Goal: Task Accomplishment & Management: Manage account settings

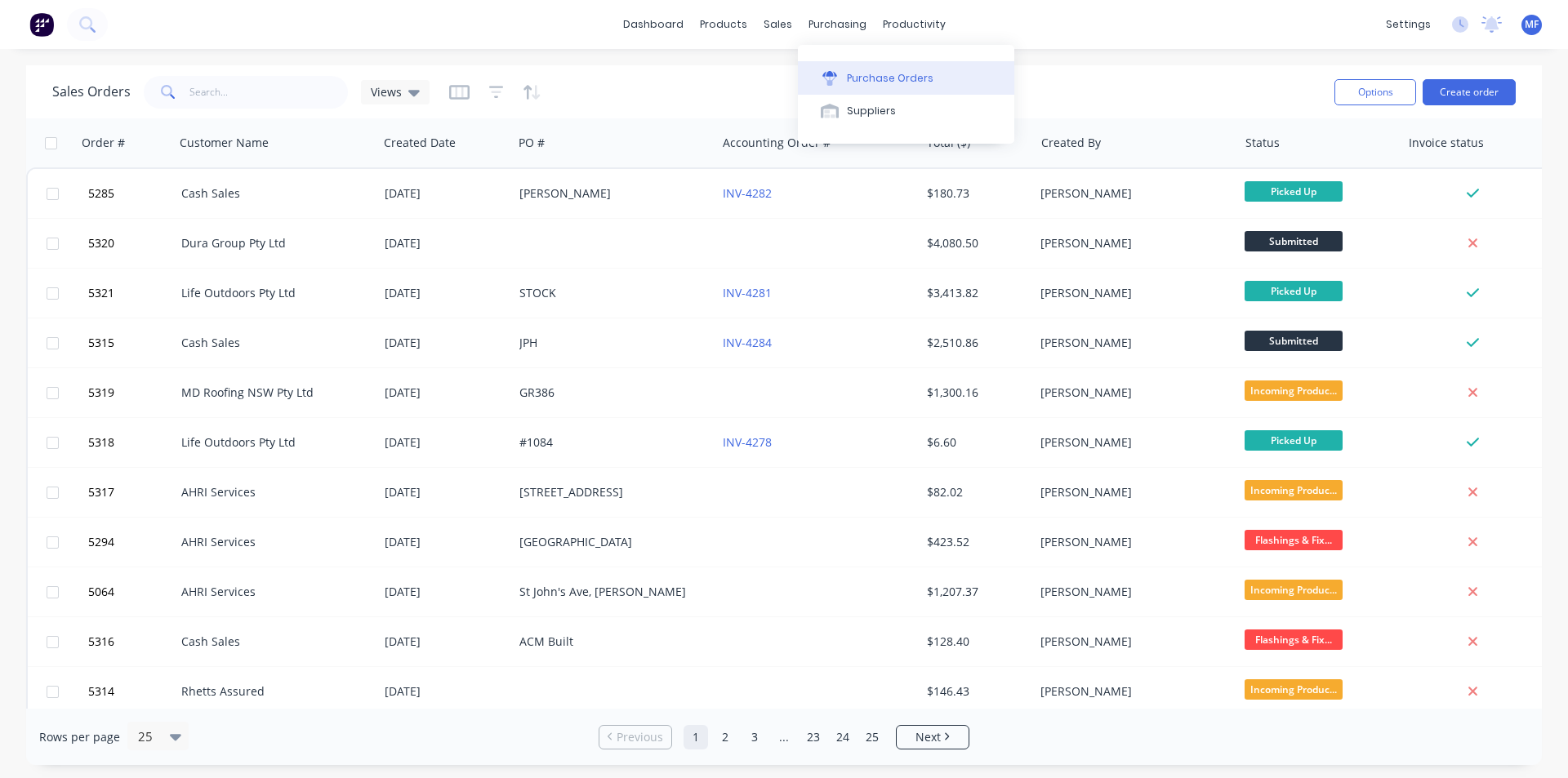
drag, startPoint x: 862, startPoint y: 69, endPoint x: 817, endPoint y: 76, distance: 45.5
click at [862, 69] on button "Purchase Orders" at bounding box center [906, 77] width 216 height 32
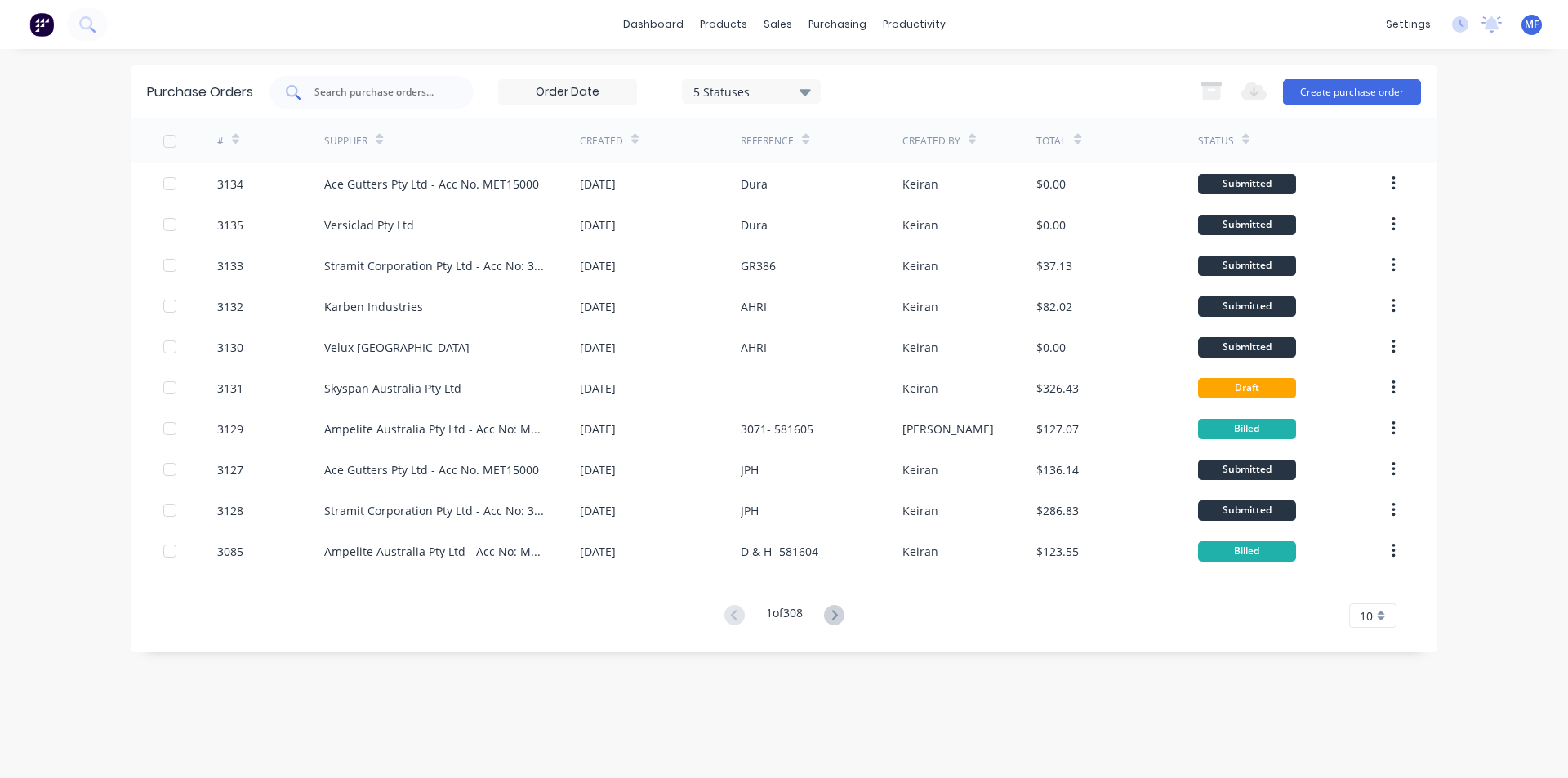
click at [344, 83] on div at bounding box center [372, 91] width 204 height 32
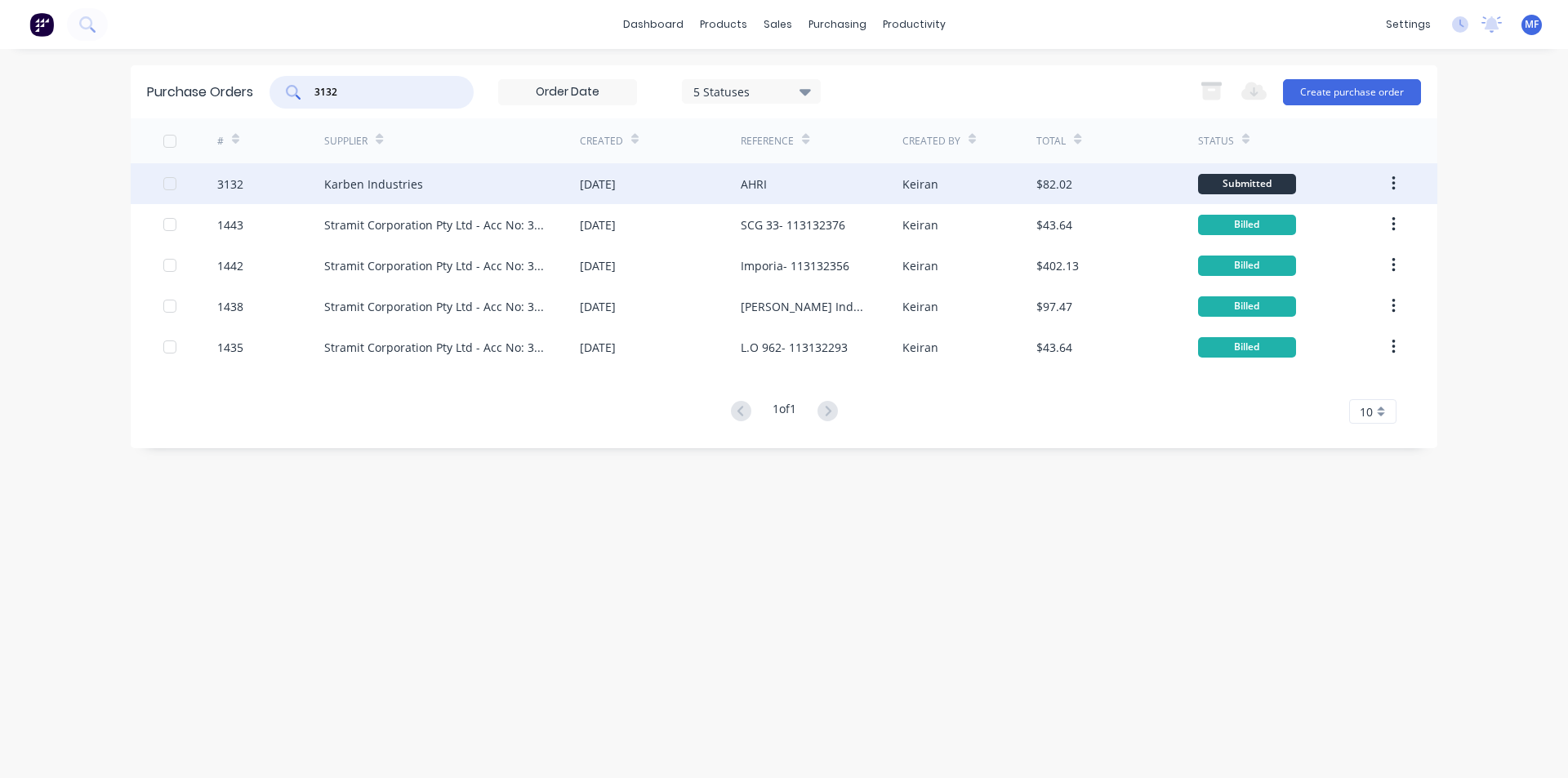
type input "3132"
click at [394, 179] on div "Karben Industries" at bounding box center [373, 184] width 99 height 18
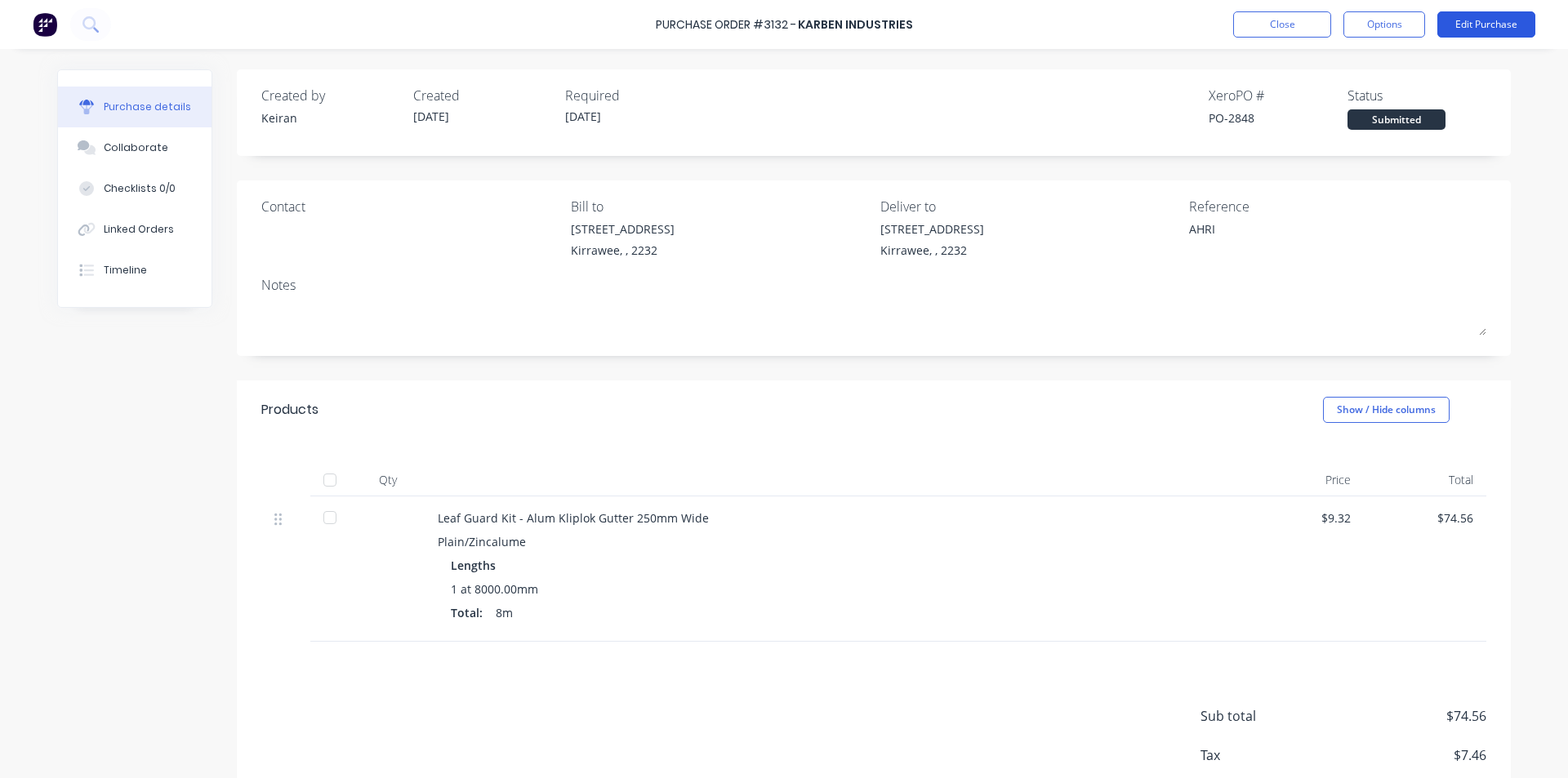
click at [1489, 26] on button "Edit Purchase" at bounding box center [1487, 25] width 98 height 26
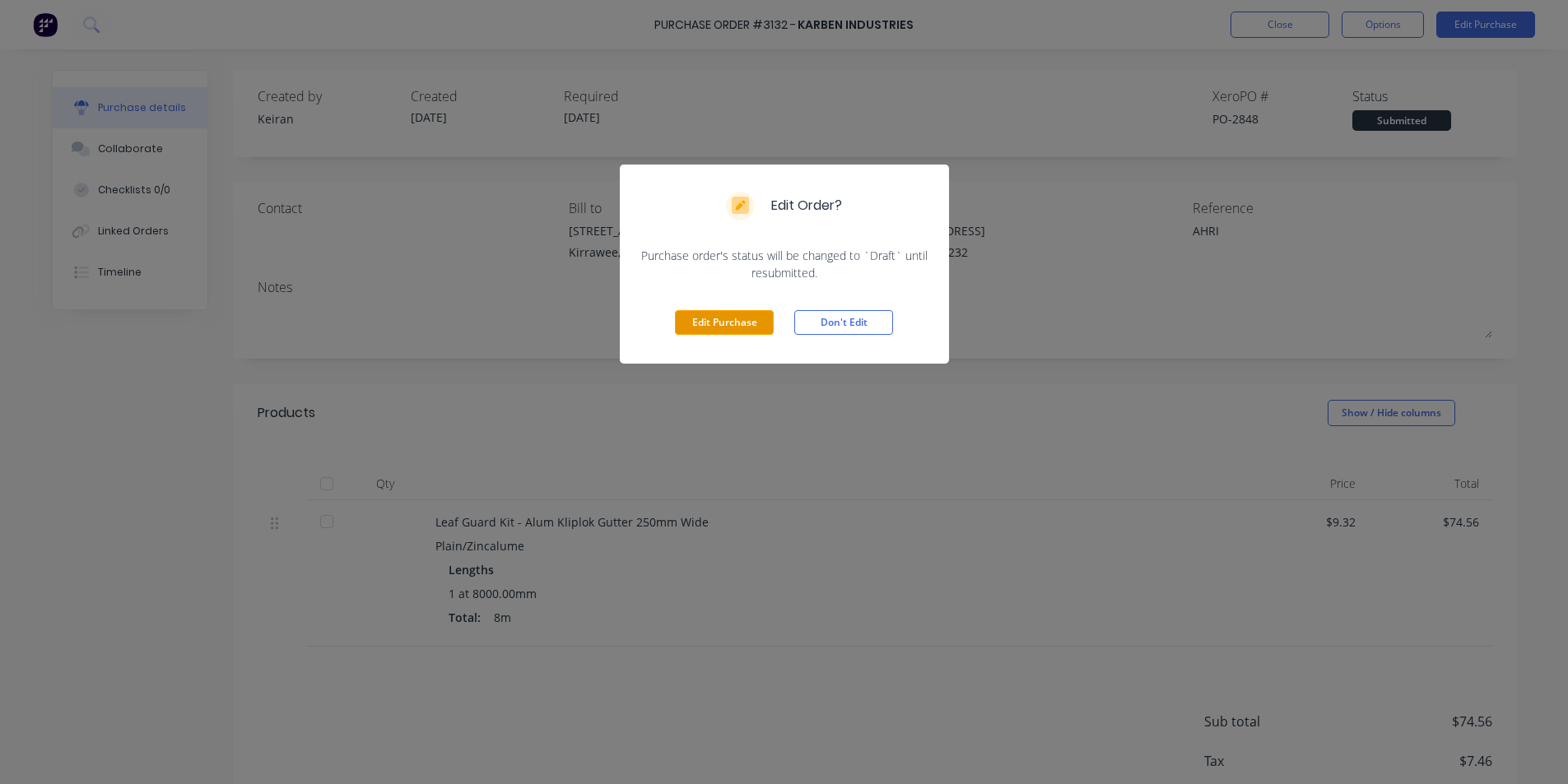
click at [738, 331] on button "Edit Purchase" at bounding box center [724, 323] width 99 height 25
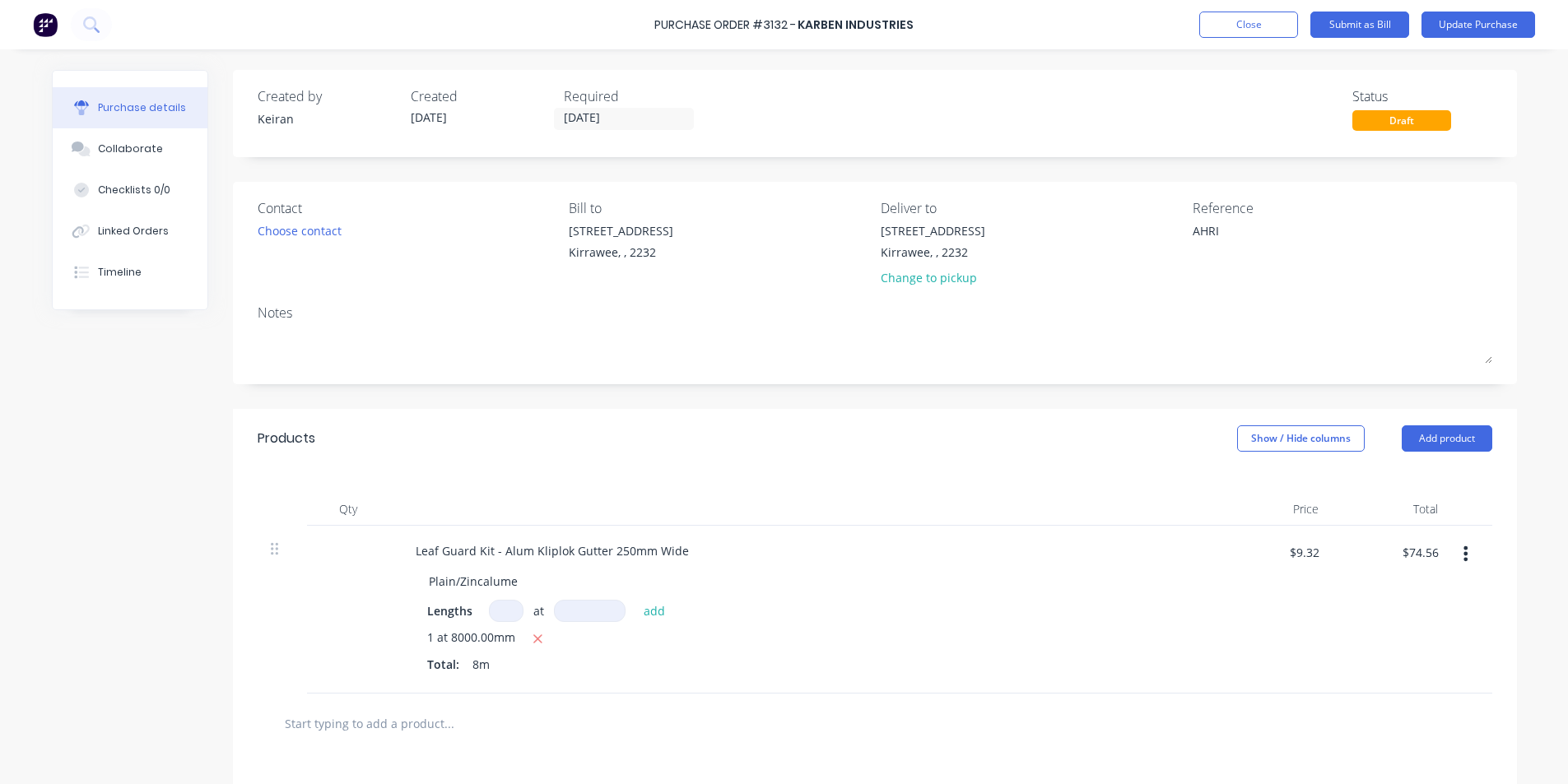
type textarea "x"
click at [1232, 240] on textarea "AHRI" at bounding box center [1302, 241] width 205 height 37
type textarea "AHRI- 91899"
type textarea "x"
type textarea "AHRI- 91899"
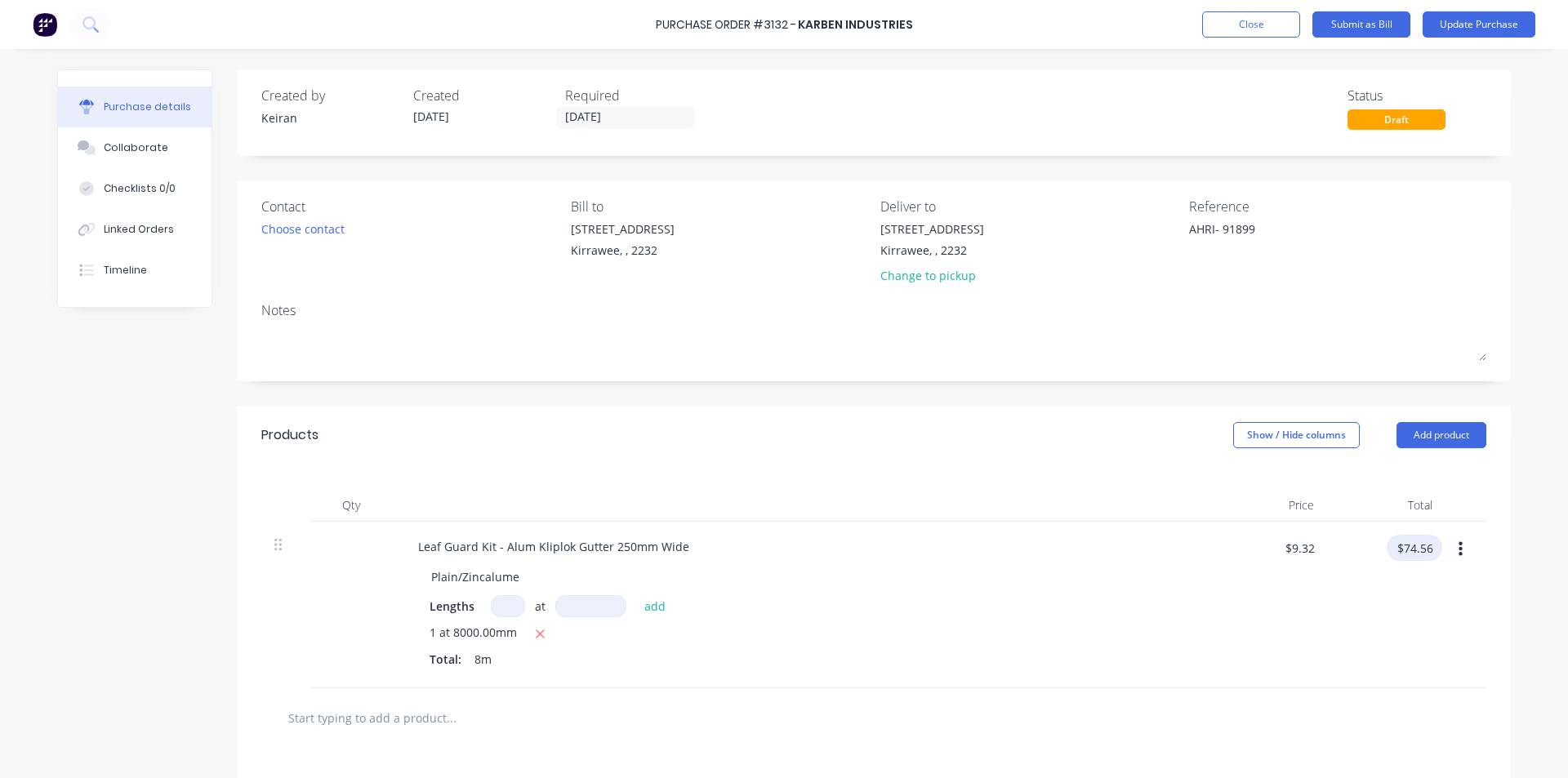
click at [1416, 556] on input "$74.56" at bounding box center [1414, 548] width 55 height 26
type input "64.56"
type textarea "x"
type input "$8.07"
type input "$64.56"
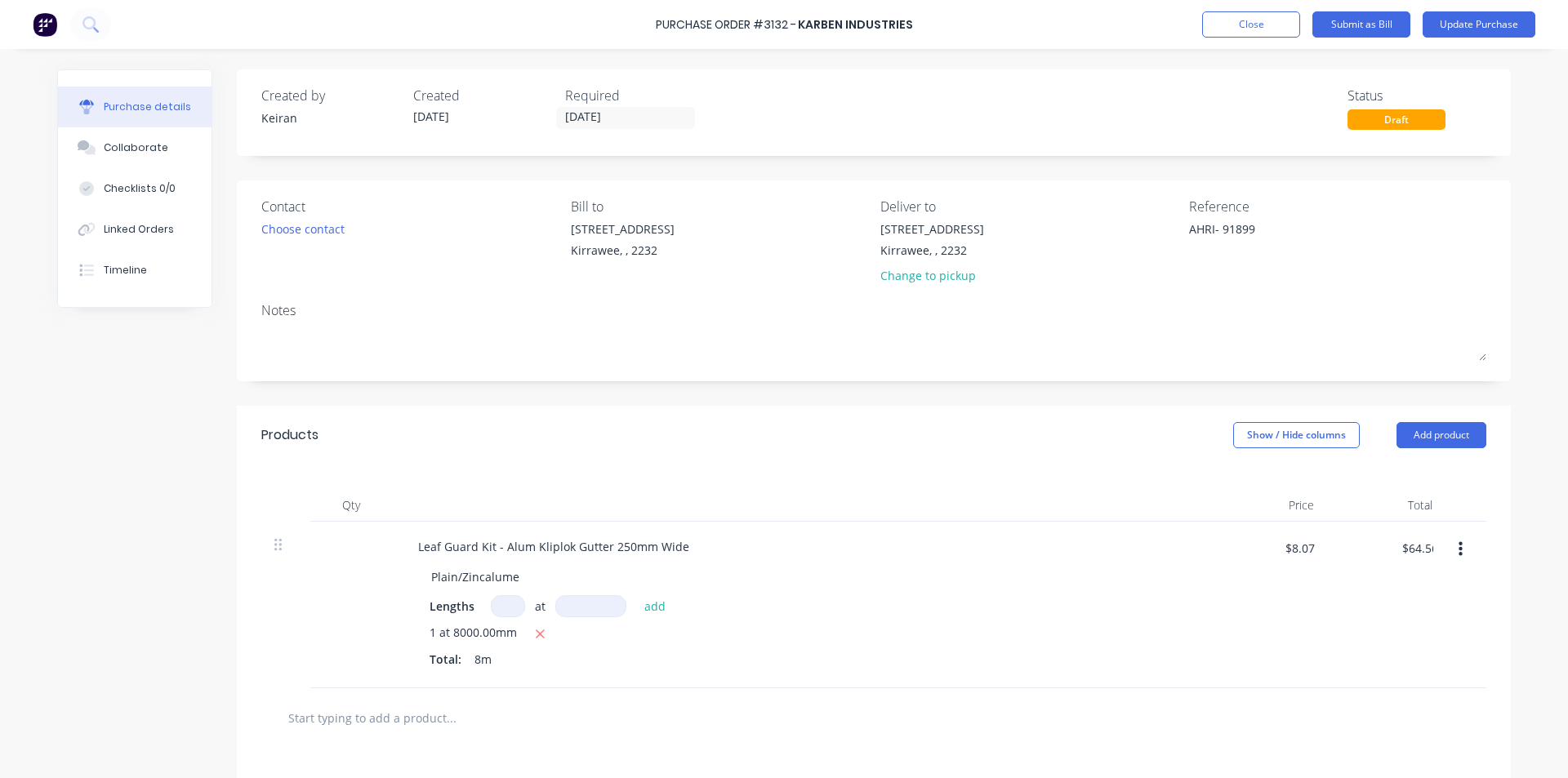
click at [1197, 613] on div "Leaf Guard Kit - Alum Kliplok Gutter 250mm Wide Plain/Zincalume Lengths at add …" at bounding box center [800, 605] width 817 height 167
click at [1369, 33] on button "Submit as Bill" at bounding box center [1362, 25] width 98 height 26
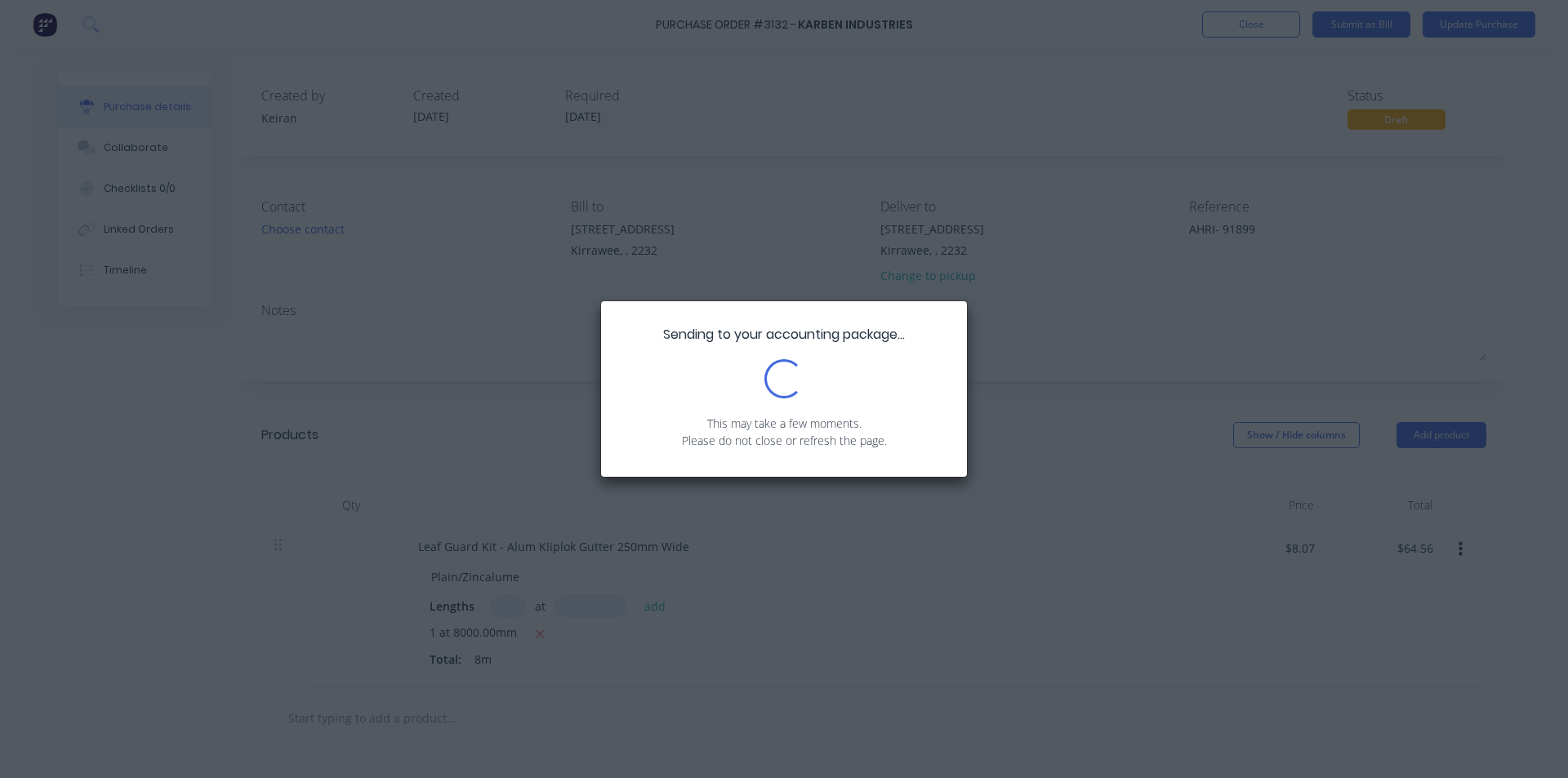
type textarea "x"
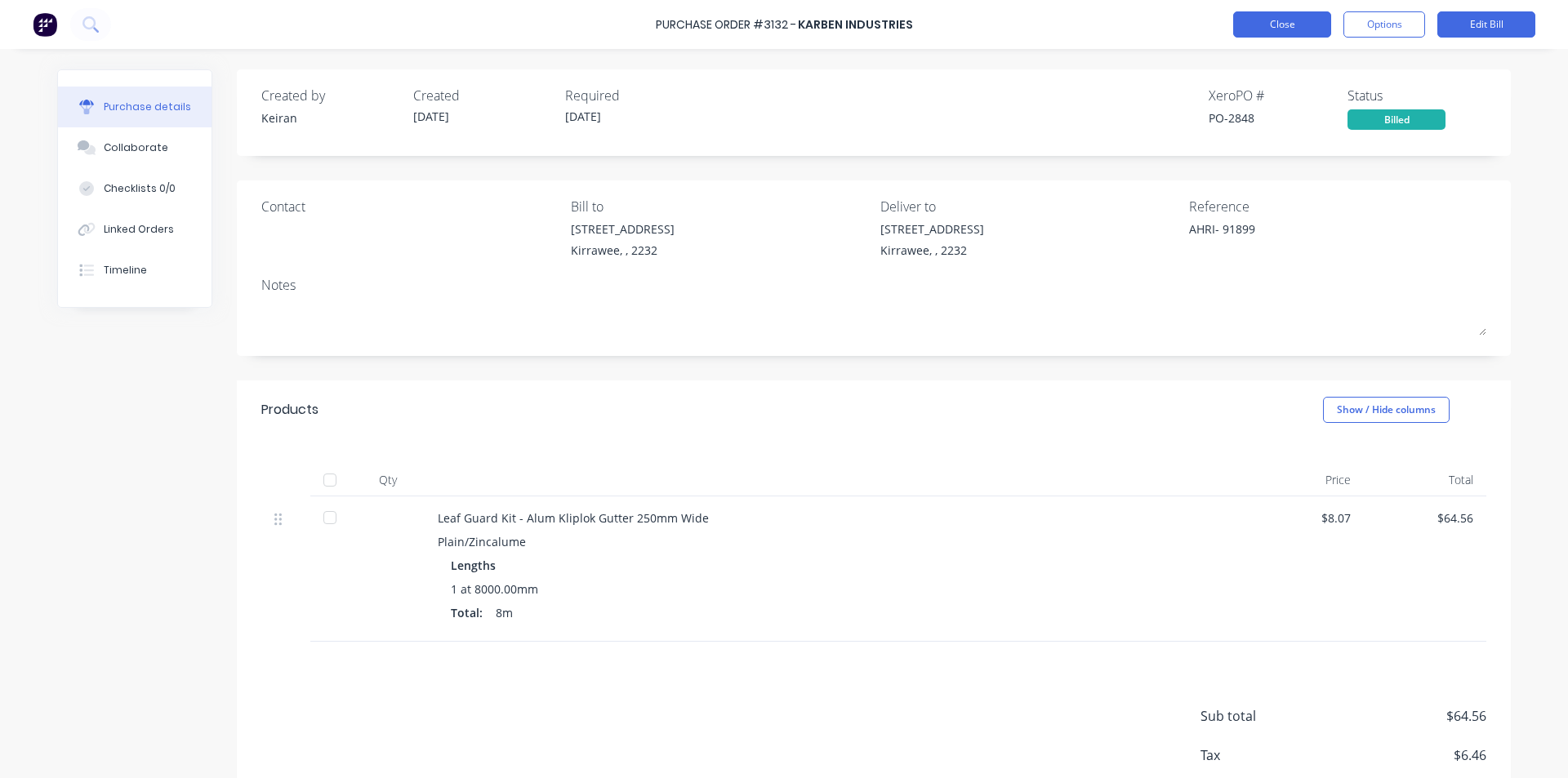
click at [1275, 19] on button "Close" at bounding box center [1283, 25] width 98 height 26
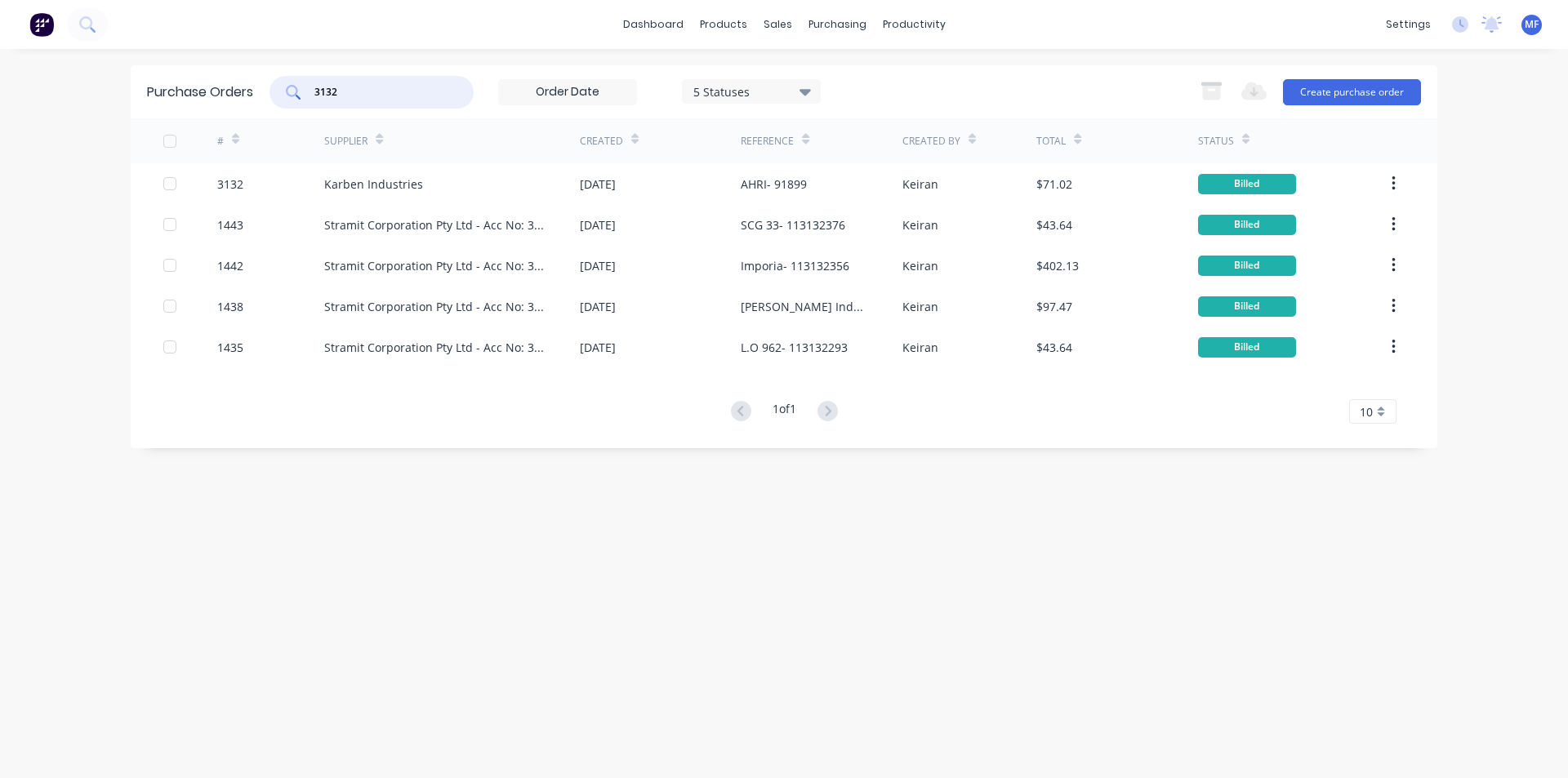
click at [350, 87] on input "3132" at bounding box center [380, 92] width 135 height 17
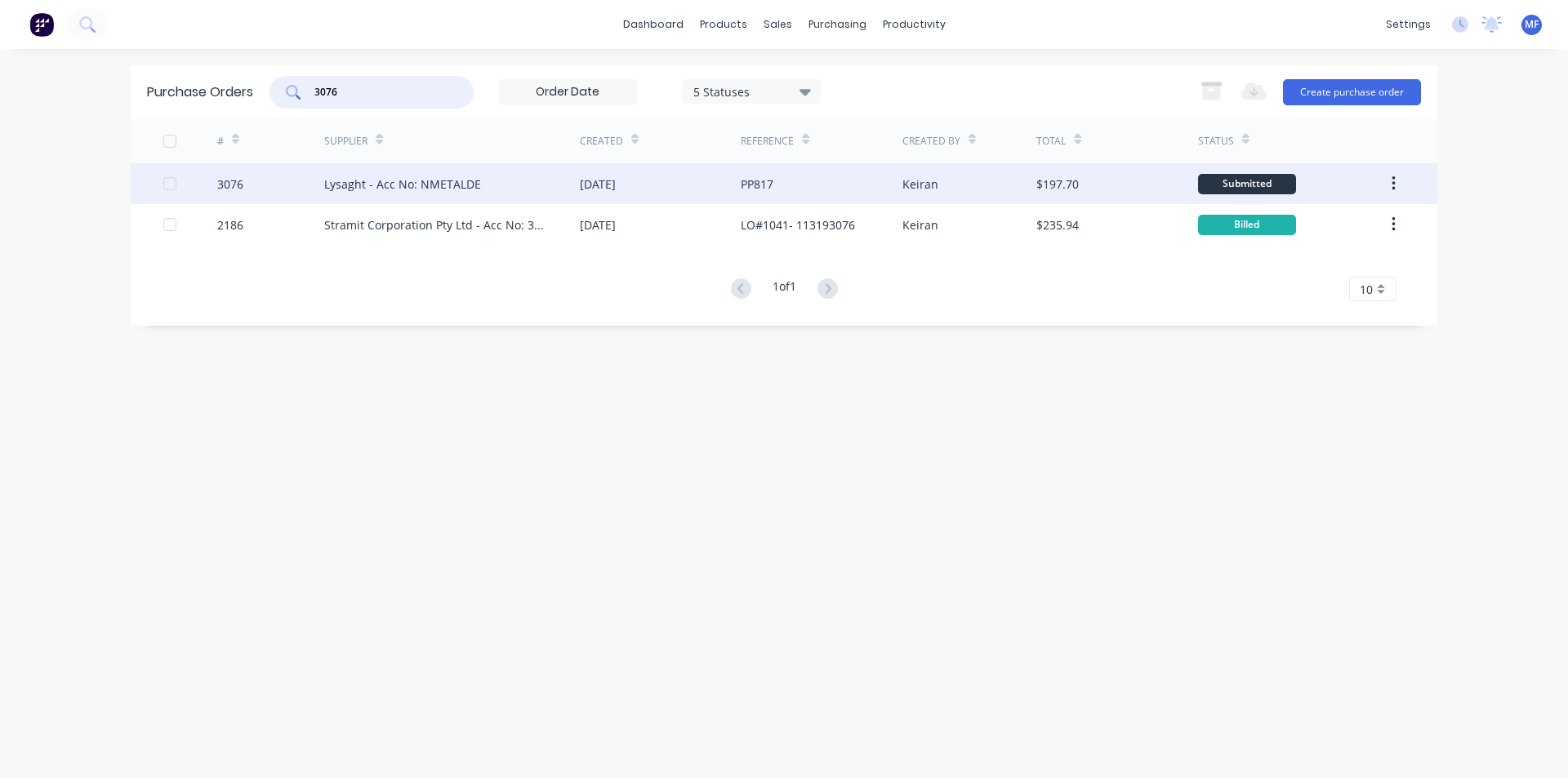
type input "3076"
click at [423, 177] on div "Lysaght - Acc No: NMETALDE" at bounding box center [402, 184] width 157 height 18
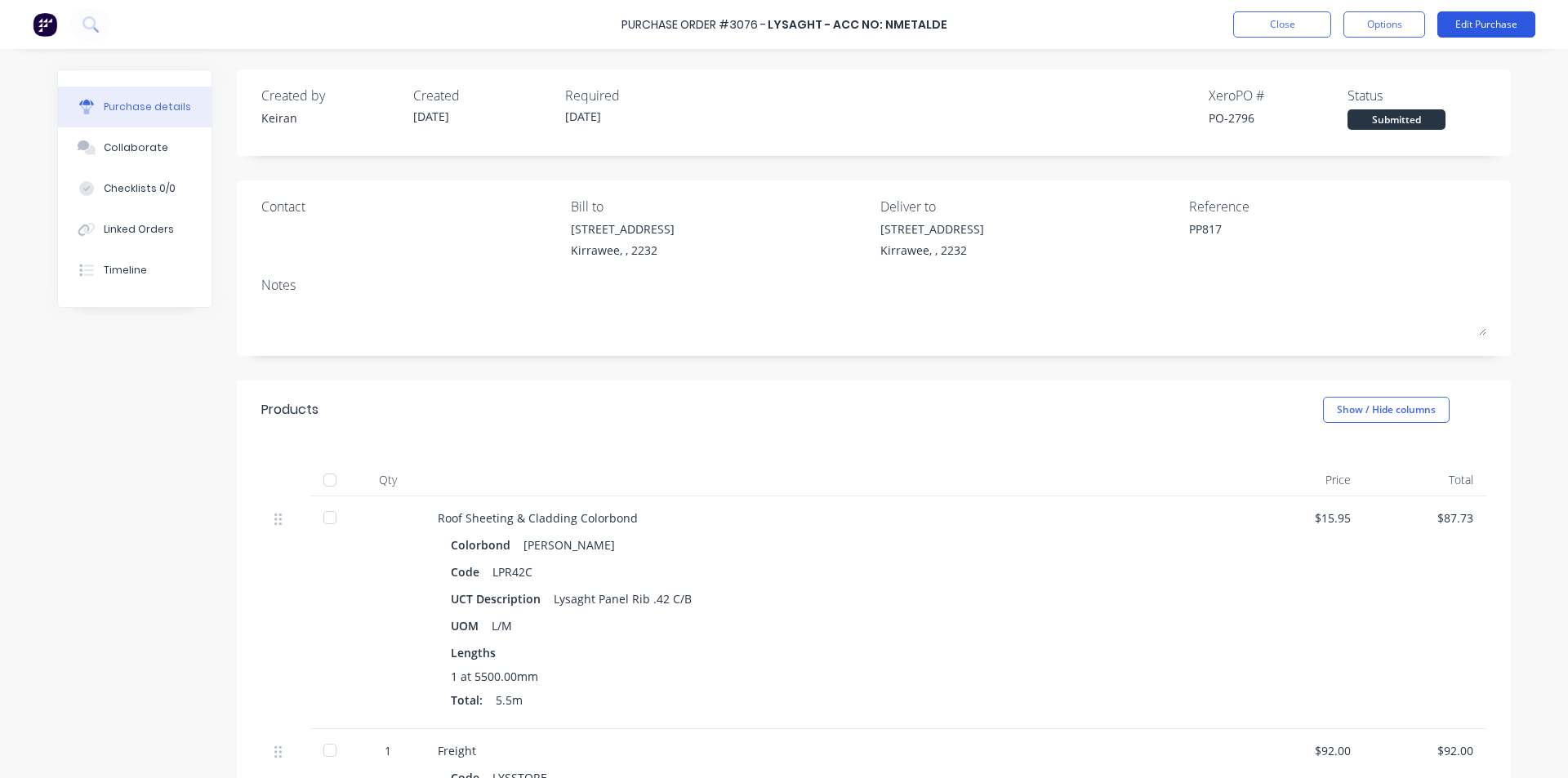
click at [1478, 31] on button "Edit Purchase" at bounding box center [1487, 25] width 98 height 26
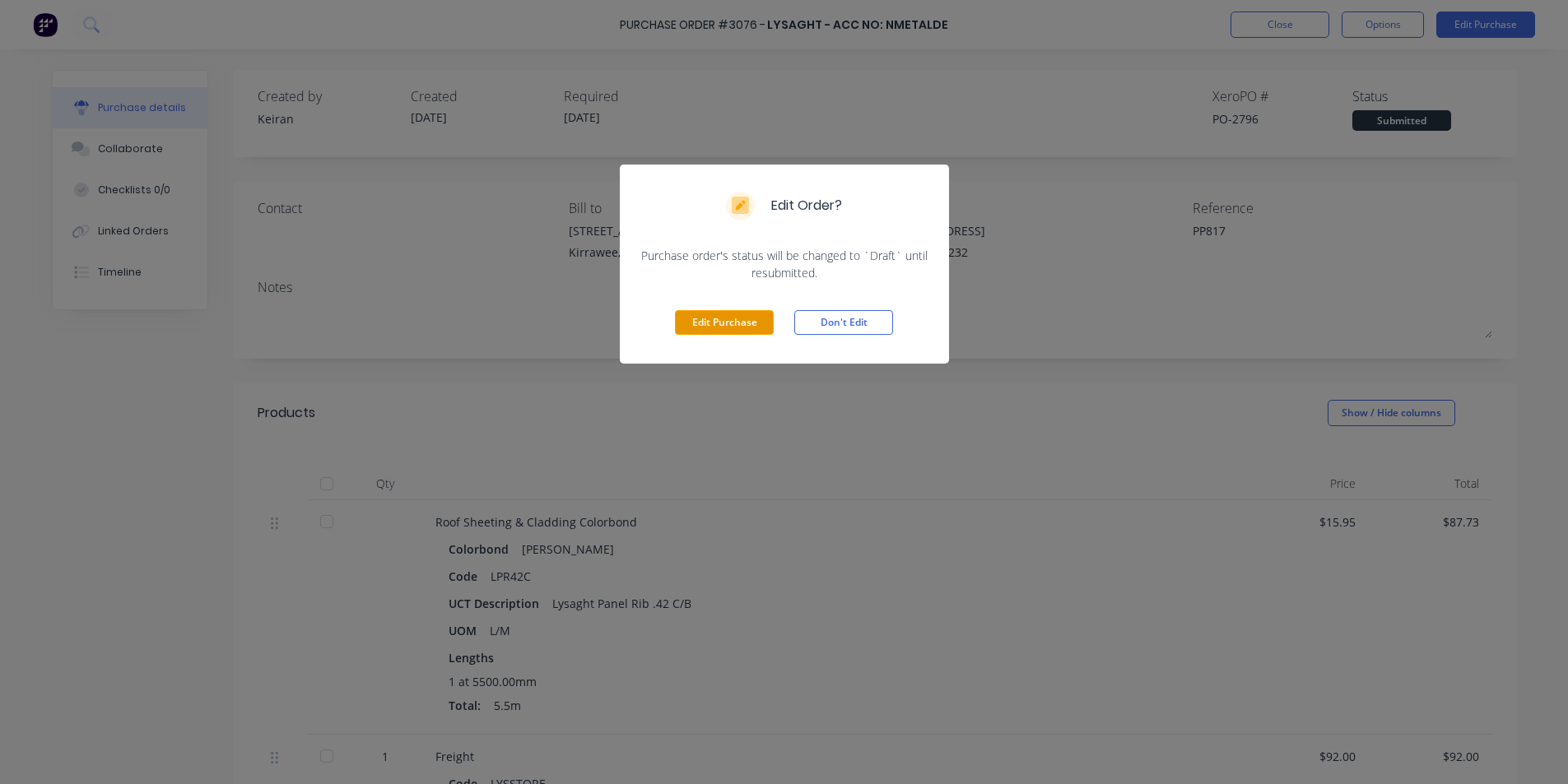
click at [707, 323] on button "Edit Purchase" at bounding box center [724, 323] width 99 height 25
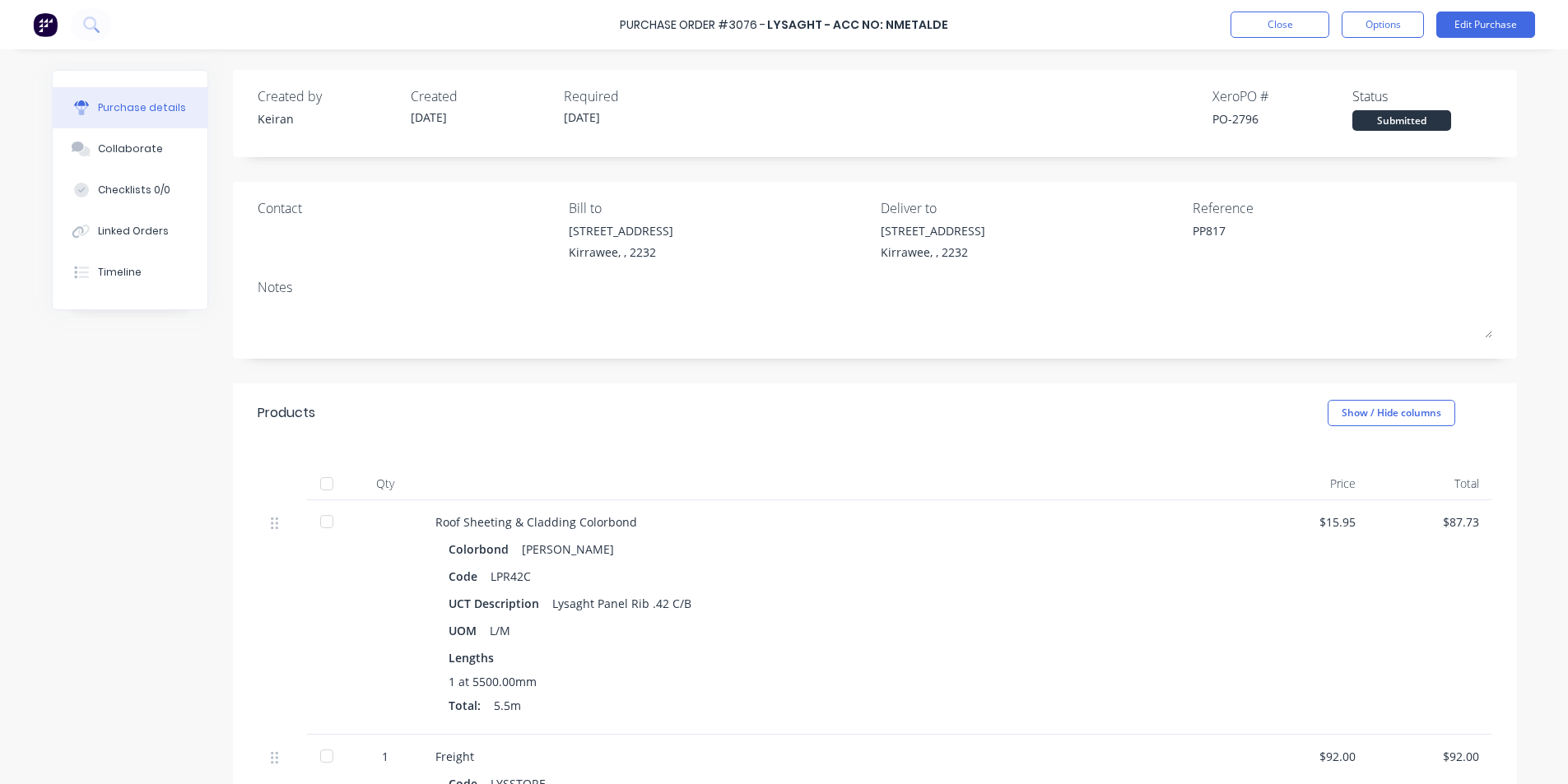
type textarea "x"
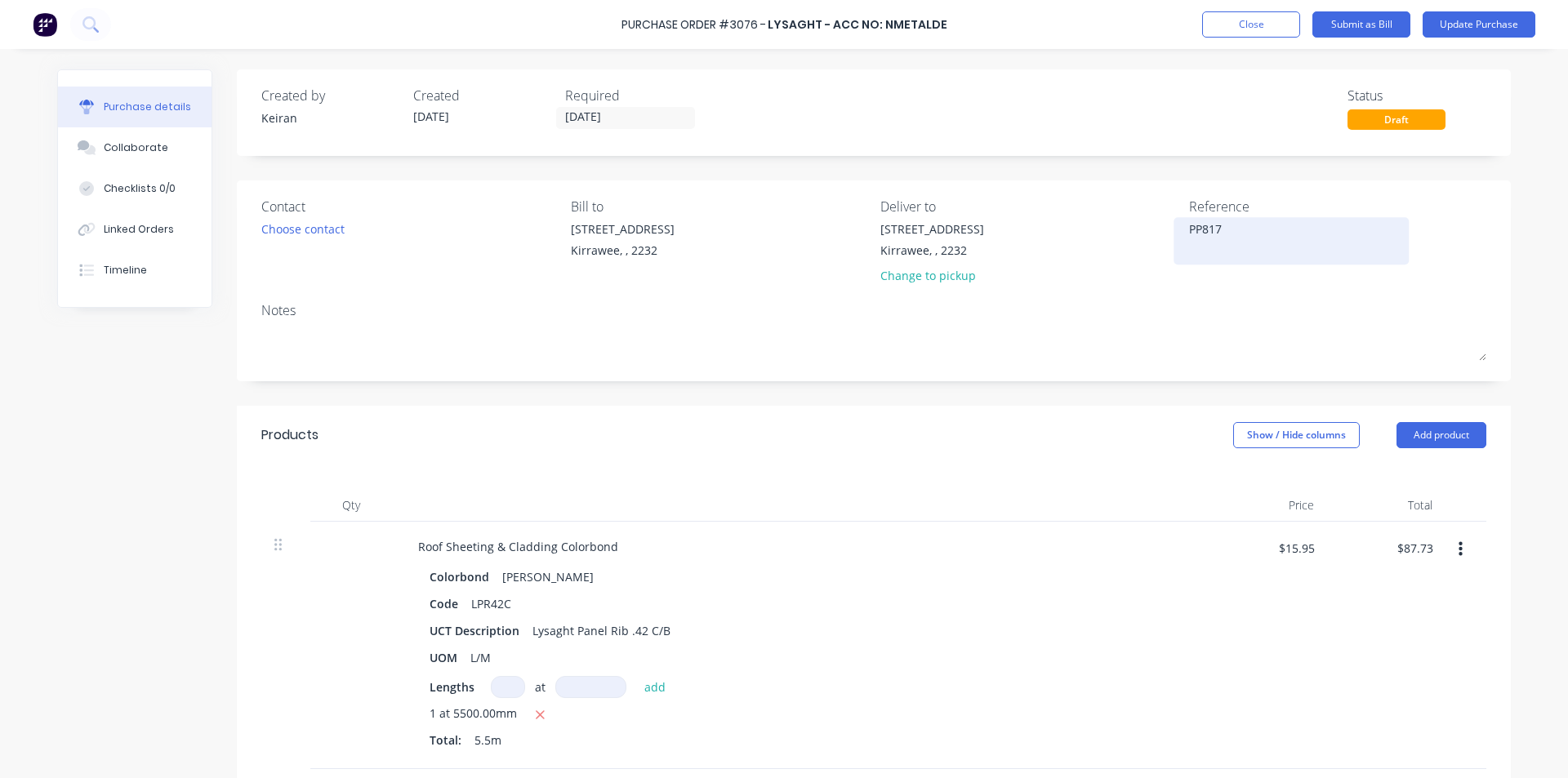
click at [1257, 226] on textarea "PP817" at bounding box center [1291, 239] width 204 height 37
type textarea "PP817- 975271"
type textarea "x"
type textarea "PP817- 975271"
click at [1396, 562] on div "$87.73 $87.73" at bounding box center [1414, 554] width 55 height 39
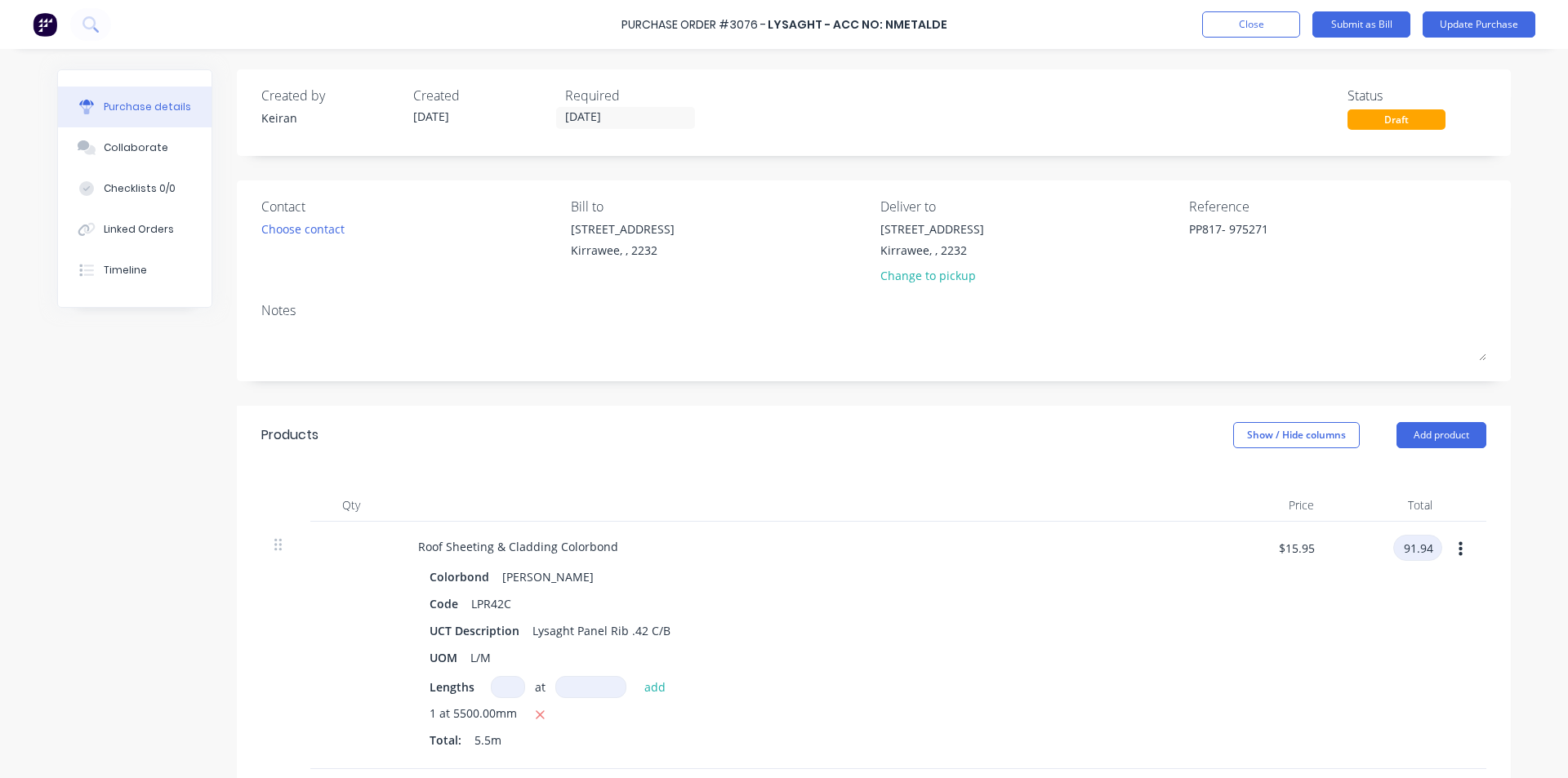
type input "91.94"
type textarea "x"
type input "$16.7164"
type input "$91.94"
click at [1048, 568] on div "Colorbond Shale Grey" at bounding box center [800, 576] width 741 height 24
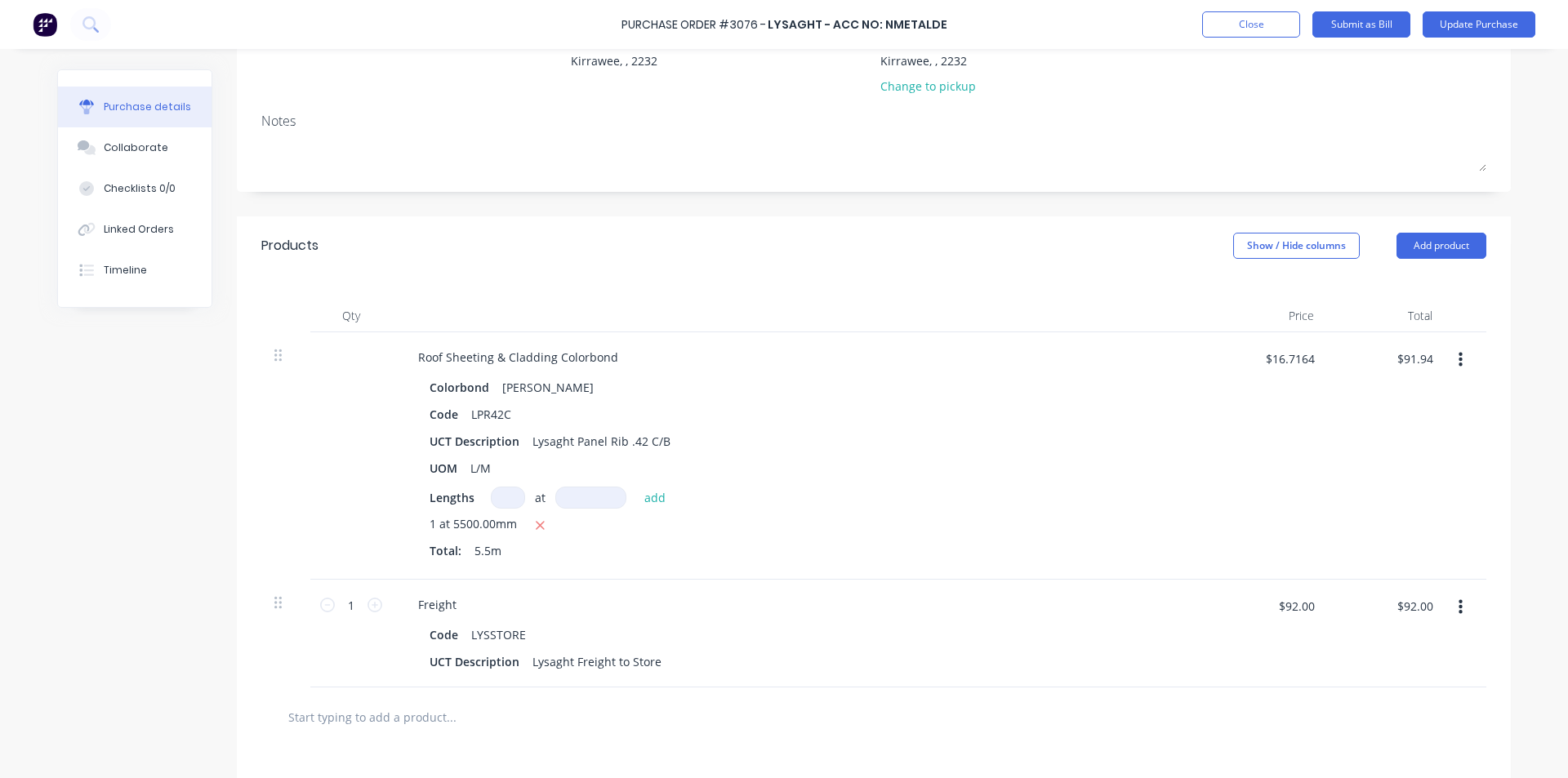
scroll to position [443, 0]
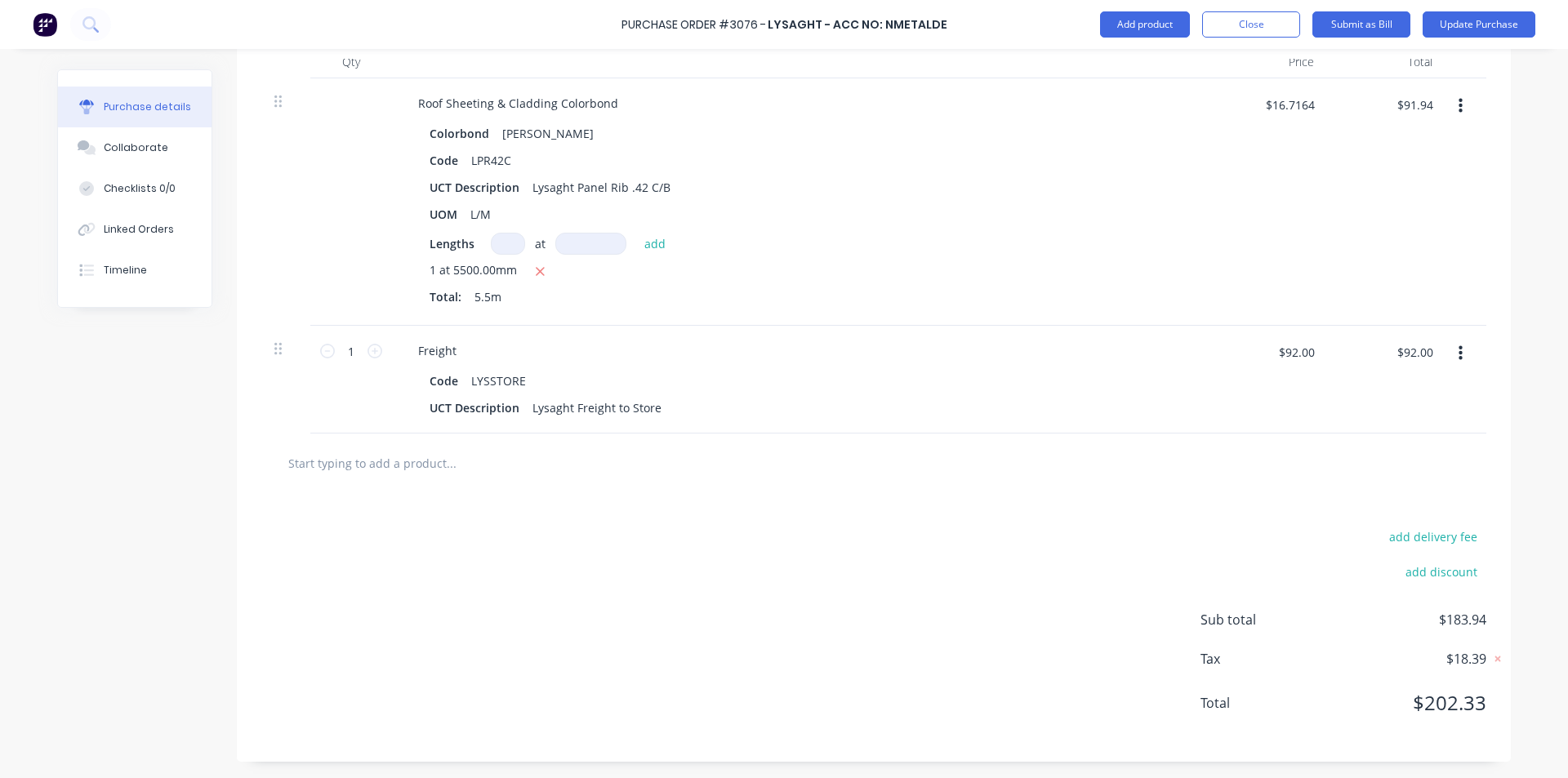
click at [1273, 521] on div "add delivery fee add discount Sub total $183.94 Tax $18.39 Total $202.33" at bounding box center [874, 628] width 1275 height 269
type textarea "x"
click at [1413, 355] on input "$92.00" at bounding box center [1414, 352] width 55 height 26
type input "0"
type textarea "x"
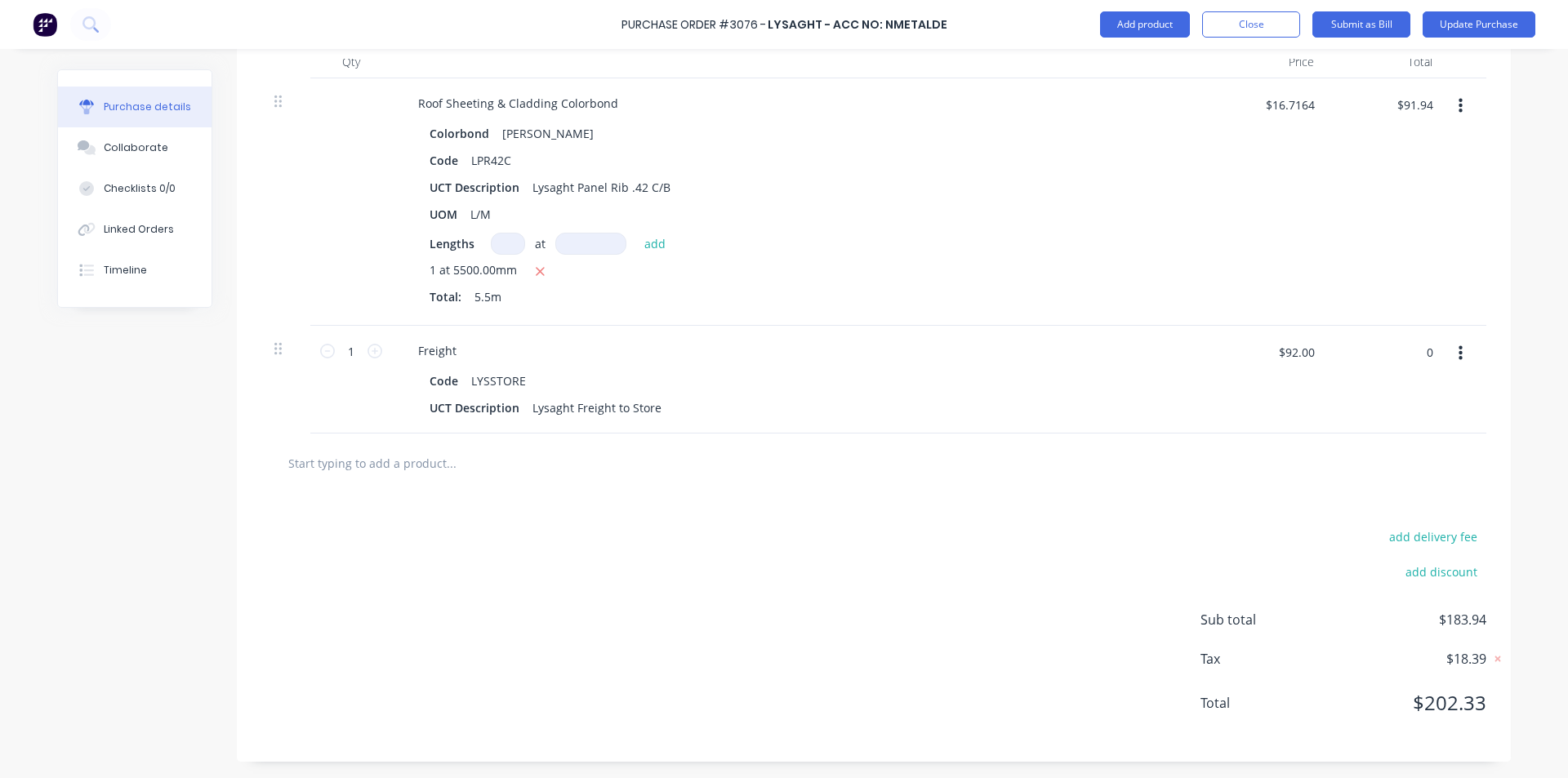
type input "$0.00"
click at [1345, 477] on div at bounding box center [873, 463] width 1199 height 32
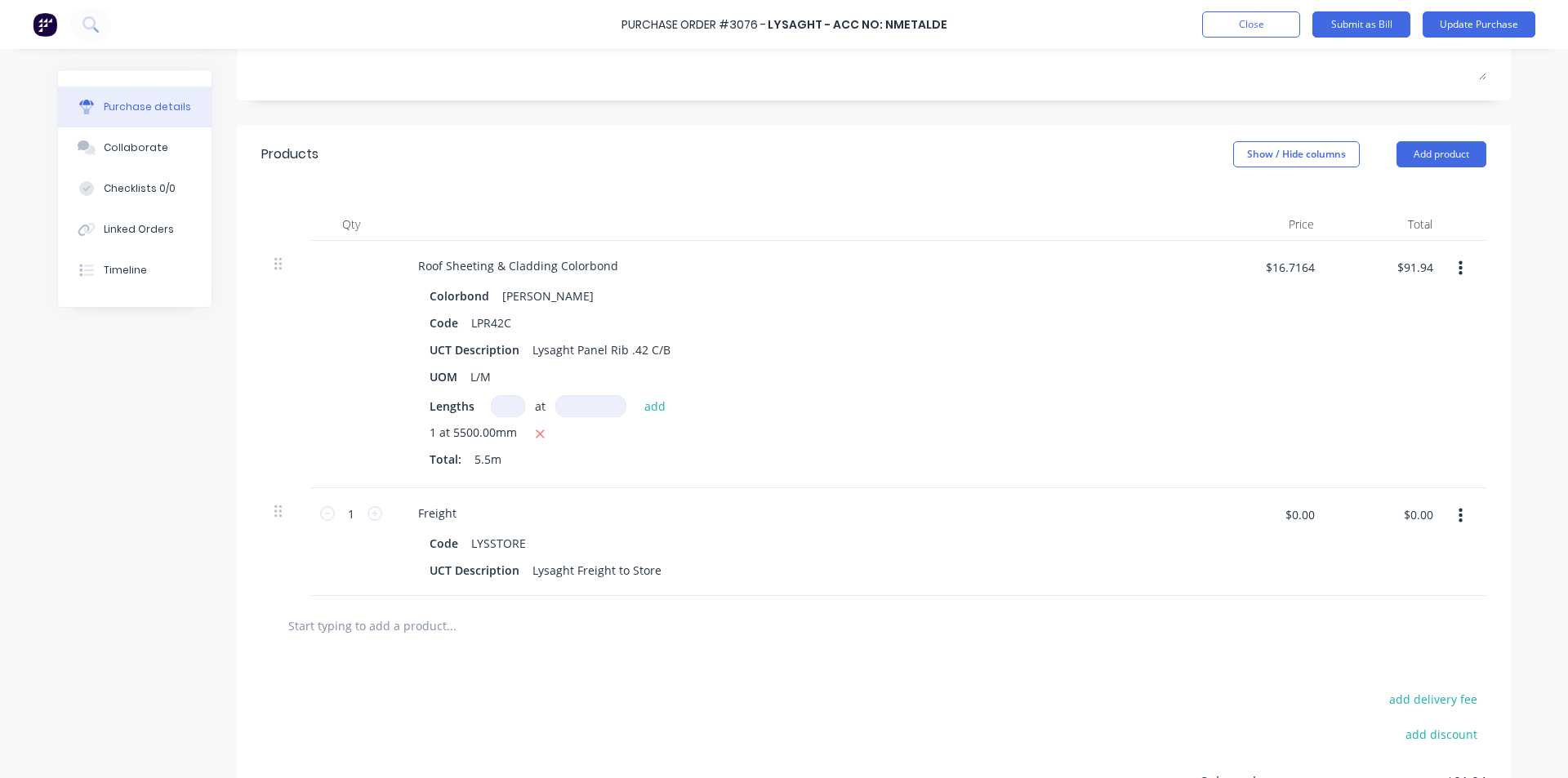
scroll to position [280, 0]
click at [1453, 166] on button "Add product" at bounding box center [1442, 155] width 90 height 26
click at [1399, 234] on div "Basic product" at bounding box center [1408, 229] width 126 height 24
type textarea "x"
click at [477, 618] on div at bounding box center [473, 622] width 136 height 24
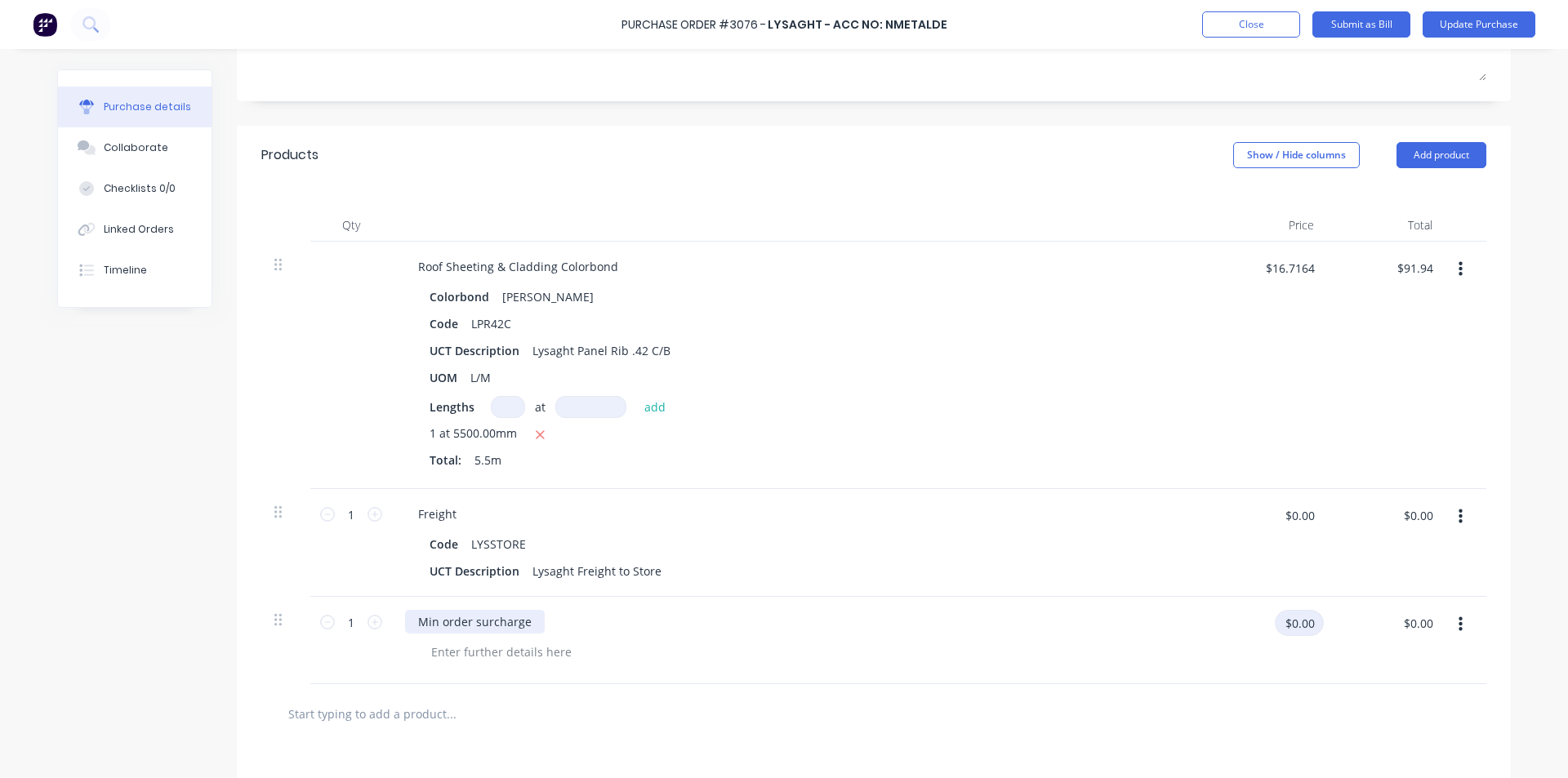
type textarea "x"
type input "9.19"
type textarea "x"
type input "$9.19"
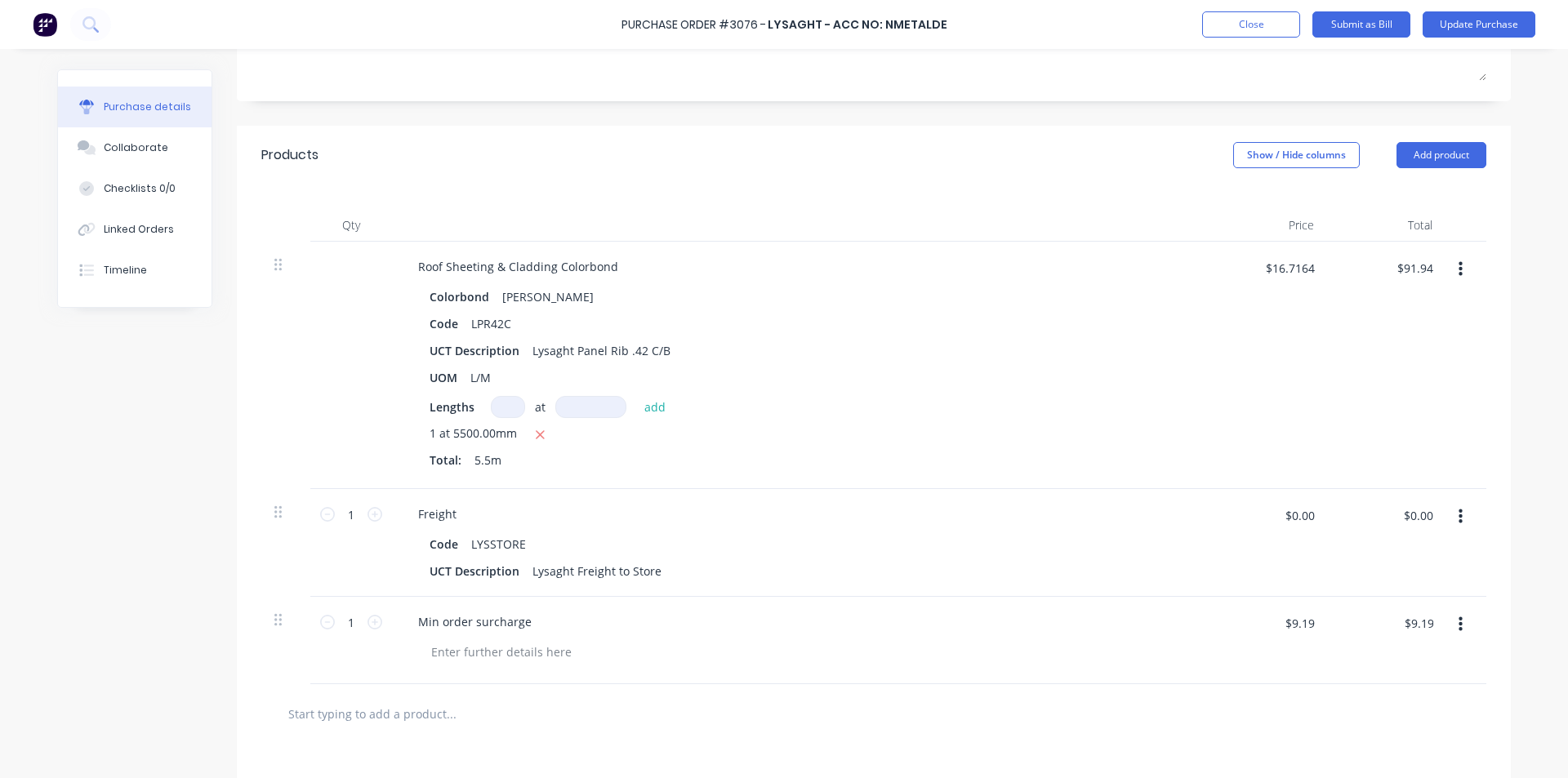
click at [1148, 512] on div "Freight" at bounding box center [800, 514] width 791 height 24
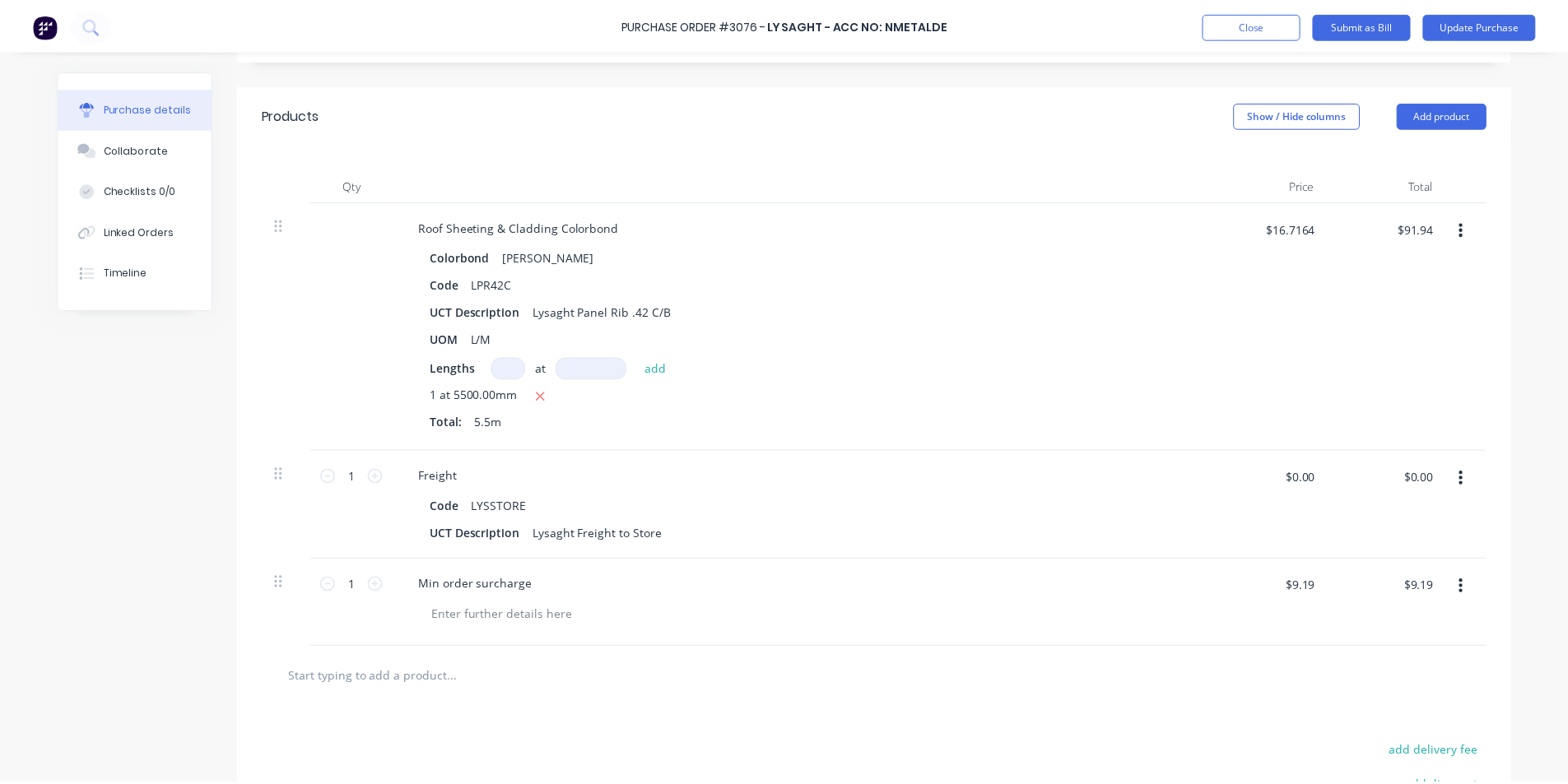
scroll to position [0, 0]
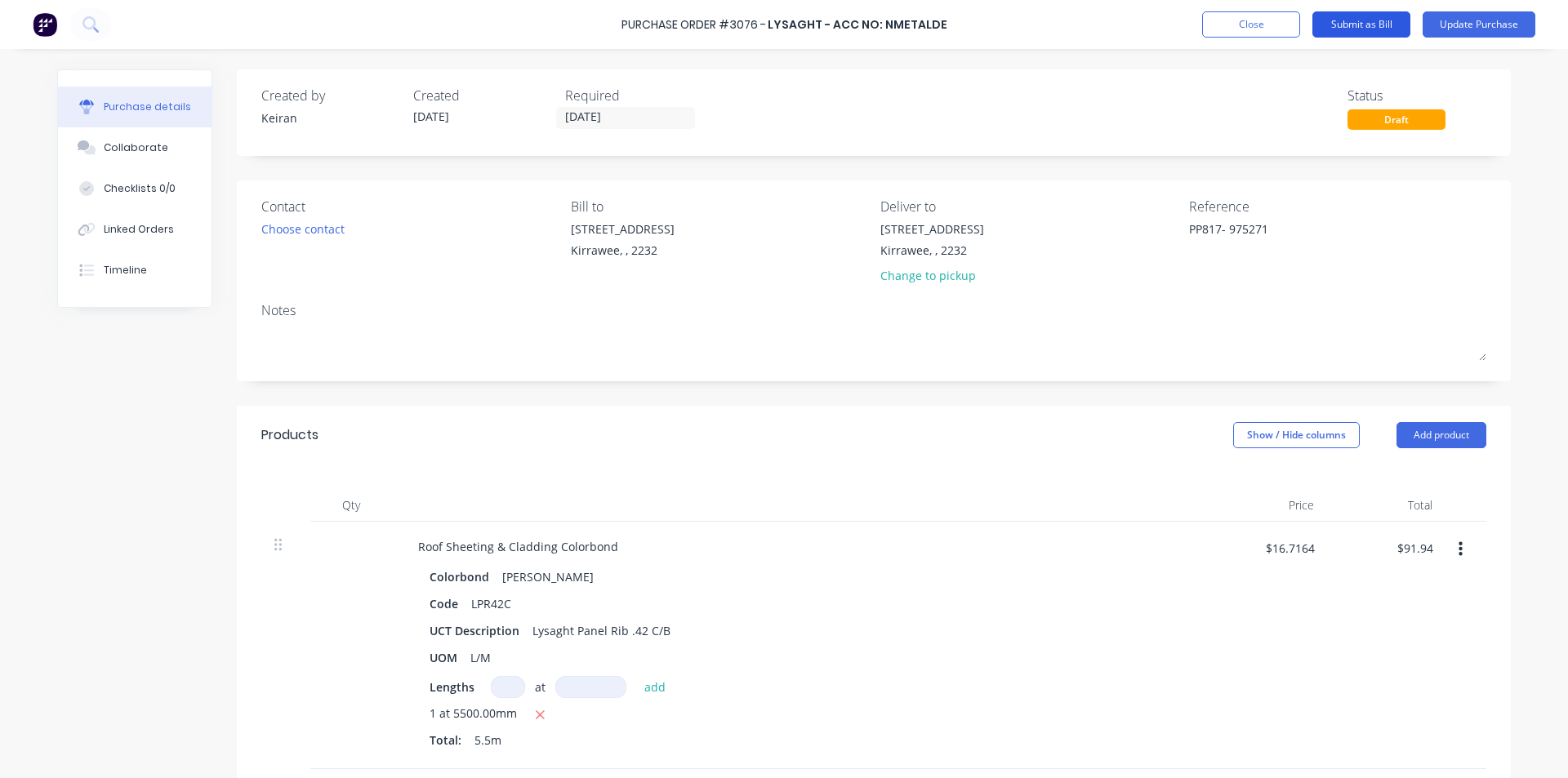
click at [1362, 18] on button "Submit as Bill" at bounding box center [1362, 25] width 98 height 26
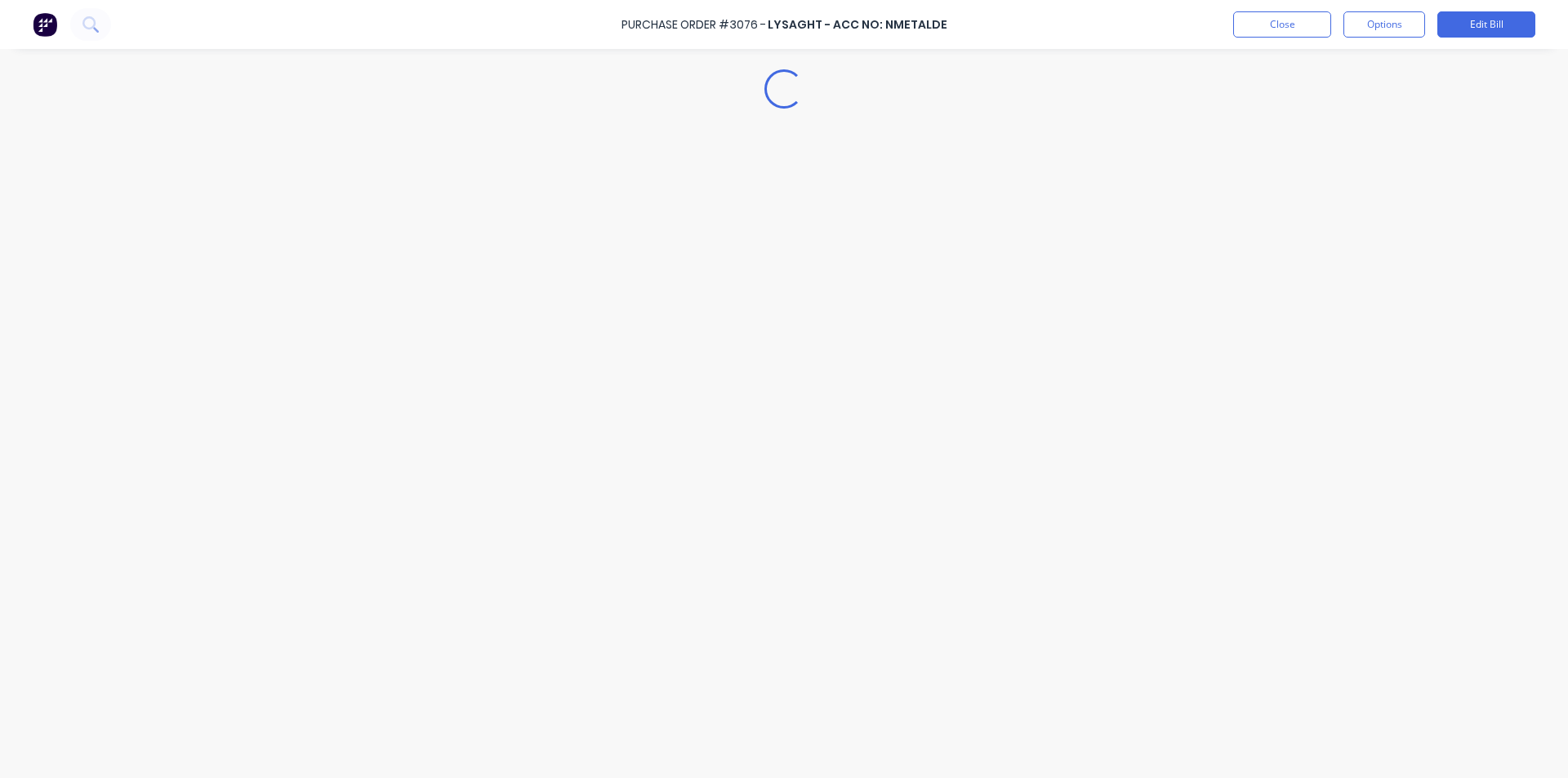
type textarea "x"
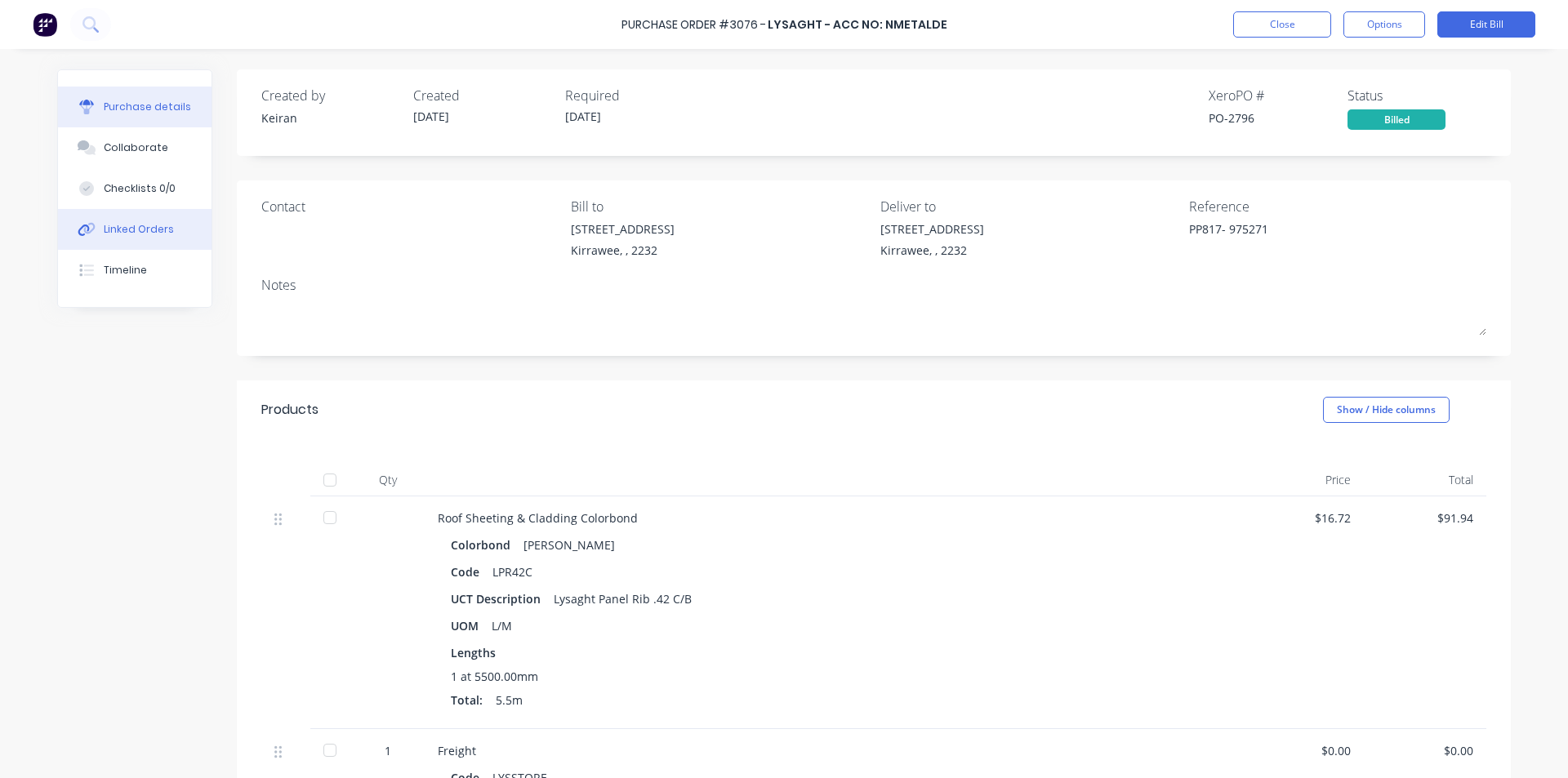
click at [122, 231] on div "Linked Orders" at bounding box center [139, 229] width 70 height 15
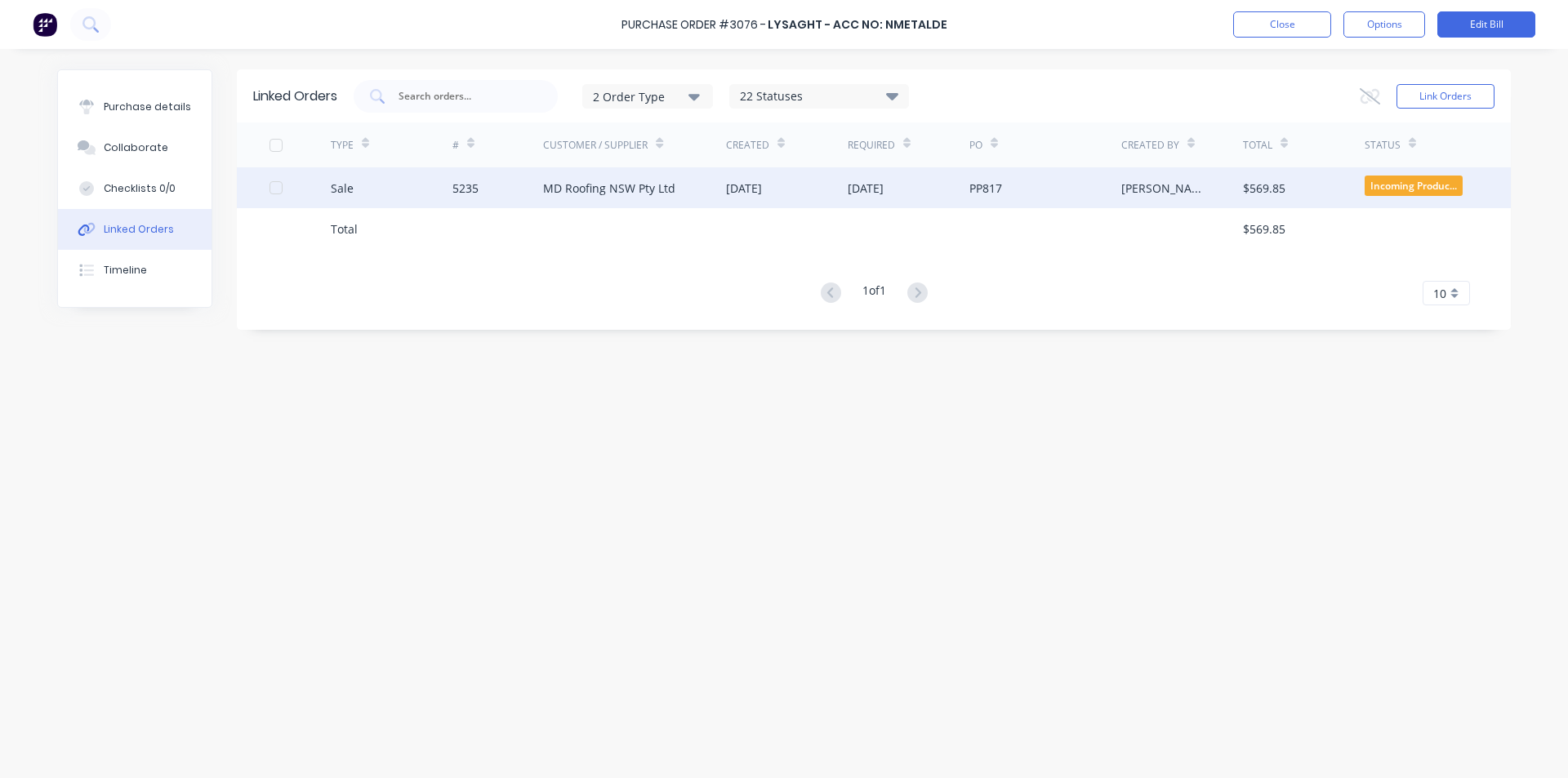
click at [581, 181] on div "MD Roofing NSW Pty Ltd" at bounding box center [609, 189] width 133 height 18
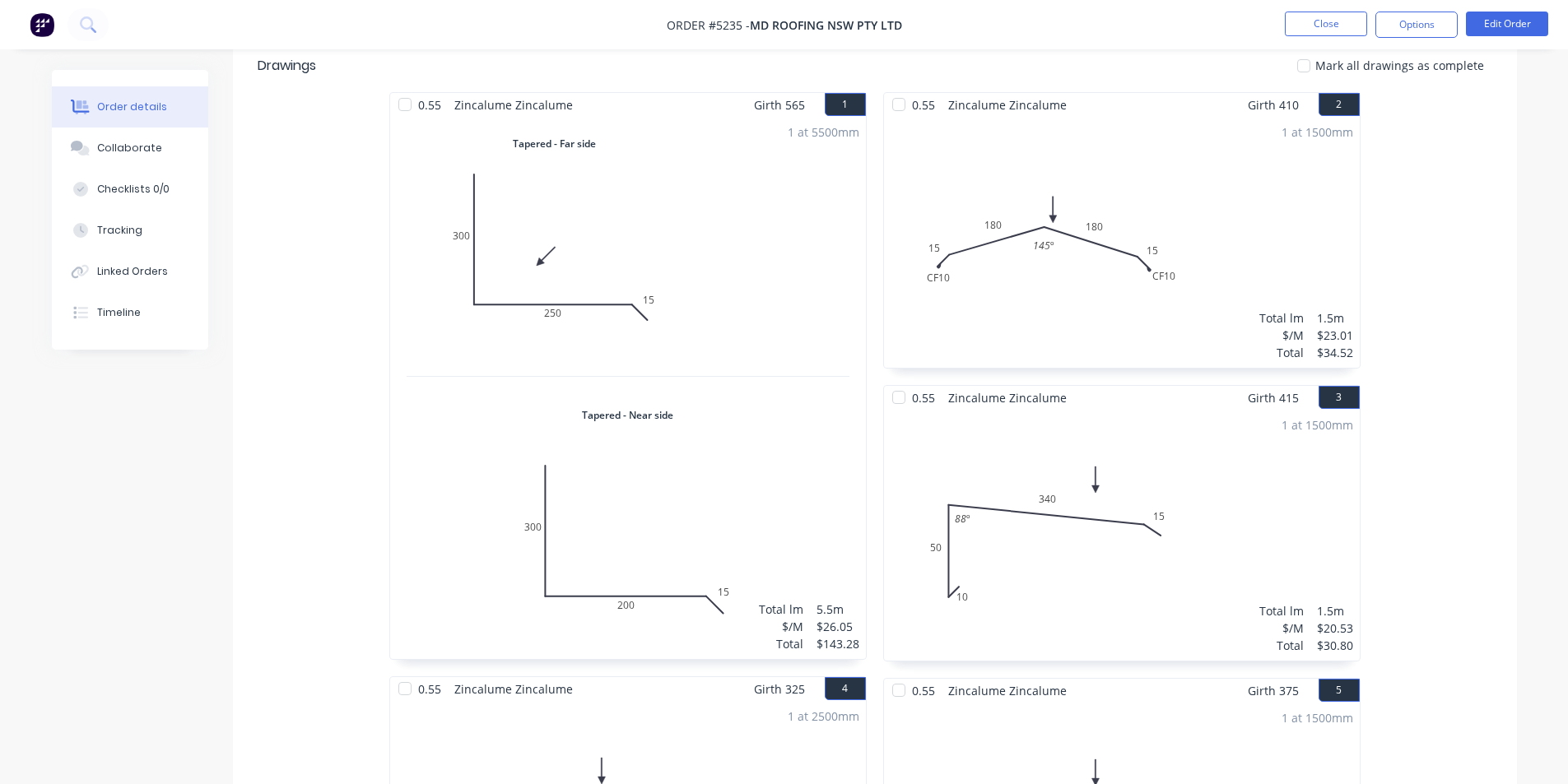
scroll to position [82, 0]
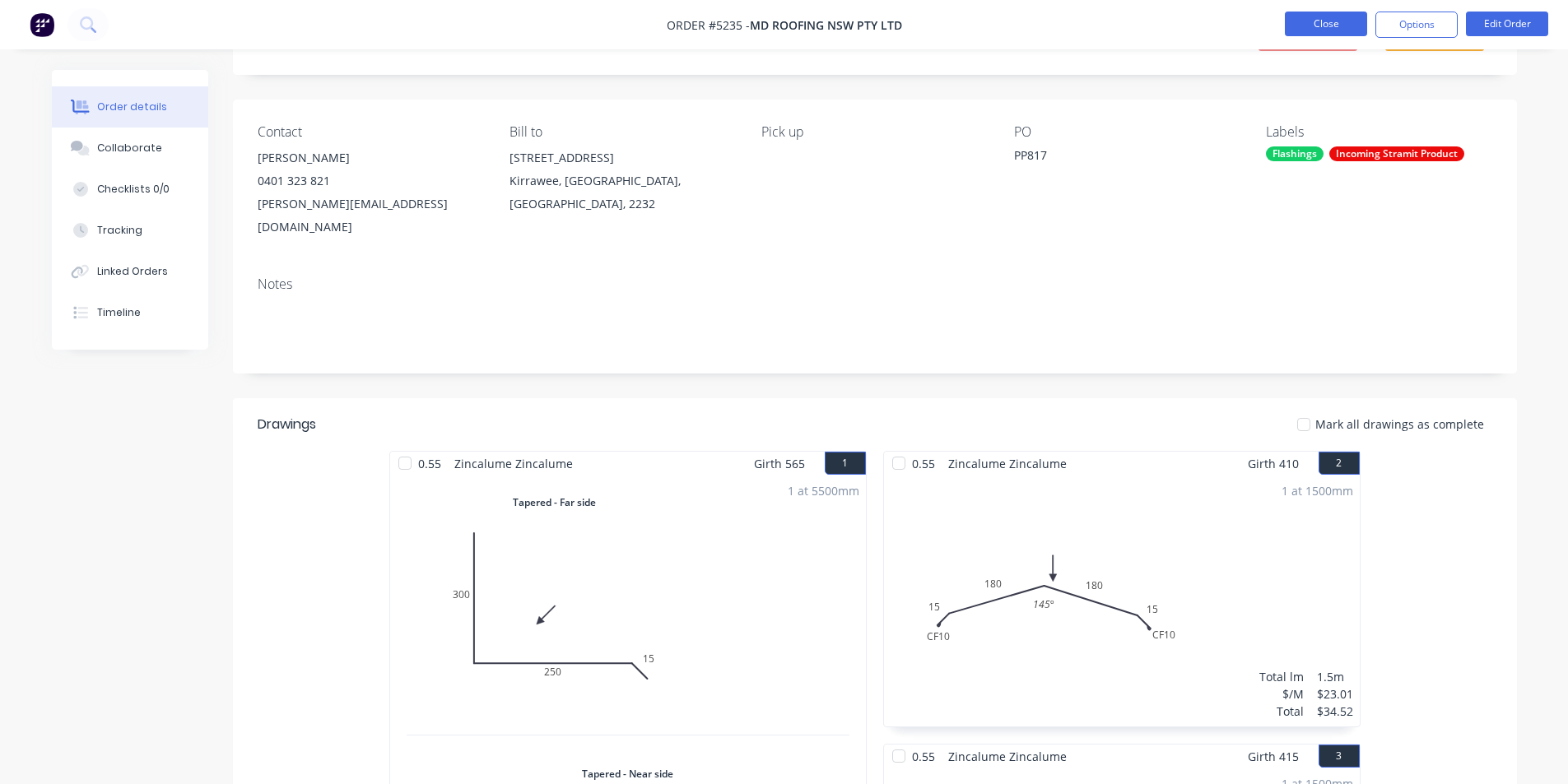
click at [1321, 19] on button "Close" at bounding box center [1326, 24] width 82 height 25
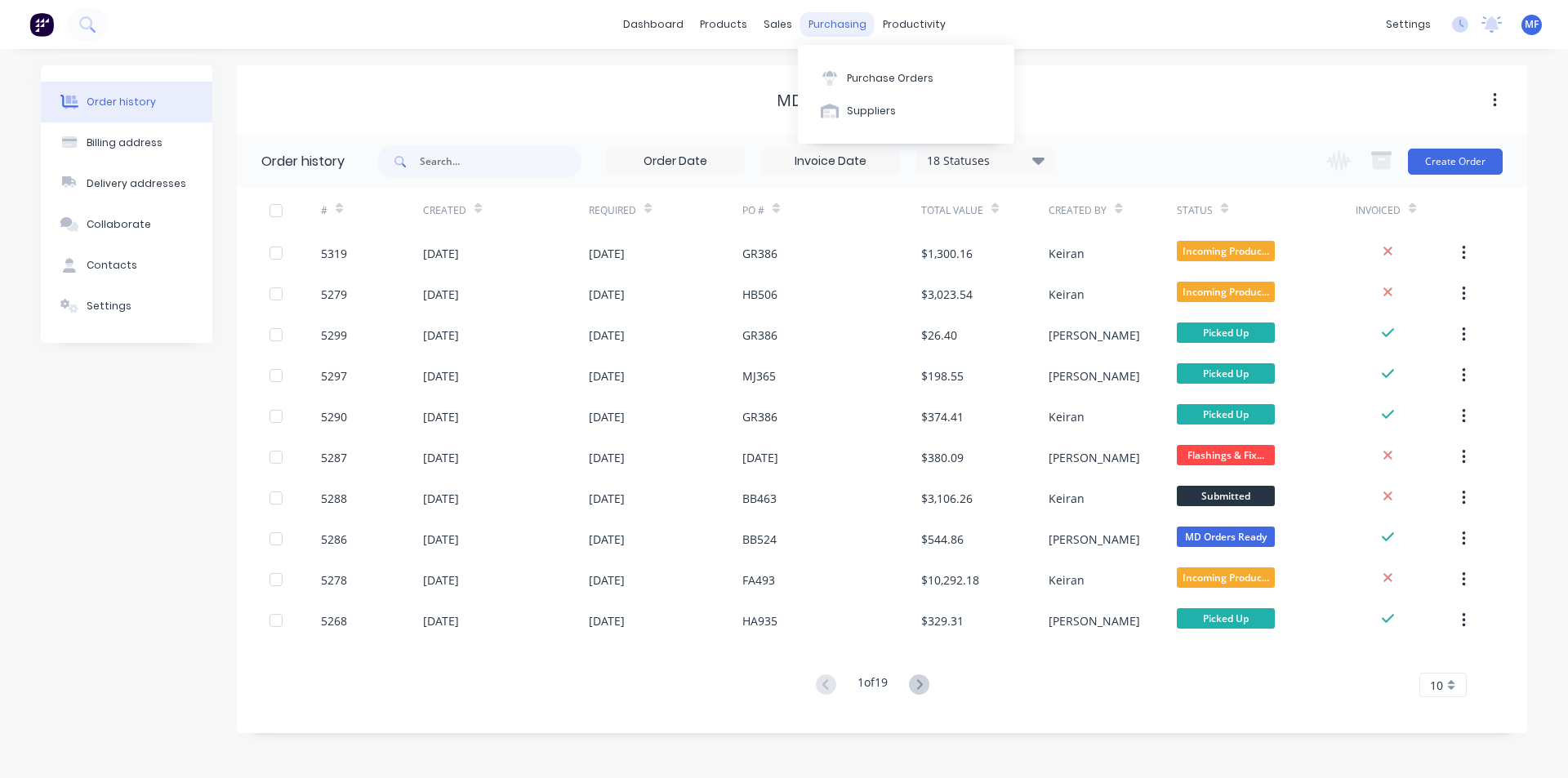
click at [840, 13] on div "purchasing" at bounding box center [837, 25] width 75 height 25
click at [891, 66] on button "Purchase Orders" at bounding box center [906, 77] width 216 height 32
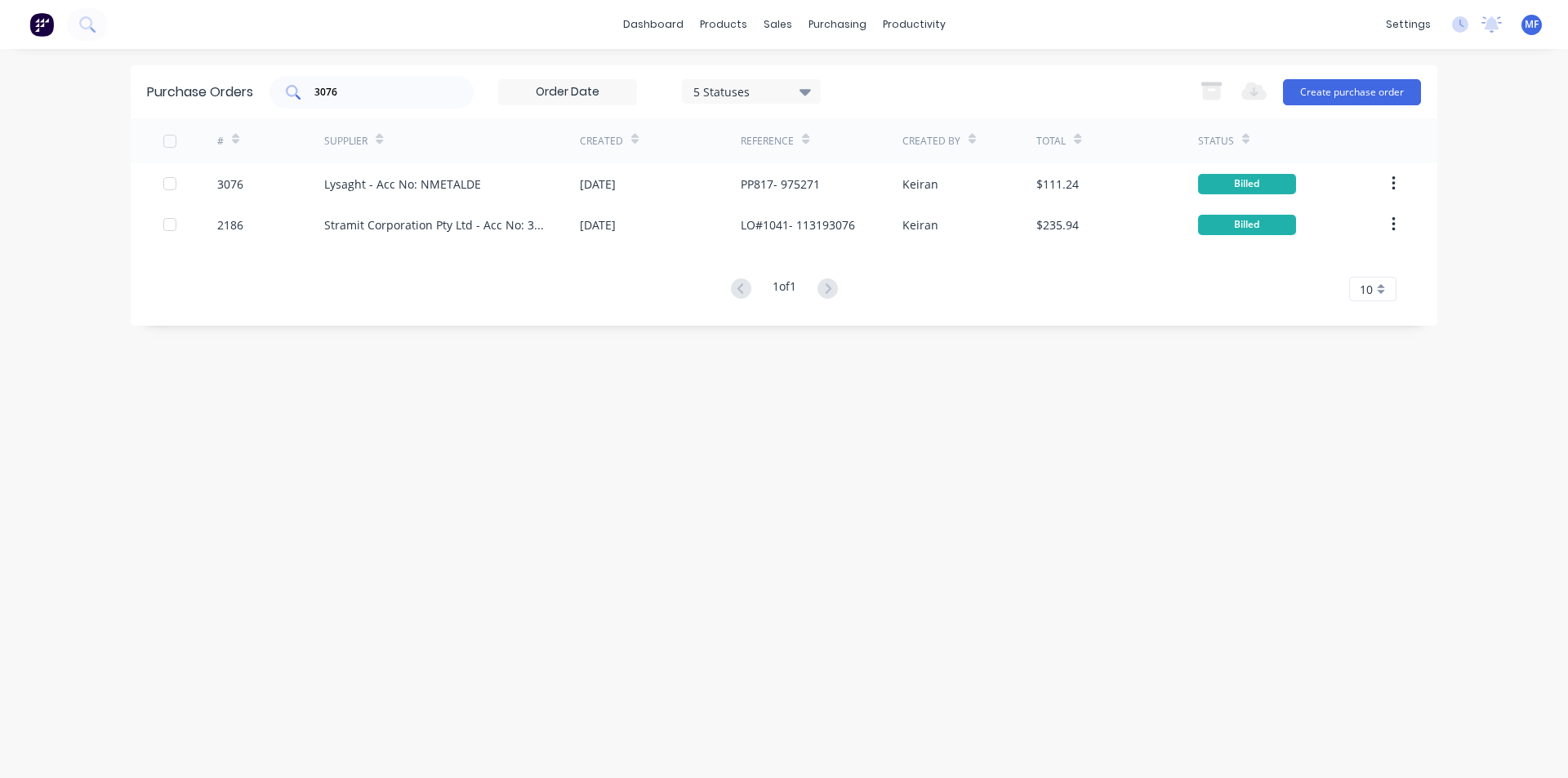
click at [367, 81] on div "3076" at bounding box center [372, 91] width 204 height 32
click at [359, 92] on input "3076" at bounding box center [380, 92] width 135 height 17
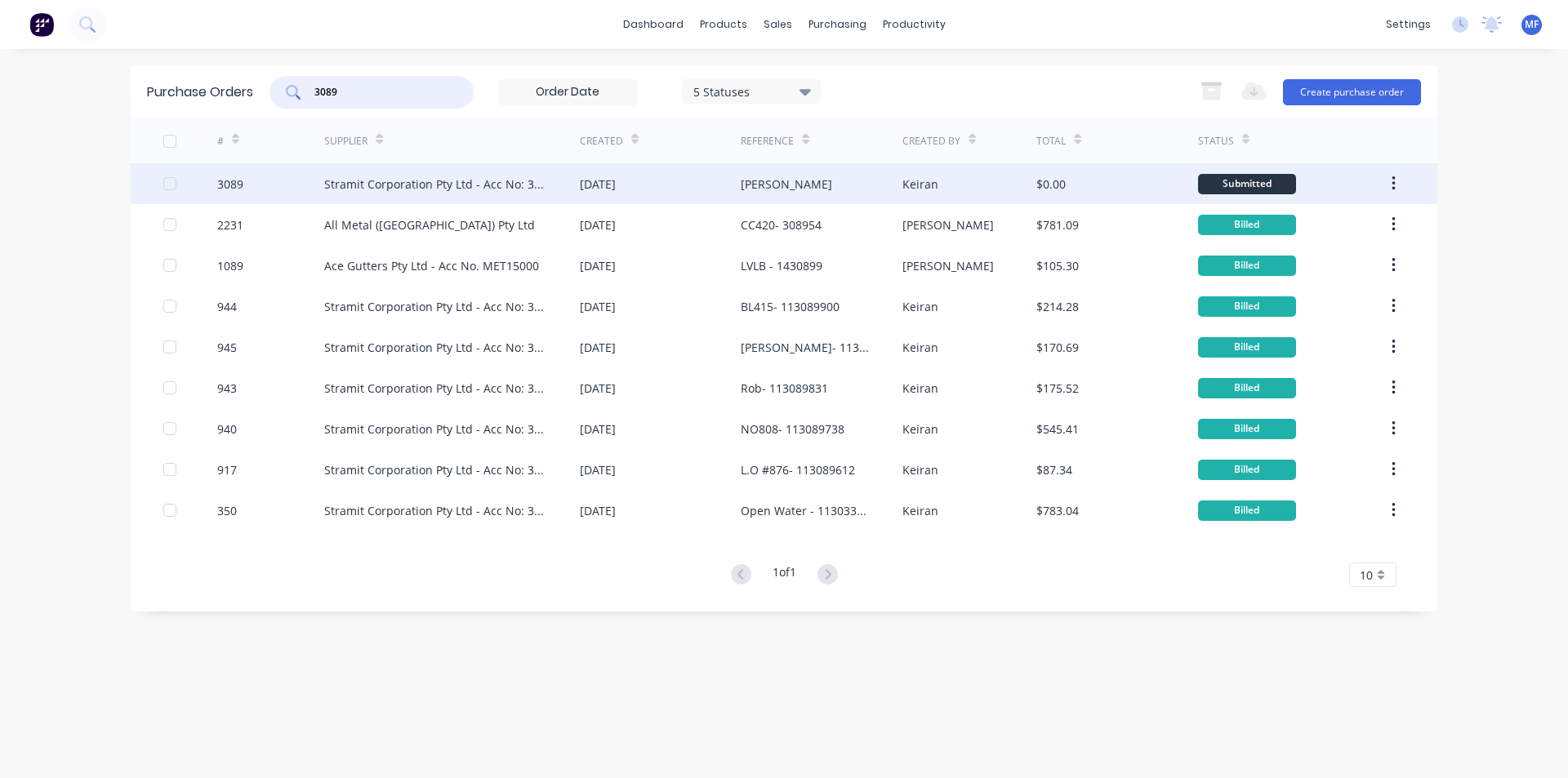
type input "3089"
click at [473, 182] on div "Stramit Corporation Pty Ltd - Acc No: 32915" at bounding box center [436, 184] width 223 height 18
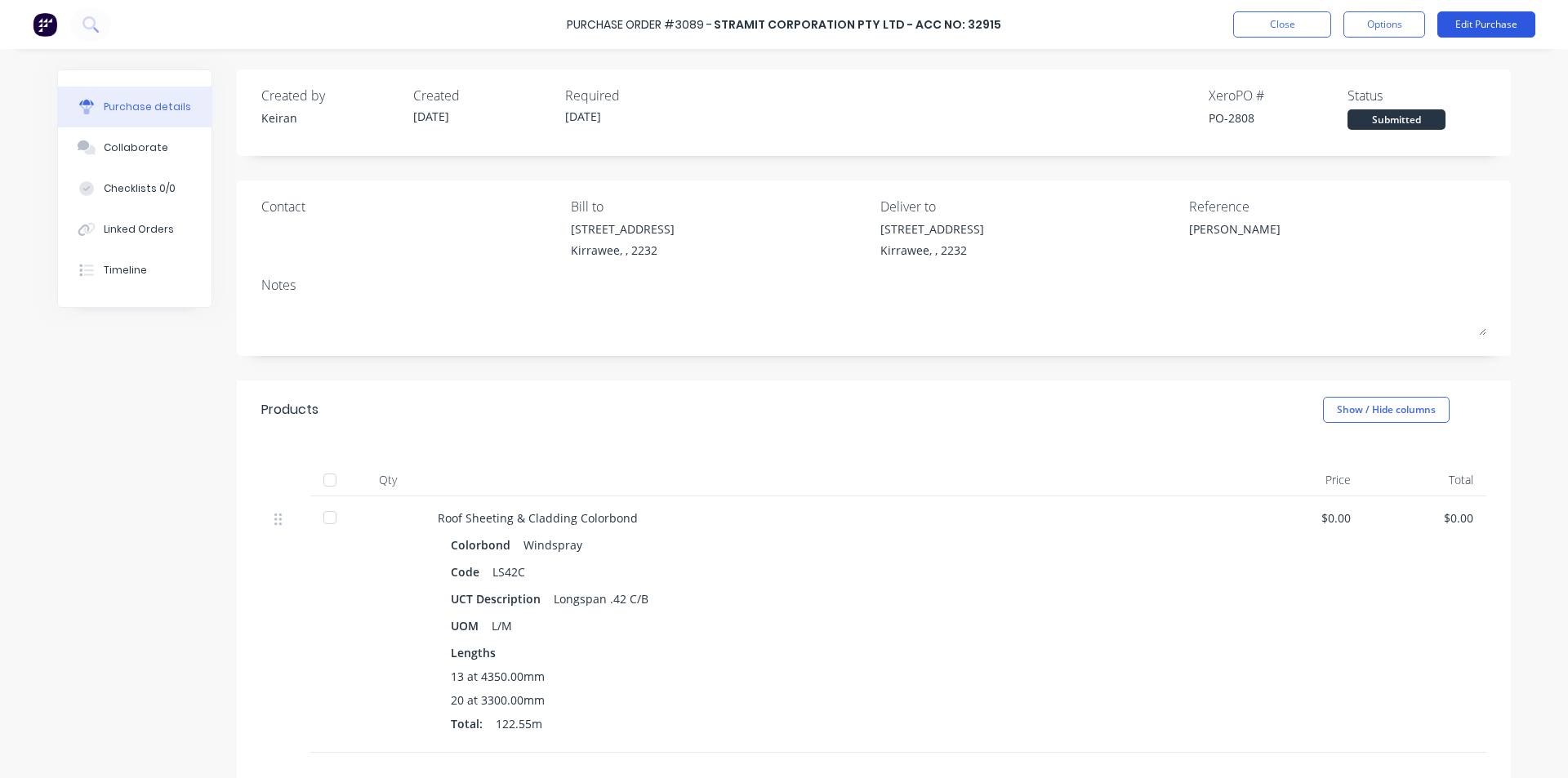
click at [1481, 22] on button "Edit Purchase" at bounding box center [1487, 25] width 98 height 26
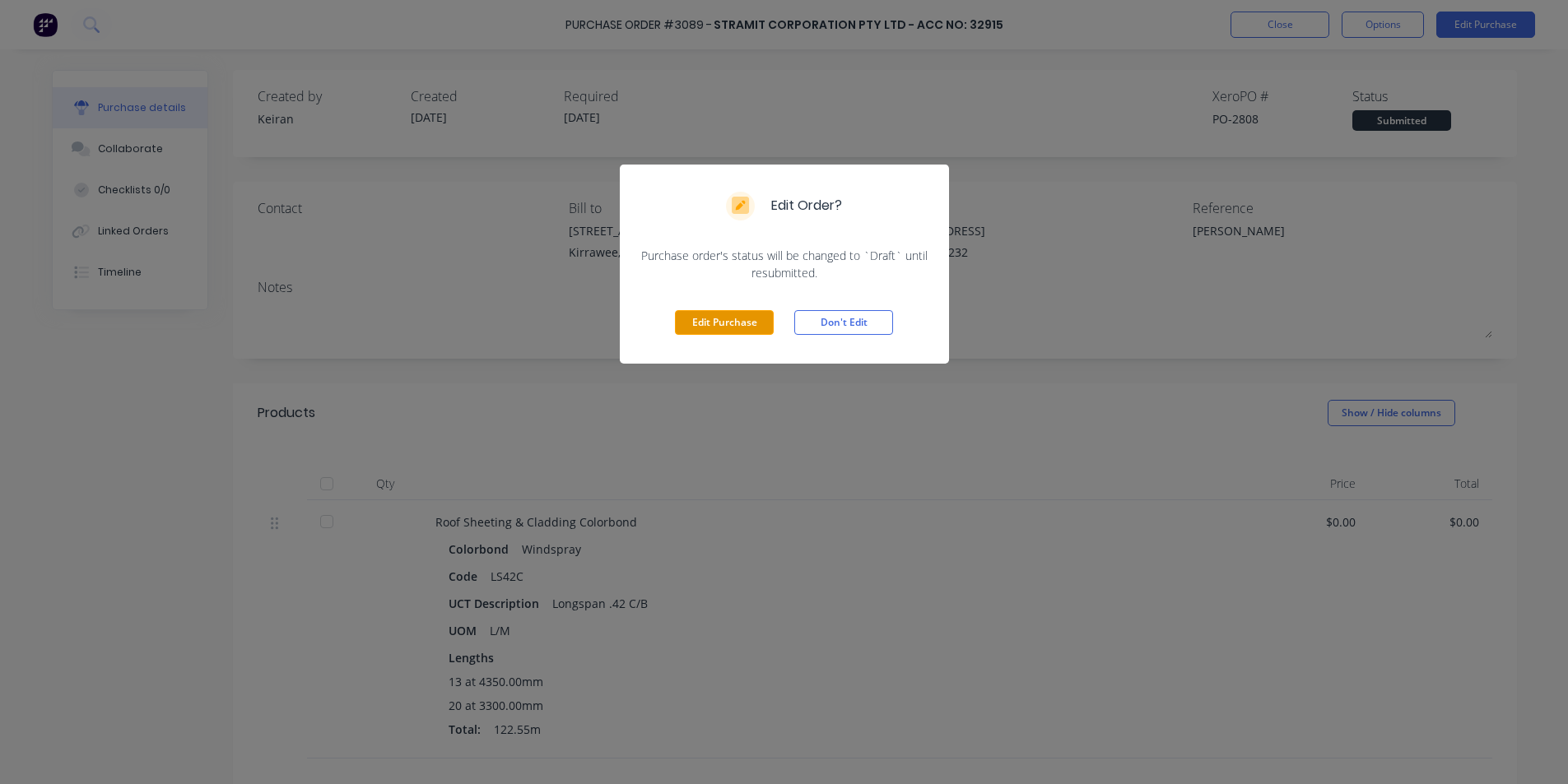
click at [735, 329] on button "Edit Purchase" at bounding box center [724, 323] width 99 height 25
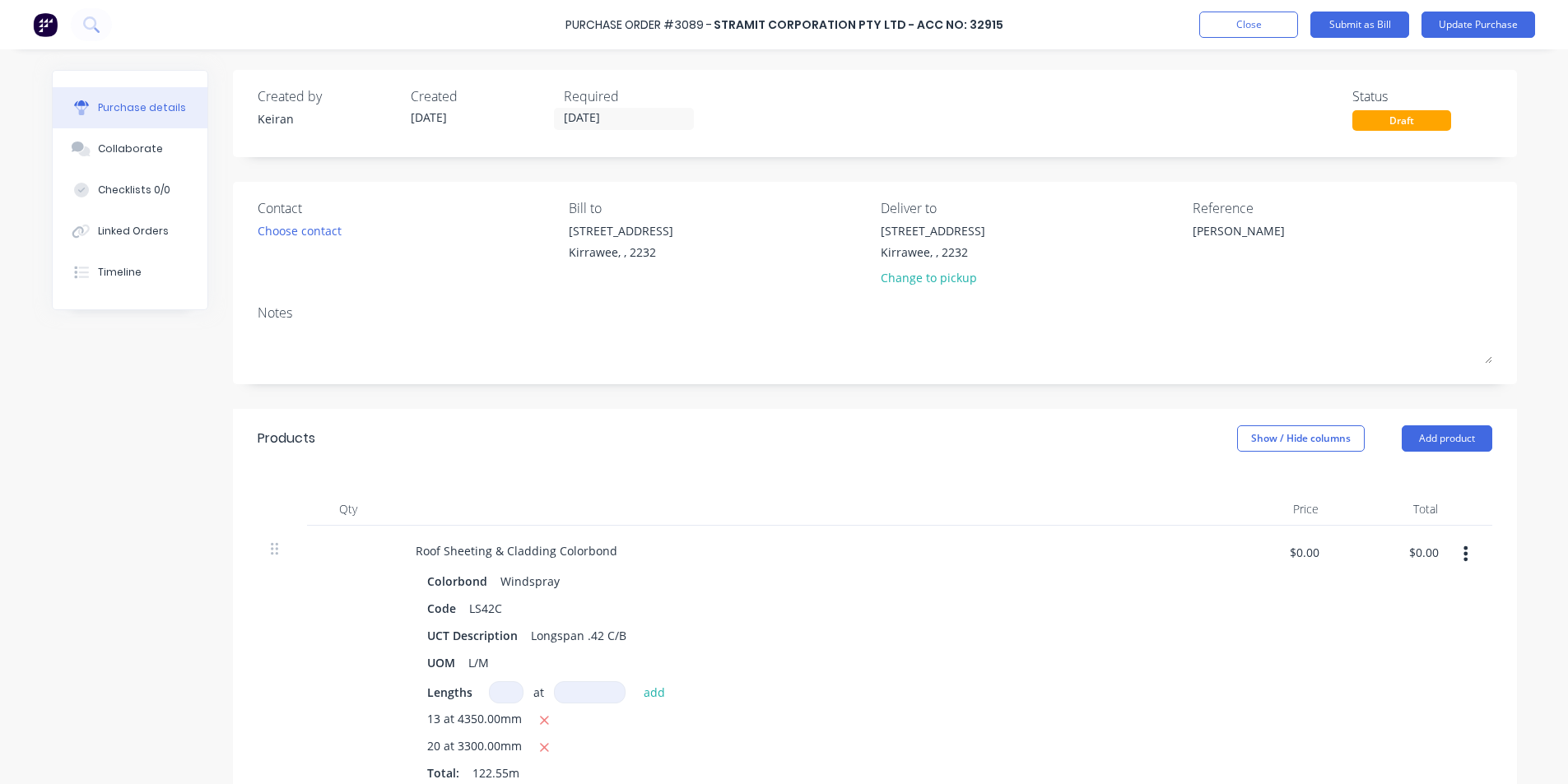
type textarea "x"
click at [1263, 234] on textarea "Cuthill" at bounding box center [1302, 241] width 205 height 37
type textarea "114024461Cuthill"
type textarea "x"
type textarea "114024461 Cuthill"
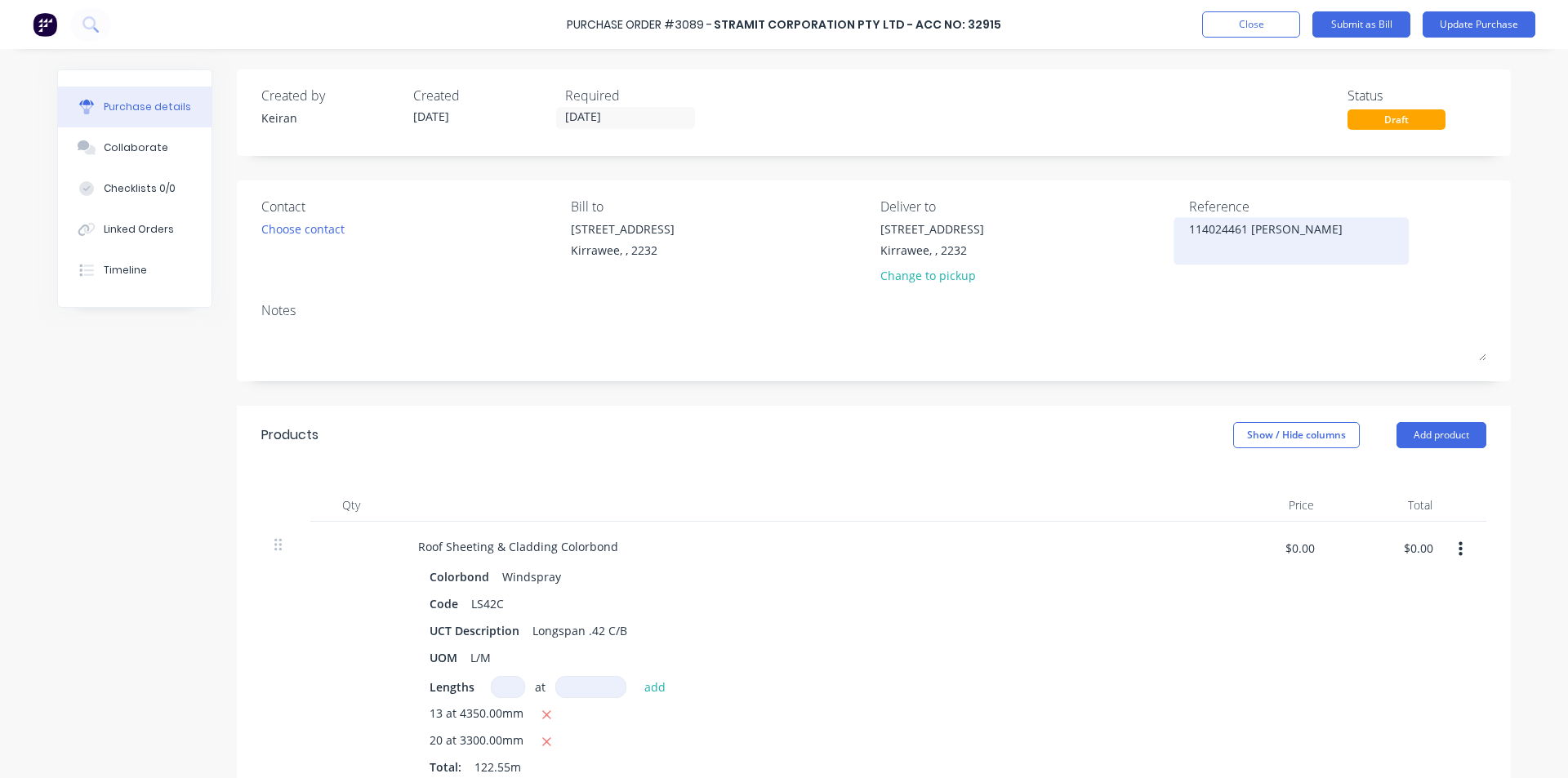
type textarea "x"
type textarea "114024461 -Cuthill"
type textarea "x"
type textarea "114024461 - Cuthill"
type textarea "x"
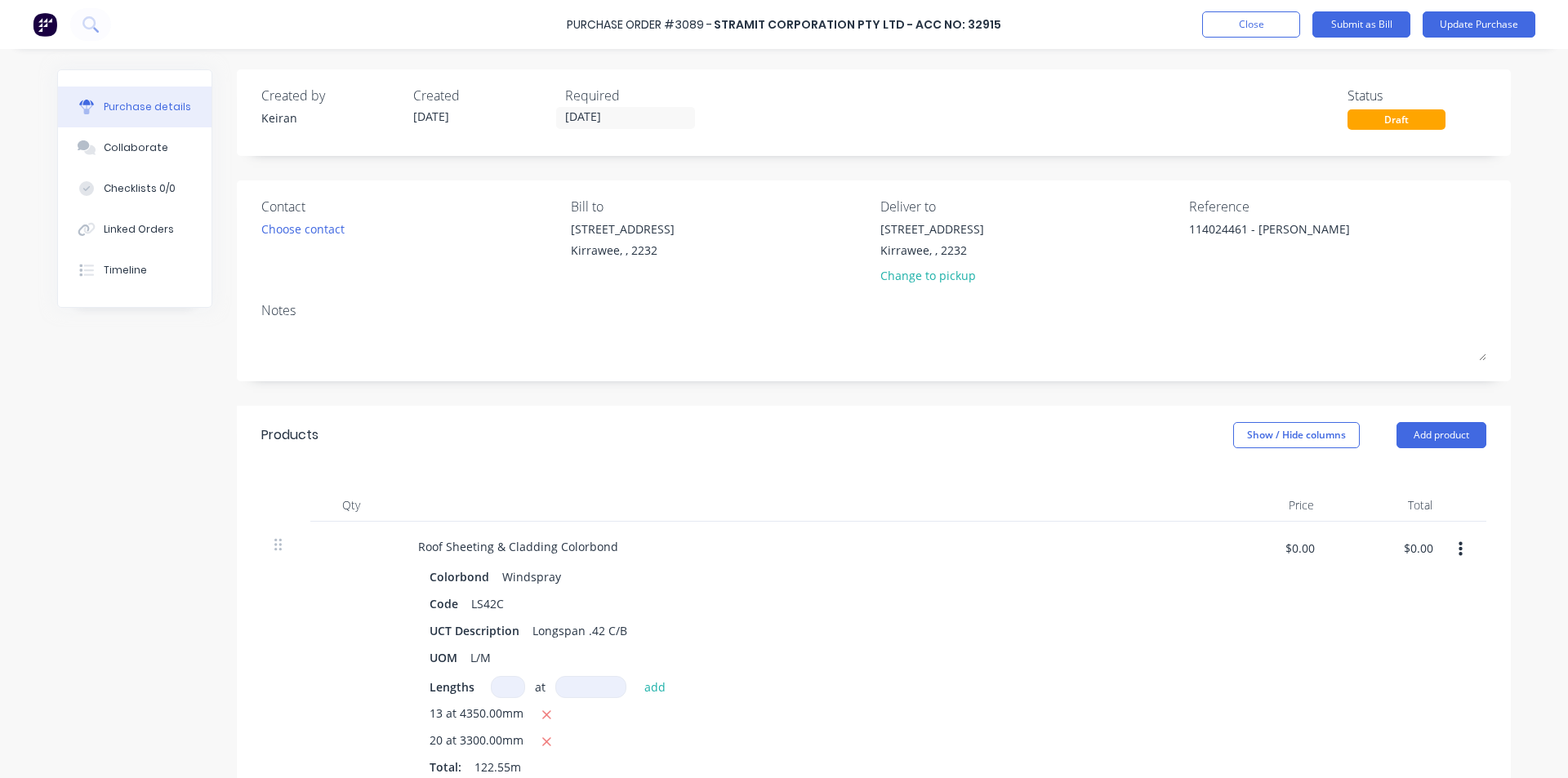
type textarea "114024461 - Cuthill"
click at [1073, 491] on div at bounding box center [800, 505] width 817 height 32
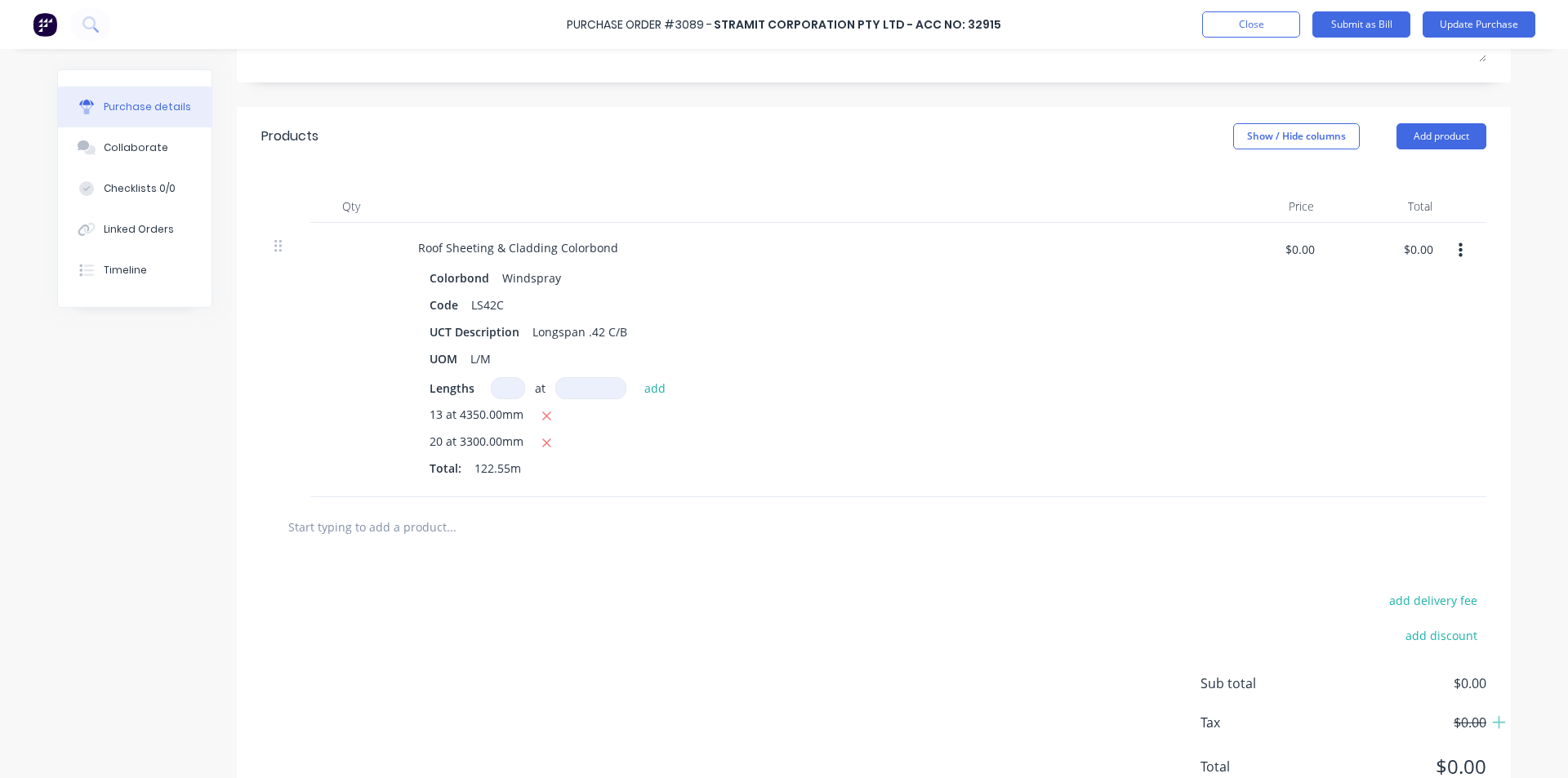
scroll to position [327, 0]
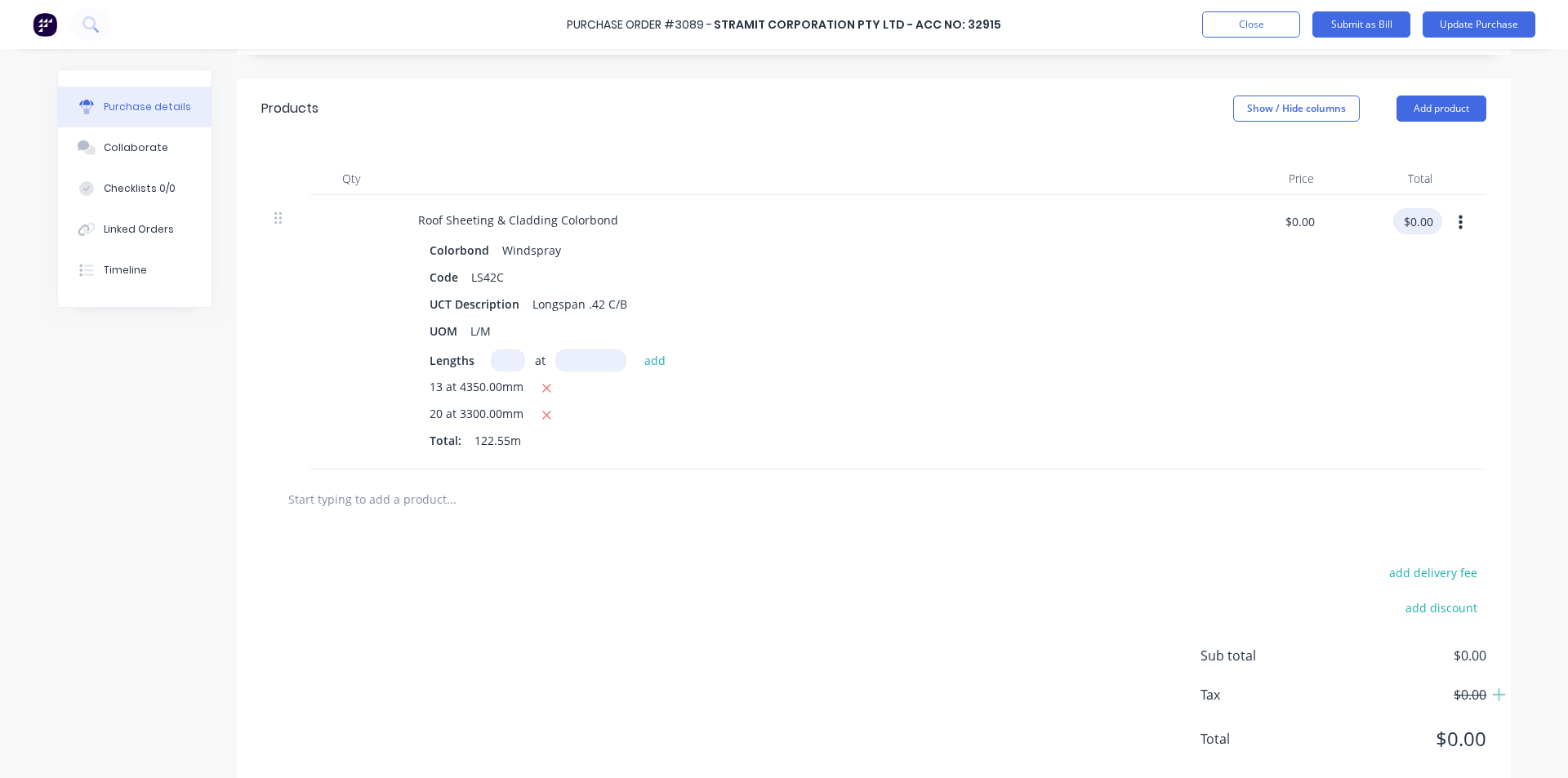
type textarea "x"
click at [1418, 225] on input "$0.00" at bounding box center [1418, 221] width 49 height 26
type input "1668.52"
type textarea "x"
type input "$13.615"
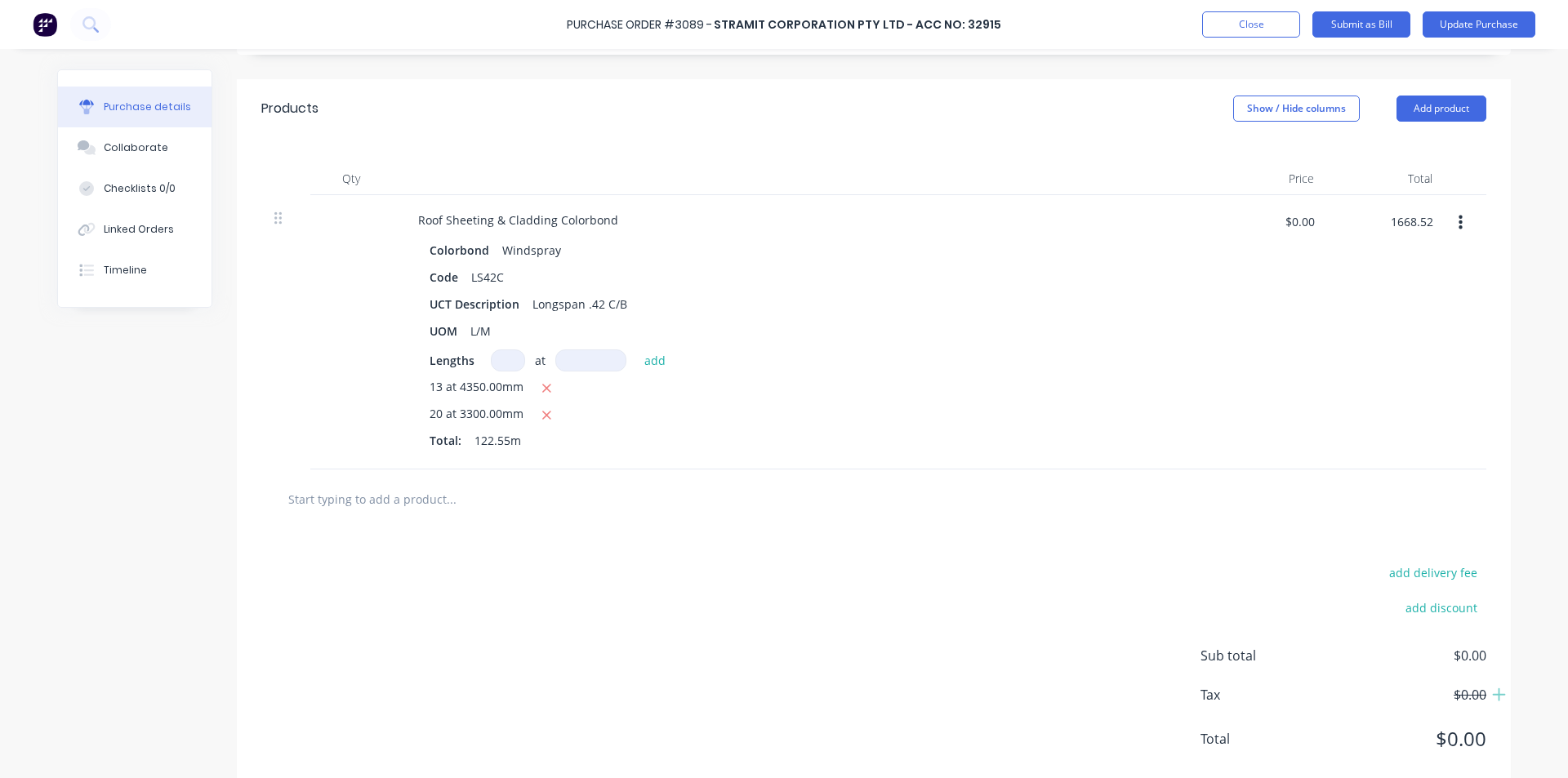
type input "$1,668.52"
click at [1226, 591] on div "add delivery fee add discount" at bounding box center [1343, 600] width 285 height 76
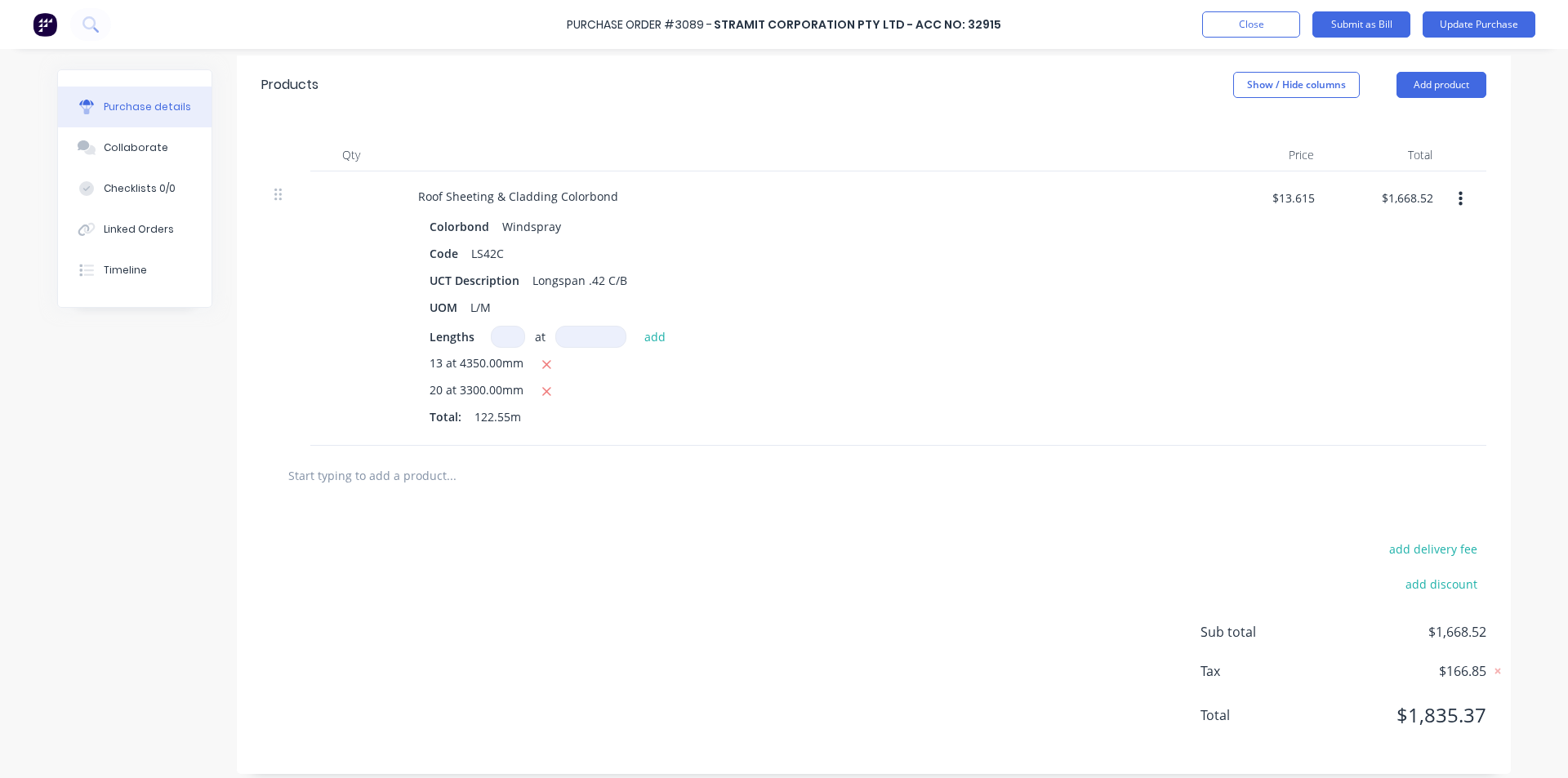
scroll to position [363, 0]
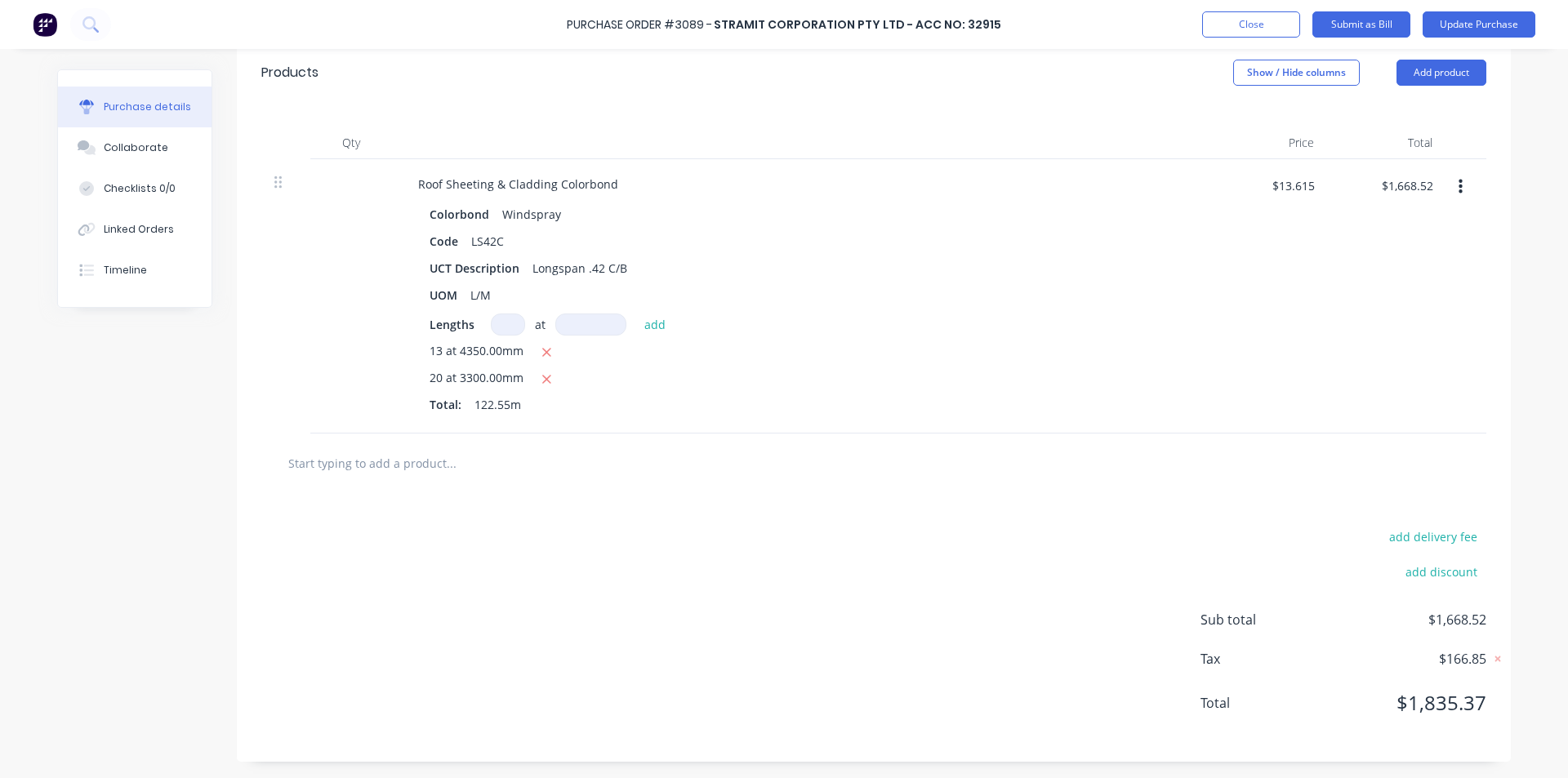
click at [351, 446] on div at bounding box center [874, 464] width 1225 height 60
click at [340, 460] on input "text" at bounding box center [451, 463] width 327 height 32
type textarea "x"
type input "S"
type textarea "x"
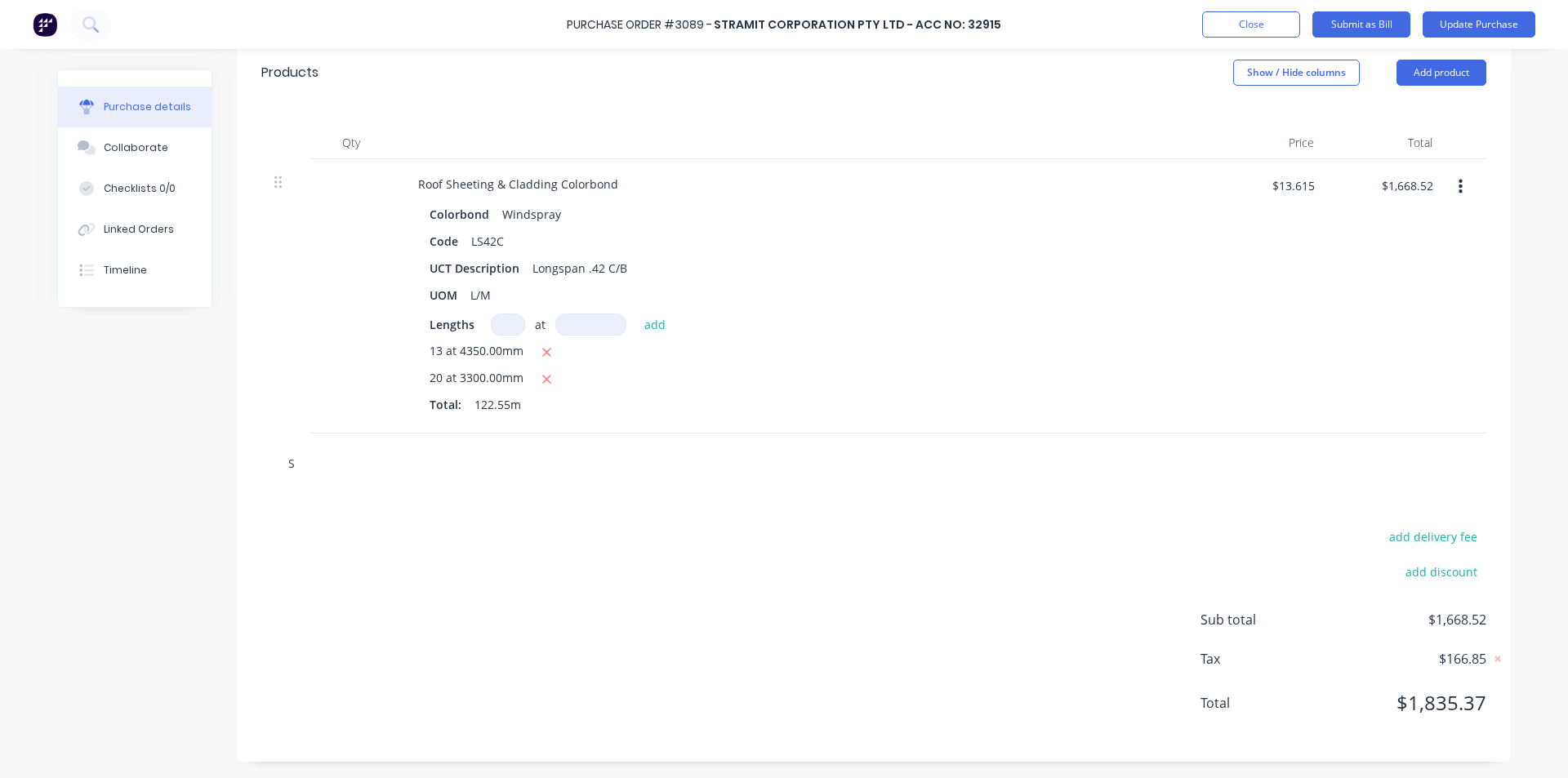
type input "St"
type textarea "x"
type input "Str"
type textarea "x"
type input "Stra"
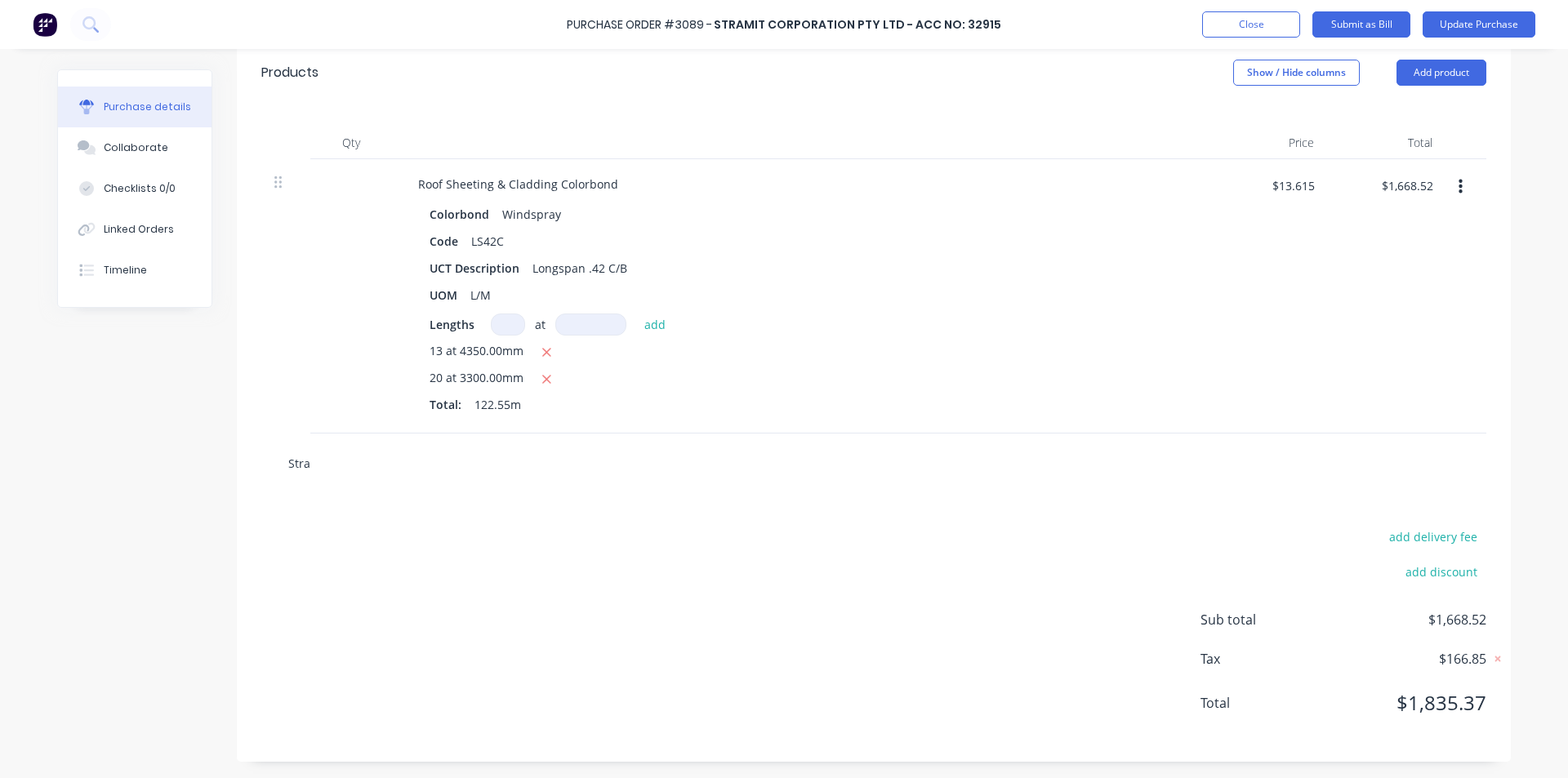
type textarea "x"
type input "Stram"
type textarea "x"
type input "Strami"
type textarea "x"
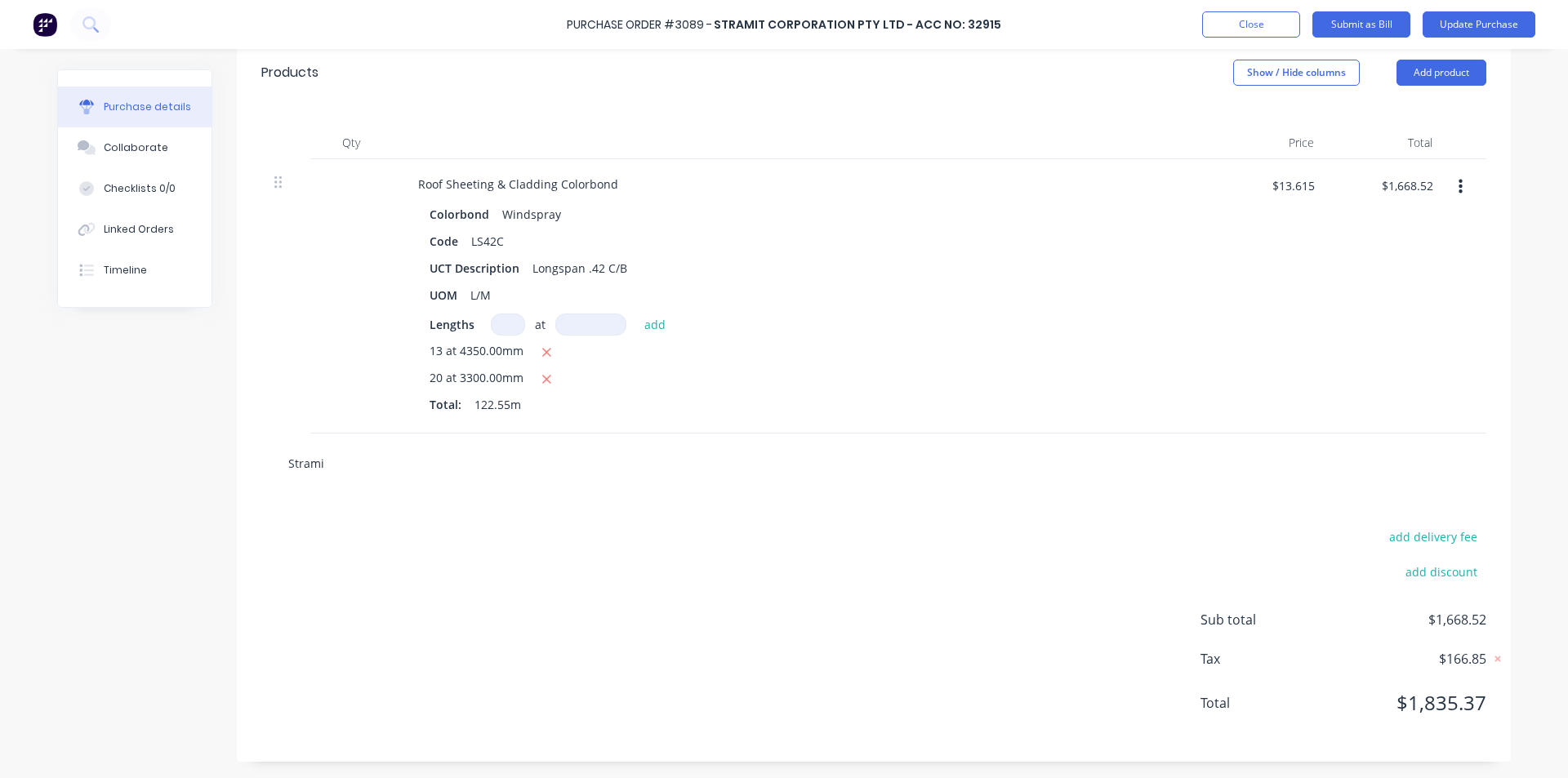
type input "Stramit"
type textarea "x"
type input "Stramit"
type textarea "x"
type input "Stramit f"
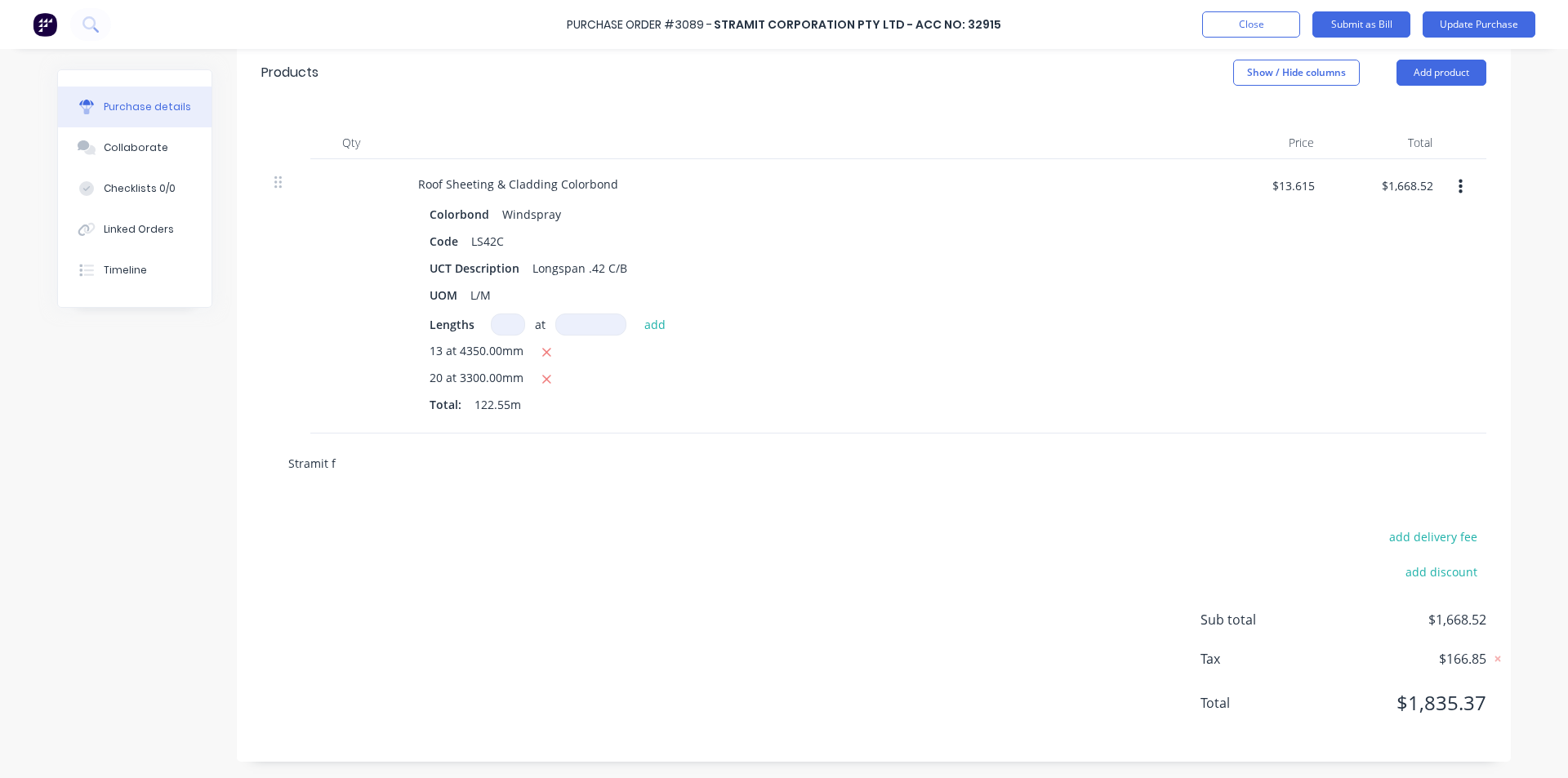
type textarea "x"
type input "Stramit fr"
type textarea "x"
type input "Stramit fre"
type textarea "x"
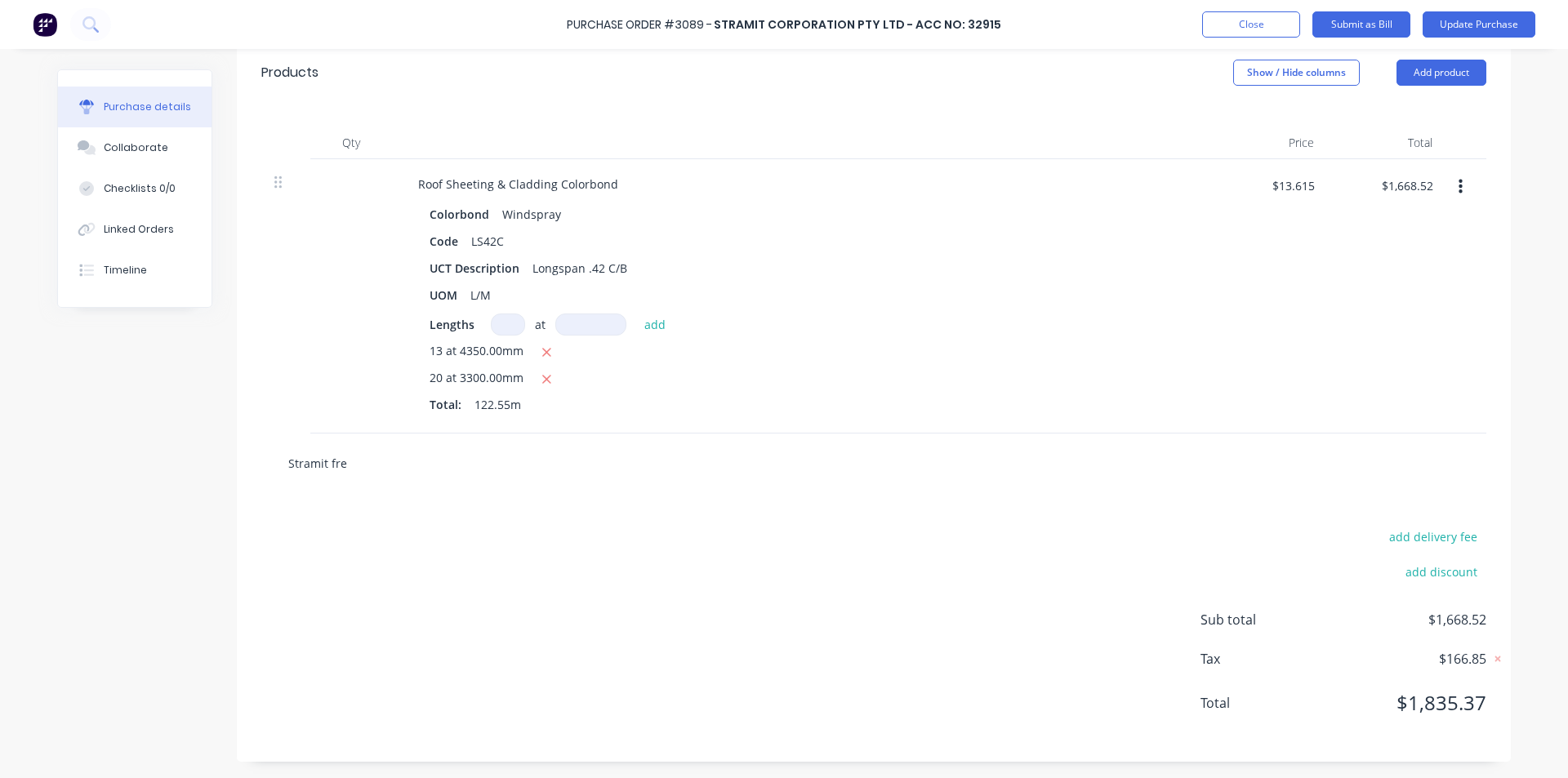
type input "Stramit frei"
type textarea "x"
type input "Stramit freig"
type textarea "x"
type input "Stramit freigh"
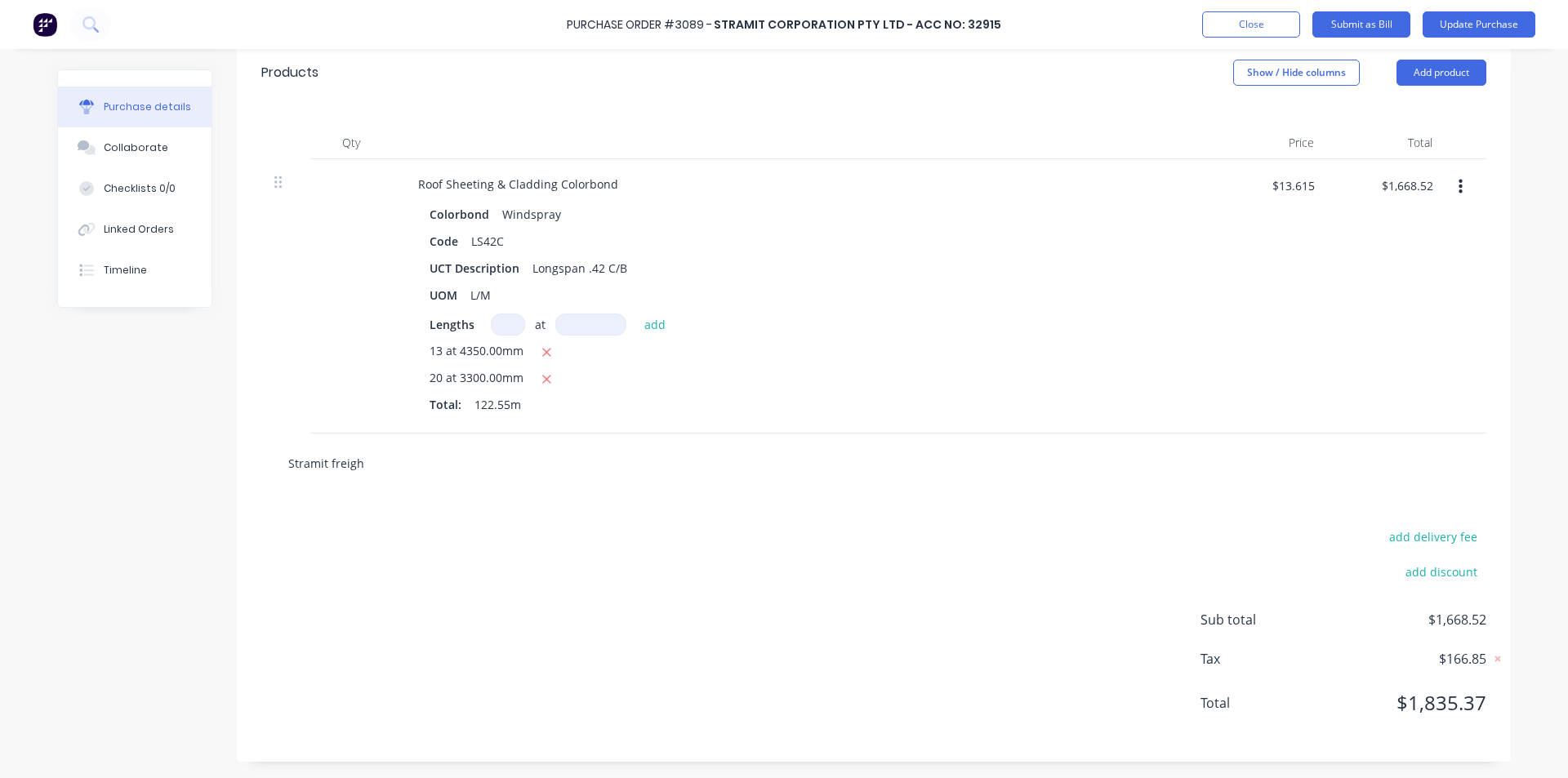
type textarea "x"
type input "Stramit freight"
type textarea "x"
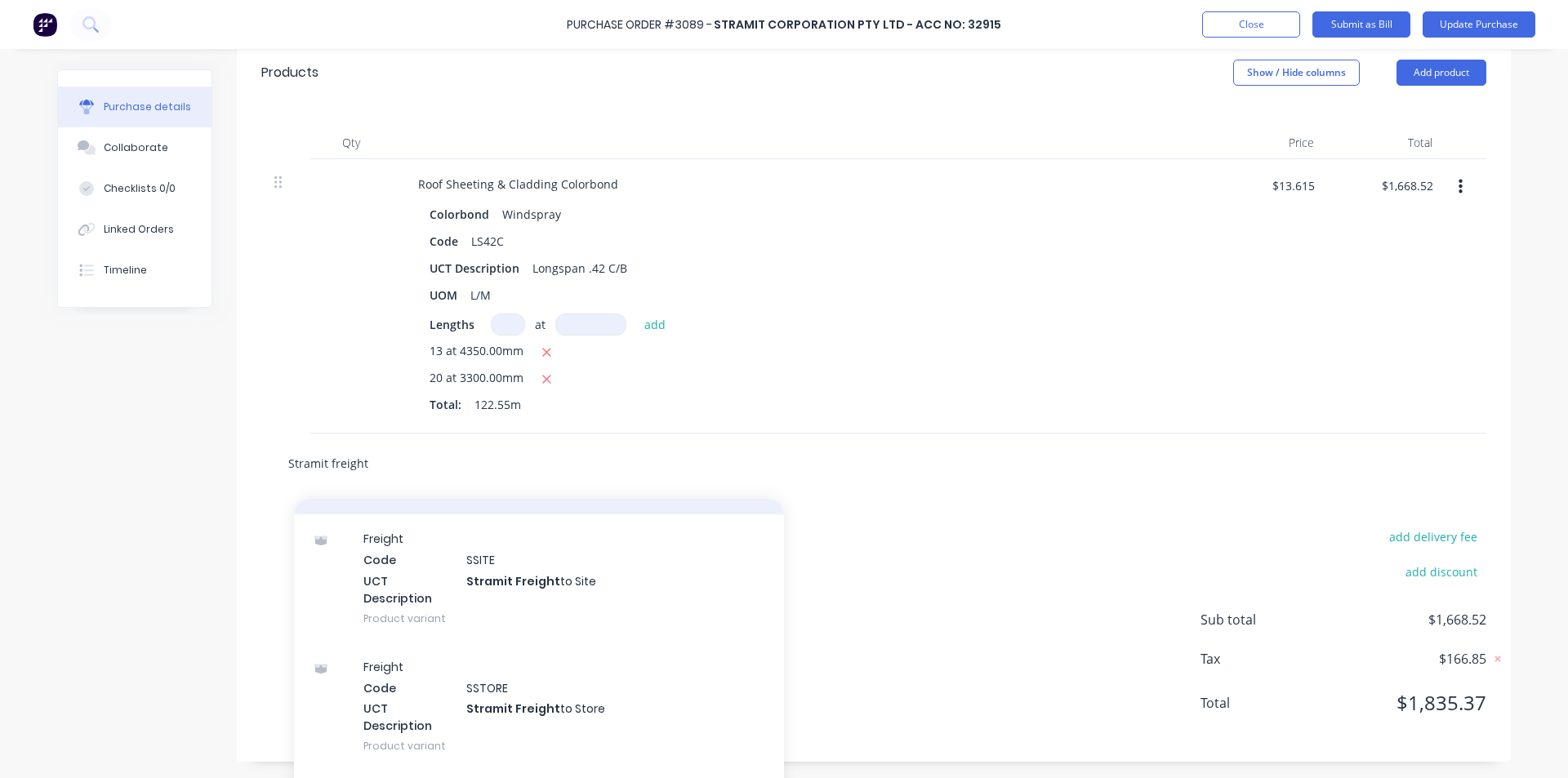
scroll to position [202, 0]
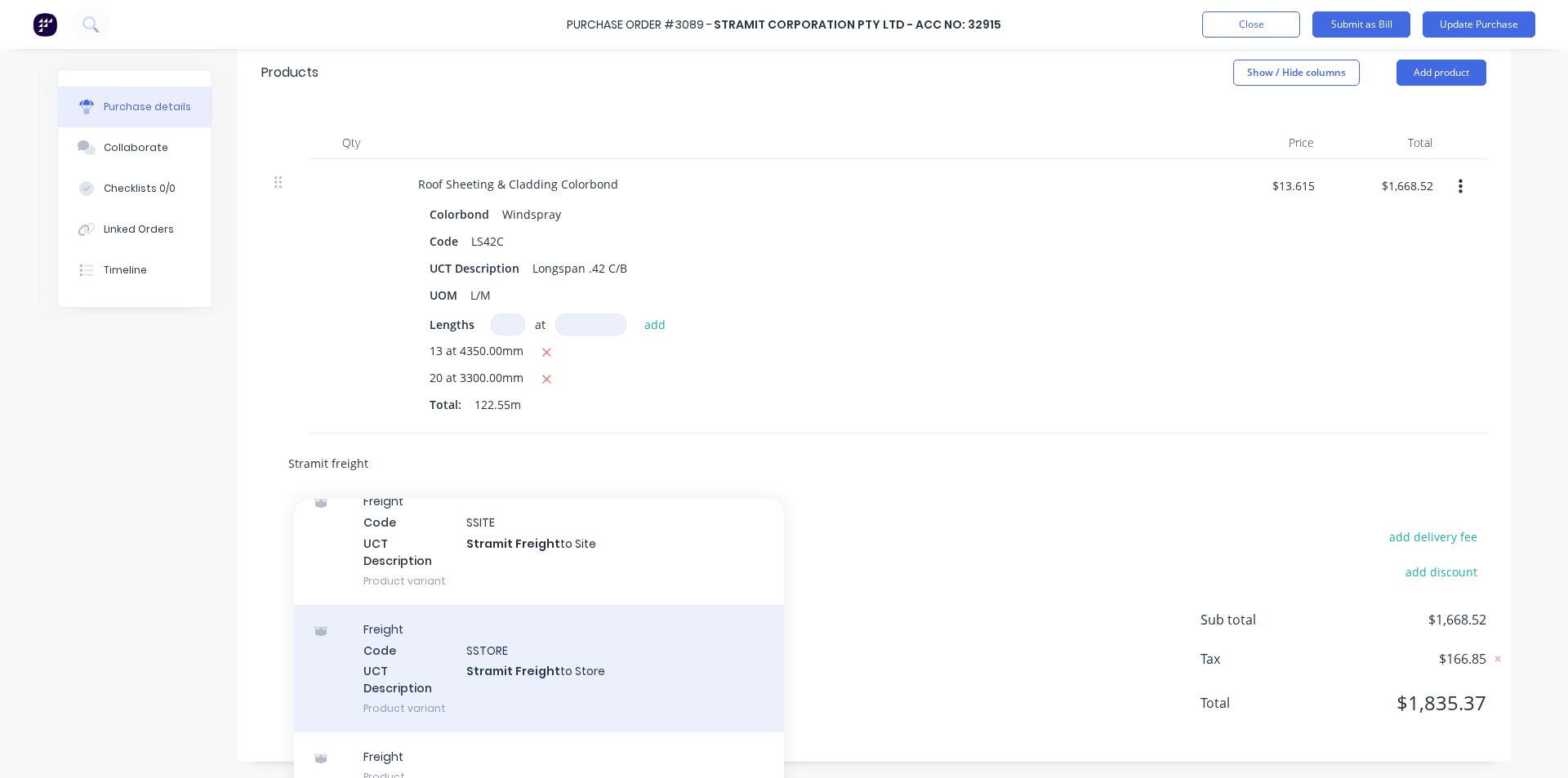
type input "Stramit freight"
click at [579, 660] on div "Freight Code SSTORE UCT Description Stramit Freight to Store Product variant" at bounding box center [539, 668] width 490 height 127
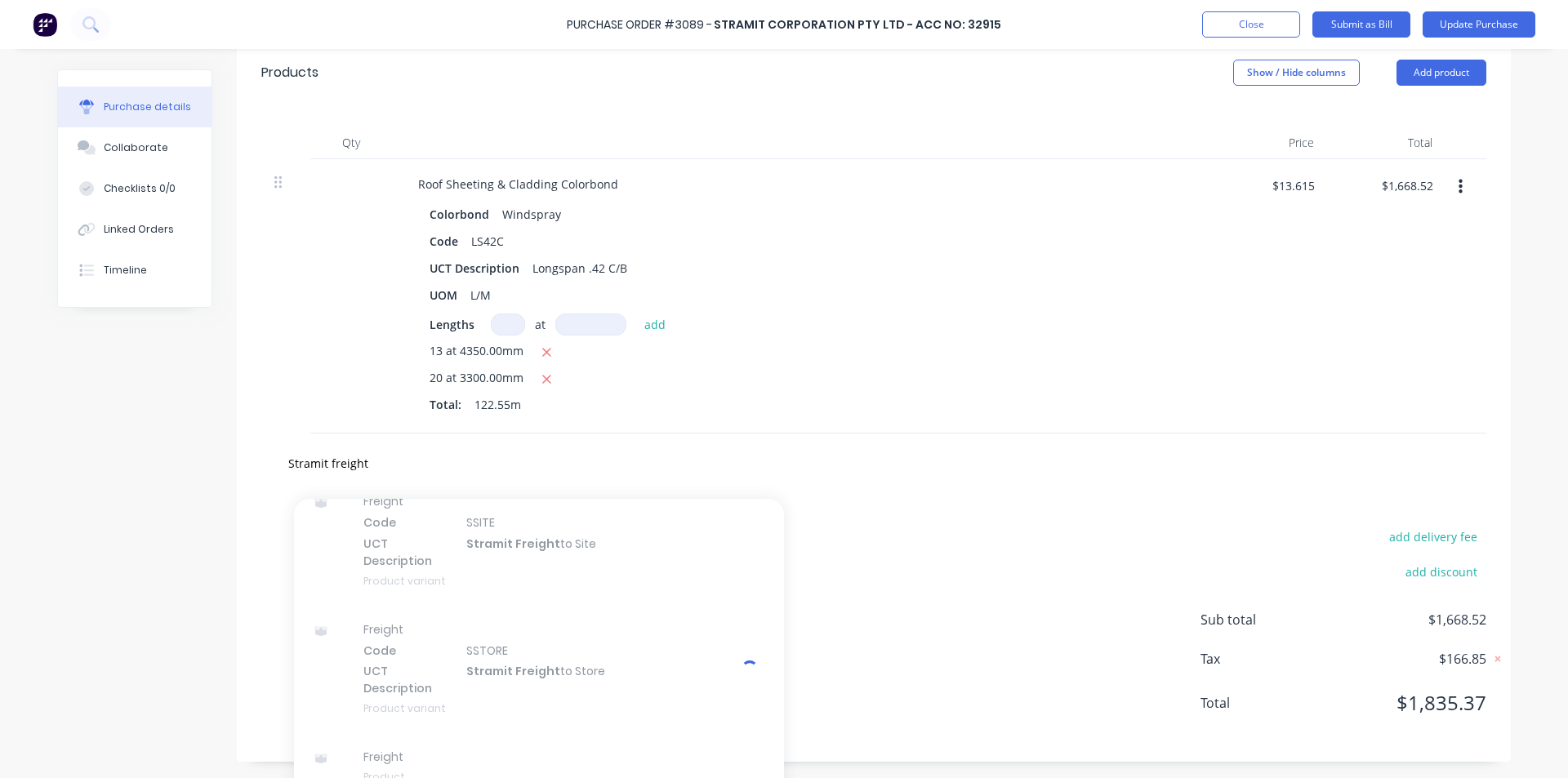
type textarea "x"
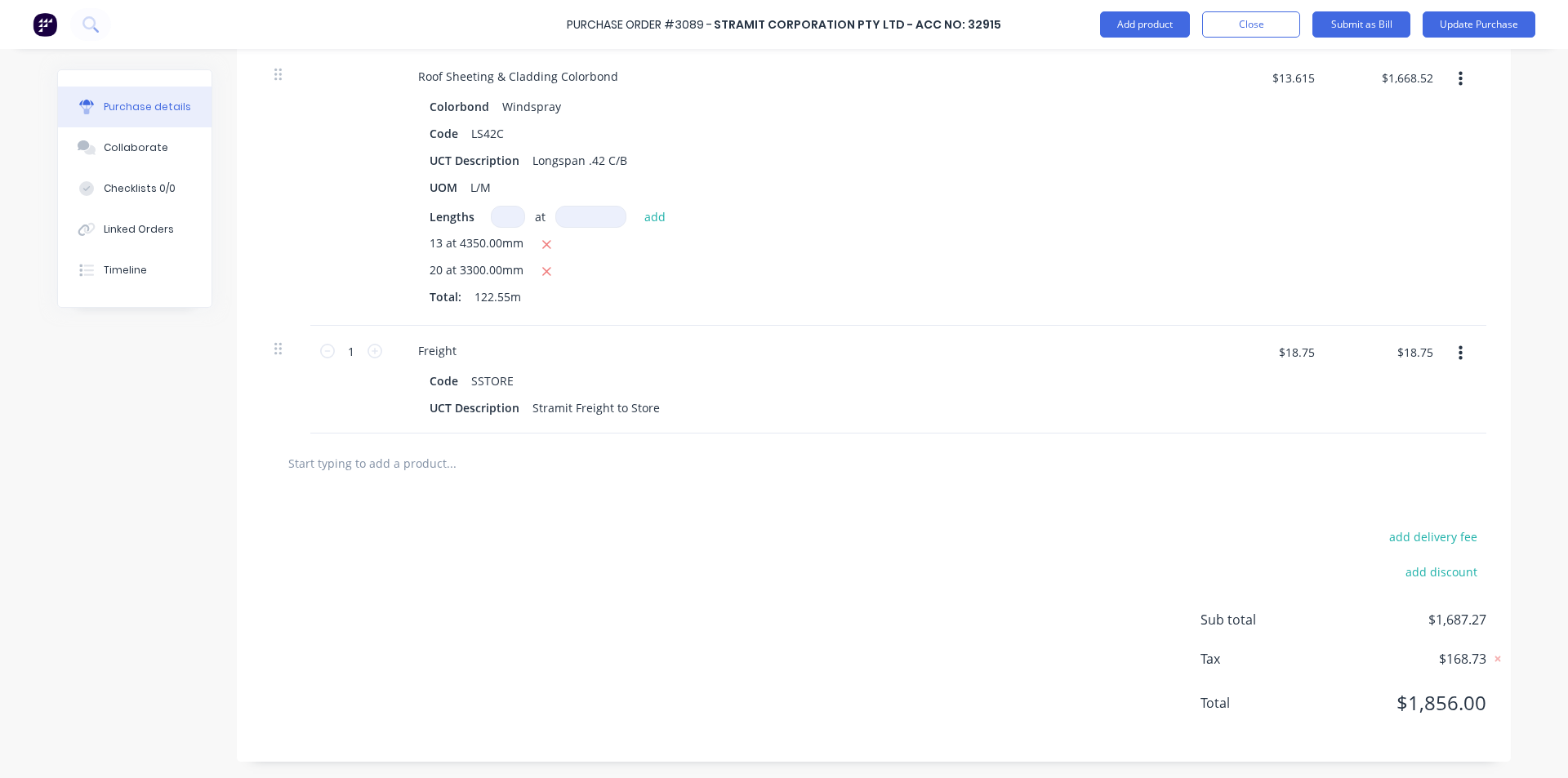
scroll to position [0, 0]
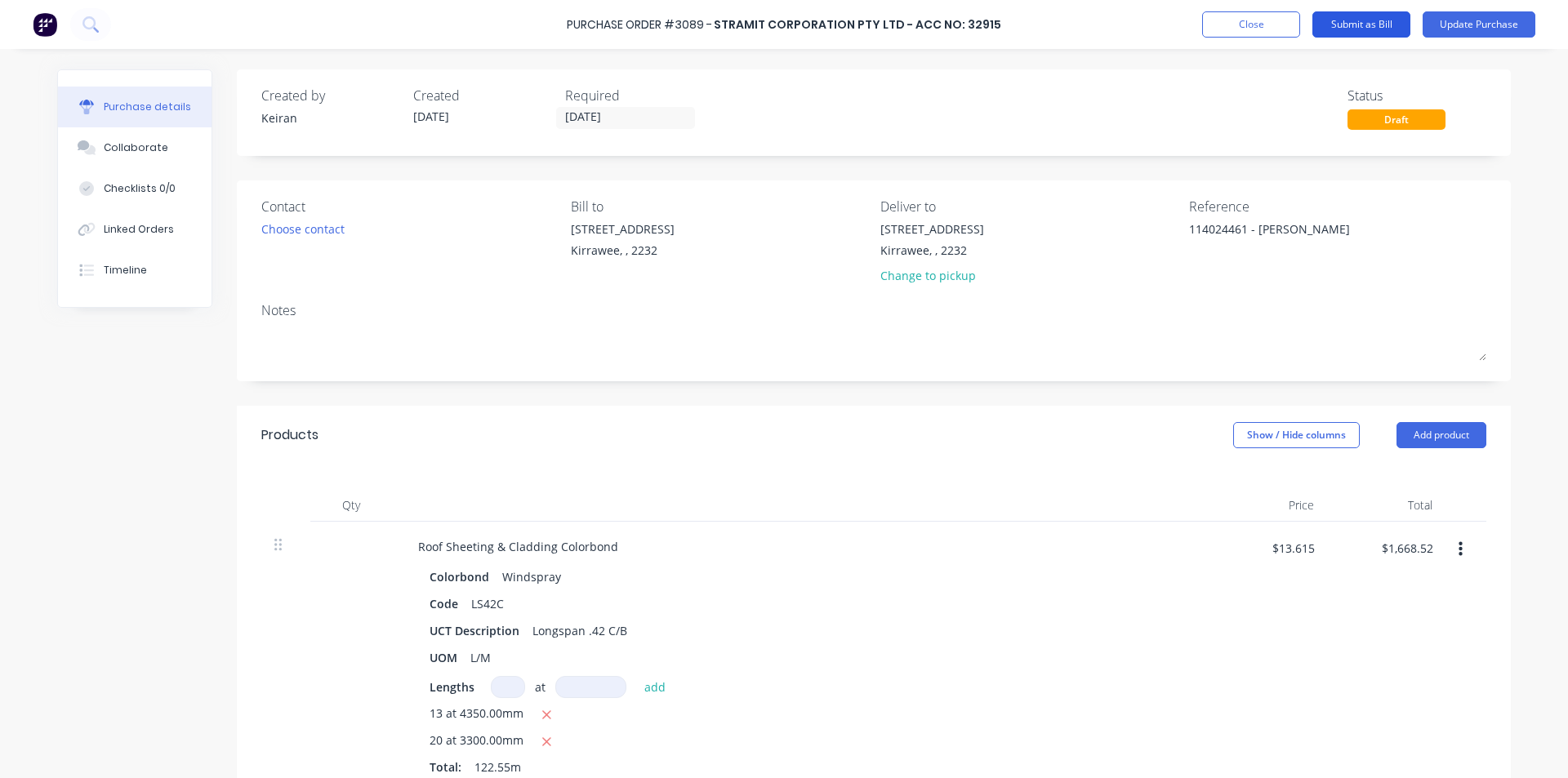
click at [1385, 21] on button "Submit as Bill" at bounding box center [1362, 25] width 98 height 26
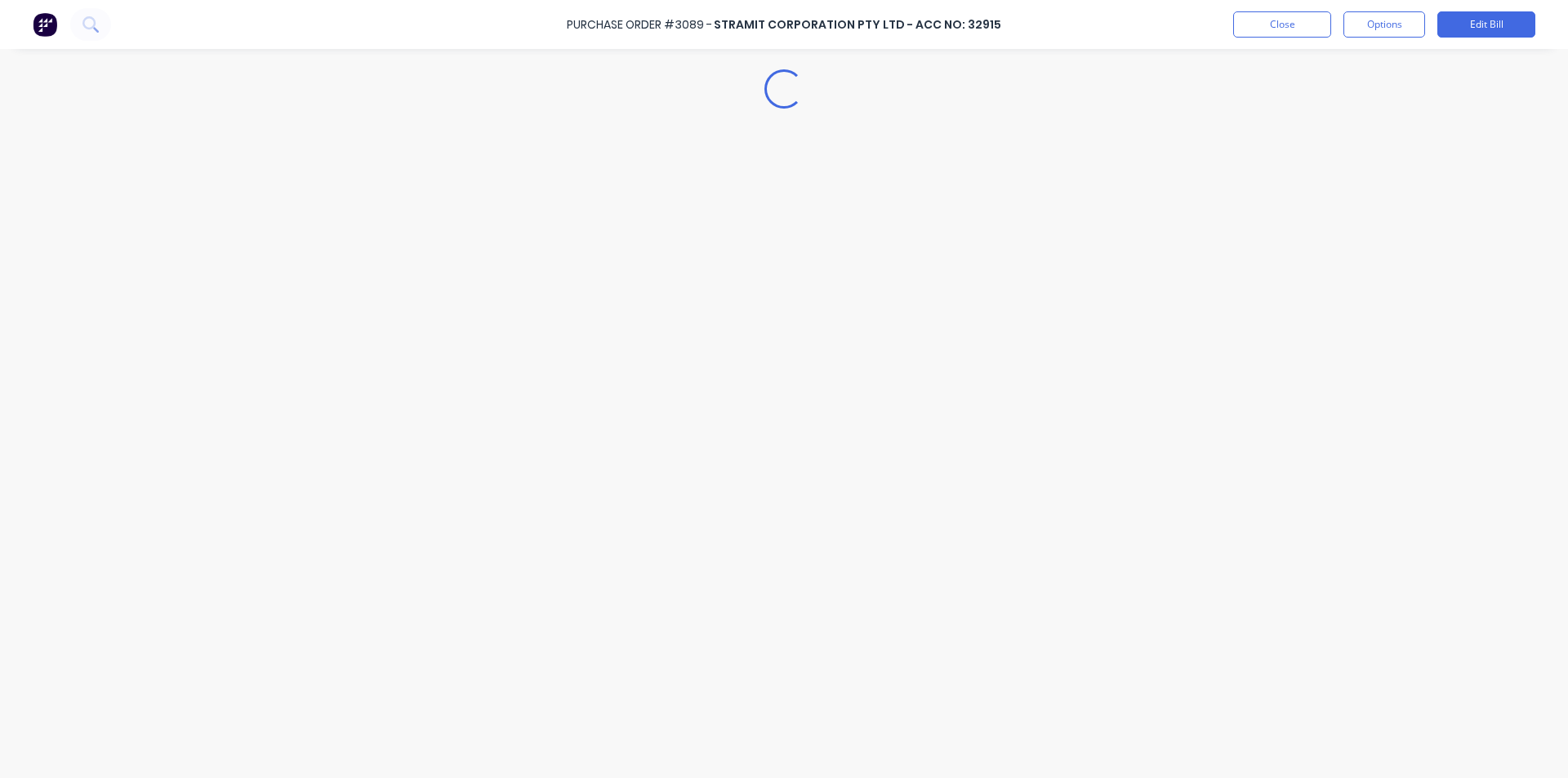
type textarea "x"
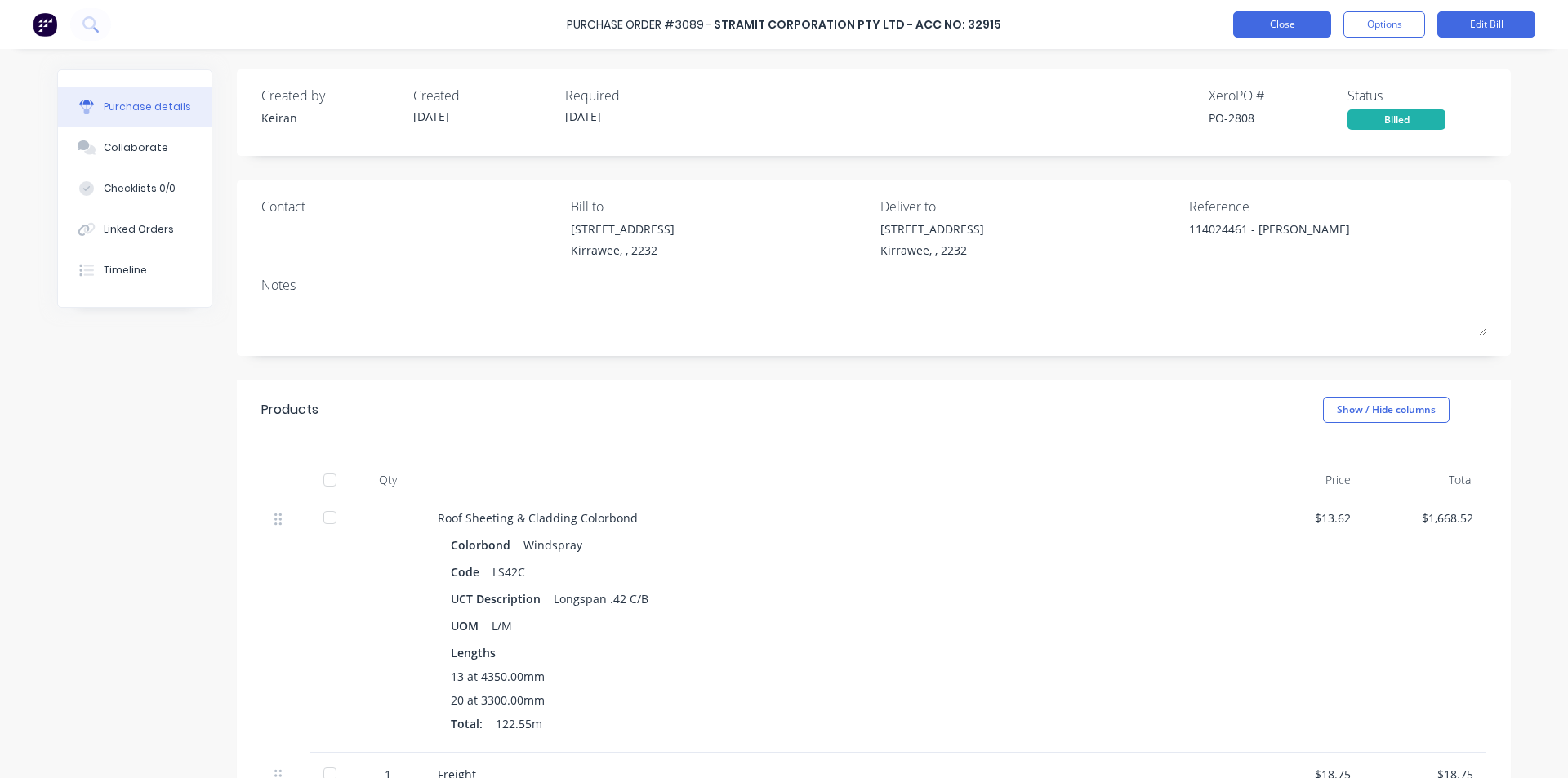
click at [1287, 22] on button "Close" at bounding box center [1283, 25] width 98 height 26
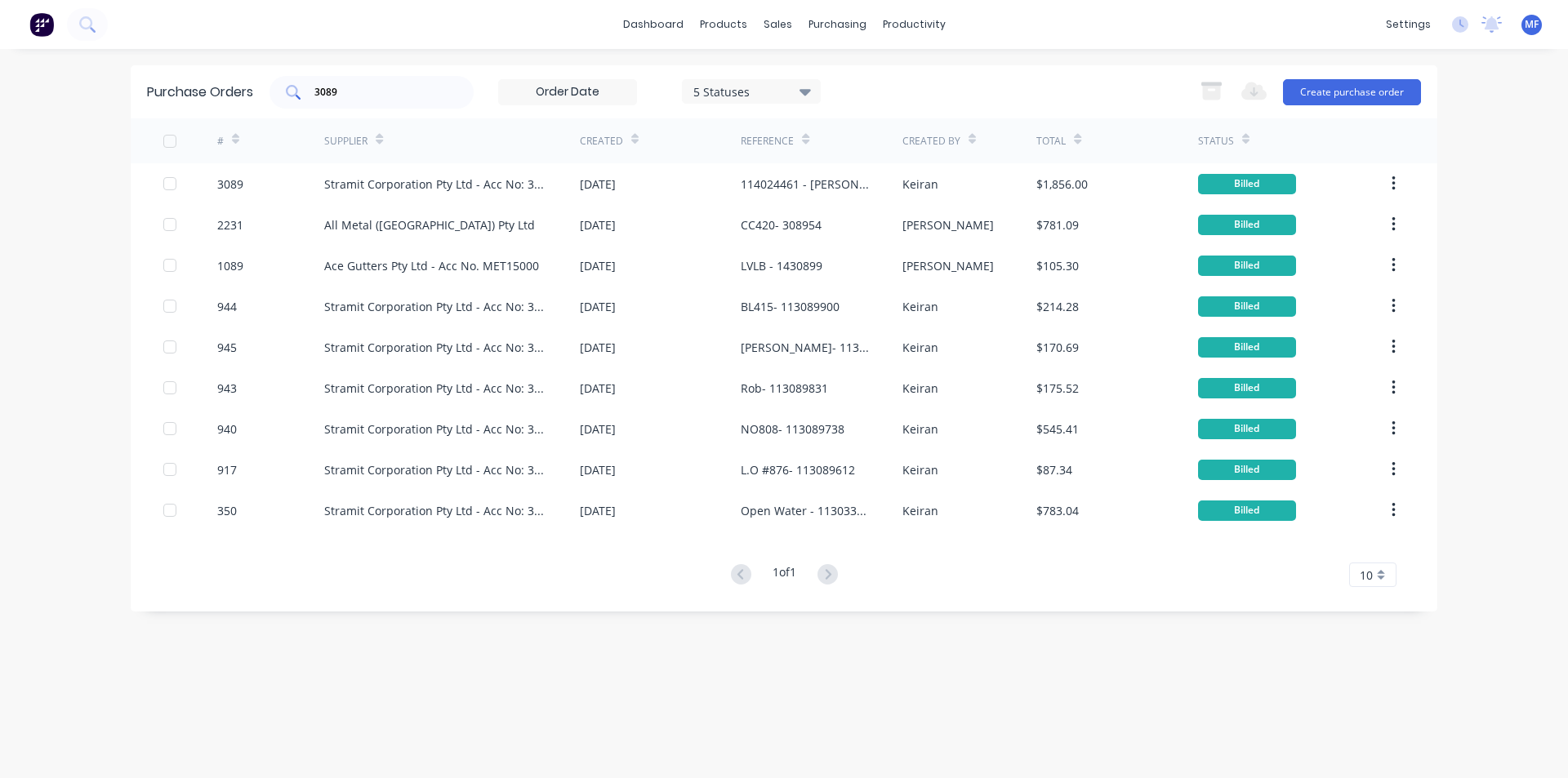
click at [335, 91] on input "3089" at bounding box center [380, 92] width 135 height 17
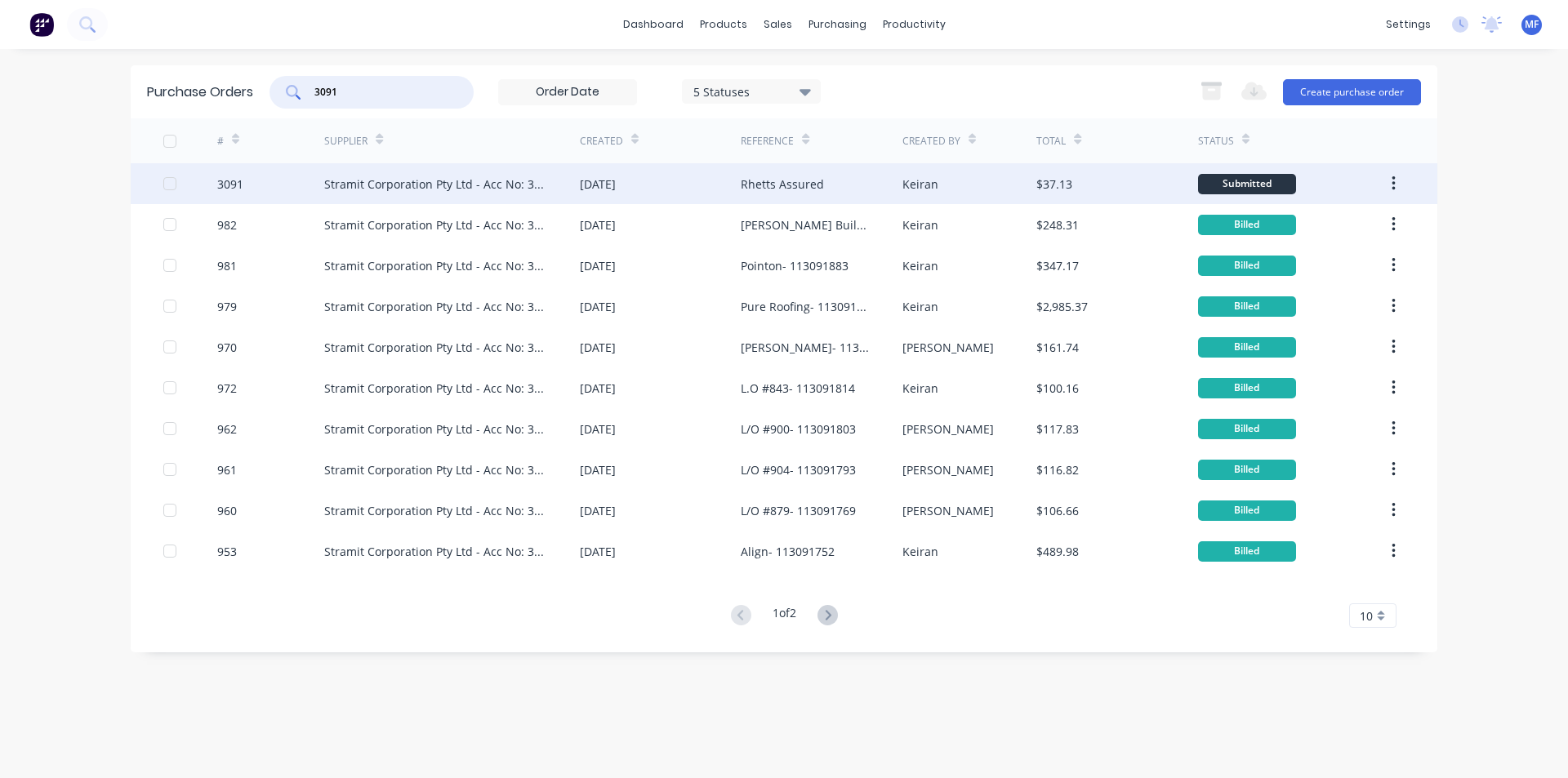
type input "3091"
click at [390, 184] on div "Stramit Corporation Pty Ltd - Acc No: 32915" at bounding box center [436, 184] width 223 height 18
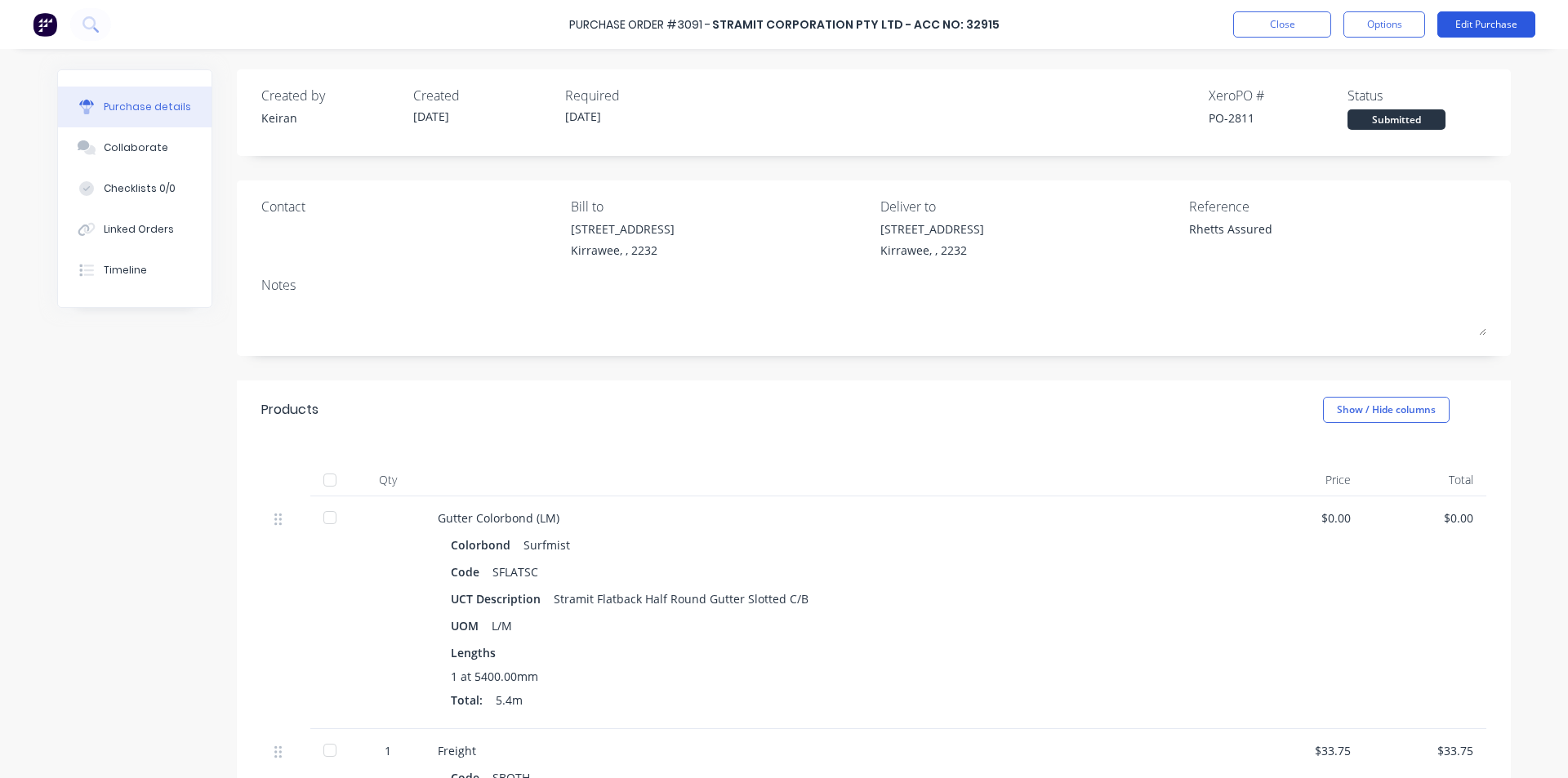
click at [1497, 25] on button "Edit Purchase" at bounding box center [1487, 25] width 98 height 26
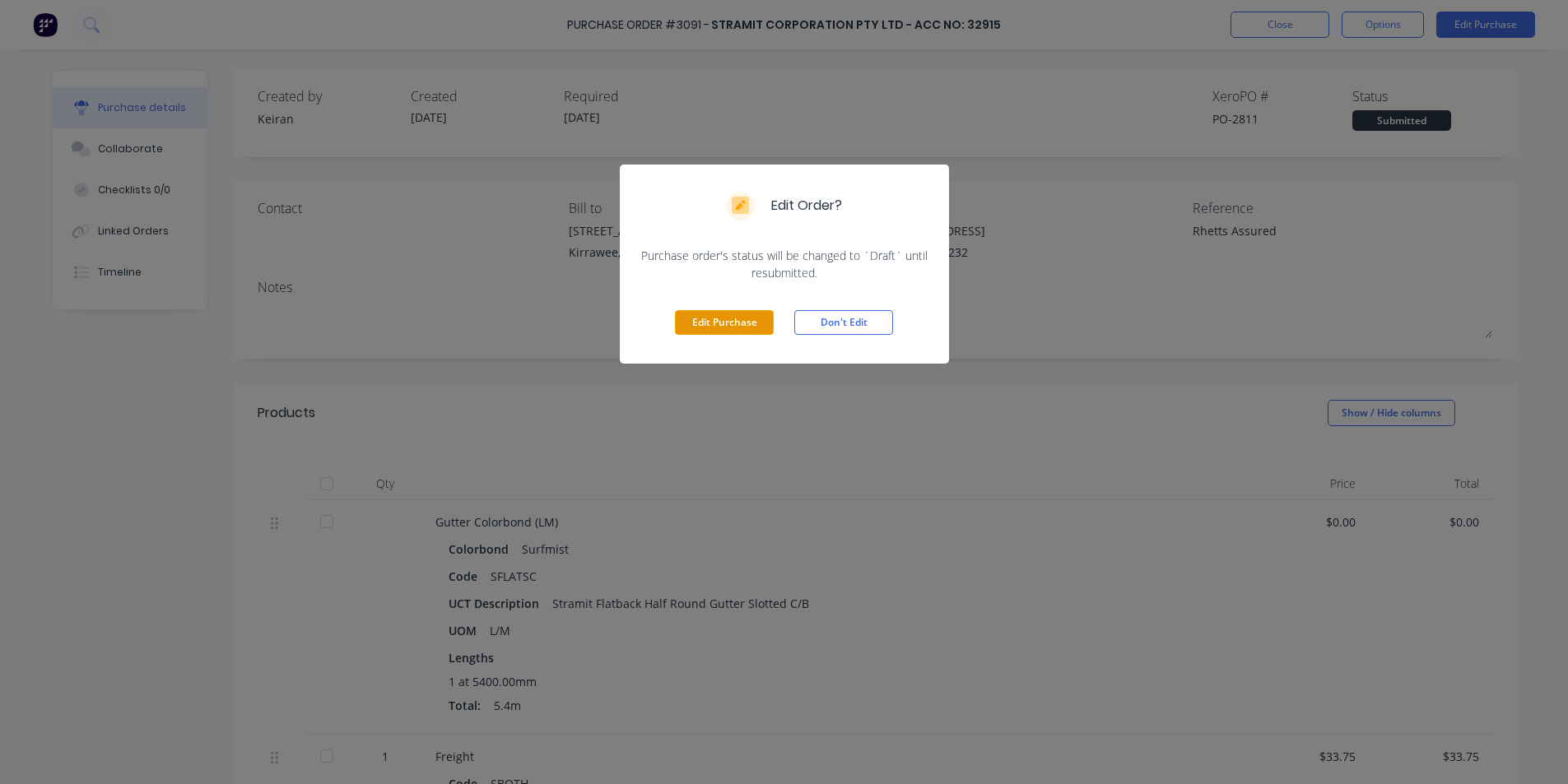
click at [714, 329] on button "Edit Purchase" at bounding box center [724, 323] width 99 height 25
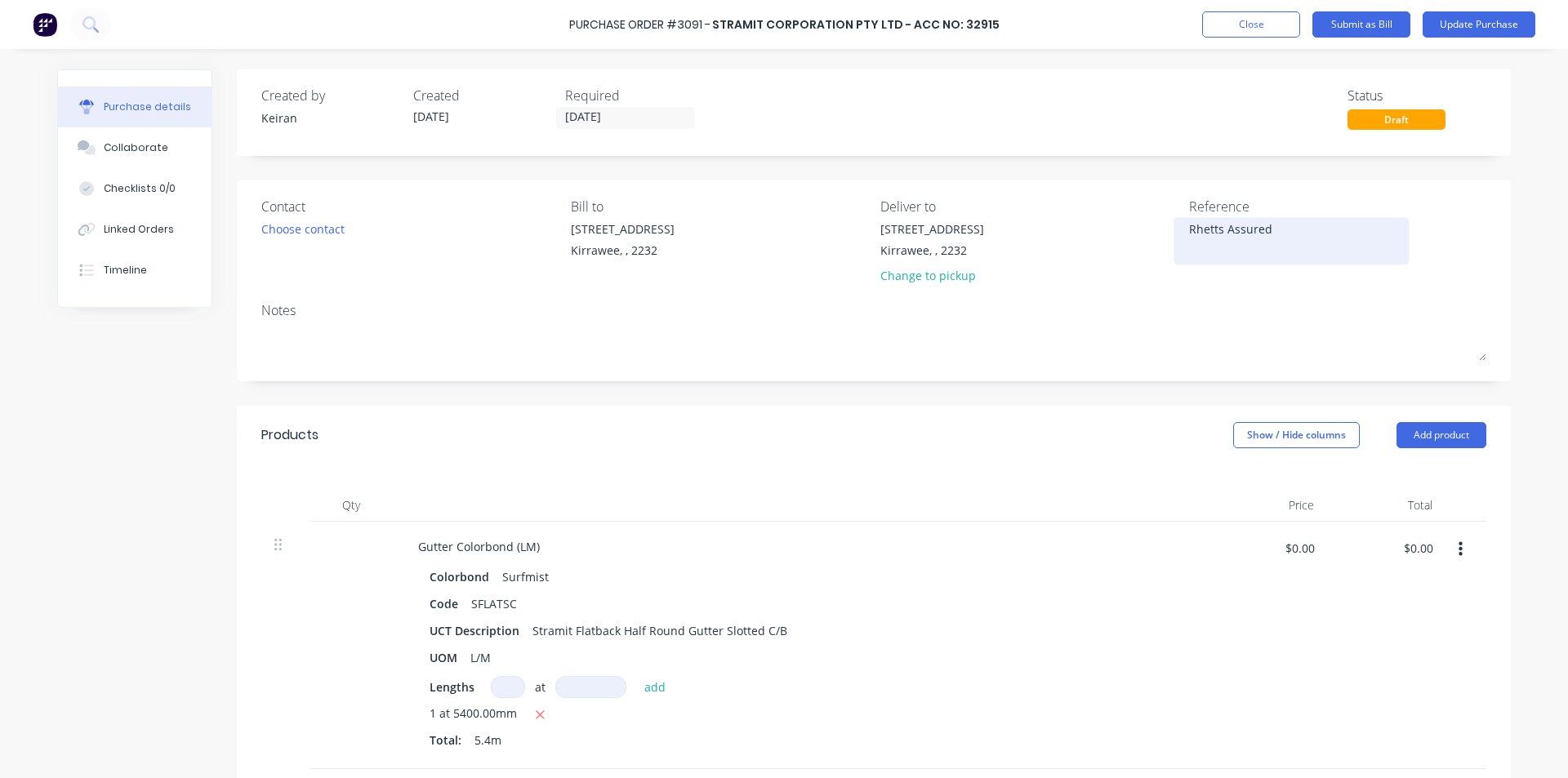
click at [1268, 234] on textarea "Rhetts Assured" at bounding box center [1291, 239] width 204 height 37
type textarea "x"
click at [1189, 228] on textarea "Rhetts Assured" at bounding box center [1291, 239] width 204 height 37
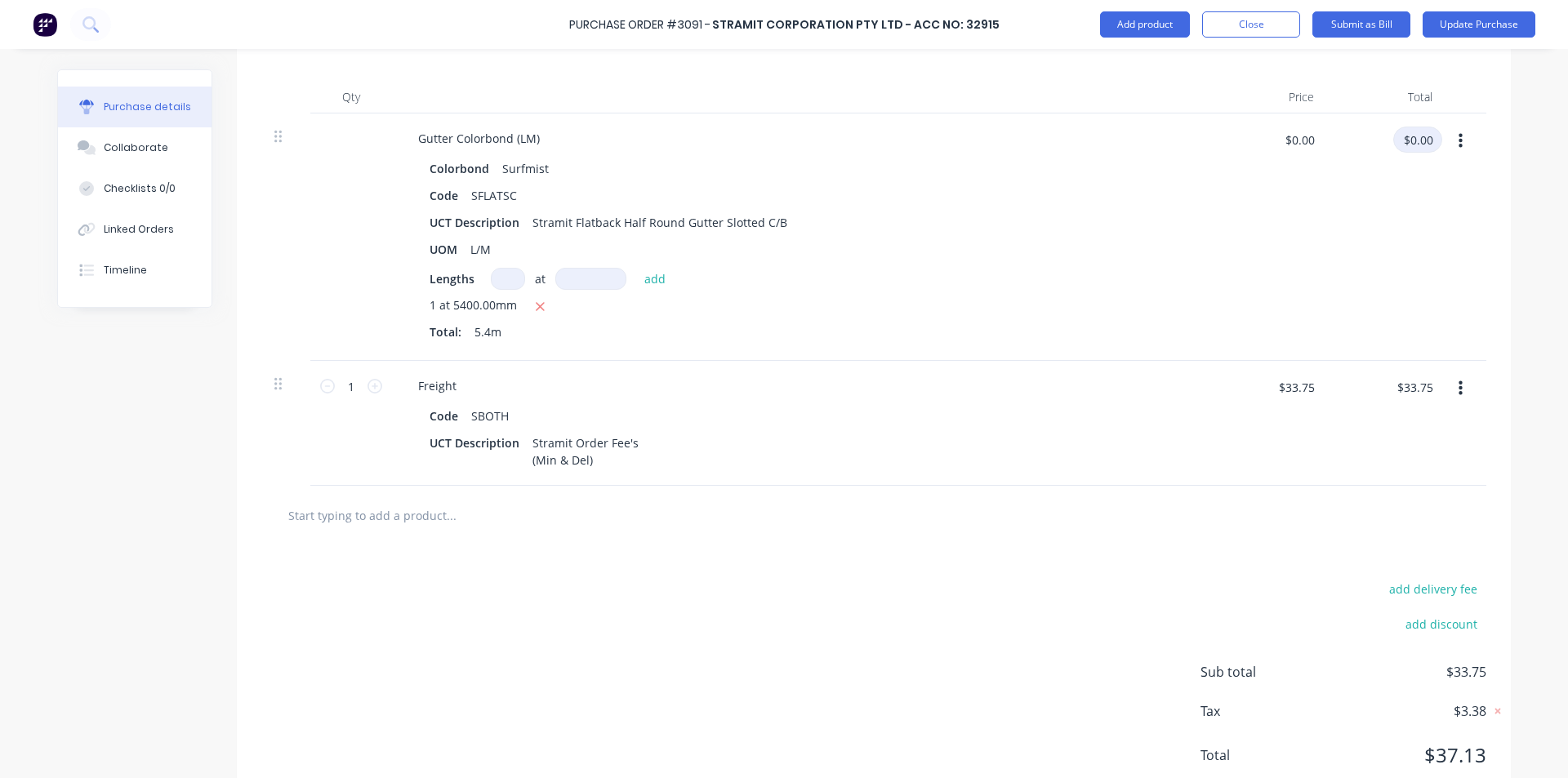
type textarea "114024565 - Rhetts Assured"
type textarea "x"
type textarea "114024565 - Rhetts Assured"
click at [1423, 127] on input "$0.00" at bounding box center [1418, 140] width 49 height 26
type input "41.31"
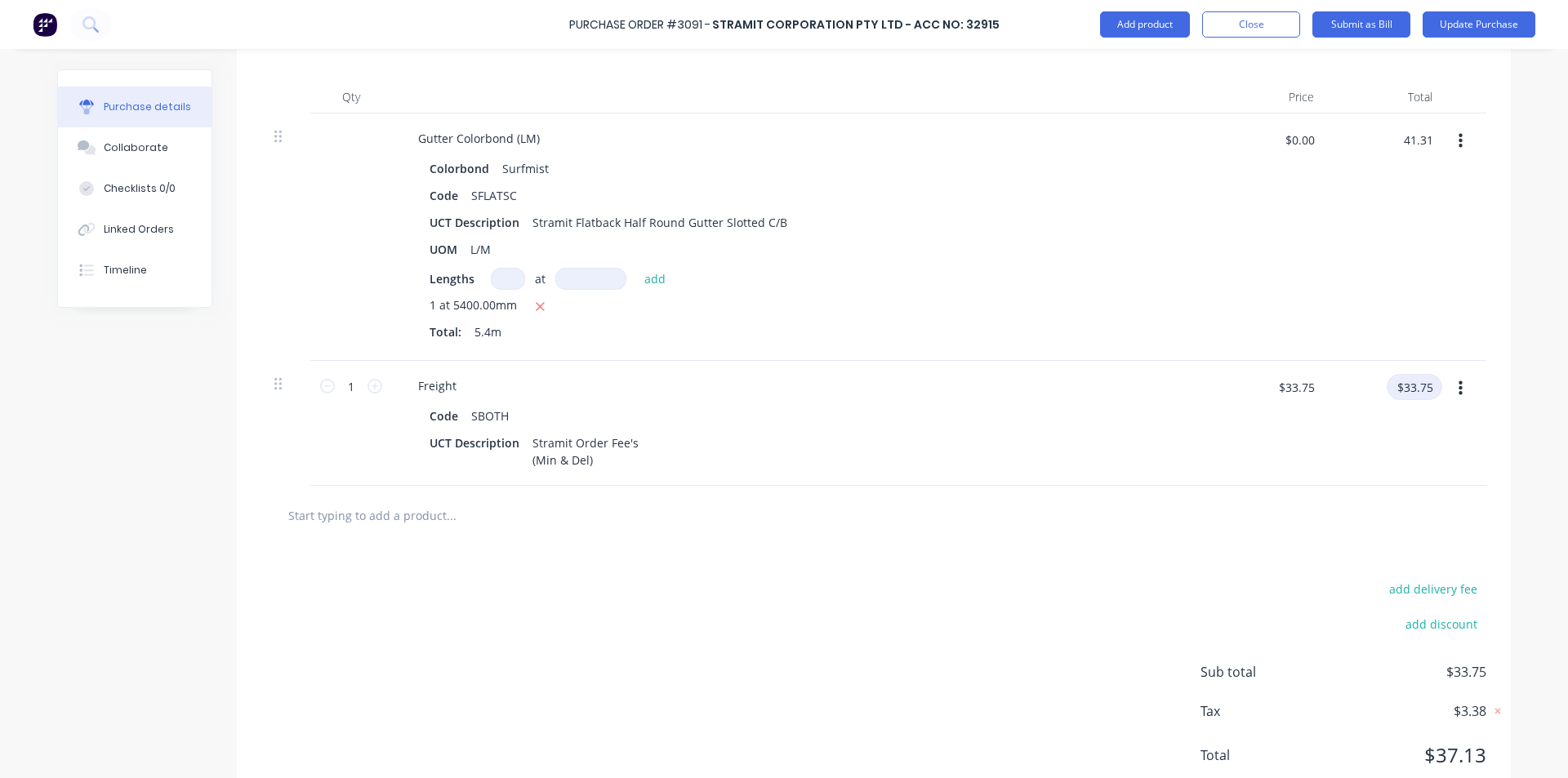
type textarea "x"
type input "$7.65"
type input "$41.31"
click at [1419, 378] on input "$33.75" at bounding box center [1414, 387] width 55 height 26
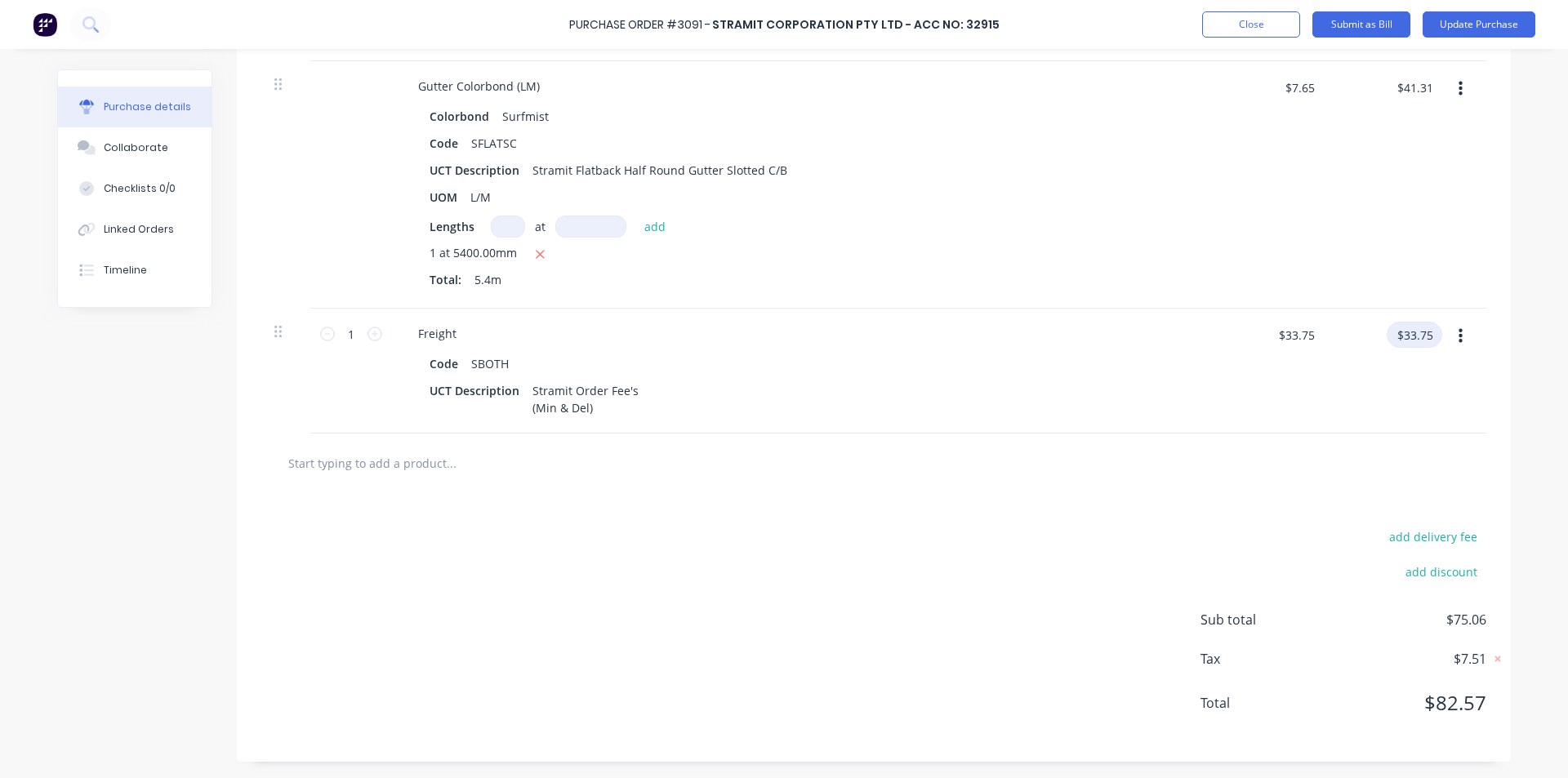
scroll to position [0, 0]
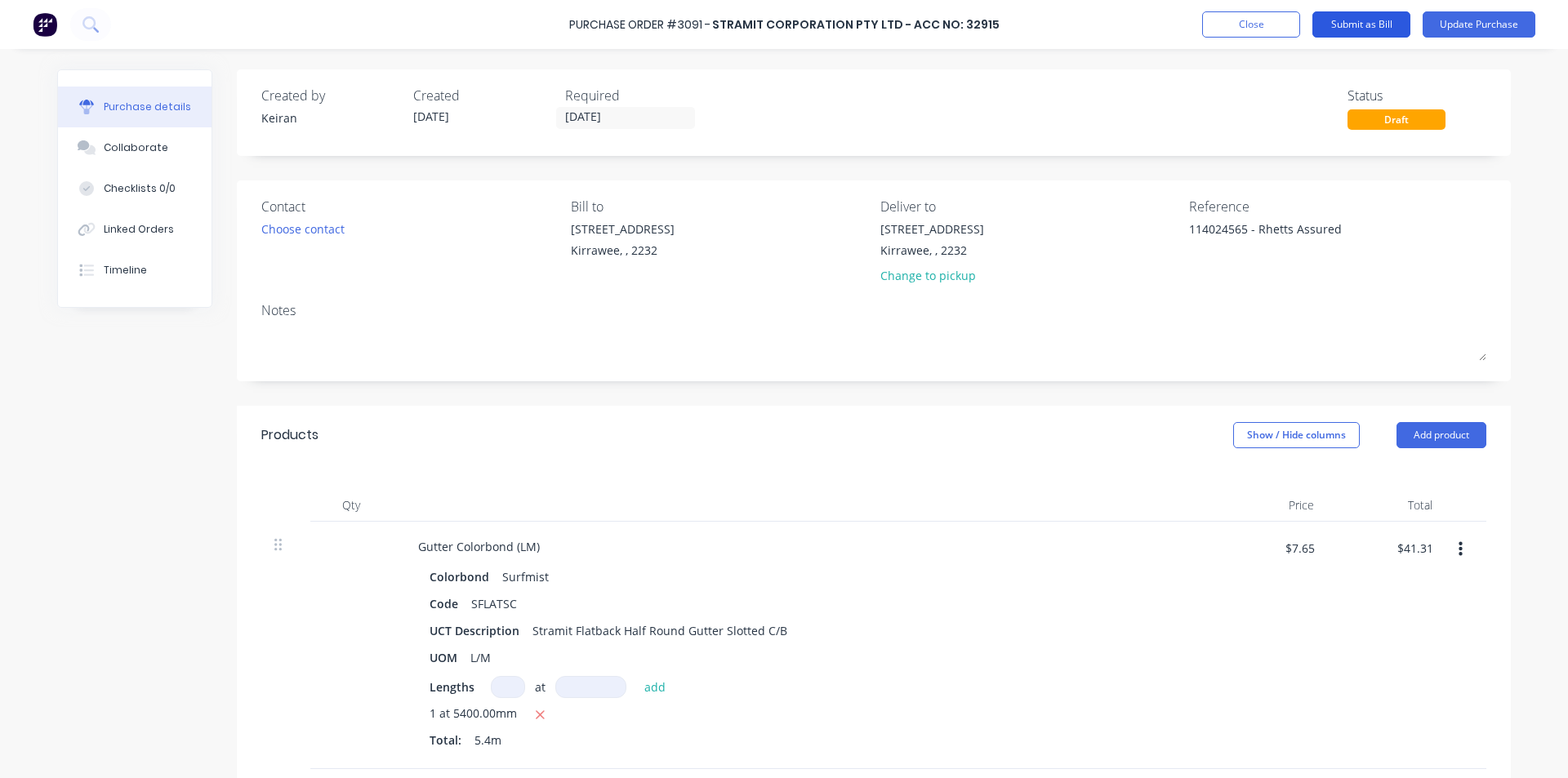
click at [1359, 31] on button "Submit as Bill" at bounding box center [1362, 25] width 98 height 26
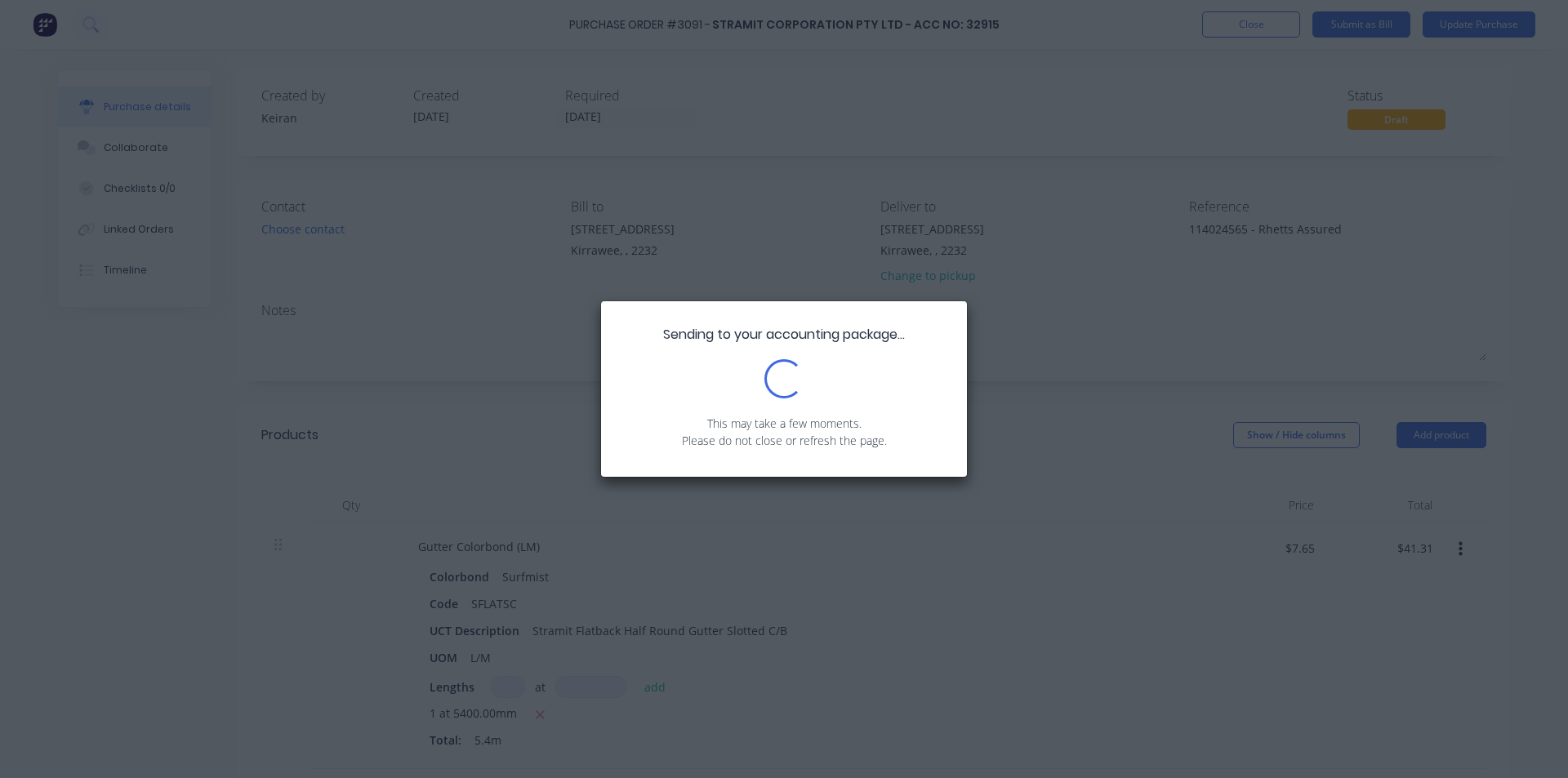
type textarea "x"
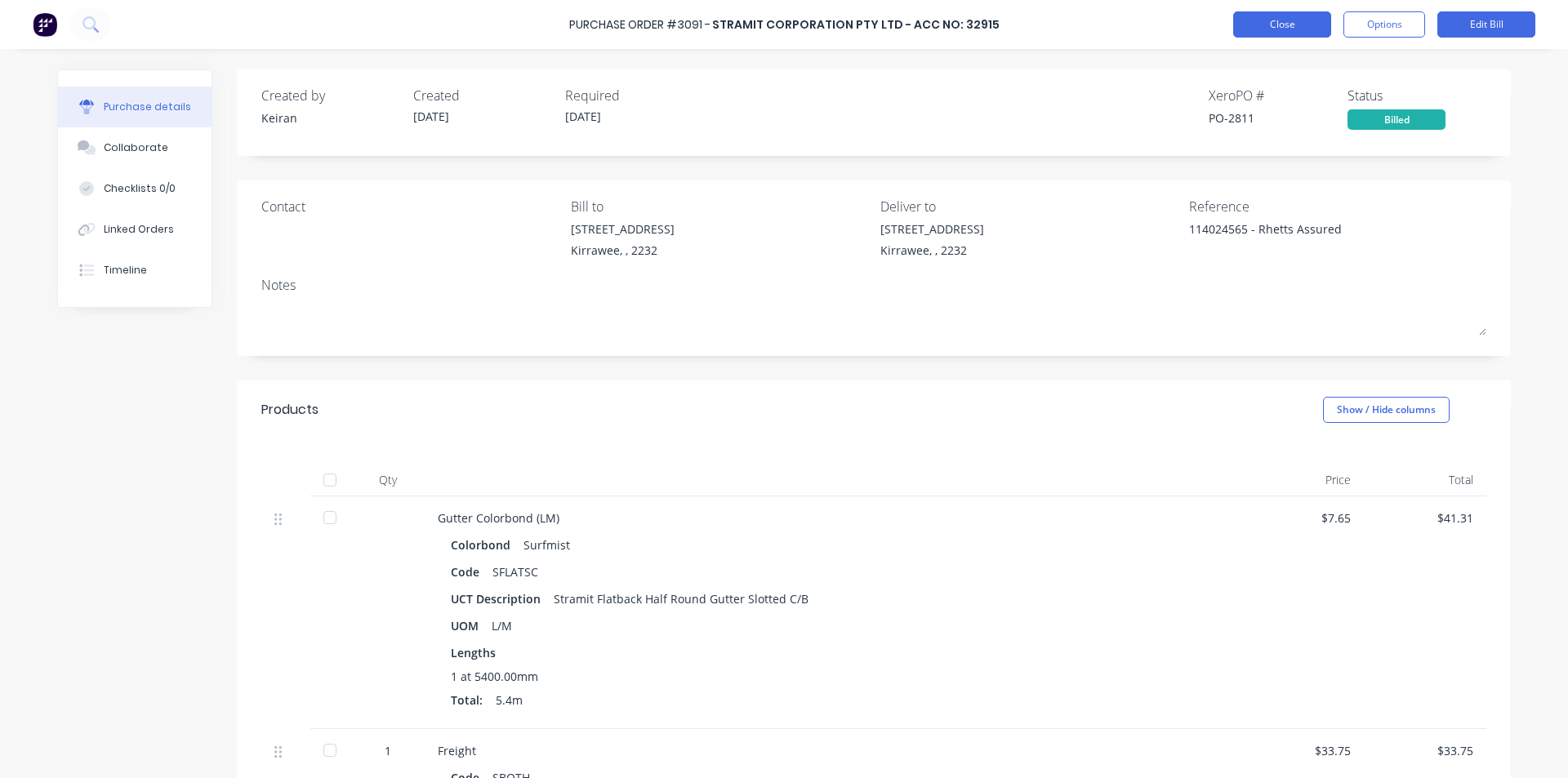
click at [1306, 28] on button "Close" at bounding box center [1283, 25] width 98 height 26
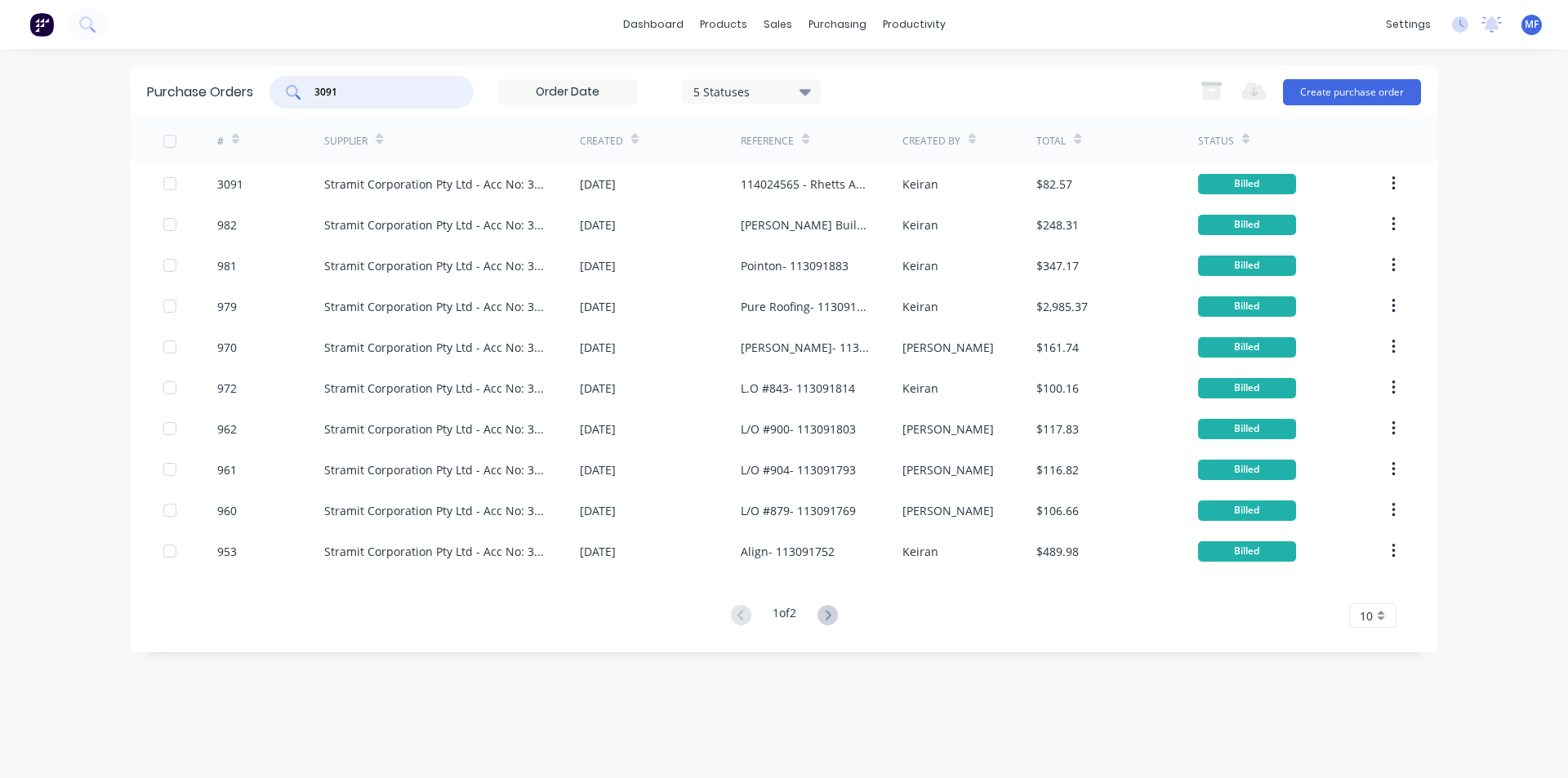
click at [343, 90] on input "3091" at bounding box center [380, 92] width 135 height 17
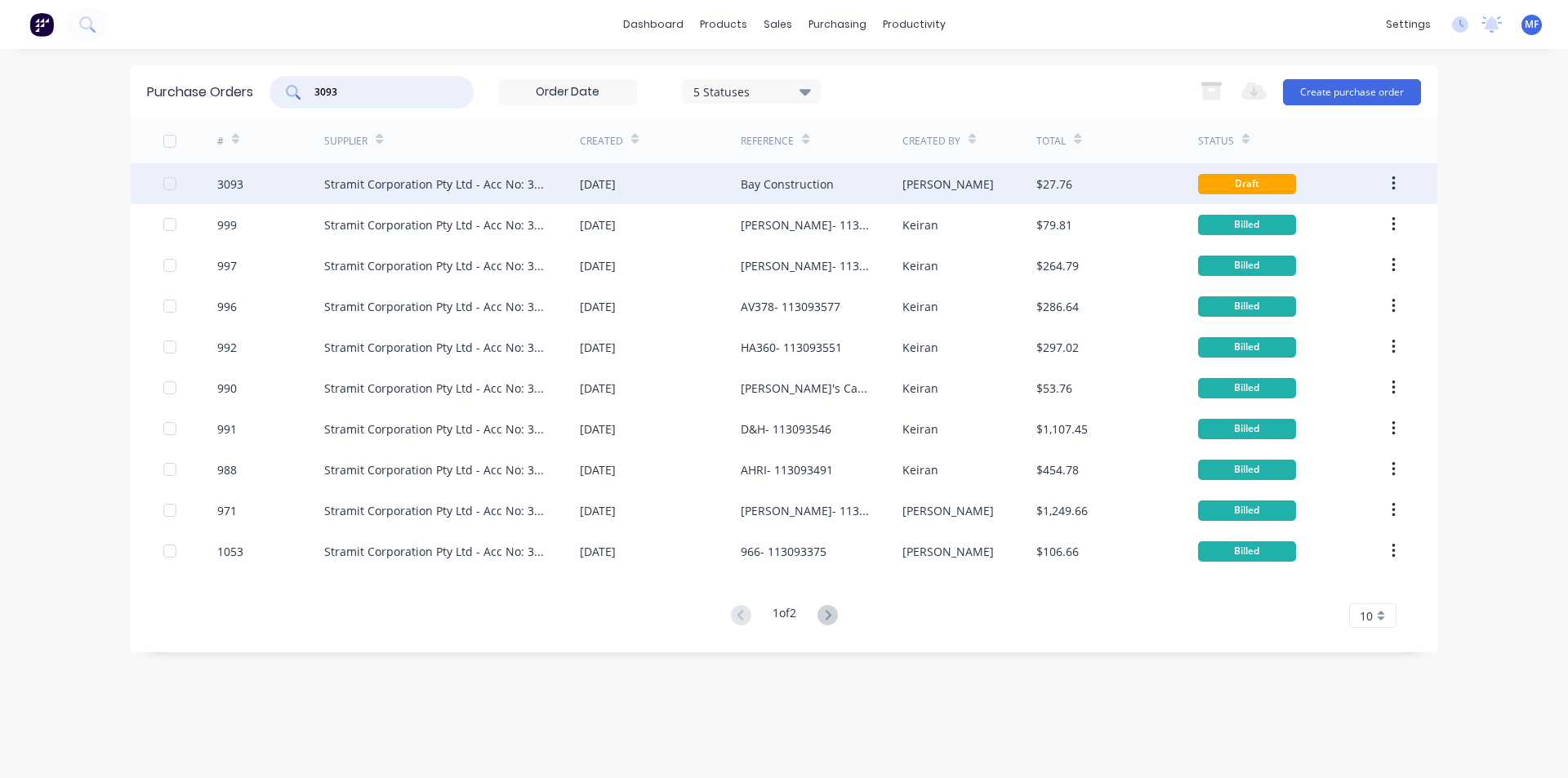
type input "3093"
click at [367, 179] on div "Stramit Corporation Pty Ltd - Acc No: 32915" at bounding box center [436, 184] width 223 height 18
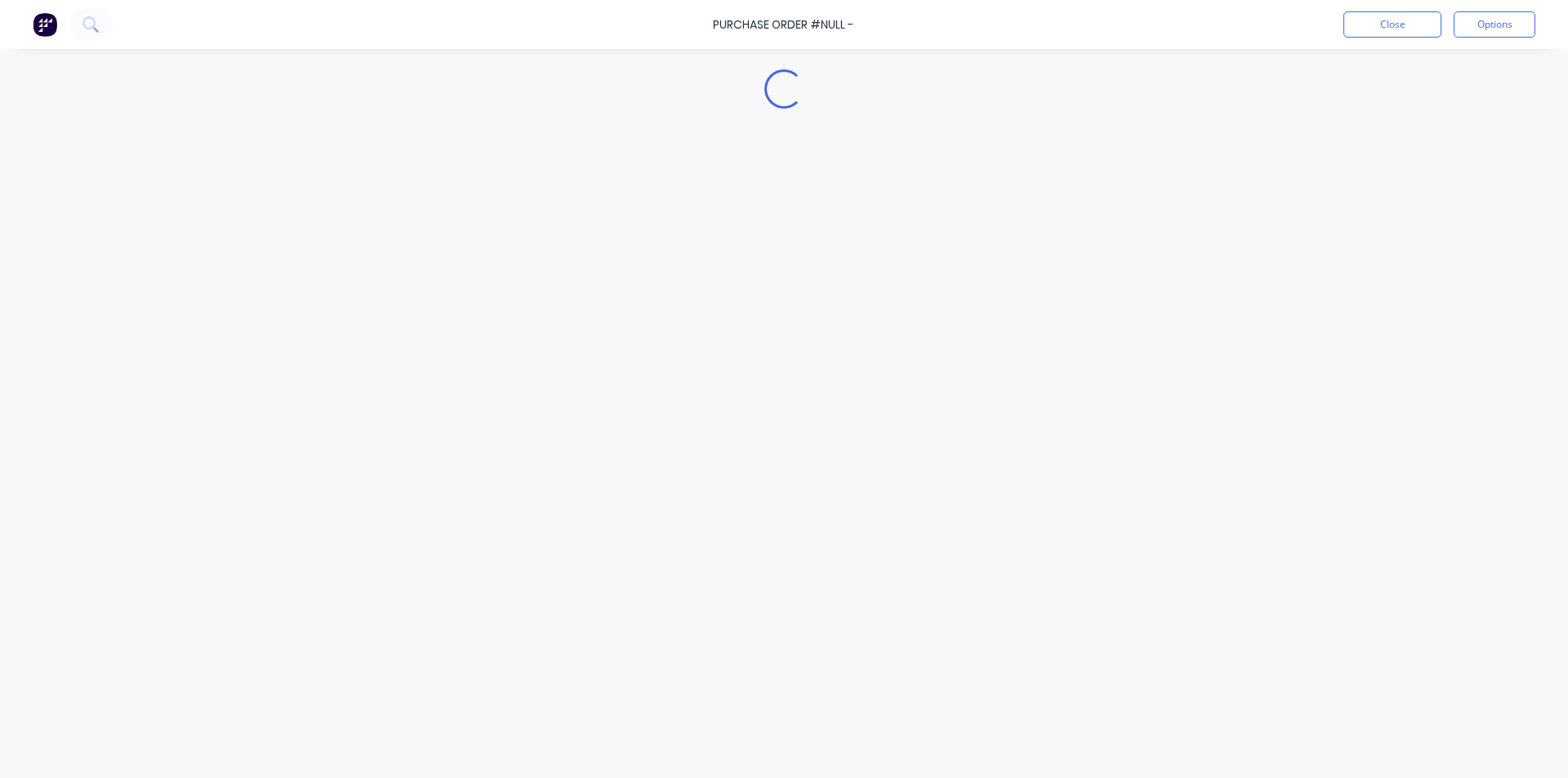
type textarea "x"
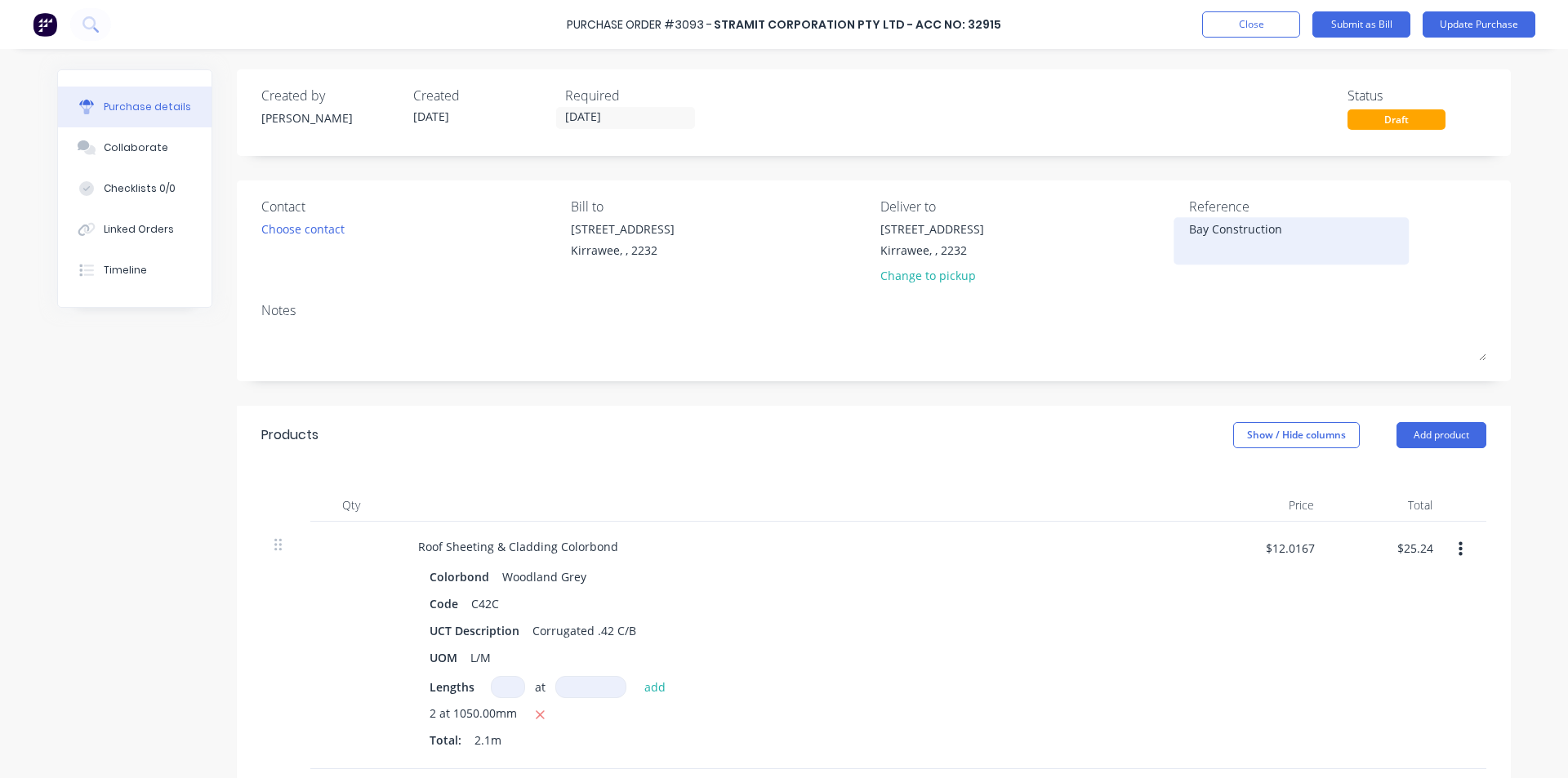
click at [1289, 233] on textarea "Bay Construction" at bounding box center [1291, 239] width 204 height 37
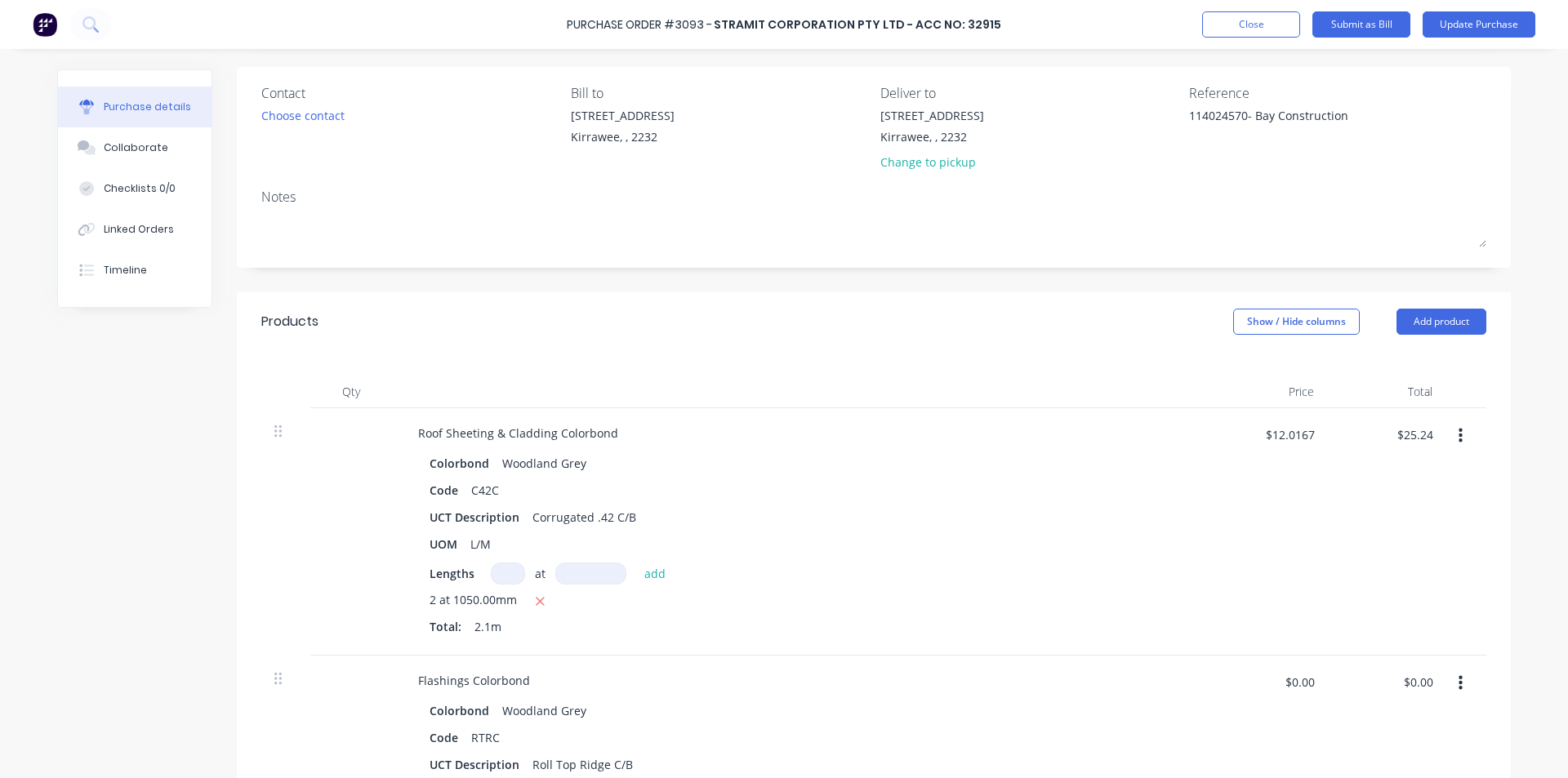
scroll to position [163, 0]
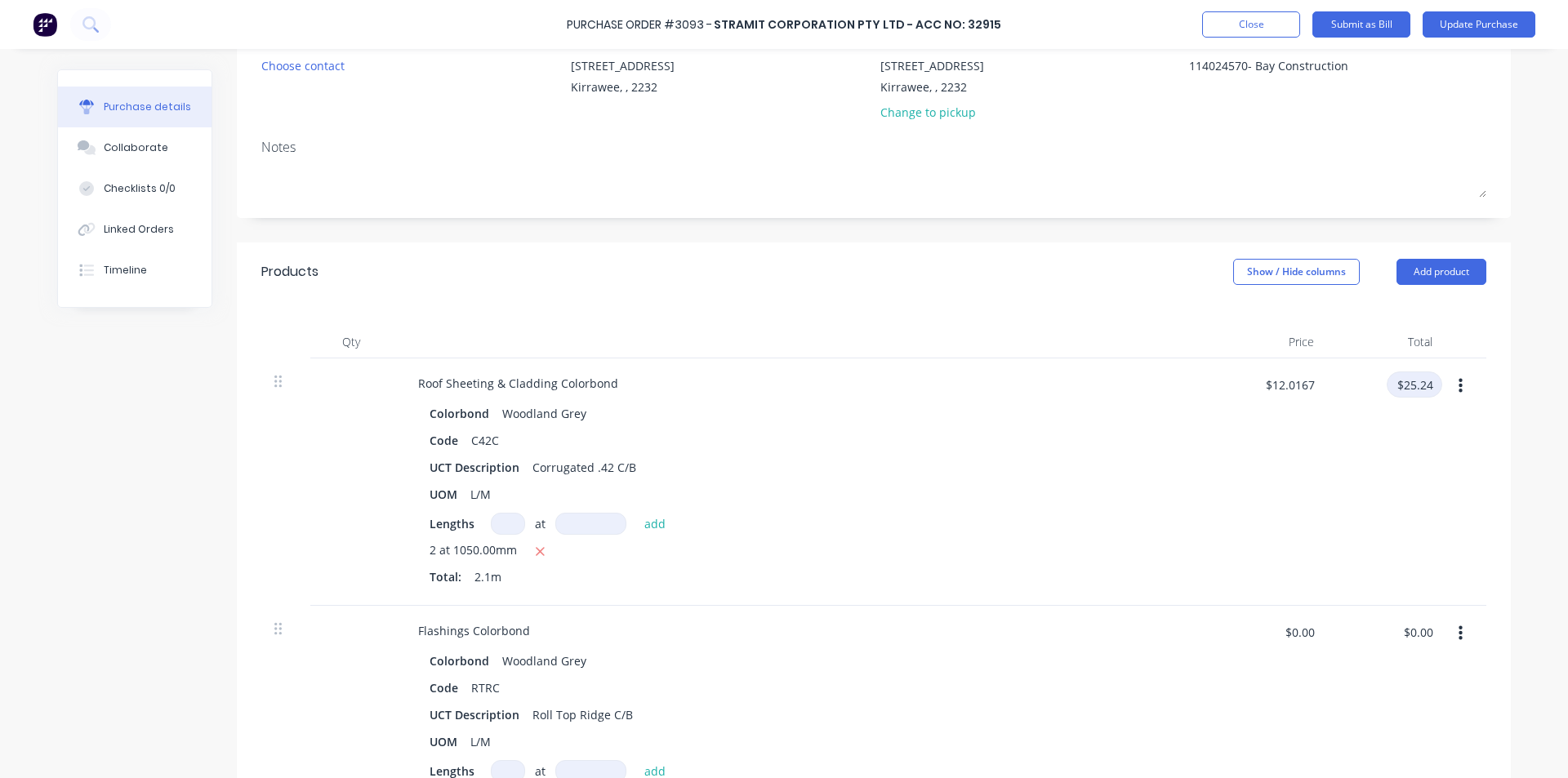
type textarea "114024570- Bay Construction"
type textarea "x"
type textarea "114024570- Bay Construction"
click at [1408, 387] on input "$25.24" at bounding box center [1414, 385] width 55 height 26
type input "26.45"
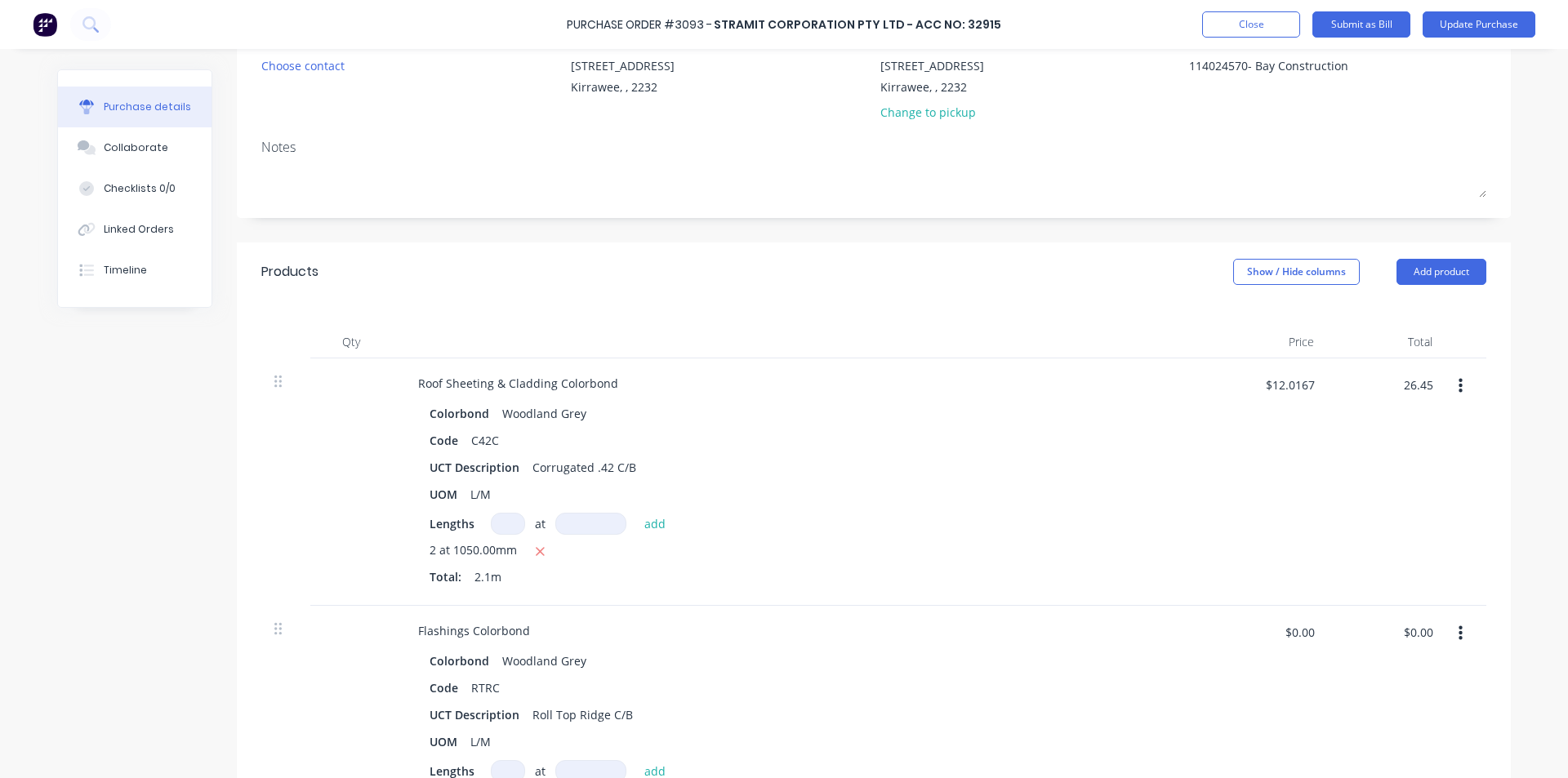
type textarea "x"
type input "$12.5952"
type input "$26.45"
click at [1314, 492] on div "$12.5952 $12.0167" at bounding box center [1268, 482] width 119 height 248
type textarea "x"
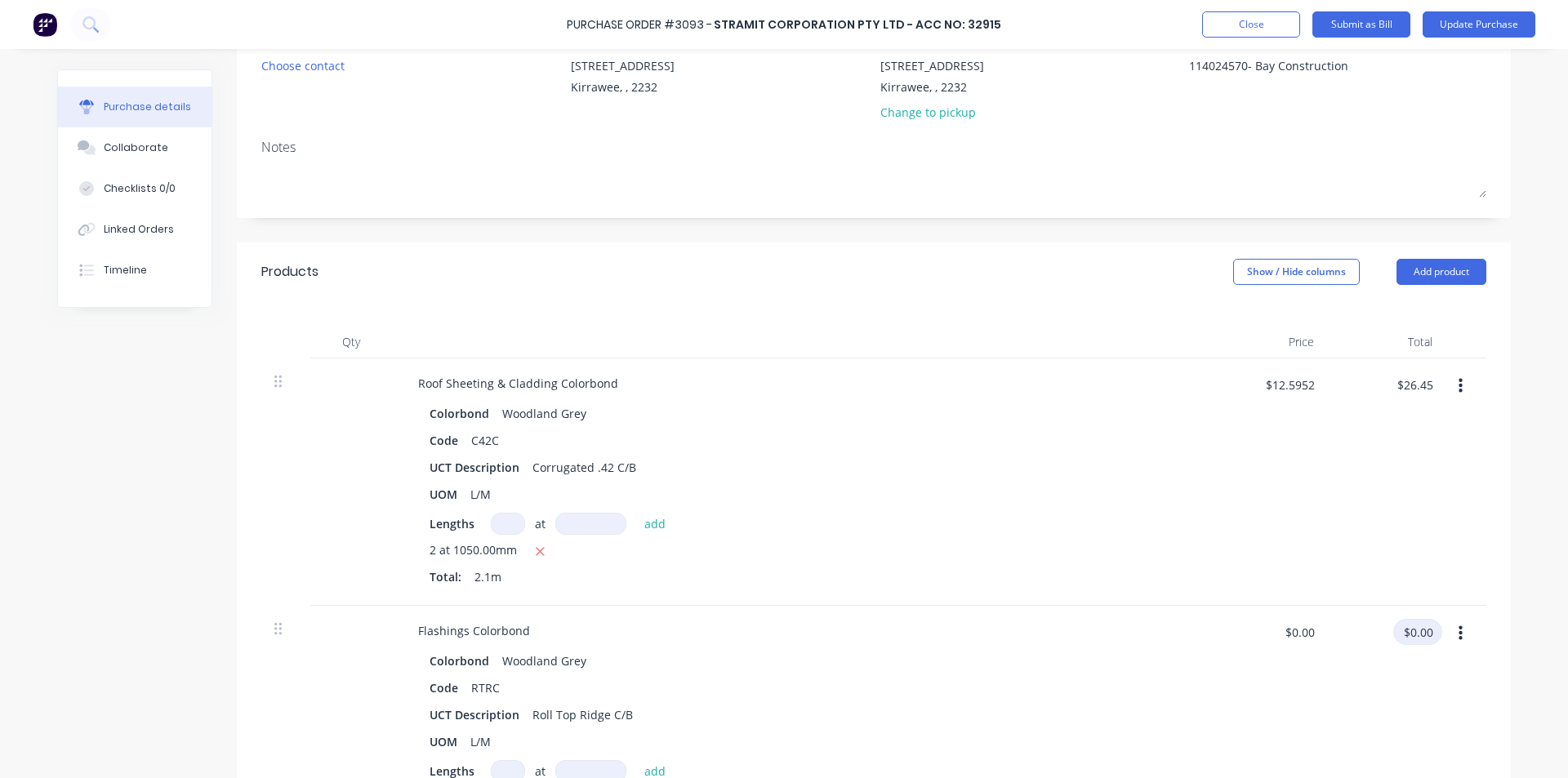
drag, startPoint x: 1415, startPoint y: 634, endPoint x: 1346, endPoint y: 670, distance: 77.8
click at [1414, 633] on input "$0.00" at bounding box center [1418, 632] width 49 height 26
type input "23.49"
type textarea "x"
type input "$8.70"
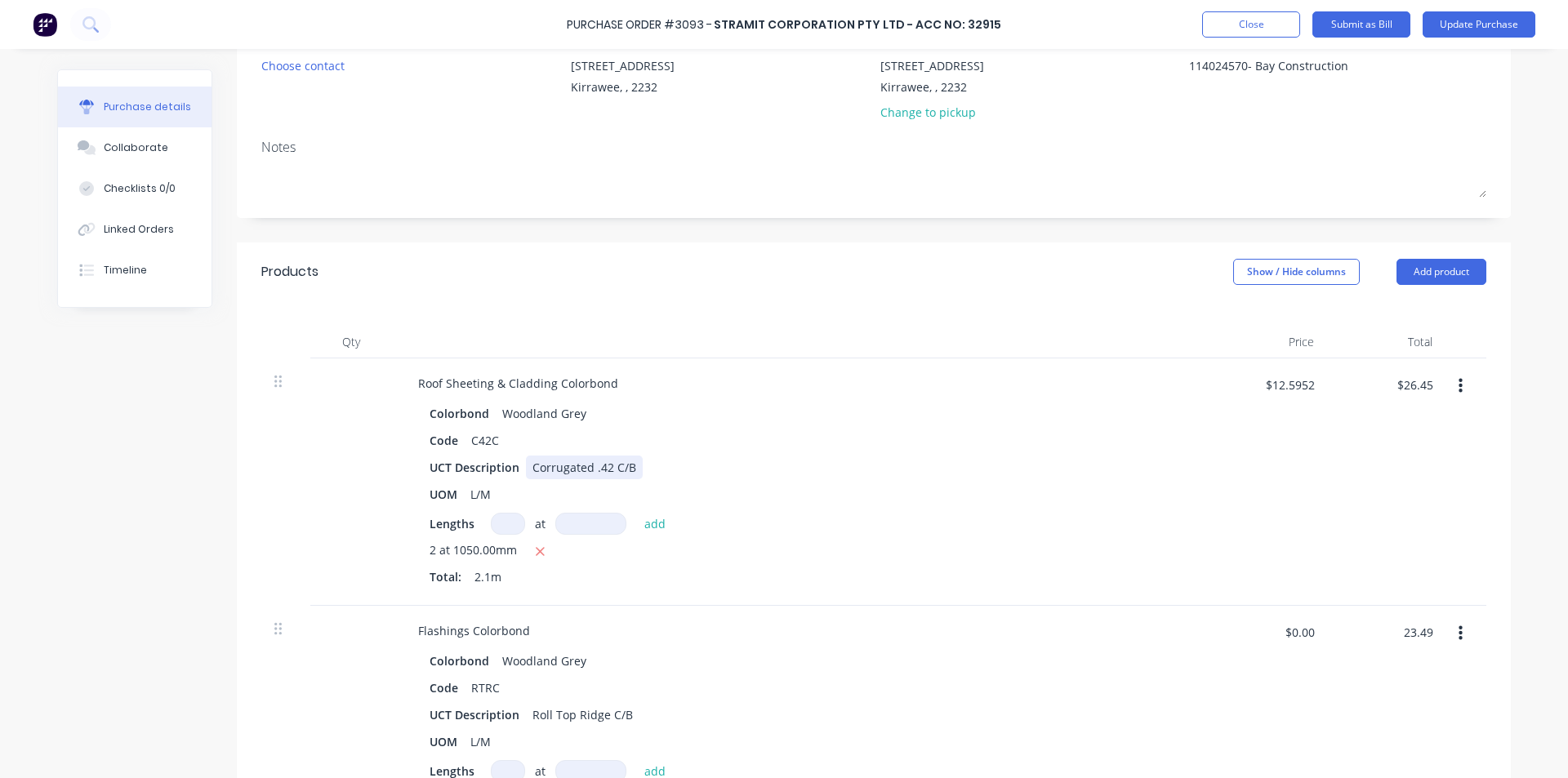
type input "$23.49"
click at [1048, 471] on div "UCT Description Corrugated .42 C/B" at bounding box center [798, 467] width 748 height 24
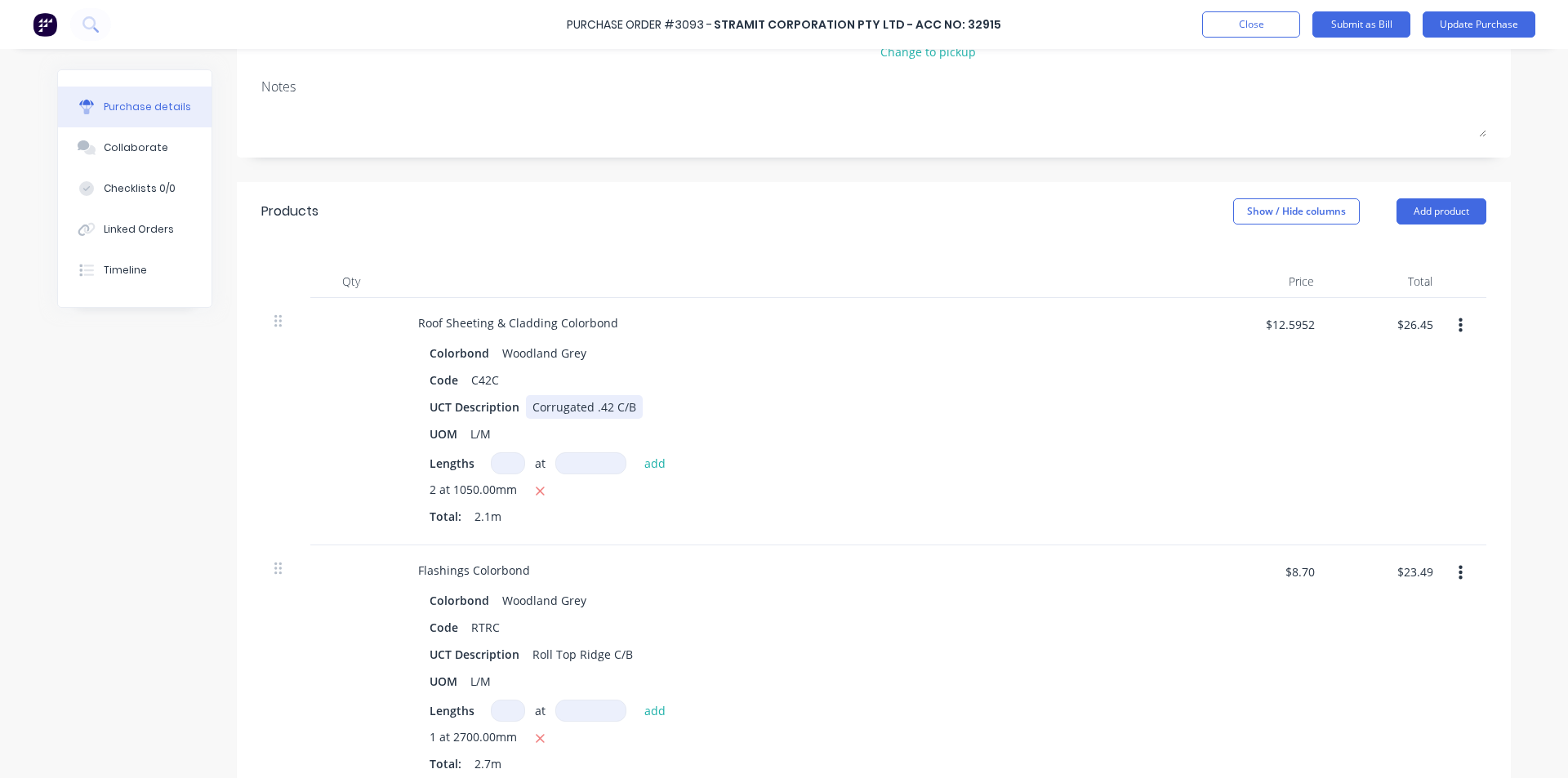
scroll to position [408, 0]
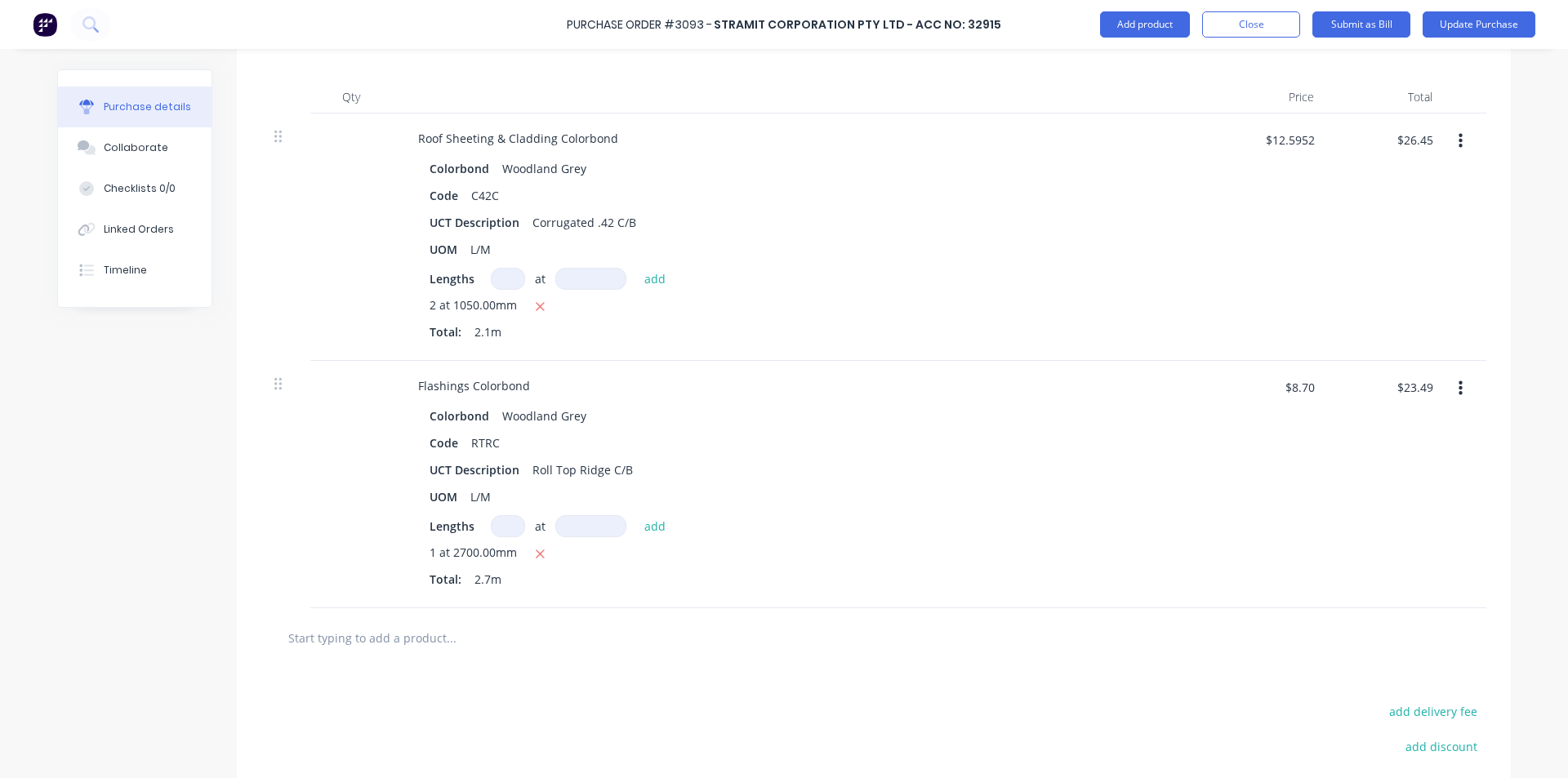
click at [358, 643] on input "text" at bounding box center [451, 638] width 327 height 32
type textarea "x"
type input "s"
type textarea "x"
type input "sb"
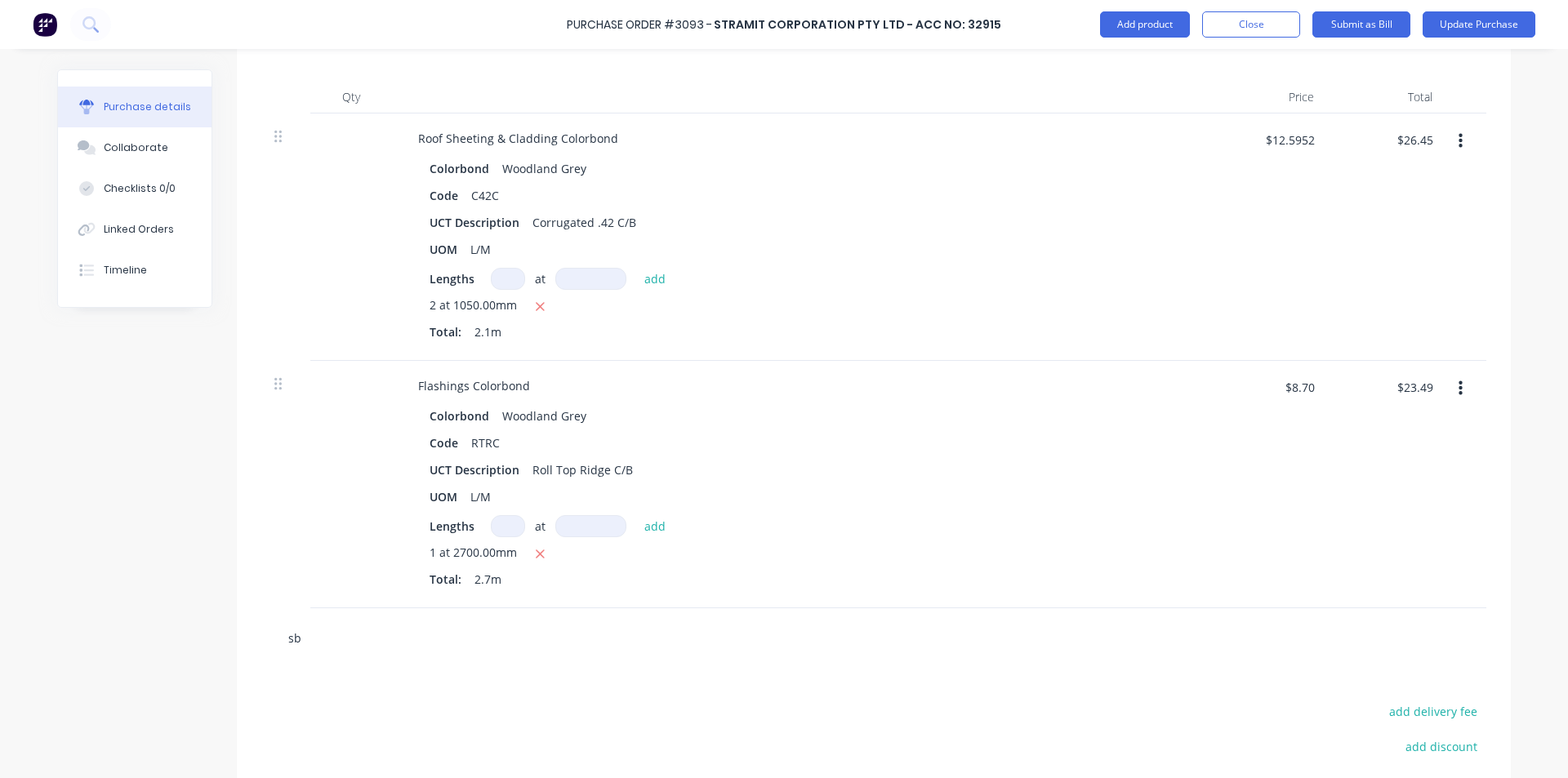
type textarea "x"
type input "sbo"
type textarea "x"
type input "sbot"
type textarea "x"
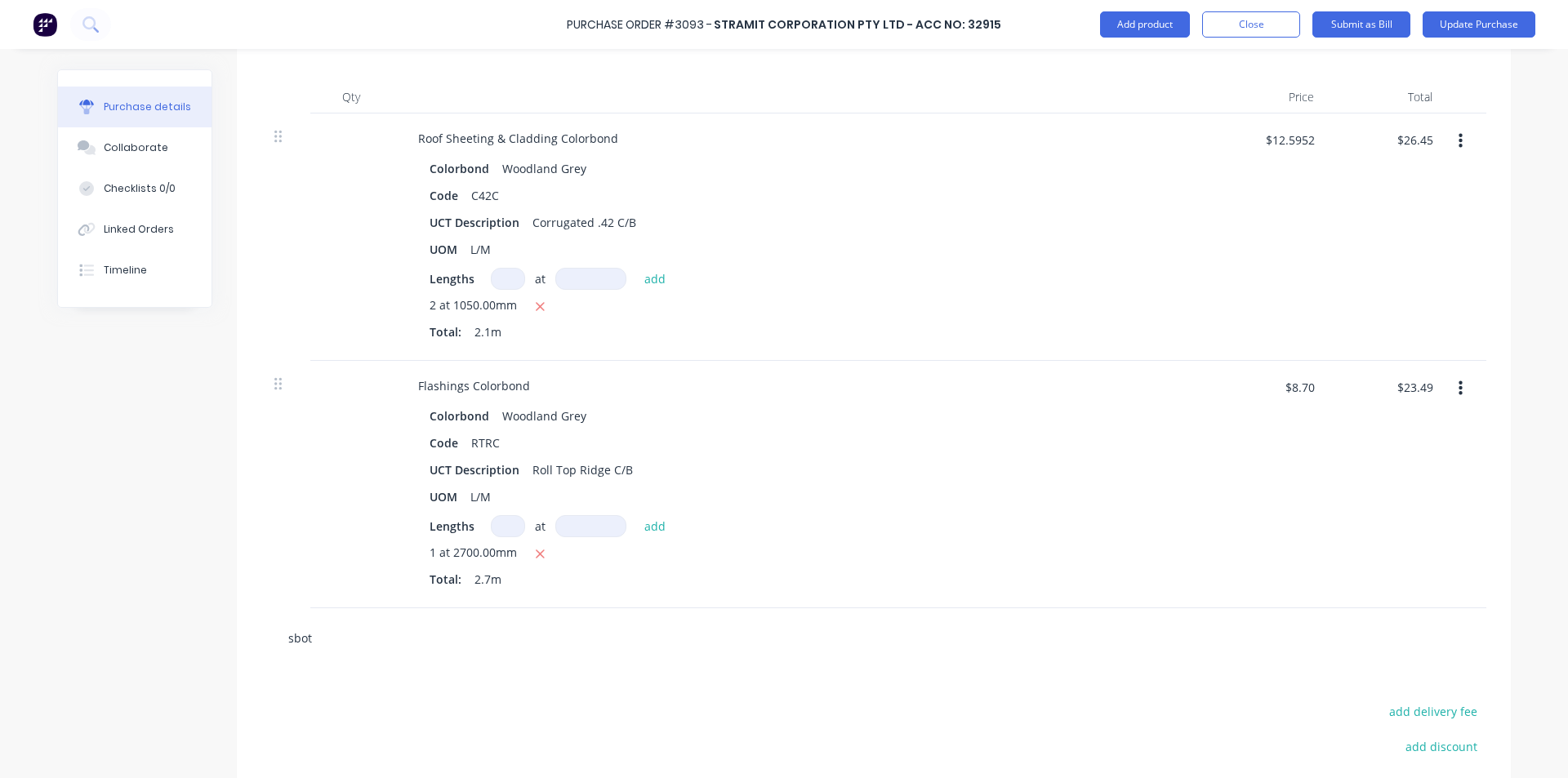
type input "sboth"
type textarea "x"
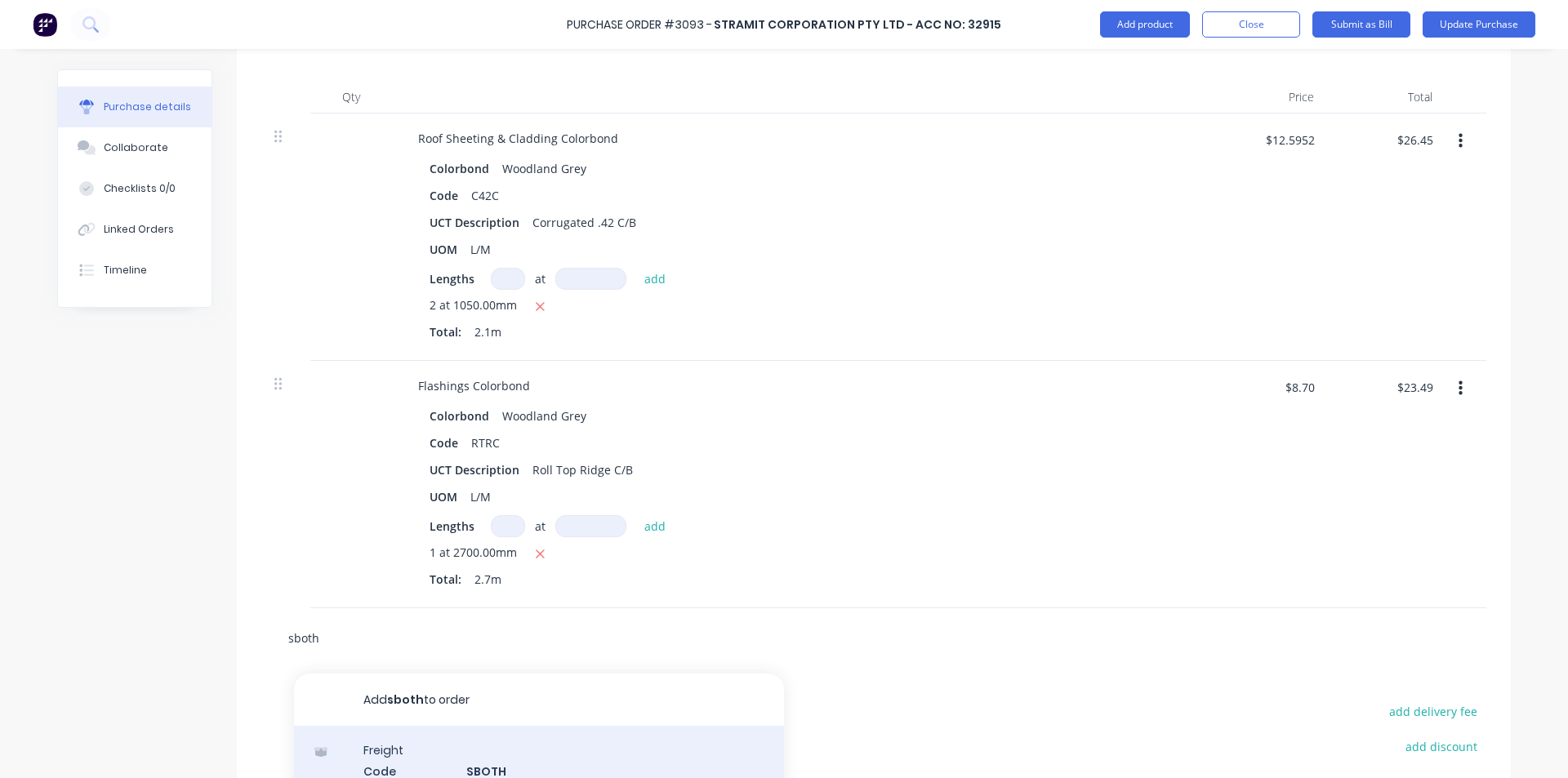
type input "sboth"
click at [424, 759] on div "Freight Code SBOTH UCT Description Stramit Order Fee's (Min & Del) Product vari…" at bounding box center [539, 789] width 490 height 127
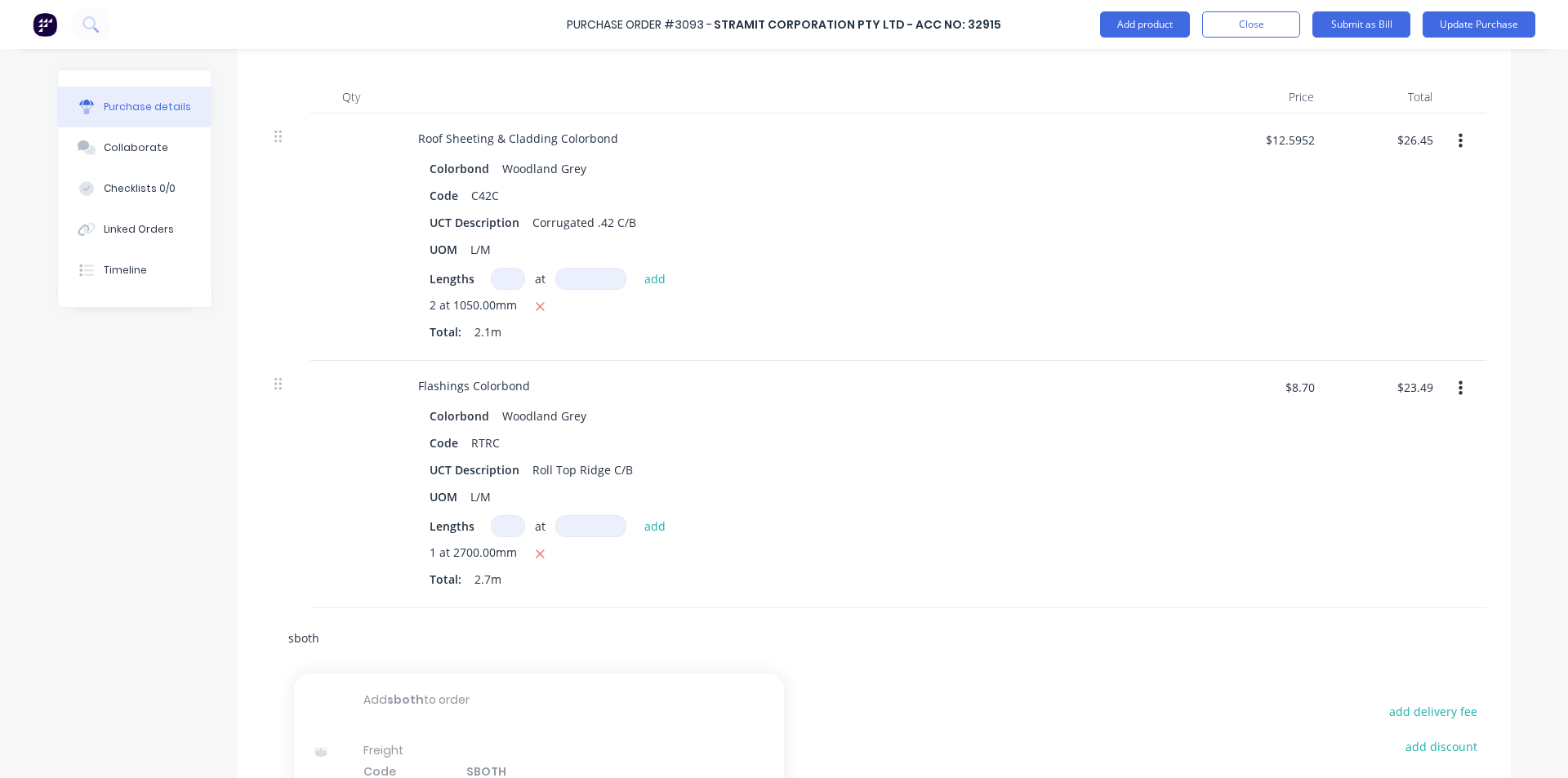
type textarea "x"
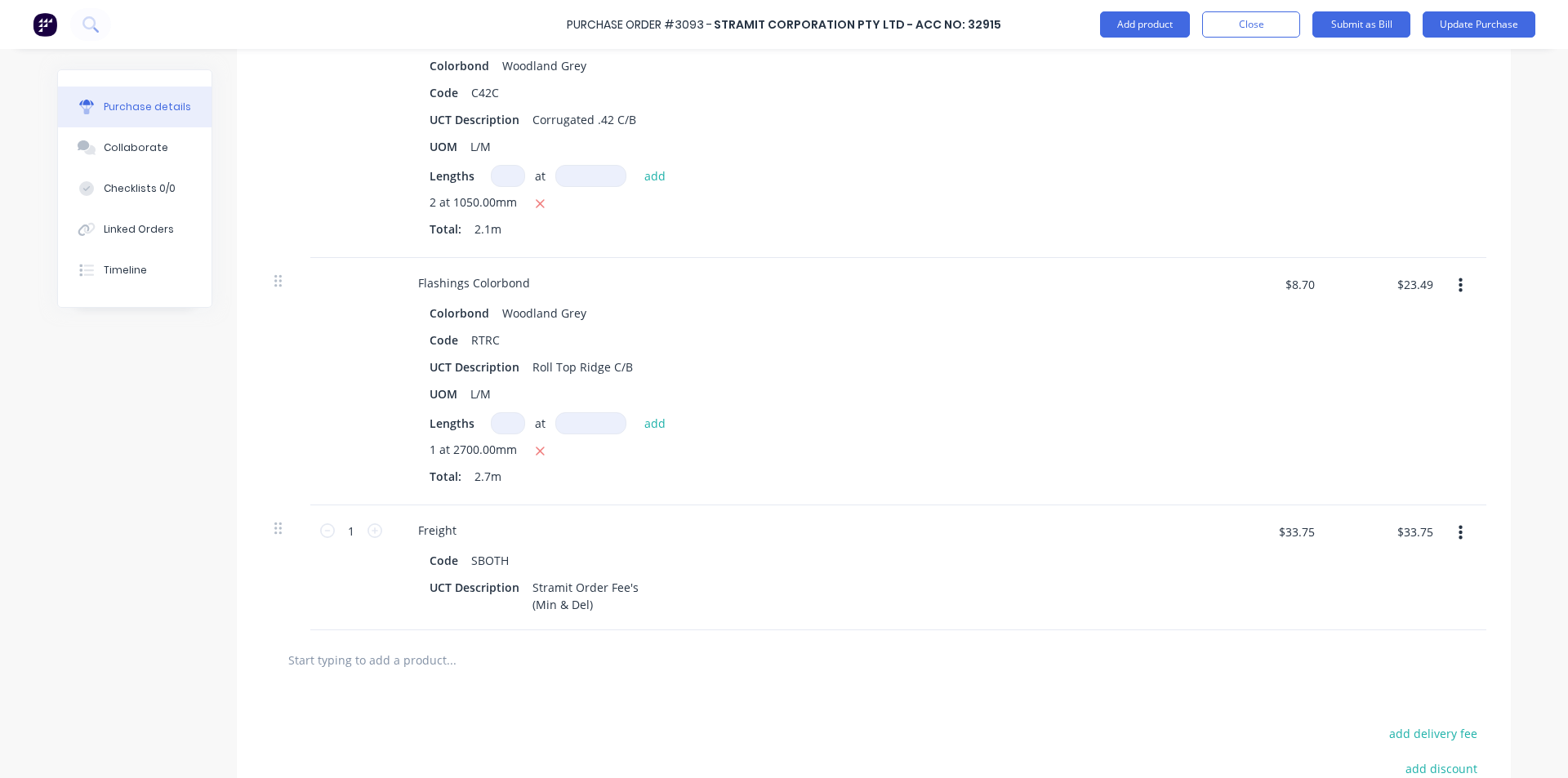
scroll to position [626, 0]
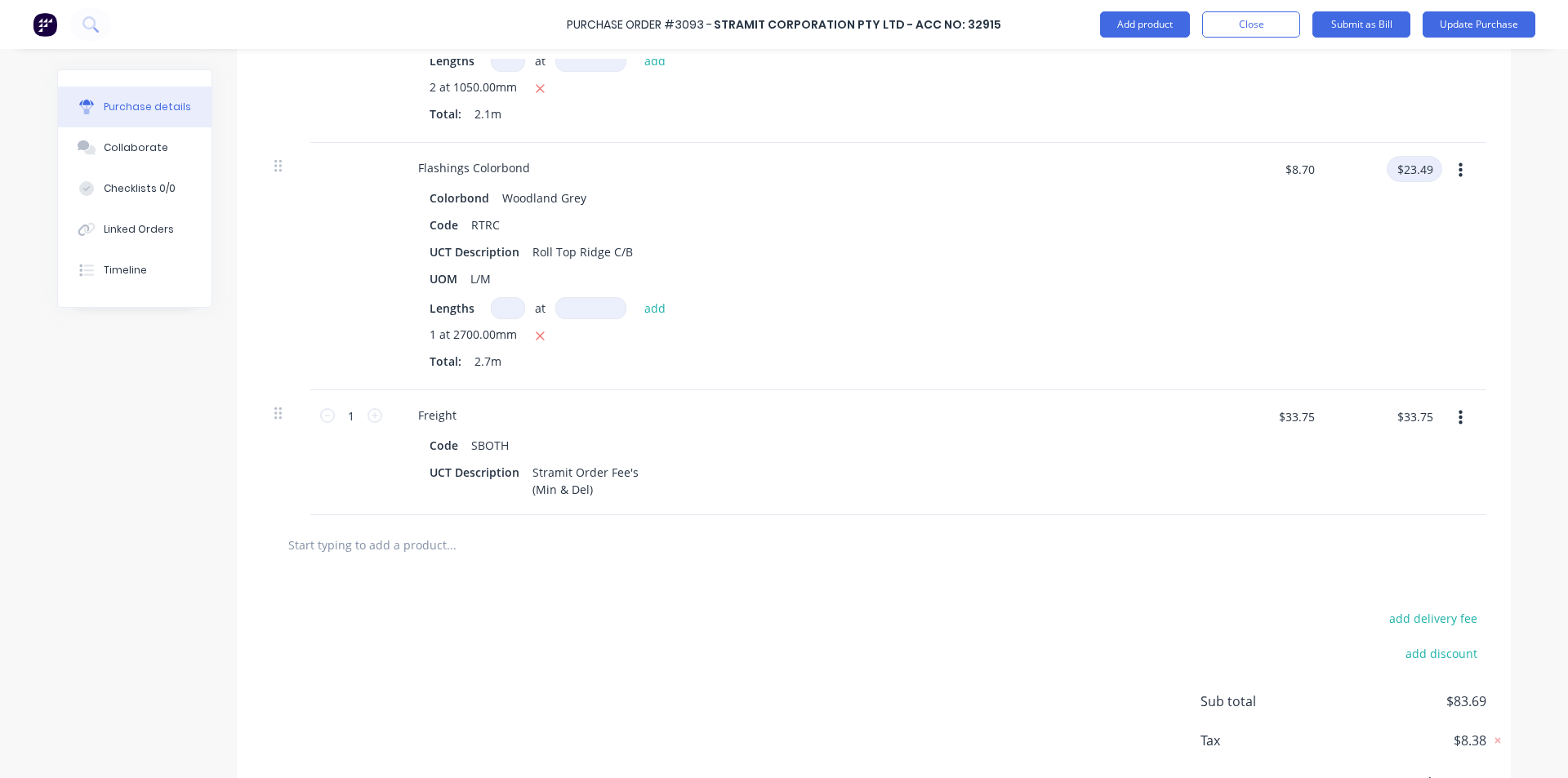
type textarea "x"
click at [1423, 165] on input "$23.49" at bounding box center [1414, 169] width 55 height 26
type input "23.48"
type textarea "x"
type input "$8.6963"
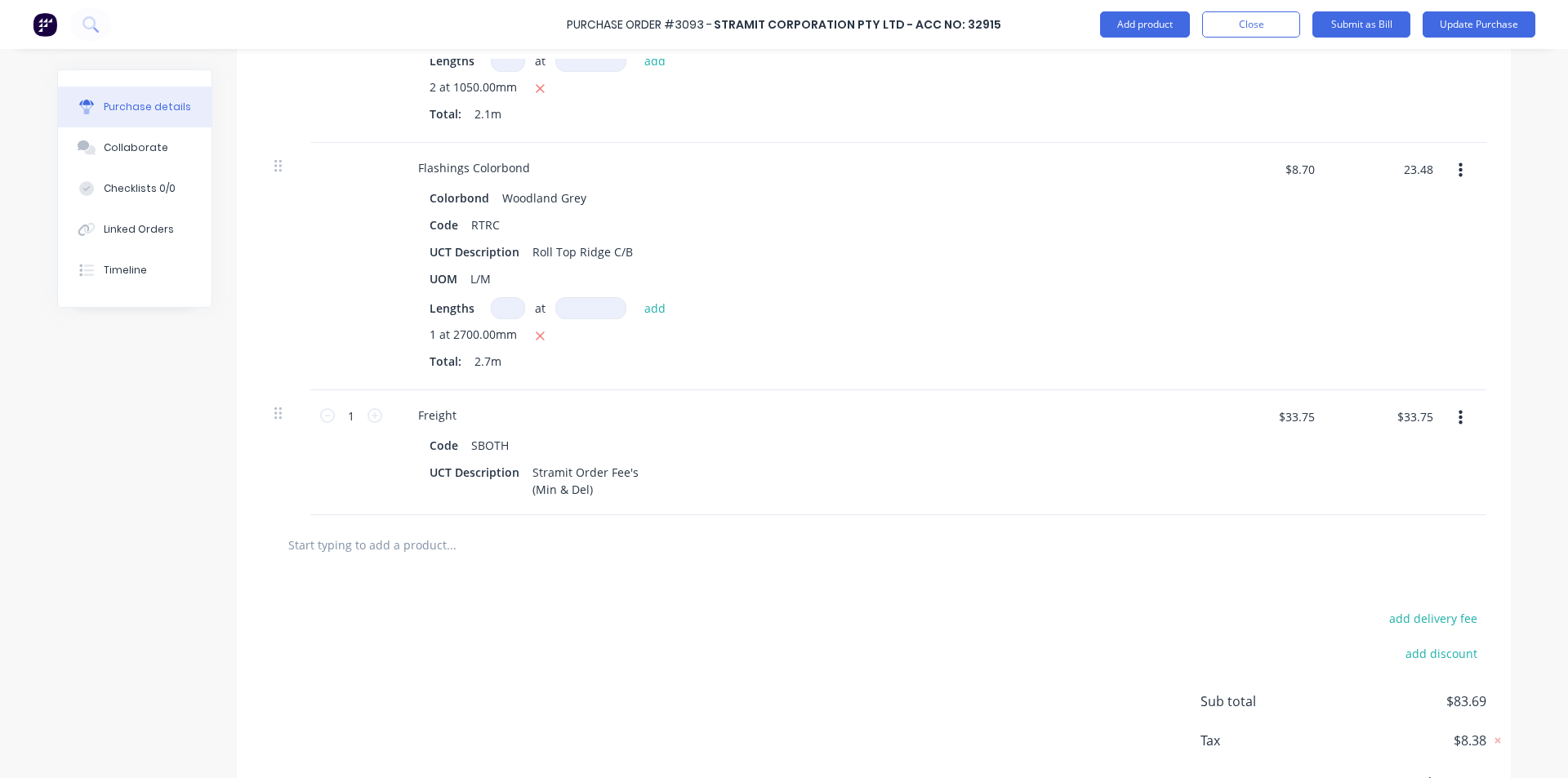
type input "$23.48"
click at [1365, 288] on div "$23.48 23.48" at bounding box center [1386, 267] width 119 height 248
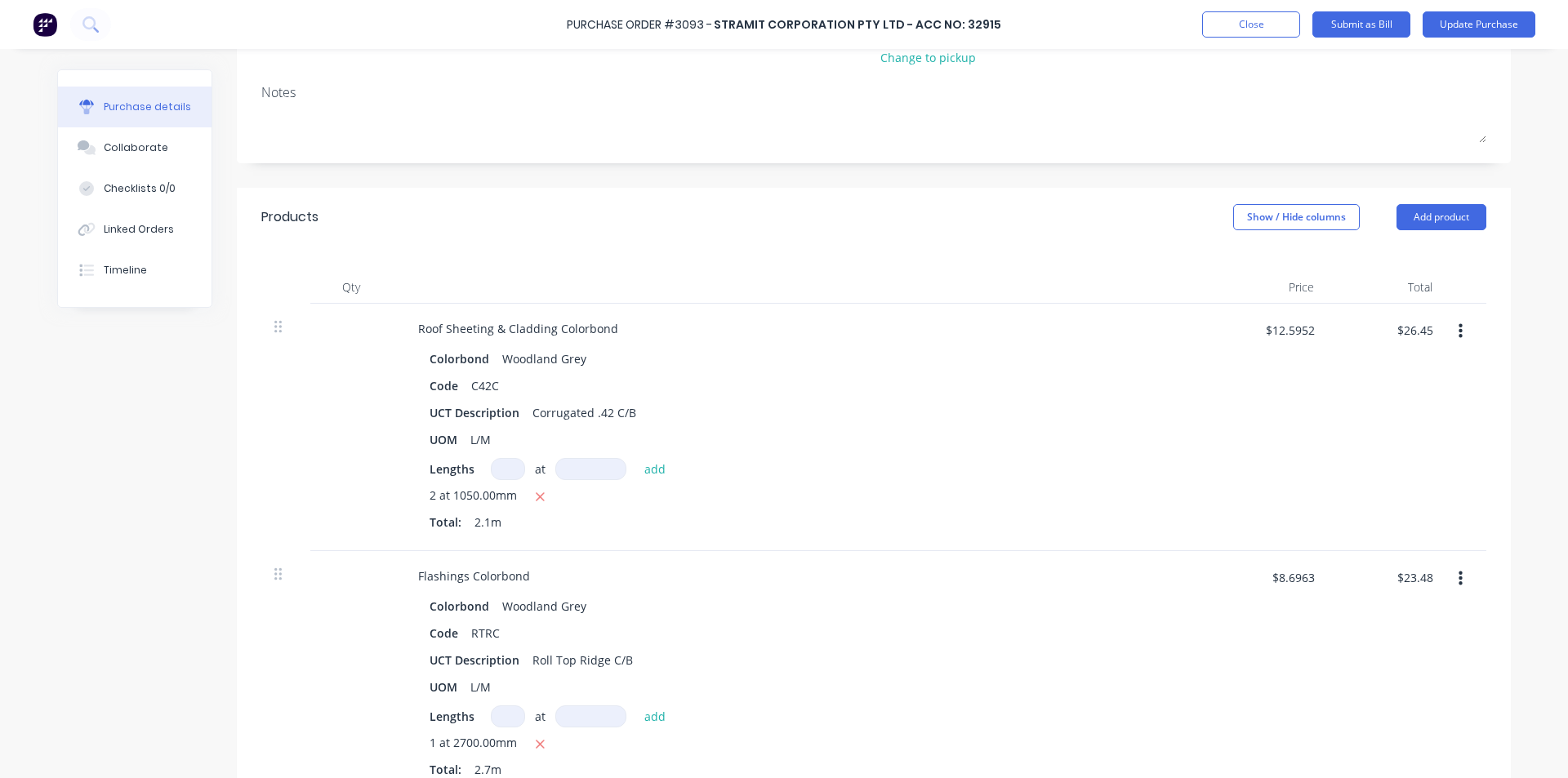
scroll to position [0, 0]
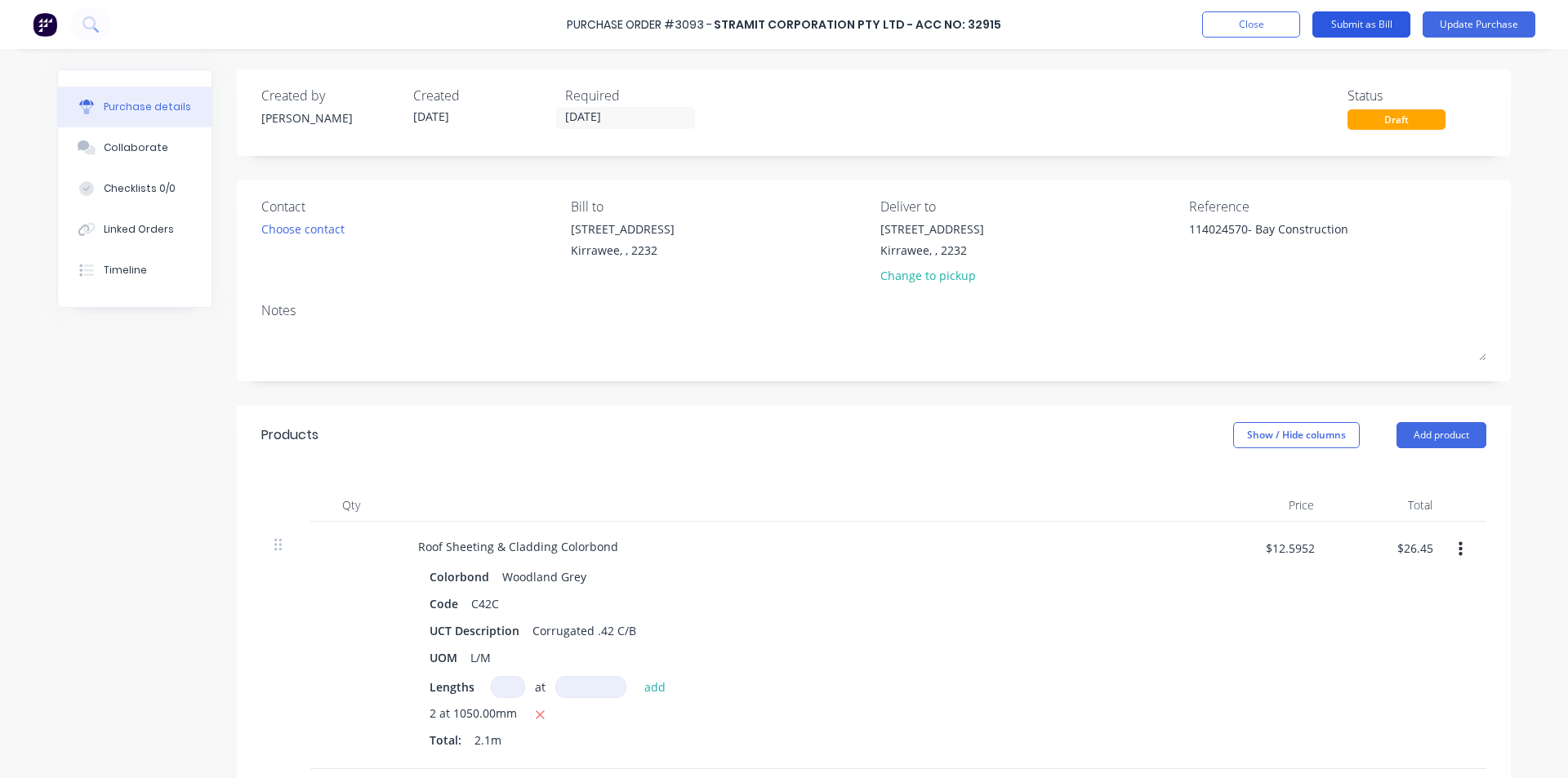
click at [1357, 21] on button "Submit as Bill" at bounding box center [1362, 25] width 98 height 26
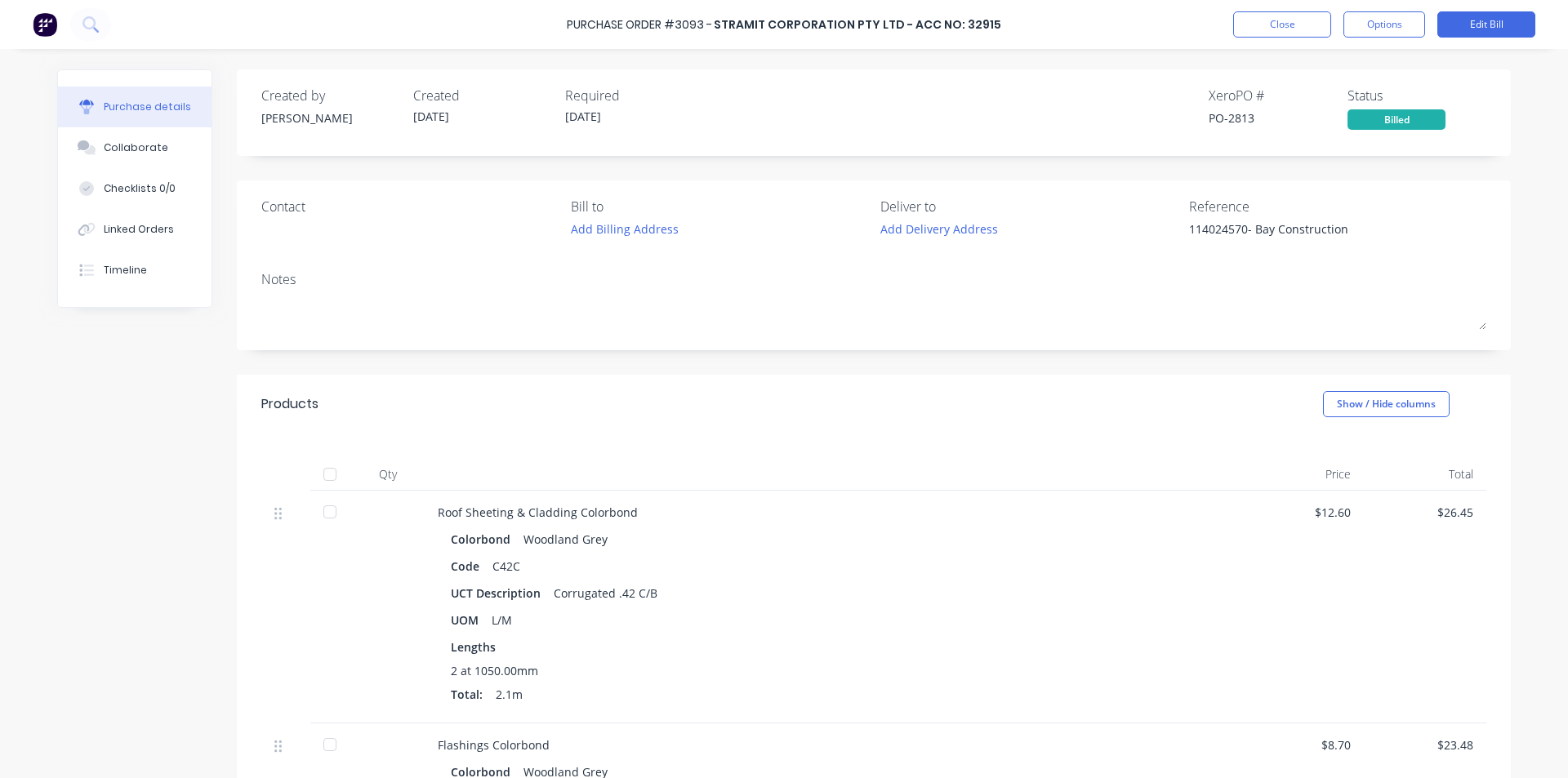
type textarea "x"
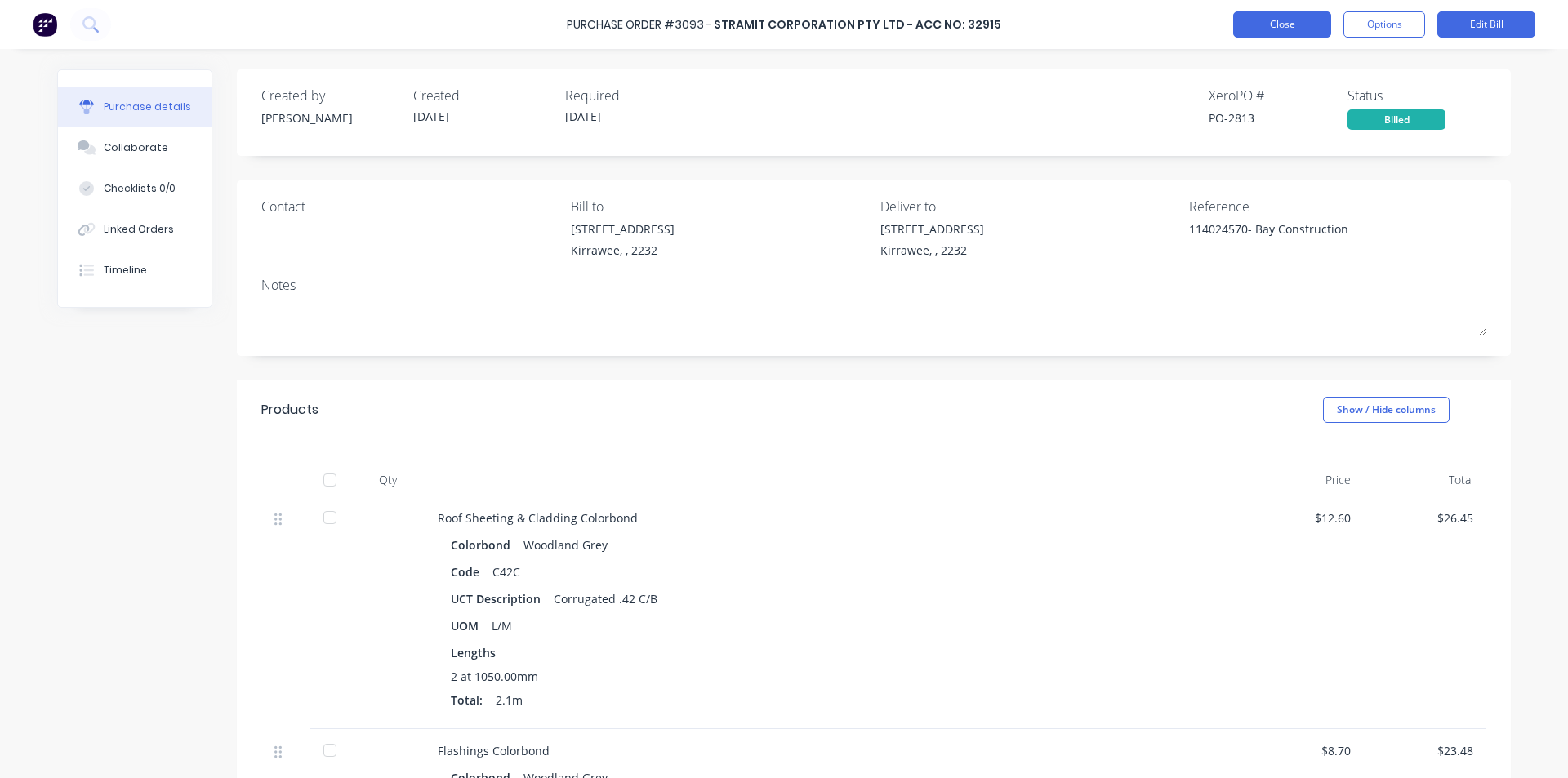
click at [1271, 20] on button "Close" at bounding box center [1283, 25] width 98 height 26
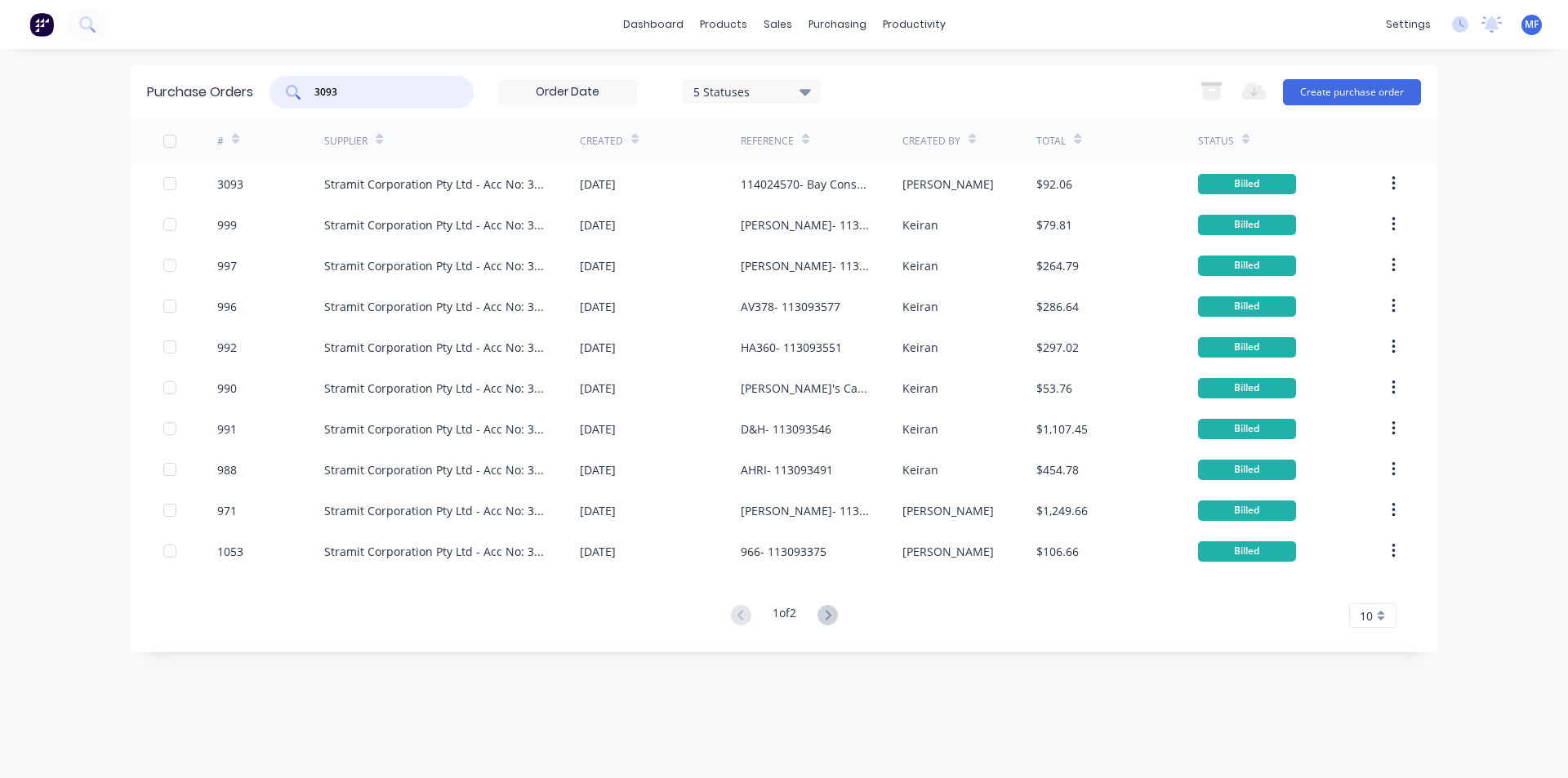
click at [352, 87] on input "3093" at bounding box center [380, 92] width 135 height 17
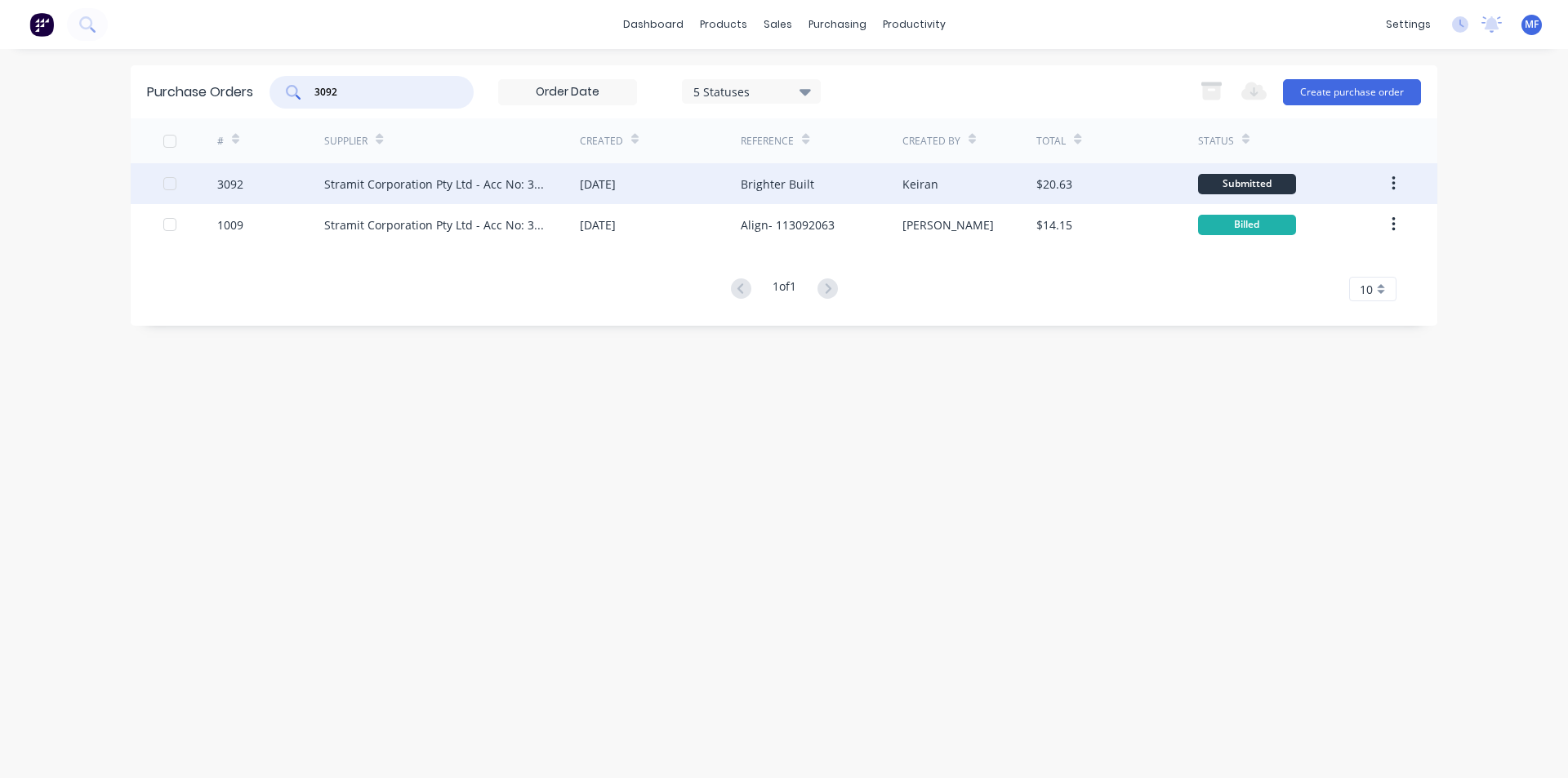
type input "3092"
click at [616, 184] on div "[DATE]" at bounding box center [597, 184] width 36 height 18
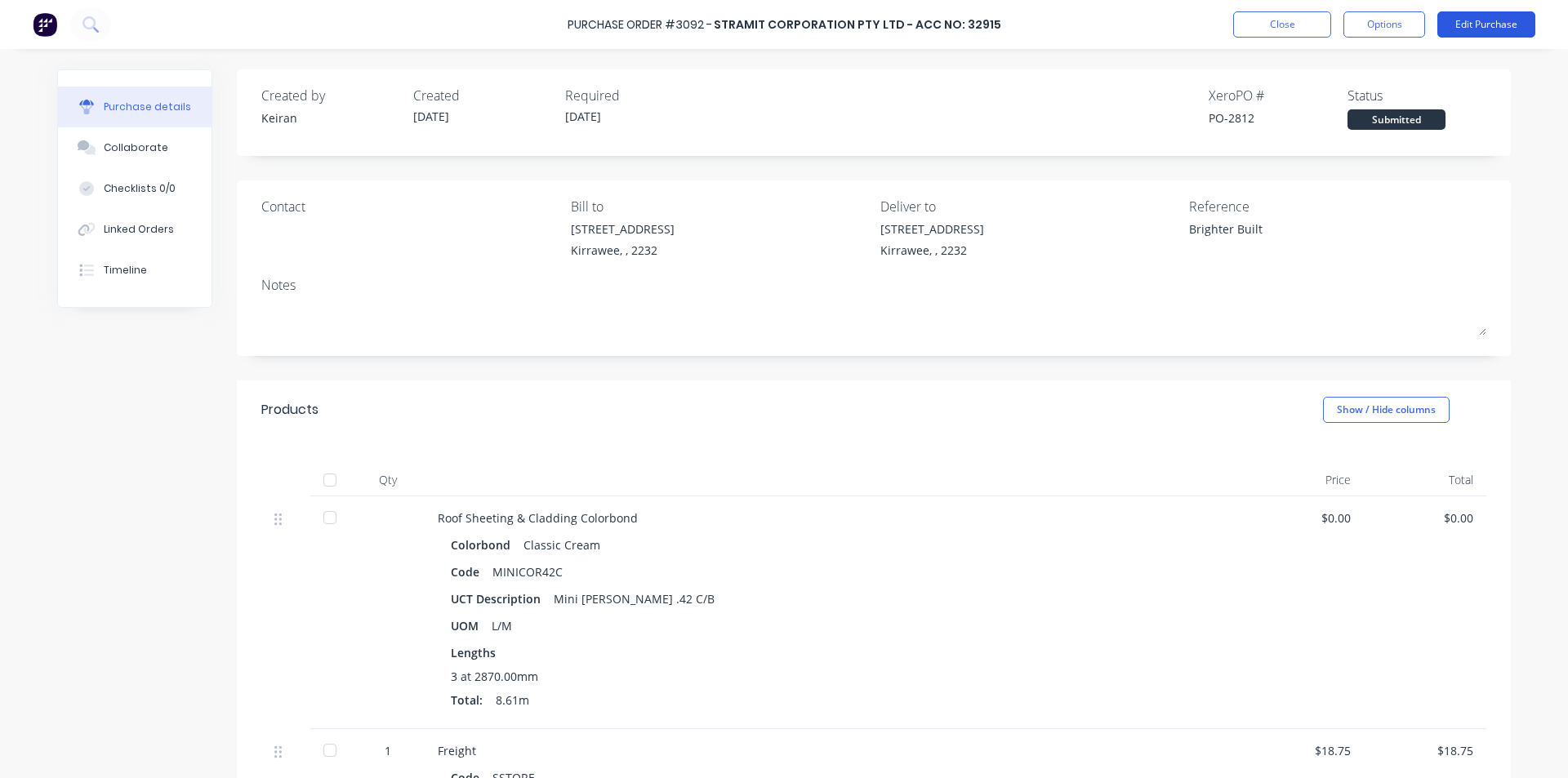
click at [1480, 24] on button "Edit Purchase" at bounding box center [1487, 25] width 98 height 26
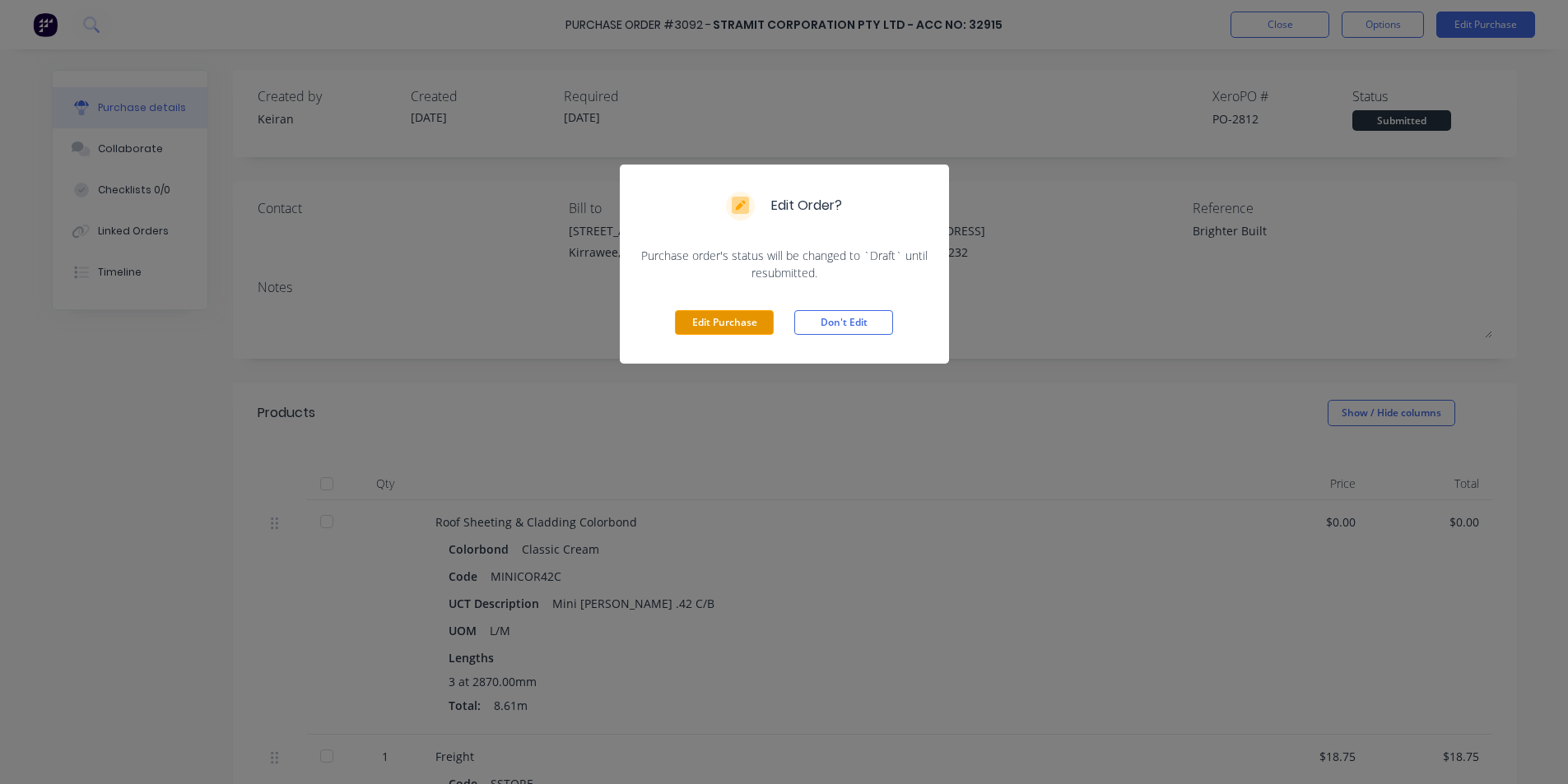
click at [723, 319] on button "Edit Purchase" at bounding box center [724, 323] width 99 height 25
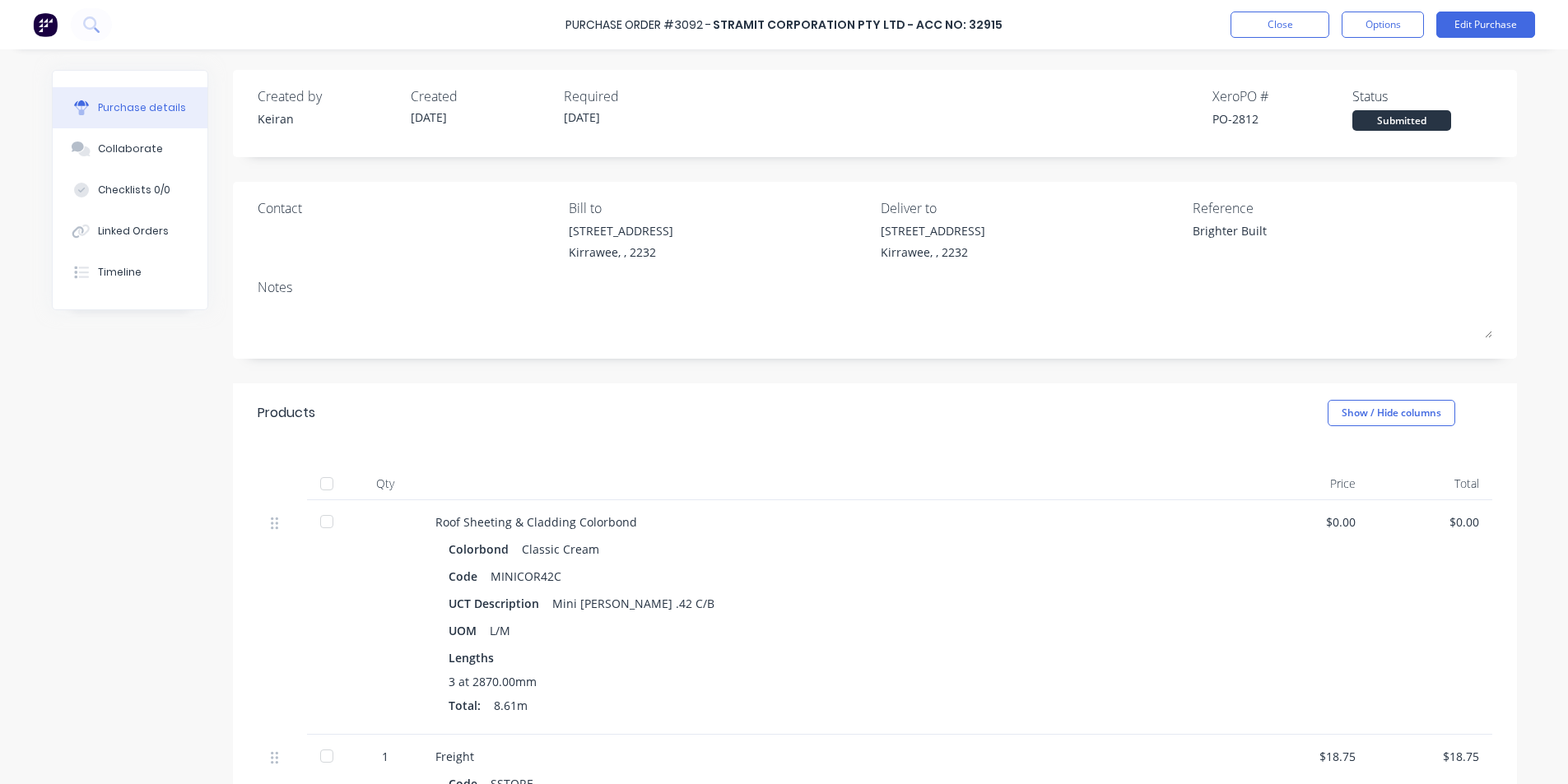
type textarea "x"
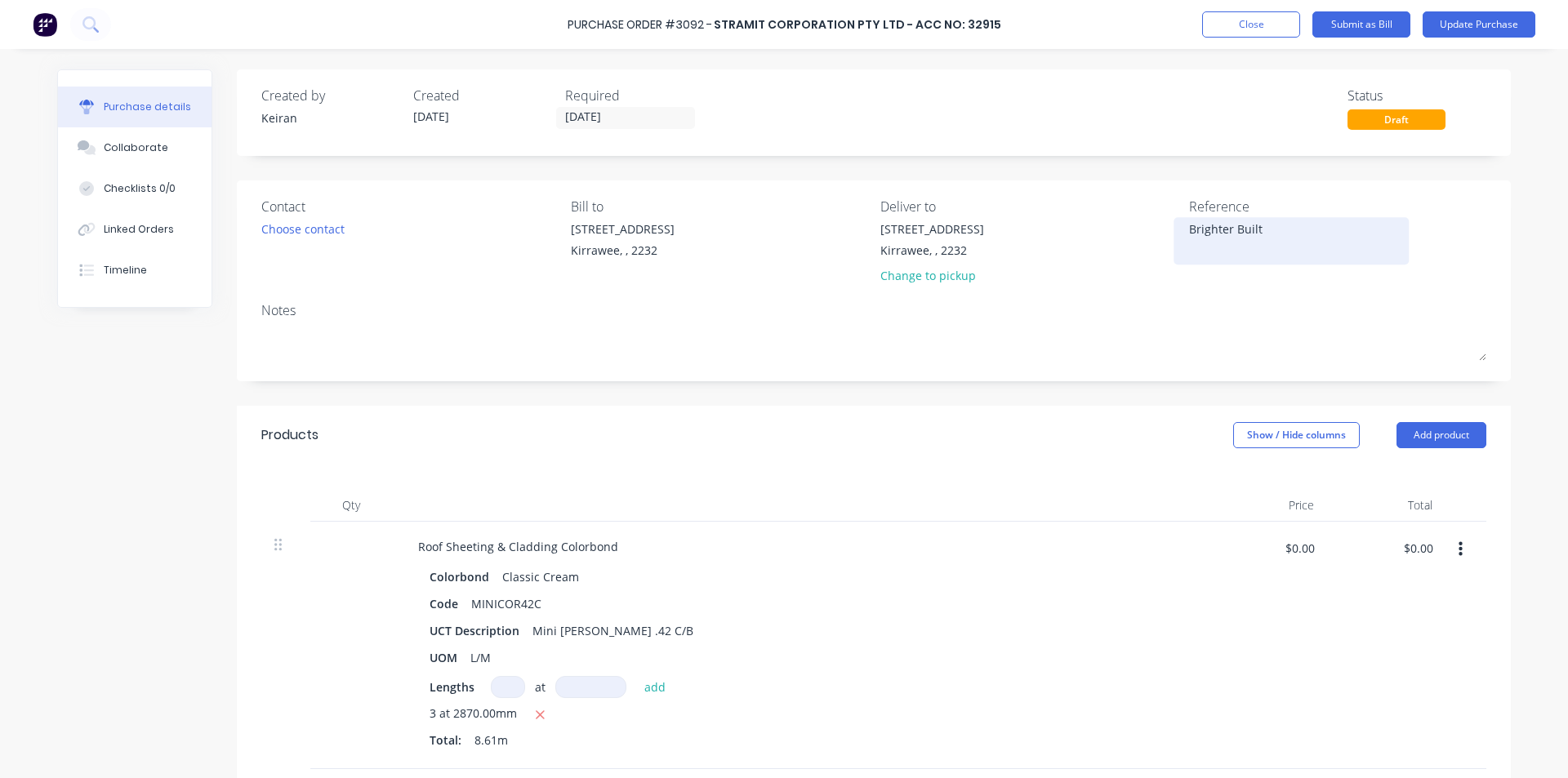
click at [1309, 233] on textarea "Brighter Built" at bounding box center [1291, 239] width 204 height 37
type textarea "114024574 - Brighter Built"
type textarea "x"
type textarea "114024574 - Brighter Built"
click at [1414, 552] on input "$0.00" at bounding box center [1418, 548] width 49 height 26
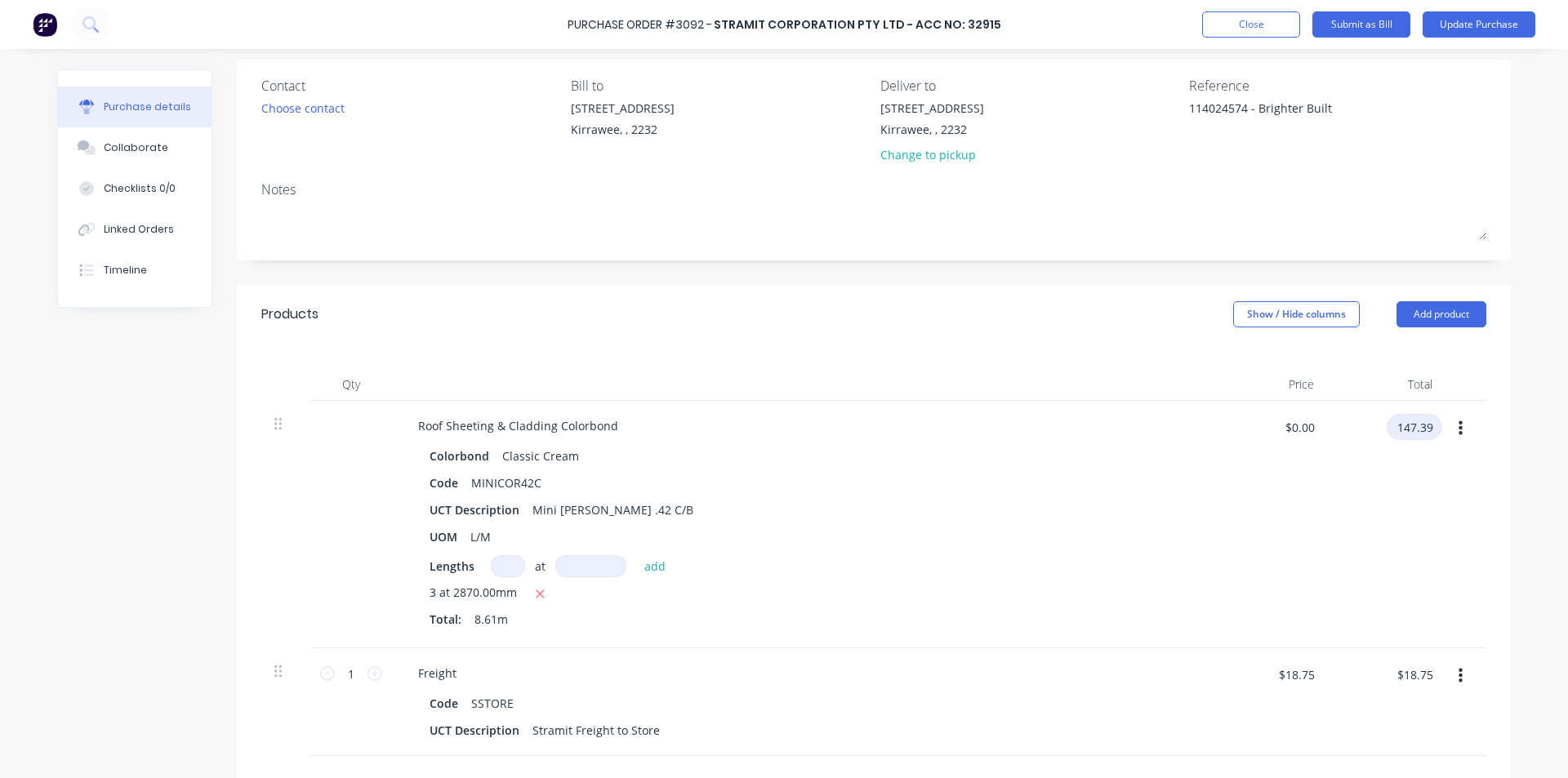
scroll to position [82, 0]
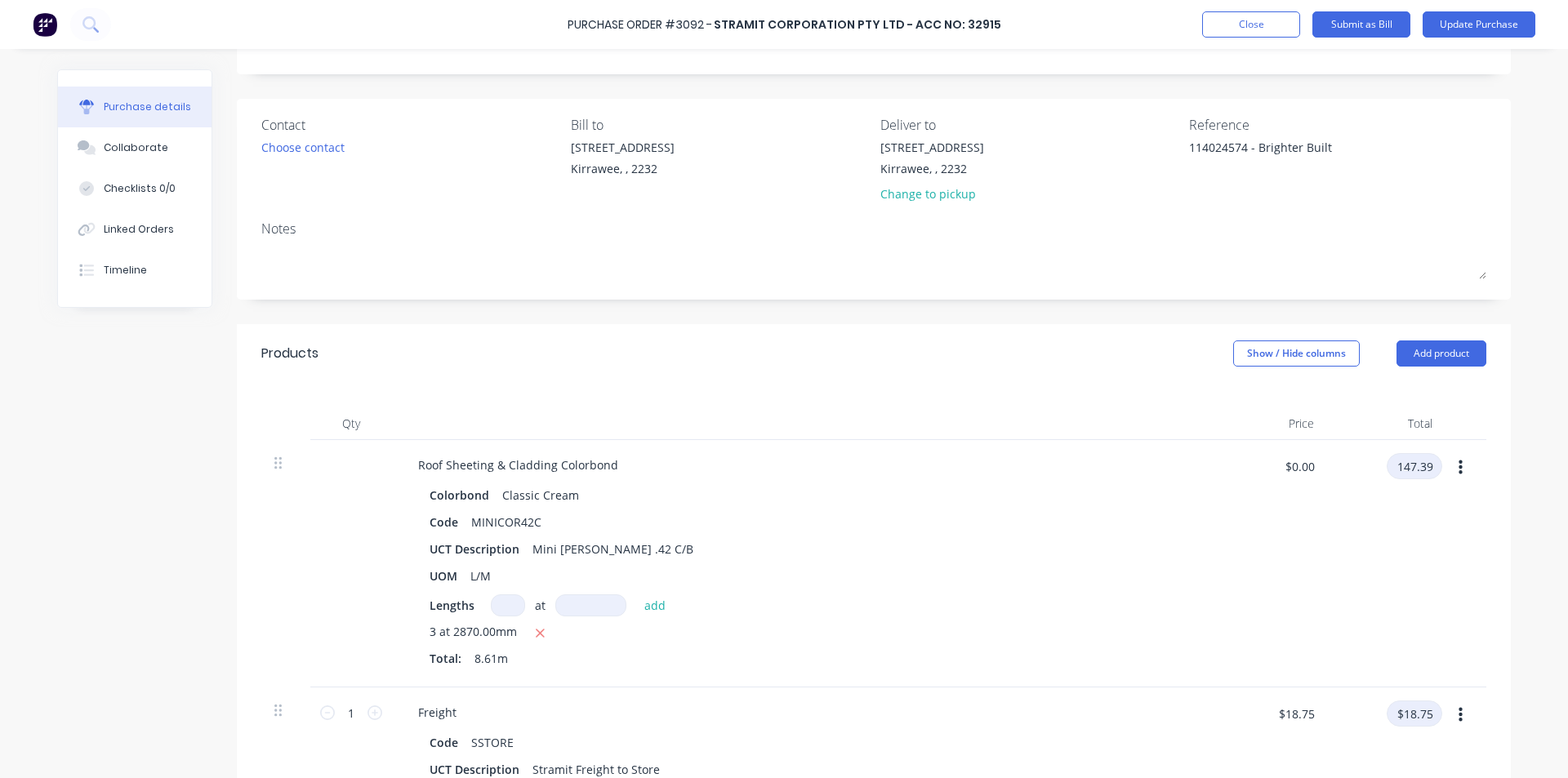
type input "147.39"
type textarea "x"
type input "$17.1185"
type input "$147.39"
click at [1413, 717] on input "$18.75" at bounding box center [1414, 714] width 55 height 26
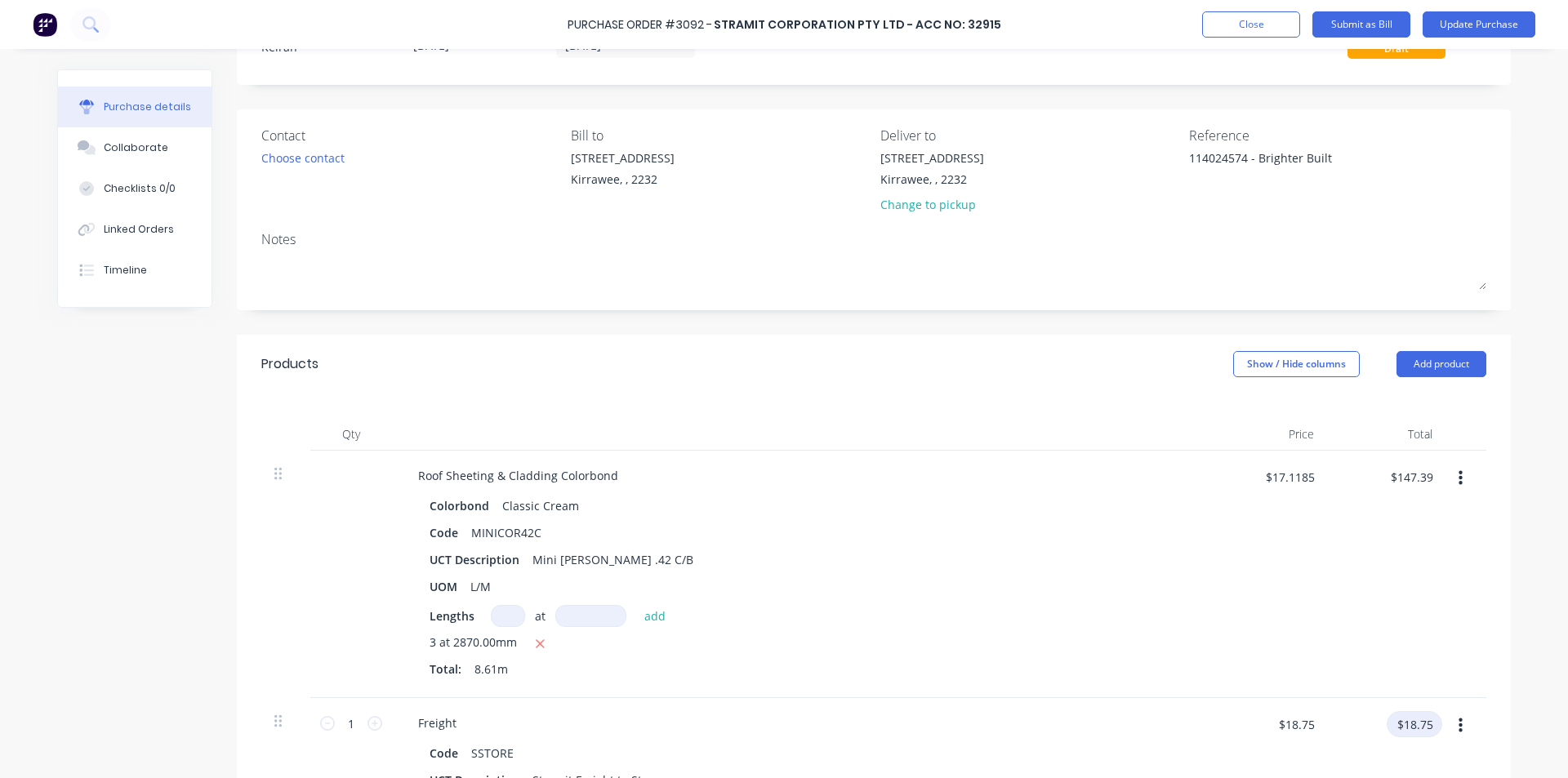
scroll to position [163, 0]
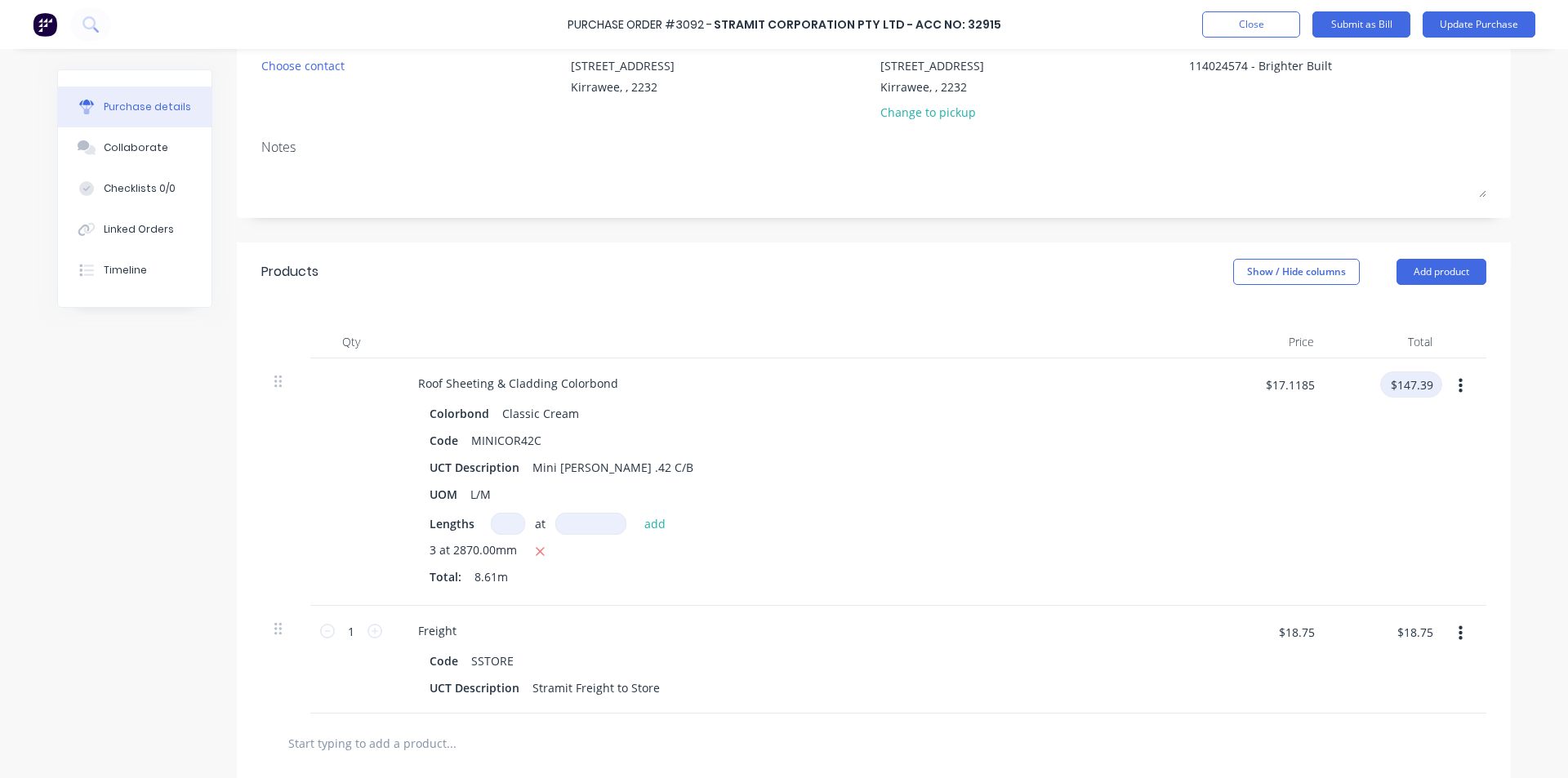
type textarea "x"
click at [1434, 379] on input "$147.39" at bounding box center [1411, 385] width 62 height 26
type input "147.38"
type textarea "x"
type input "$17.1173"
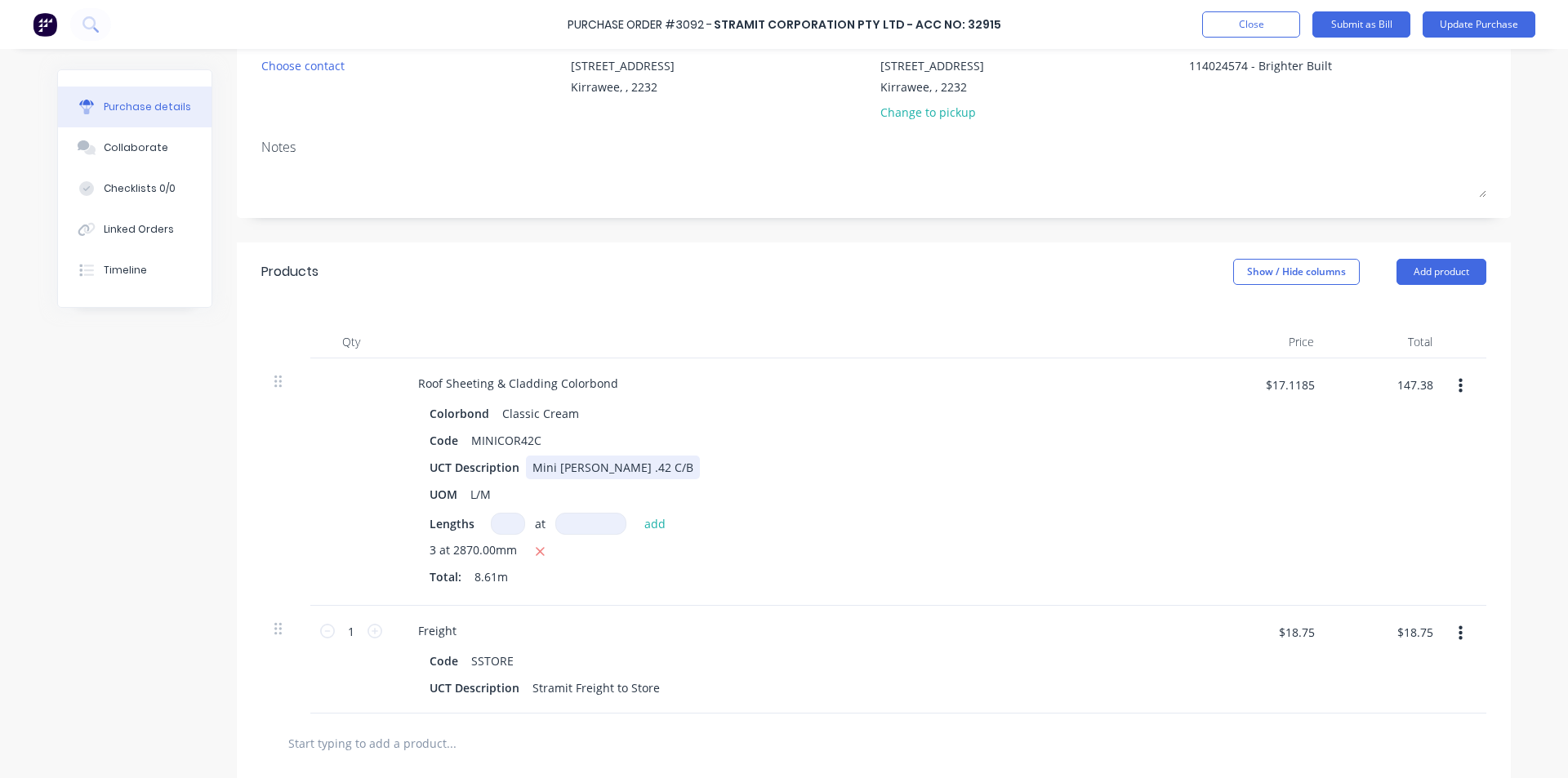
type input "$147.38"
click at [1150, 452] on div "Colorbond Classic Cream Code MINICOR42C UCT Description Mini Corry .42 C/B UOM …" at bounding box center [800, 496] width 791 height 191
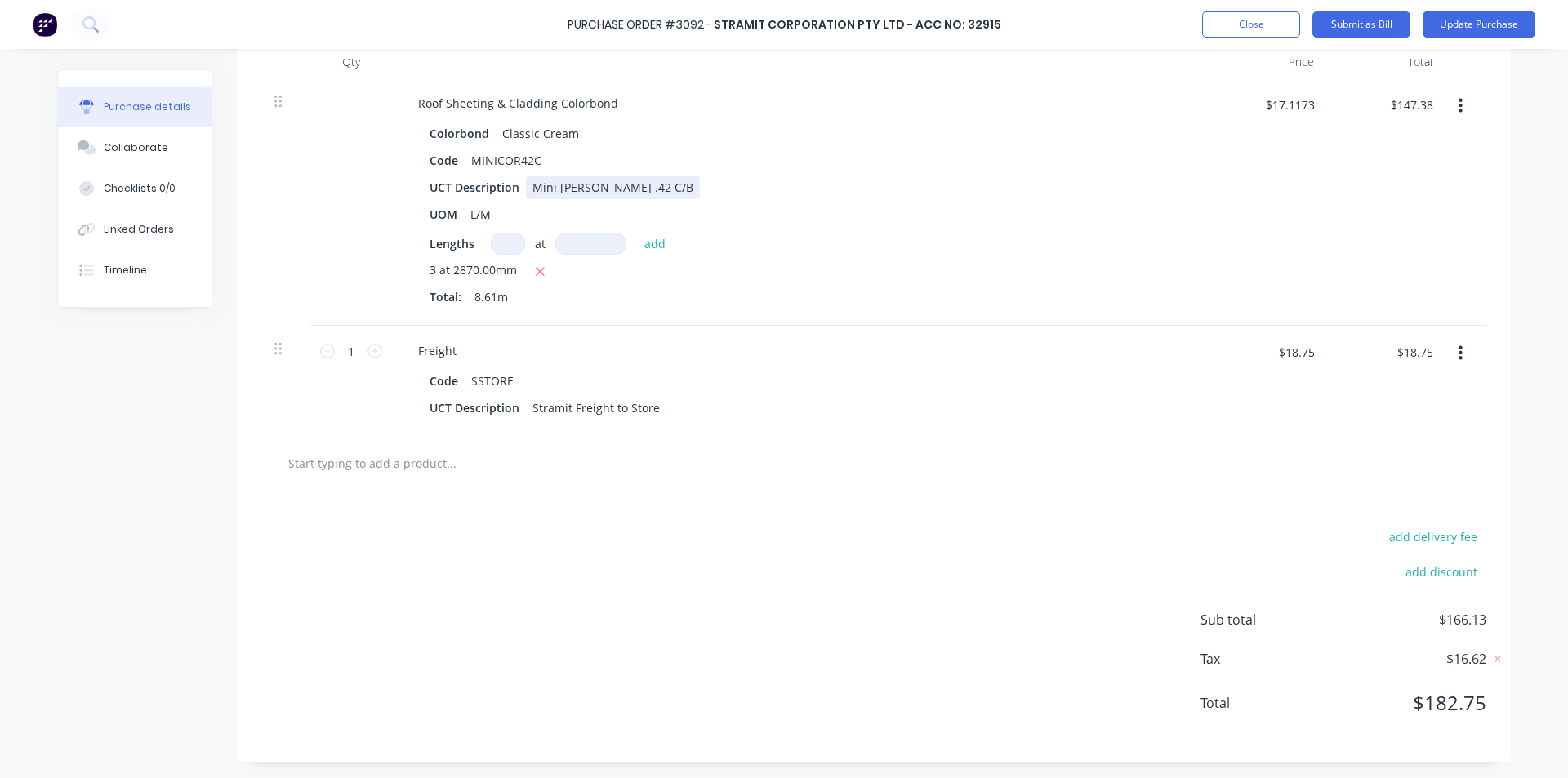
scroll to position [0, 0]
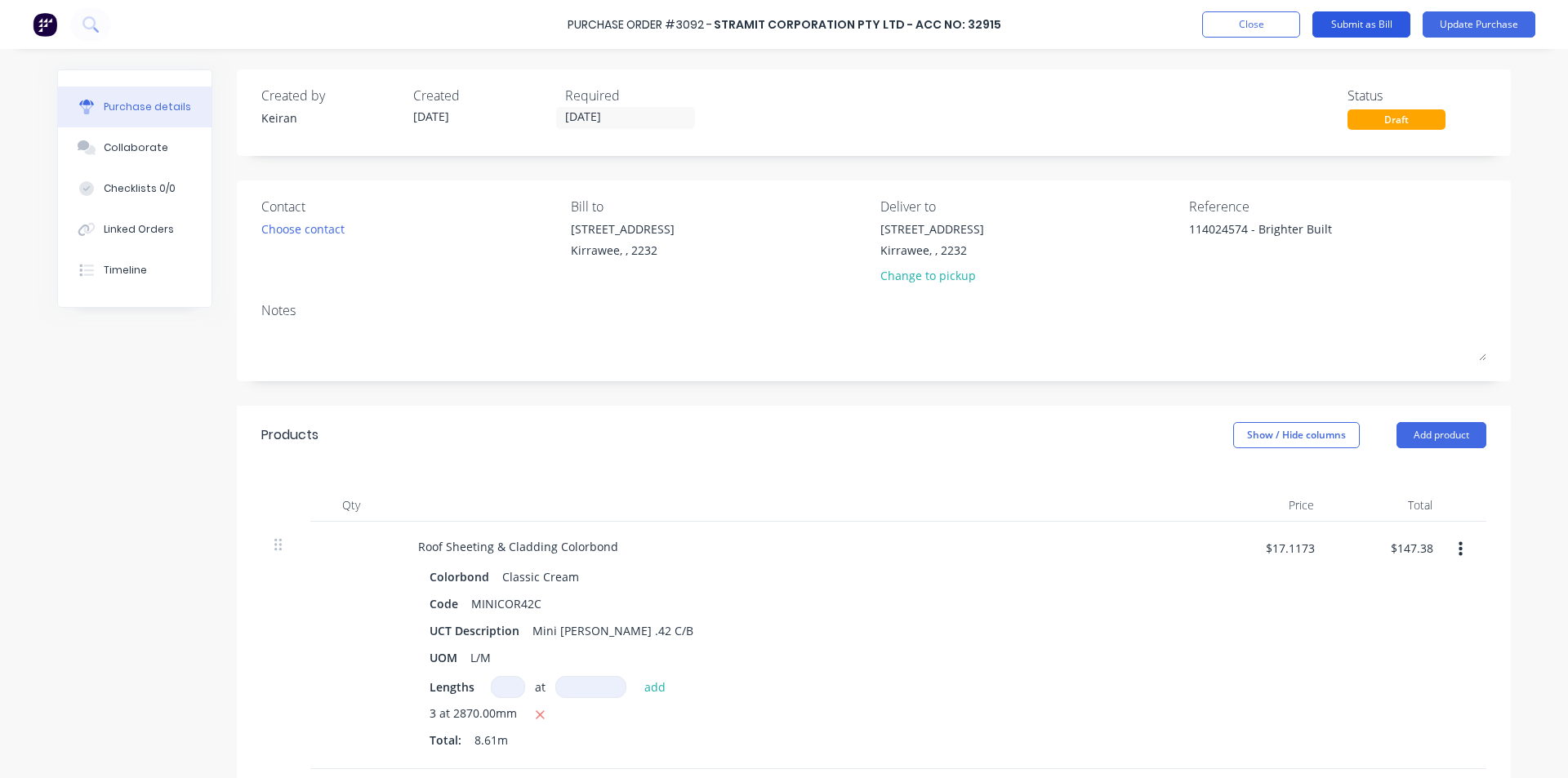
click at [1389, 20] on button "Submit as Bill" at bounding box center [1362, 25] width 98 height 26
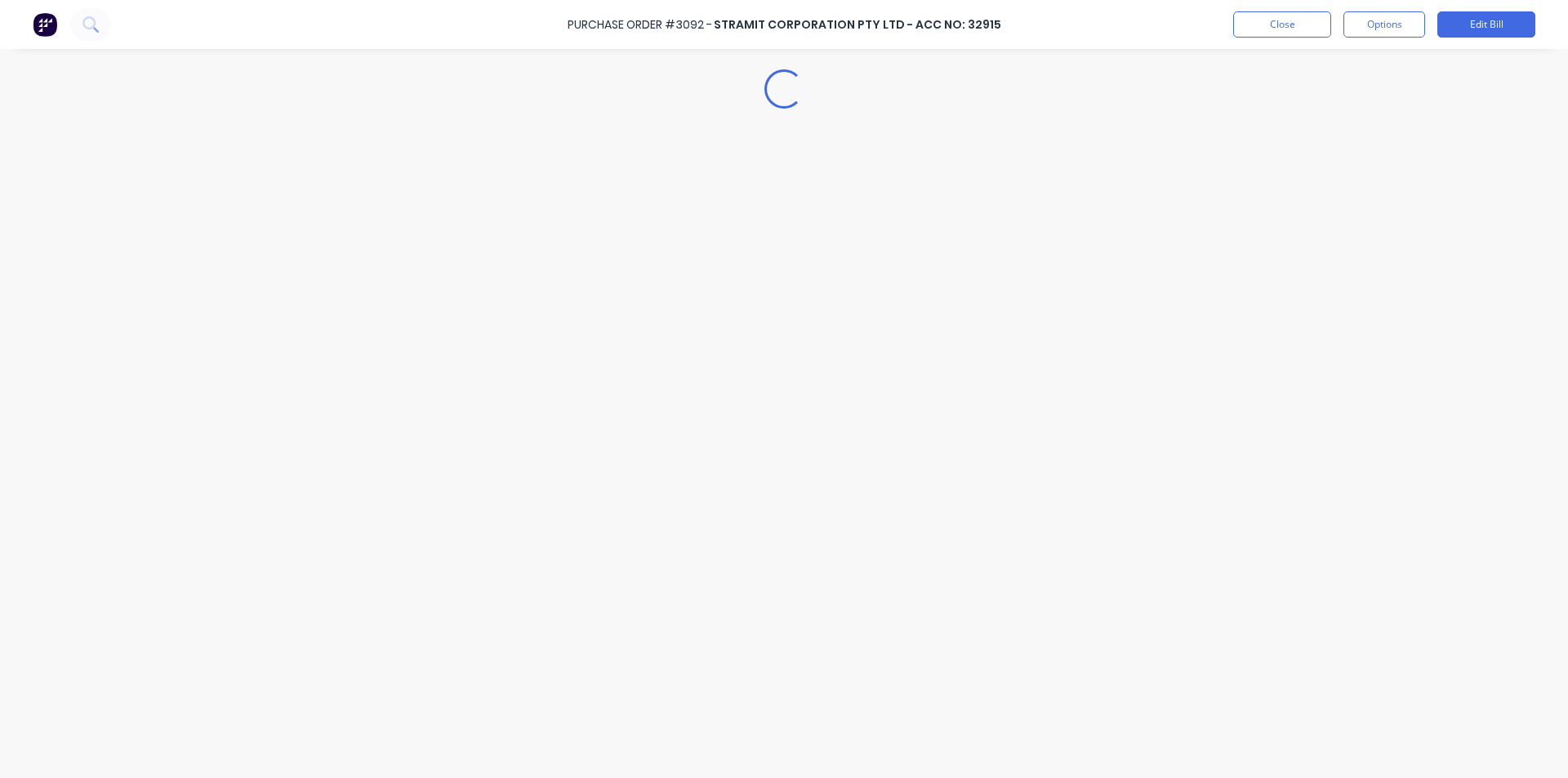
type textarea "x"
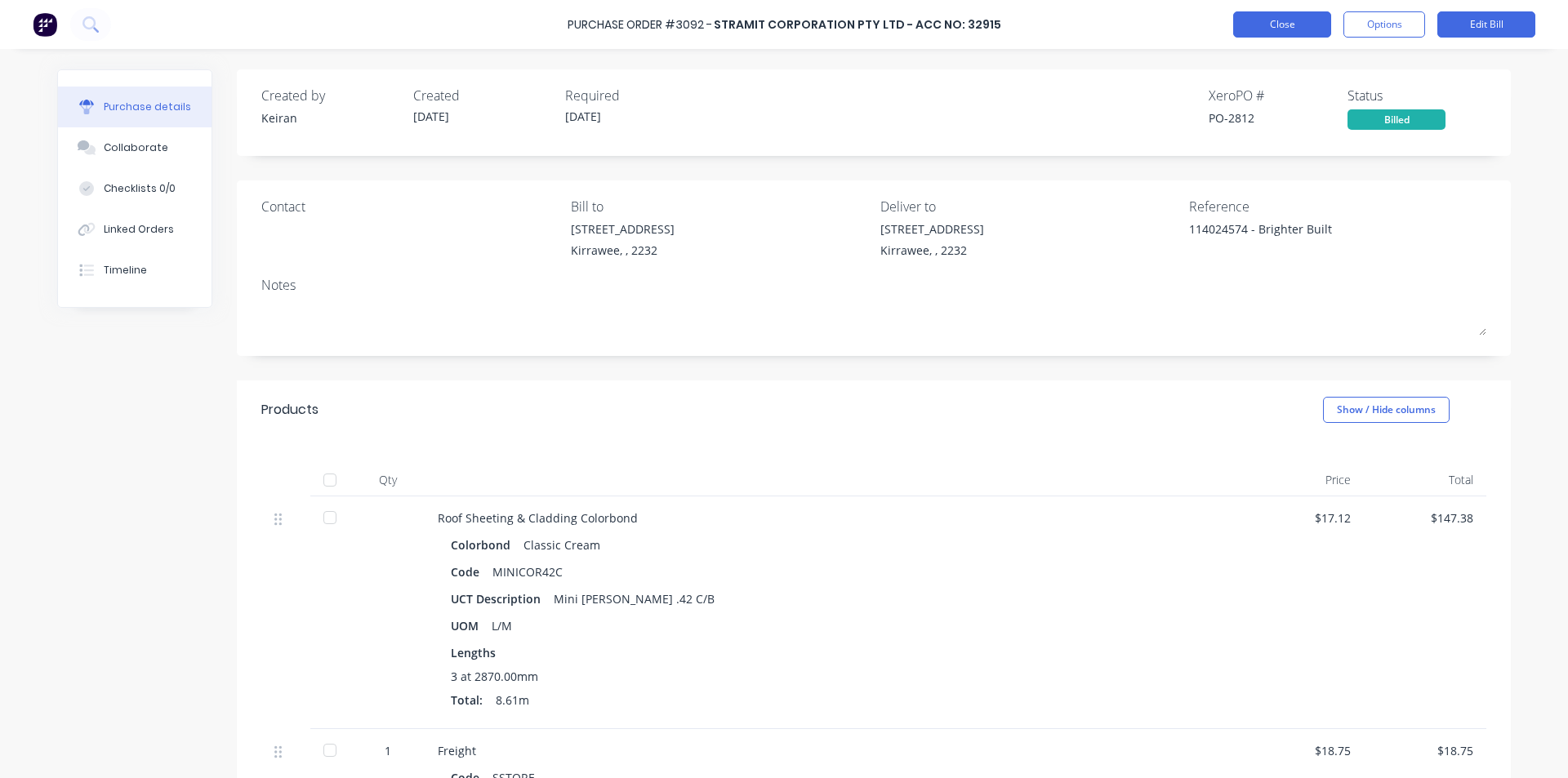
click at [1304, 25] on button "Close" at bounding box center [1283, 25] width 98 height 26
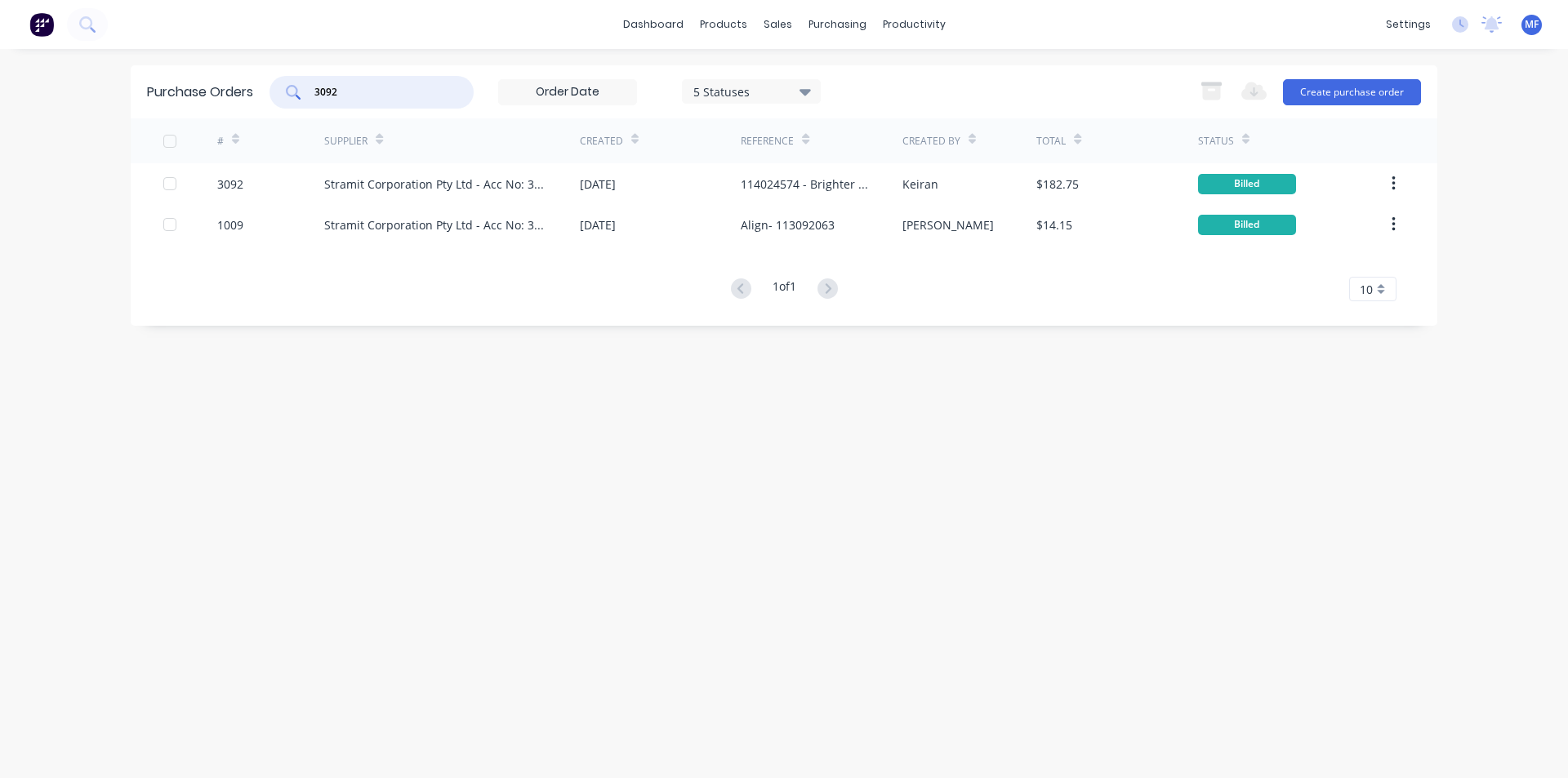
click at [354, 99] on input "3092" at bounding box center [380, 92] width 135 height 17
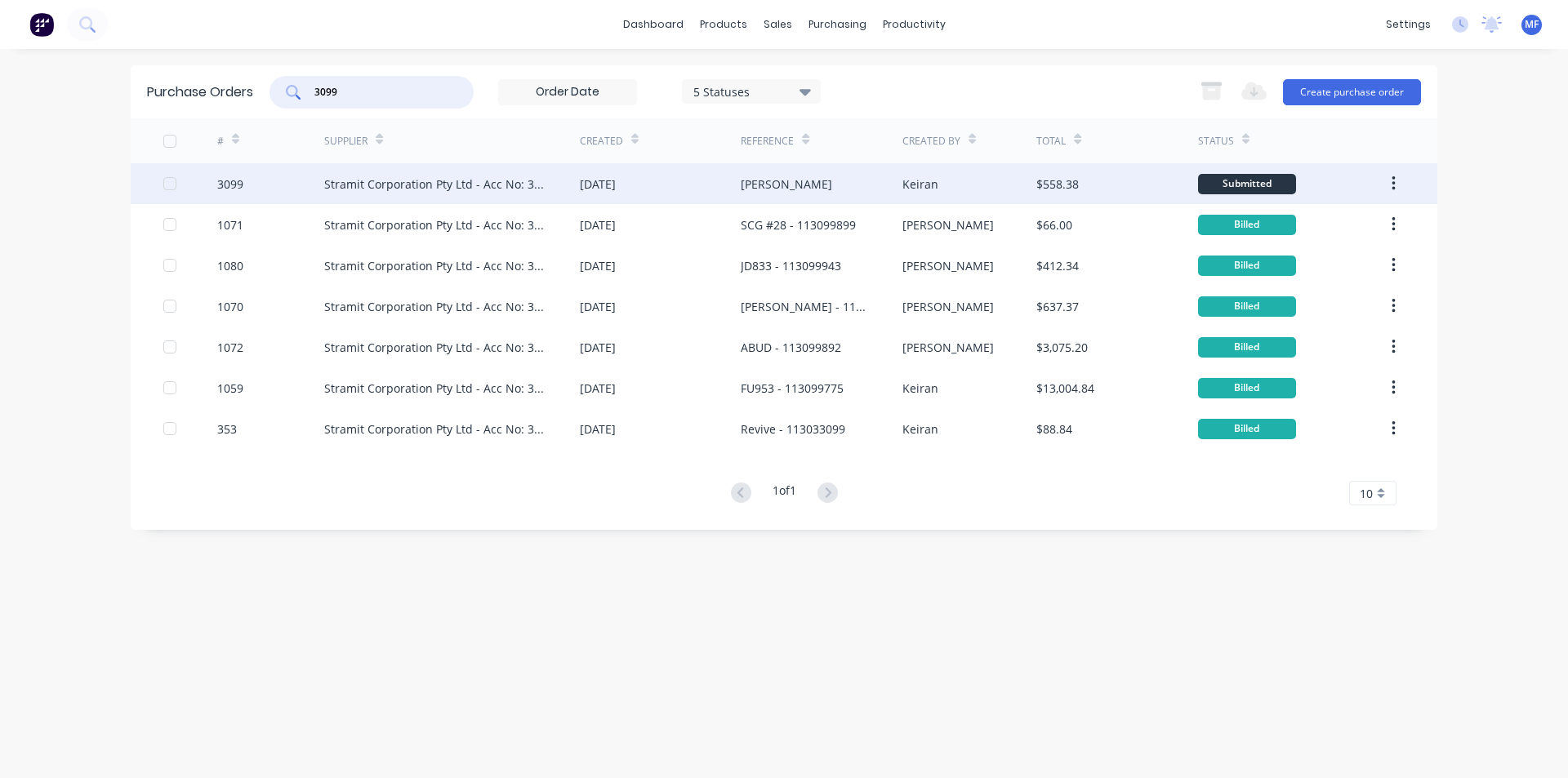
type input "3099"
click at [476, 181] on div "Stramit Corporation Pty Ltd - Acc No: 32915" at bounding box center [436, 184] width 223 height 18
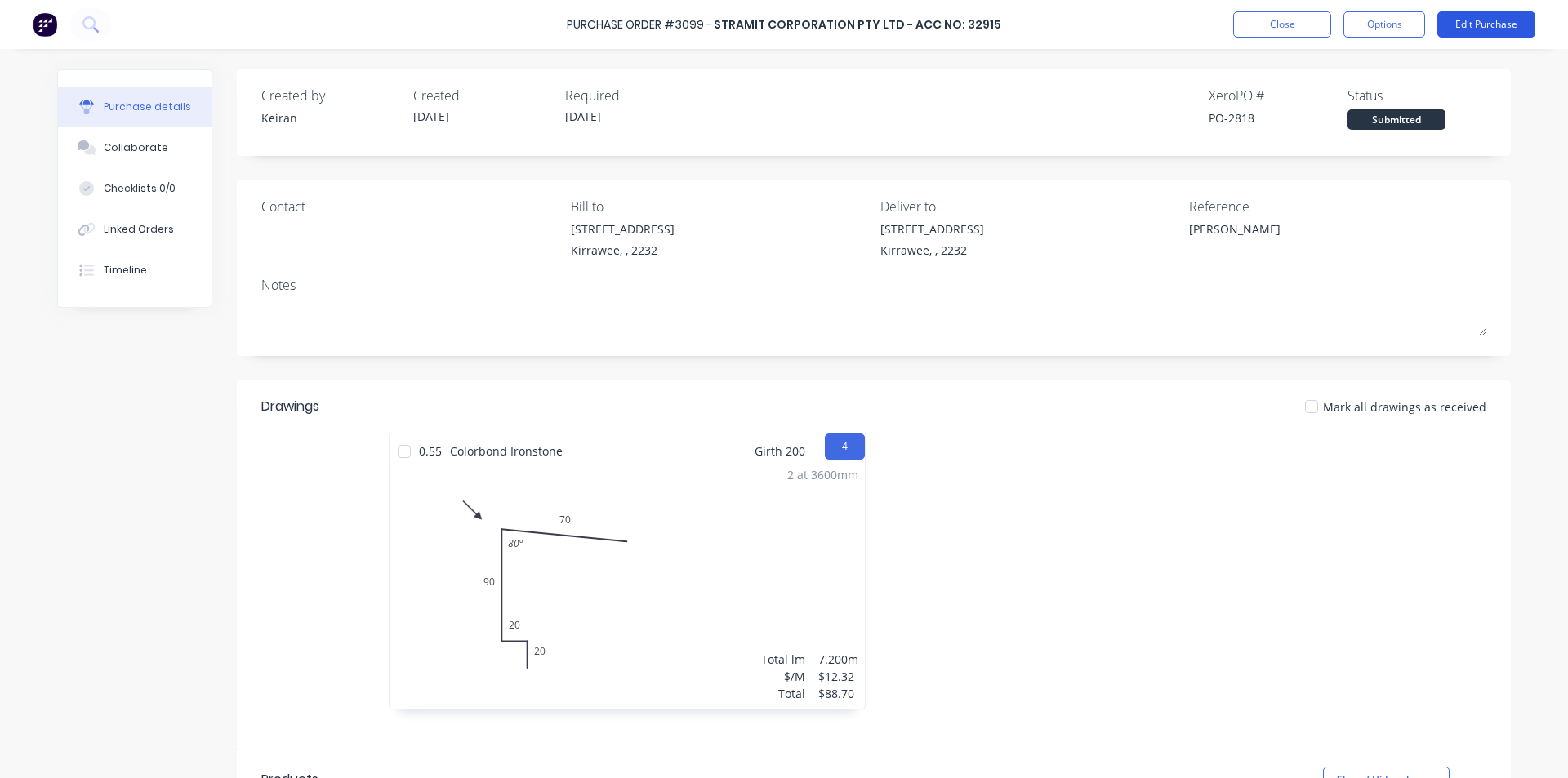
click at [1496, 23] on button "Edit Purchase" at bounding box center [1487, 25] width 98 height 26
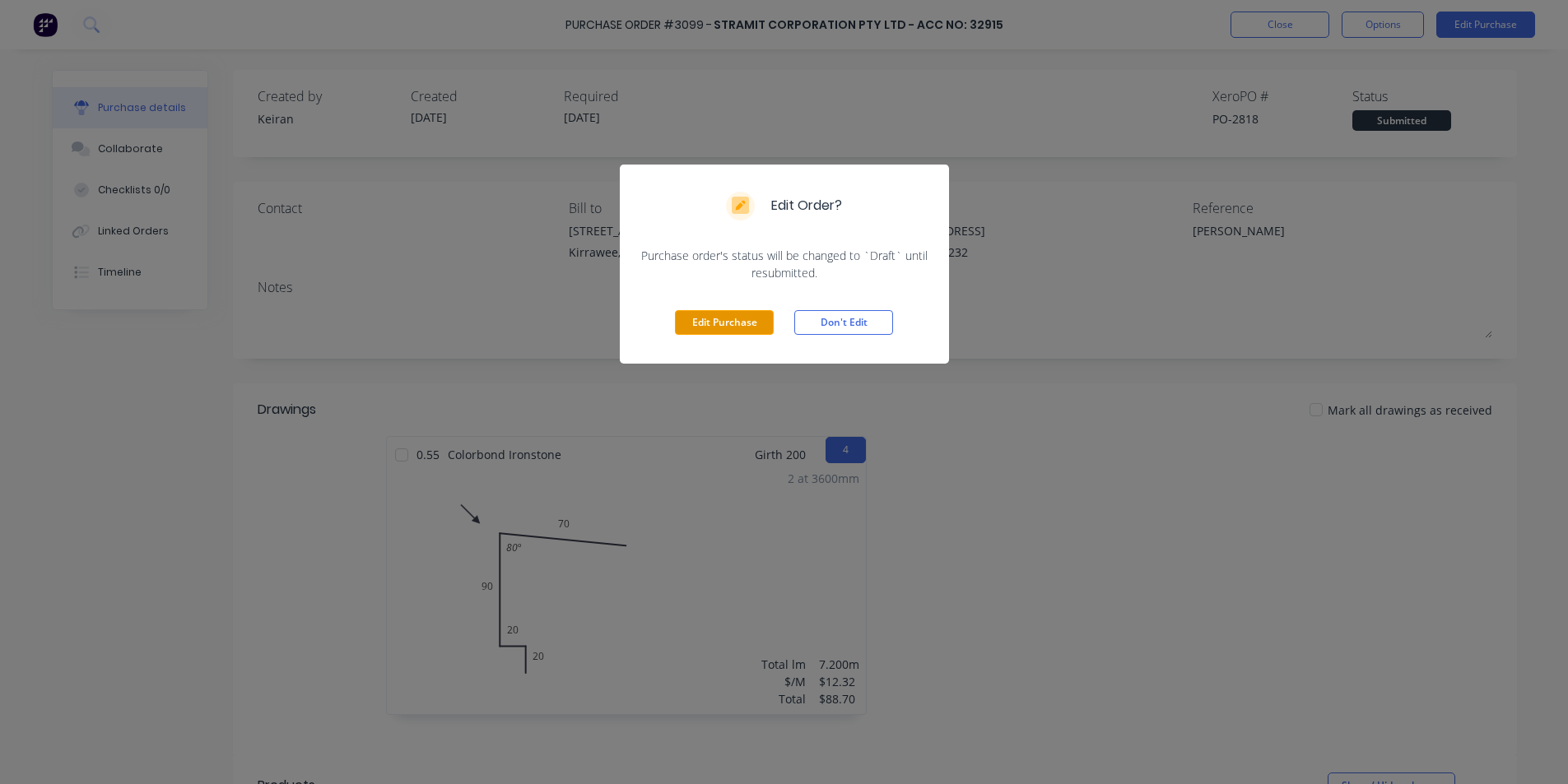
click at [690, 315] on button "Edit Purchase" at bounding box center [724, 323] width 99 height 25
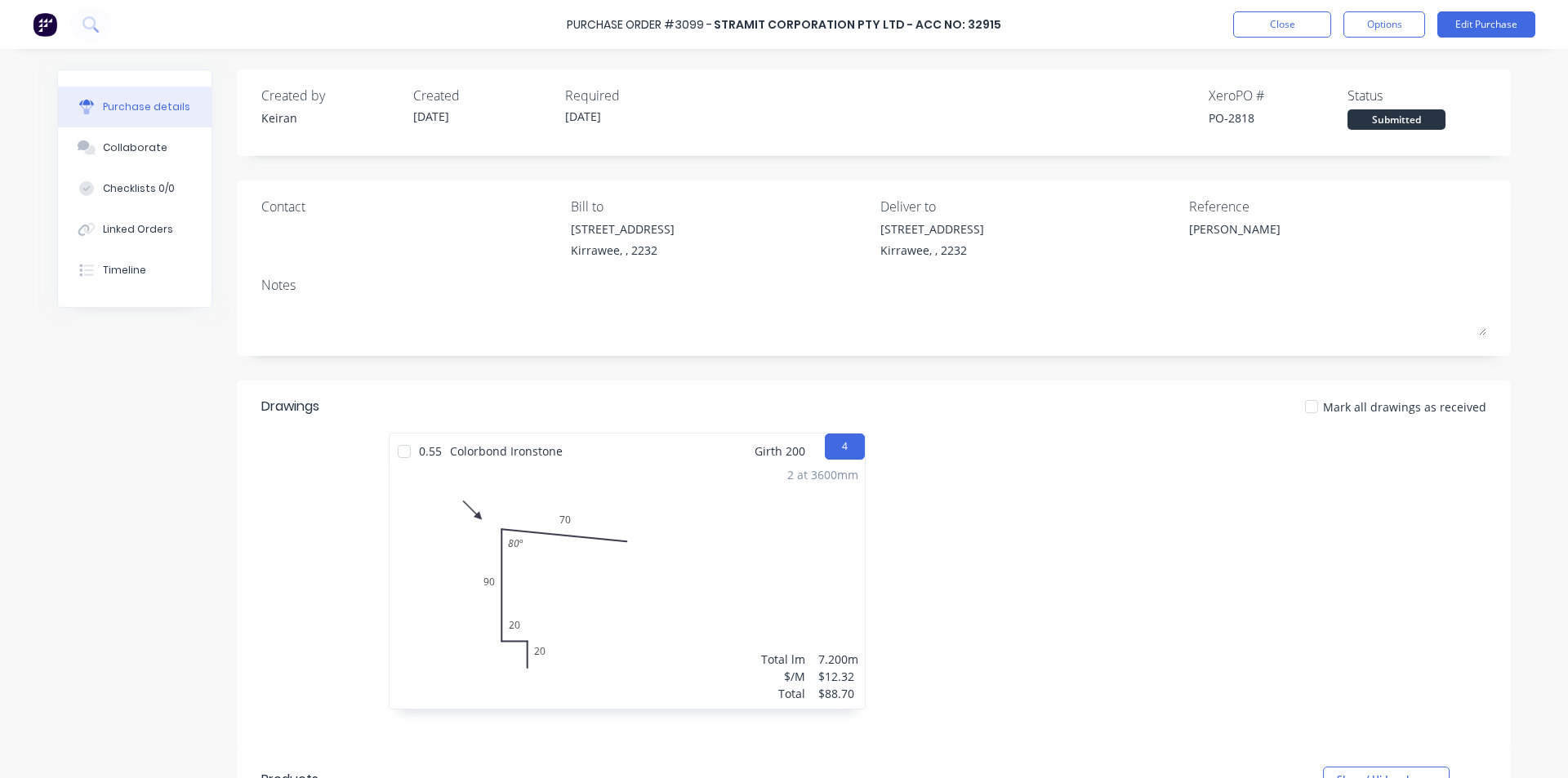
type textarea "x"
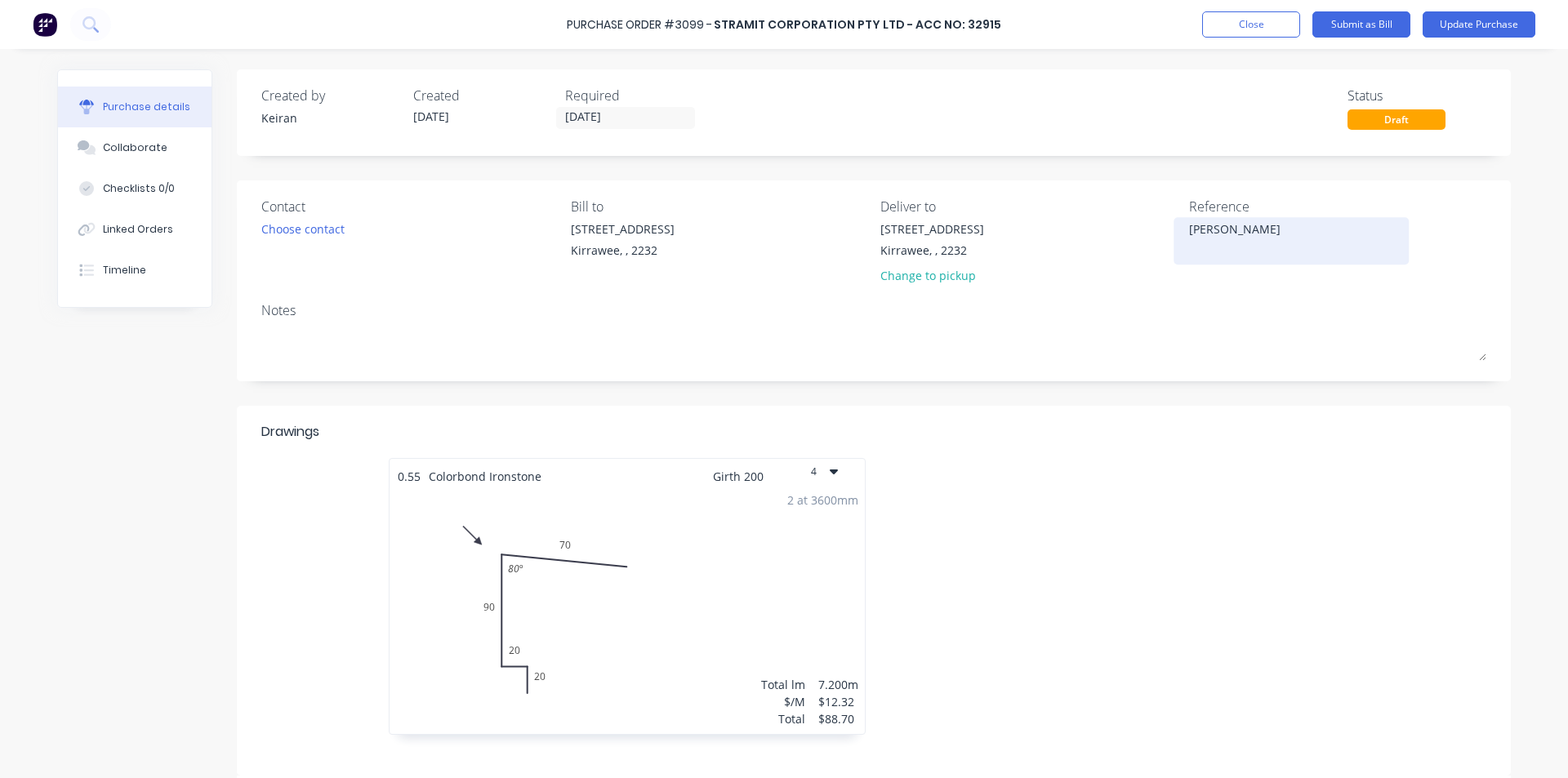
click at [1311, 224] on textarea "[PERSON_NAME]" at bounding box center [1291, 239] width 204 height 37
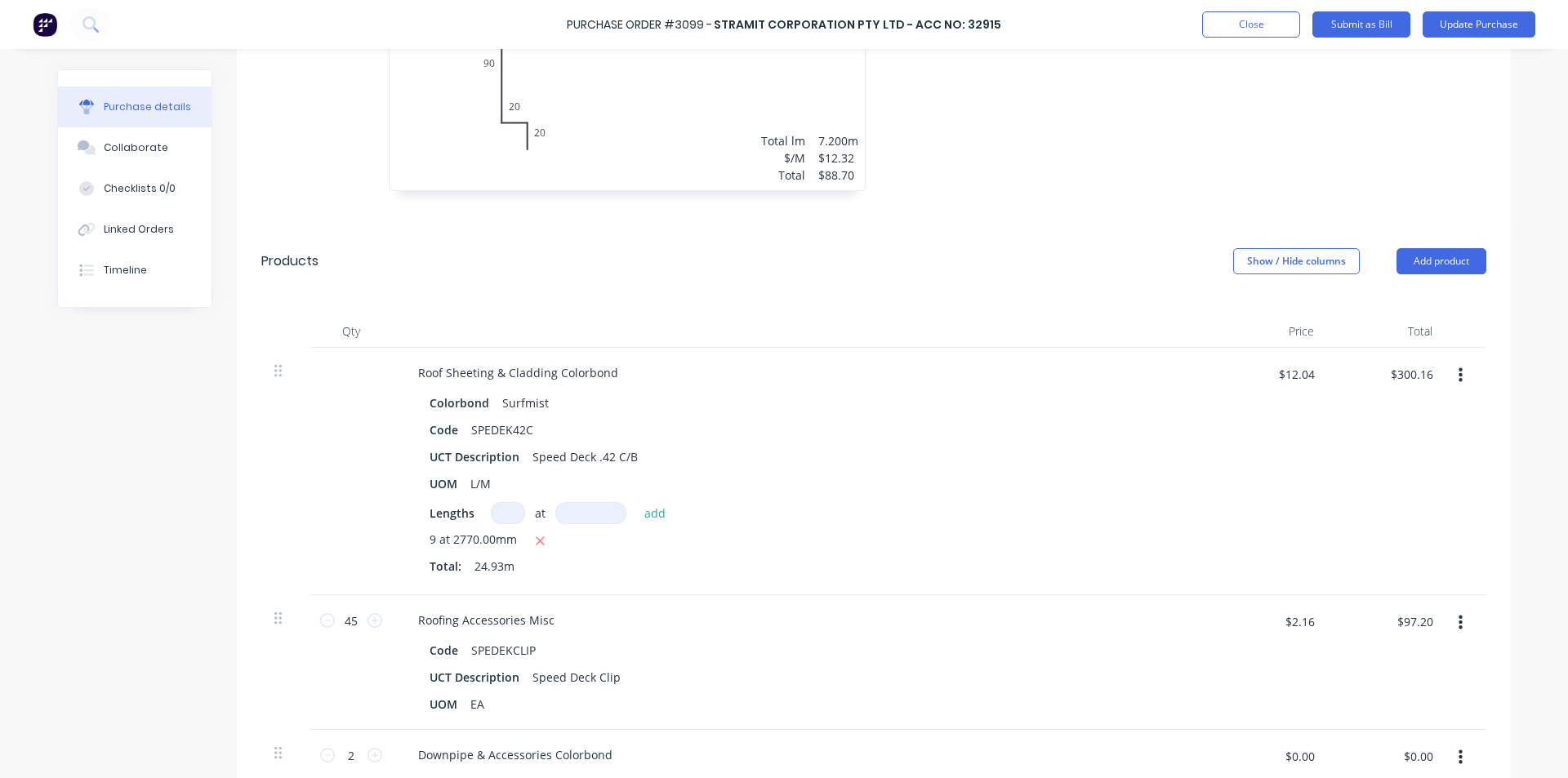
scroll to position [572, 0]
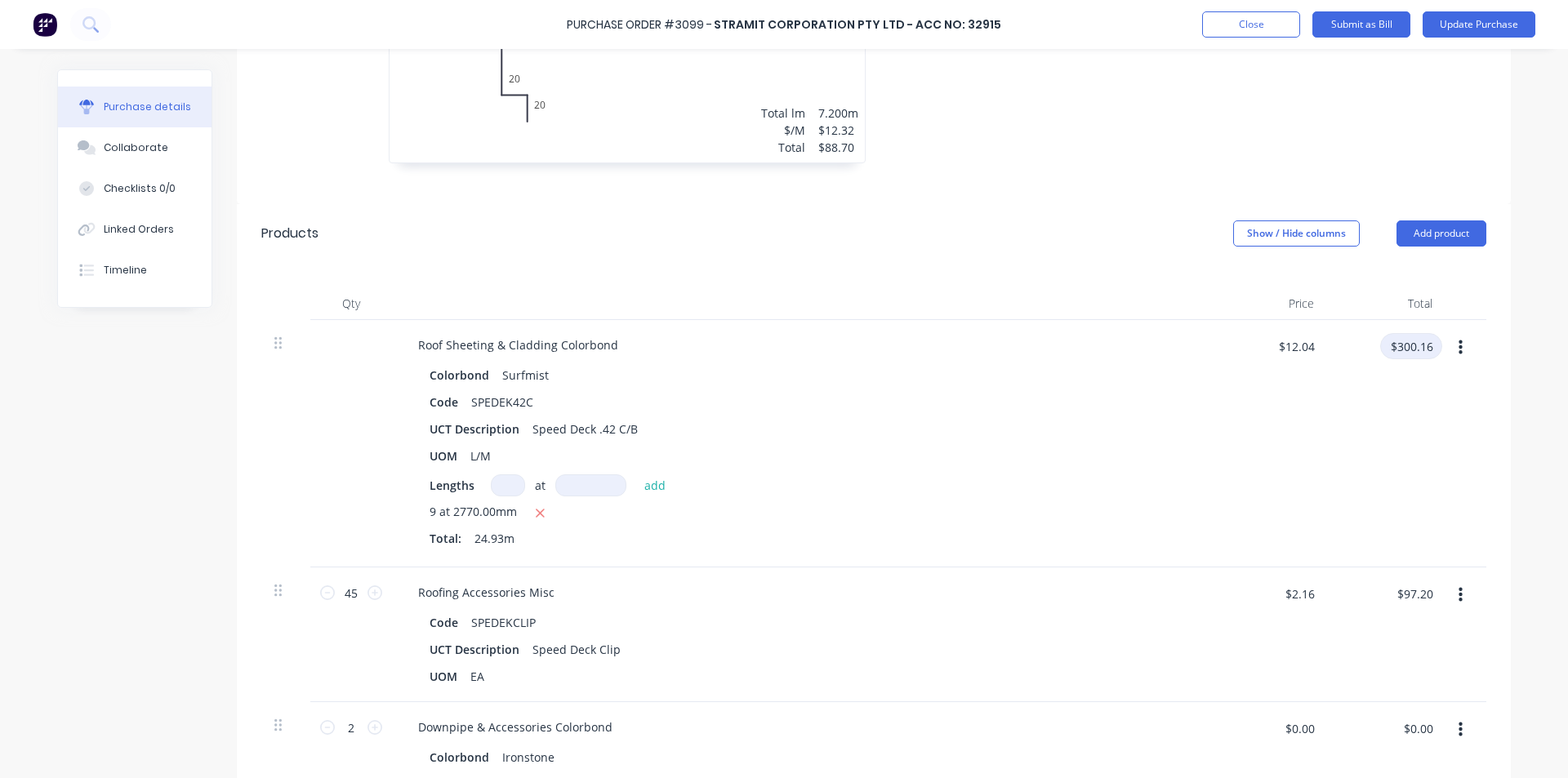
type textarea "114024613 - Malcolm Robertson"
type textarea "x"
type textarea "114024613 - Malcolm Robertson"
click at [1414, 344] on input "$300.16" at bounding box center [1411, 346] width 62 height 26
type input "314.64"
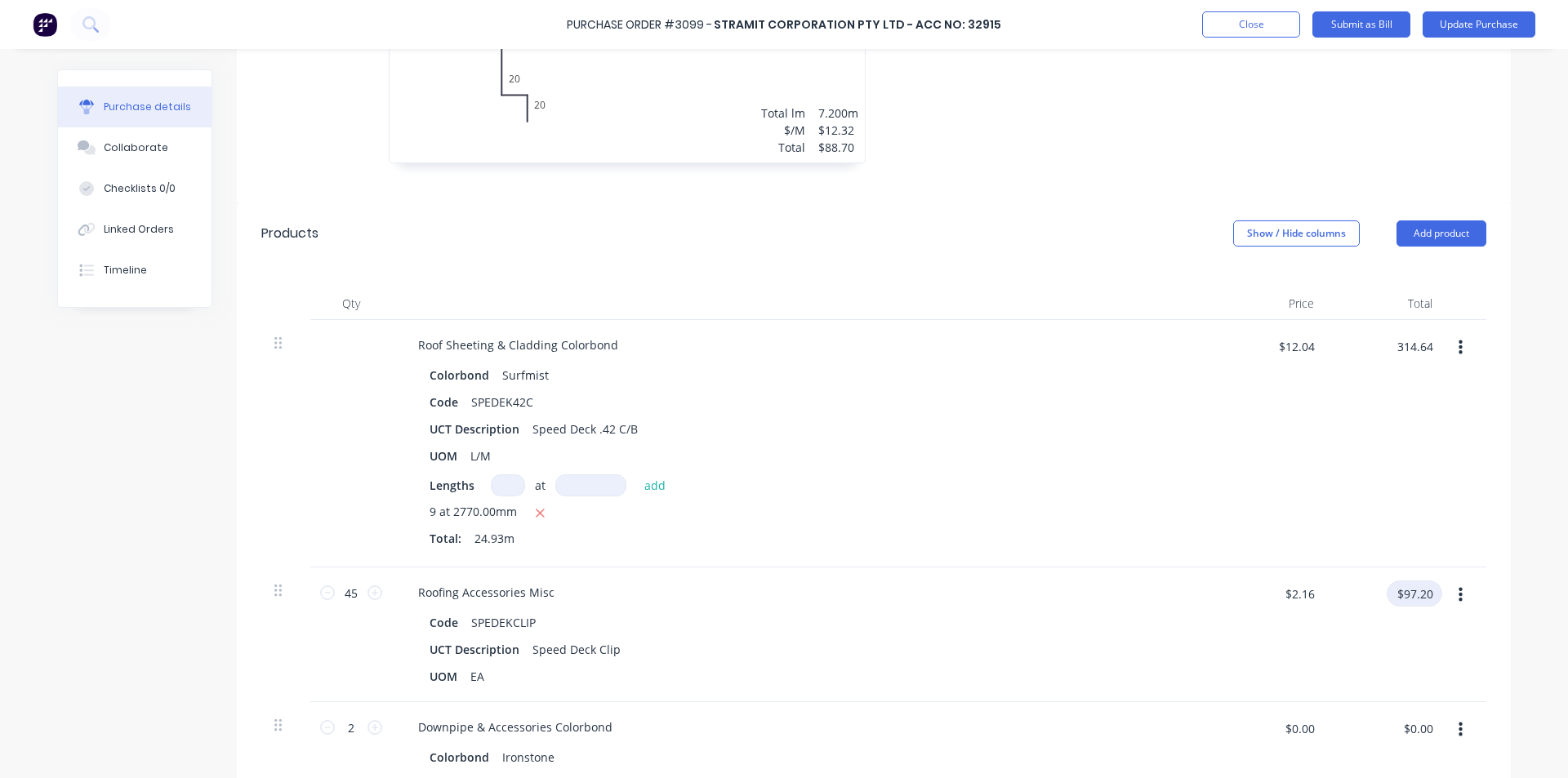
type textarea "x"
type input "$12.6209"
type input "$314.64"
click at [1417, 590] on input "$97.20" at bounding box center [1414, 594] width 55 height 26
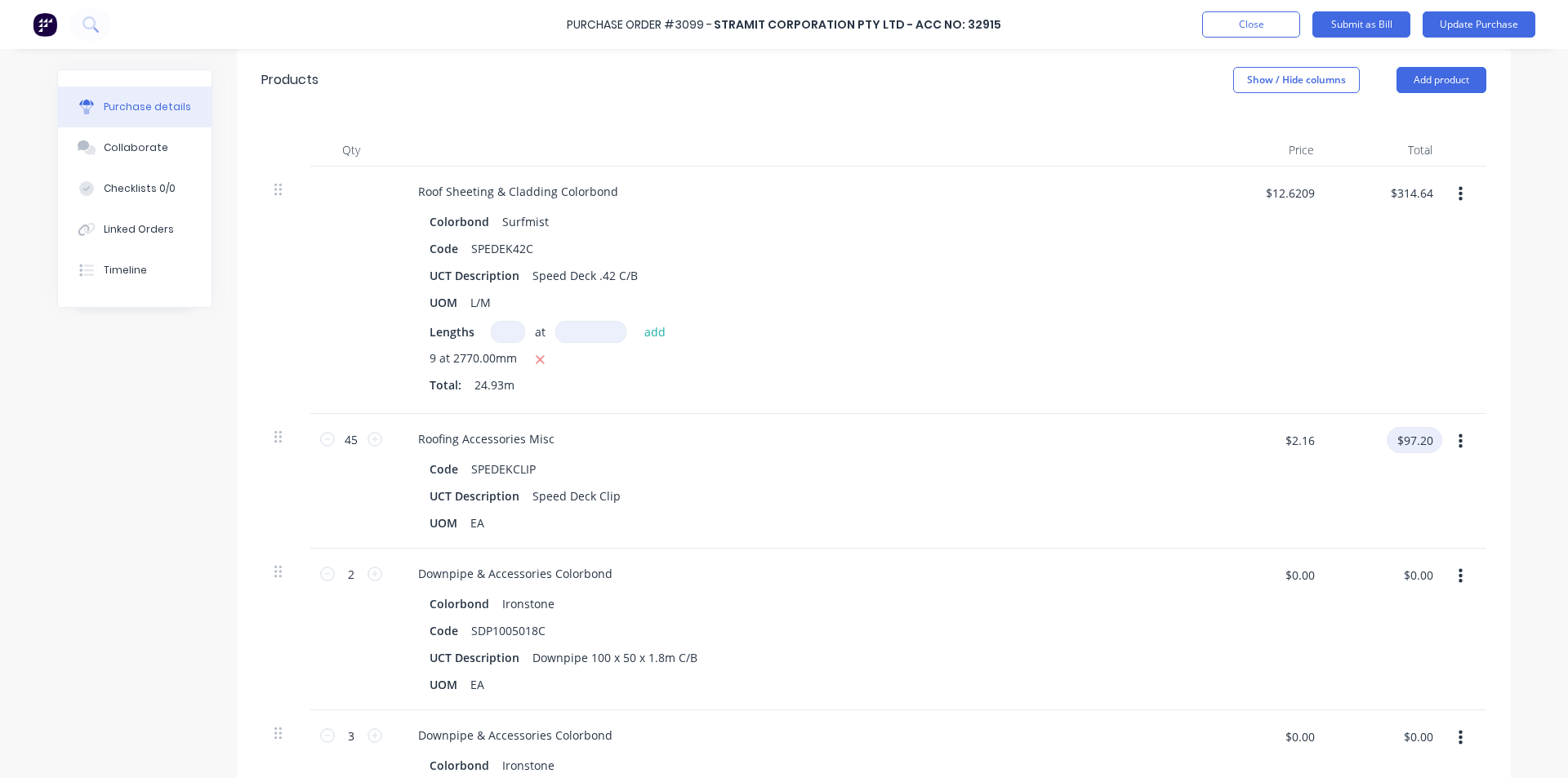
scroll to position [735, 0]
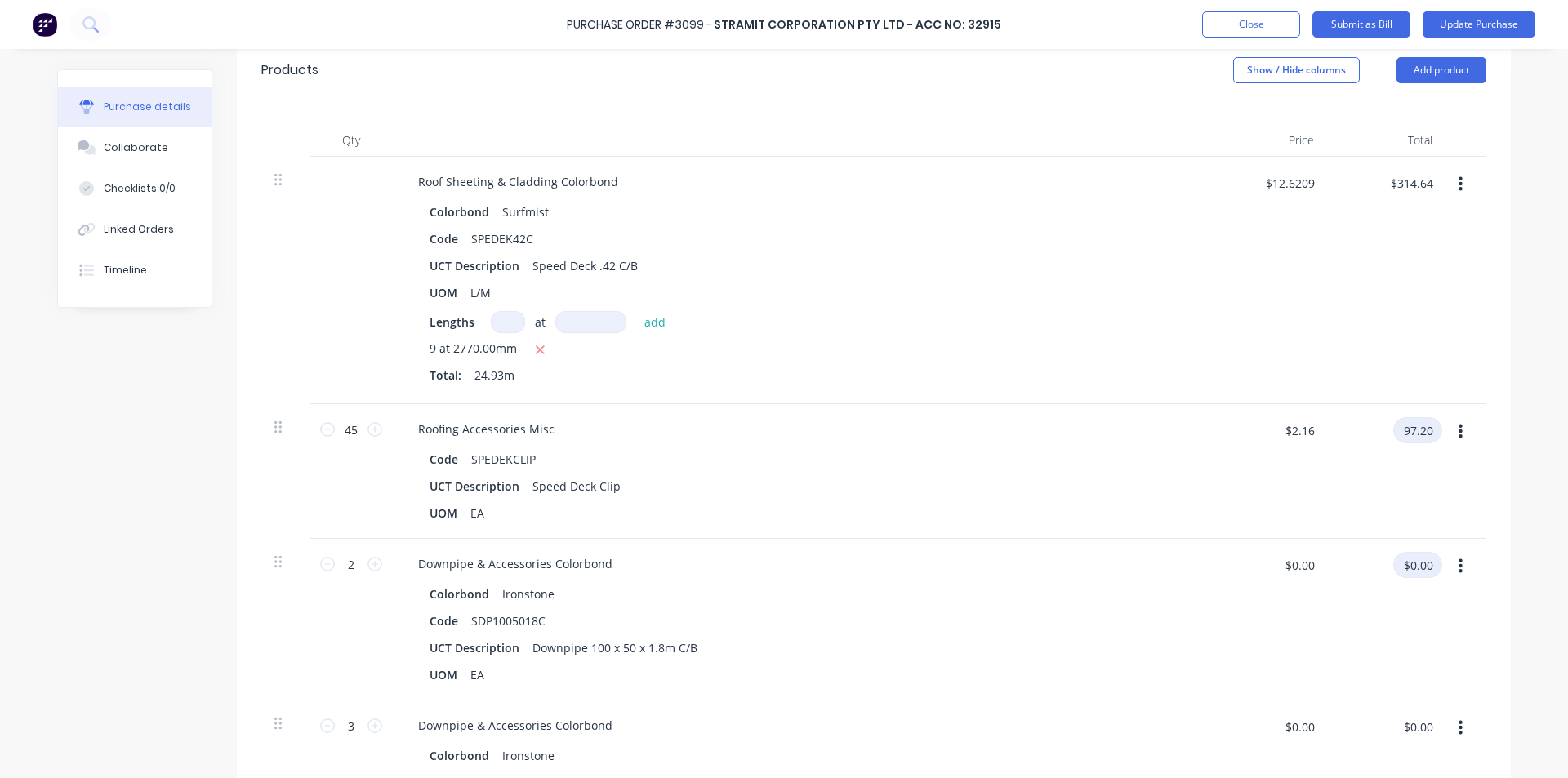
type input "97.20"
type textarea "x"
type input "$97.20"
click at [1411, 574] on input "$0.00" at bounding box center [1418, 565] width 49 height 26
type input "28.58"
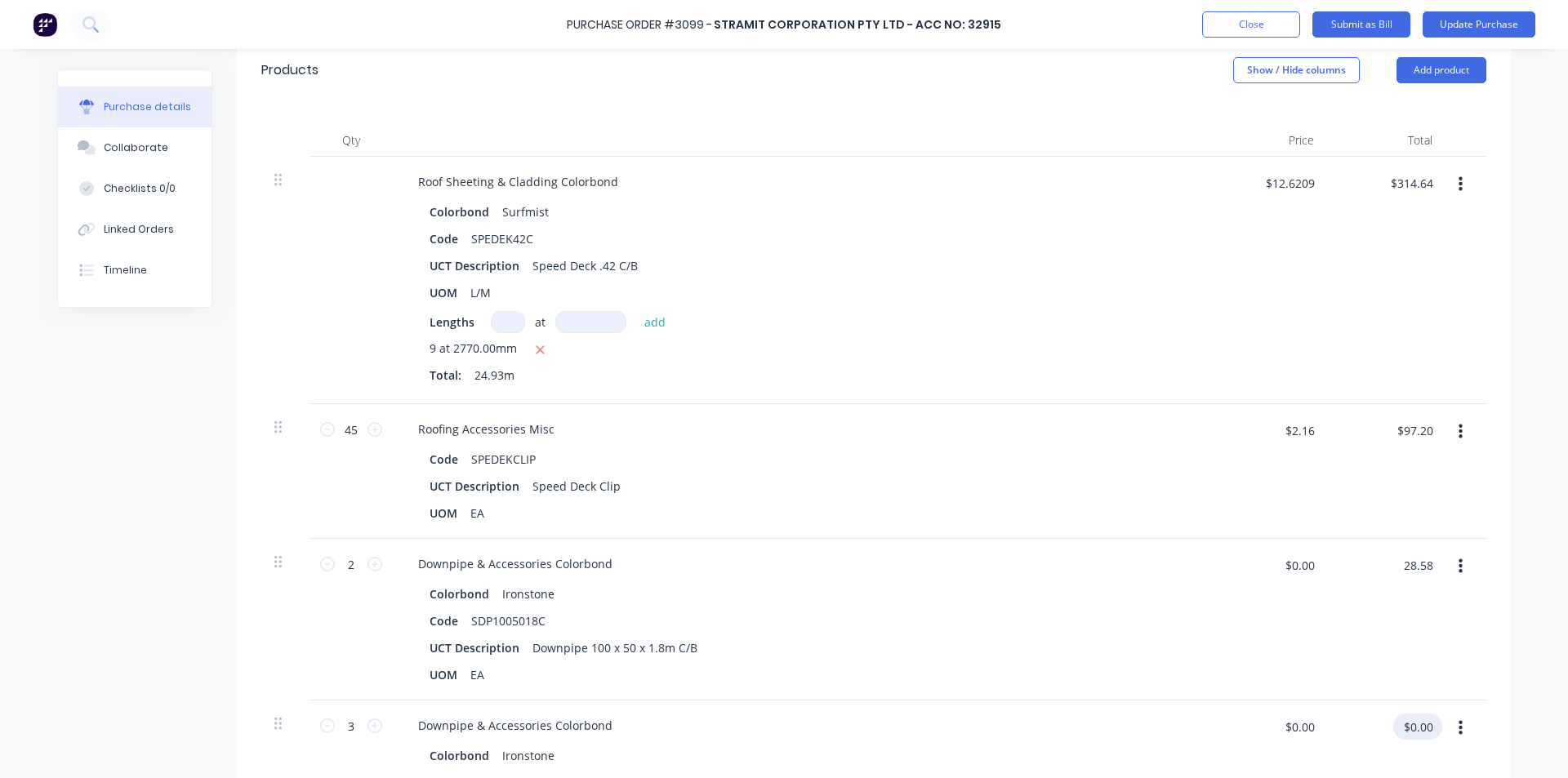
type textarea "x"
type input "$14.29"
type input "$28.58"
click at [1408, 724] on input "$0.00" at bounding box center [1418, 727] width 49 height 26
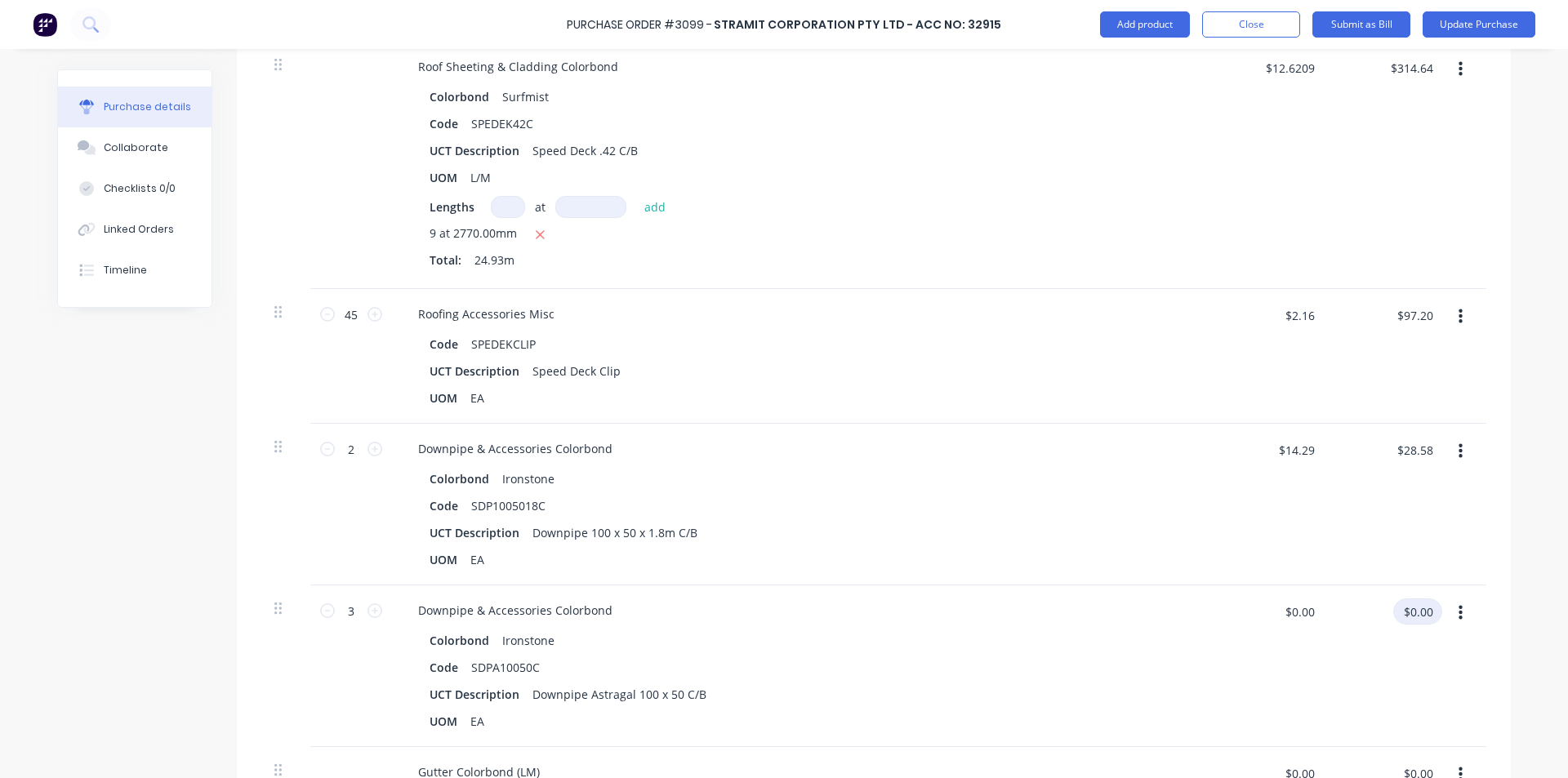
scroll to position [1062, 0]
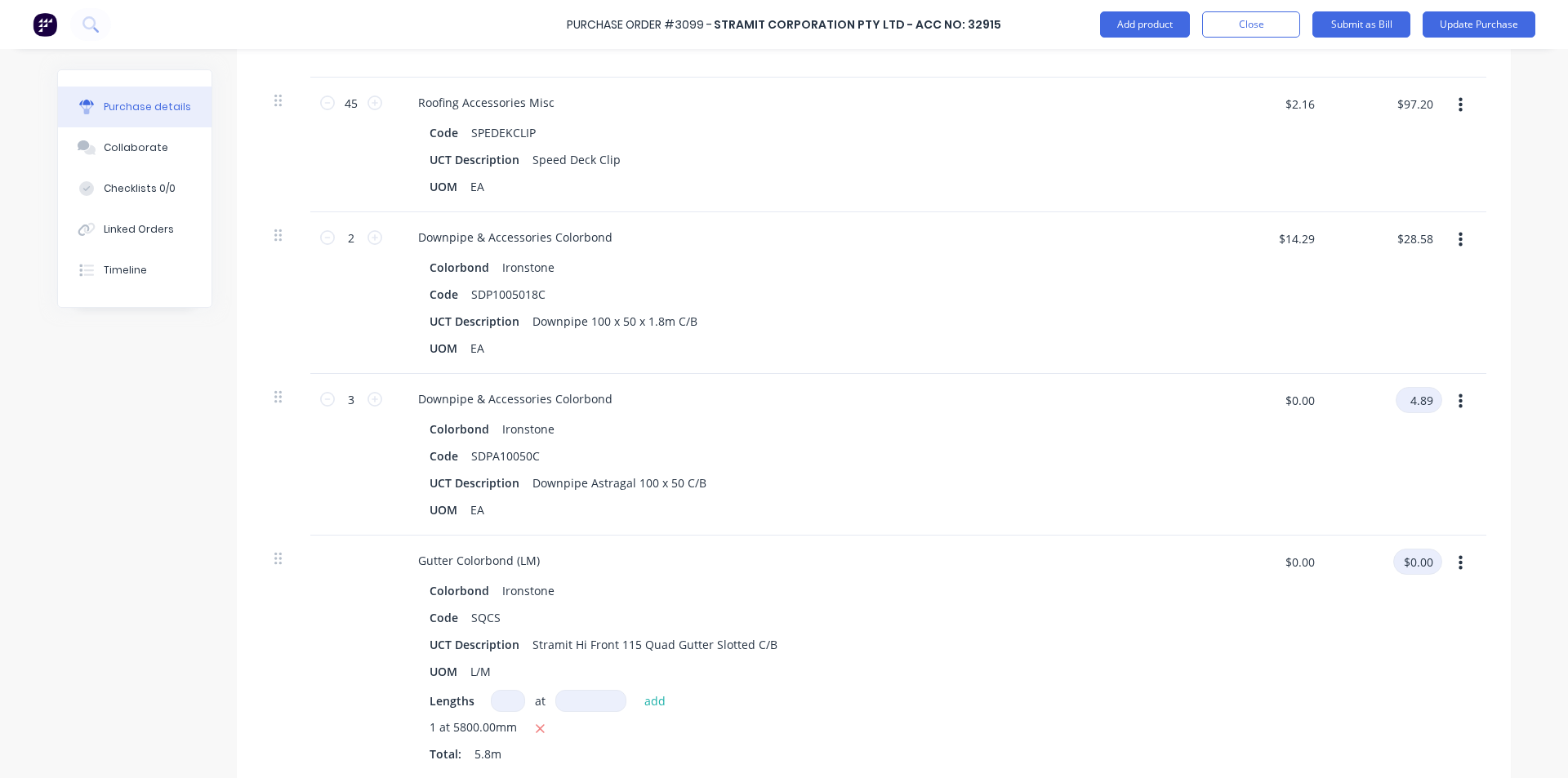
type input "4.89"
type textarea "x"
type input "$1.63"
type input "$4.89"
click at [1411, 571] on input "$0.00" at bounding box center [1418, 562] width 49 height 26
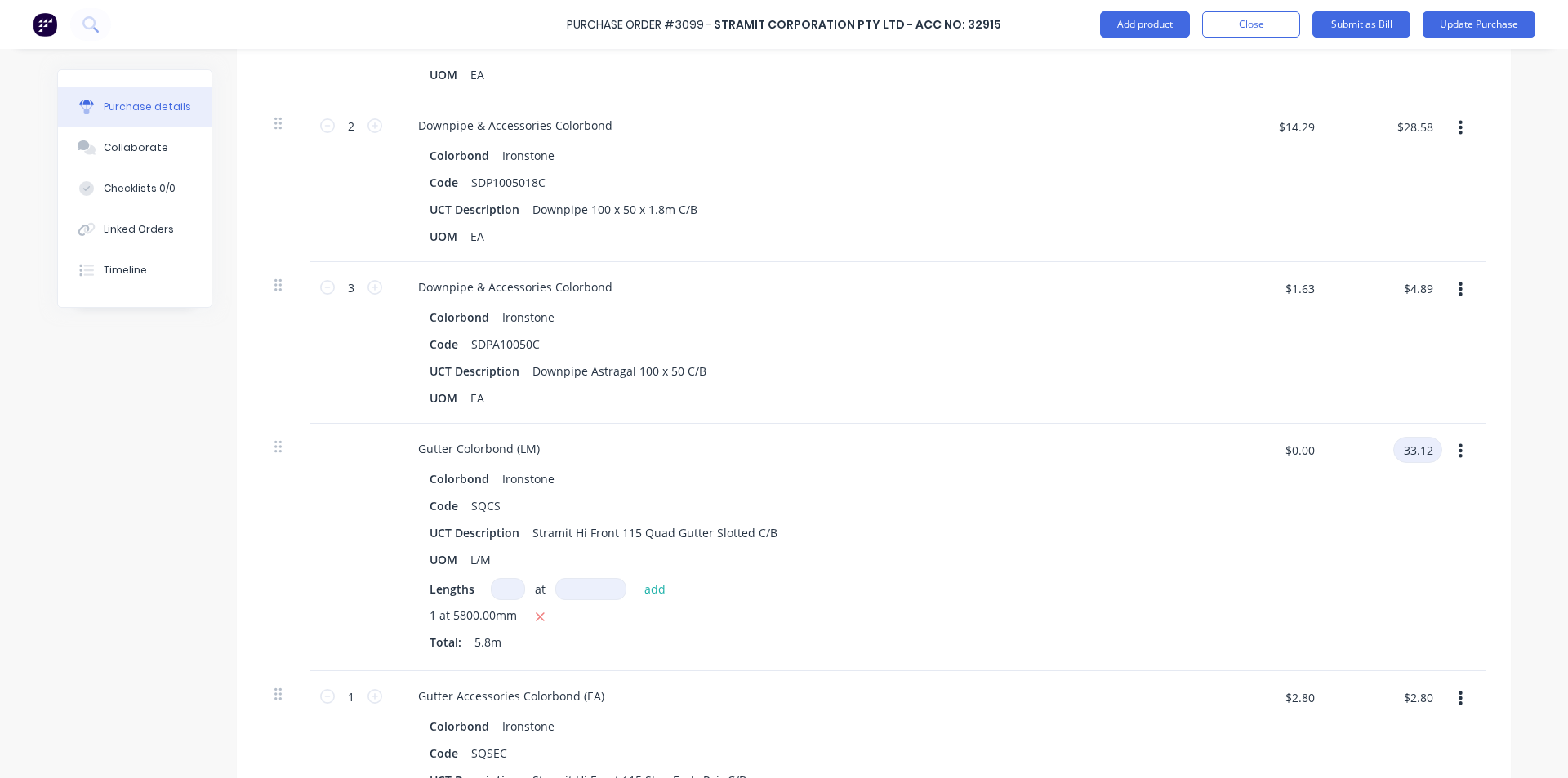
scroll to position [1388, 0]
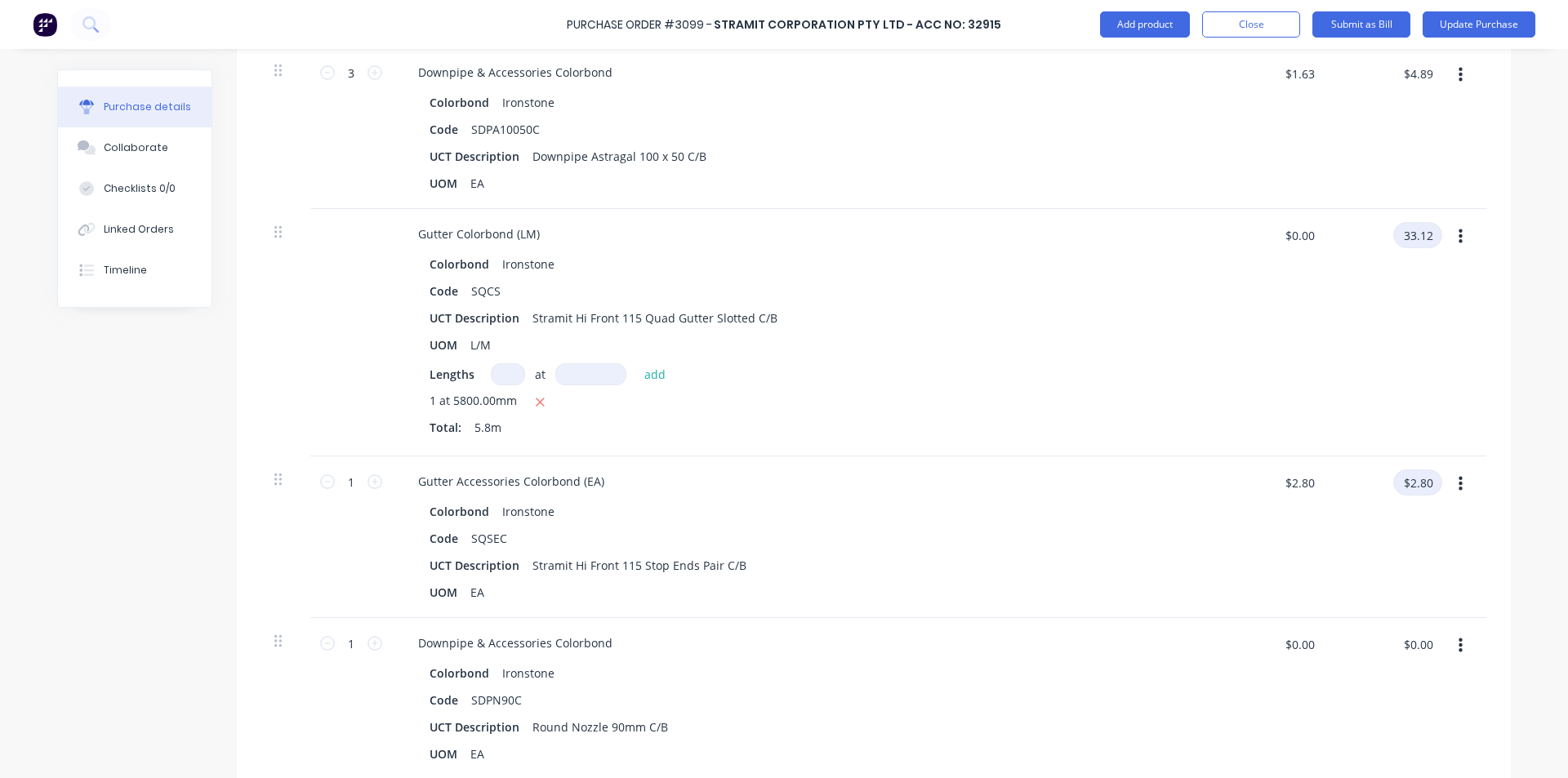
type input "33.12"
type textarea "x"
type input "$5.7103"
type input "$33.12"
click at [1405, 479] on input "$2.80" at bounding box center [1418, 483] width 49 height 26
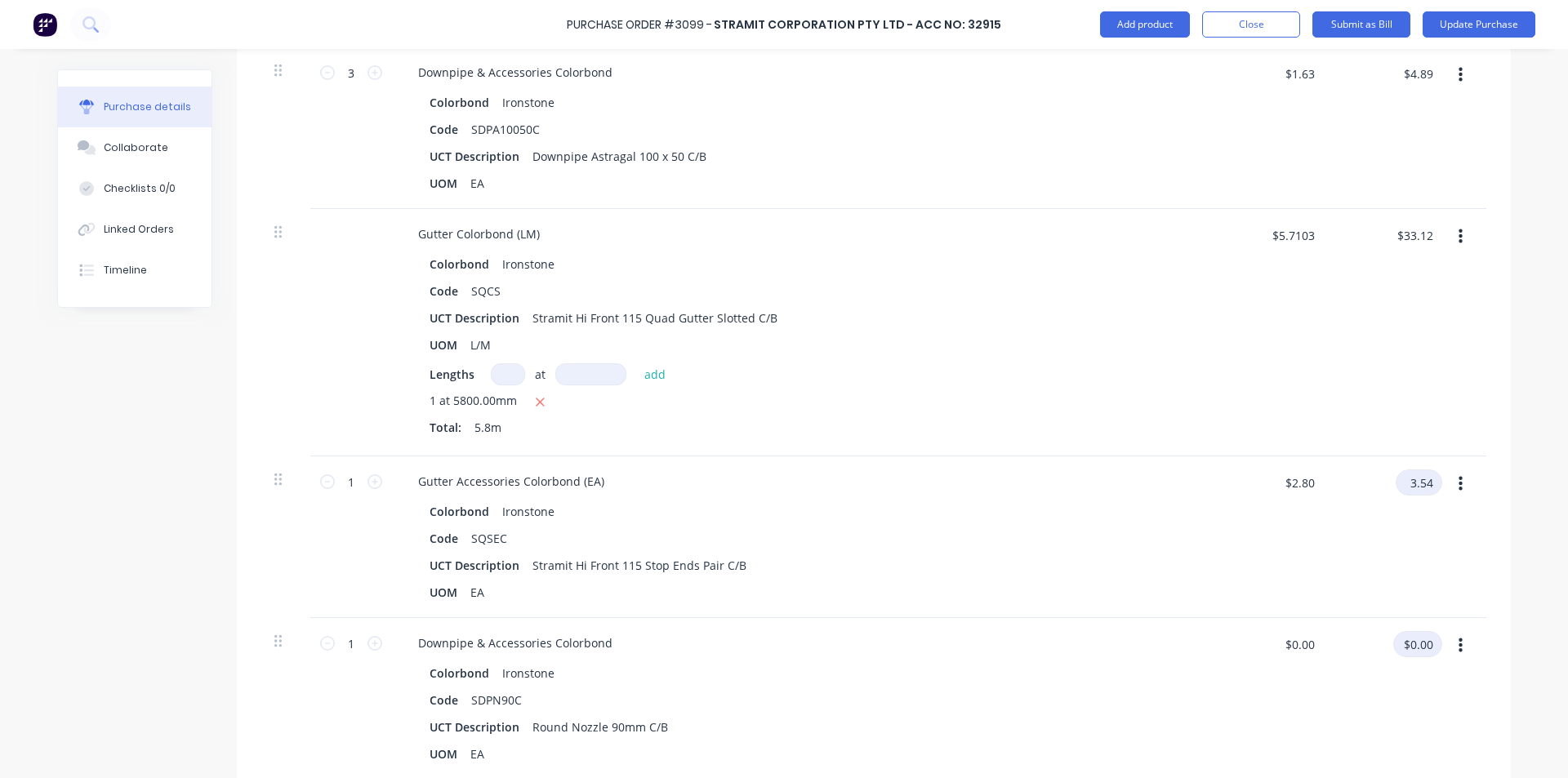
type input "3.54"
type textarea "x"
type input "$3.54"
click at [1419, 643] on input "$0.00" at bounding box center [1418, 645] width 49 height 26
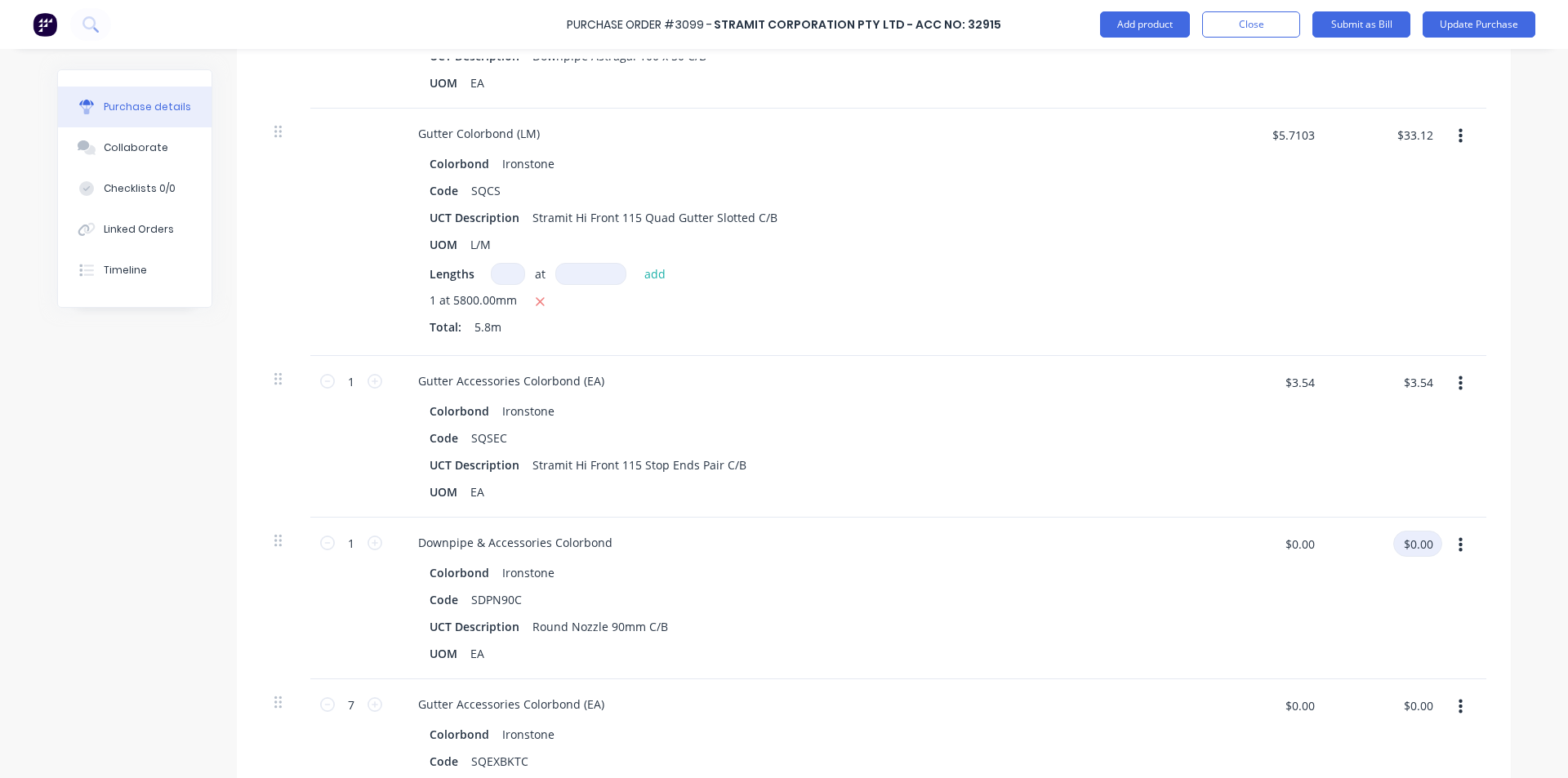
scroll to position [1715, 0]
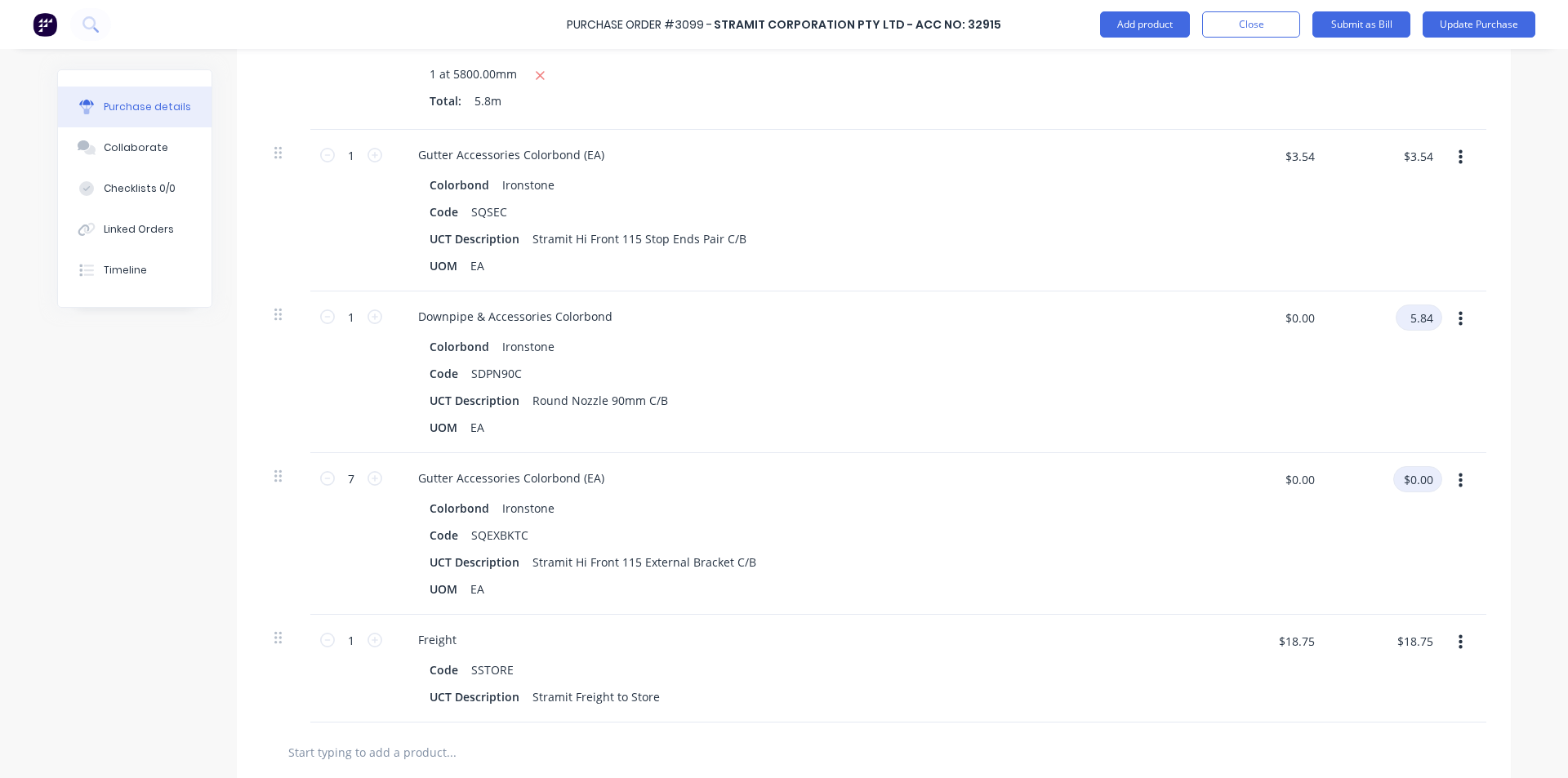
type input "5.84"
type textarea "x"
type input "$5.84"
click at [1420, 480] on input "$0.00" at bounding box center [1418, 479] width 49 height 26
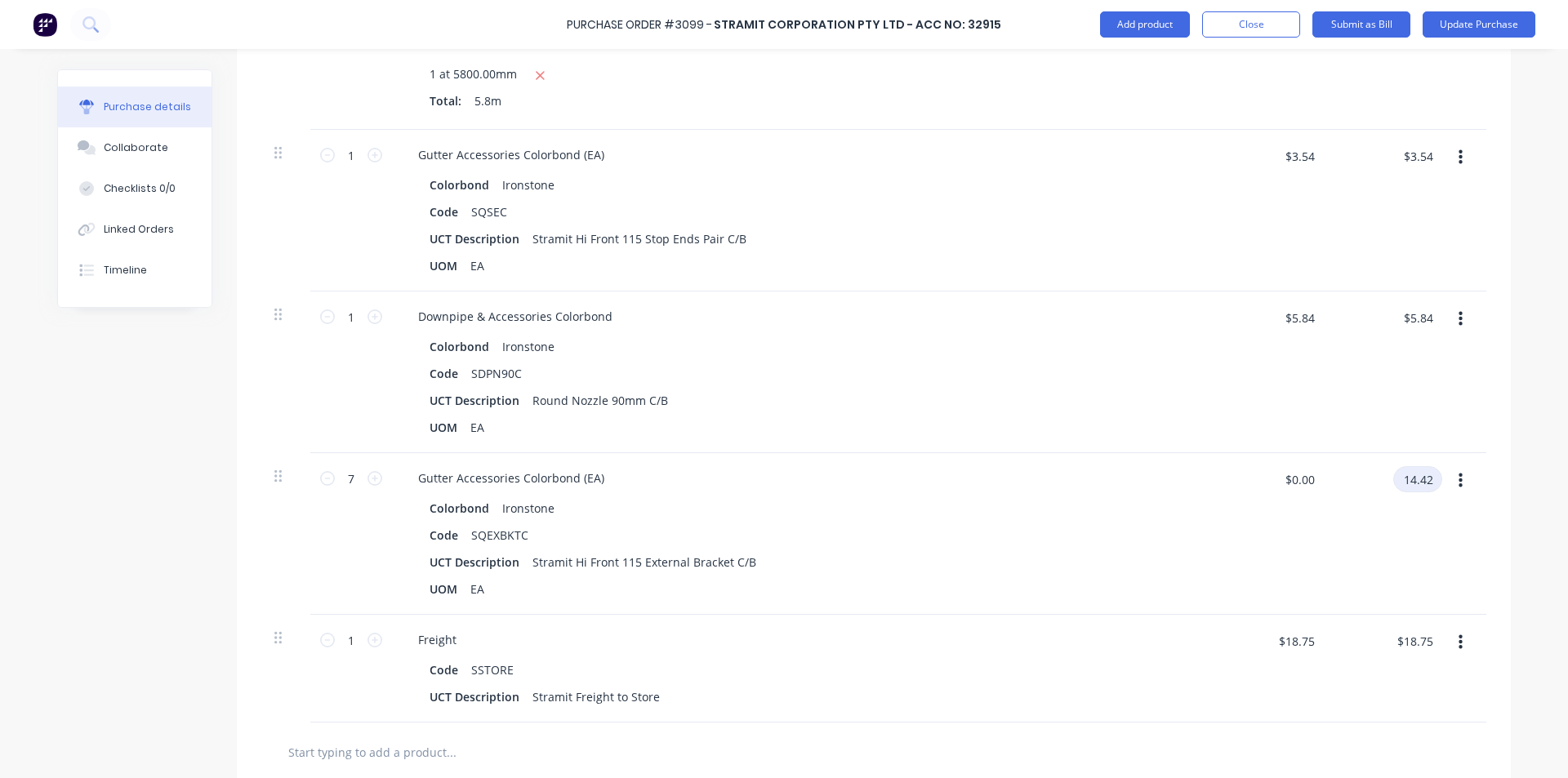
type input "14.42"
type textarea "x"
type input "$2.06"
type input "$14.42"
click at [1058, 522] on div "Colorbond Ironstone Code SQEXBKTC UCT Description Stramit Hi Front 115 External…" at bounding box center [800, 548] width 791 height 104
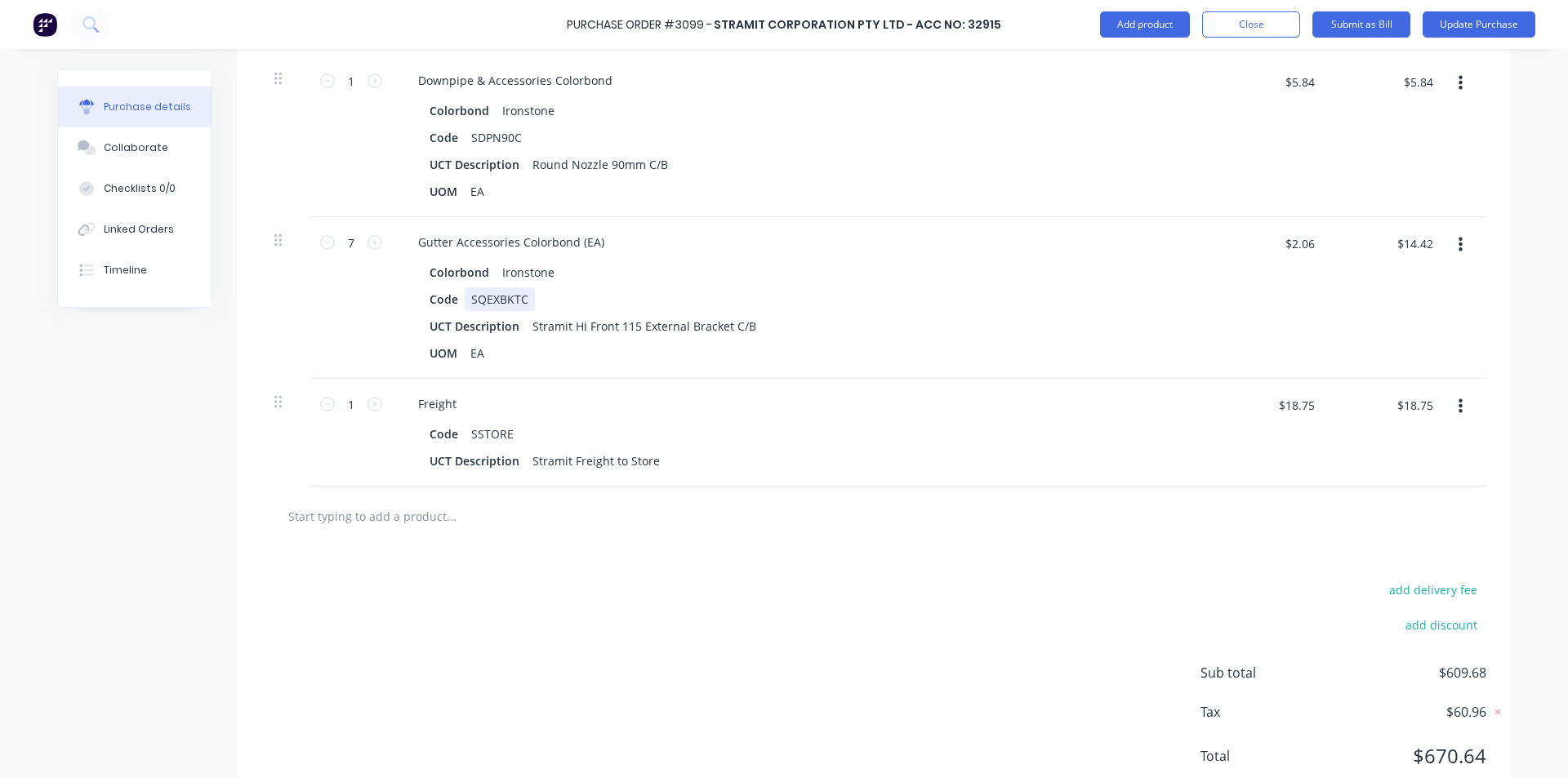
scroll to position [1922, 0]
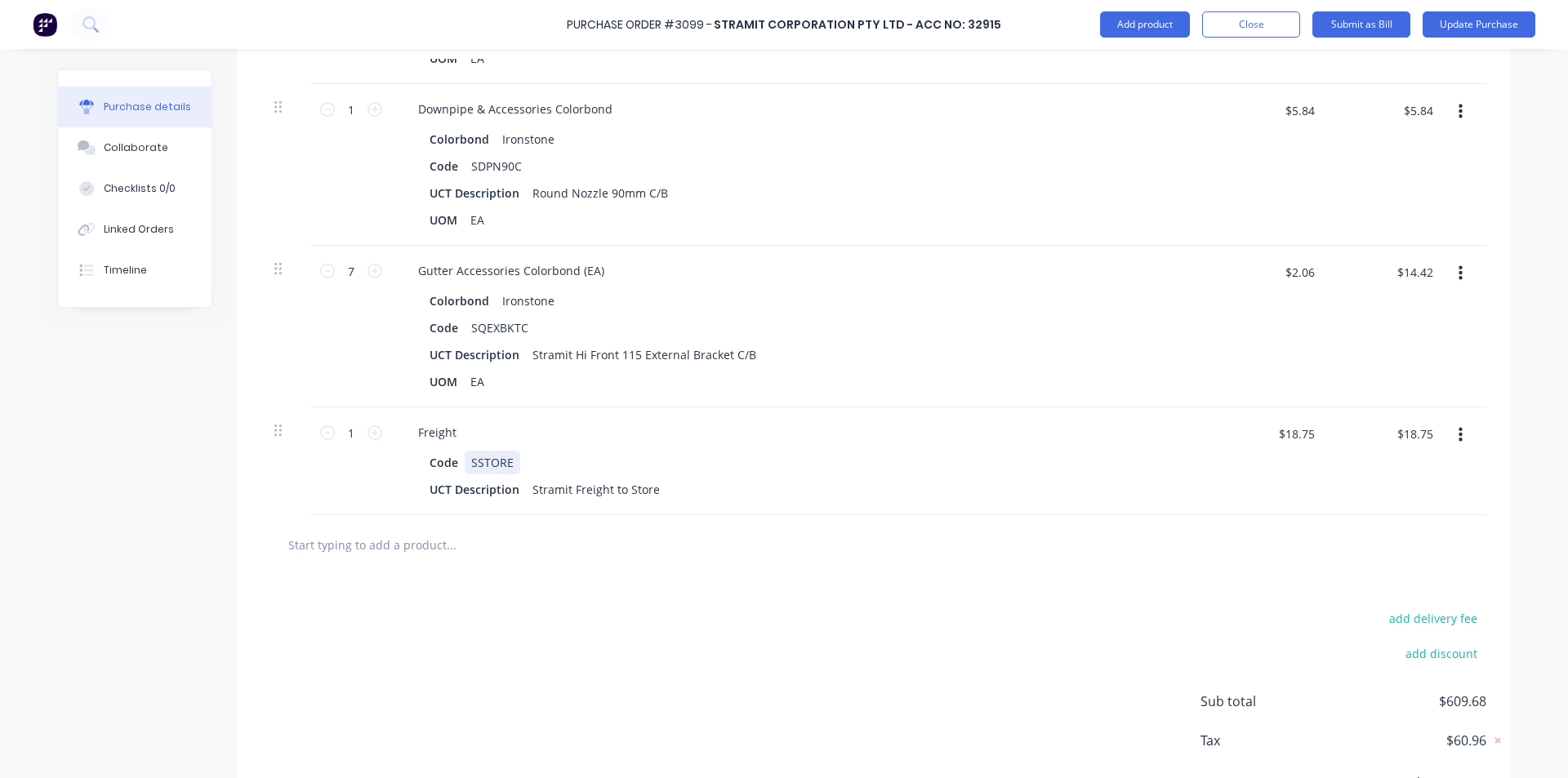
click at [946, 457] on div "Code SSTORE" at bounding box center [798, 462] width 748 height 24
click at [935, 591] on div "add delivery fee add discount Sub total $609.68 Tax $60.96 Total $670.64" at bounding box center [874, 710] width 1275 height 269
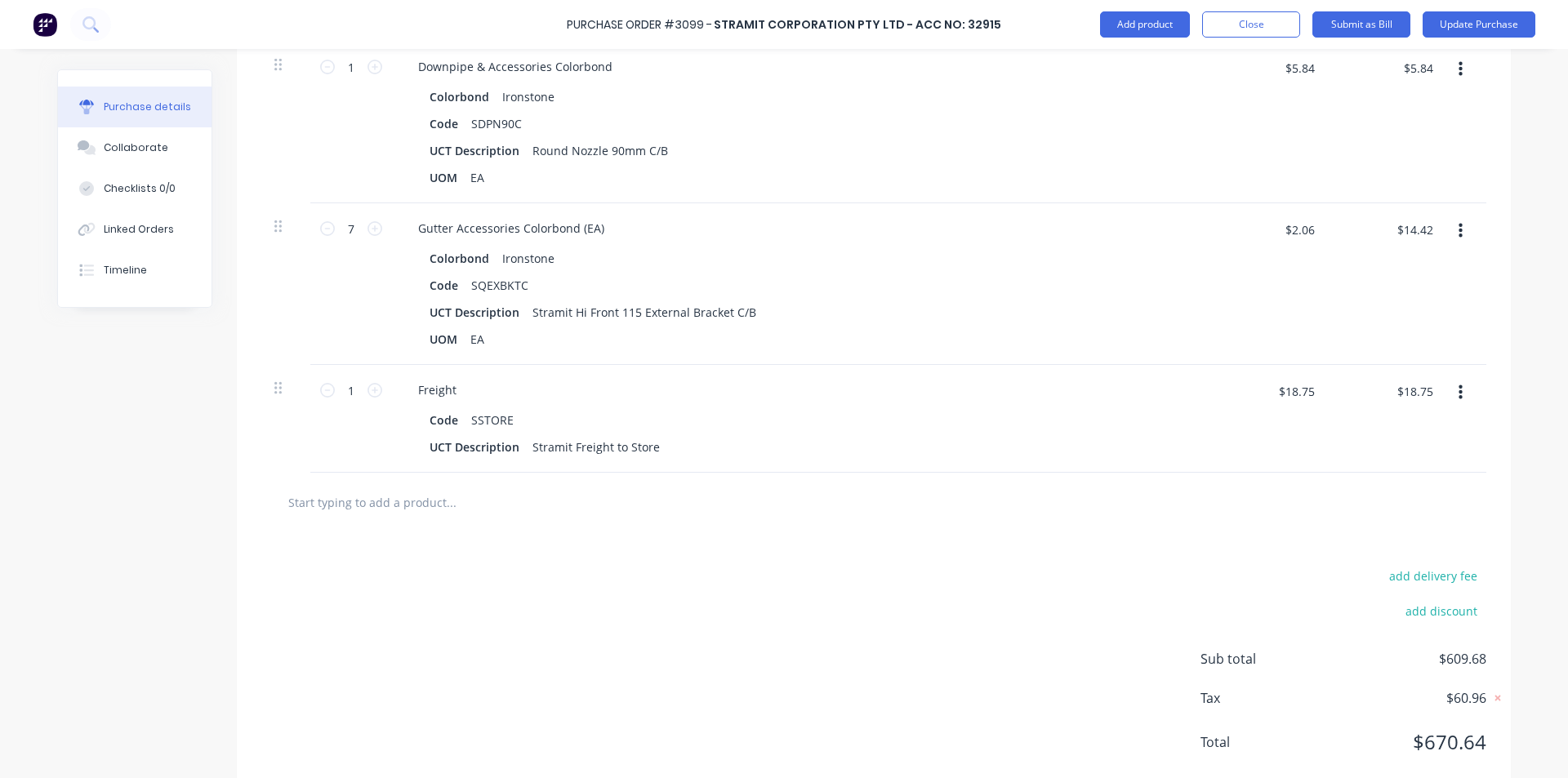
scroll to position [2004, 0]
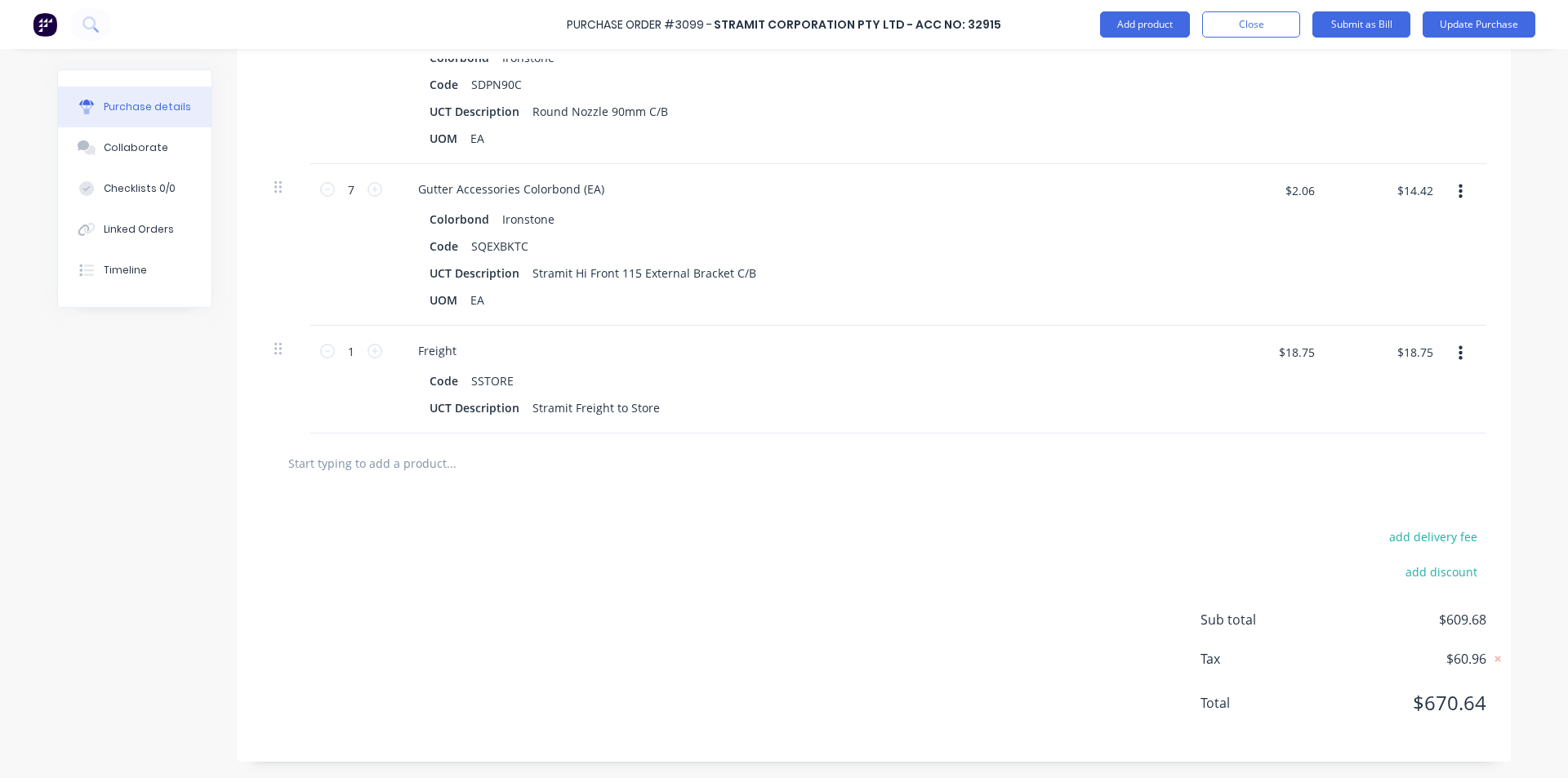
drag, startPoint x: 313, startPoint y: 459, endPoint x: 373, endPoint y: 442, distance: 62.4
click at [313, 459] on input "text" at bounding box center [451, 463] width 327 height 32
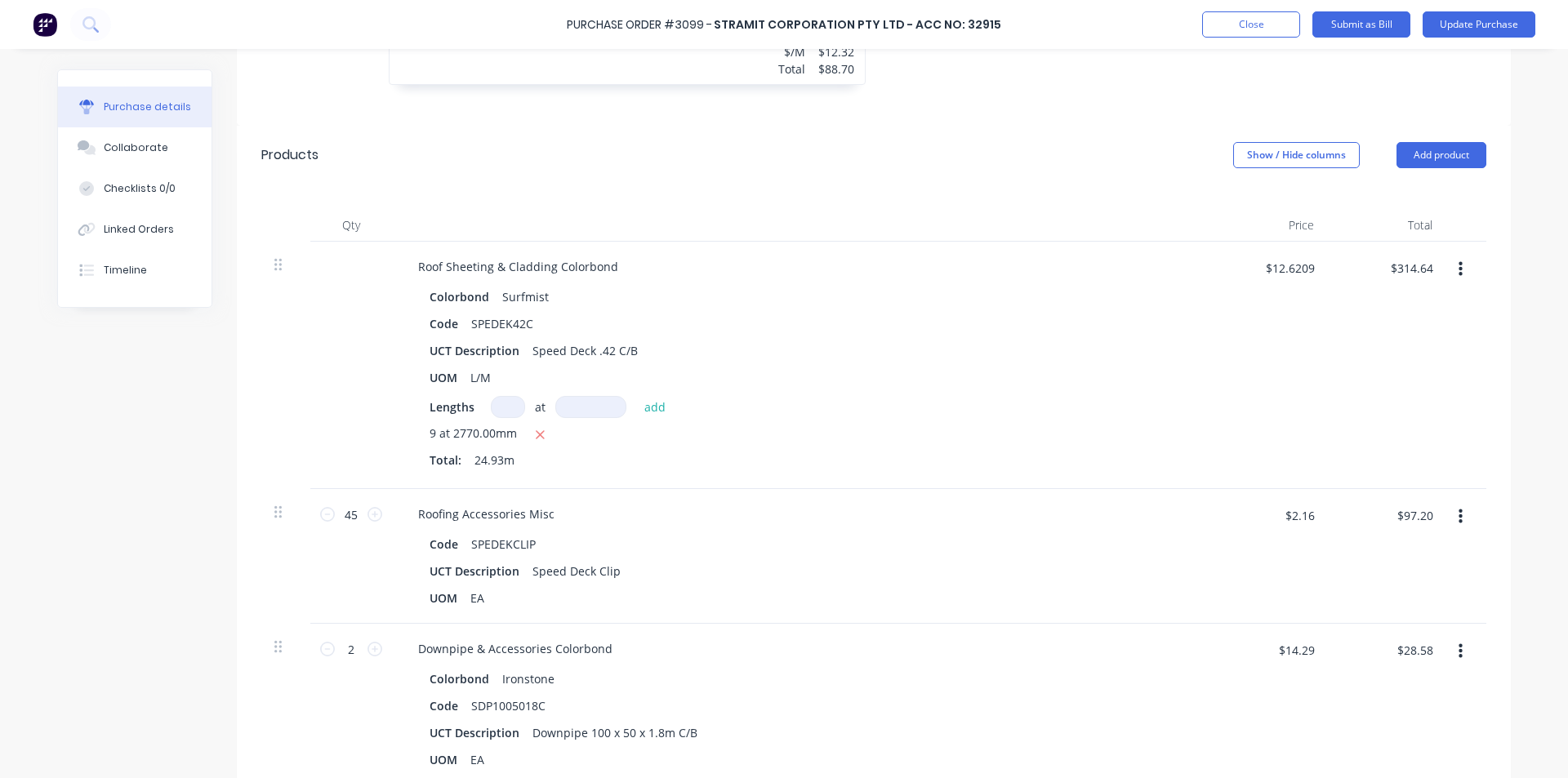
scroll to position [534, 0]
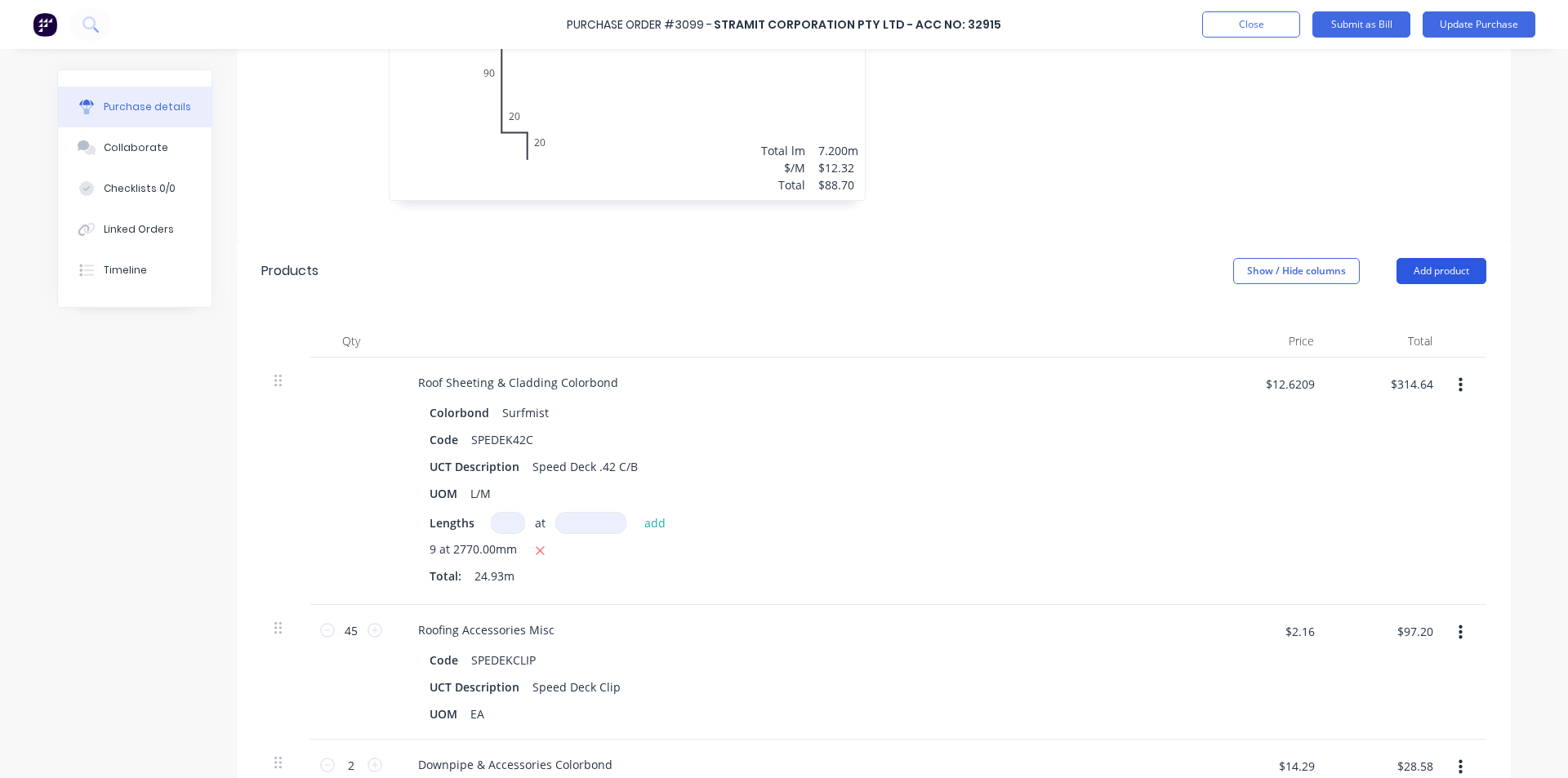
click at [1425, 264] on button "Add product" at bounding box center [1442, 271] width 90 height 26
click at [1404, 343] on div "Basic product" at bounding box center [1408, 345] width 126 height 24
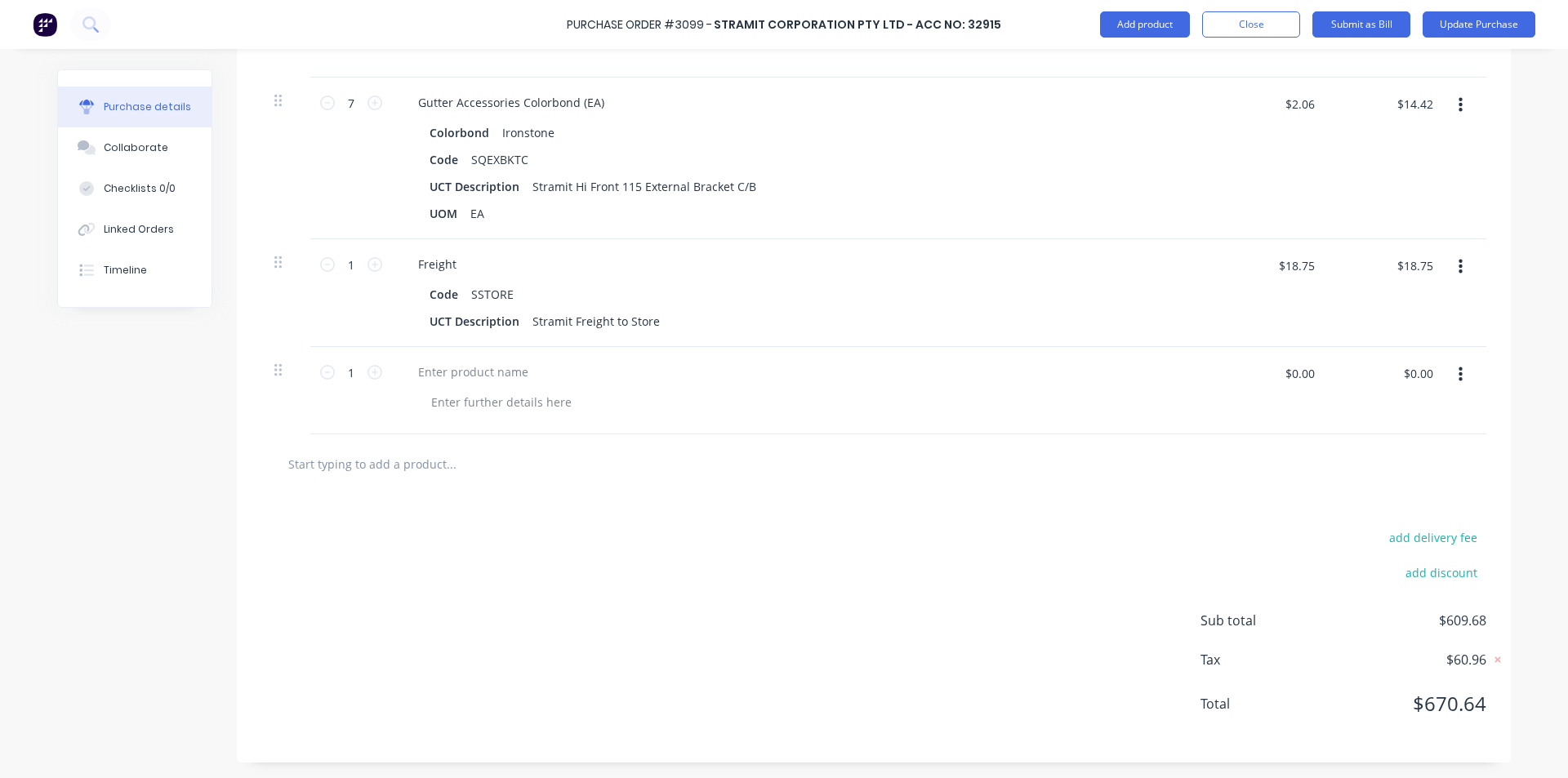
scroll to position [2091, 0]
type textarea "x"
click at [437, 374] on div at bounding box center [473, 371] width 136 height 24
click at [1409, 377] on input "$0.00" at bounding box center [1418, 372] width 49 height 26
type textarea "x"
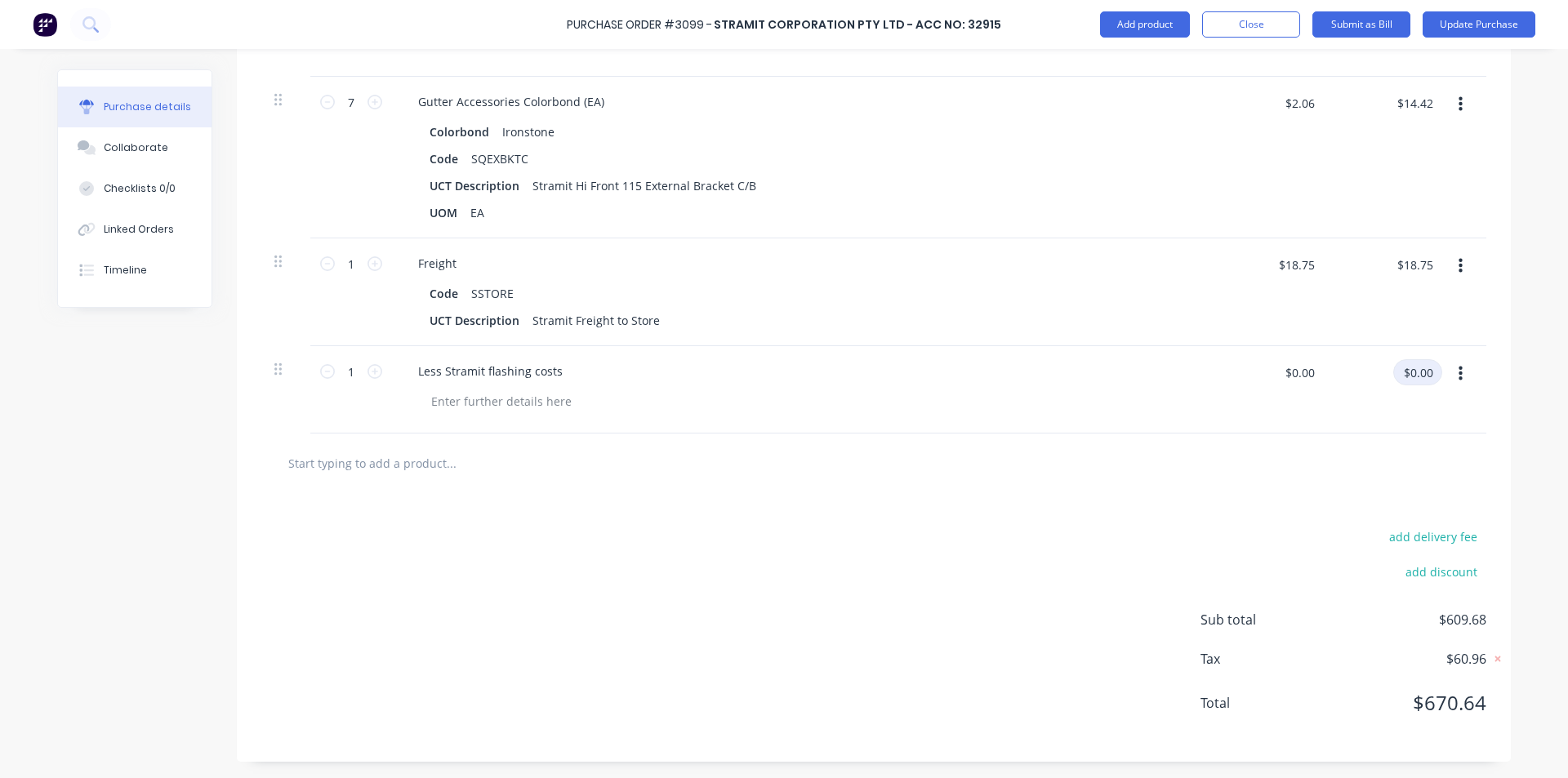
click at [1409, 376] on input "$0.00" at bounding box center [1418, 372] width 49 height 26
type input "-36.30"
type textarea "x"
type input "$-36.30"
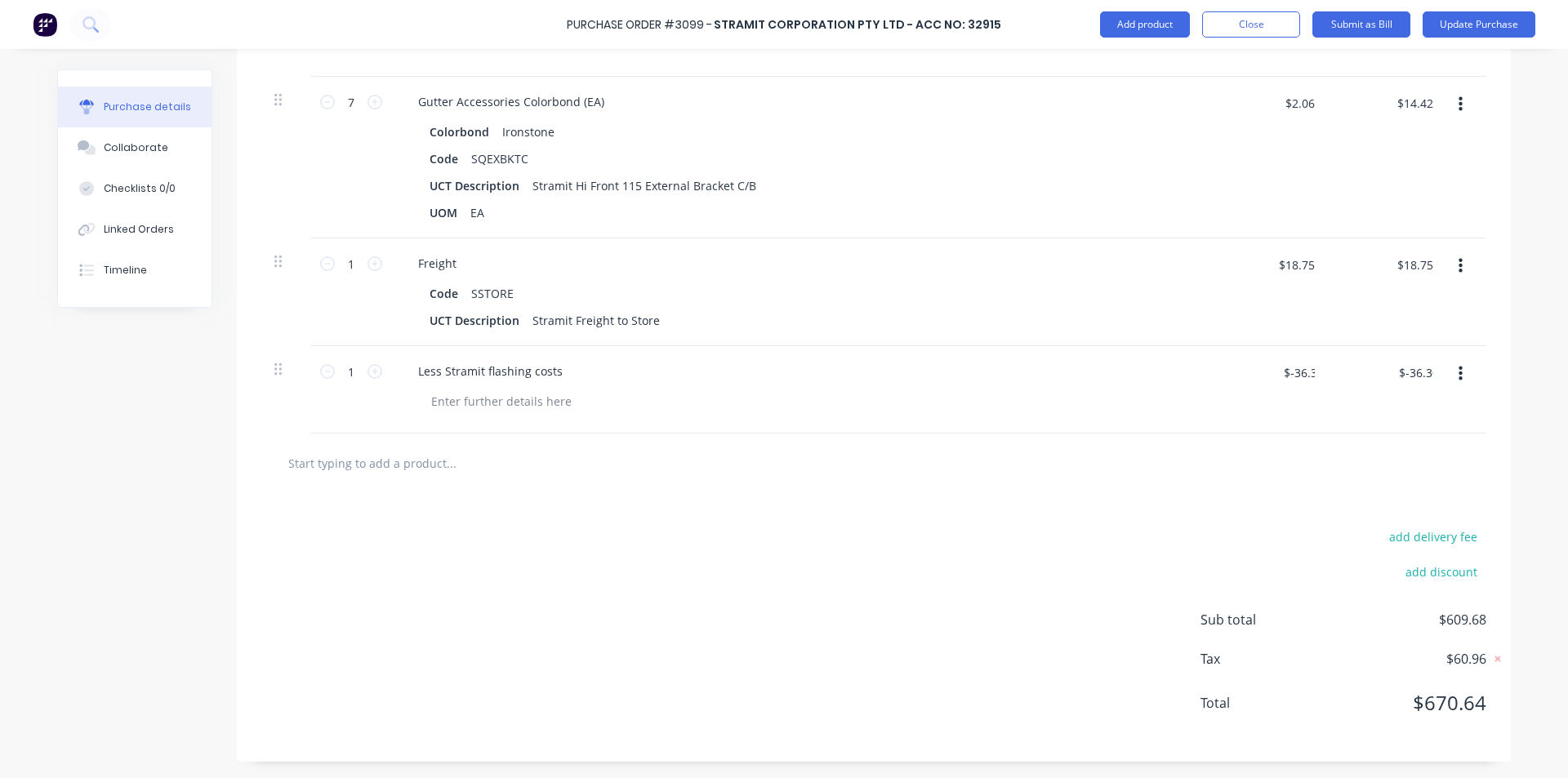
click at [995, 609] on div "add delivery fee add discount Sub total $609.68 Tax $60.96 Total $670.64" at bounding box center [874, 628] width 1275 height 269
type textarea "x"
click at [1408, 103] on input "$14.42" at bounding box center [1414, 103] width 55 height 26
type input "14.43"
type textarea "x"
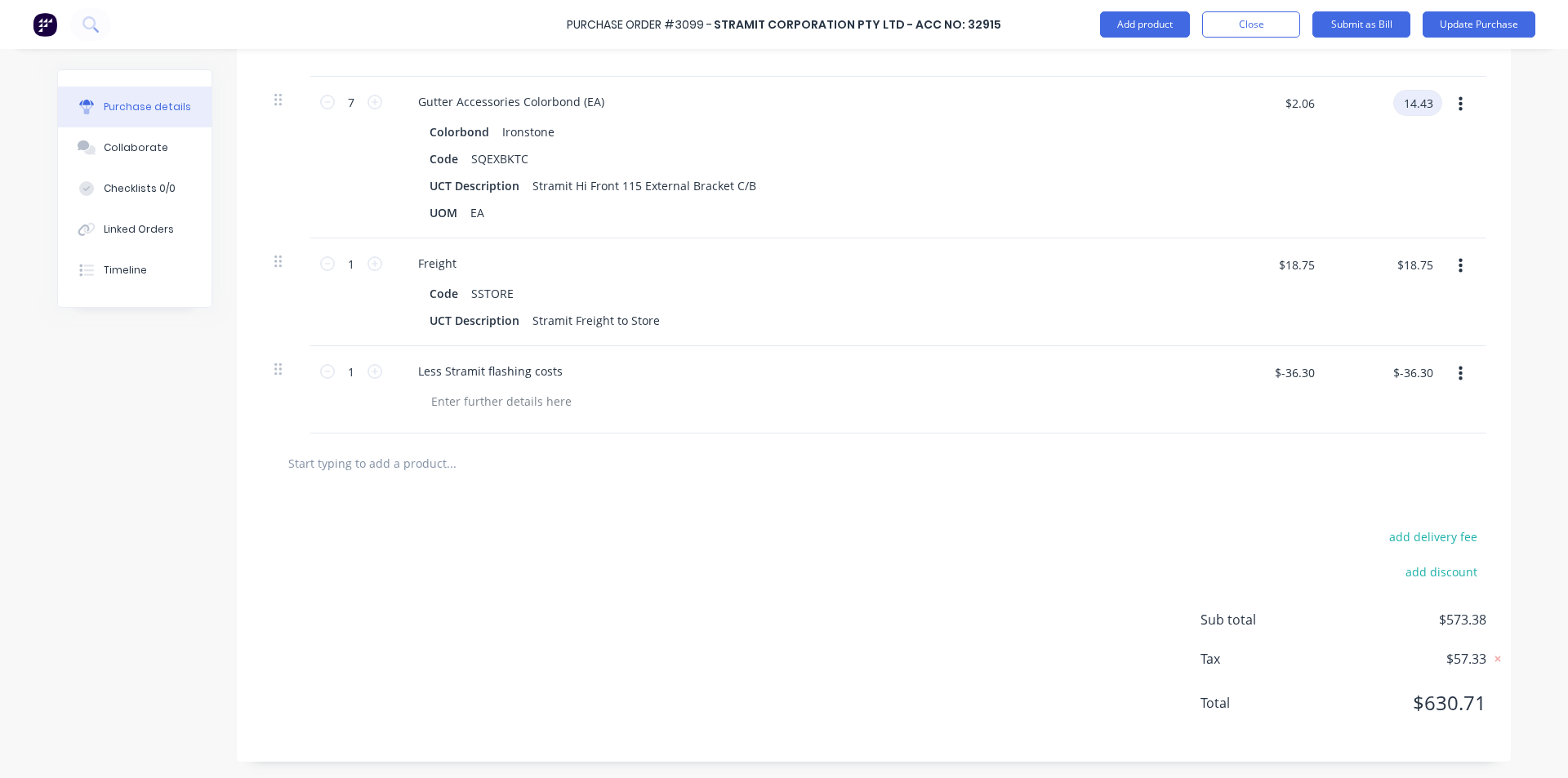
click at [1405, 109] on input "14.43" at bounding box center [1418, 103] width 49 height 26
type input "14.43"
type textarea "x"
type input "$2.0614"
type input "$14.43"
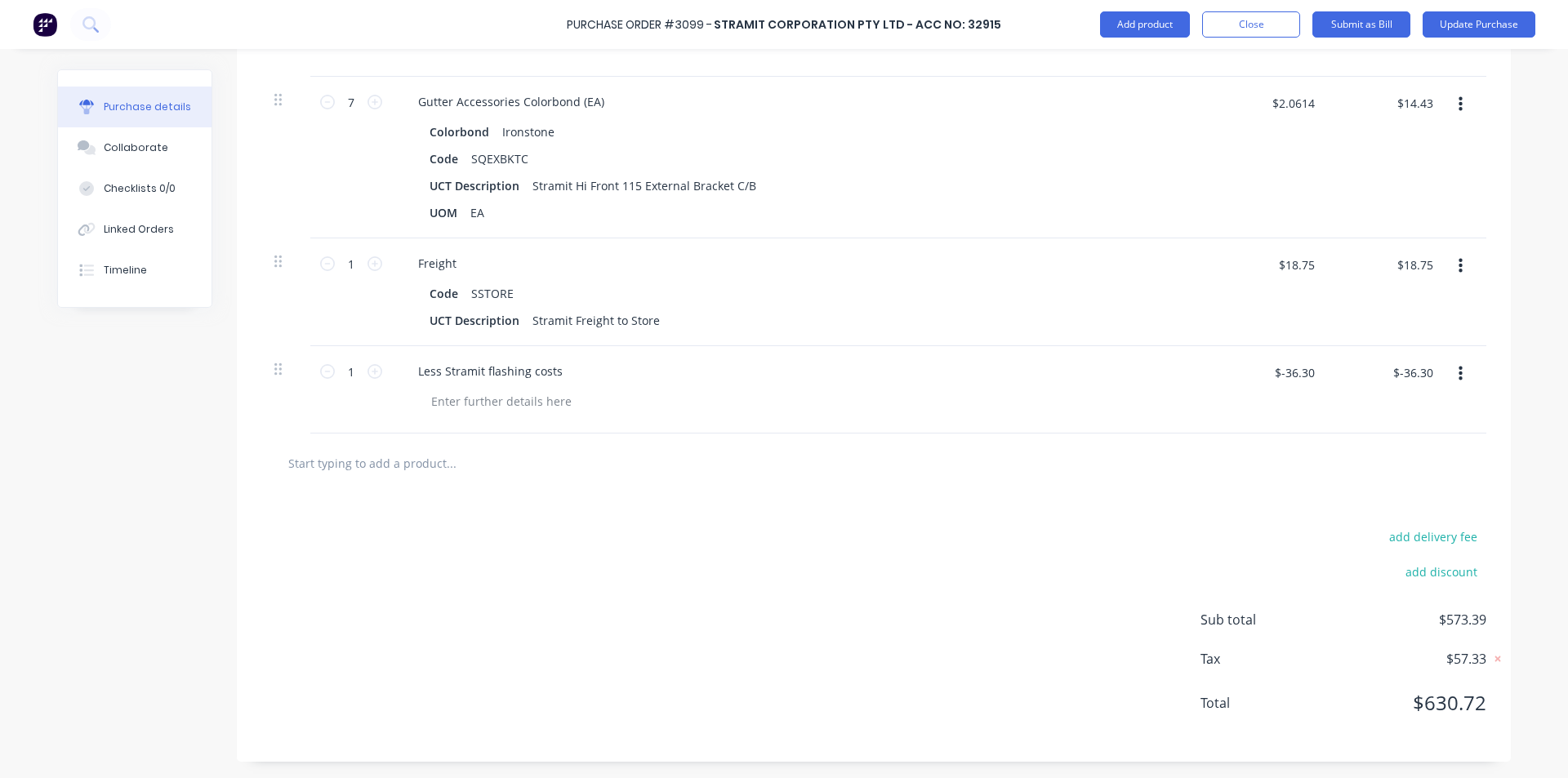
click at [729, 550] on div "add delivery fee add discount Sub total $573.39 Tax $57.33 Total $630.72" at bounding box center [874, 628] width 1275 height 269
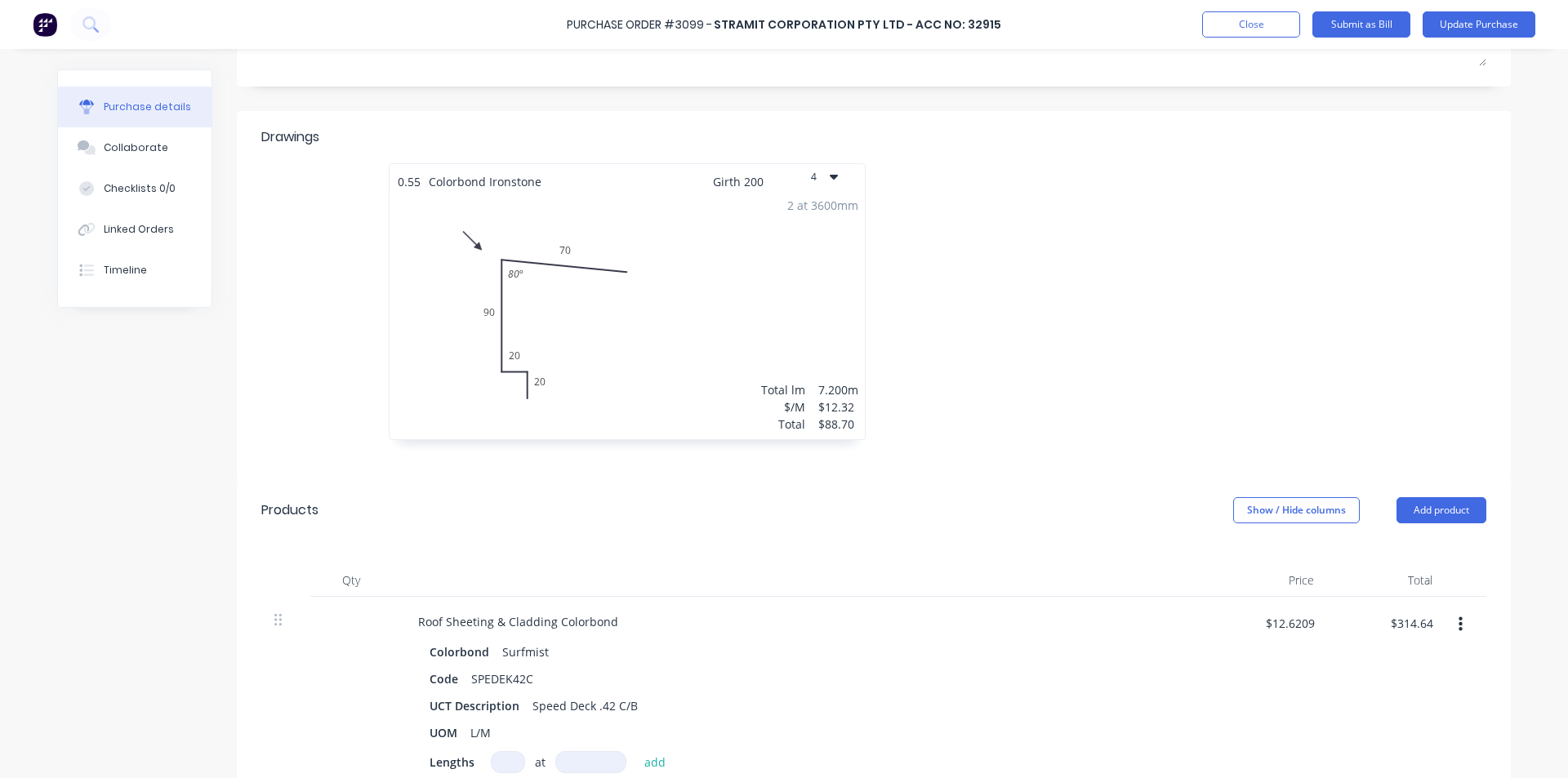
scroll to position [0, 0]
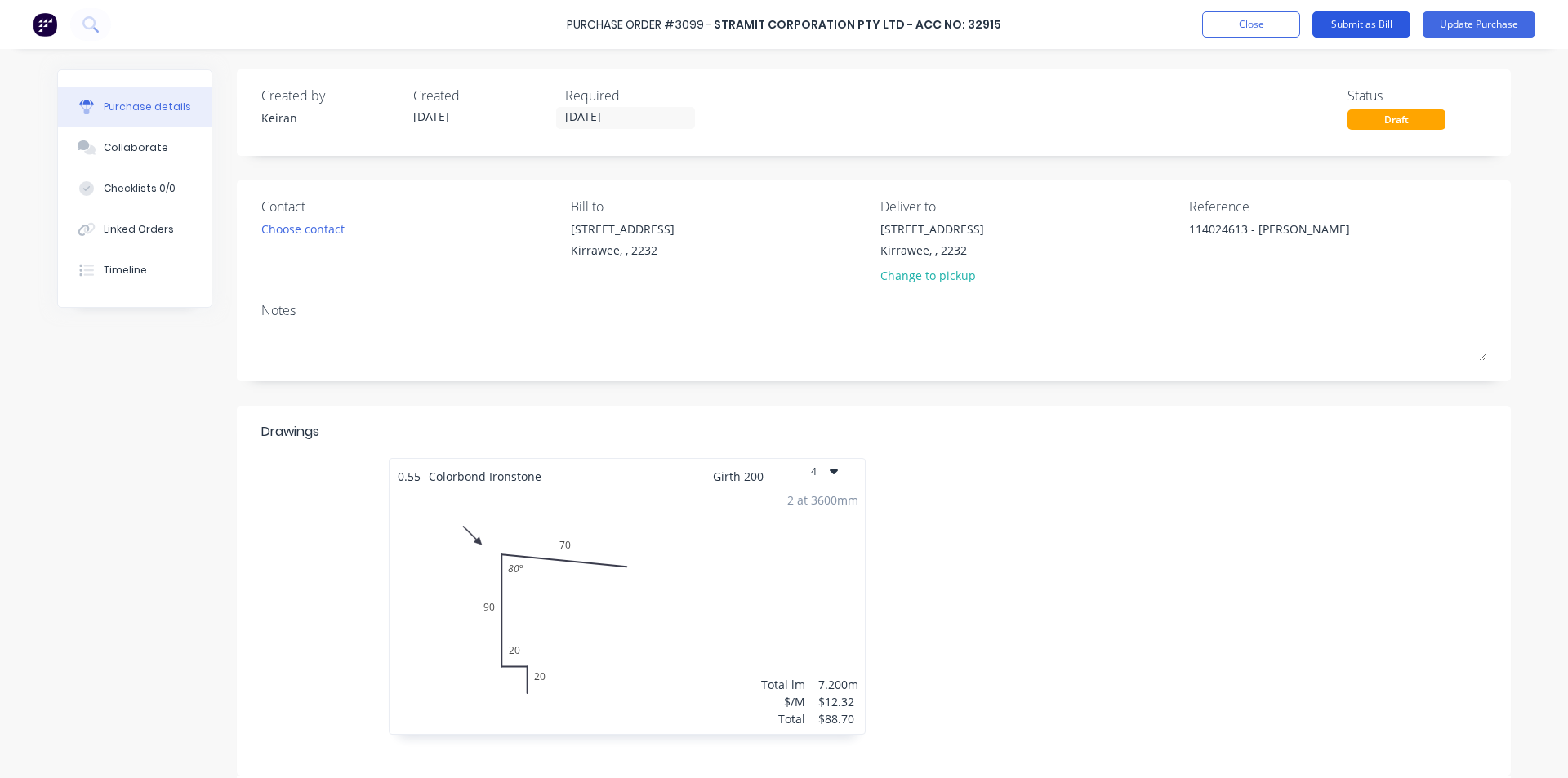
click at [1369, 23] on button "Submit as Bill" at bounding box center [1362, 25] width 98 height 26
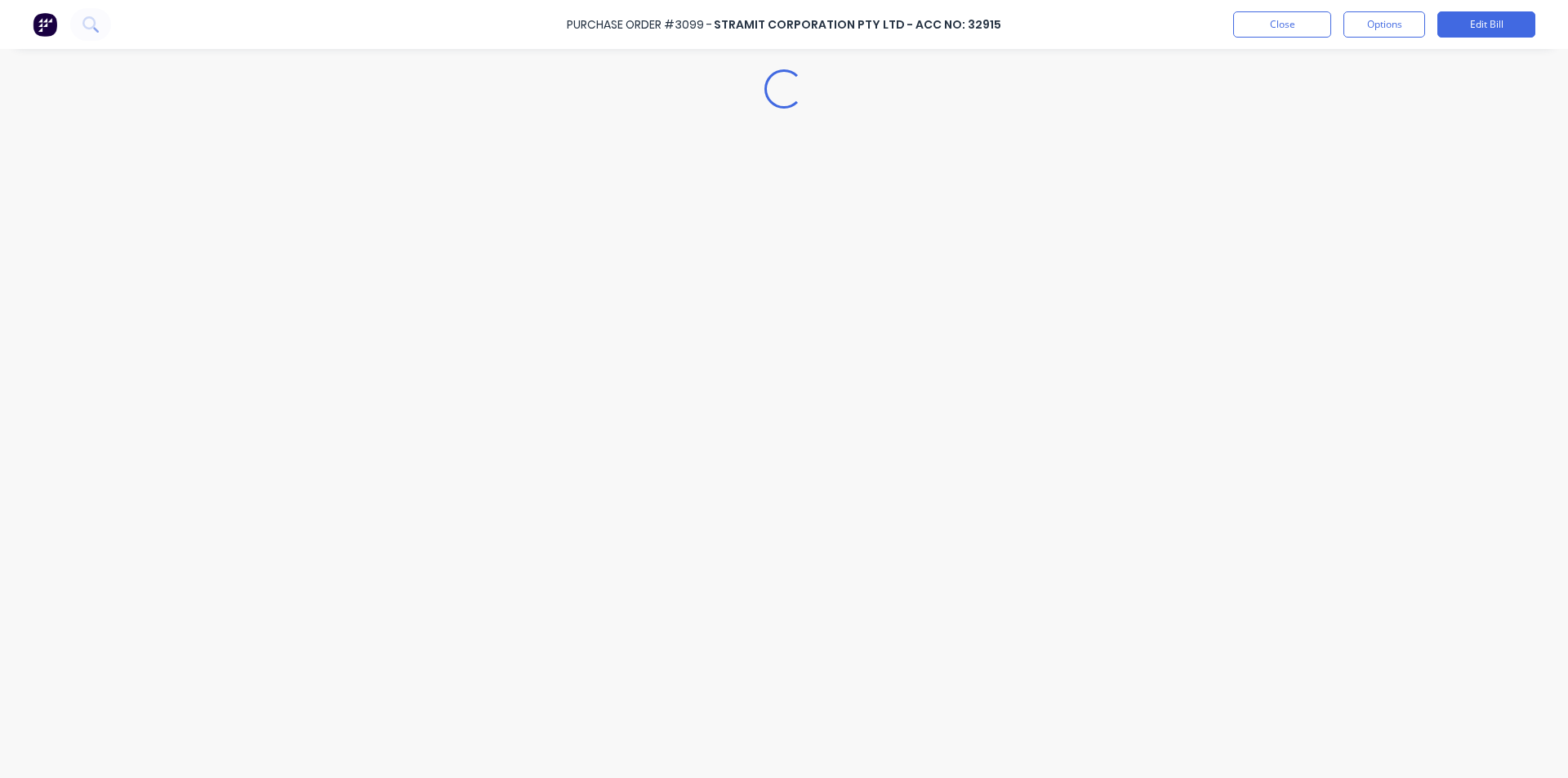
type textarea "x"
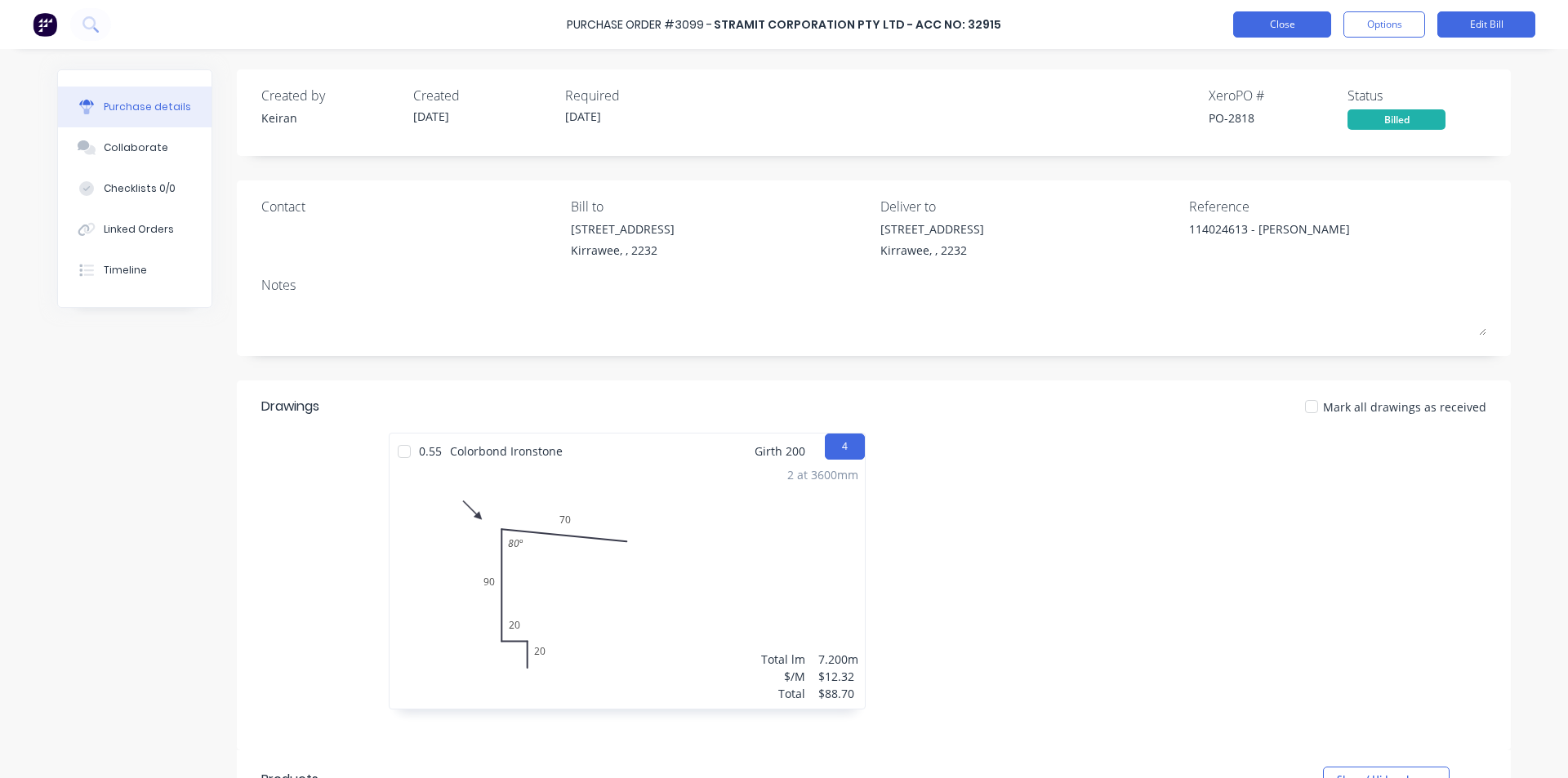
click at [1283, 22] on button "Close" at bounding box center [1283, 25] width 98 height 26
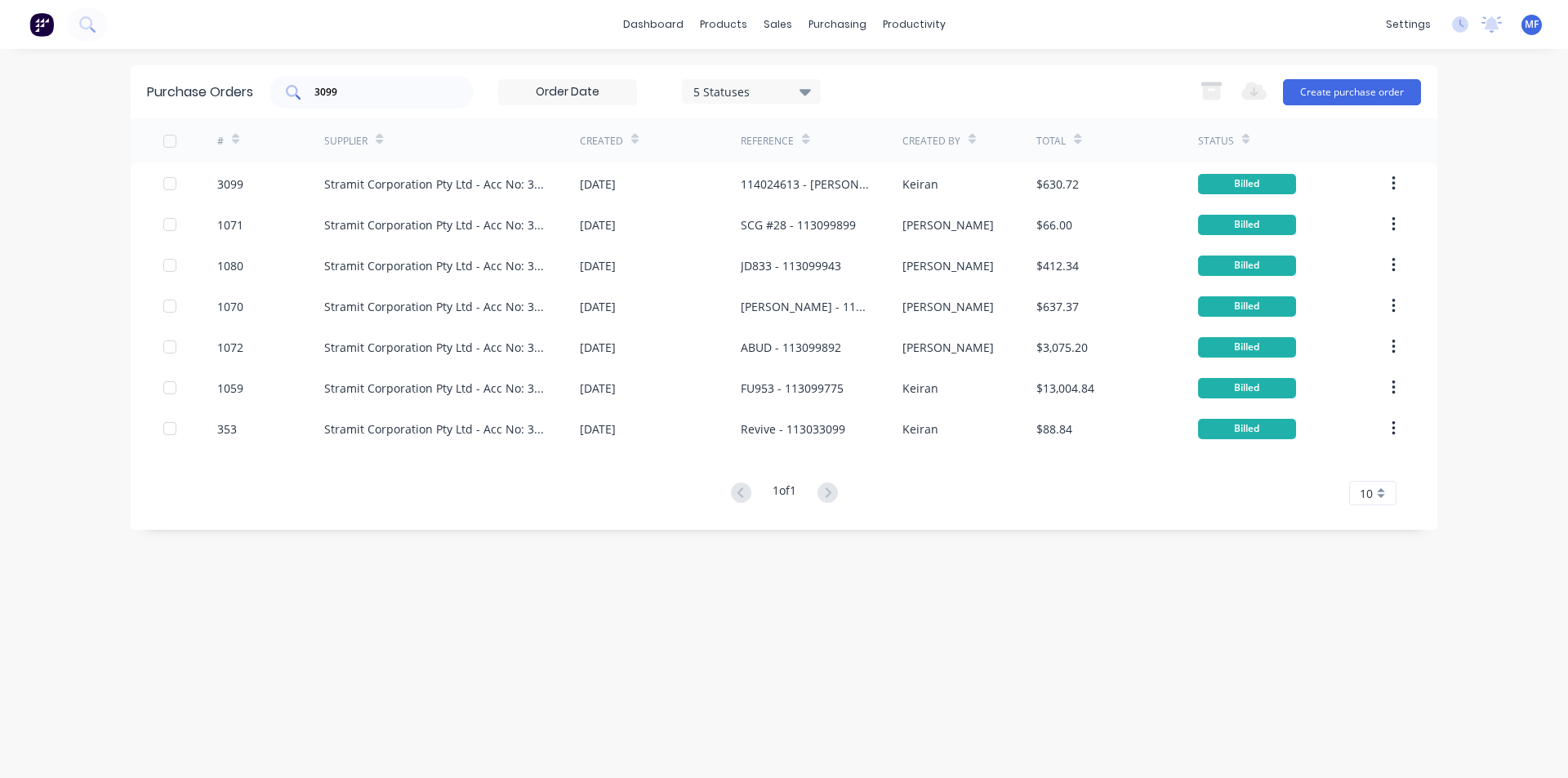
click at [355, 91] on input "3099" at bounding box center [380, 92] width 135 height 17
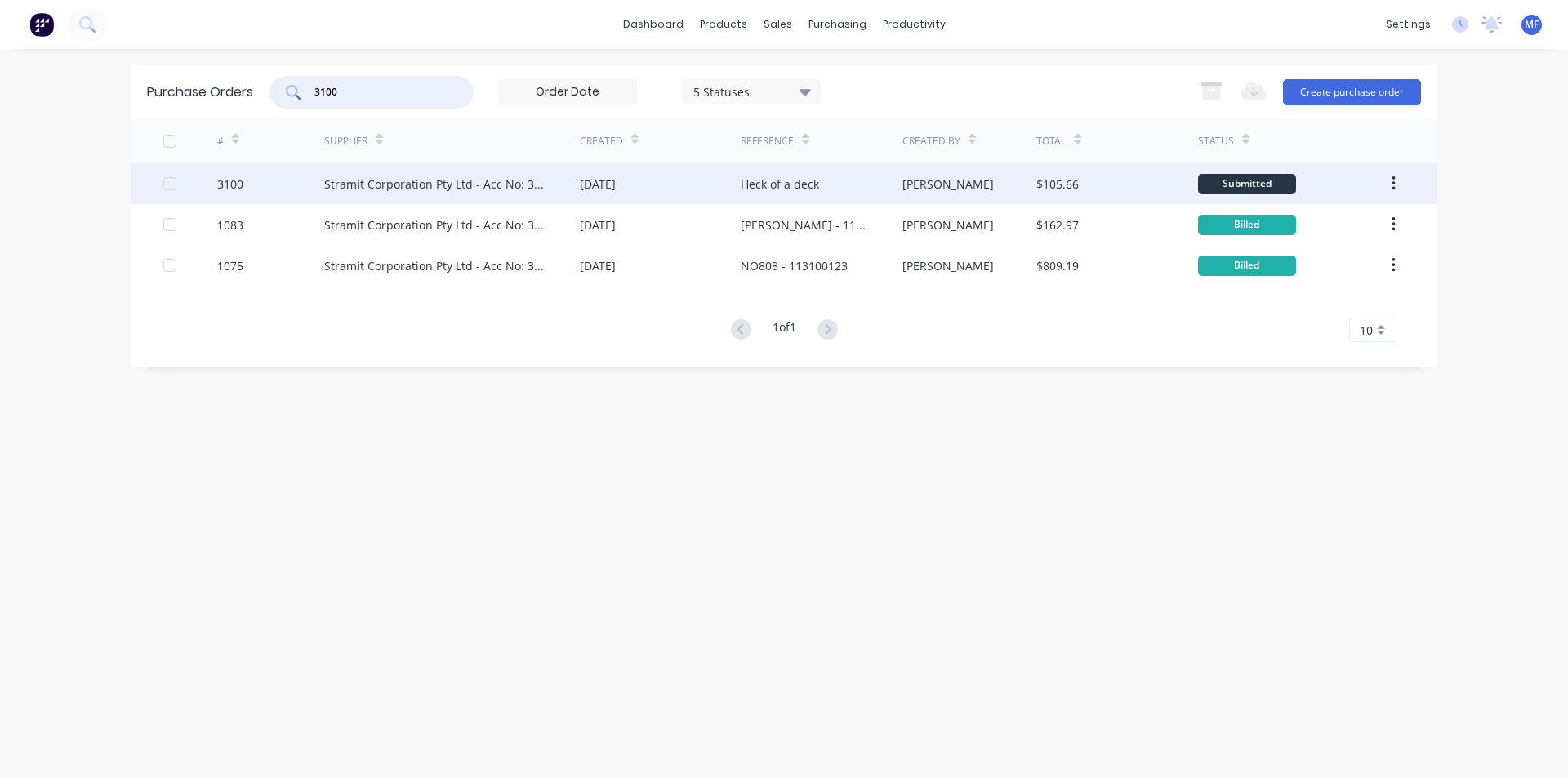
type input "3100"
click at [459, 184] on div "Stramit Corporation Pty Ltd - Acc No: 32915" at bounding box center [436, 184] width 223 height 18
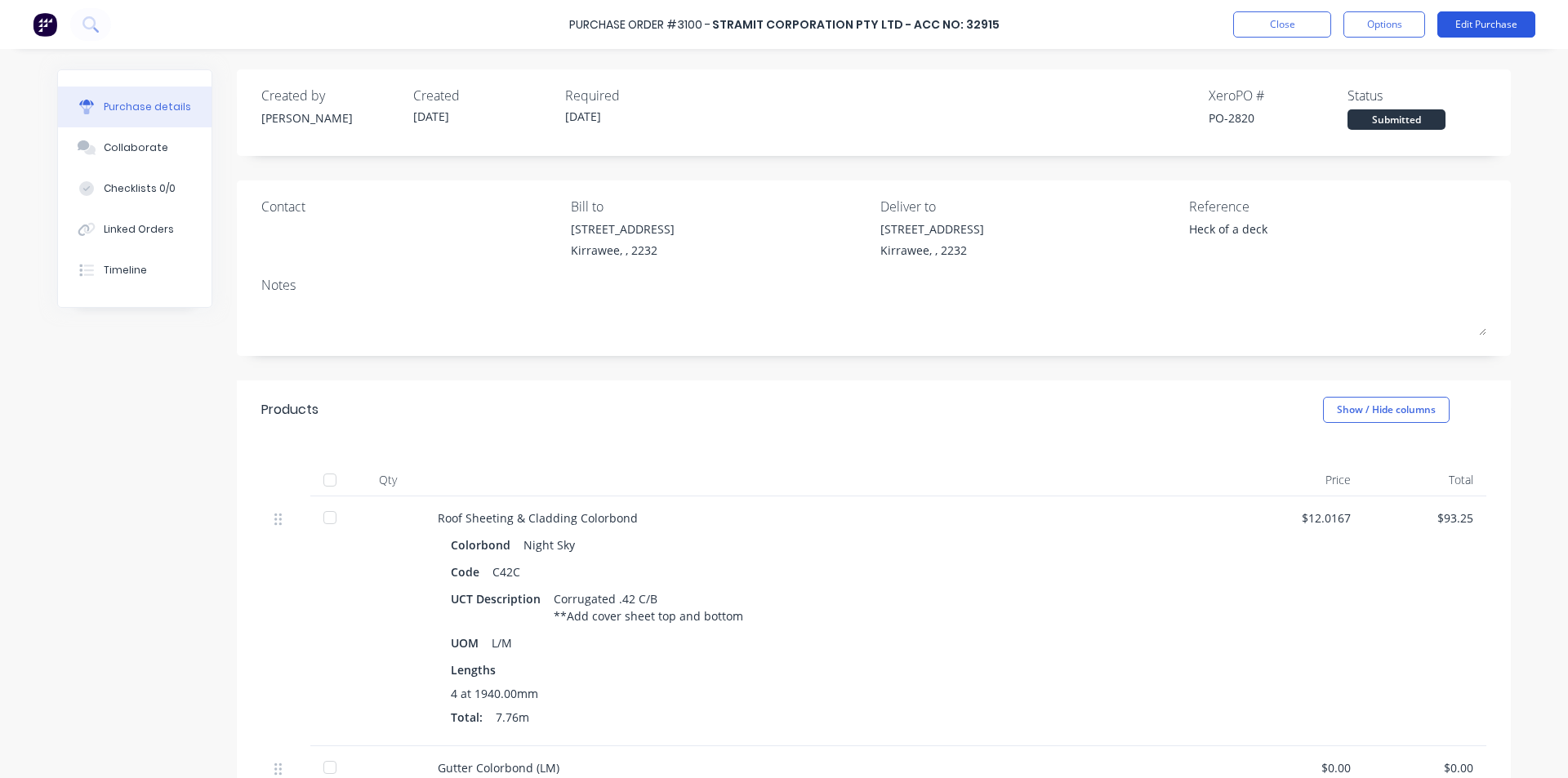
click at [1488, 25] on button "Edit Purchase" at bounding box center [1487, 25] width 98 height 26
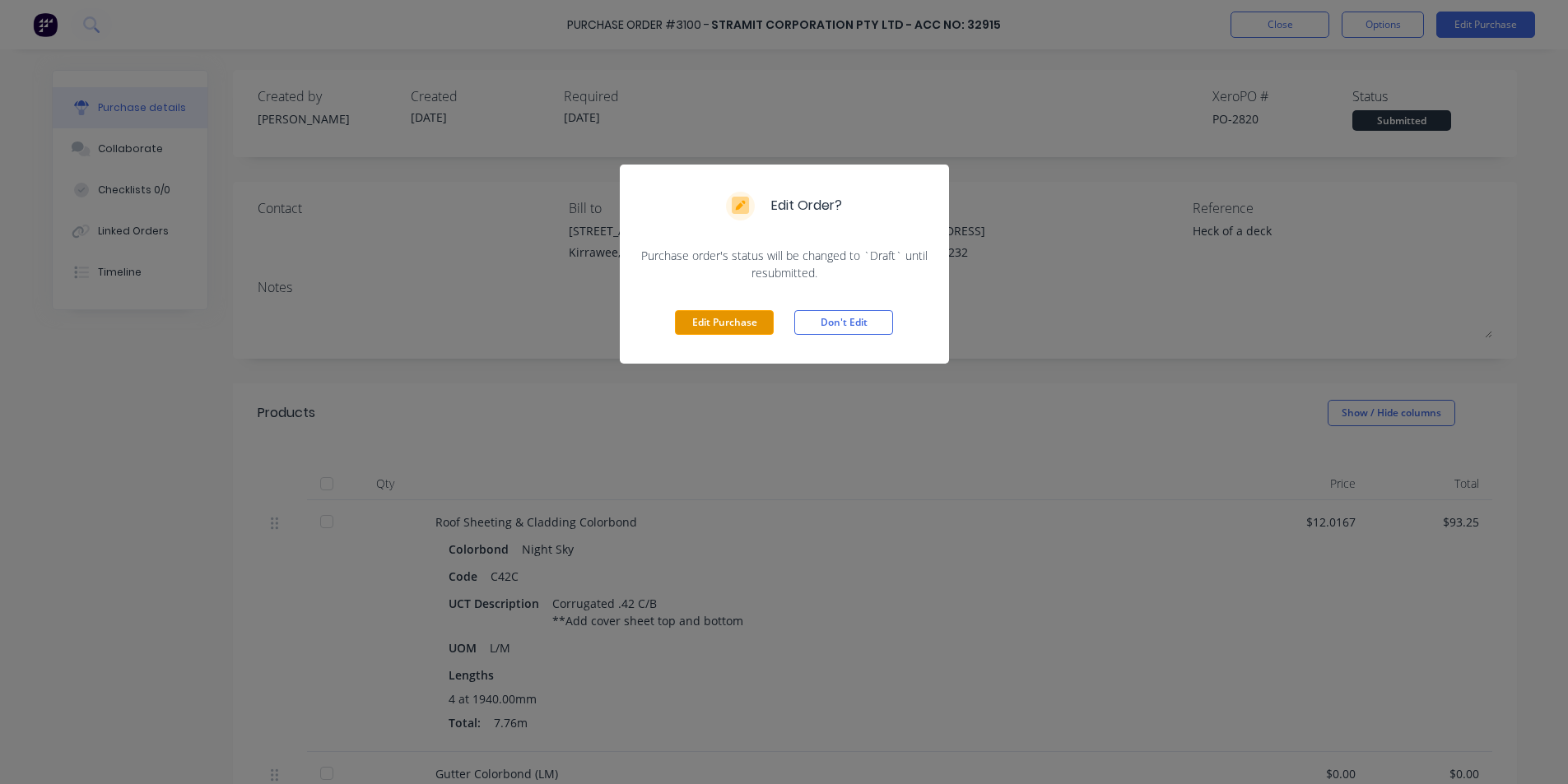
click at [734, 327] on button "Edit Purchase" at bounding box center [724, 323] width 99 height 25
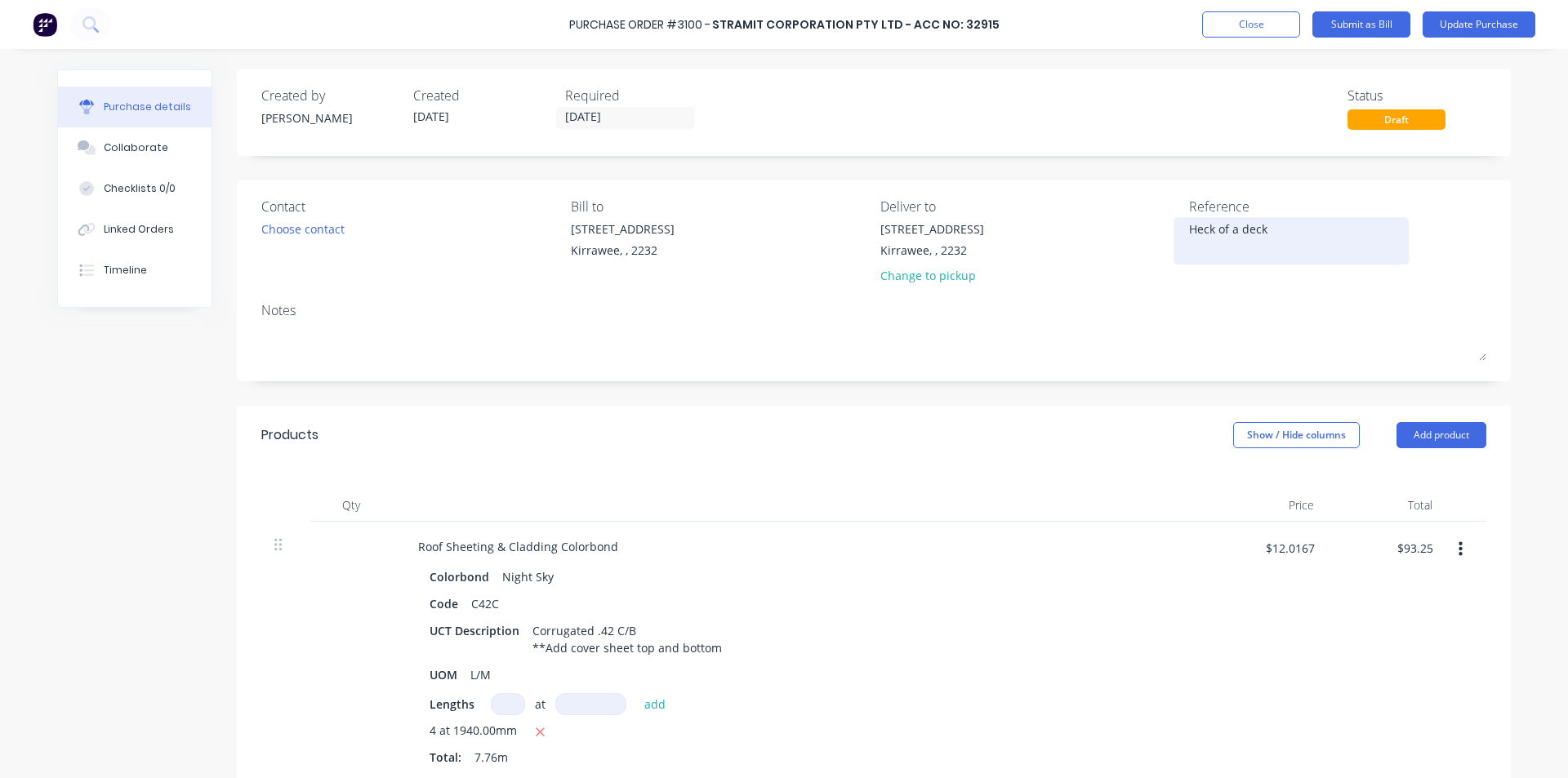
type textarea "x"
click at [1337, 220] on div "Heck of a deck" at bounding box center [1291, 241] width 204 height 40
click at [1189, 231] on textarea "Heck of a deck" at bounding box center [1291, 239] width 204 height 37
type textarea "1140246Heck of a deck"
type textarea "x"
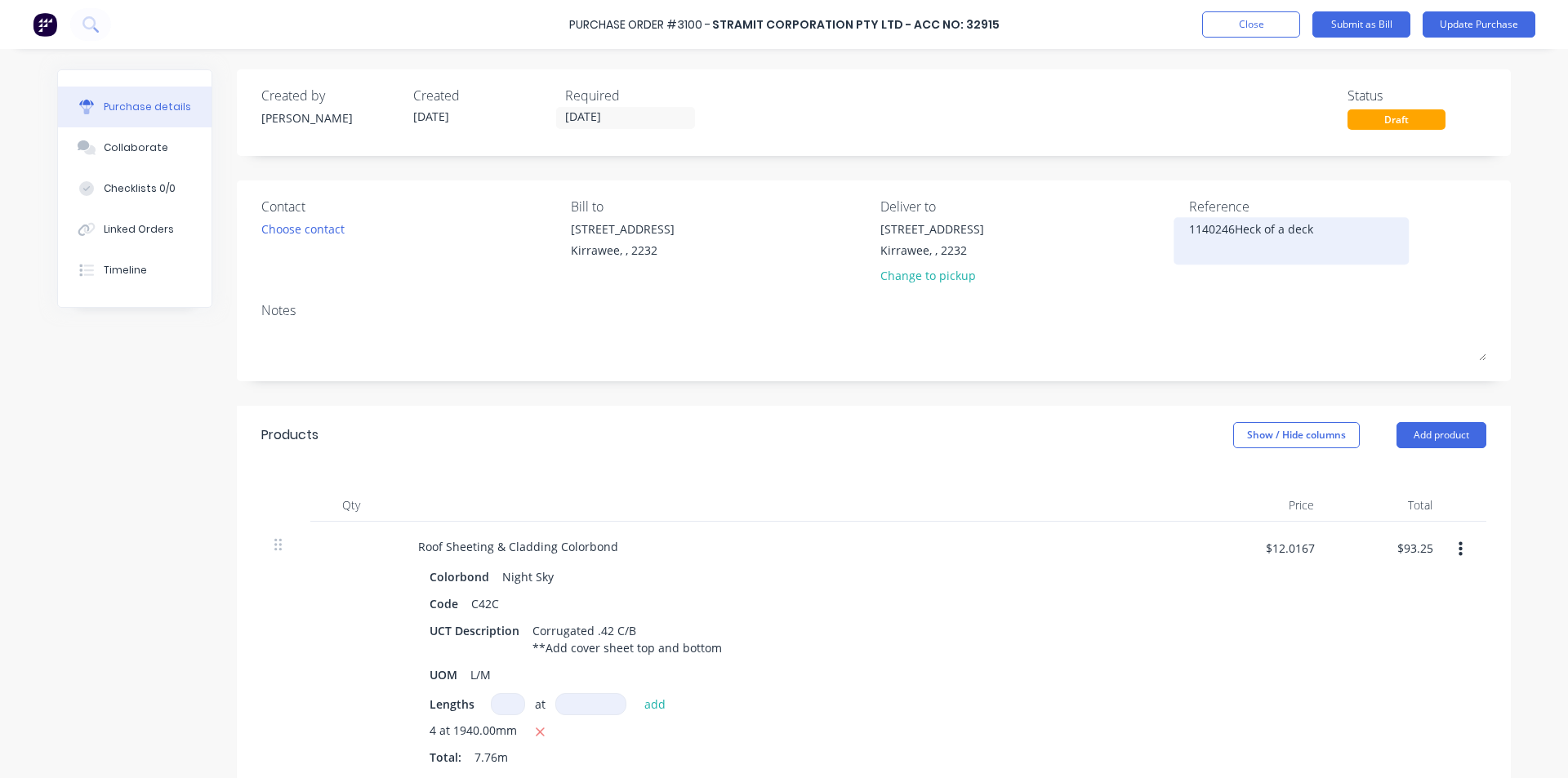
type textarea "11402463Heck of a deck"
type textarea "x"
type textarea "114024638Heck of a deck"
click at [1195, 317] on div "Notes" at bounding box center [874, 310] width 1225 height 19
click at [1218, 225] on textarea "114024638 - Heck of a deck" at bounding box center [1291, 239] width 204 height 37
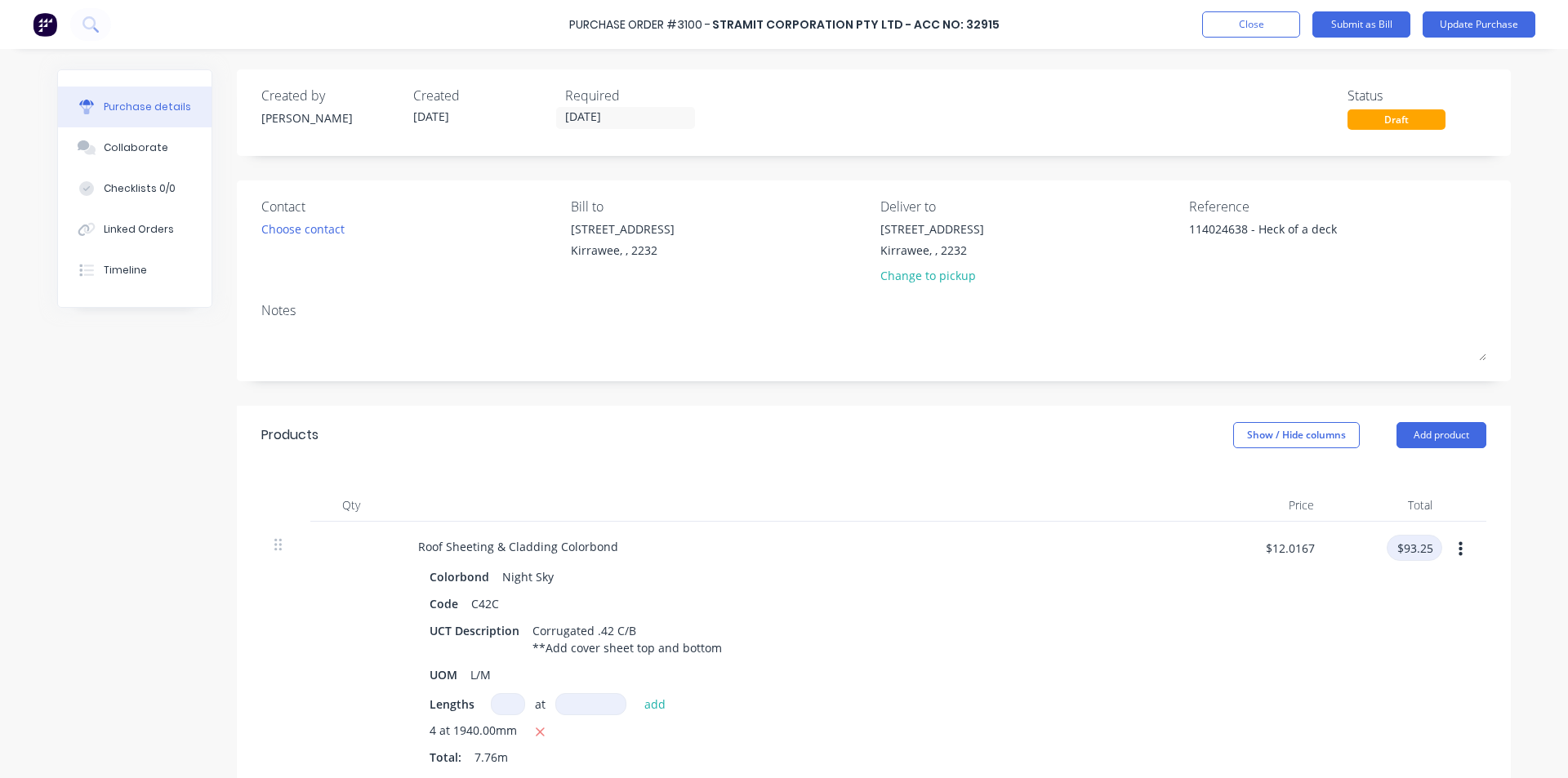
drag, startPoint x: 1405, startPoint y: 543, endPoint x: 1334, endPoint y: 556, distance: 72.2
click at [1404, 543] on input "$93.25" at bounding box center [1414, 548] width 55 height 26
click at [1092, 565] on div "Colorbond Night Sky" at bounding box center [800, 576] width 741 height 24
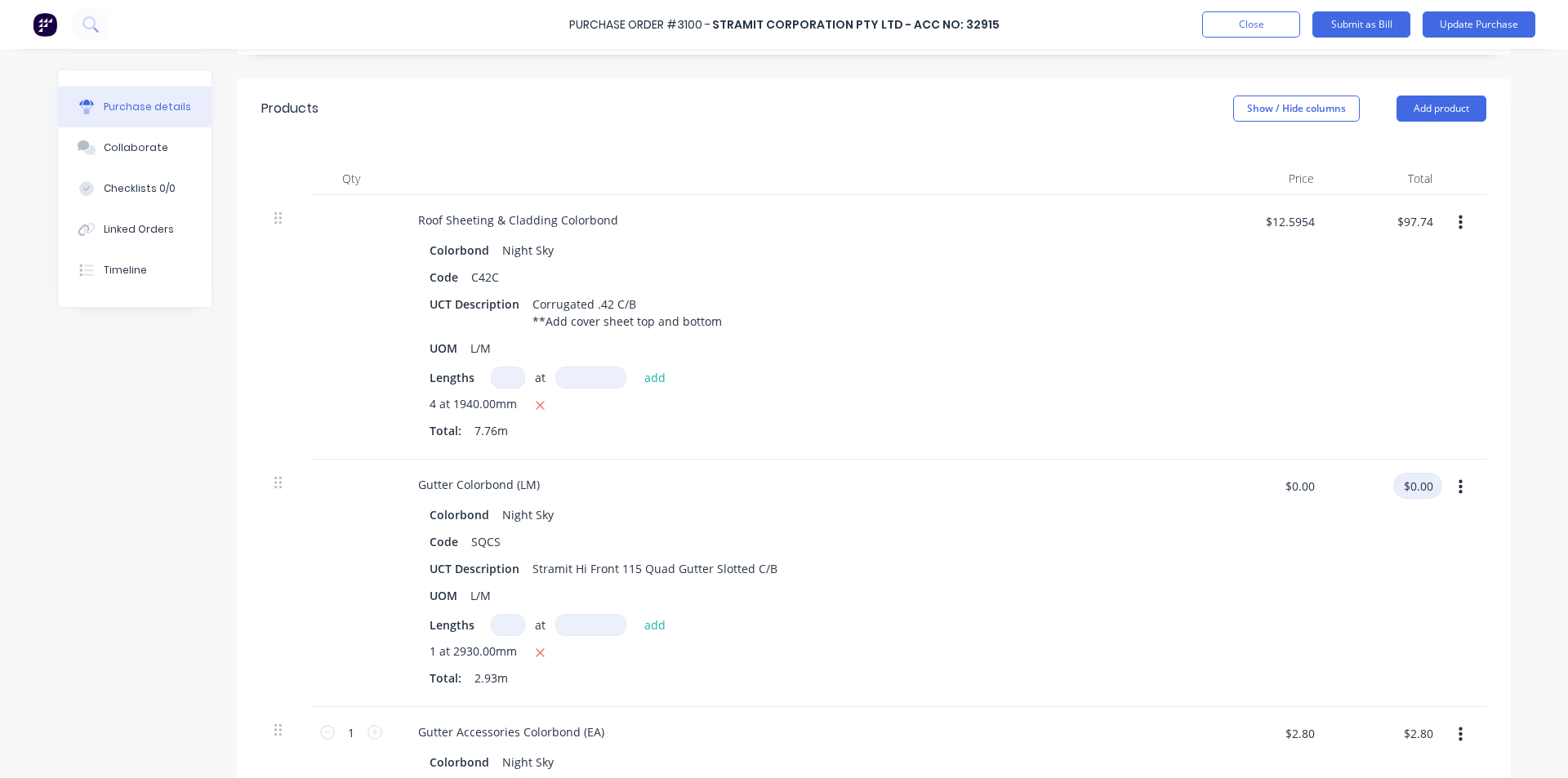
click at [1428, 475] on input "$0.00" at bounding box center [1418, 486] width 49 height 26
click at [1057, 507] on div "Colorbond Night Sky" at bounding box center [800, 515] width 741 height 24
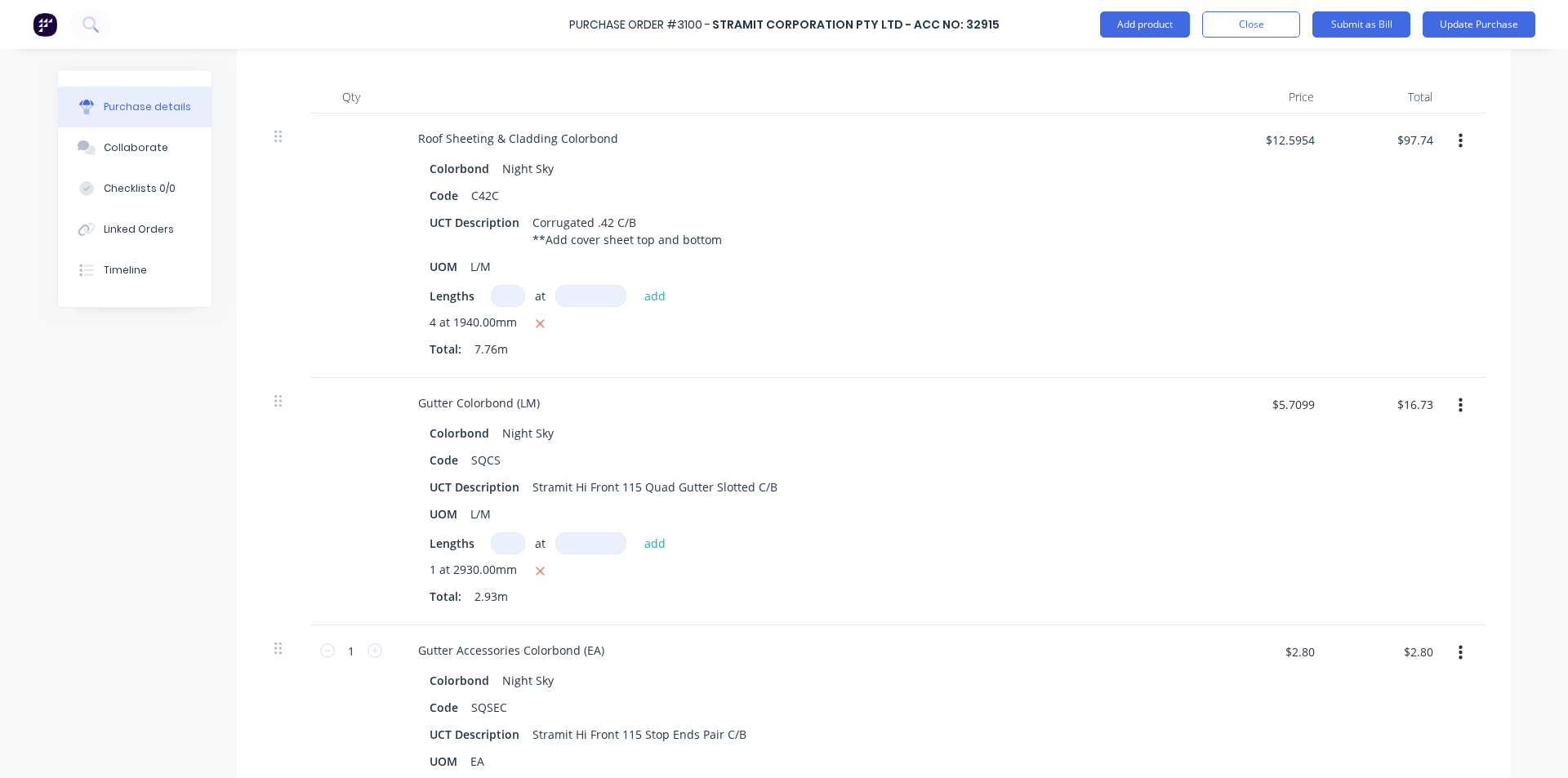
scroll to position [572, 0]
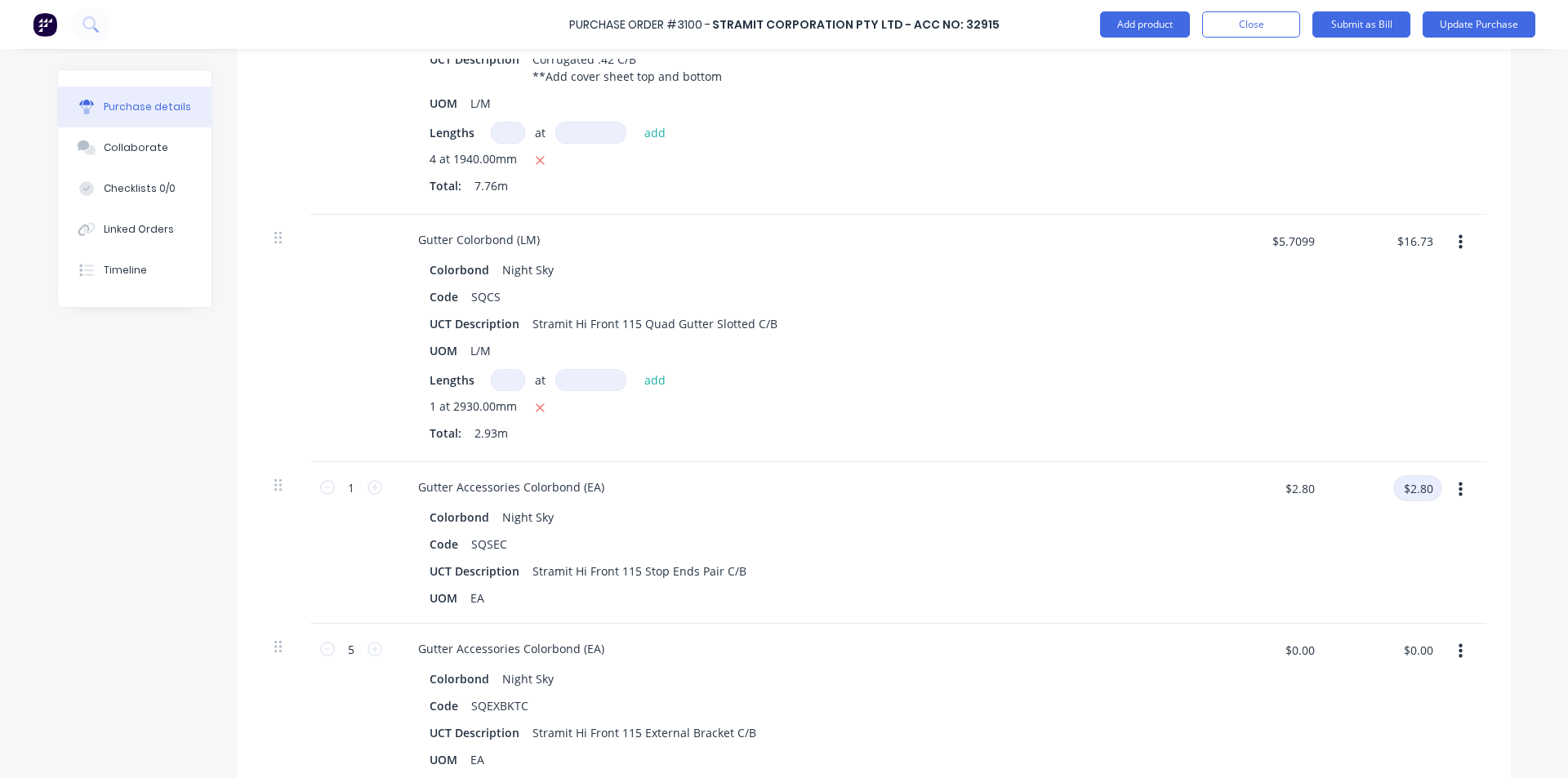
click at [1414, 483] on input "$2.80" at bounding box center [1418, 488] width 49 height 26
click at [1420, 649] on input "$0.00" at bounding box center [1418, 650] width 49 height 26
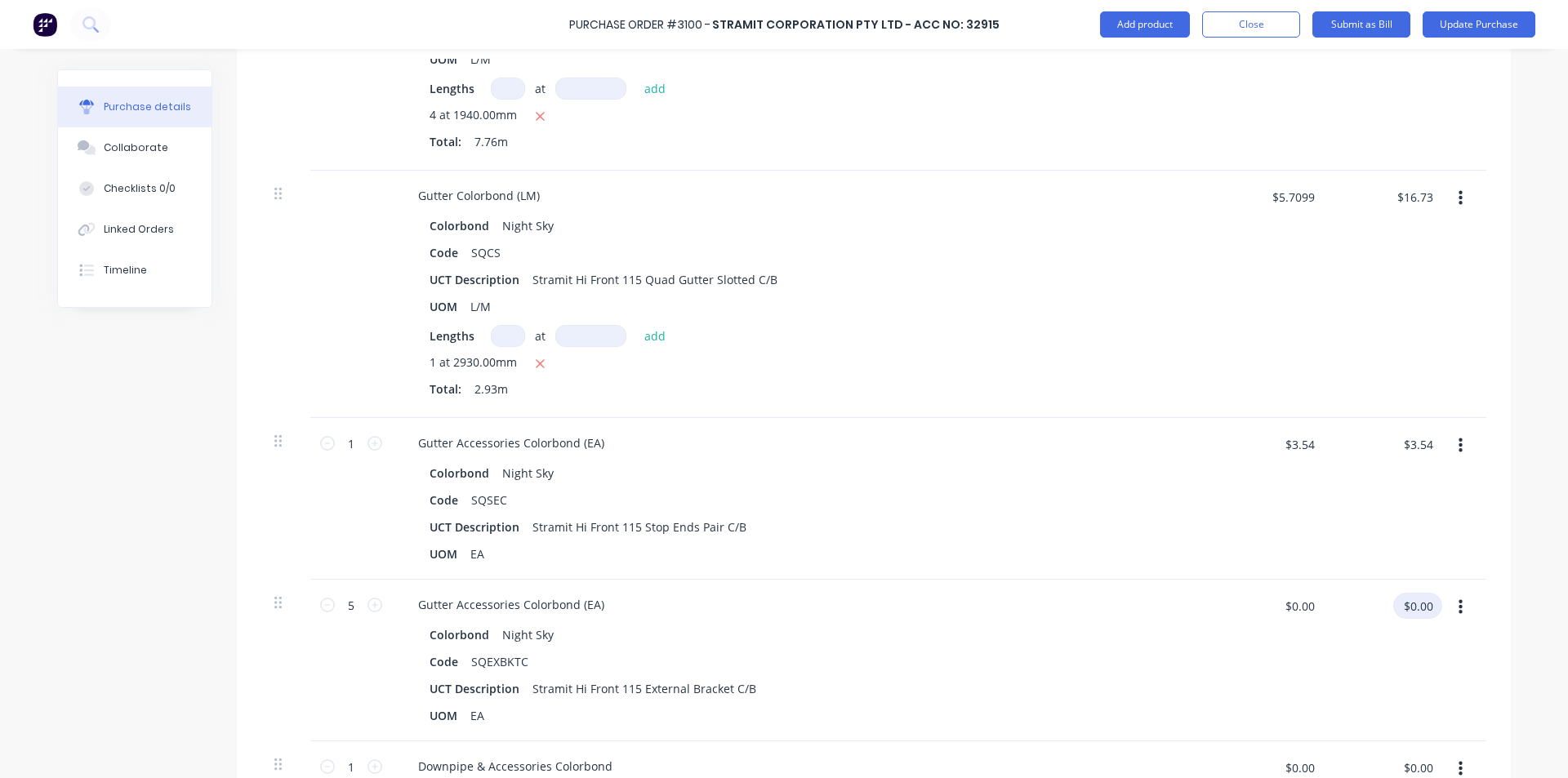
scroll to position [653, 0]
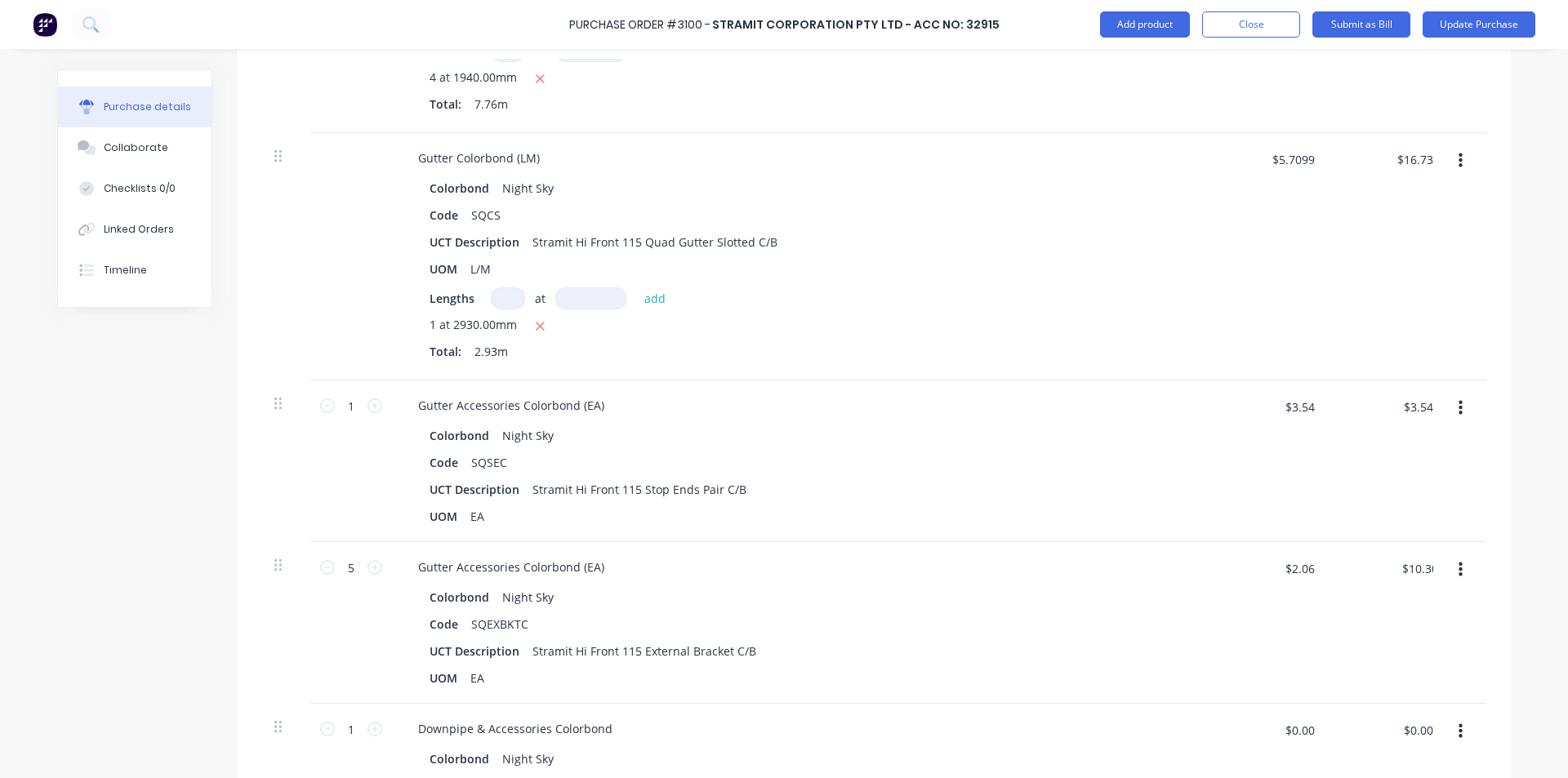
click at [1235, 501] on div "$3.54 $3.54" at bounding box center [1268, 461] width 119 height 162
click at [1423, 730] on input "$0.00" at bounding box center [1418, 730] width 49 height 26
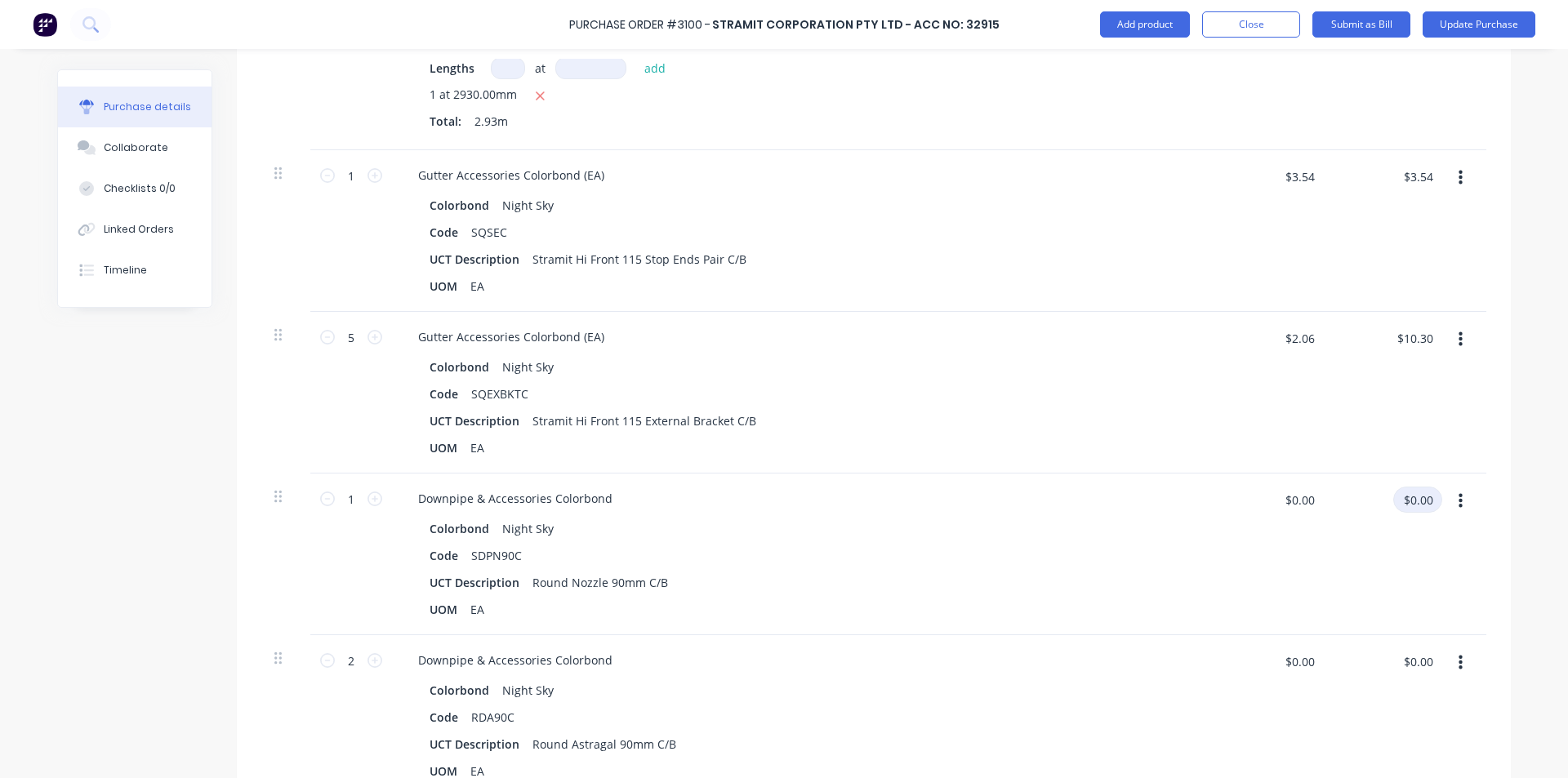
scroll to position [898, 0]
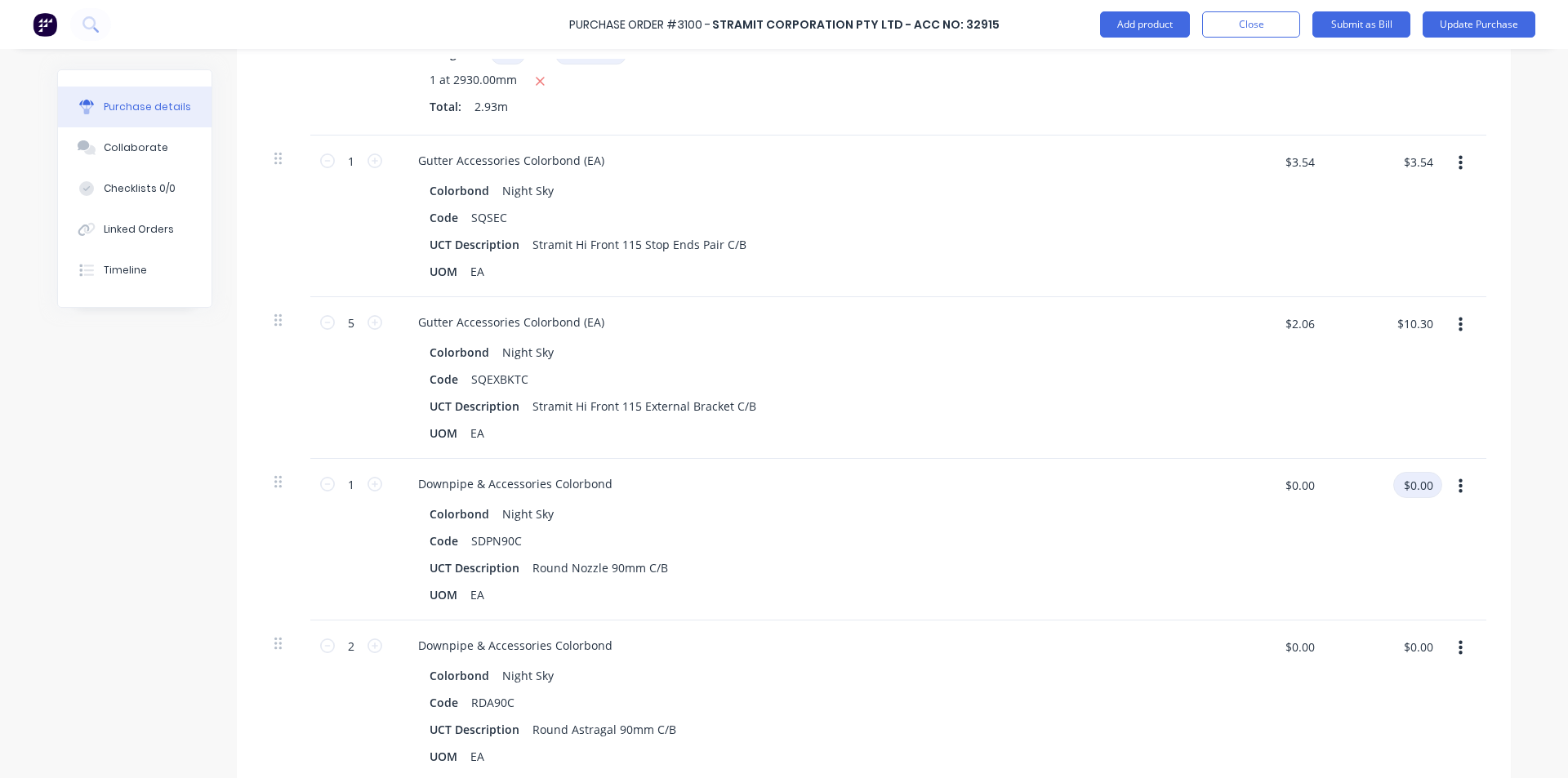
click at [1420, 491] on input "$0.00" at bounding box center [1418, 485] width 49 height 26
click at [1419, 638] on input "$0.00" at bounding box center [1418, 647] width 49 height 26
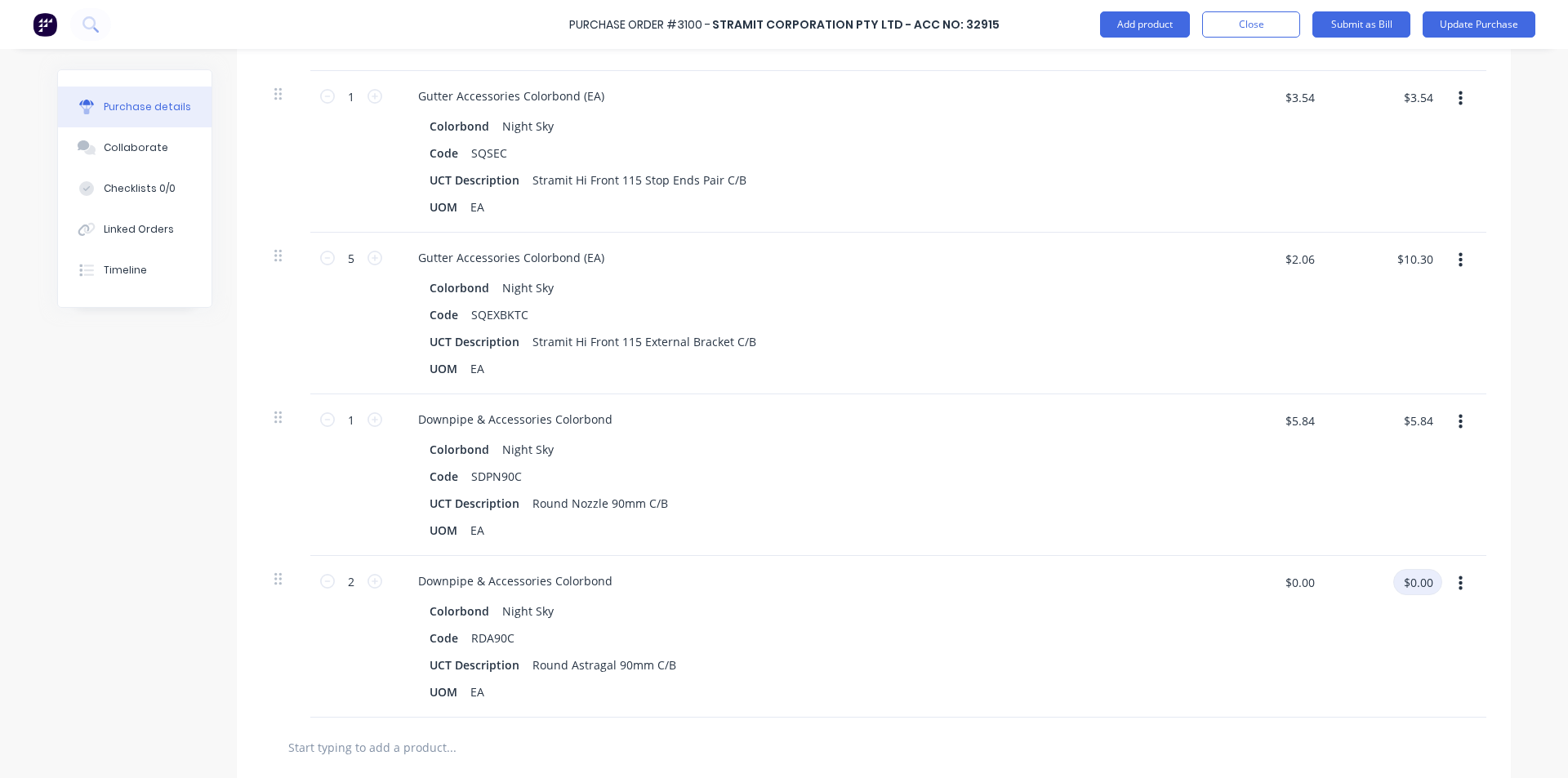
scroll to position [1143, 0]
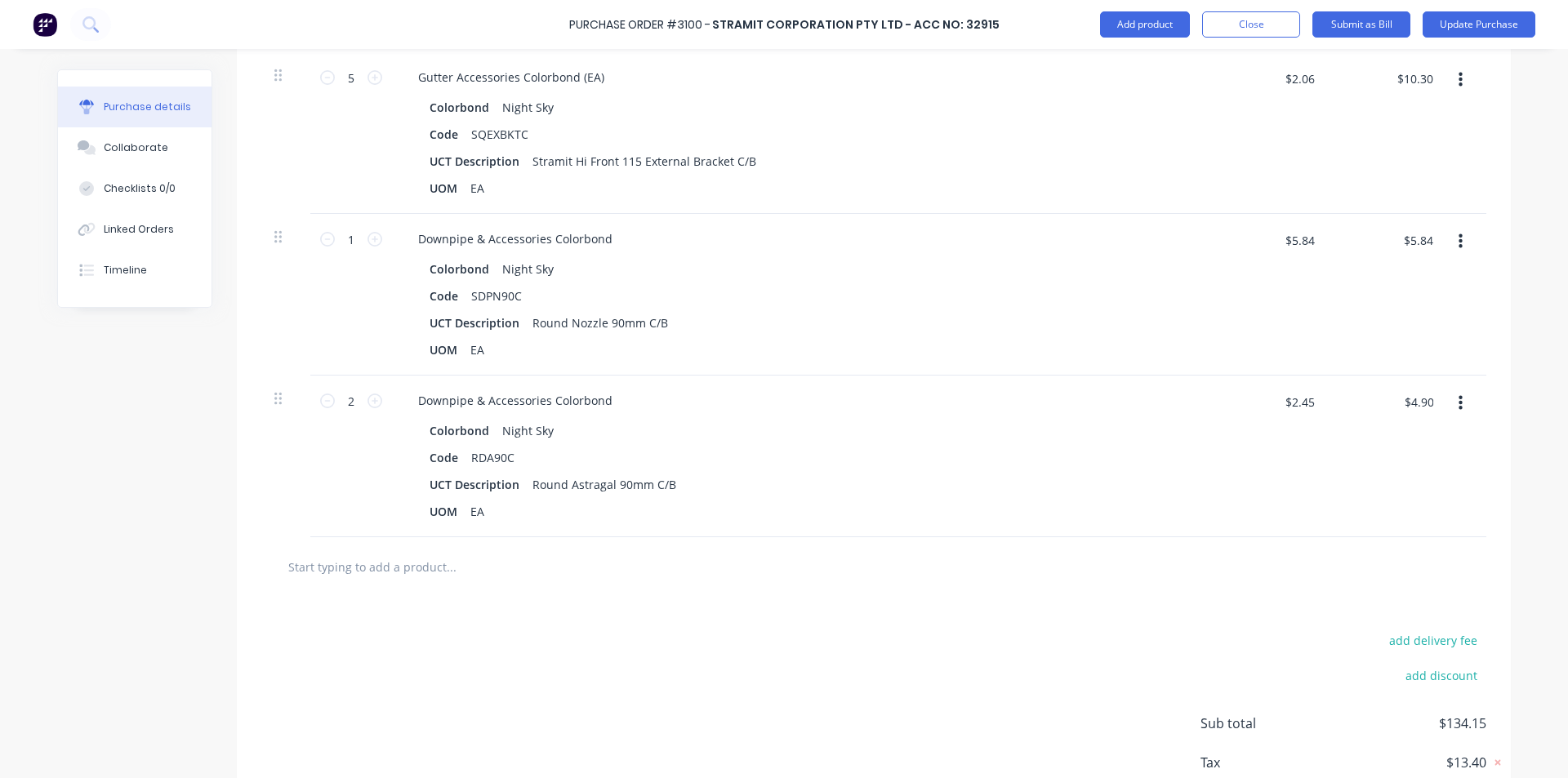
click at [1276, 524] on div "$2.45 $0.00" at bounding box center [1268, 457] width 119 height 162
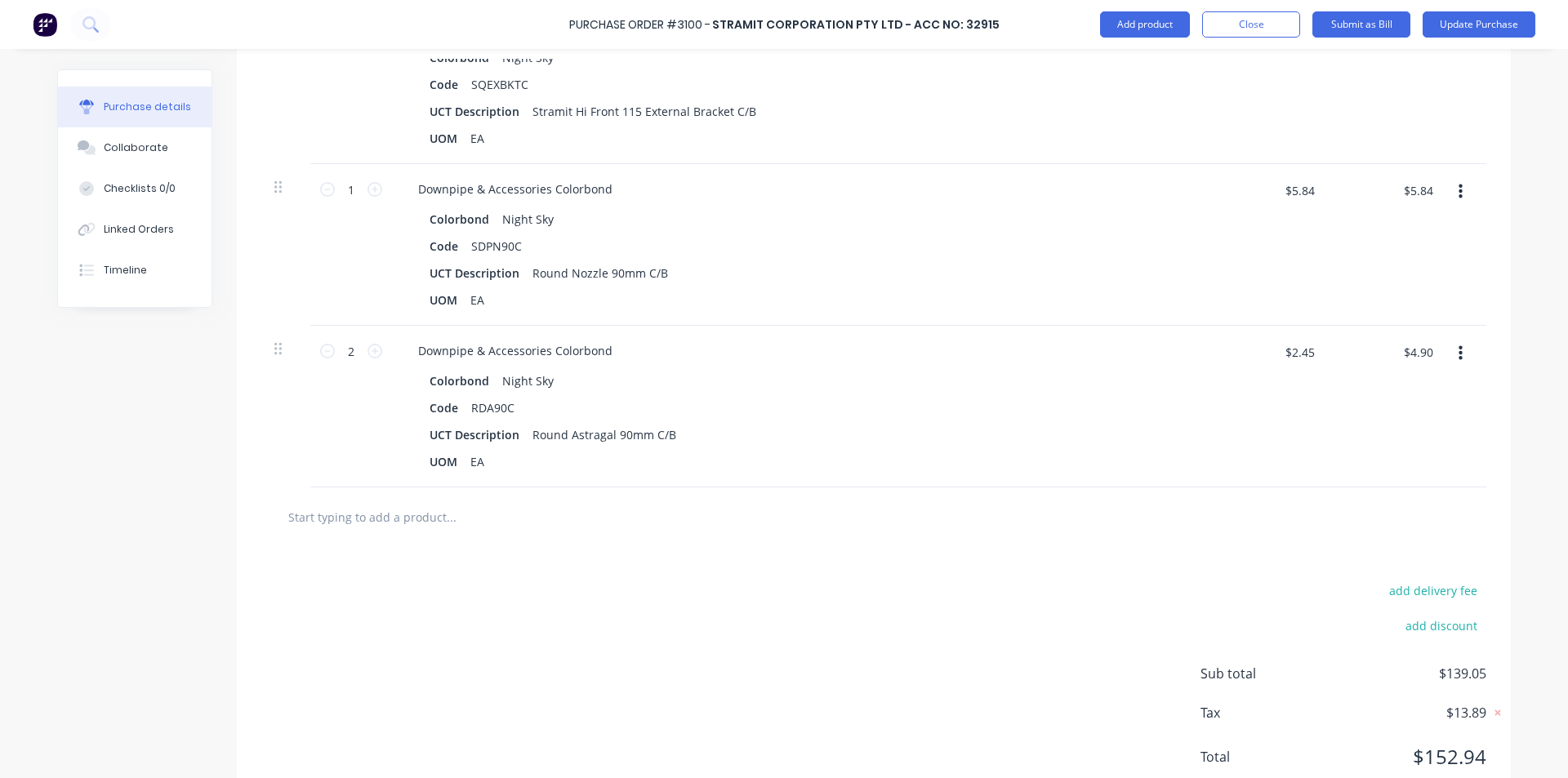
scroll to position [1247, 0]
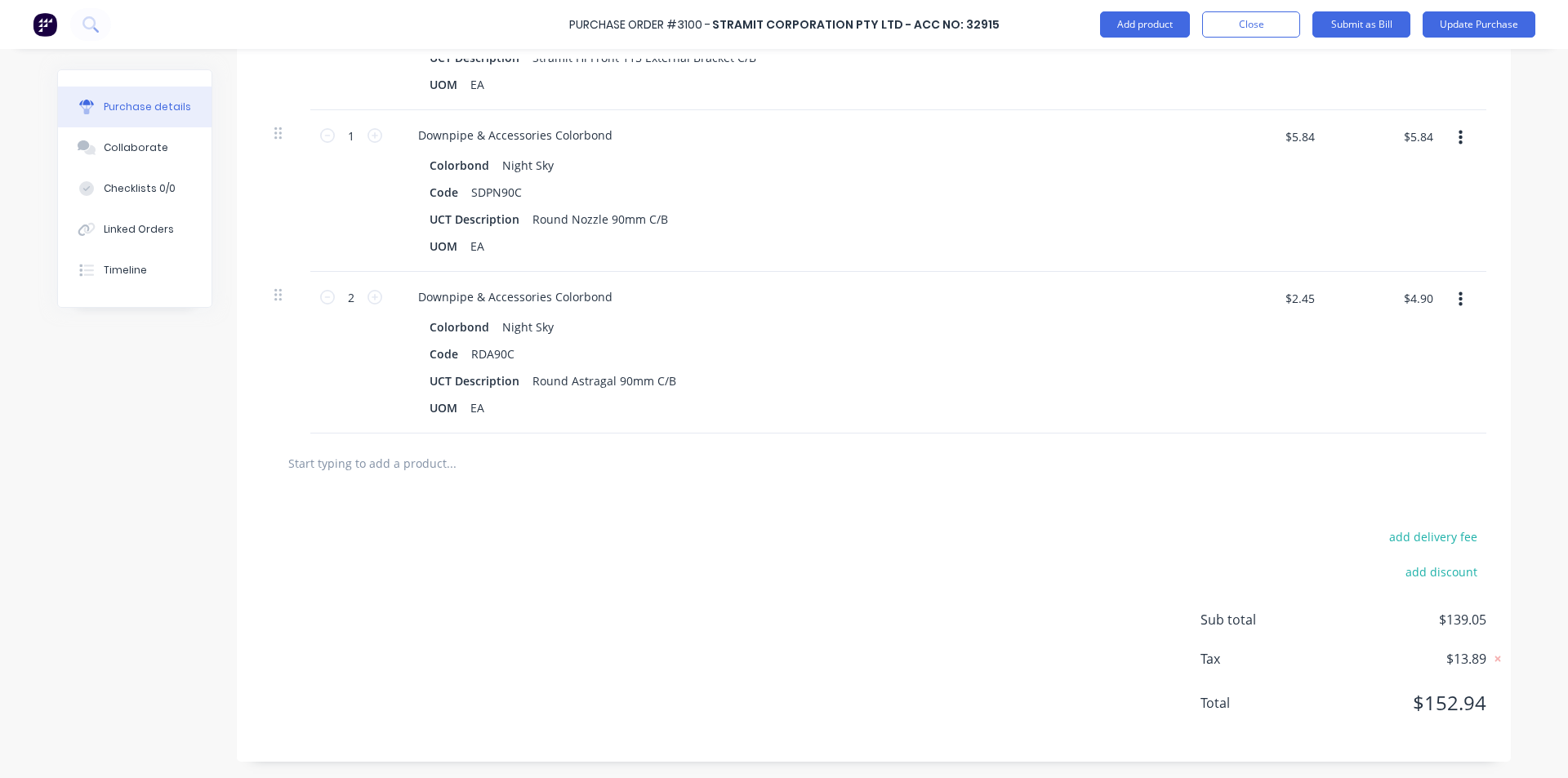
click at [830, 584] on div "add delivery fee add discount Sub total $139.05 Tax $13.89 Total $152.94" at bounding box center [874, 628] width 1275 height 269
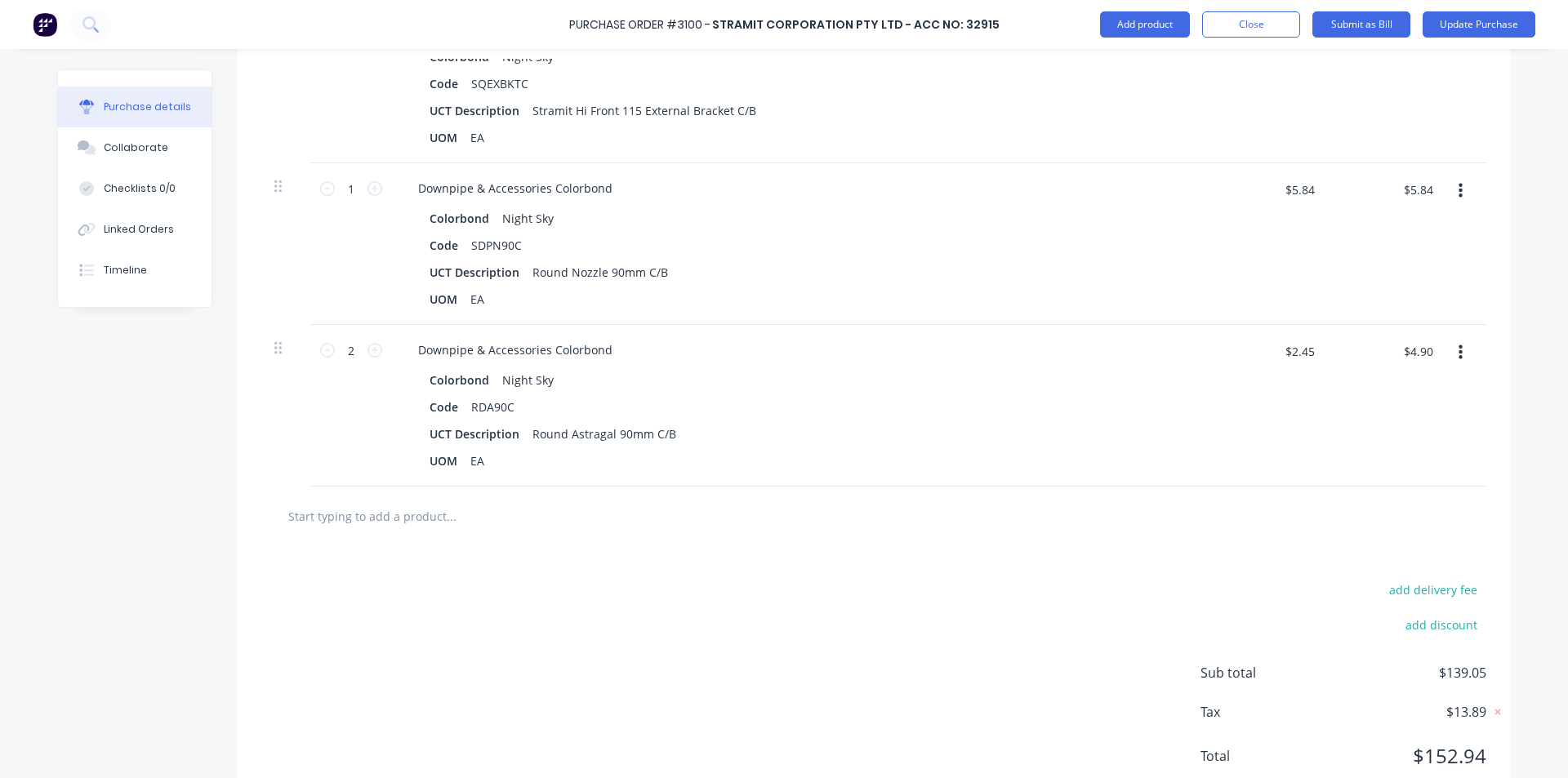
scroll to position [1165, 0]
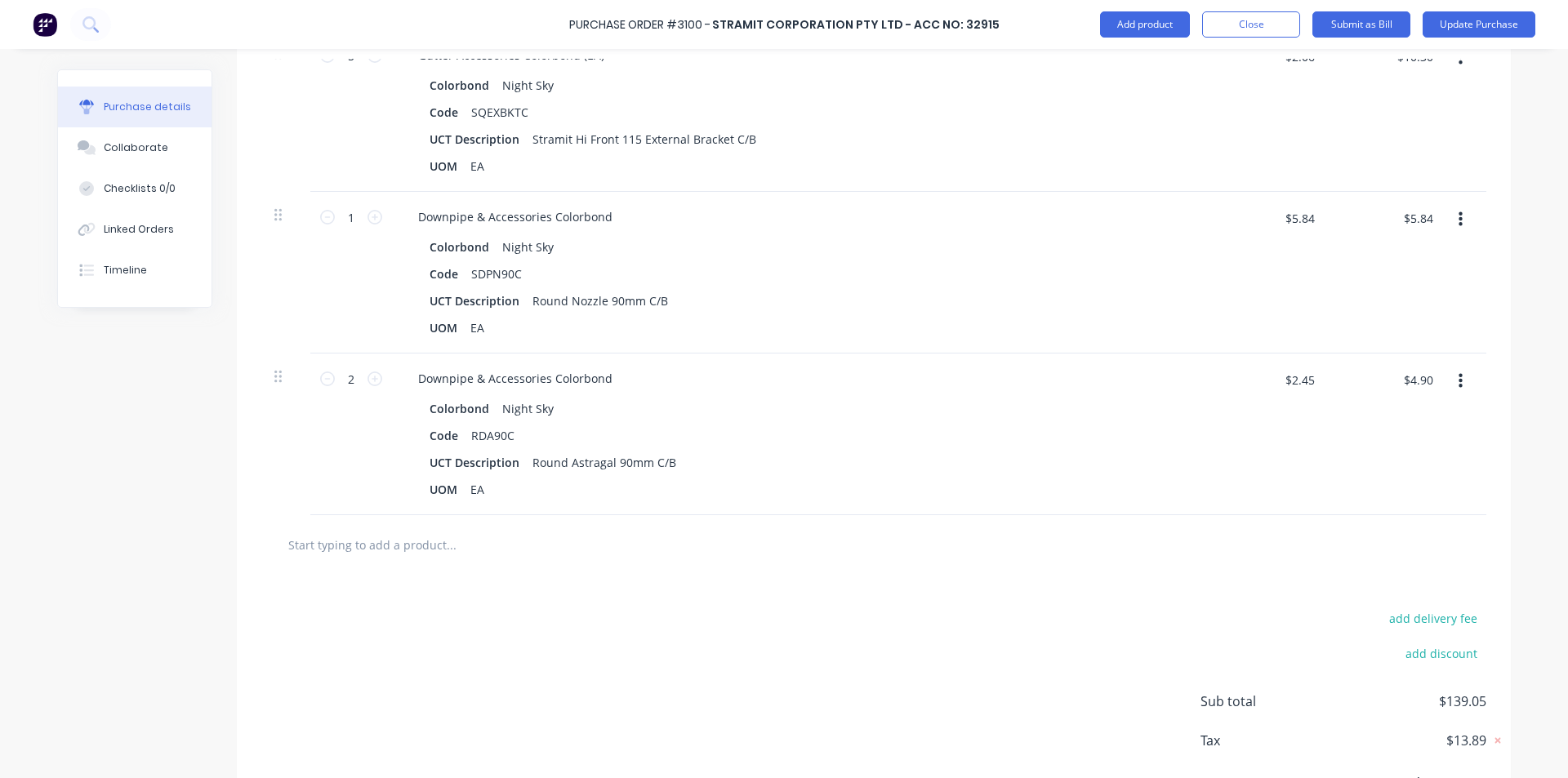
click at [410, 542] on input "text" at bounding box center [451, 544] width 327 height 32
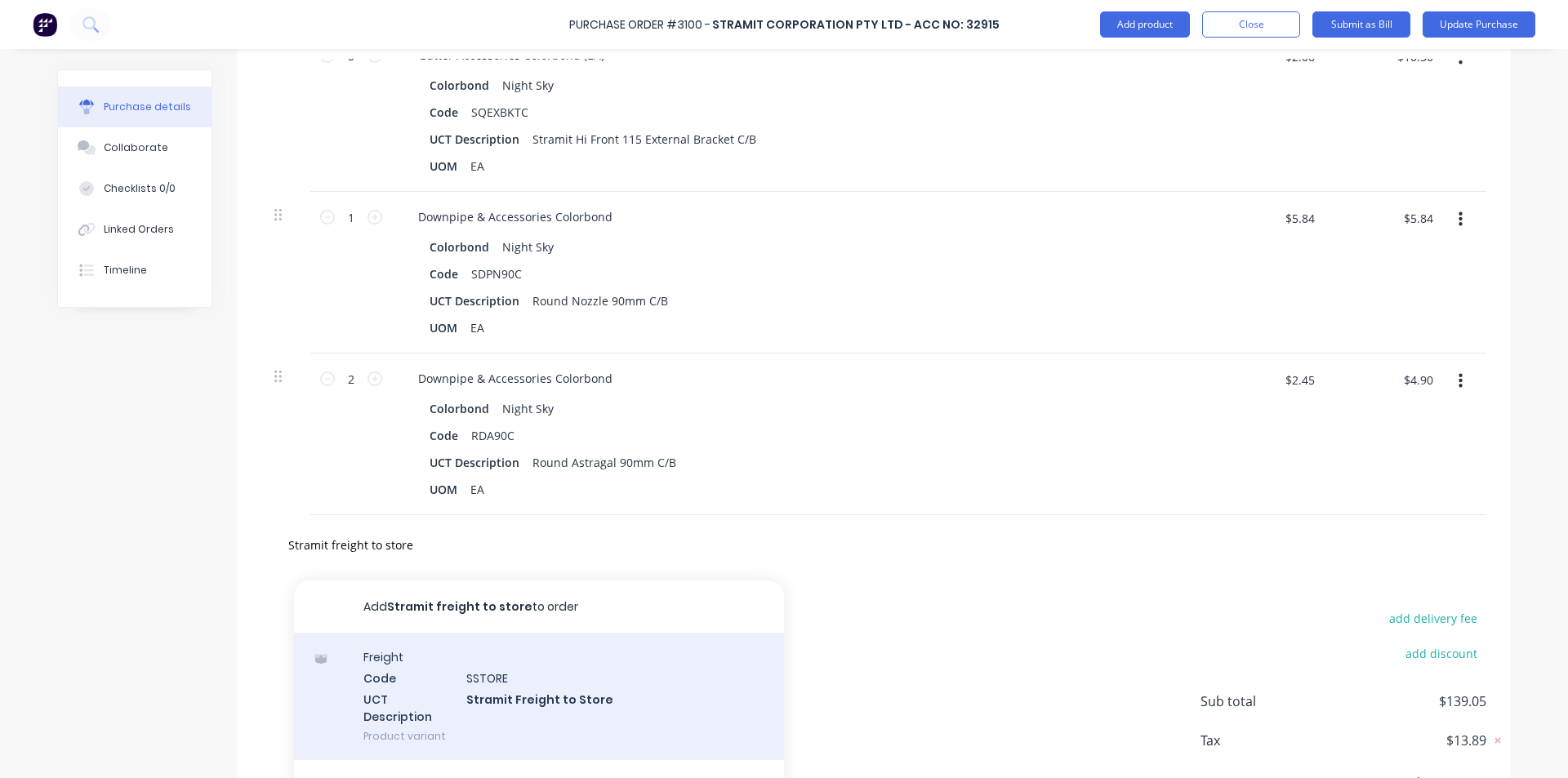
click at [505, 692] on div "Freight Code SSTORE UCT Description Stramit Freight to Store Product variant" at bounding box center [539, 696] width 490 height 127
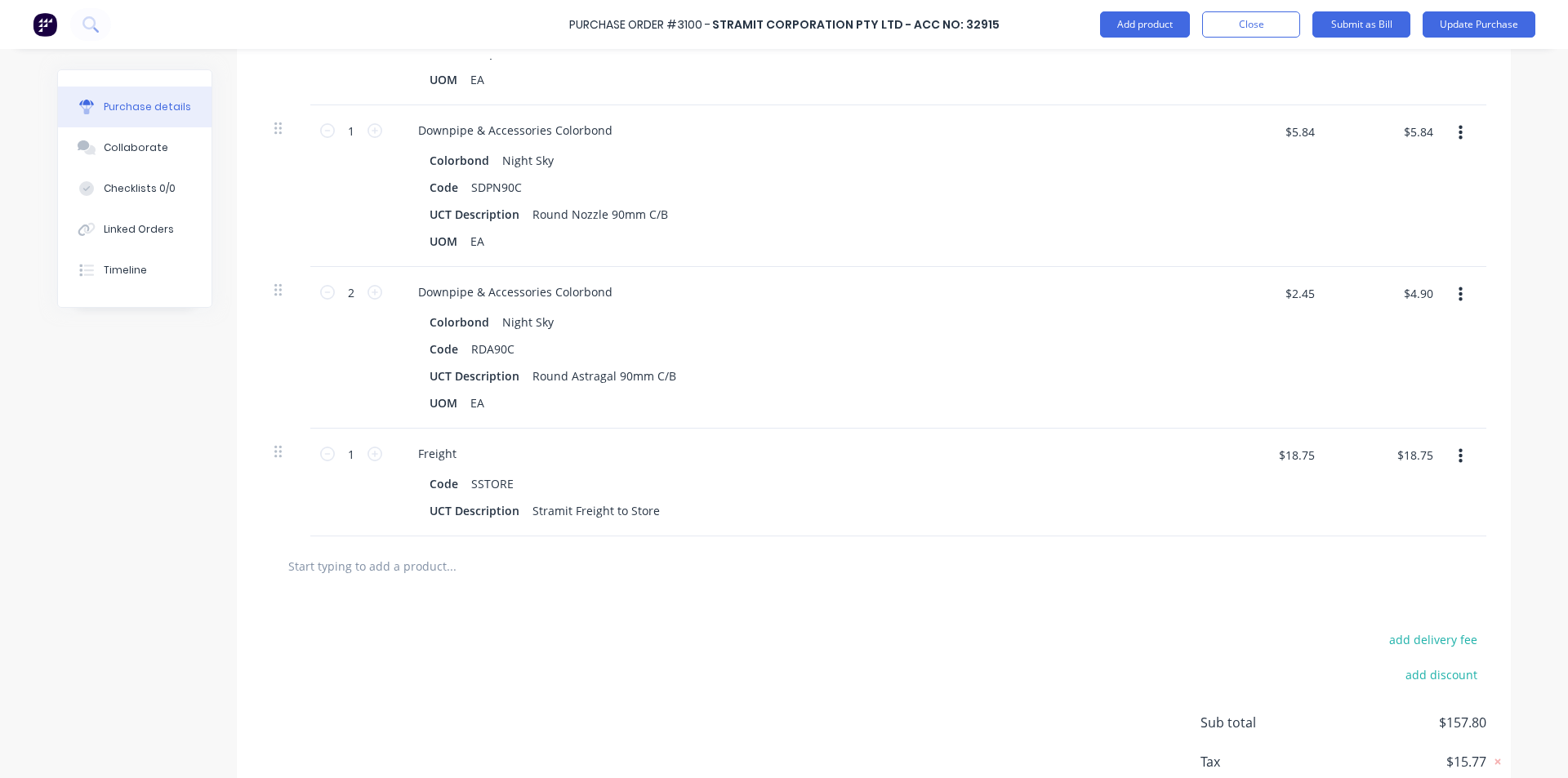
scroll to position [1355, 0]
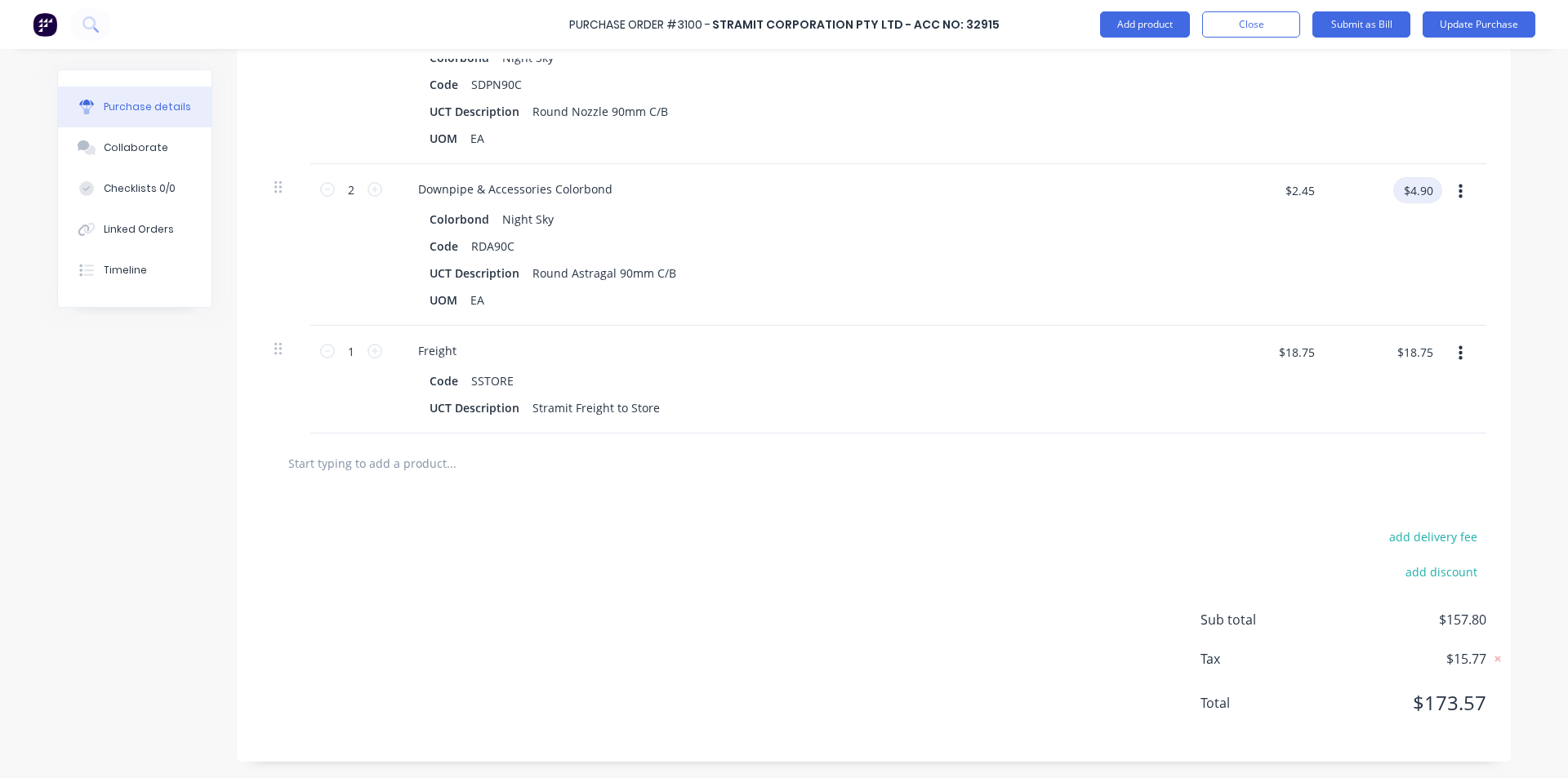
click at [1405, 182] on input "$4.90" at bounding box center [1418, 191] width 49 height 26
click at [1397, 218] on div "$4.91 $4.91" at bounding box center [1386, 245] width 119 height 162
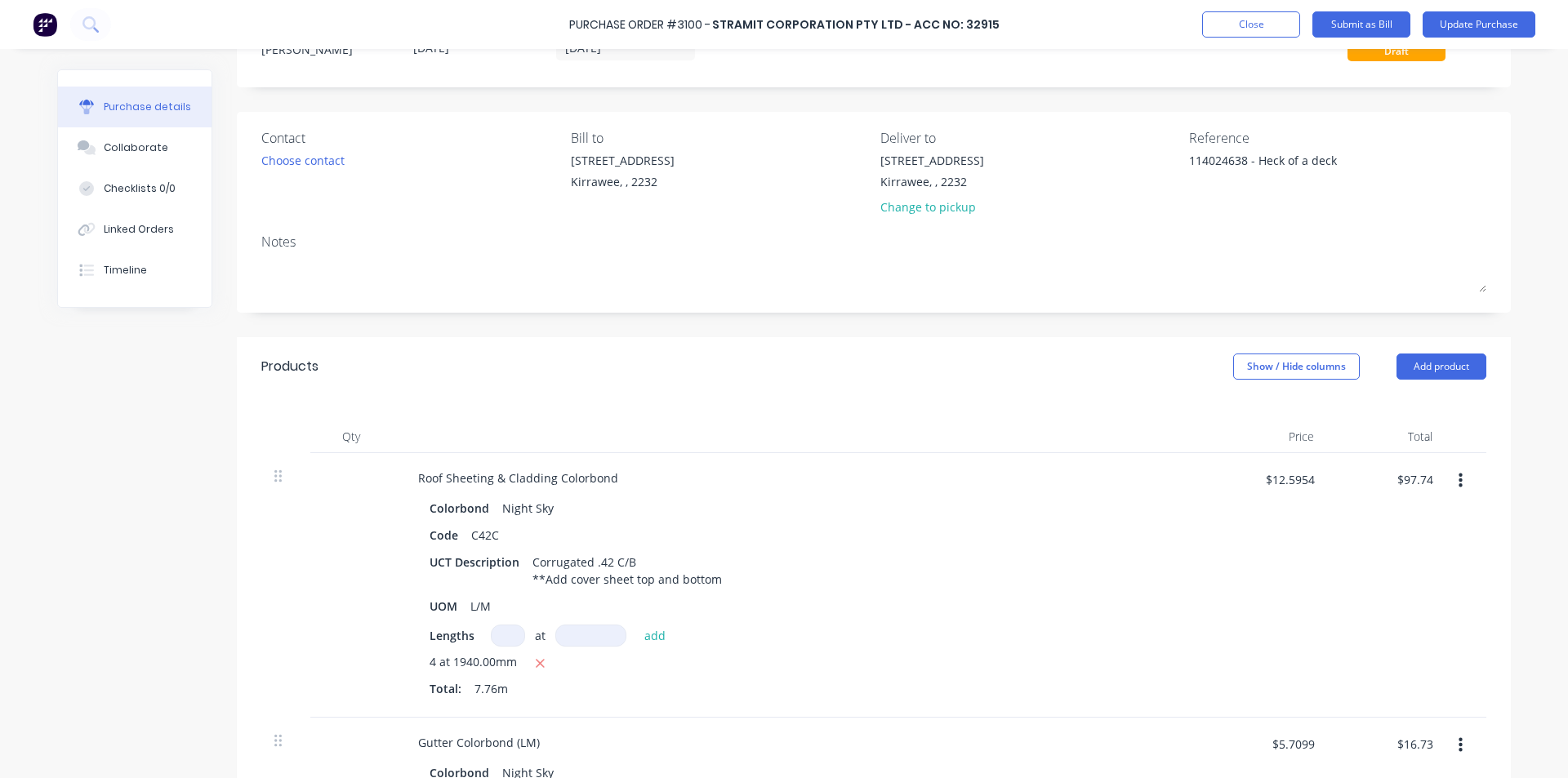
scroll to position [0, 0]
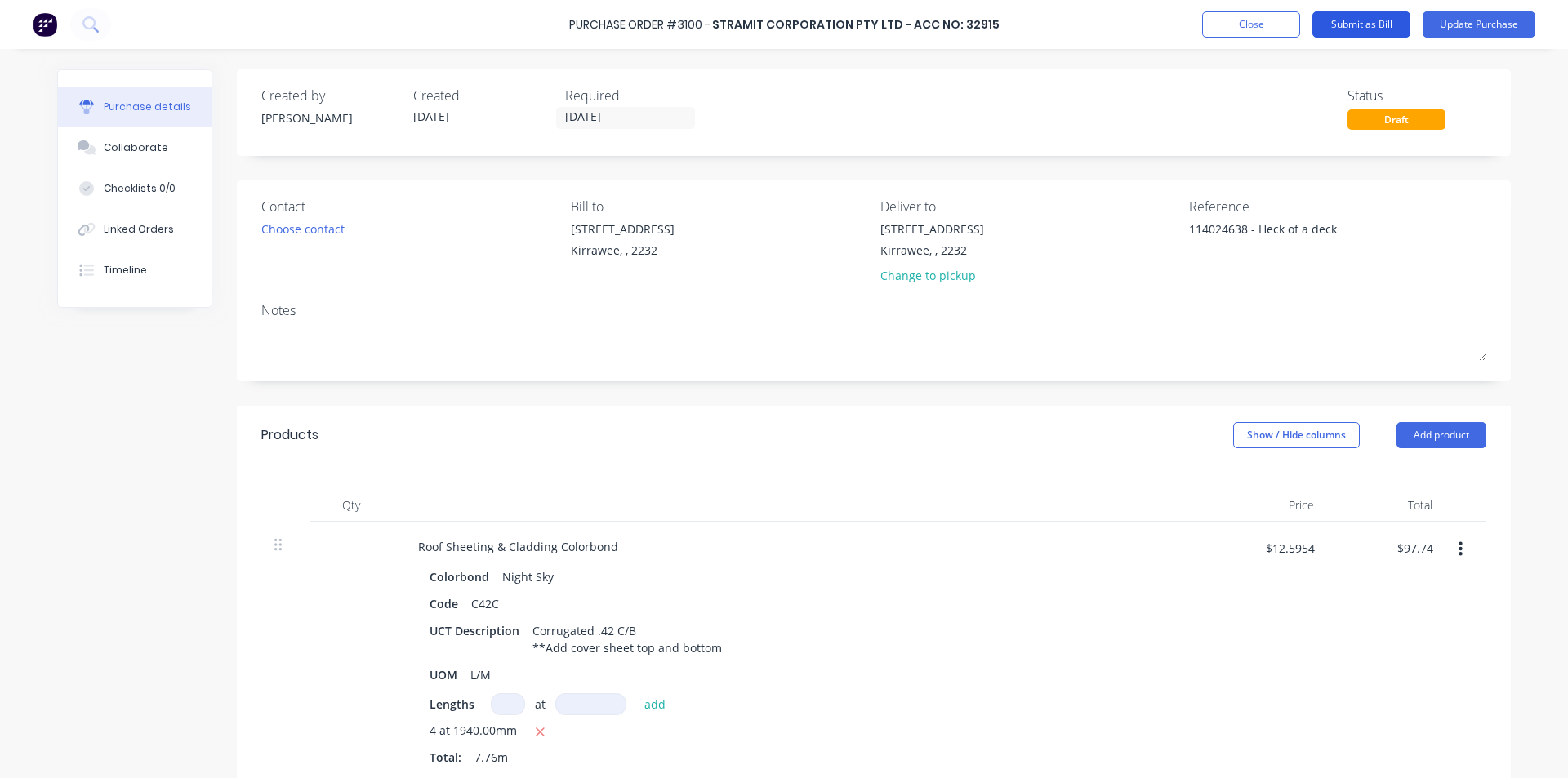
click at [1379, 25] on button "Submit as Bill" at bounding box center [1362, 25] width 98 height 26
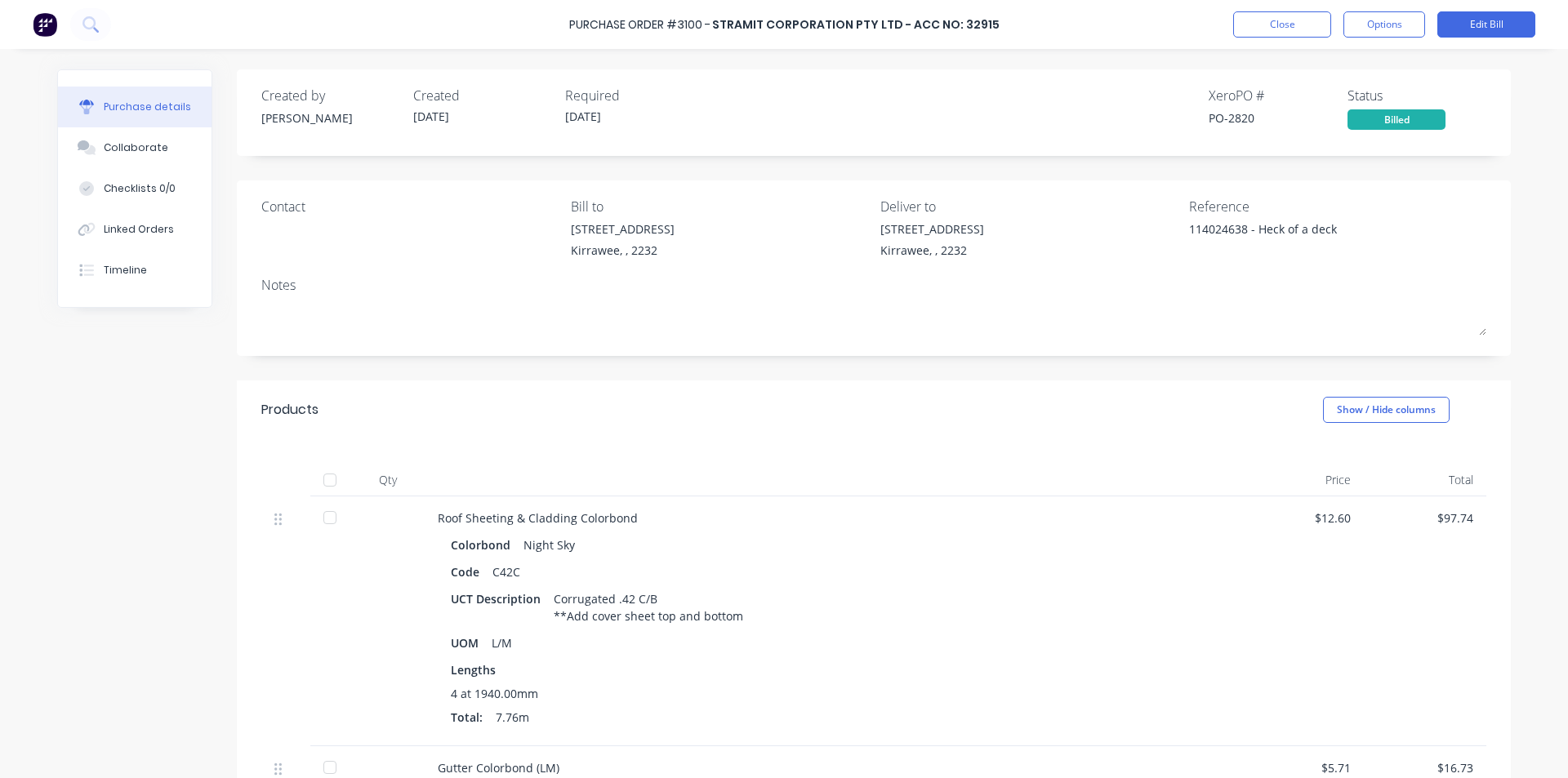
click at [1307, 11] on div "Purchase Order #3100 - Stramit Corporation Pty Ltd - Acc No: 32915 Close Option…" at bounding box center [784, 25] width 1568 height 49
click at [1303, 18] on button "Close" at bounding box center [1283, 25] width 98 height 26
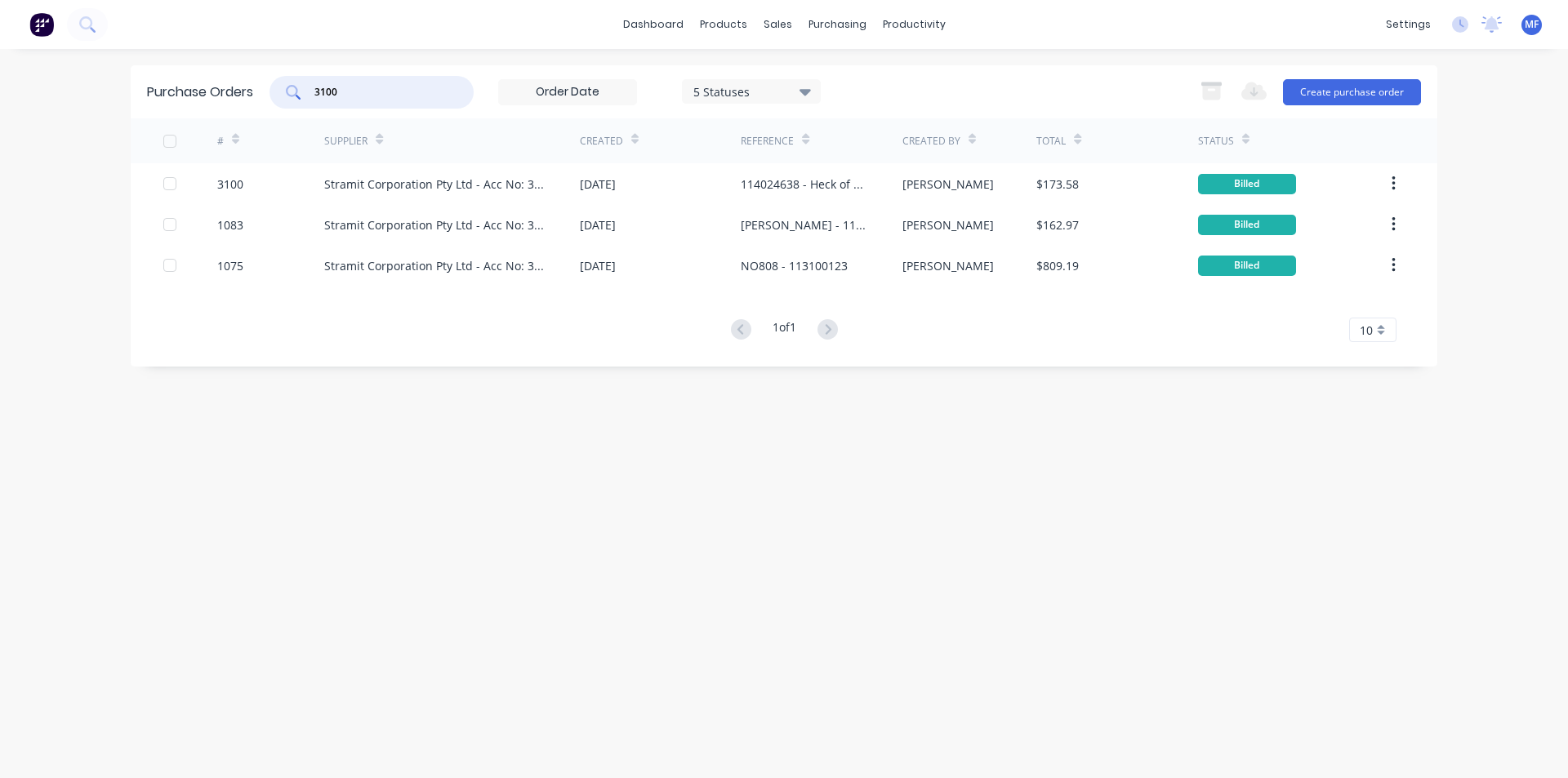
click at [381, 96] on input "3100" at bounding box center [380, 92] width 135 height 17
click at [381, 97] on input "3100" at bounding box center [380, 92] width 135 height 17
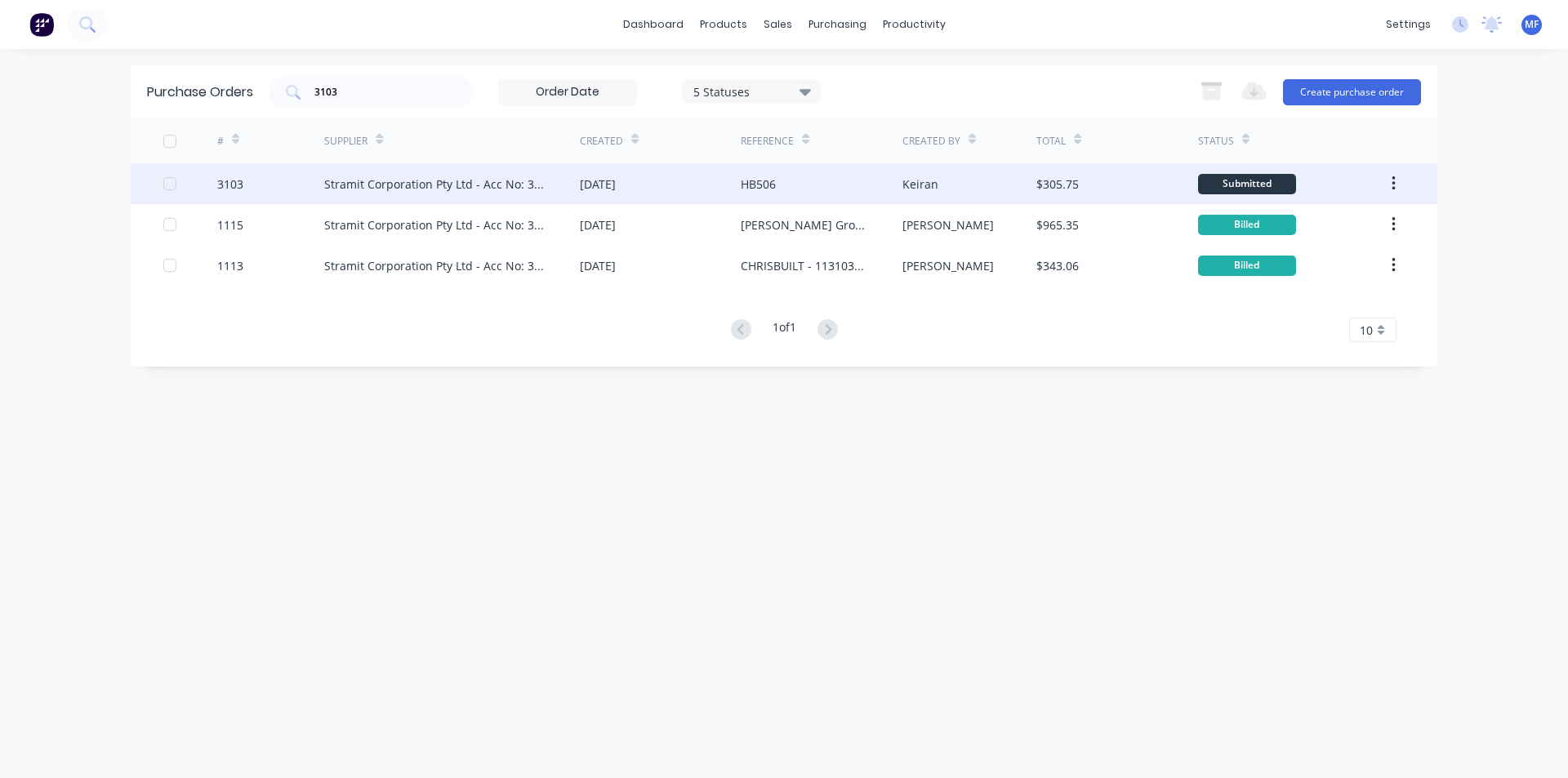
click at [481, 191] on div "Stramit Corporation Pty Ltd - Acc No: 32915" at bounding box center [436, 184] width 223 height 18
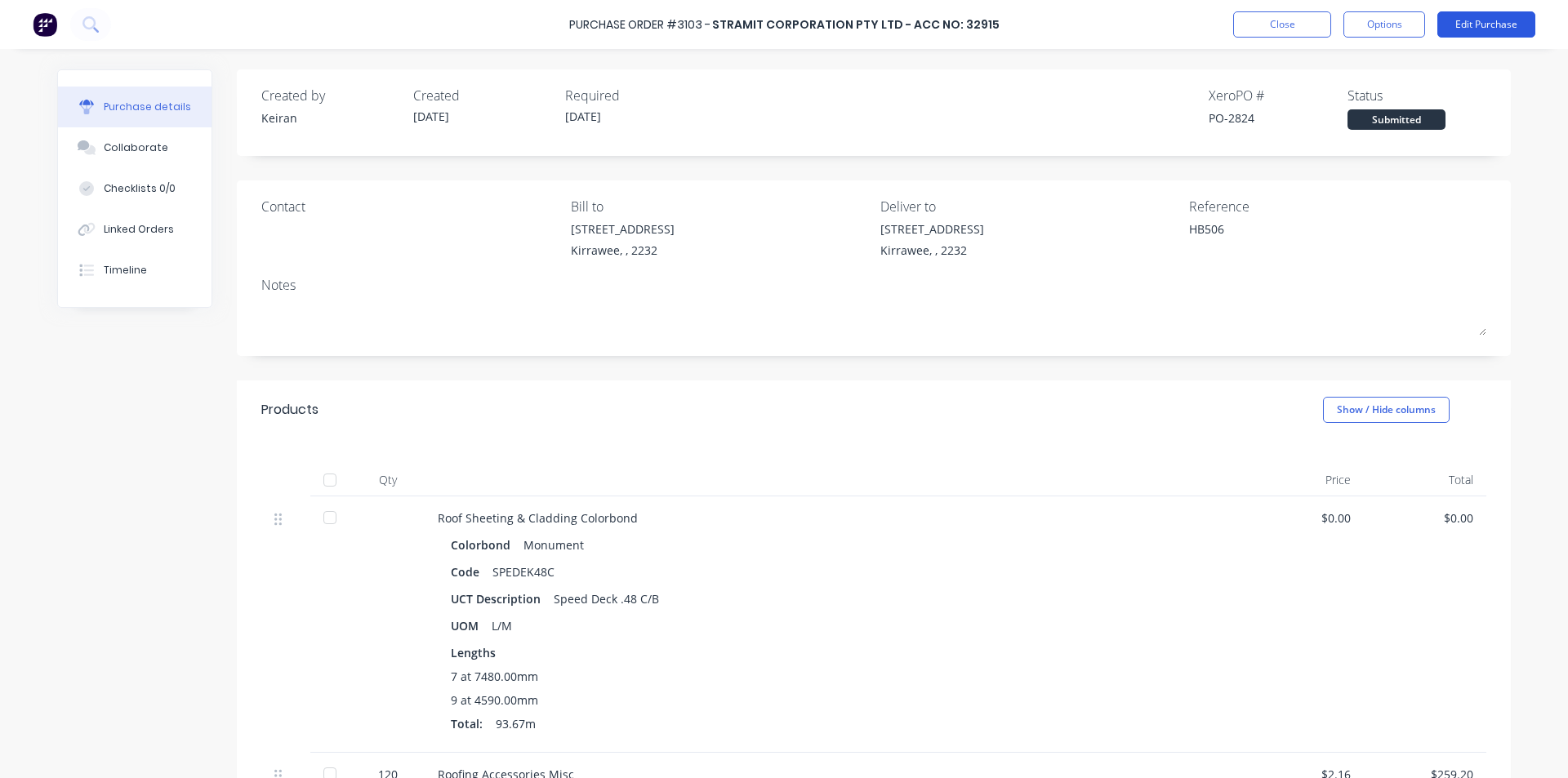
click at [1485, 30] on button "Edit Purchase" at bounding box center [1487, 25] width 98 height 26
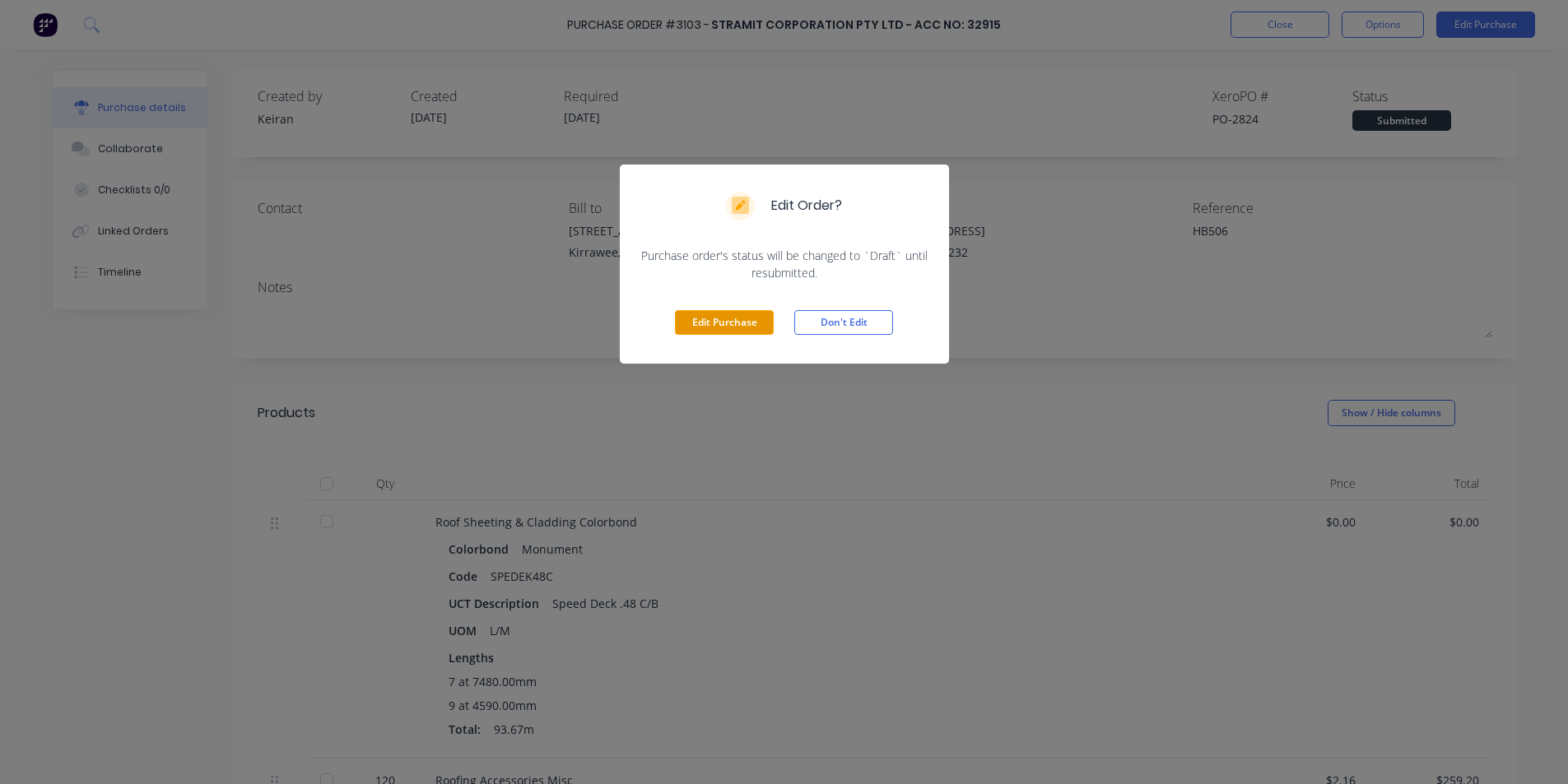
click at [700, 323] on button "Edit Purchase" at bounding box center [724, 323] width 99 height 25
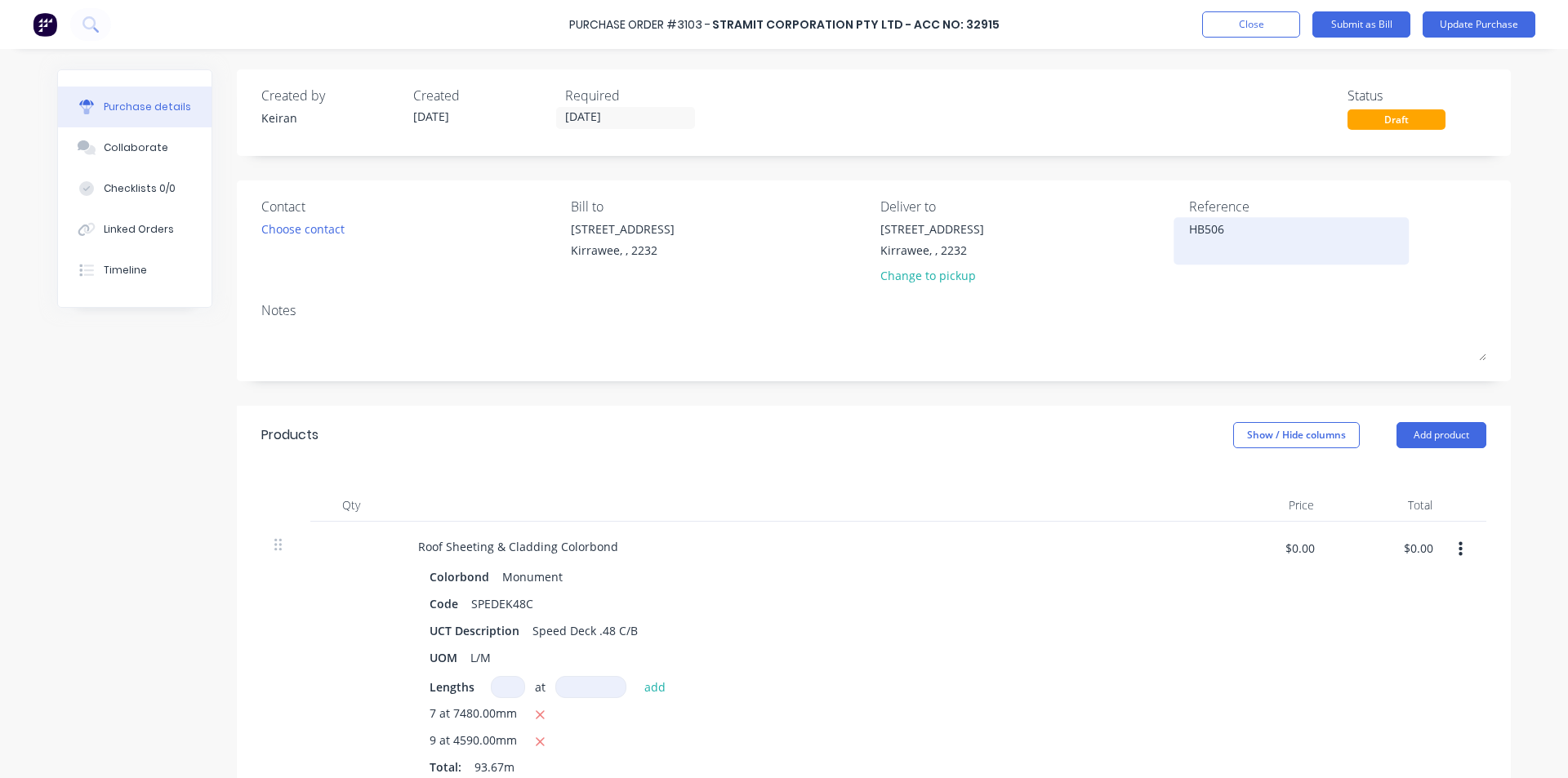
click at [1189, 234] on div "HB506" at bounding box center [1291, 241] width 204 height 40
click at [1189, 231] on textarea "HB506" at bounding box center [1291, 239] width 204 height 37
click at [1171, 381] on div "Created by Keiran Created 07/08/25 Required 11/08/25 Status Draft Contact Choos…" at bounding box center [874, 718] width 1275 height 1298
click at [1415, 545] on input "$0.00" at bounding box center [1418, 548] width 49 height 26
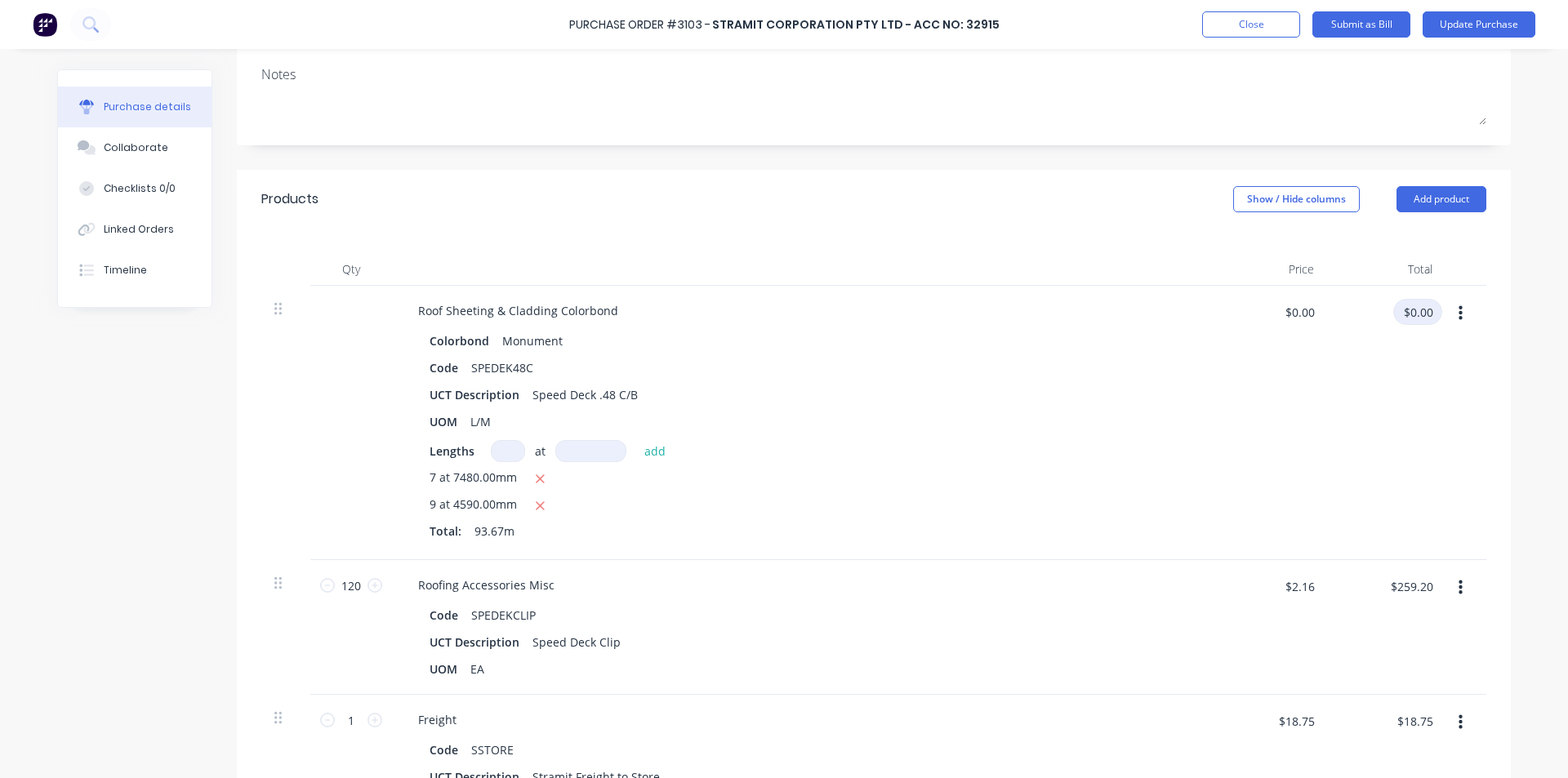
scroll to position [245, 0]
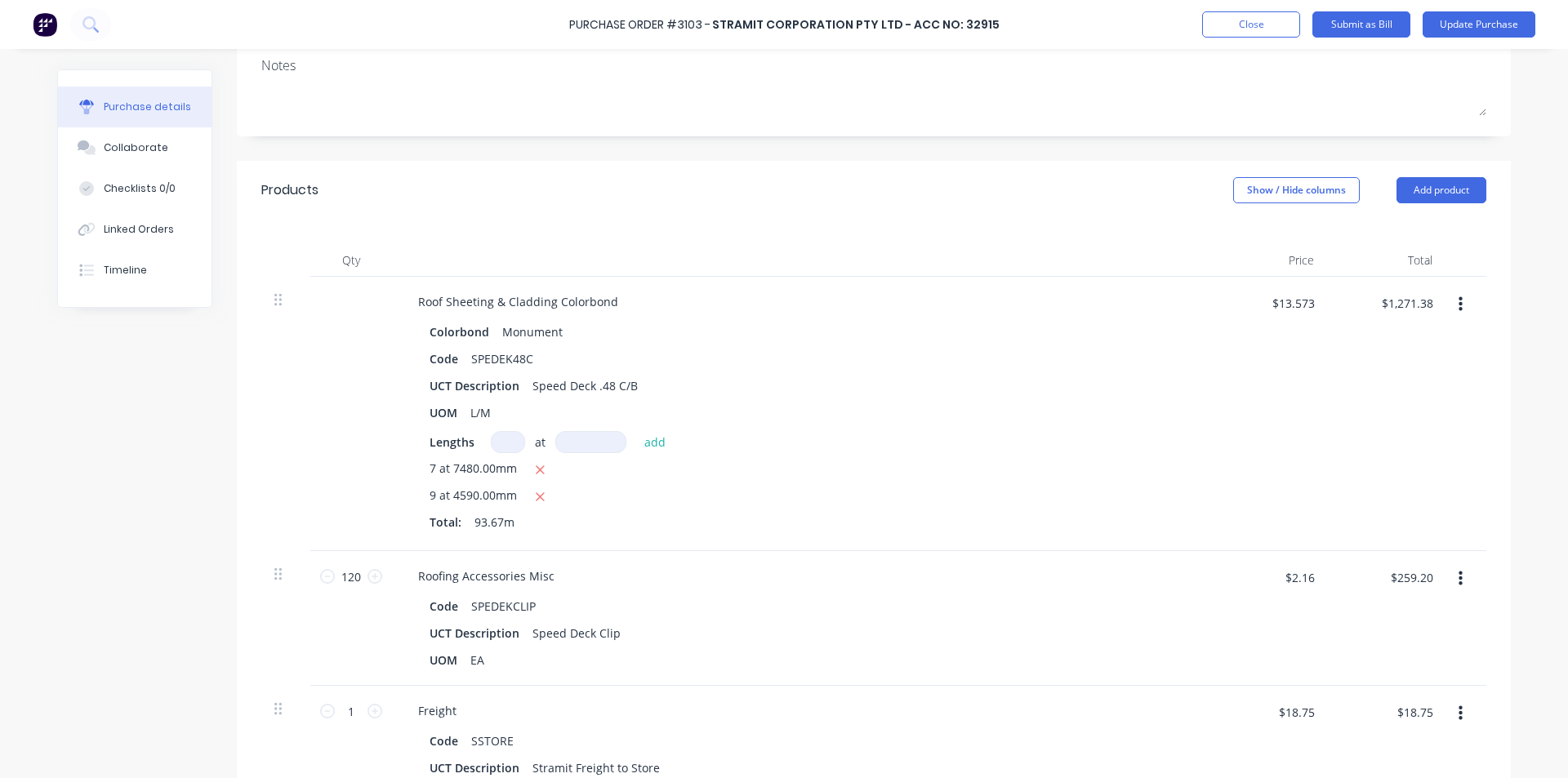
click at [904, 485] on div "7 at 7480.00mm 9 at 4590.00mm Total: 93.67m" at bounding box center [800, 499] width 741 height 77
click at [1412, 576] on input "$259.20" at bounding box center [1411, 578] width 62 height 26
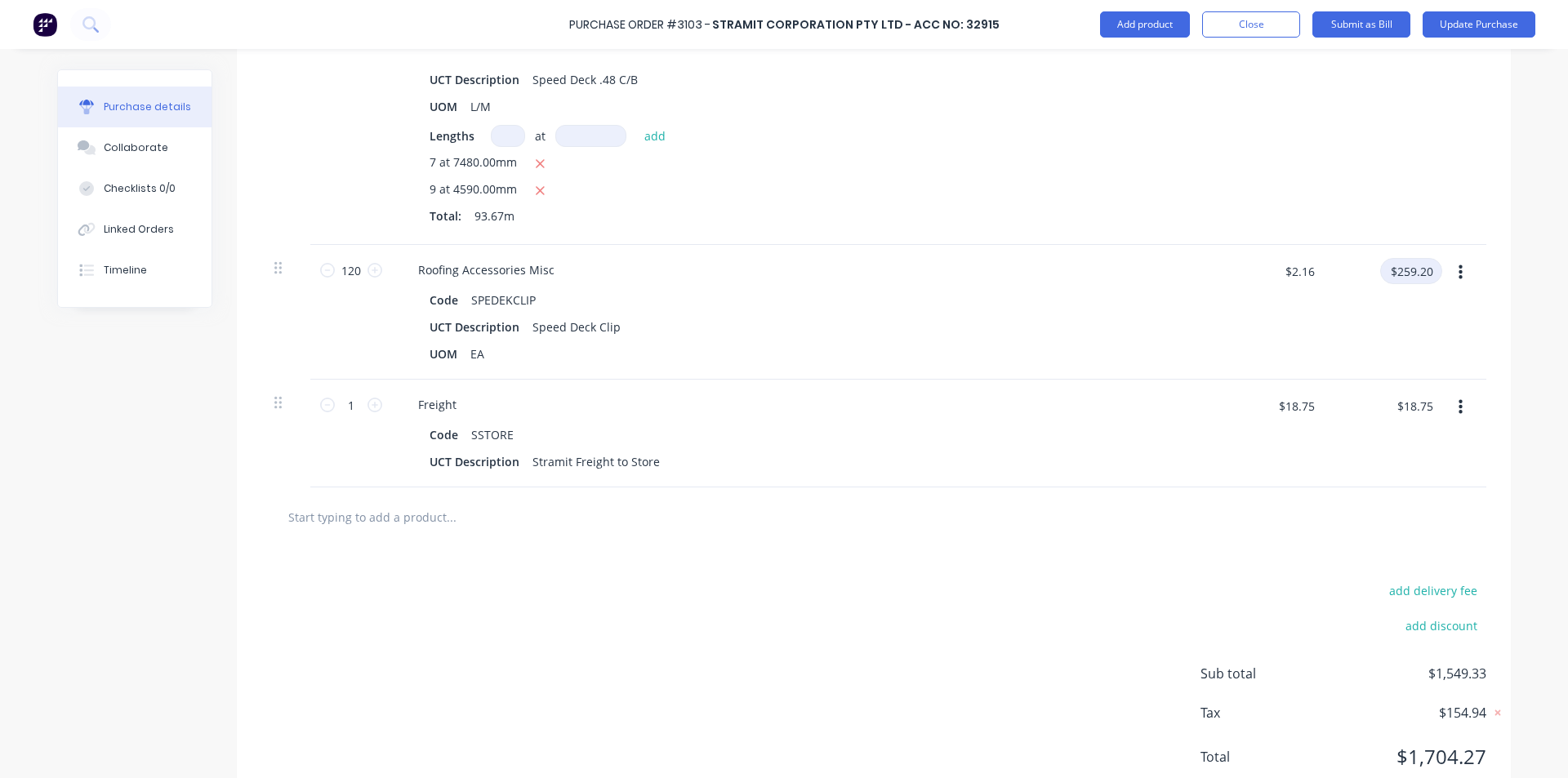
scroll to position [572, 0]
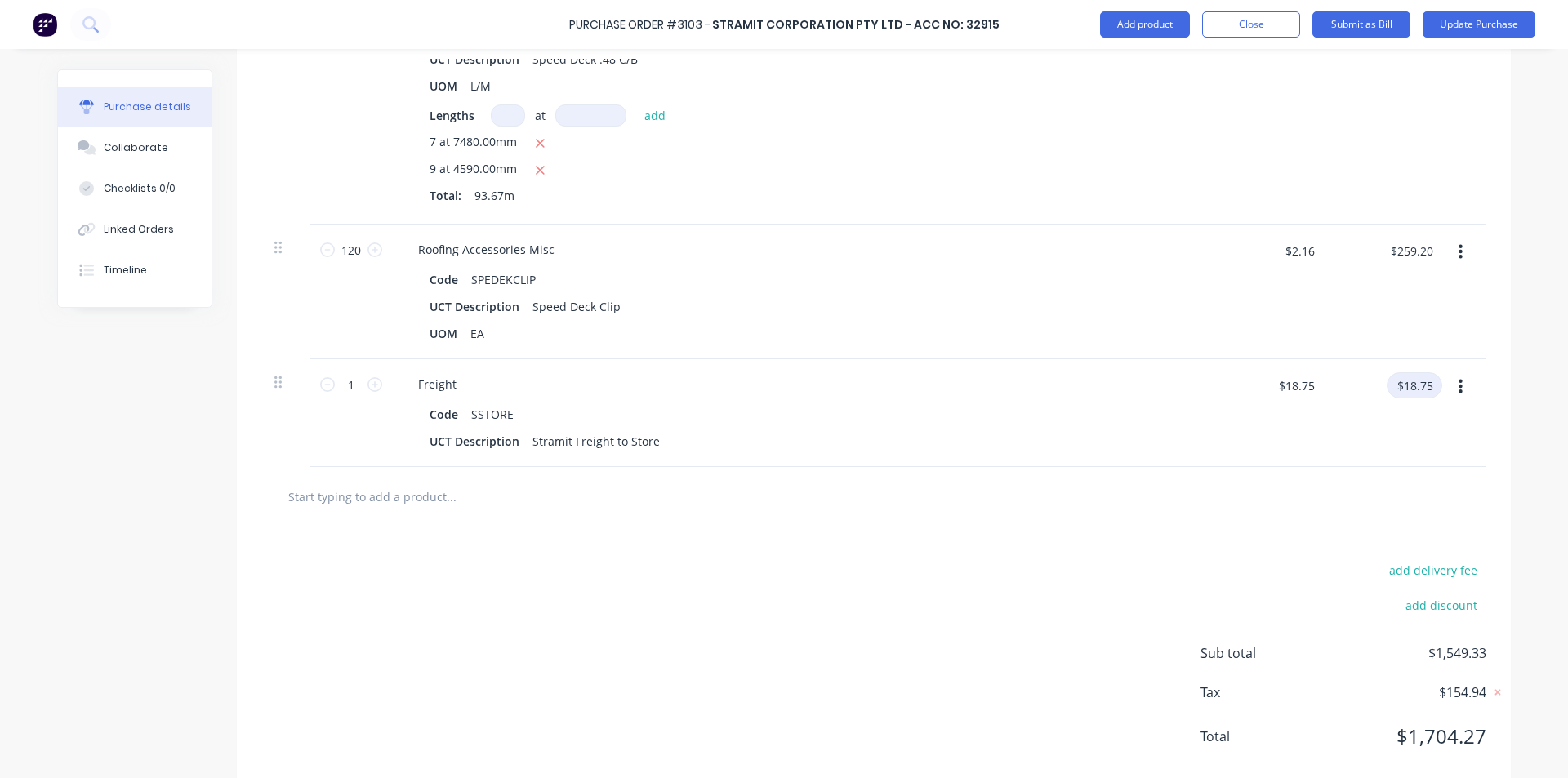
click at [1413, 386] on input "$18.75" at bounding box center [1414, 385] width 55 height 26
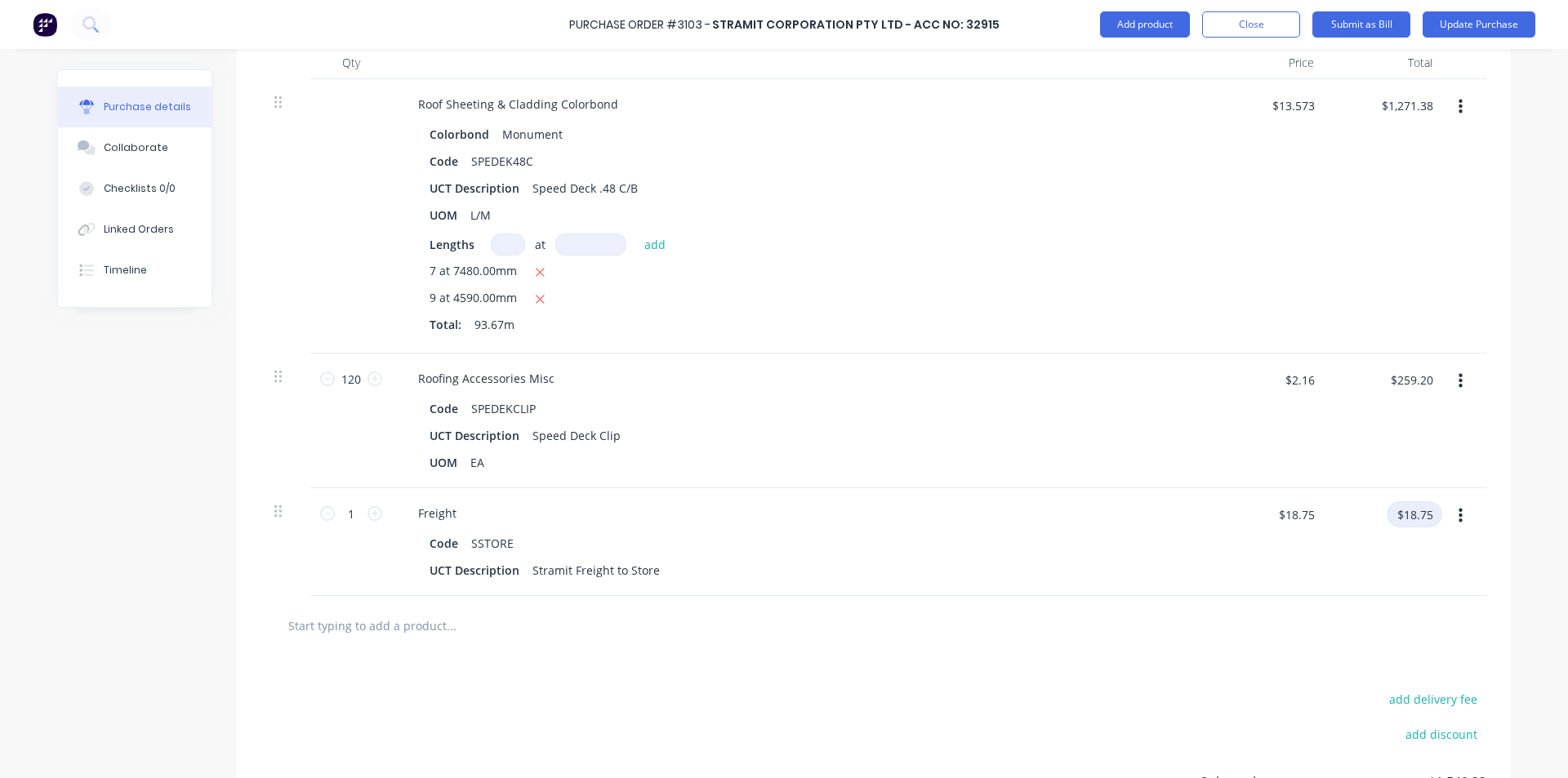
scroll to position [442, 0]
click at [1427, 106] on input "$1,271.38" at bounding box center [1406, 106] width 71 height 26
click at [1327, 307] on div "$1,271.37 1271.37" at bounding box center [1386, 217] width 119 height 274
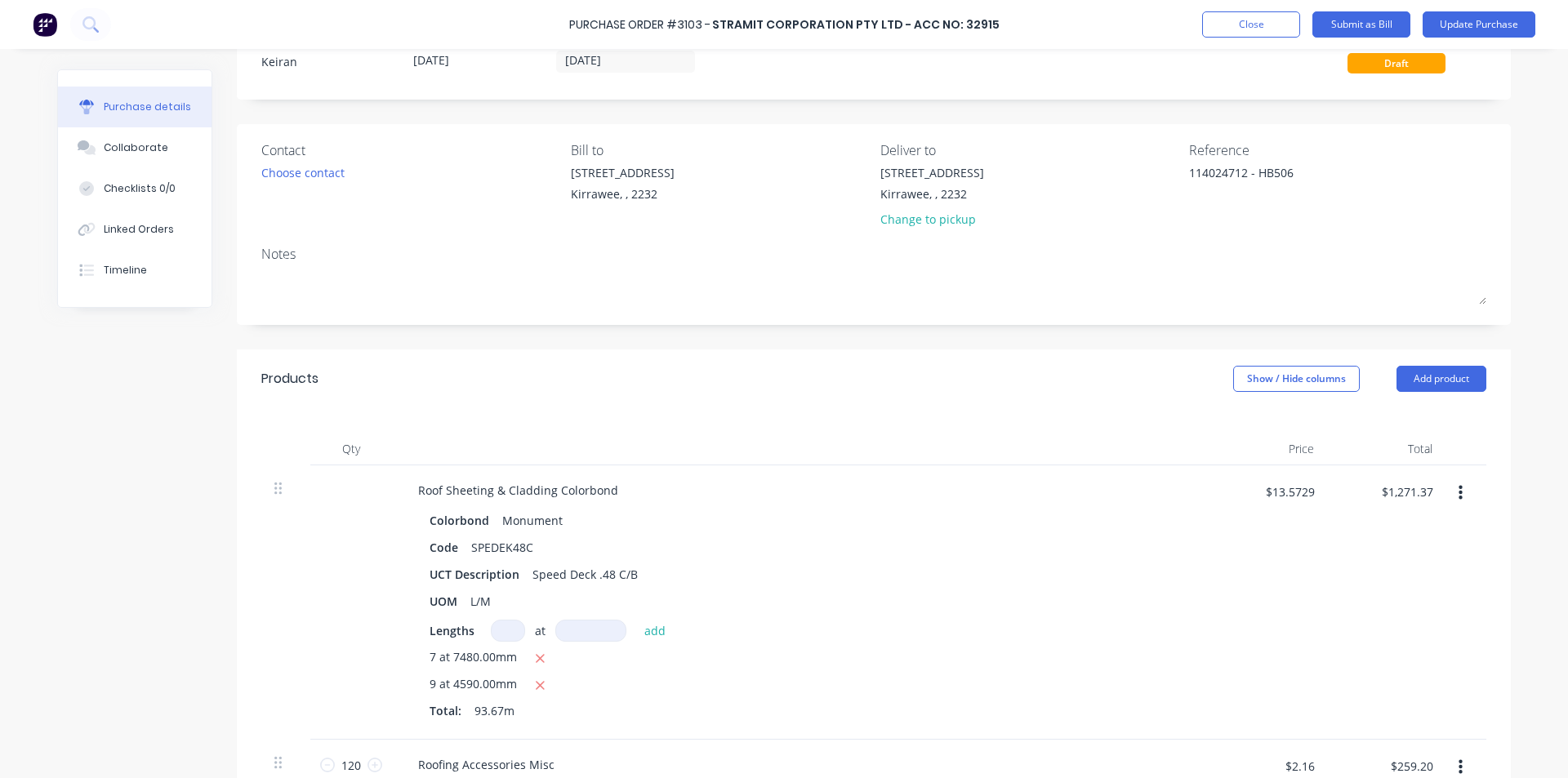
scroll to position [0, 0]
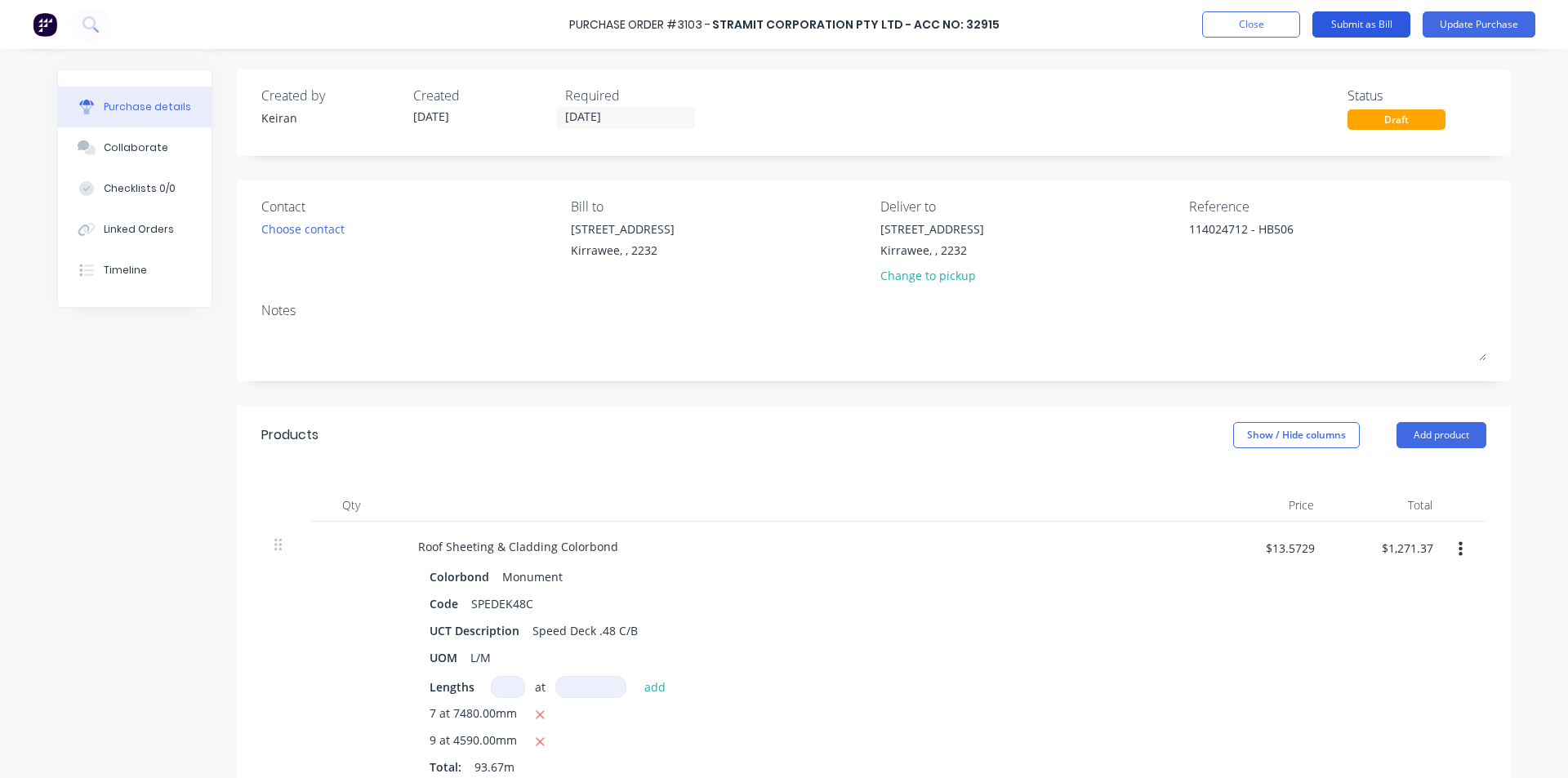
click at [1362, 20] on button "Submit as Bill" at bounding box center [1362, 25] width 98 height 26
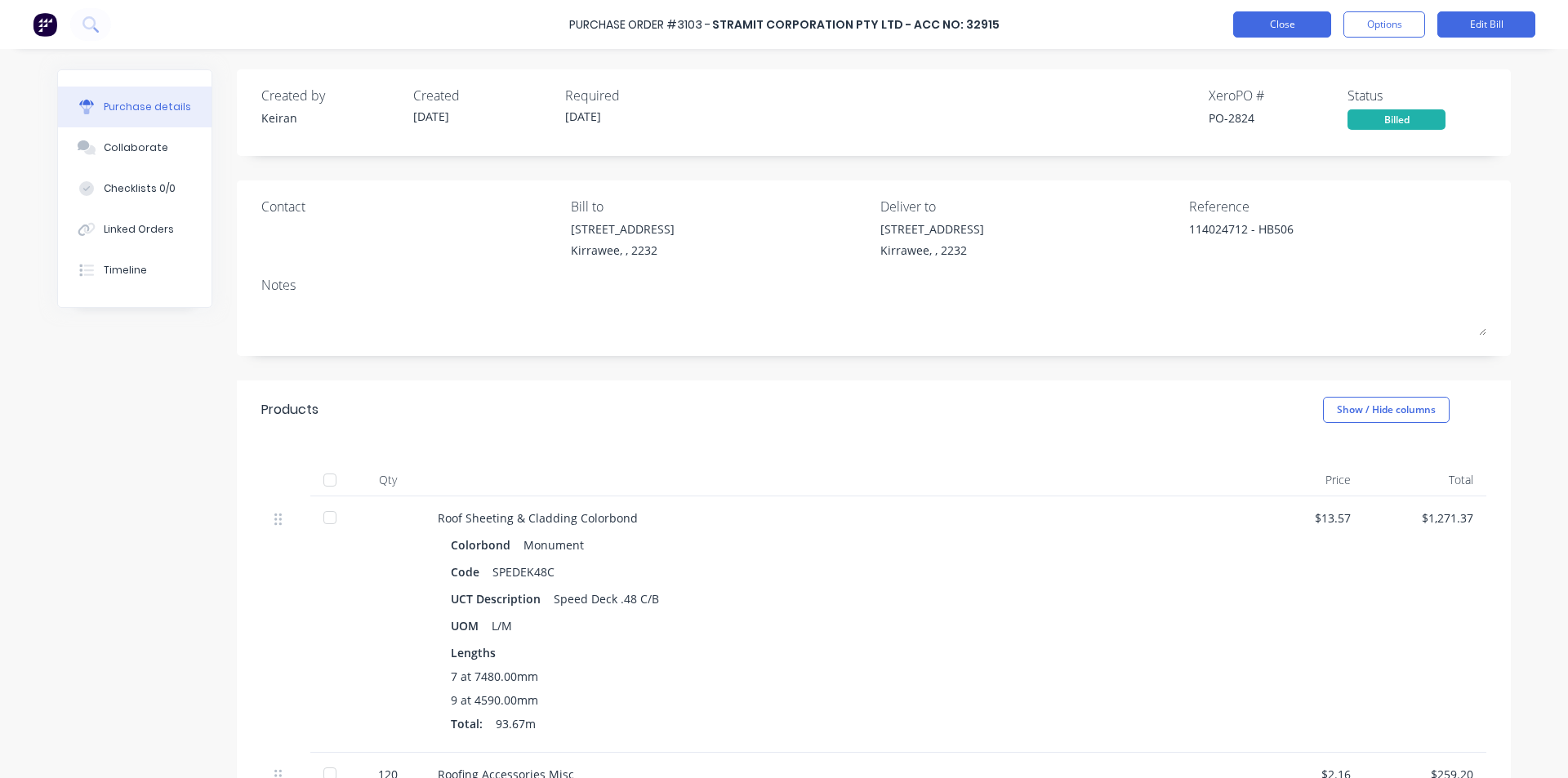
click at [1300, 22] on button "Close" at bounding box center [1283, 25] width 98 height 26
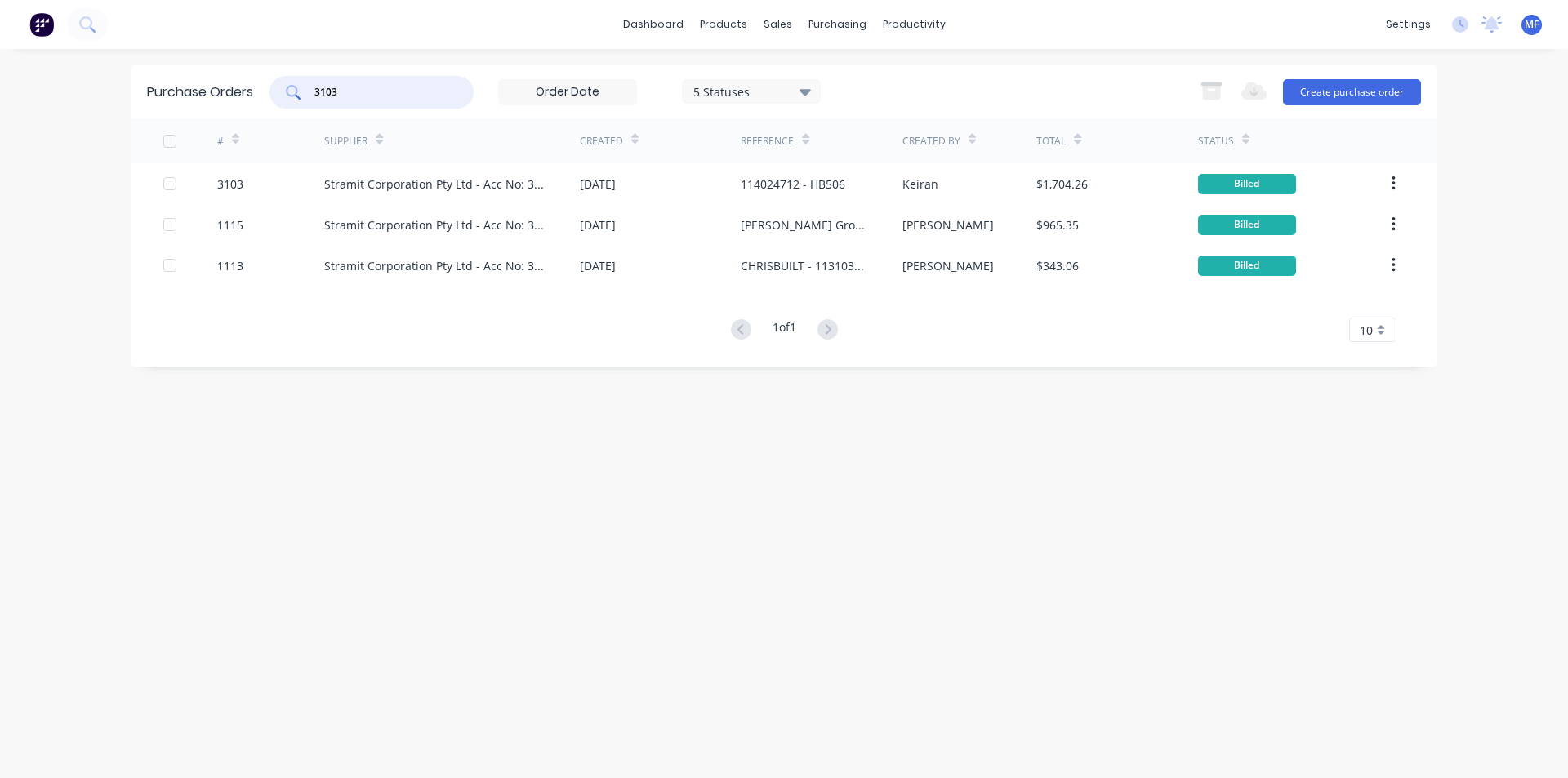
click at [357, 87] on input "3103" at bounding box center [380, 92] width 135 height 17
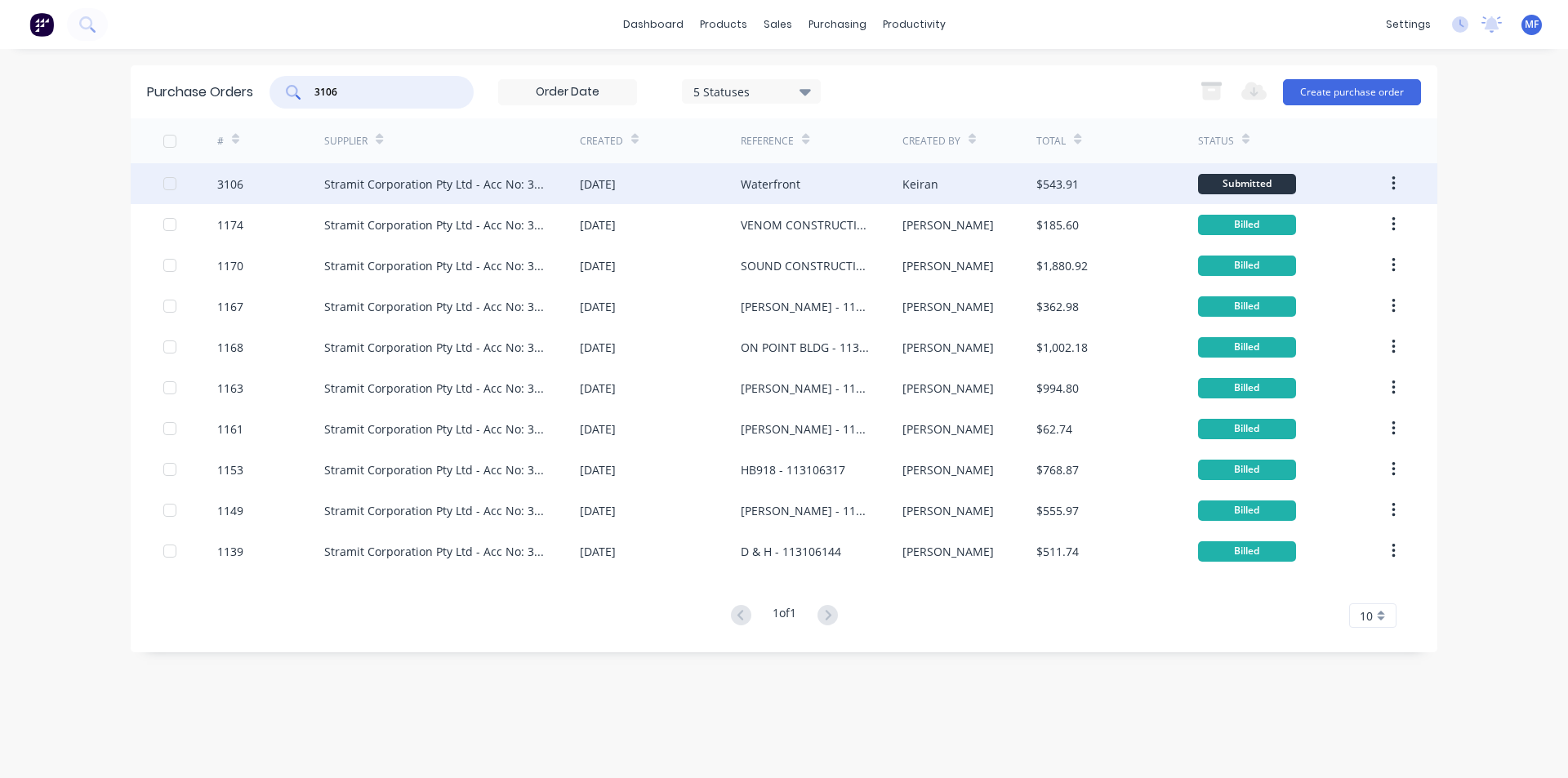
click at [903, 181] on div "Keiran" at bounding box center [921, 184] width 36 height 18
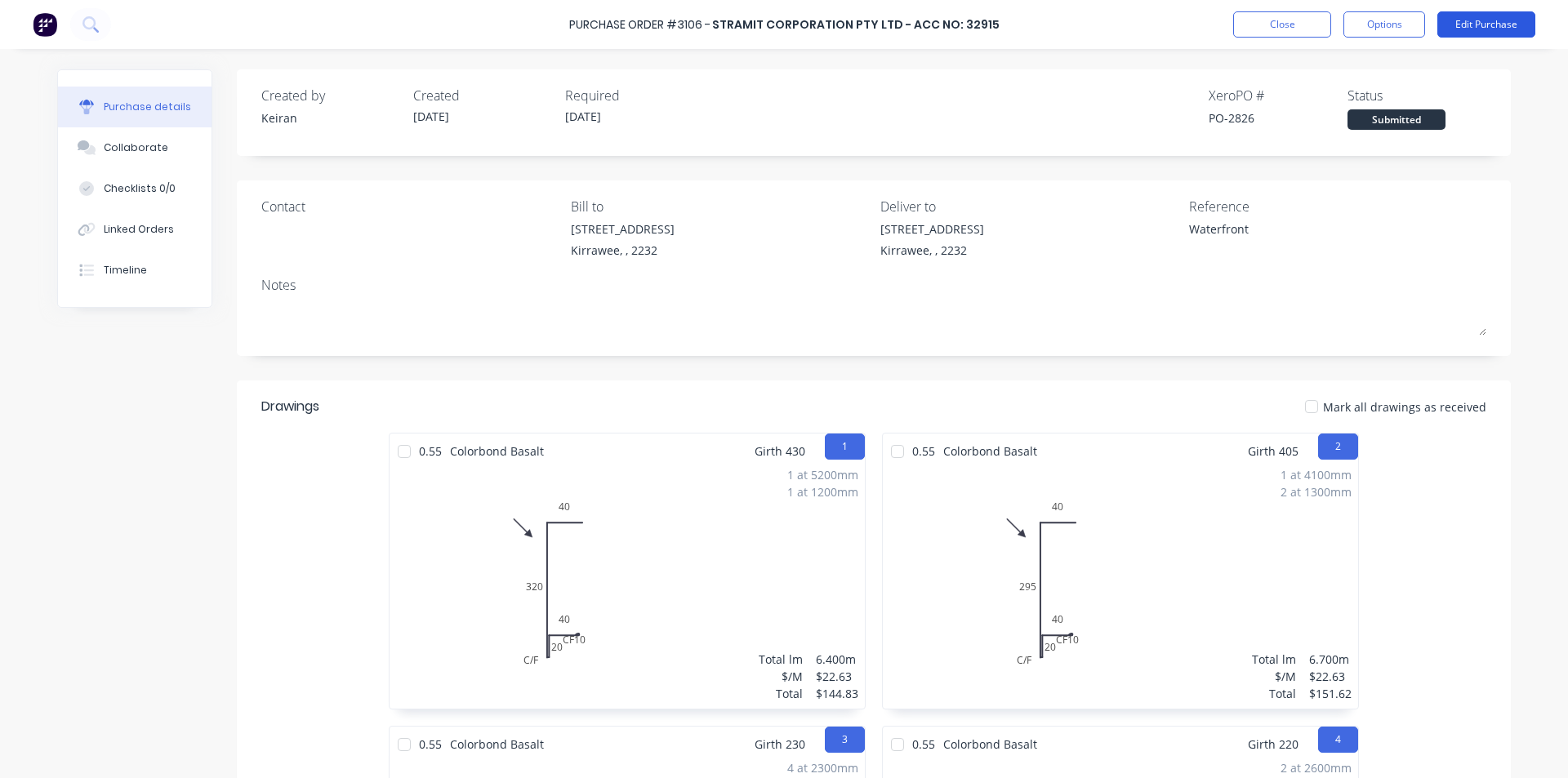
click at [1485, 21] on button "Edit Purchase" at bounding box center [1487, 25] width 98 height 26
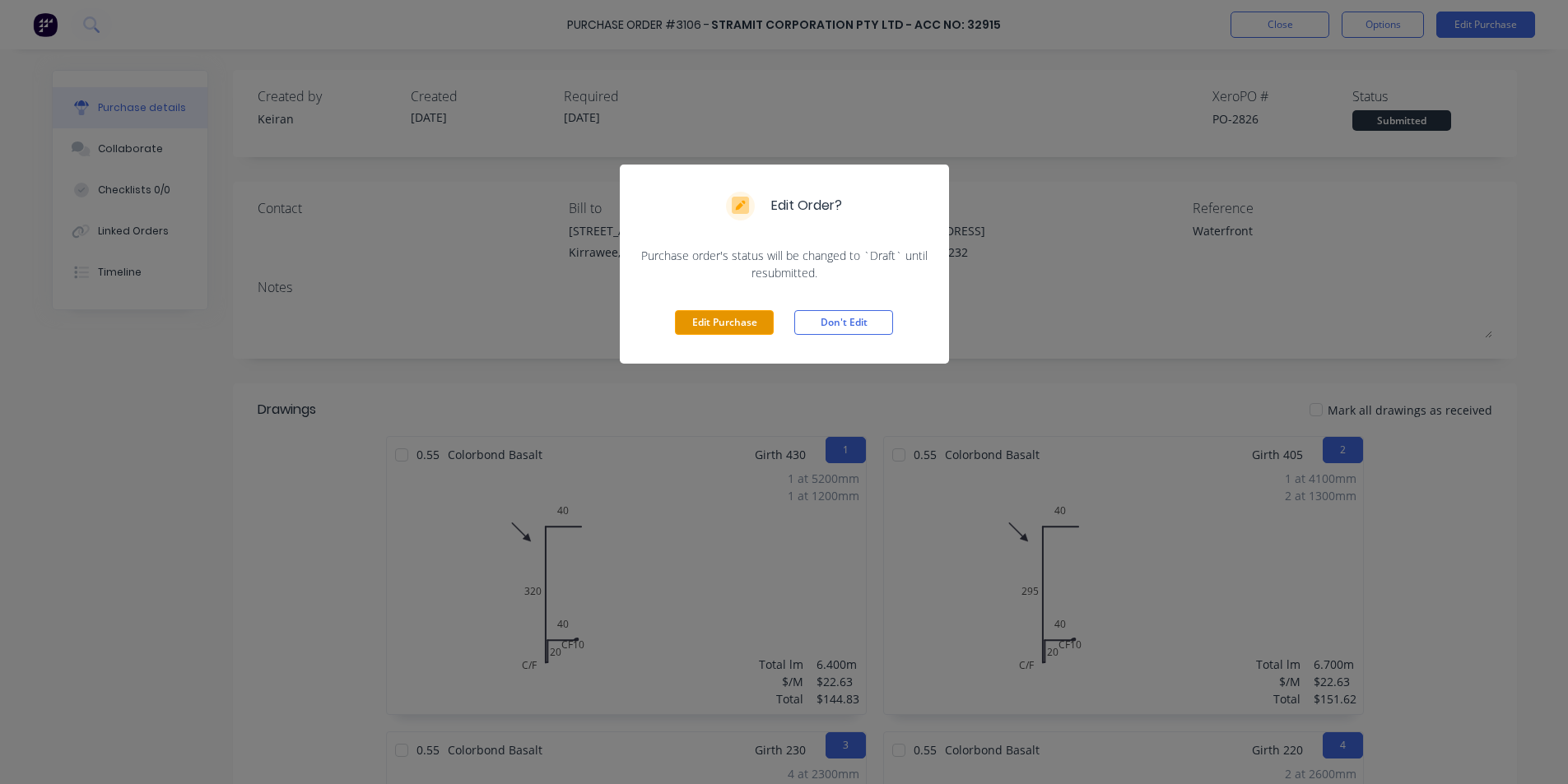
click at [715, 311] on button "Edit Purchase" at bounding box center [724, 323] width 99 height 25
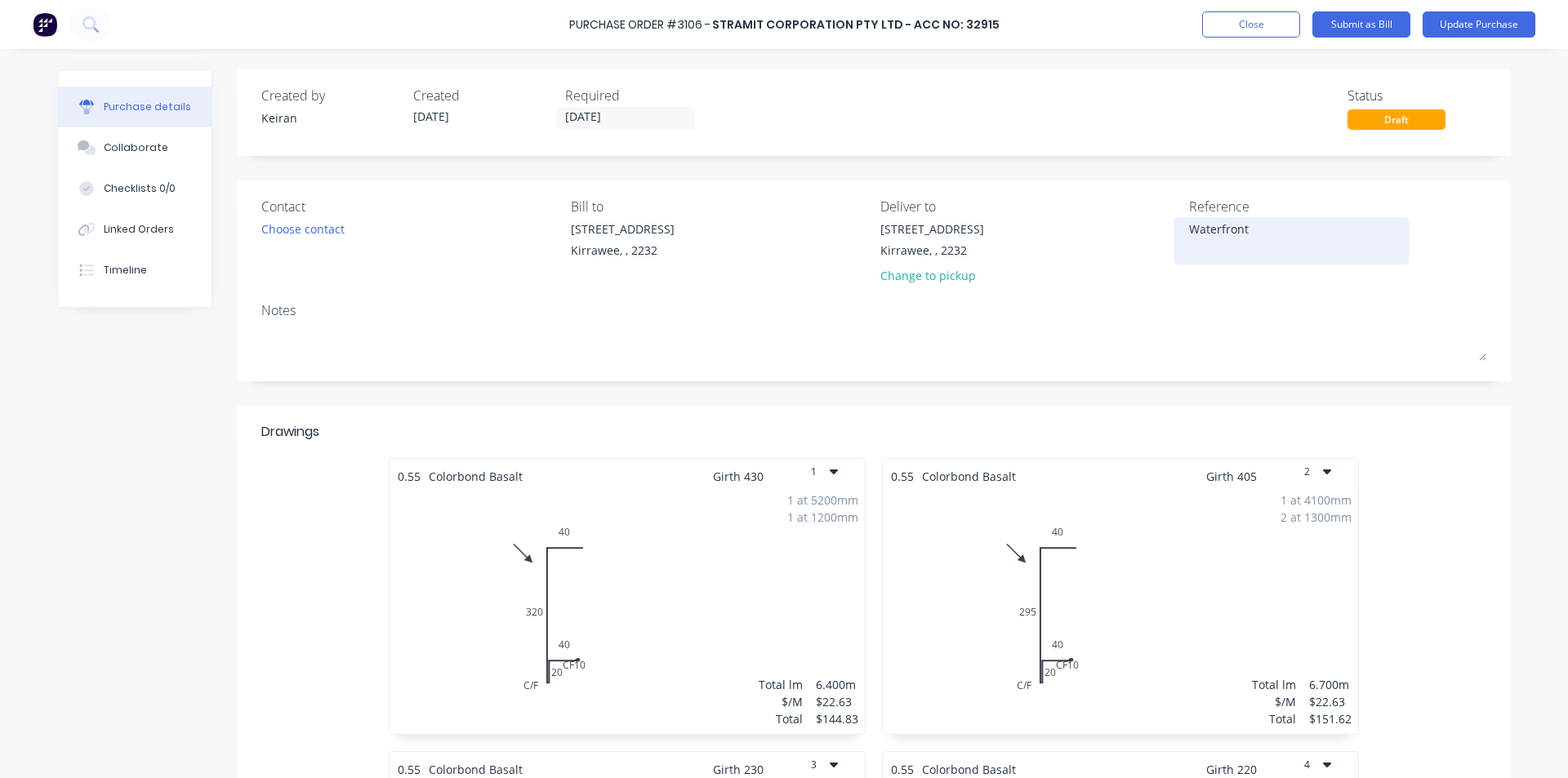
click at [1264, 228] on textarea "Waterfront" at bounding box center [1291, 239] width 204 height 37
click at [1254, 289] on div "Reference 114024714 - Waterfront" at bounding box center [1338, 244] width 297 height 96
click at [1219, 230] on textarea "114024714 - Waterfront" at bounding box center [1291, 239] width 204 height 37
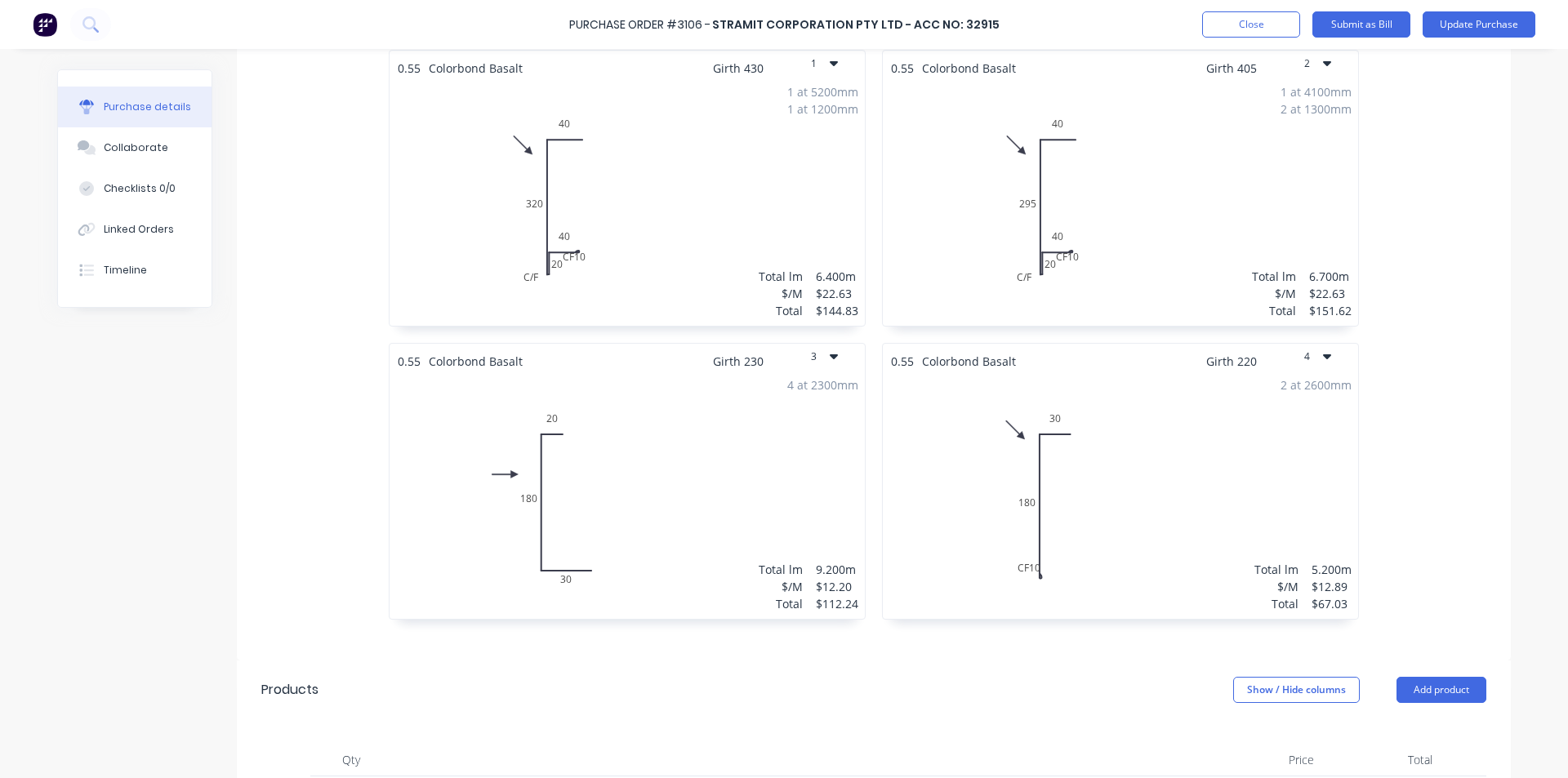
scroll to position [859, 0]
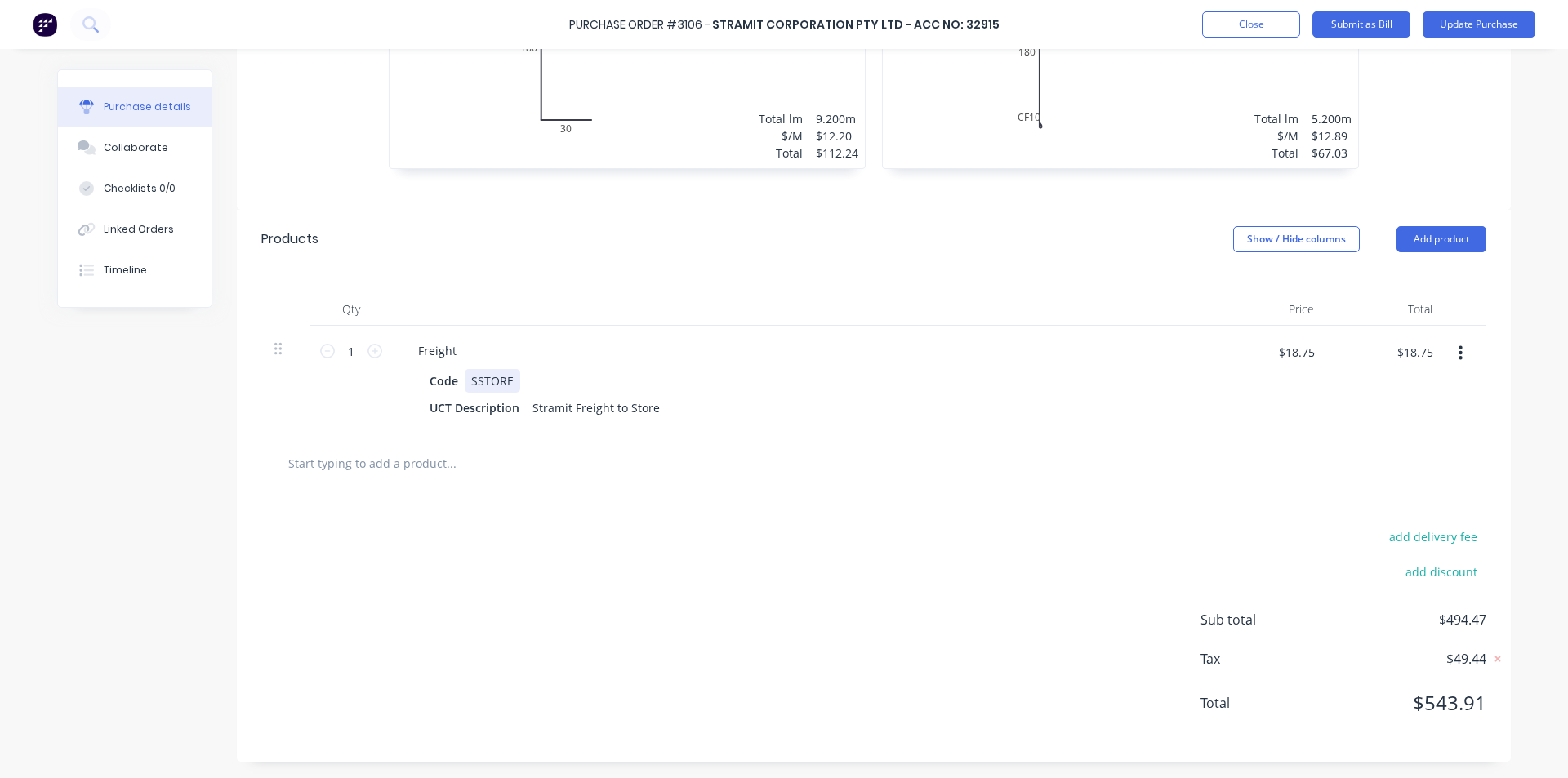
click at [546, 391] on div "Code SSTORE" at bounding box center [798, 380] width 748 height 24
drag, startPoint x: 414, startPoint y: 460, endPoint x: 428, endPoint y: 457, distance: 14.3
click at [414, 460] on input "text" at bounding box center [451, 463] width 327 height 32
click at [1441, 241] on button "Add product" at bounding box center [1442, 240] width 90 height 26
click at [1403, 318] on div "Basic product" at bounding box center [1408, 313] width 126 height 24
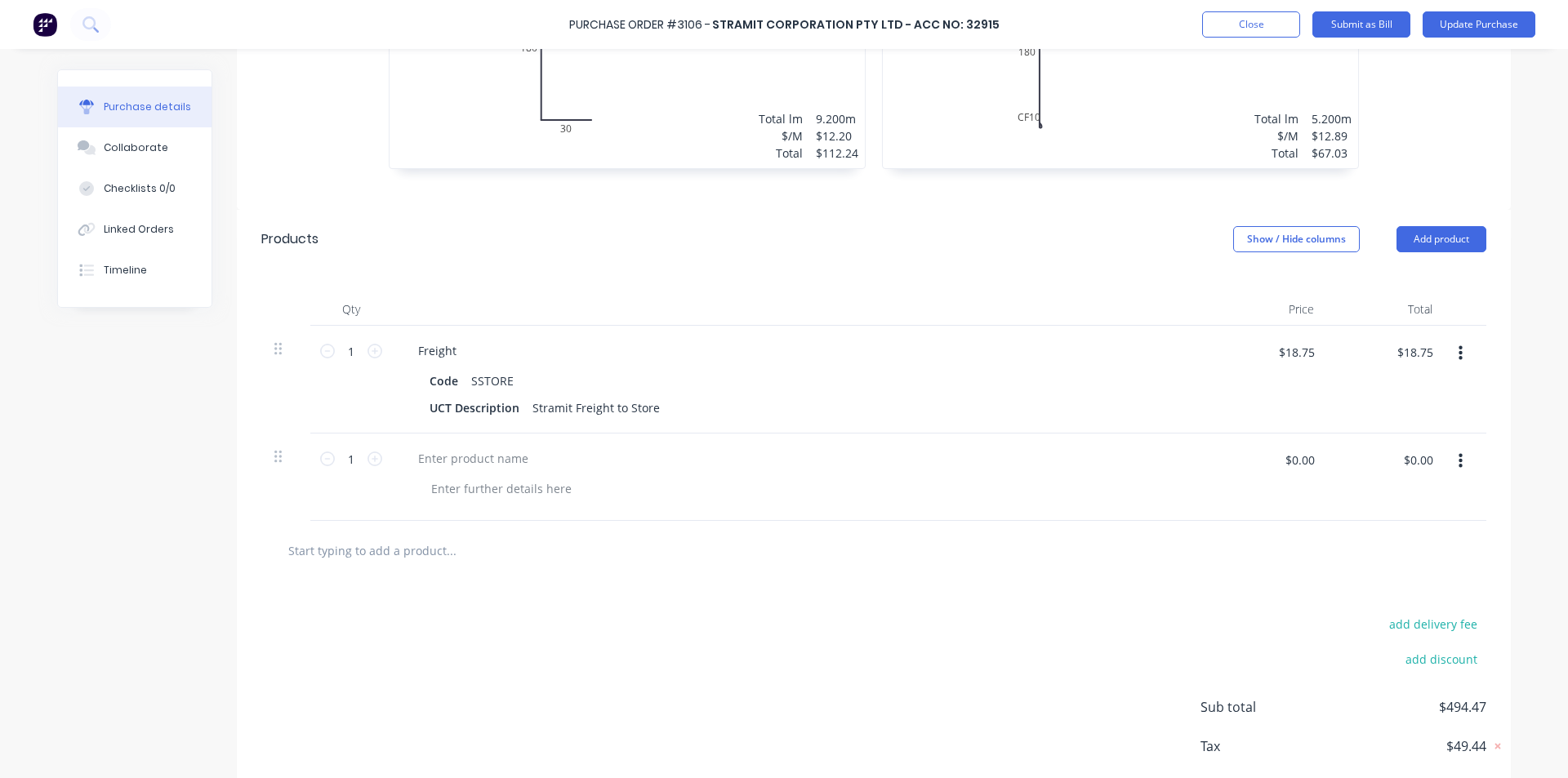
click at [388, 547] on input "text" at bounding box center [451, 550] width 327 height 32
click at [462, 453] on div at bounding box center [473, 458] width 136 height 24
click at [798, 576] on div at bounding box center [874, 551] width 1225 height 60
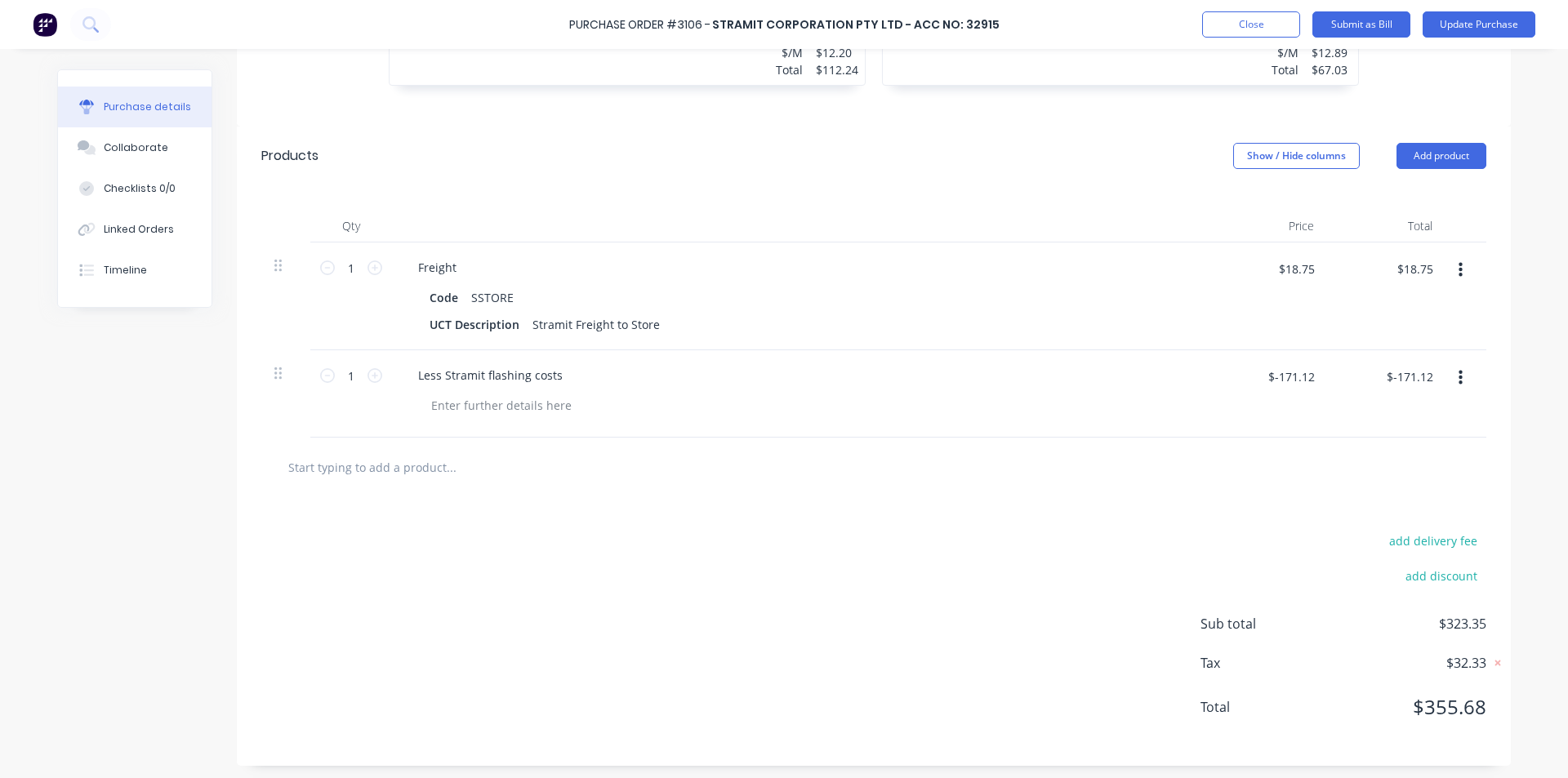
scroll to position [947, 0]
click at [1420, 372] on input "$-171.12" at bounding box center [1410, 372] width 65 height 26
click at [1428, 375] on input "$-171.12" at bounding box center [1410, 372] width 65 height 26
click at [1362, 436] on div at bounding box center [874, 464] width 1225 height 60
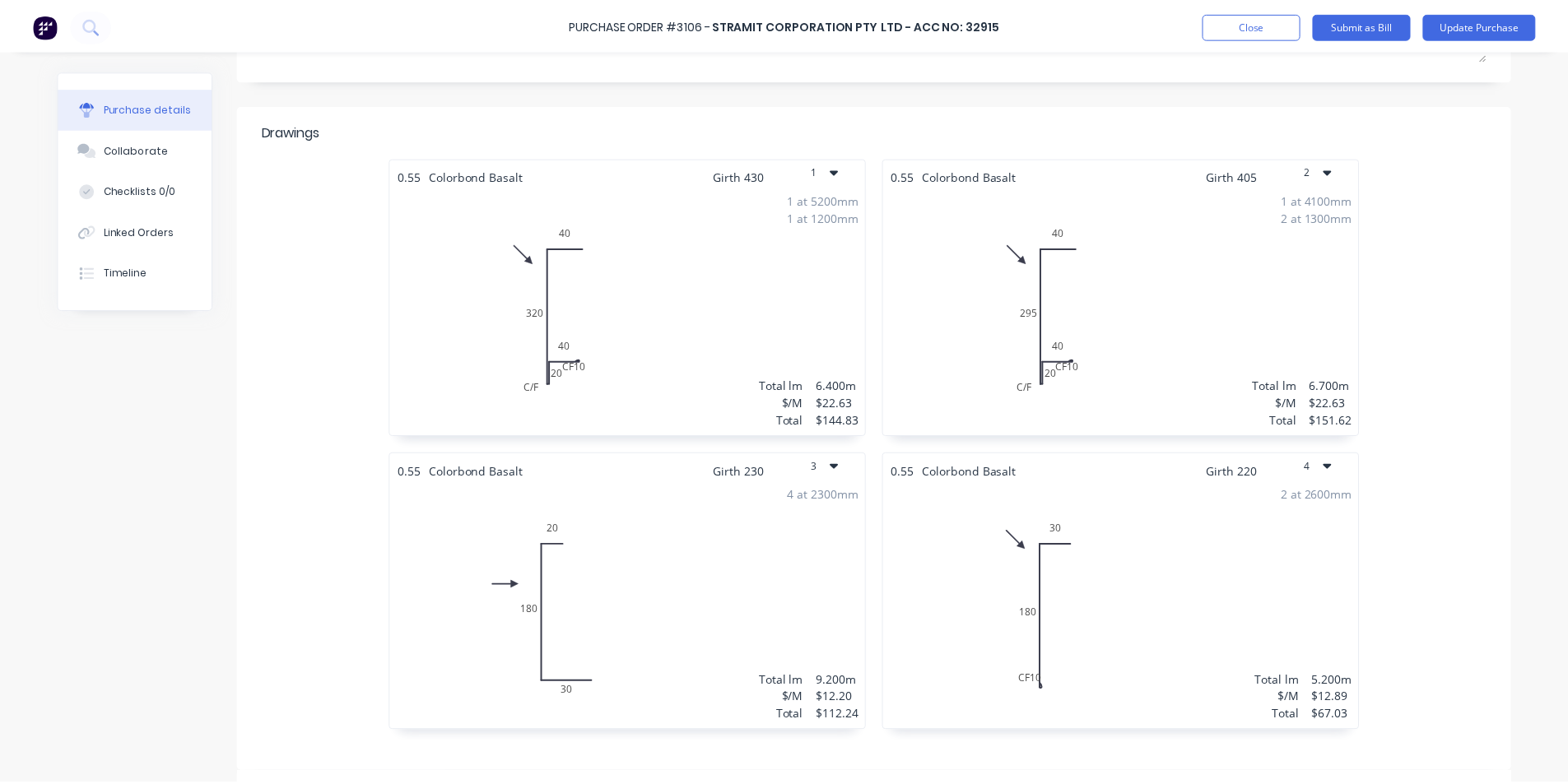
scroll to position [0, 0]
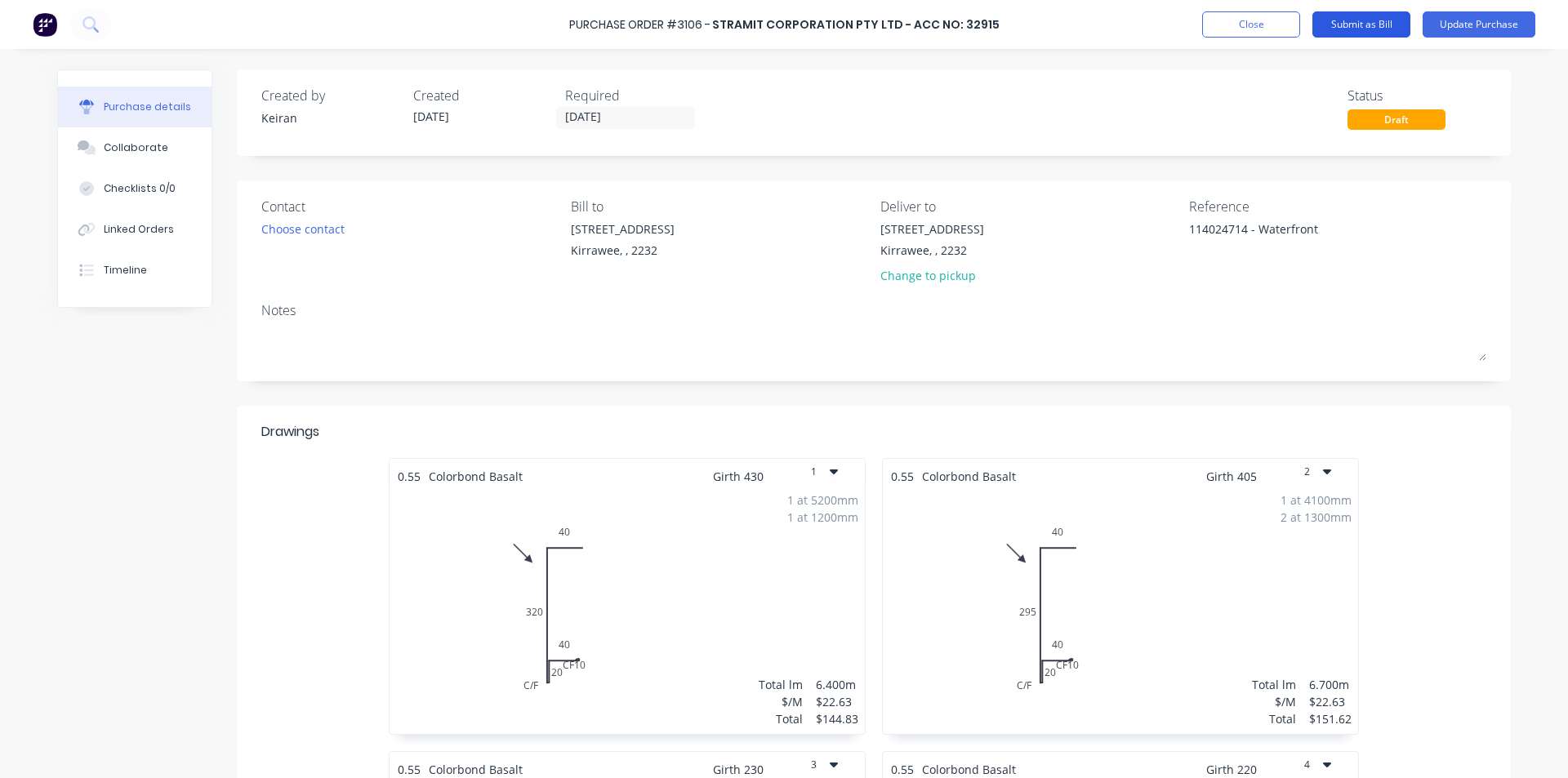
click at [1370, 18] on button "Submit as Bill" at bounding box center [1362, 25] width 98 height 26
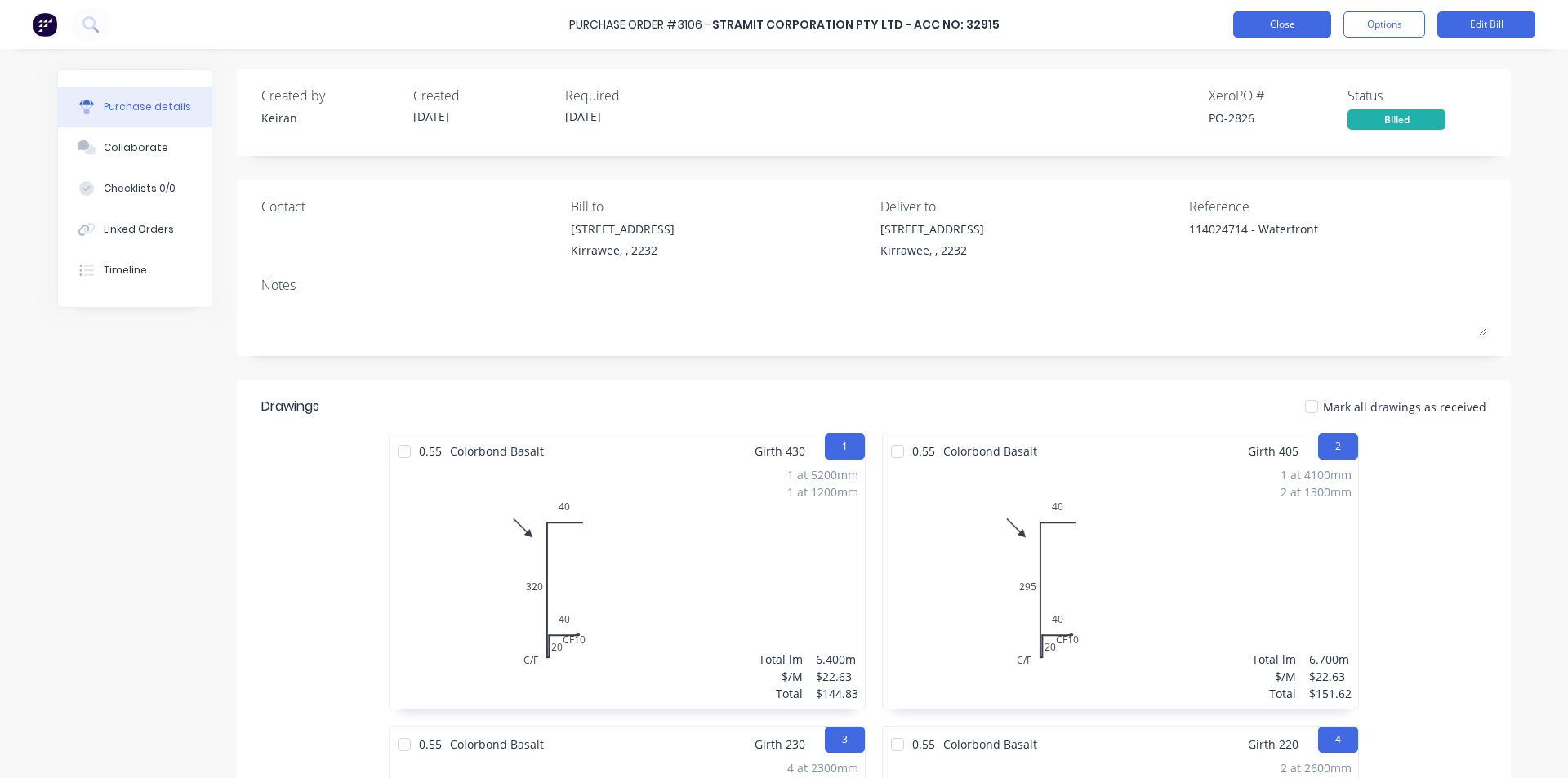
click at [1292, 18] on button "Close" at bounding box center [1283, 25] width 98 height 26
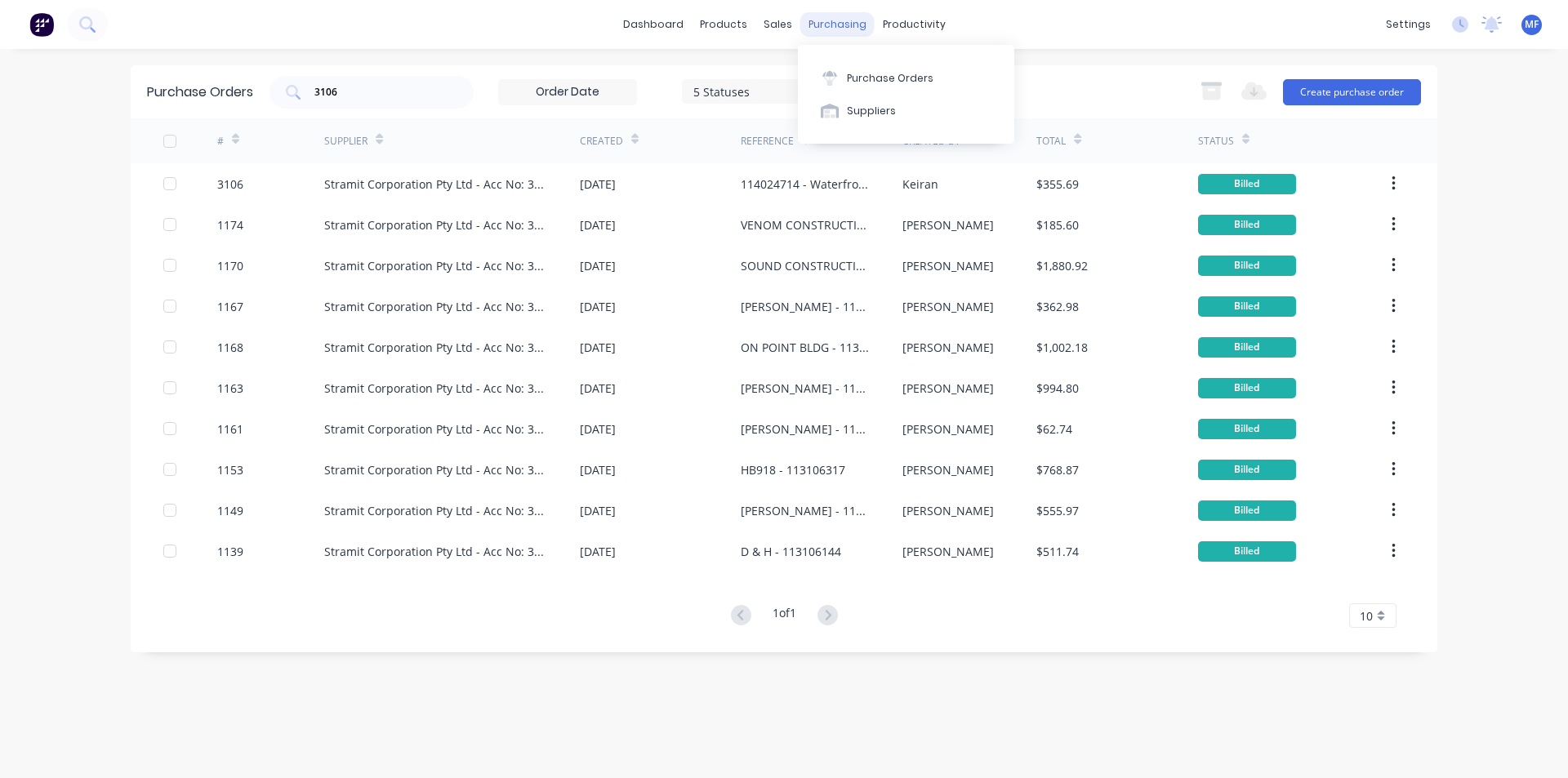
click at [848, 29] on div "purchasing" at bounding box center [837, 25] width 75 height 25
drag, startPoint x: 870, startPoint y: 75, endPoint x: 878, endPoint y: 77, distance: 8.2
click at [871, 75] on div "Purchase Orders" at bounding box center [890, 78] width 87 height 15
drag, startPoint x: 773, startPoint y: 26, endPoint x: 781, endPoint y: 35, distance: 12.0
click at [775, 26] on div "sales" at bounding box center [777, 25] width 45 height 25
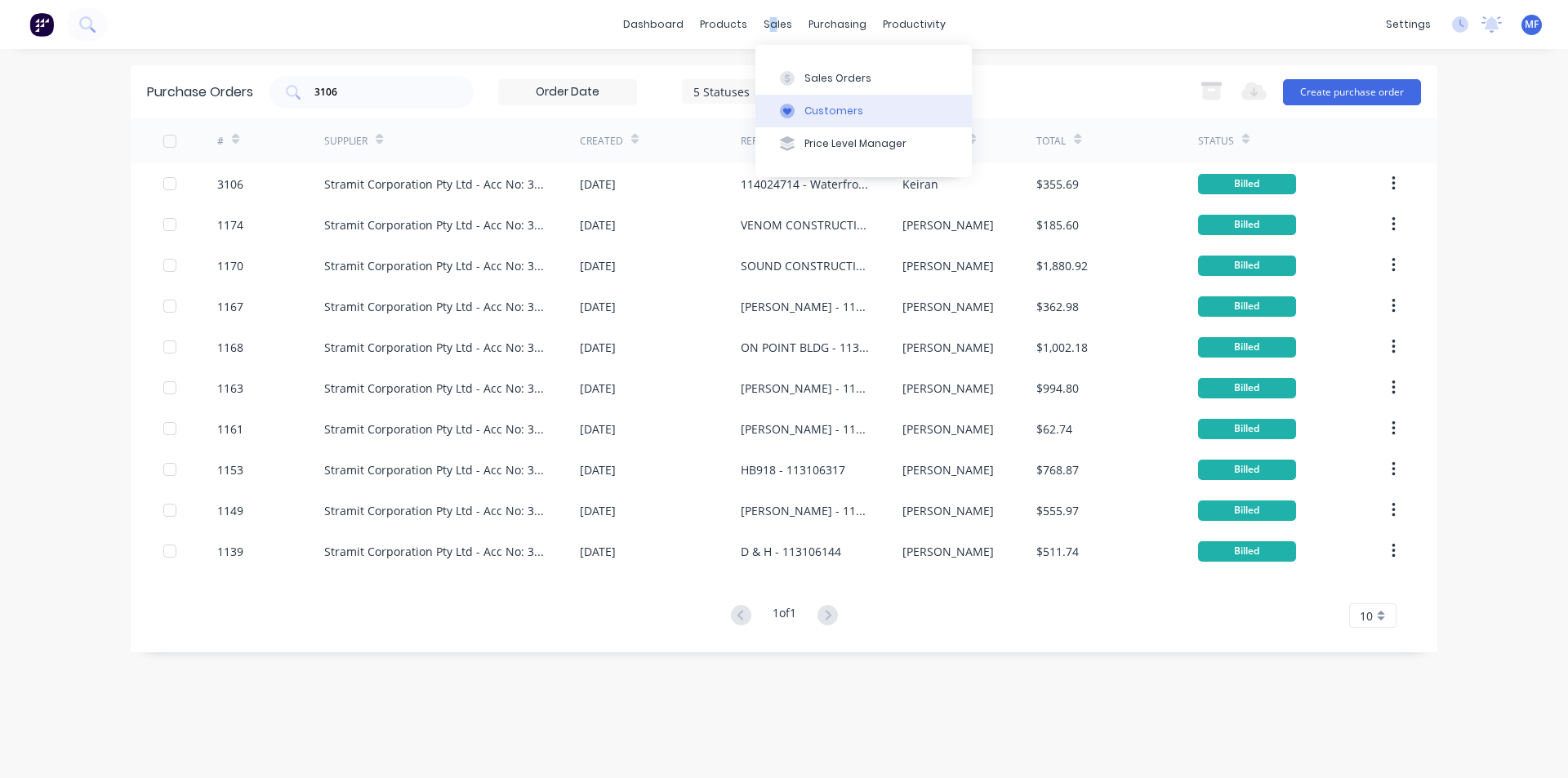
click at [825, 110] on div "Customers" at bounding box center [834, 111] width 59 height 15
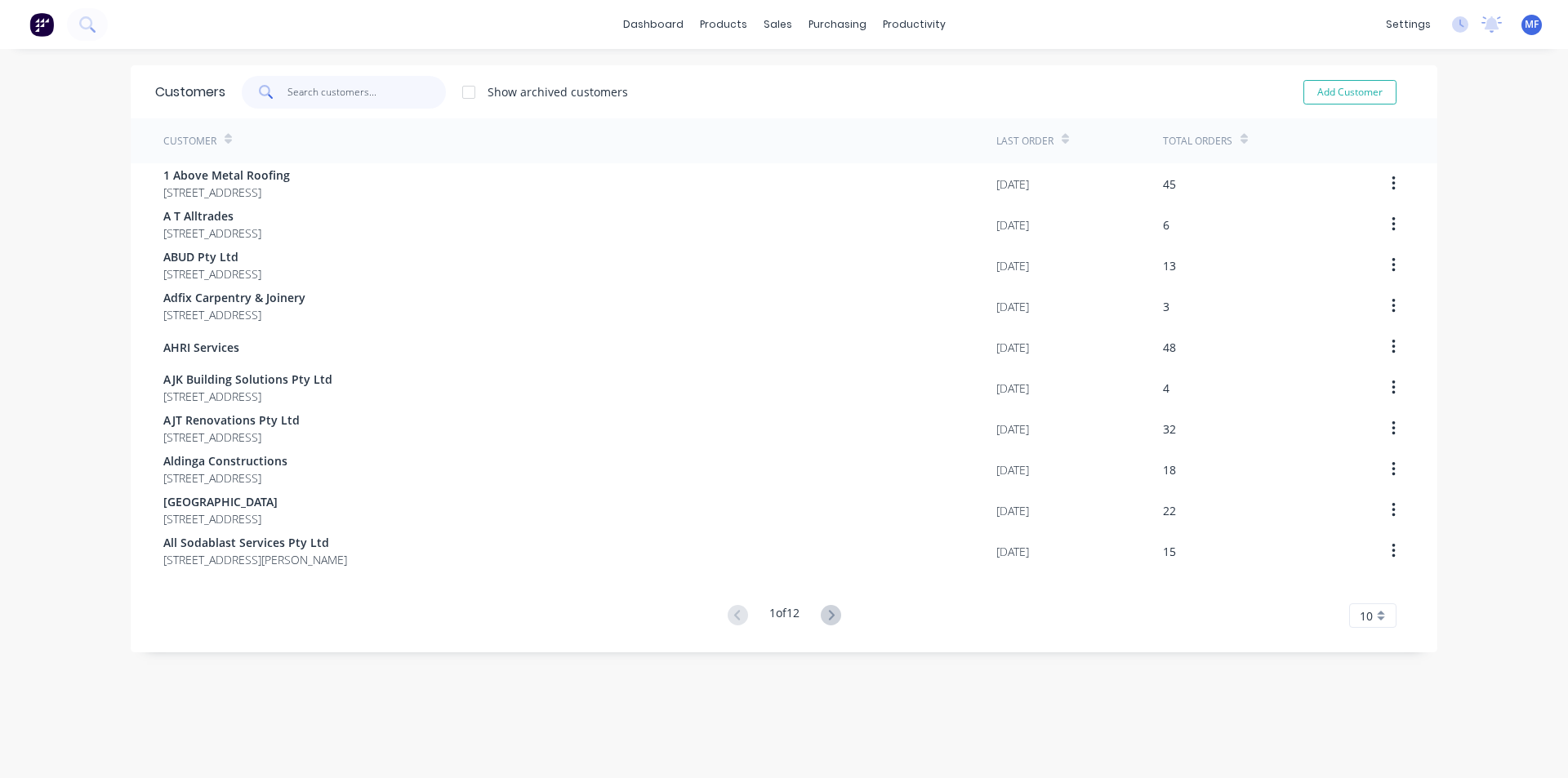
click at [357, 93] on input "text" at bounding box center [366, 91] width 159 height 32
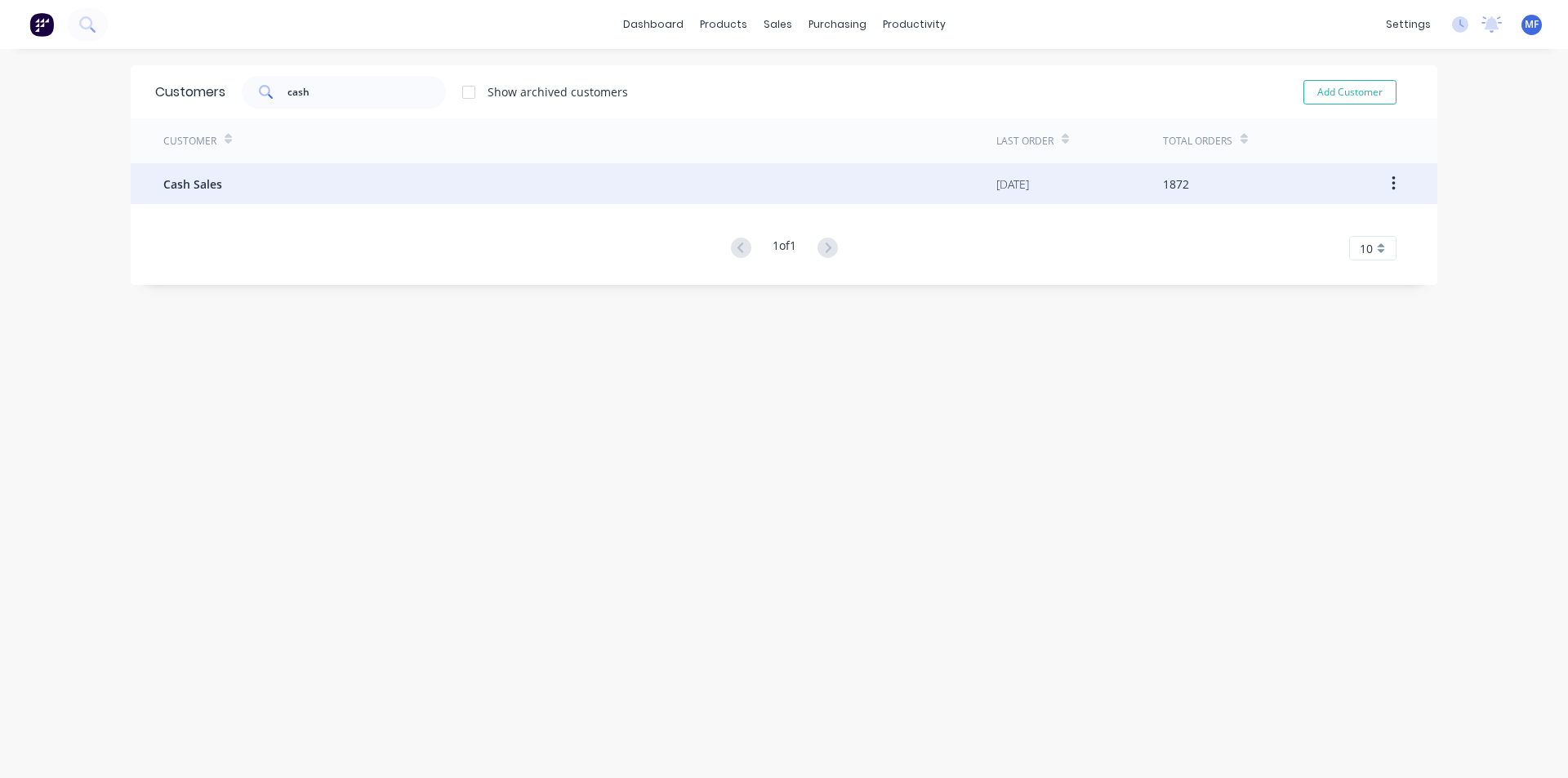
click at [213, 177] on span "Cash Sales" at bounding box center [192, 184] width 59 height 18
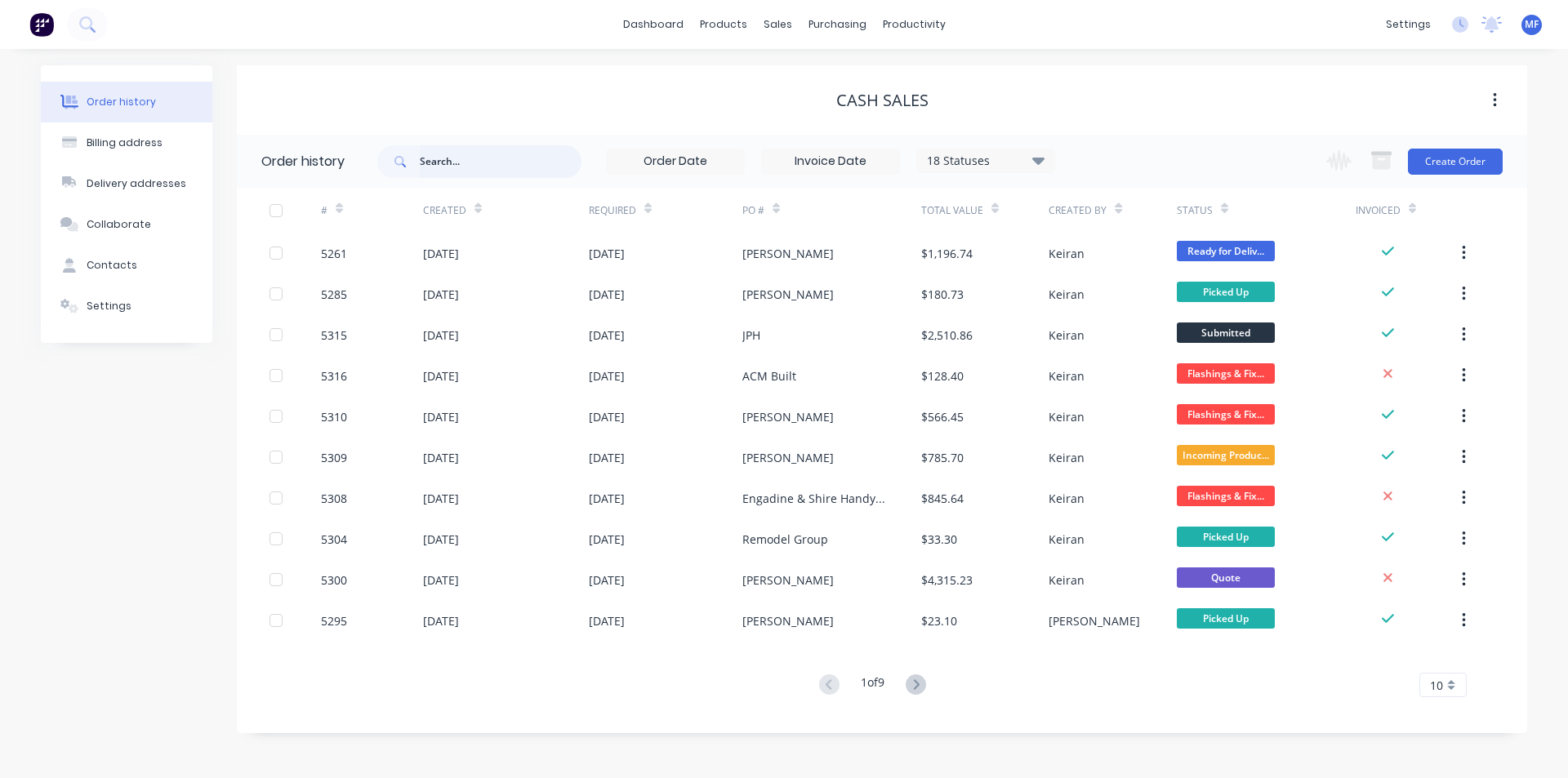
click at [460, 168] on input "text" at bounding box center [501, 162] width 162 height 32
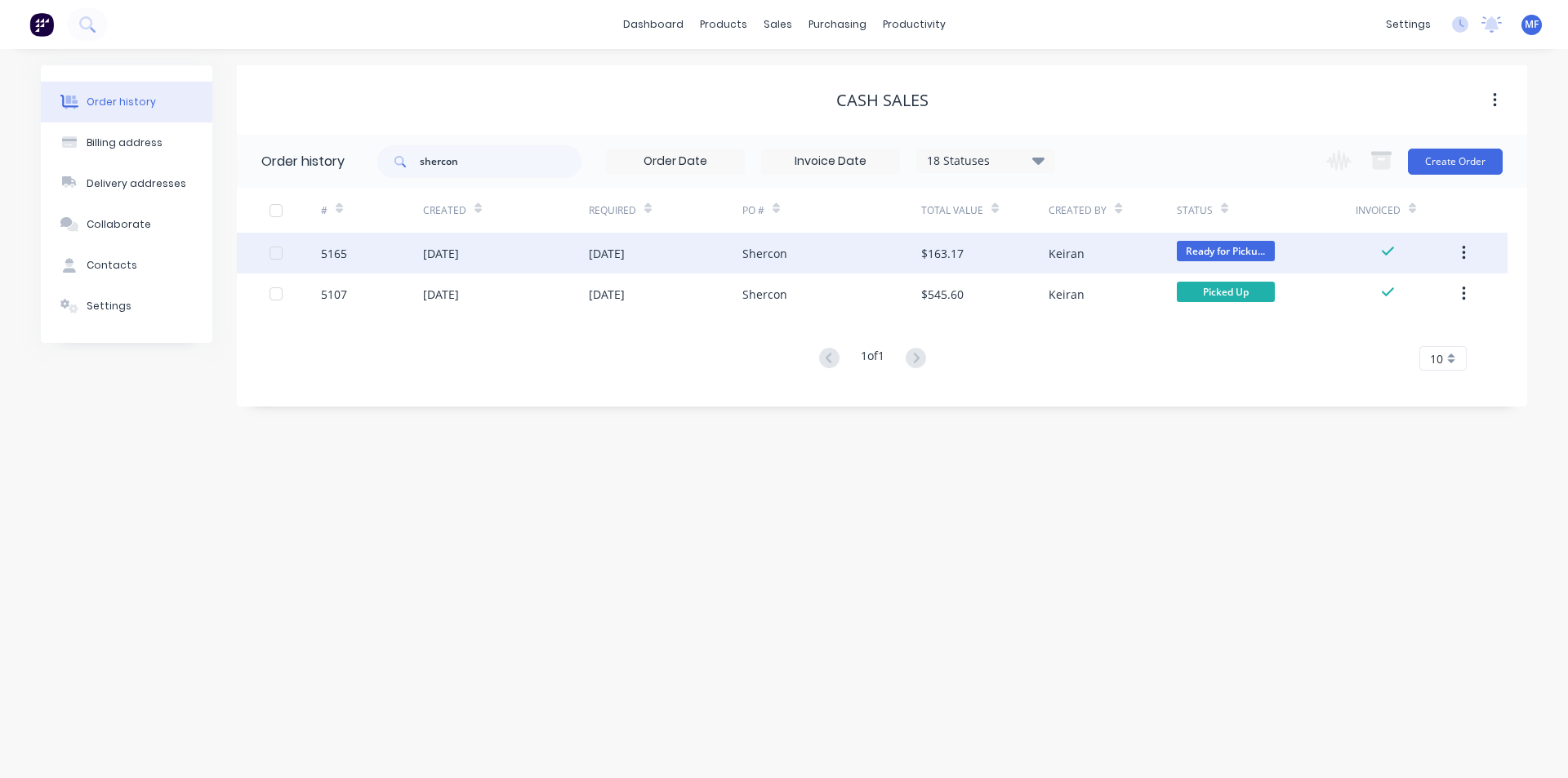
click at [1053, 248] on div "Keiran" at bounding box center [1066, 254] width 36 height 18
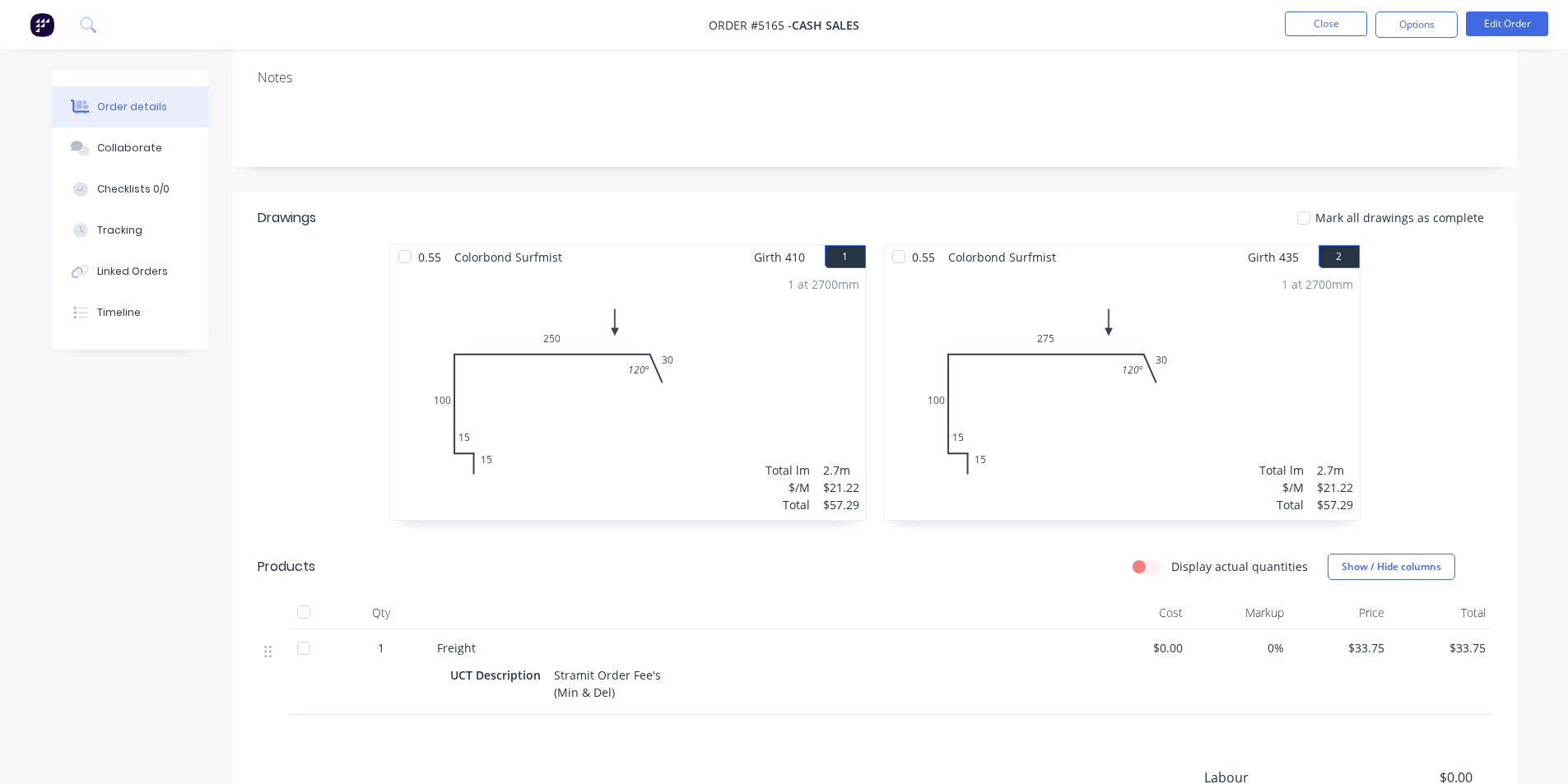
scroll to position [242, 0]
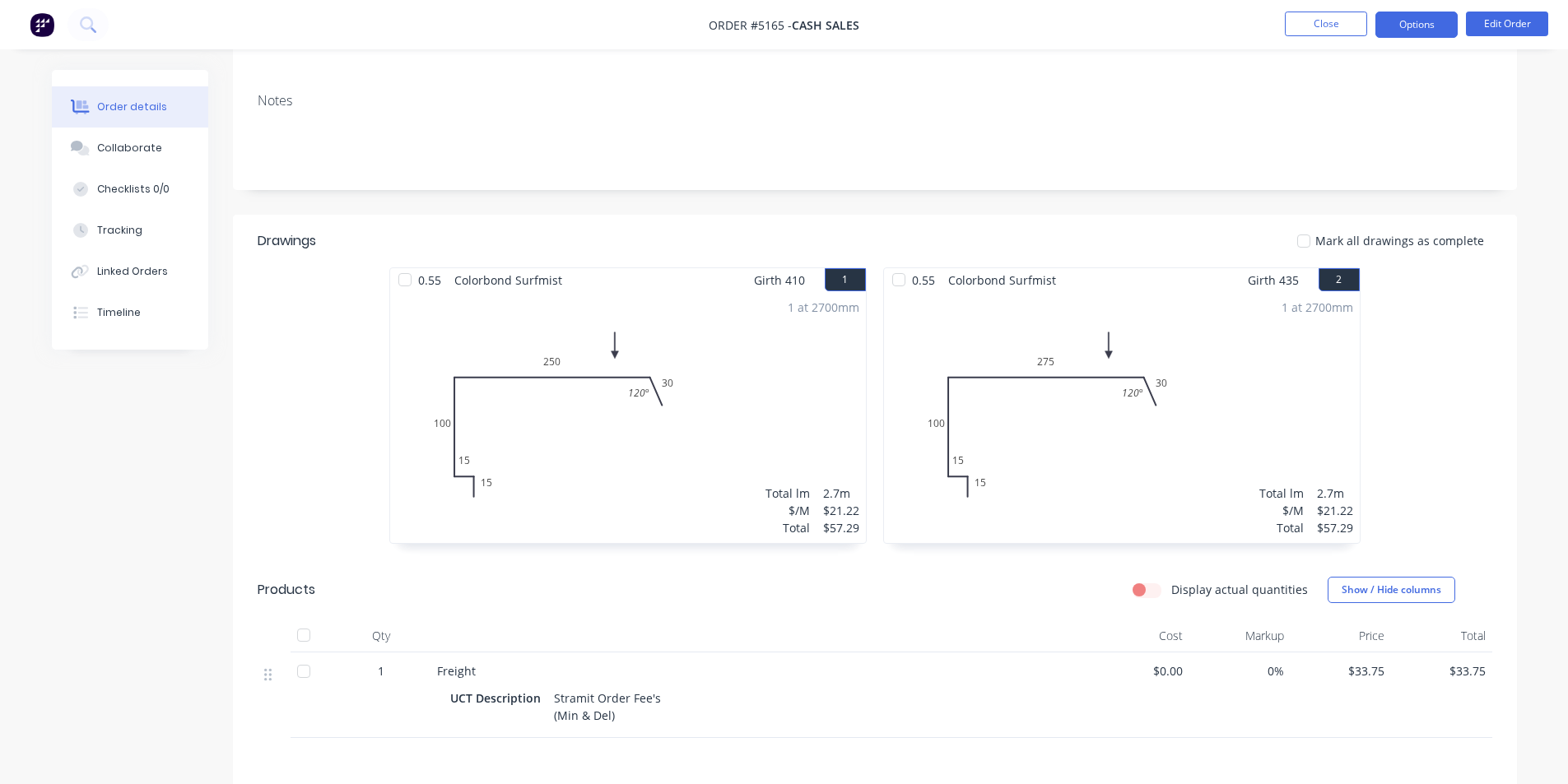
click at [1423, 19] on button "Options" at bounding box center [1417, 25] width 82 height 27
click at [1085, 188] on div "Notes" at bounding box center [875, 135] width 1285 height 111
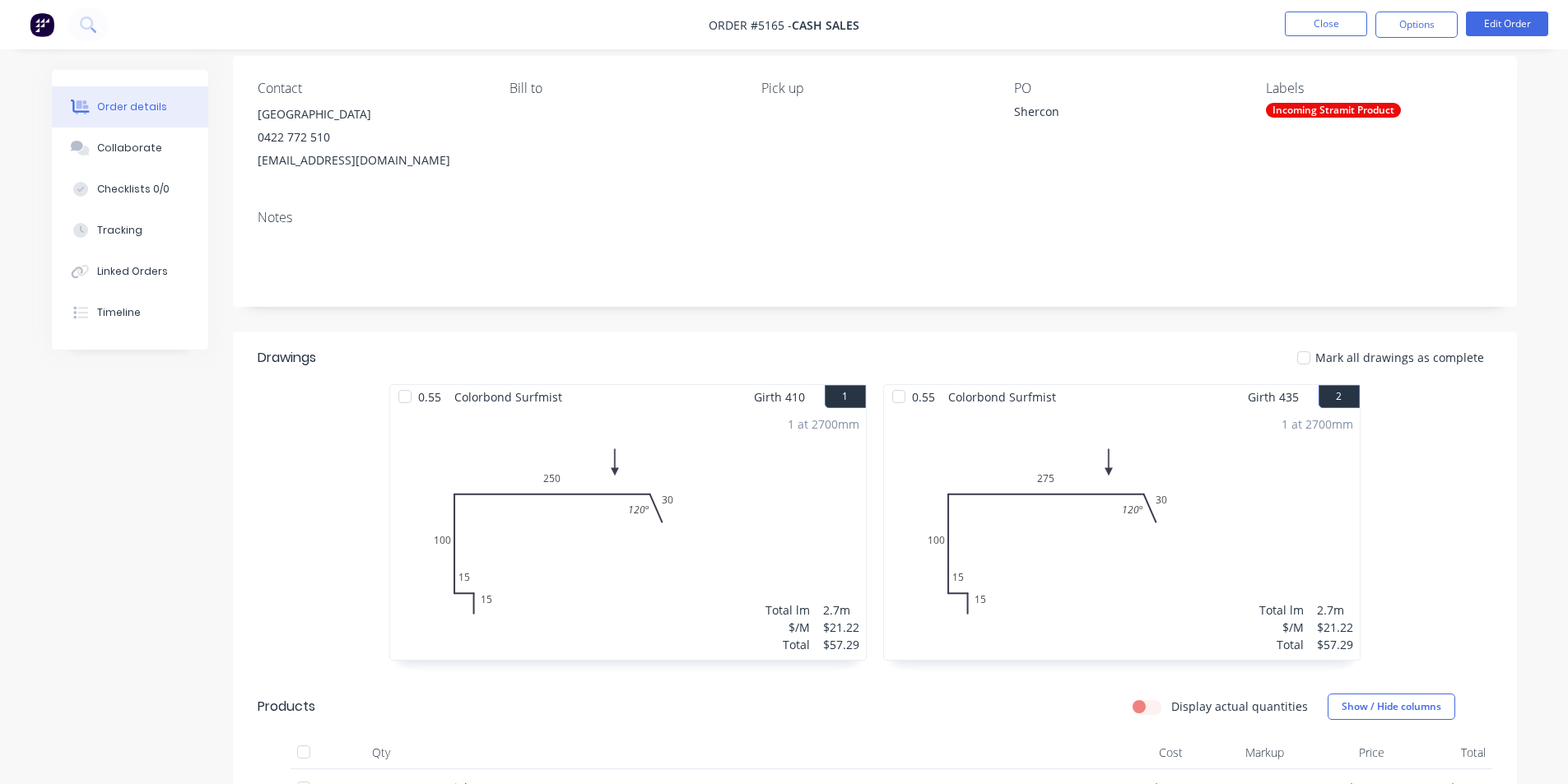
scroll to position [0, 0]
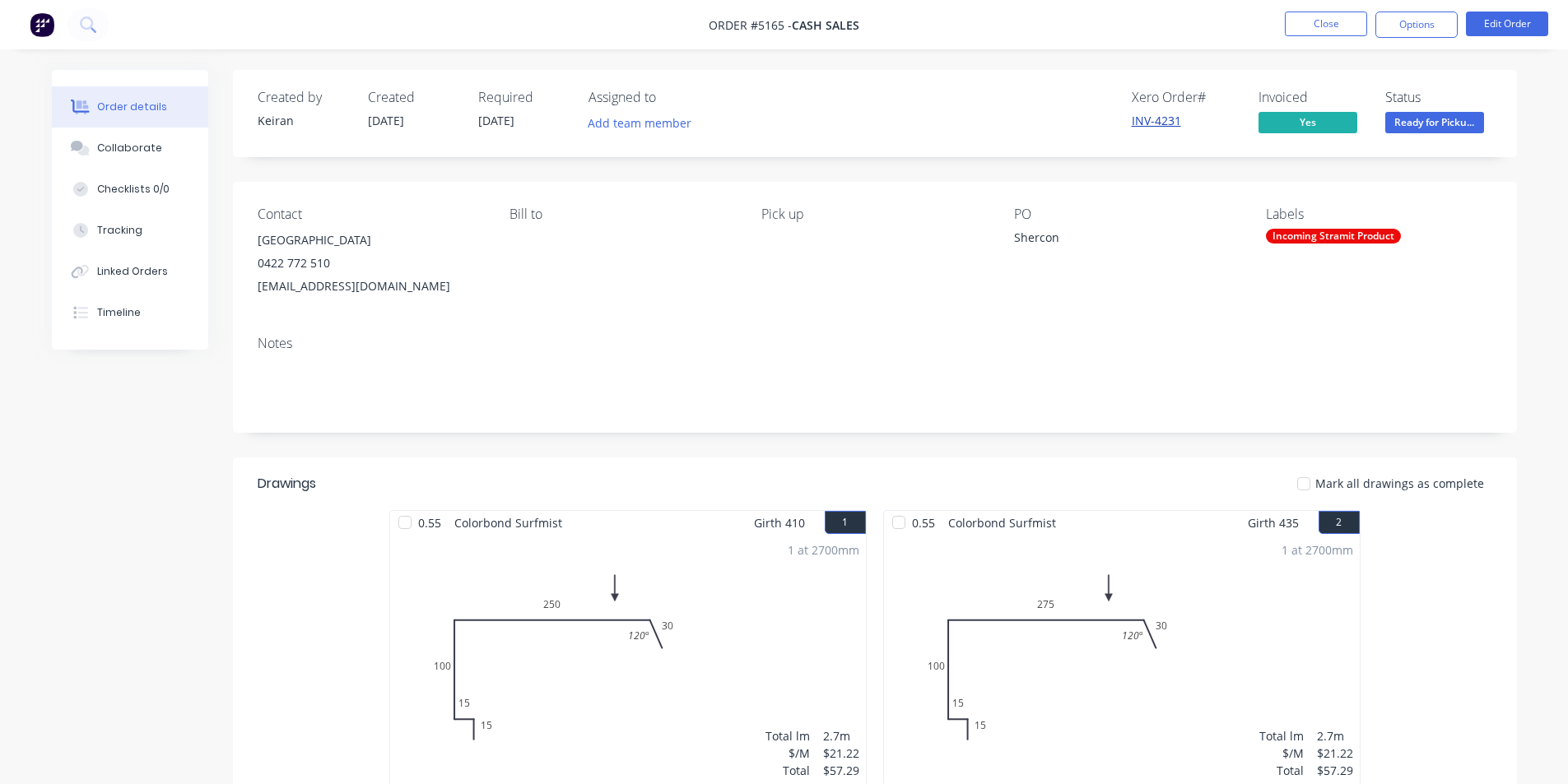
click at [1160, 119] on link "INV-4231" at bounding box center [1157, 120] width 50 height 16
click at [1421, 24] on button "Options" at bounding box center [1417, 25] width 82 height 27
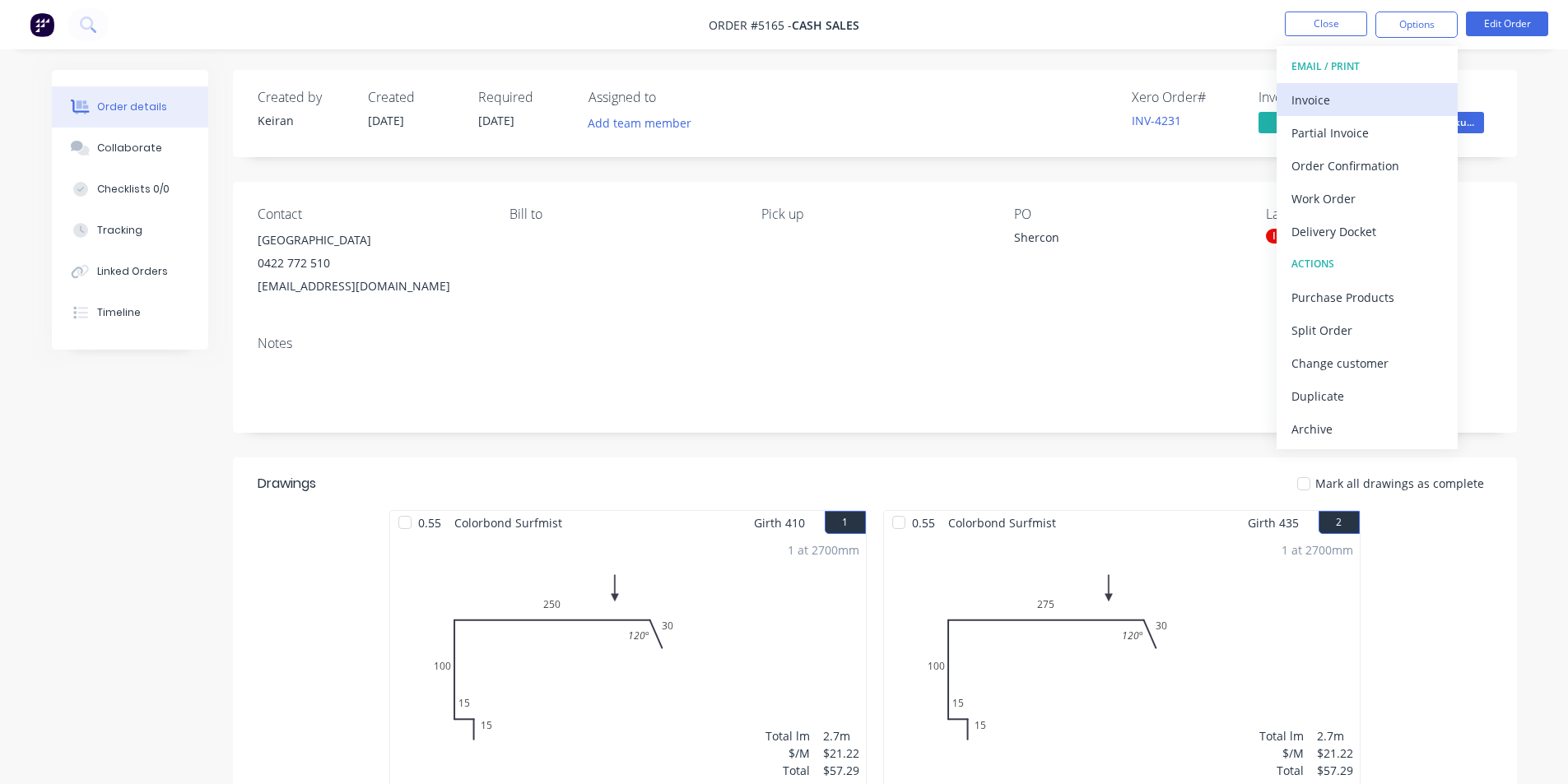
click at [1311, 99] on div "Invoice" at bounding box center [1367, 99] width 151 height 24
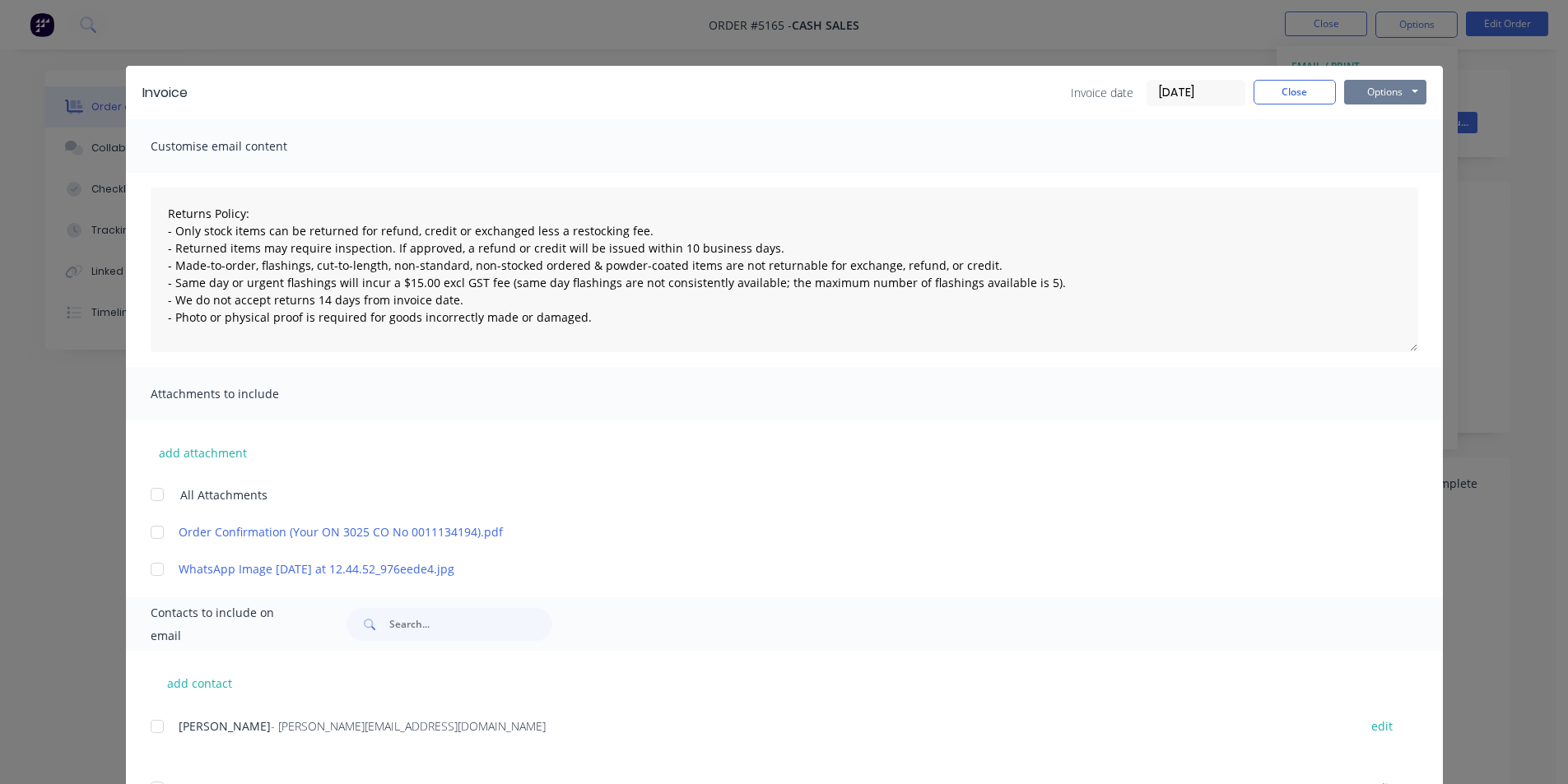
click at [1380, 80] on button "Options" at bounding box center [1385, 92] width 82 height 25
click at [1379, 147] on button "Print" at bounding box center [1396, 148] width 105 height 27
click at [1286, 94] on button "Close" at bounding box center [1294, 92] width 82 height 25
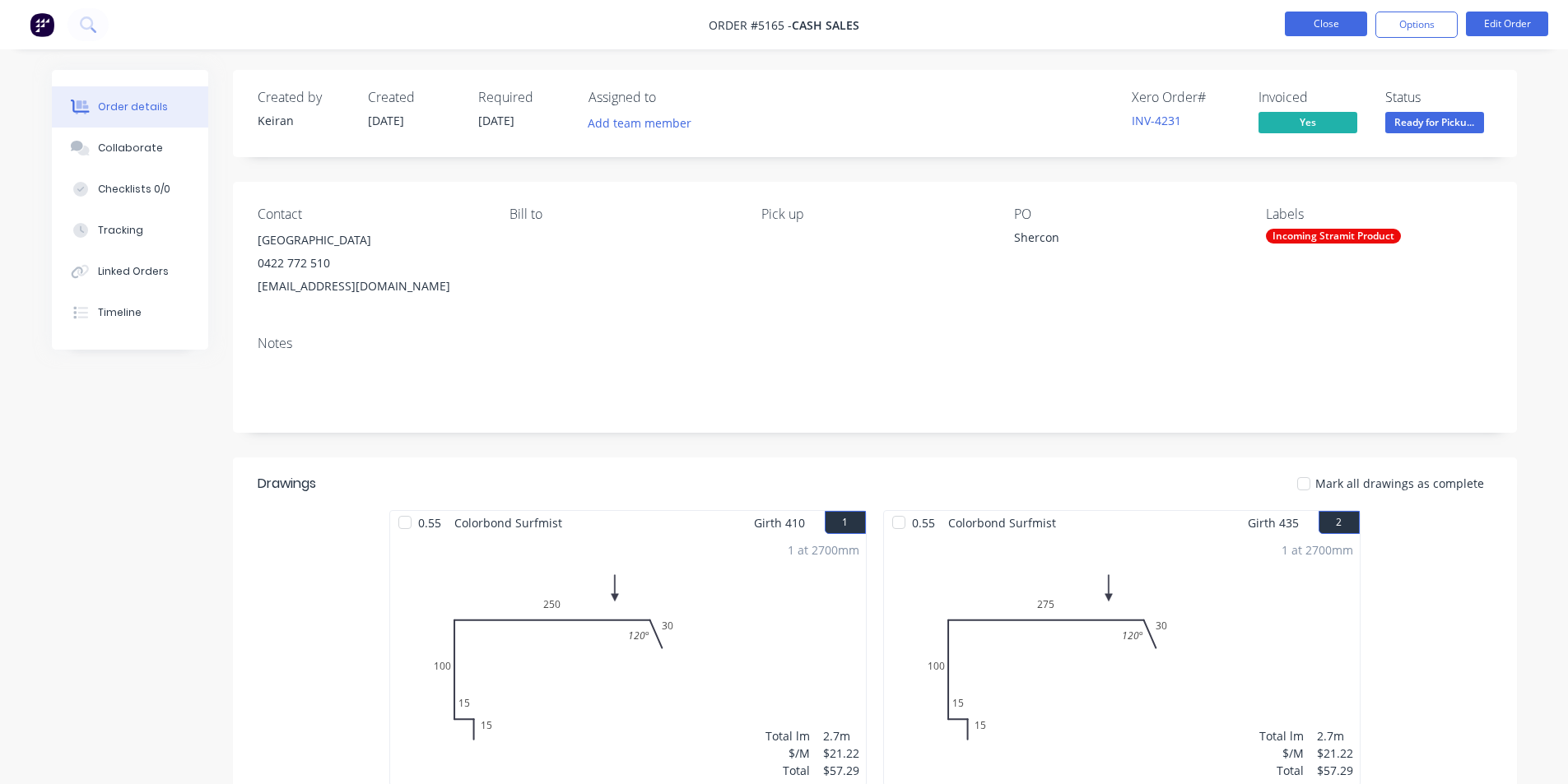
click at [1325, 23] on button "Close" at bounding box center [1326, 24] width 82 height 25
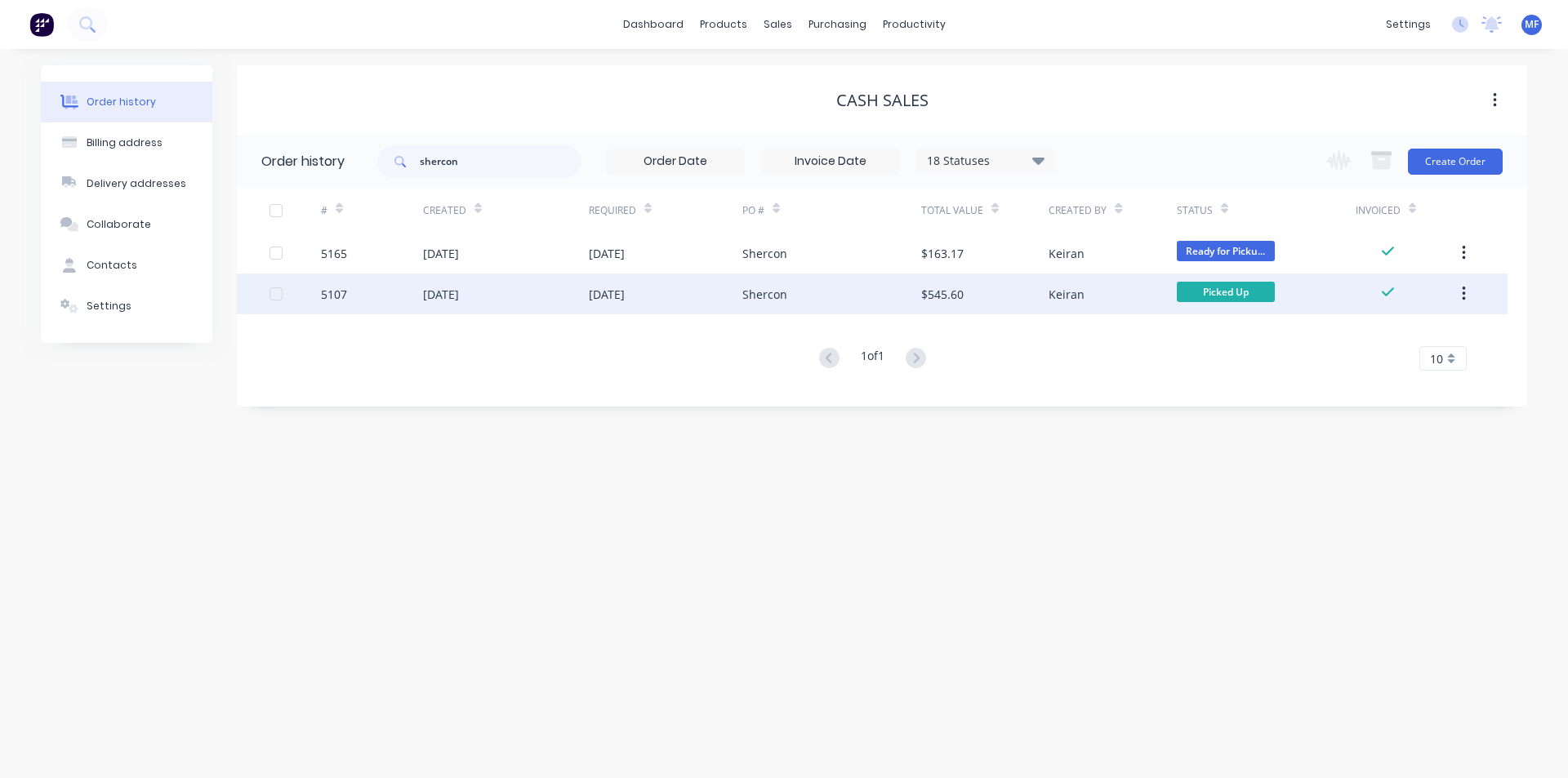
click at [930, 290] on div "$545.60" at bounding box center [943, 294] width 42 height 18
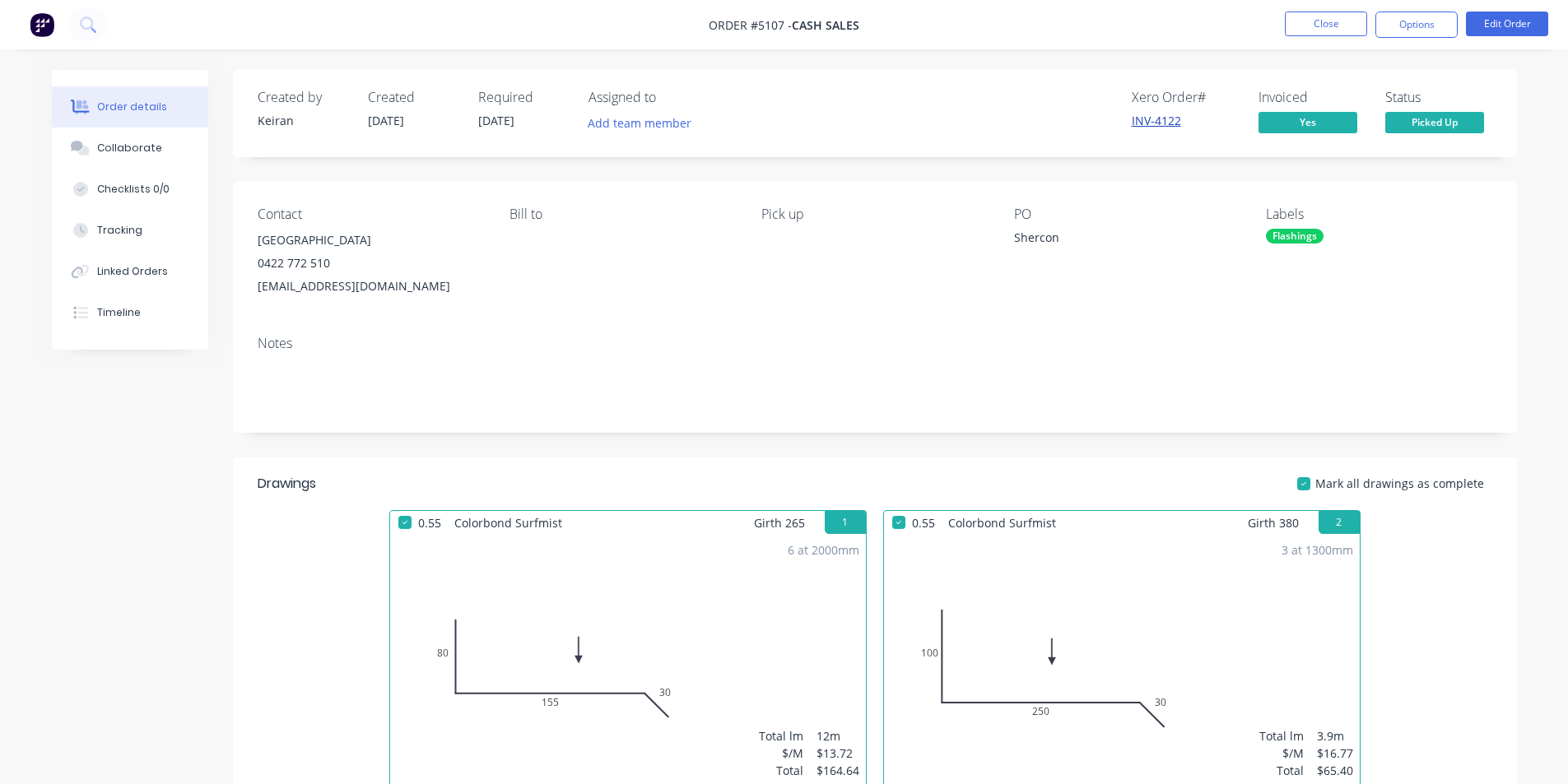
click at [1168, 122] on link "INV-4122" at bounding box center [1157, 120] width 50 height 16
click at [1421, 18] on button "Options" at bounding box center [1417, 25] width 82 height 27
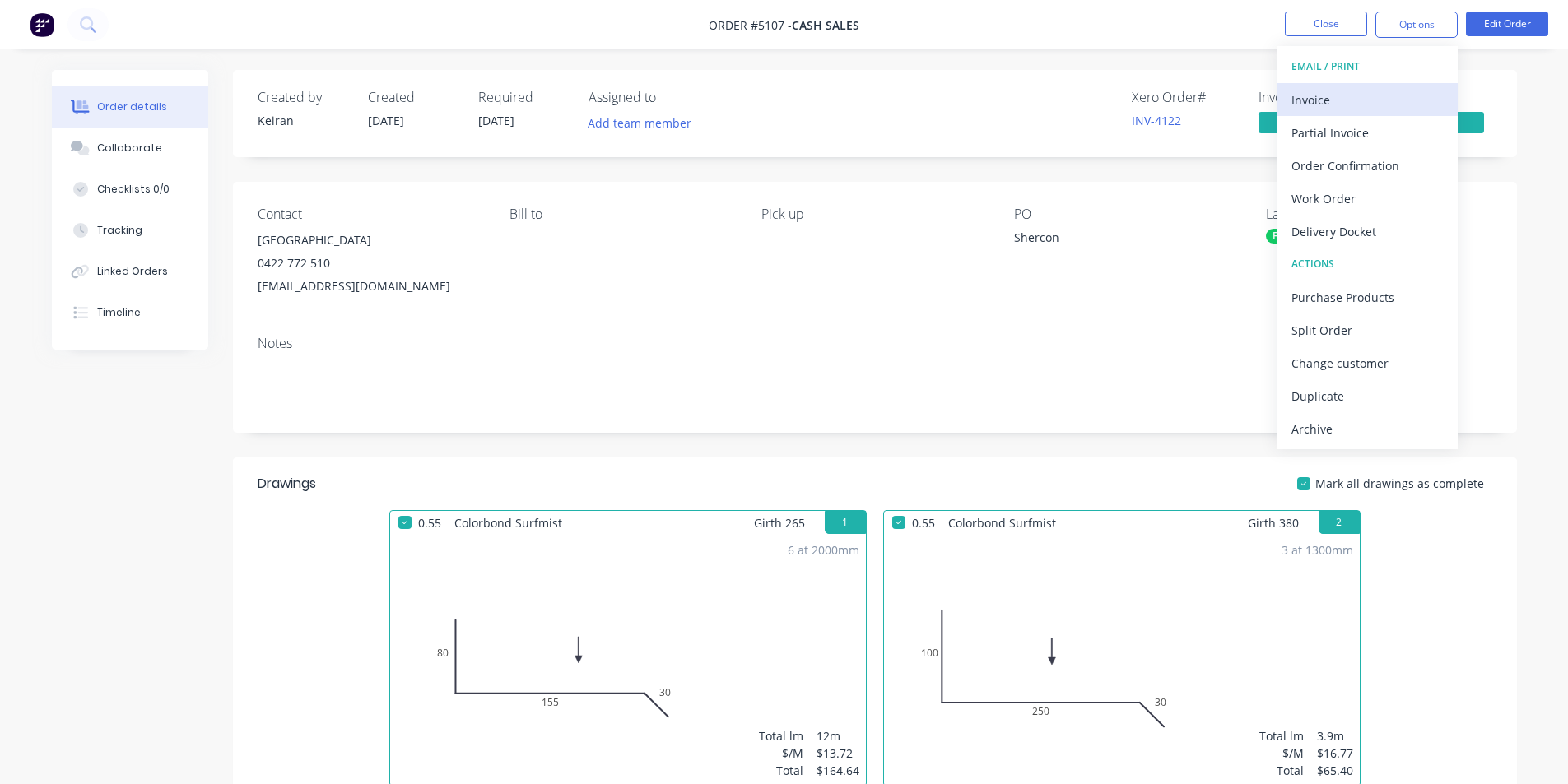
click at [1320, 95] on div "Invoice" at bounding box center [1367, 99] width 151 height 24
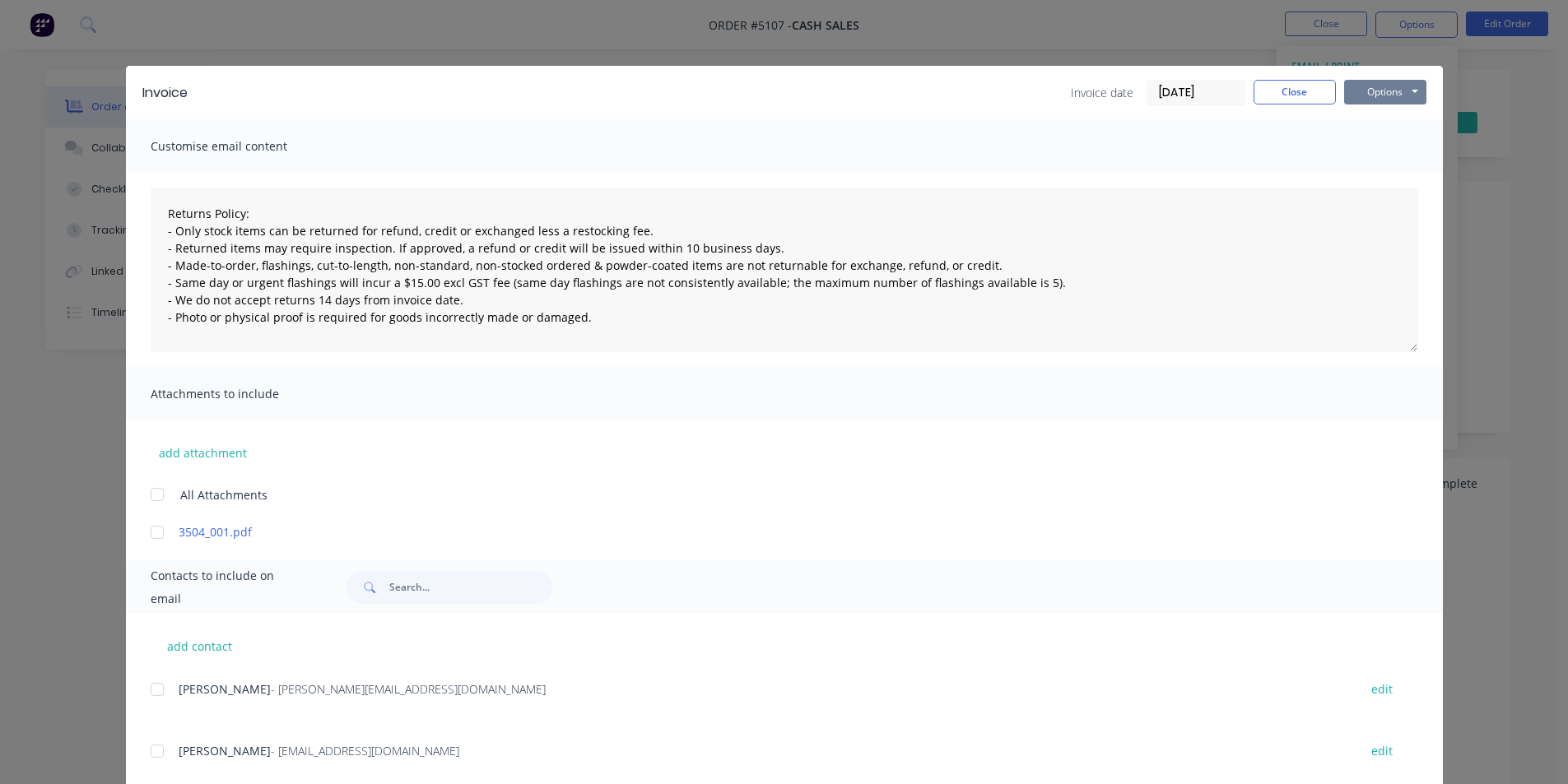
click at [1389, 88] on button "Options" at bounding box center [1385, 92] width 82 height 25
click at [1390, 148] on button "Print" at bounding box center [1396, 148] width 105 height 27
click at [1275, 88] on button "Close" at bounding box center [1294, 92] width 82 height 25
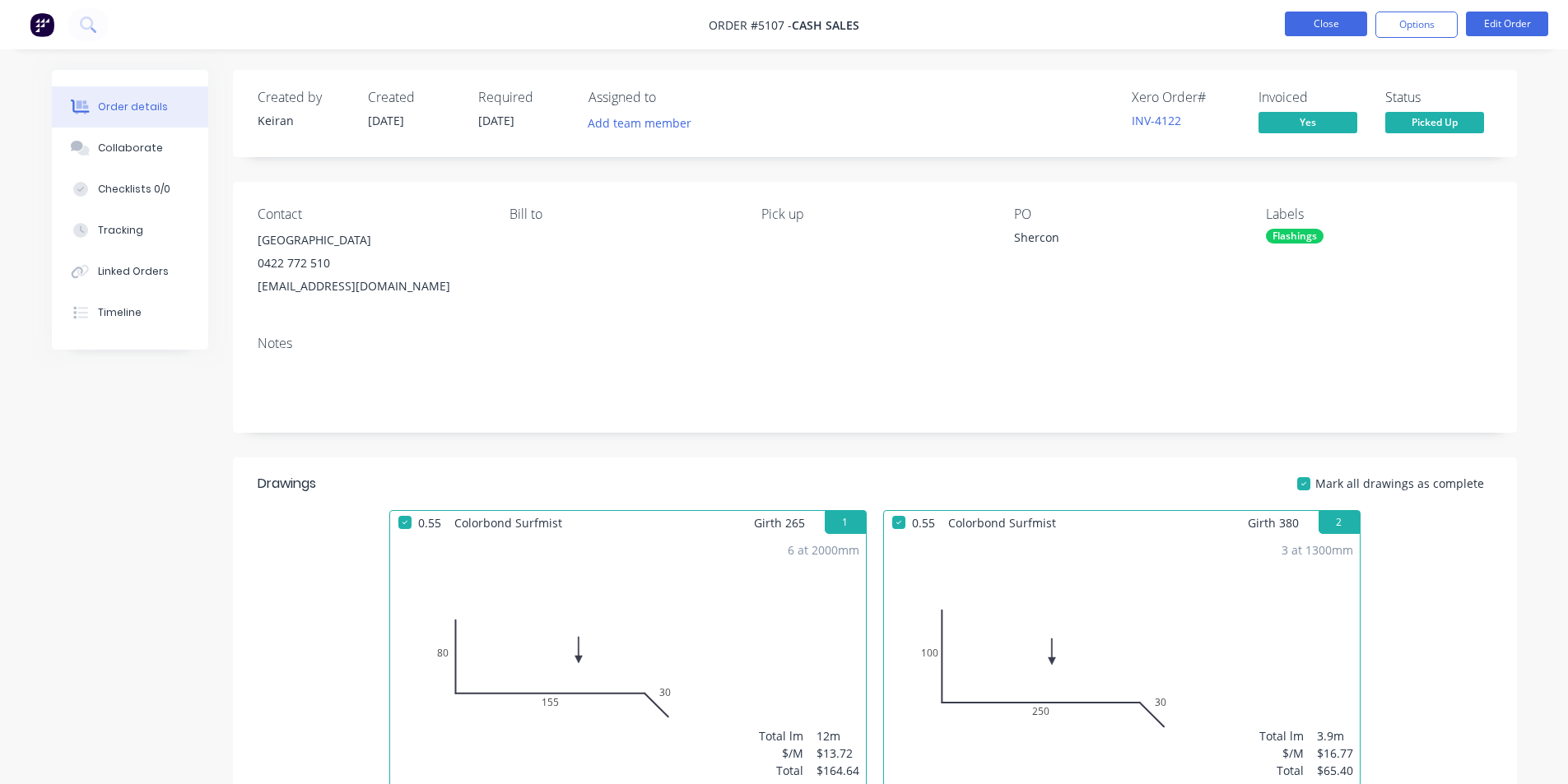
click at [1319, 22] on button "Close" at bounding box center [1326, 24] width 82 height 25
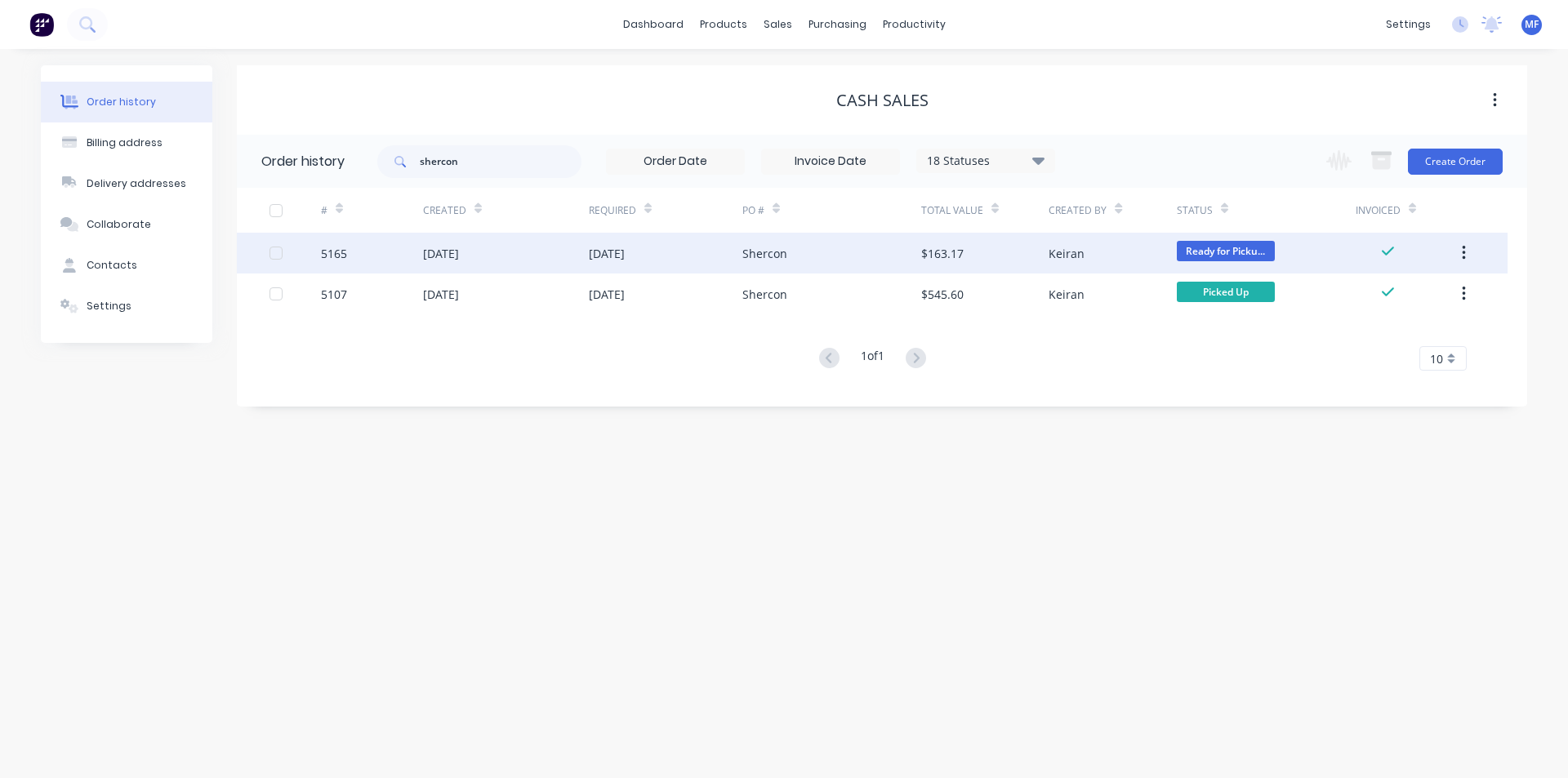
click at [954, 250] on div "$163.17" at bounding box center [943, 254] width 42 height 18
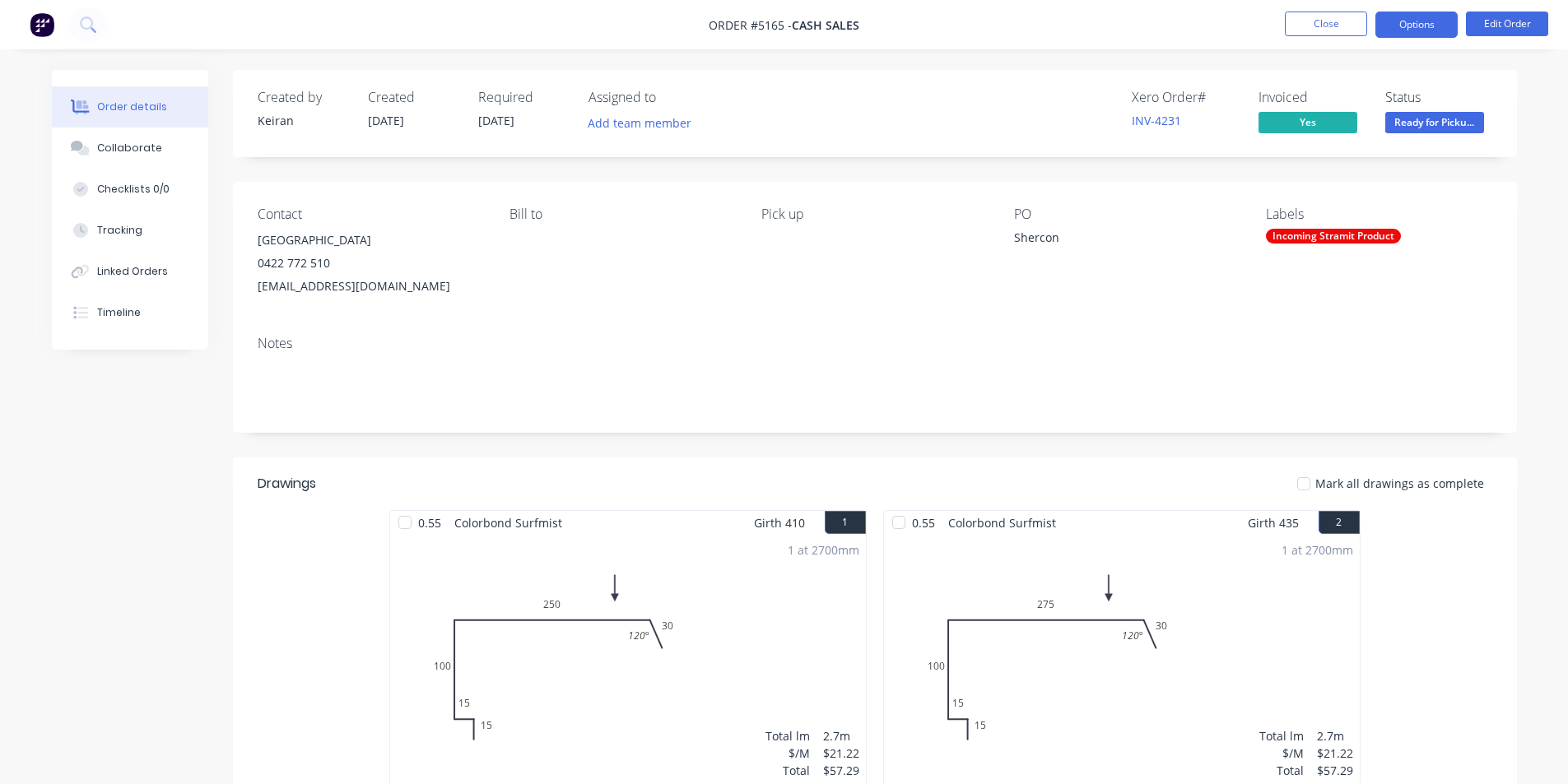
click at [1416, 27] on button "Options" at bounding box center [1417, 25] width 82 height 27
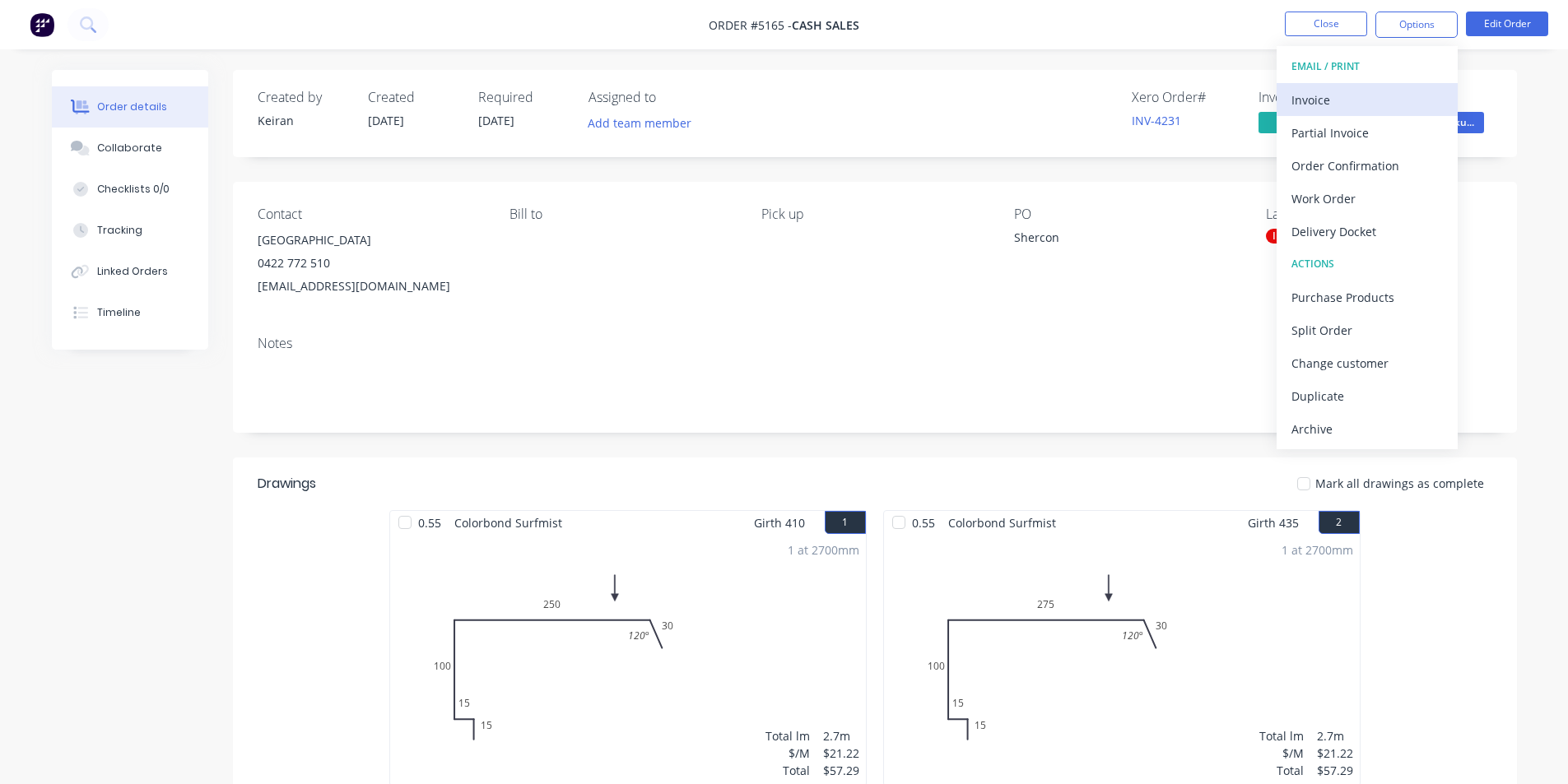
click at [1329, 97] on div "Invoice" at bounding box center [1367, 99] width 151 height 24
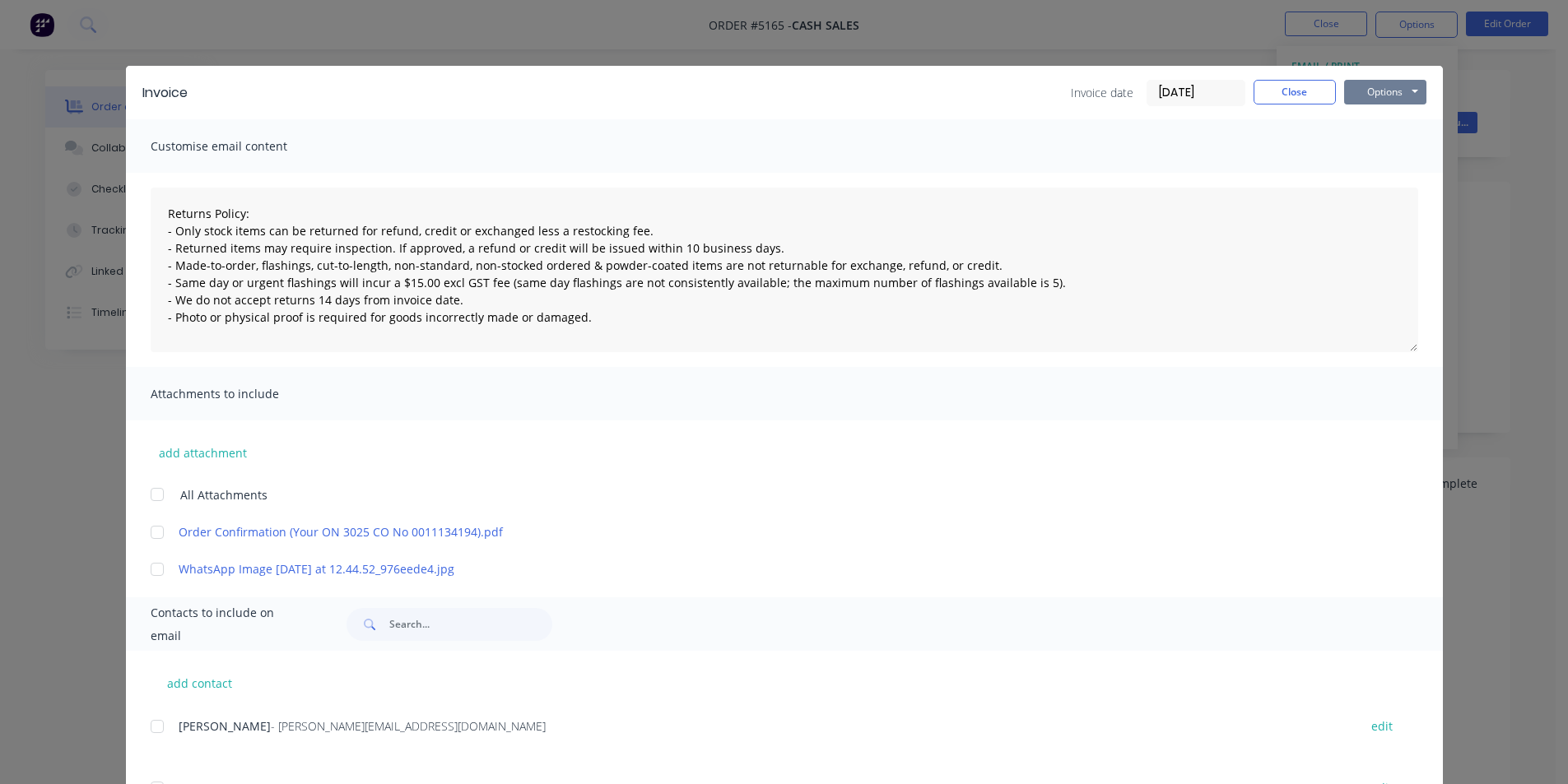
click at [1397, 96] on button "Options" at bounding box center [1385, 92] width 82 height 25
click at [1390, 149] on button "Print" at bounding box center [1396, 148] width 105 height 27
drag, startPoint x: 1276, startPoint y: 92, endPoint x: 802, endPoint y: 202, distance: 486.6
click at [1276, 93] on button "Close" at bounding box center [1294, 92] width 82 height 25
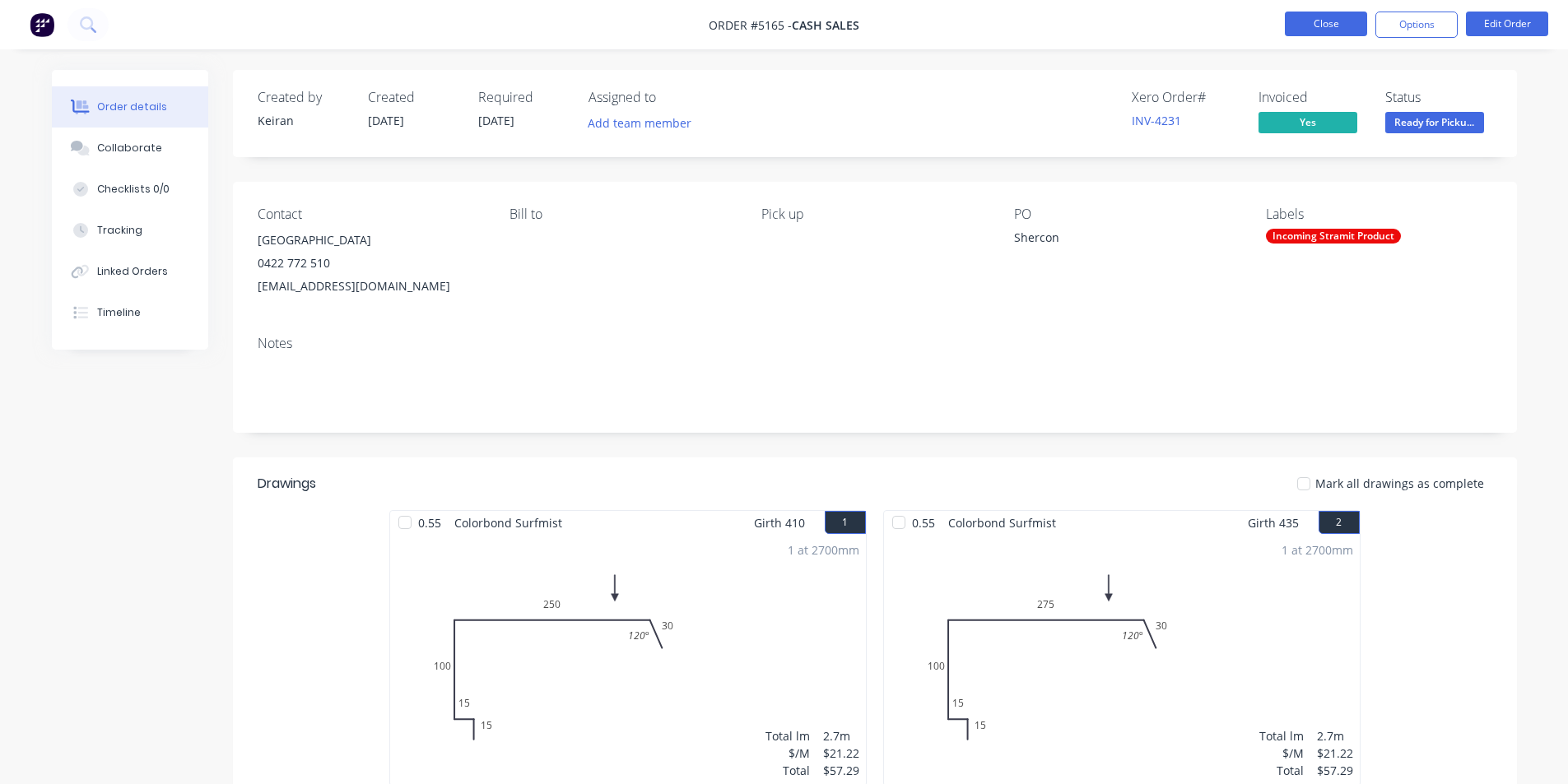
click at [1323, 35] on button "Close" at bounding box center [1326, 24] width 82 height 25
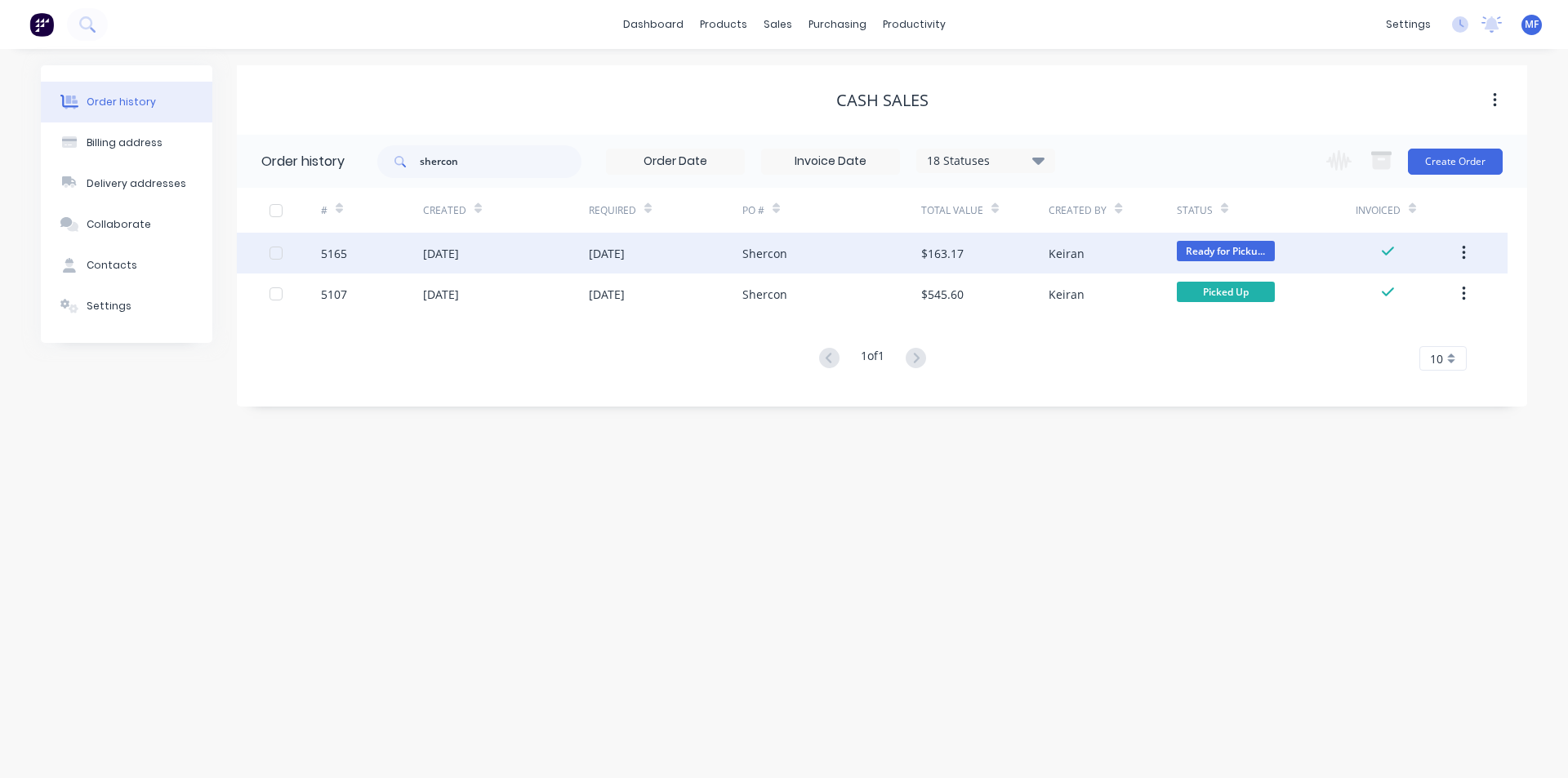
click at [765, 251] on div "Shercon" at bounding box center [764, 254] width 45 height 18
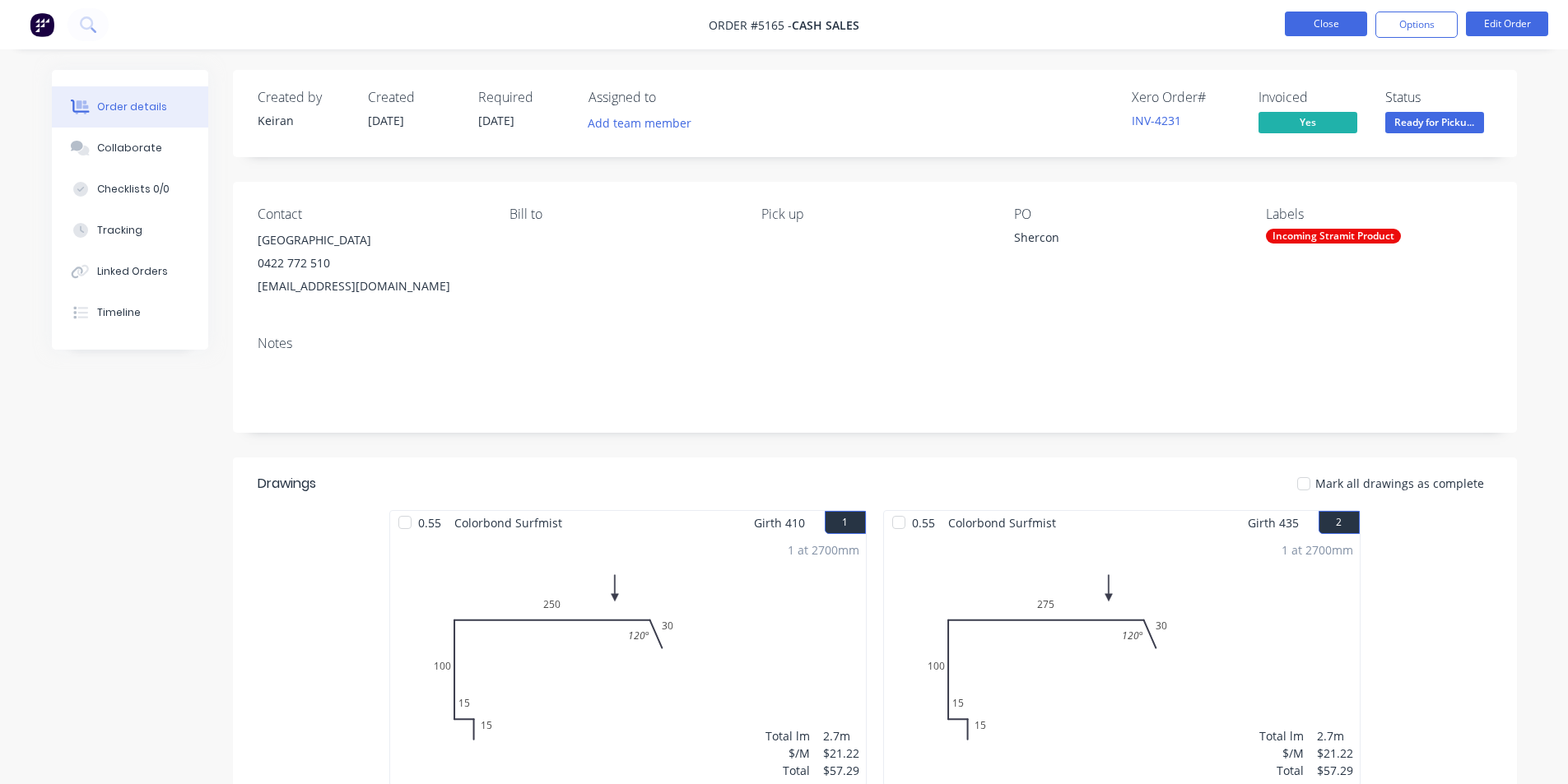
click at [1319, 19] on button "Close" at bounding box center [1326, 24] width 82 height 25
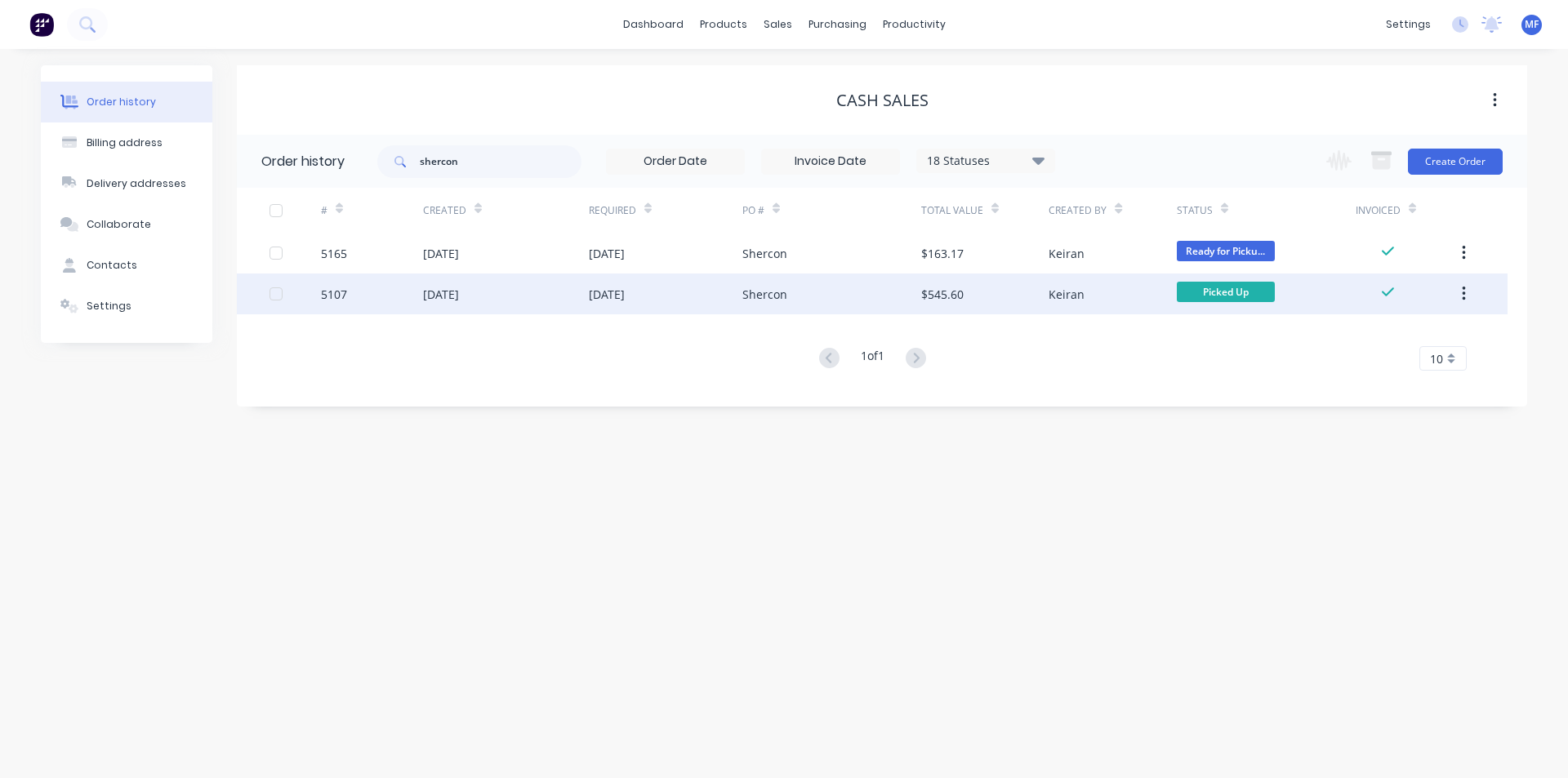
click at [938, 300] on div "$545.60" at bounding box center [943, 294] width 42 height 18
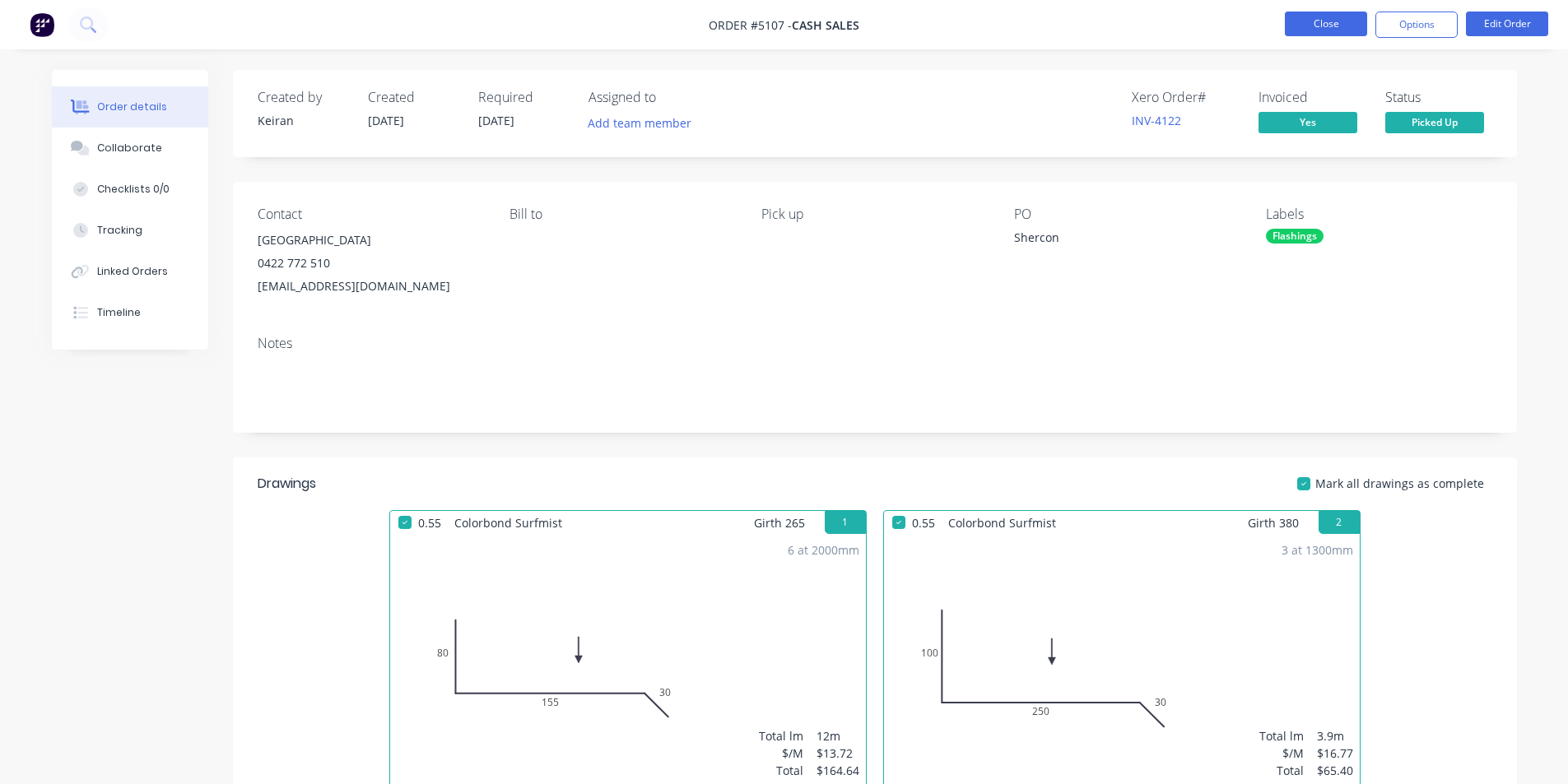
click at [1331, 31] on button "Close" at bounding box center [1326, 24] width 82 height 25
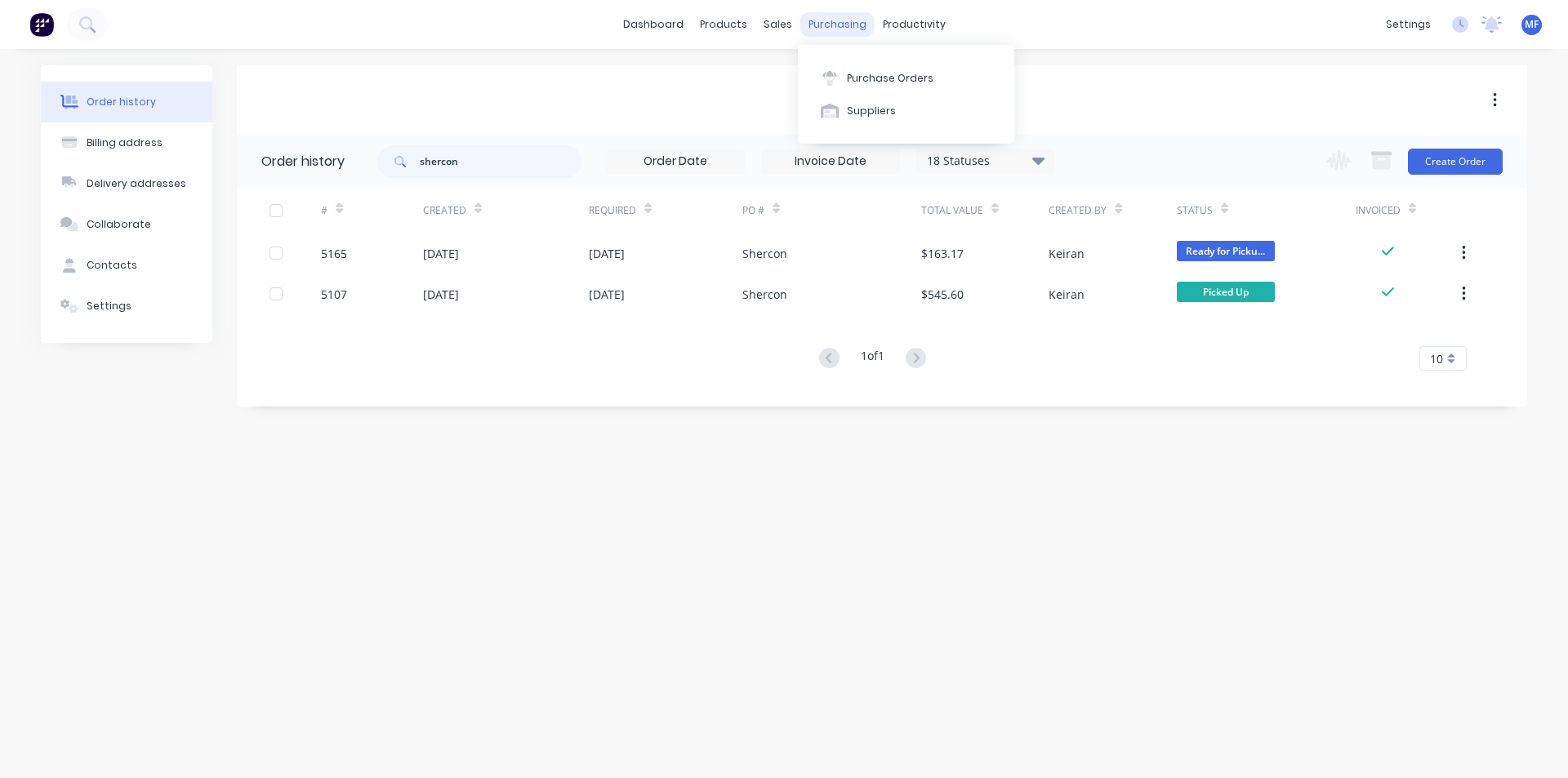
click at [843, 29] on div "purchasing" at bounding box center [837, 25] width 75 height 25
click at [891, 71] on div "Purchase Orders" at bounding box center [890, 78] width 87 height 15
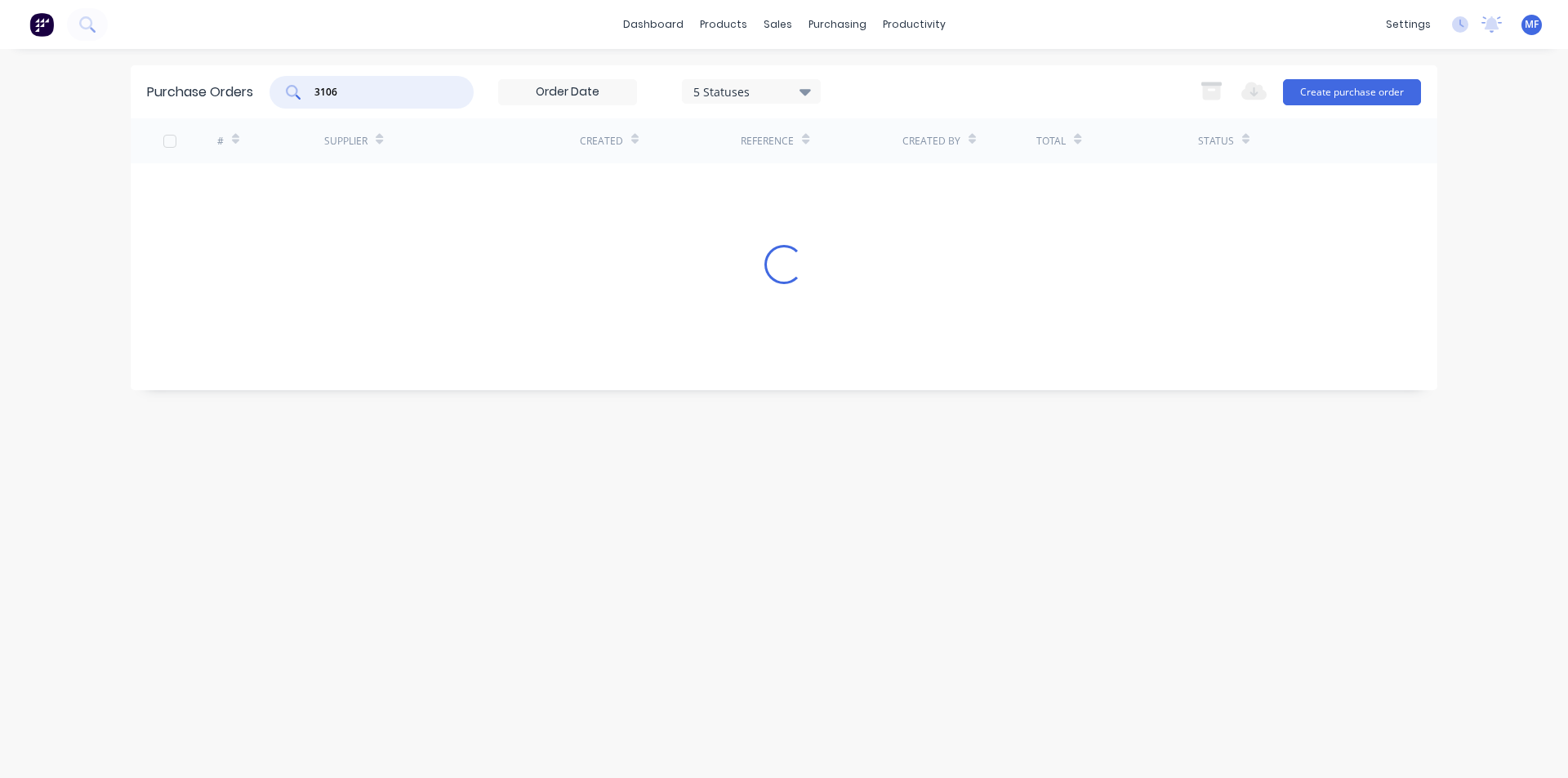
click at [375, 97] on input "3106" at bounding box center [380, 92] width 135 height 17
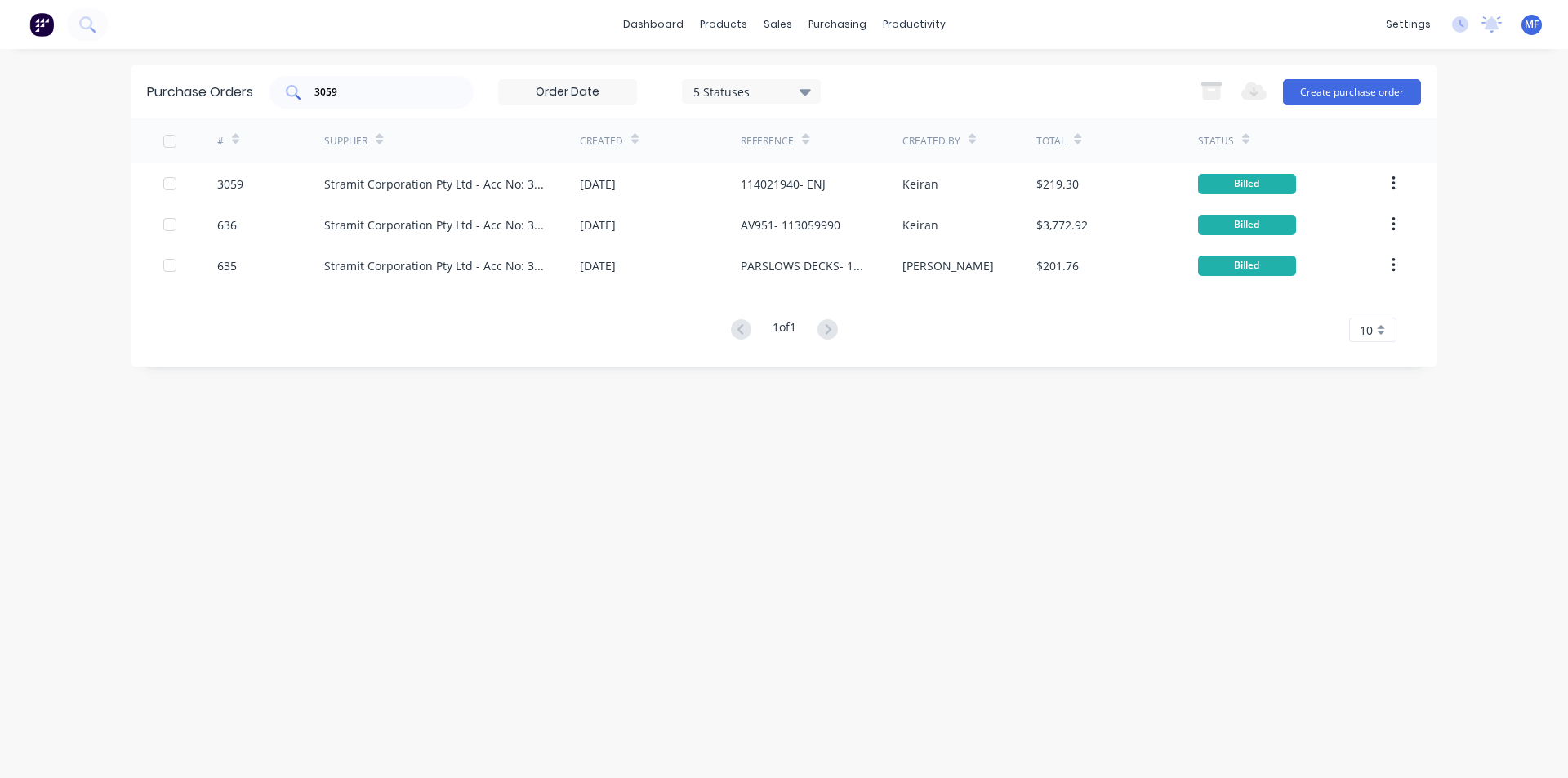
click at [352, 92] on input "3059" at bounding box center [380, 92] width 135 height 17
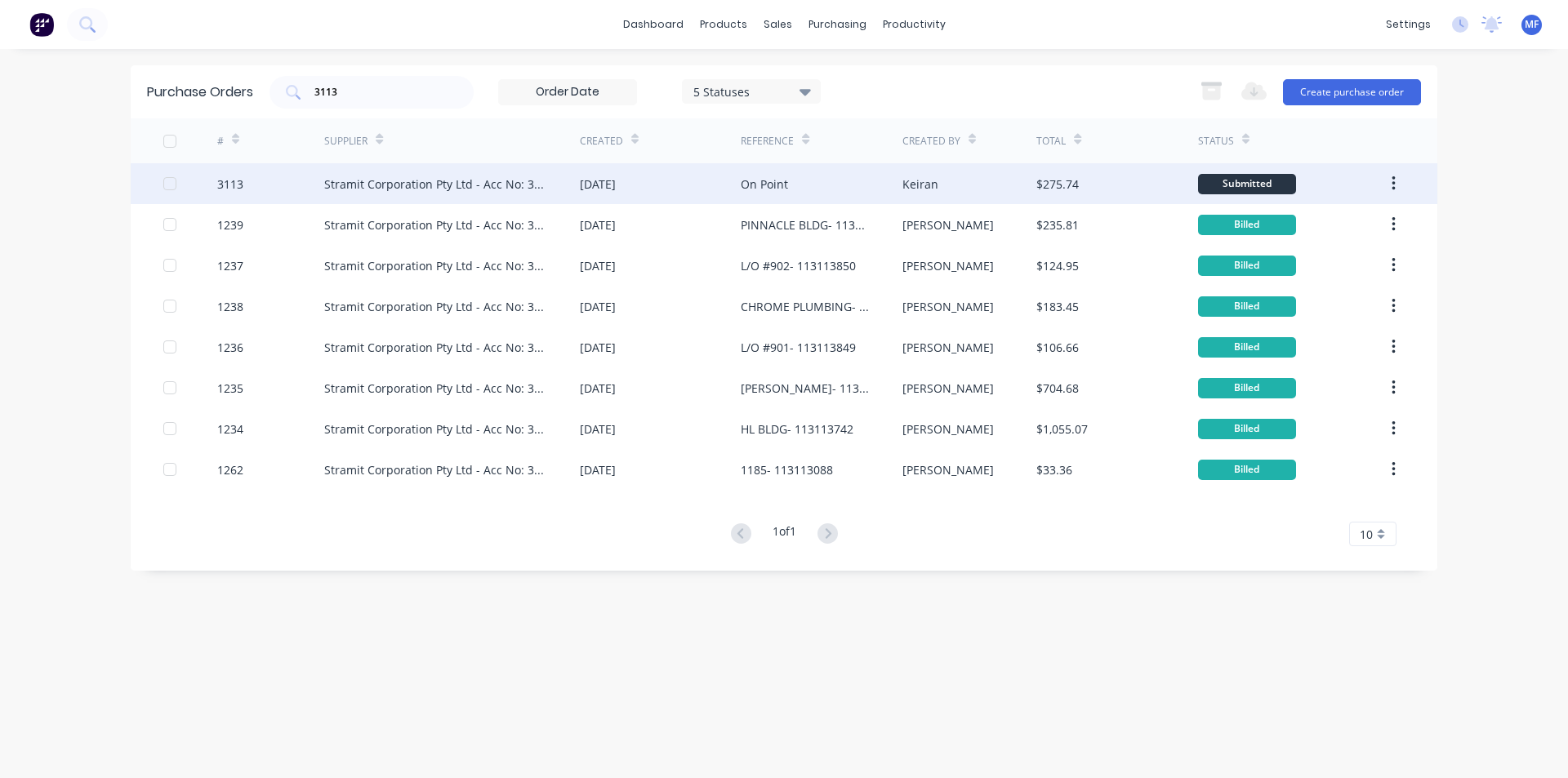
click at [463, 190] on div "Stramit Corporation Pty Ltd - Acc No: 32915" at bounding box center [436, 184] width 223 height 18
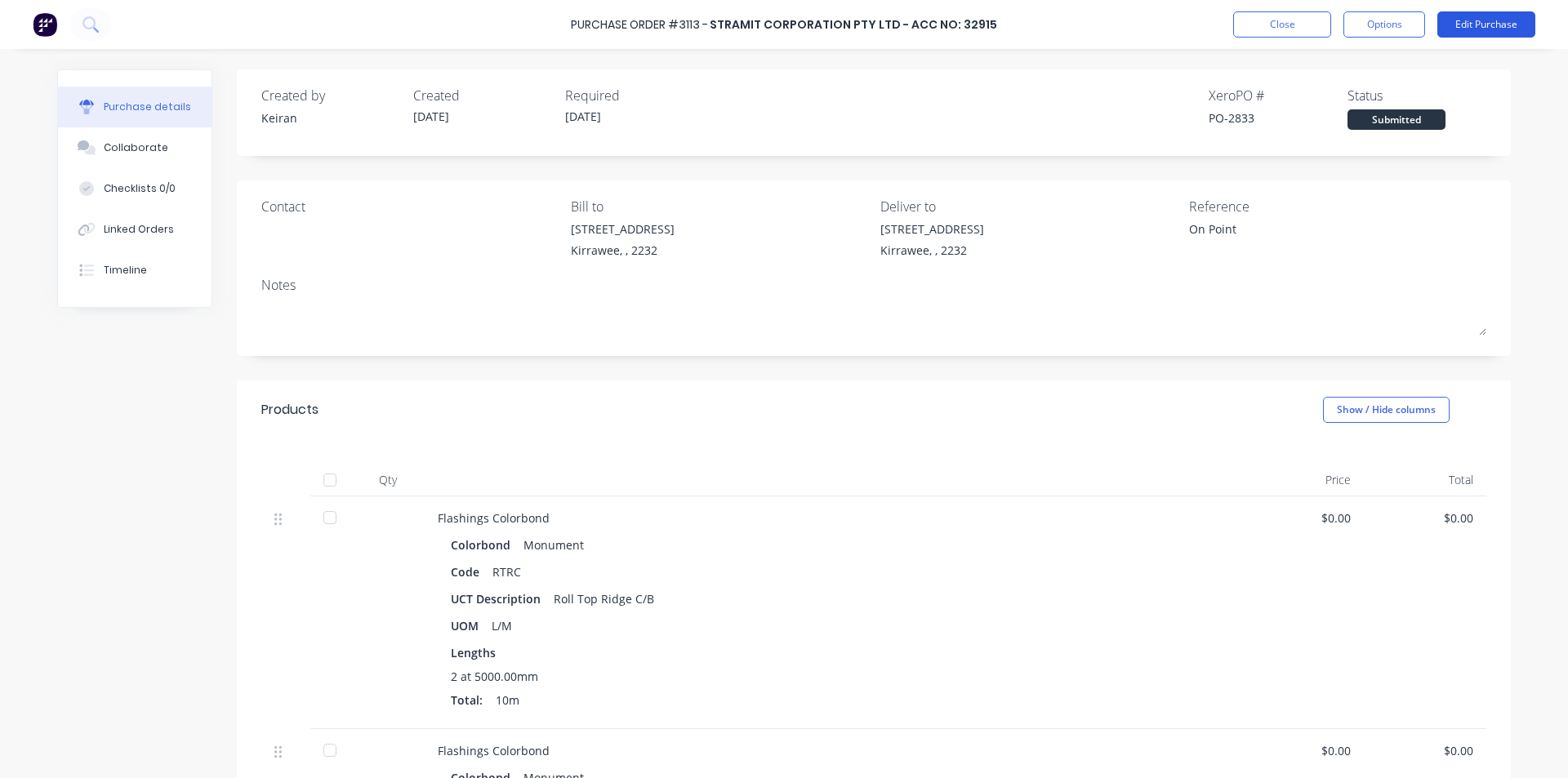
click at [1493, 17] on button "Edit Purchase" at bounding box center [1487, 25] width 98 height 26
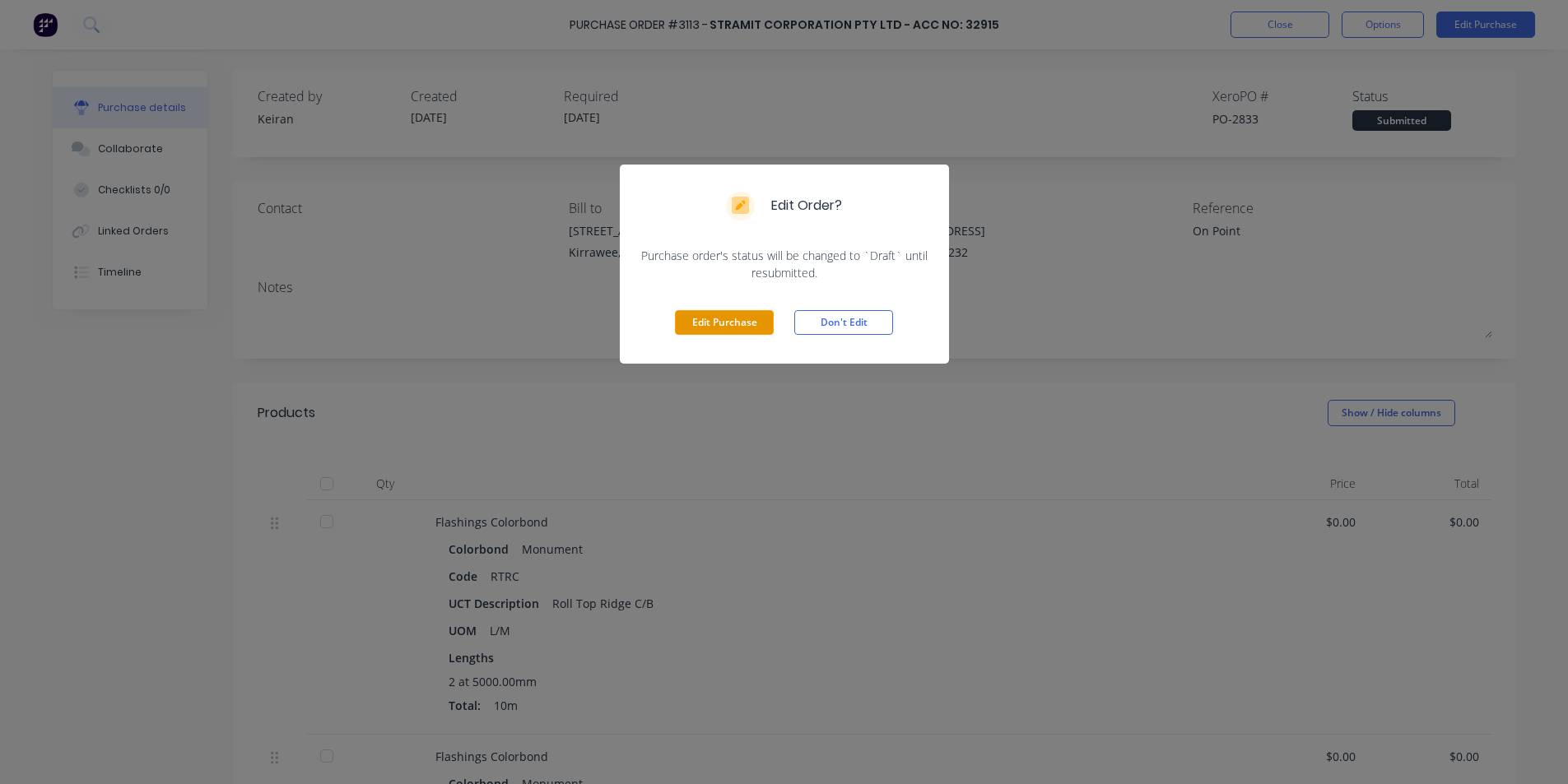
click at [743, 324] on button "Edit Purchase" at bounding box center [724, 323] width 99 height 25
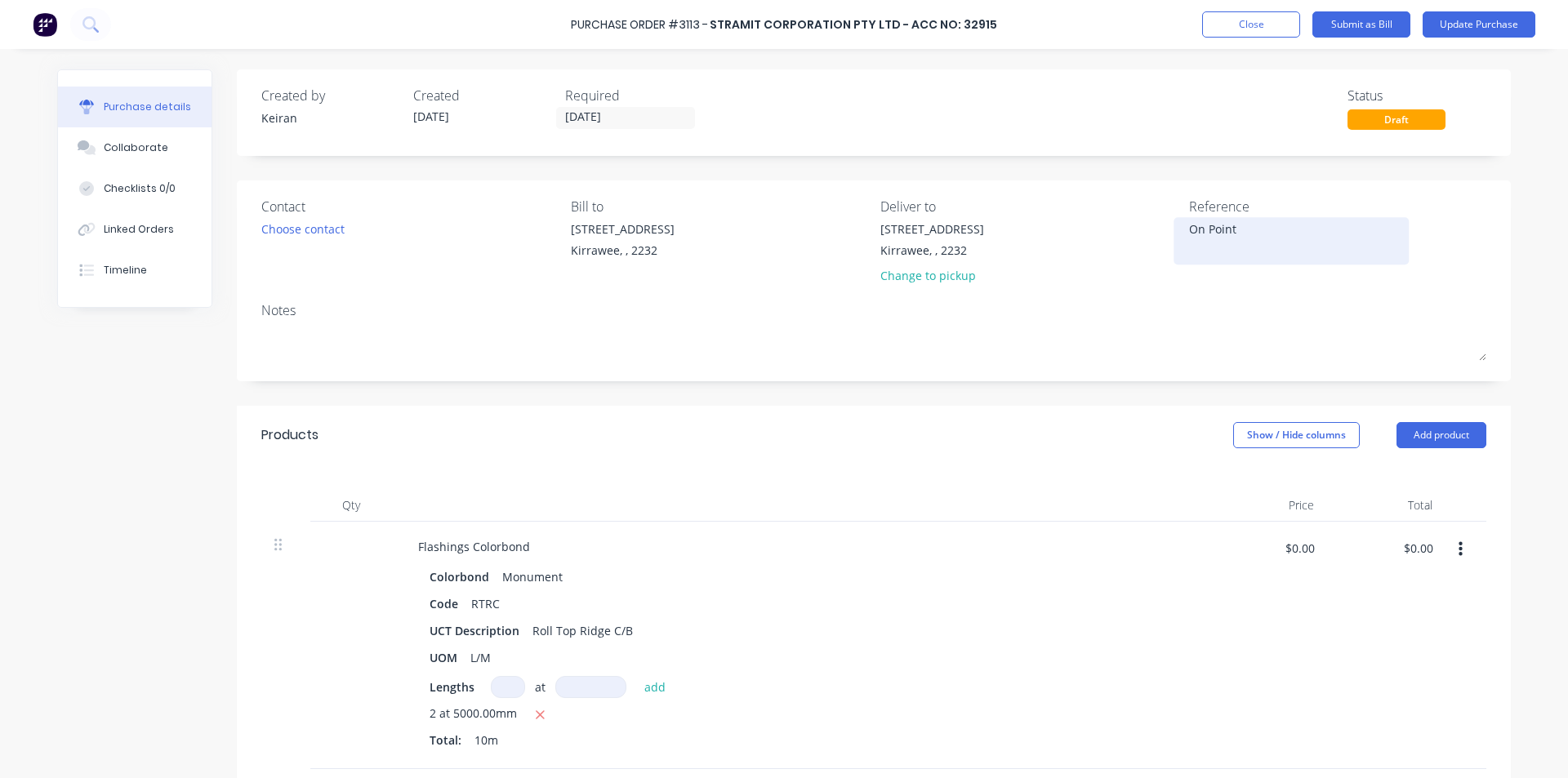
click at [1238, 224] on textarea "On Point" at bounding box center [1291, 239] width 204 height 37
click at [1189, 230] on div "On Point" at bounding box center [1291, 241] width 204 height 40
click at [1189, 227] on textarea "On Point" at bounding box center [1291, 239] width 204 height 37
click at [1416, 554] on input "$0.00" at bounding box center [1418, 548] width 49 height 26
click at [1060, 612] on div "Code RTRC" at bounding box center [798, 603] width 748 height 24
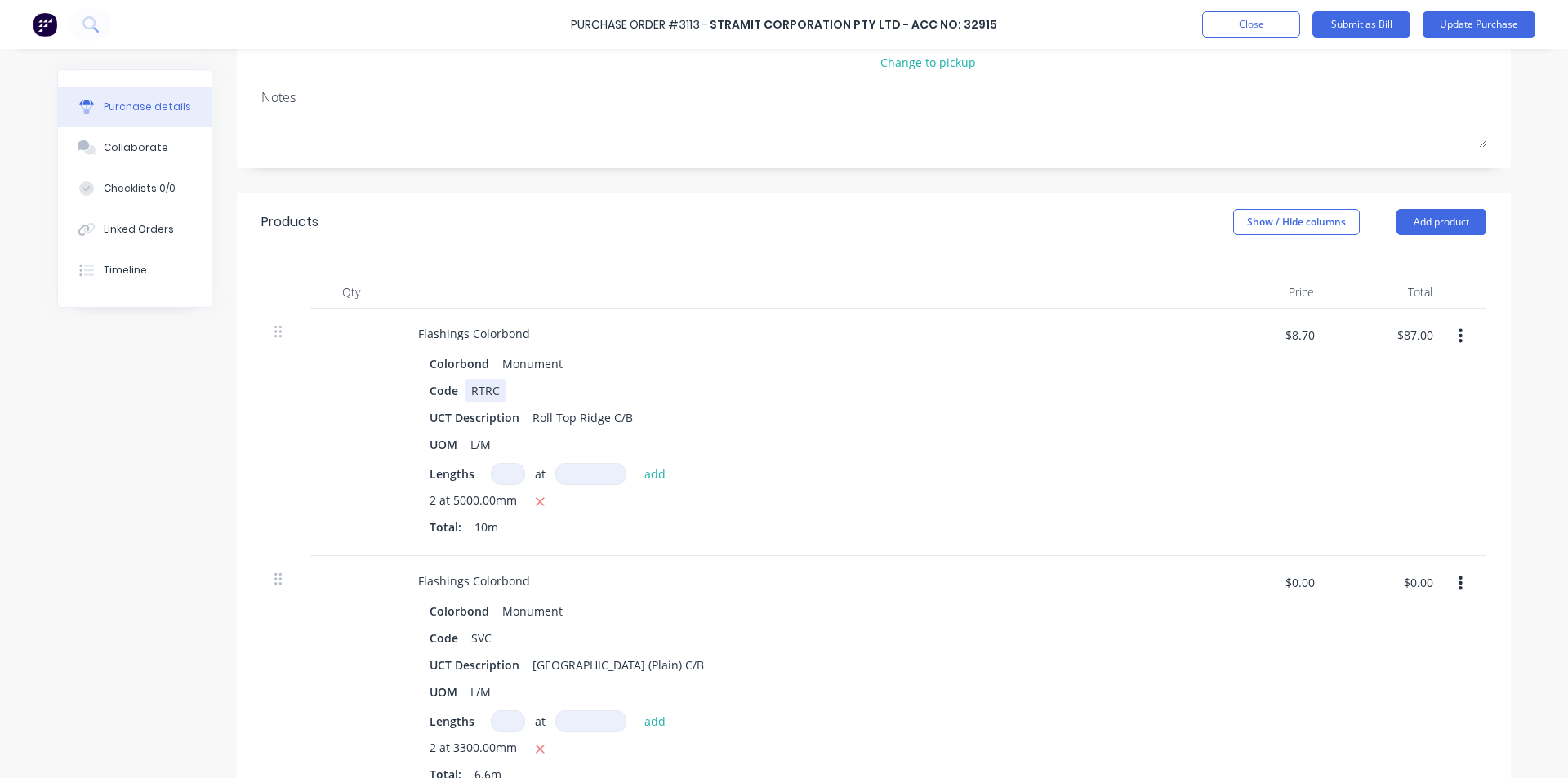
scroll to position [245, 0]
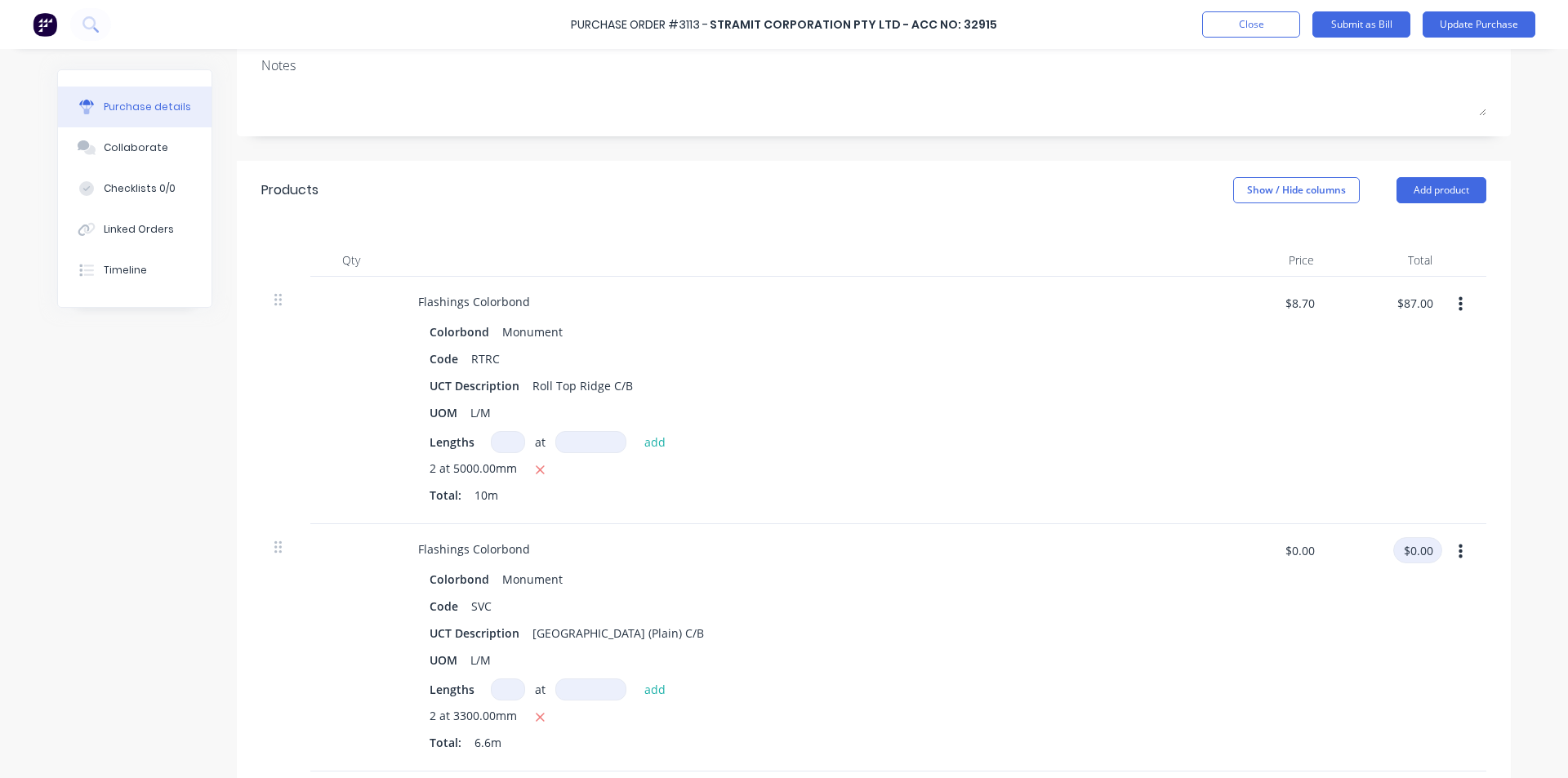
click at [1414, 541] on input "$0.00" at bounding box center [1418, 551] width 49 height 26
click at [1051, 473] on div "2 at 5000.00mm" at bounding box center [800, 470] width 741 height 20
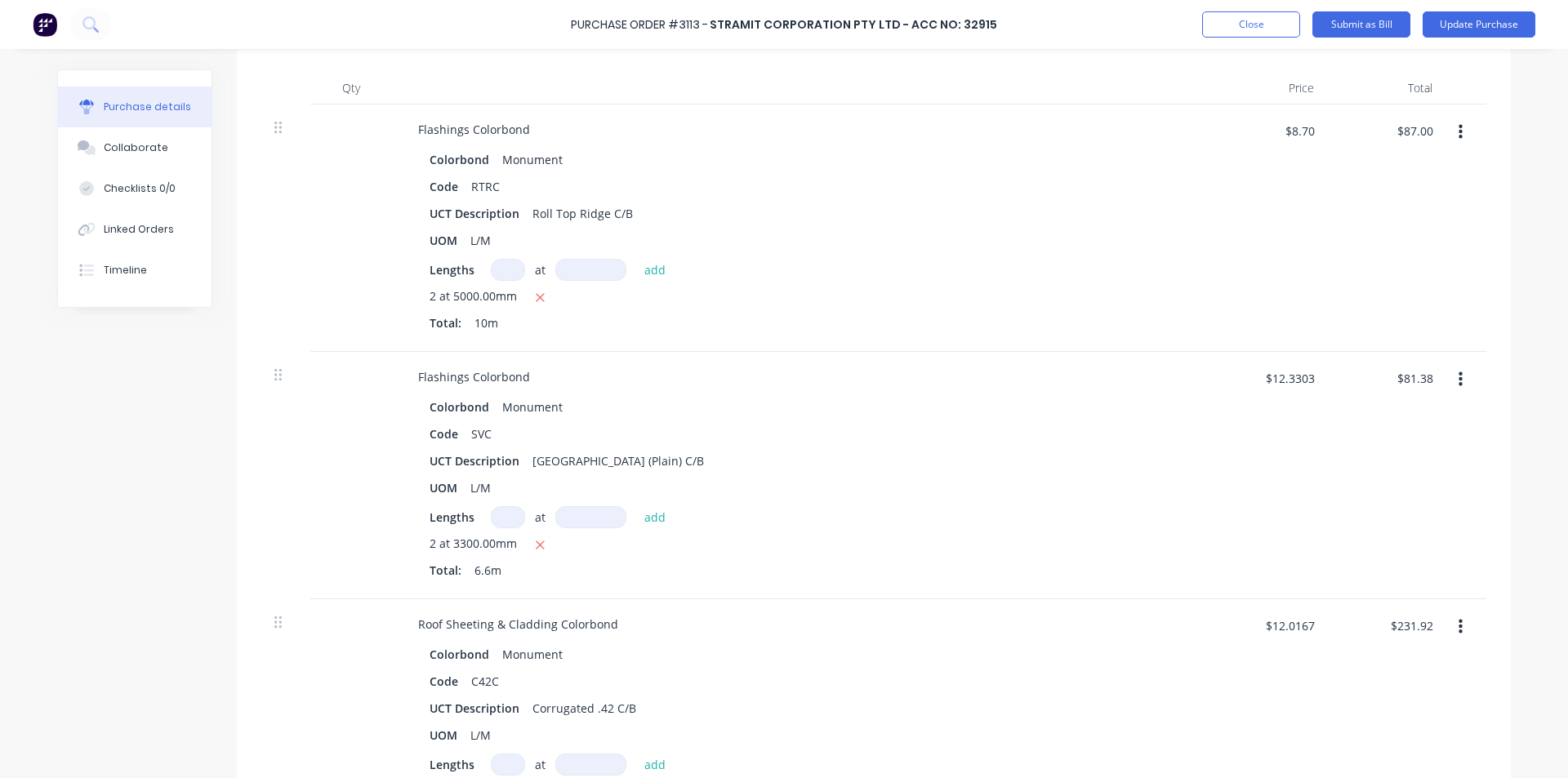
scroll to position [572, 0]
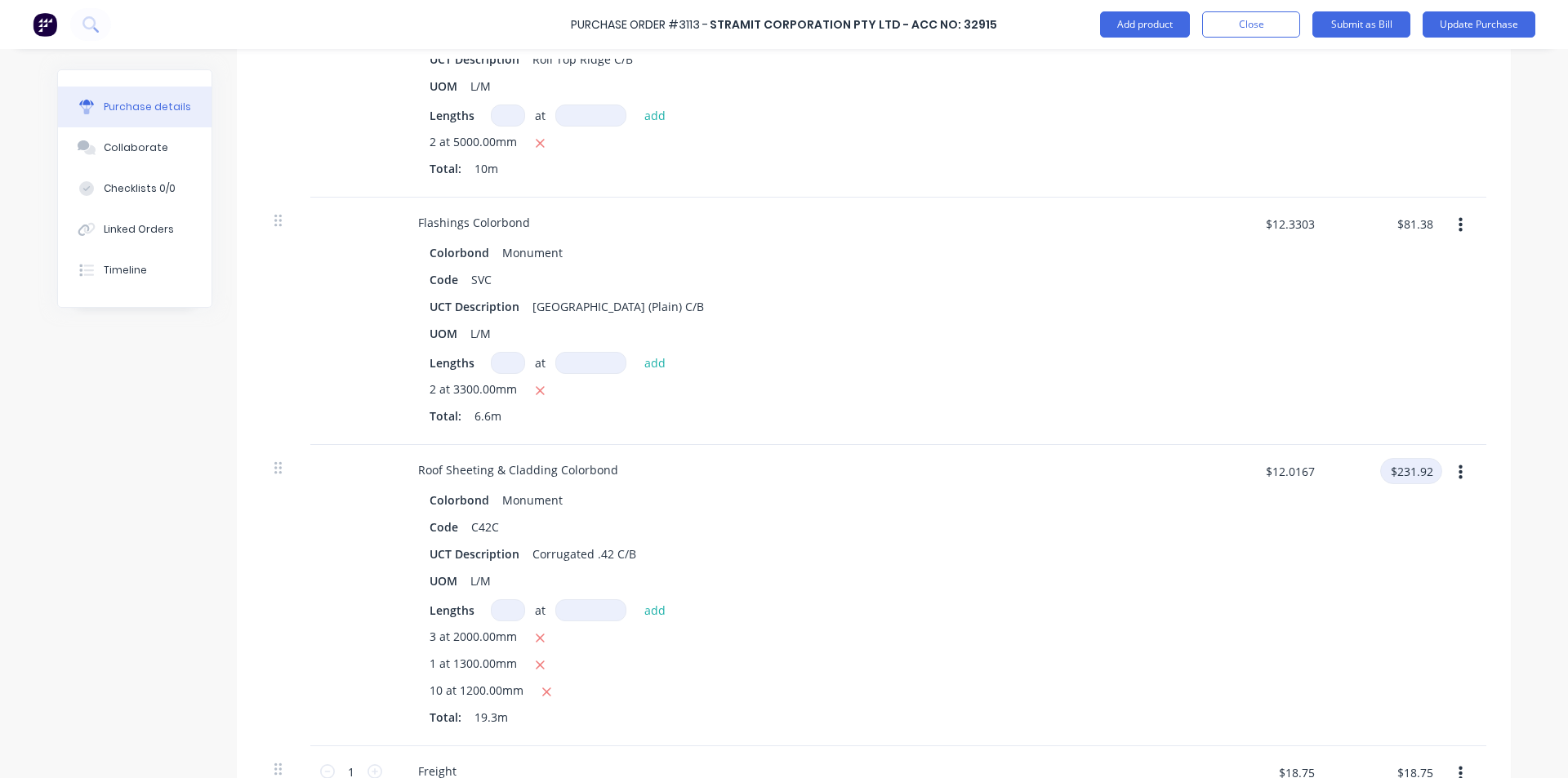
click at [1392, 472] on input "$231.92" at bounding box center [1411, 472] width 62 height 26
click at [1368, 545] on div "$243.10 $243.10" at bounding box center [1386, 595] width 119 height 301
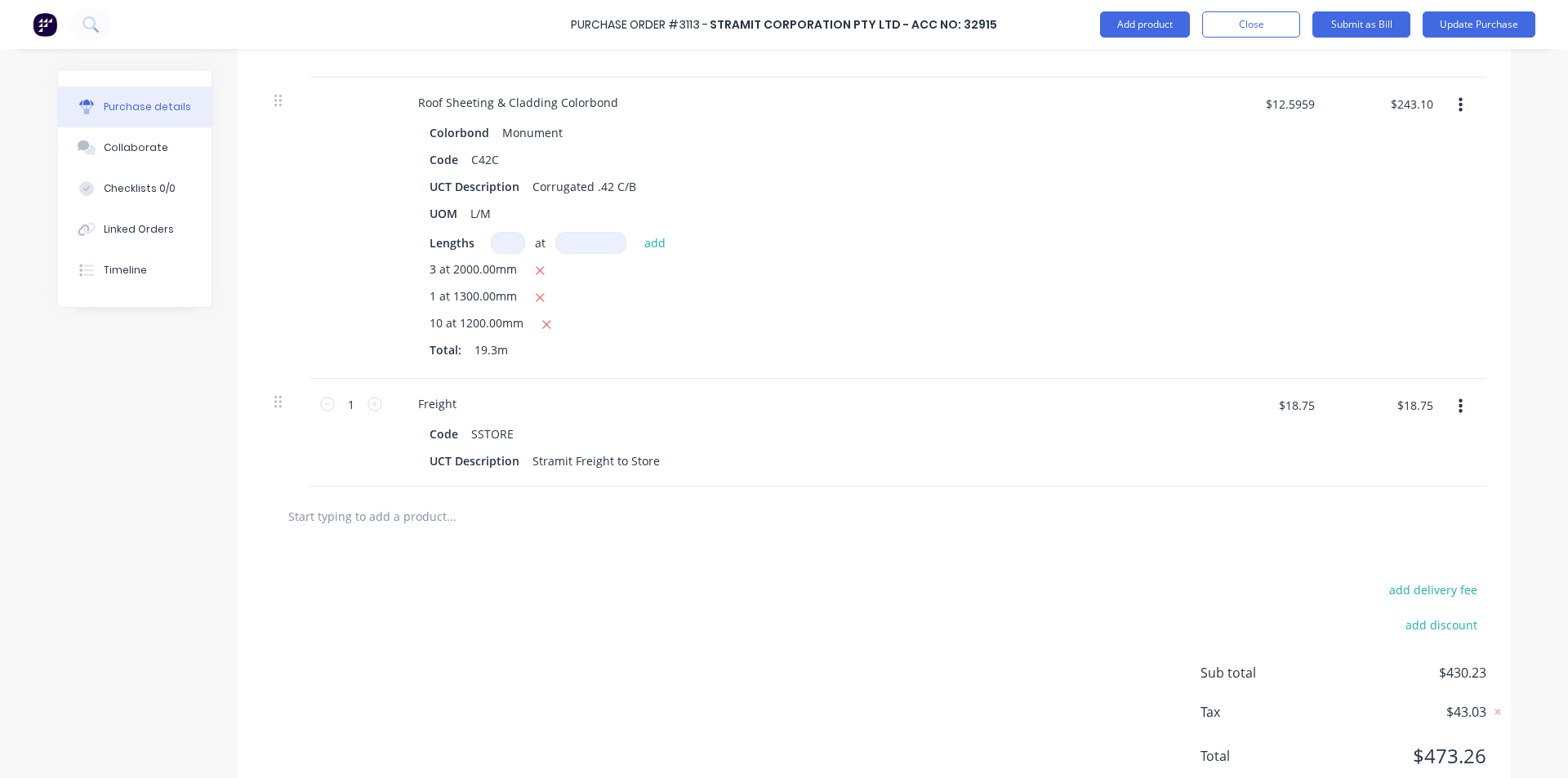
scroll to position [911, 0]
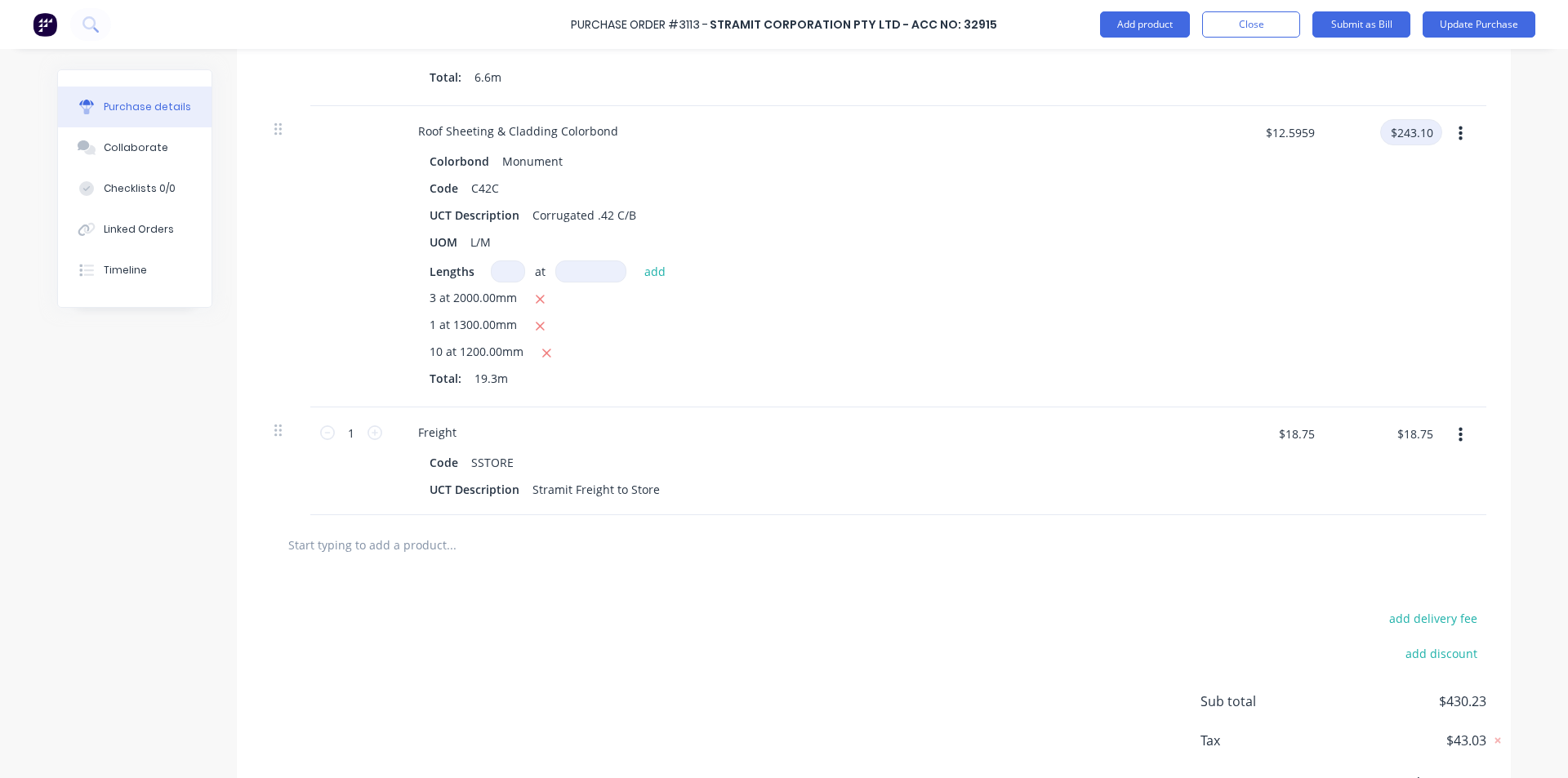
click at [1409, 133] on input "$243.10" at bounding box center [1411, 133] width 62 height 26
click at [980, 321] on div "1 at 1300.00mm" at bounding box center [800, 326] width 741 height 20
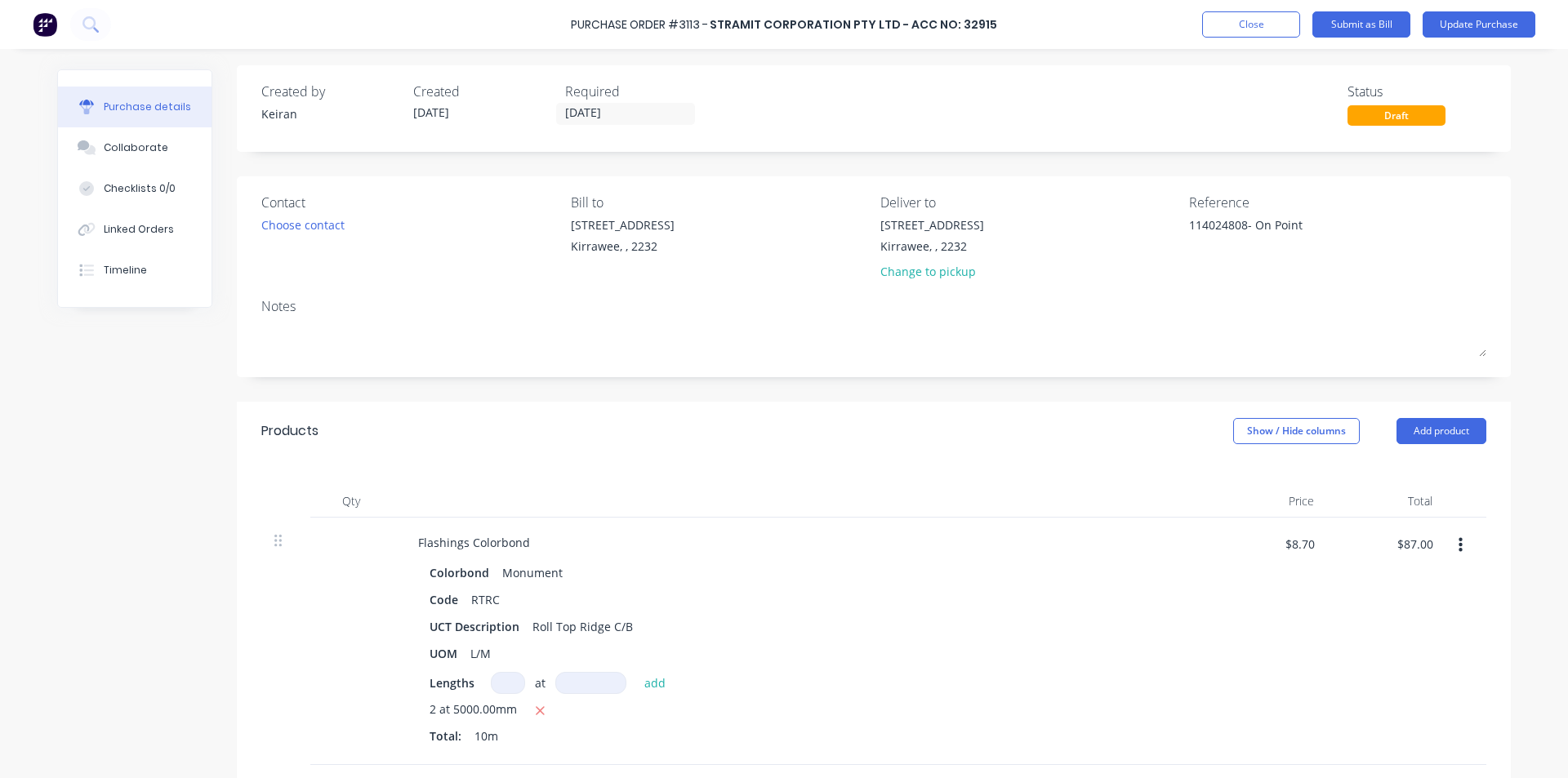
scroll to position [0, 0]
click at [1377, 27] on button "Submit as Bill" at bounding box center [1362, 25] width 98 height 26
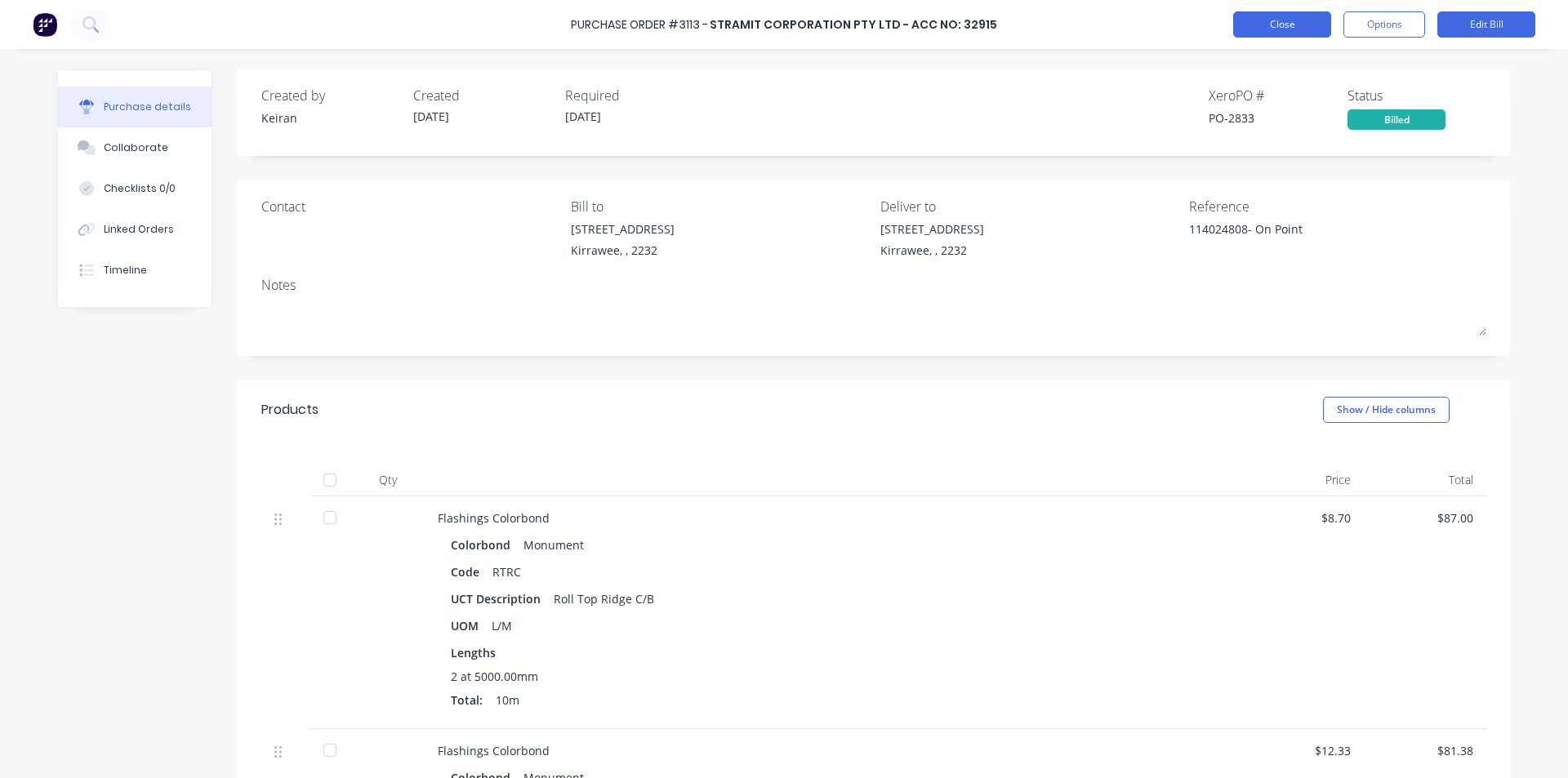
click at [1300, 14] on button "Close" at bounding box center [1283, 25] width 98 height 26
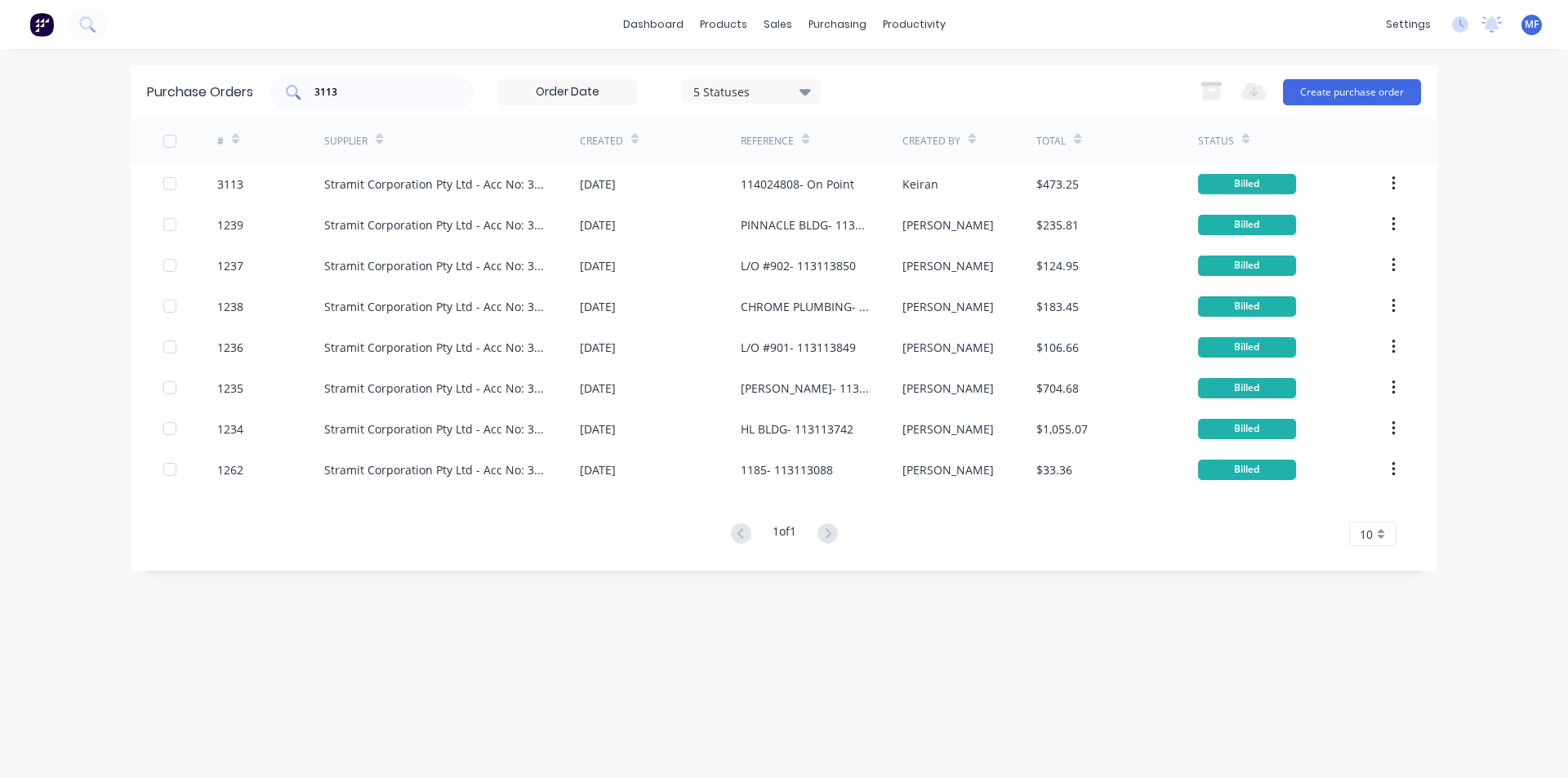
click at [355, 92] on input "3113" at bounding box center [380, 92] width 135 height 17
click at [358, 90] on input "3113" at bounding box center [380, 92] width 135 height 17
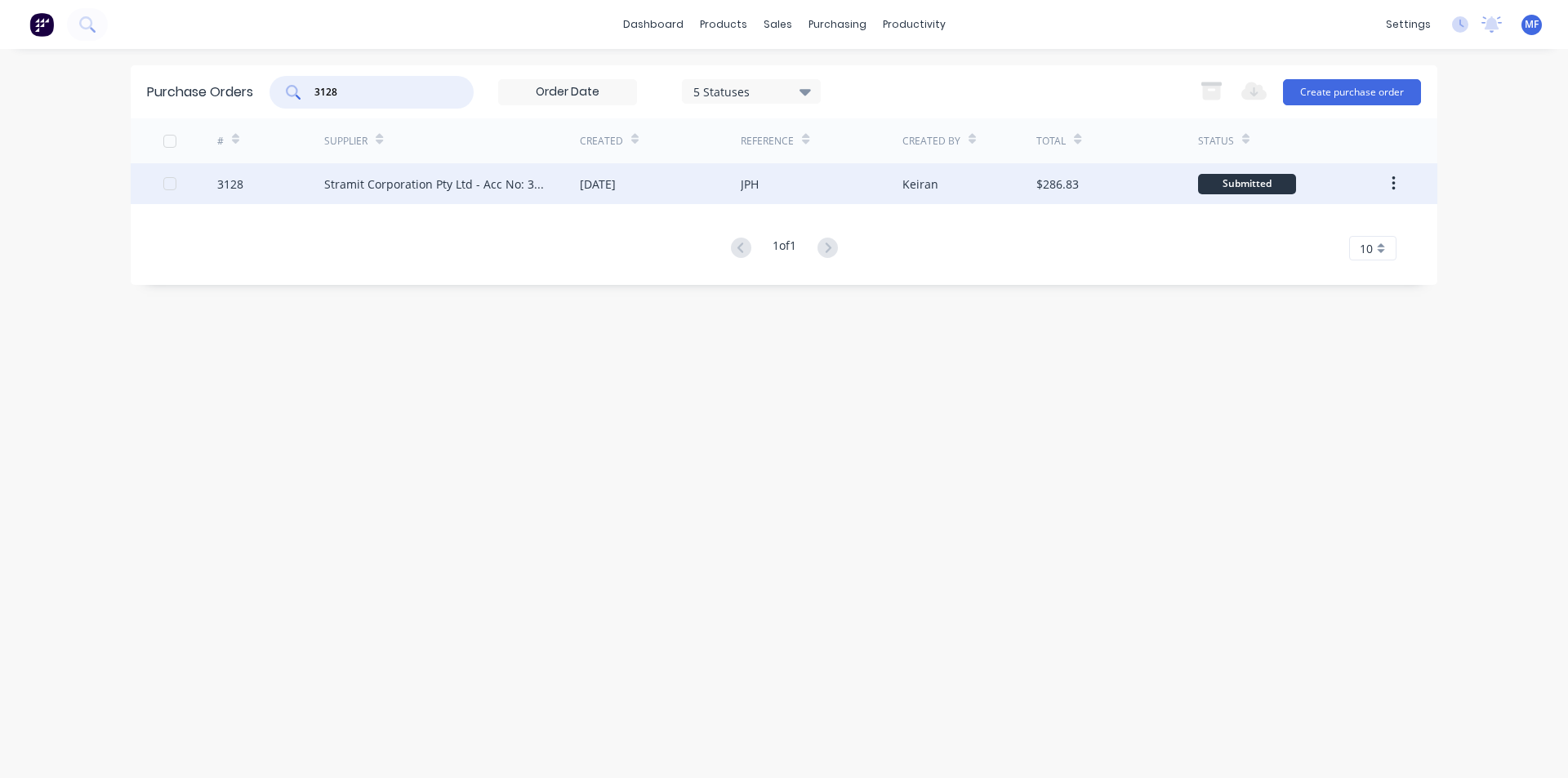
click at [390, 192] on div "Stramit Corporation Pty Ltd - Acc No: 32915" at bounding box center [436, 184] width 223 height 18
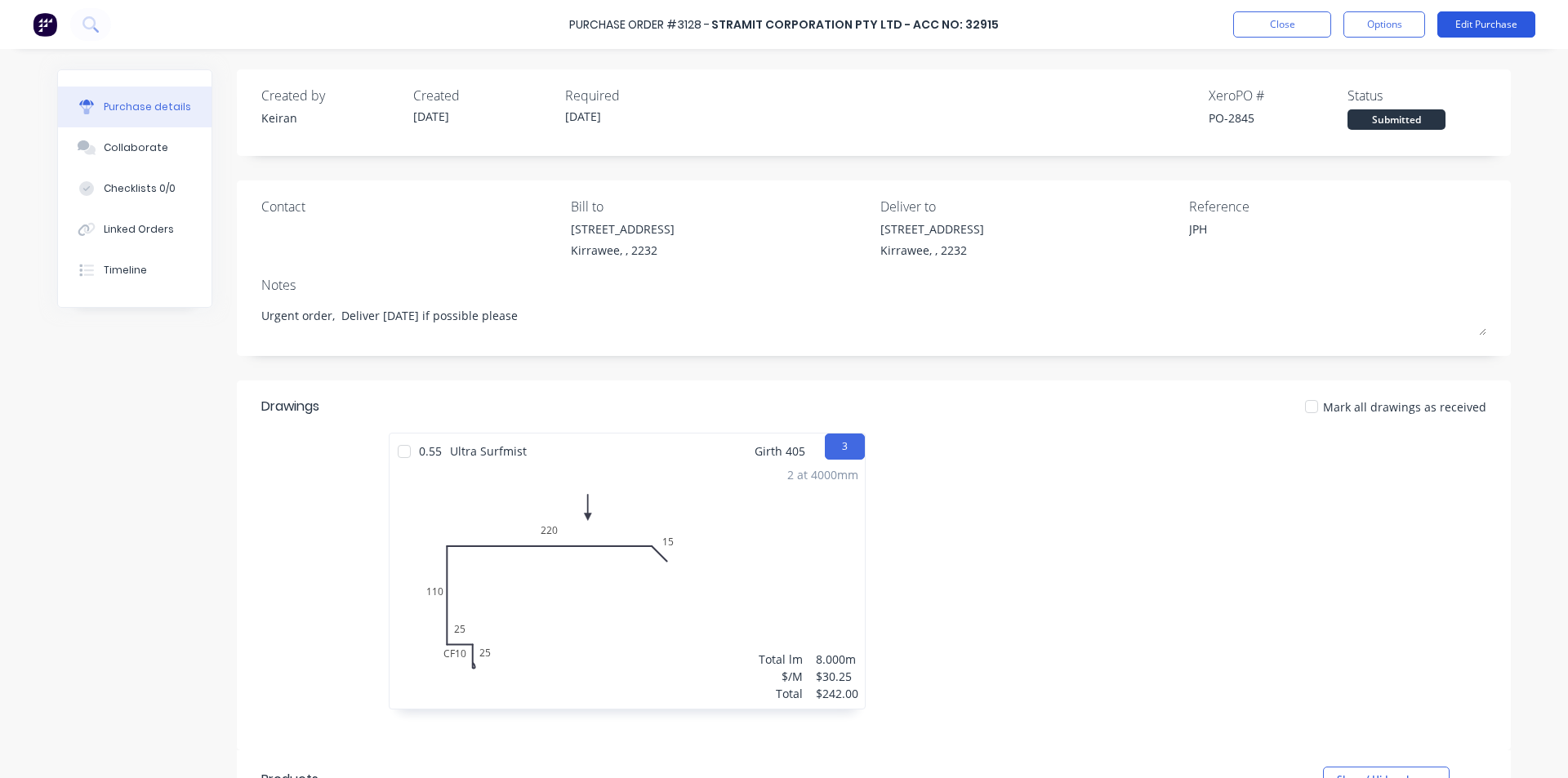
click at [1492, 23] on button "Edit Purchase" at bounding box center [1487, 25] width 98 height 26
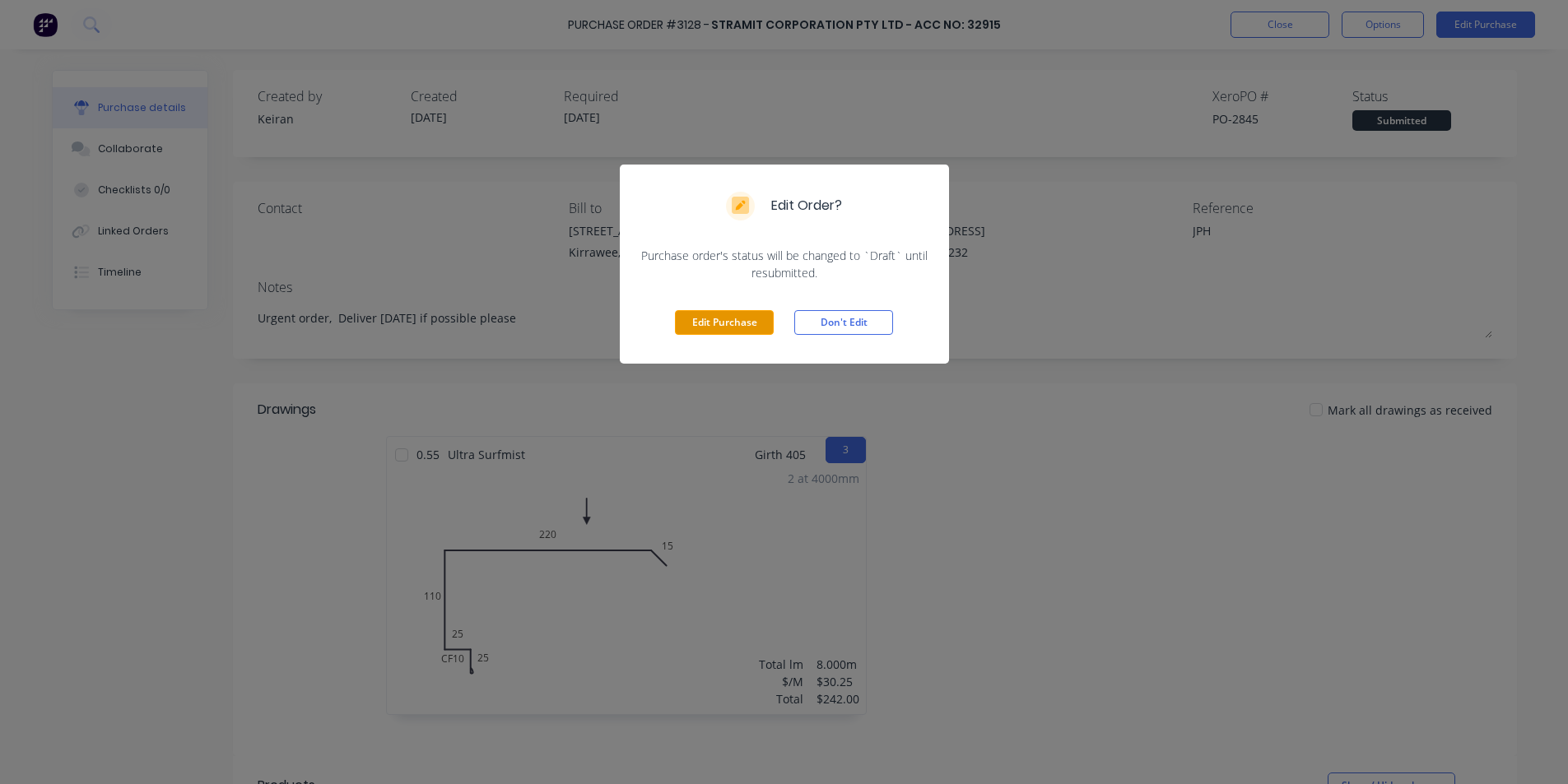
click at [749, 324] on button "Edit Purchase" at bounding box center [724, 323] width 99 height 25
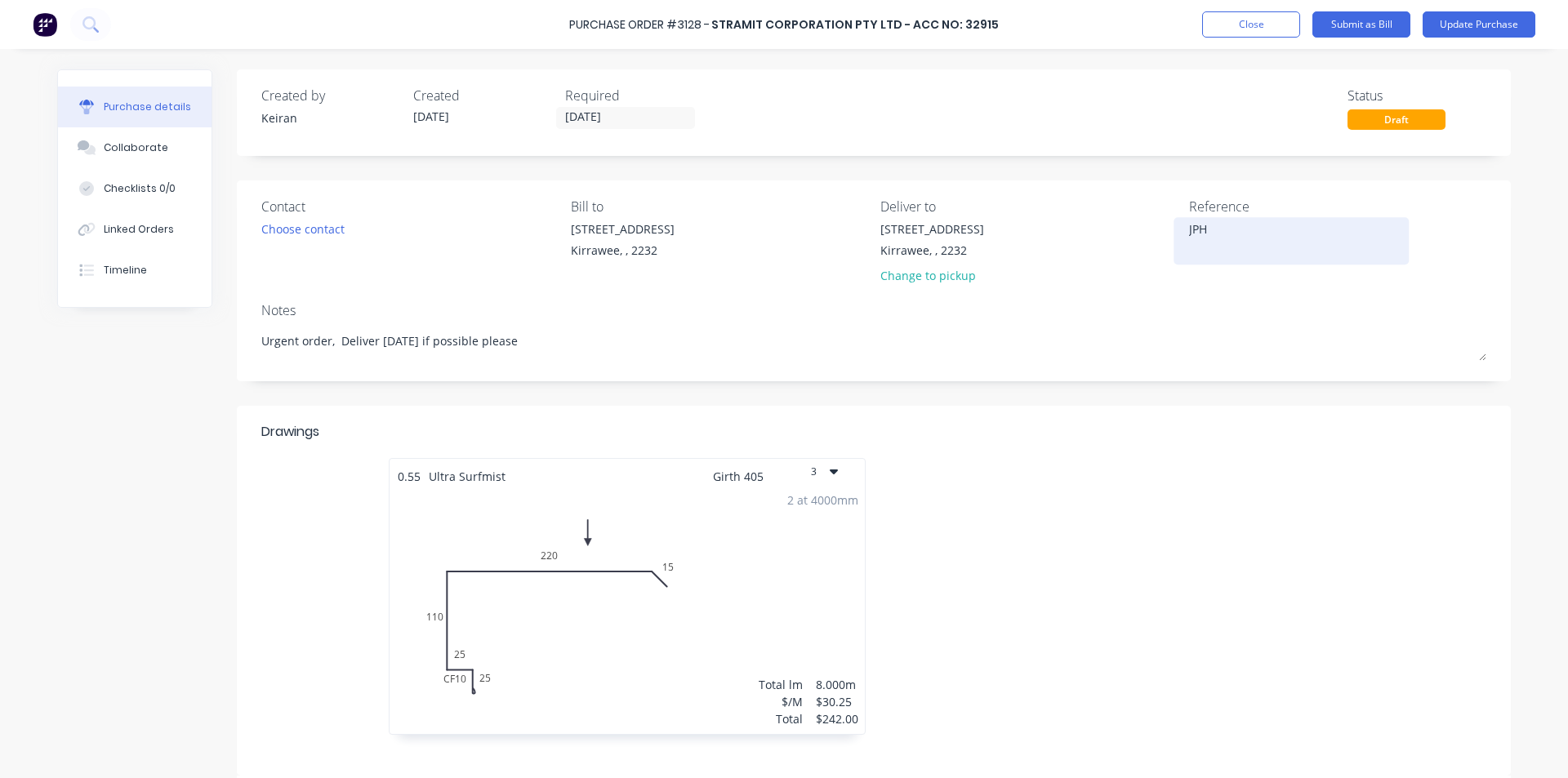
click at [1253, 234] on textarea "JPH" at bounding box center [1291, 239] width 204 height 37
click at [1210, 506] on div at bounding box center [1121, 605] width 494 height 293
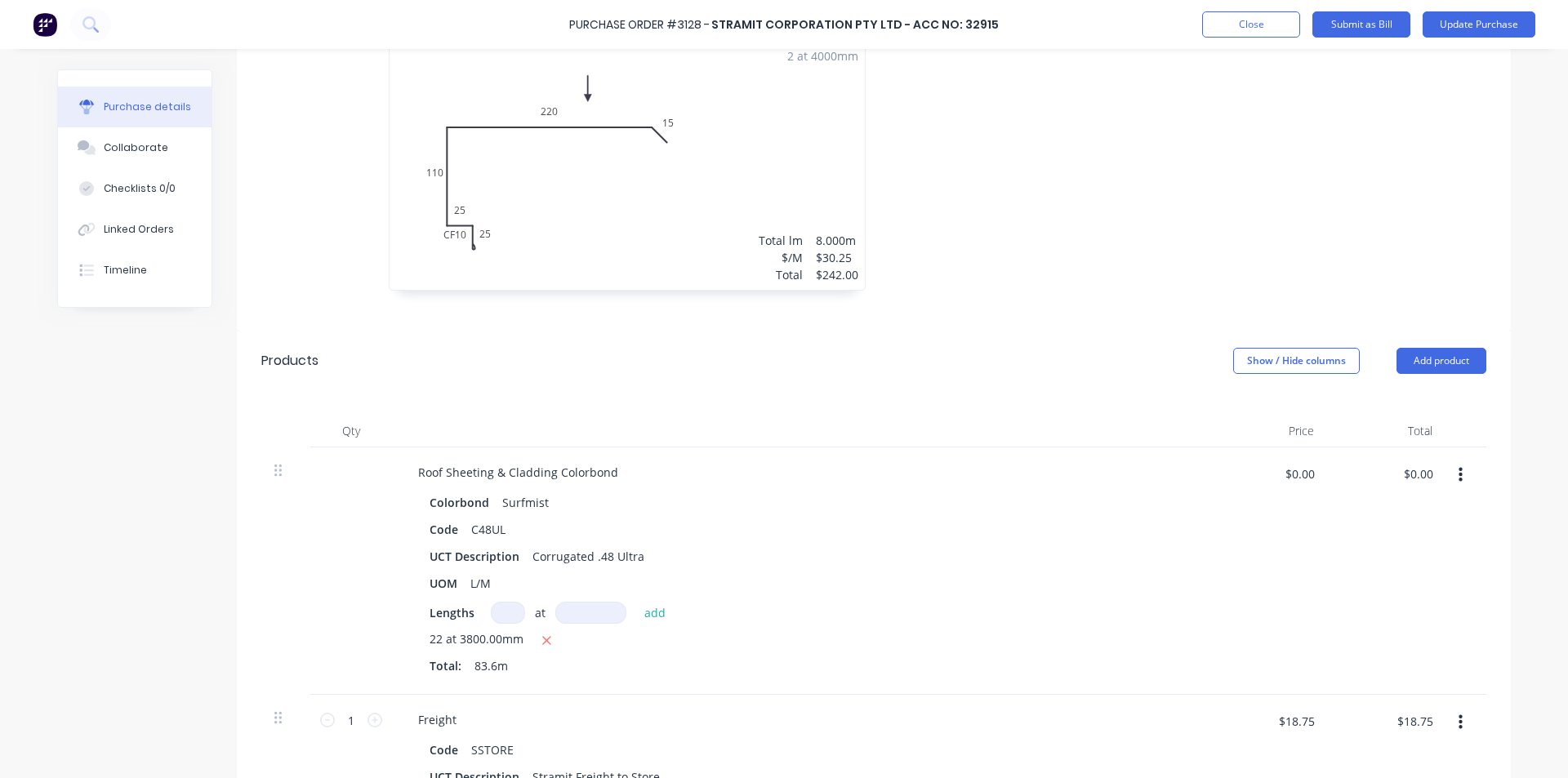
scroll to position [490, 0]
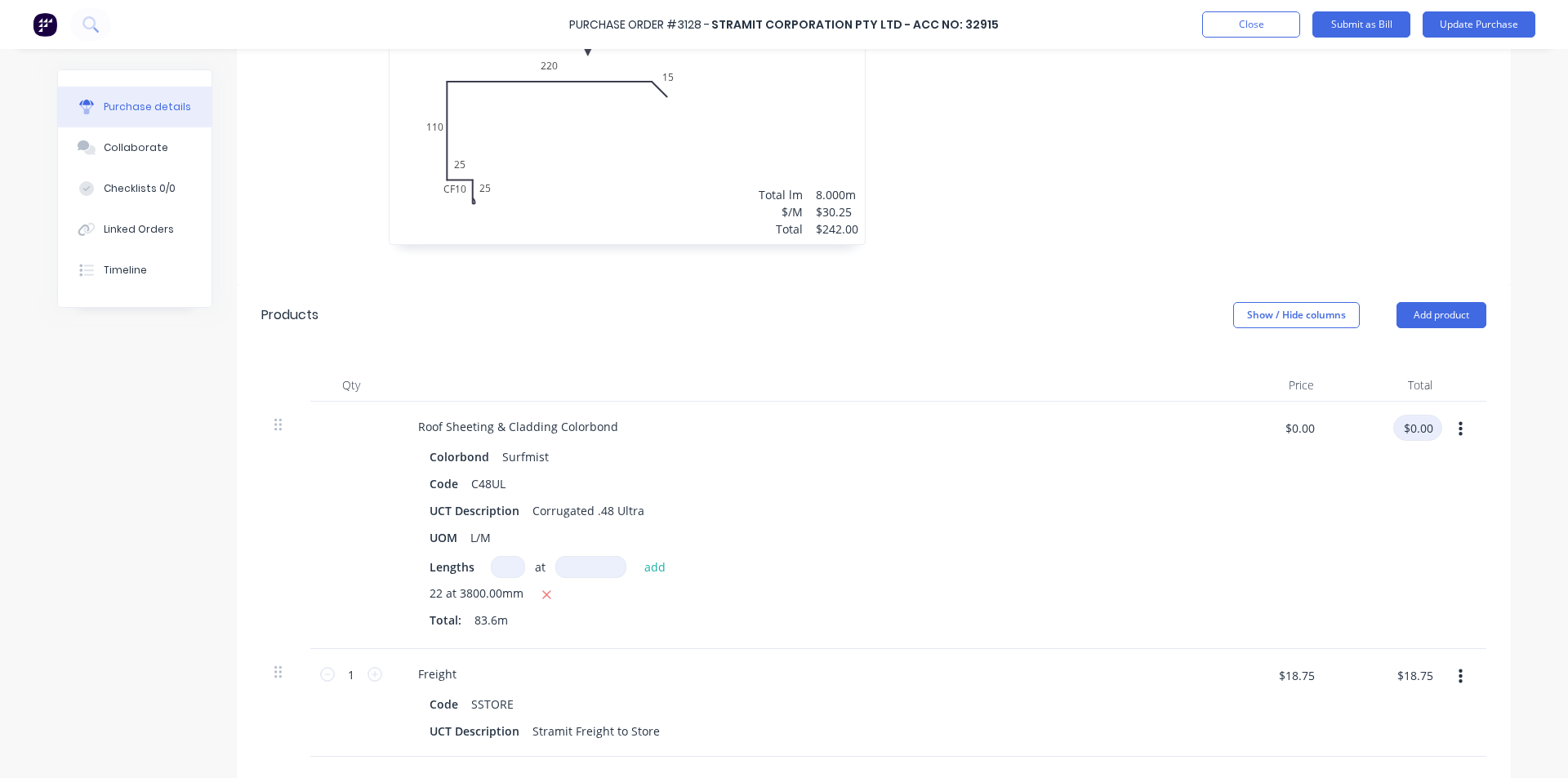
click at [1400, 420] on input "$0.00" at bounding box center [1418, 428] width 49 height 26
click at [1418, 674] on input "$18.75" at bounding box center [1414, 675] width 55 height 26
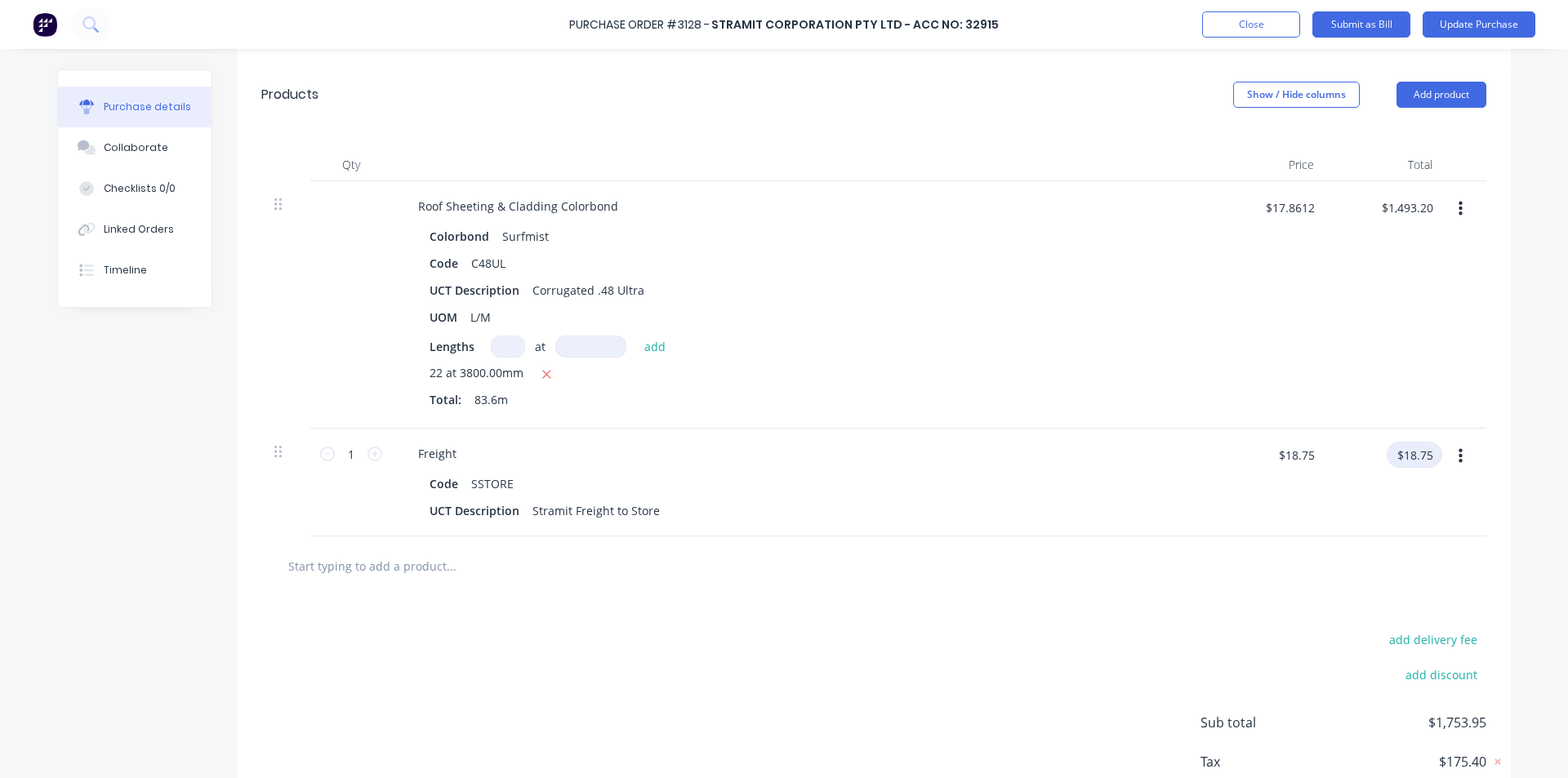
scroll to position [735, 0]
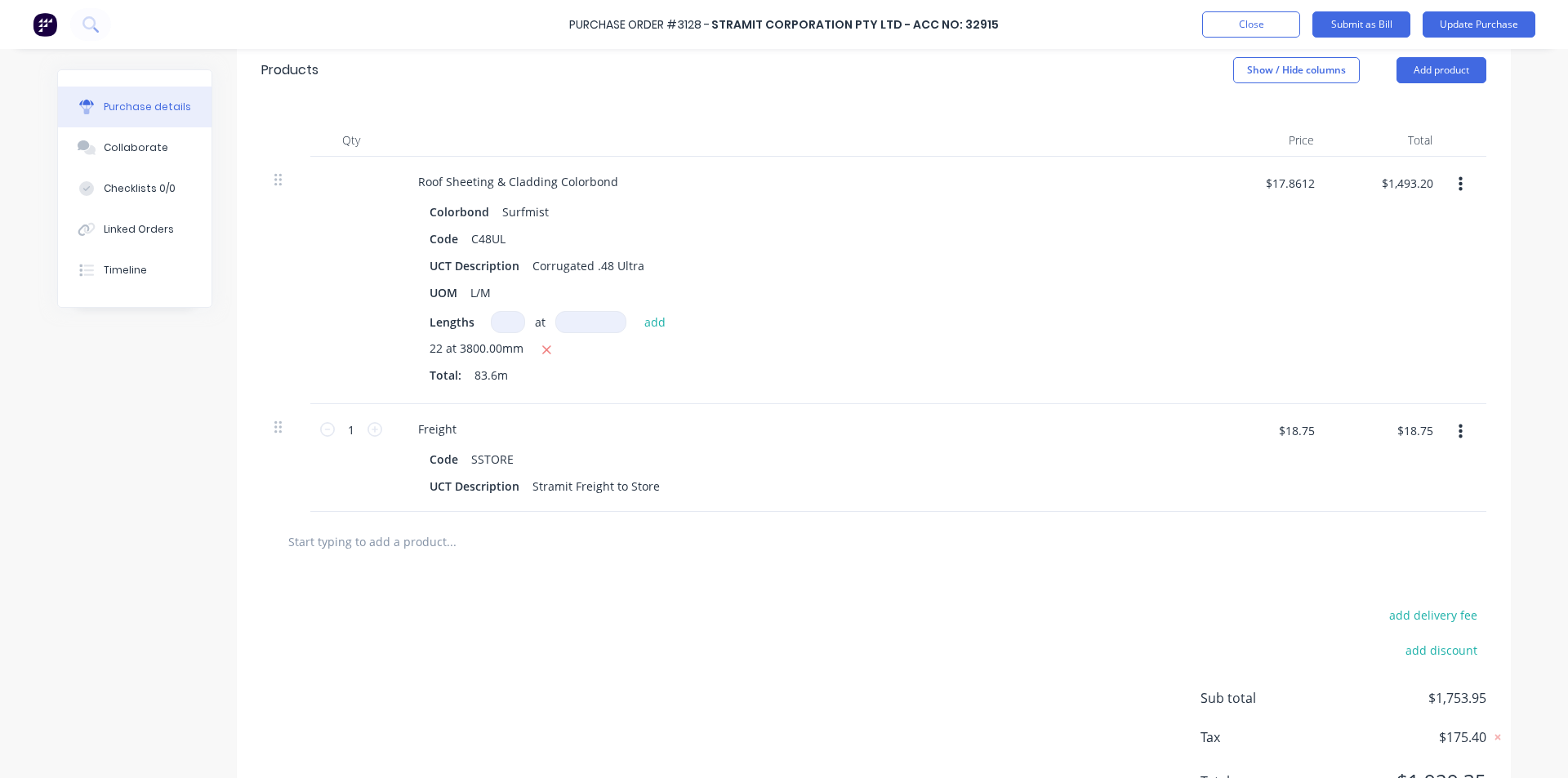
click at [371, 543] on input "text" at bounding box center [451, 541] width 327 height 32
click at [385, 542] on input "text" at bounding box center [451, 541] width 327 height 32
click at [1434, 74] on button "Add product" at bounding box center [1442, 70] width 90 height 26
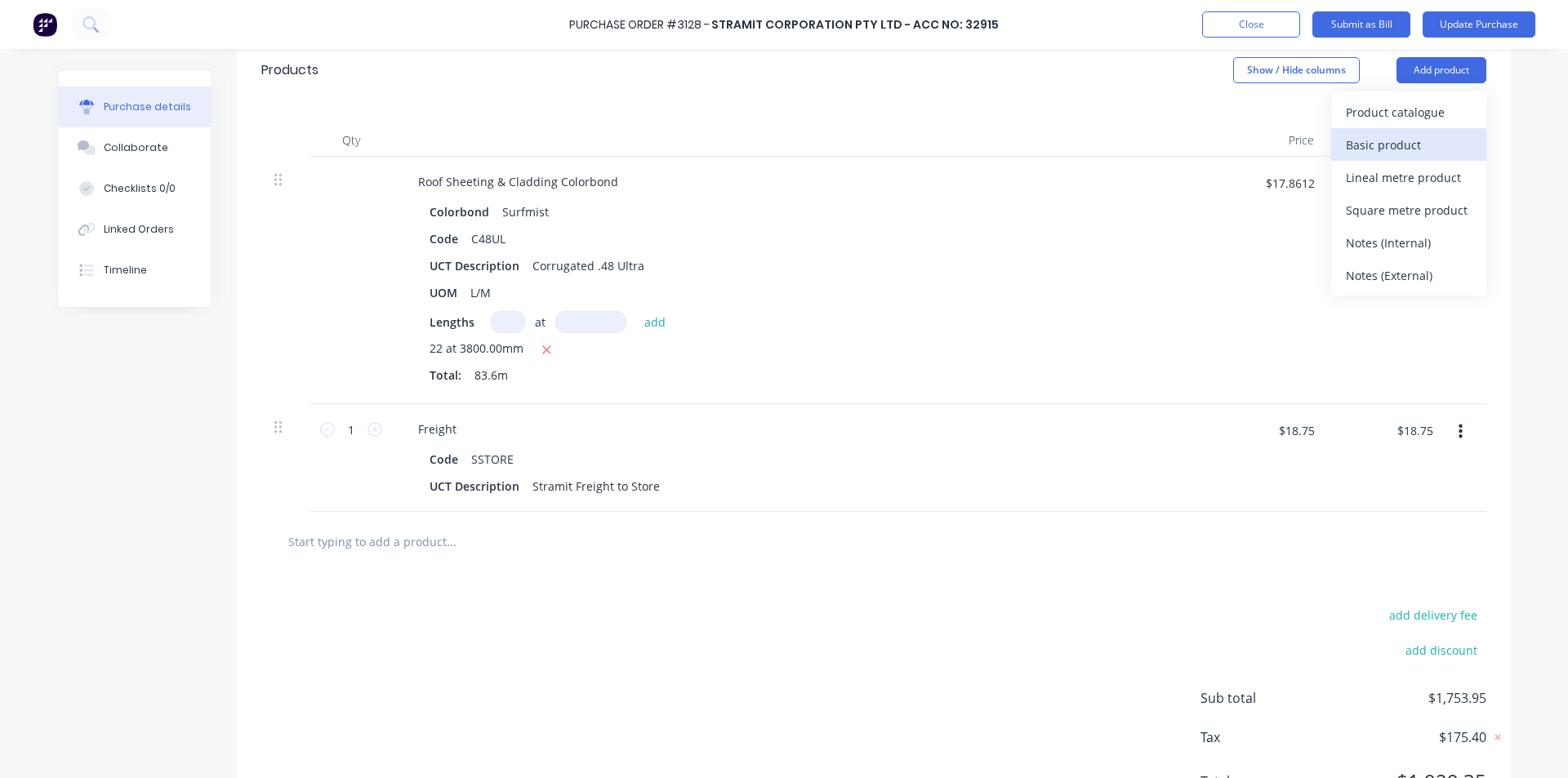
click at [1409, 148] on div "Basic product" at bounding box center [1408, 145] width 126 height 24
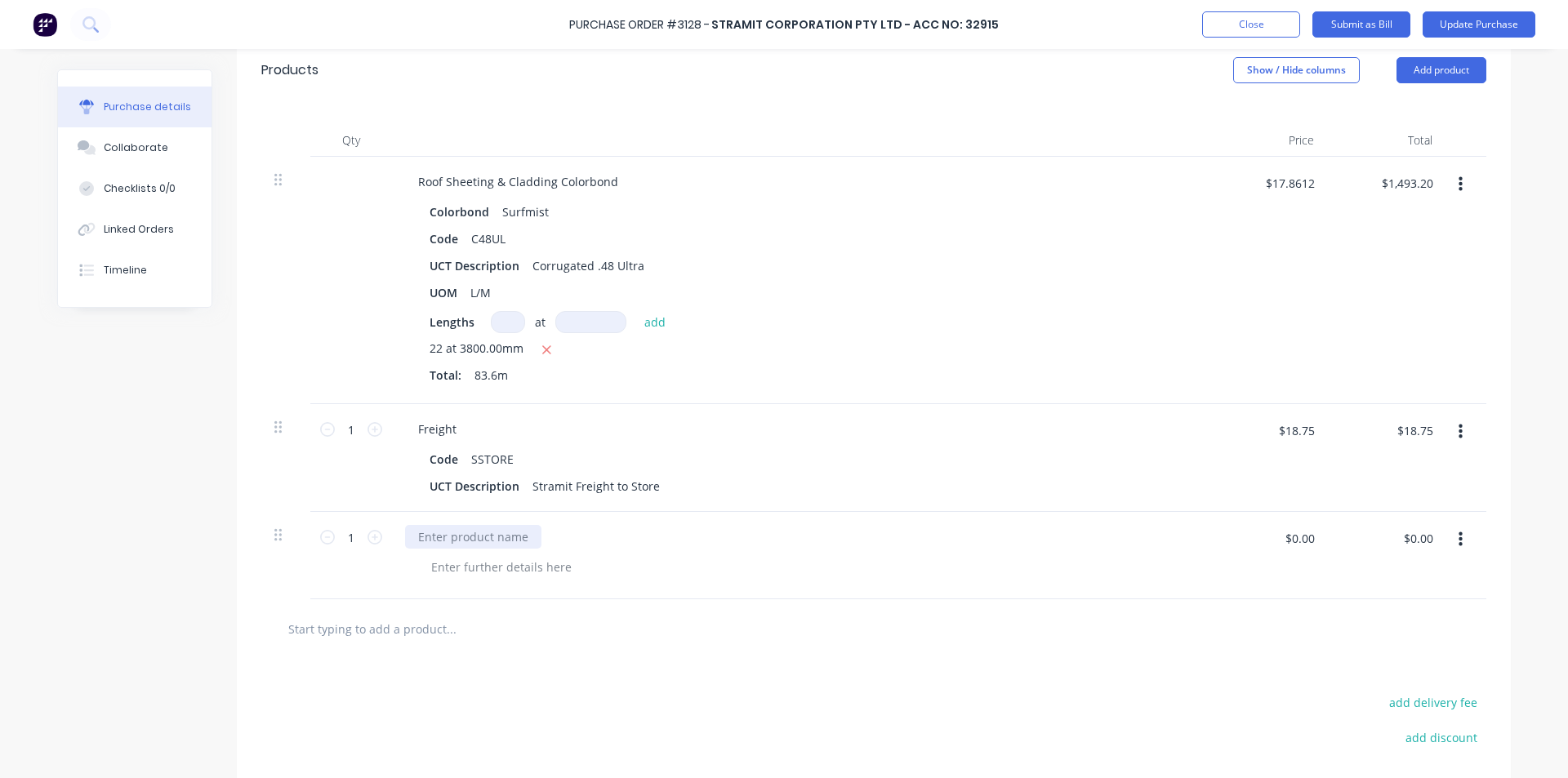
click at [491, 527] on div at bounding box center [473, 537] width 136 height 24
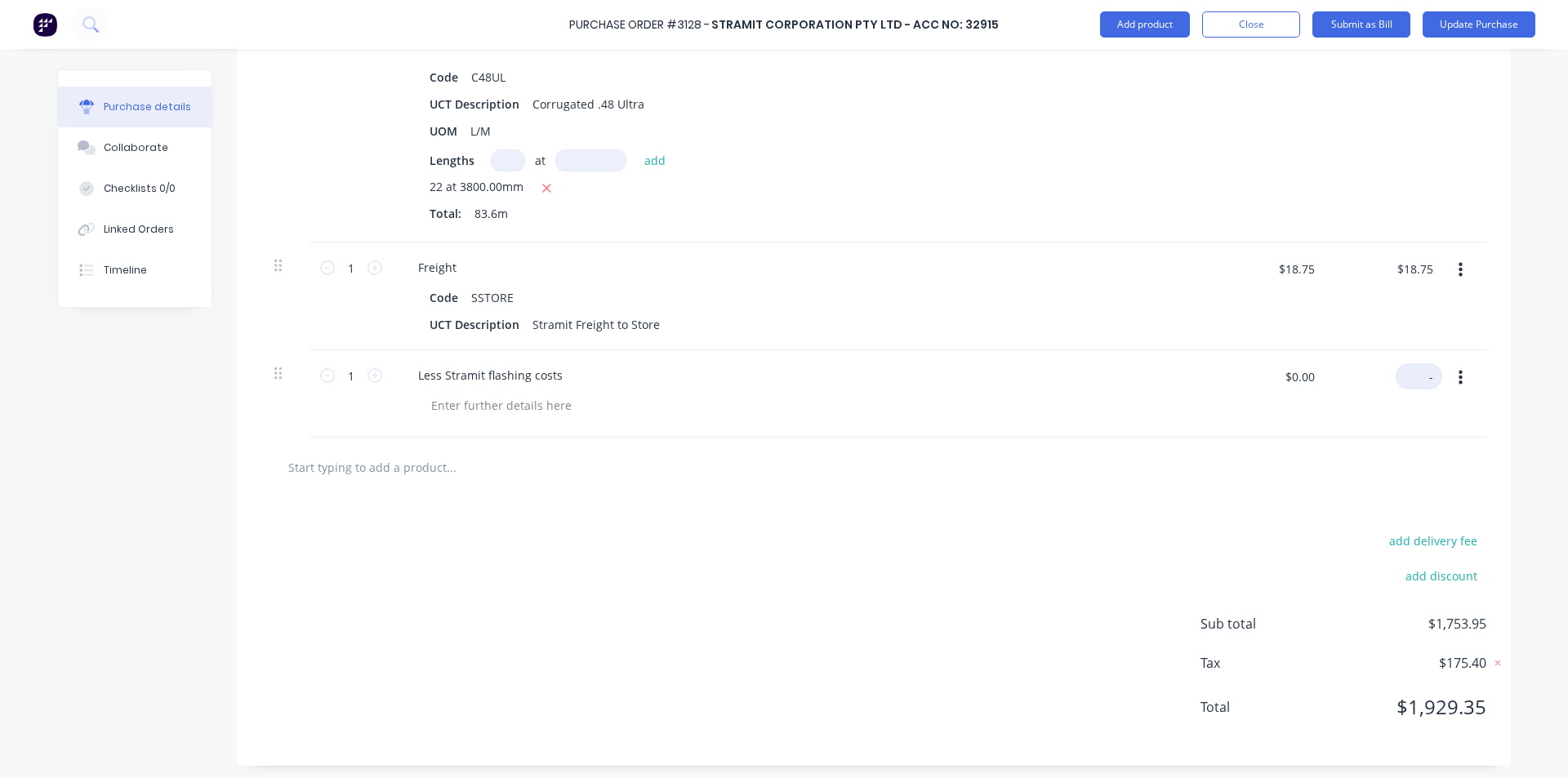
scroll to position [898, 0]
click at [879, 606] on div "add delivery fee add discount Sub total $1,753.95 Tax $175.40 Total $1,929.35" at bounding box center [874, 630] width 1275 height 269
click at [1411, 371] on input "$0.00" at bounding box center [1418, 375] width 49 height 26
click at [932, 650] on div "add delivery fee add discount Sub total $1,697.00 Tax $169.70 Total $1,866.70" at bounding box center [874, 630] width 1275 height 269
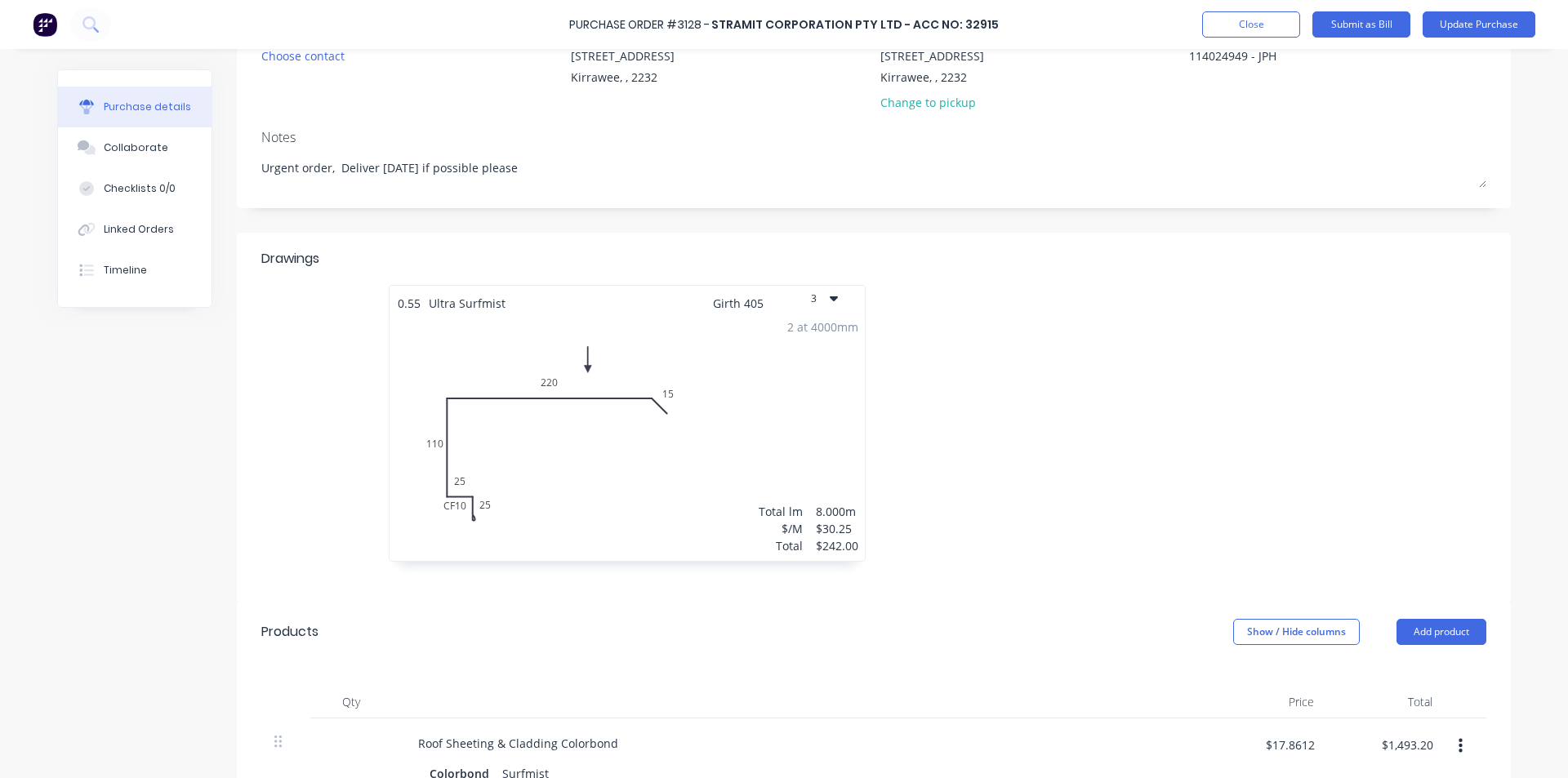
scroll to position [0, 0]
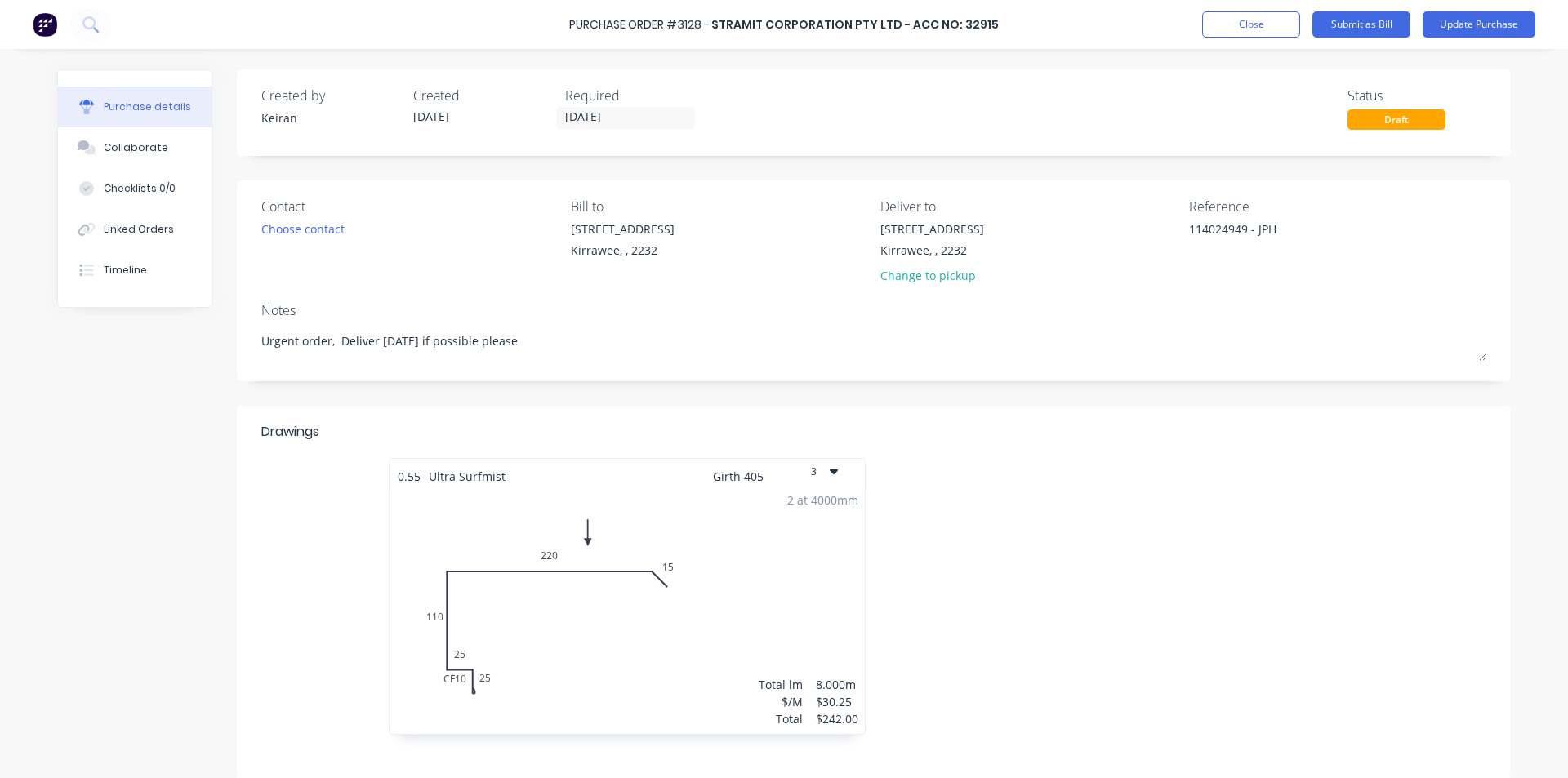
click at [1426, 489] on div "0.55 Ultra Surfmist Girth 405 3 CF 10 25 25 110 220 15 2 at 4000mm Total lm $/M…" at bounding box center [874, 609] width 1225 height 301
click at [1365, 23] on button "Submit as Bill" at bounding box center [1362, 25] width 98 height 26
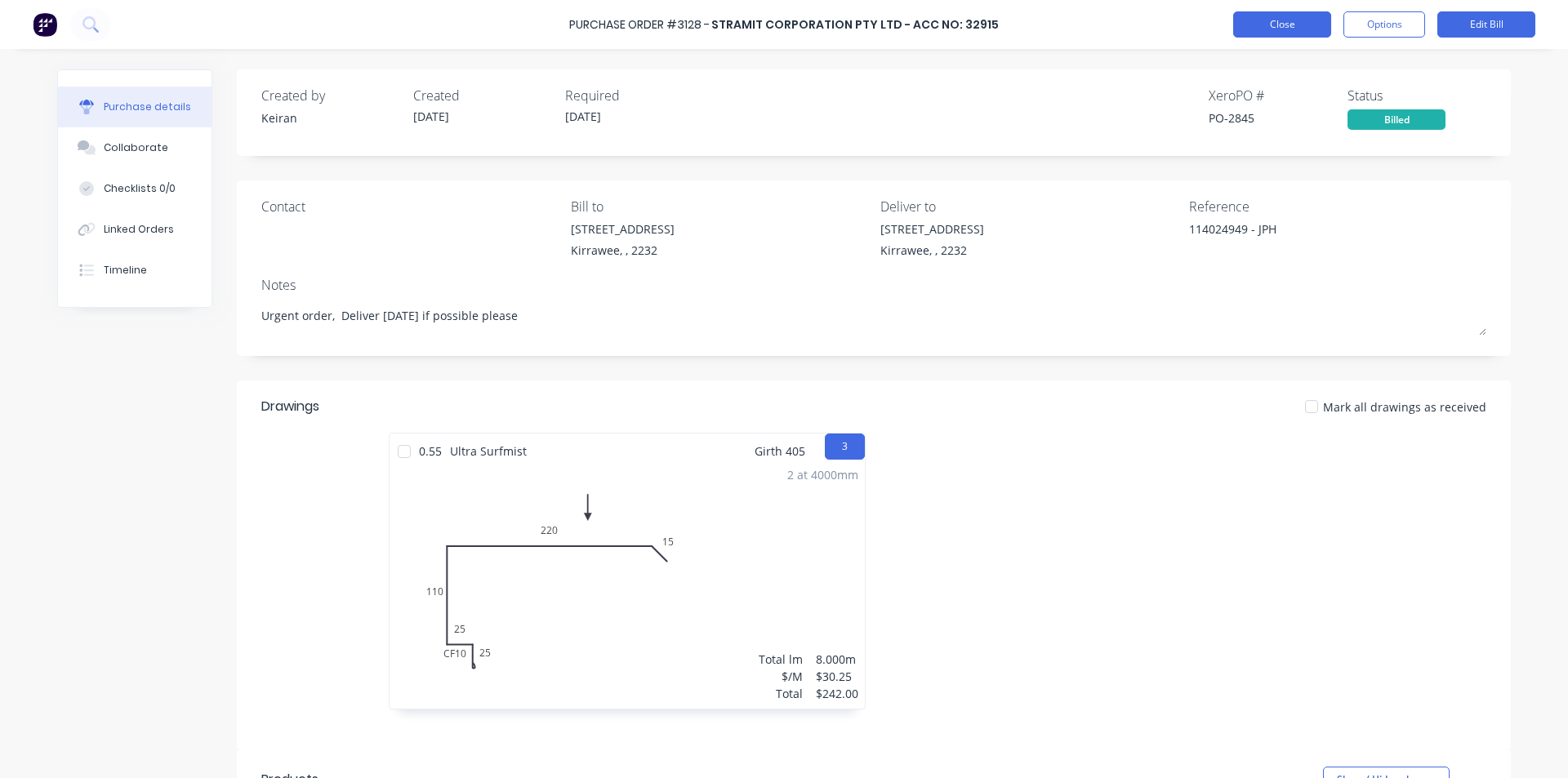
click at [1269, 25] on button "Close" at bounding box center [1283, 25] width 98 height 26
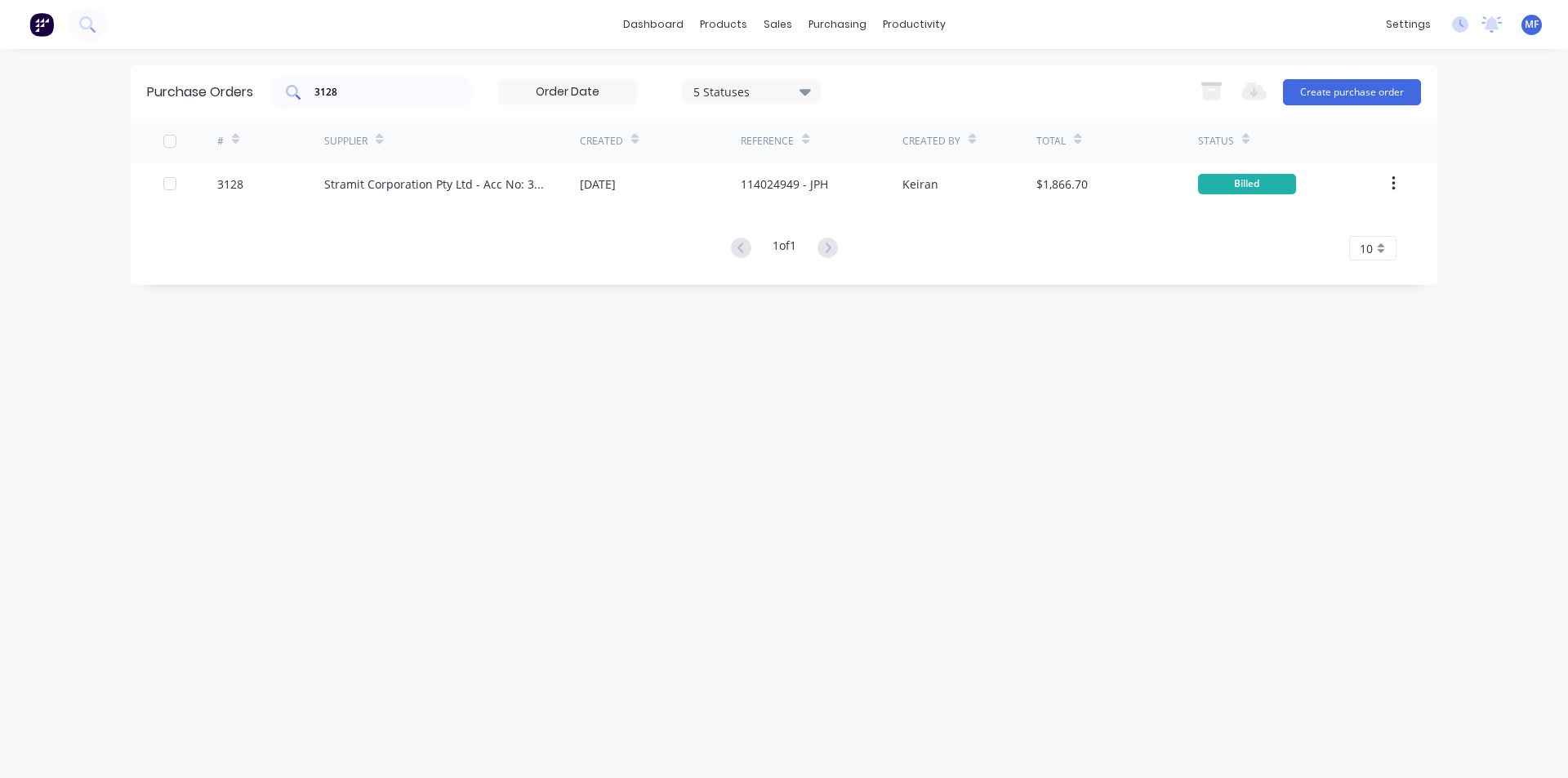
click at [371, 92] on input "3128" at bounding box center [380, 92] width 135 height 17
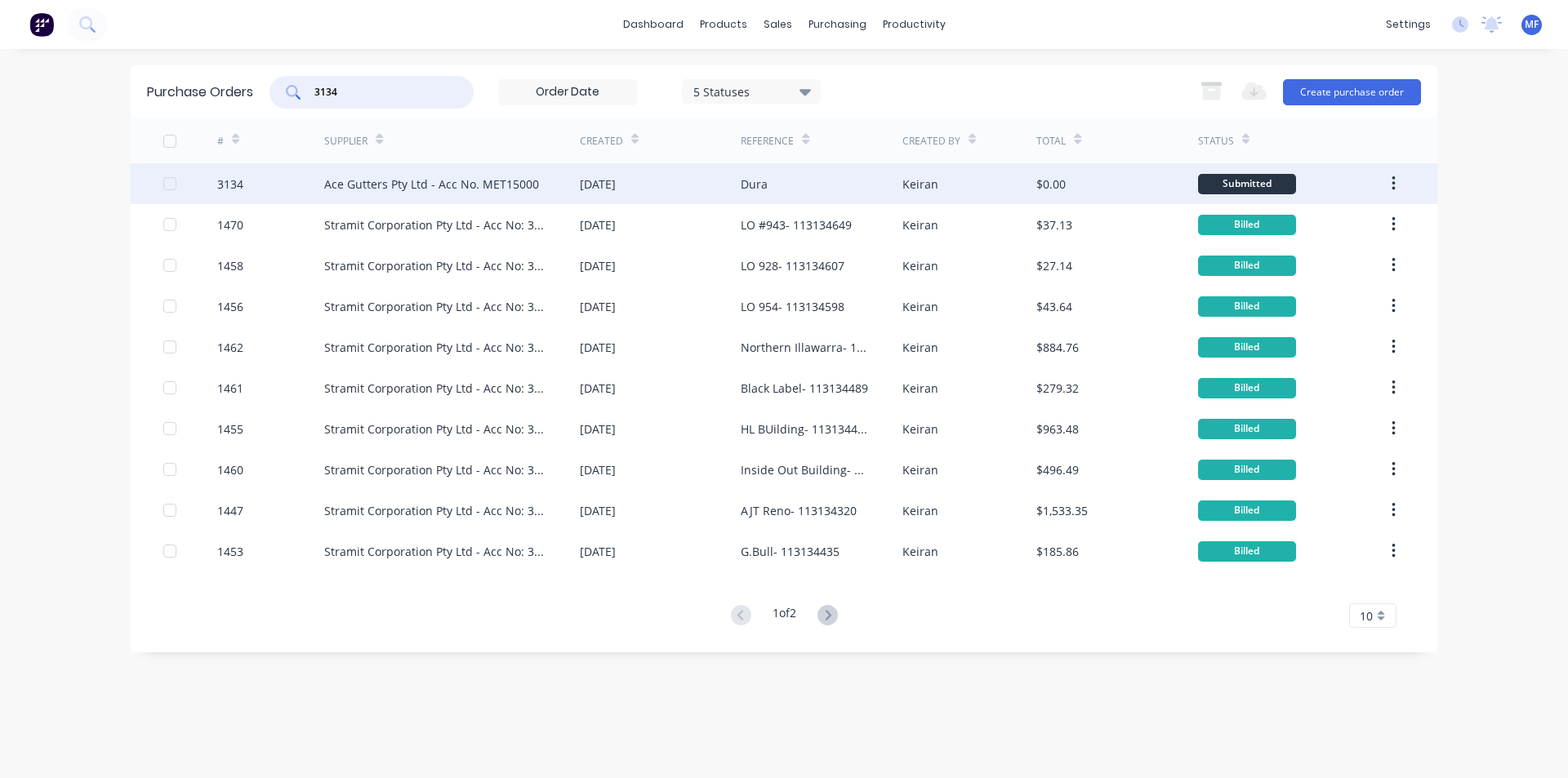
click at [489, 183] on div "Ace Gutters Pty Ltd - Acc No. MET15000" at bounding box center [431, 184] width 215 height 18
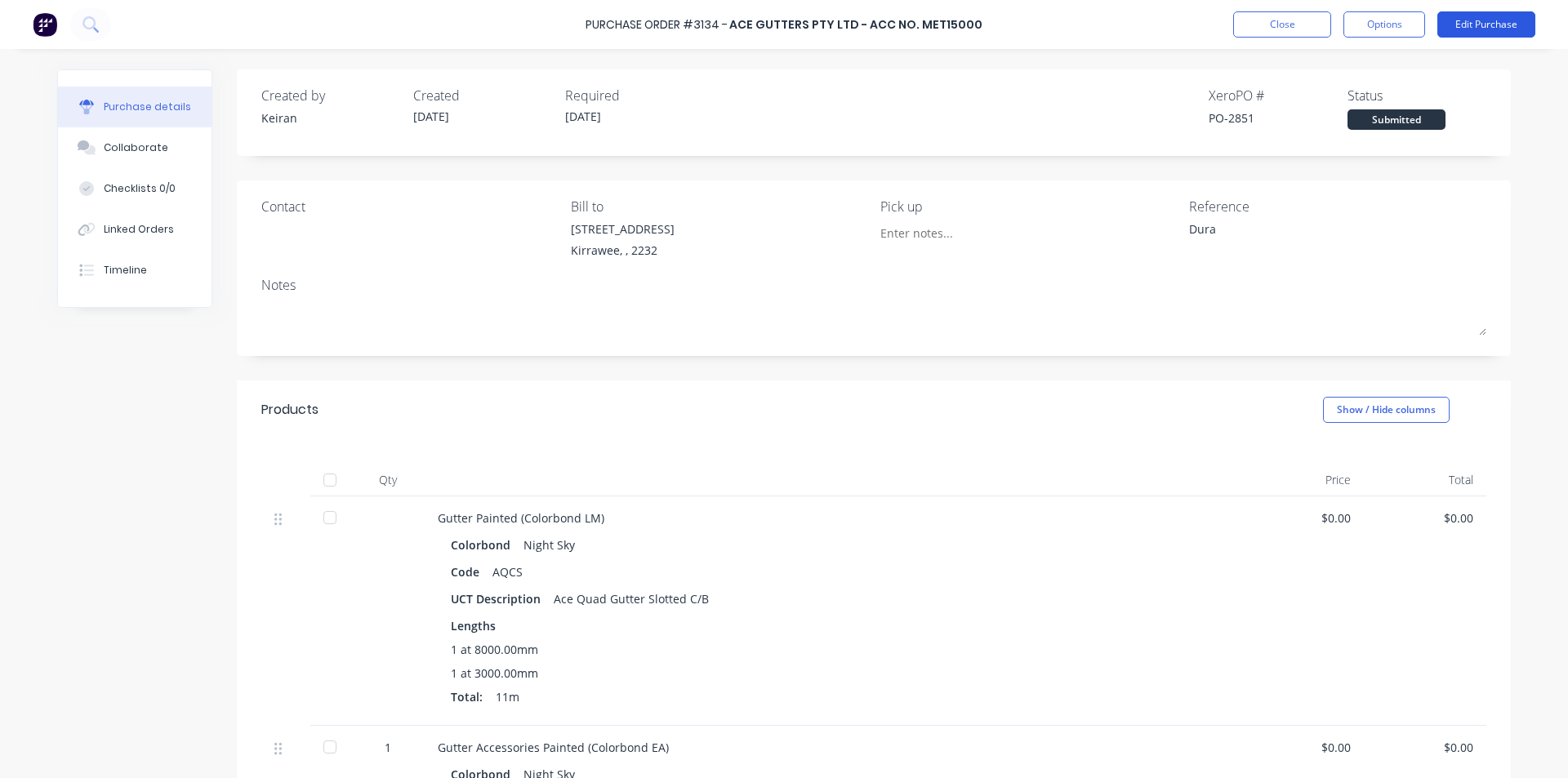
click at [1490, 28] on button "Edit Purchase" at bounding box center [1487, 25] width 98 height 26
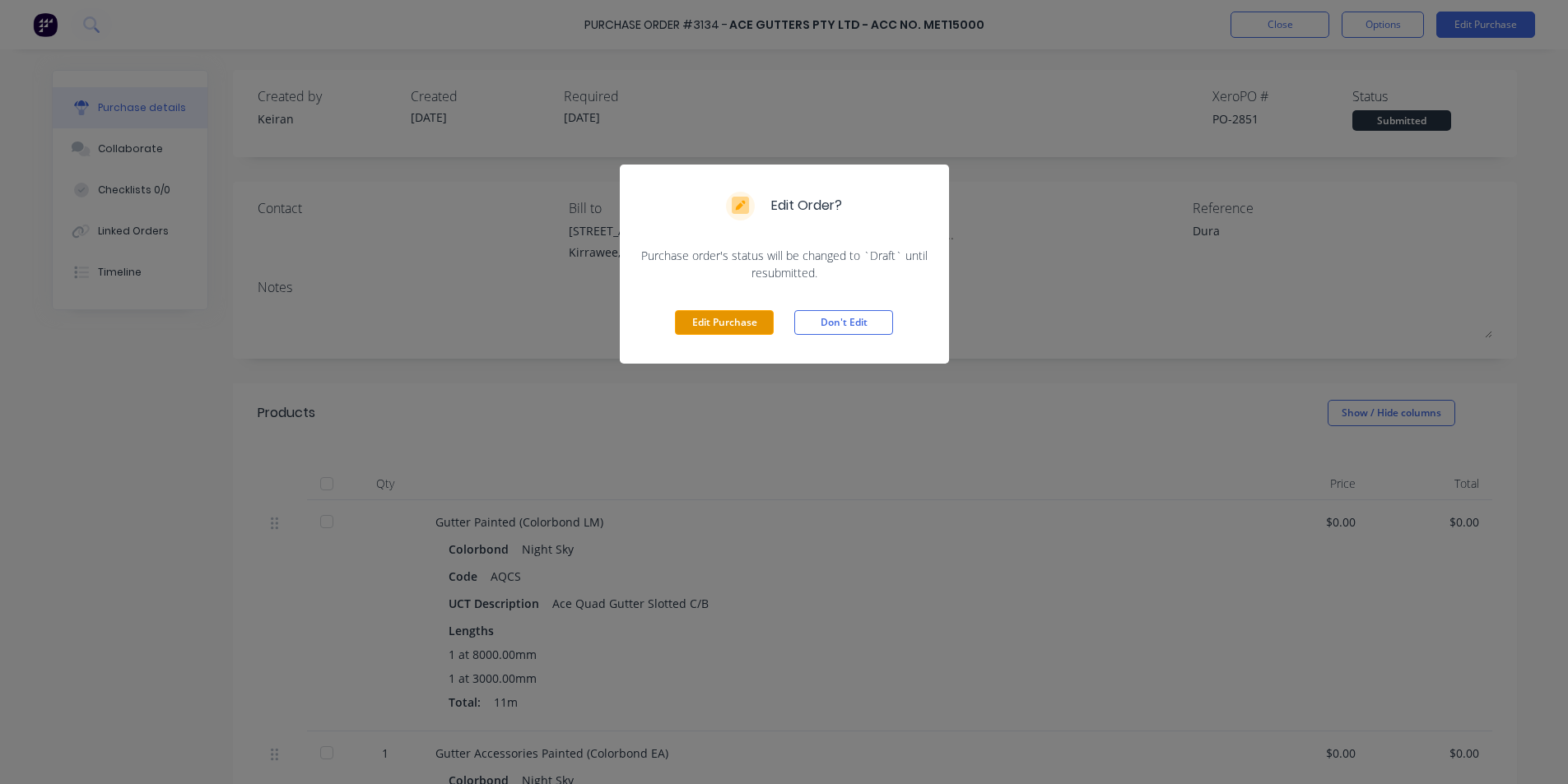
click at [733, 322] on button "Edit Purchase" at bounding box center [724, 323] width 99 height 25
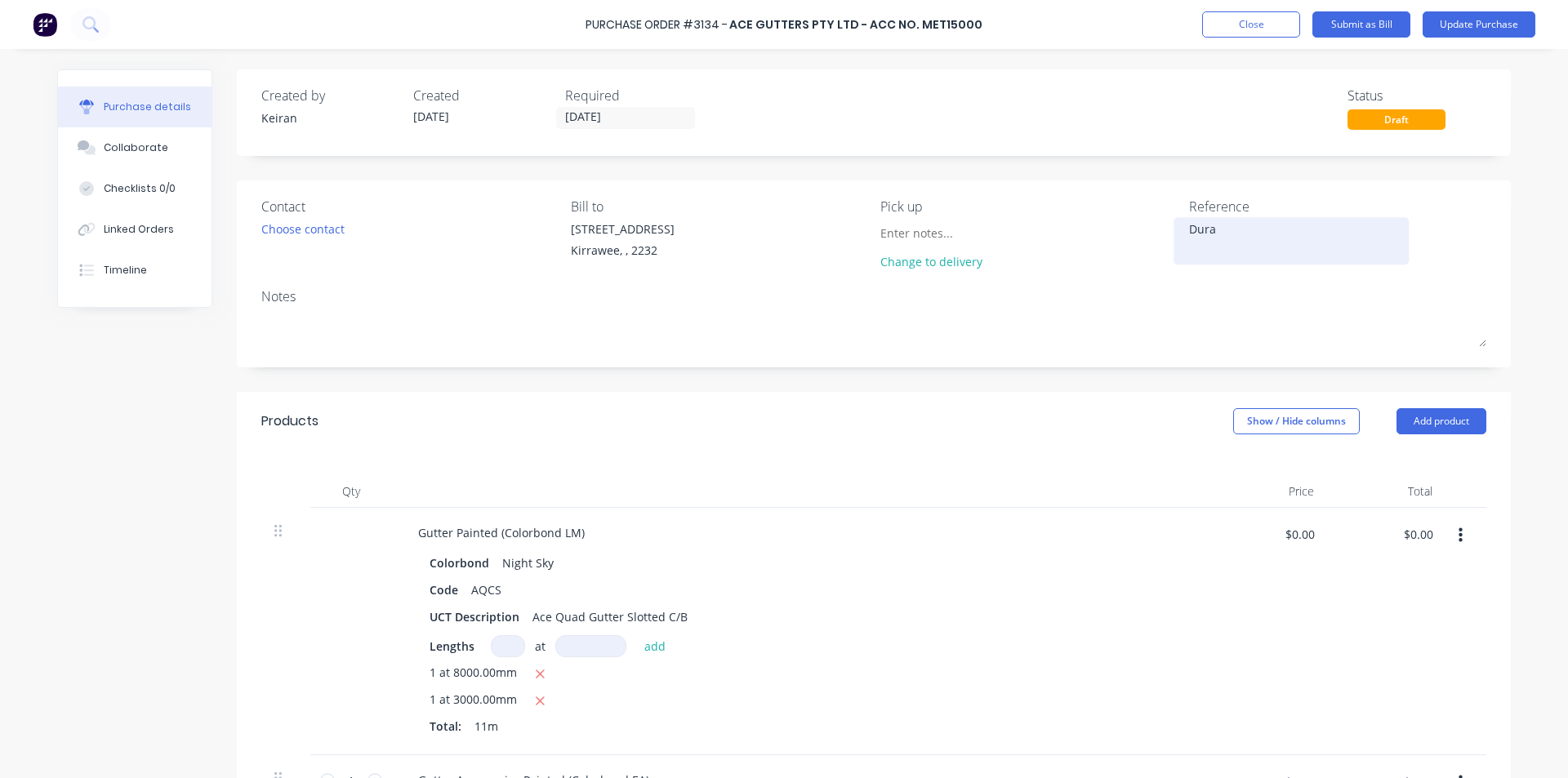
click at [1257, 230] on textarea "Dura" at bounding box center [1291, 239] width 204 height 37
click at [1411, 536] on input "$0.00" at bounding box center [1418, 534] width 49 height 26
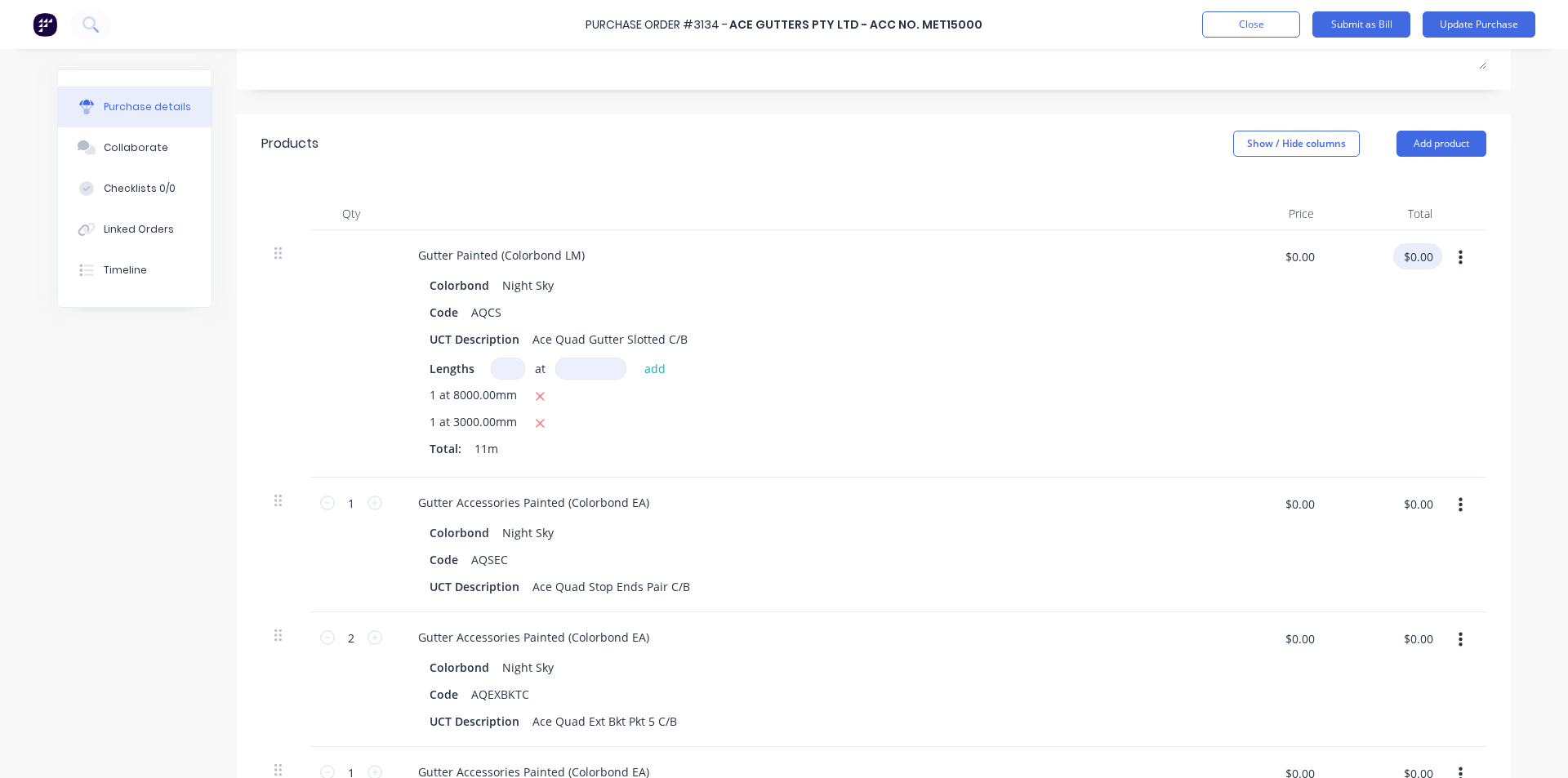
scroll to position [327, 0]
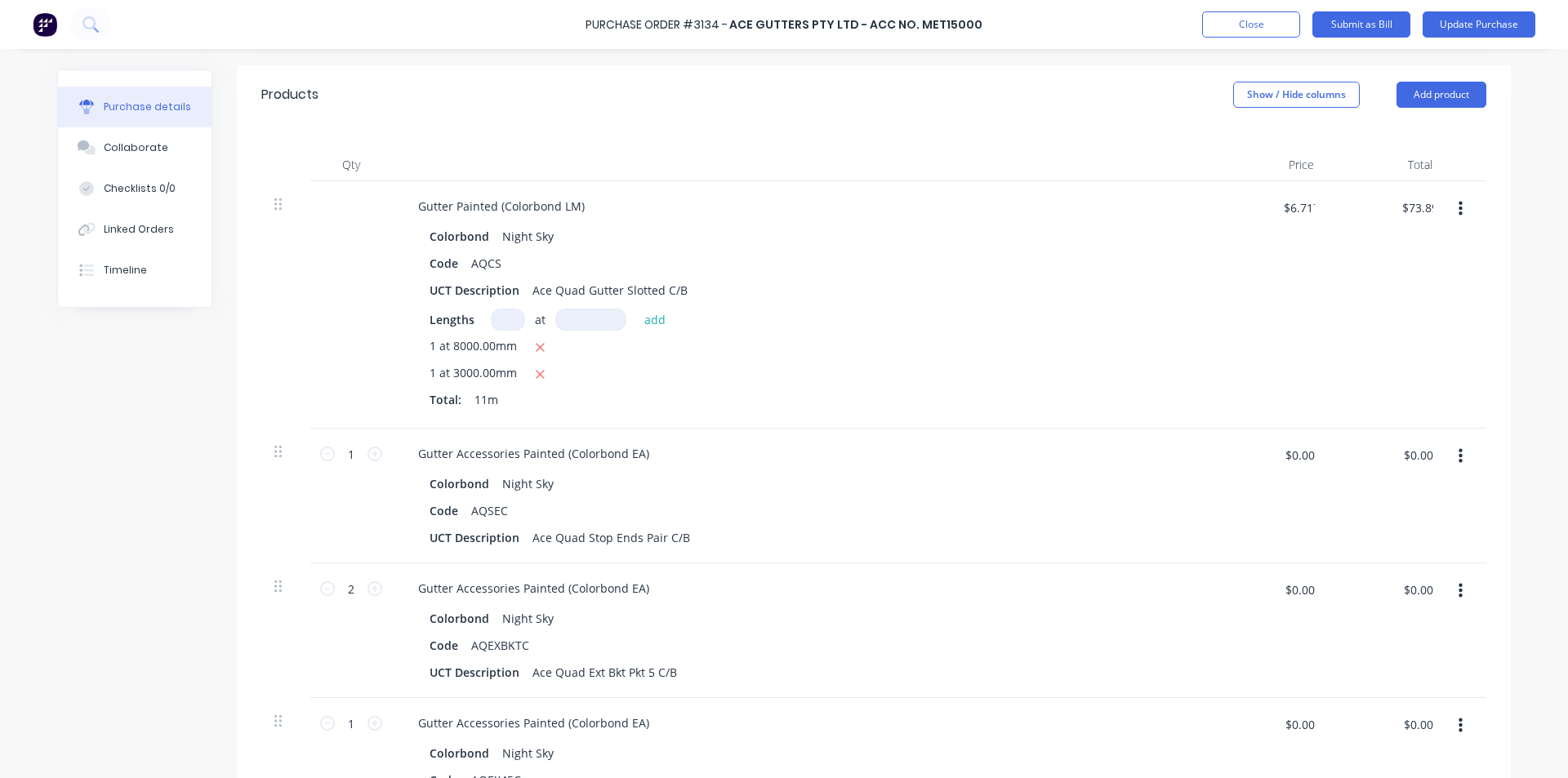
click at [1043, 169] on div at bounding box center [800, 164] width 817 height 32
click at [1415, 443] on input "$0.00" at bounding box center [1418, 455] width 49 height 26
click at [1415, 593] on input "$0.00" at bounding box center [1418, 589] width 49 height 26
click at [1080, 587] on div "Gutter Accessories Painted (Colorbond EA)" at bounding box center [800, 587] width 791 height 24
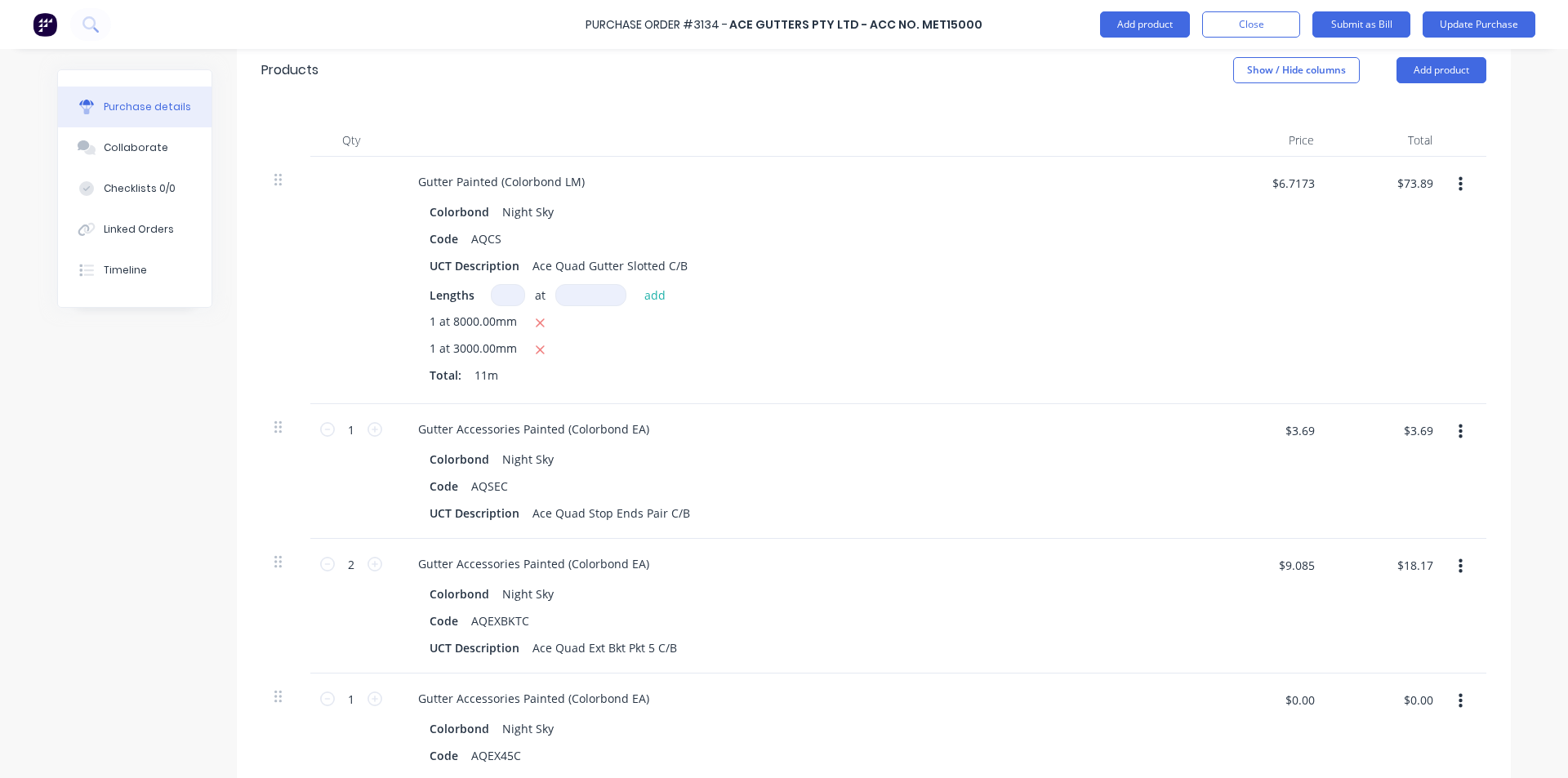
scroll to position [572, 0]
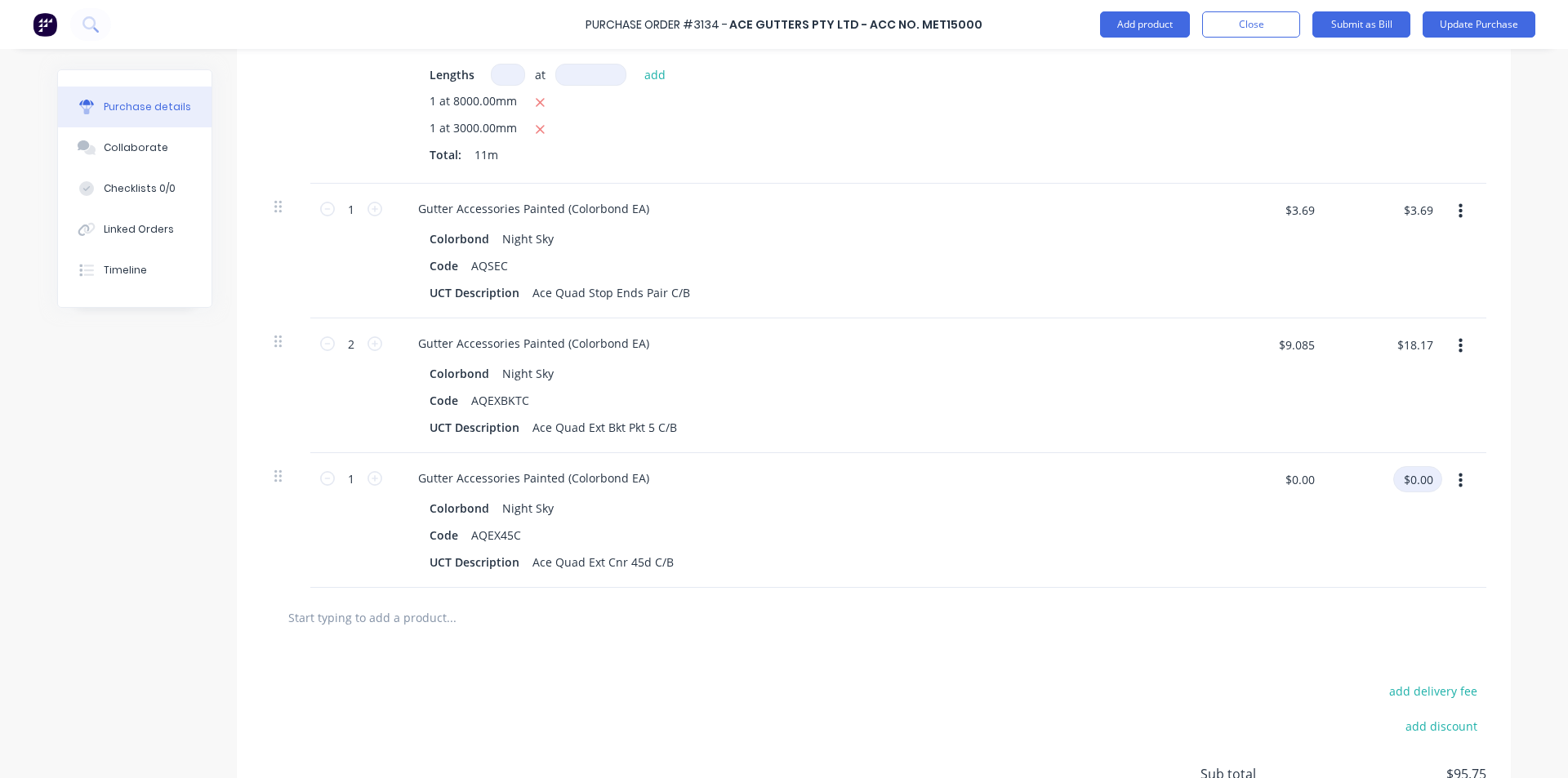
click at [1414, 484] on input "$0.00" at bounding box center [1418, 479] width 49 height 26
drag, startPoint x: 953, startPoint y: 495, endPoint x: 921, endPoint y: 495, distance: 32.0
click at [953, 495] on div "Gutter Accessories Painted (Colorbond EA) Colorbond Night Sky Code AQEX45C UCT …" at bounding box center [800, 520] width 817 height 134
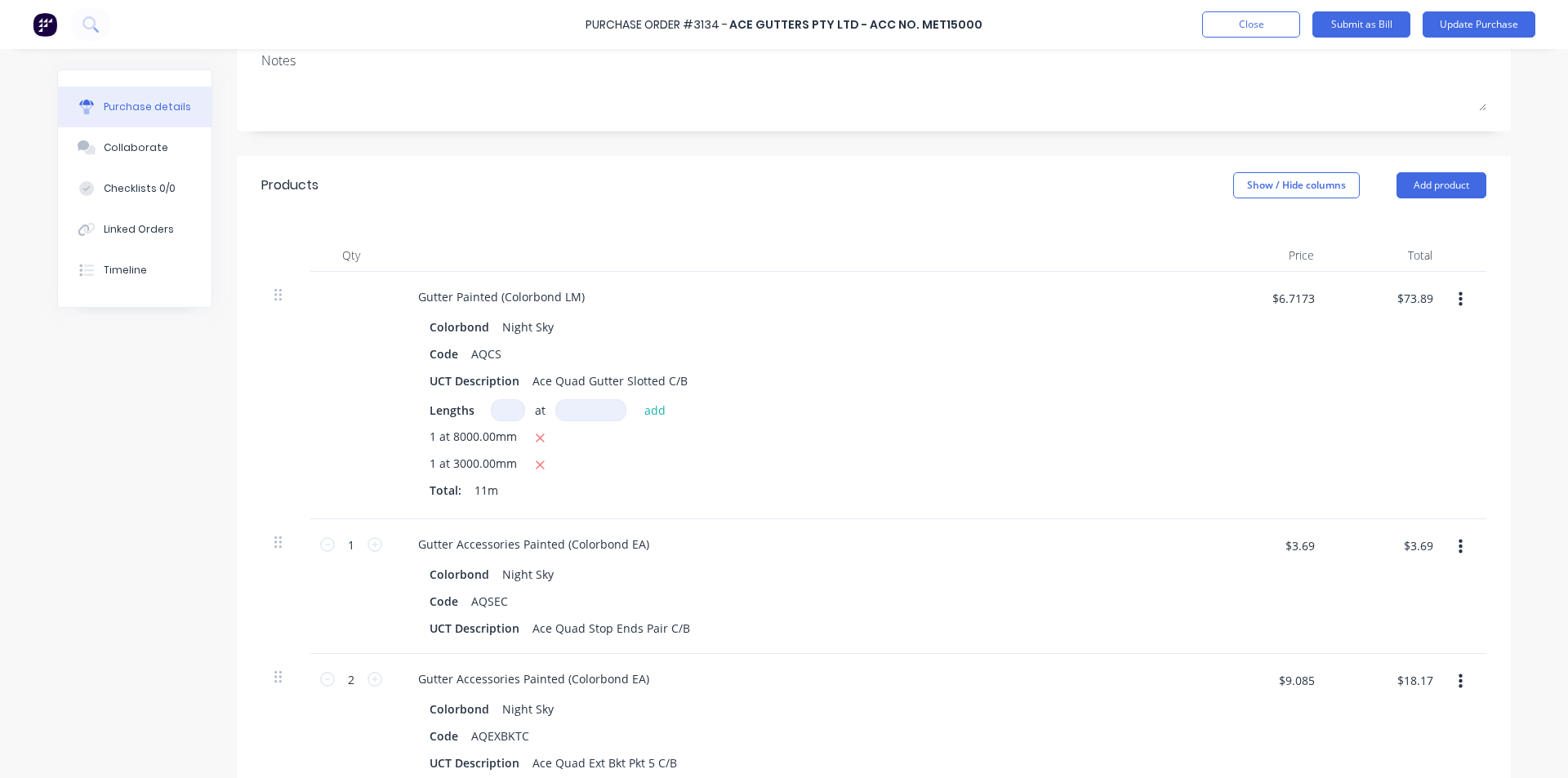
scroll to position [0, 0]
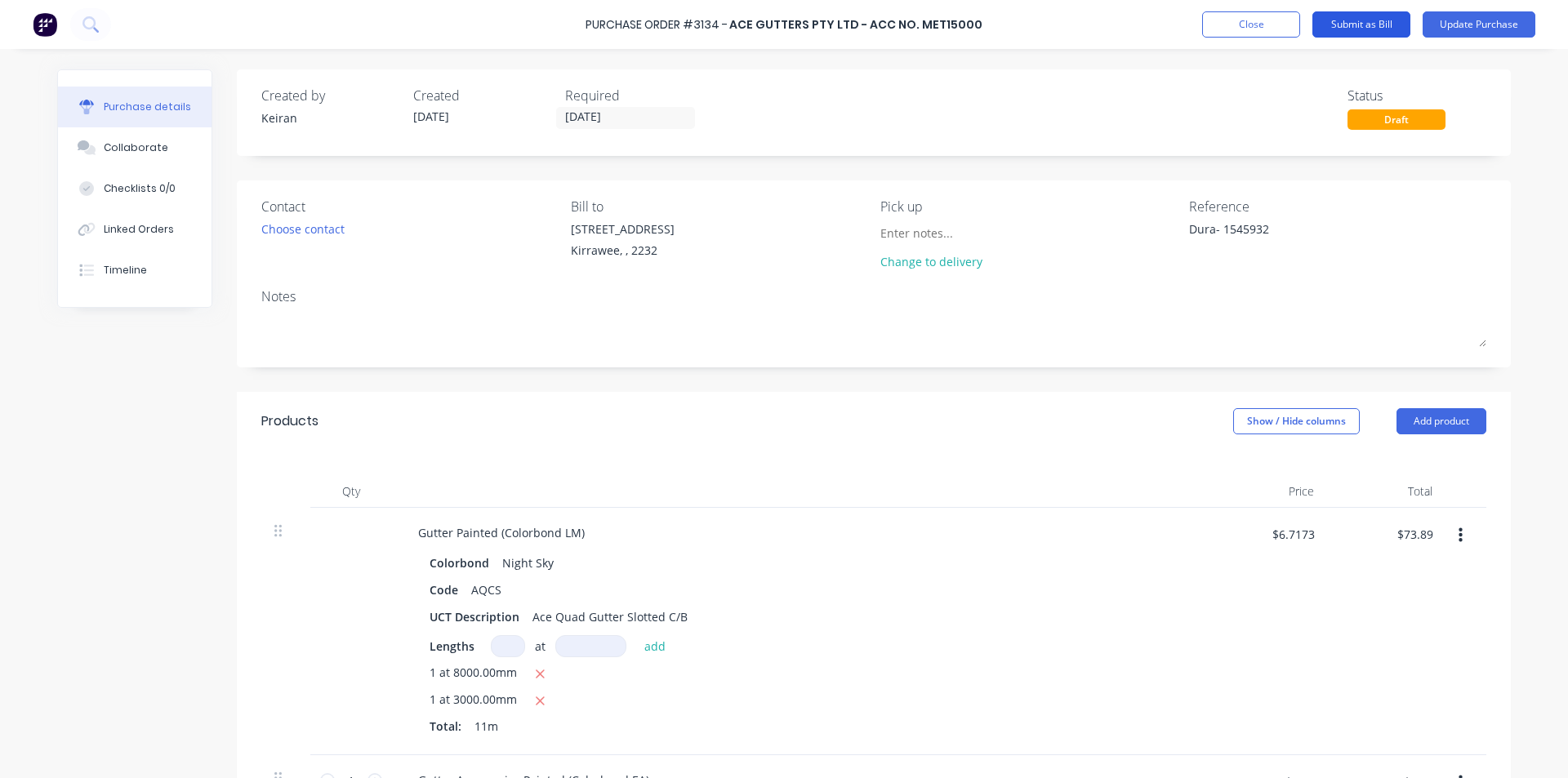
click at [1373, 20] on button "Submit as Bill" at bounding box center [1362, 25] width 98 height 26
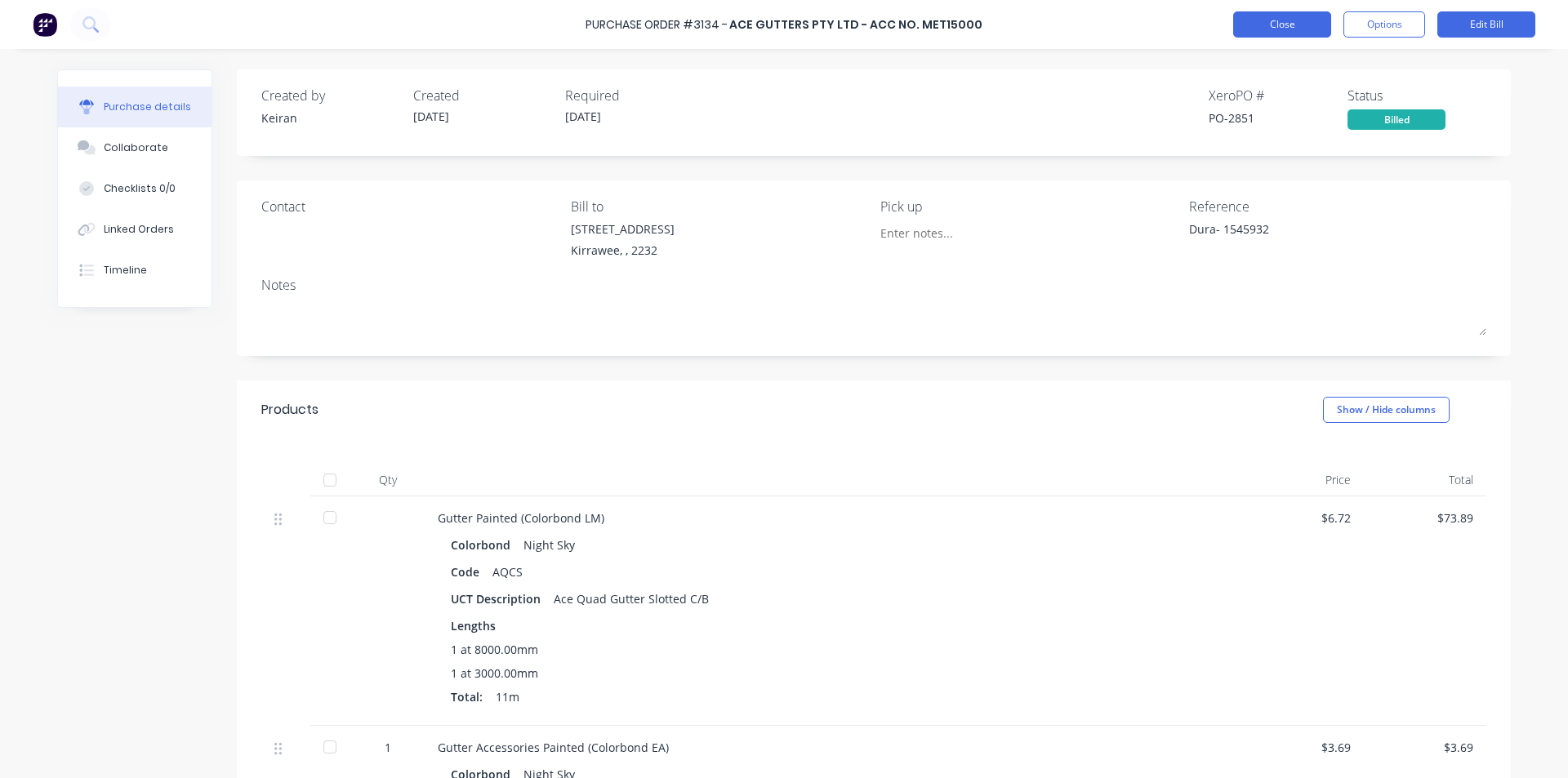
click at [1290, 25] on button "Close" at bounding box center [1283, 25] width 98 height 26
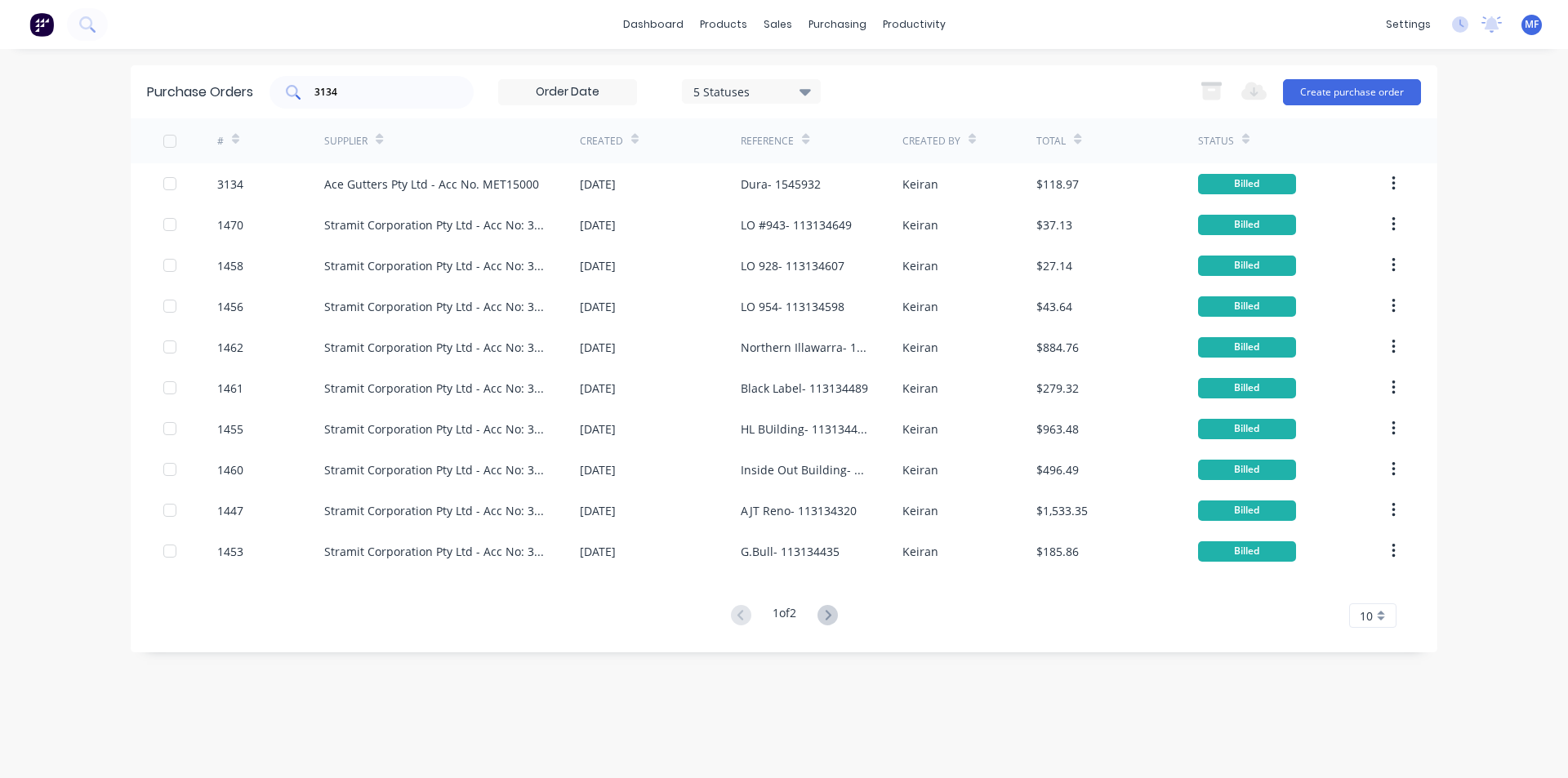
click at [353, 92] on input "3134" at bounding box center [380, 92] width 135 height 17
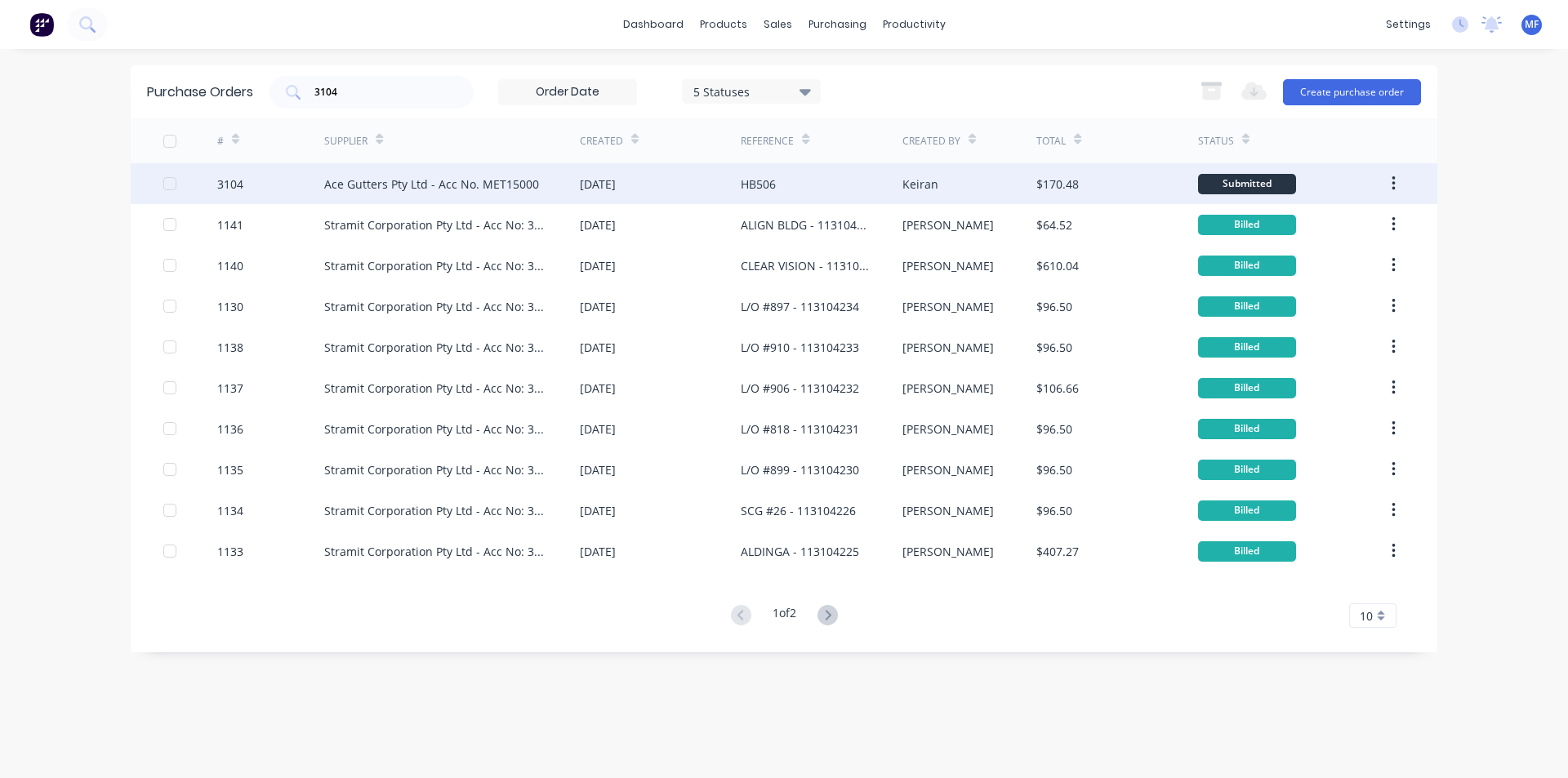
click at [497, 188] on div "Ace Gutters Pty Ltd - Acc No. MET15000" at bounding box center [431, 184] width 215 height 18
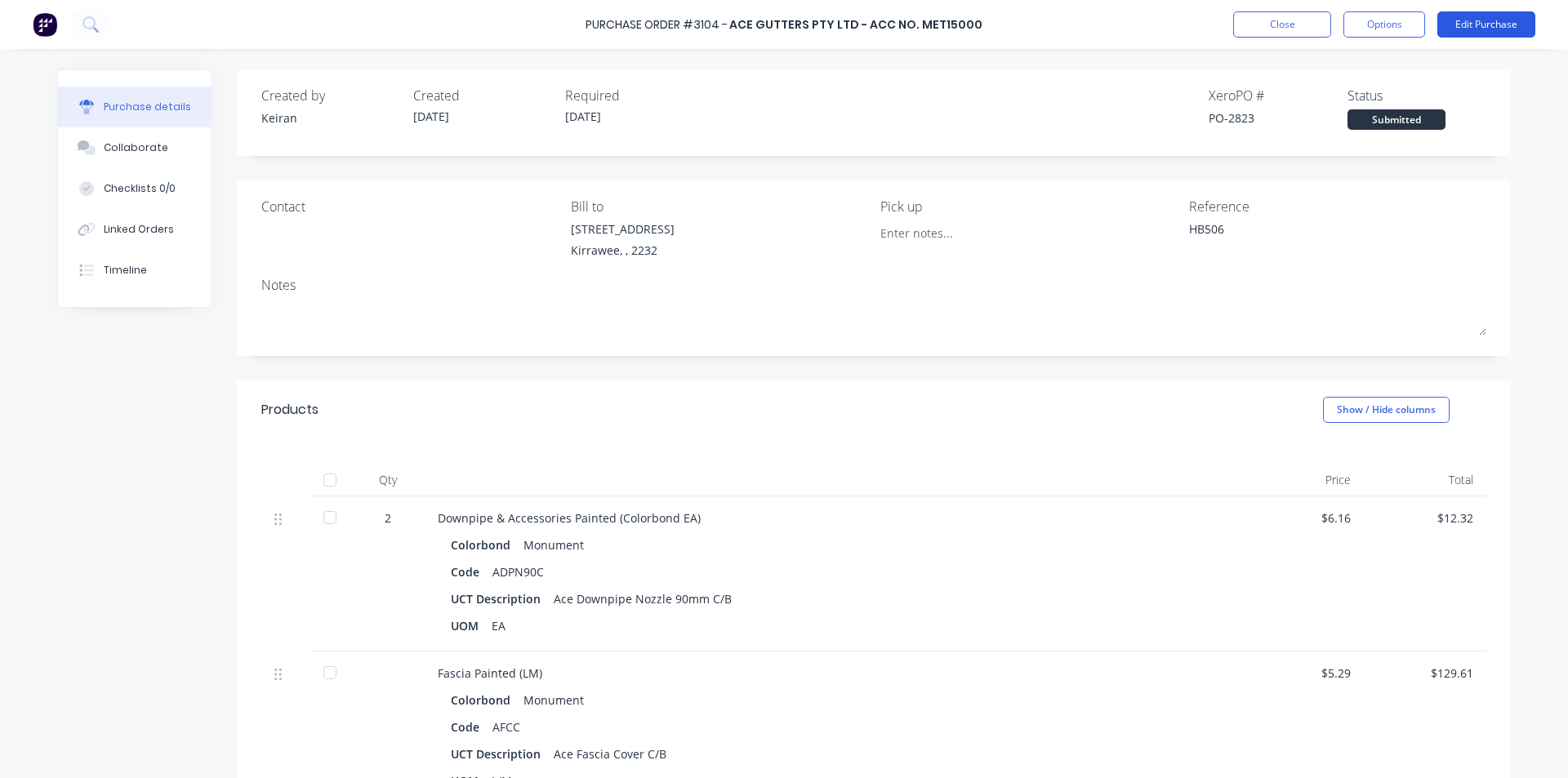
click at [1490, 23] on button "Edit Purchase" at bounding box center [1487, 25] width 98 height 26
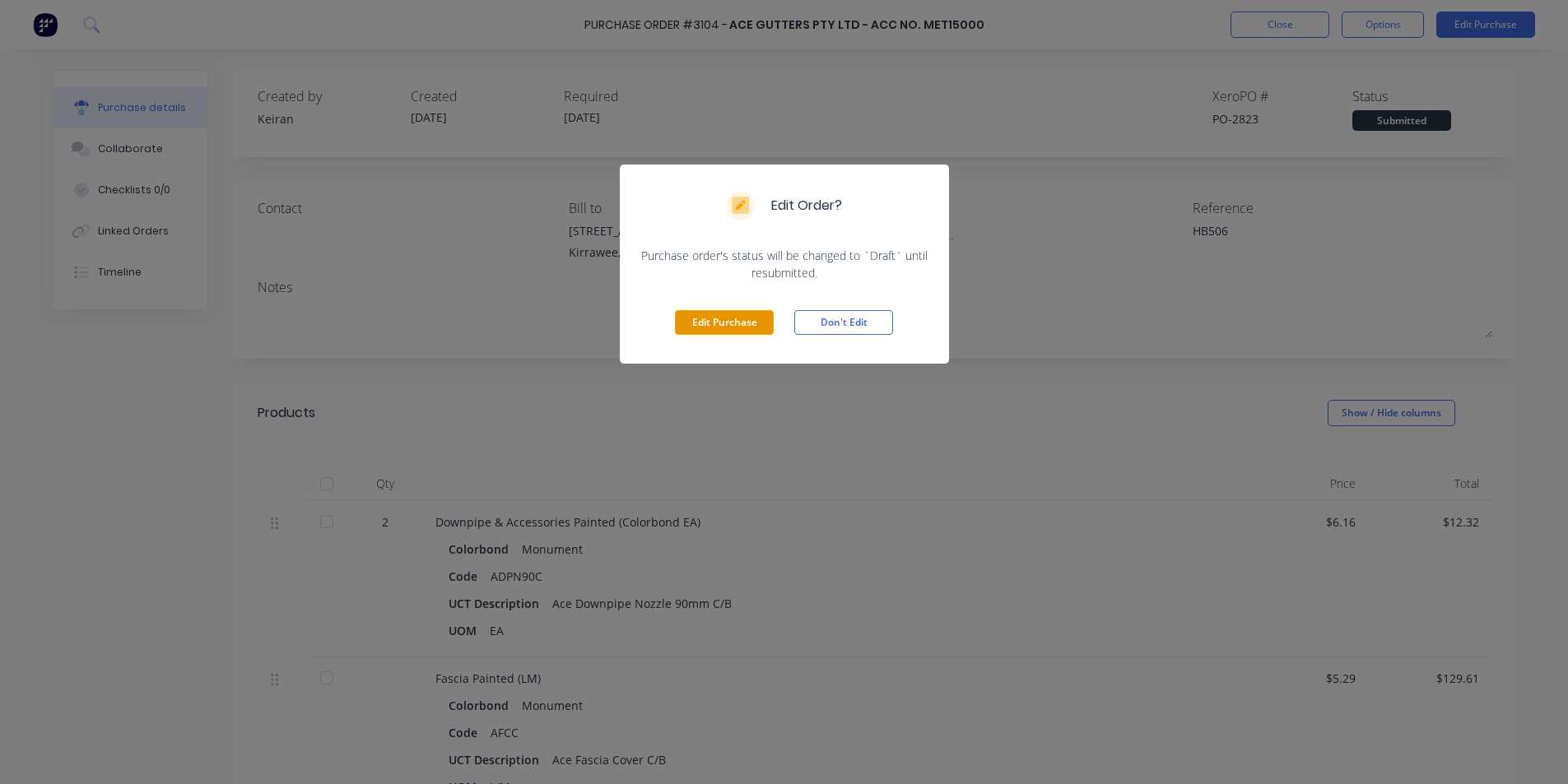
click at [733, 326] on button "Edit Purchase" at bounding box center [724, 323] width 99 height 25
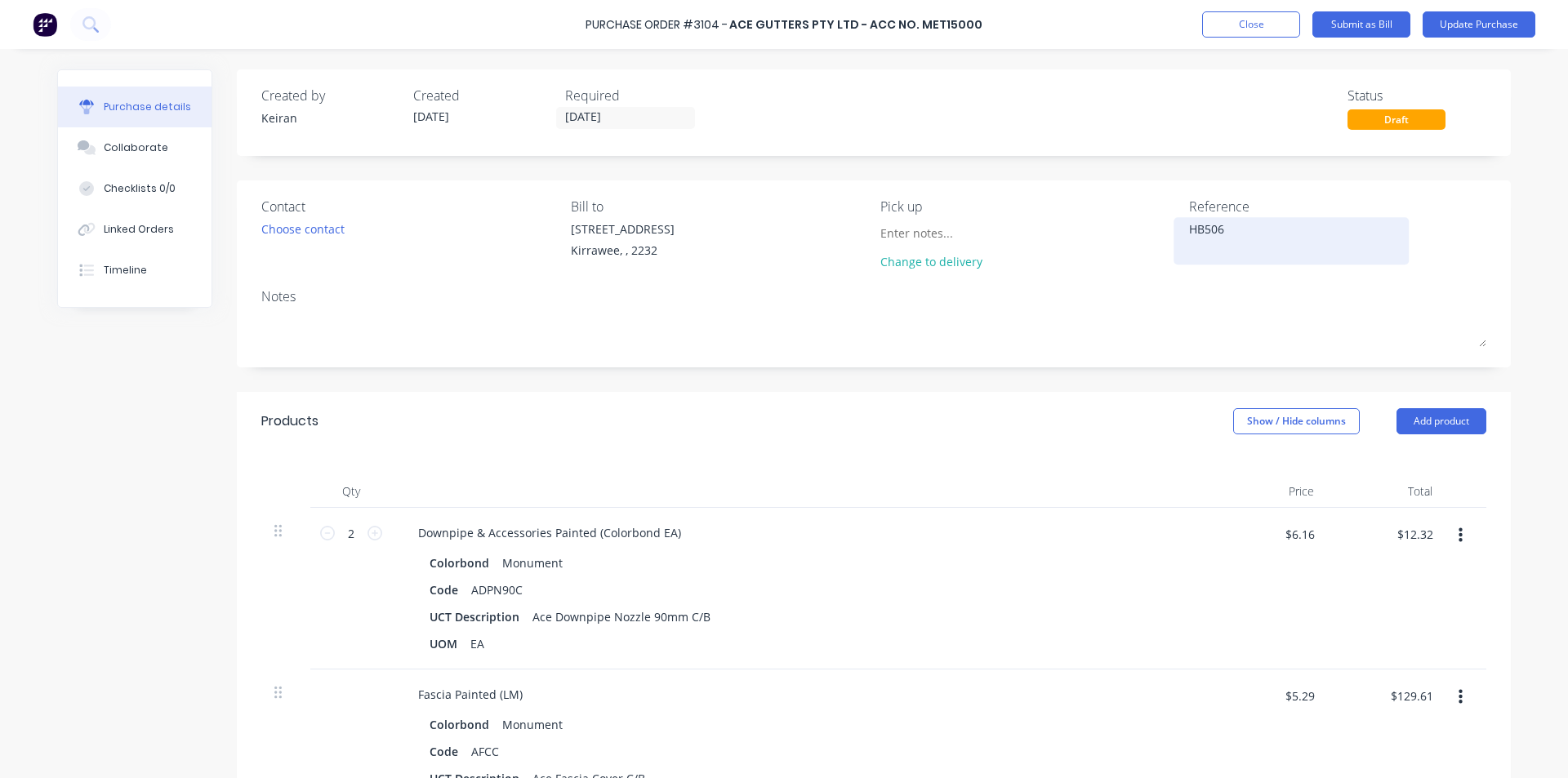
click at [1244, 227] on textarea "HB506" at bounding box center [1291, 239] width 204 height 37
click at [966, 558] on div "Colorbond Monument" at bounding box center [800, 563] width 741 height 24
click at [1411, 522] on input "$12.32" at bounding box center [1414, 534] width 55 height 26
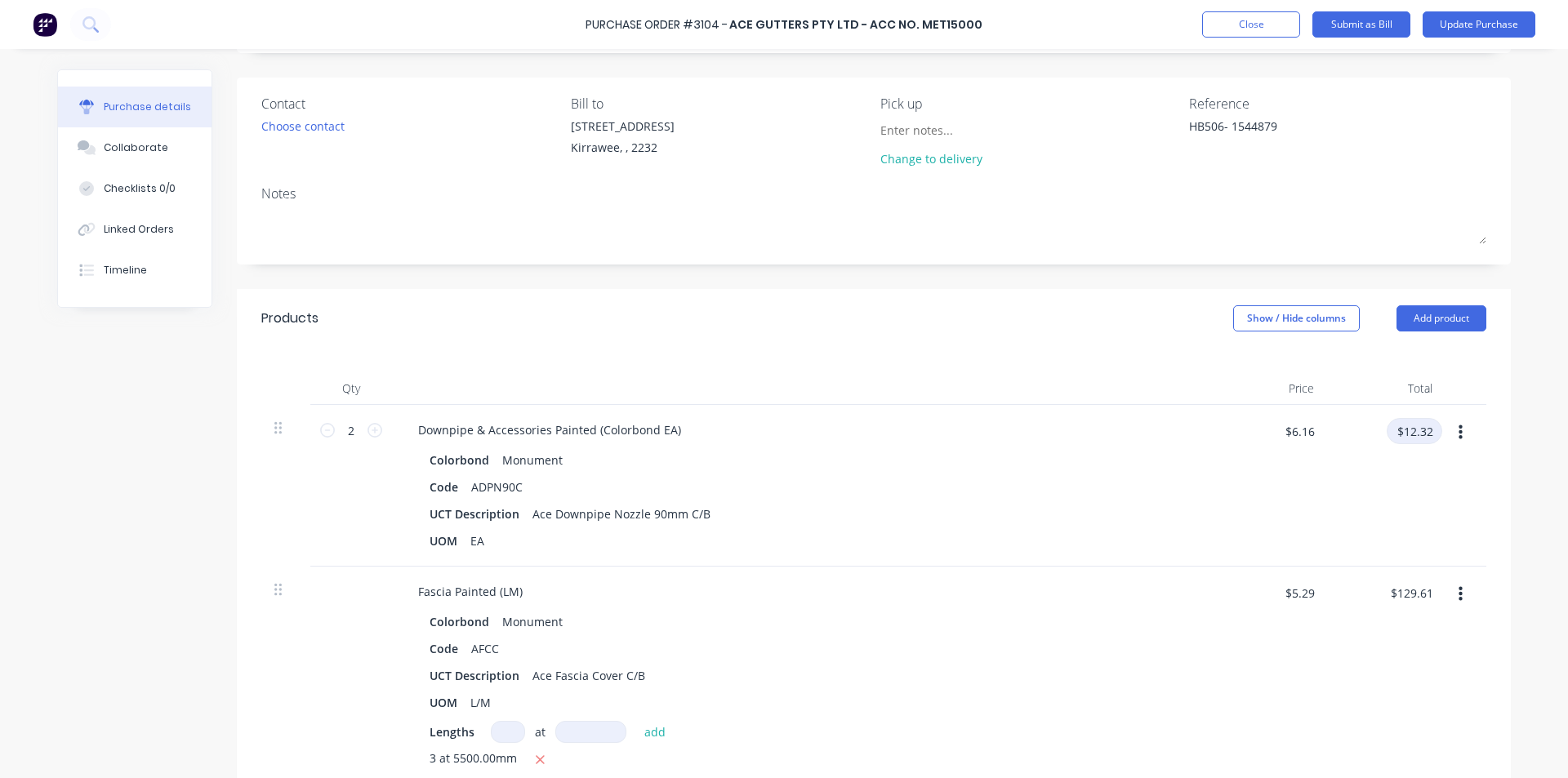
scroll to position [163, 0]
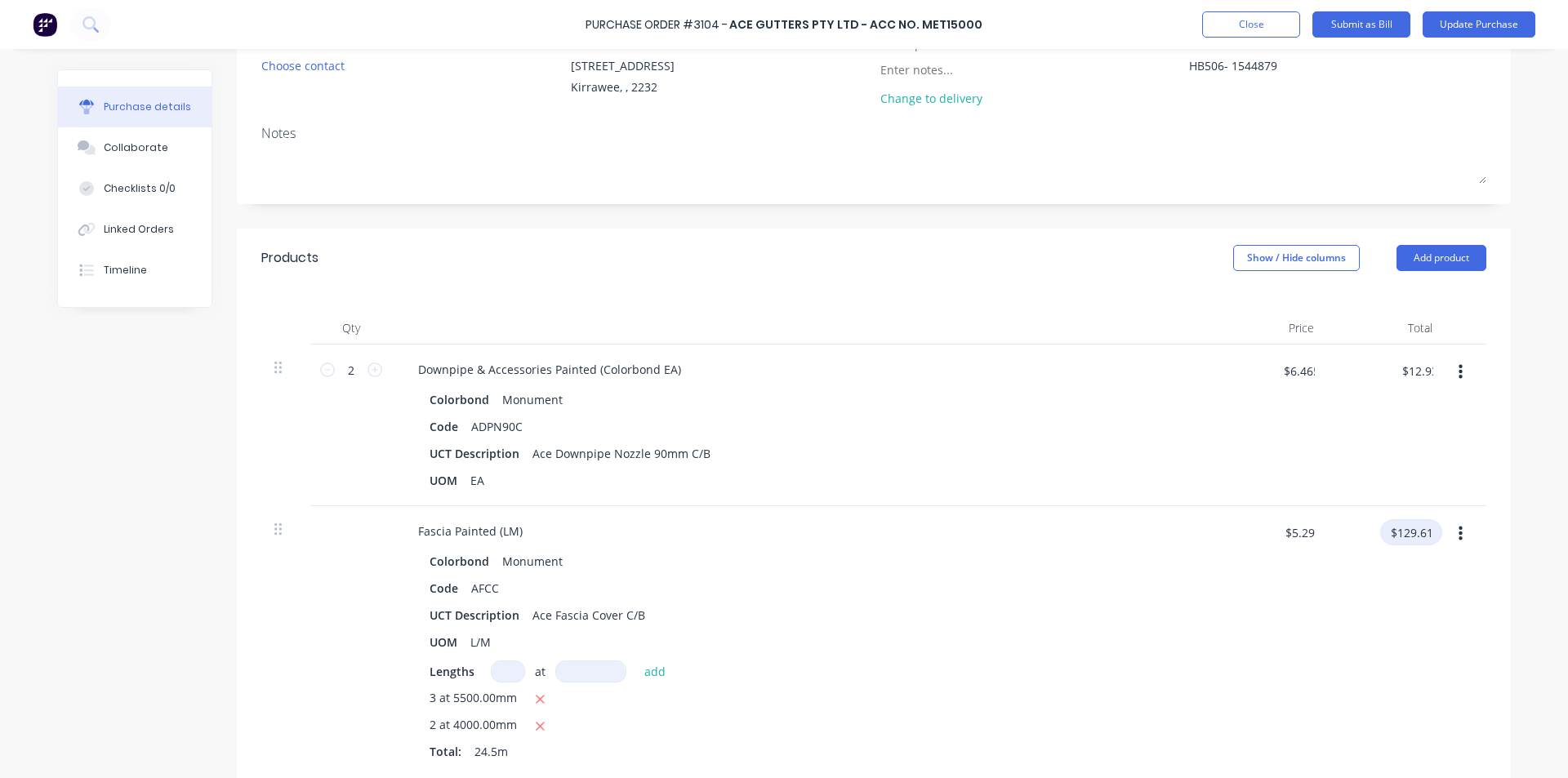
click at [1414, 529] on input "$129.61" at bounding box center [1411, 532] width 62 height 26
click at [999, 564] on div "Colorbond Monument" at bounding box center [800, 561] width 741 height 24
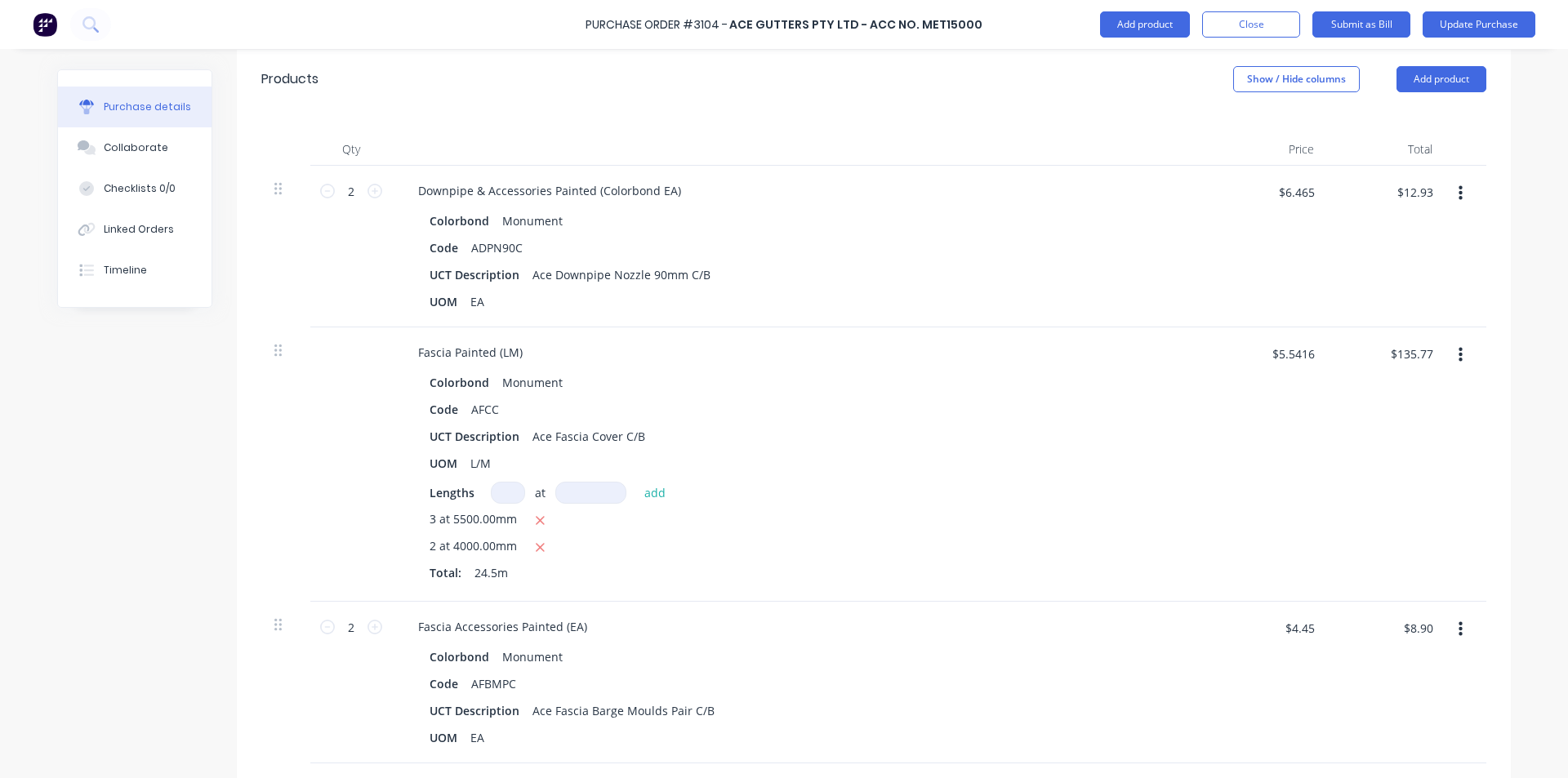
scroll to position [572, 0]
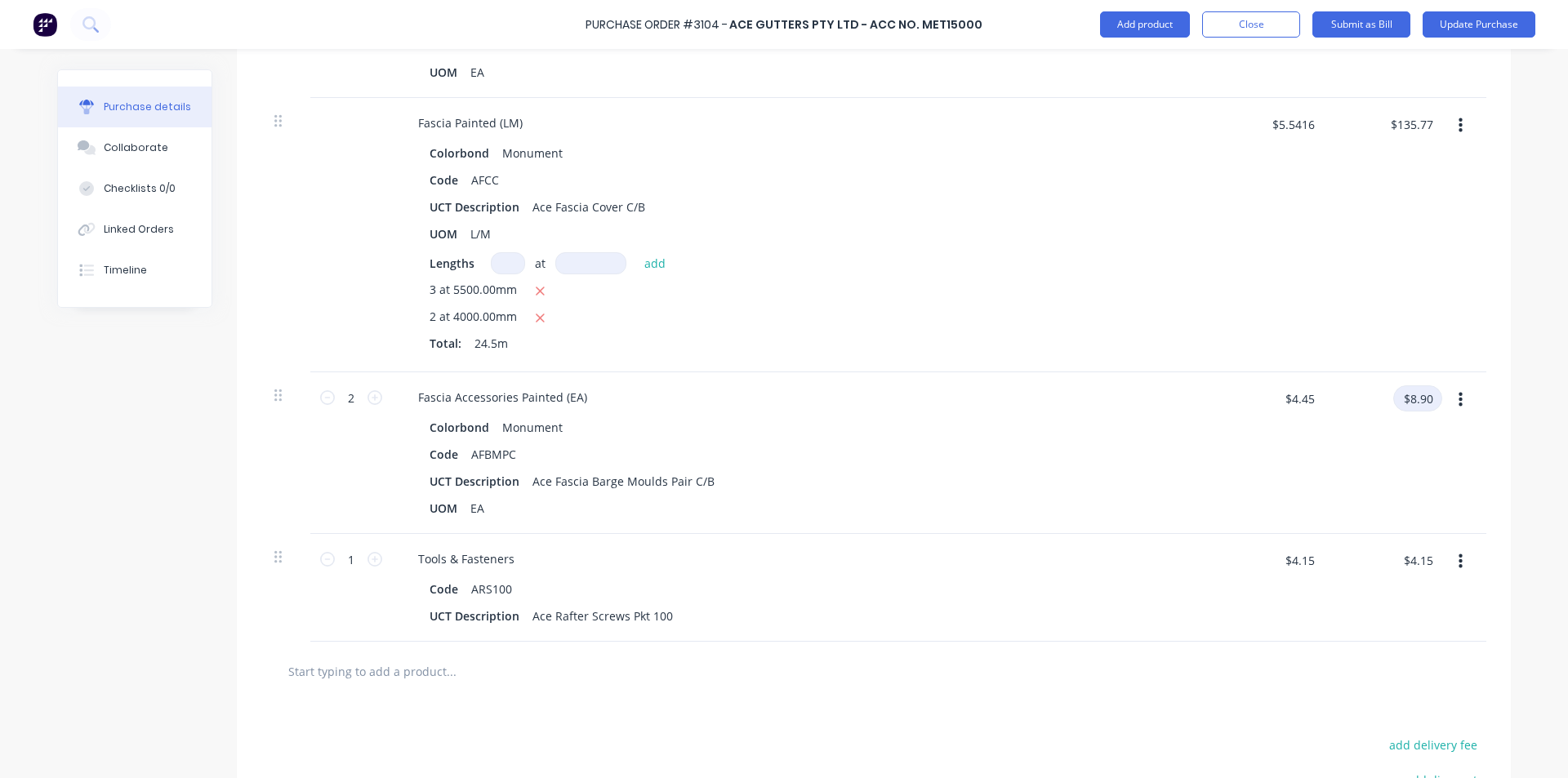
click at [1415, 393] on input "$8.90" at bounding box center [1418, 399] width 49 height 26
click at [1405, 558] on input "$4.15" at bounding box center [1418, 560] width 49 height 26
click at [914, 584] on div "Code ARS100" at bounding box center [798, 588] width 748 height 24
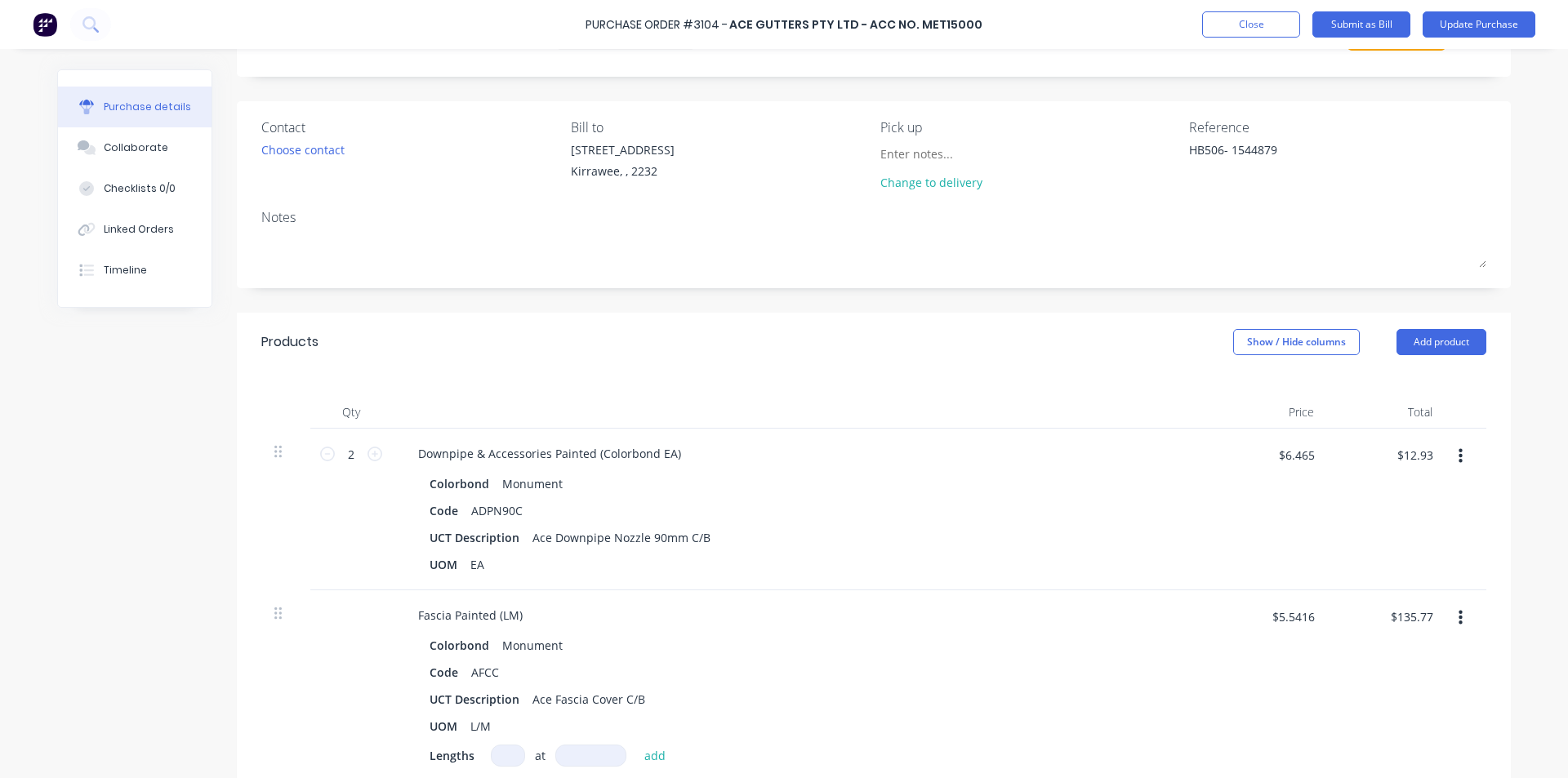
scroll to position [0, 0]
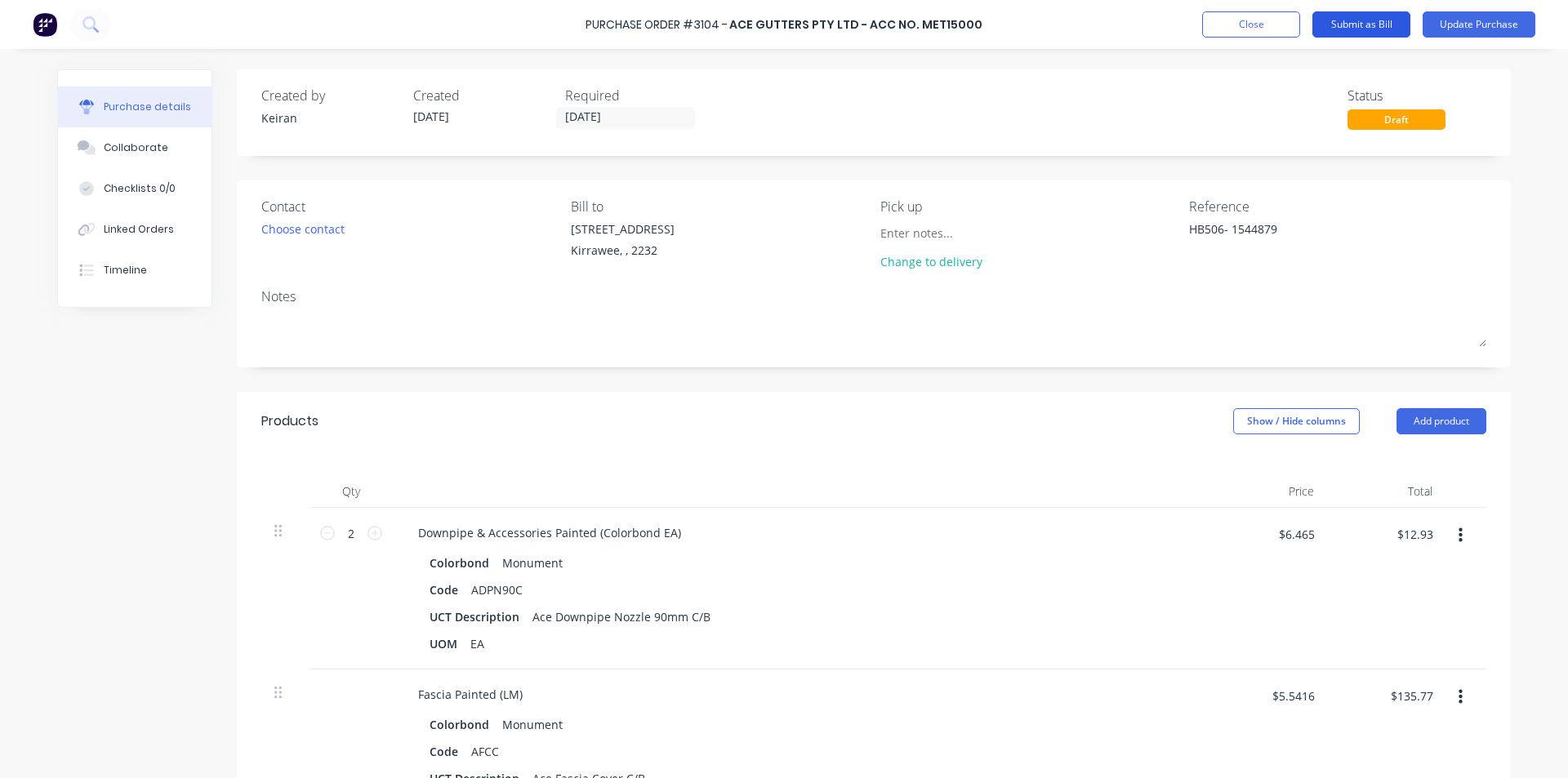
click at [1362, 27] on button "Submit as Bill" at bounding box center [1362, 25] width 98 height 26
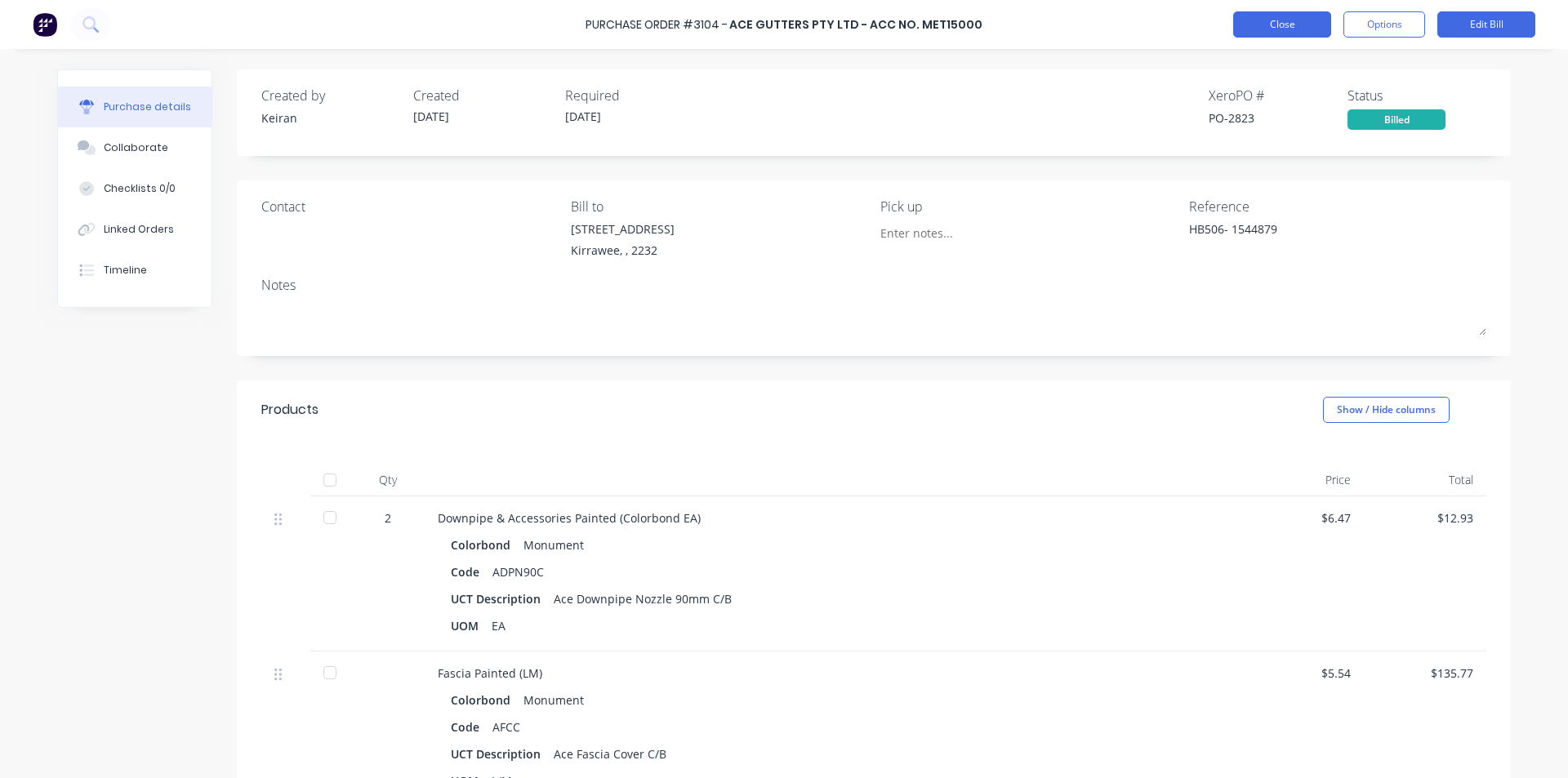
click at [1301, 19] on button "Close" at bounding box center [1283, 25] width 98 height 26
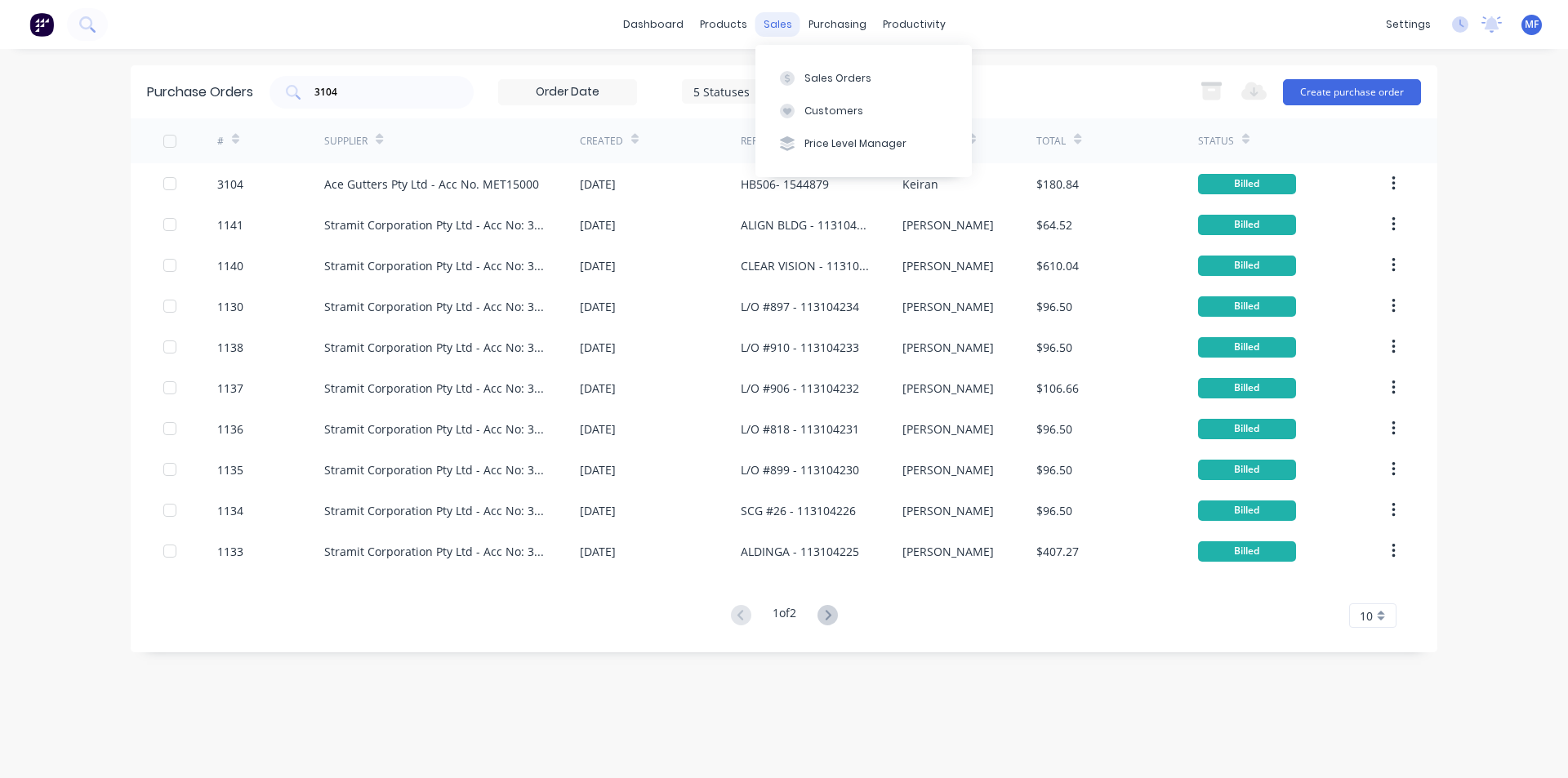
click at [774, 20] on div "sales" at bounding box center [777, 25] width 45 height 25
click at [806, 82] on div "Sales Orders" at bounding box center [838, 78] width 67 height 15
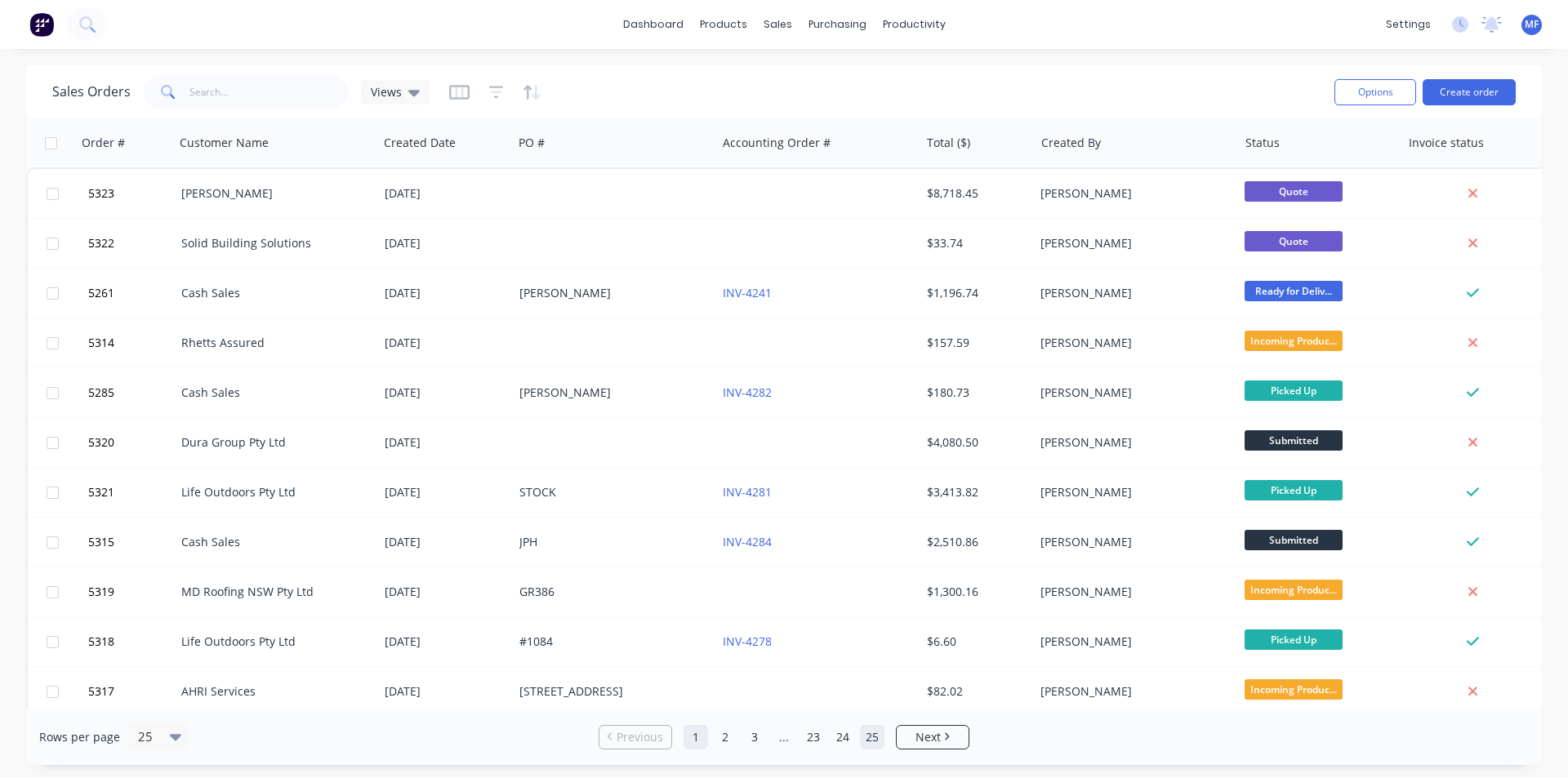
click at [876, 733] on link "25" at bounding box center [872, 738] width 25 height 25
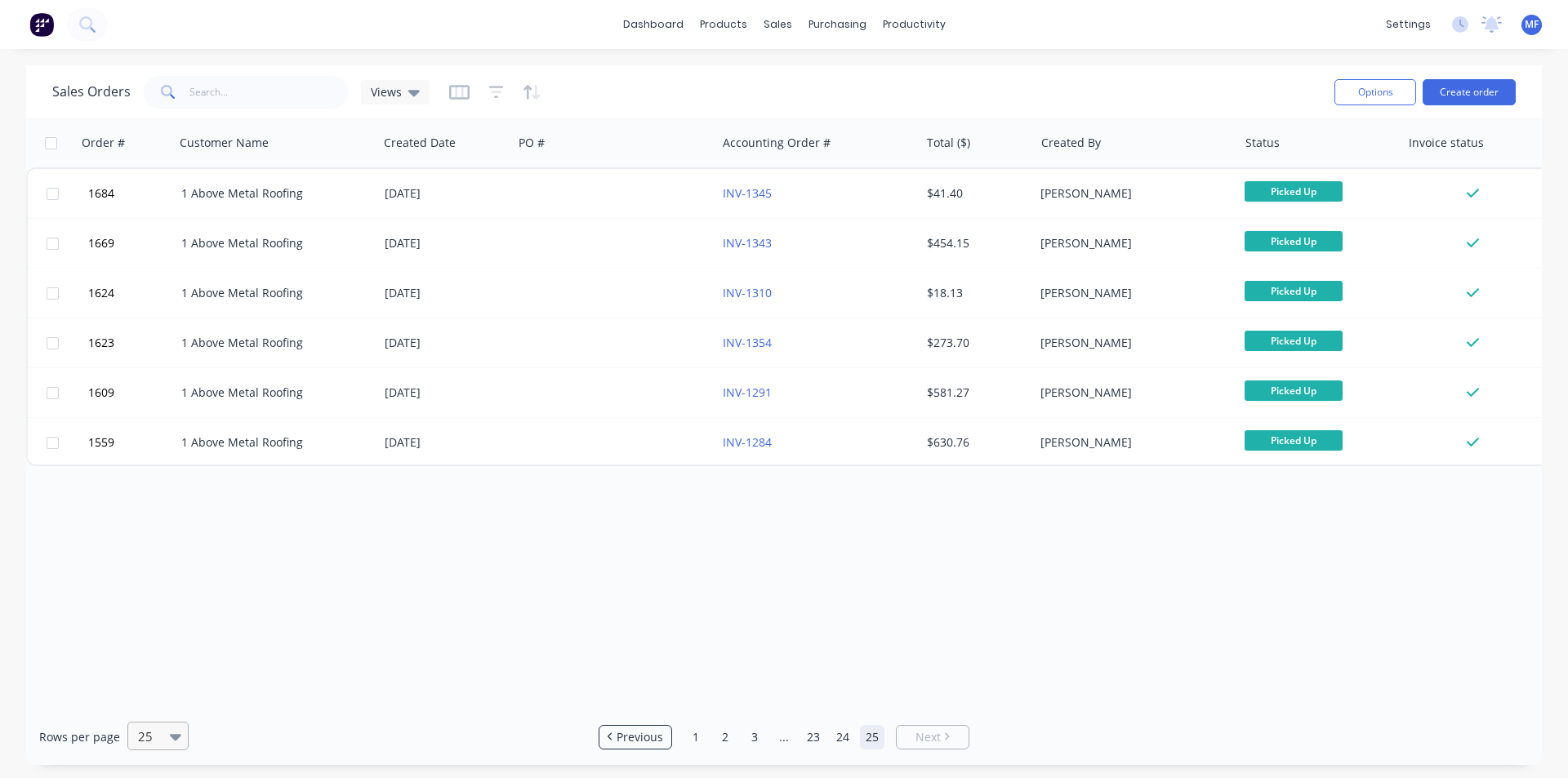
click at [178, 739] on icon at bounding box center [175, 737] width 11 height 18
click at [163, 698] on div "100" at bounding box center [155, 696] width 61 height 30
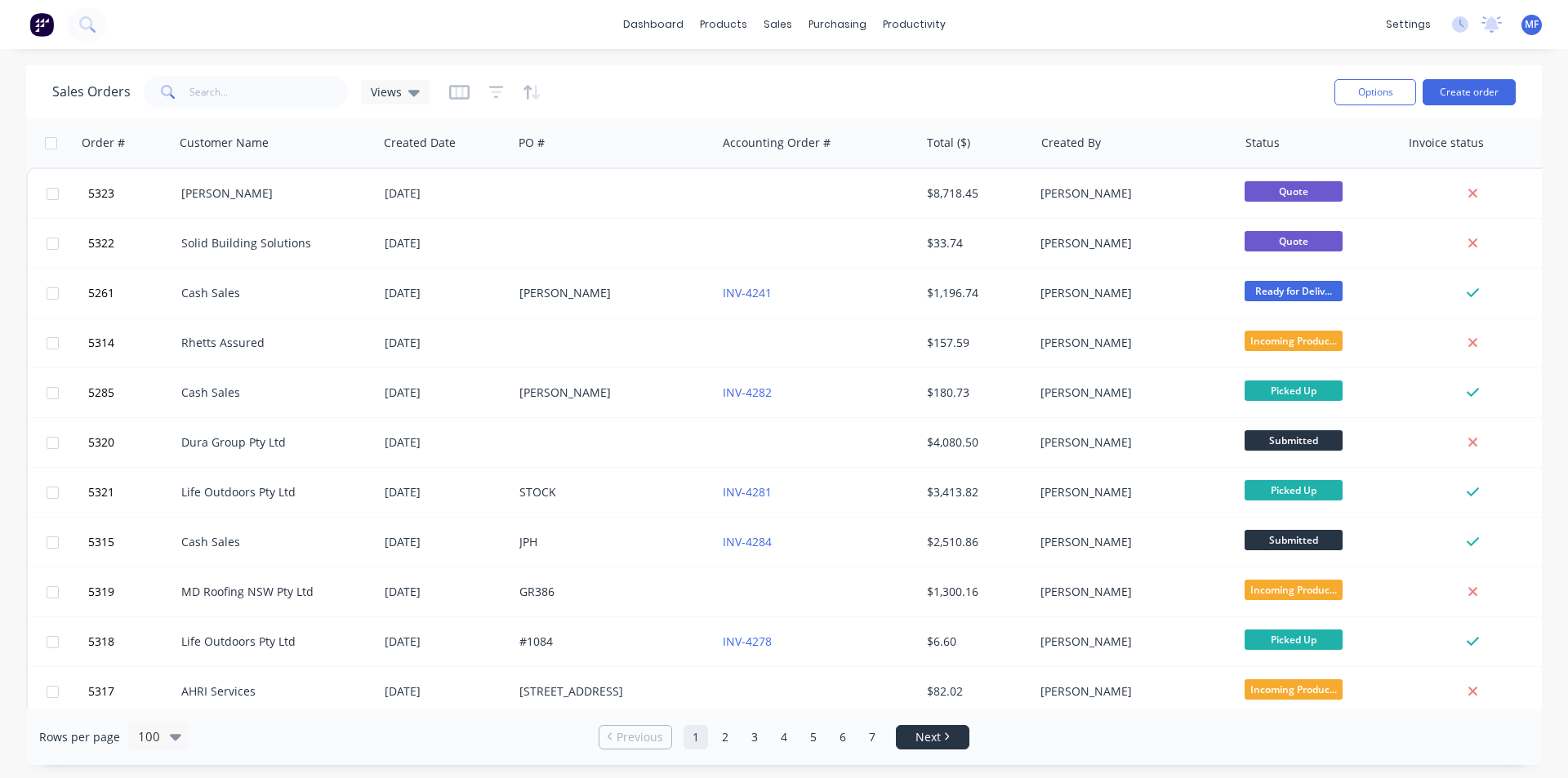
click at [923, 739] on span "Next" at bounding box center [928, 737] width 25 height 17
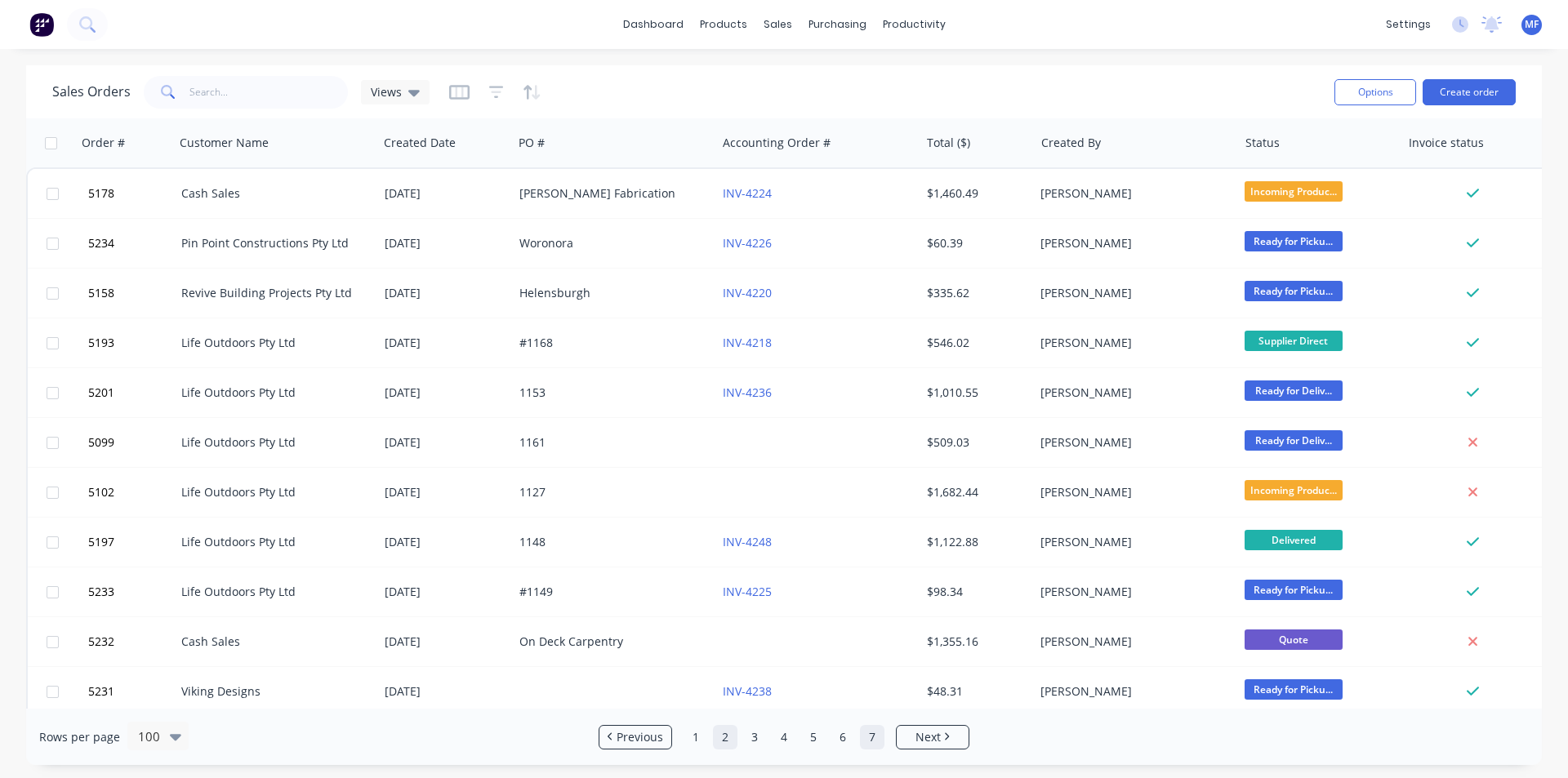
click at [868, 731] on link "7" at bounding box center [872, 738] width 25 height 25
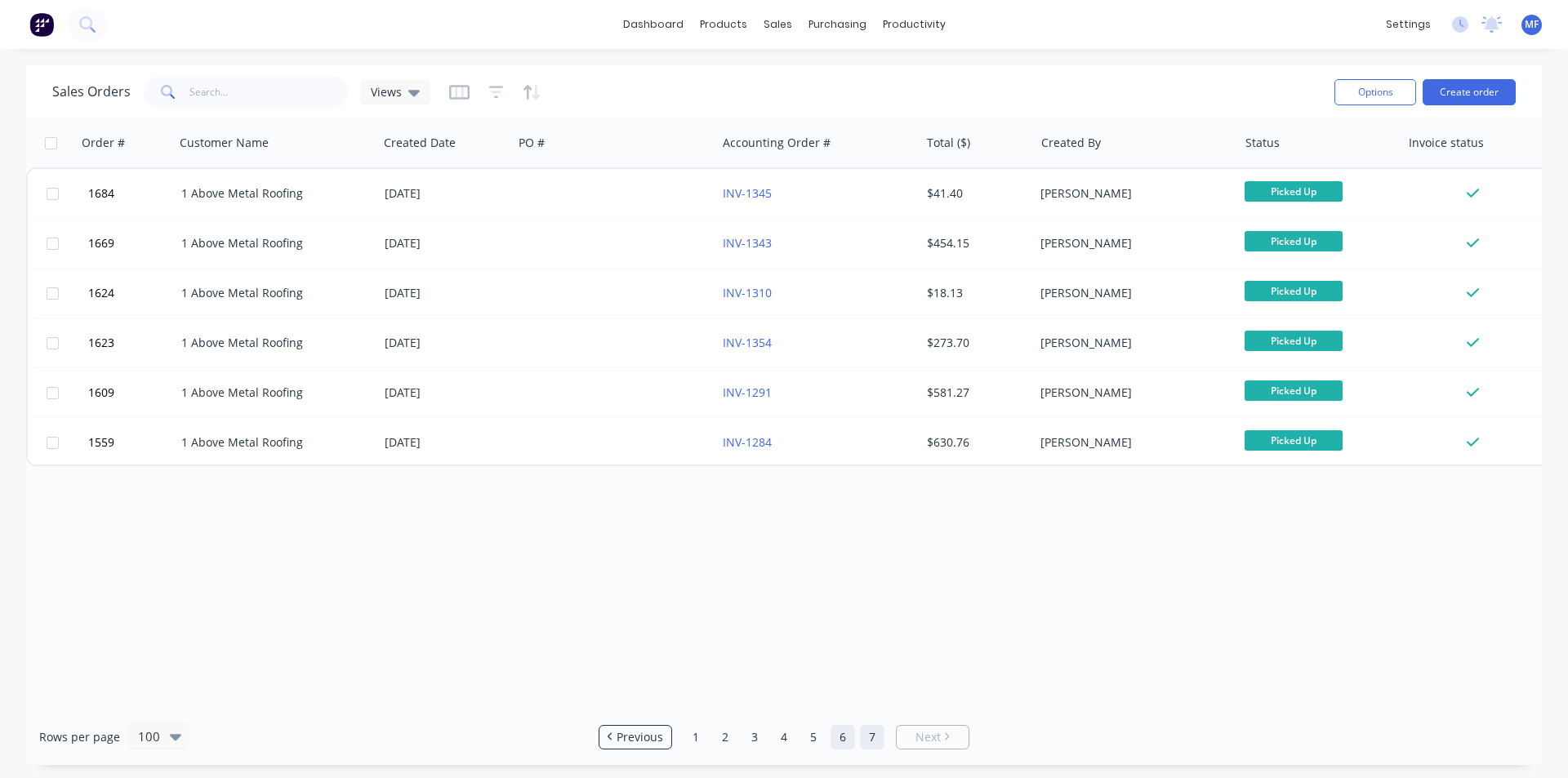
click at [842, 748] on link "6" at bounding box center [843, 738] width 25 height 25
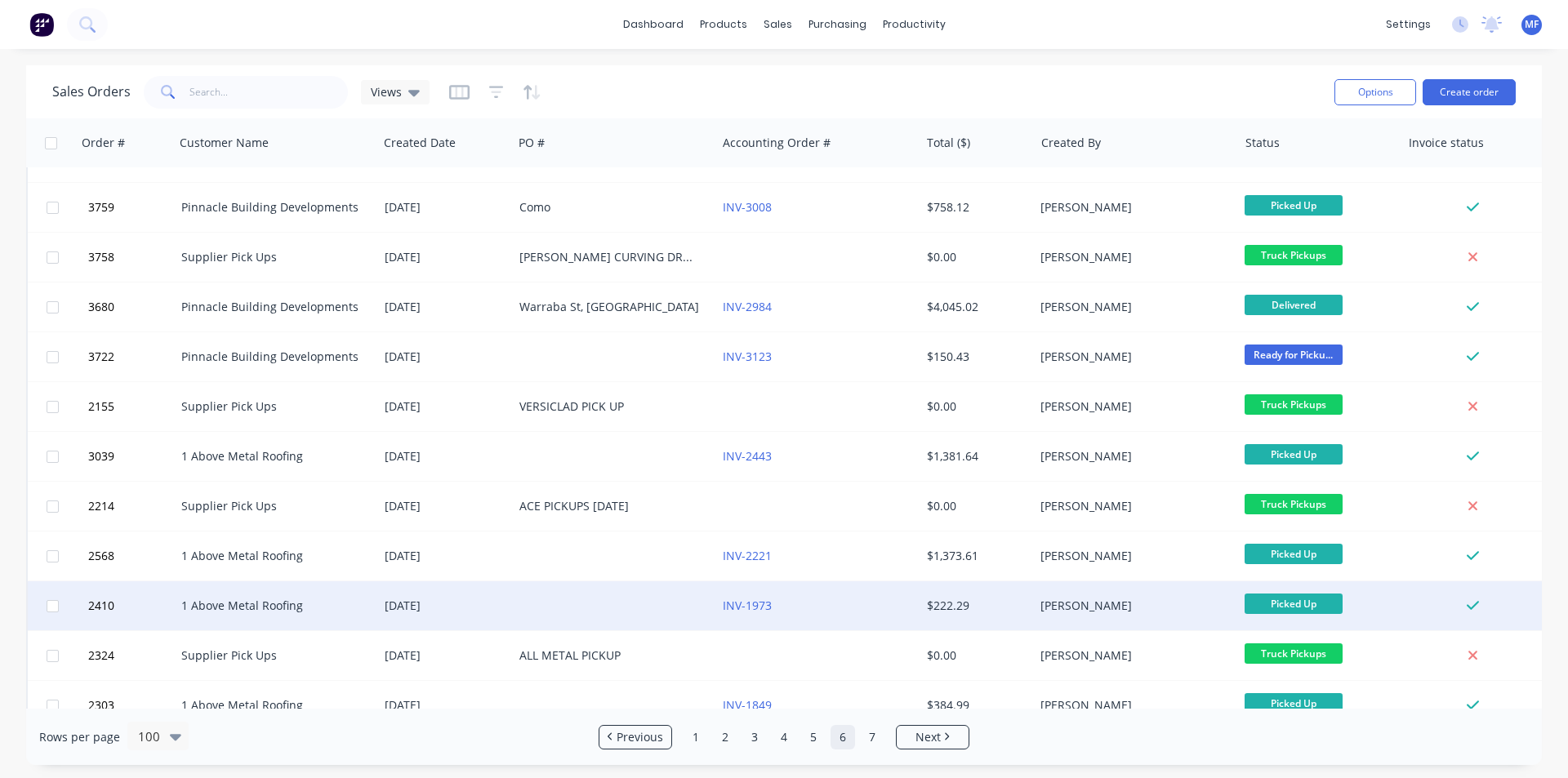
scroll to position [4039, 0]
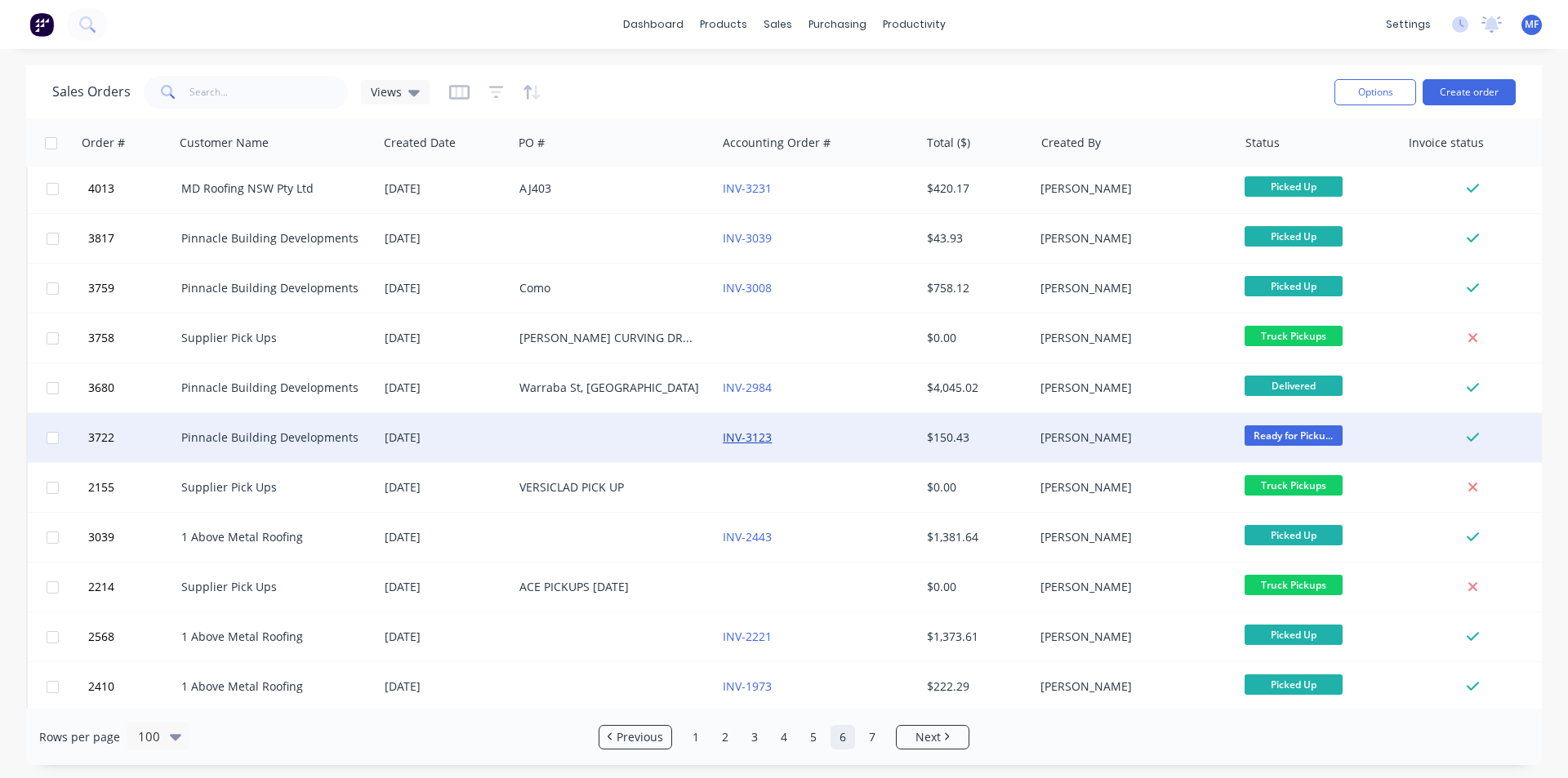
click at [758, 439] on link "INV-3123" at bounding box center [748, 437] width 49 height 16
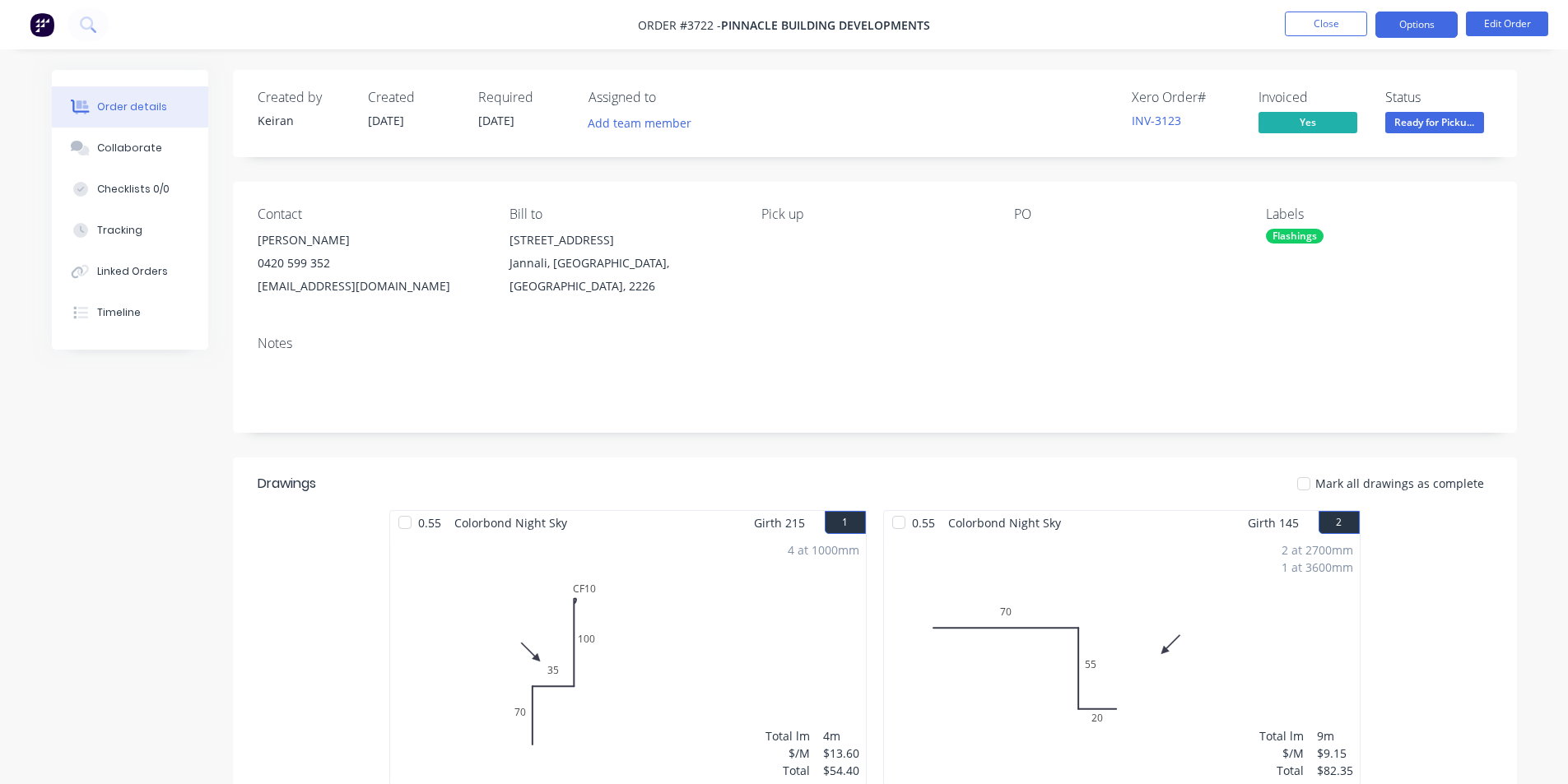
click at [1430, 29] on button "Options" at bounding box center [1417, 25] width 82 height 27
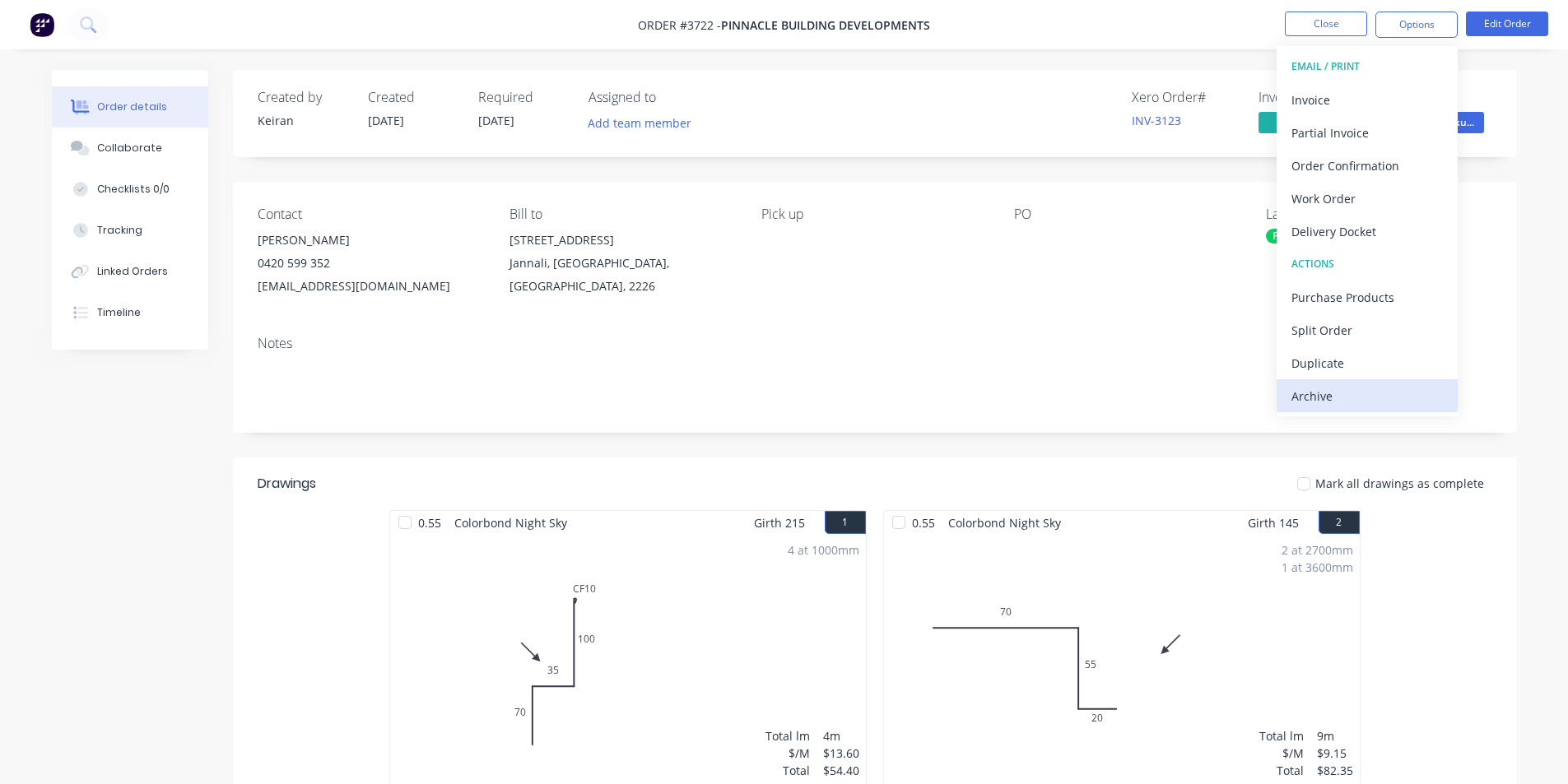
click at [1363, 399] on div "Archive" at bounding box center [1367, 396] width 151 height 24
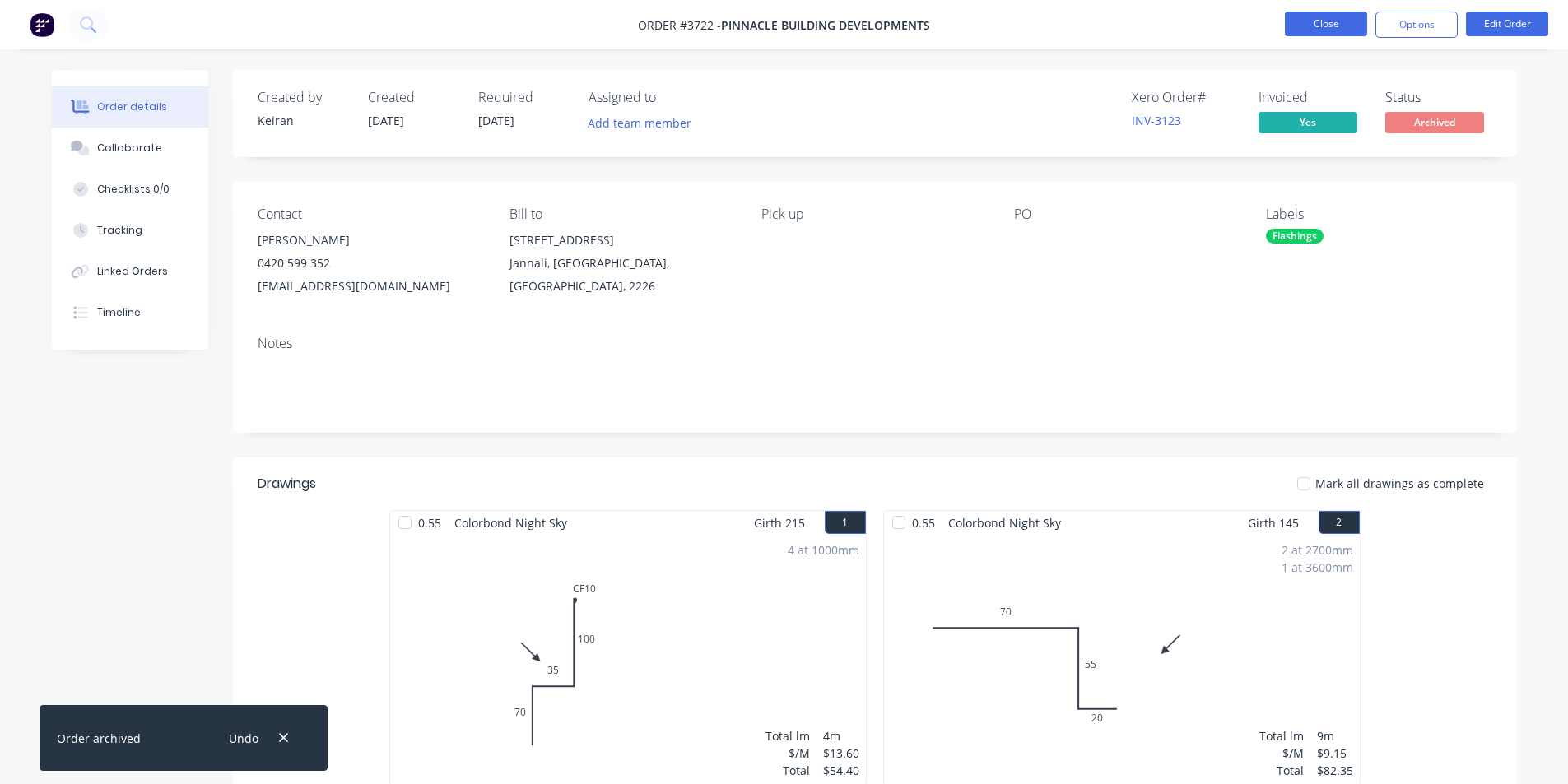
click at [1308, 29] on button "Close" at bounding box center [1326, 24] width 82 height 25
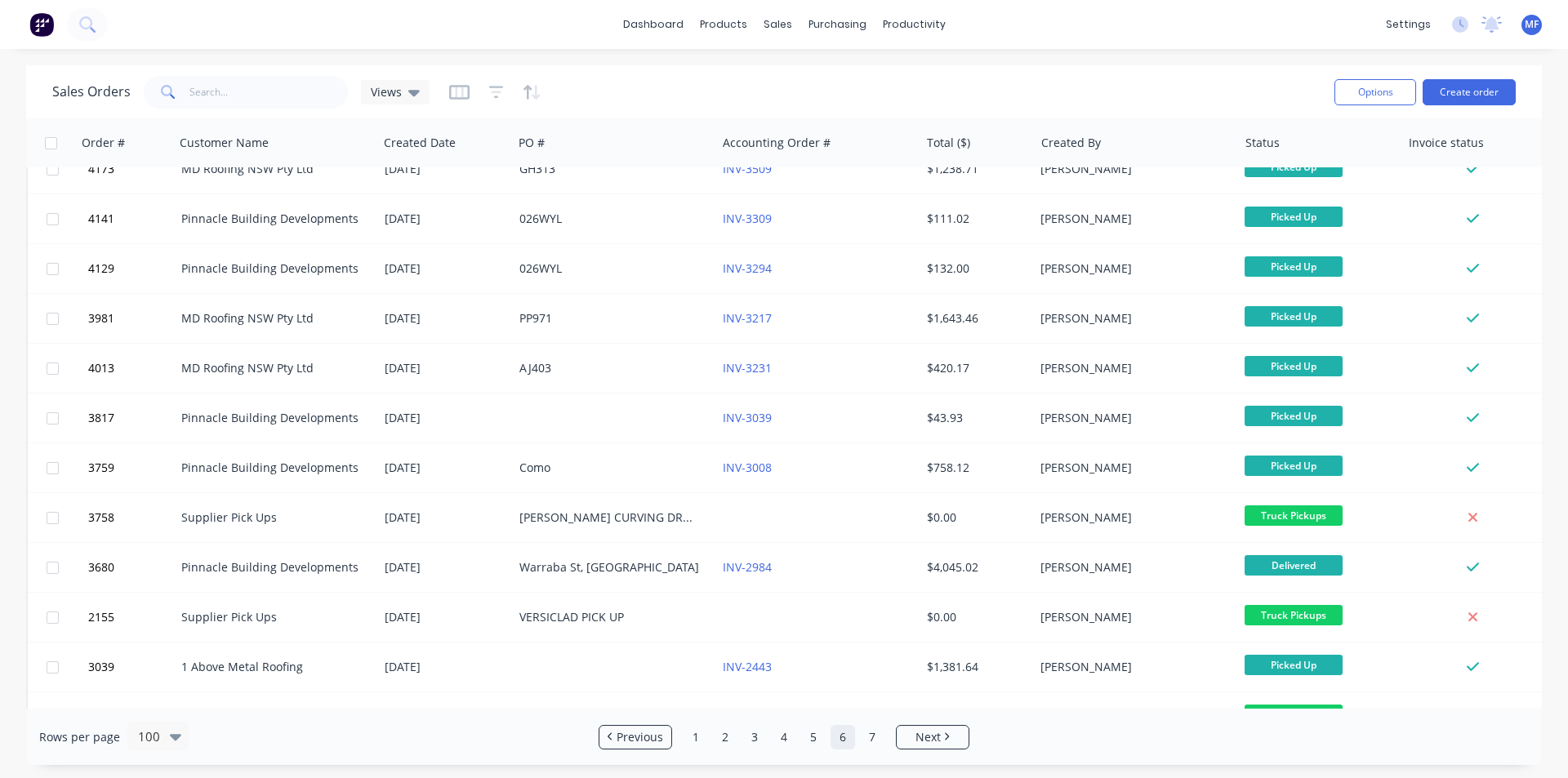
scroll to position [3794, 0]
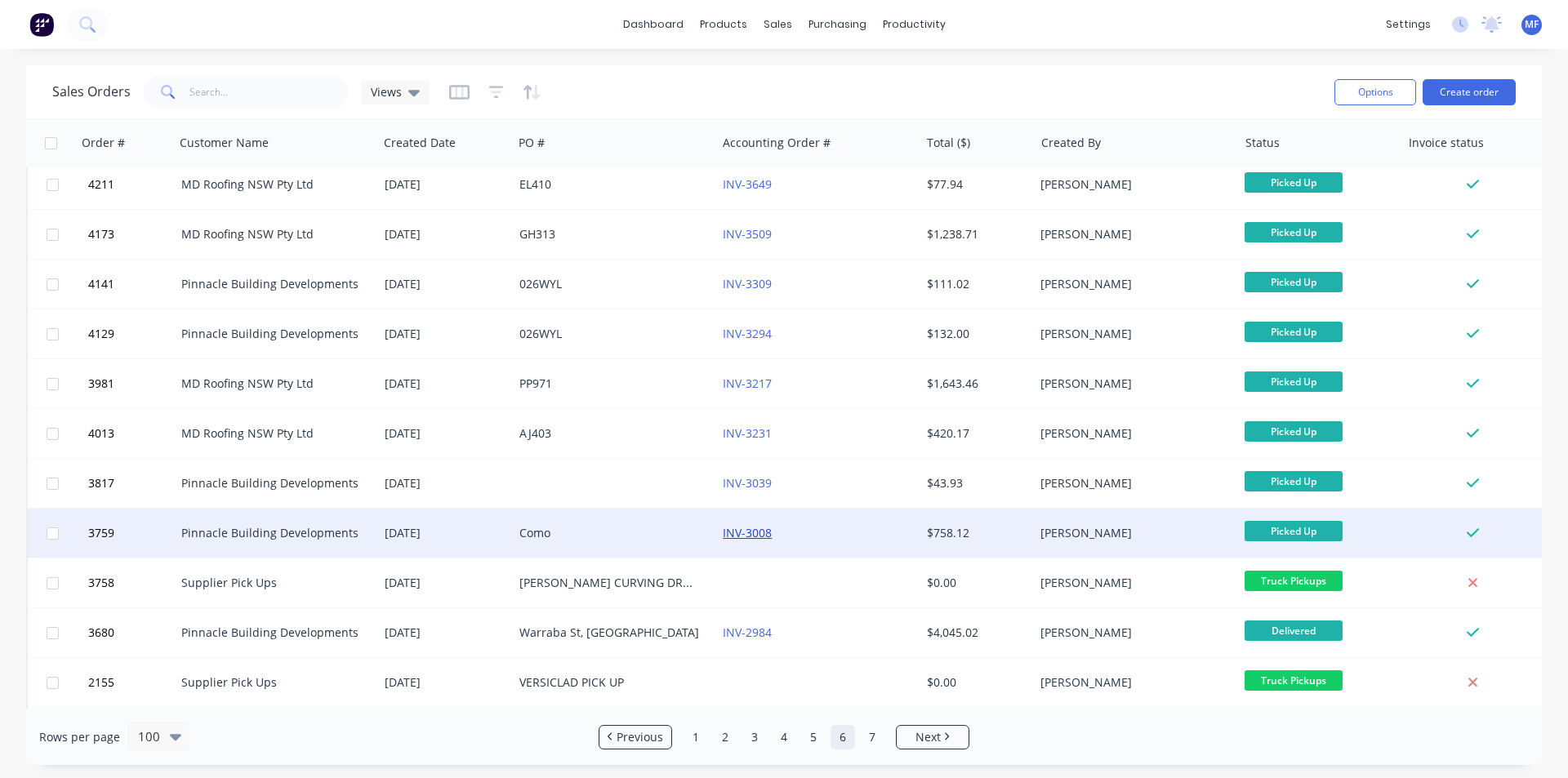
click at [754, 529] on link "INV-3008" at bounding box center [748, 533] width 49 height 16
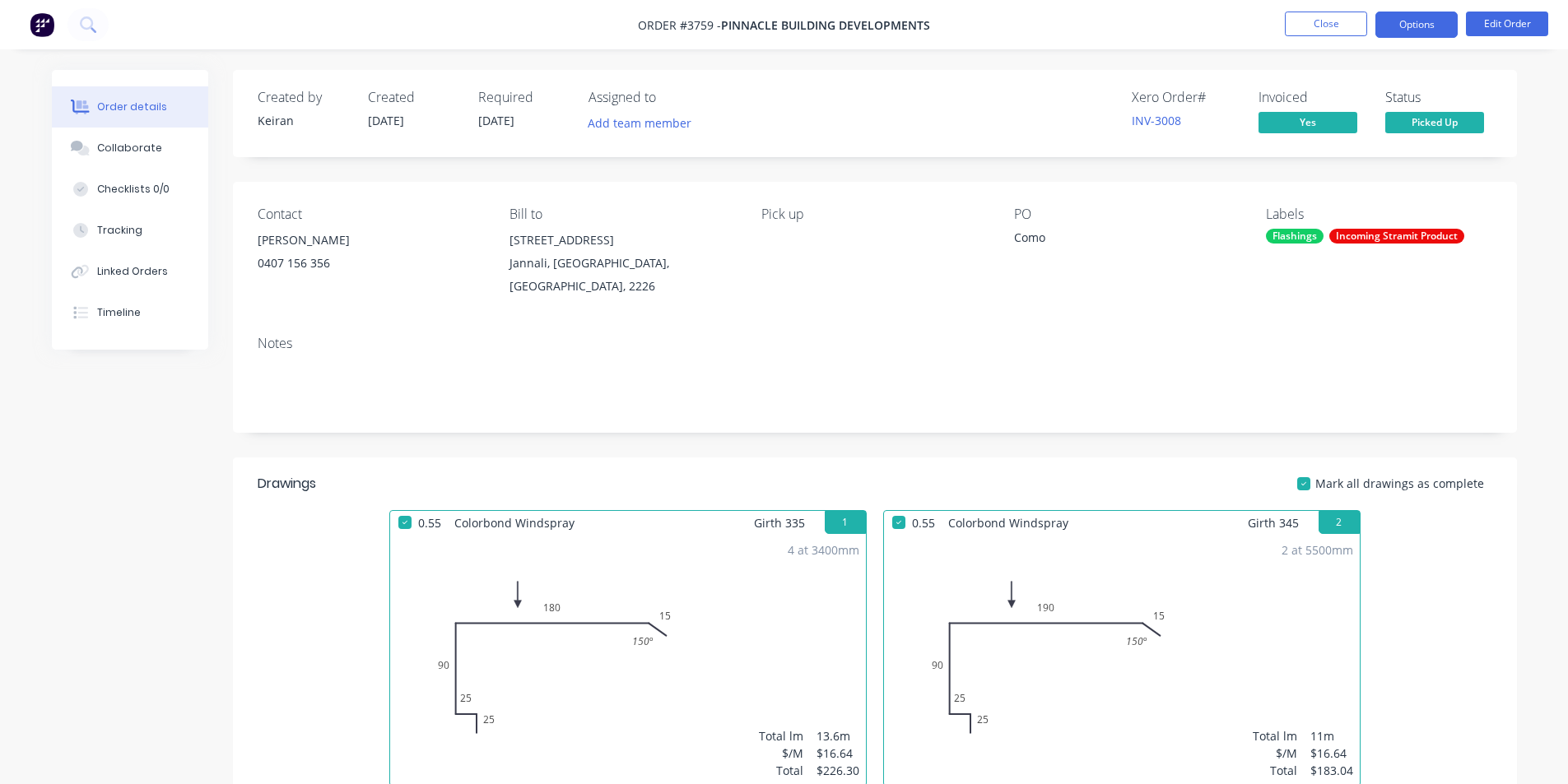
click at [1418, 27] on button "Options" at bounding box center [1417, 25] width 82 height 27
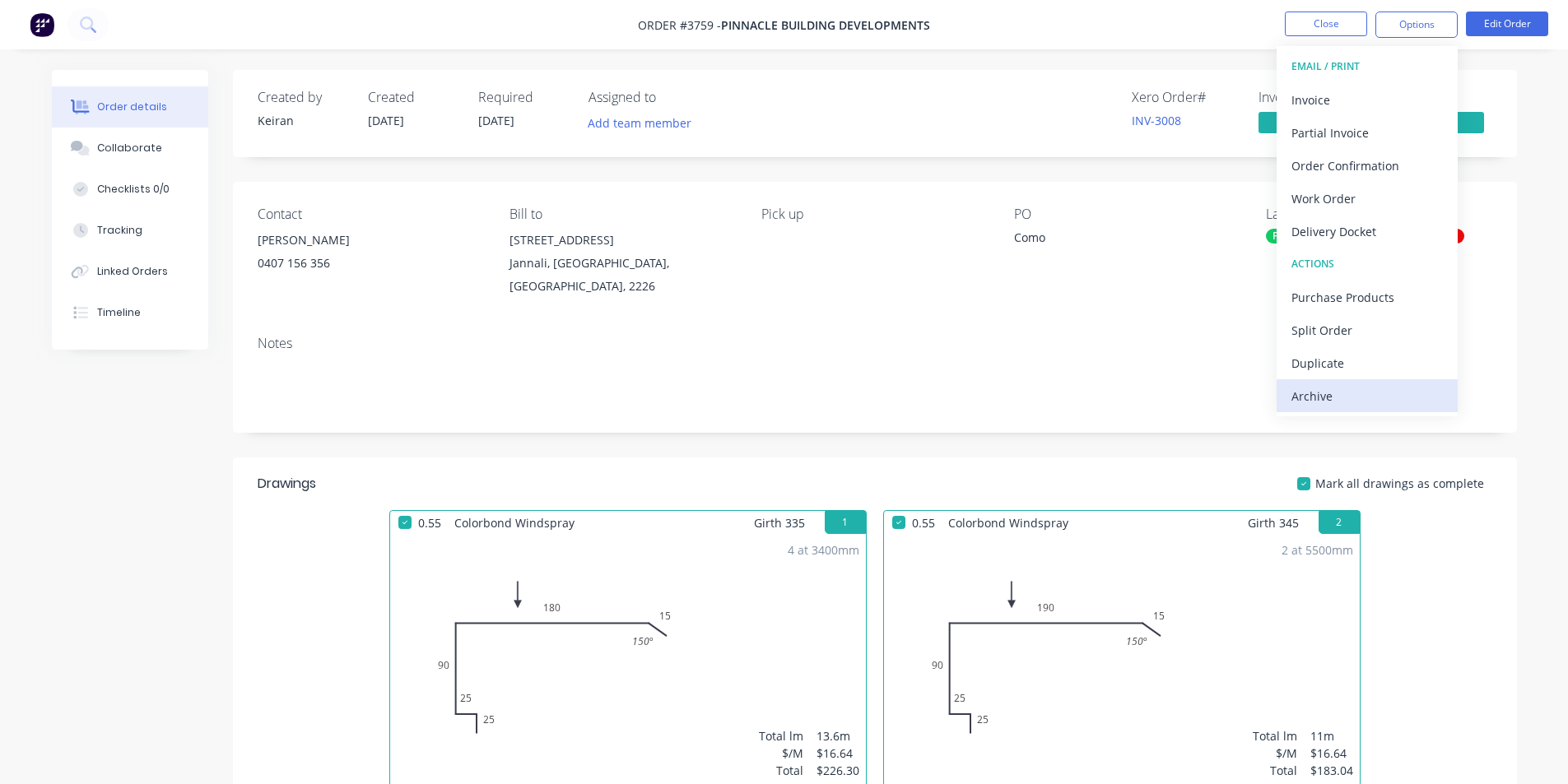
click at [1325, 396] on div "Archive" at bounding box center [1367, 396] width 151 height 24
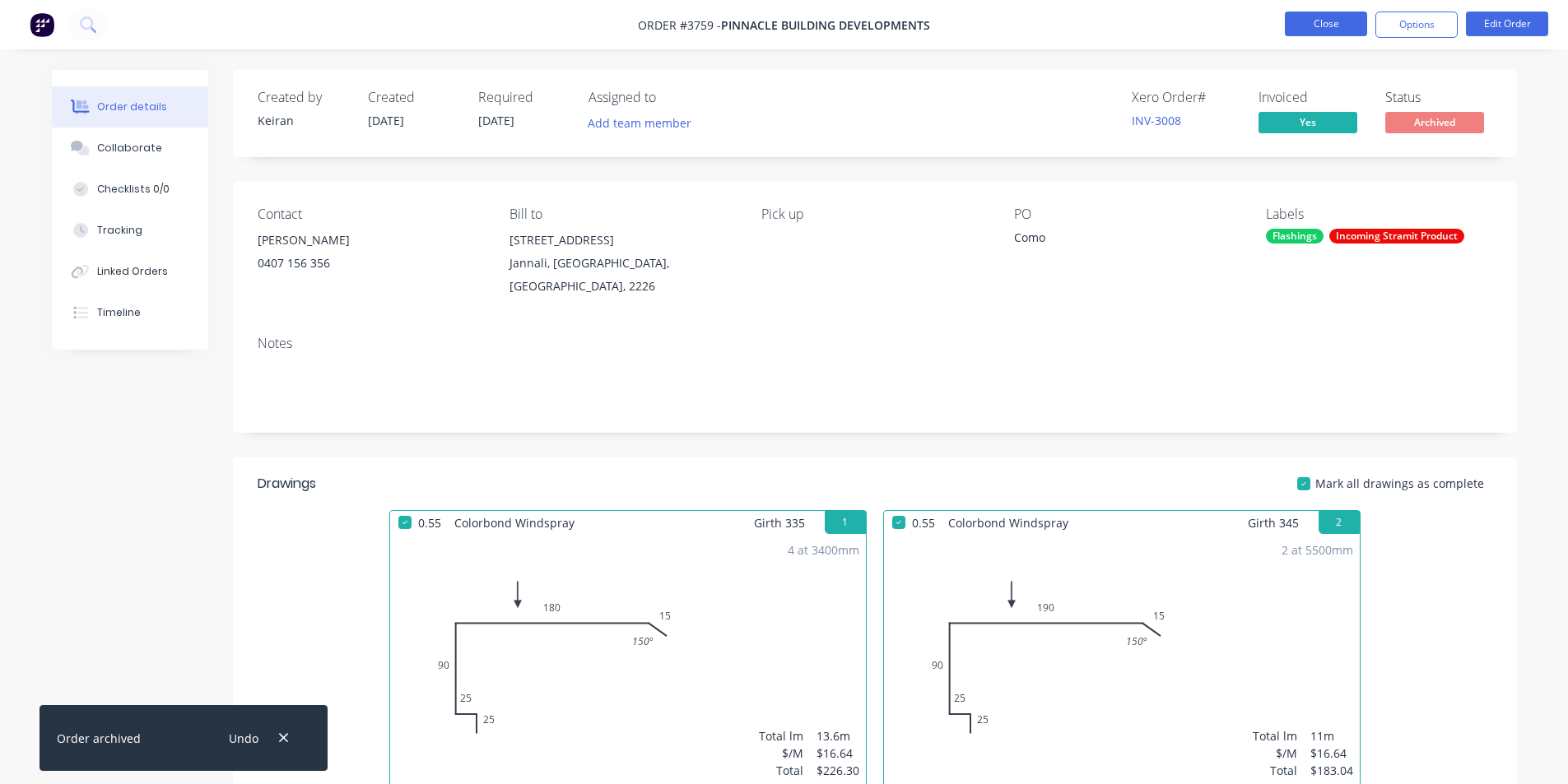
click at [1324, 15] on button "Close" at bounding box center [1326, 24] width 82 height 25
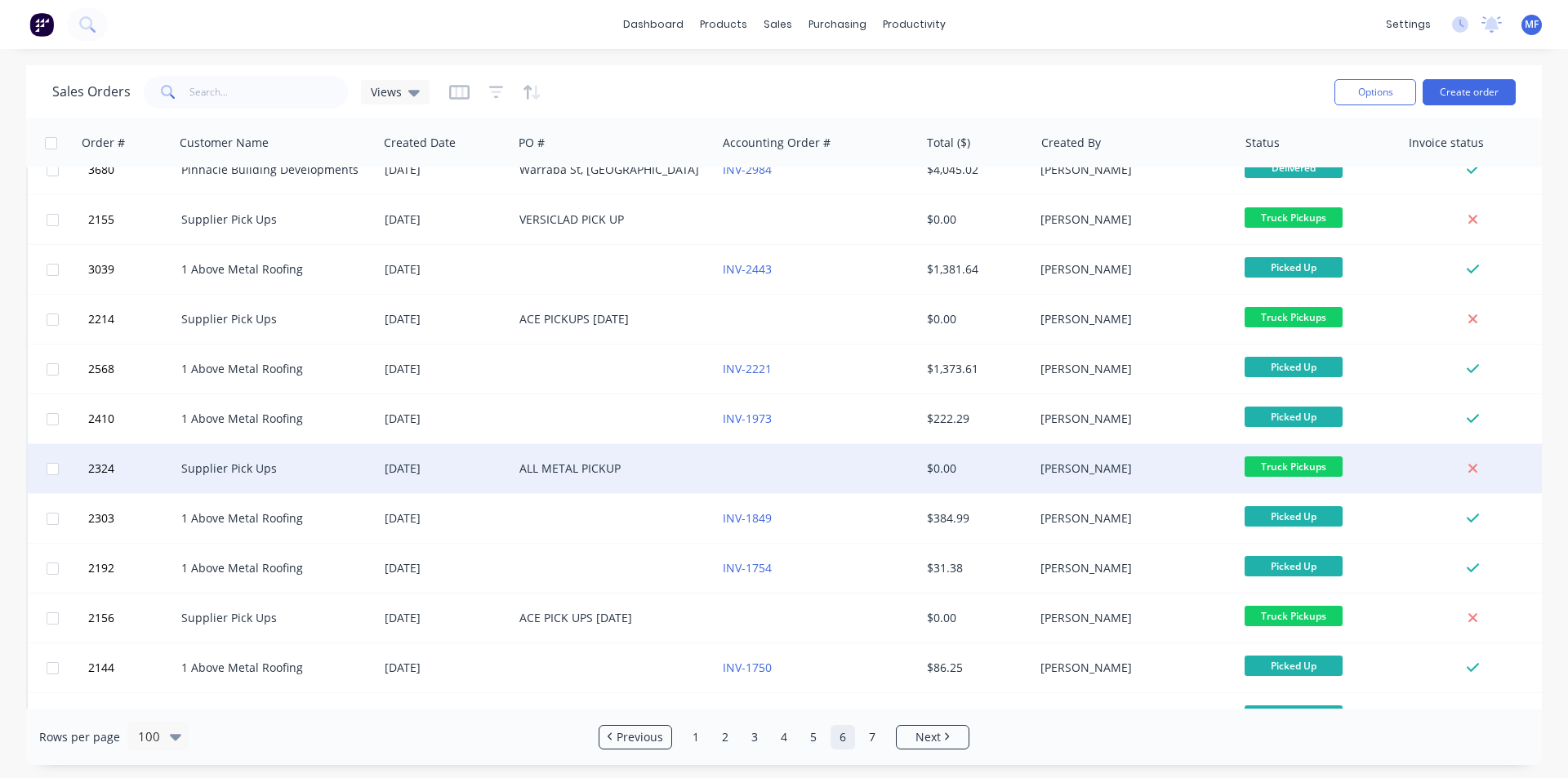
scroll to position [4203, 0]
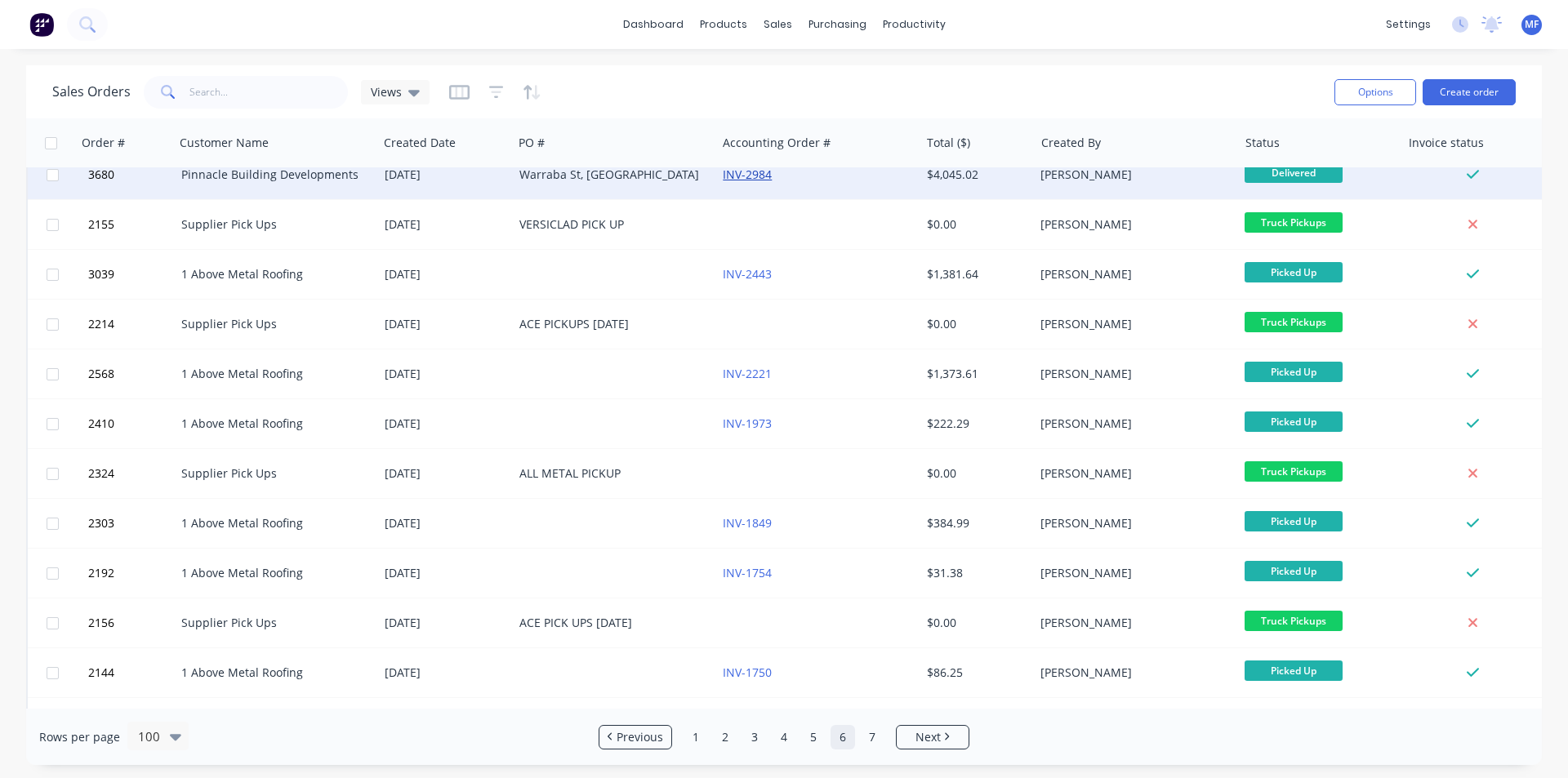
click at [752, 175] on link "INV-2984" at bounding box center [748, 175] width 49 height 16
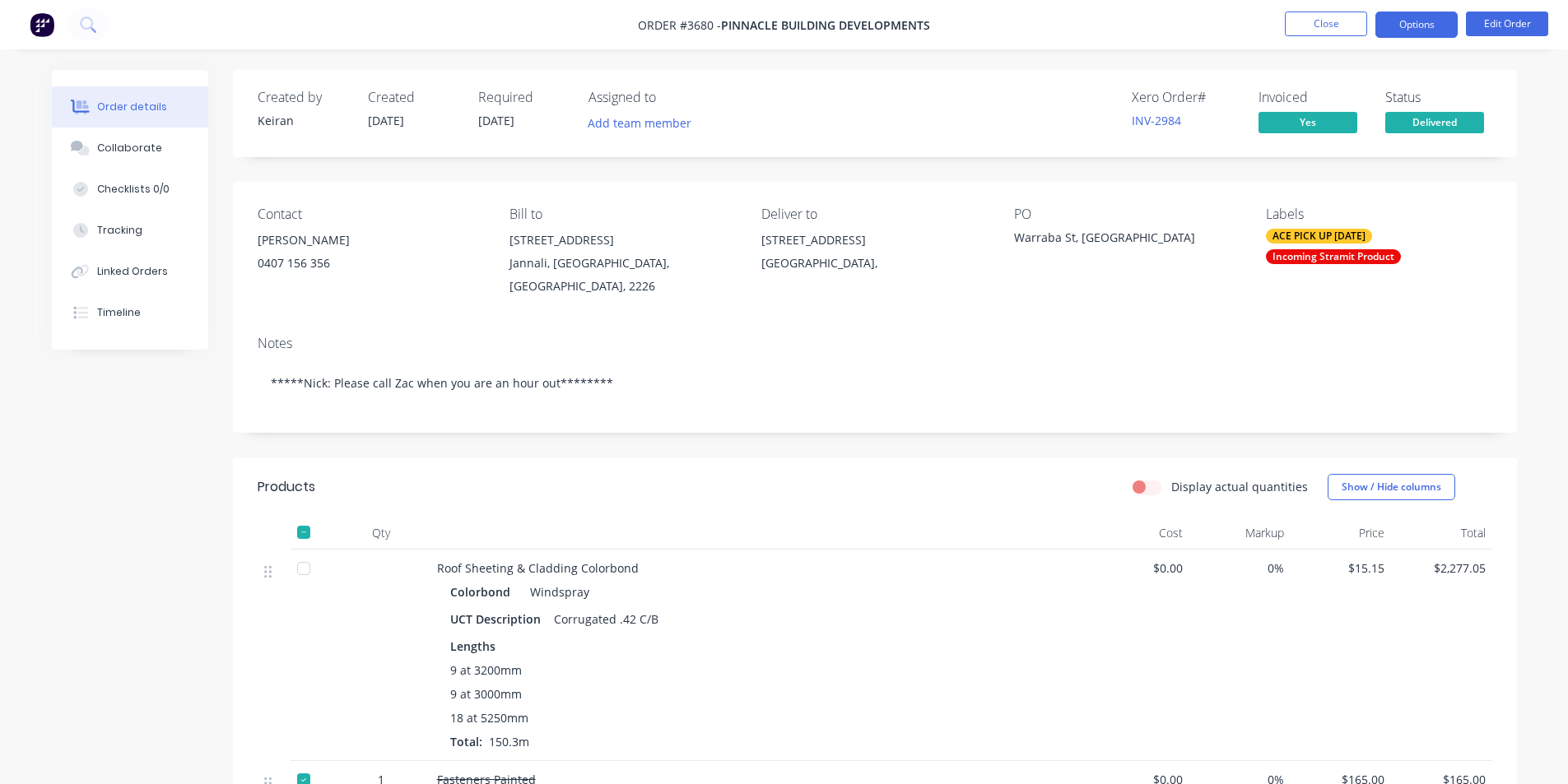
click at [1433, 27] on button "Options" at bounding box center [1417, 25] width 82 height 27
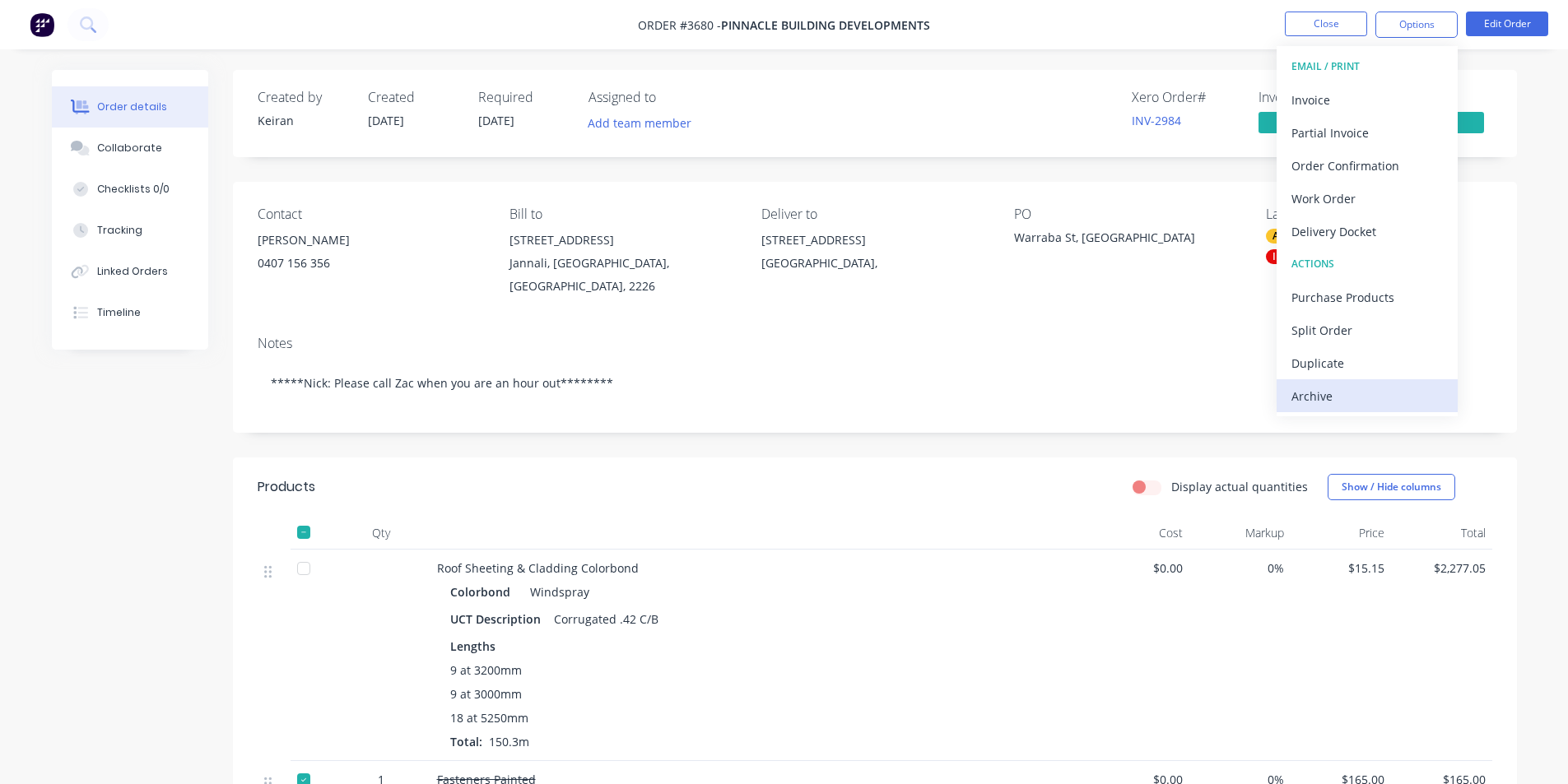
click at [1358, 392] on div "Archive" at bounding box center [1367, 396] width 151 height 24
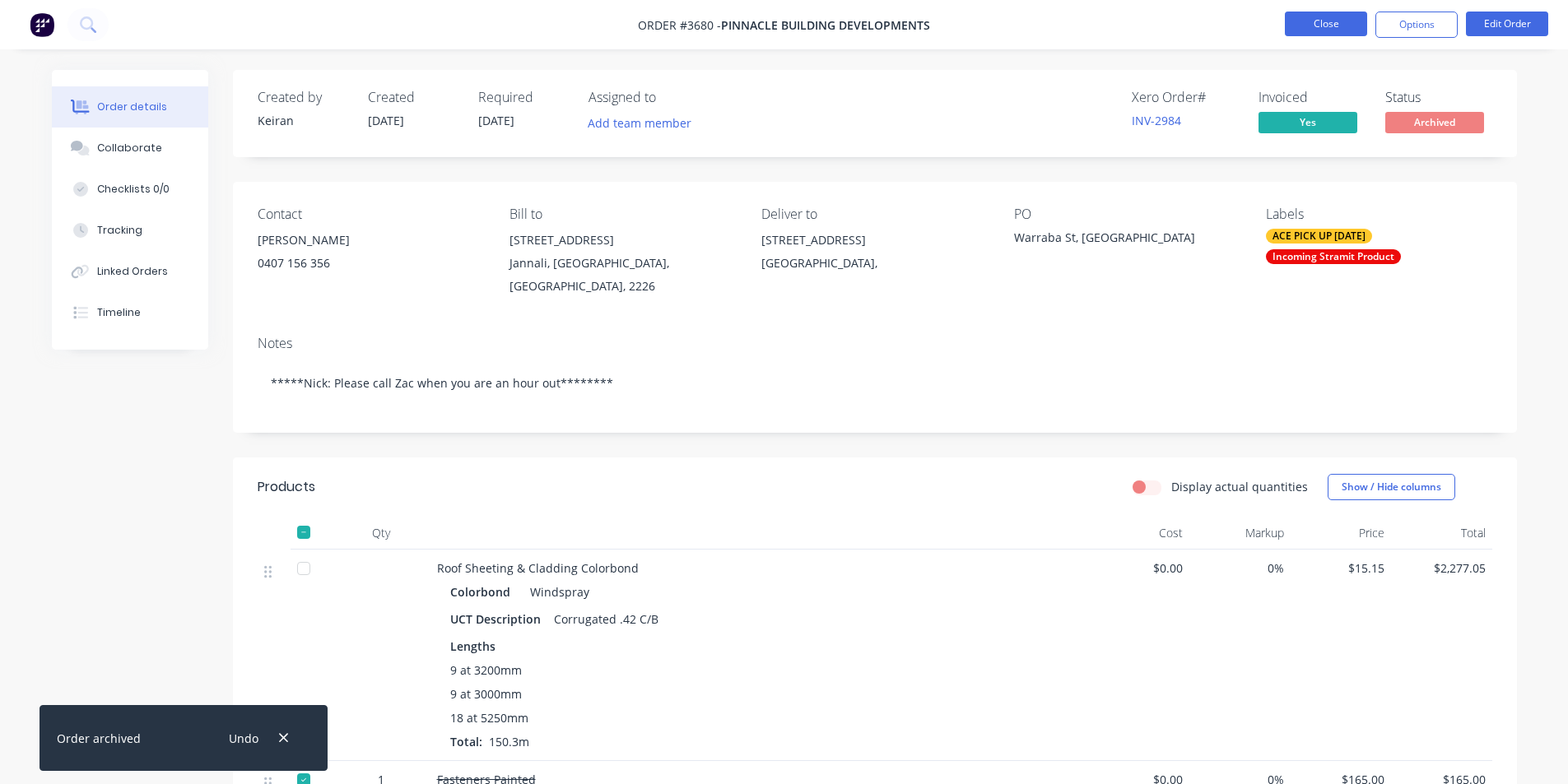
click at [1327, 15] on button "Close" at bounding box center [1326, 24] width 82 height 25
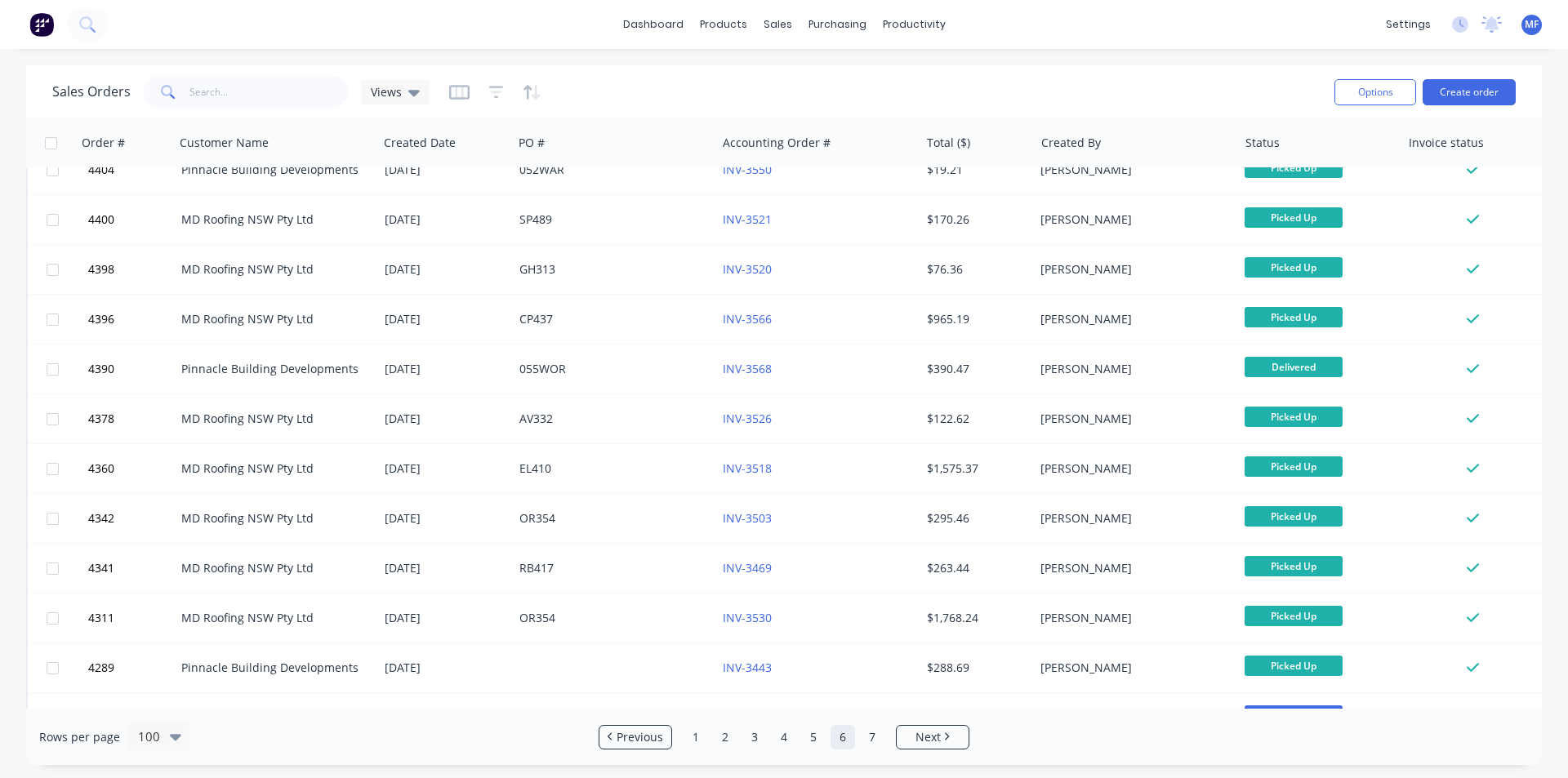
scroll to position [3347, 0]
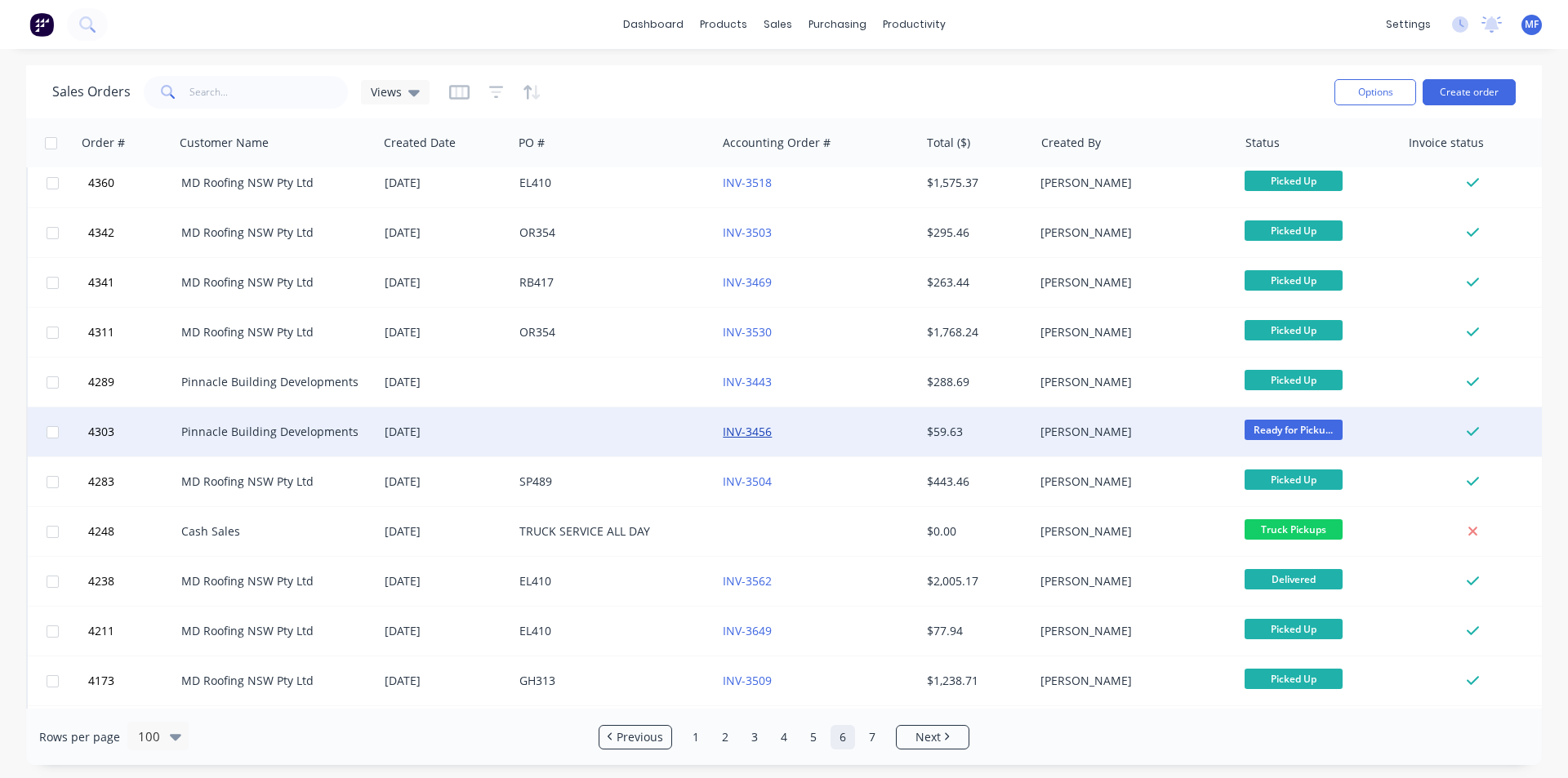
click at [754, 429] on link "INV-3456" at bounding box center [748, 432] width 49 height 16
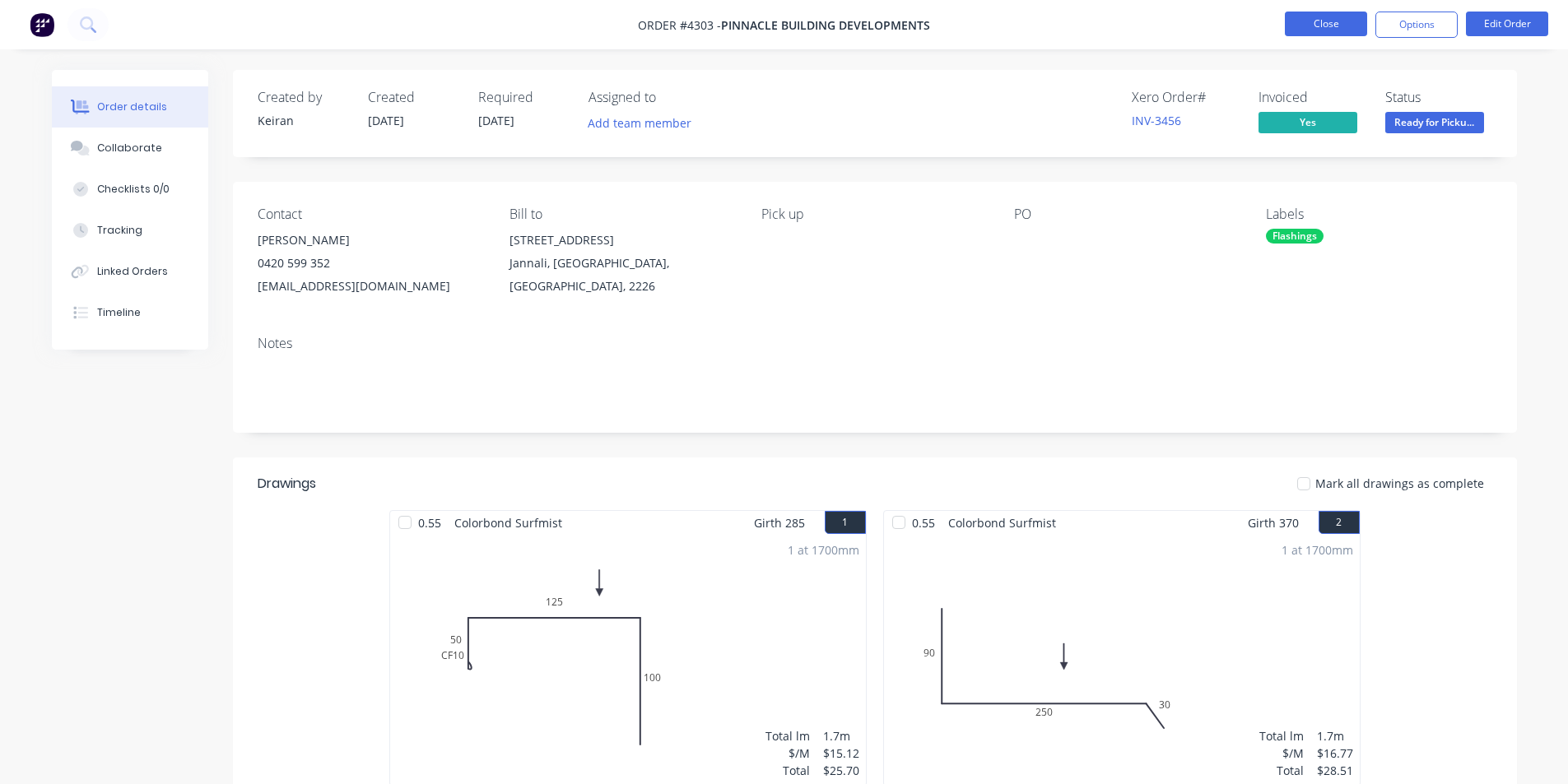
click at [1321, 23] on button "Close" at bounding box center [1326, 24] width 82 height 25
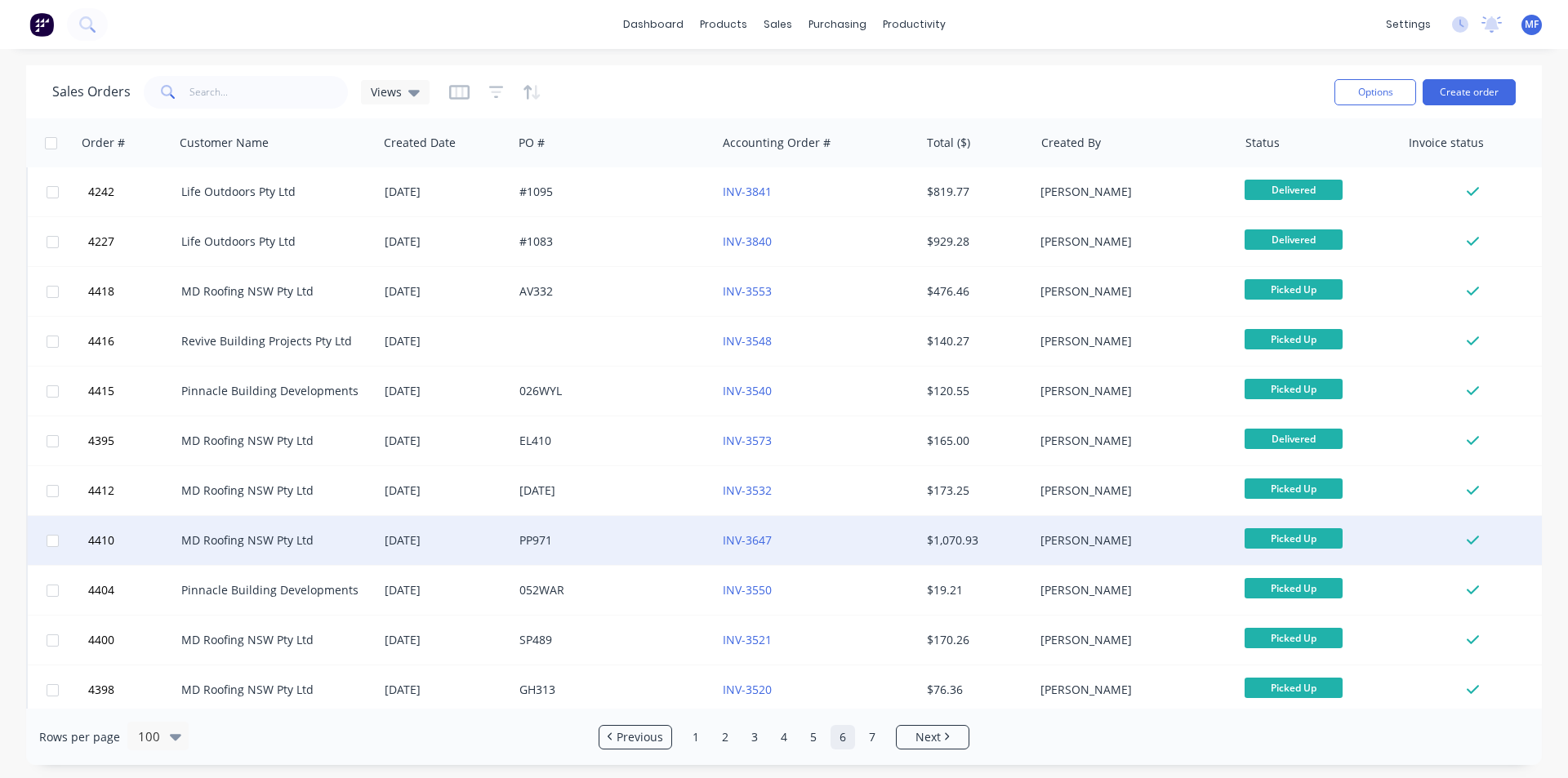
scroll to position [2613, 0]
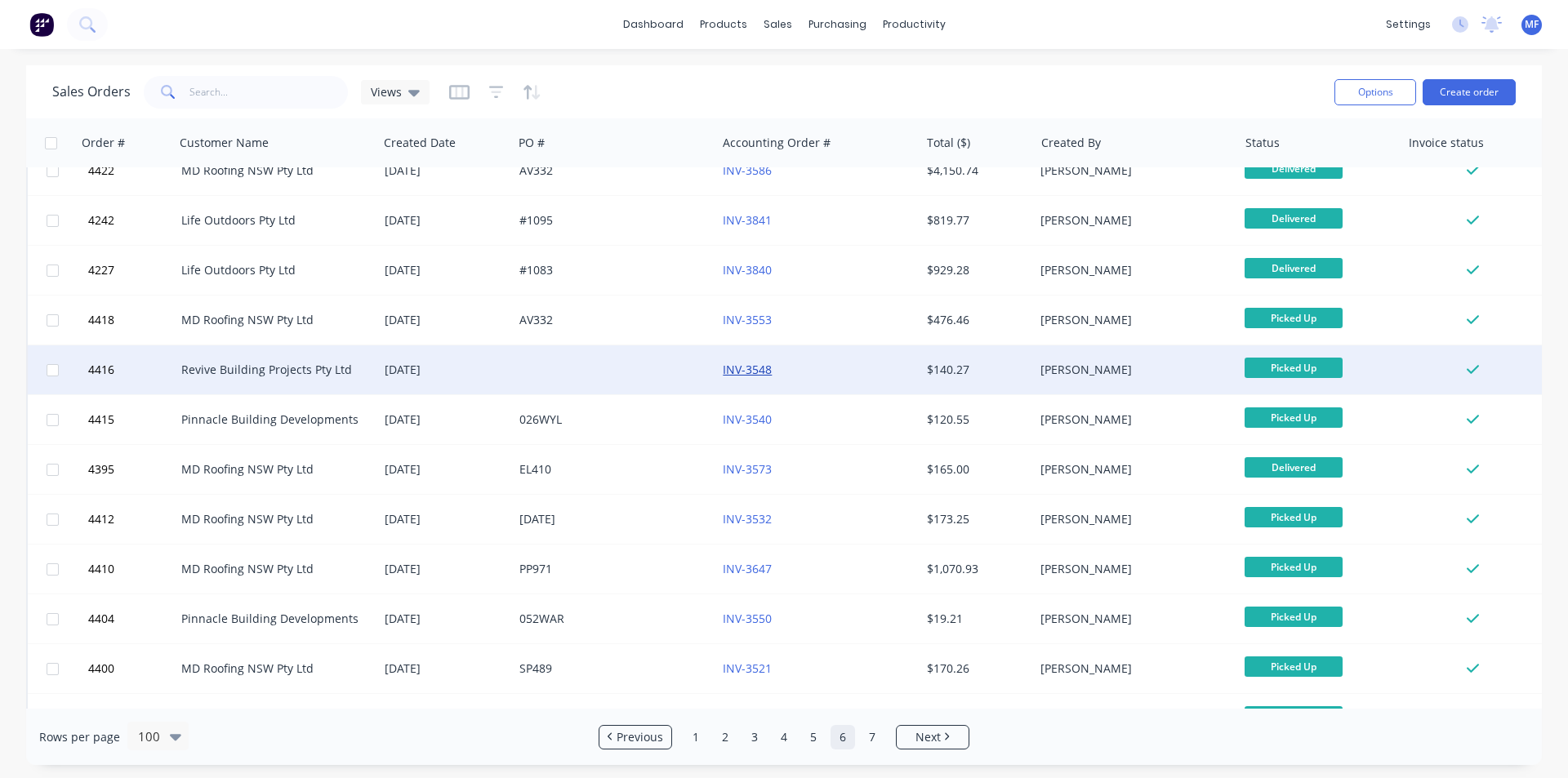
click at [752, 367] on link "INV-3548" at bounding box center [748, 370] width 49 height 16
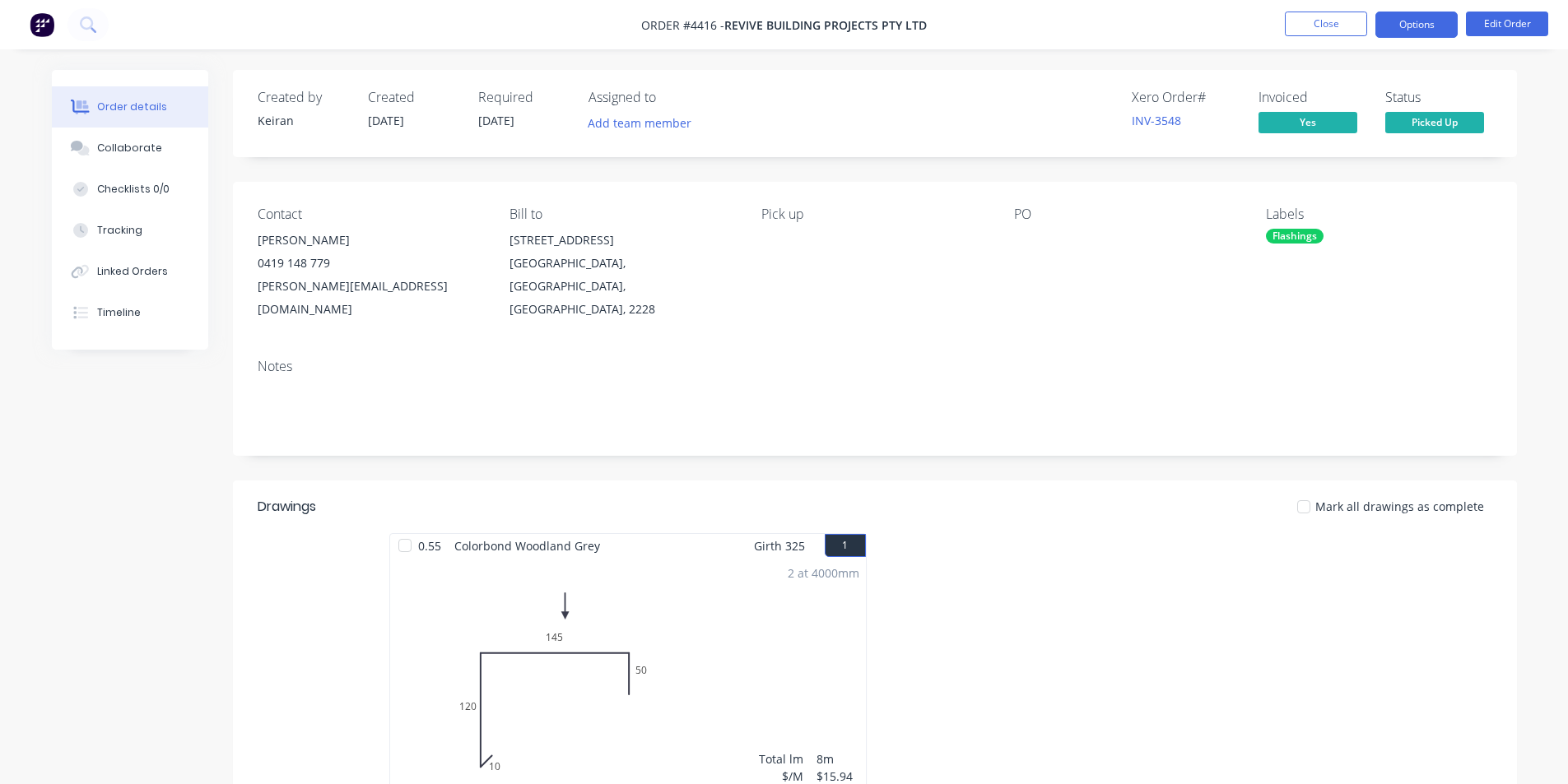
click at [1413, 21] on button "Options" at bounding box center [1417, 25] width 82 height 27
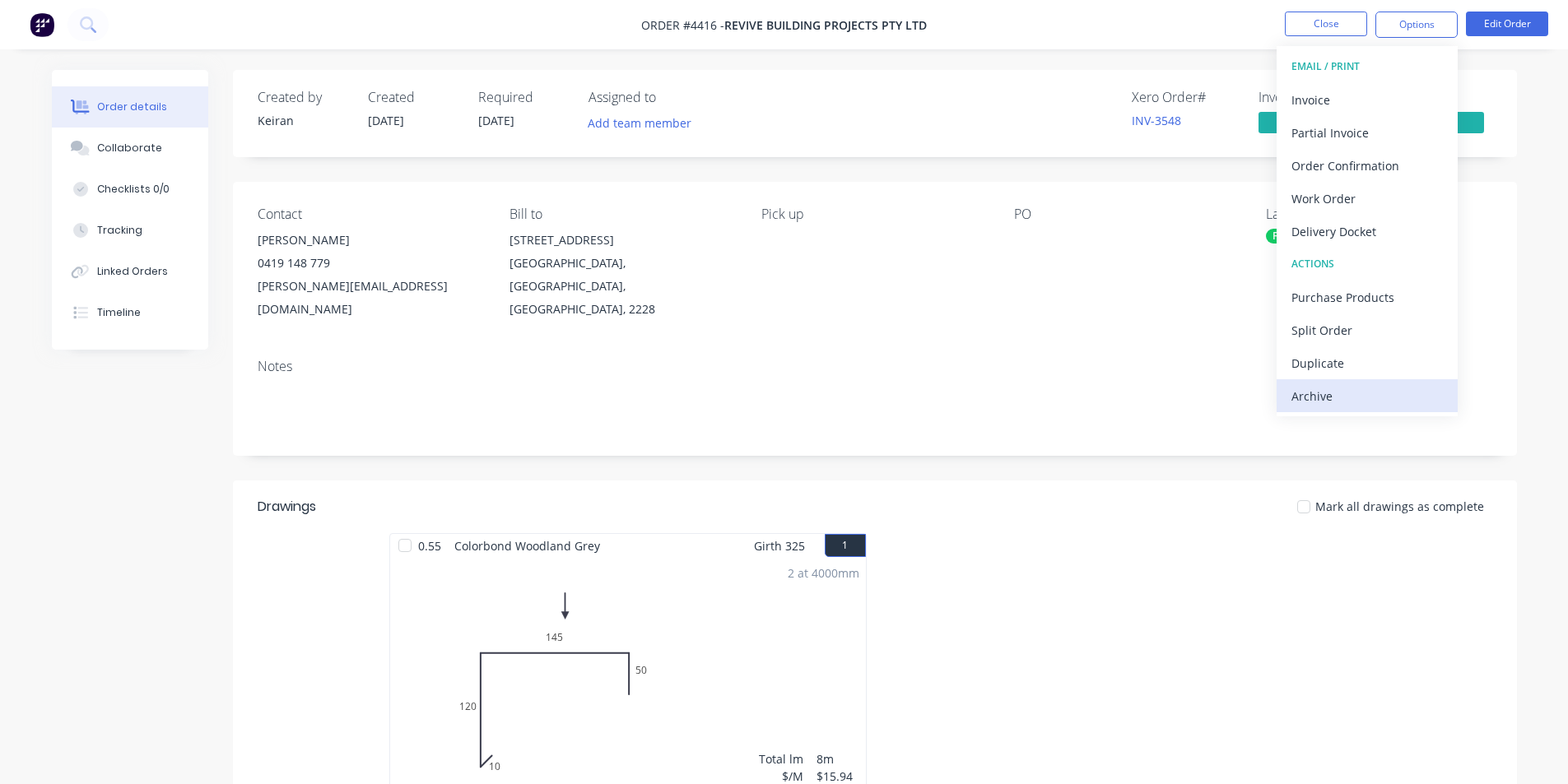
click at [1319, 399] on div "Archive" at bounding box center [1367, 396] width 151 height 24
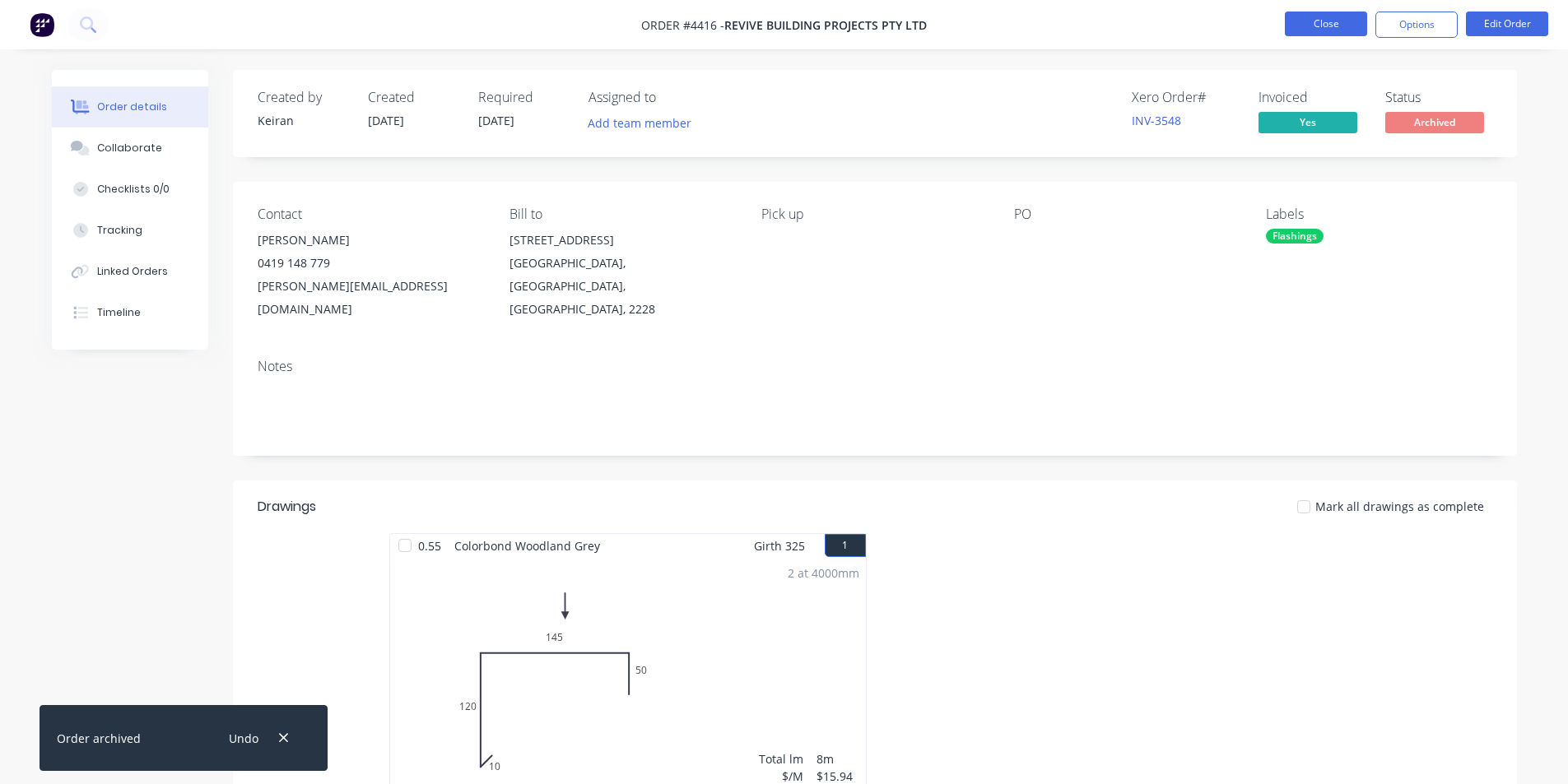
click at [1332, 27] on button "Close" at bounding box center [1326, 24] width 82 height 25
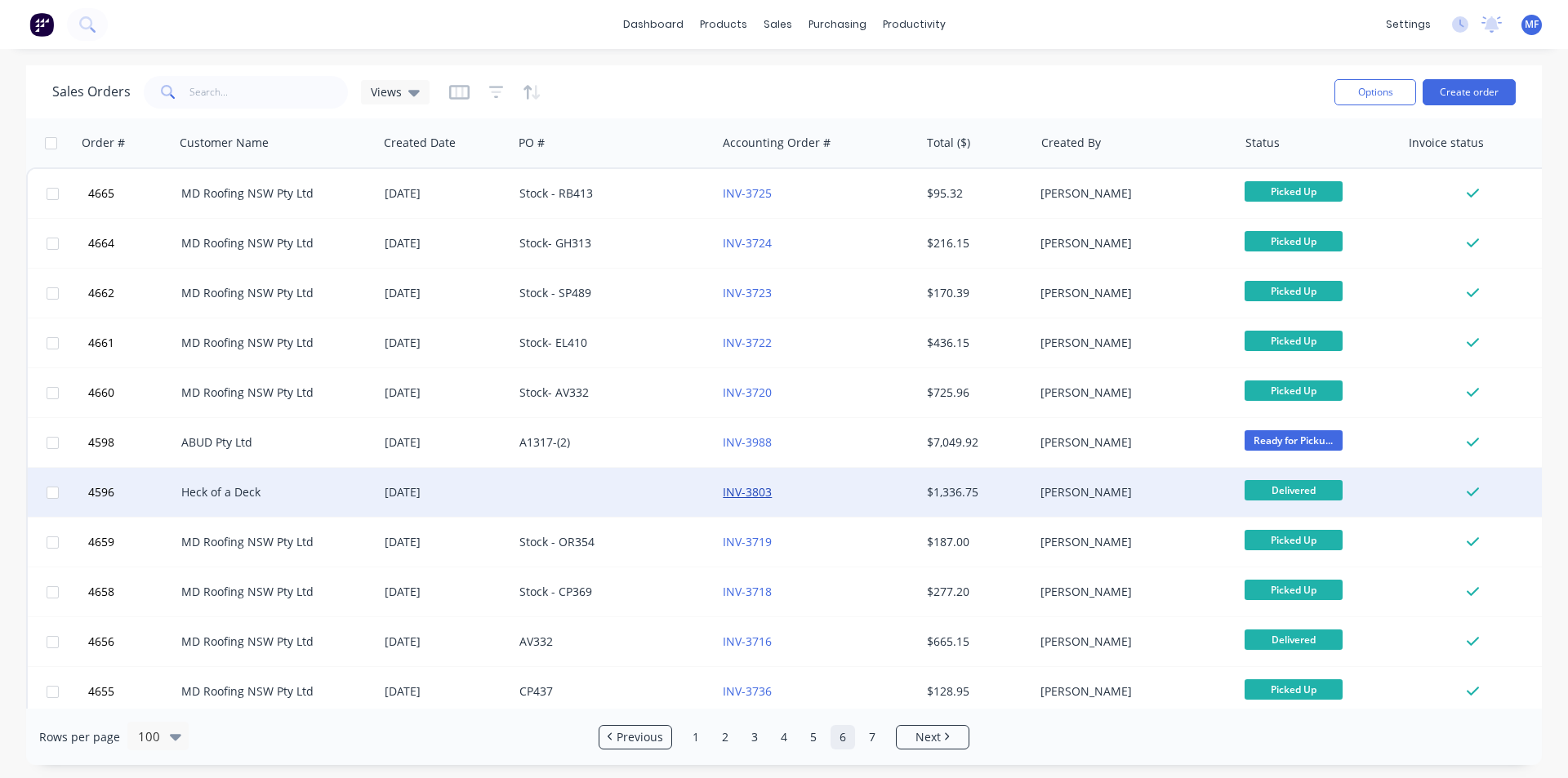
click at [758, 493] on link "INV-3803" at bounding box center [748, 492] width 49 height 16
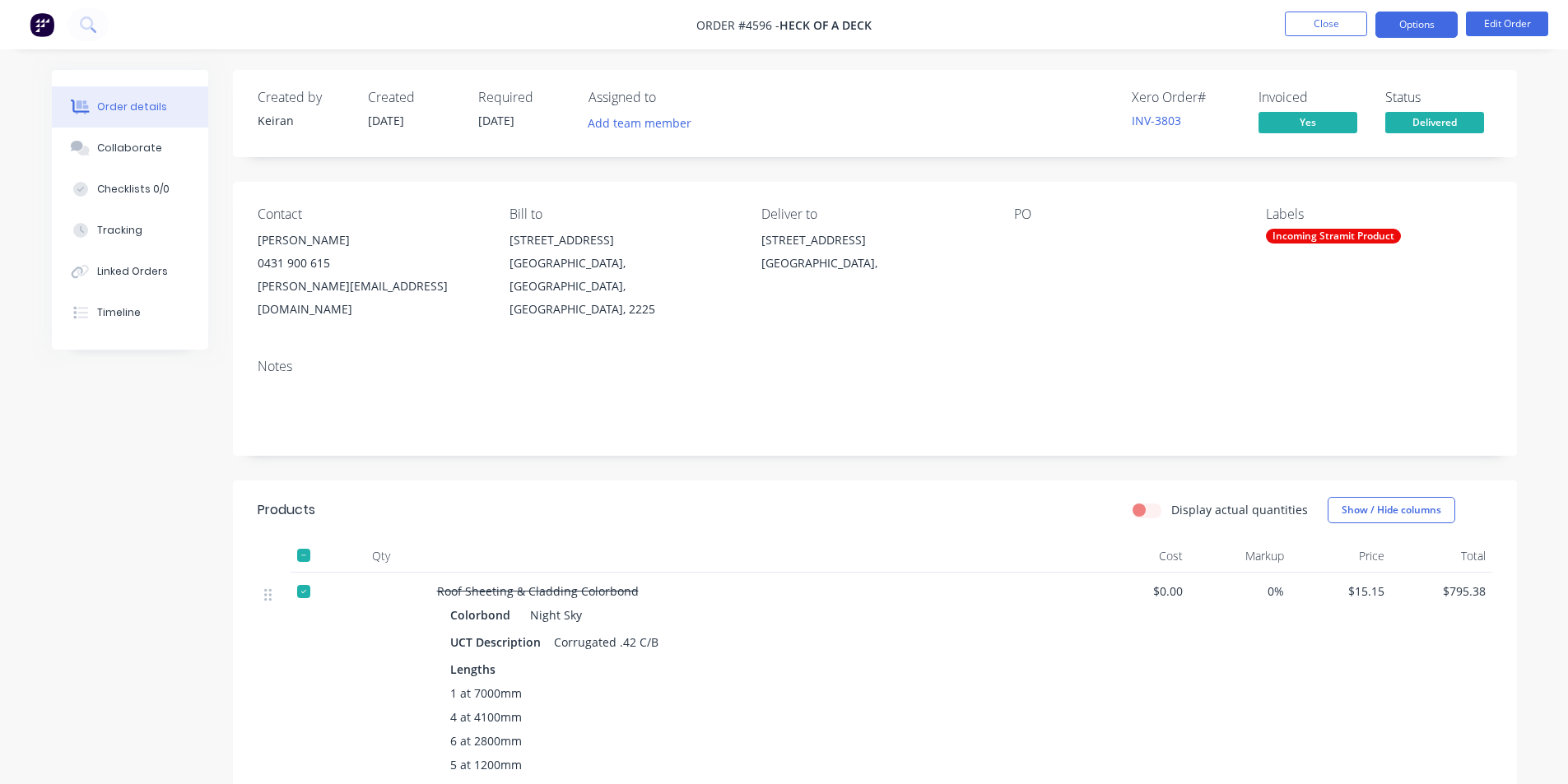
click at [1425, 25] on button "Options" at bounding box center [1417, 25] width 82 height 27
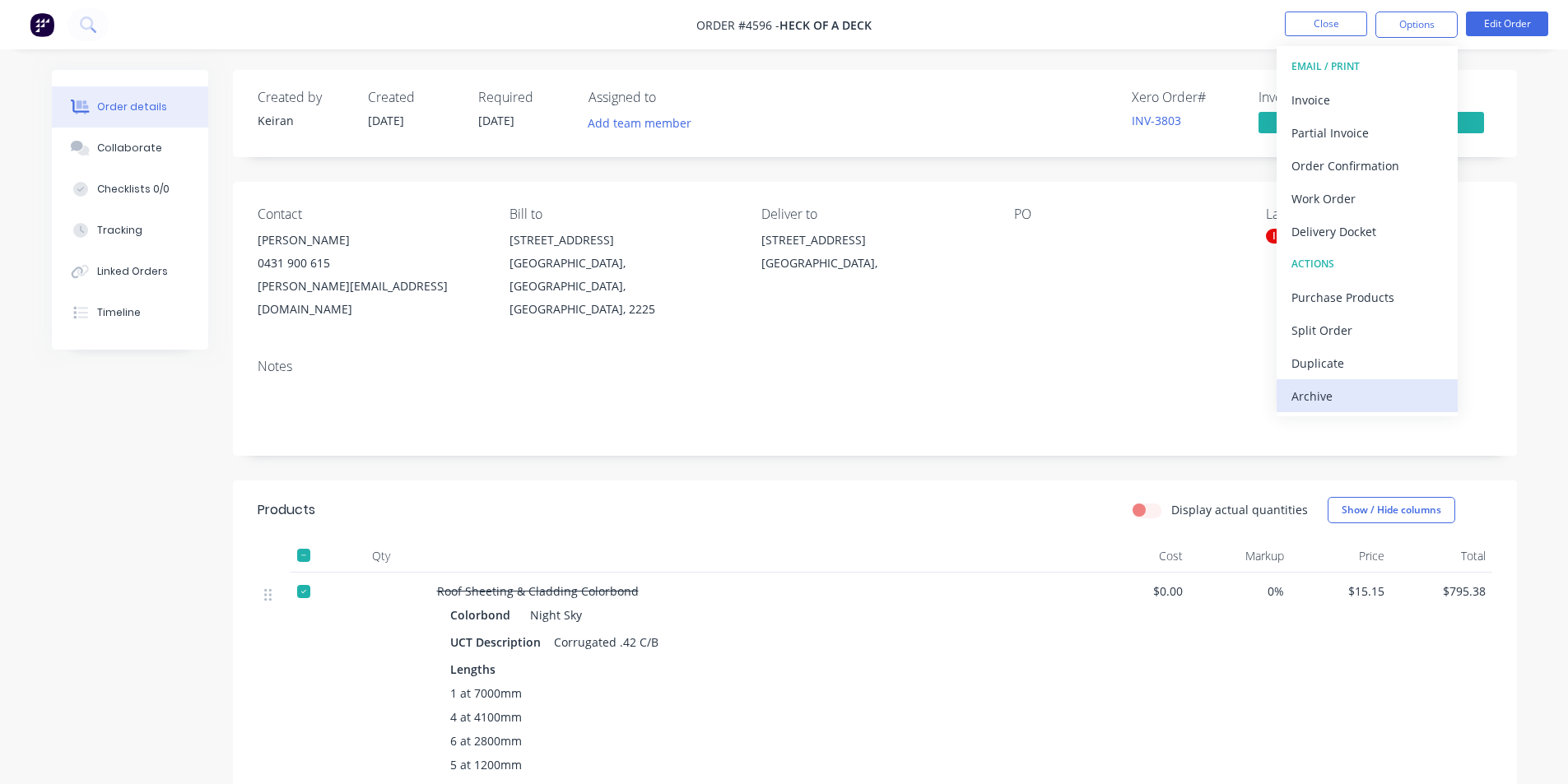
click at [1352, 396] on div "Archive" at bounding box center [1367, 396] width 151 height 24
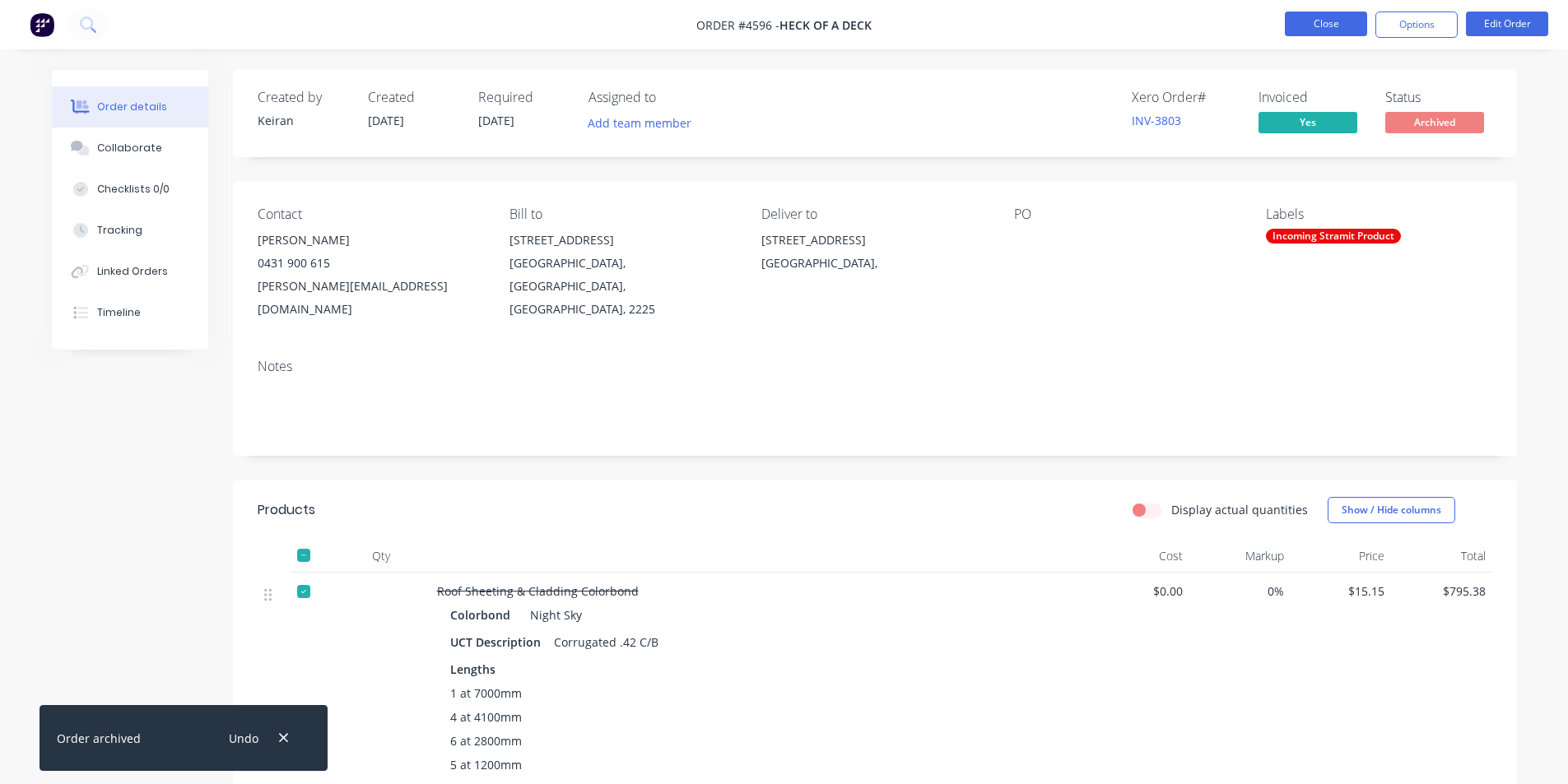
click at [1332, 22] on button "Close" at bounding box center [1326, 24] width 82 height 25
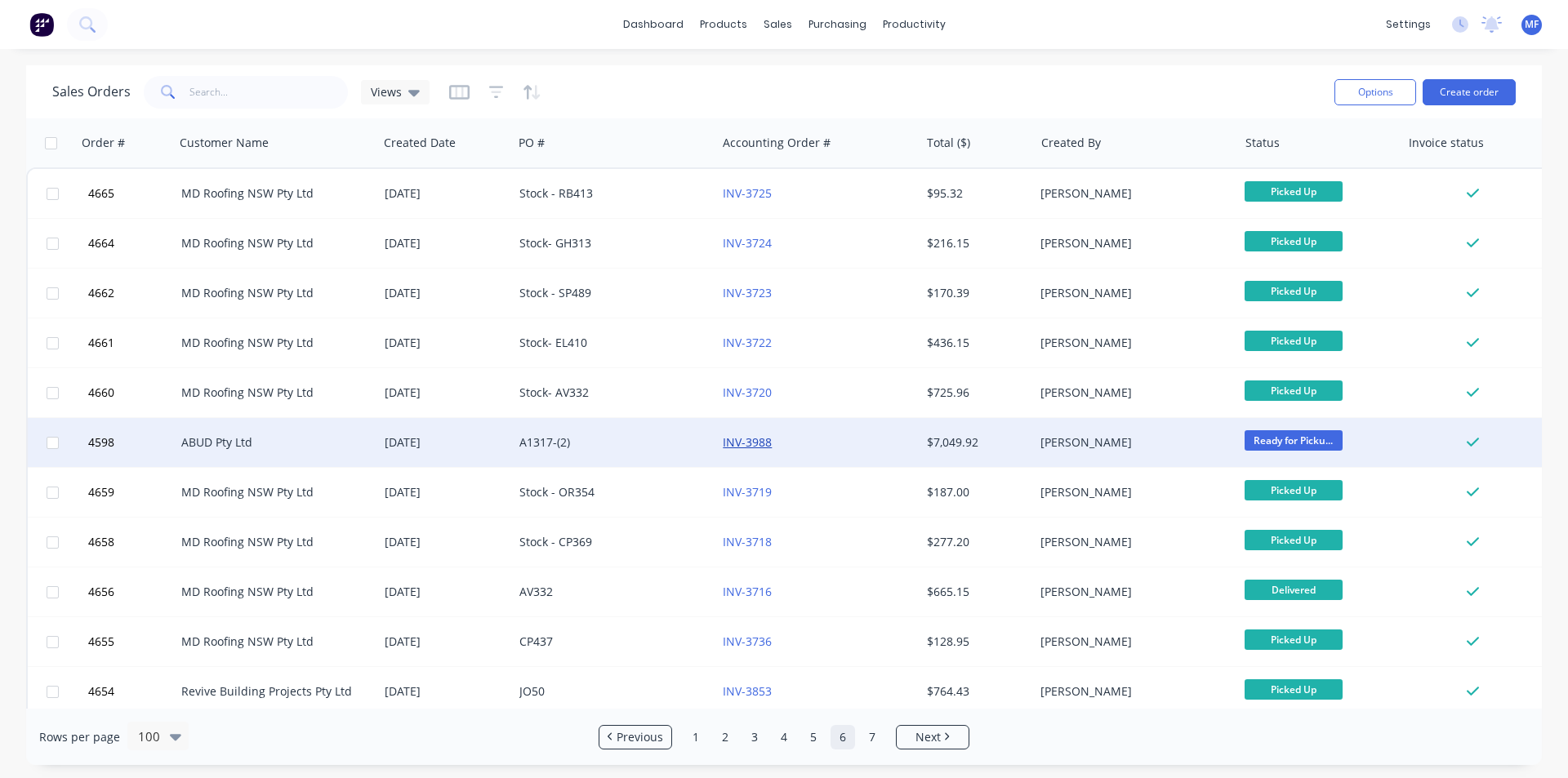
click at [748, 440] on link "INV-3988" at bounding box center [748, 443] width 49 height 16
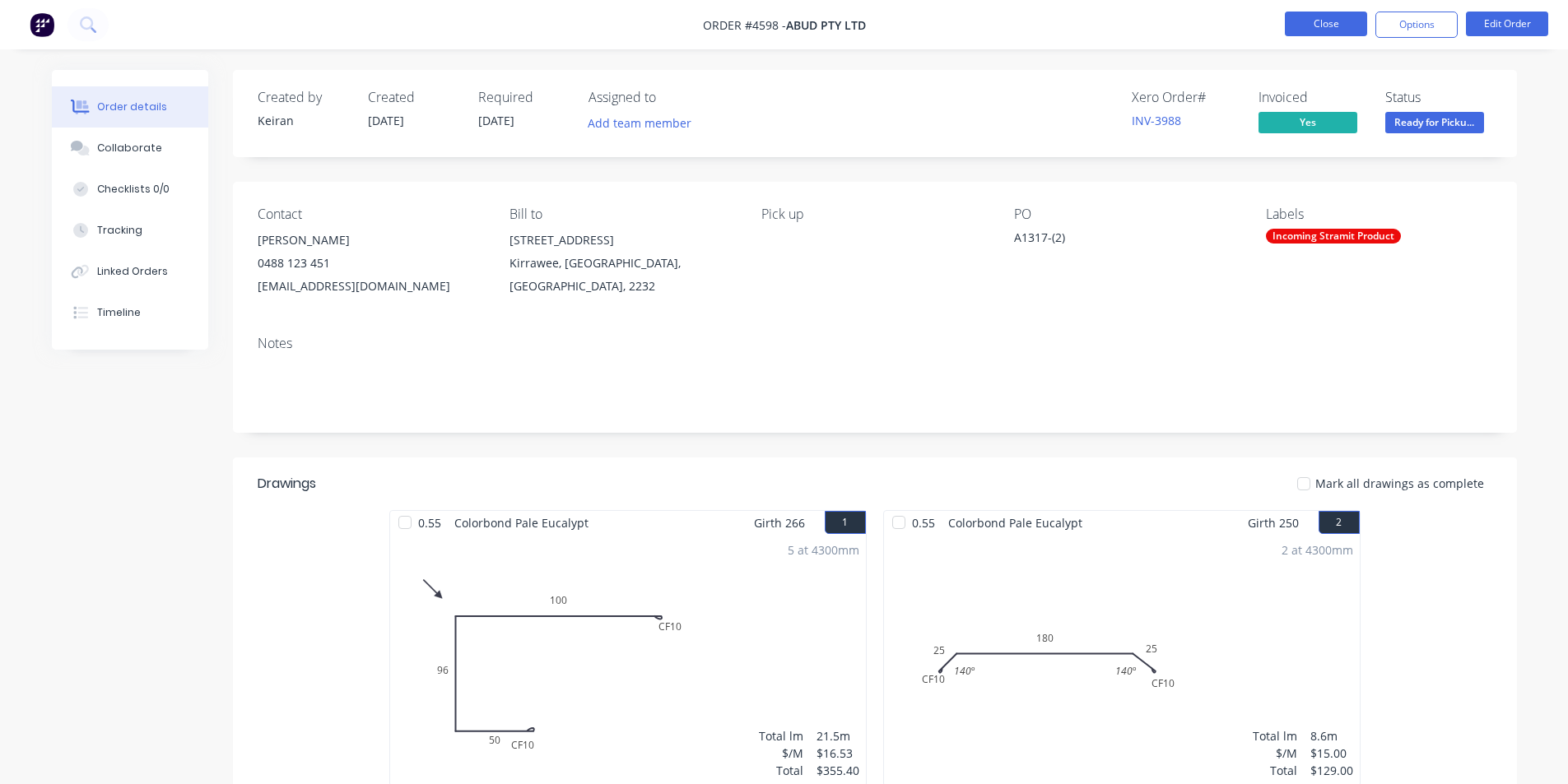
click at [1339, 23] on button "Close" at bounding box center [1326, 24] width 82 height 25
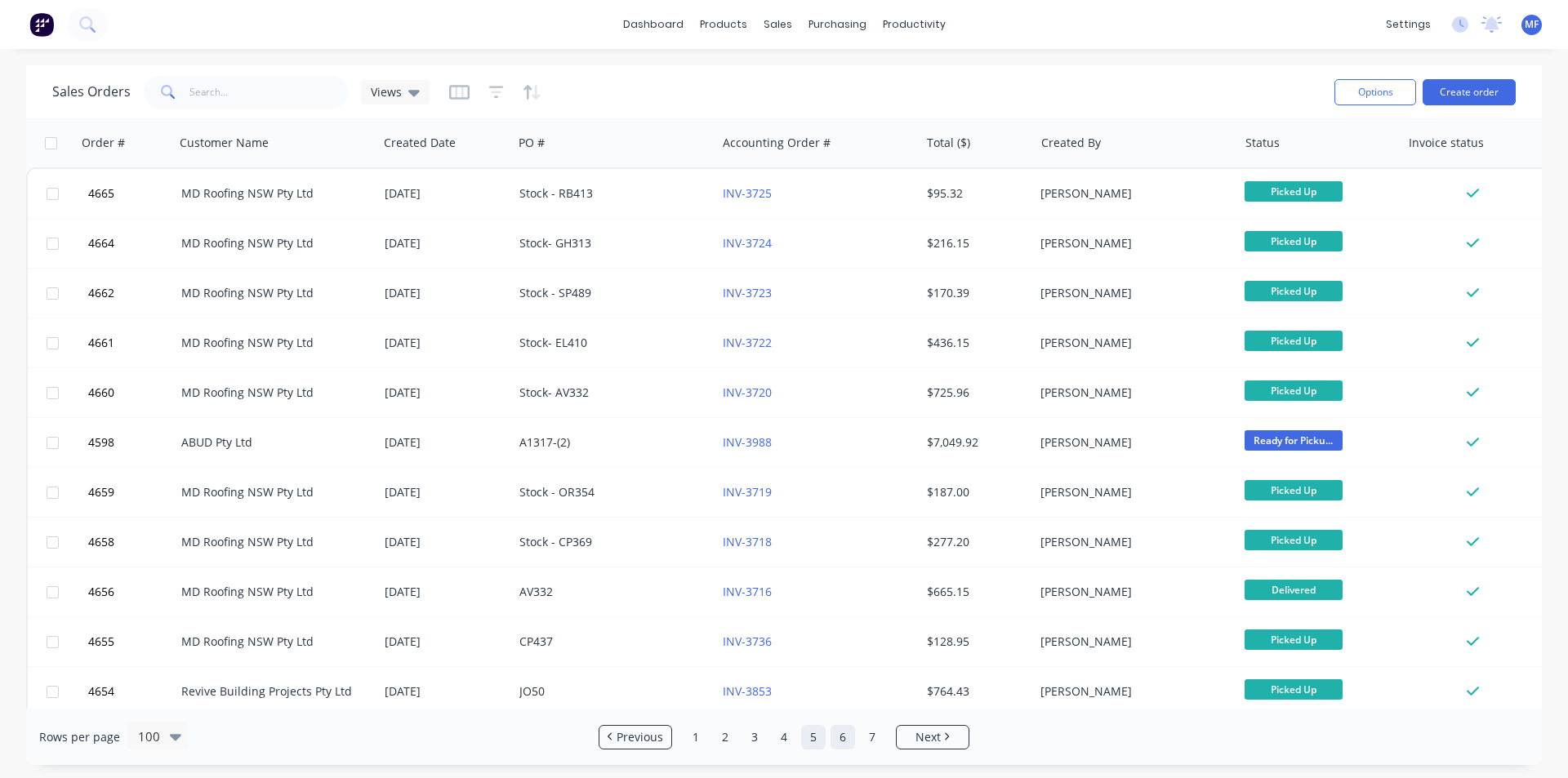
click at [812, 733] on link "5" at bounding box center [813, 738] width 25 height 25
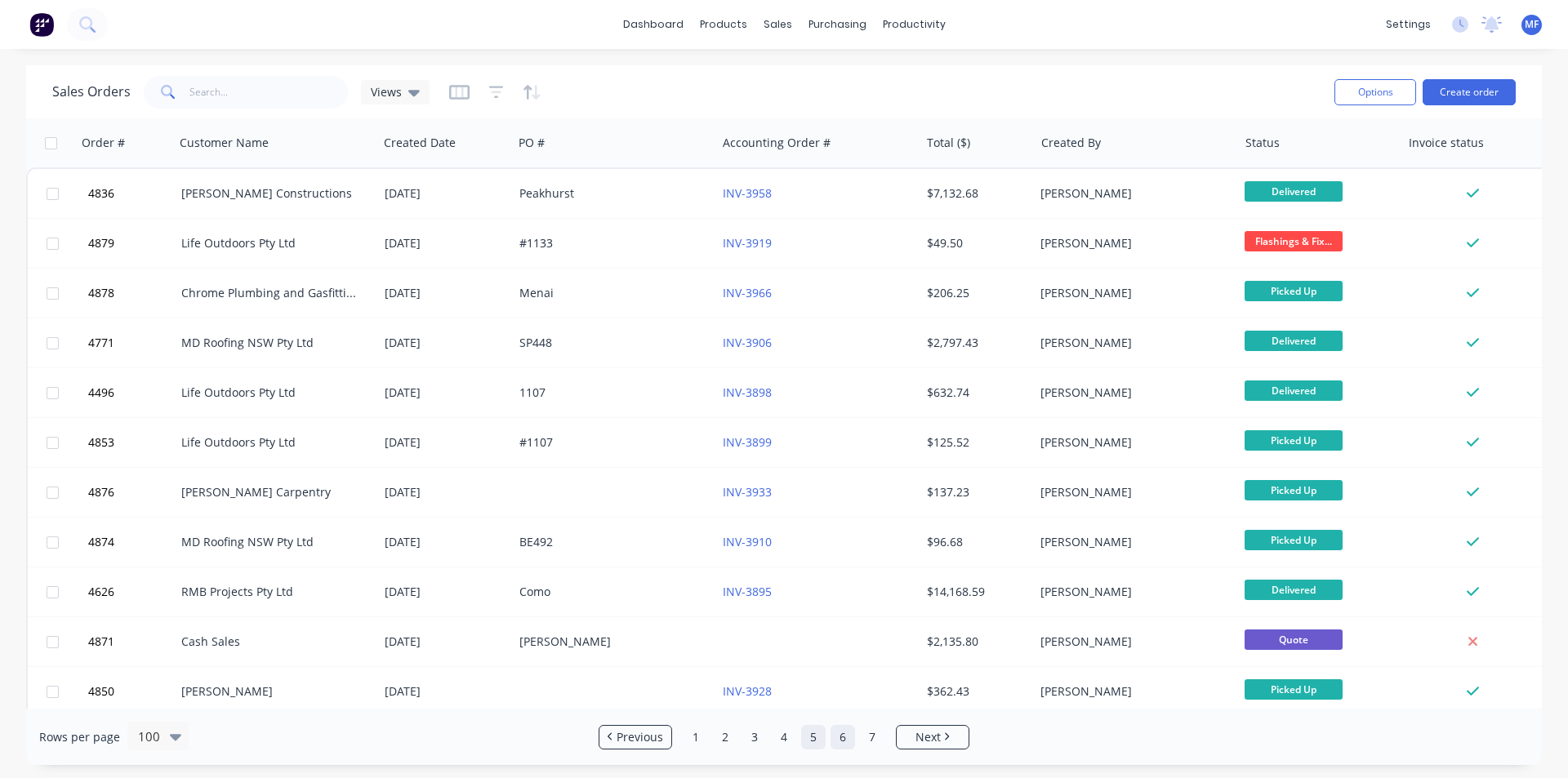
click at [837, 731] on link "6" at bounding box center [843, 738] width 25 height 25
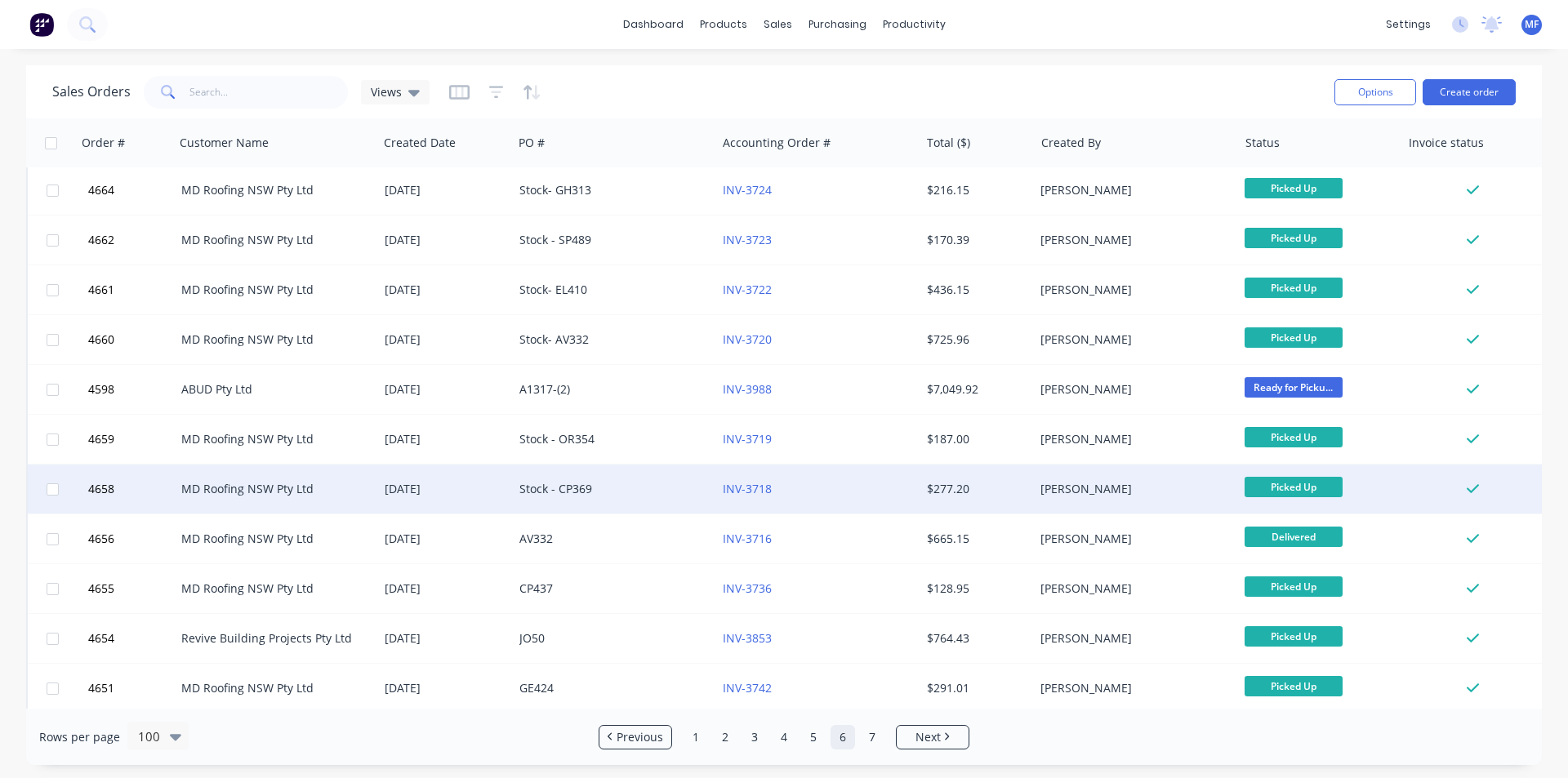
scroll to position [327, 0]
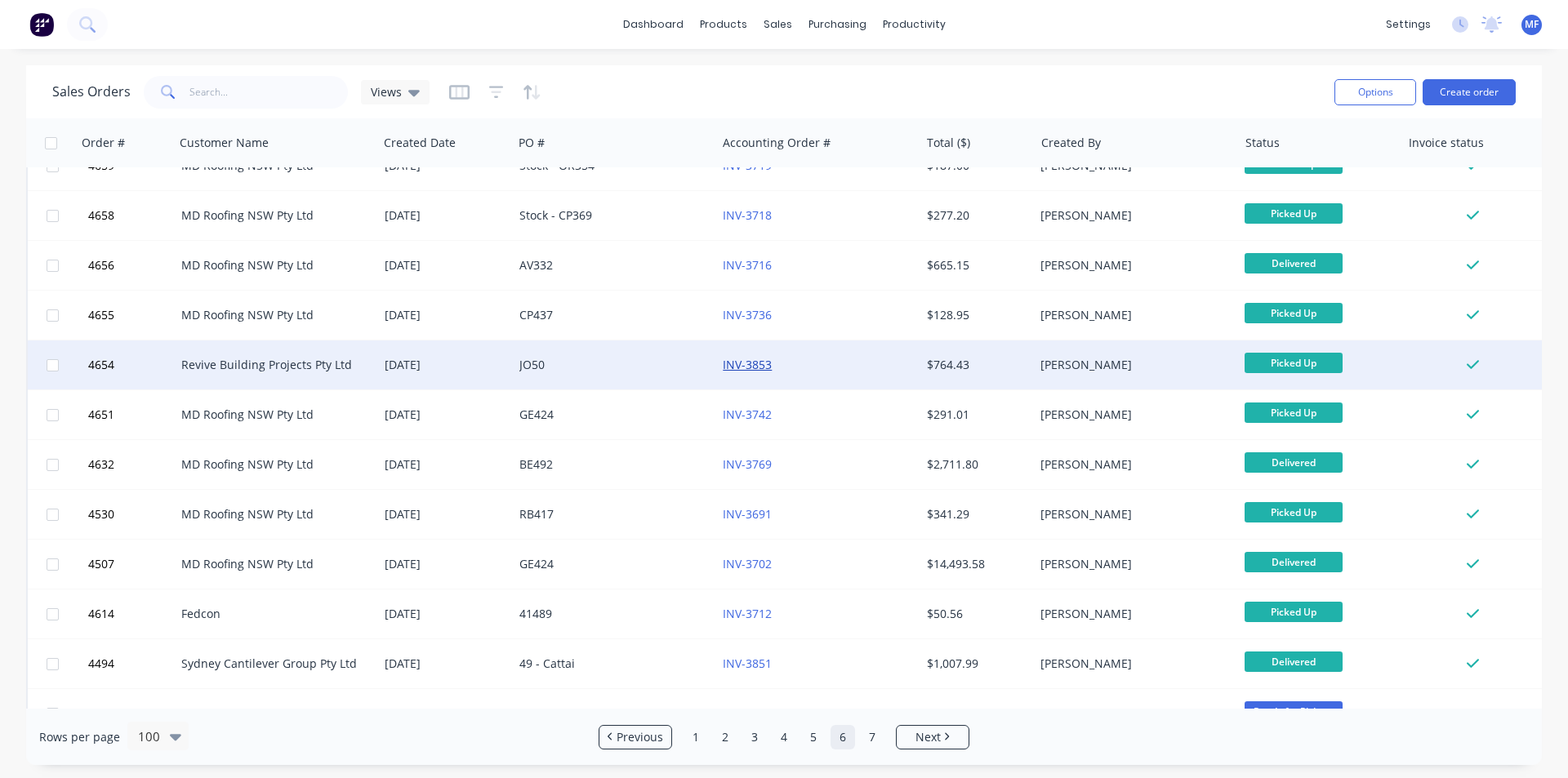
click at [750, 361] on link "INV-3853" at bounding box center [748, 364] width 49 height 16
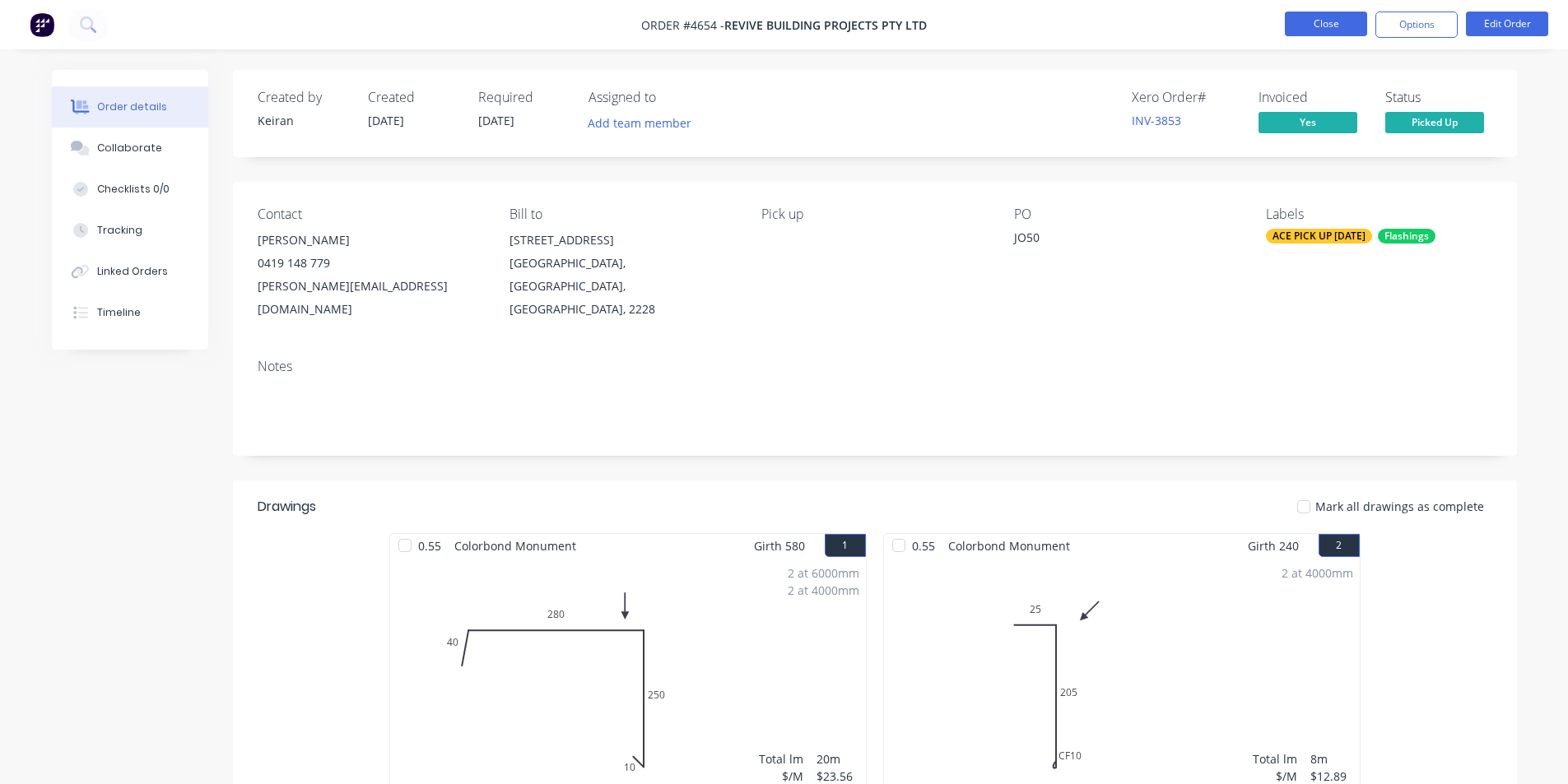
click at [1340, 25] on button "Close" at bounding box center [1326, 24] width 82 height 25
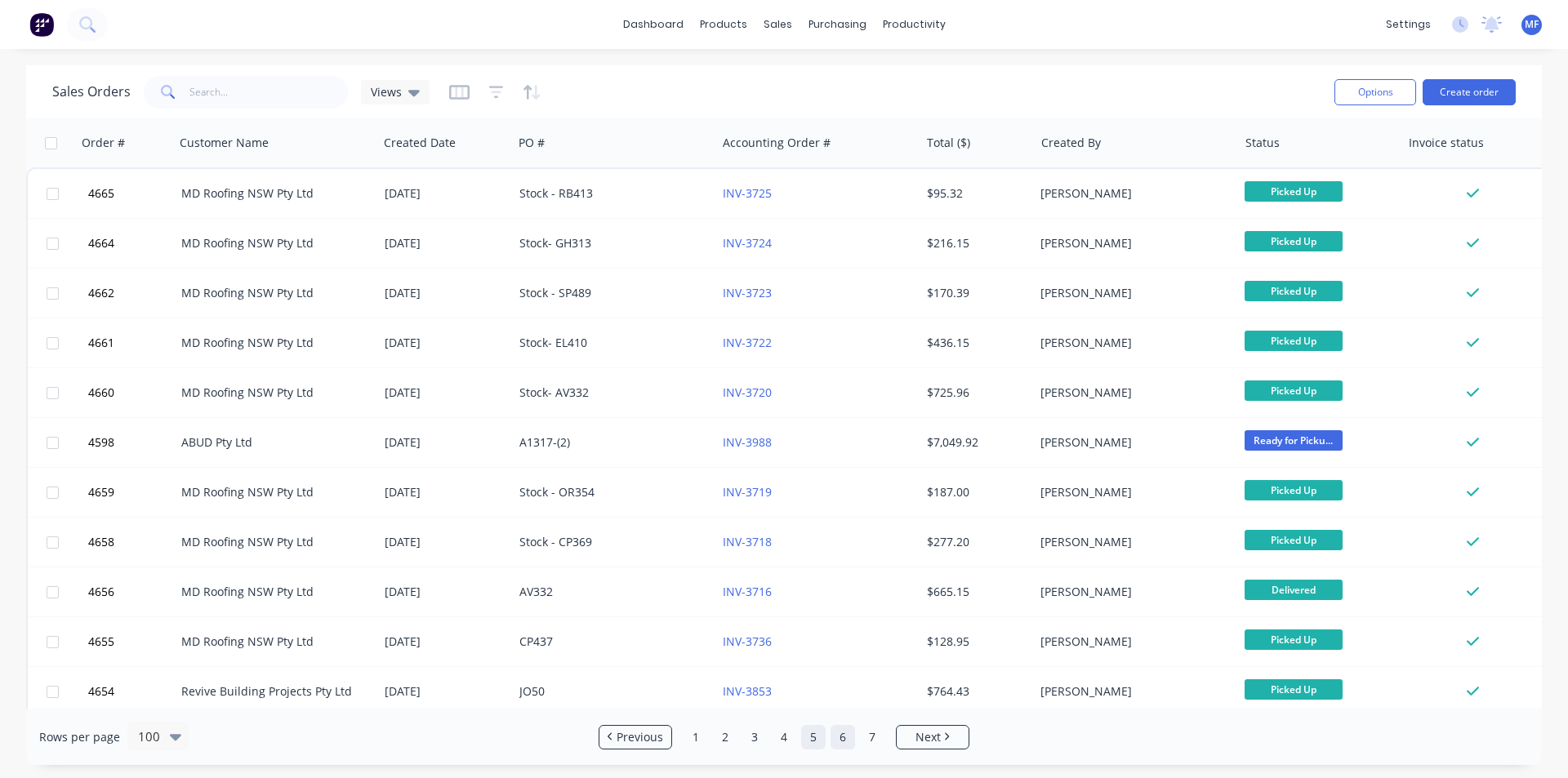
click at [812, 739] on link "5" at bounding box center [813, 738] width 25 height 25
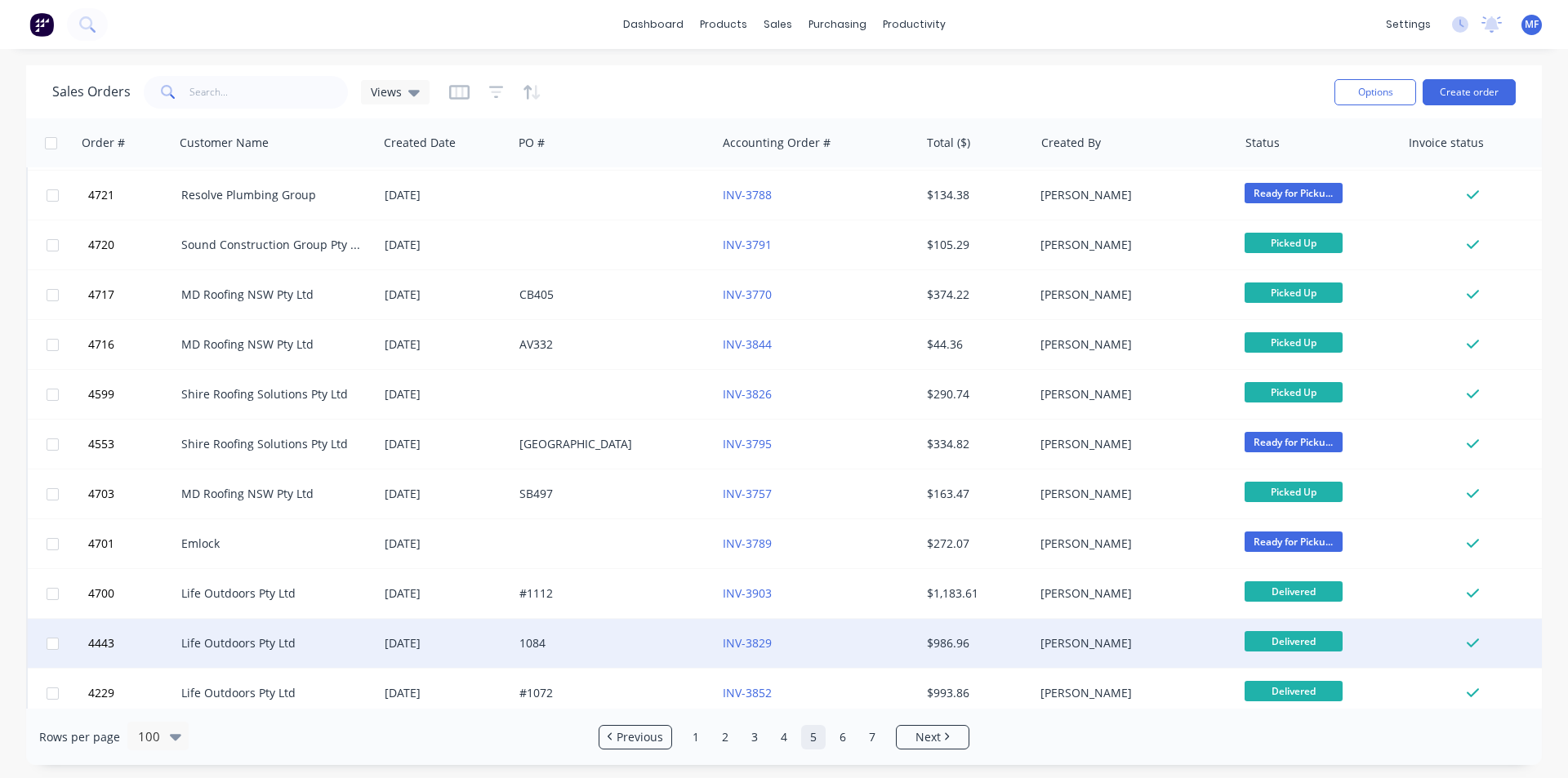
scroll to position [4448, 0]
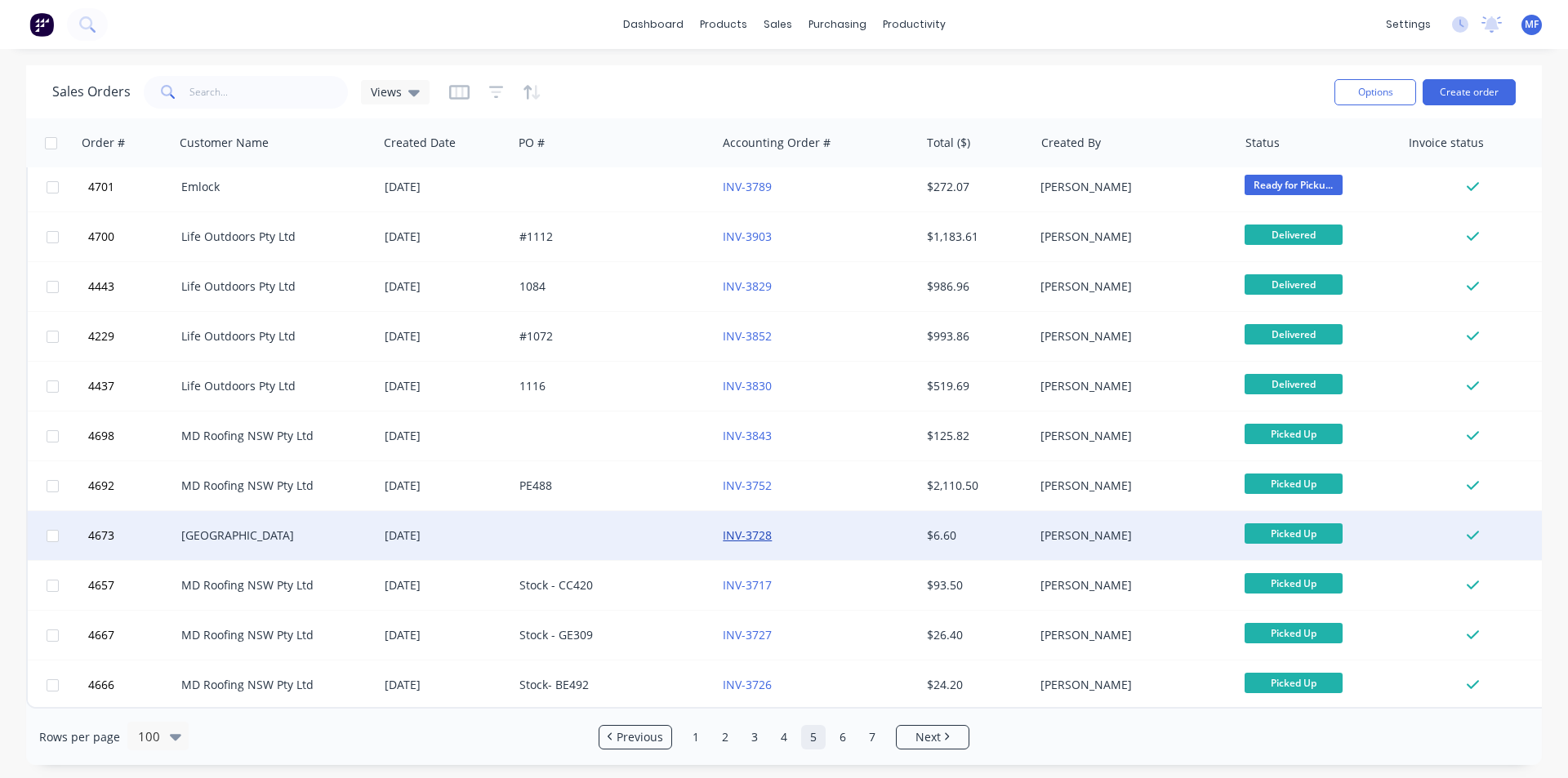
click at [754, 529] on link "INV-3728" at bounding box center [748, 536] width 49 height 16
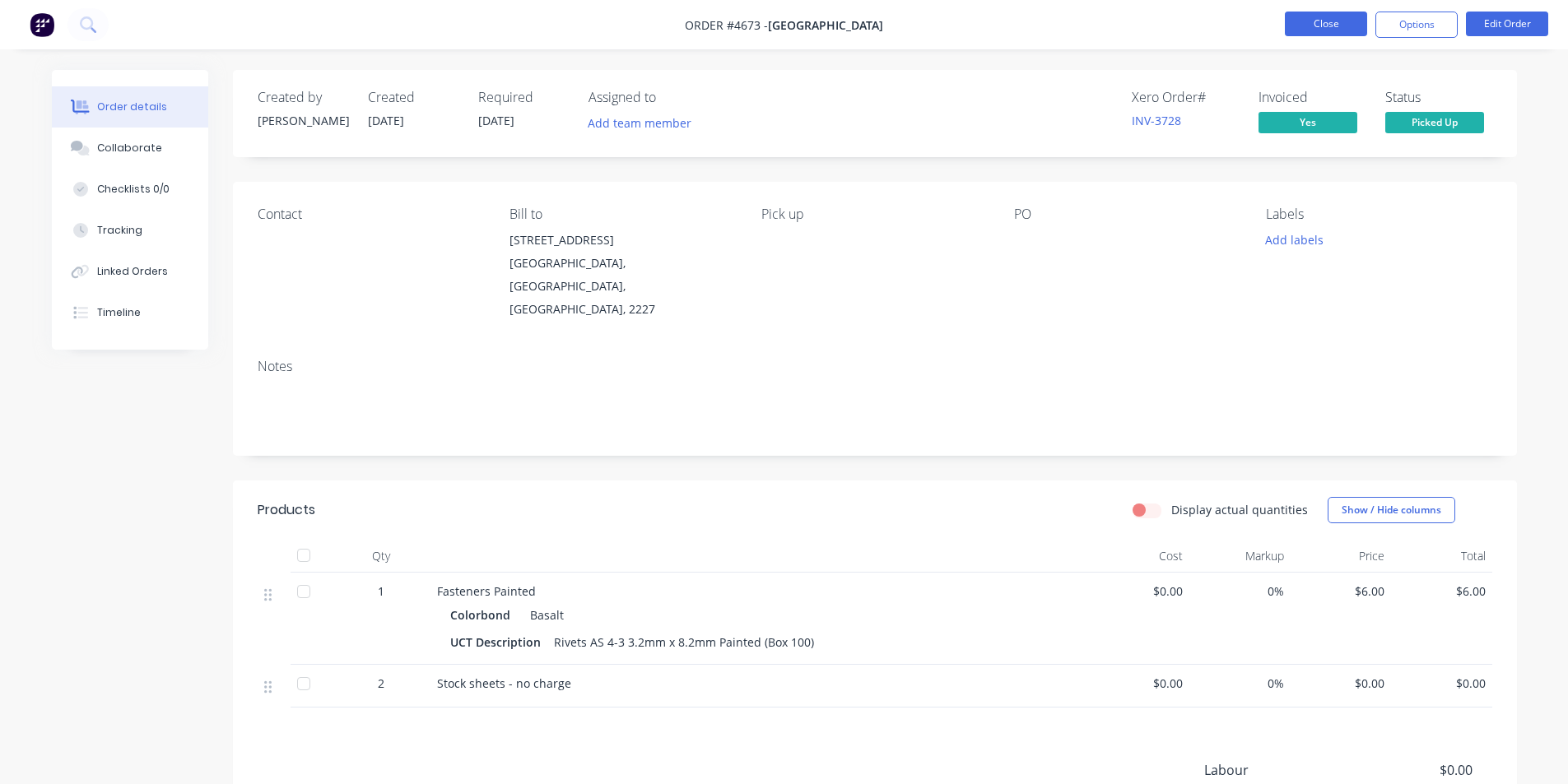
click at [1348, 20] on button "Close" at bounding box center [1326, 24] width 82 height 25
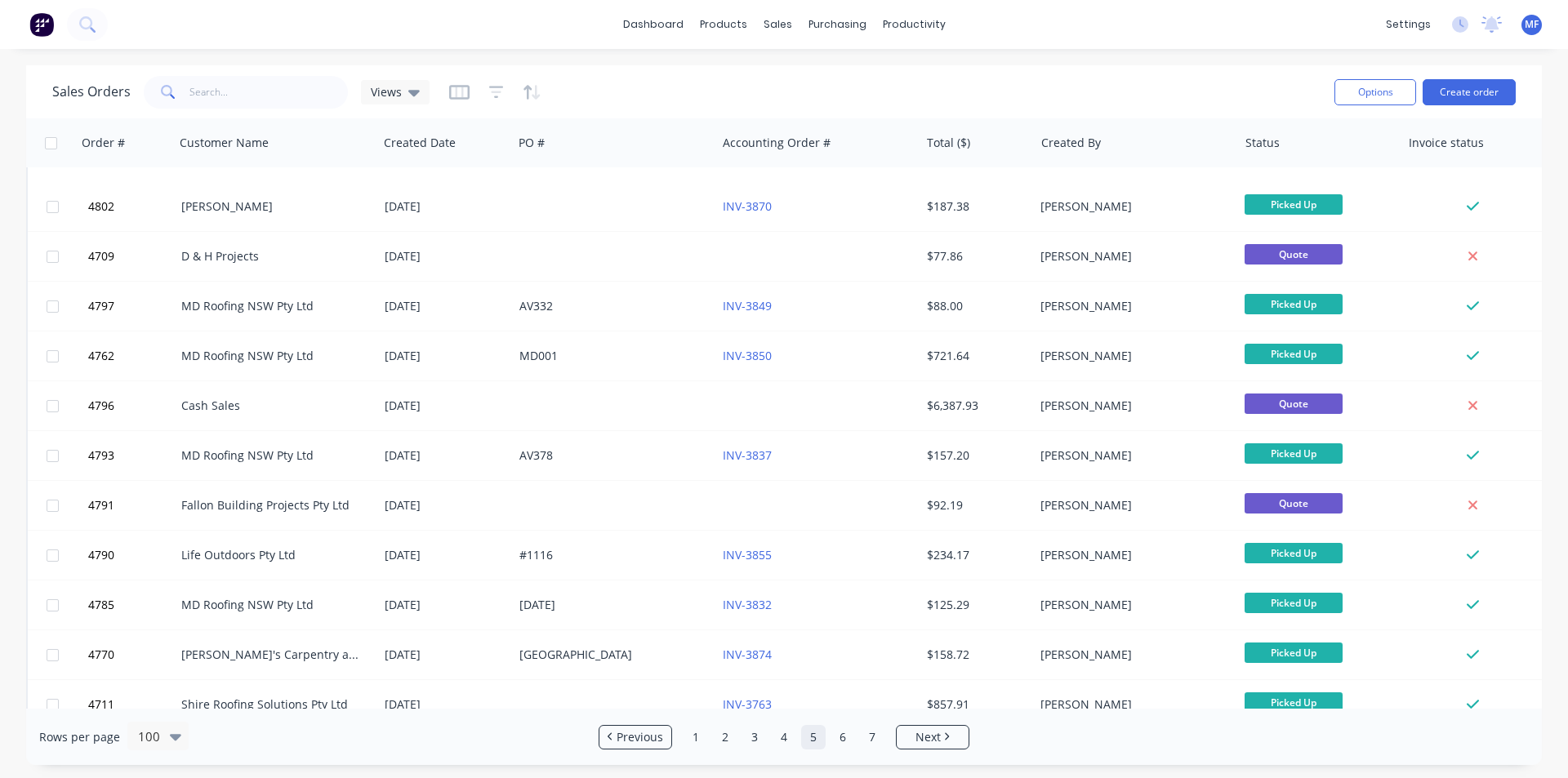
scroll to position [4448, 0]
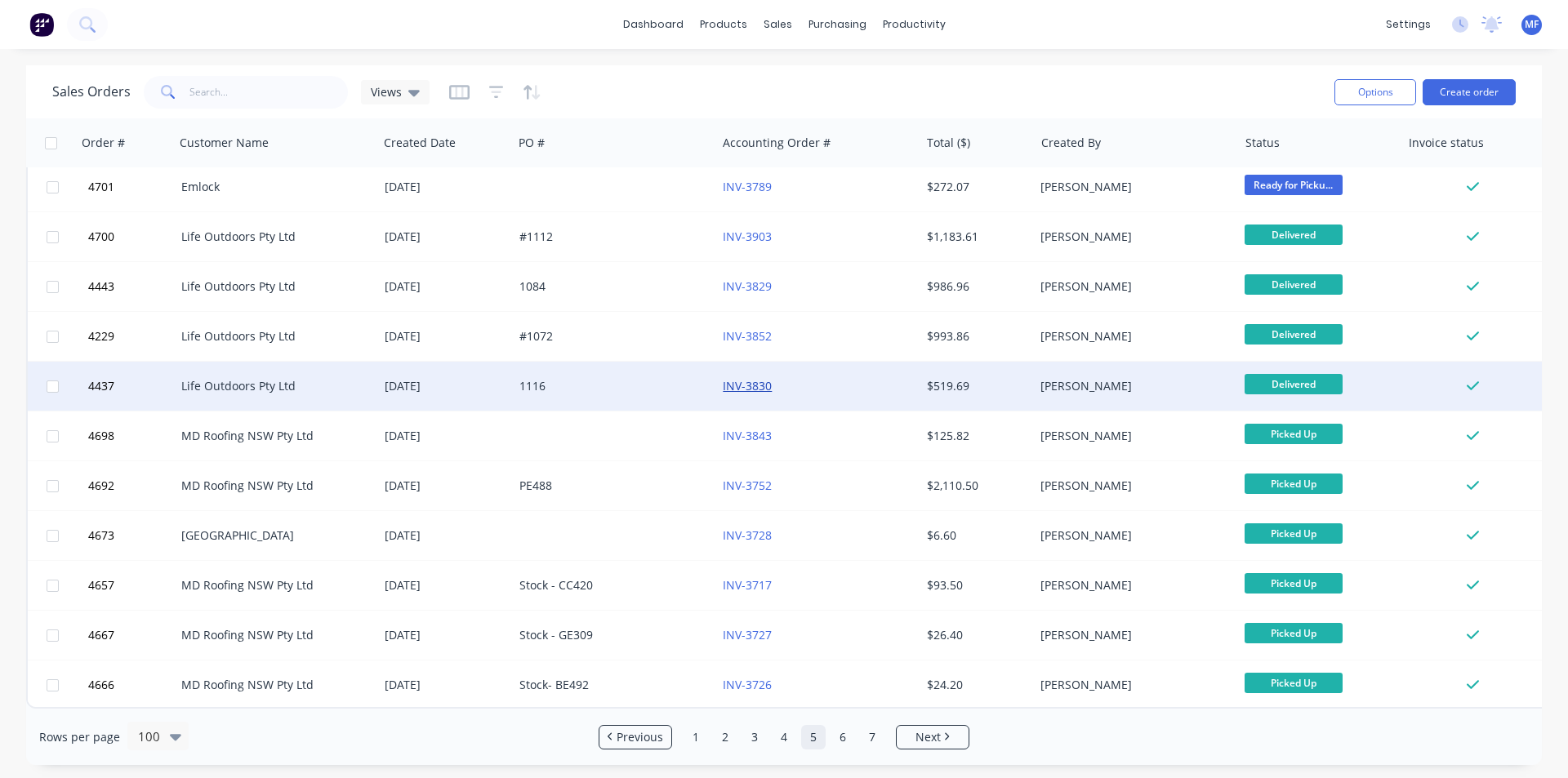
click at [756, 380] on link "INV-3830" at bounding box center [748, 386] width 49 height 16
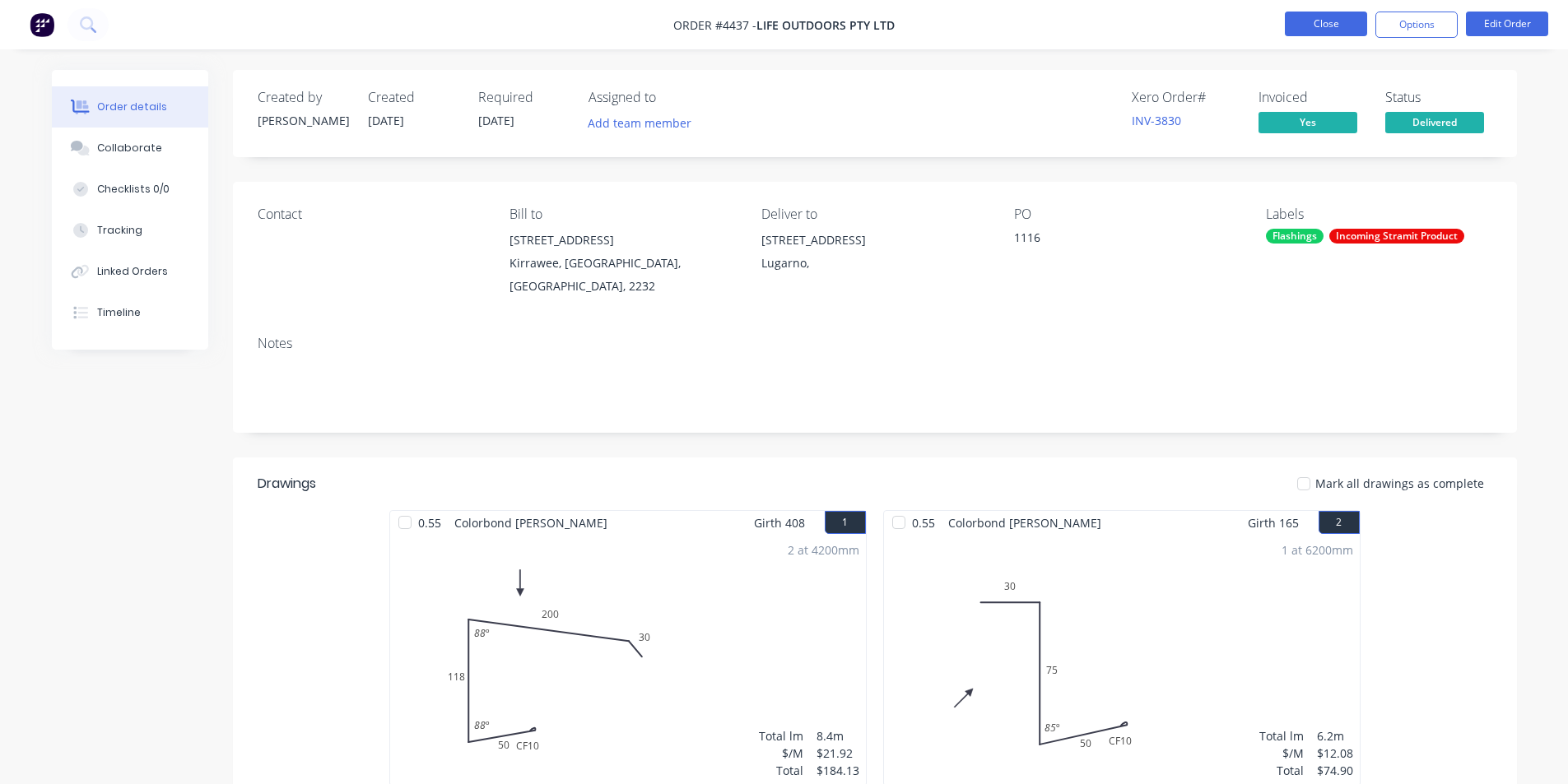
click at [1329, 18] on button "Close" at bounding box center [1326, 24] width 82 height 25
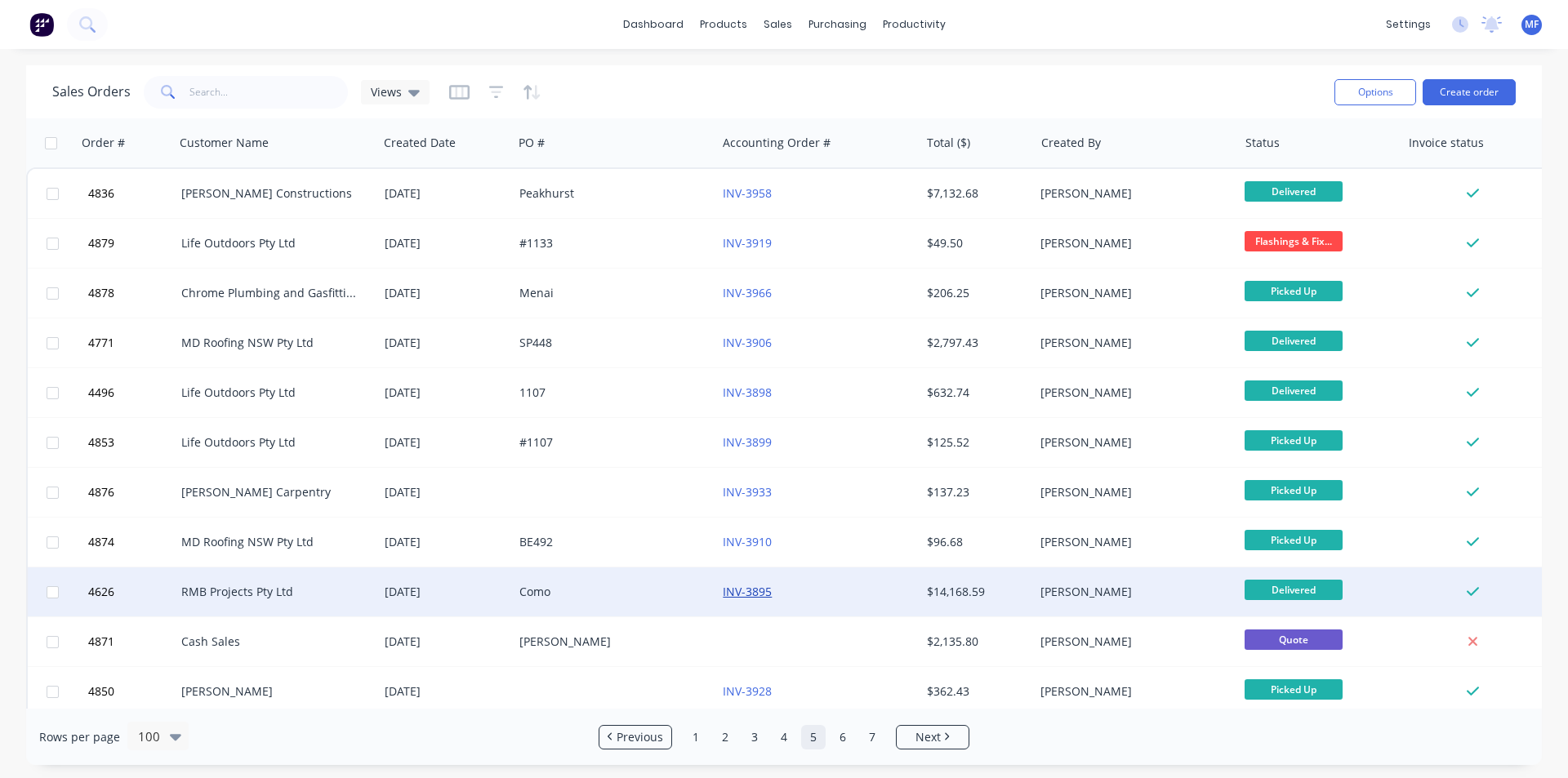
click at [747, 587] on link "INV-3895" at bounding box center [748, 592] width 49 height 16
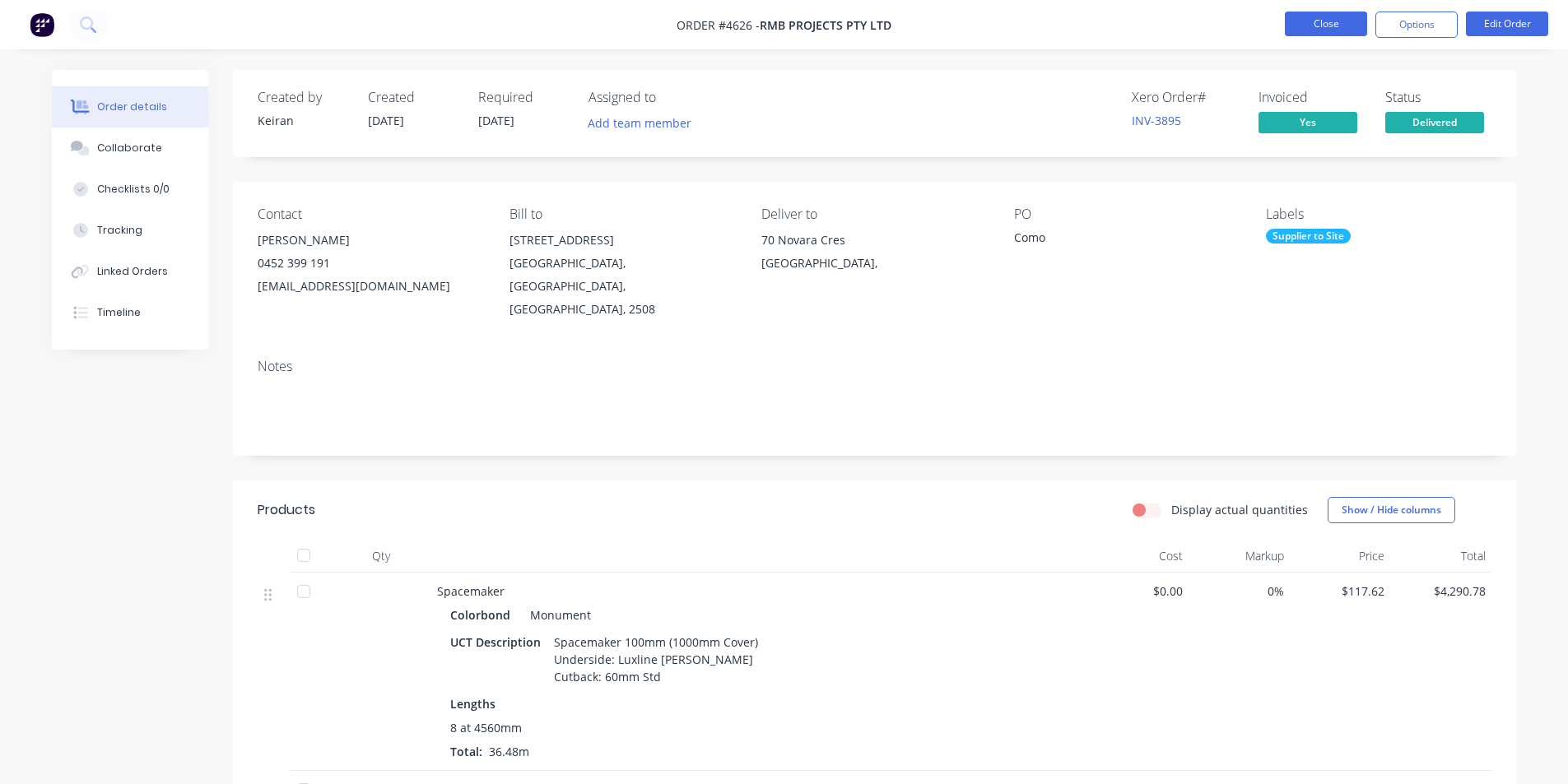
click at [1321, 26] on button "Close" at bounding box center [1326, 24] width 82 height 25
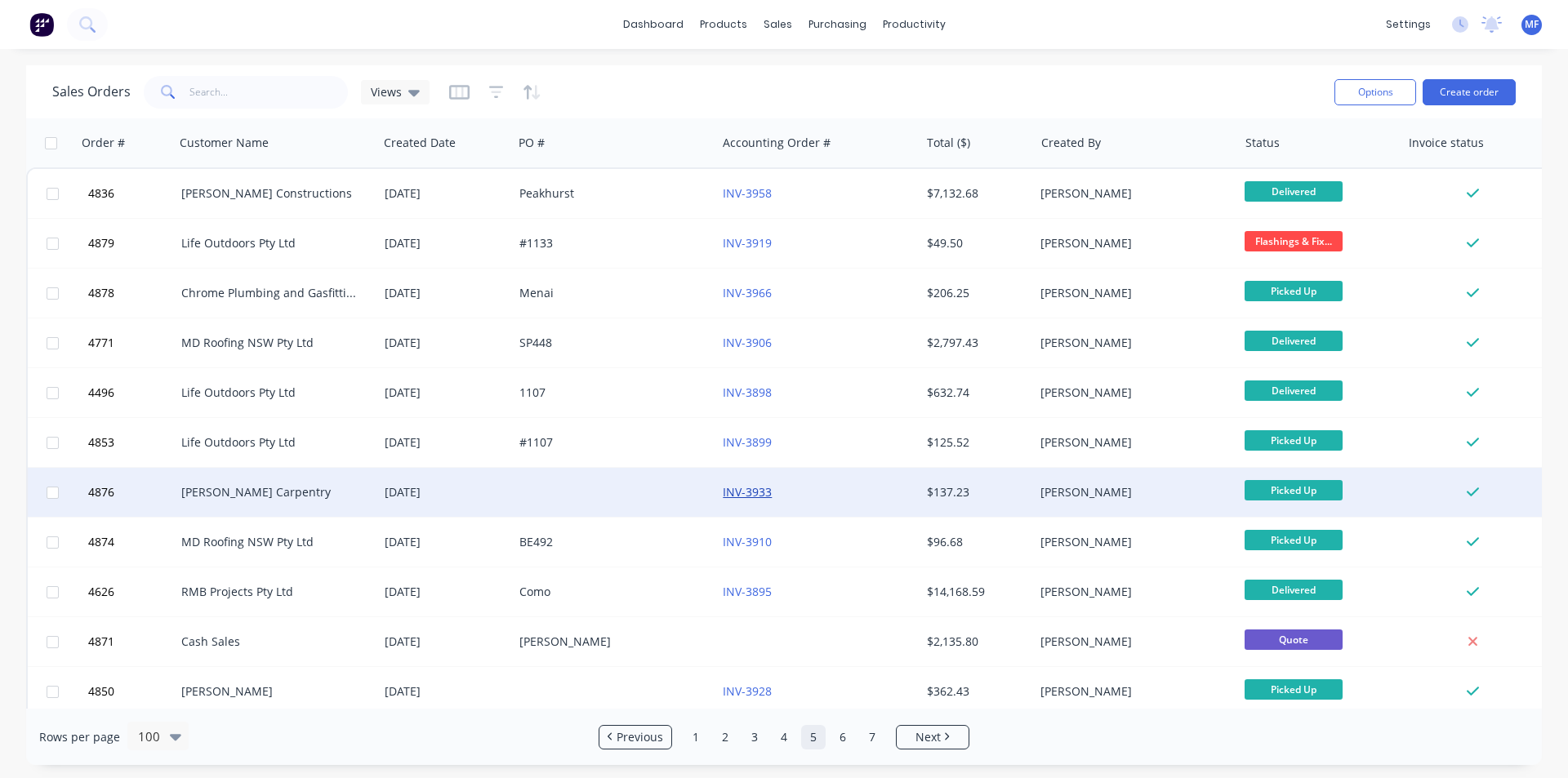
click at [762, 493] on link "INV-3933" at bounding box center [748, 492] width 49 height 16
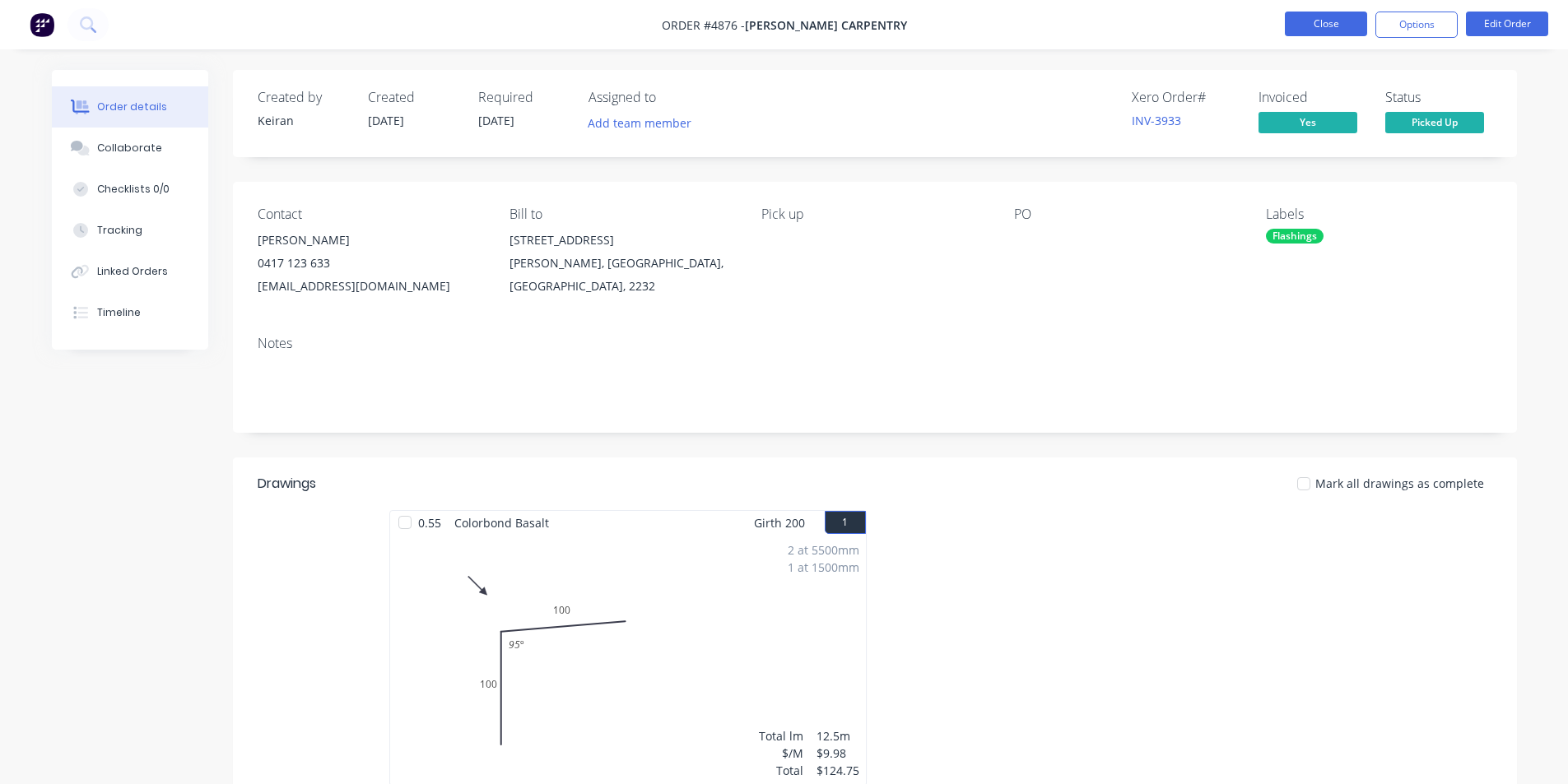
click at [1297, 19] on button "Close" at bounding box center [1326, 24] width 82 height 25
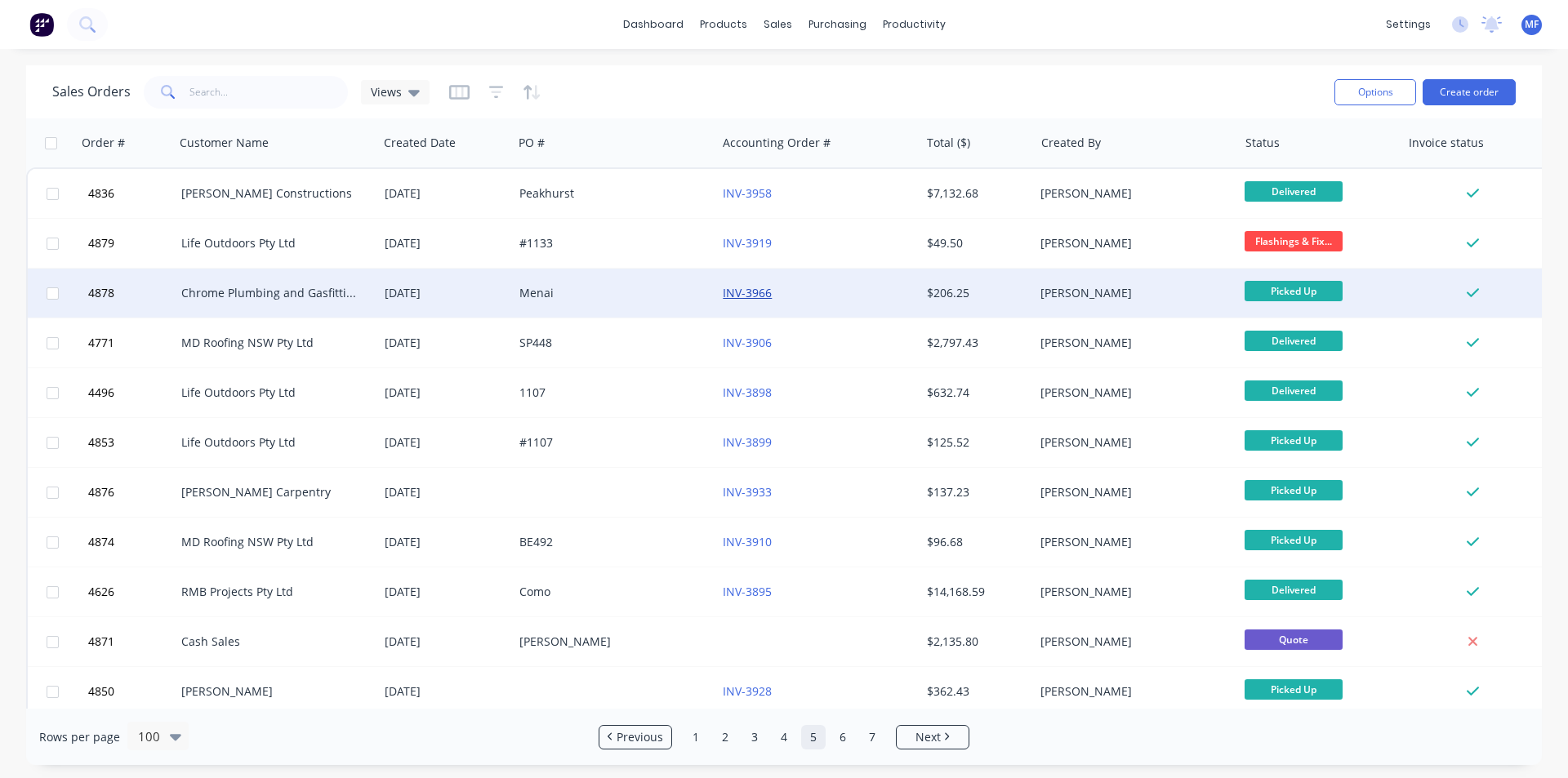
click at [745, 291] on link "INV-3966" at bounding box center [748, 293] width 49 height 16
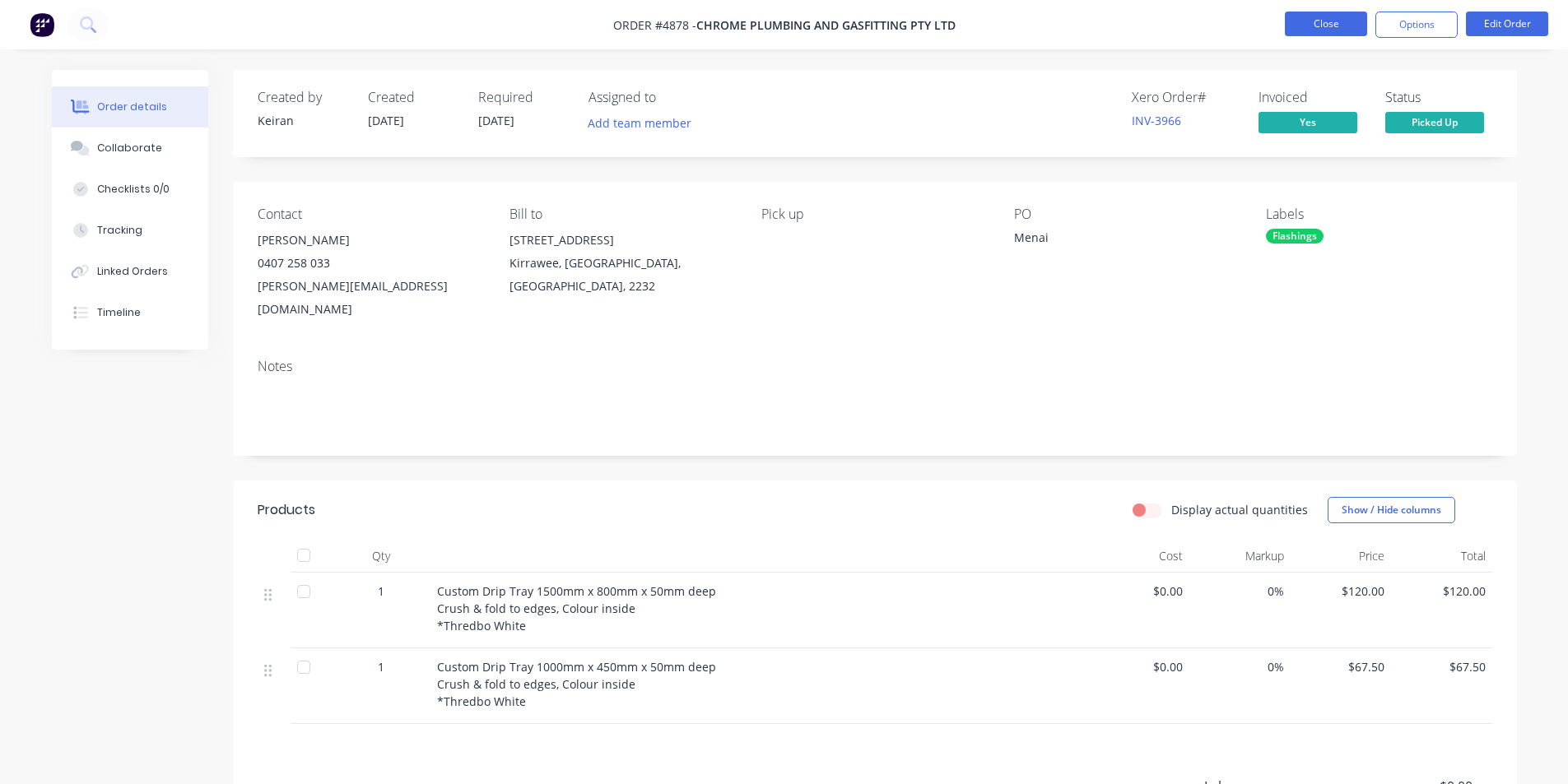
click at [1323, 22] on button "Close" at bounding box center [1326, 24] width 82 height 25
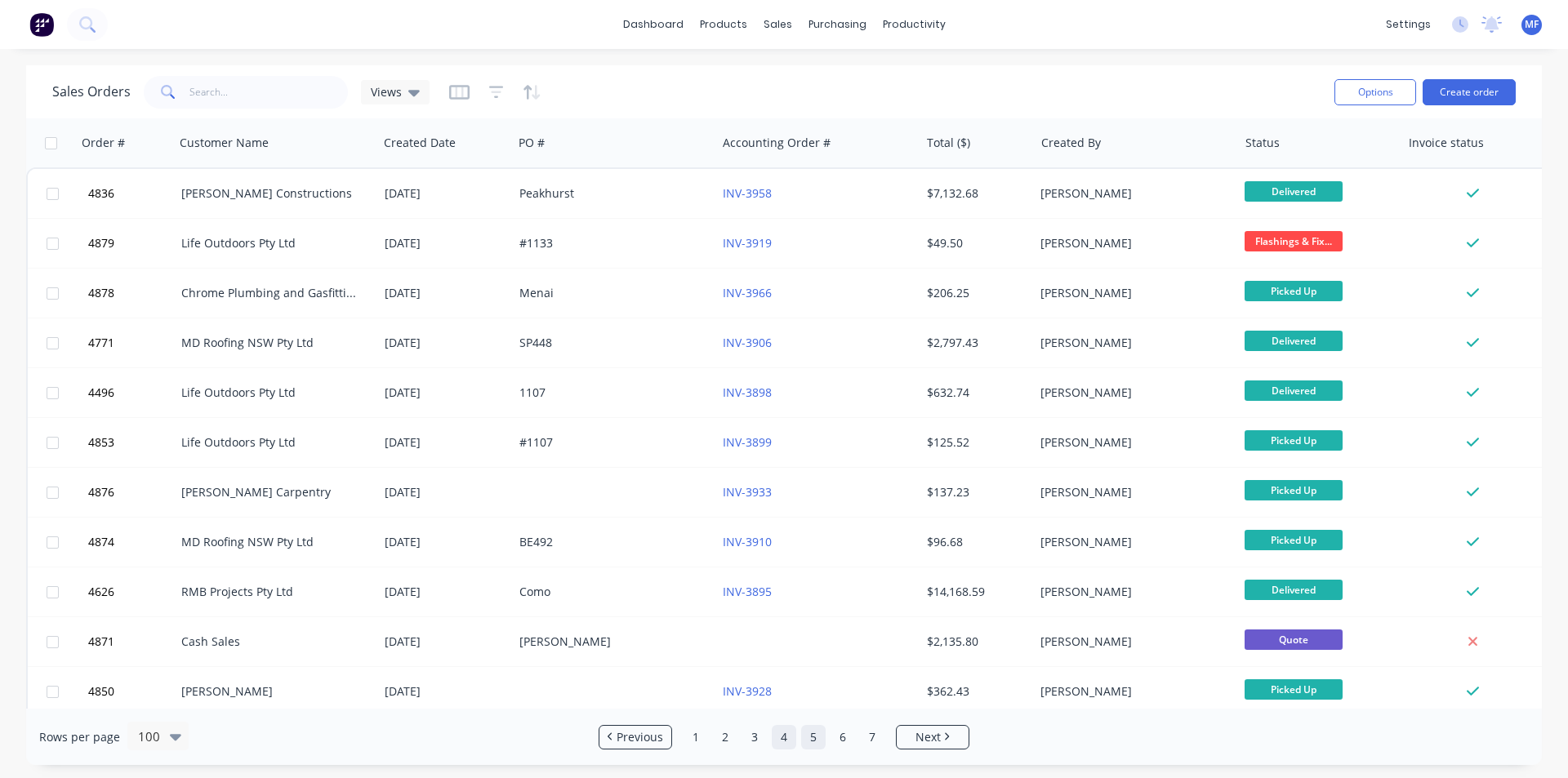
click at [787, 738] on link "4" at bounding box center [784, 738] width 25 height 25
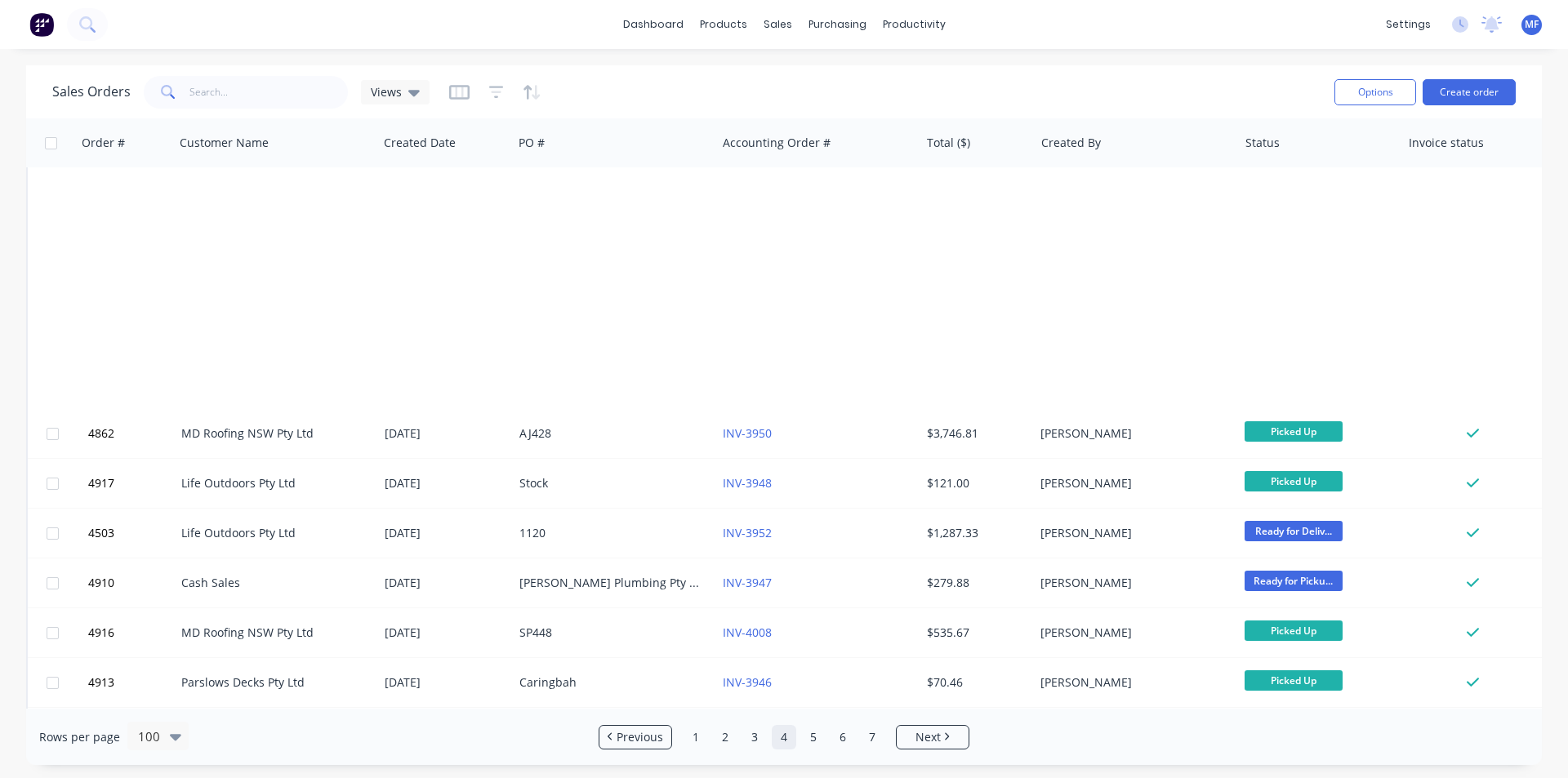
scroll to position [4448, 0]
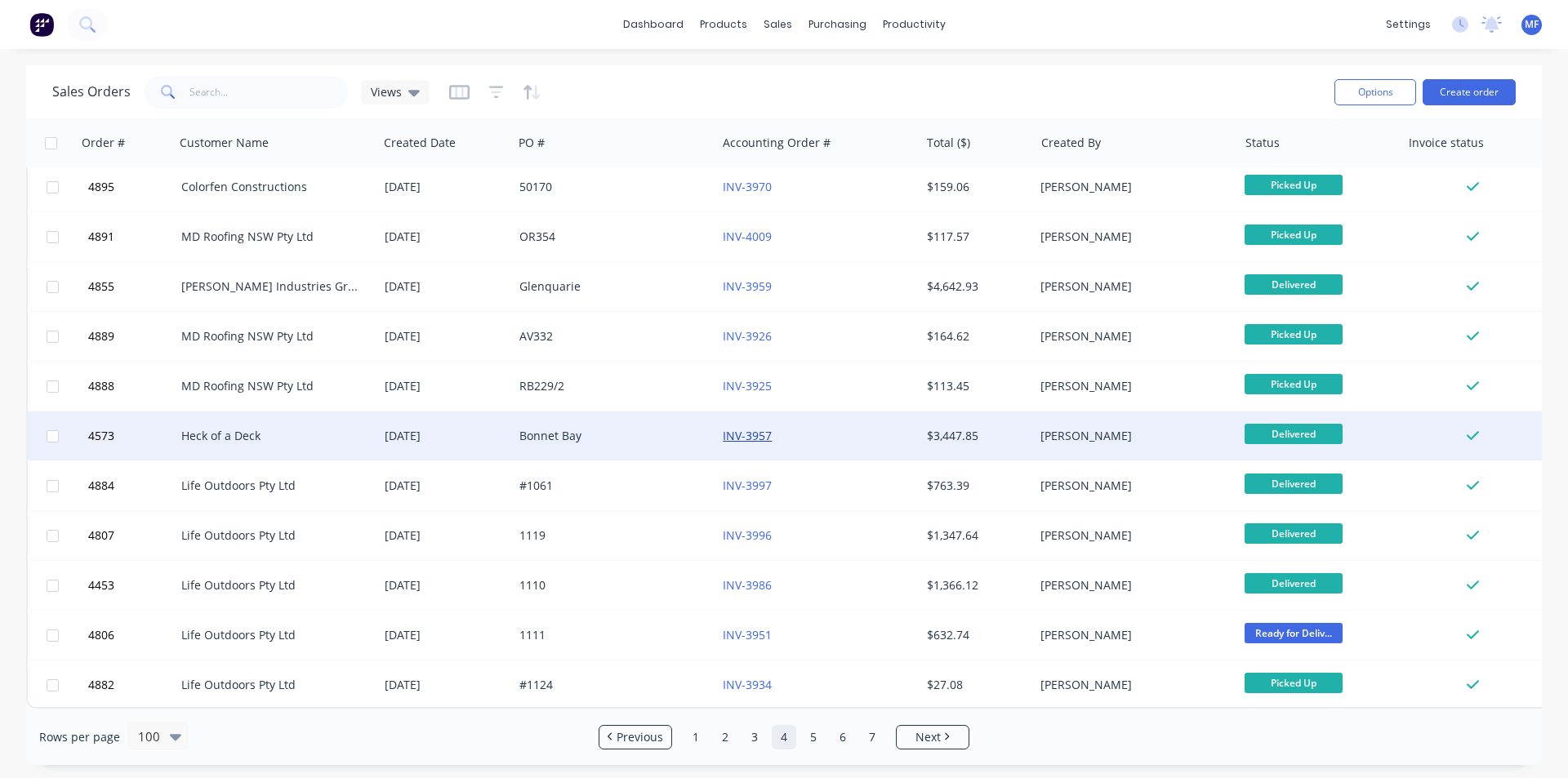
click at [768, 429] on link "INV-3957" at bounding box center [748, 436] width 49 height 16
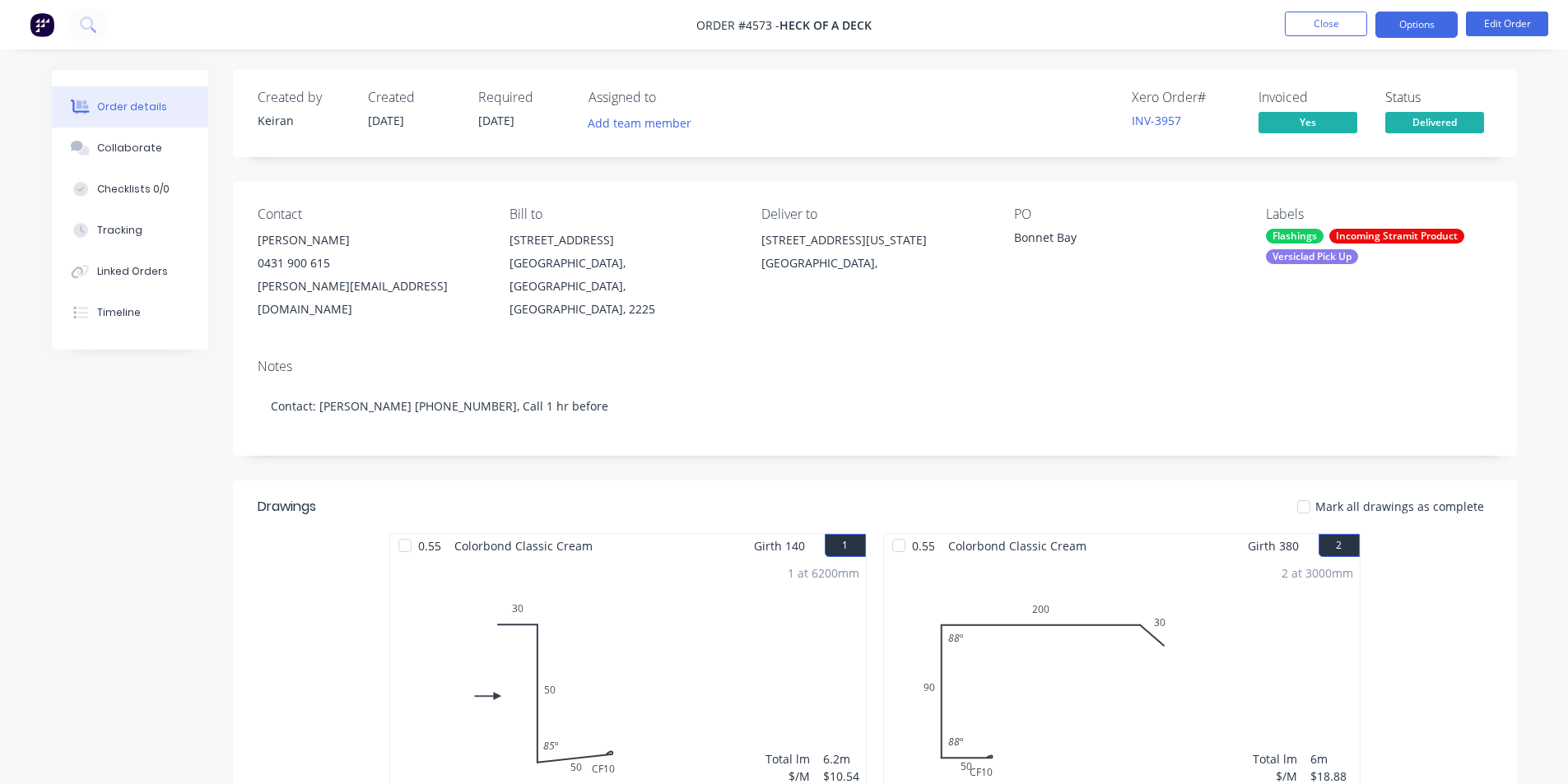
click at [1421, 15] on button "Options" at bounding box center [1417, 25] width 82 height 27
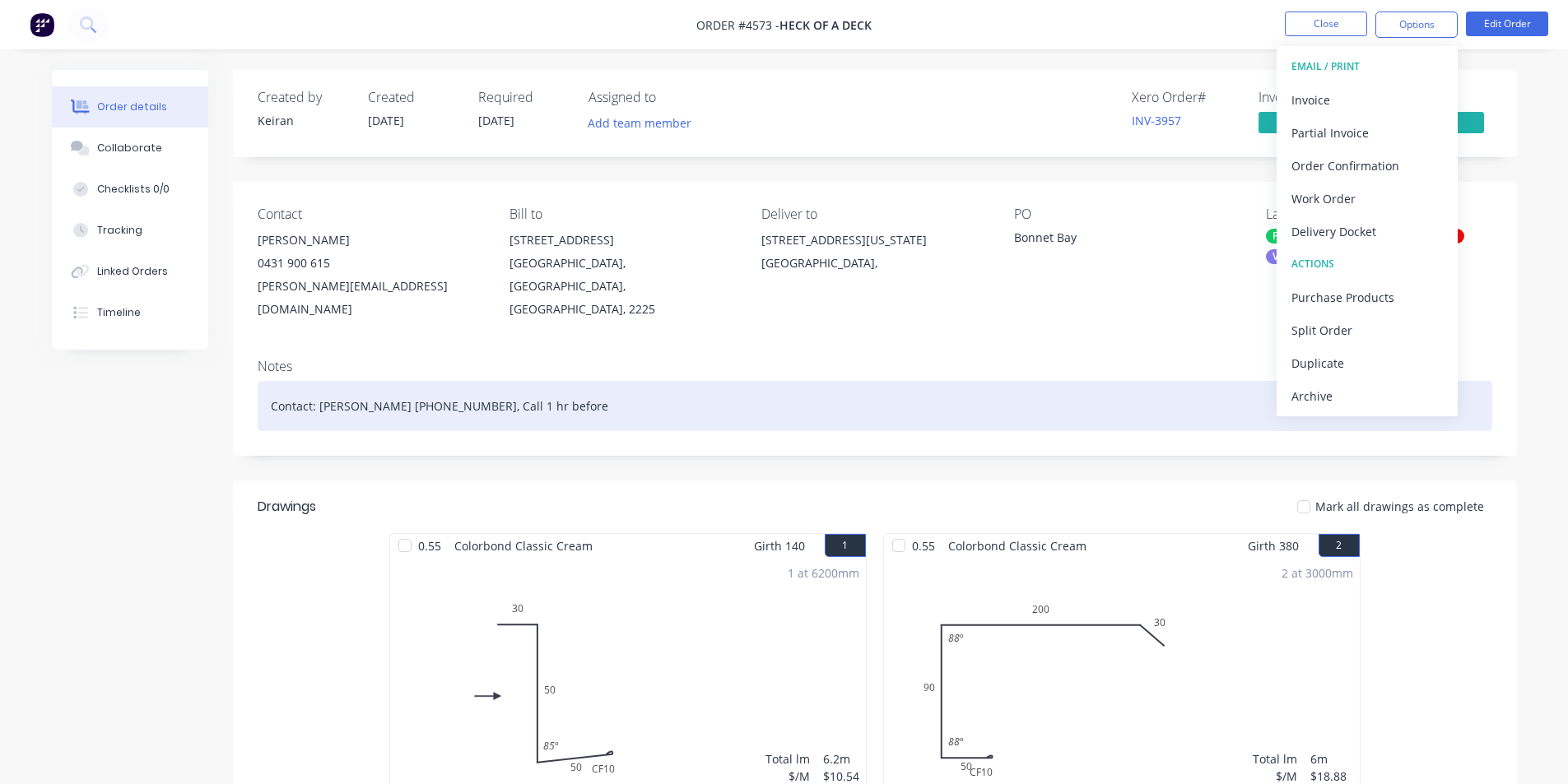
click at [1364, 391] on div "Archive" at bounding box center [1367, 396] width 151 height 24
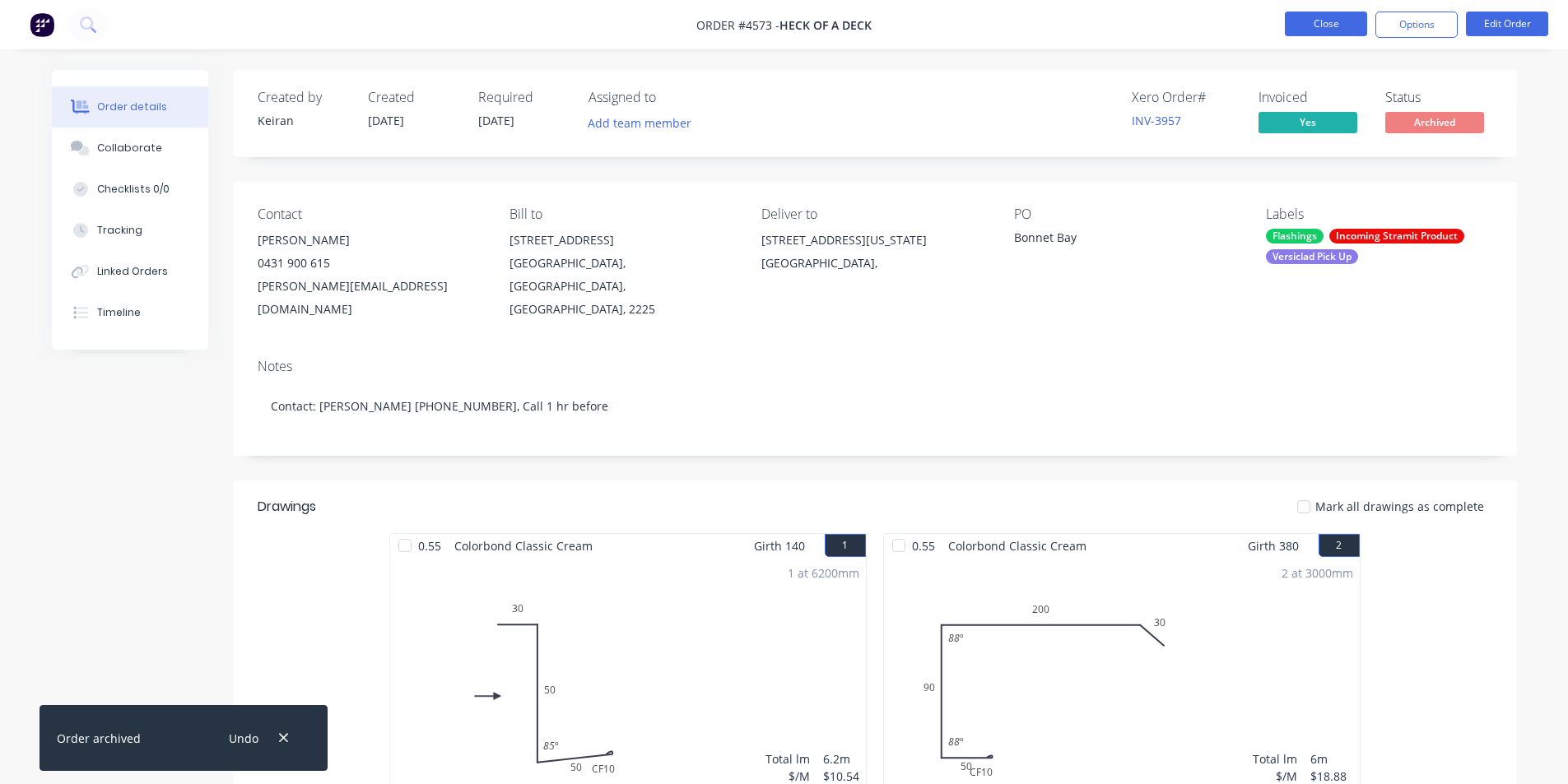
click at [1306, 22] on button "Close" at bounding box center [1326, 24] width 82 height 25
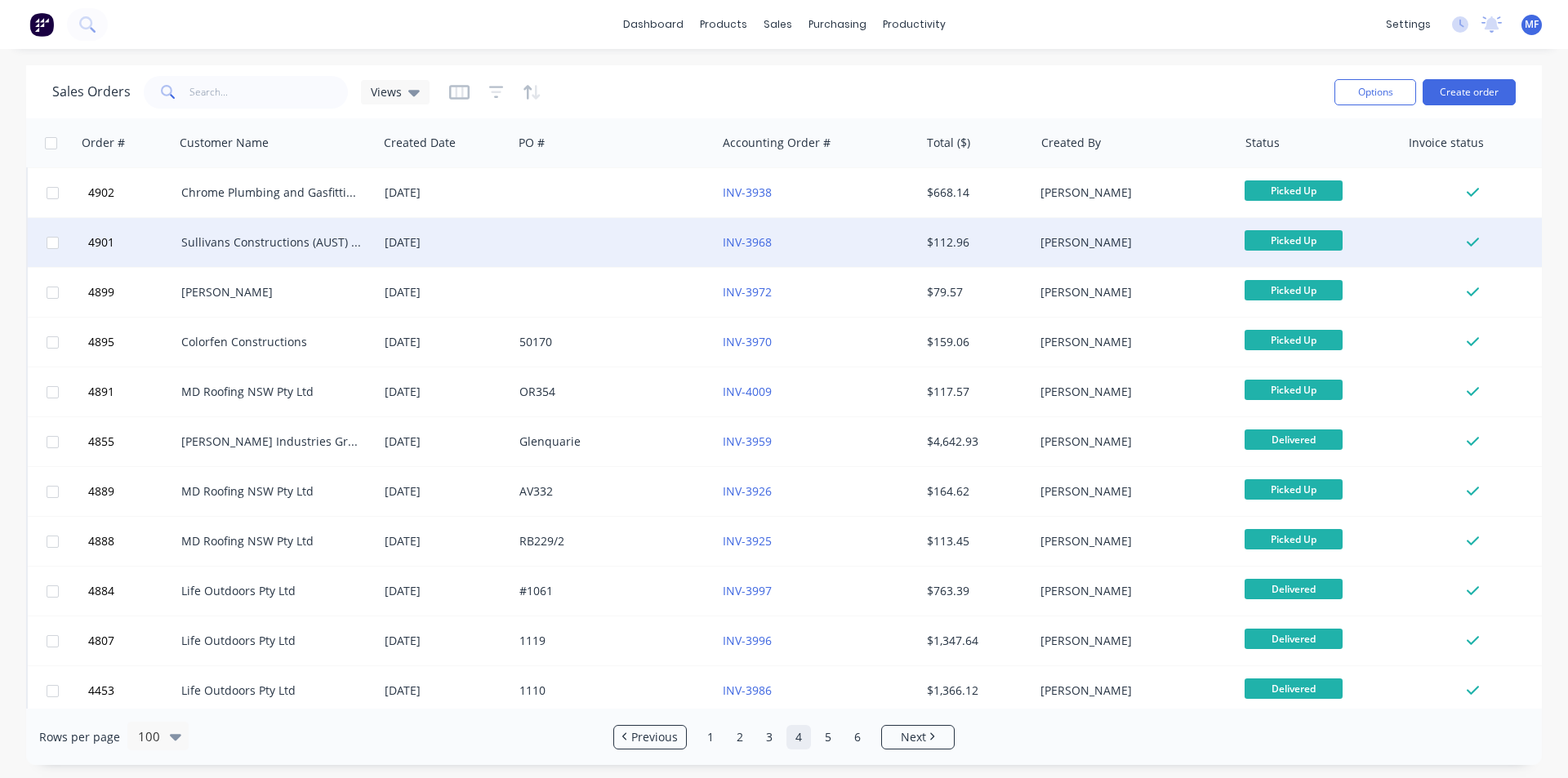
scroll to position [4203, 0]
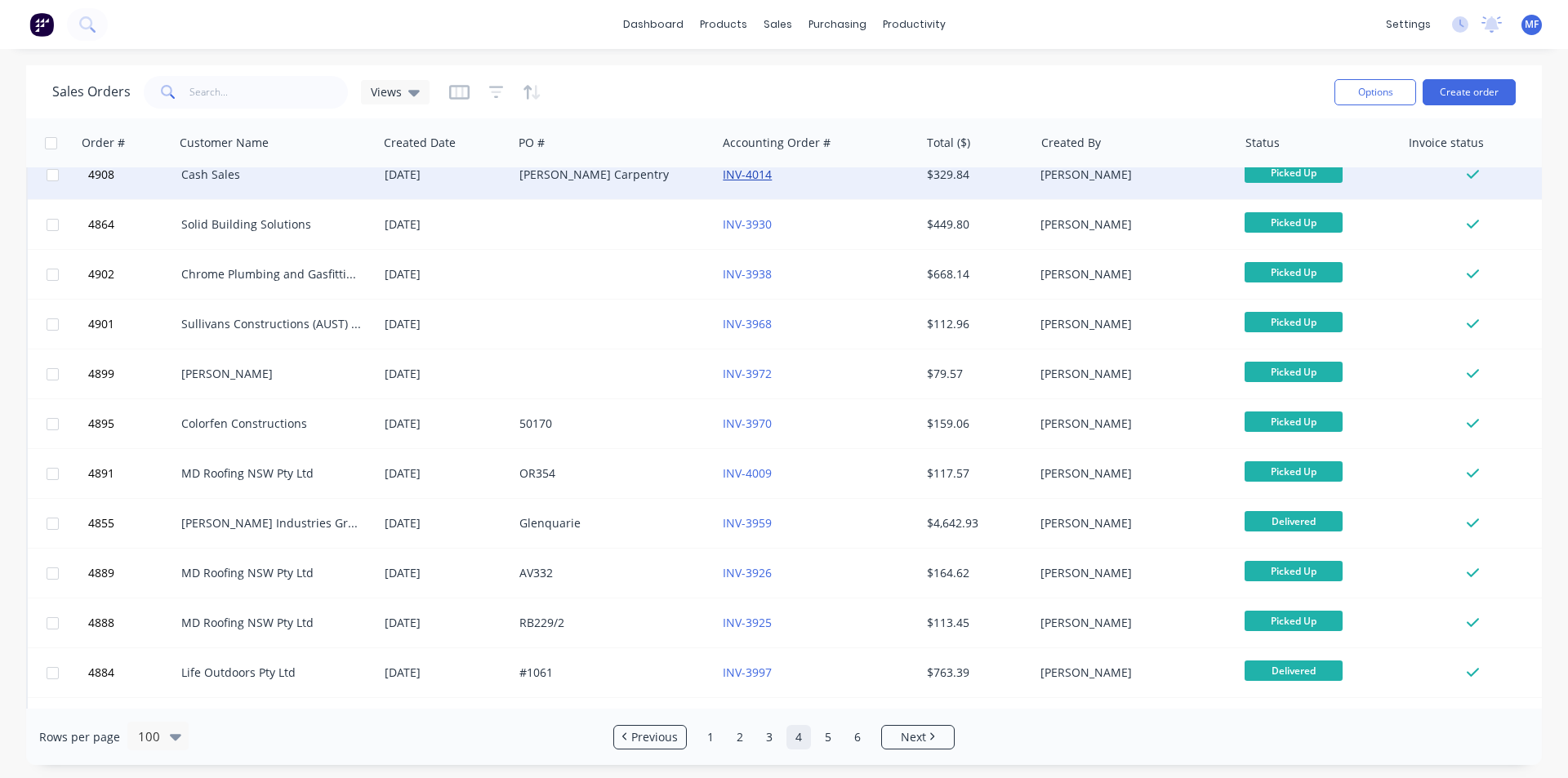
click at [756, 176] on link "INV-4014" at bounding box center [748, 175] width 49 height 16
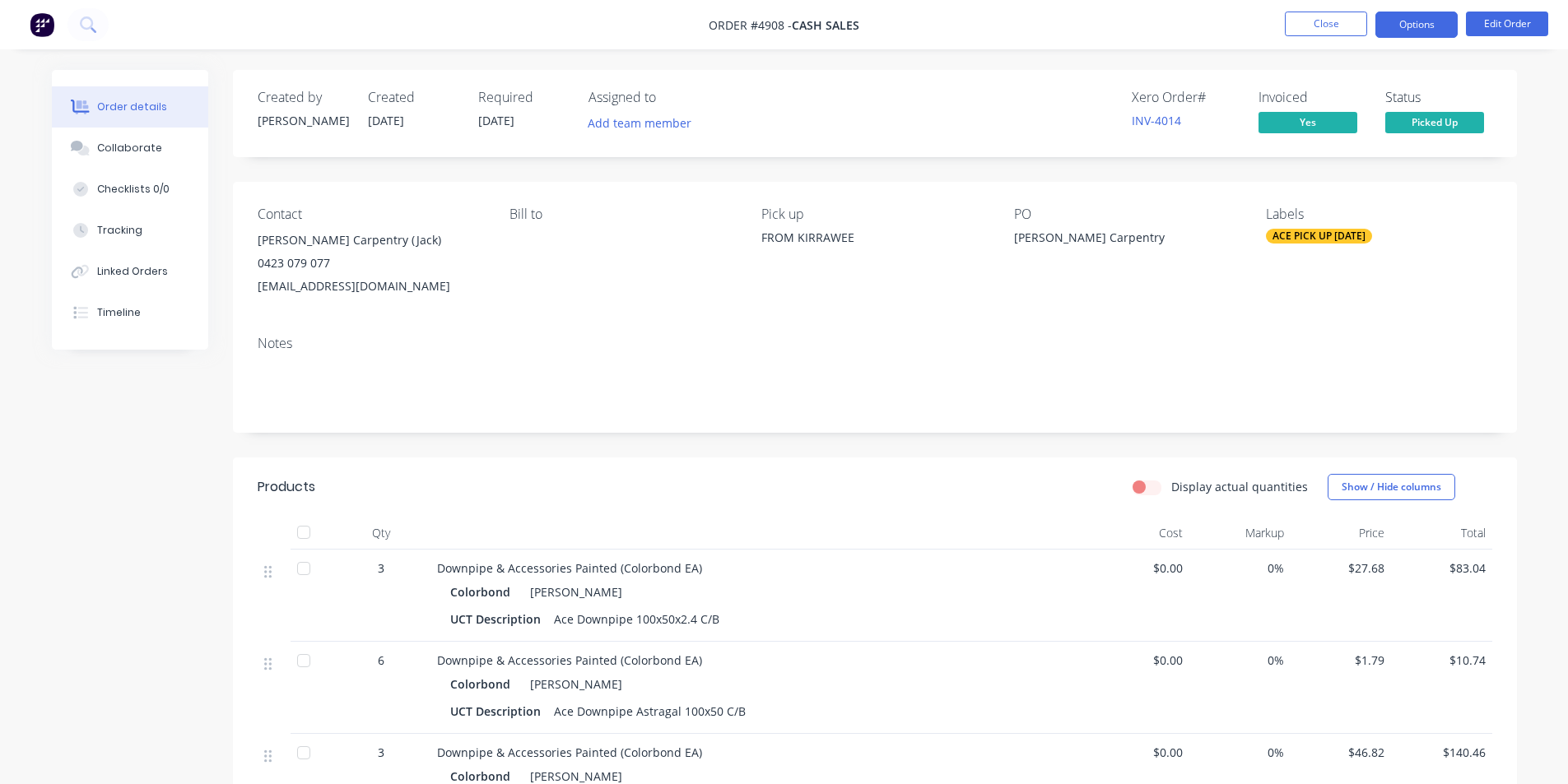
click at [1410, 18] on button "Options" at bounding box center [1417, 25] width 82 height 27
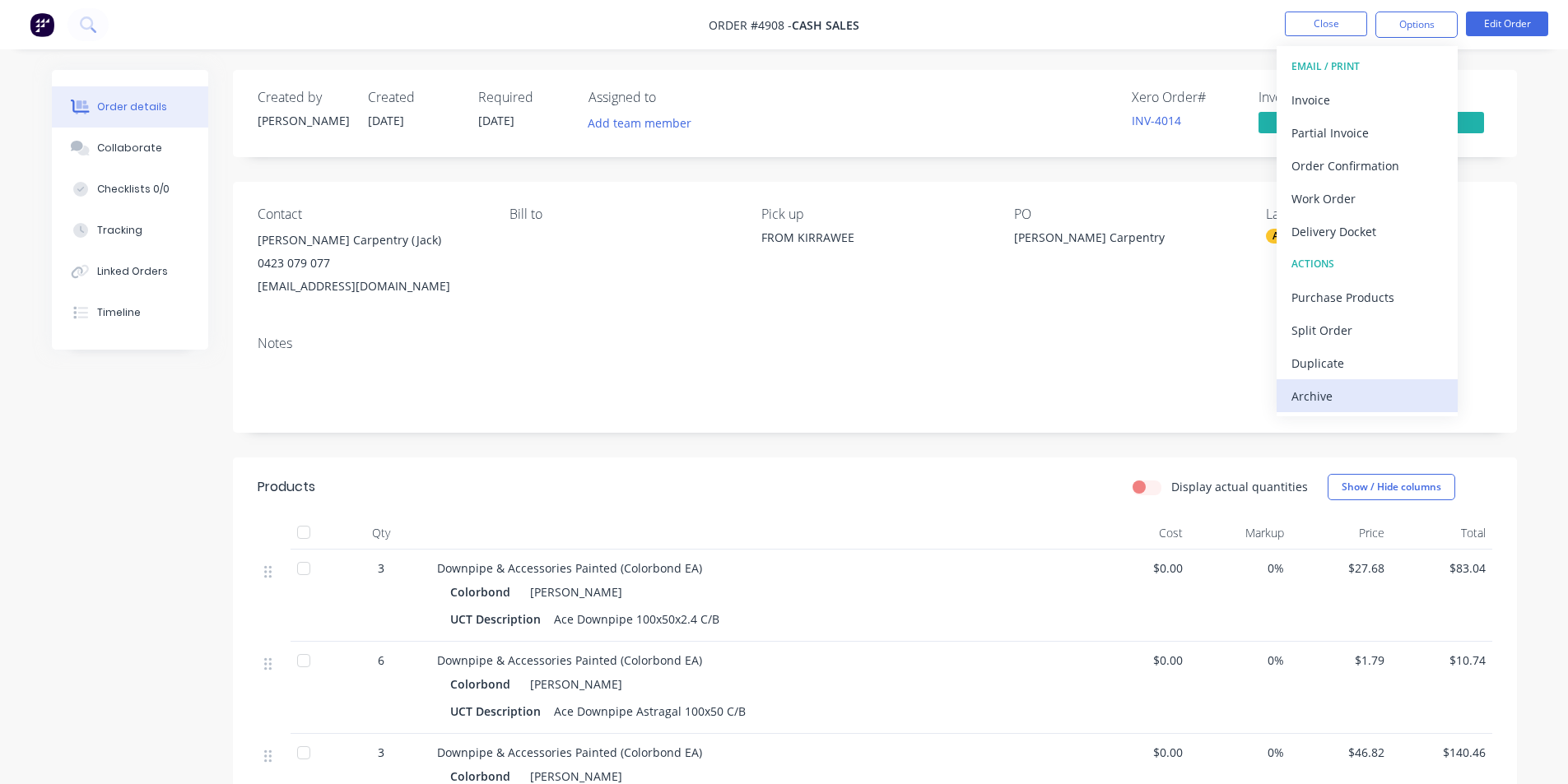
click at [1340, 393] on div "Archive" at bounding box center [1367, 396] width 151 height 24
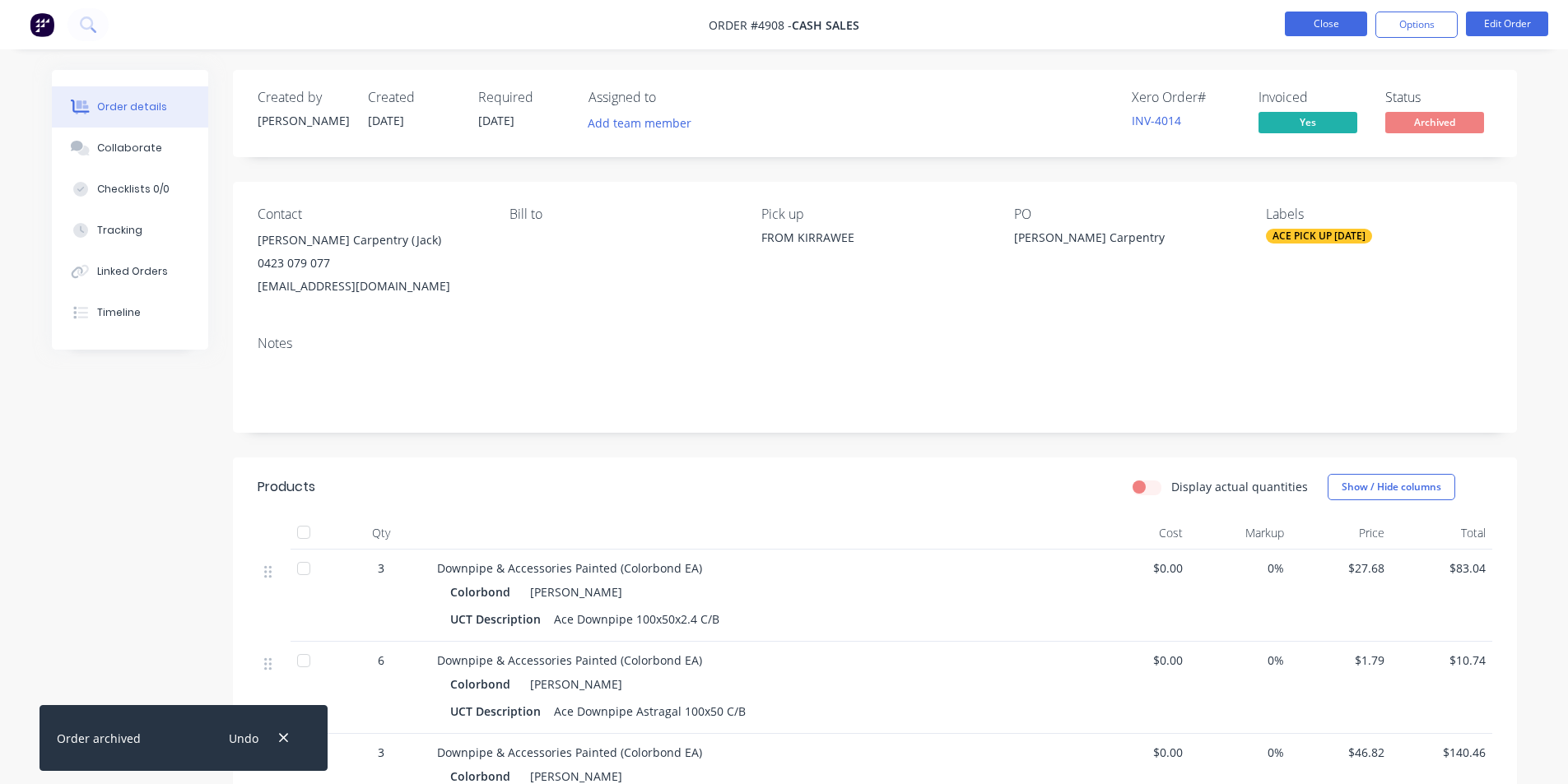
click at [1332, 30] on button "Close" at bounding box center [1326, 24] width 82 height 25
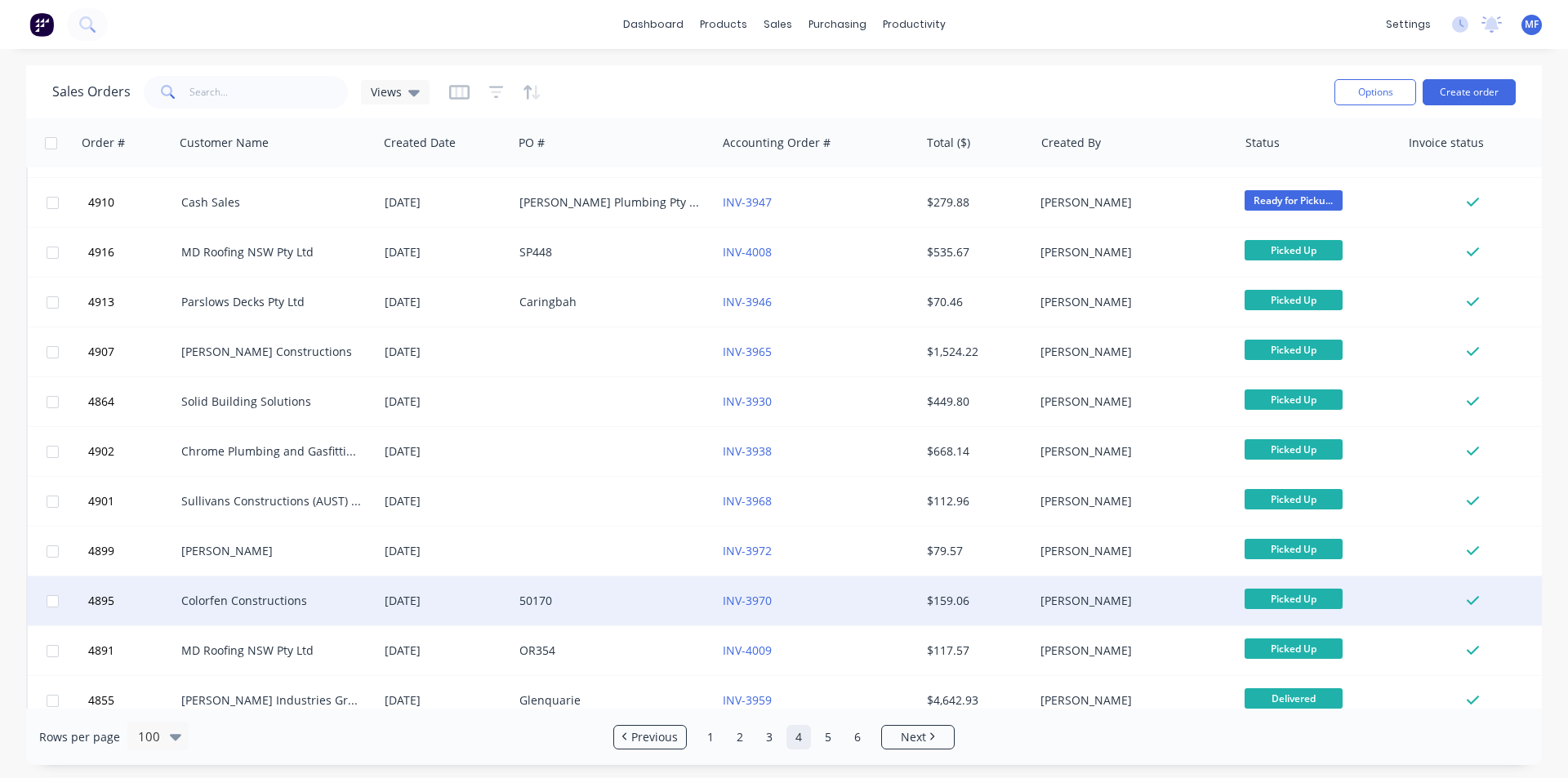
scroll to position [3958, 0]
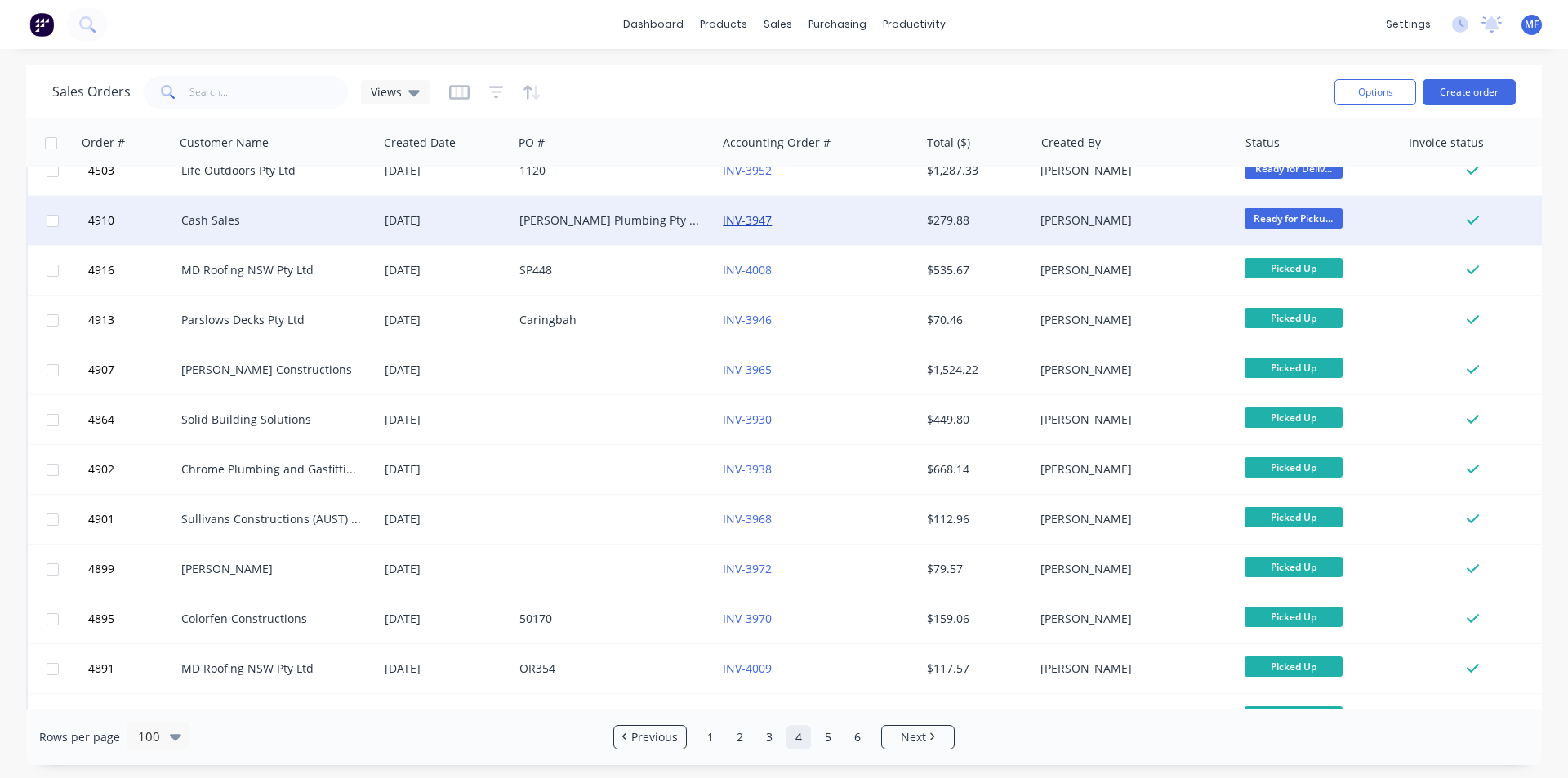
click at [748, 221] on link "INV-3947" at bounding box center [748, 220] width 49 height 16
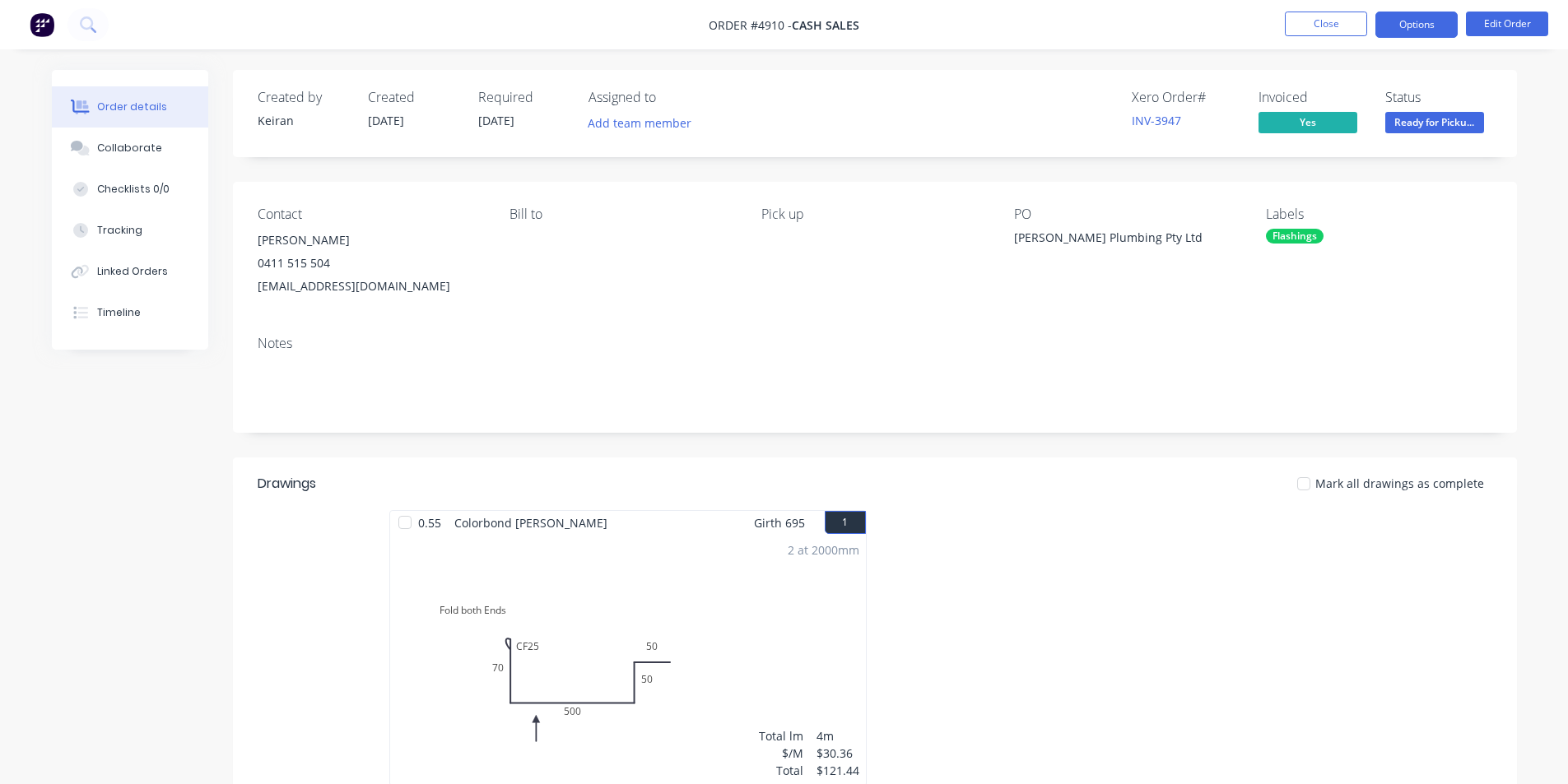
click at [1419, 27] on button "Options" at bounding box center [1417, 25] width 82 height 27
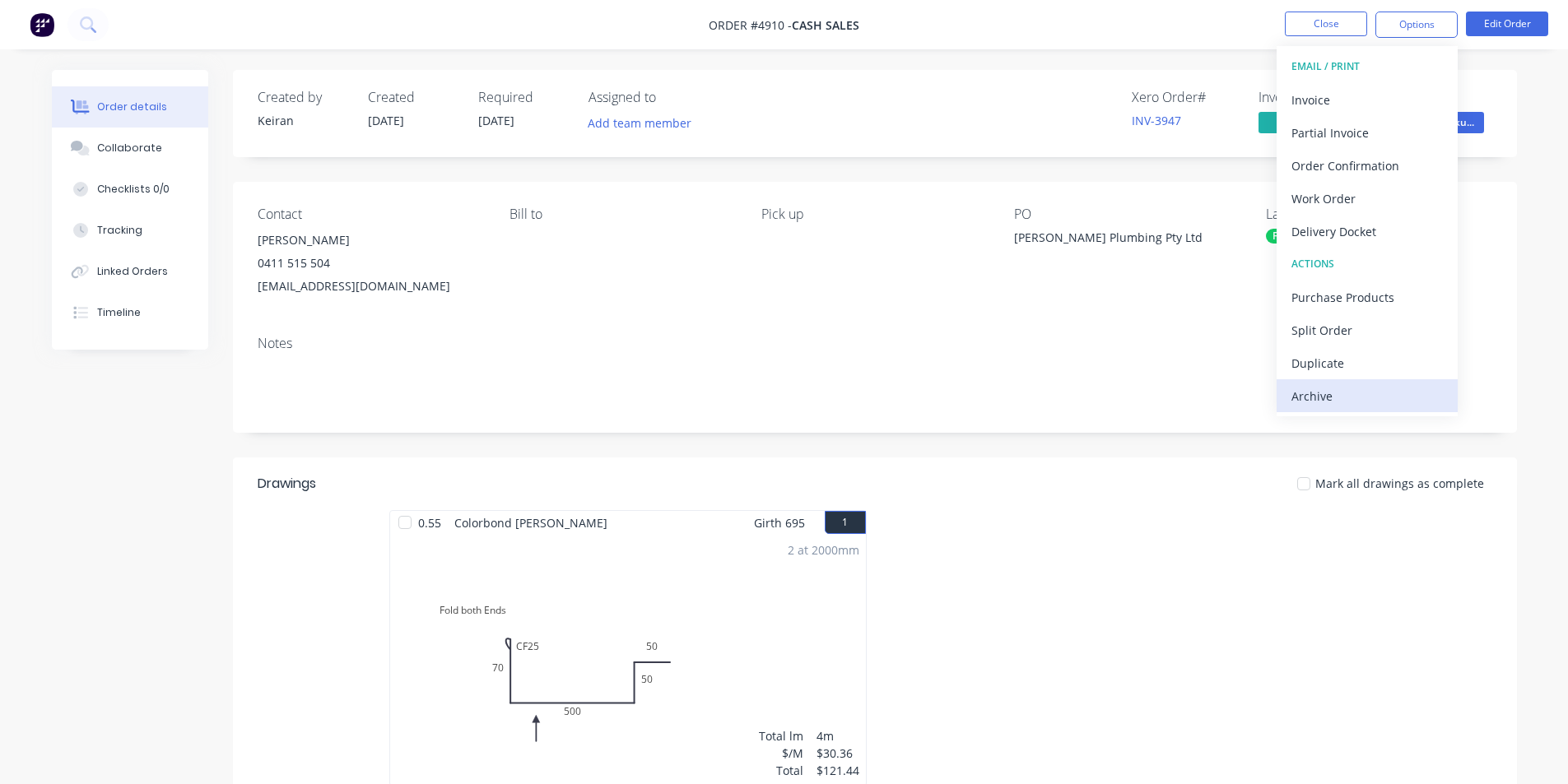
click at [1343, 393] on div "Archive" at bounding box center [1367, 396] width 151 height 24
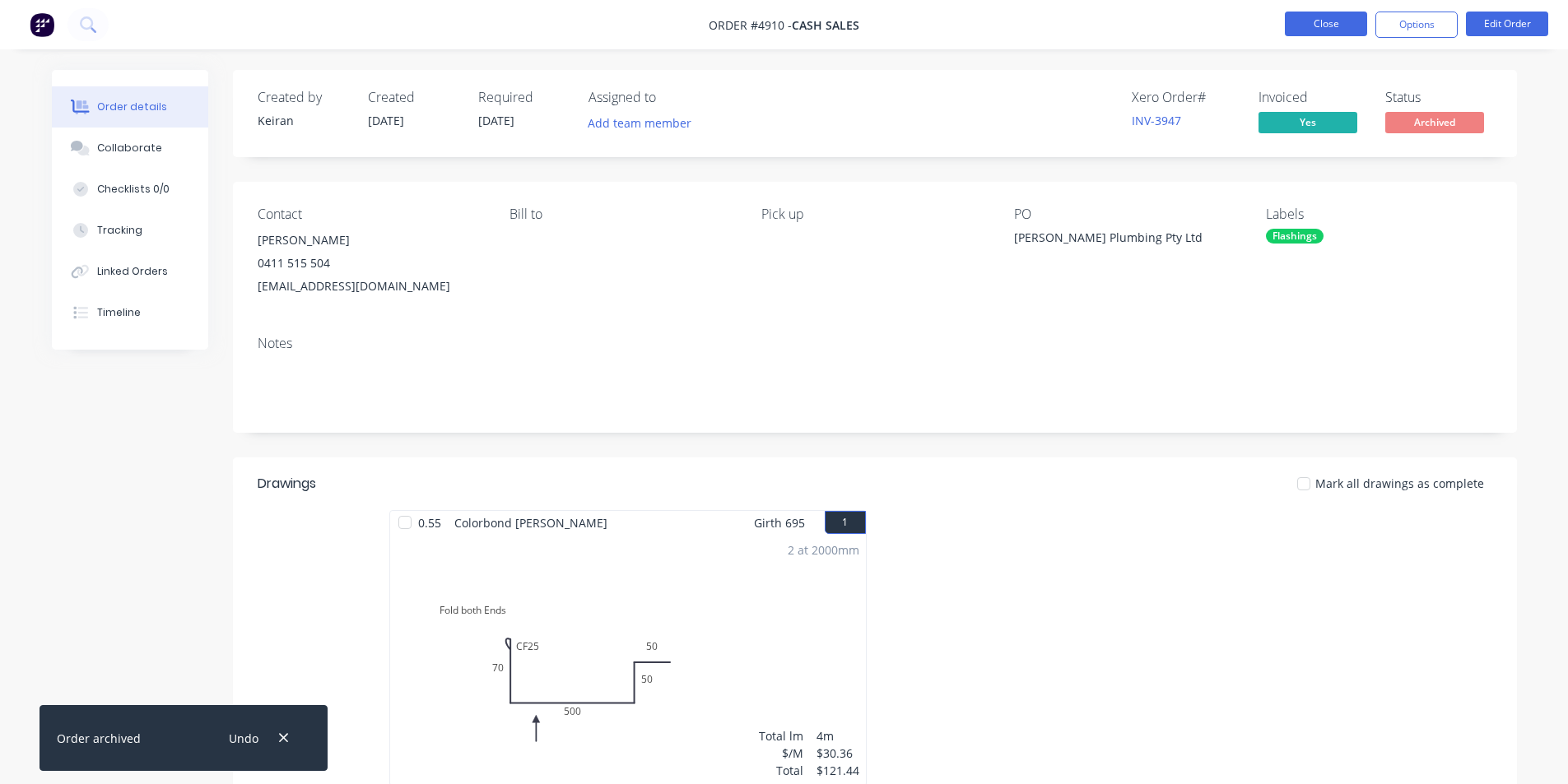
click at [1335, 20] on button "Close" at bounding box center [1326, 24] width 82 height 25
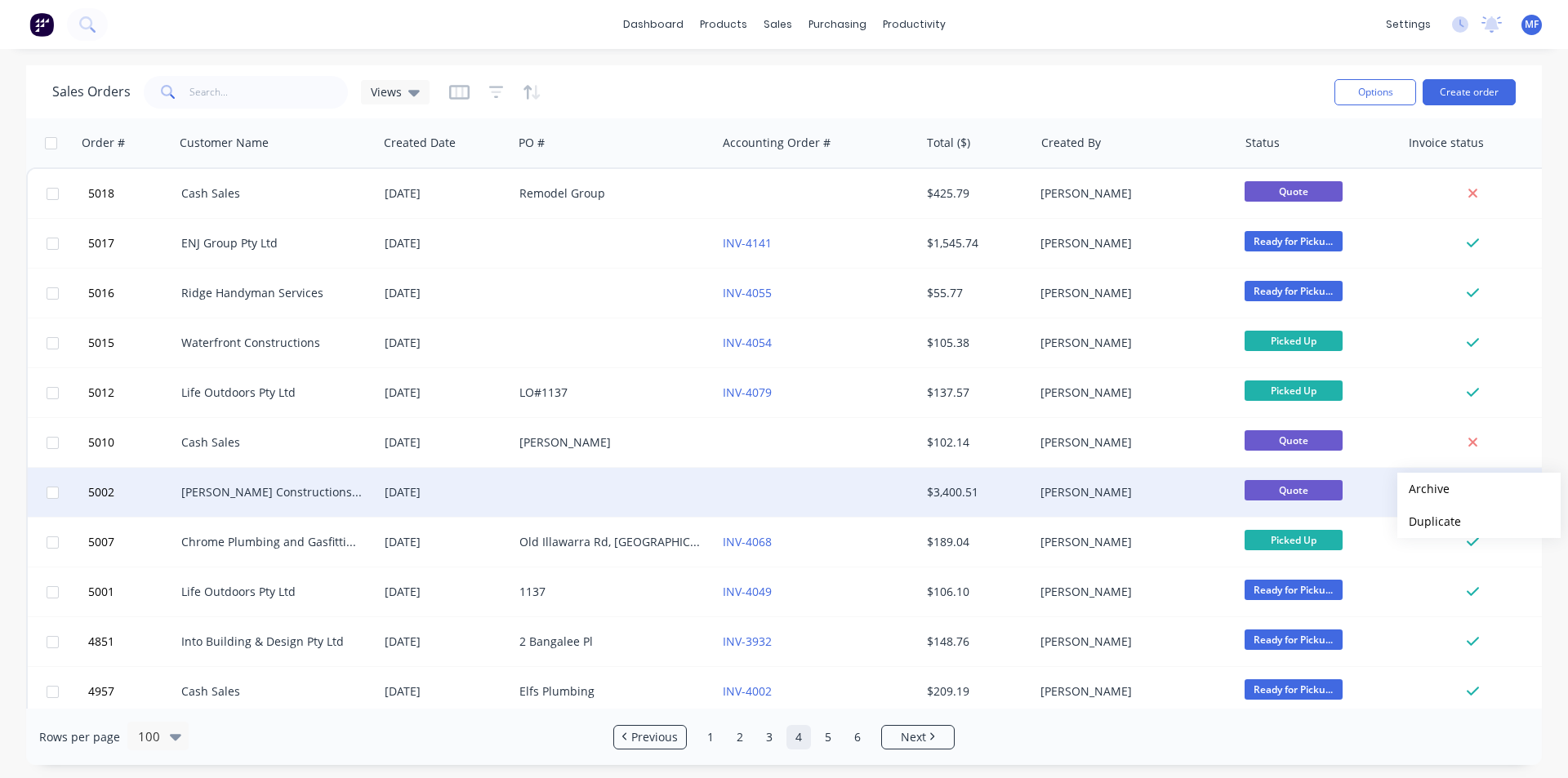
click at [1424, 489] on button "Archive" at bounding box center [1479, 488] width 163 height 32
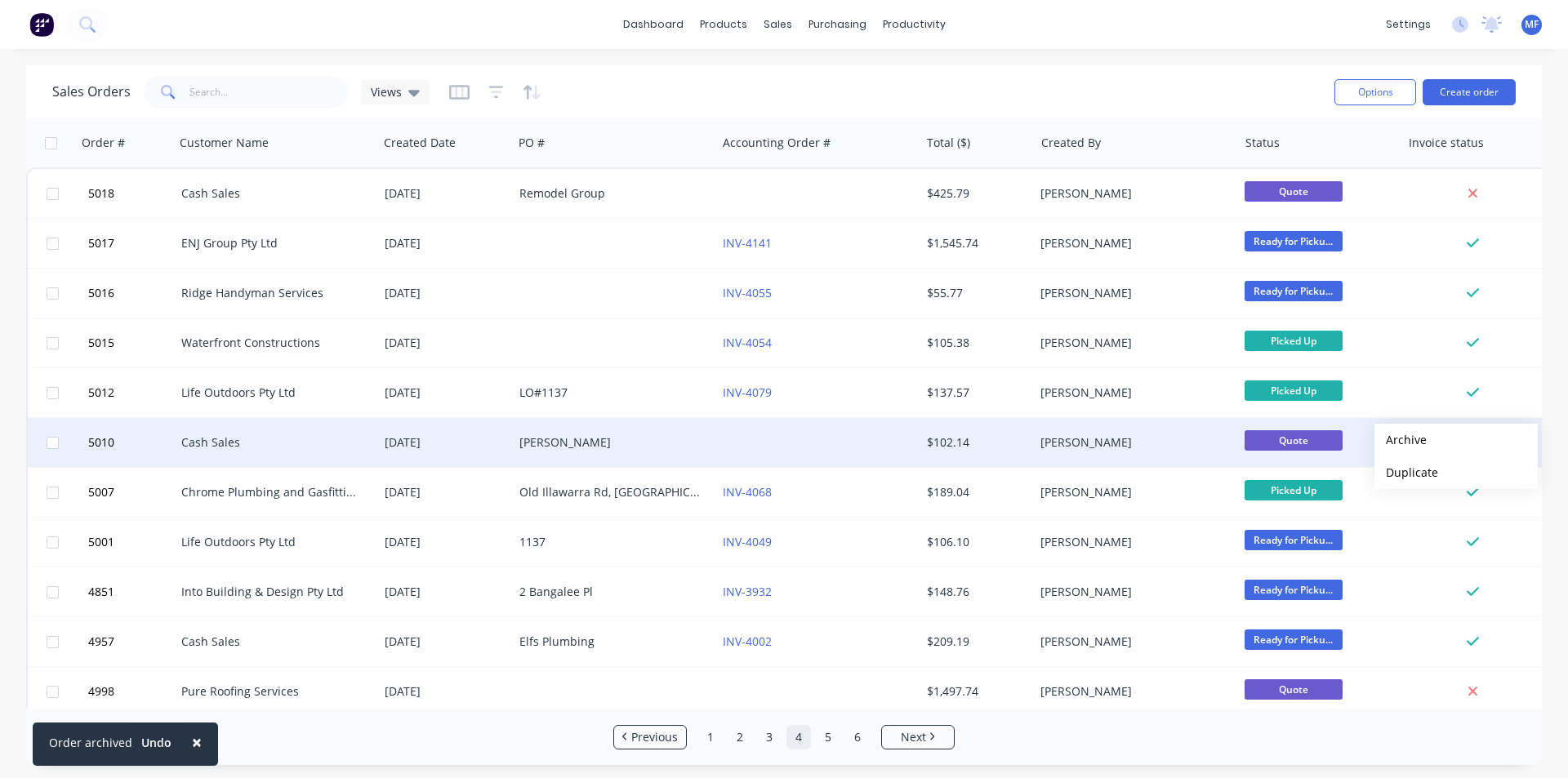
click at [1410, 437] on button "Archive" at bounding box center [1456, 440] width 163 height 32
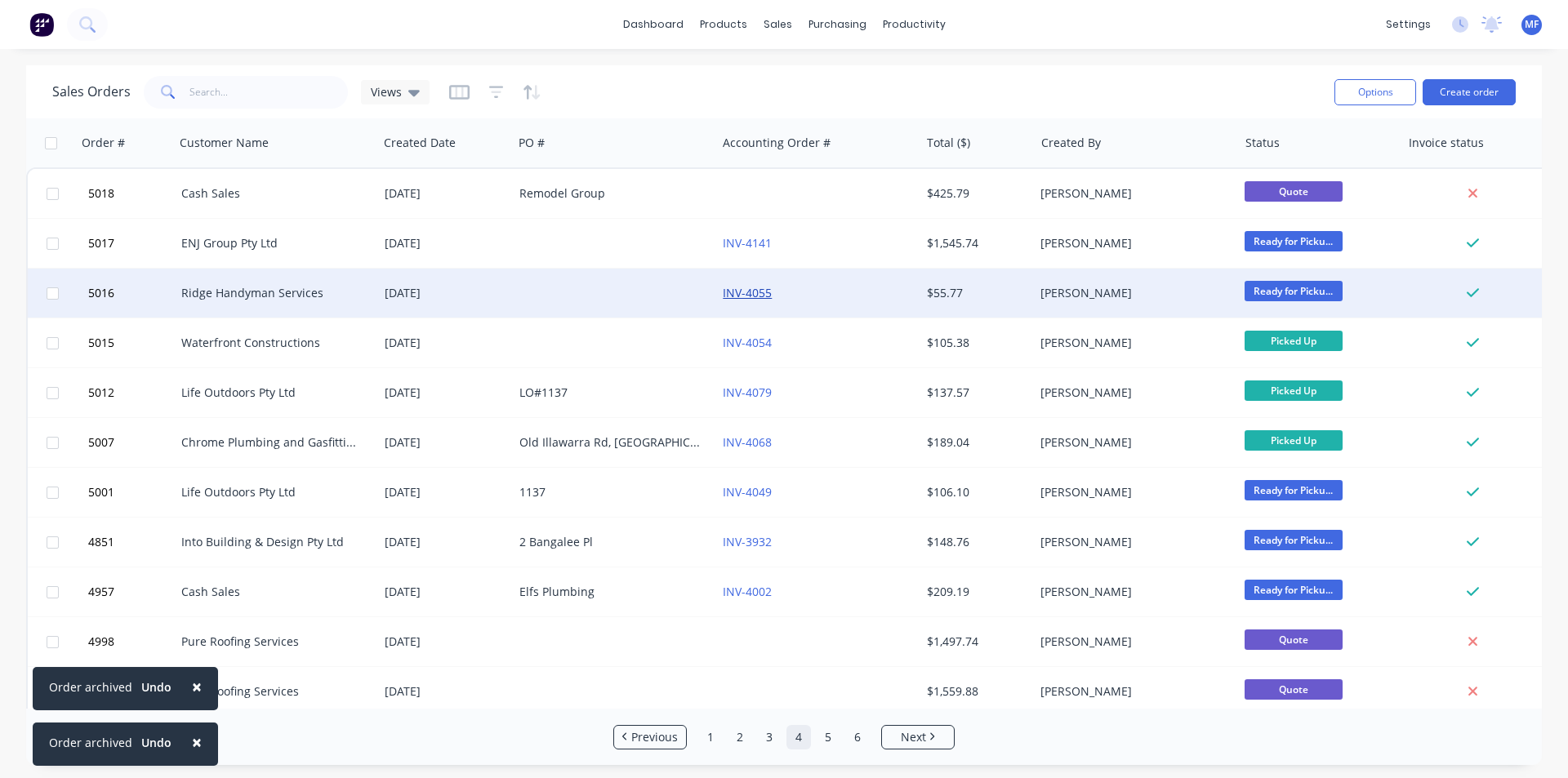
click at [755, 292] on link "INV-4055" at bounding box center [748, 293] width 49 height 16
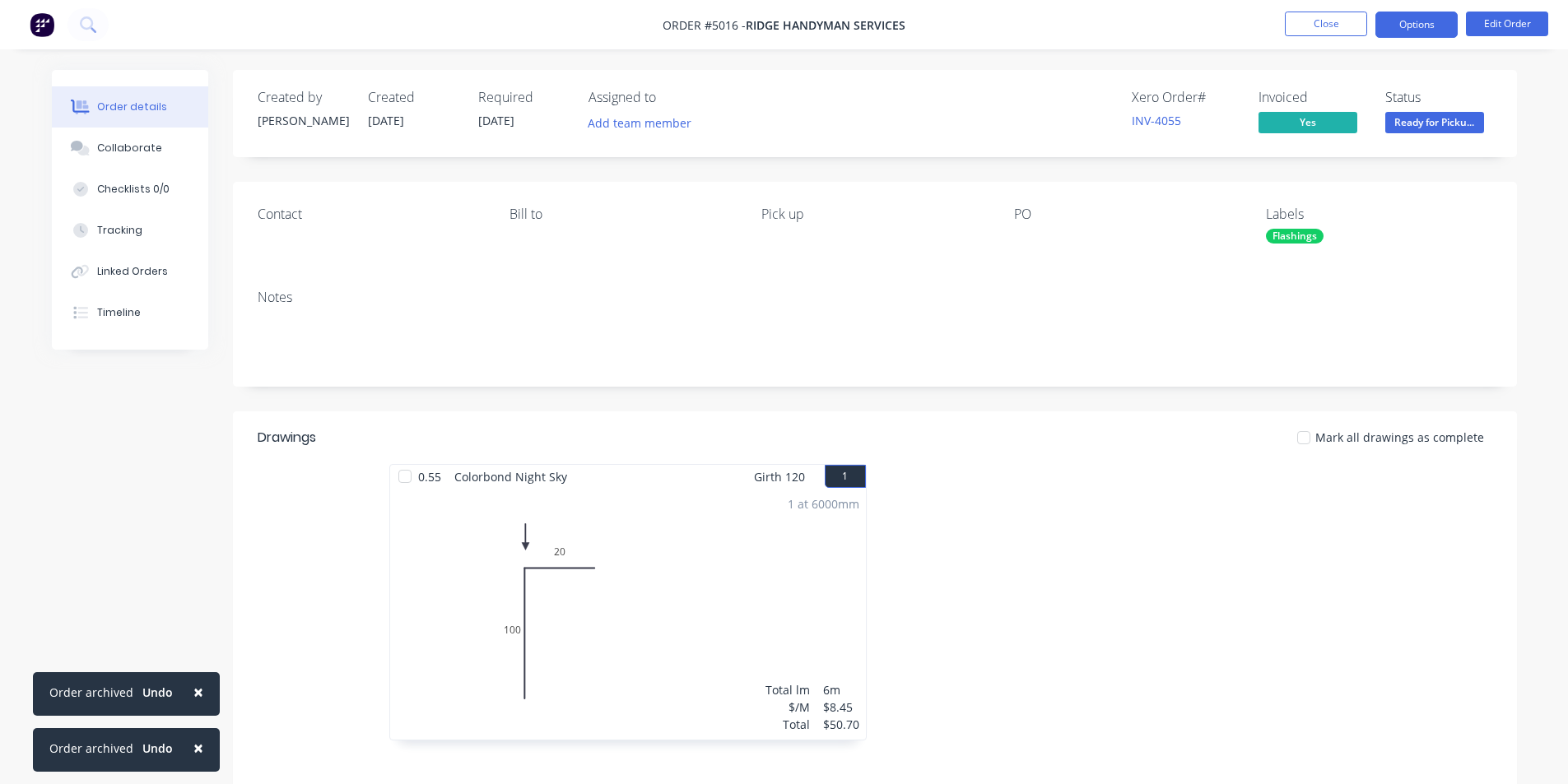
click at [1418, 13] on button "Options" at bounding box center [1417, 25] width 82 height 27
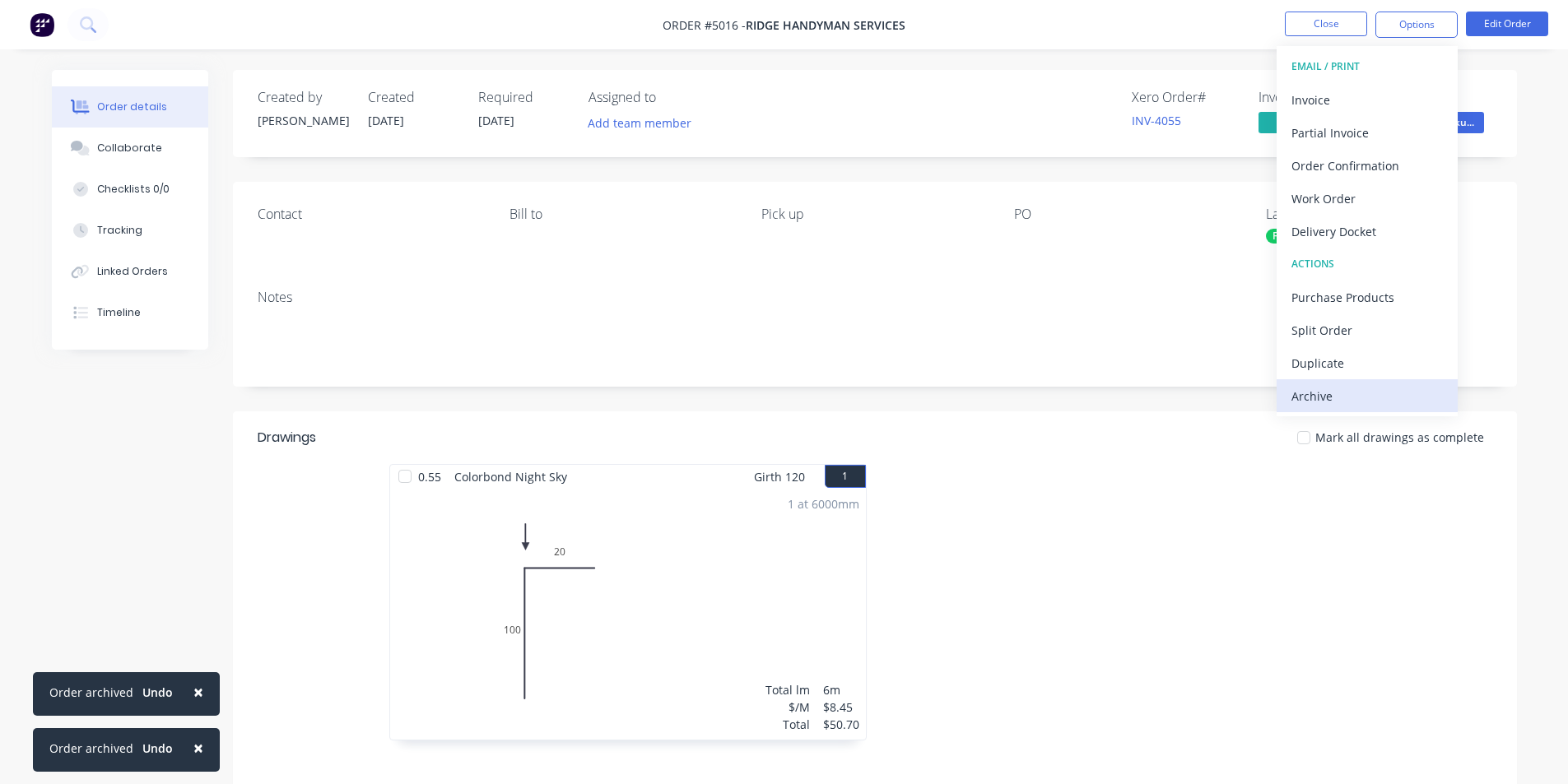
click at [1386, 396] on div "Archive" at bounding box center [1367, 396] width 151 height 24
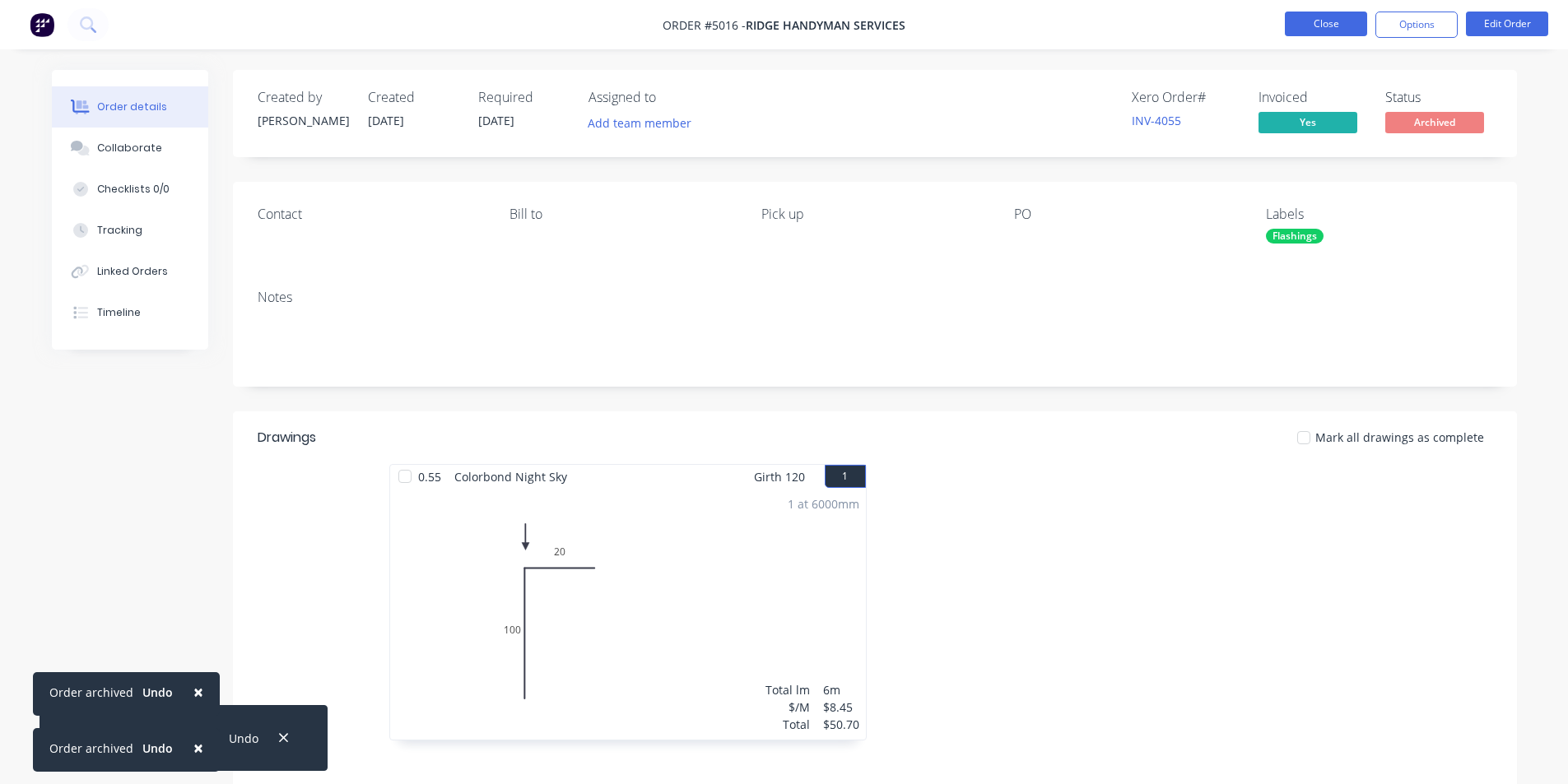
click at [1325, 24] on button "Close" at bounding box center [1326, 24] width 82 height 25
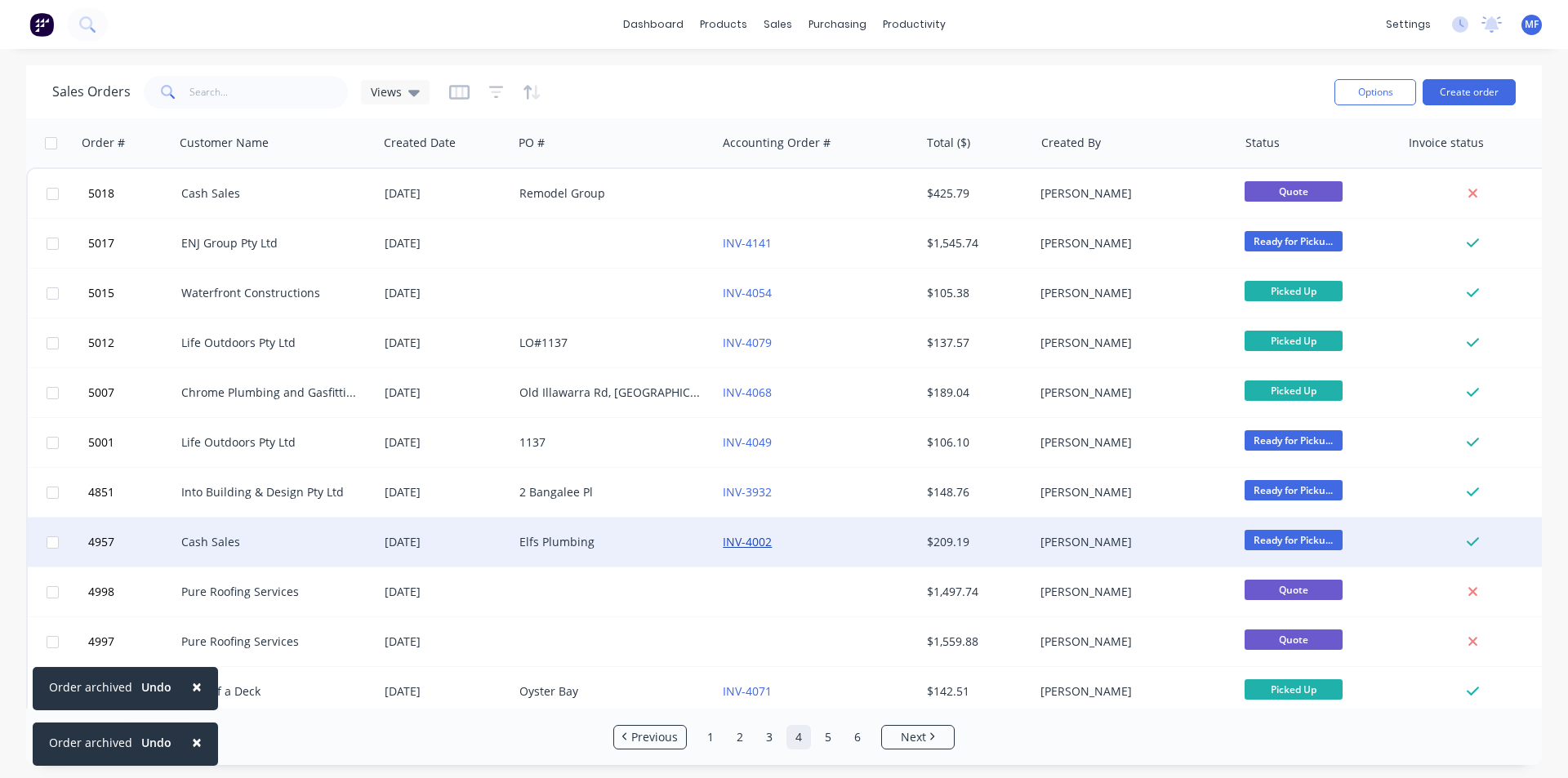
click at [750, 546] on link "INV-4002" at bounding box center [748, 542] width 49 height 16
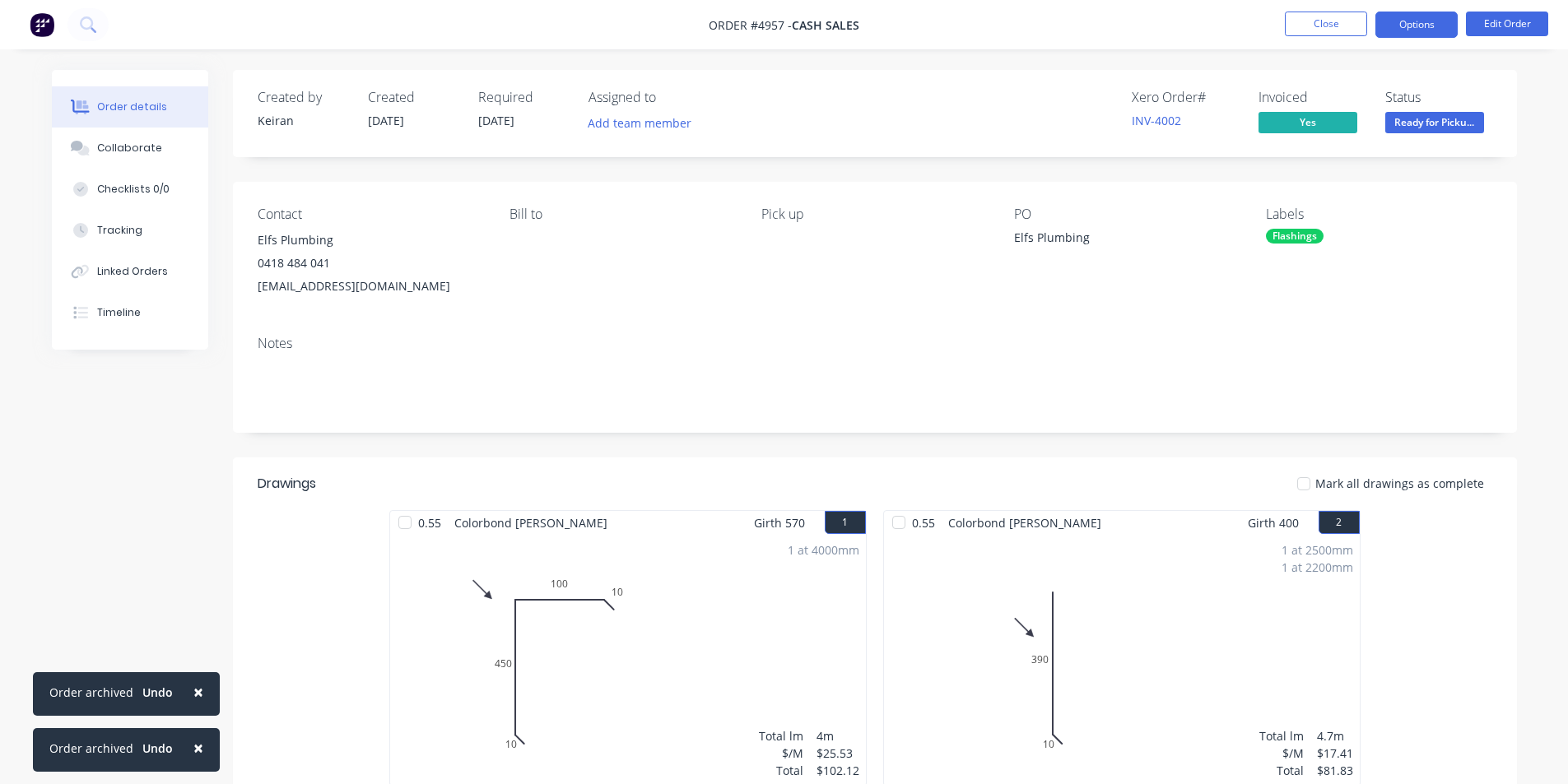
click at [1415, 27] on button "Options" at bounding box center [1417, 25] width 82 height 27
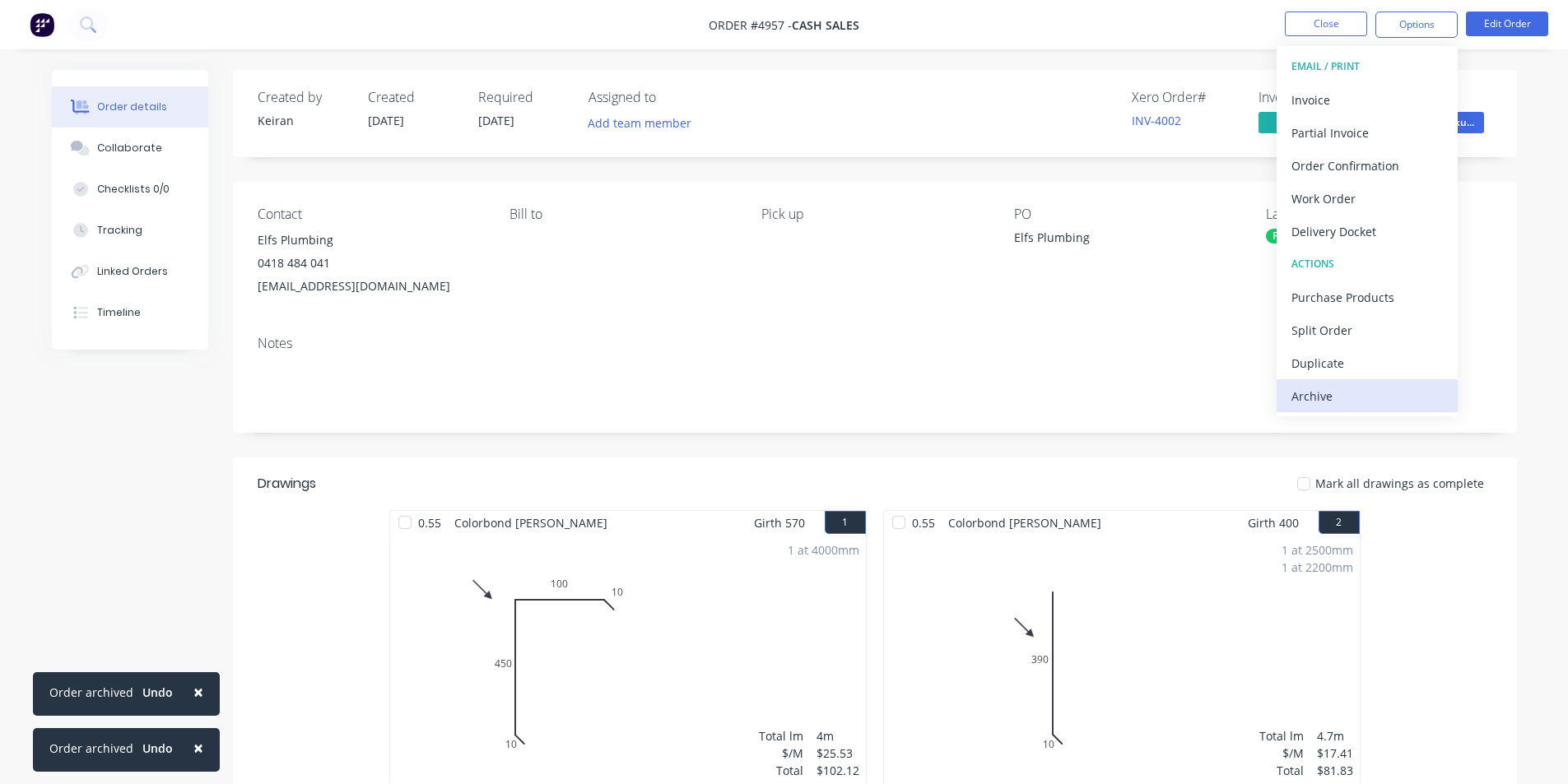
click at [1350, 404] on div "Archive" at bounding box center [1367, 396] width 151 height 24
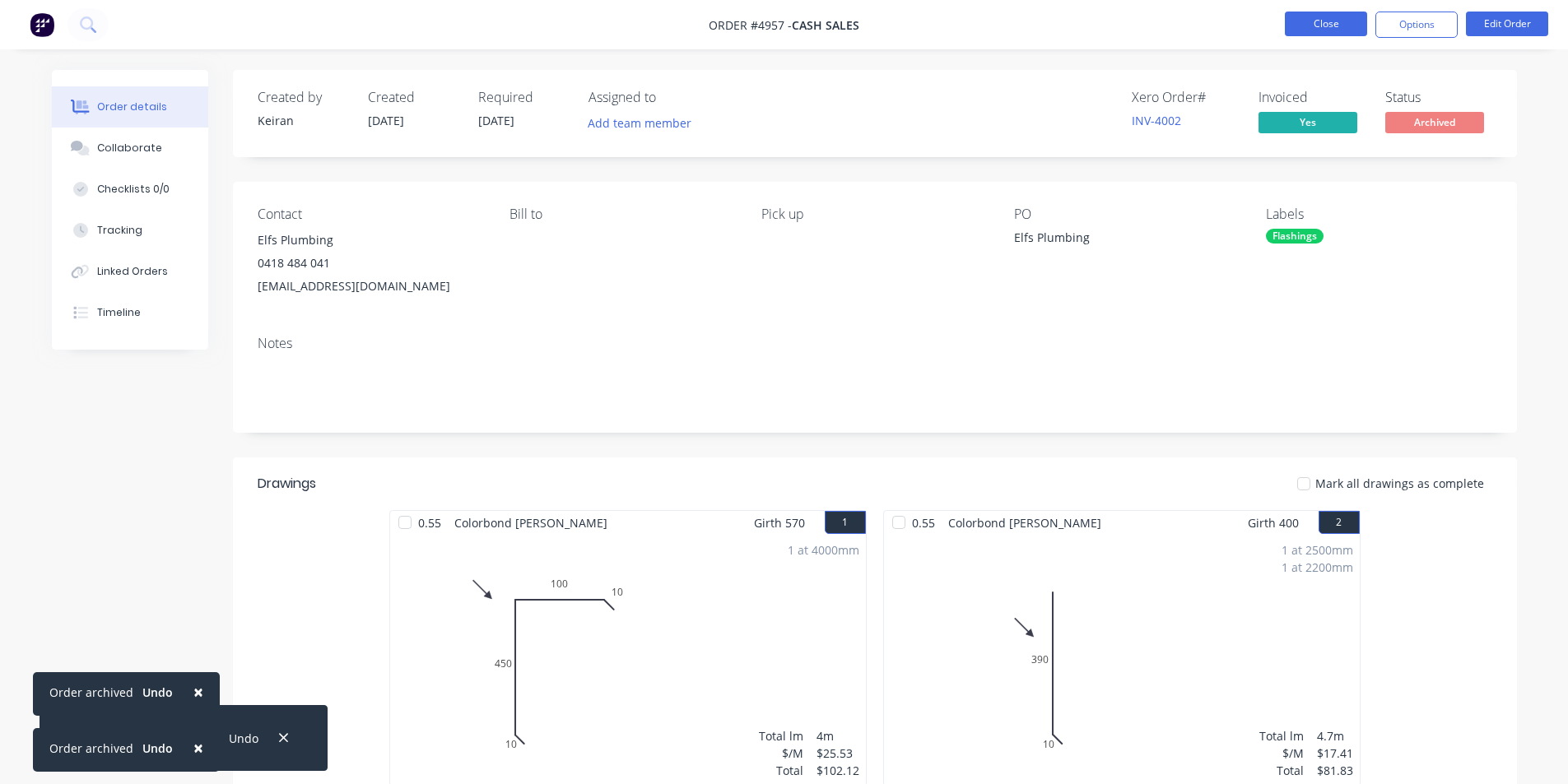
click at [1315, 17] on button "Close" at bounding box center [1326, 24] width 82 height 25
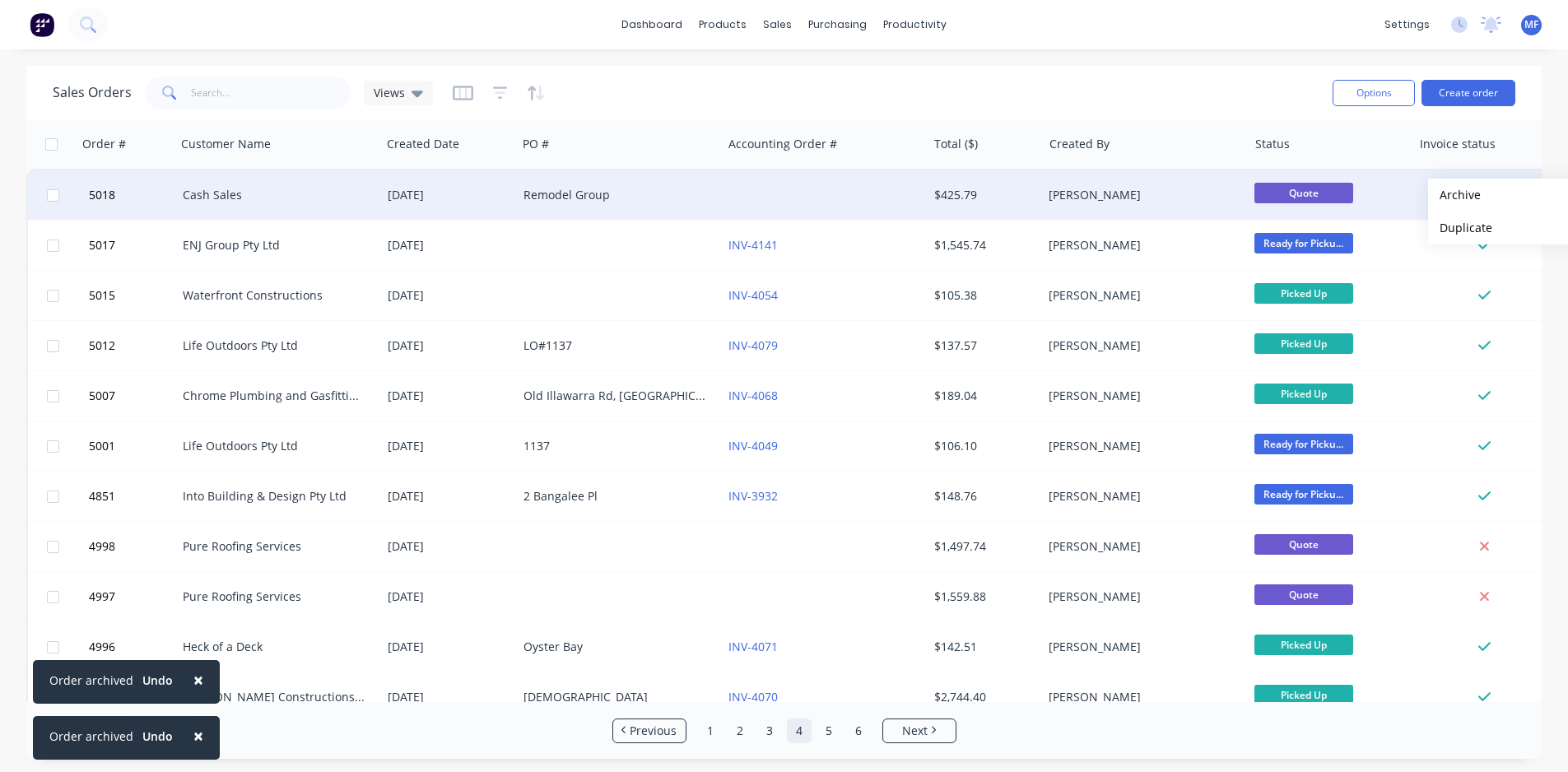
click at [1455, 195] on button "Archive" at bounding box center [1510, 195] width 165 height 33
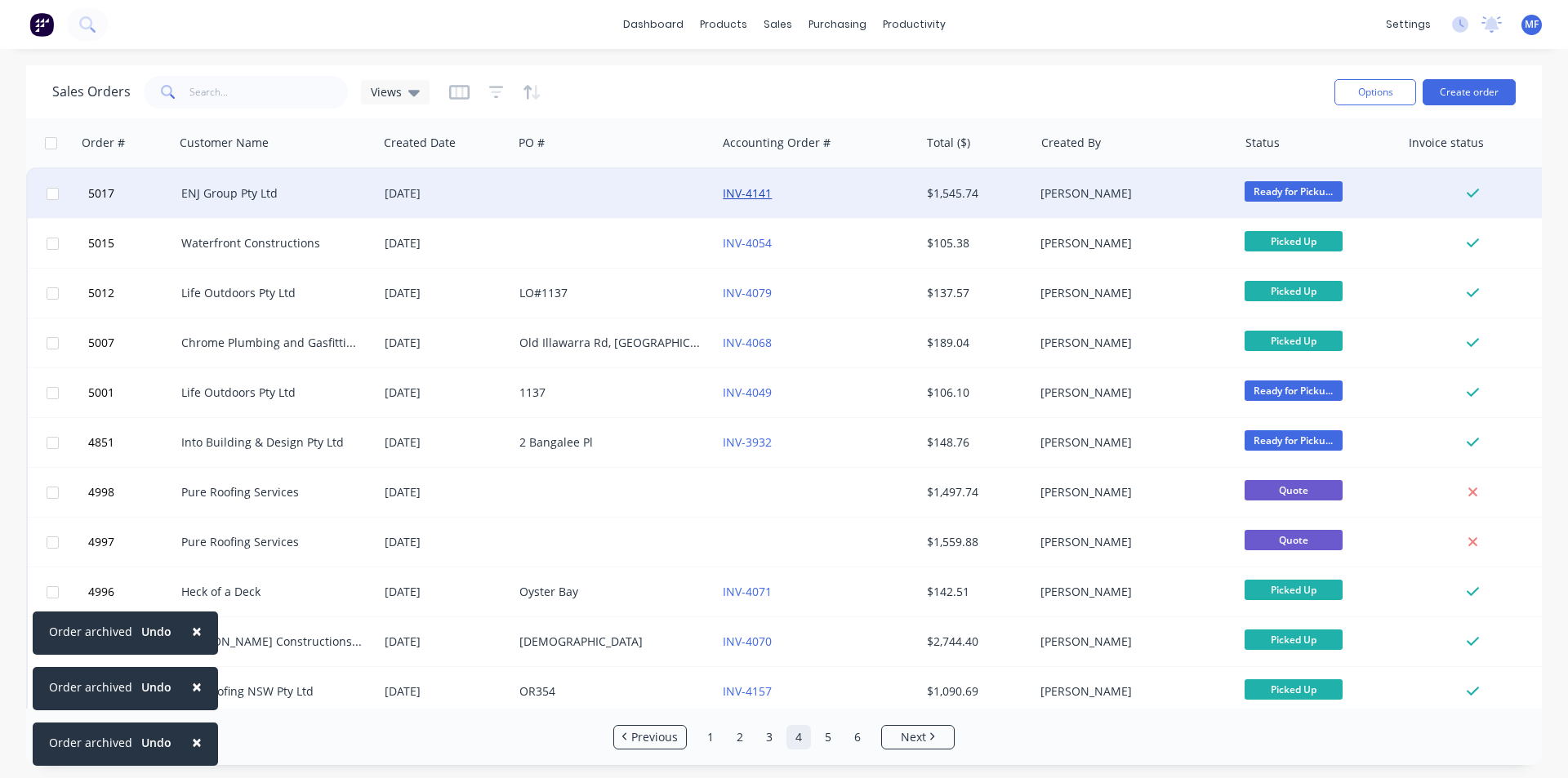
click at [748, 192] on link "INV-4141" at bounding box center [748, 193] width 49 height 16
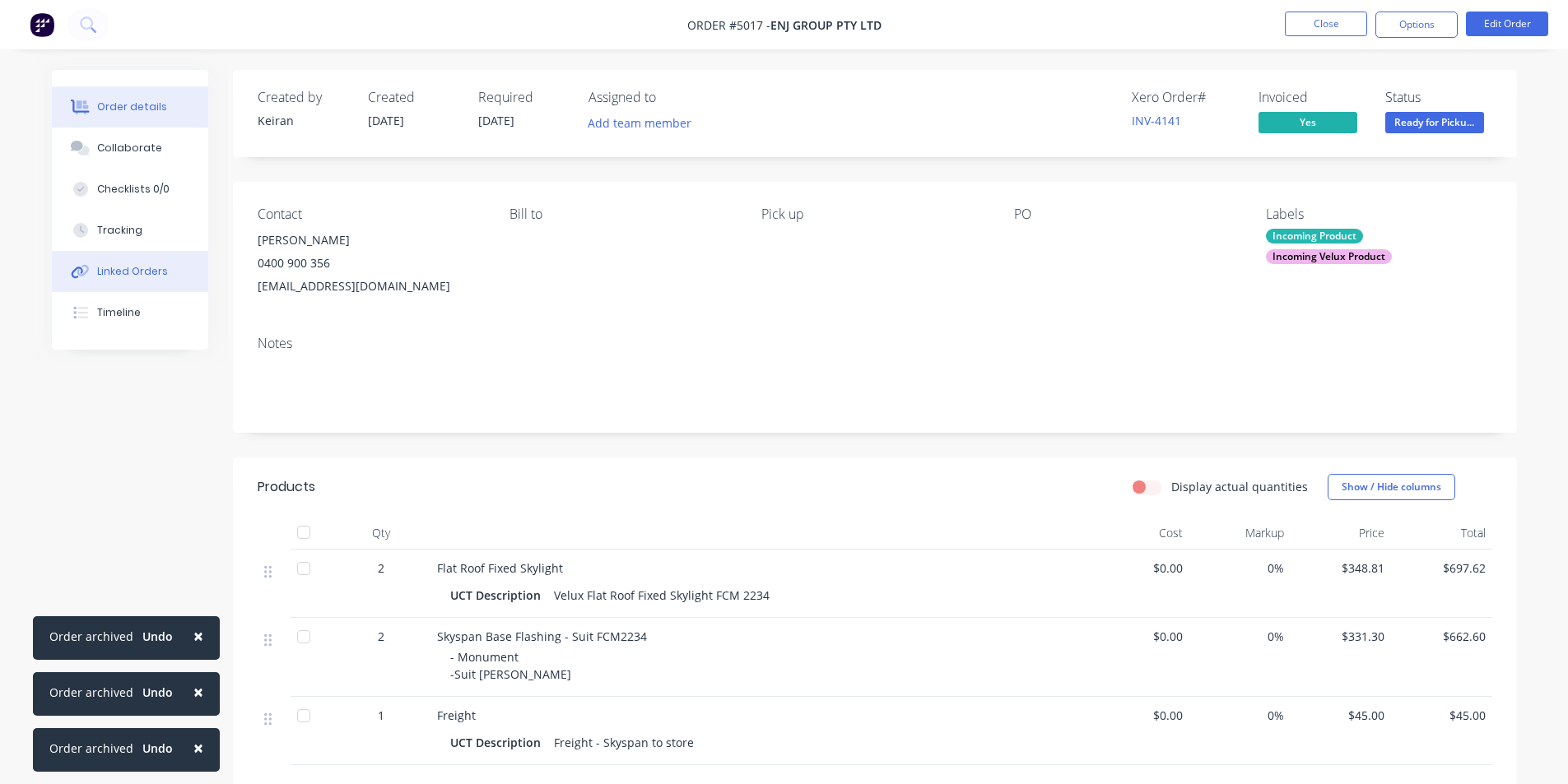
click at [133, 268] on div "Linked Orders" at bounding box center [133, 271] width 71 height 15
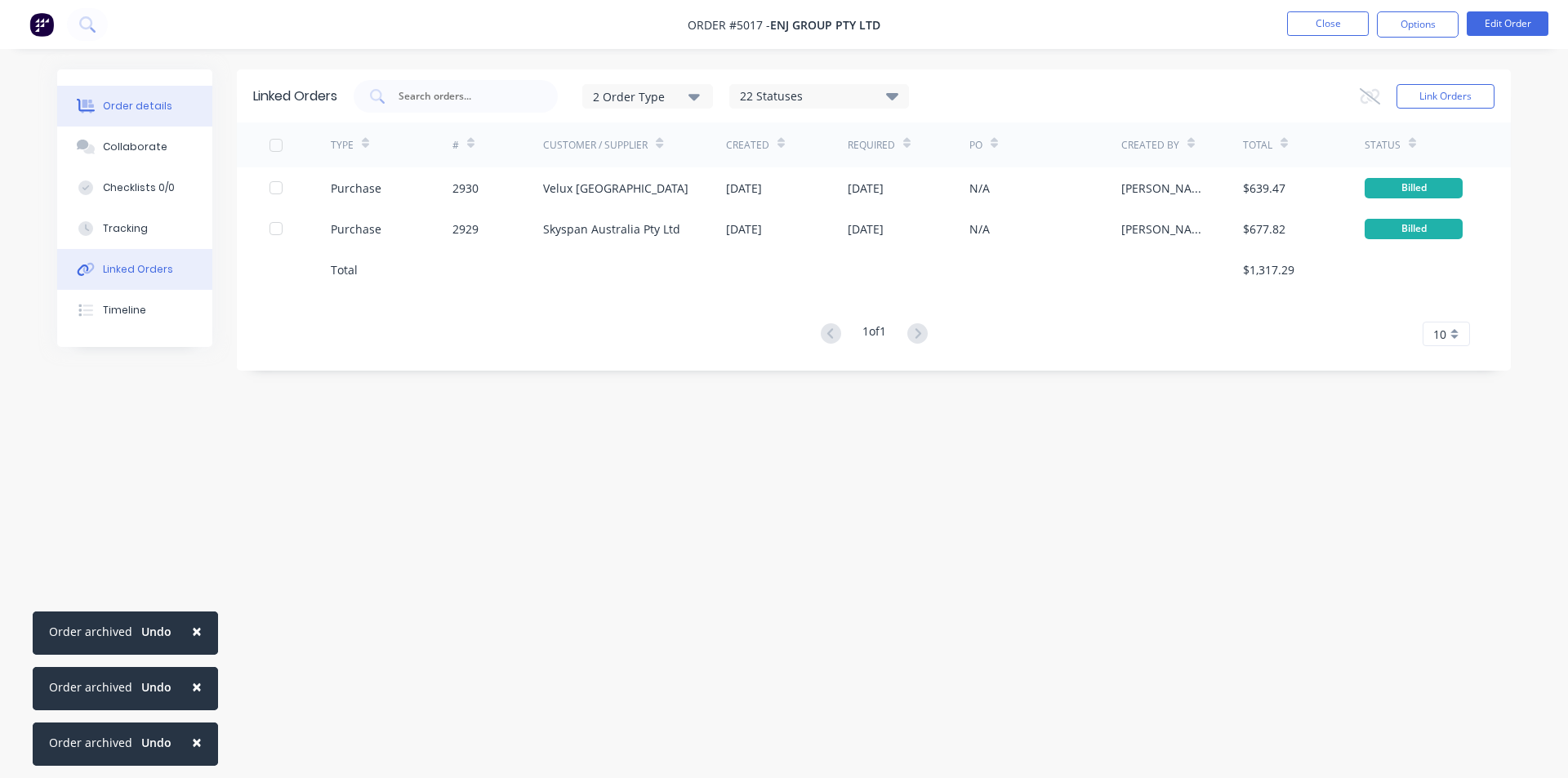
click at [117, 108] on div "Order details" at bounding box center [137, 106] width 69 height 15
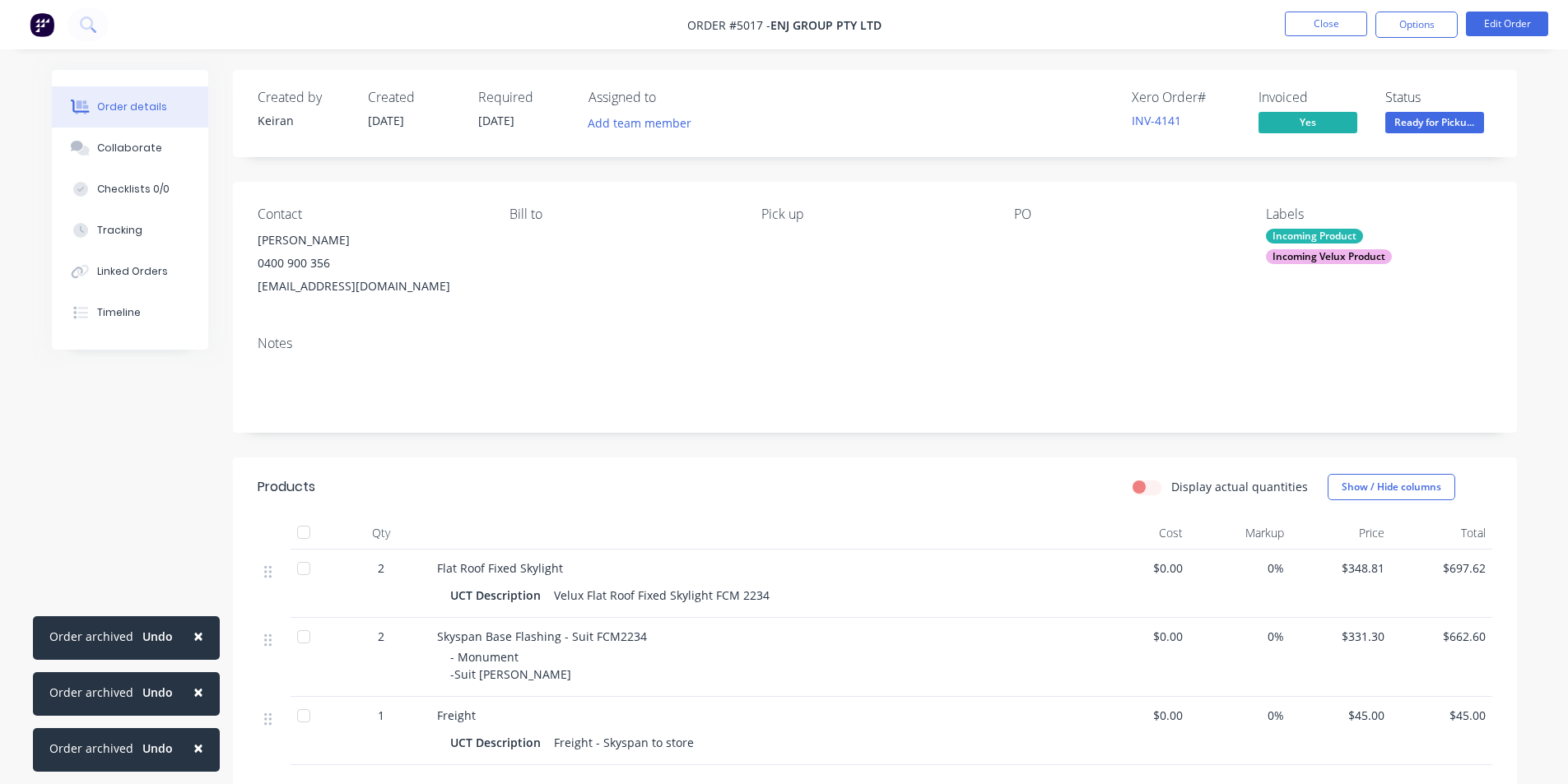
click at [196, 750] on span "×" at bounding box center [198, 748] width 10 height 23
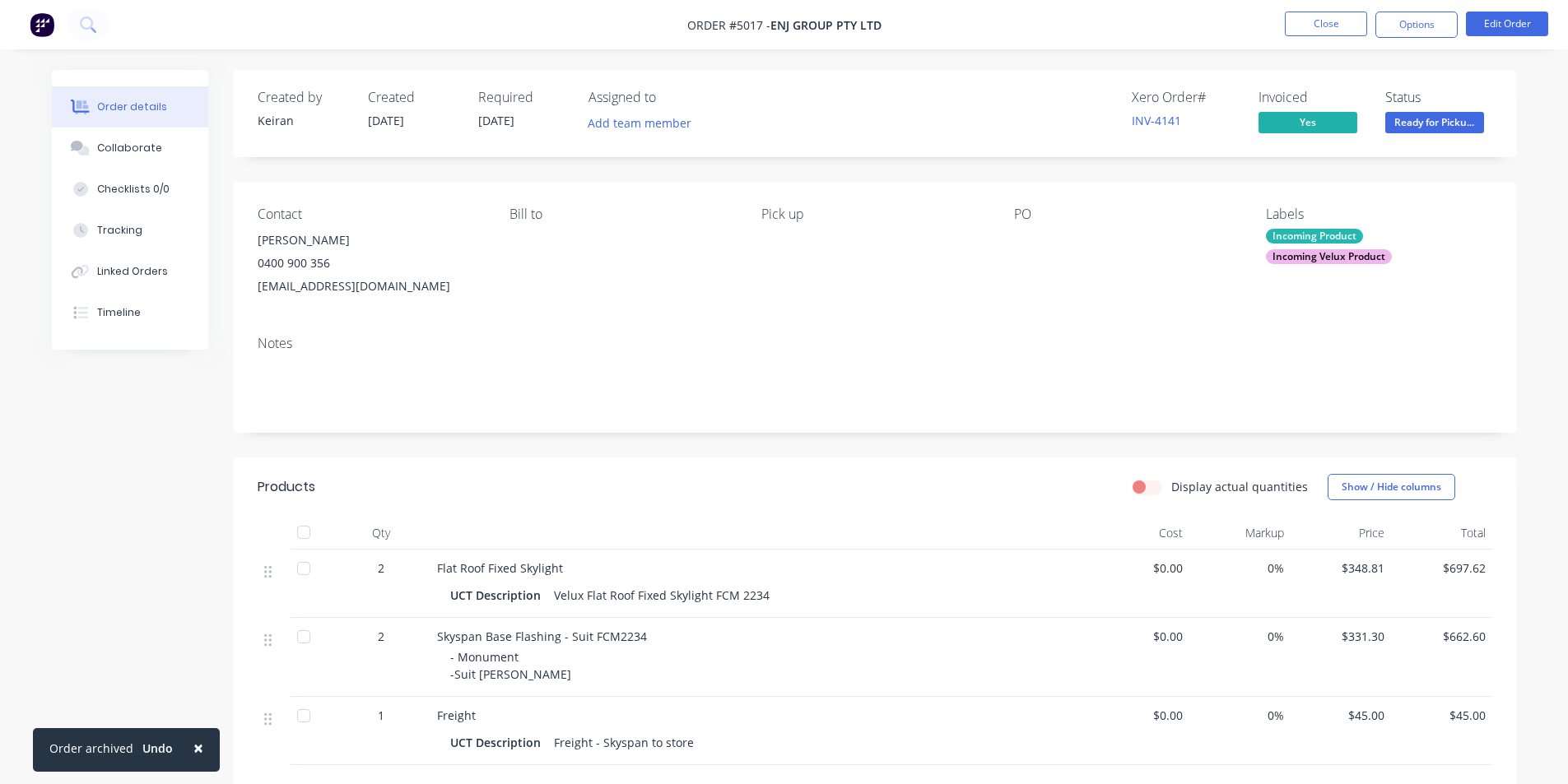
click at [196, 750] on span "×" at bounding box center [198, 748] width 10 height 23
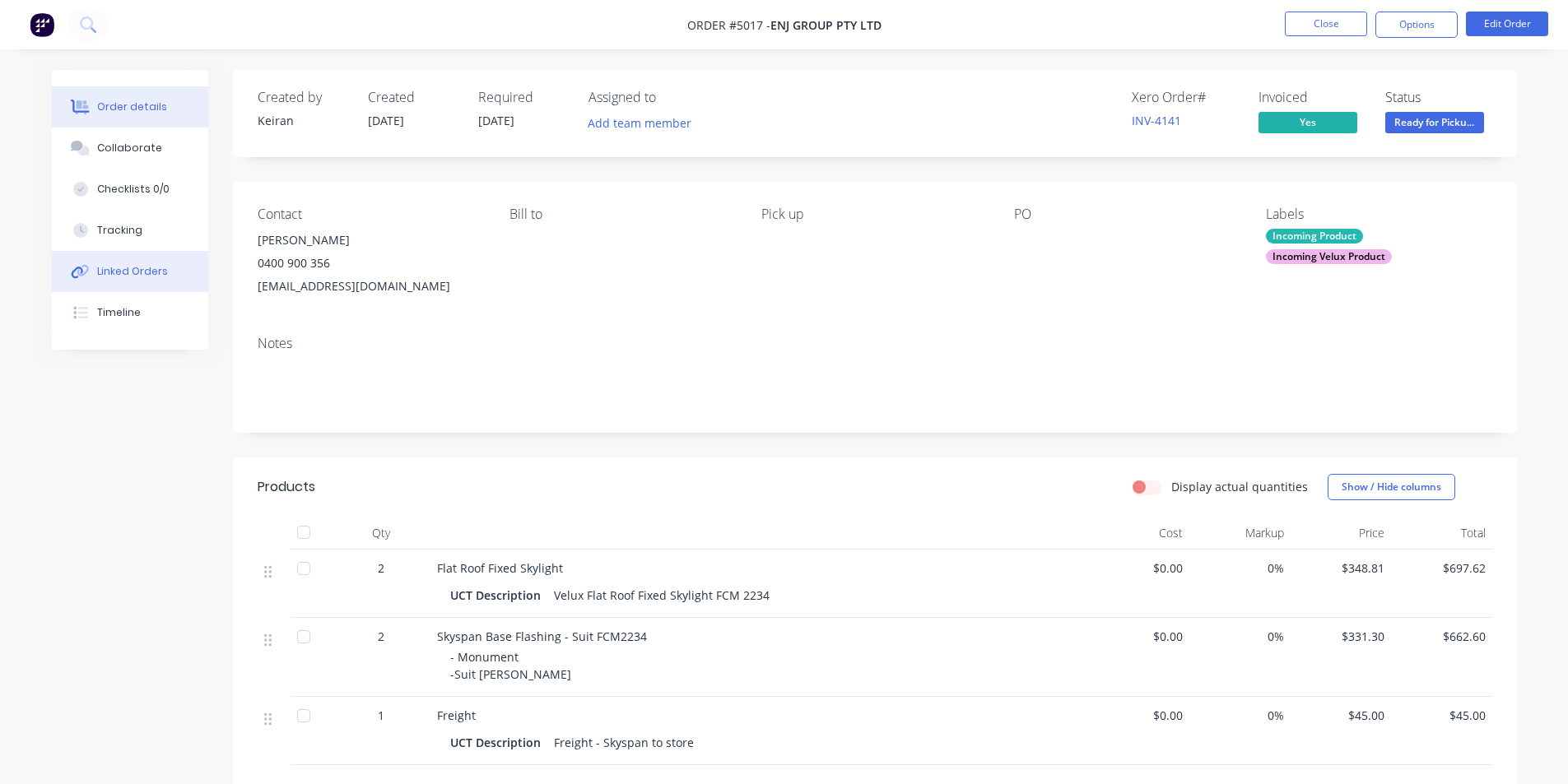
click at [141, 266] on div "Linked Orders" at bounding box center [133, 271] width 71 height 15
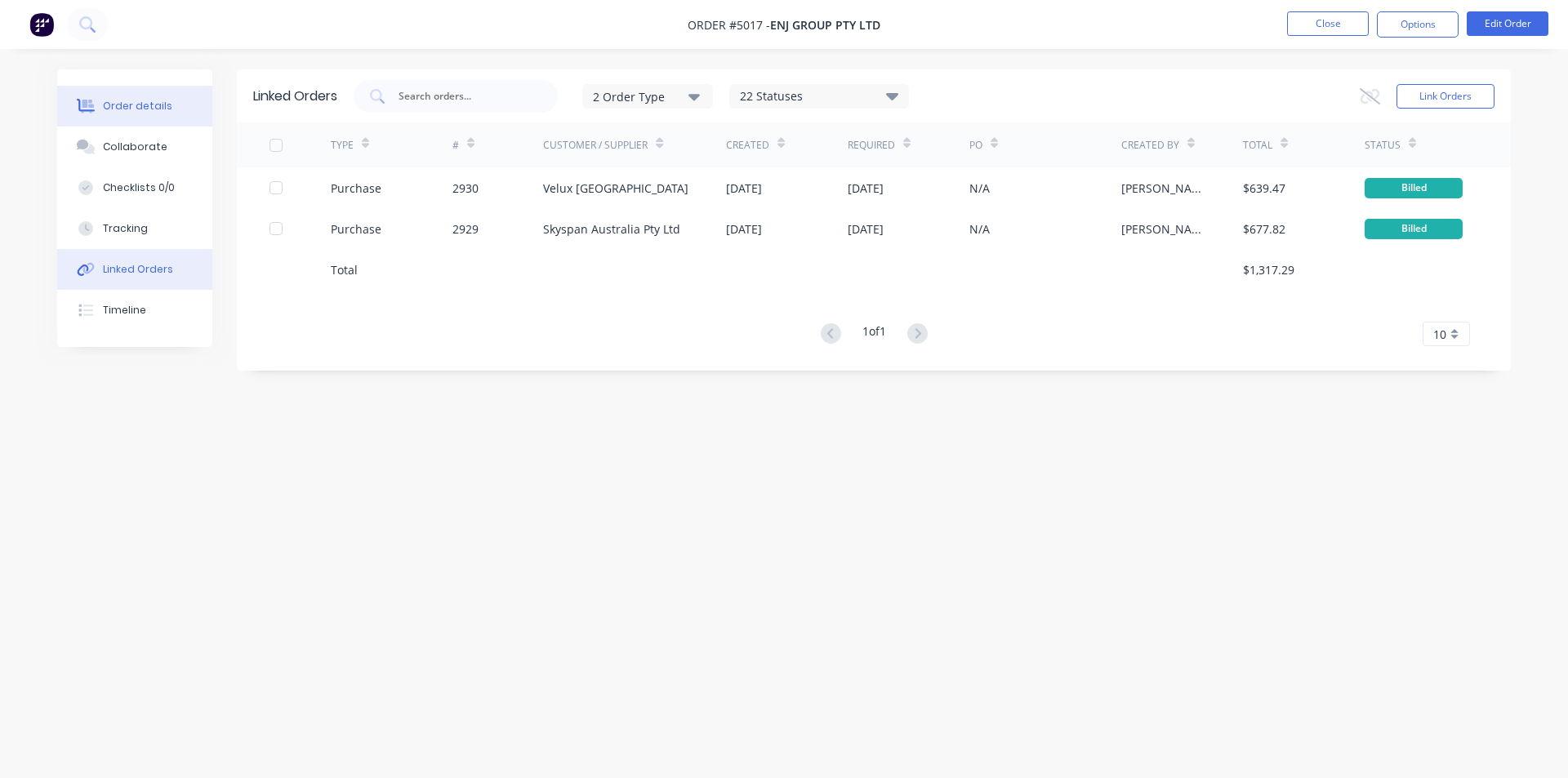
click at [111, 109] on div "Order details" at bounding box center [137, 106] width 69 height 15
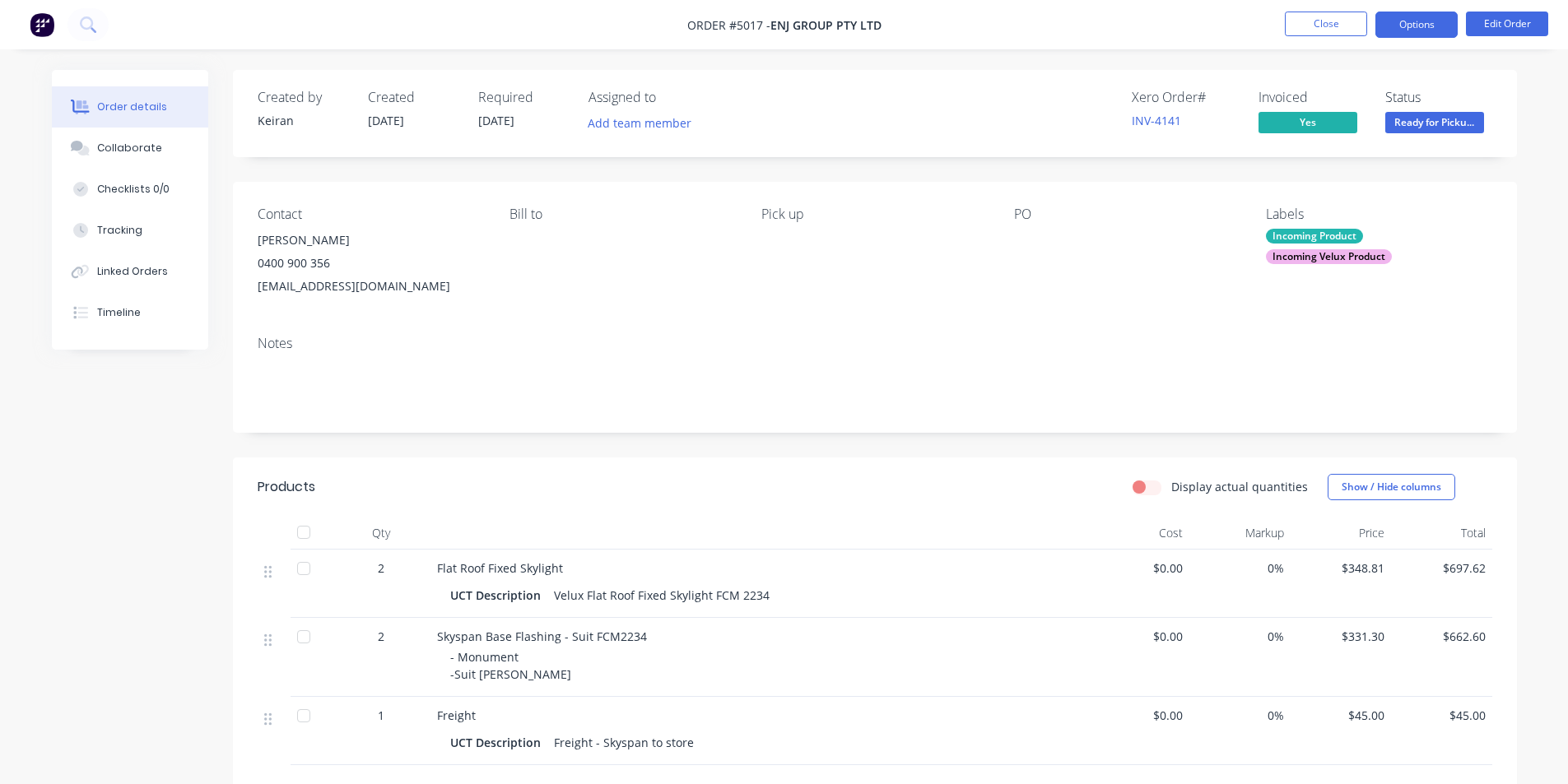
click at [1438, 27] on button "Options" at bounding box center [1417, 25] width 82 height 27
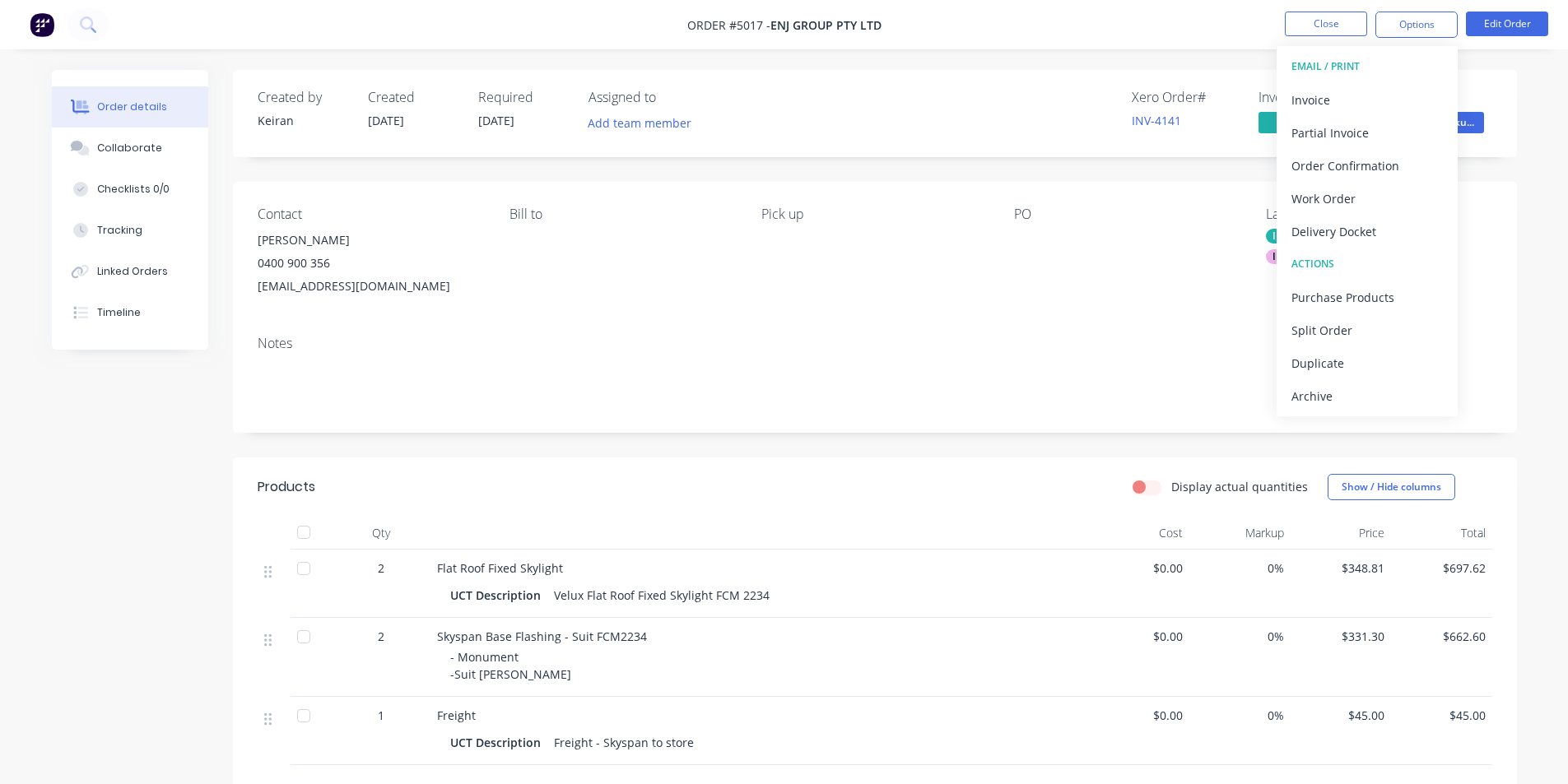
drag, startPoint x: 1328, startPoint y: 398, endPoint x: 1259, endPoint y: 356, distance: 80.8
click at [1328, 397] on div "Archive" at bounding box center [1367, 396] width 151 height 24
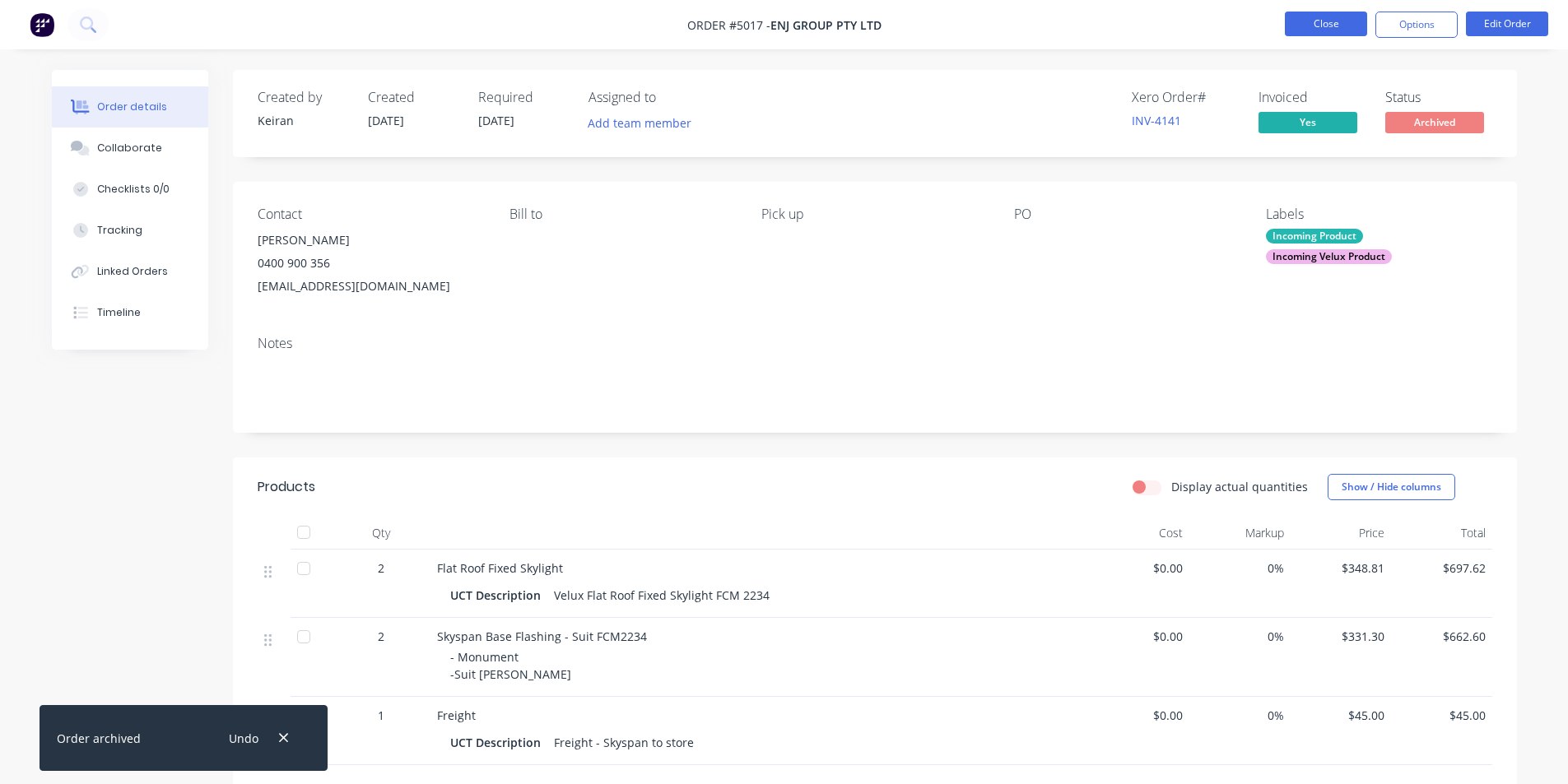
click at [1299, 18] on button "Close" at bounding box center [1326, 24] width 82 height 25
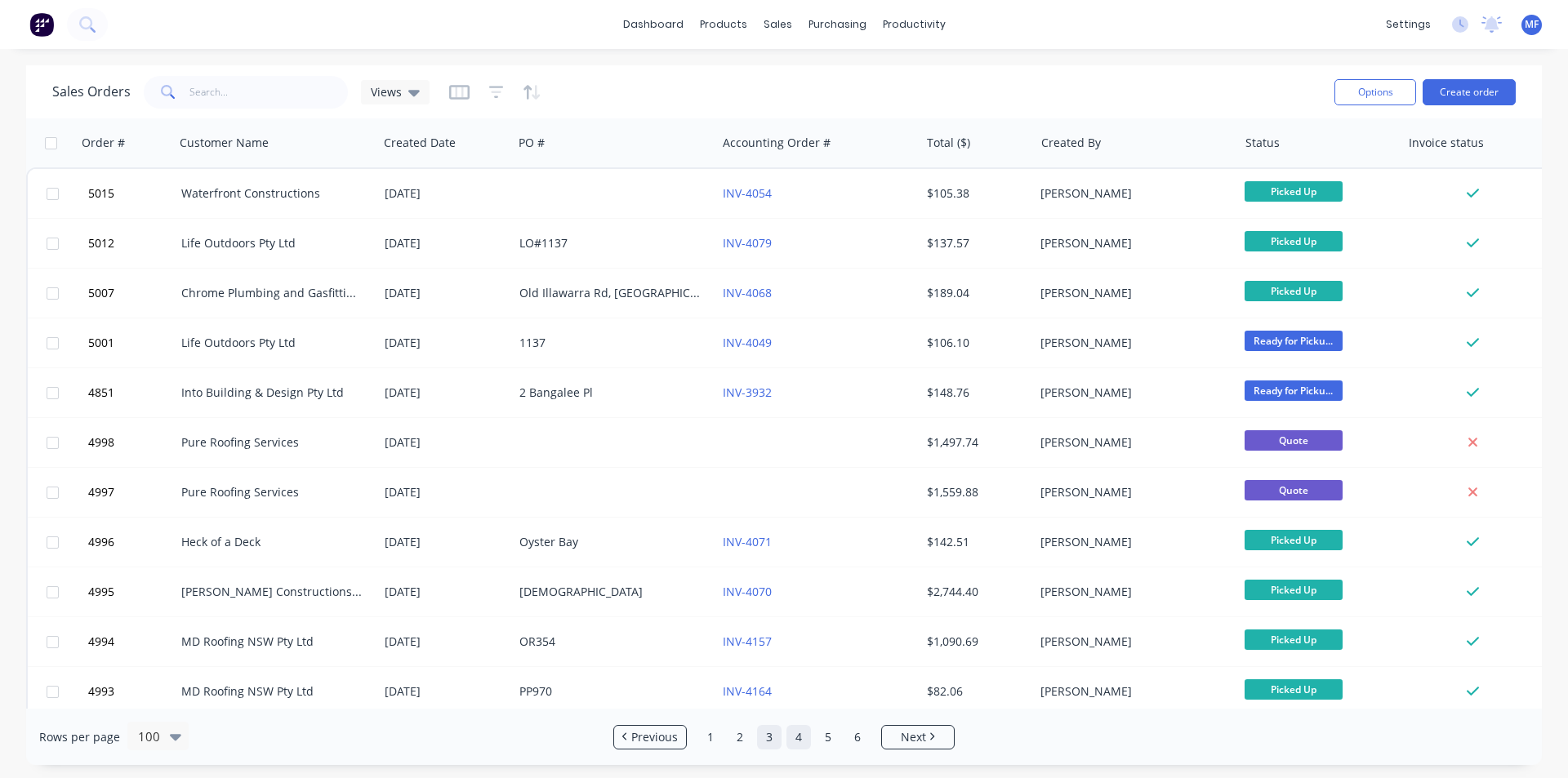
click at [770, 738] on link "3" at bounding box center [770, 738] width 25 height 25
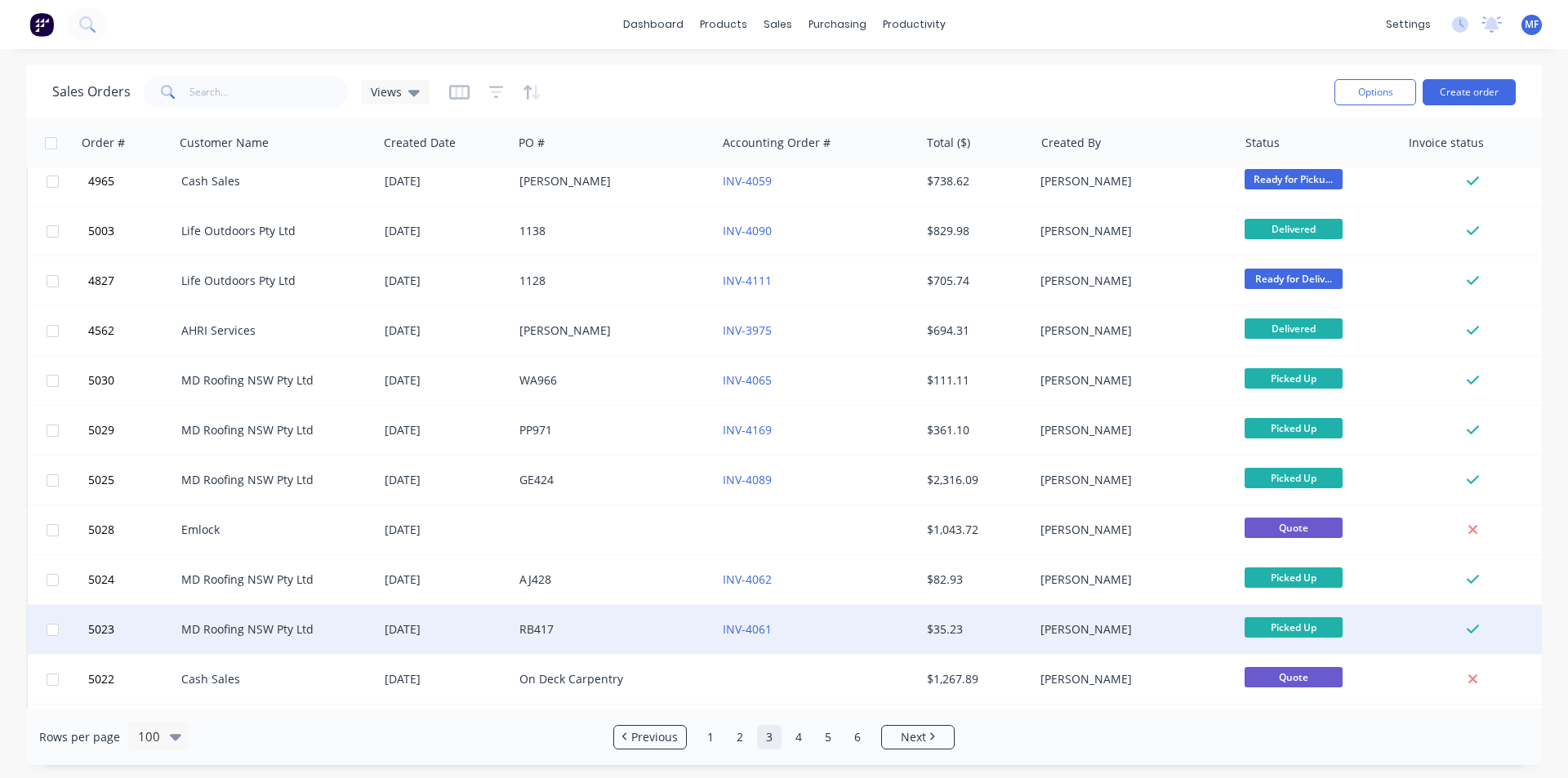
scroll to position [4448, 0]
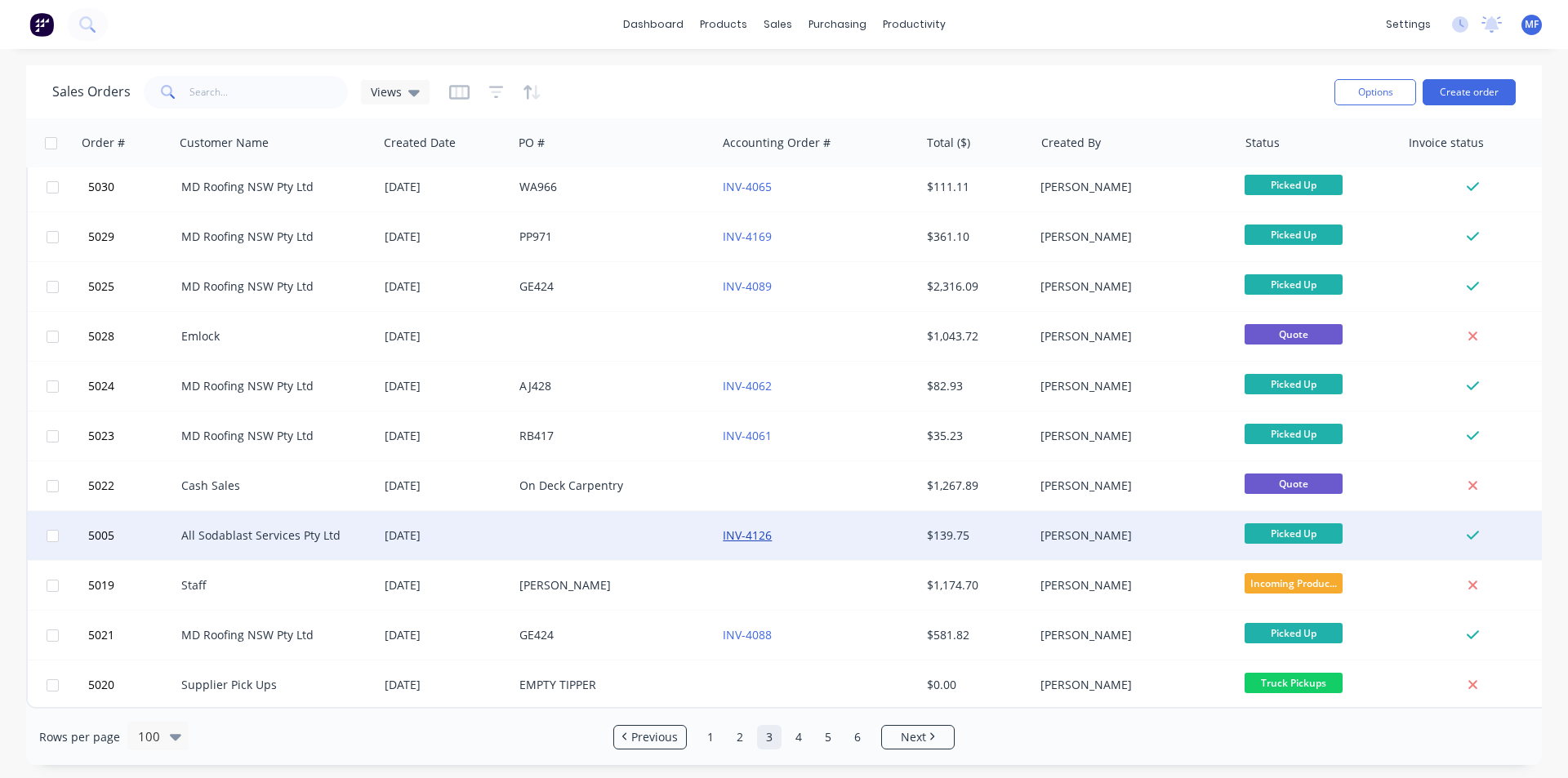
click at [743, 530] on link "INV-4126" at bounding box center [748, 536] width 49 height 16
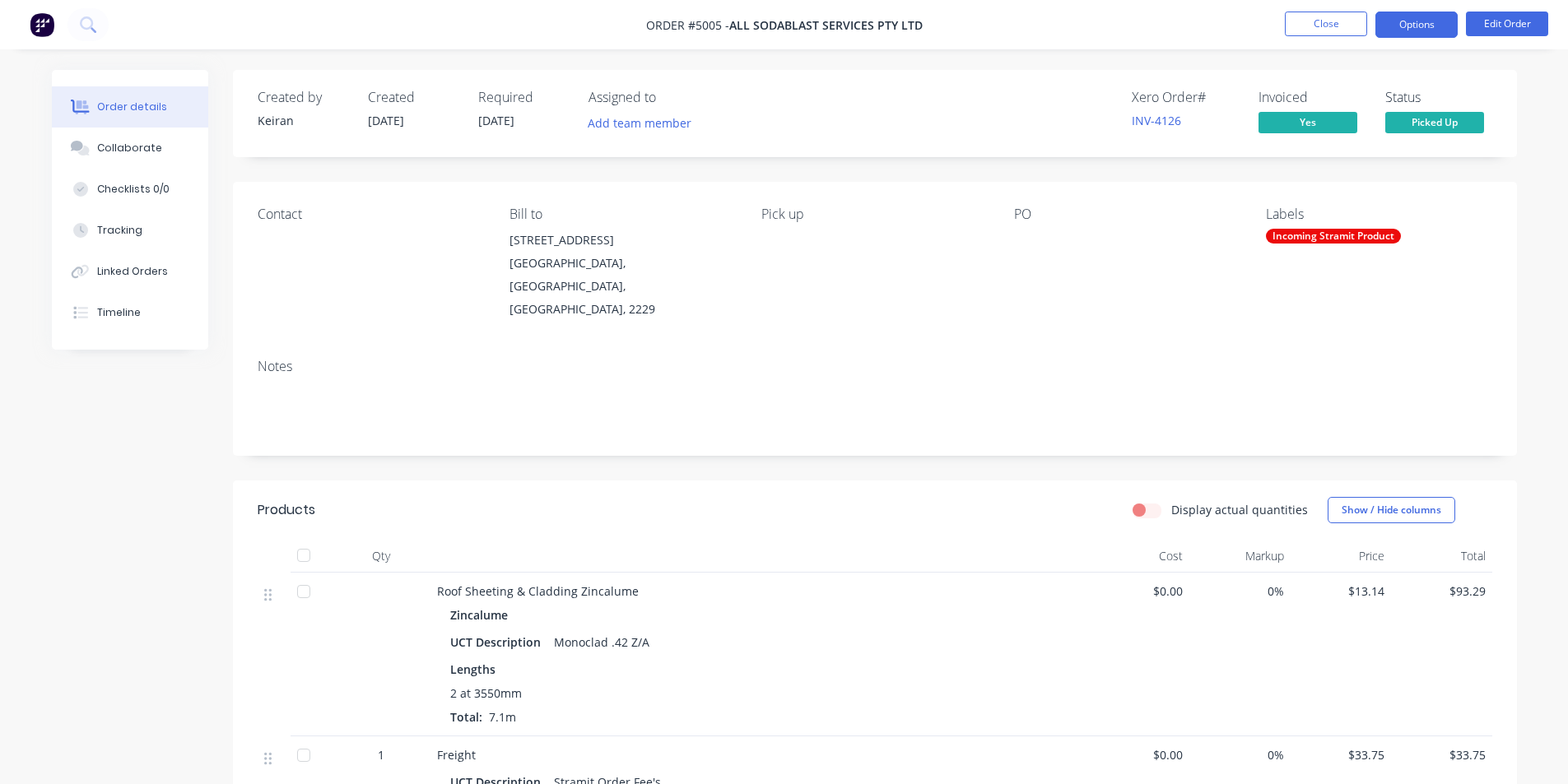
click at [1434, 31] on button "Options" at bounding box center [1417, 25] width 82 height 27
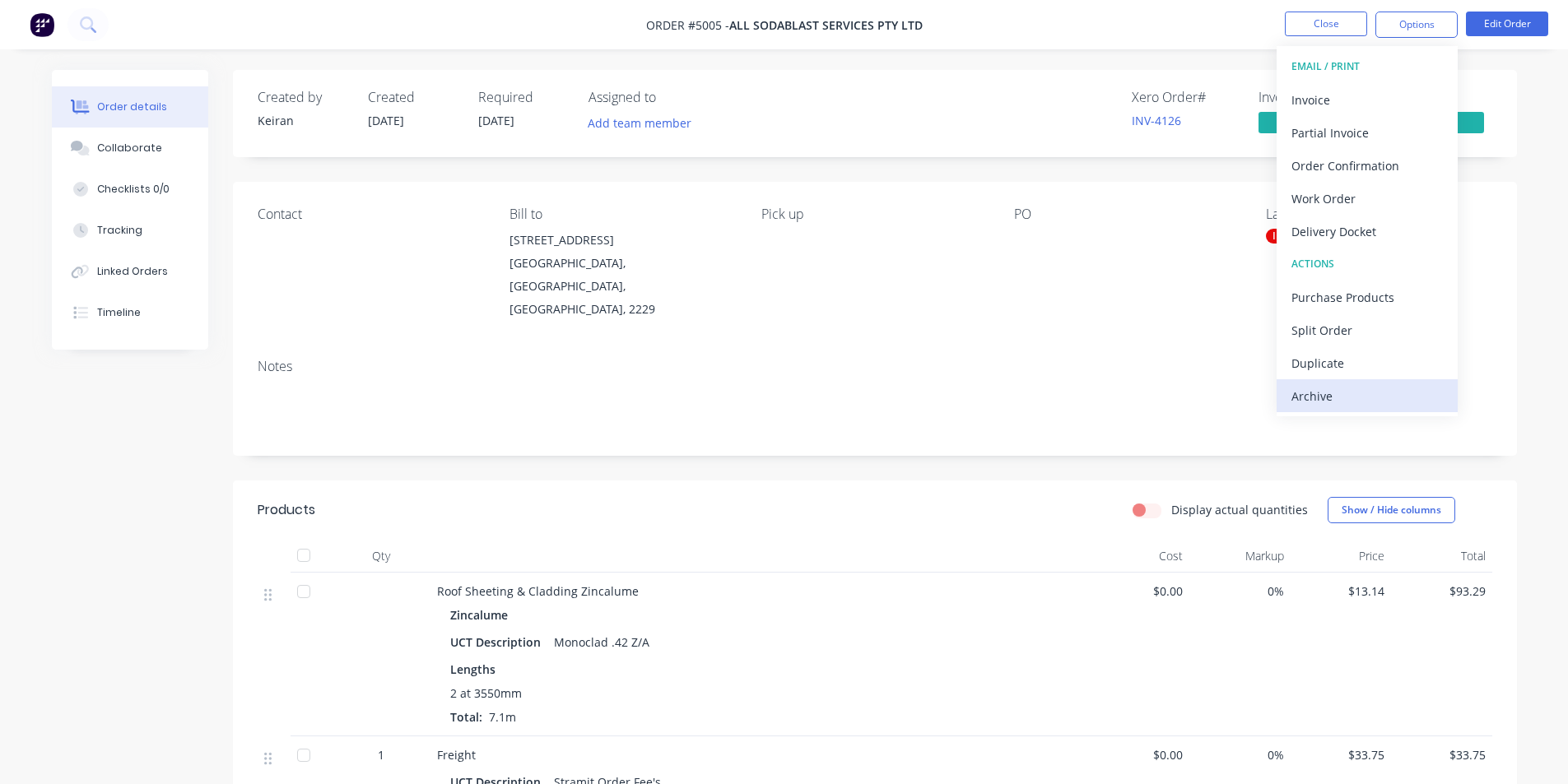
click at [1360, 400] on div "Archive" at bounding box center [1367, 396] width 151 height 24
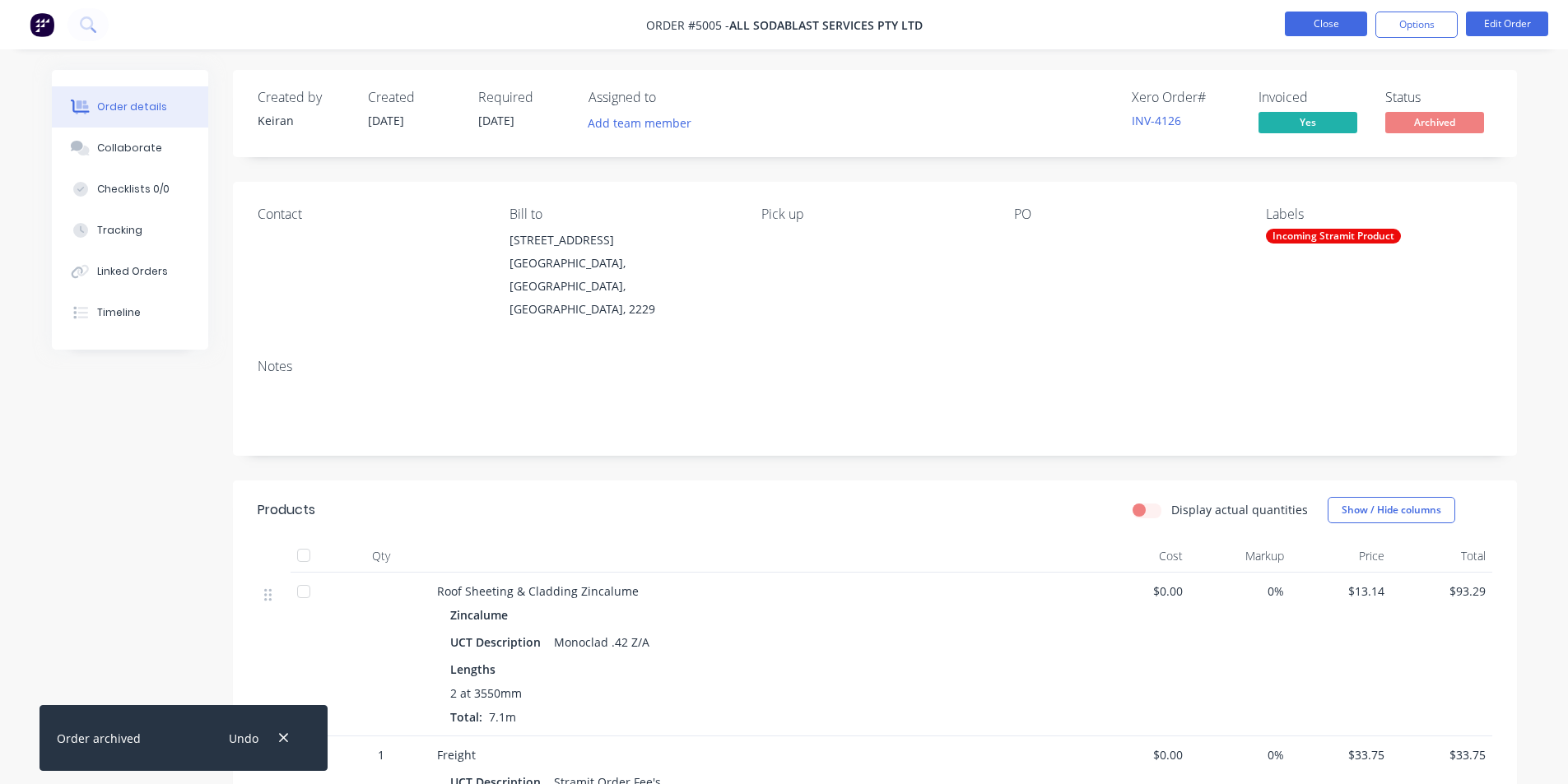
click at [1323, 22] on button "Close" at bounding box center [1326, 24] width 82 height 25
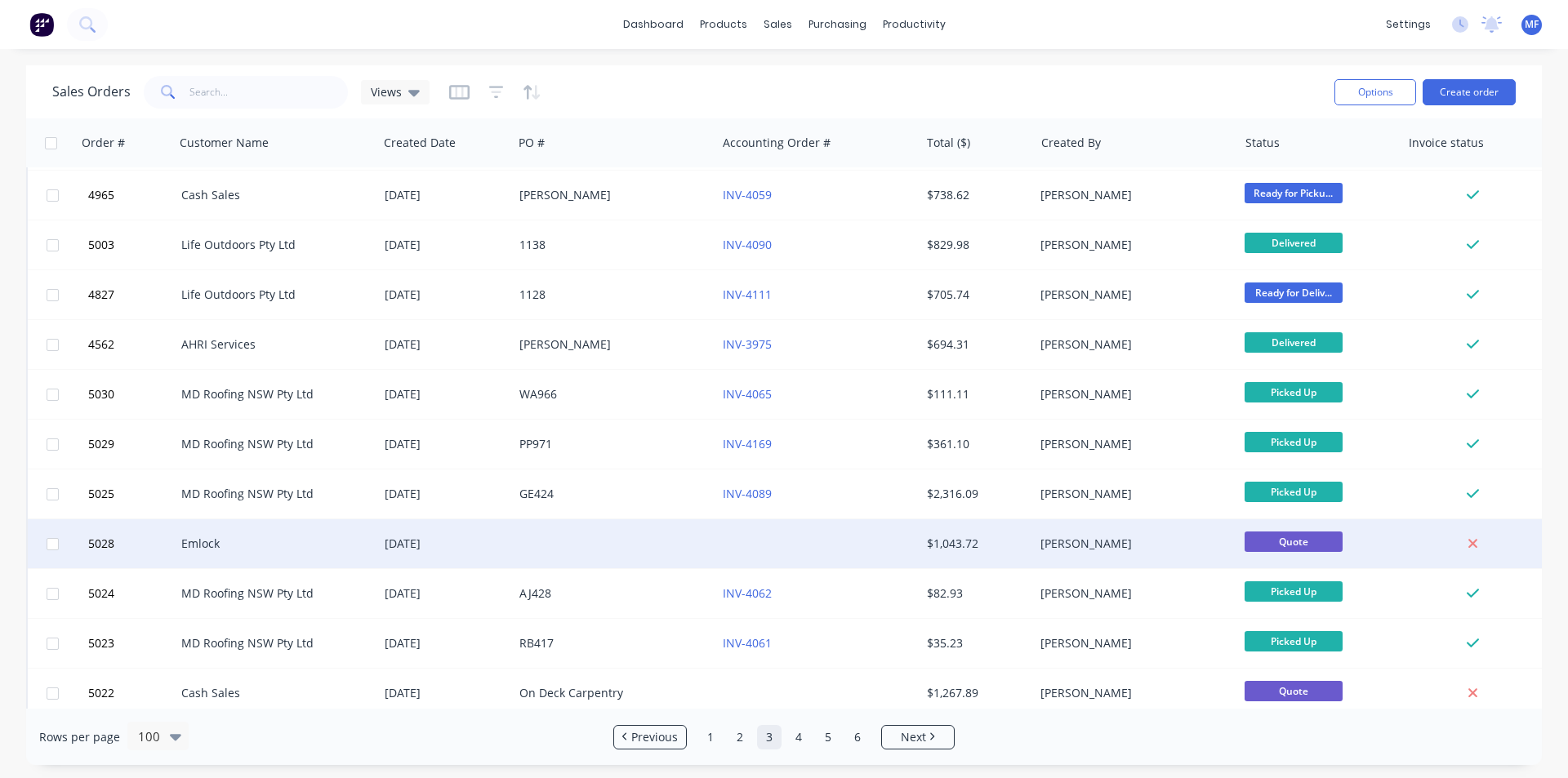
scroll to position [4203, 0]
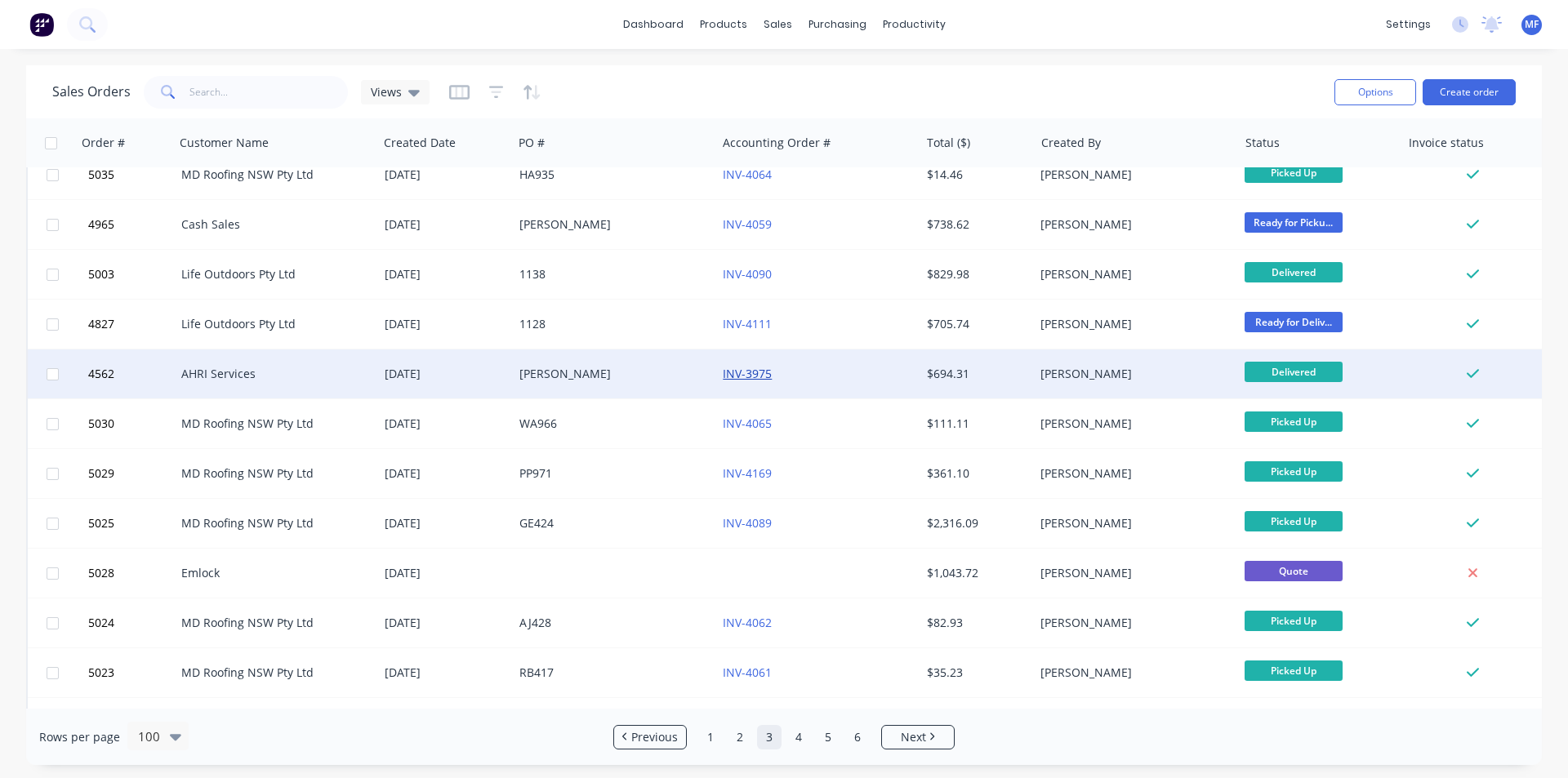
click at [757, 376] on link "INV-3975" at bounding box center [748, 374] width 49 height 16
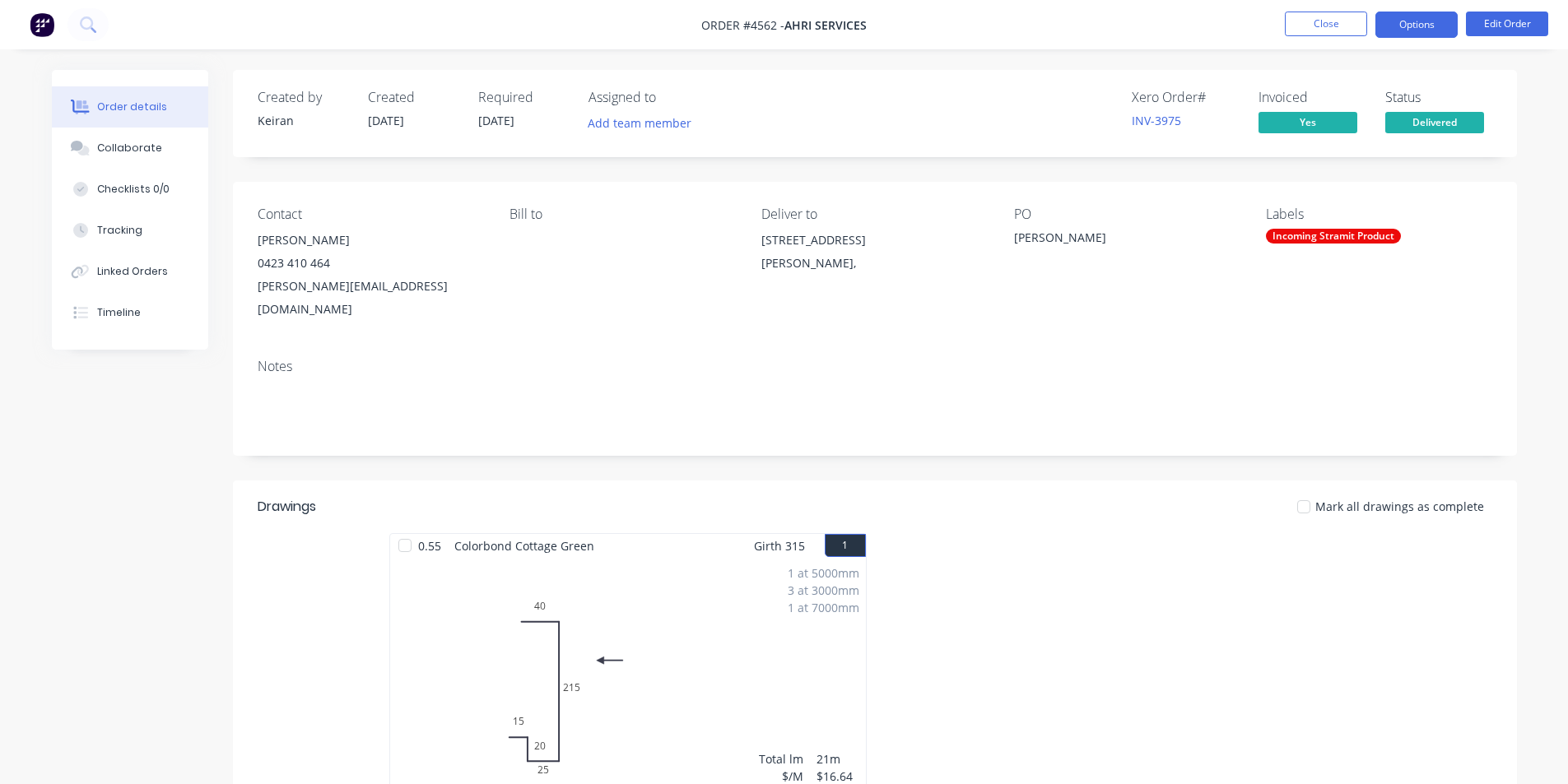
click at [1420, 25] on button "Options" at bounding box center [1417, 25] width 82 height 27
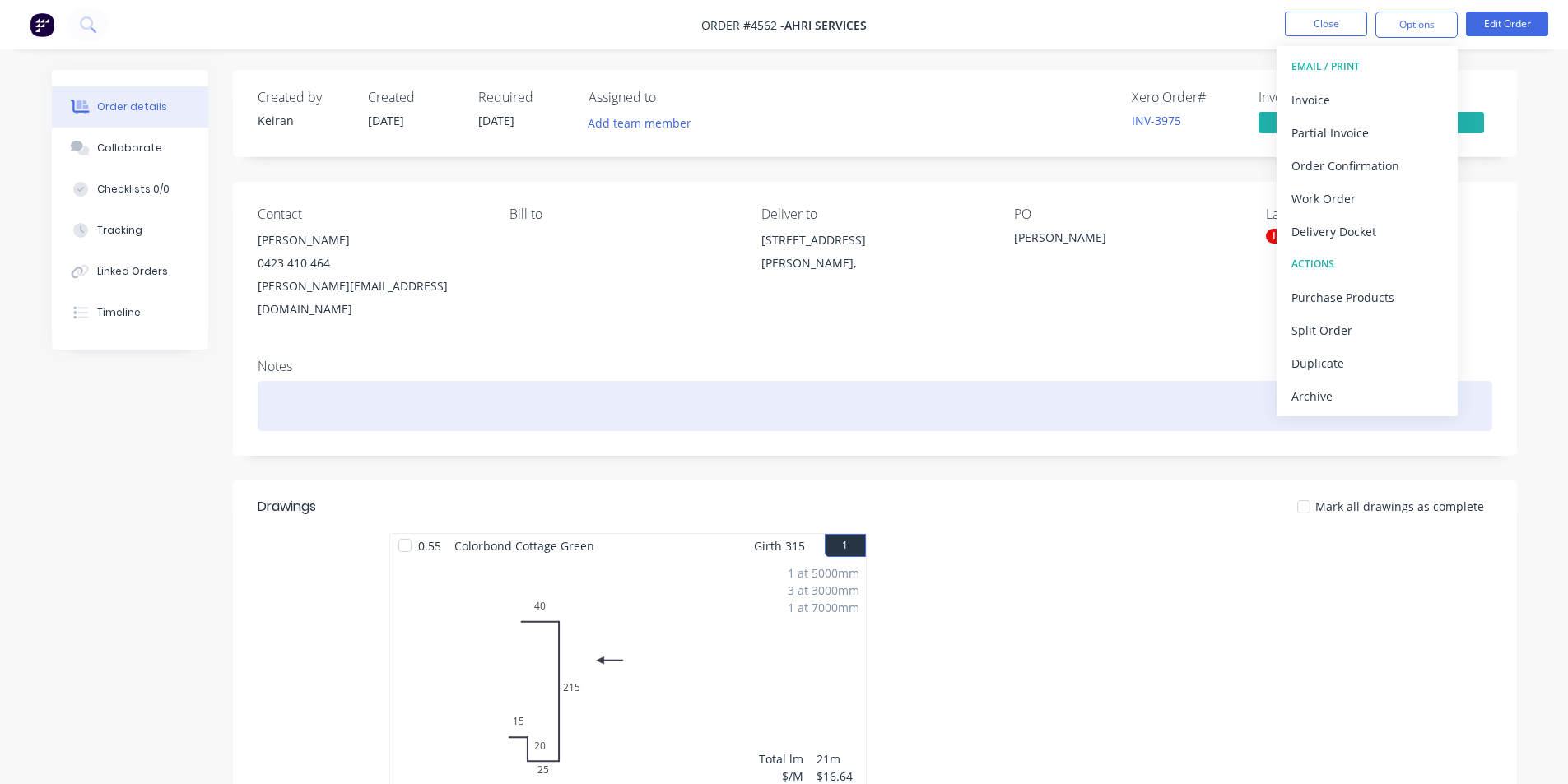
click at [1375, 402] on div "Archive" at bounding box center [1367, 396] width 151 height 24
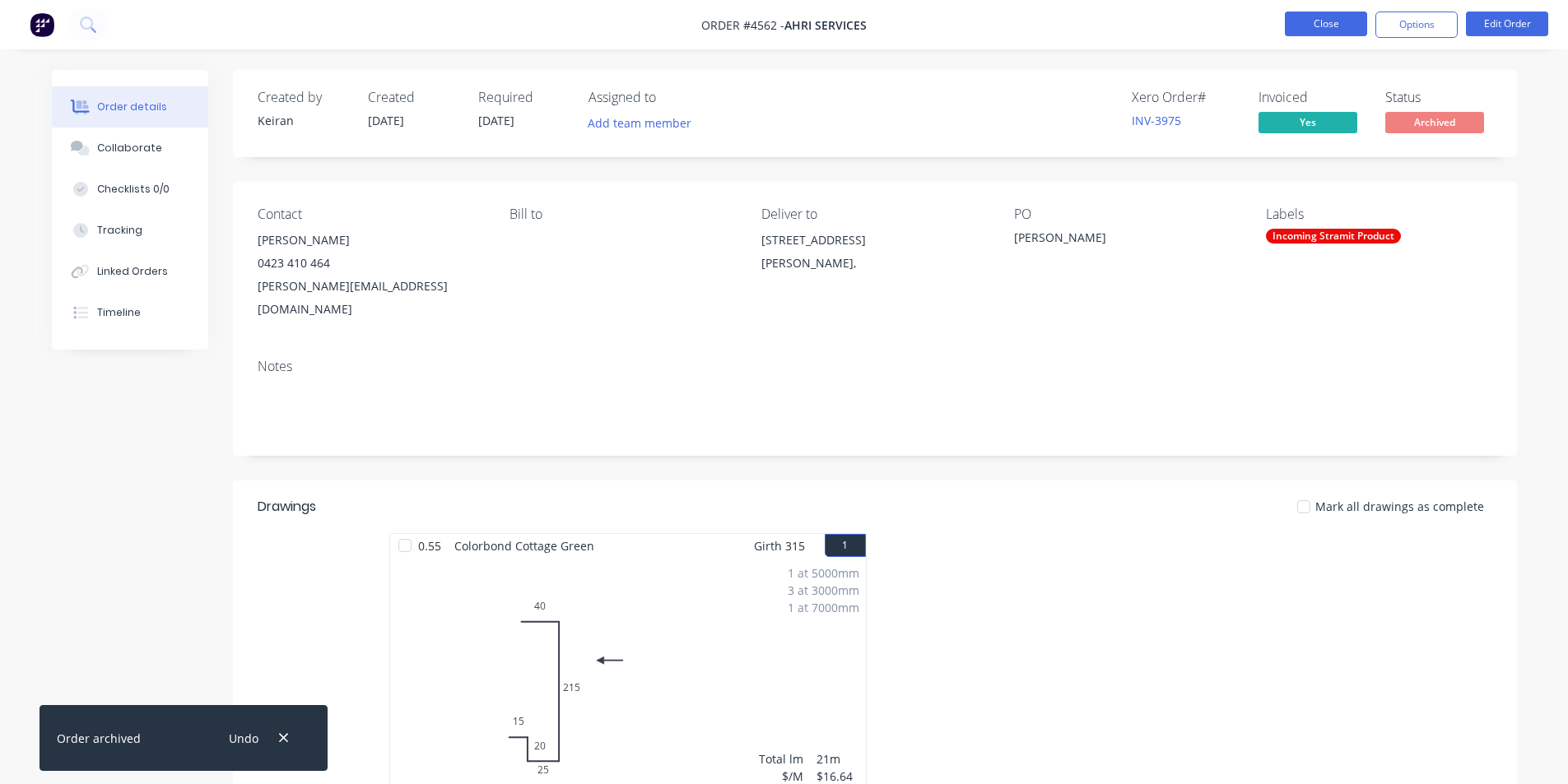
click at [1315, 19] on button "Close" at bounding box center [1326, 24] width 82 height 25
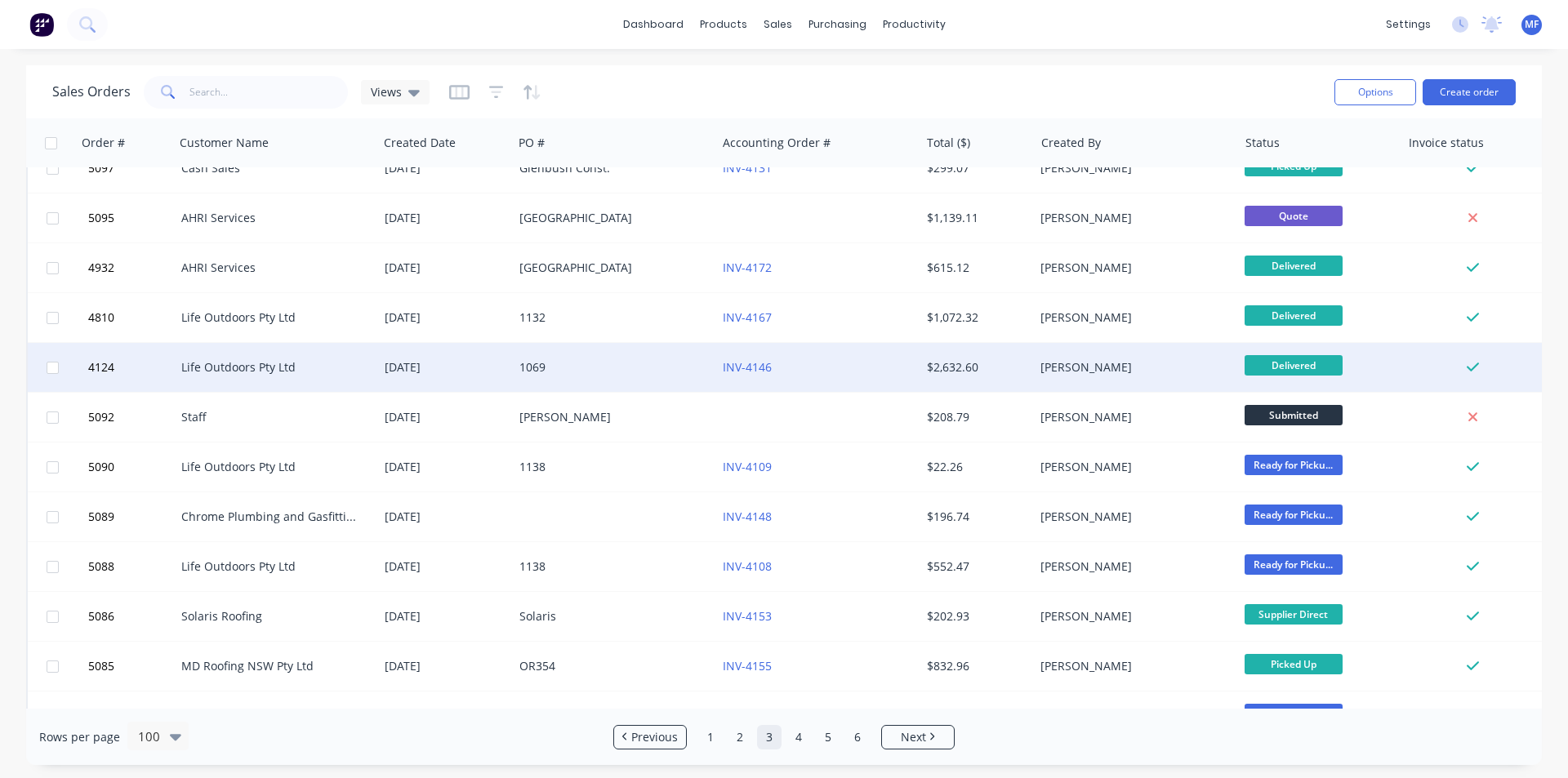
scroll to position [1388, 0]
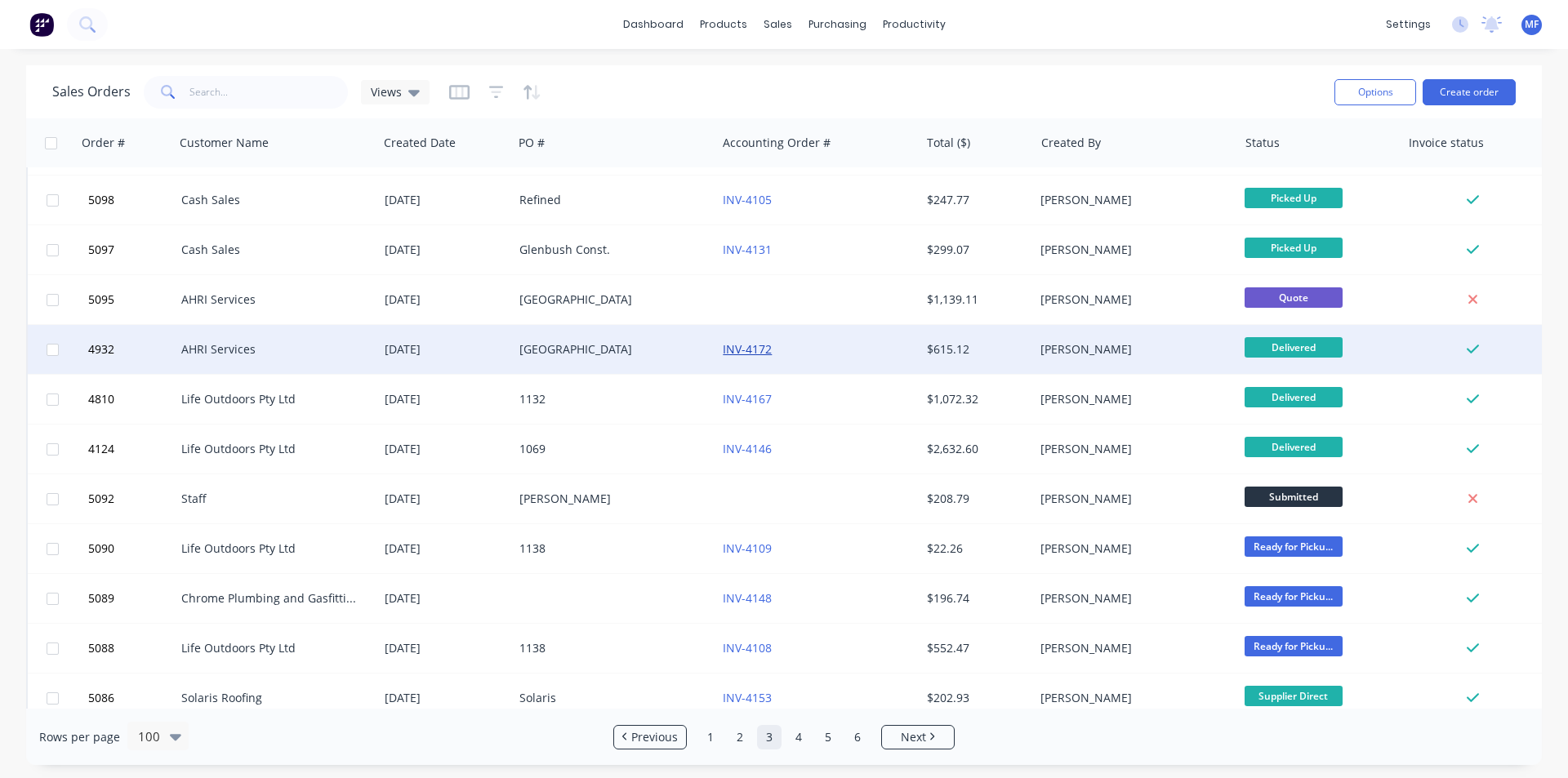
click at [755, 347] on link "INV-4172" at bounding box center [748, 349] width 49 height 16
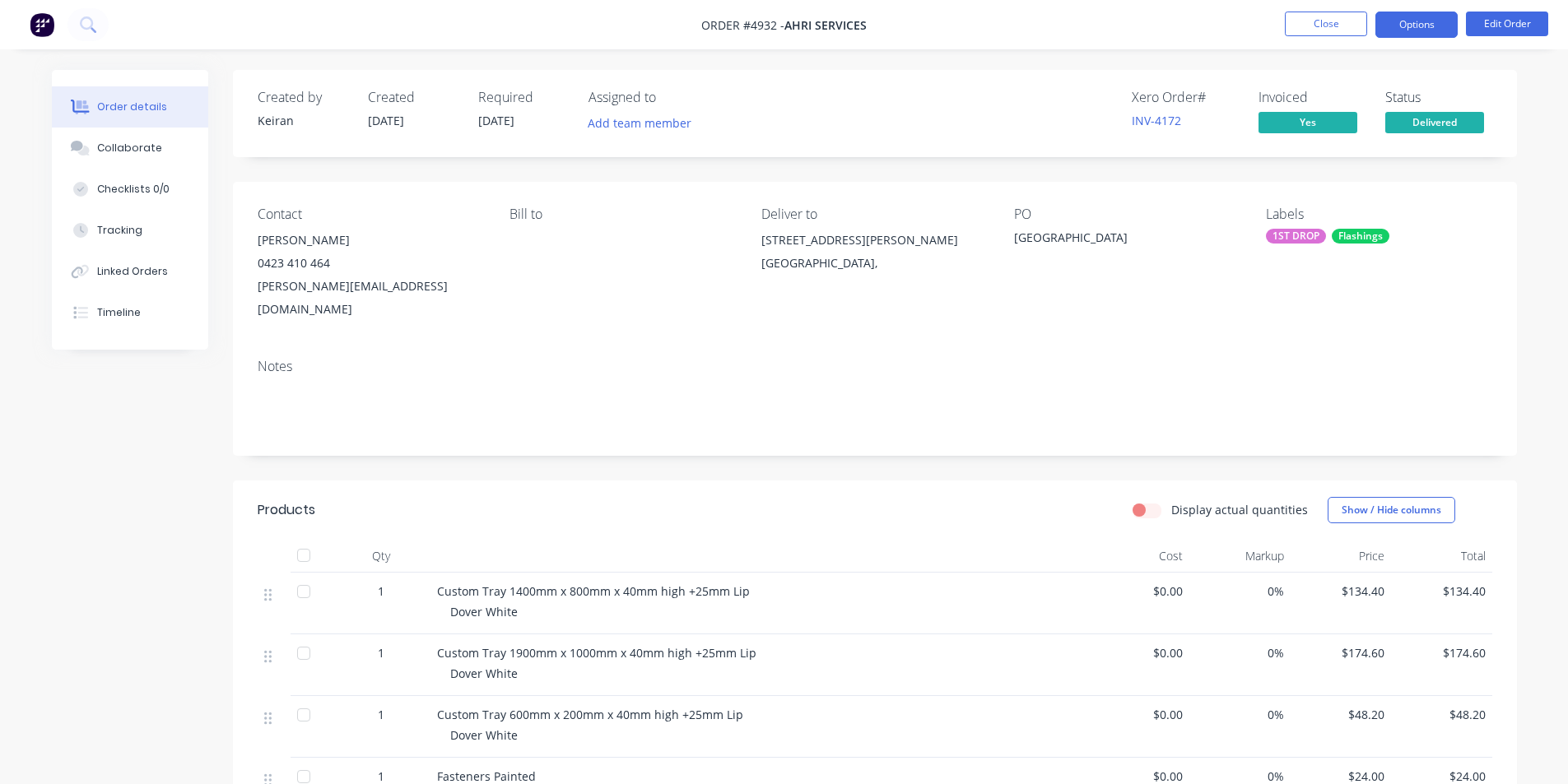
click at [1415, 19] on button "Options" at bounding box center [1417, 25] width 82 height 27
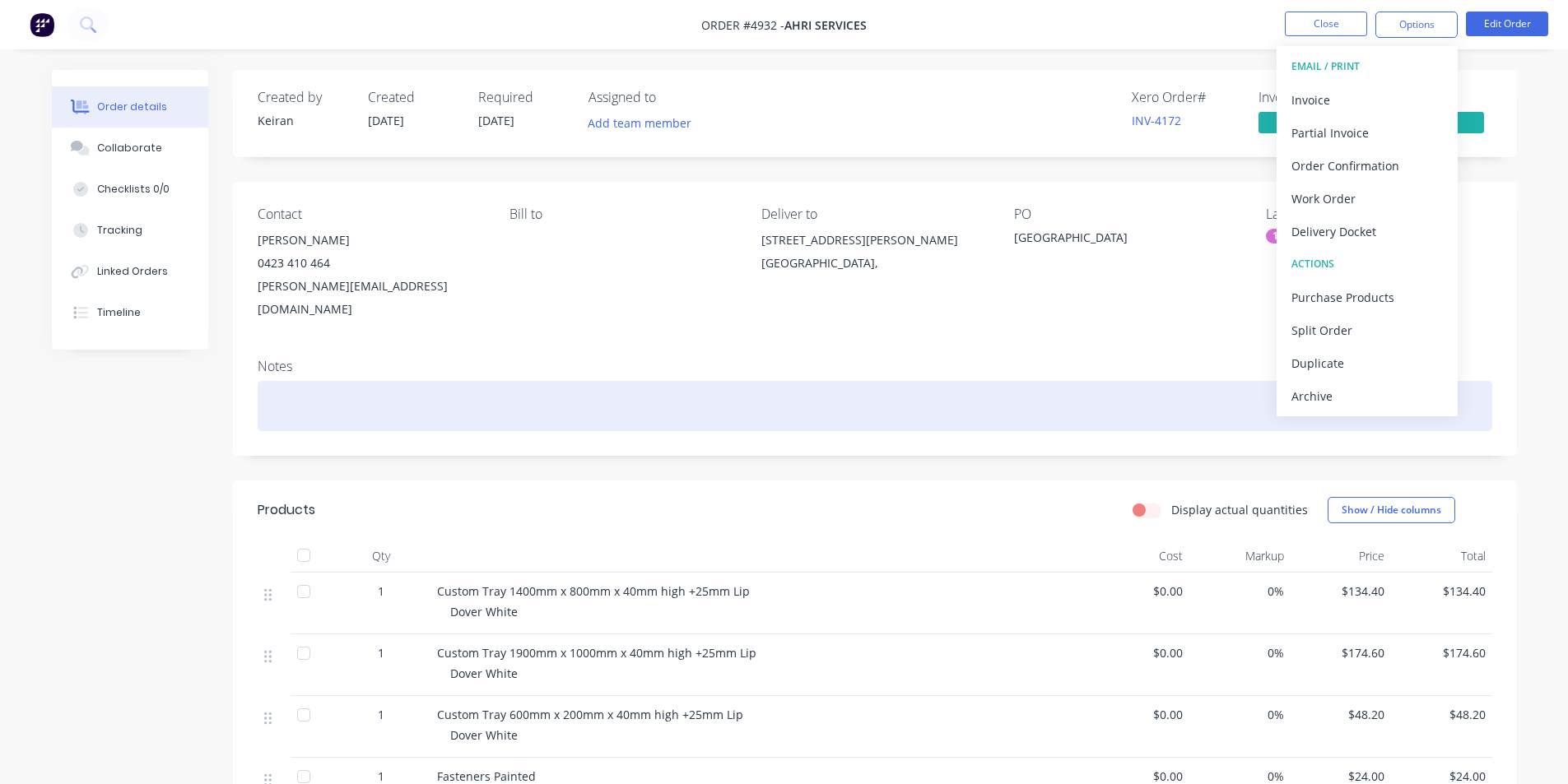
click at [1340, 395] on div "Archive" at bounding box center [1367, 396] width 151 height 24
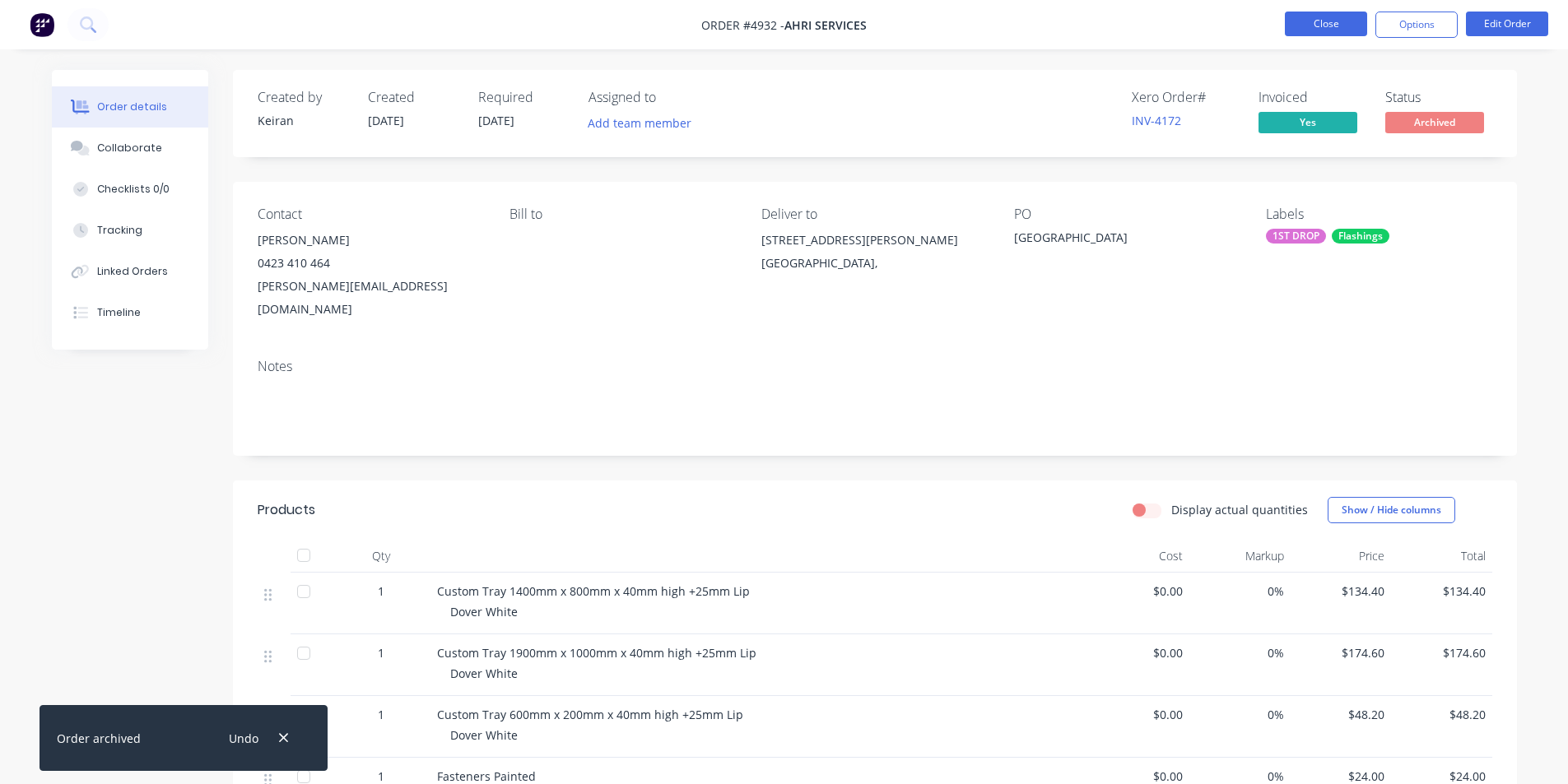
click at [1321, 27] on button "Close" at bounding box center [1326, 24] width 82 height 25
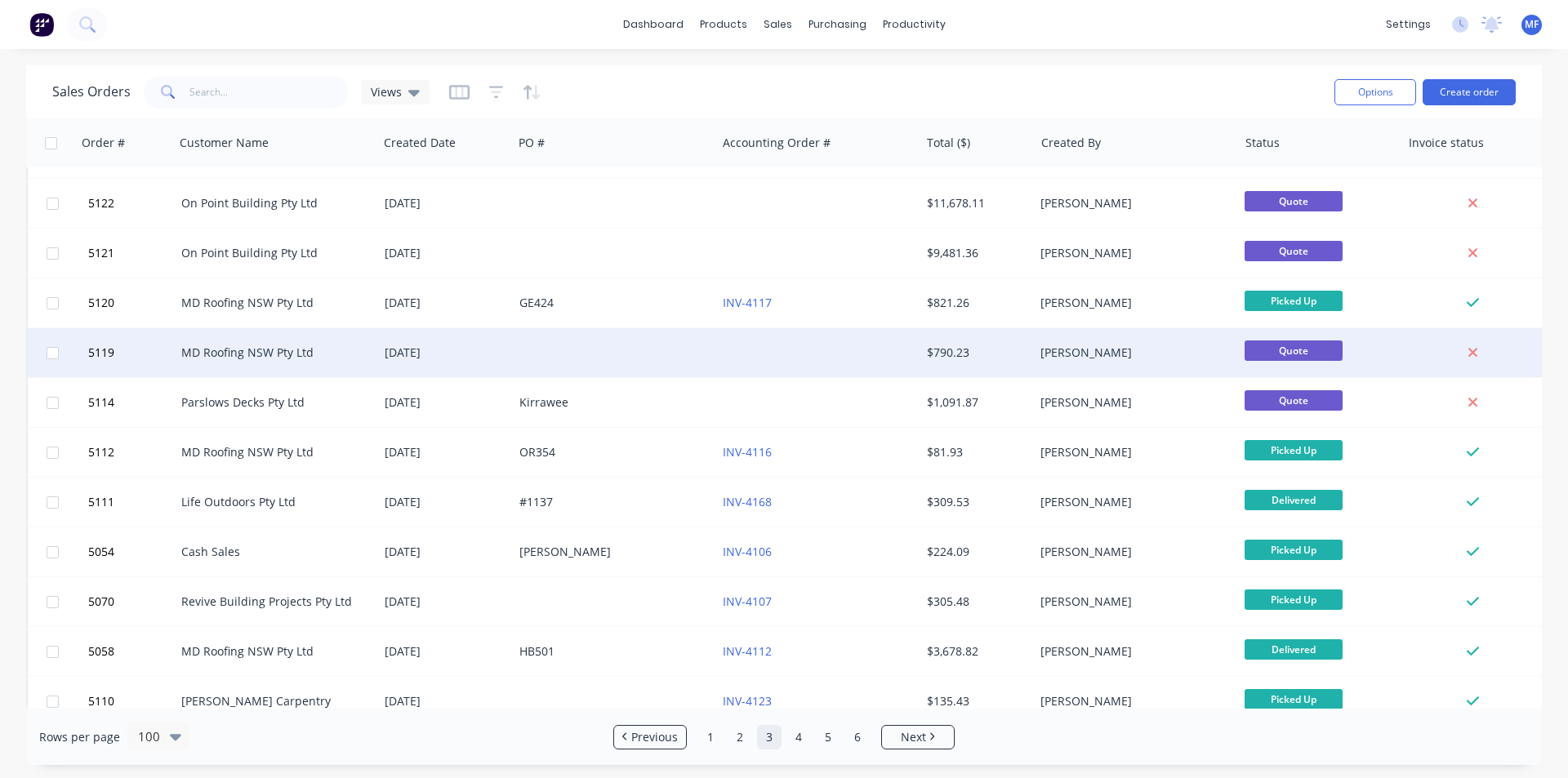
scroll to position [817, 0]
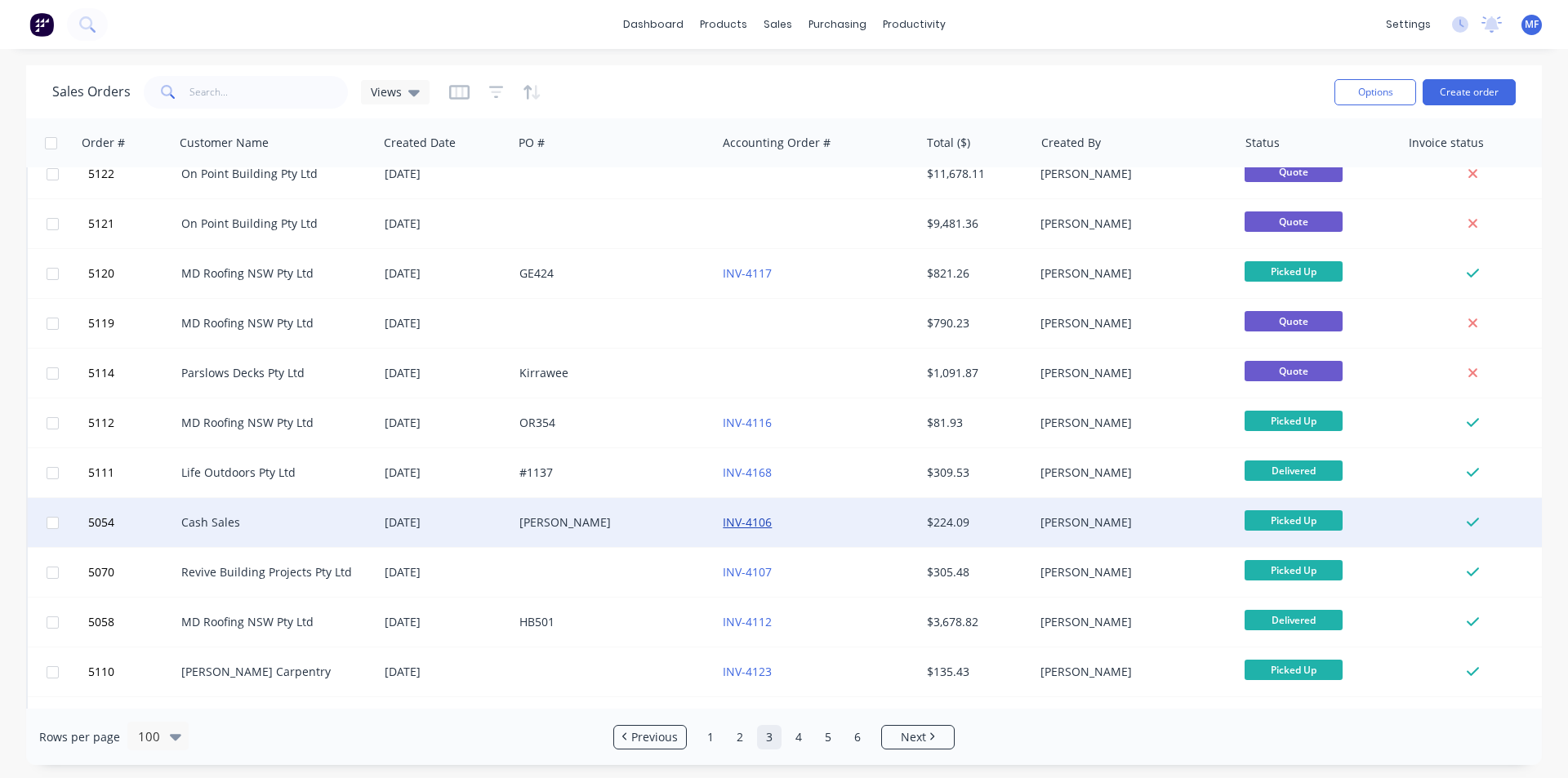
click at [740, 522] on link "INV-4106" at bounding box center [748, 522] width 49 height 16
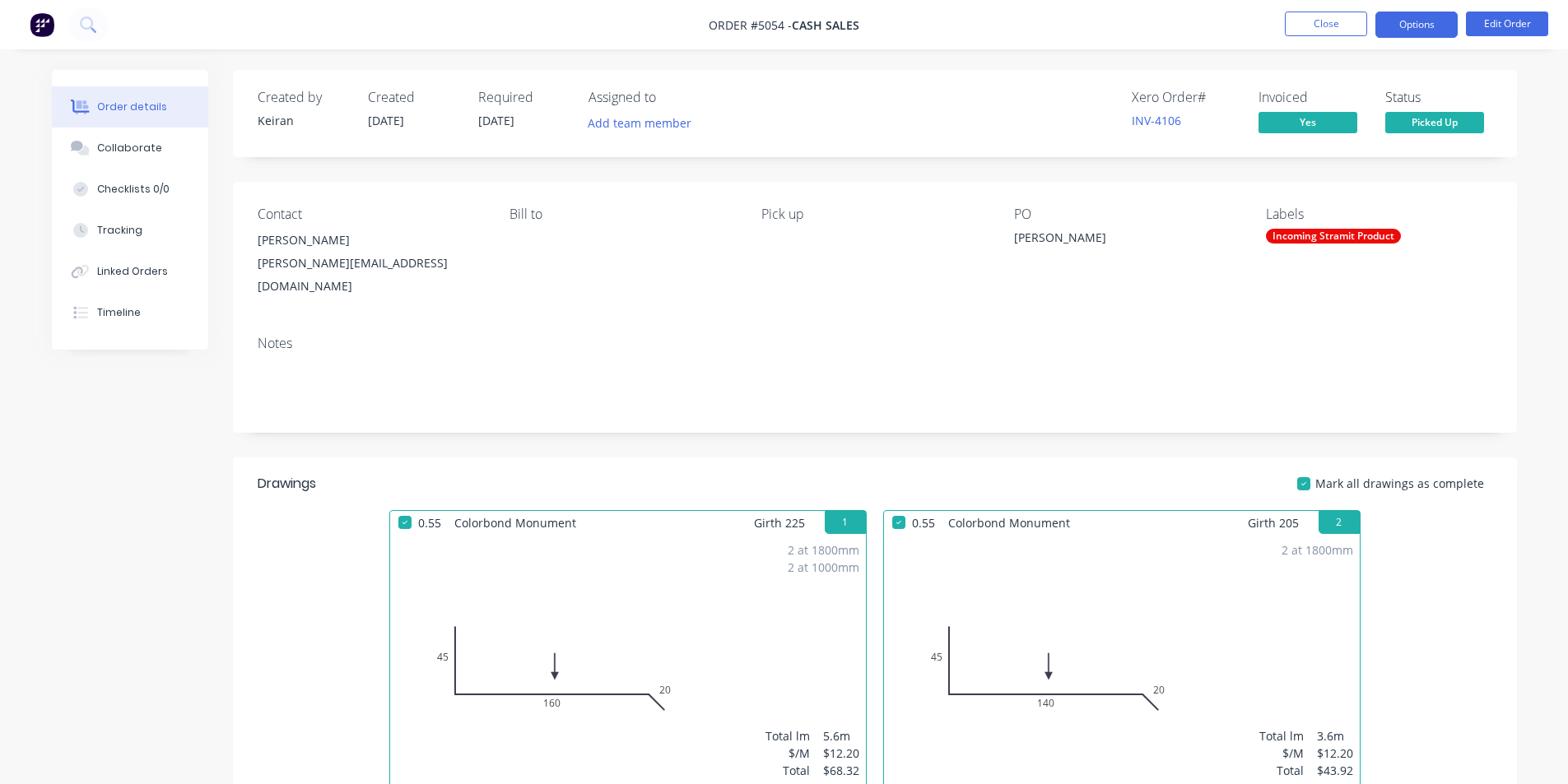
click at [1394, 26] on button "Options" at bounding box center [1417, 25] width 82 height 27
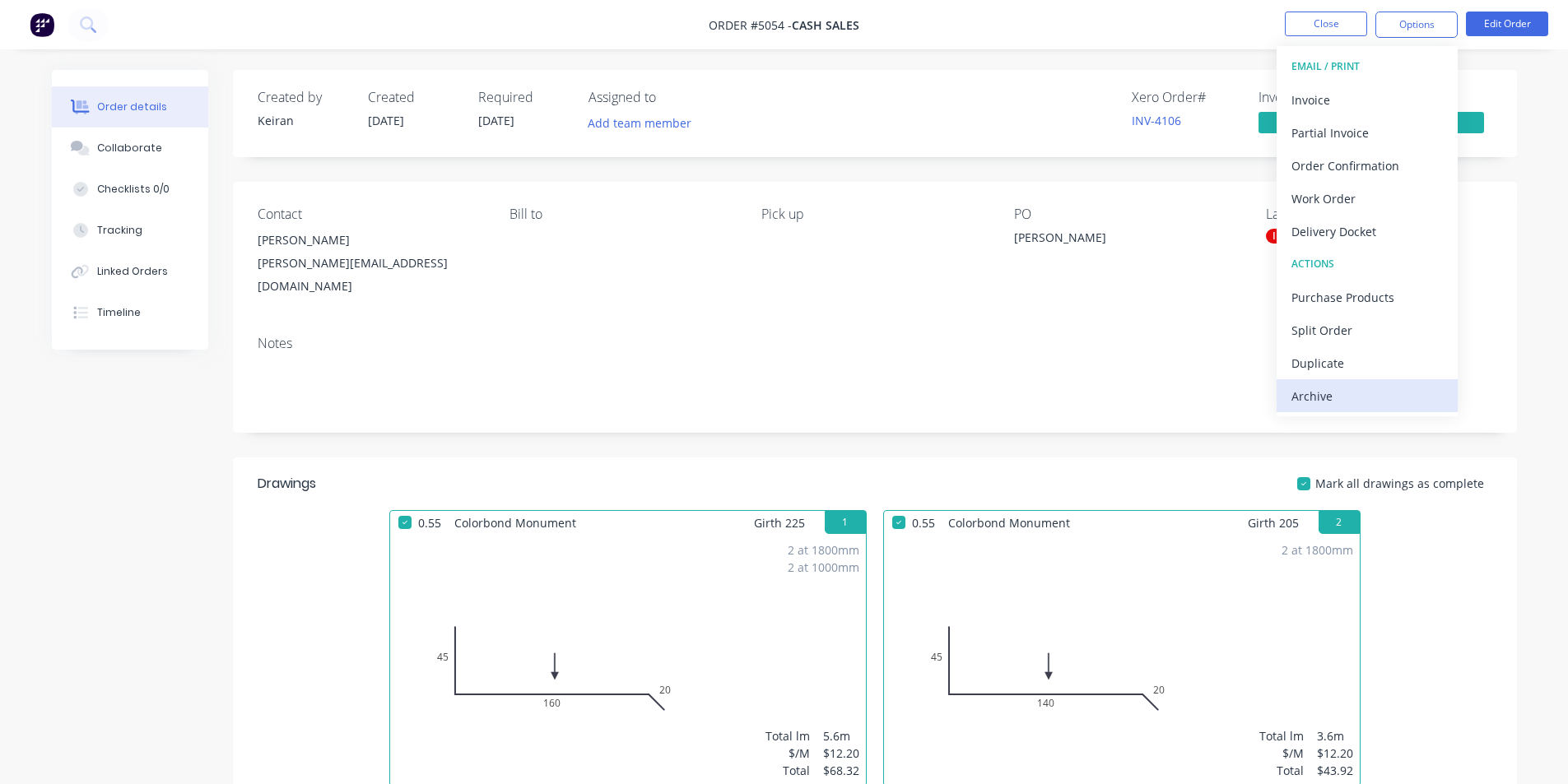
click at [1356, 394] on div "Archive" at bounding box center [1367, 396] width 151 height 24
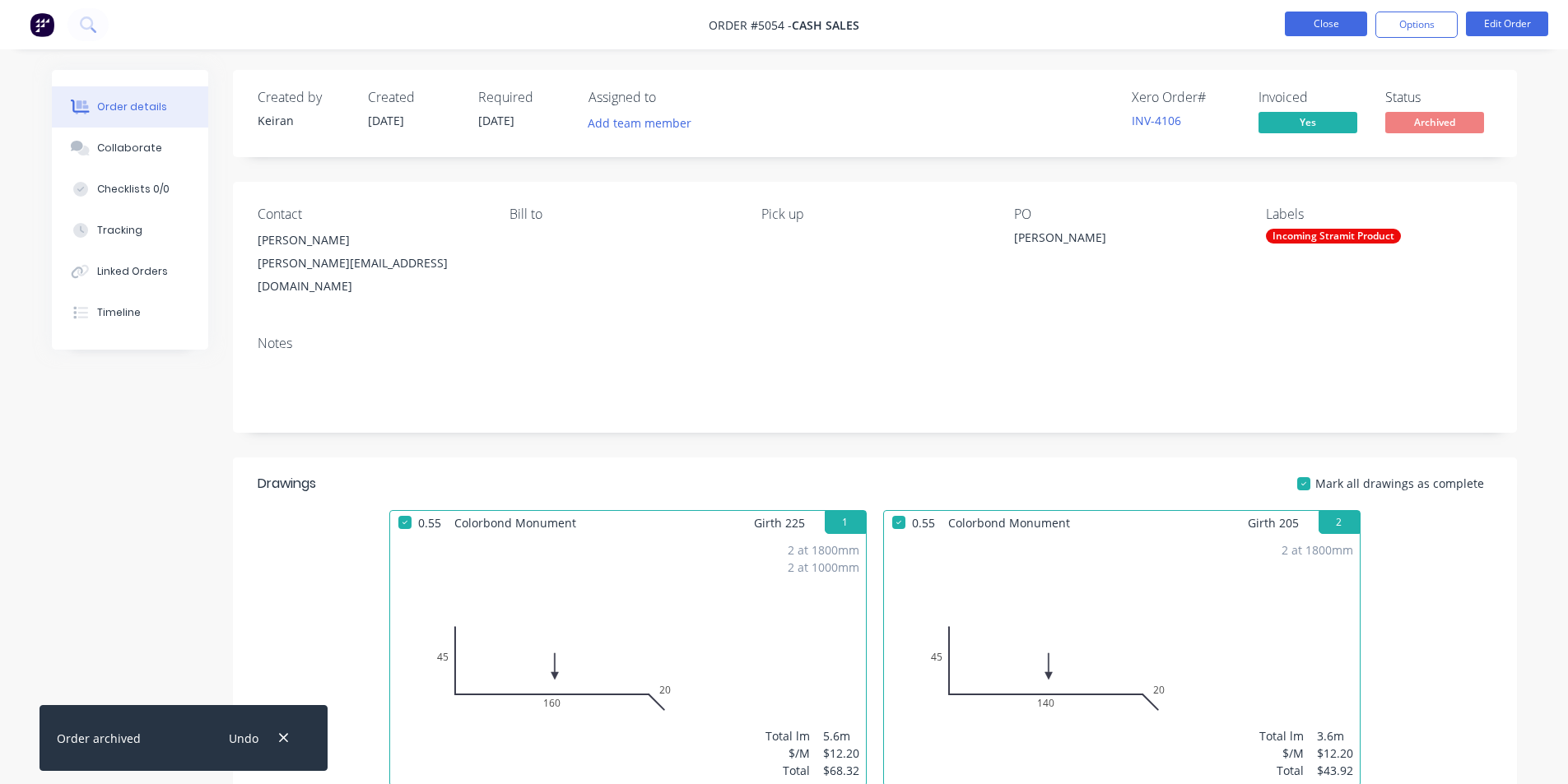
click at [1321, 30] on button "Close" at bounding box center [1326, 24] width 82 height 25
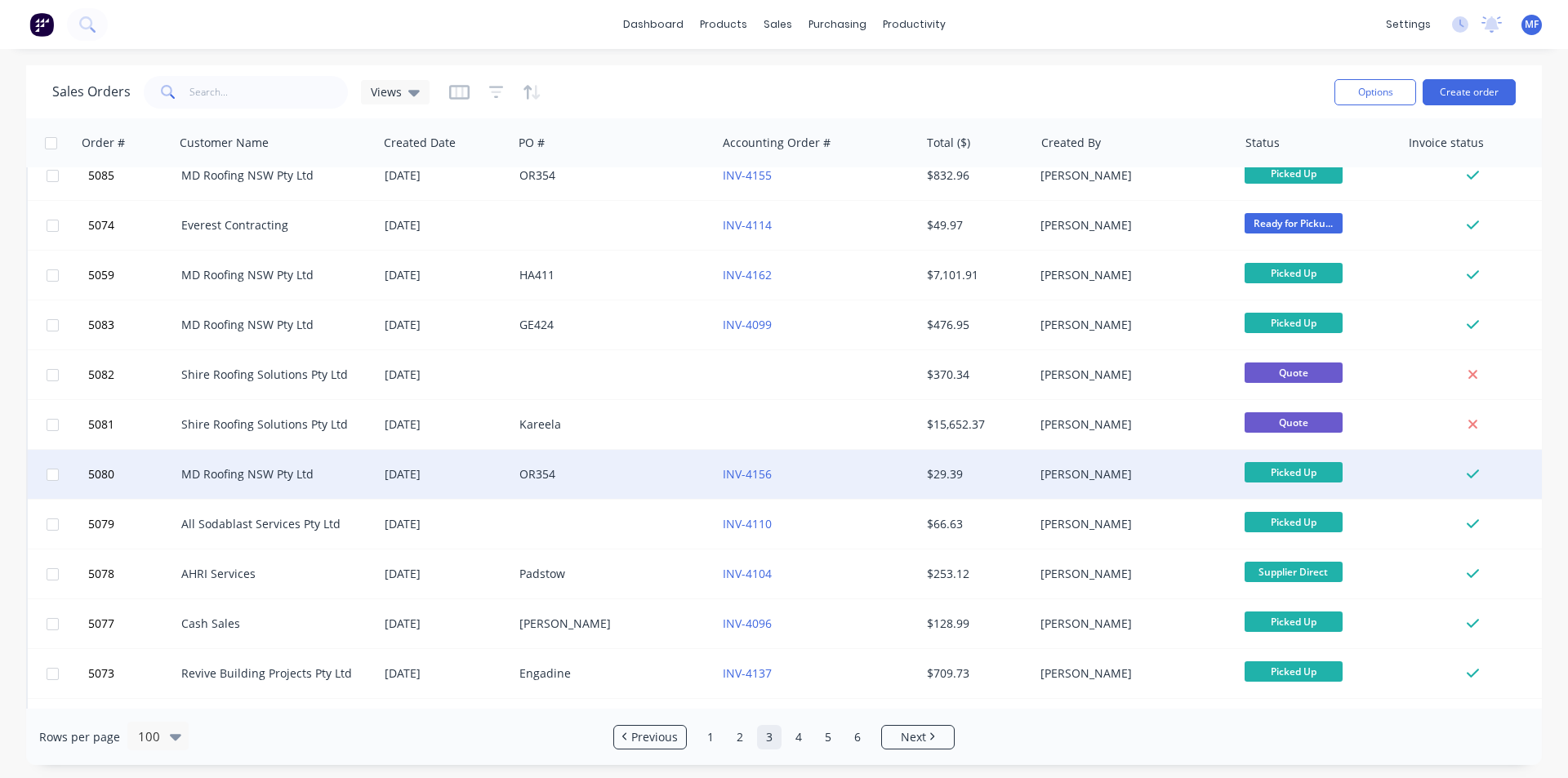
scroll to position [1960, 0]
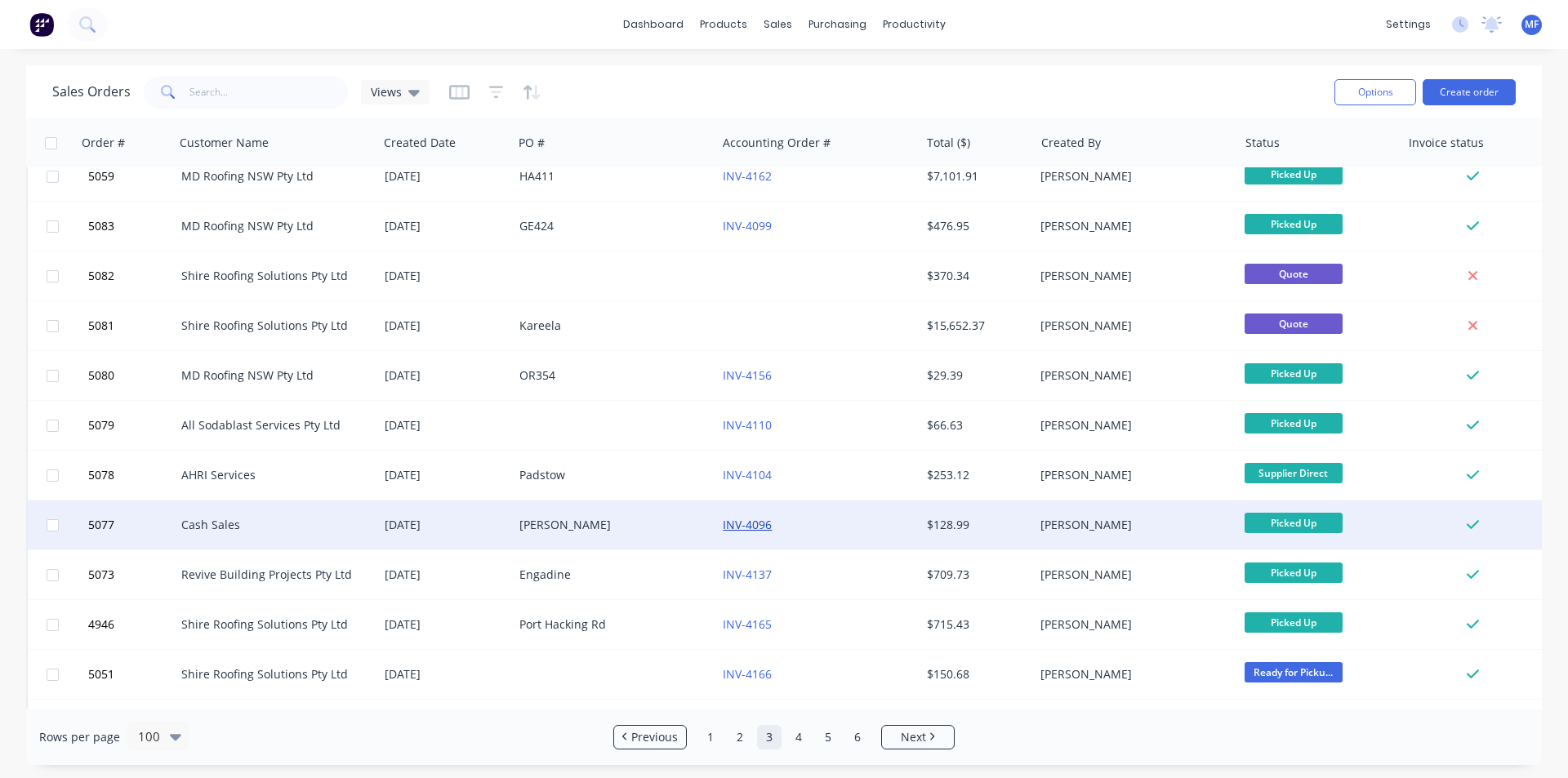
click at [761, 529] on link "INV-4096" at bounding box center [748, 525] width 49 height 16
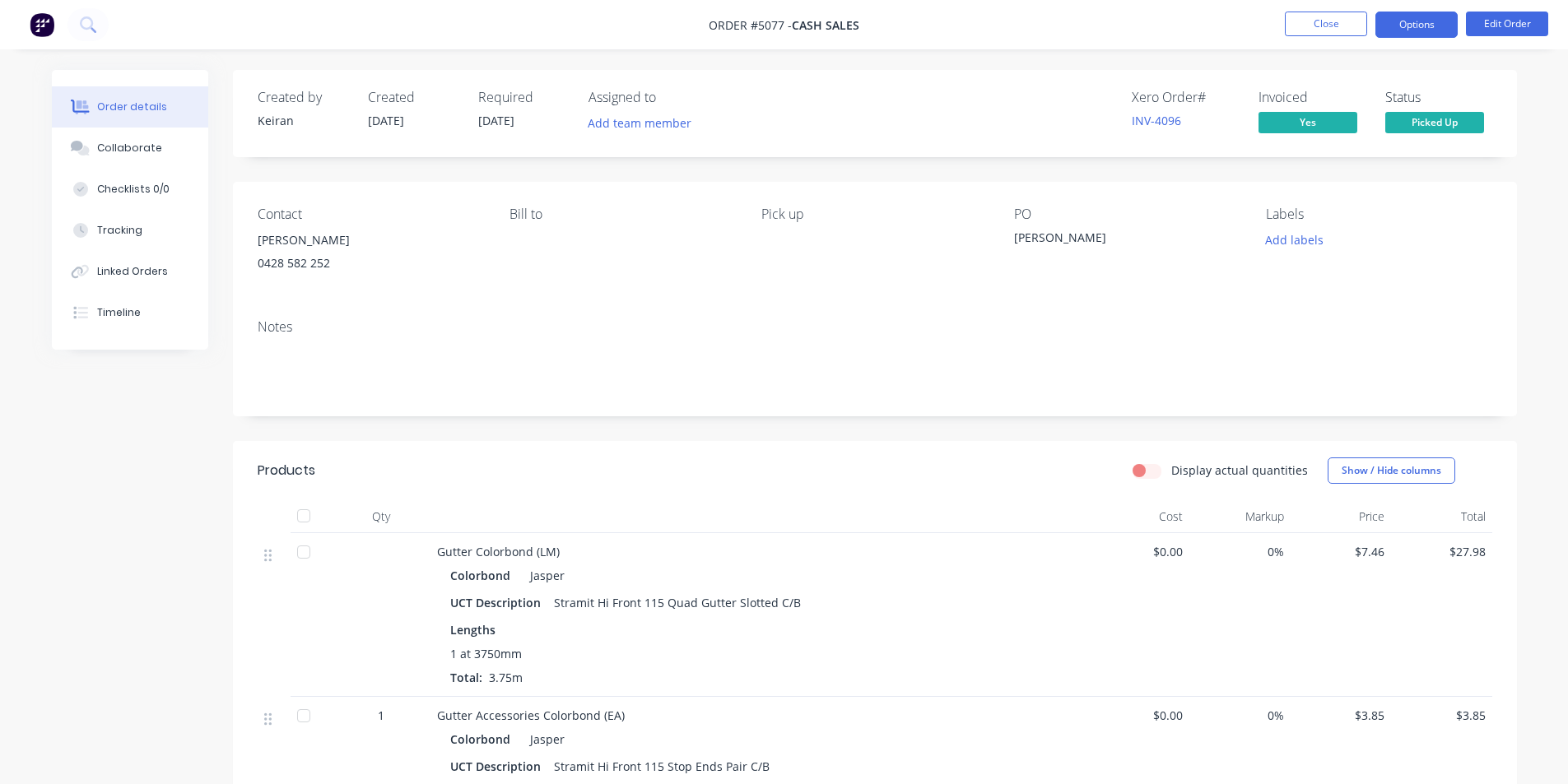
click at [1415, 23] on button "Options" at bounding box center [1417, 25] width 82 height 27
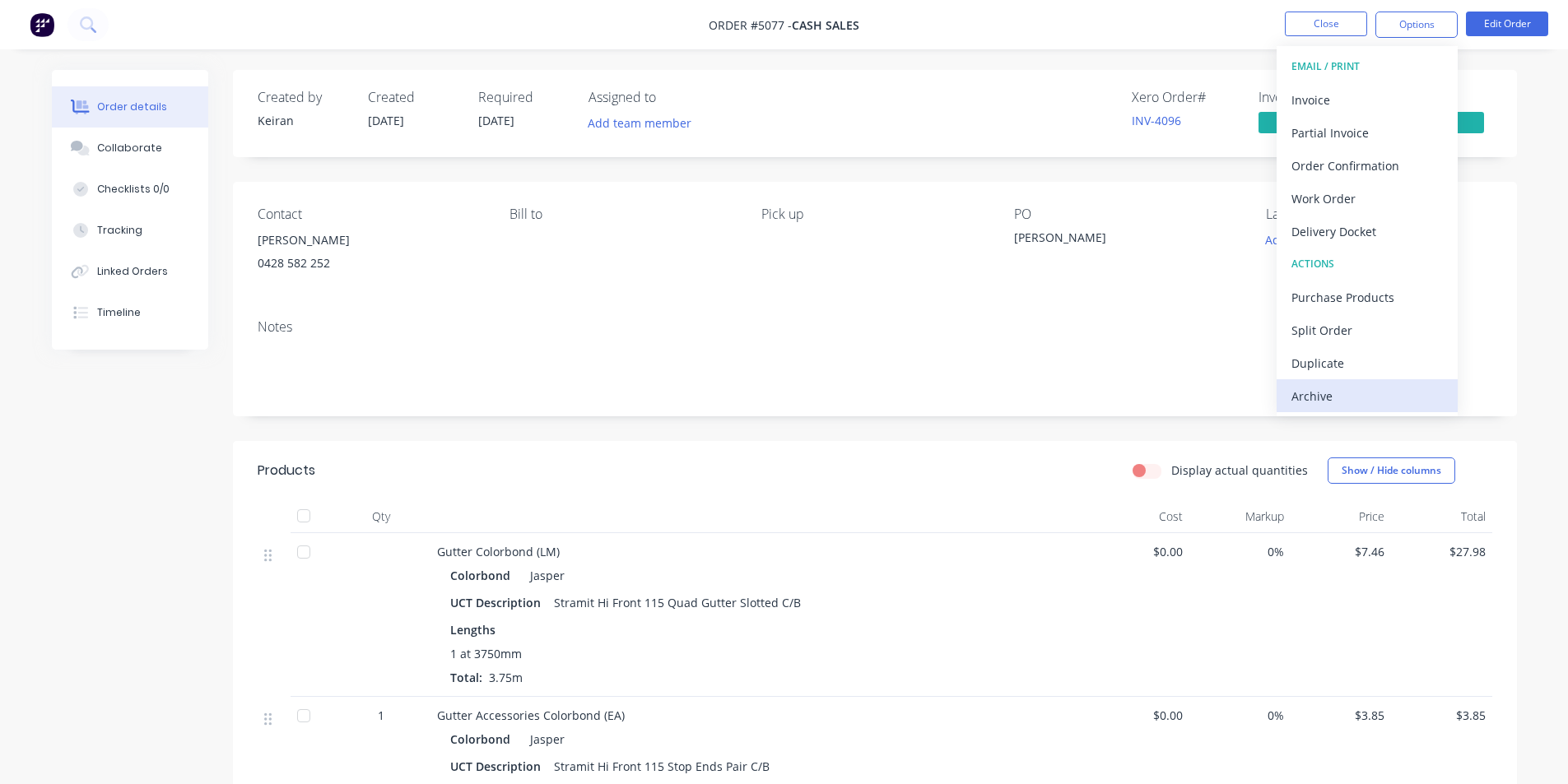
click at [1360, 396] on div "Archive" at bounding box center [1367, 396] width 151 height 24
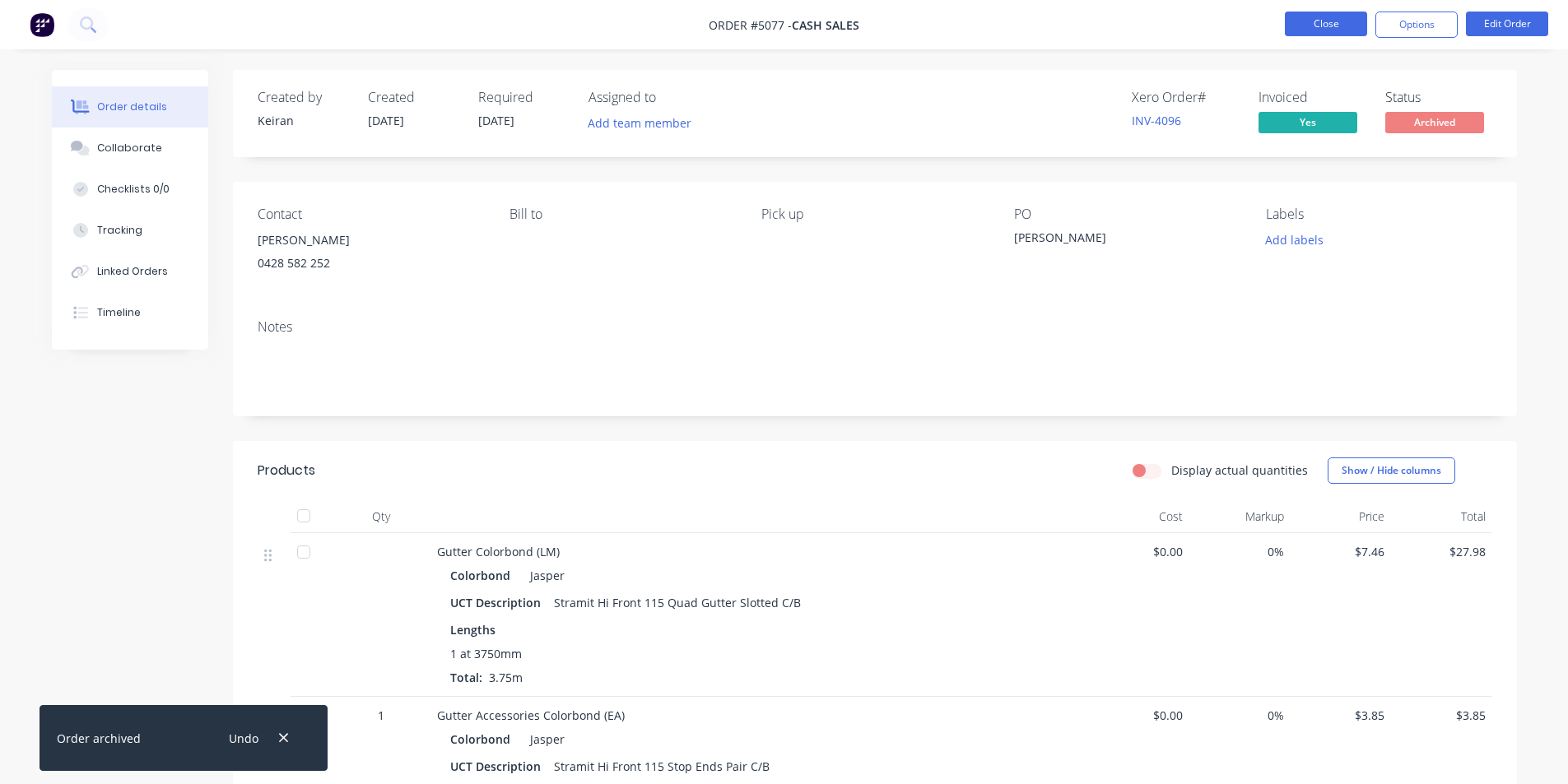
click at [1312, 22] on button "Close" at bounding box center [1326, 24] width 82 height 25
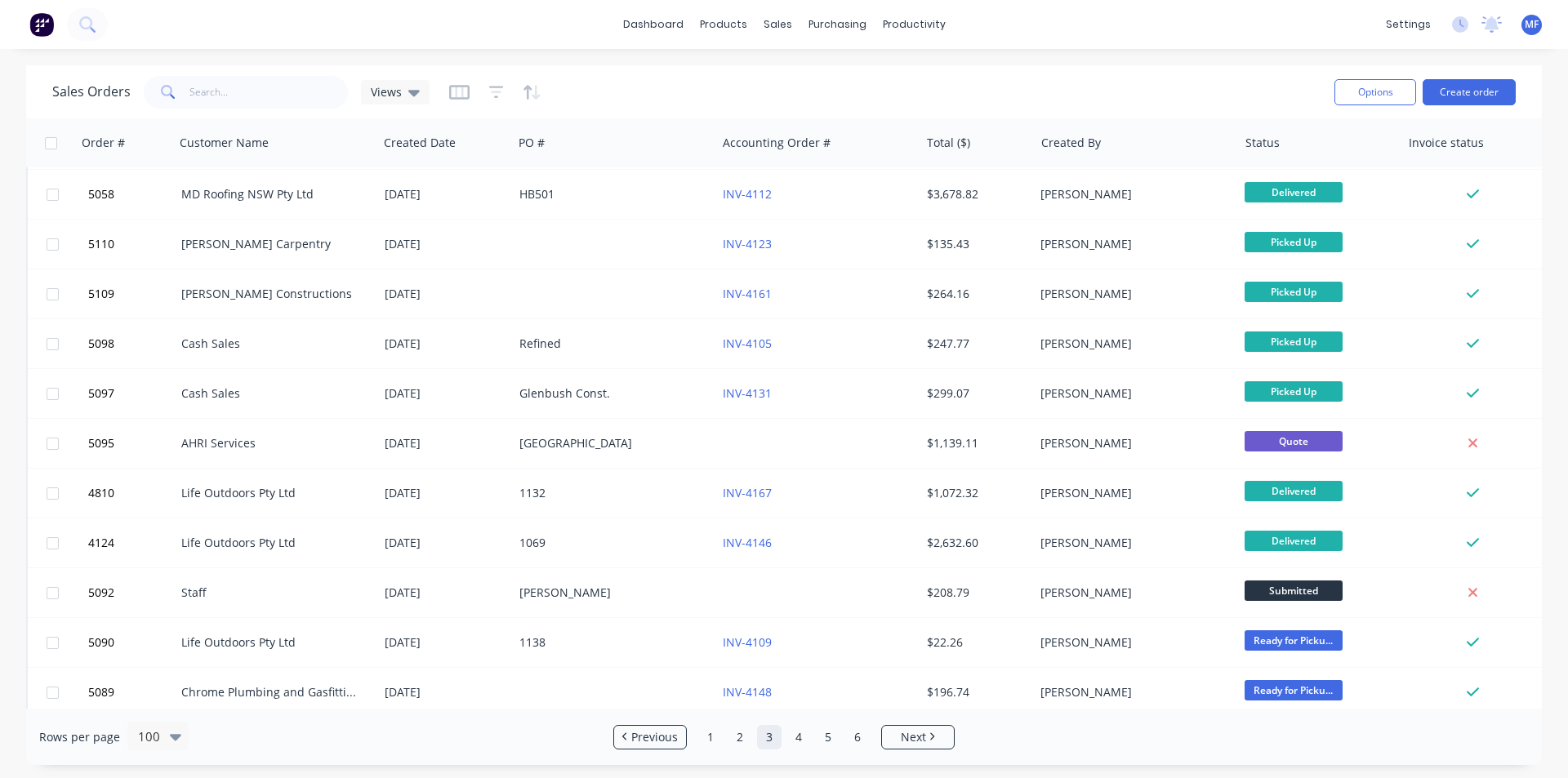
scroll to position [1225, 0]
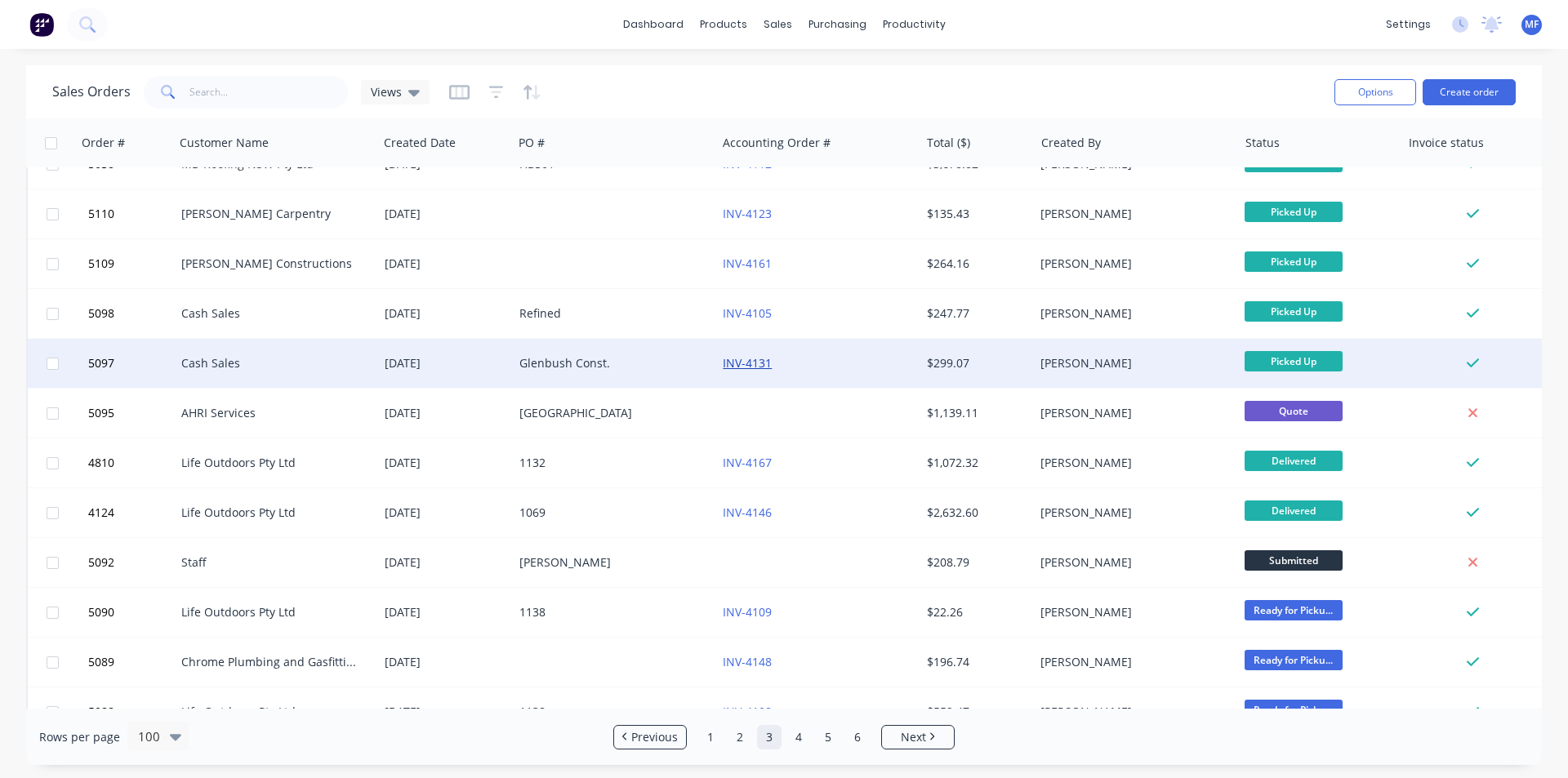
click at [756, 361] on link "INV-4131" at bounding box center [748, 363] width 49 height 16
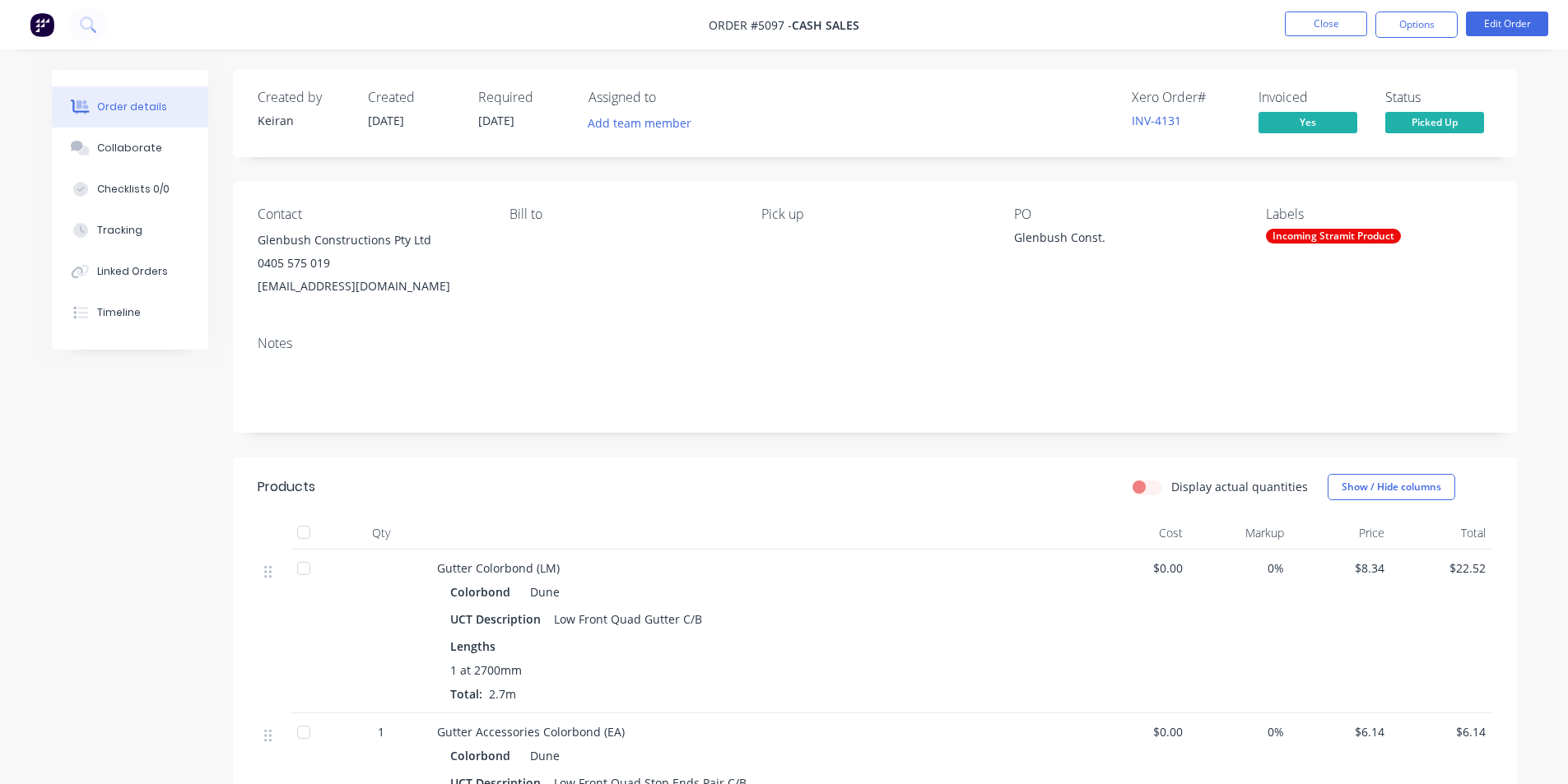
drag, startPoint x: 443, startPoint y: 287, endPoint x: 251, endPoint y: 288, distance: 192.0
click at [251, 288] on div "Contact Glenbush Constructions Pty Ltd 0405 575 019 glenbushconstruction@gmail.…" at bounding box center [875, 252] width 1285 height 141
copy div "[EMAIL_ADDRESS][DOMAIN_NAME]"
click at [1321, 28] on button "Close" at bounding box center [1326, 24] width 82 height 25
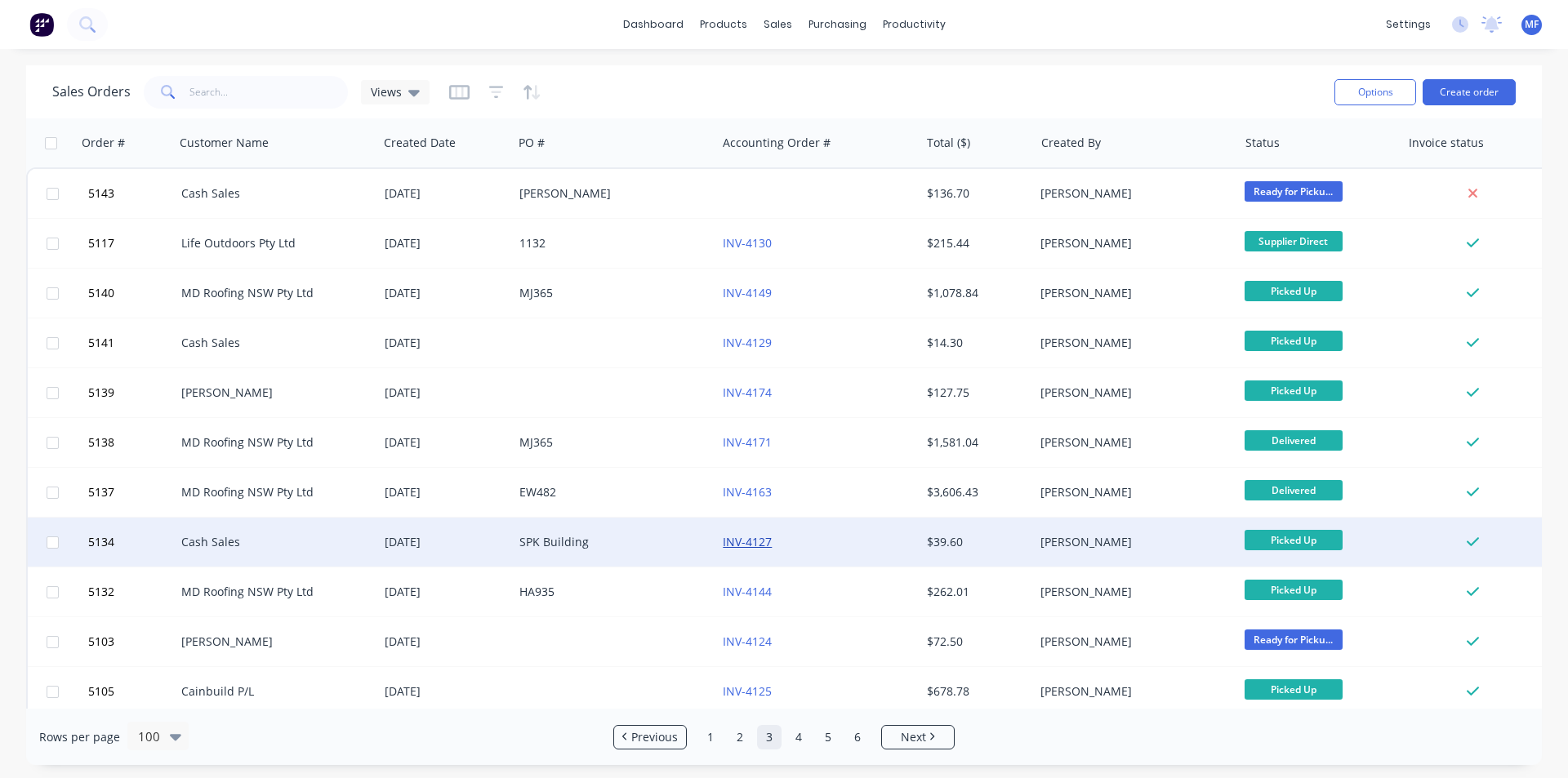
click at [761, 543] on link "INV-4127" at bounding box center [748, 542] width 49 height 16
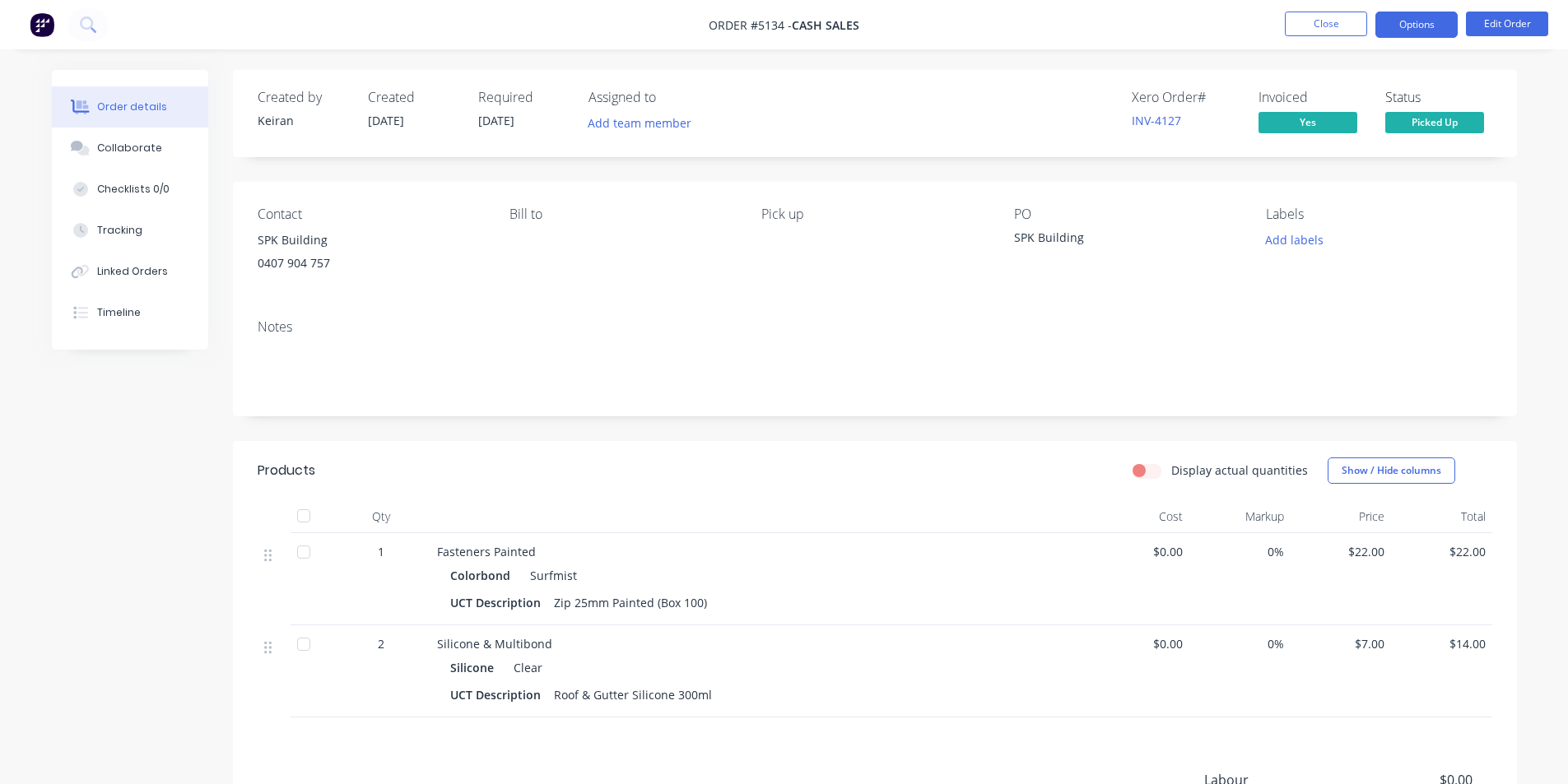
click at [1423, 25] on button "Options" at bounding box center [1417, 25] width 82 height 27
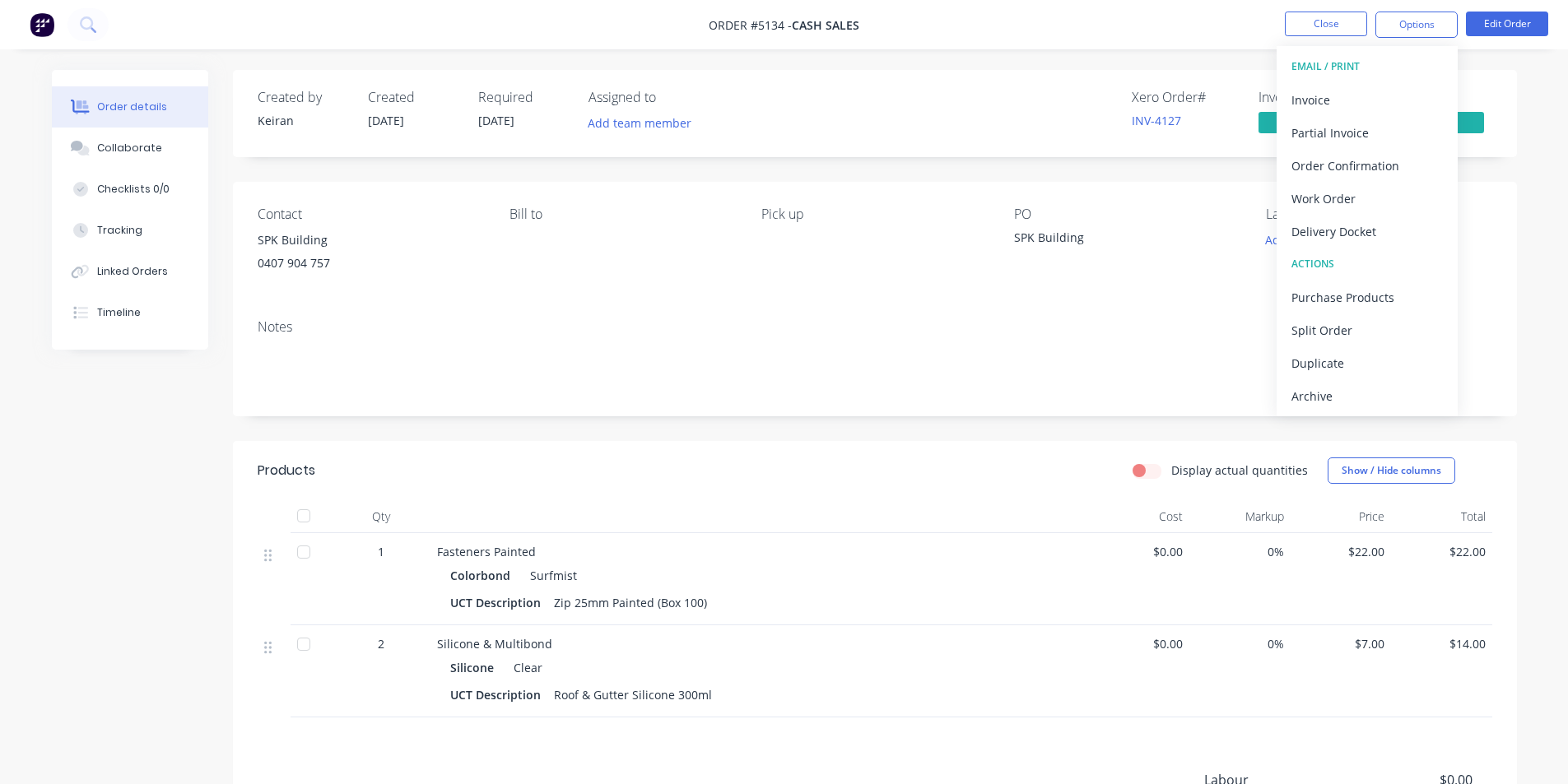
click at [1378, 398] on div "Archive" at bounding box center [1367, 396] width 151 height 24
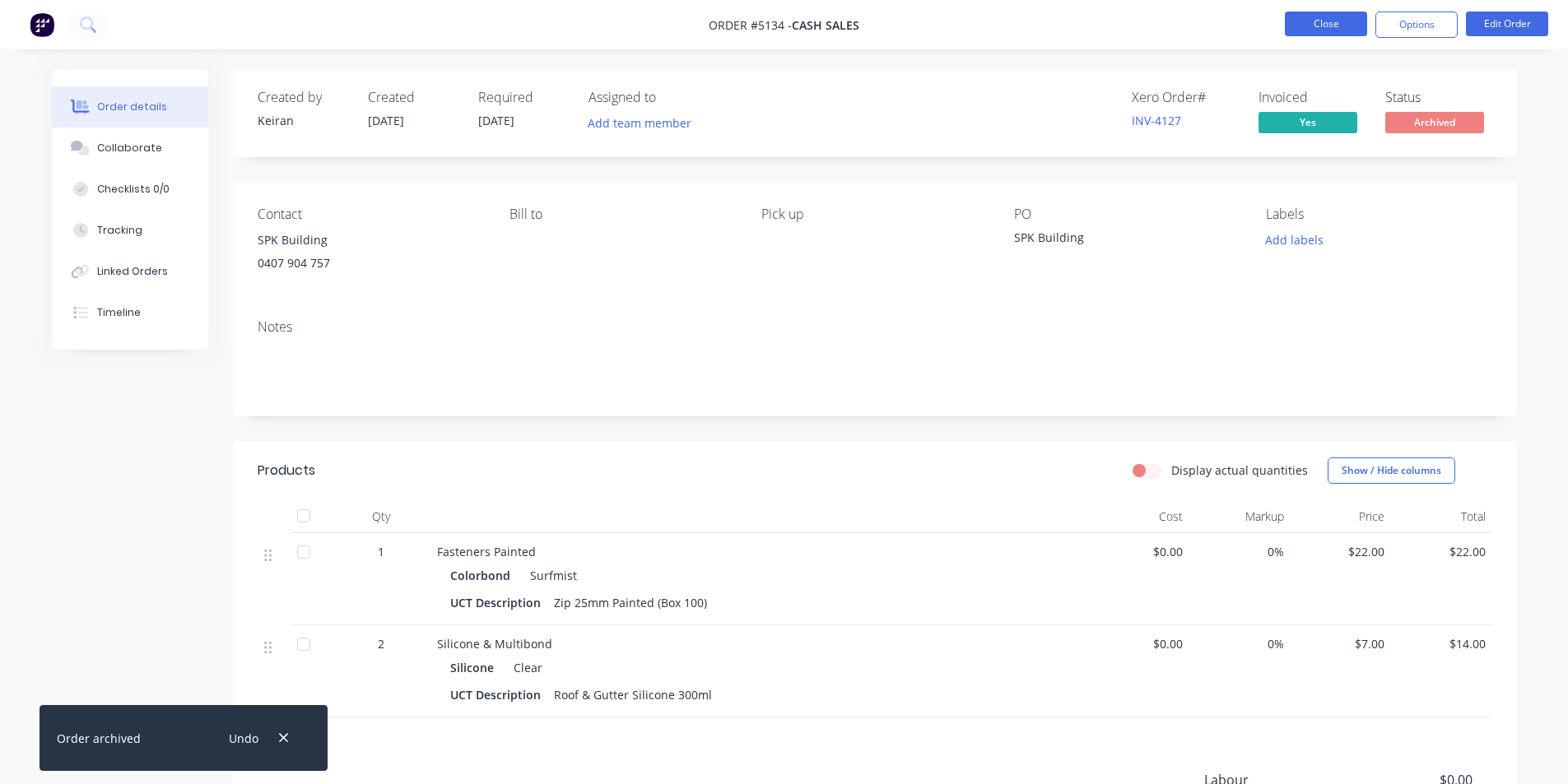
click at [1329, 23] on button "Close" at bounding box center [1326, 24] width 82 height 25
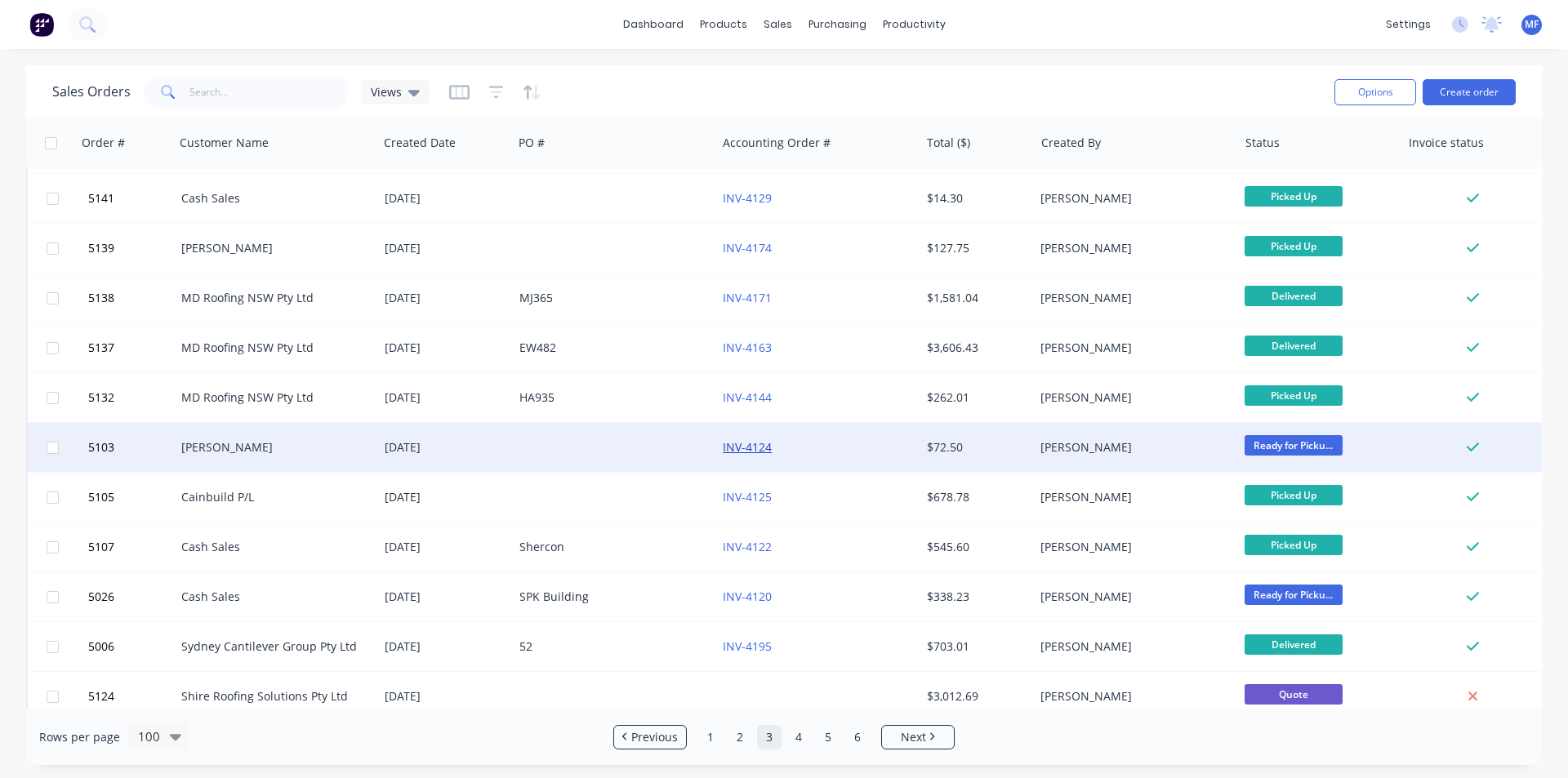
scroll to position [163, 0]
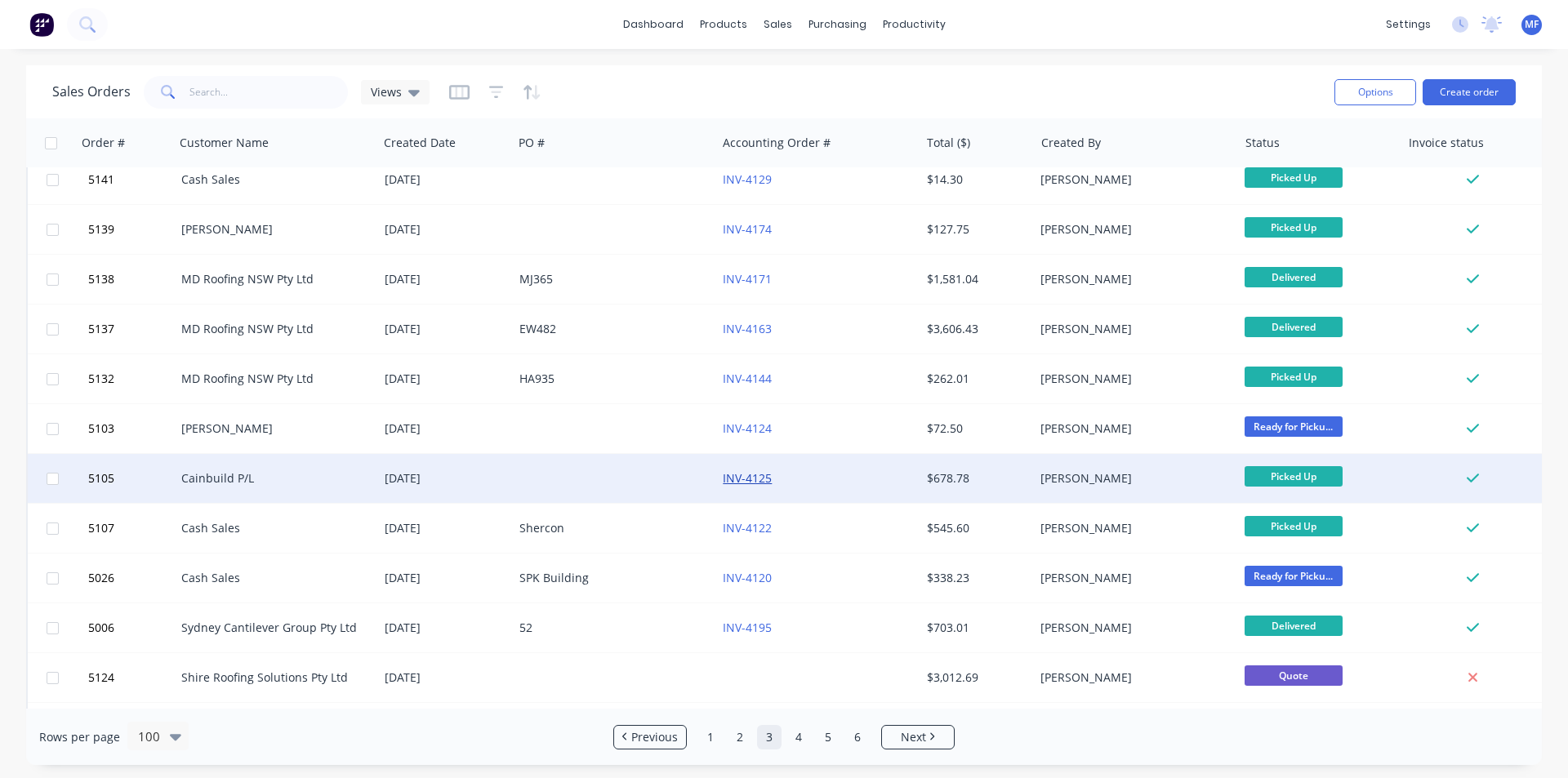
click at [740, 480] on link "INV-4125" at bounding box center [748, 479] width 49 height 16
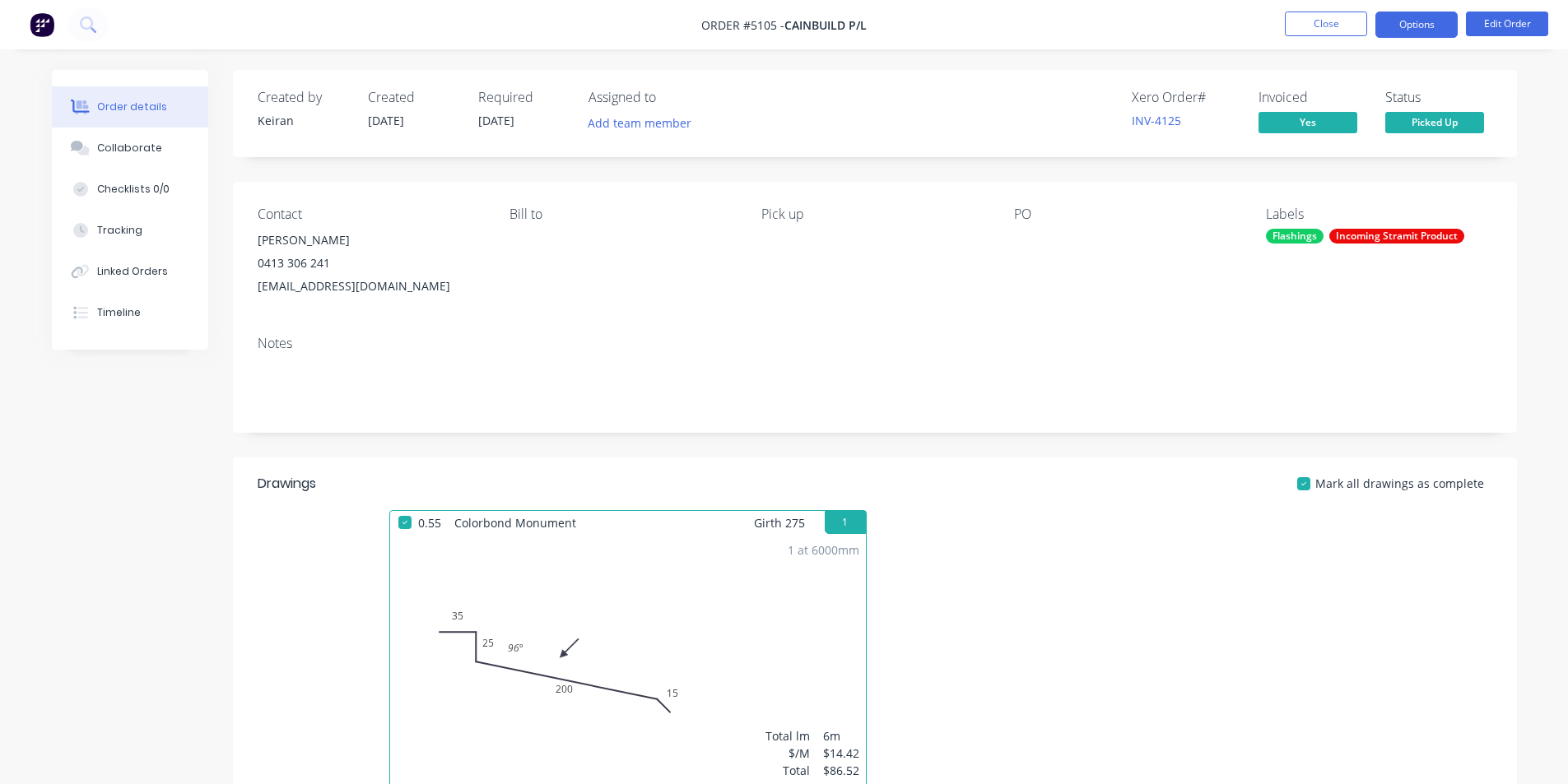
click at [1415, 20] on button "Options" at bounding box center [1417, 25] width 82 height 27
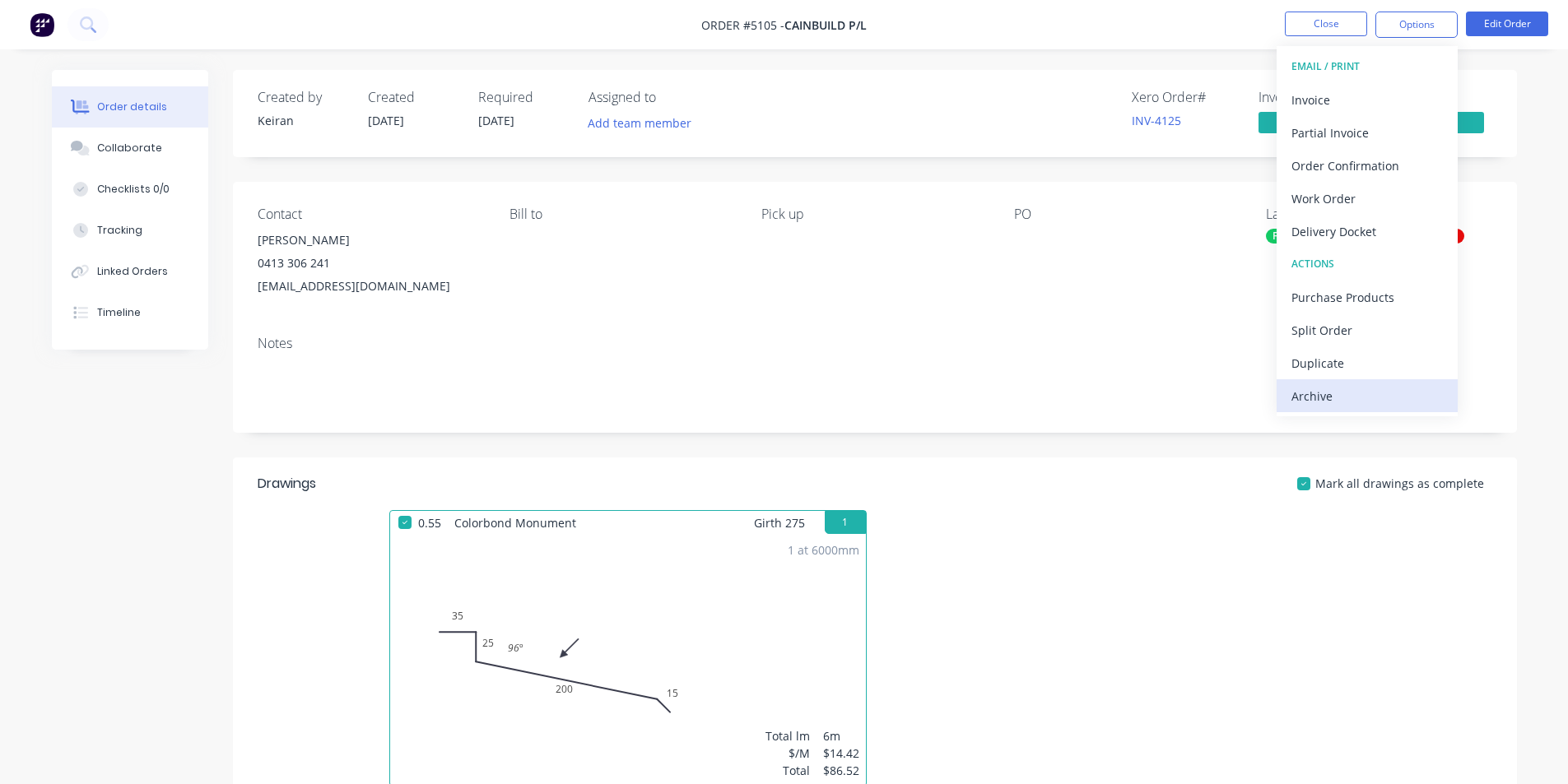
click at [1382, 396] on div "Archive" at bounding box center [1367, 396] width 151 height 24
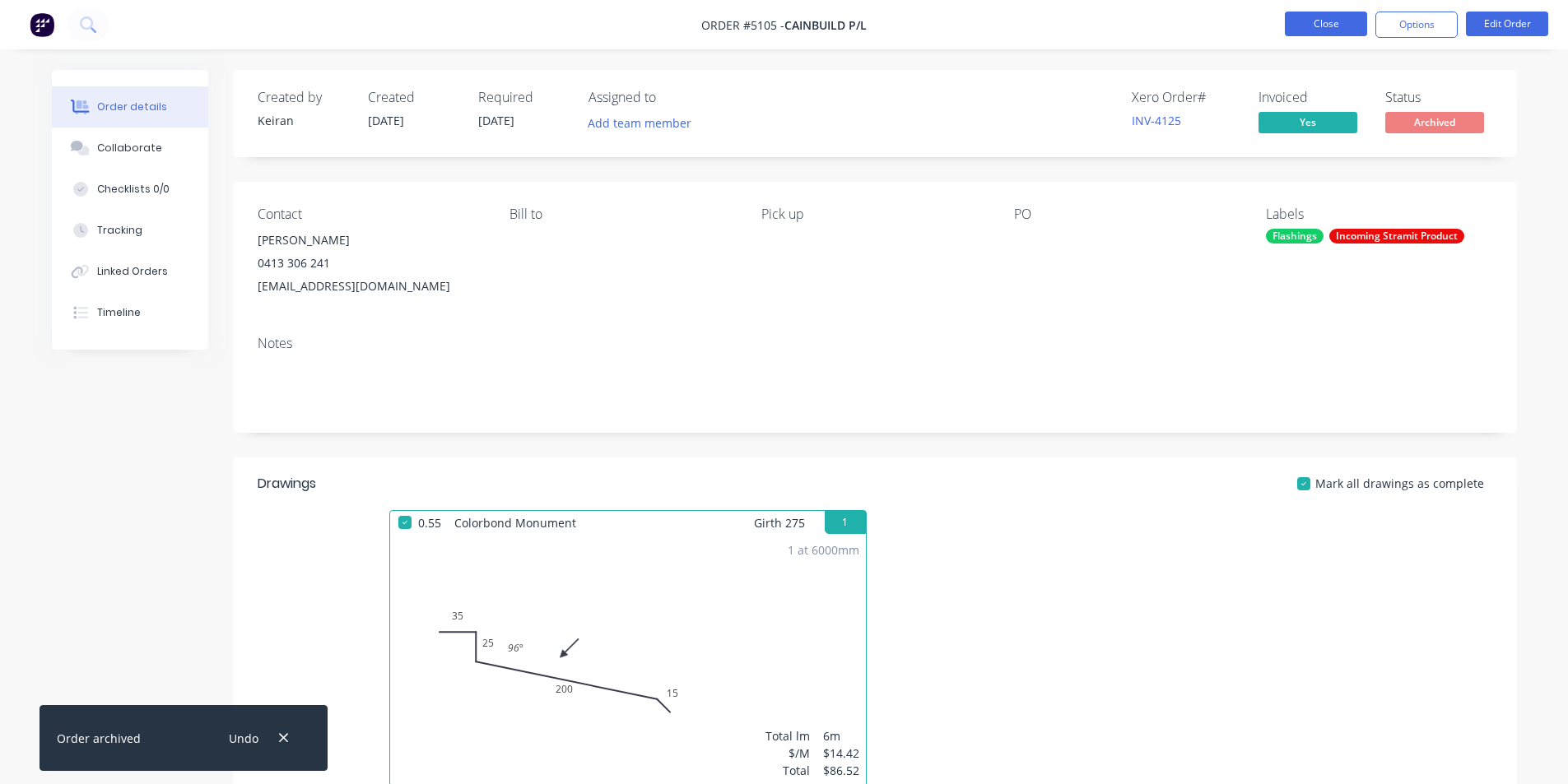
click at [1319, 19] on button "Close" at bounding box center [1326, 24] width 82 height 25
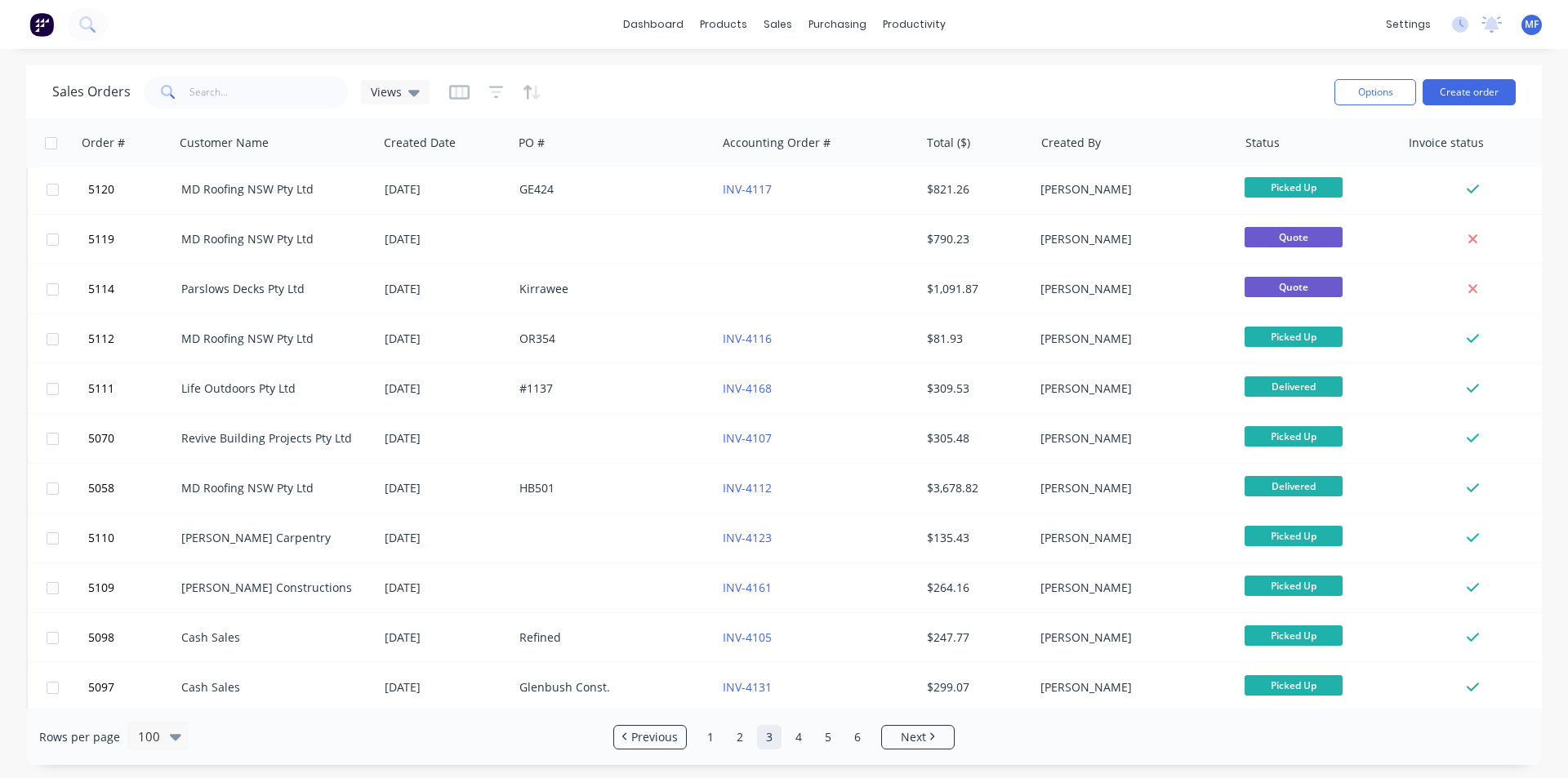
scroll to position [817, 0]
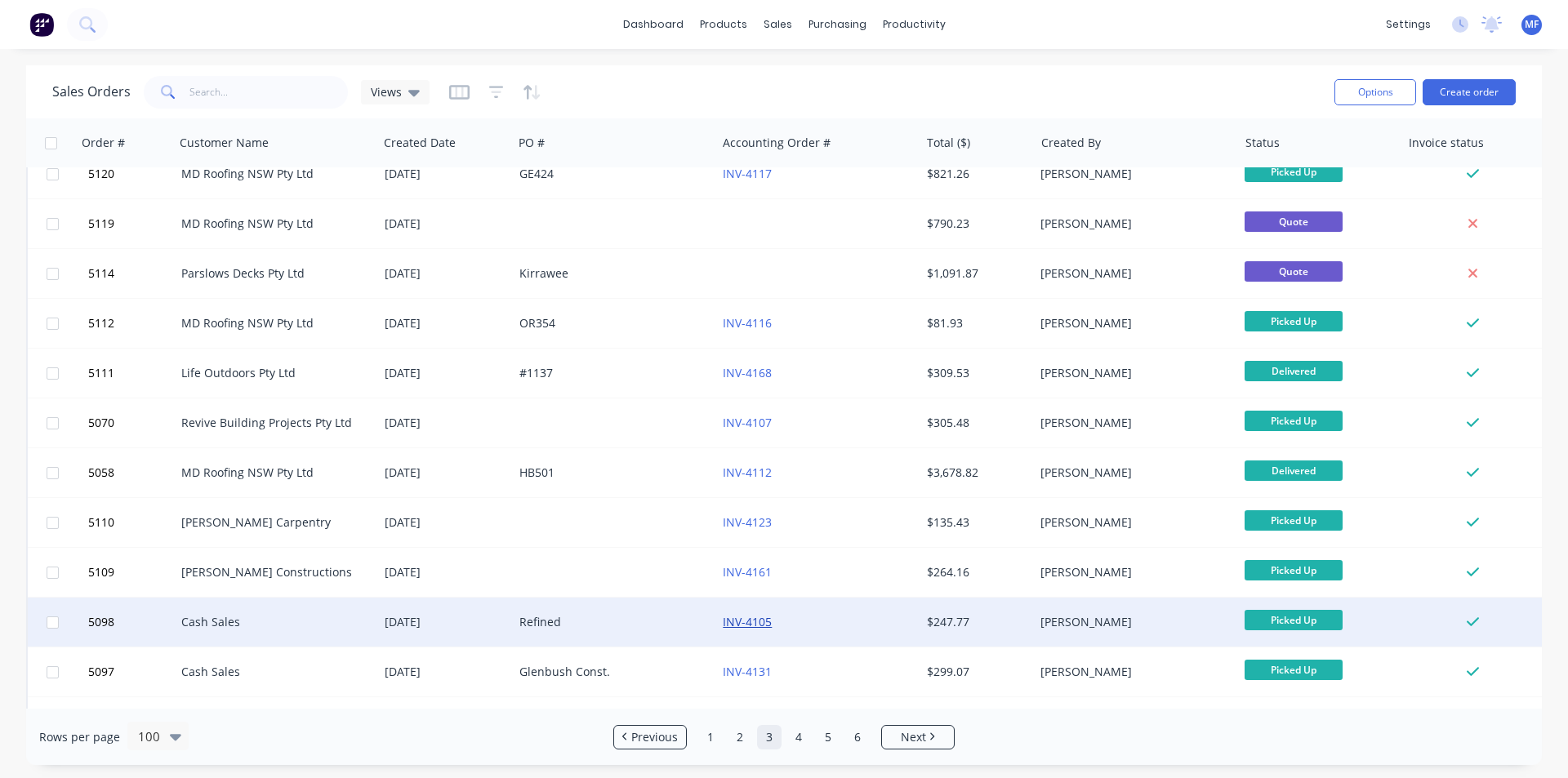
click at [759, 622] on link "INV-4105" at bounding box center [748, 622] width 49 height 16
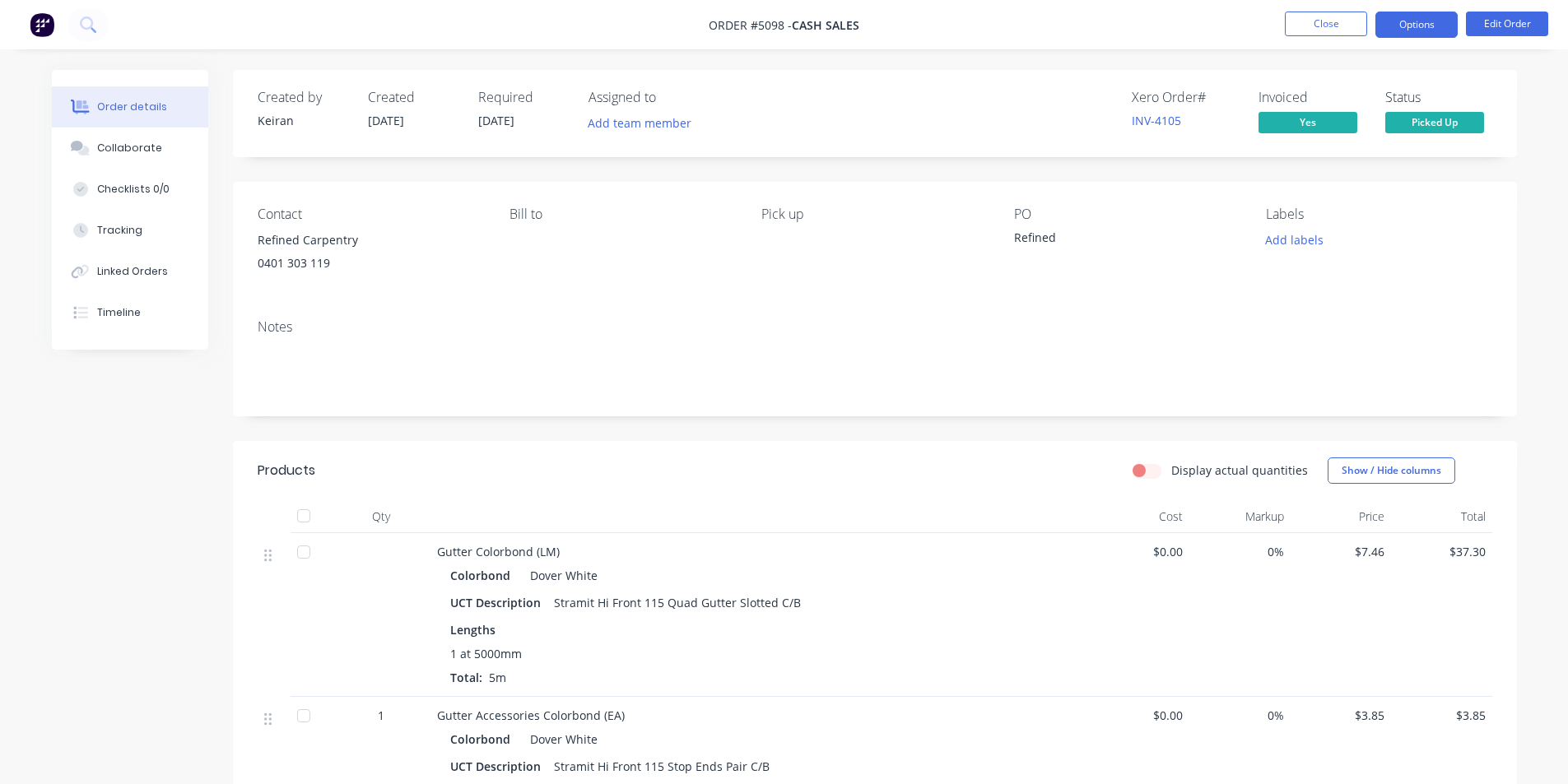
click at [1406, 22] on button "Options" at bounding box center [1417, 25] width 82 height 27
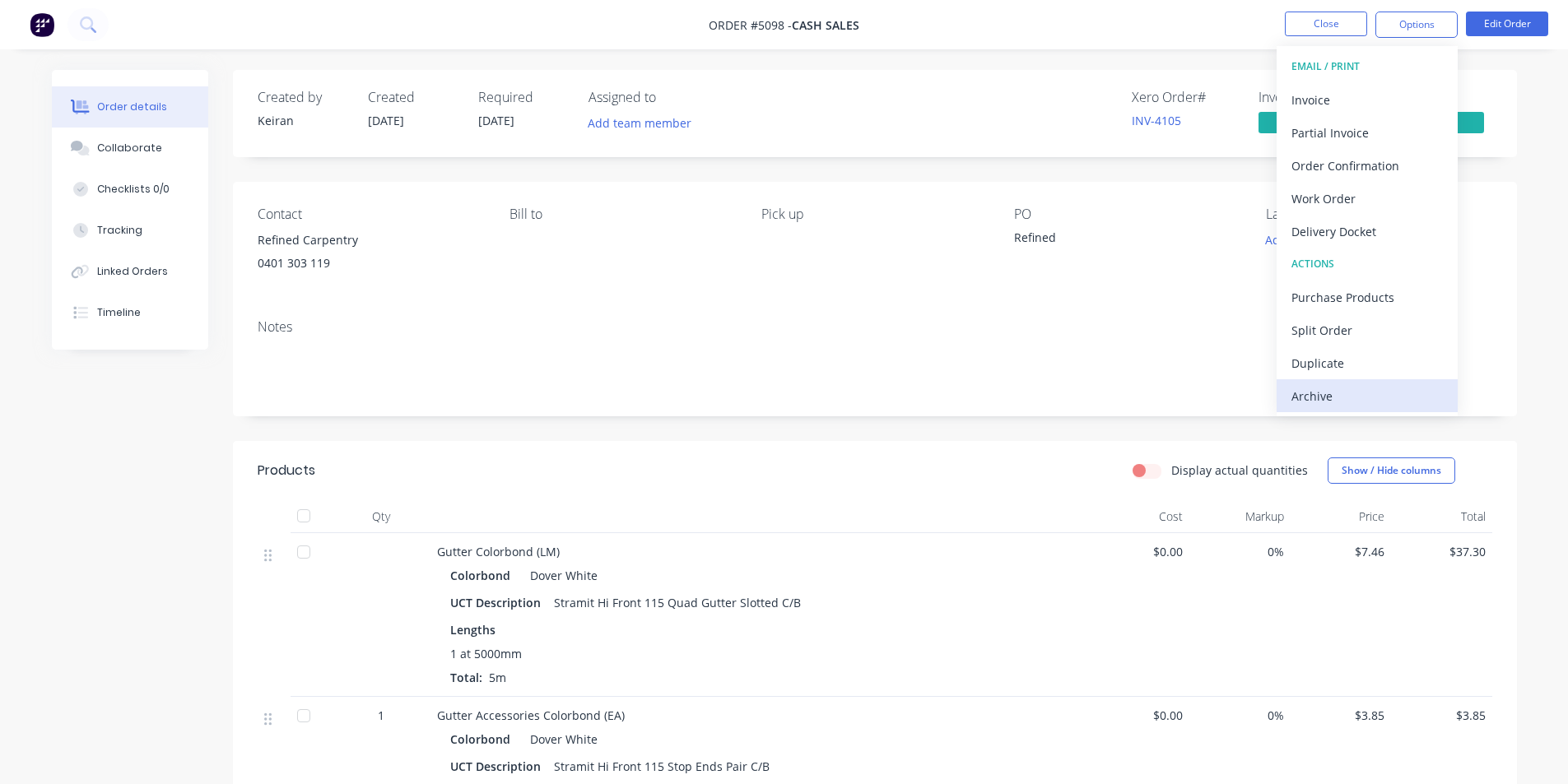
click at [1371, 399] on div "Archive" at bounding box center [1367, 396] width 151 height 24
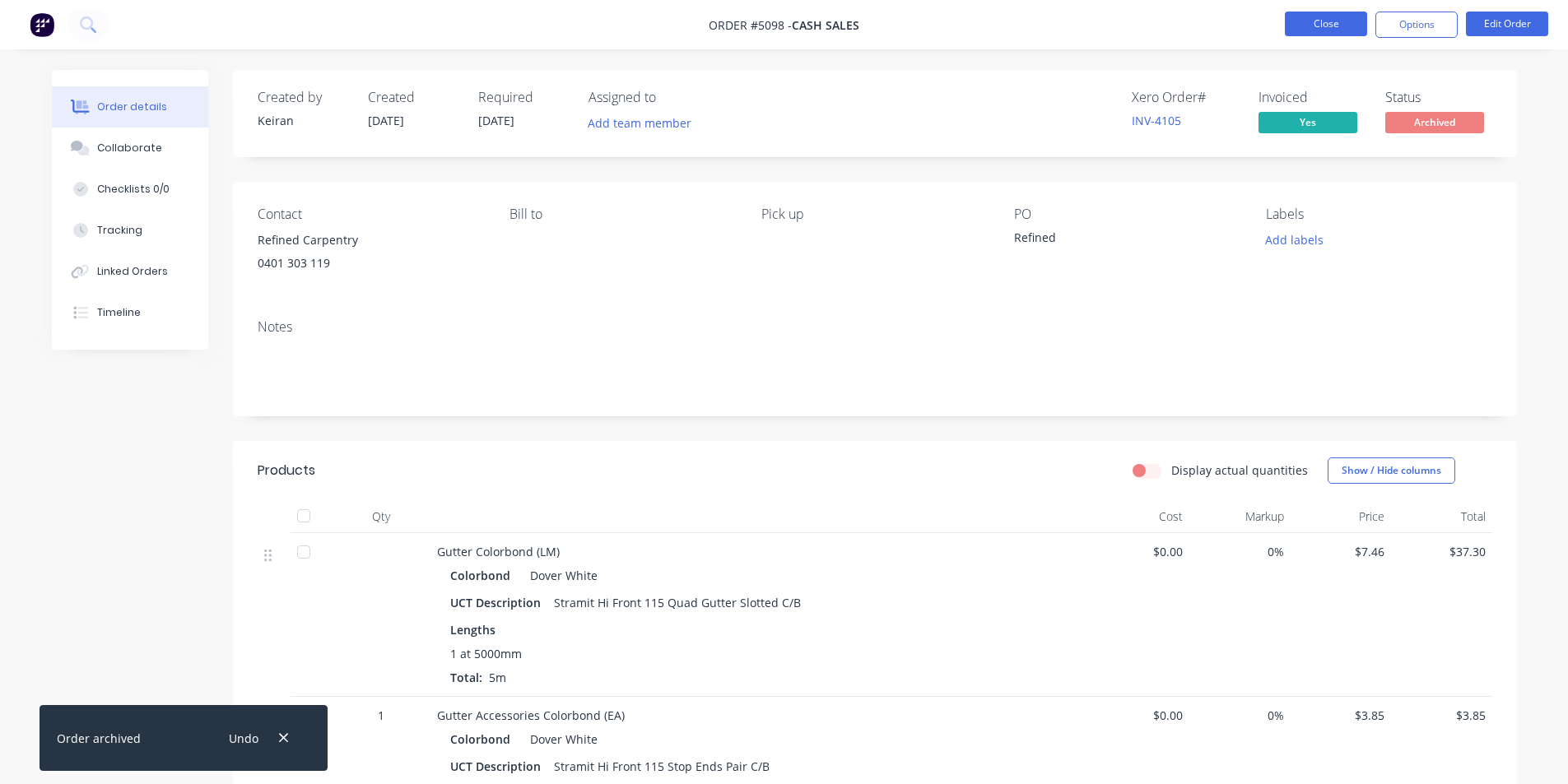
click at [1319, 26] on button "Close" at bounding box center [1326, 24] width 82 height 25
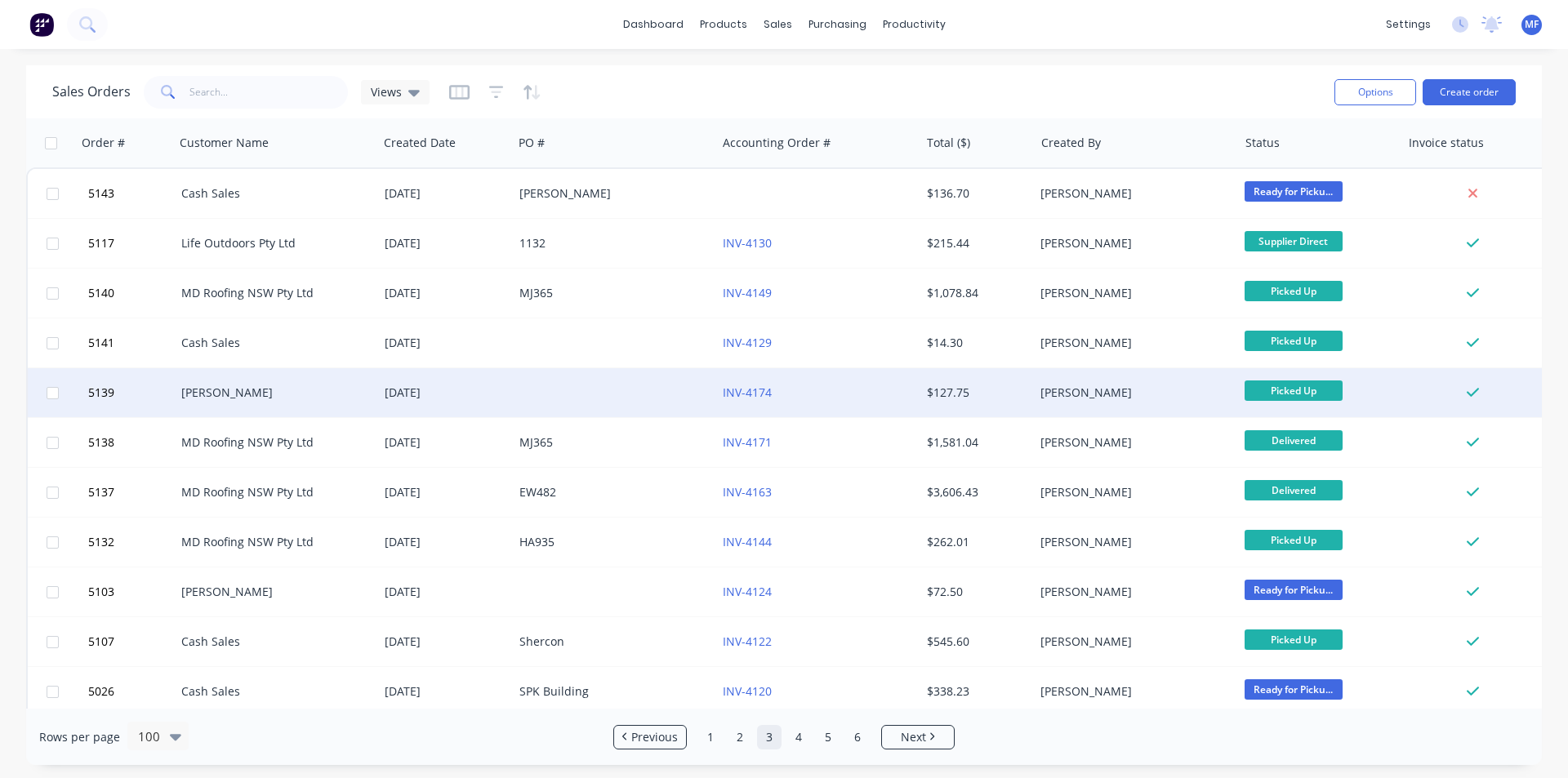
scroll to position [408, 0]
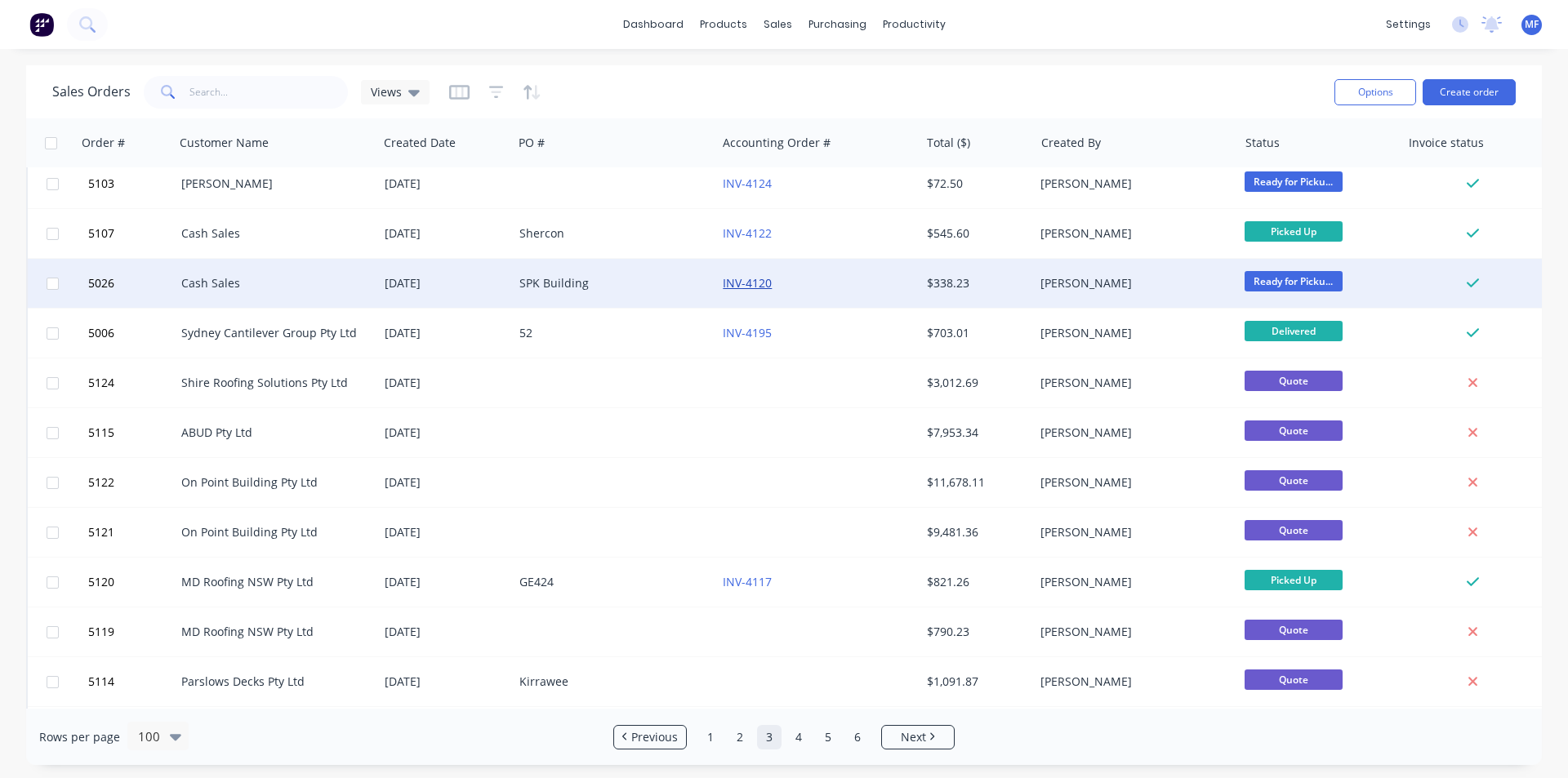
click at [763, 280] on link "INV-4120" at bounding box center [748, 283] width 49 height 16
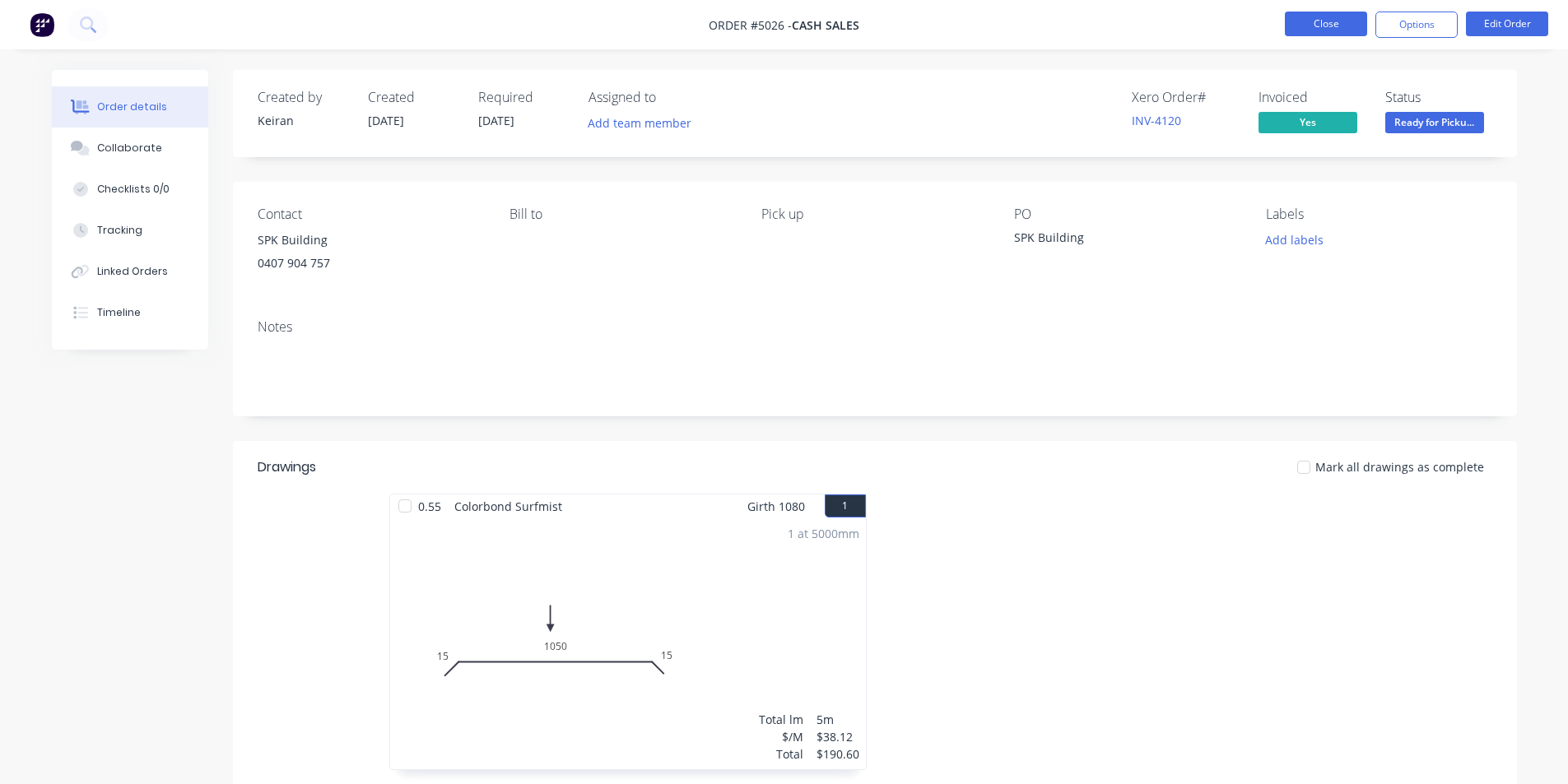
click at [1325, 25] on button "Close" at bounding box center [1326, 24] width 82 height 25
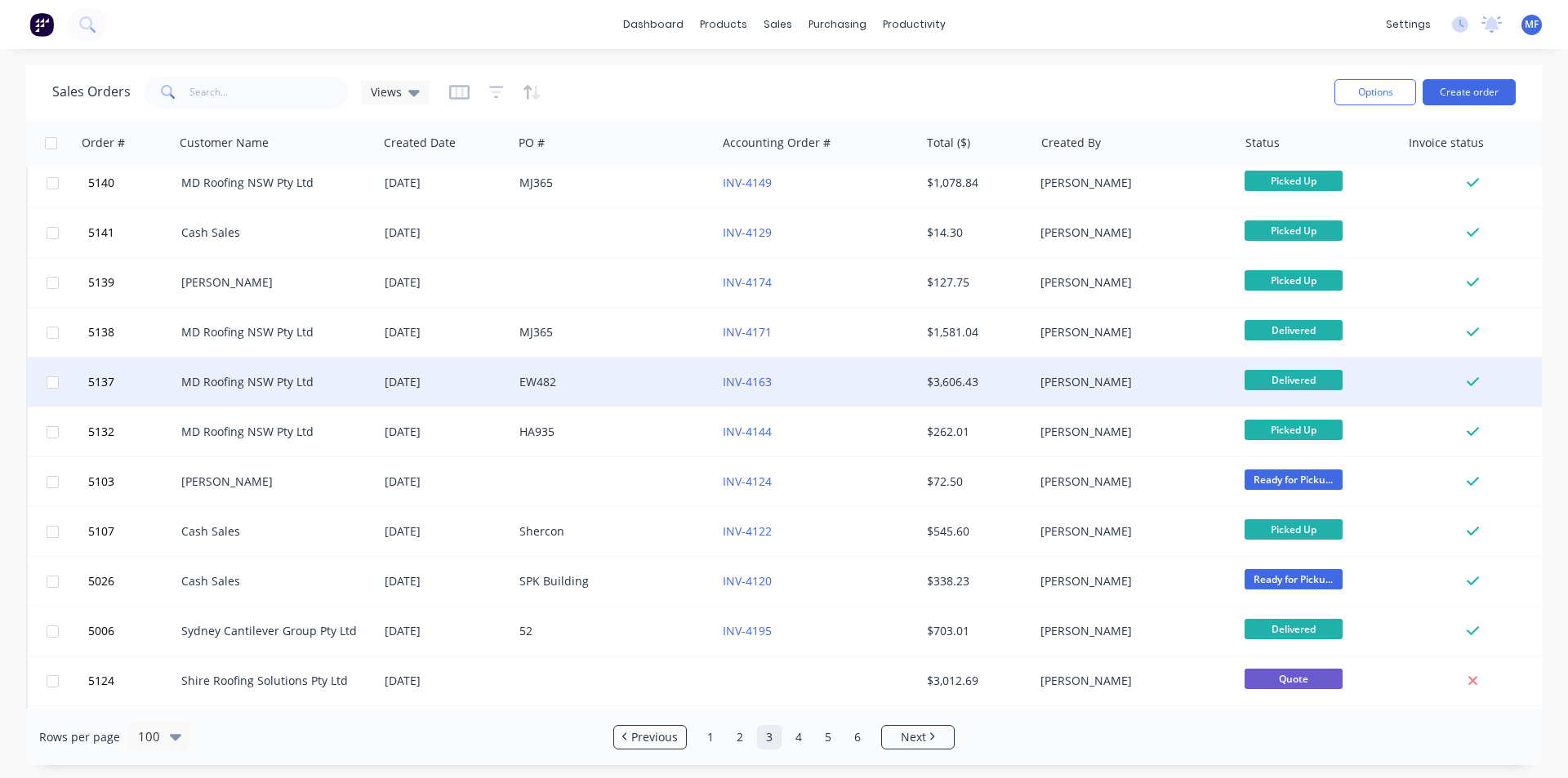
scroll to position [408, 0]
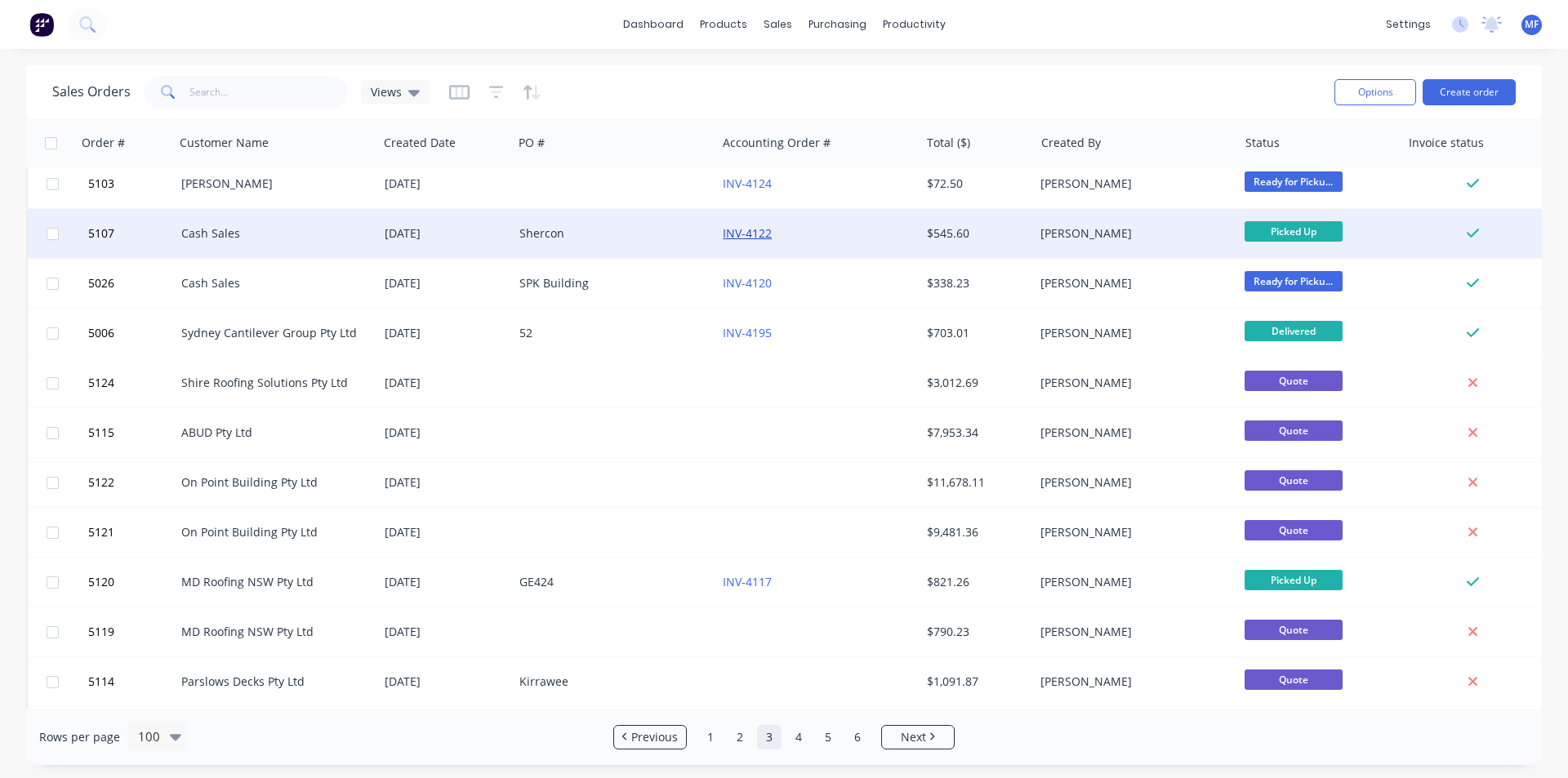
click at [752, 236] on link "INV-4122" at bounding box center [748, 234] width 49 height 16
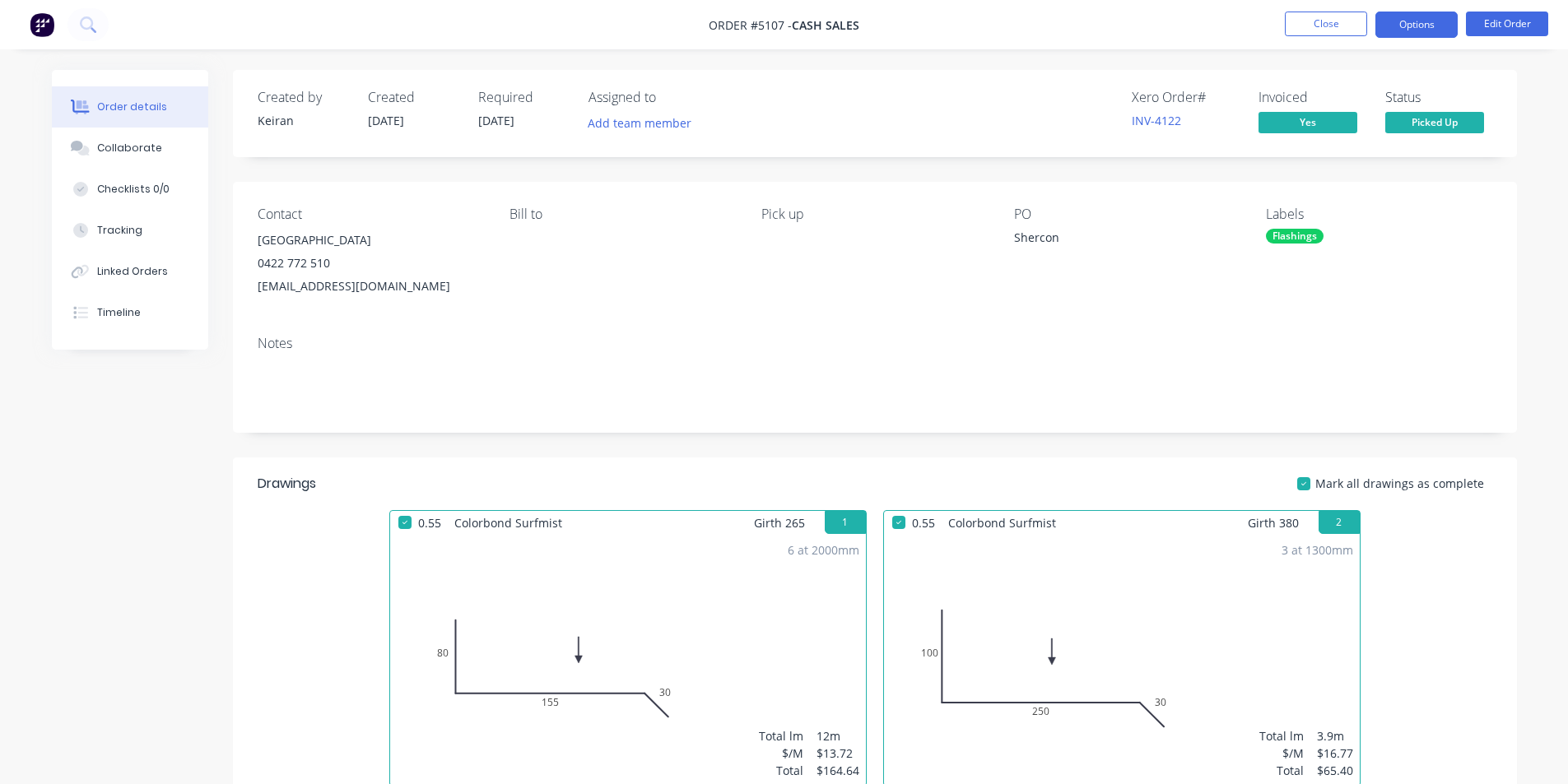
click at [1407, 27] on button "Options" at bounding box center [1417, 25] width 82 height 27
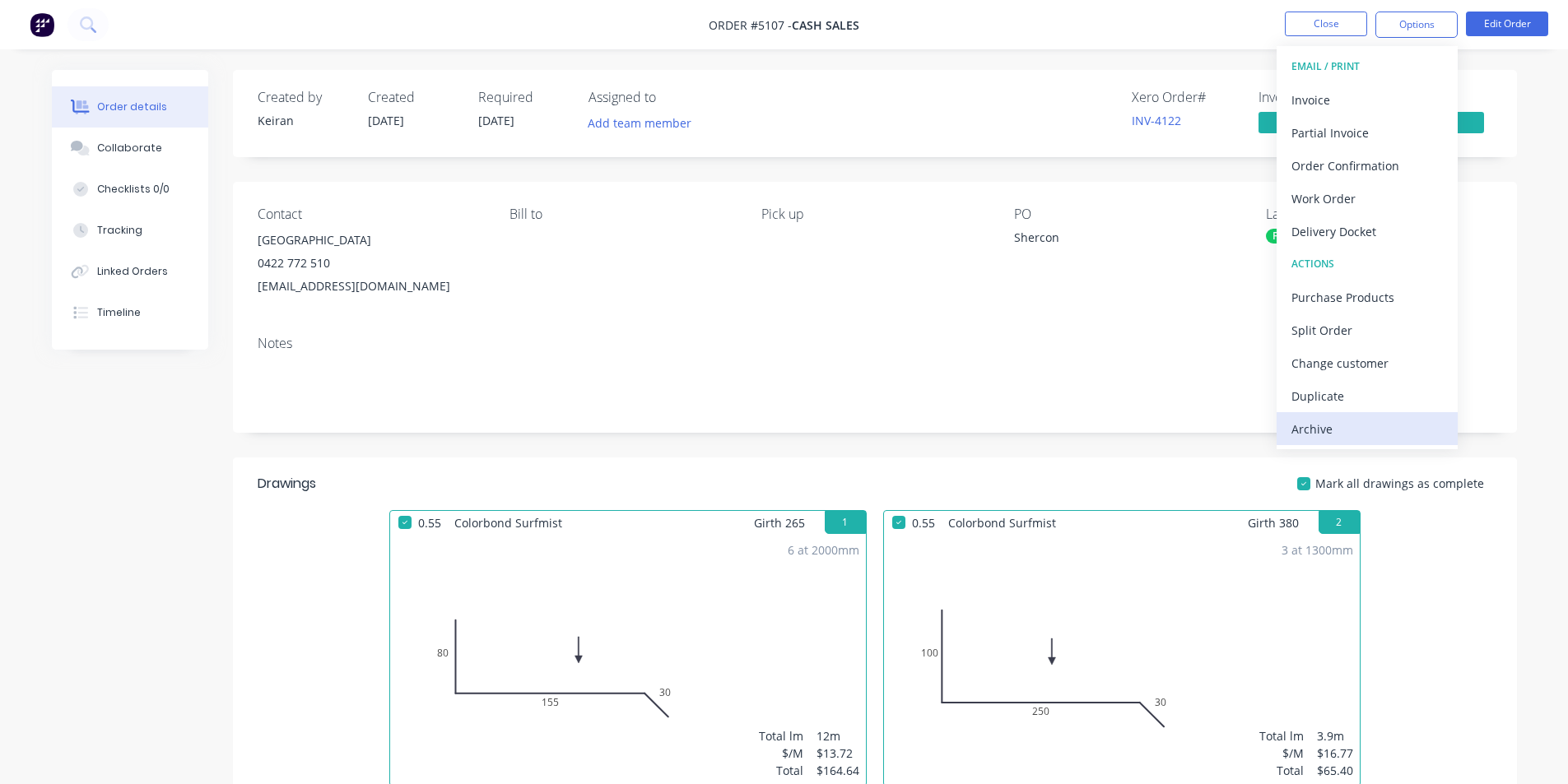
click at [1325, 426] on div "Archive" at bounding box center [1367, 428] width 151 height 24
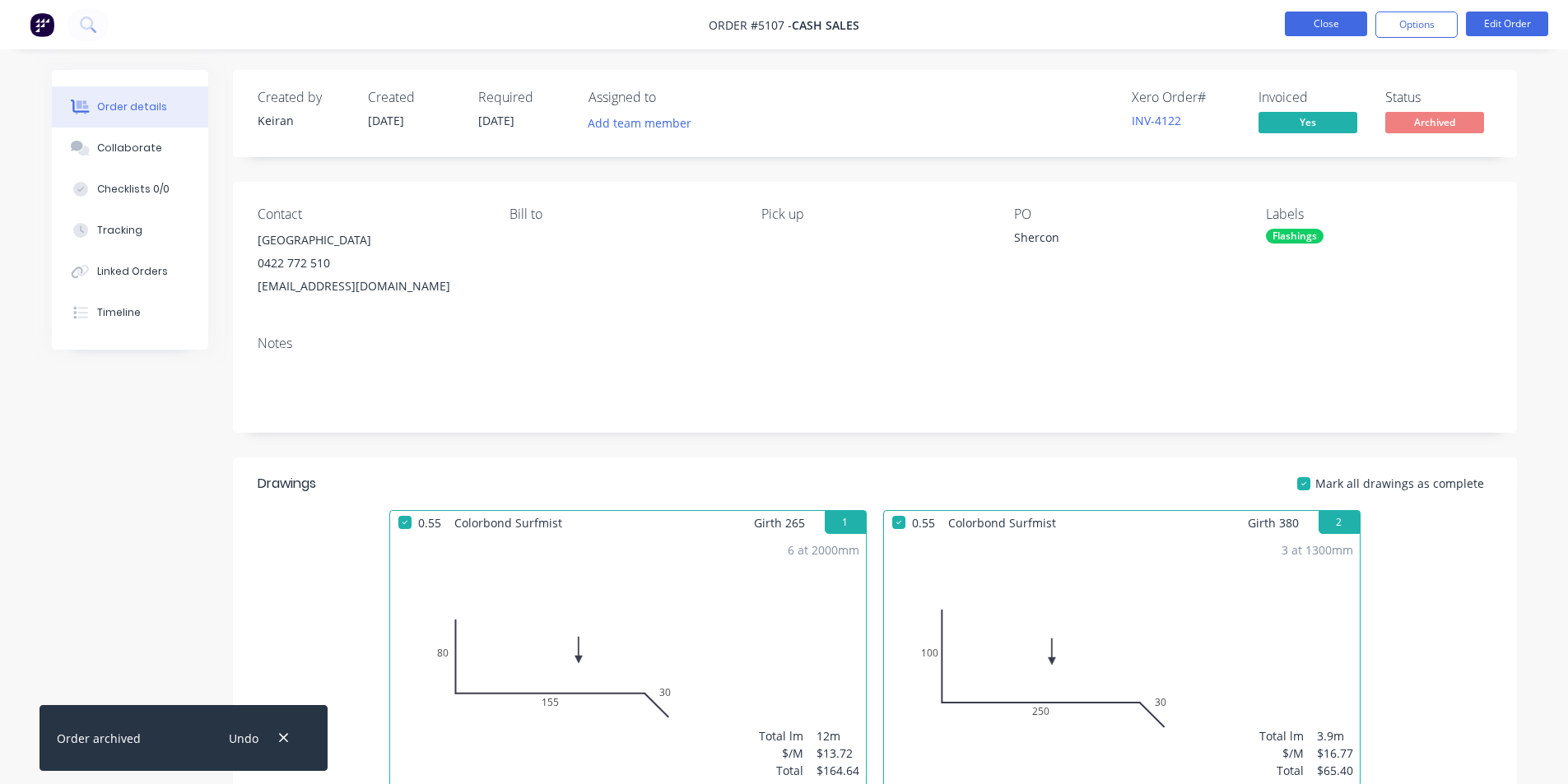
click at [1324, 21] on button "Close" at bounding box center [1326, 24] width 82 height 25
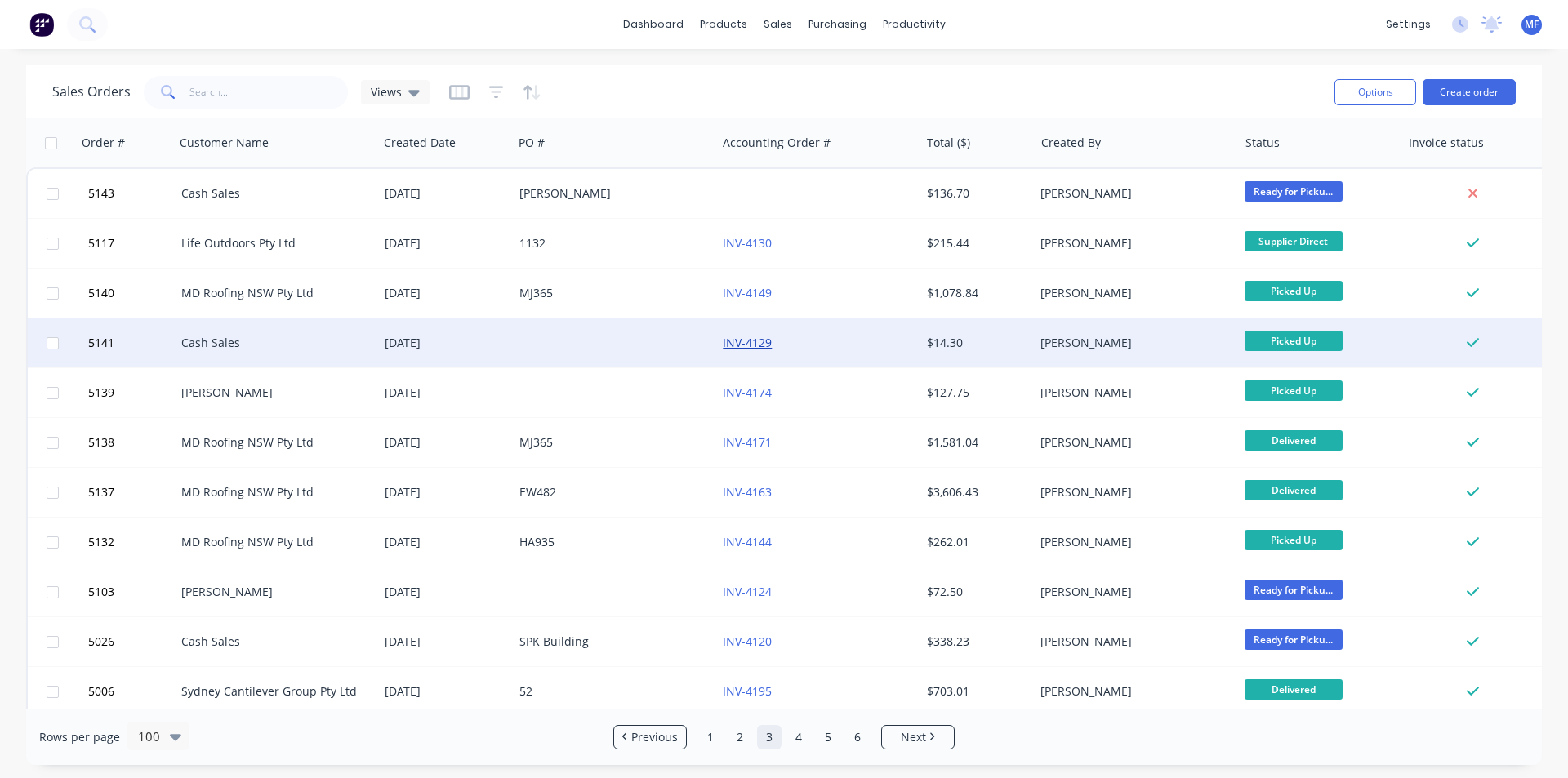
click at [748, 344] on link "INV-4129" at bounding box center [748, 342] width 49 height 16
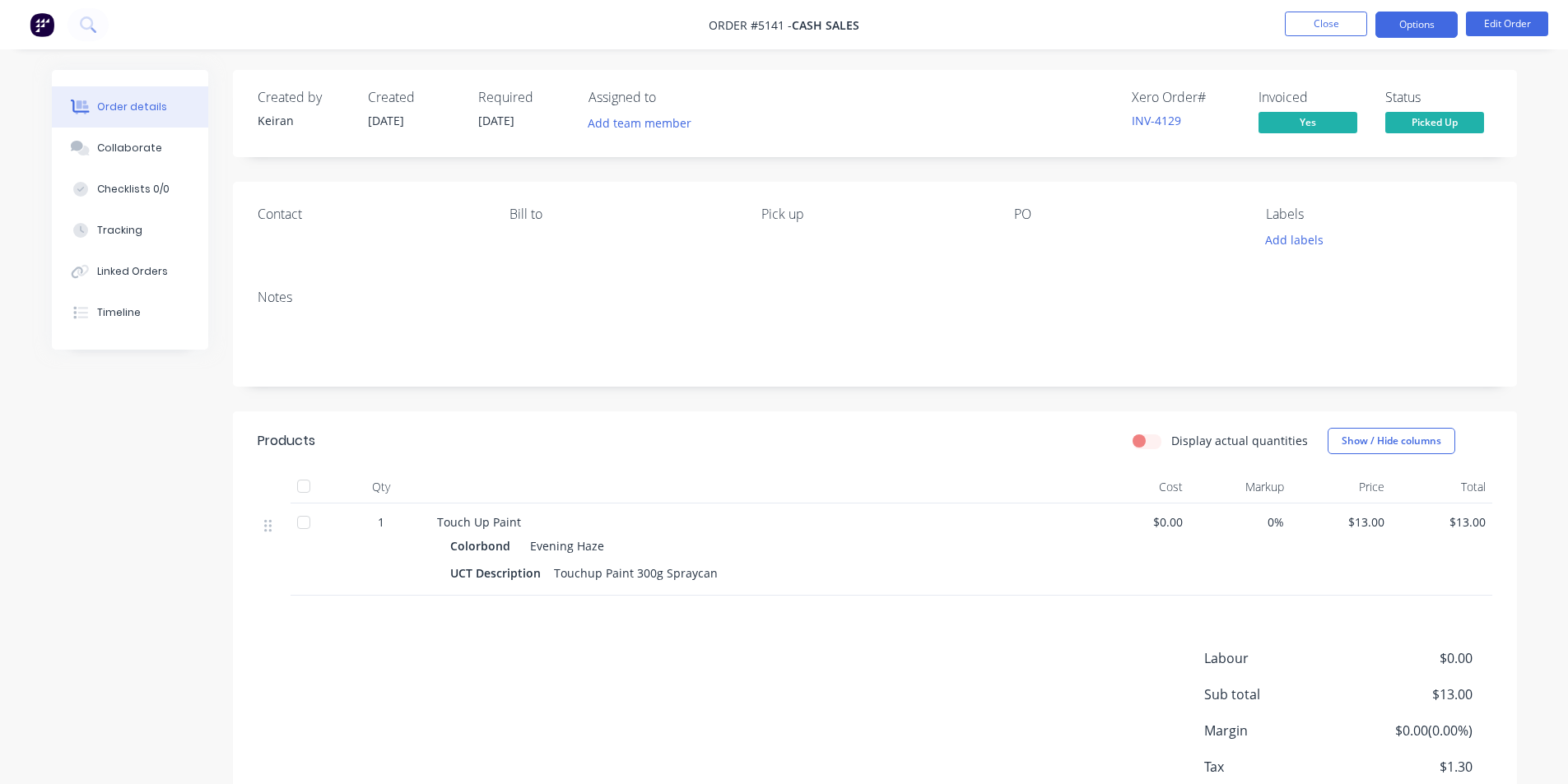
click at [1410, 26] on button "Options" at bounding box center [1417, 25] width 82 height 27
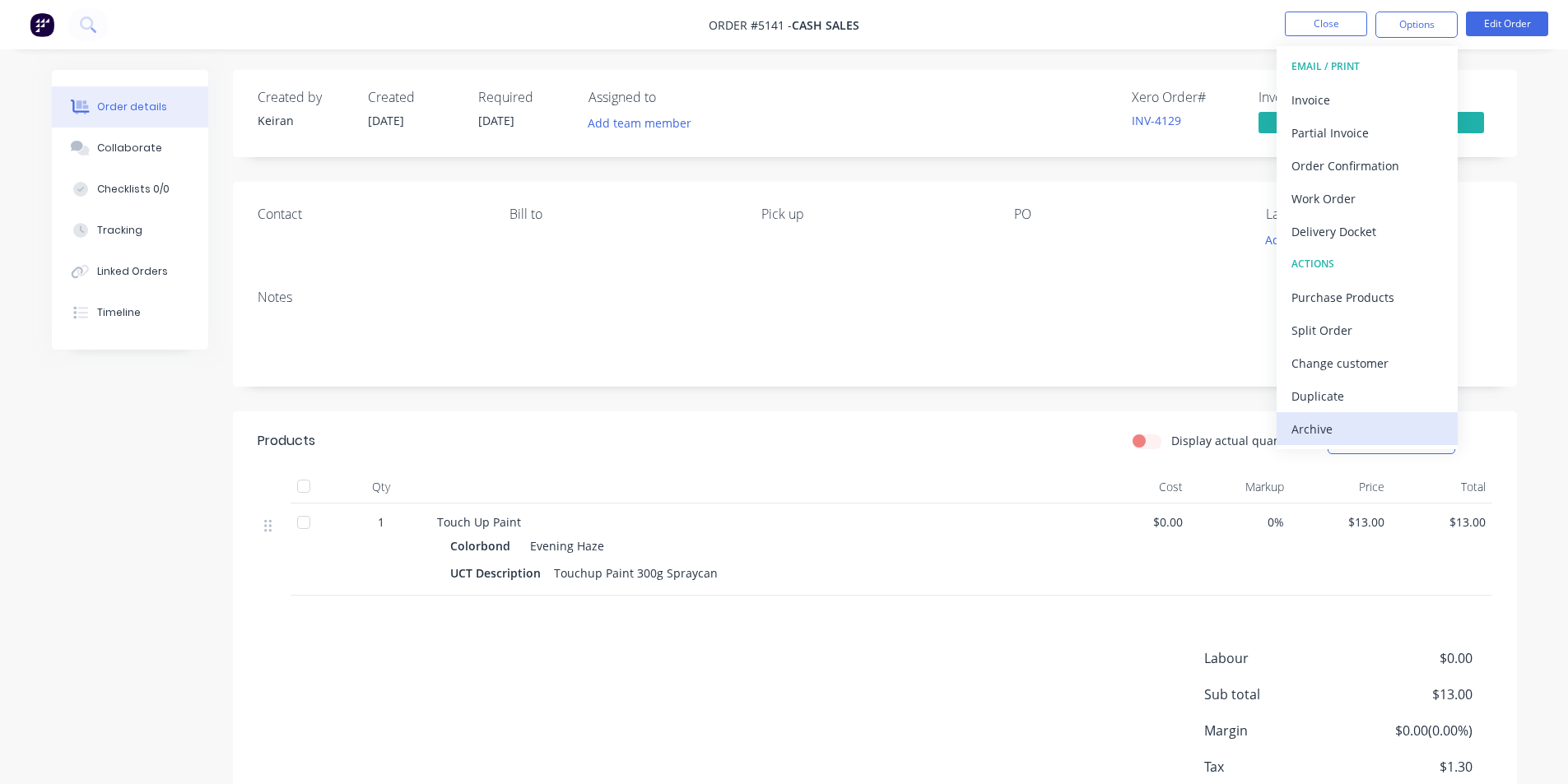
click at [1371, 425] on div "Archive" at bounding box center [1367, 428] width 151 height 24
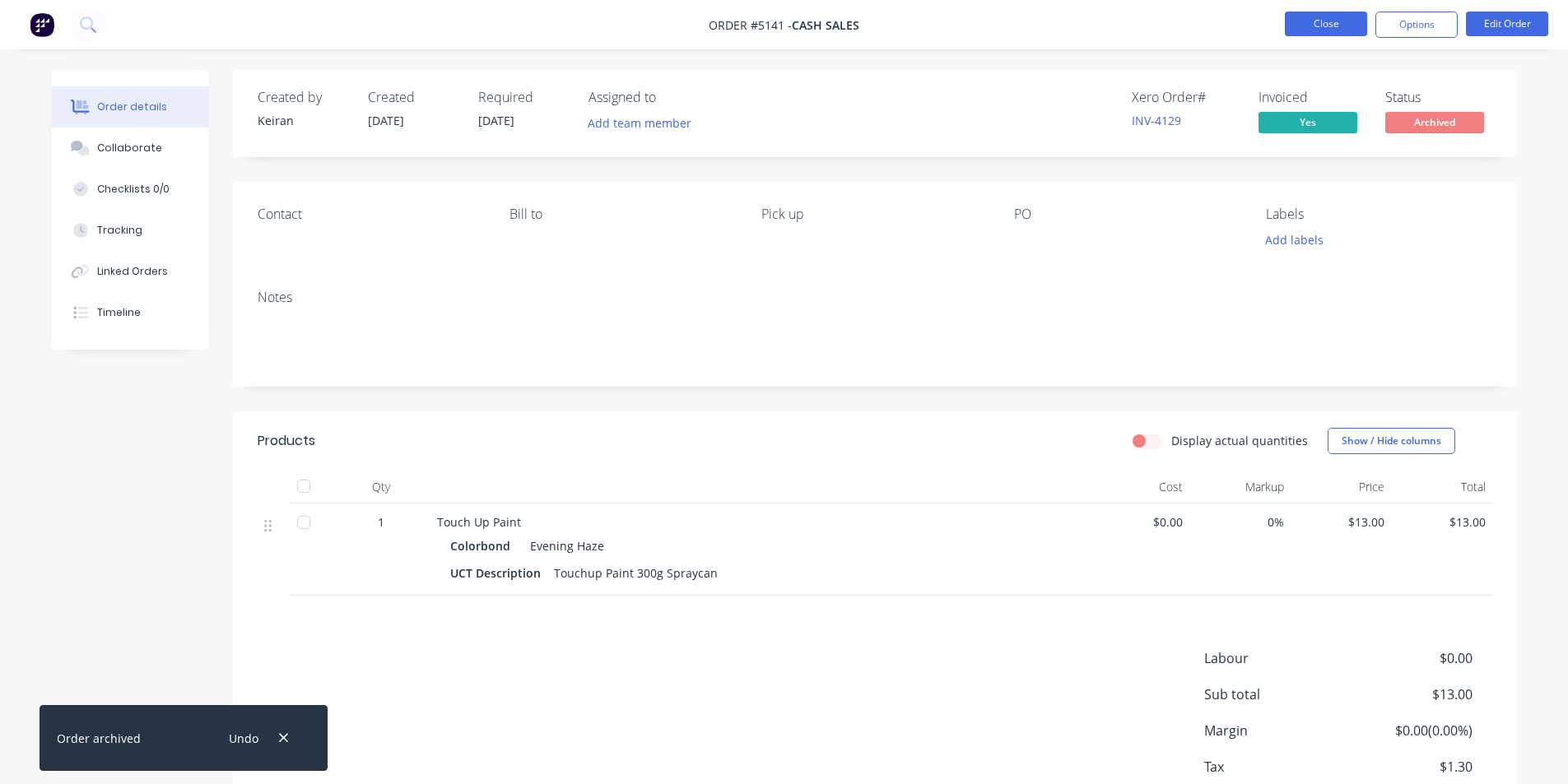
click at [1323, 18] on button "Close" at bounding box center [1326, 24] width 82 height 25
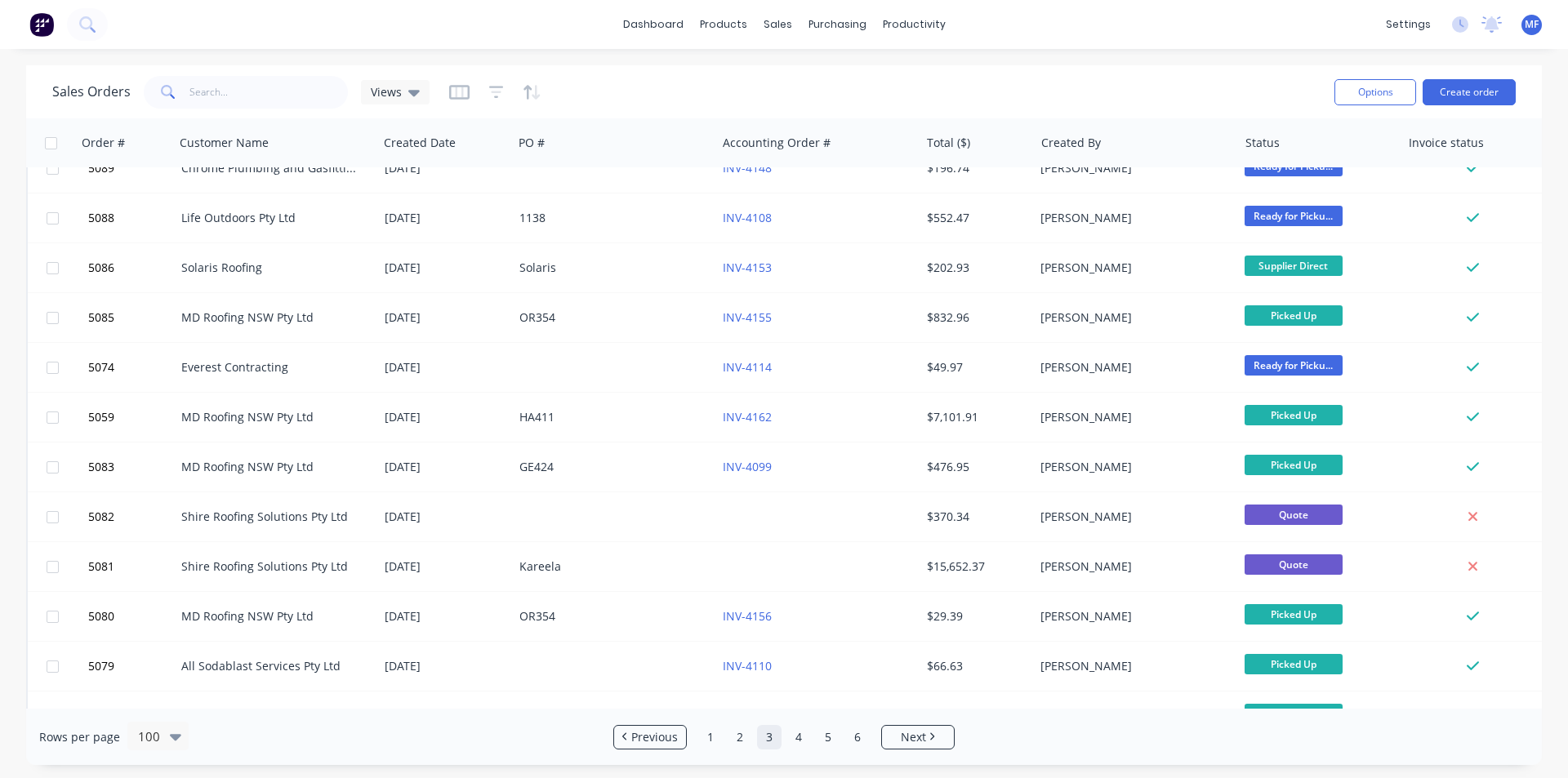
scroll to position [1552, 0]
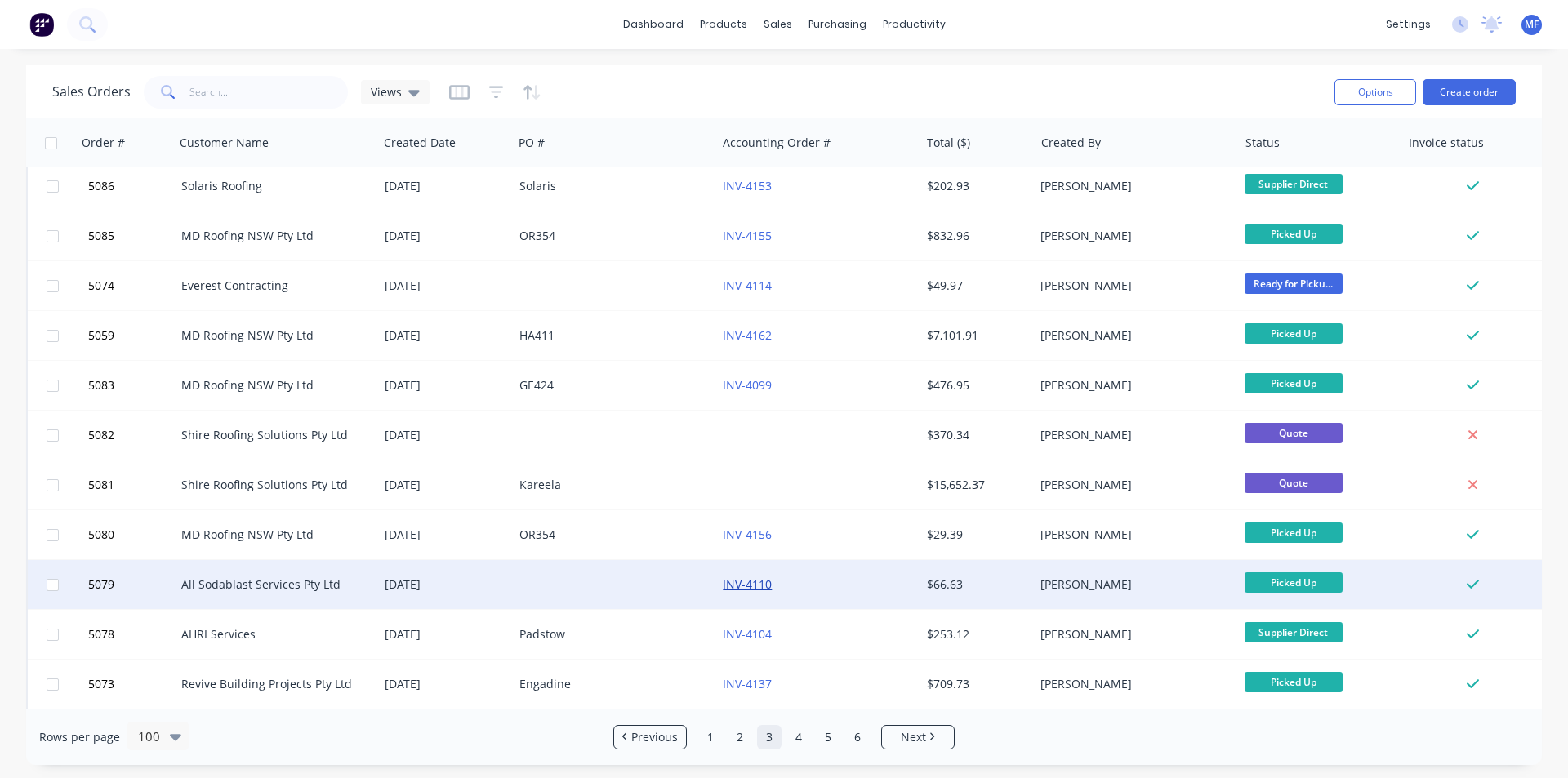
click at [755, 586] on link "INV-4110" at bounding box center [748, 584] width 49 height 16
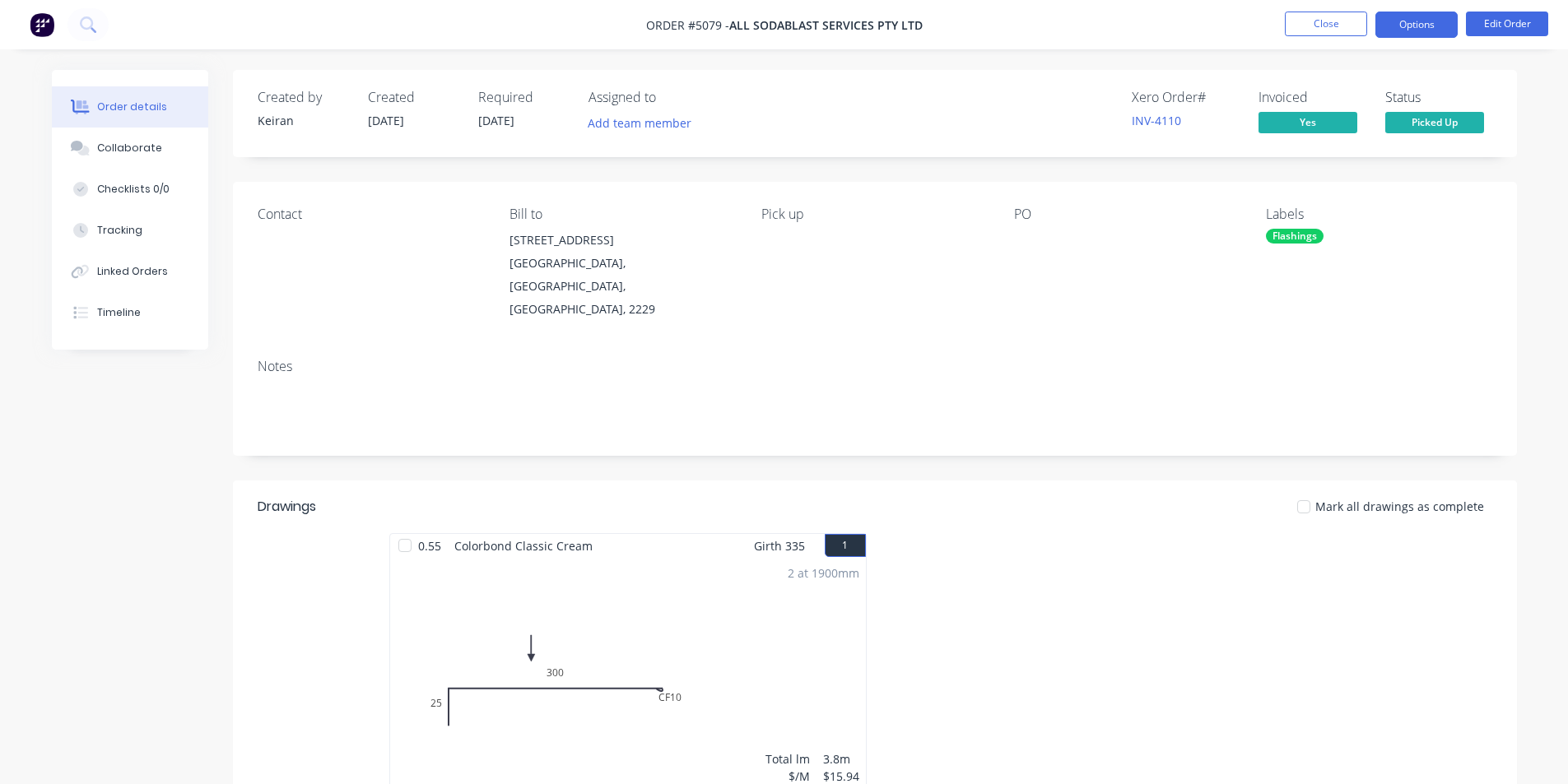
click at [1432, 28] on button "Options" at bounding box center [1417, 25] width 82 height 27
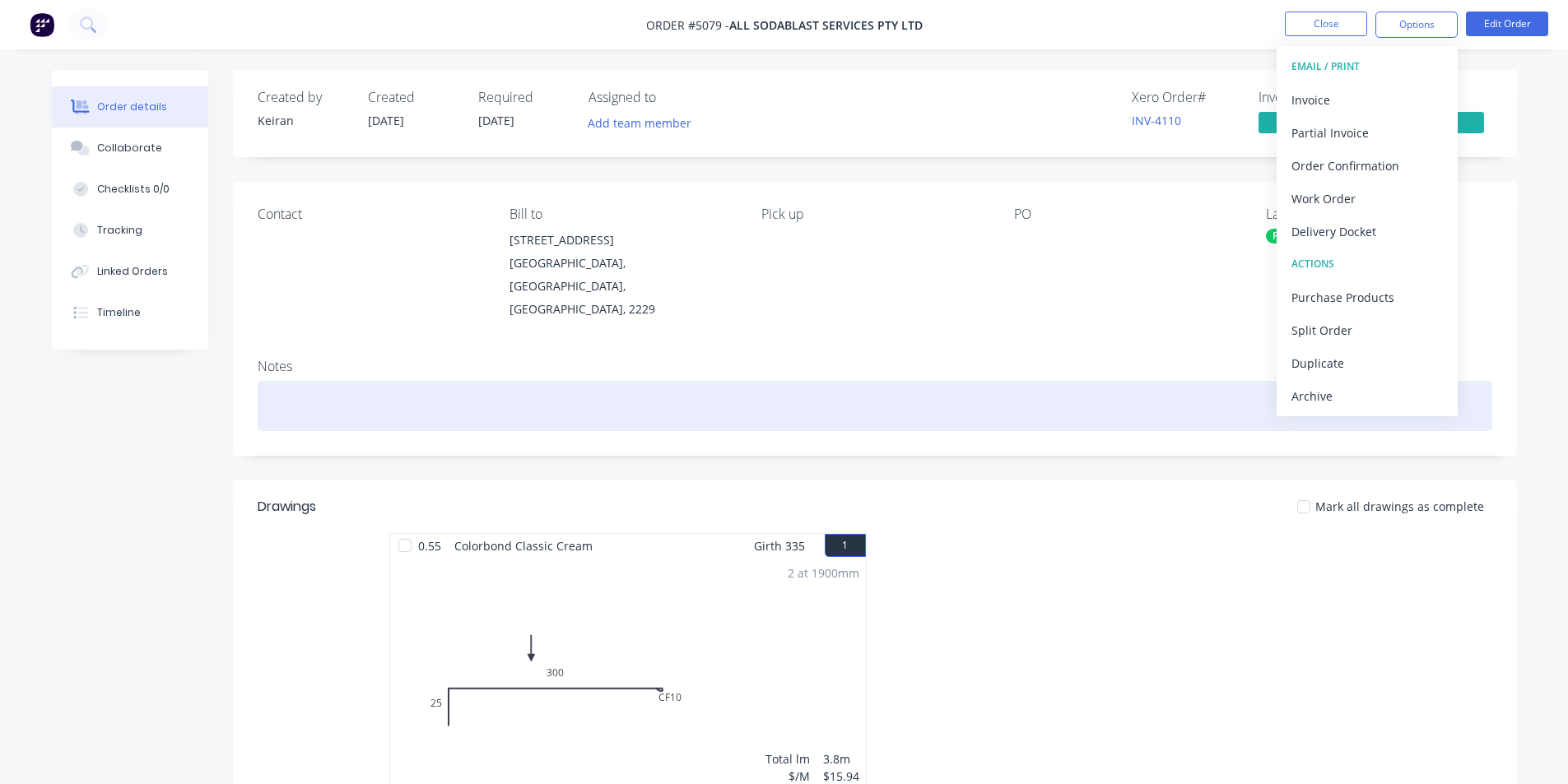
click at [1346, 394] on div "Archive" at bounding box center [1367, 396] width 151 height 24
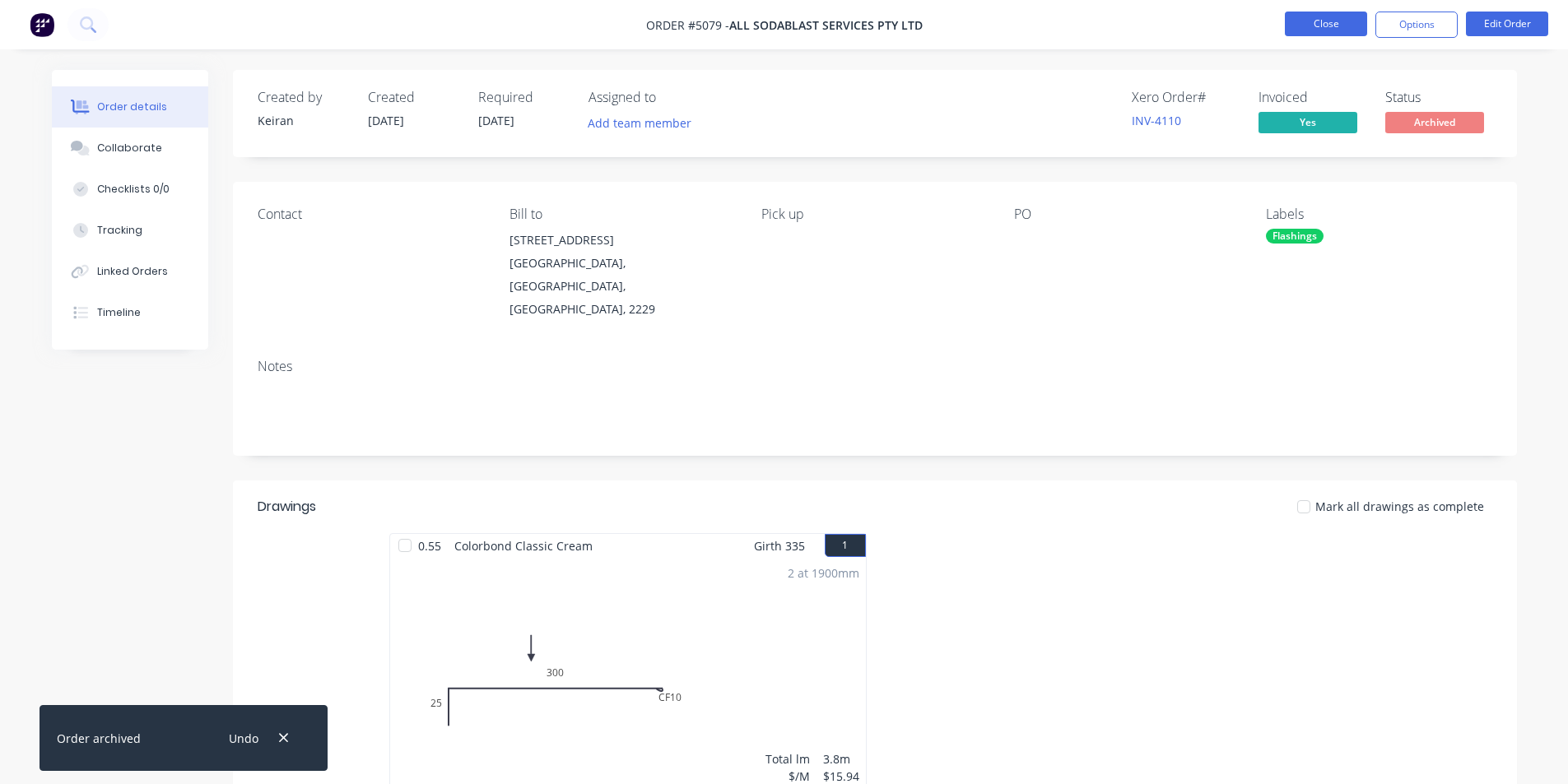
click at [1325, 24] on button "Close" at bounding box center [1326, 24] width 82 height 25
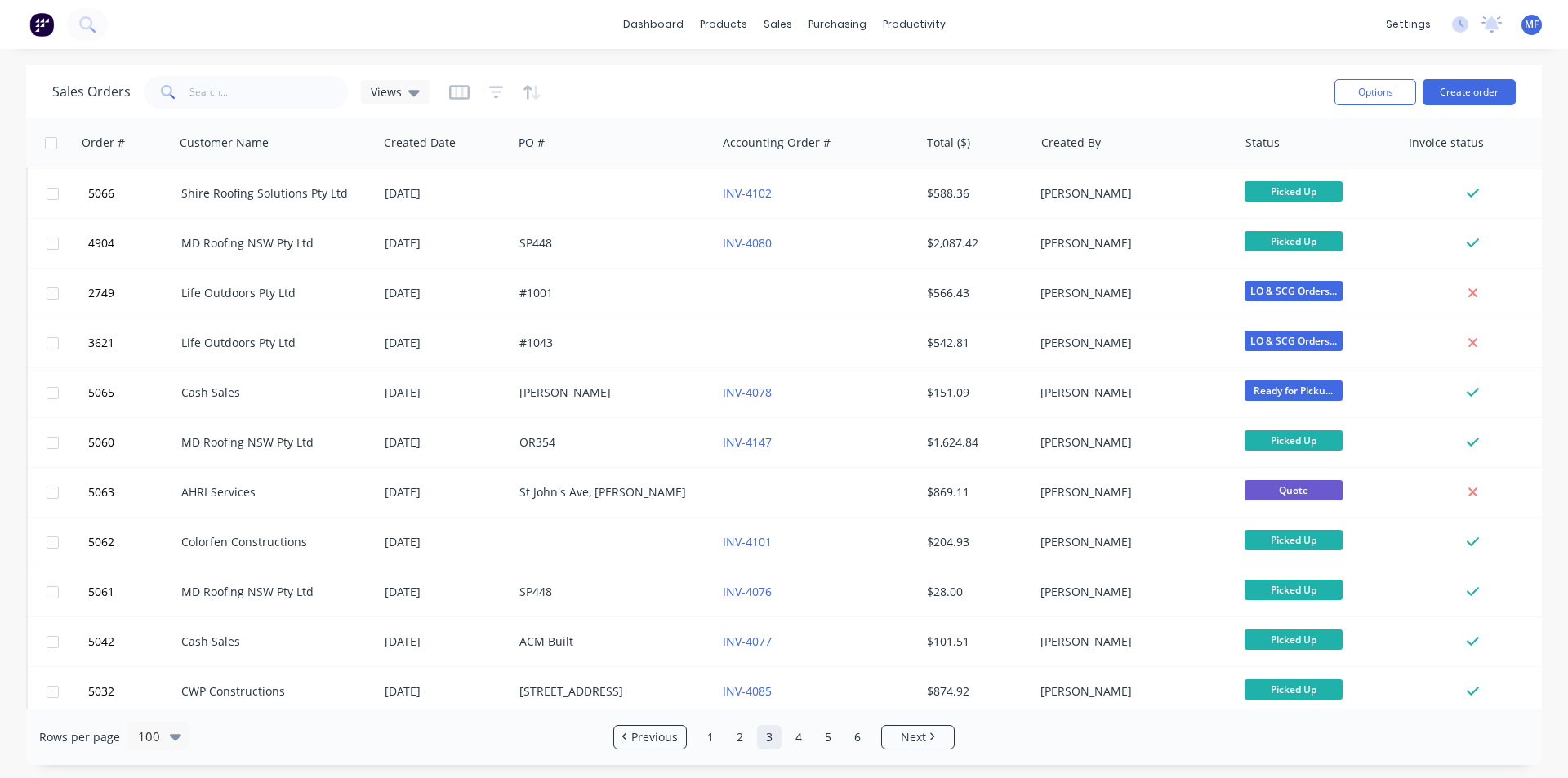
scroll to position [2858, 0]
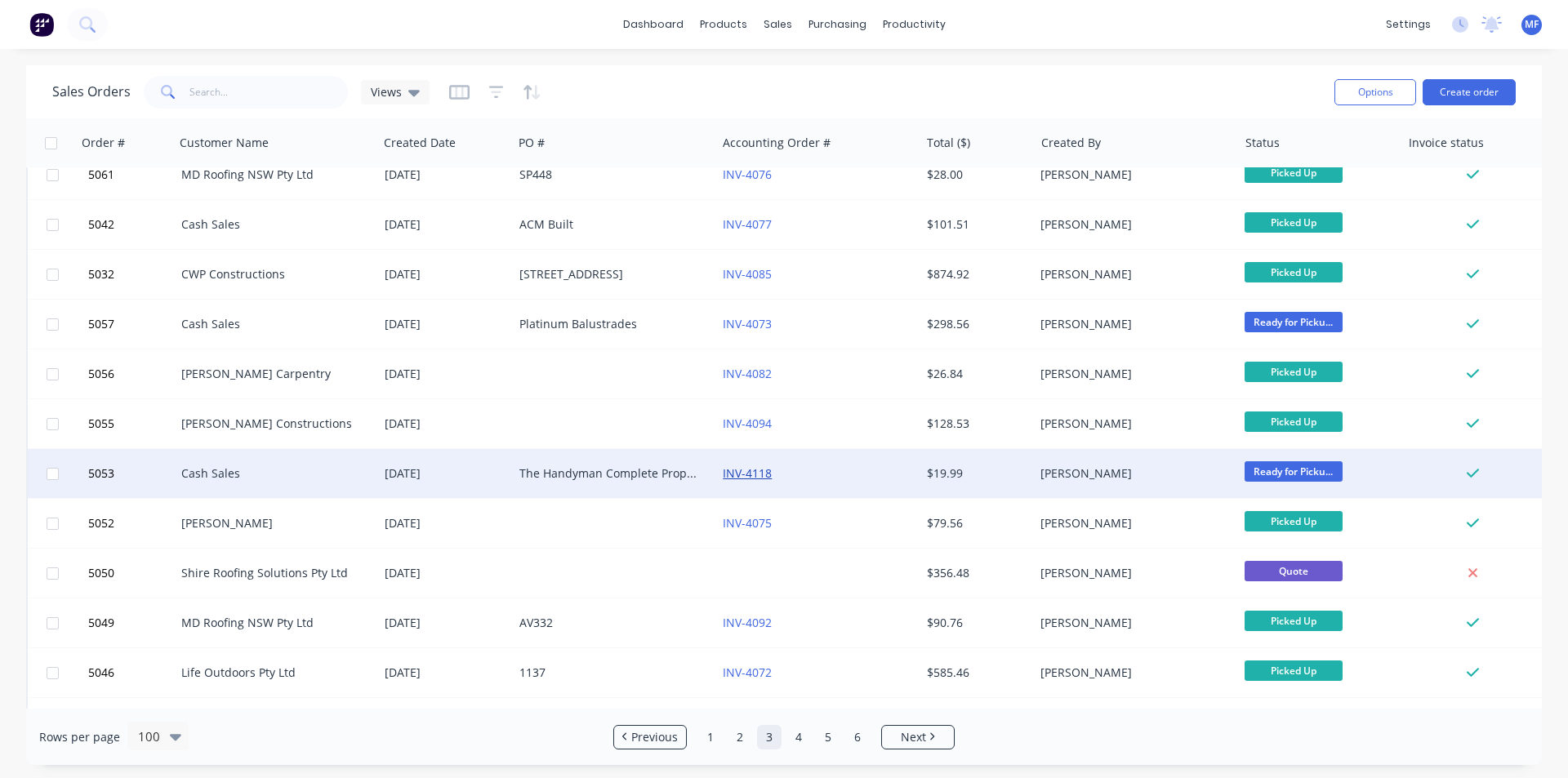
click at [750, 473] on link "INV-4118" at bounding box center [748, 473] width 49 height 16
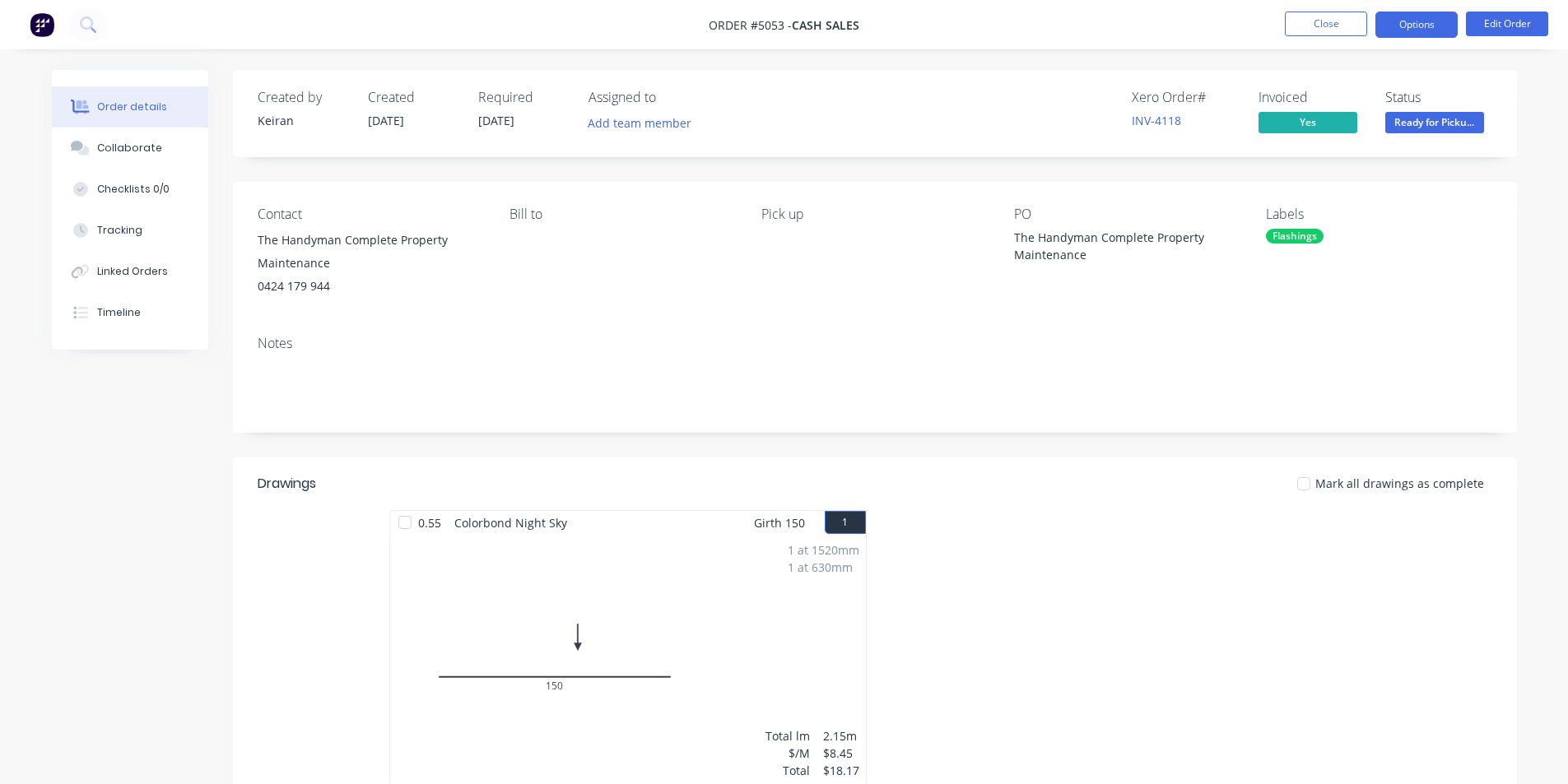
click at [1440, 28] on button "Options" at bounding box center [1417, 25] width 82 height 27
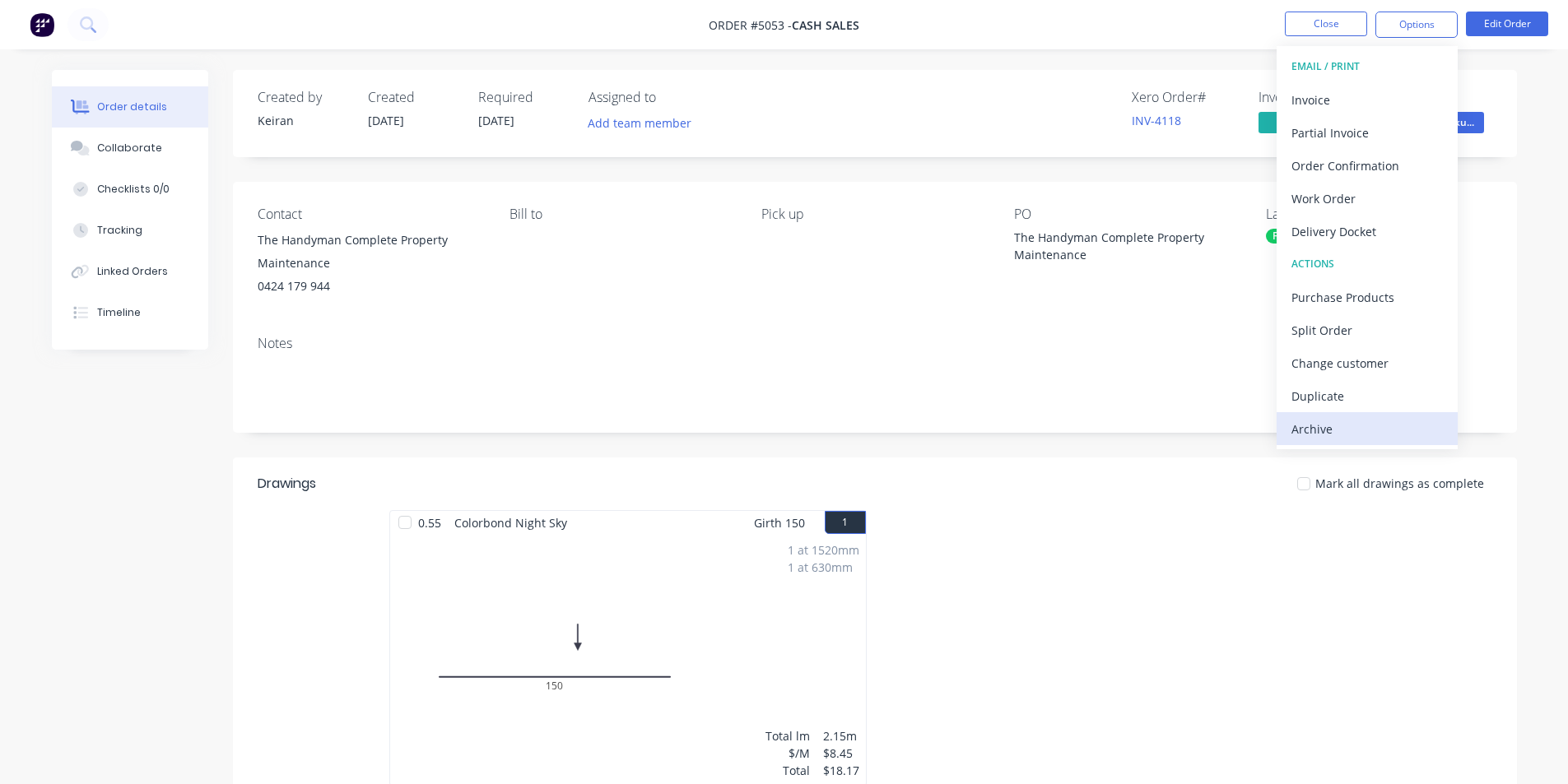
click at [1355, 428] on div "Archive" at bounding box center [1367, 428] width 151 height 24
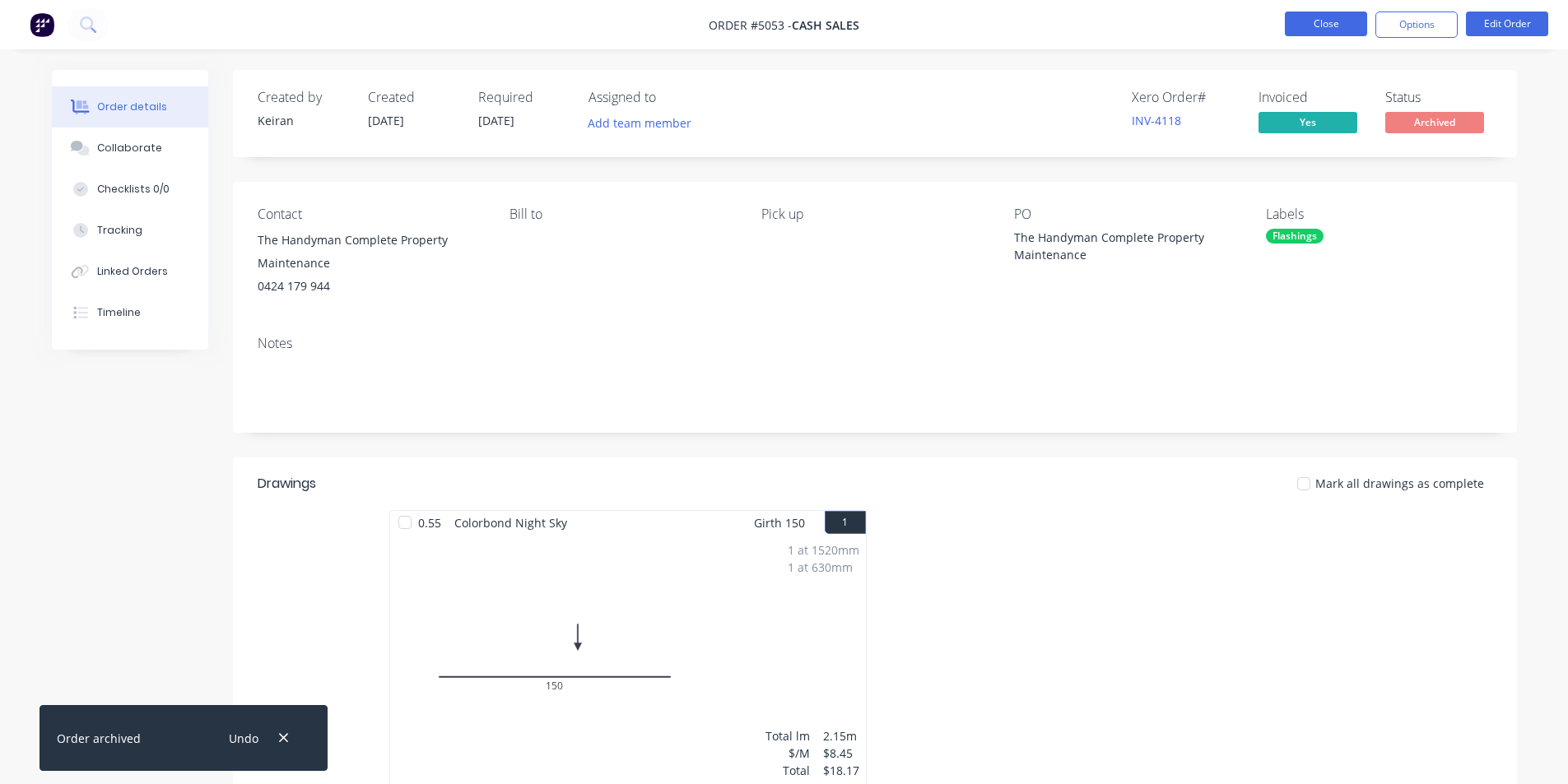
click at [1340, 23] on button "Close" at bounding box center [1326, 24] width 82 height 25
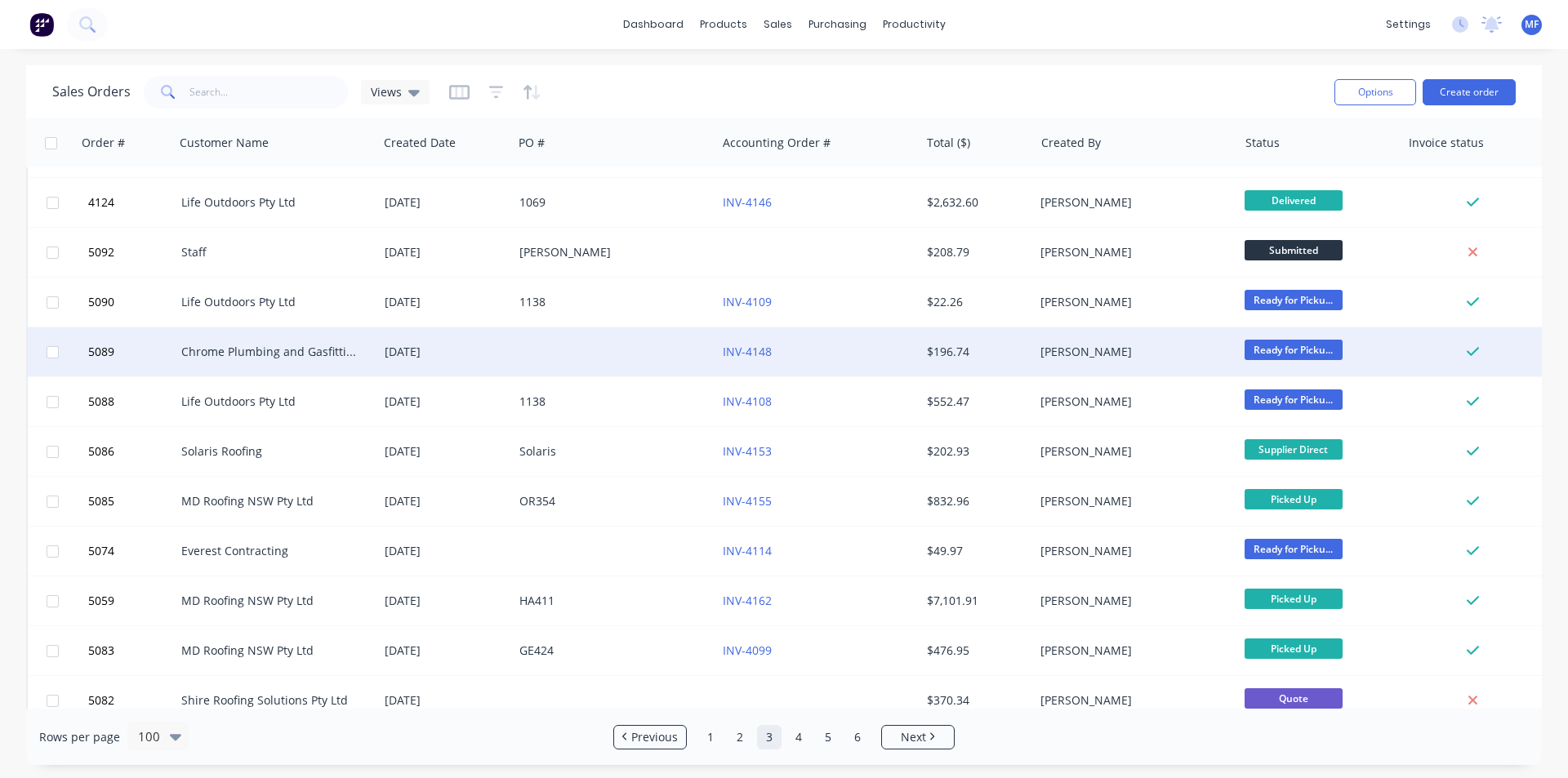
scroll to position [1633, 0]
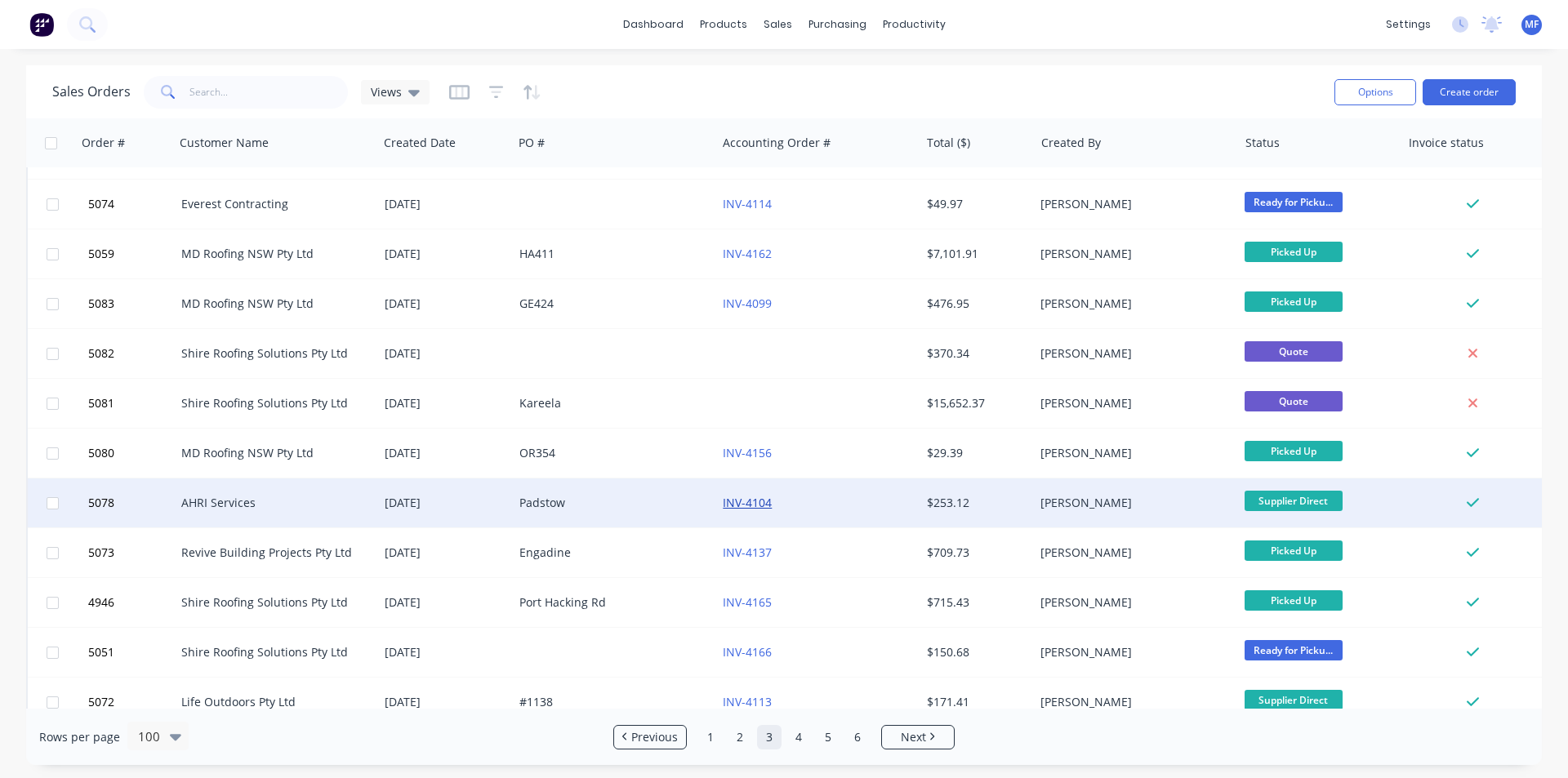
click at [743, 503] on link "INV-4104" at bounding box center [748, 503] width 49 height 16
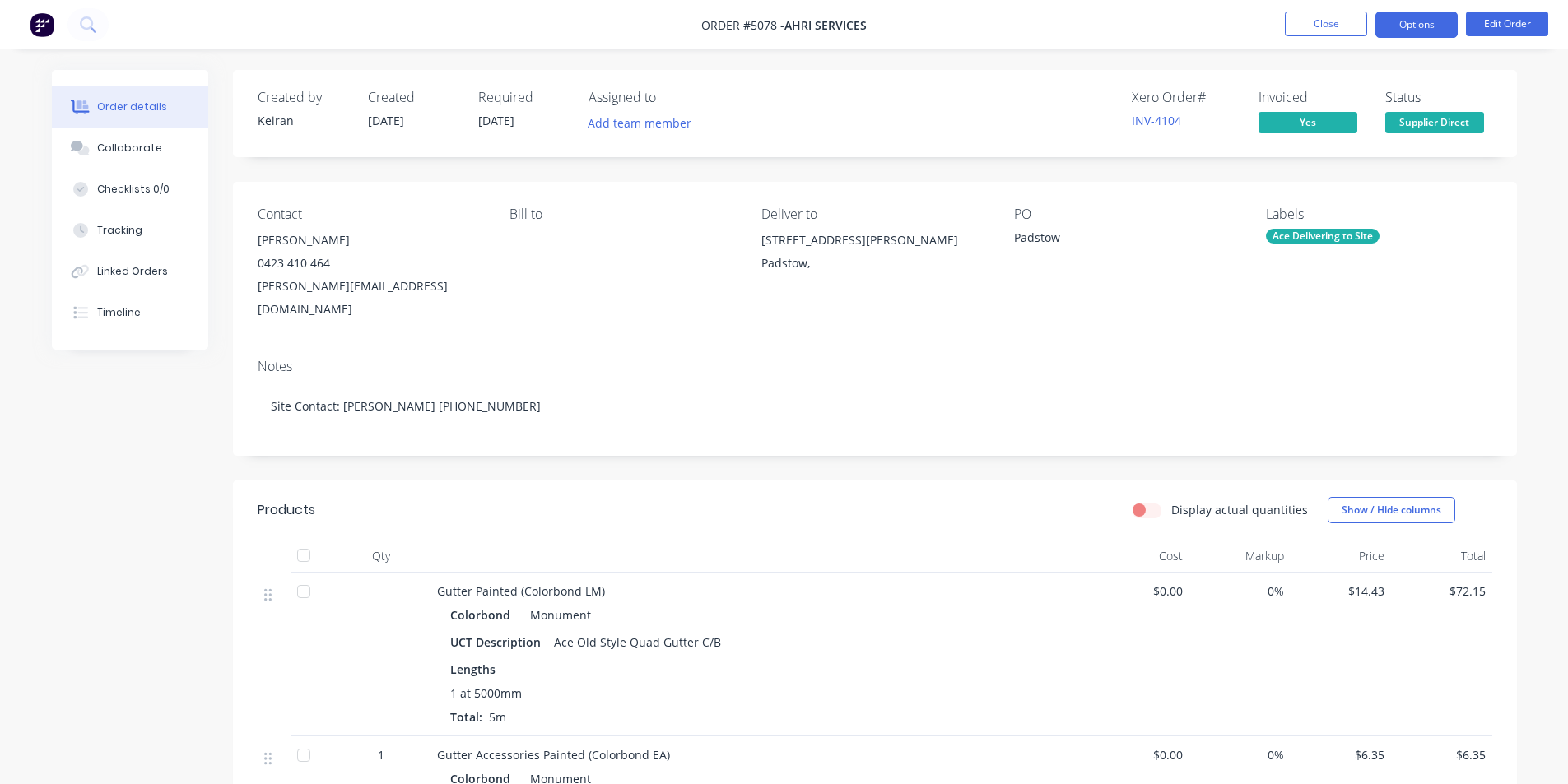
drag, startPoint x: 1416, startPoint y: 25, endPoint x: 1417, endPoint y: 34, distance: 9.1
click at [1416, 24] on button "Options" at bounding box center [1417, 25] width 82 height 27
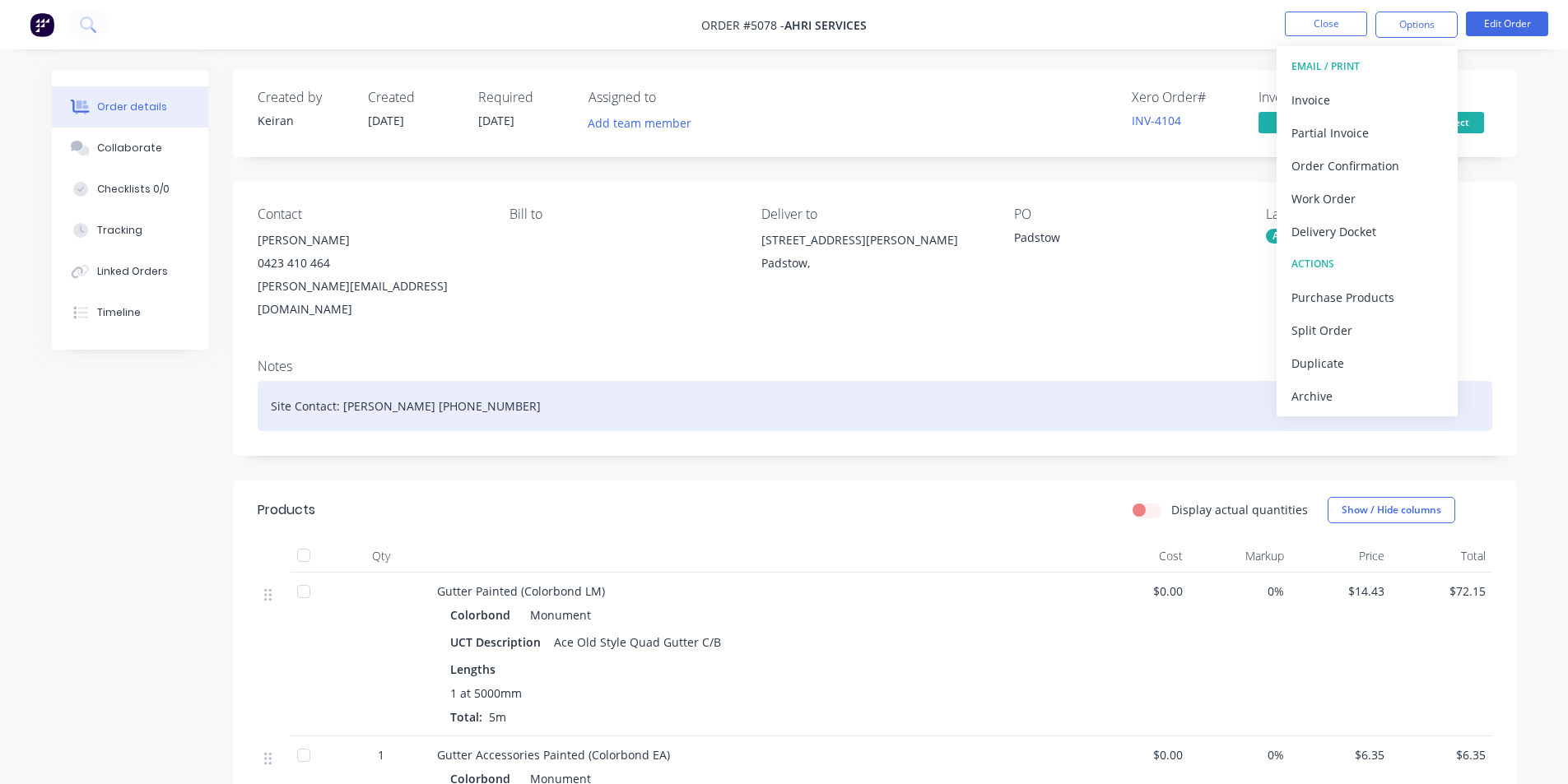
click at [1332, 393] on div "Archive" at bounding box center [1367, 396] width 151 height 24
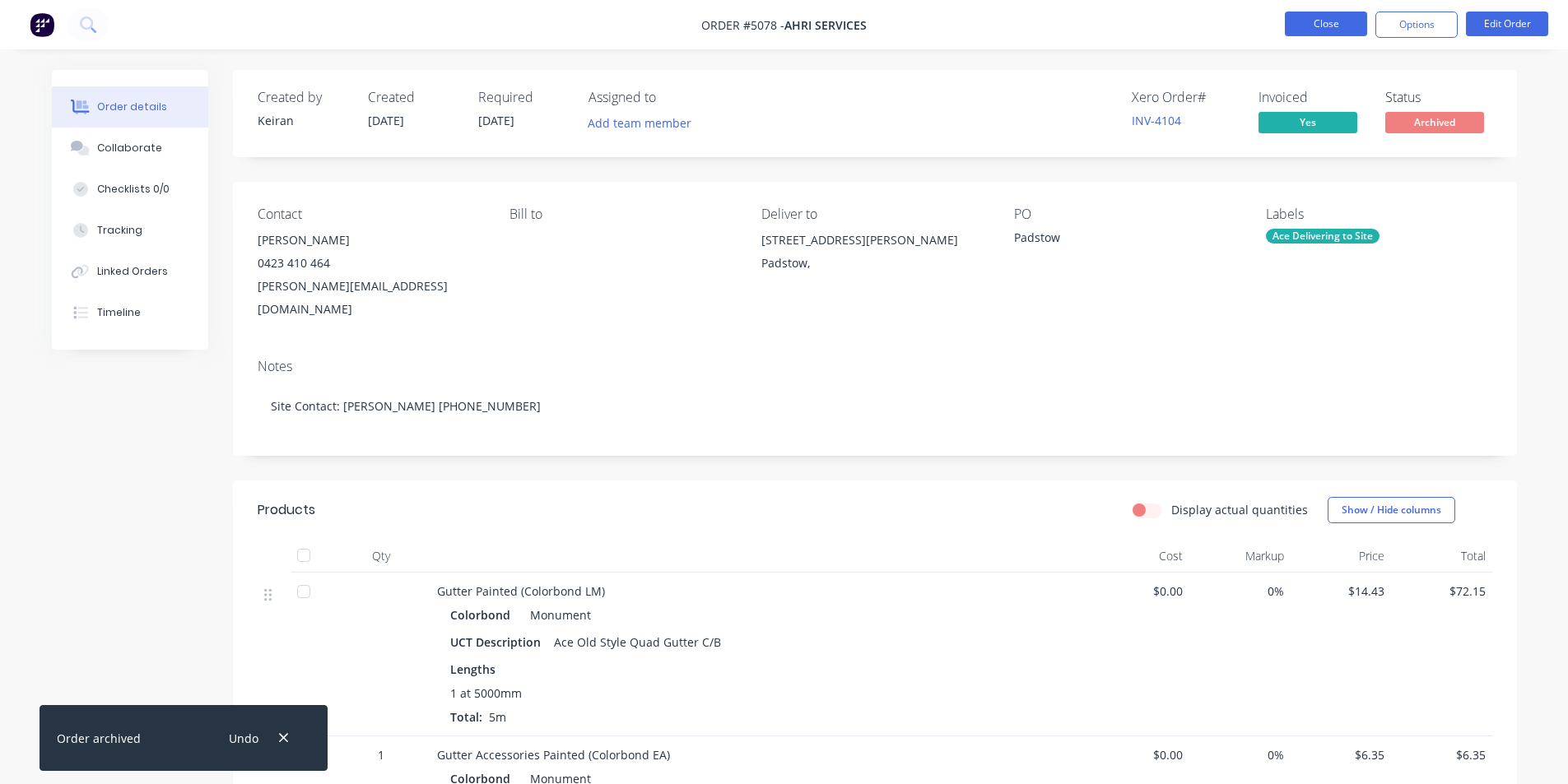
click at [1323, 21] on button "Close" at bounding box center [1326, 24] width 82 height 25
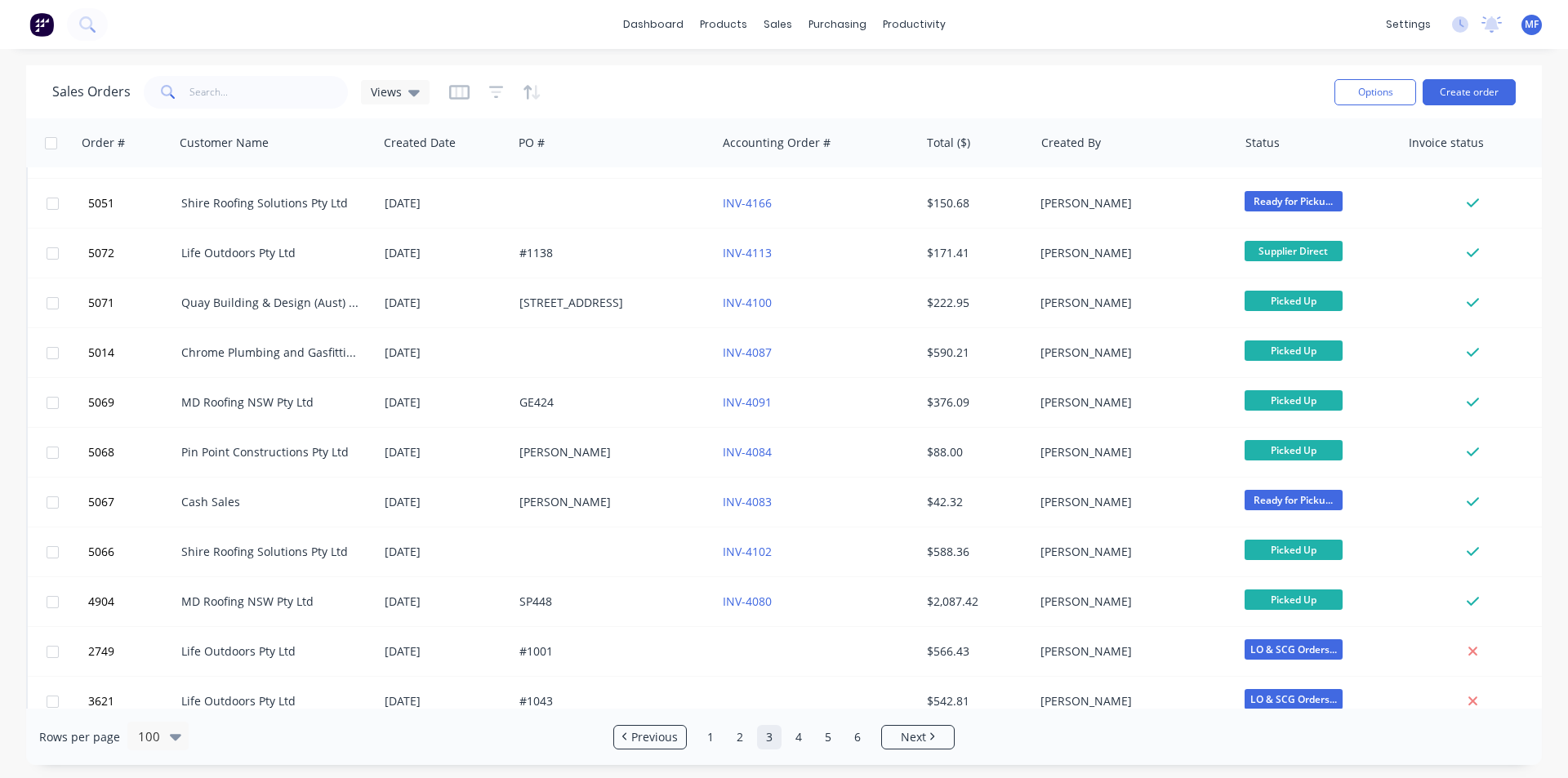
scroll to position [2532, 0]
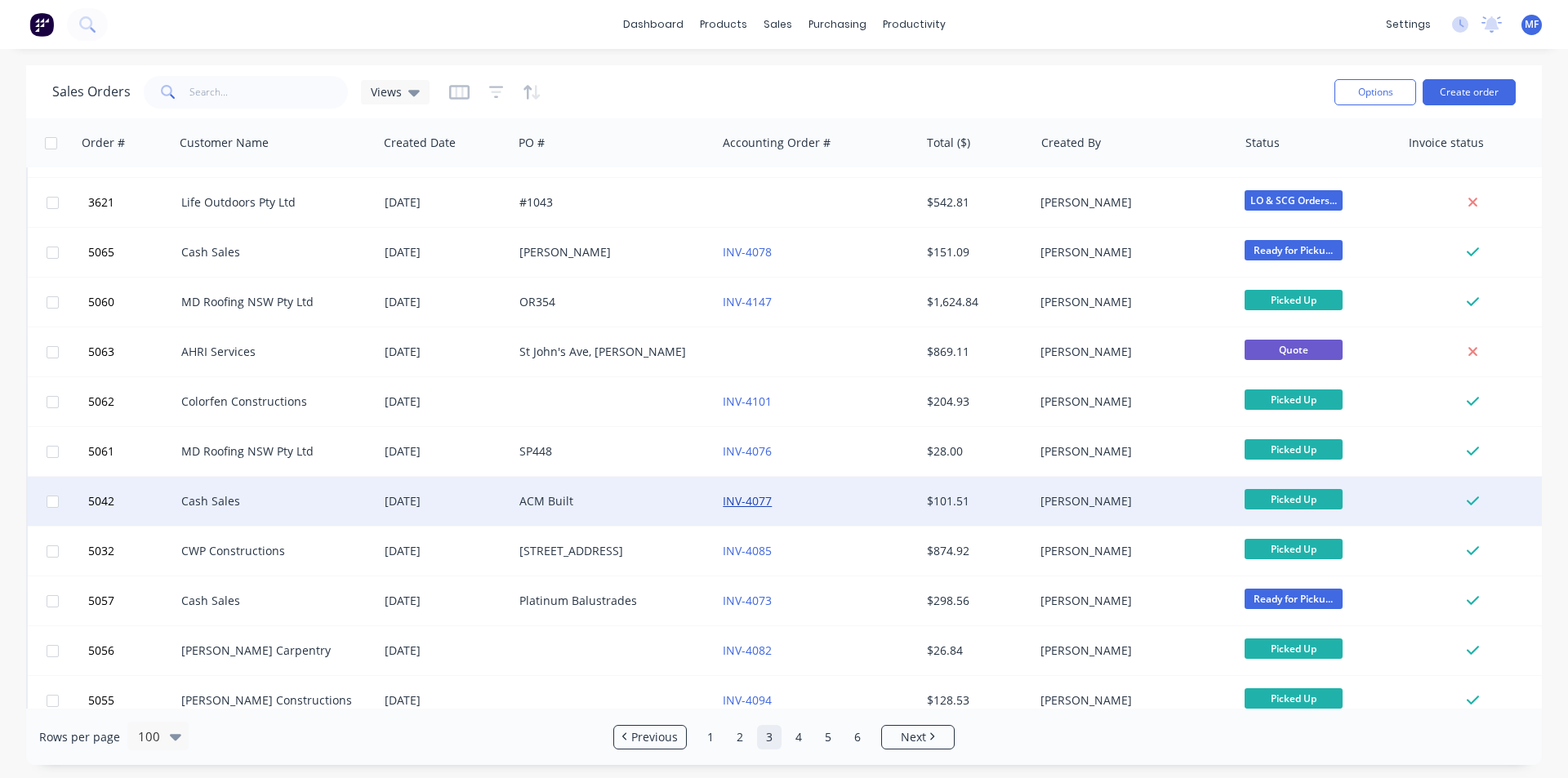
click at [762, 498] on link "INV-4077" at bounding box center [748, 501] width 49 height 16
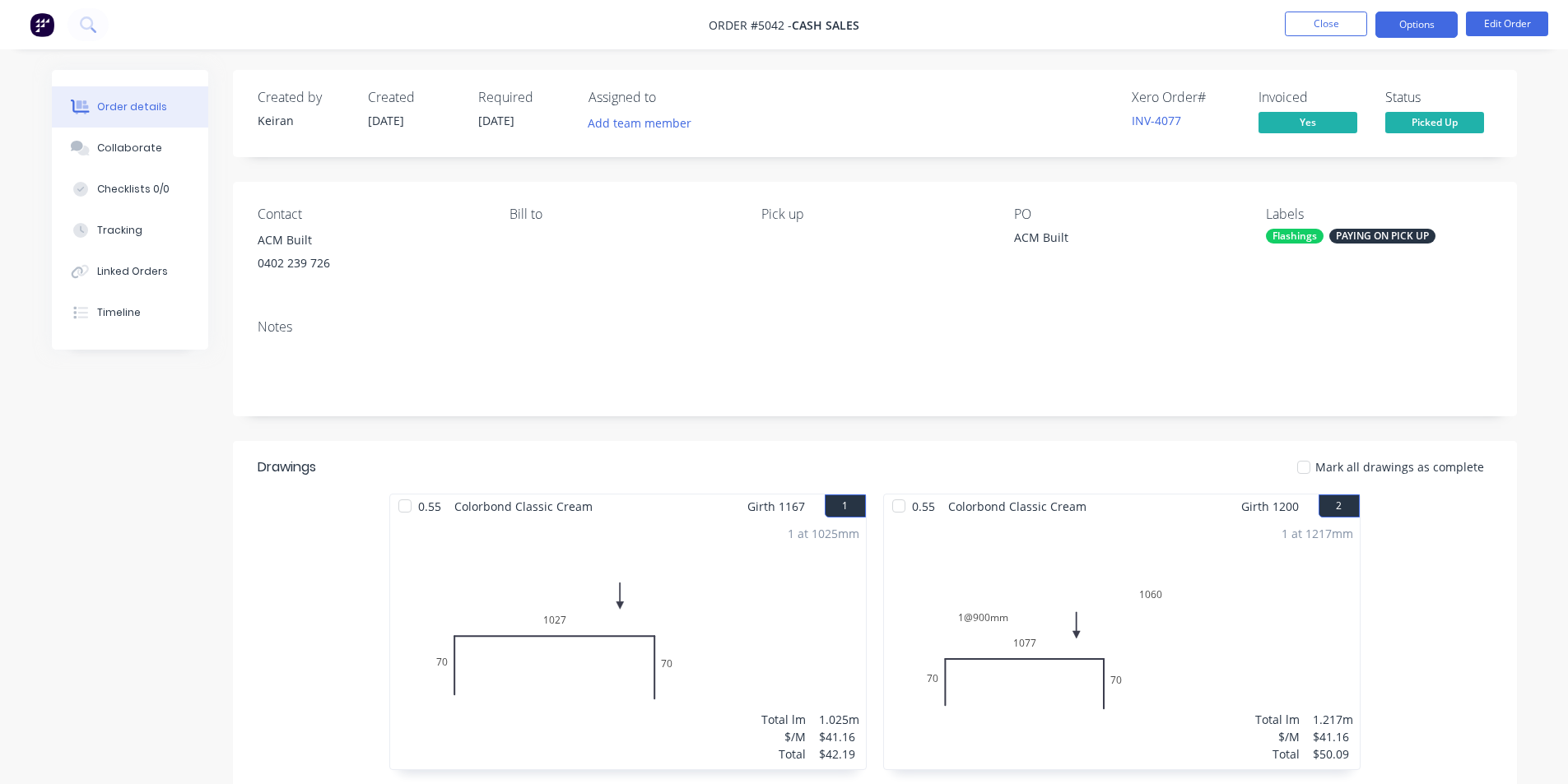
click at [1420, 29] on button "Options" at bounding box center [1417, 25] width 82 height 27
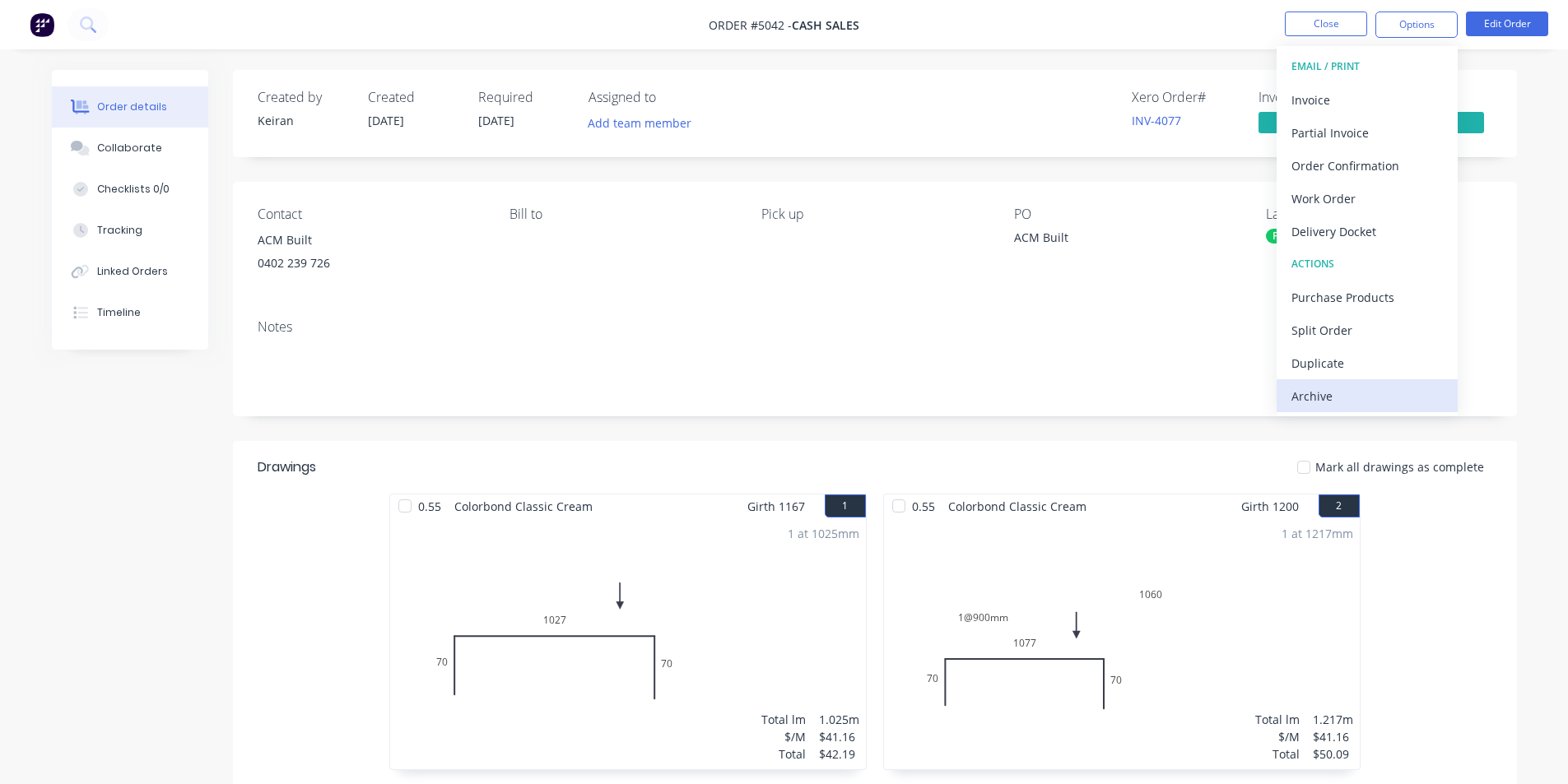
click at [1349, 403] on div "Archive" at bounding box center [1367, 396] width 151 height 24
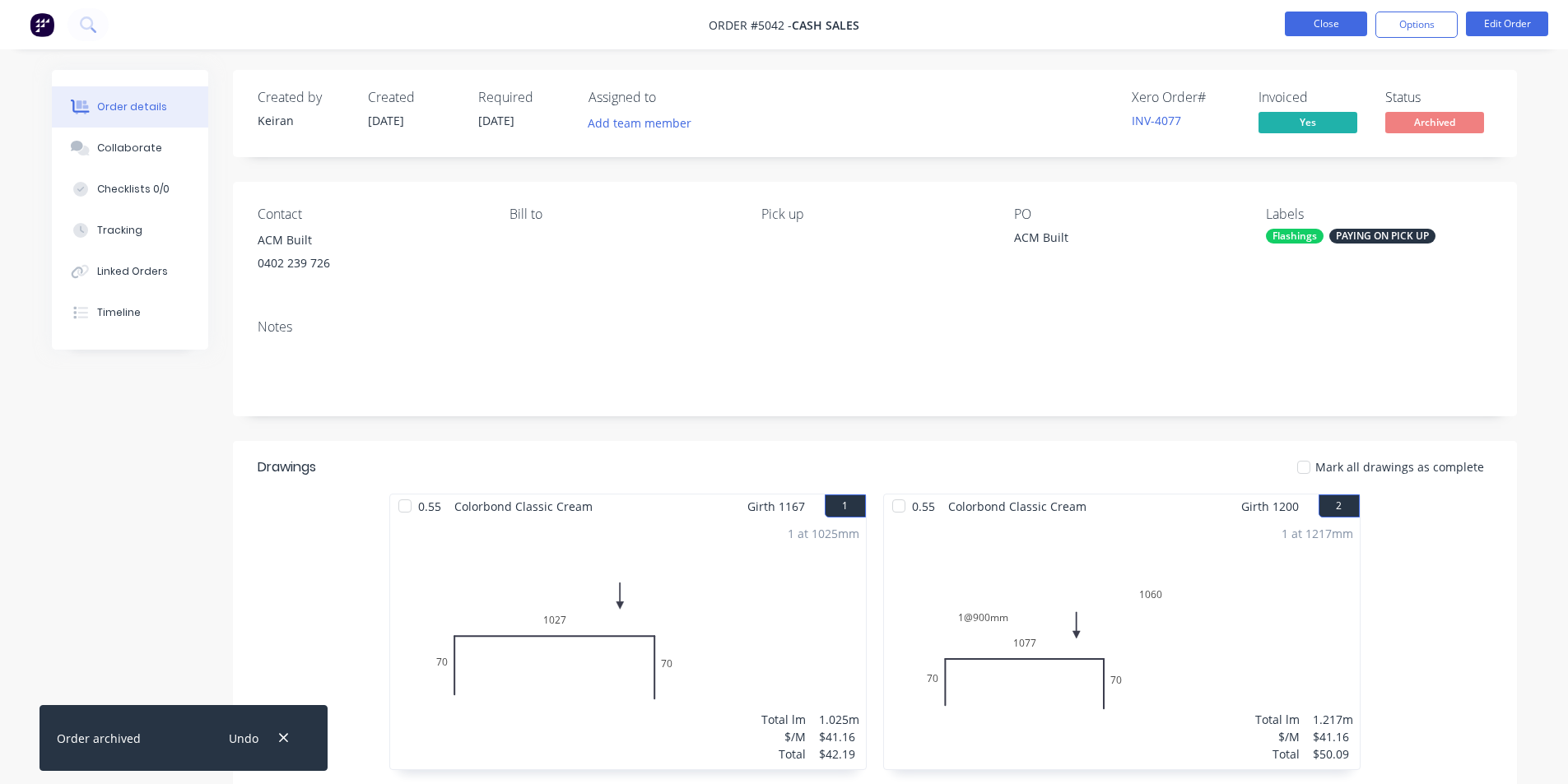
click at [1314, 26] on button "Close" at bounding box center [1326, 24] width 82 height 25
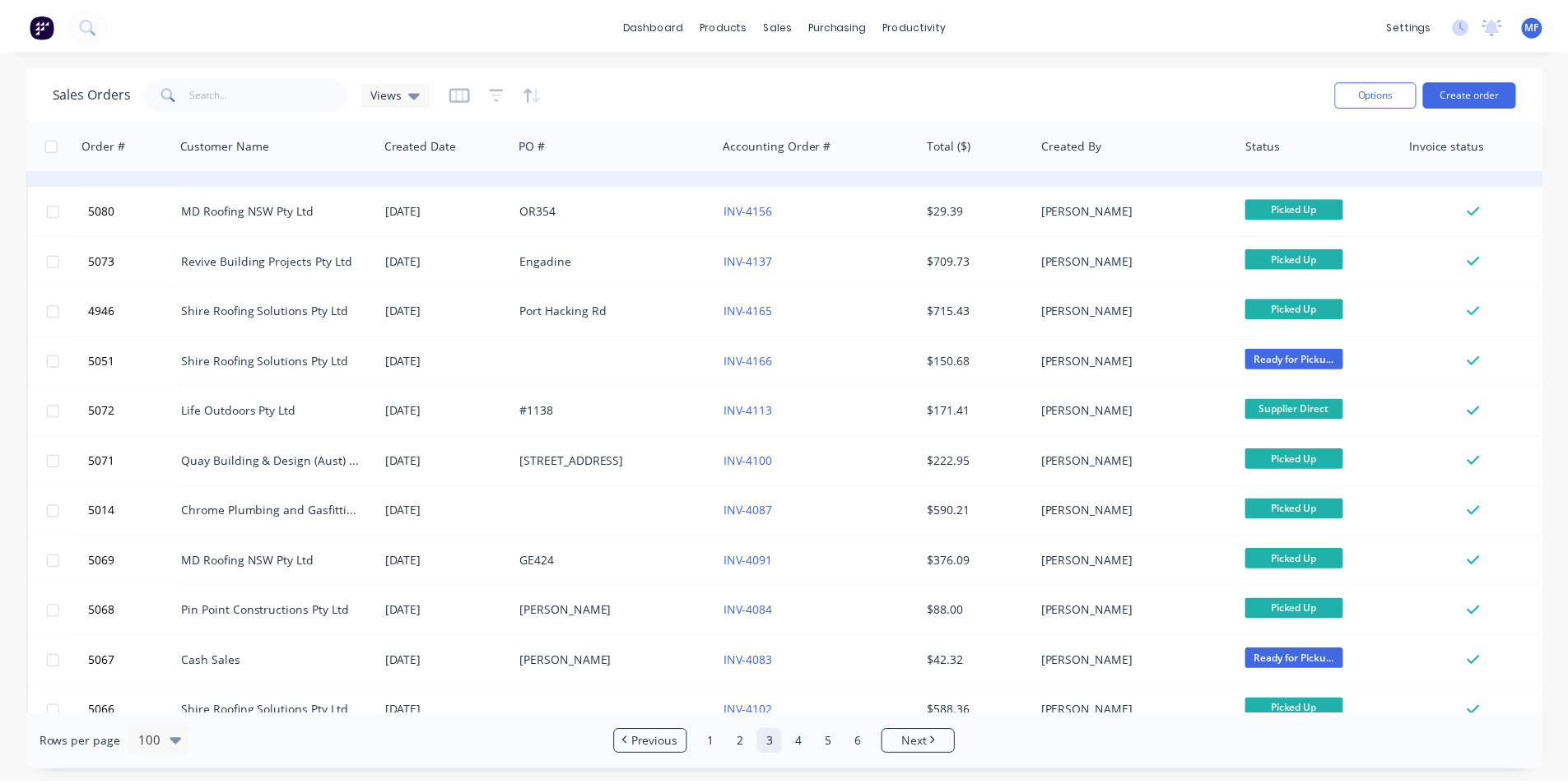
scroll to position [1975, 0]
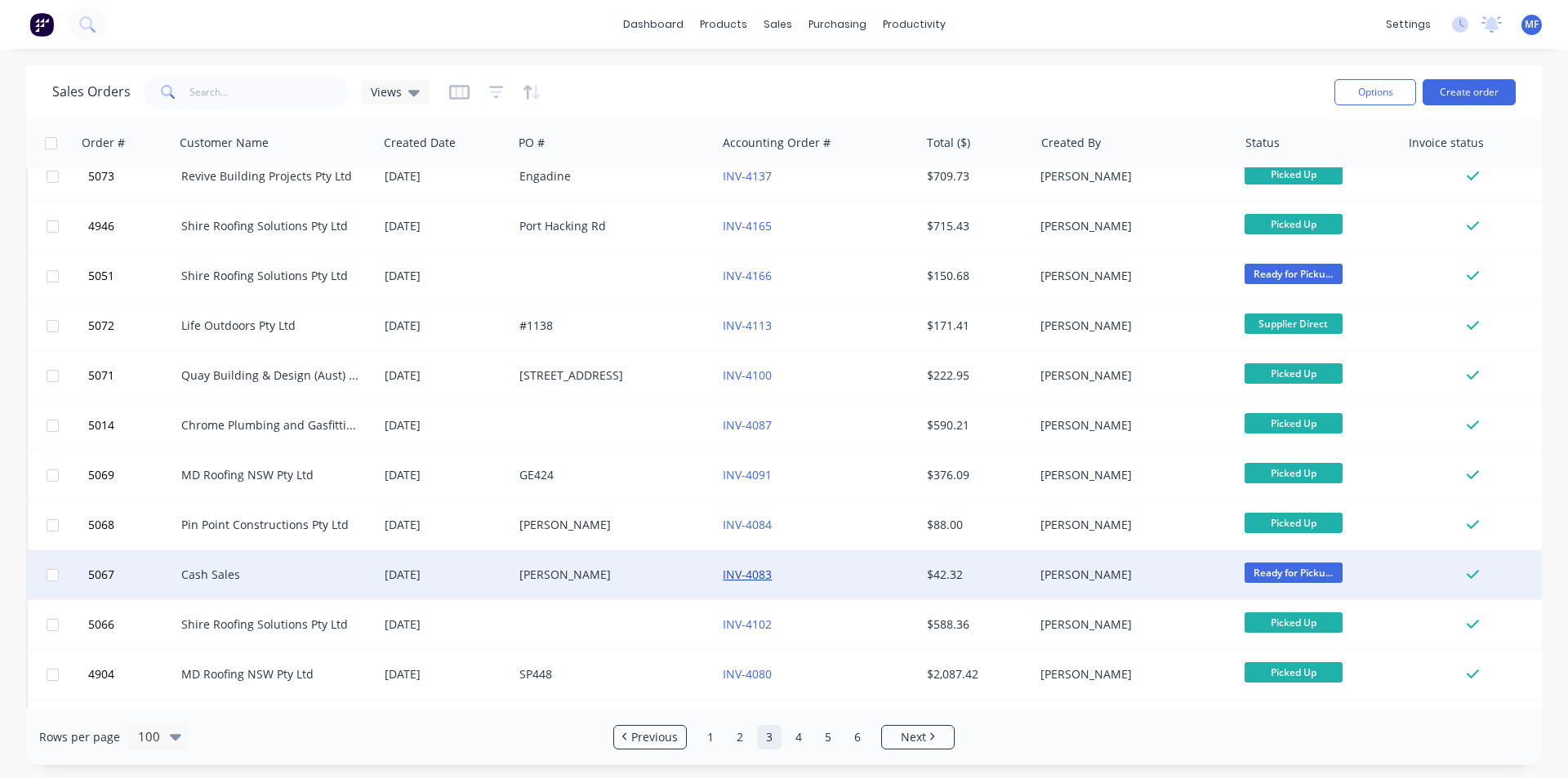
click at [757, 574] on link "INV-4083" at bounding box center [748, 574] width 49 height 16
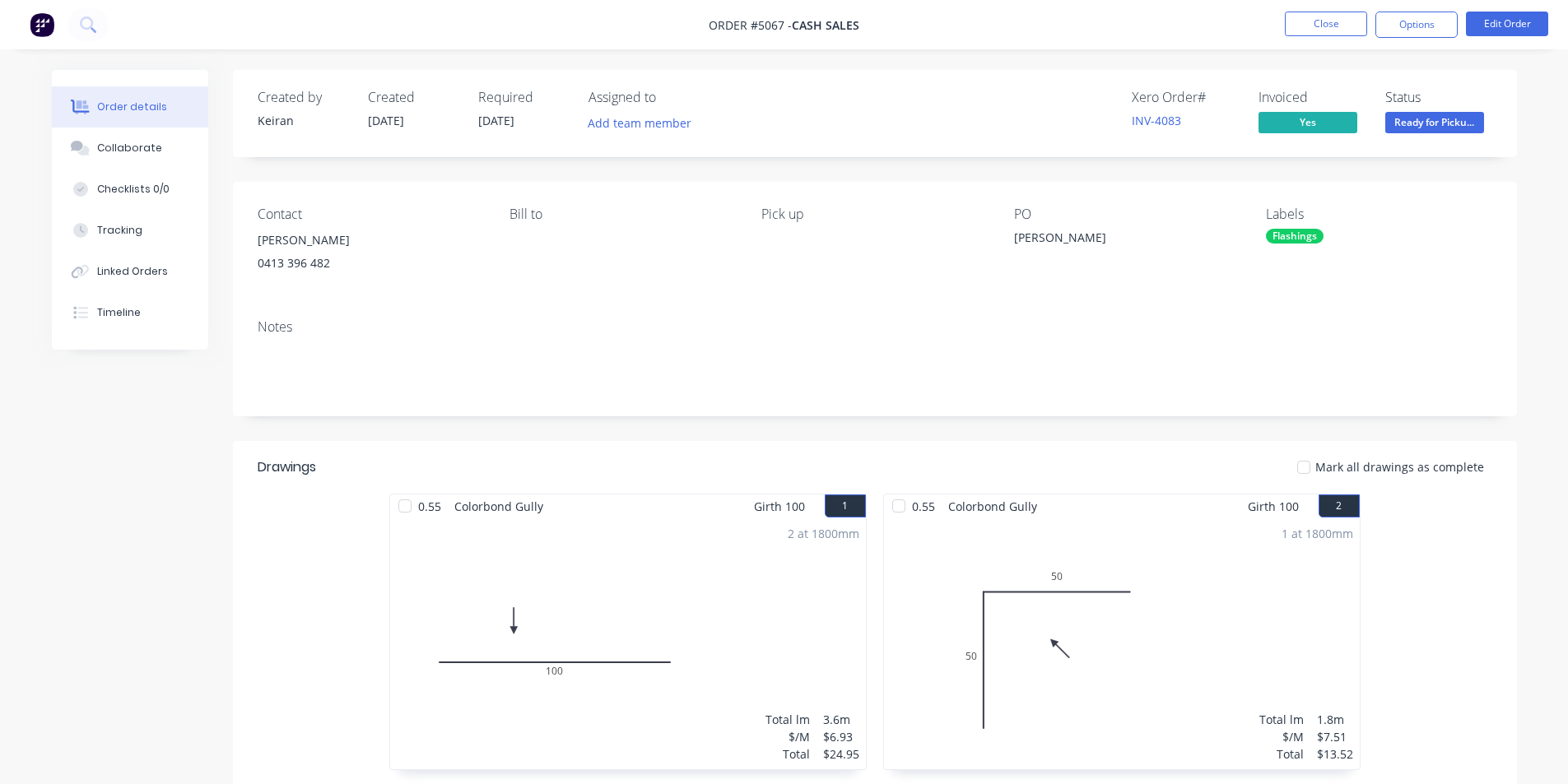
click at [1480, 249] on div "Labels Flashings" at bounding box center [1379, 243] width 226 height 75
click at [1403, 29] on button "Options" at bounding box center [1417, 25] width 82 height 27
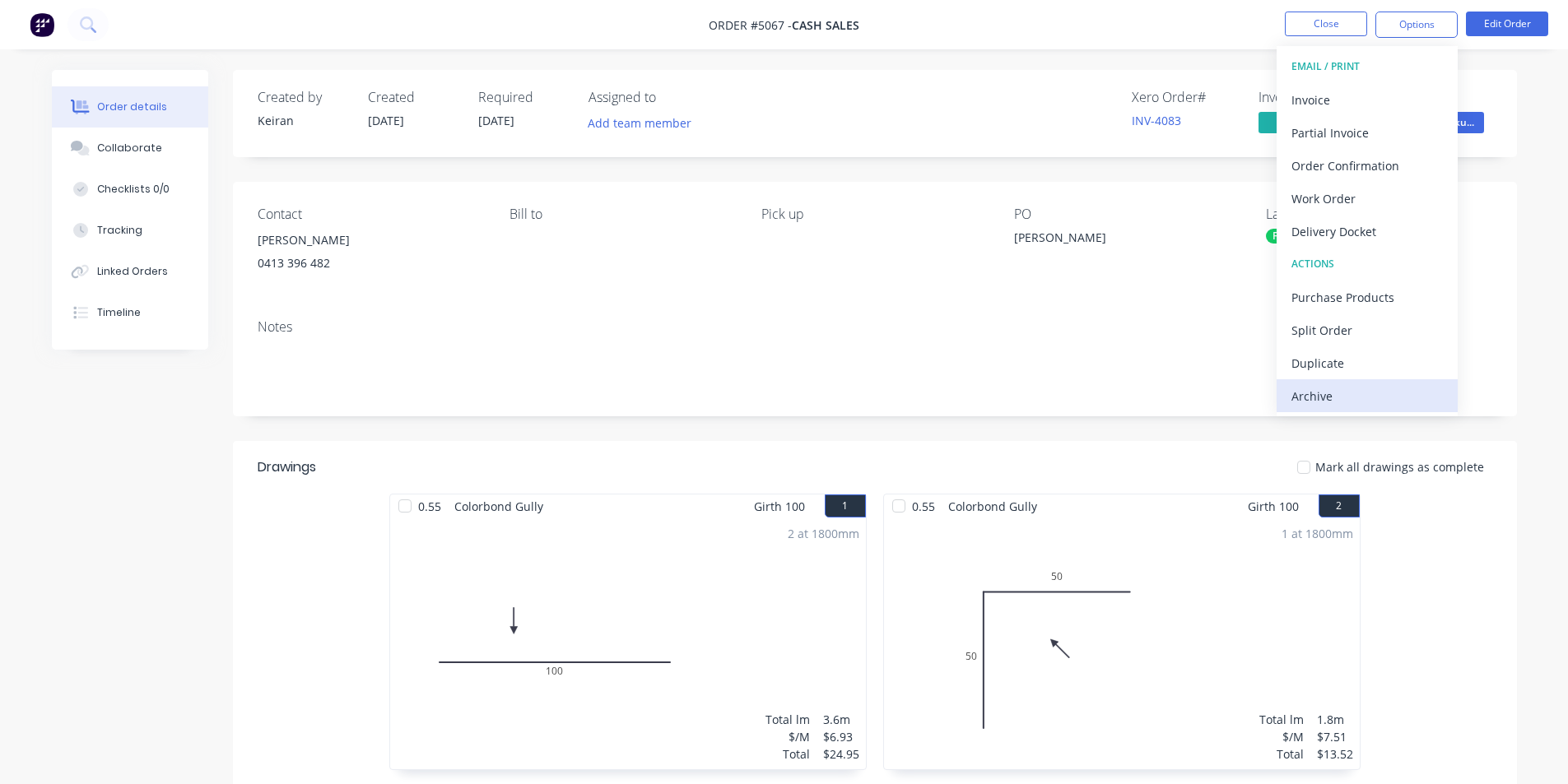
click at [1337, 397] on div "Archive" at bounding box center [1367, 396] width 151 height 24
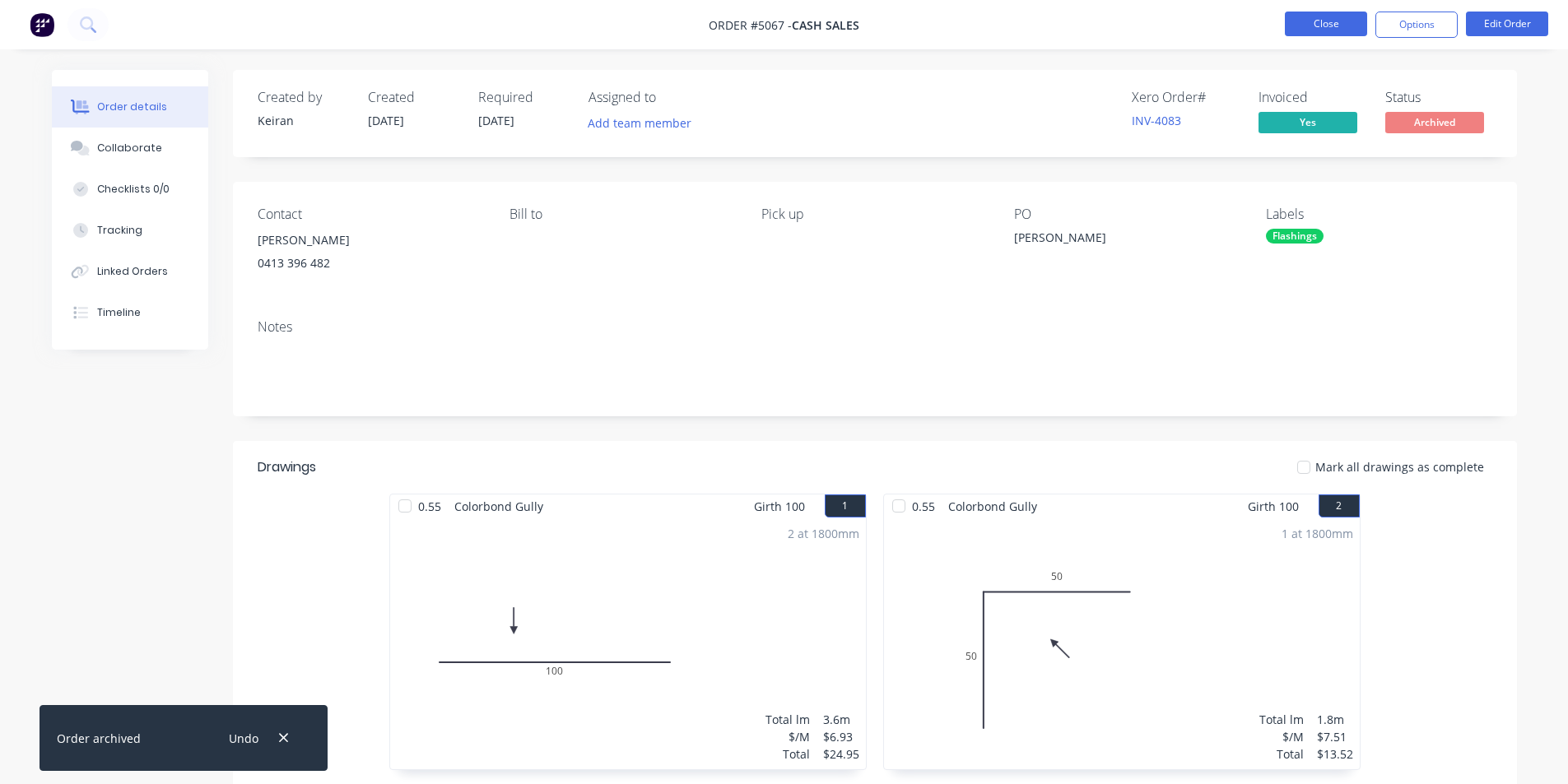
click at [1333, 19] on button "Close" at bounding box center [1326, 24] width 82 height 25
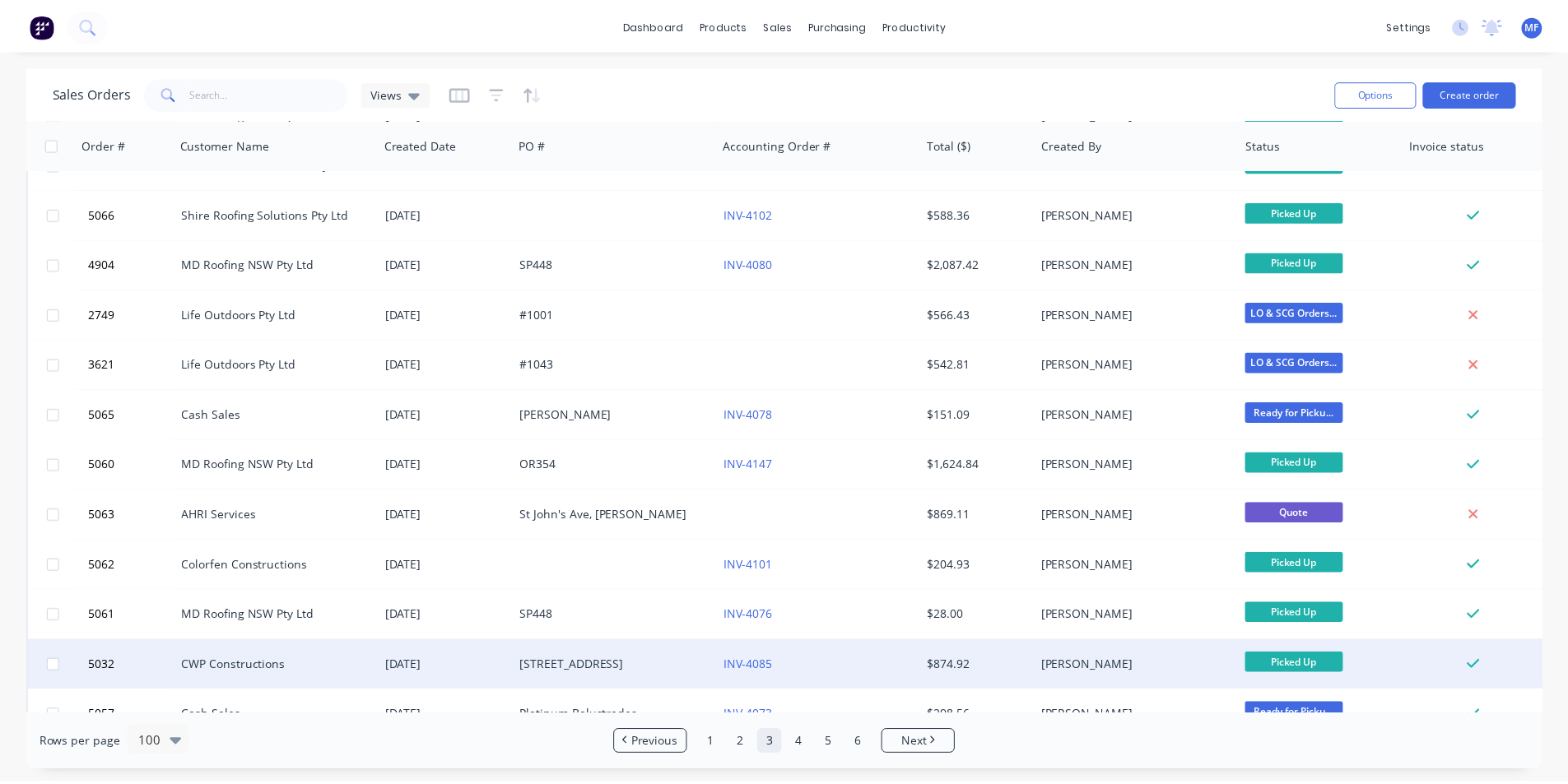
scroll to position [2469, 0]
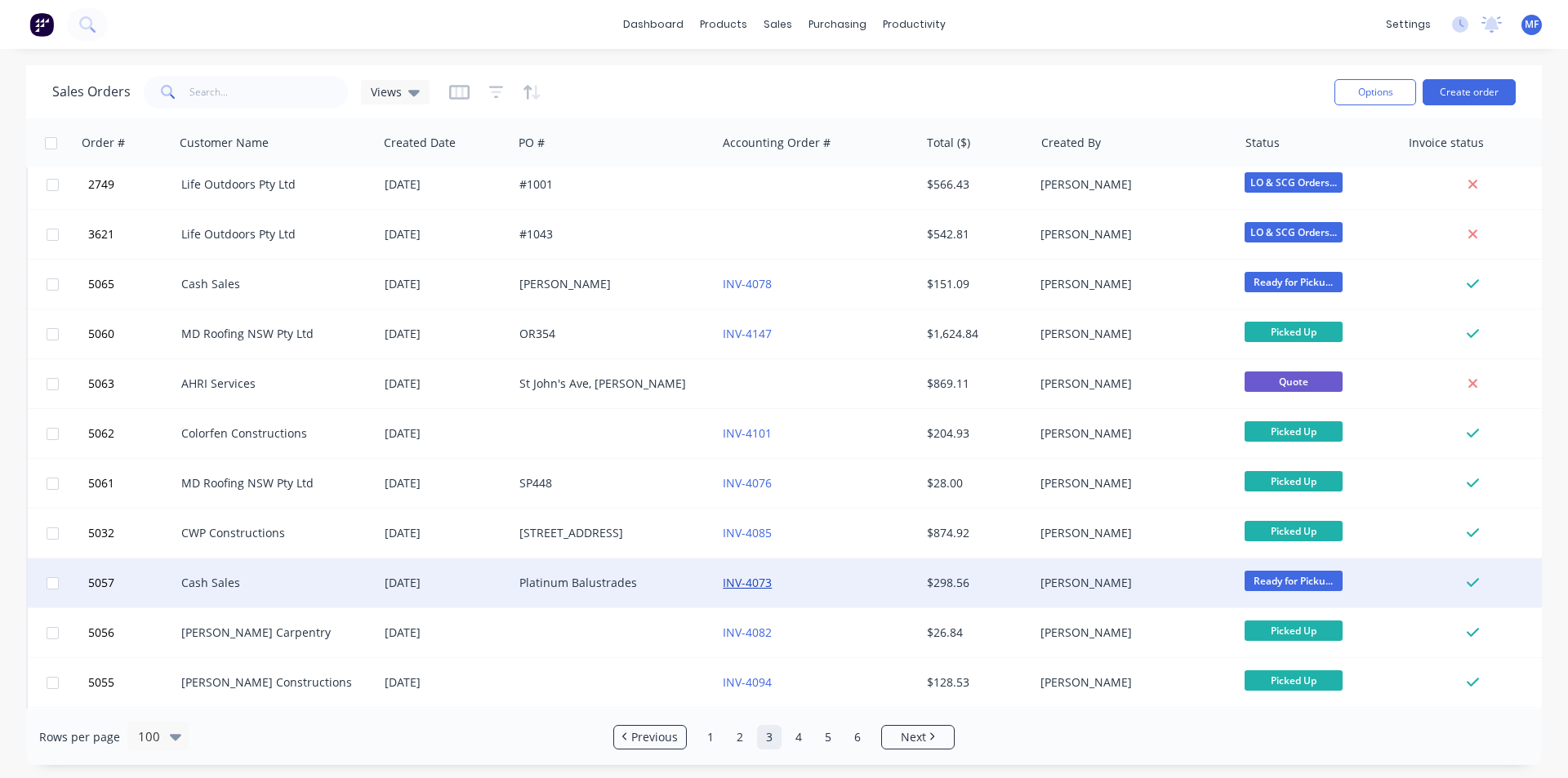
click at [753, 577] on link "INV-4073" at bounding box center [748, 583] width 49 height 16
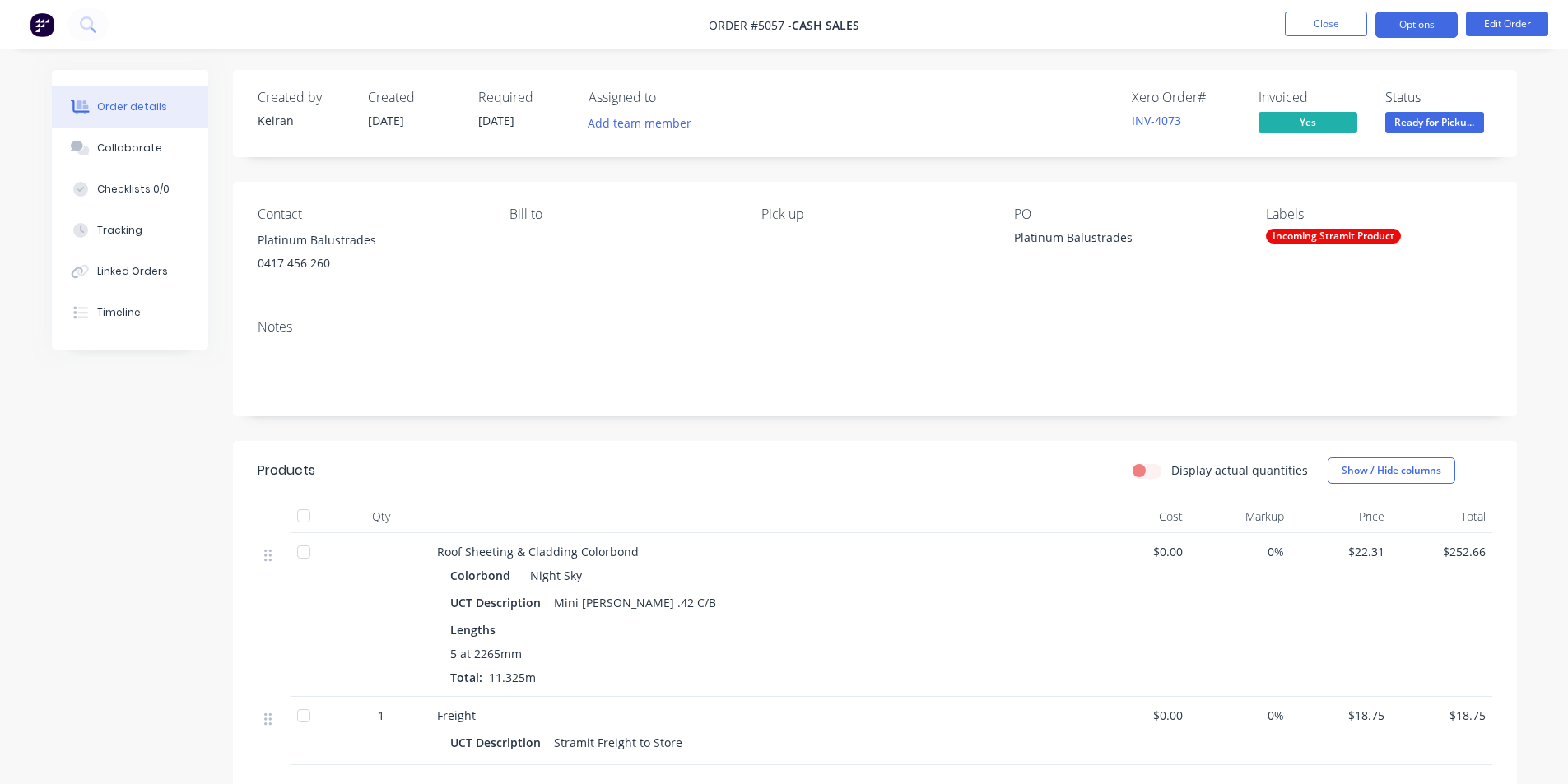
click at [1421, 18] on button "Options" at bounding box center [1417, 25] width 82 height 27
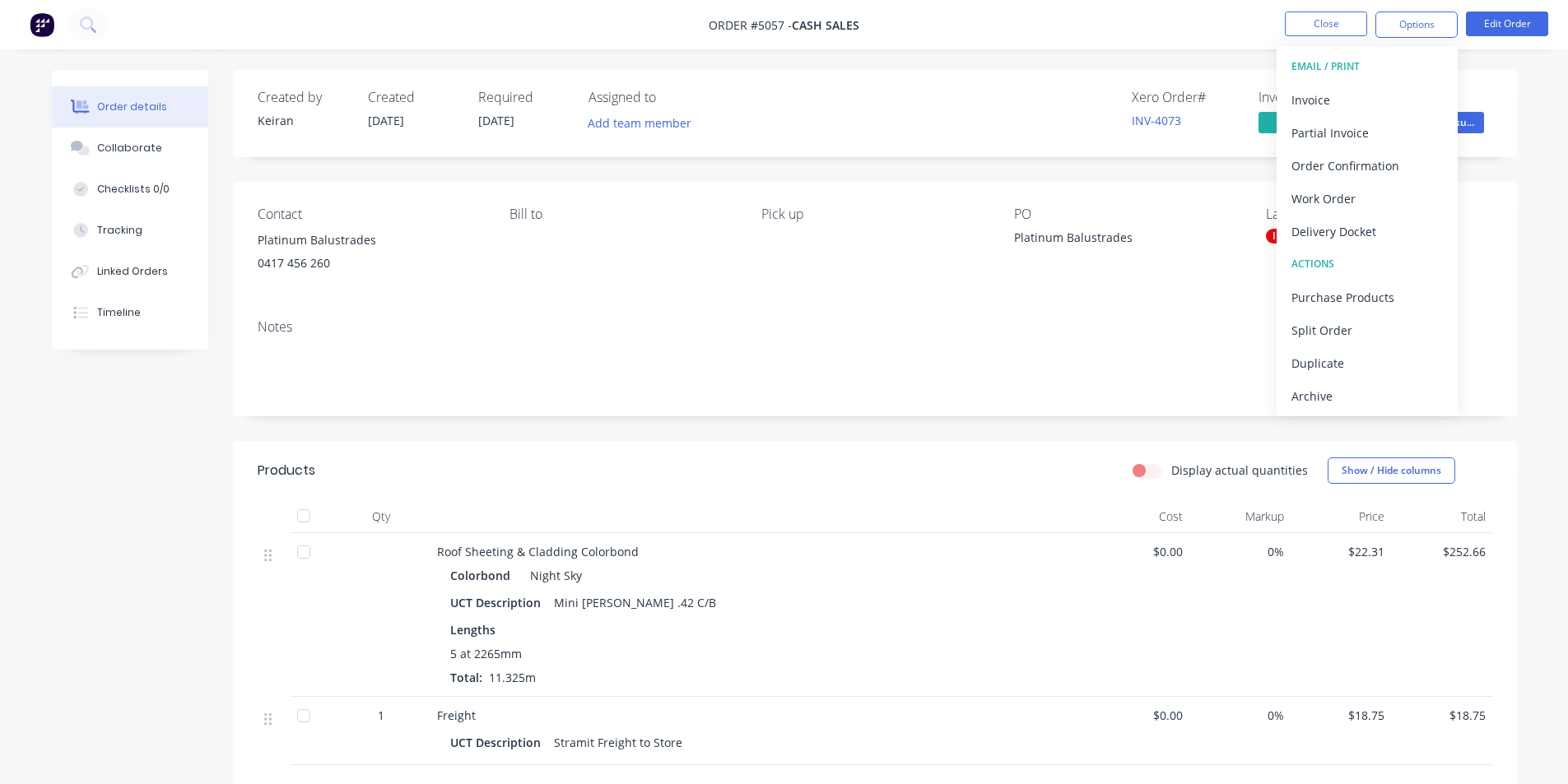
click at [1348, 402] on div "Archive" at bounding box center [1367, 396] width 151 height 24
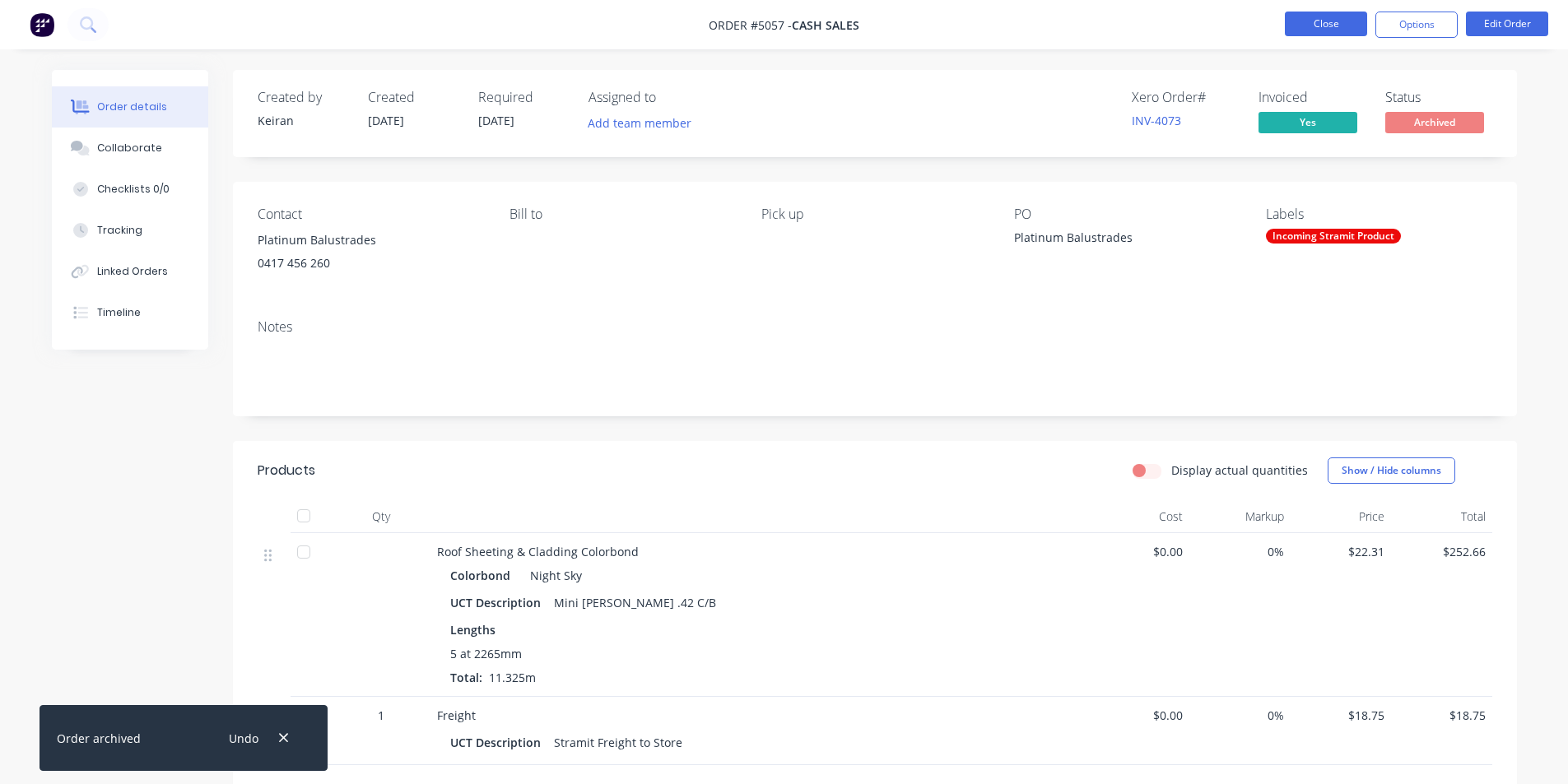
click at [1321, 28] on button "Close" at bounding box center [1326, 24] width 82 height 25
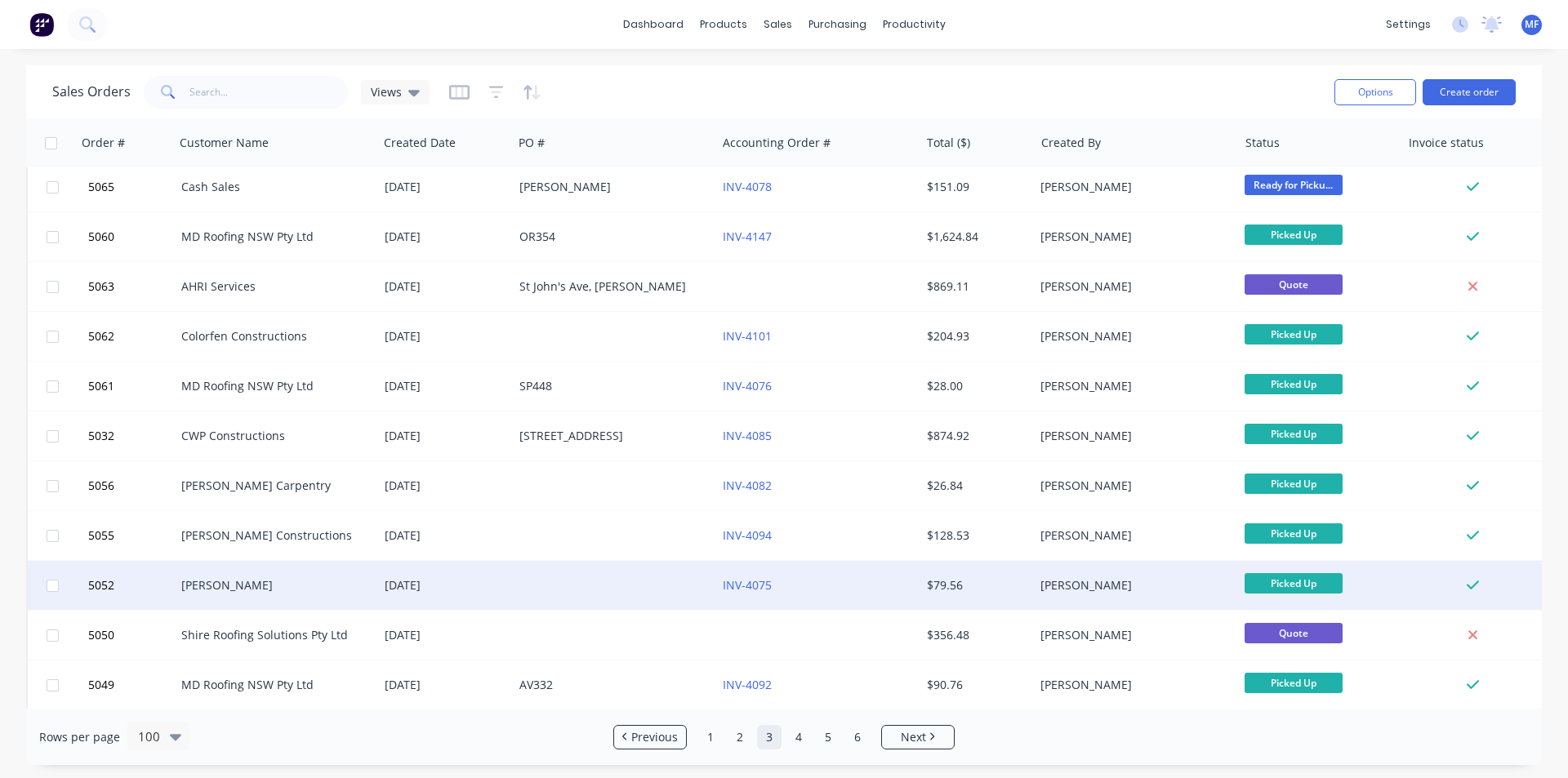
scroll to position [2532, 0]
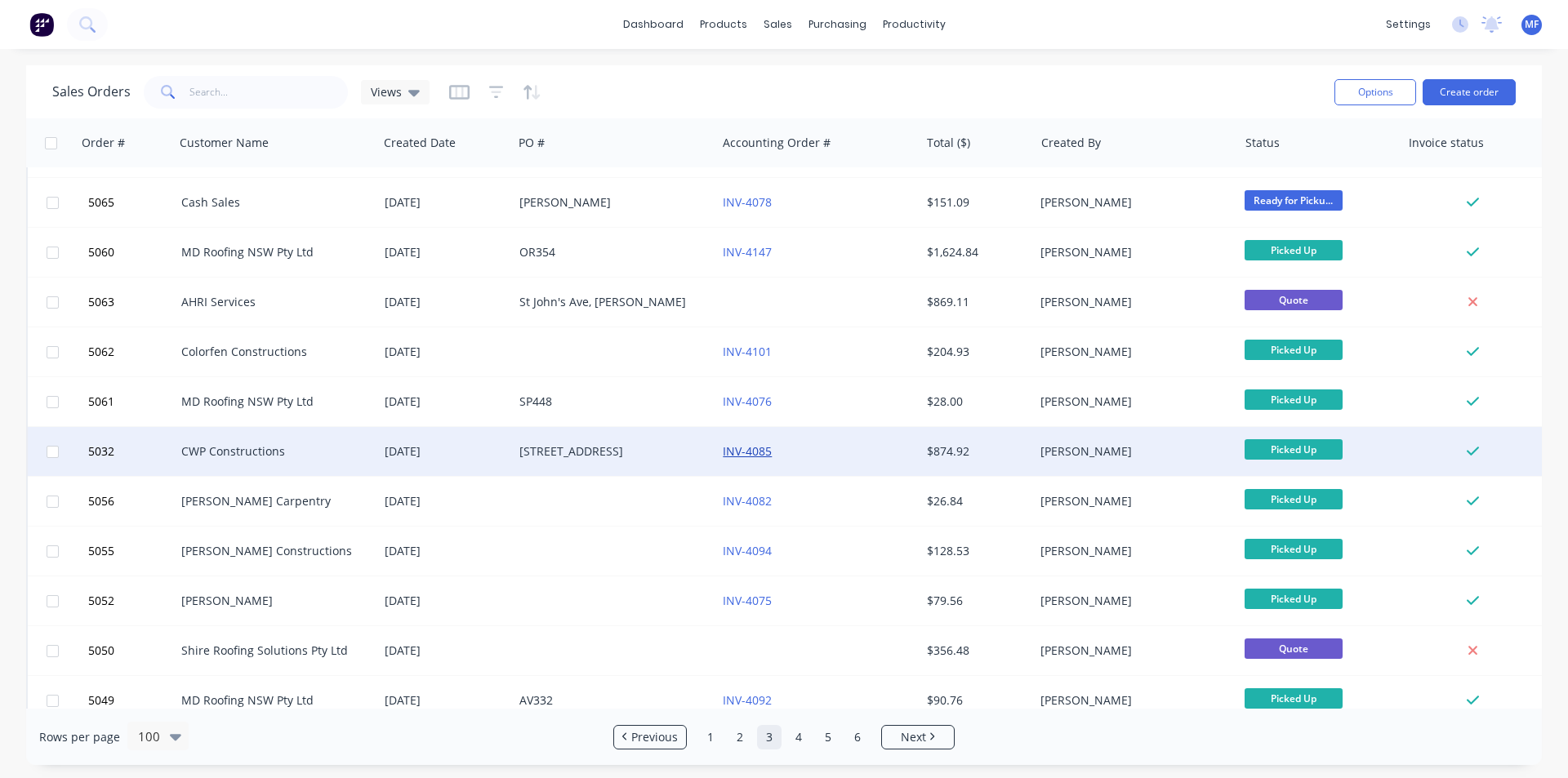
click at [755, 448] on link "INV-4085" at bounding box center [748, 451] width 49 height 16
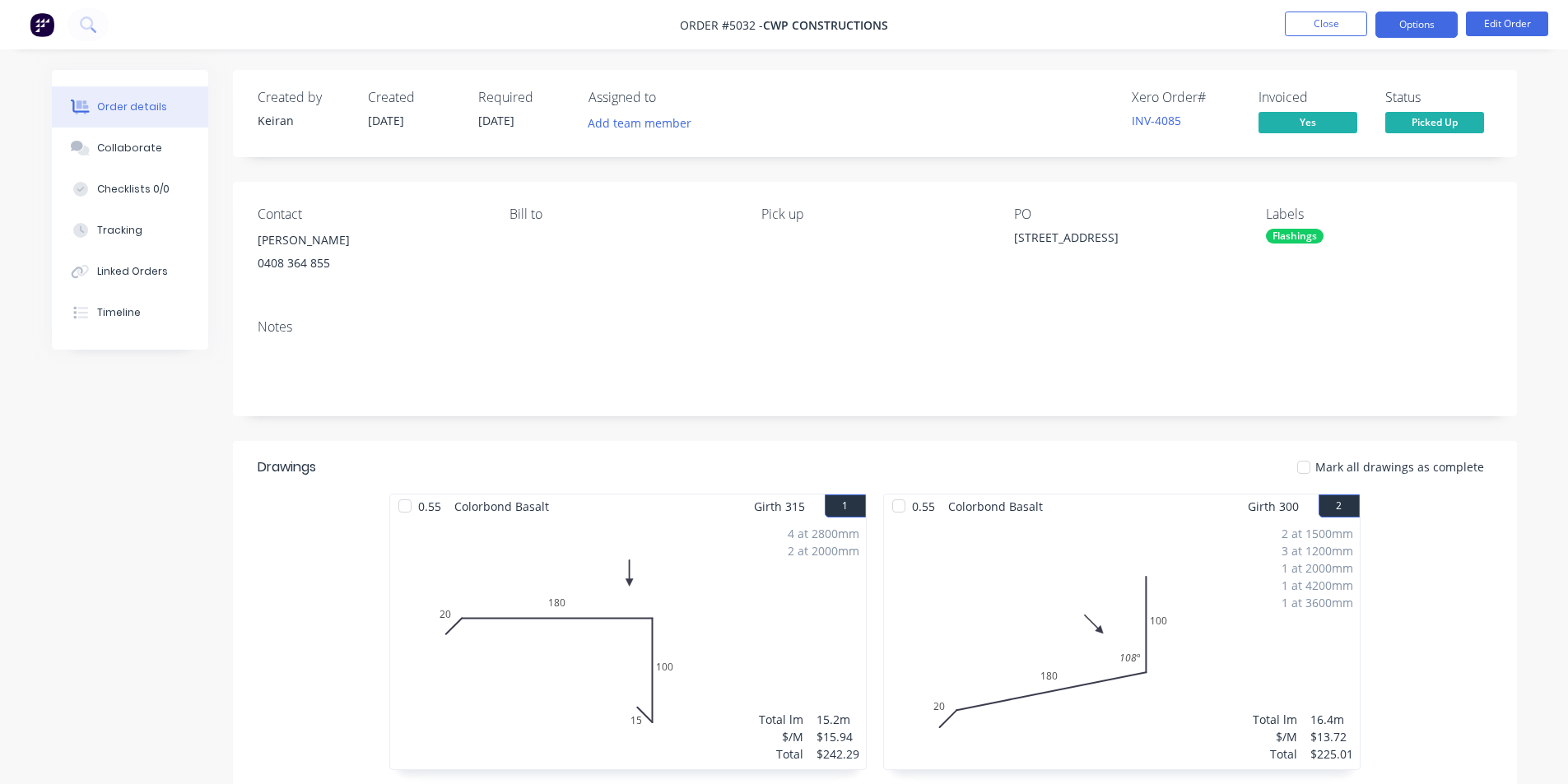
click at [1425, 24] on button "Options" at bounding box center [1417, 25] width 82 height 27
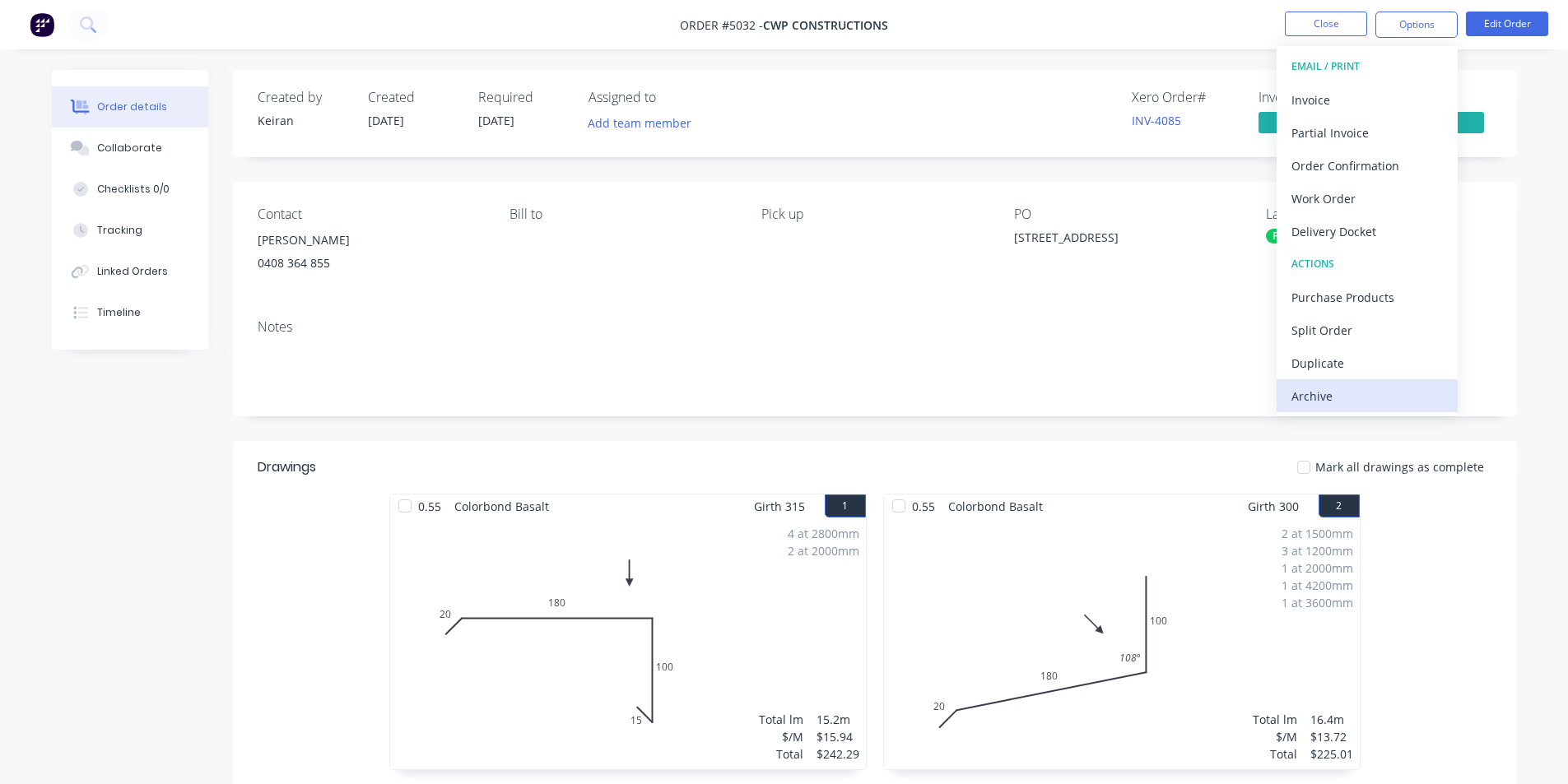
click at [1397, 398] on div "Archive" at bounding box center [1367, 396] width 151 height 24
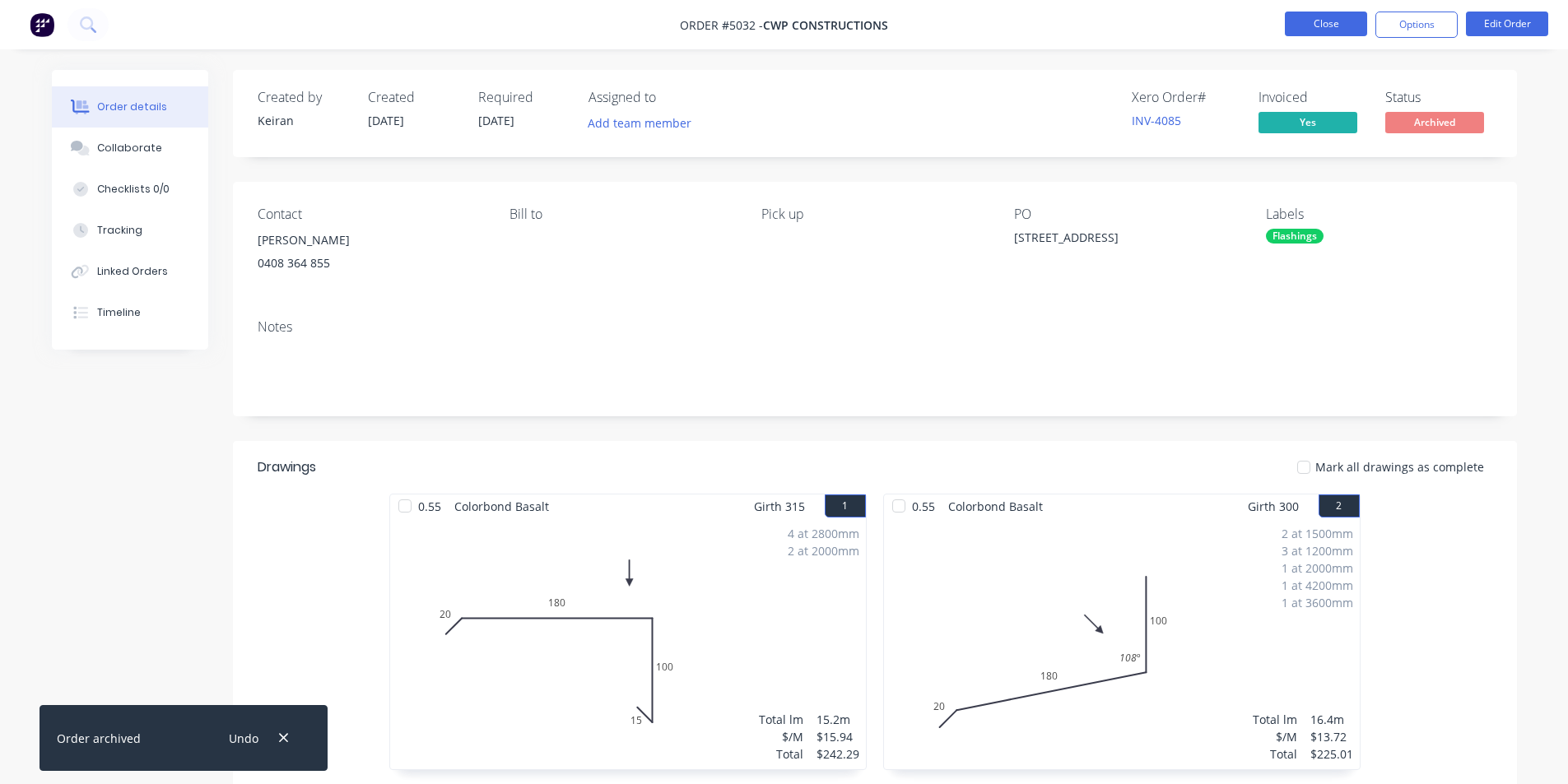
click at [1313, 27] on button "Close" at bounding box center [1326, 24] width 82 height 25
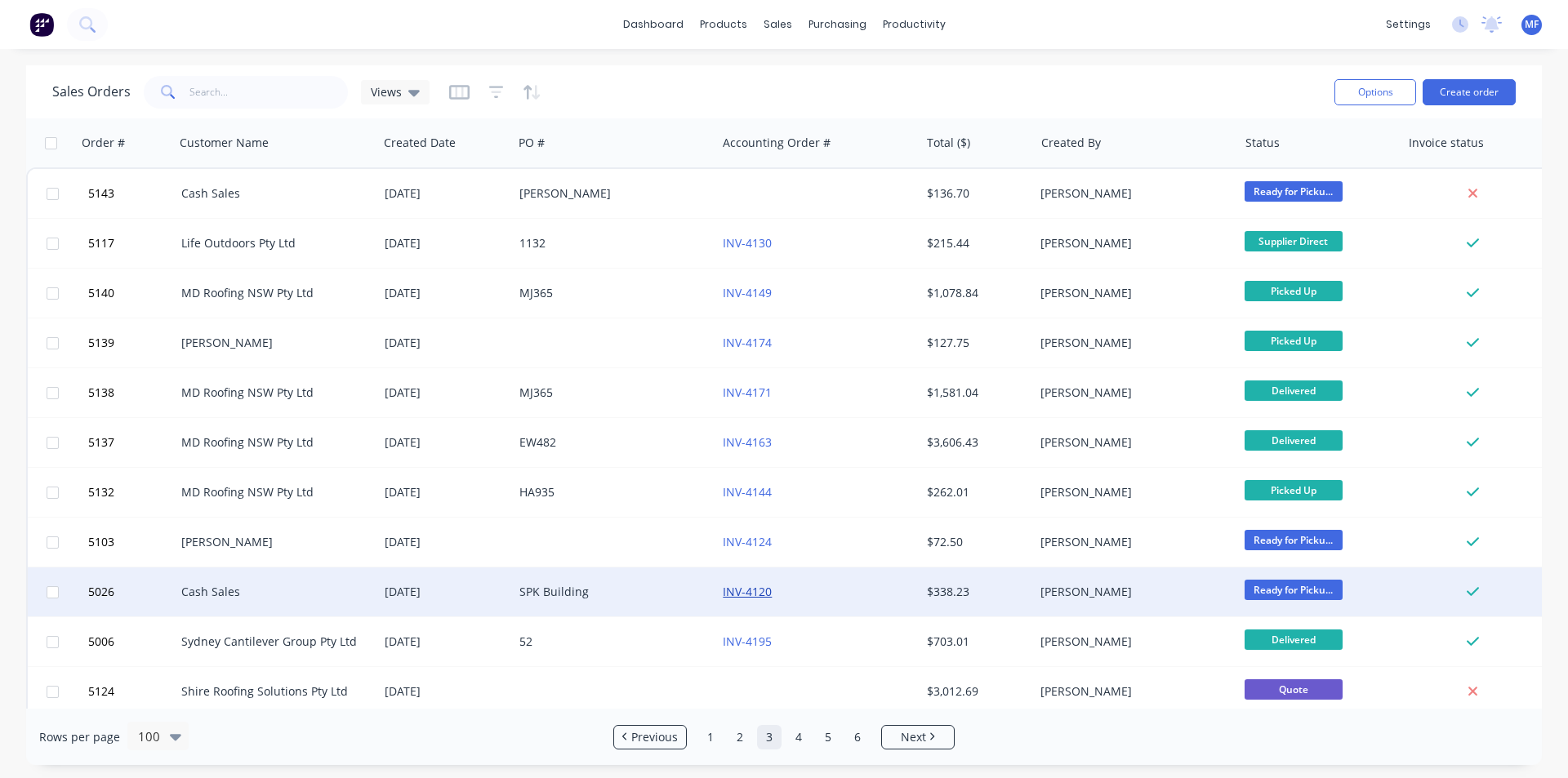
click at [751, 594] on link "INV-4120" at bounding box center [748, 592] width 49 height 16
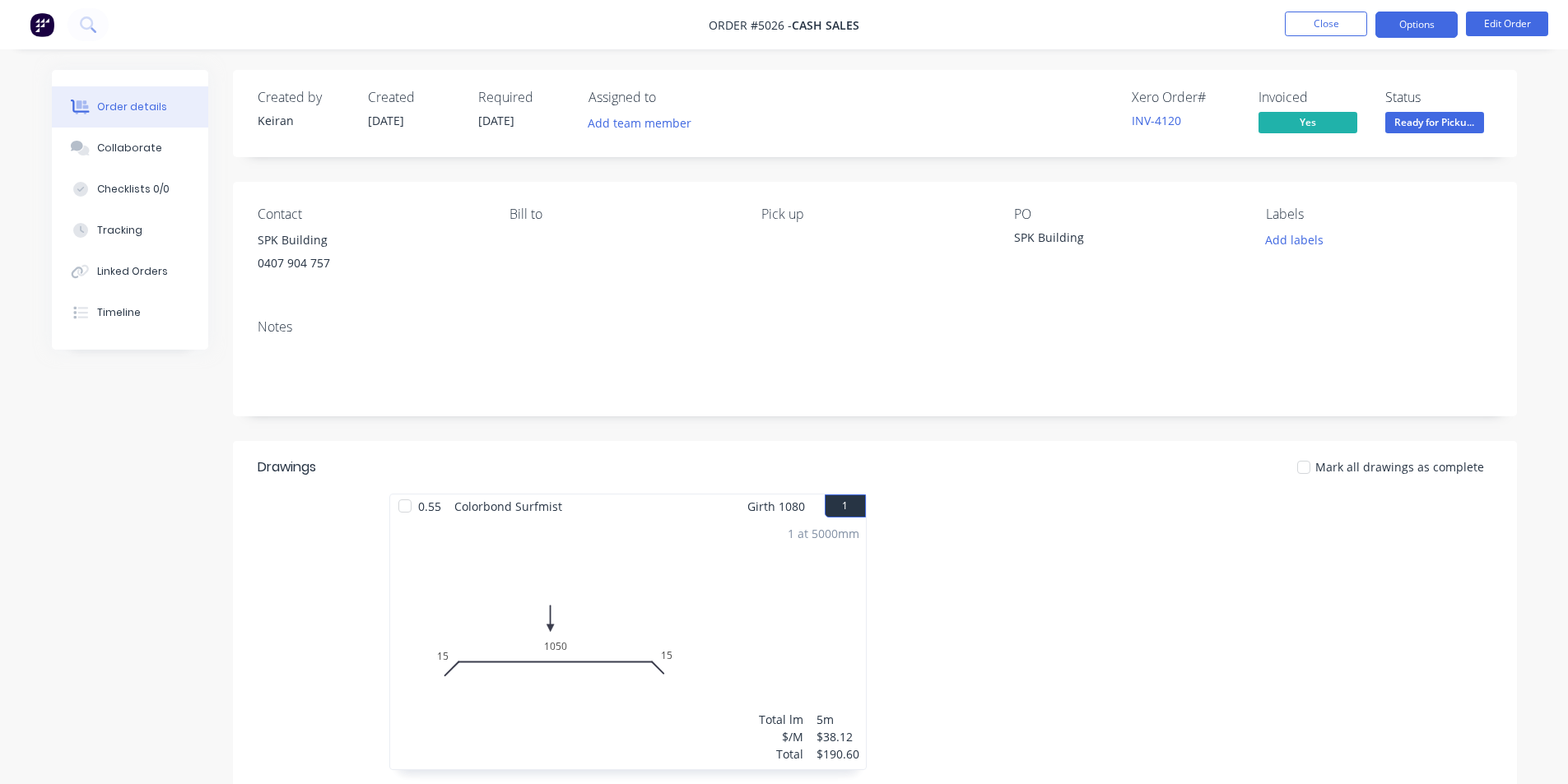
click at [1426, 29] on button "Options" at bounding box center [1417, 25] width 82 height 27
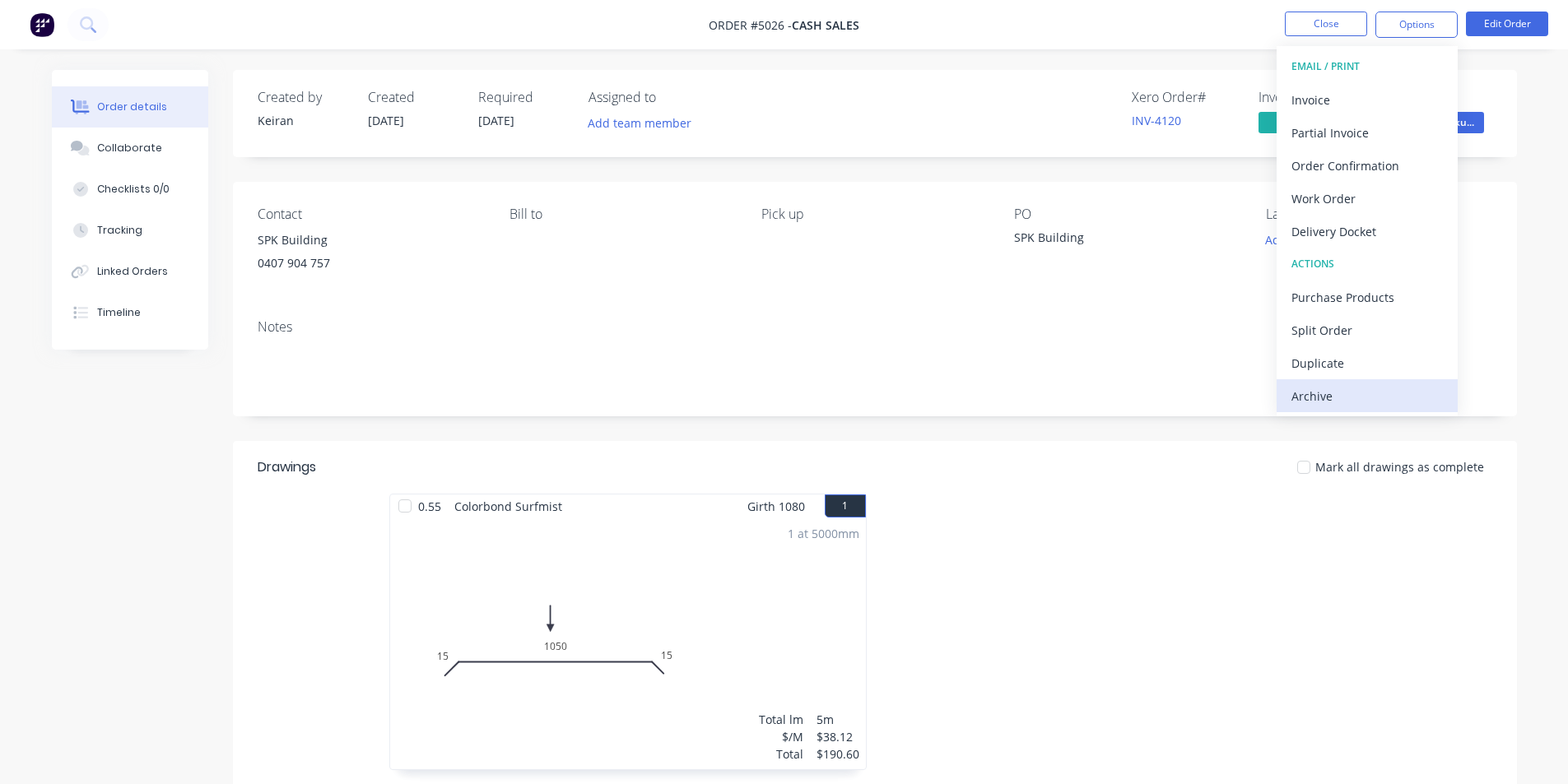
click at [1351, 393] on div "Archive" at bounding box center [1367, 396] width 151 height 24
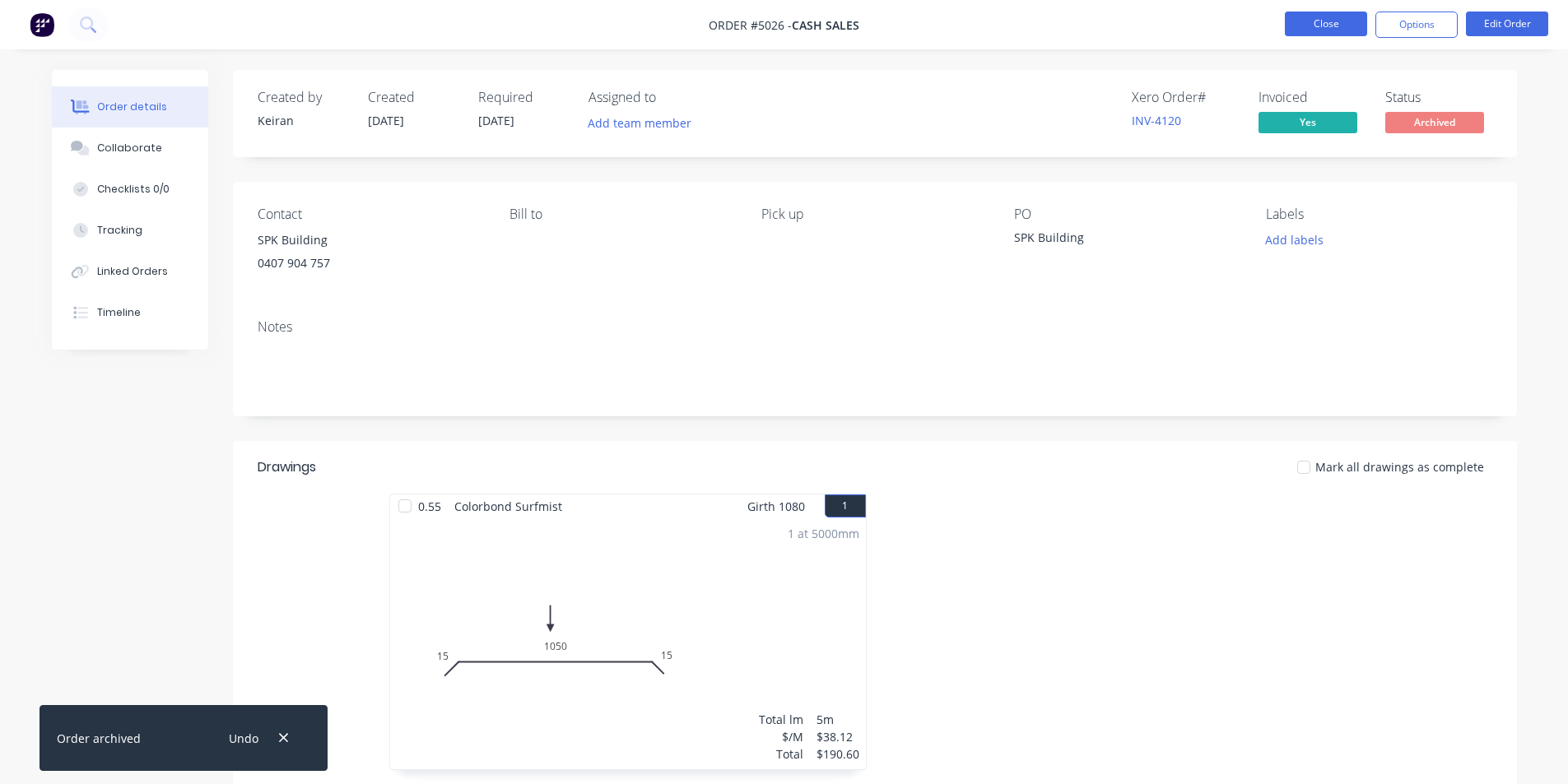
click at [1332, 26] on button "Close" at bounding box center [1326, 24] width 82 height 25
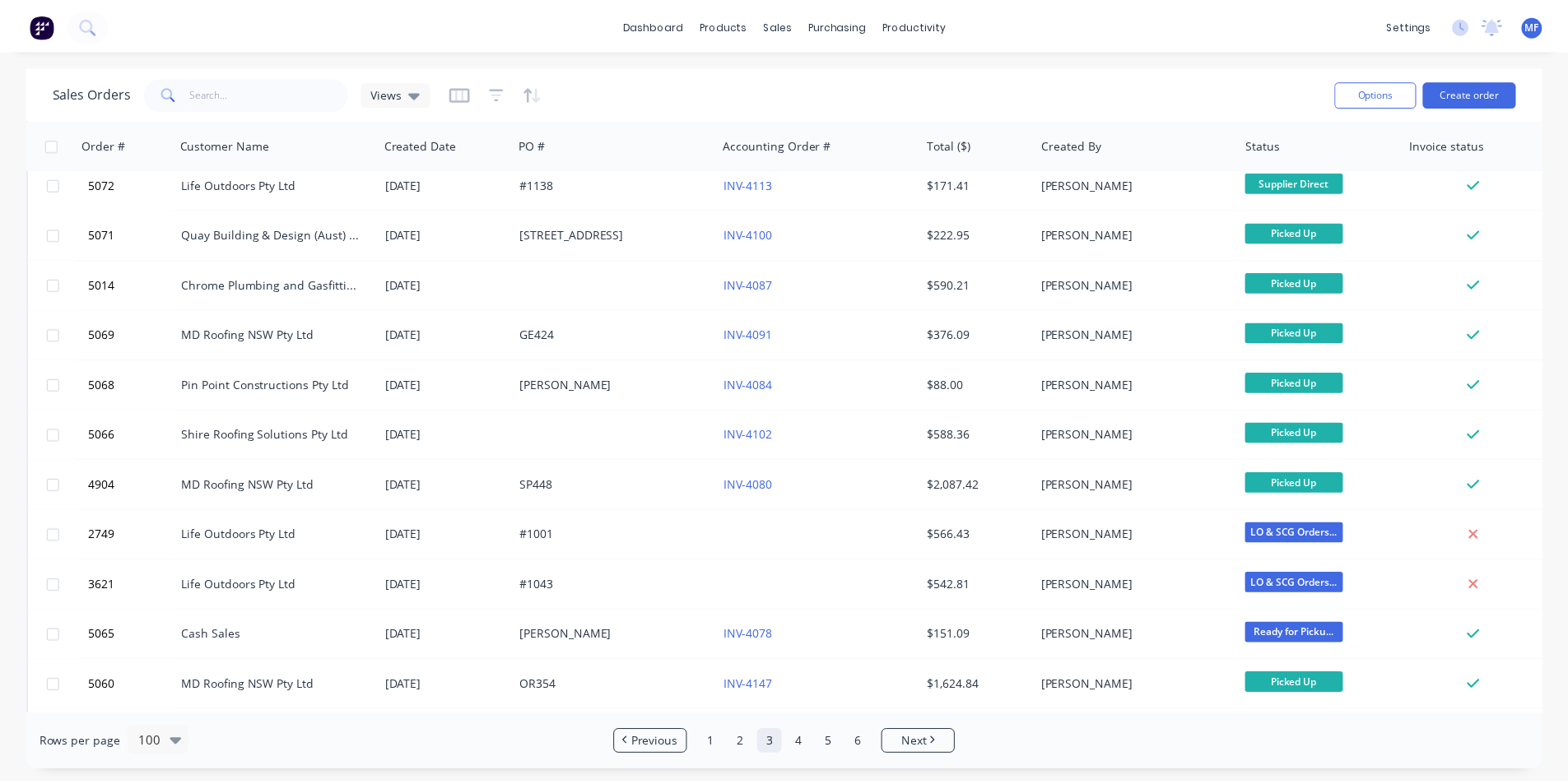
scroll to position [2222, 0]
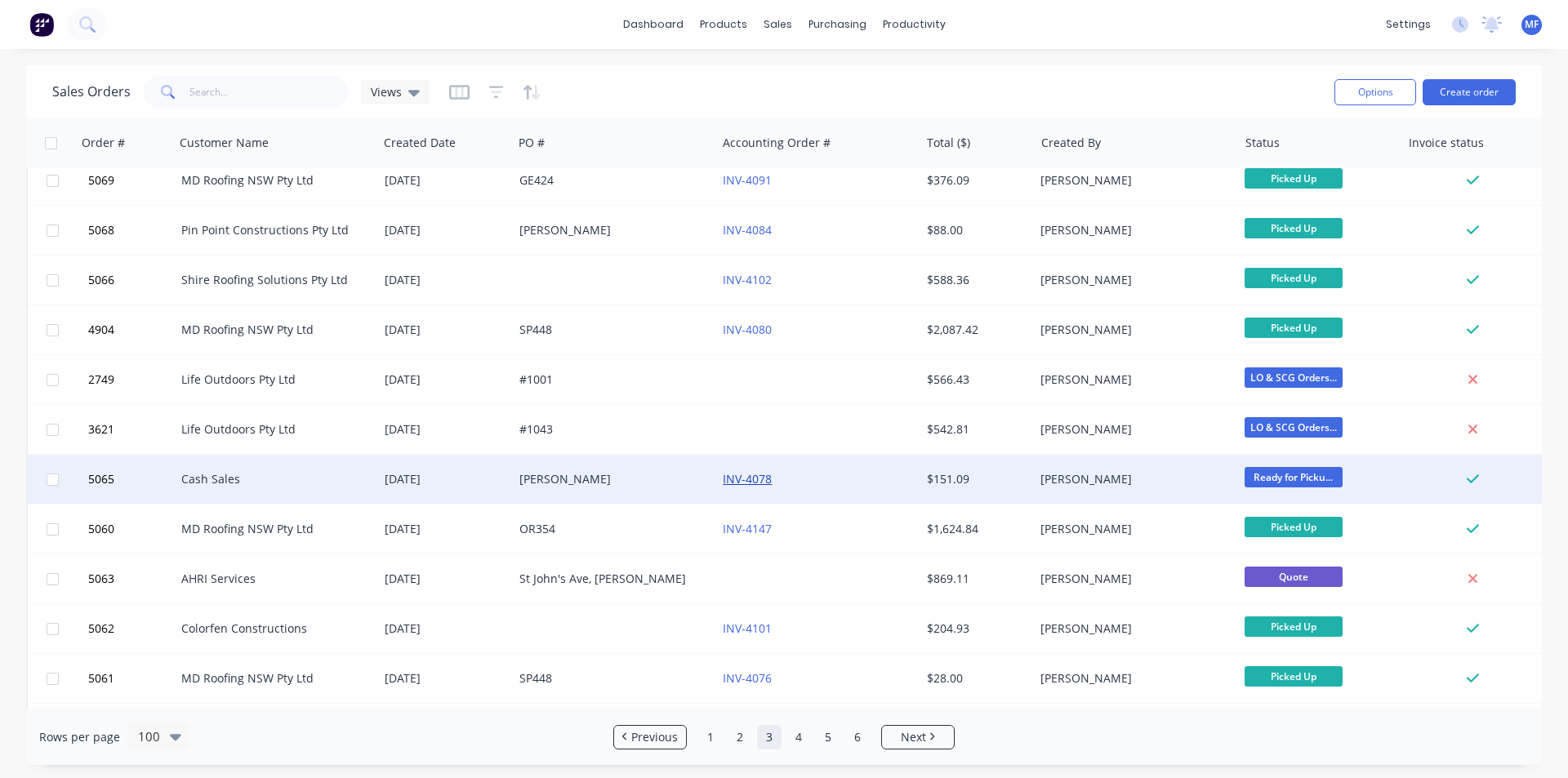
click at [756, 481] on link "INV-4078" at bounding box center [748, 479] width 49 height 16
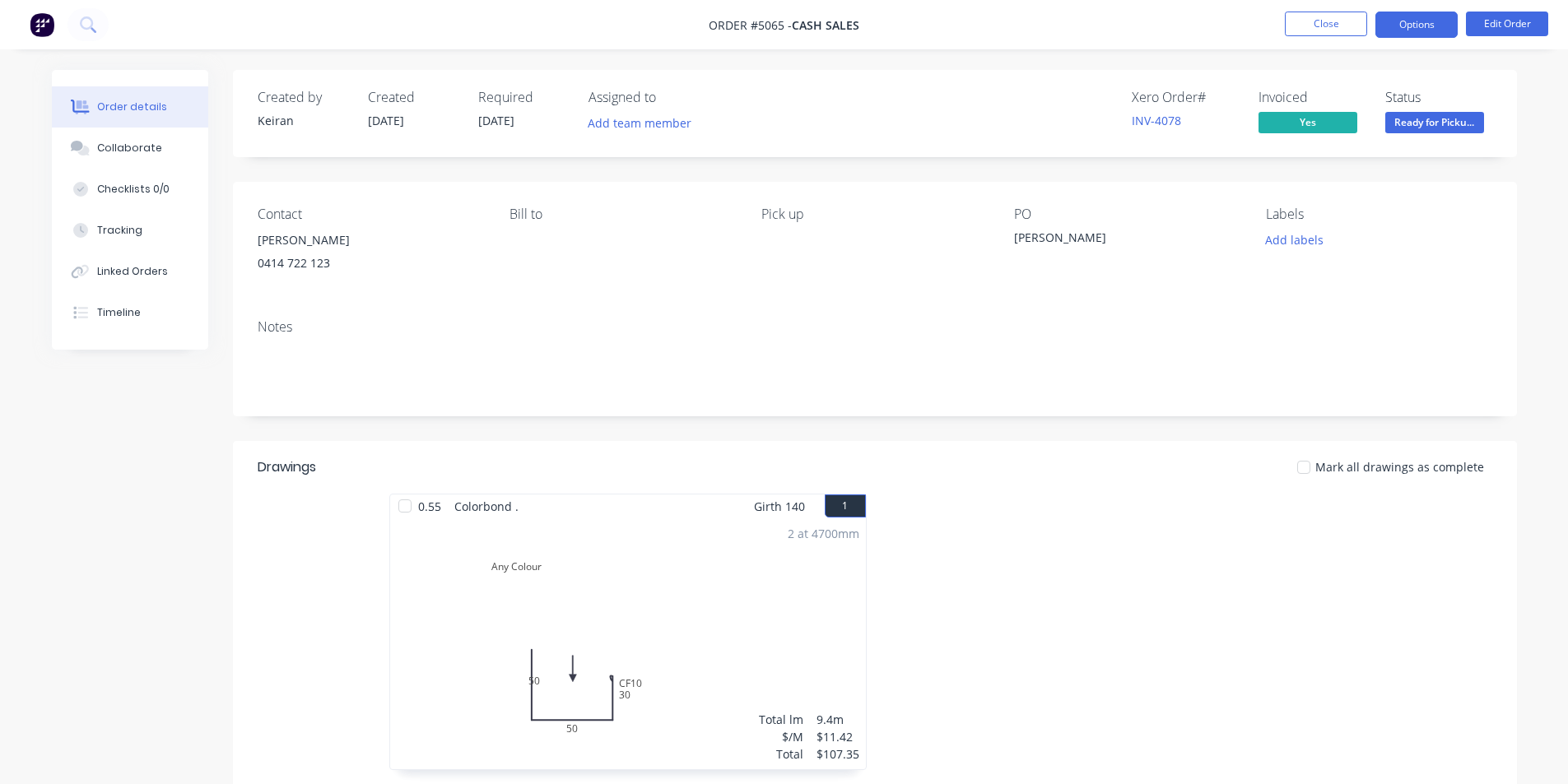
click at [1417, 20] on button "Options" at bounding box center [1417, 25] width 82 height 27
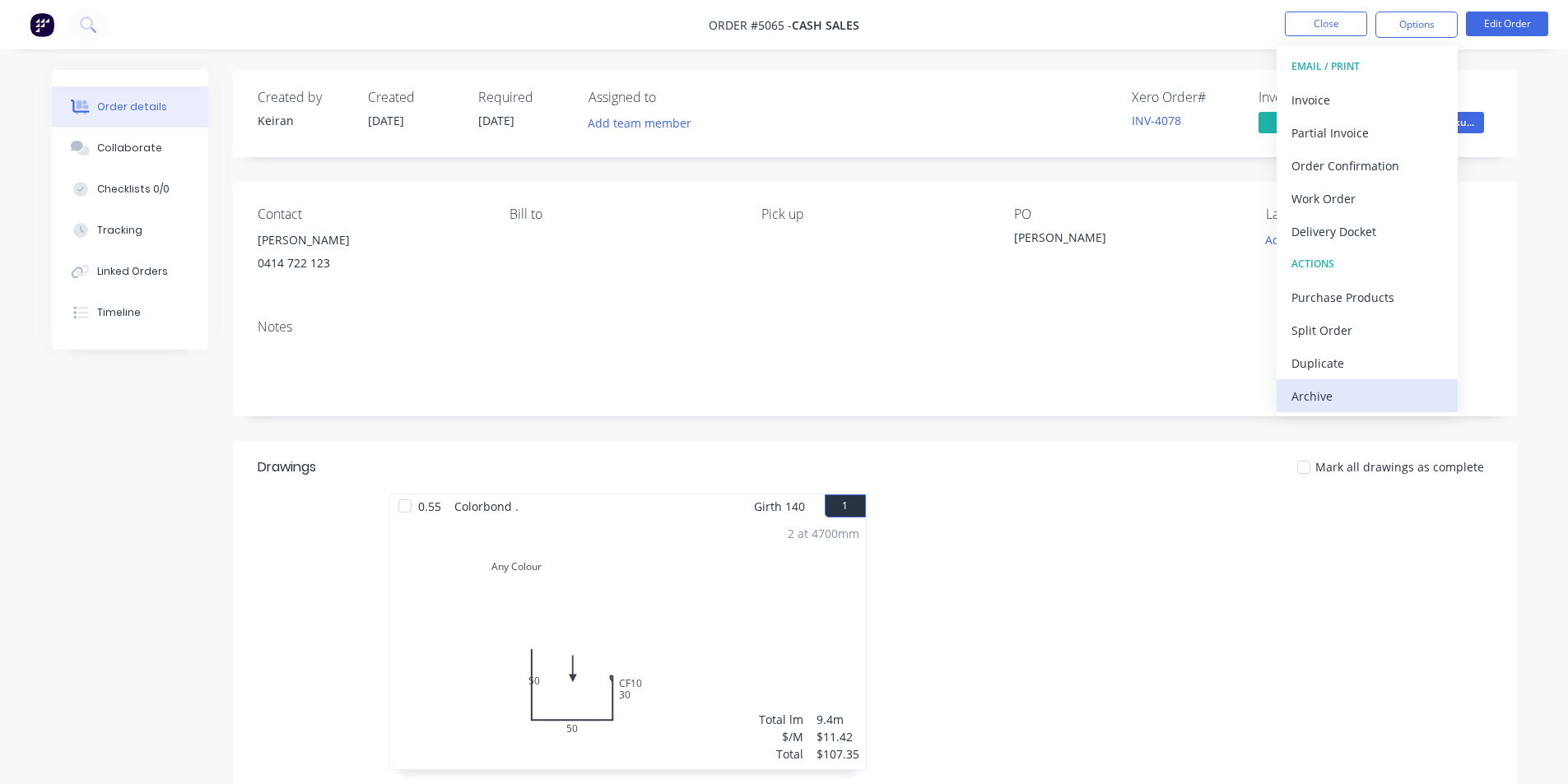
click at [1332, 396] on div "Archive" at bounding box center [1367, 396] width 151 height 24
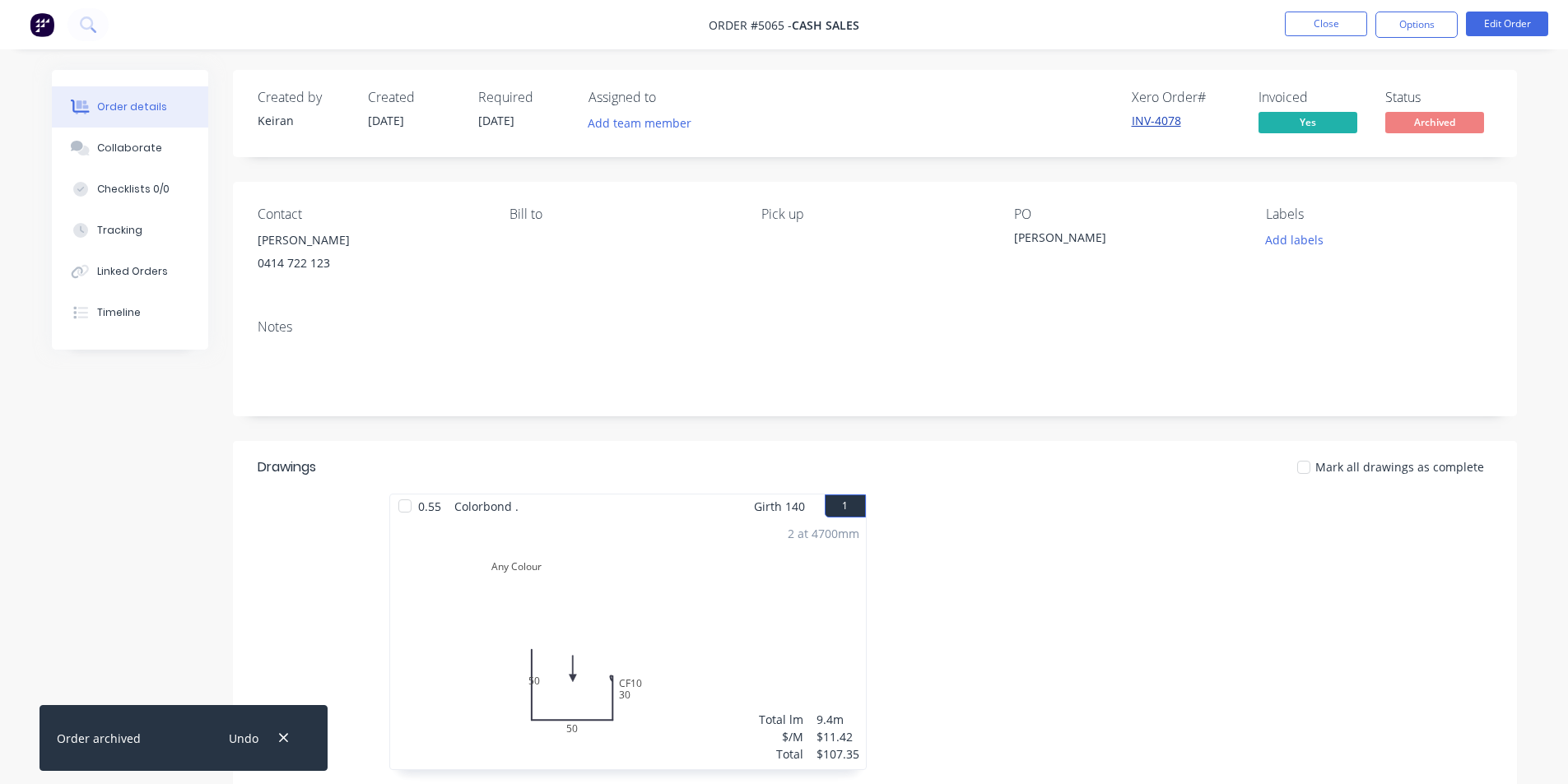
click at [1152, 122] on link "INV-4078" at bounding box center [1157, 120] width 50 height 16
click at [1321, 27] on button "Close" at bounding box center [1326, 24] width 82 height 25
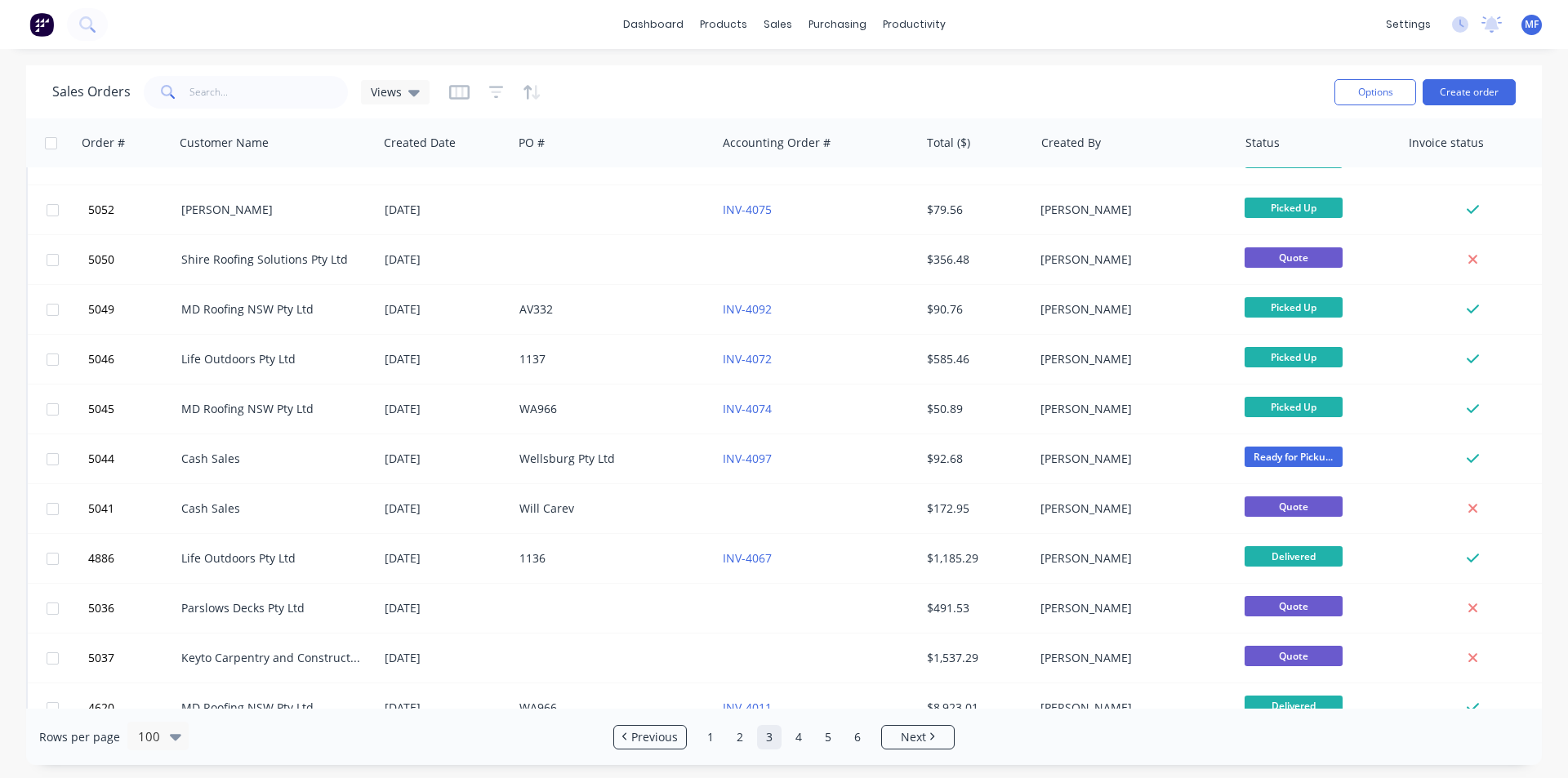
scroll to position [2940, 0]
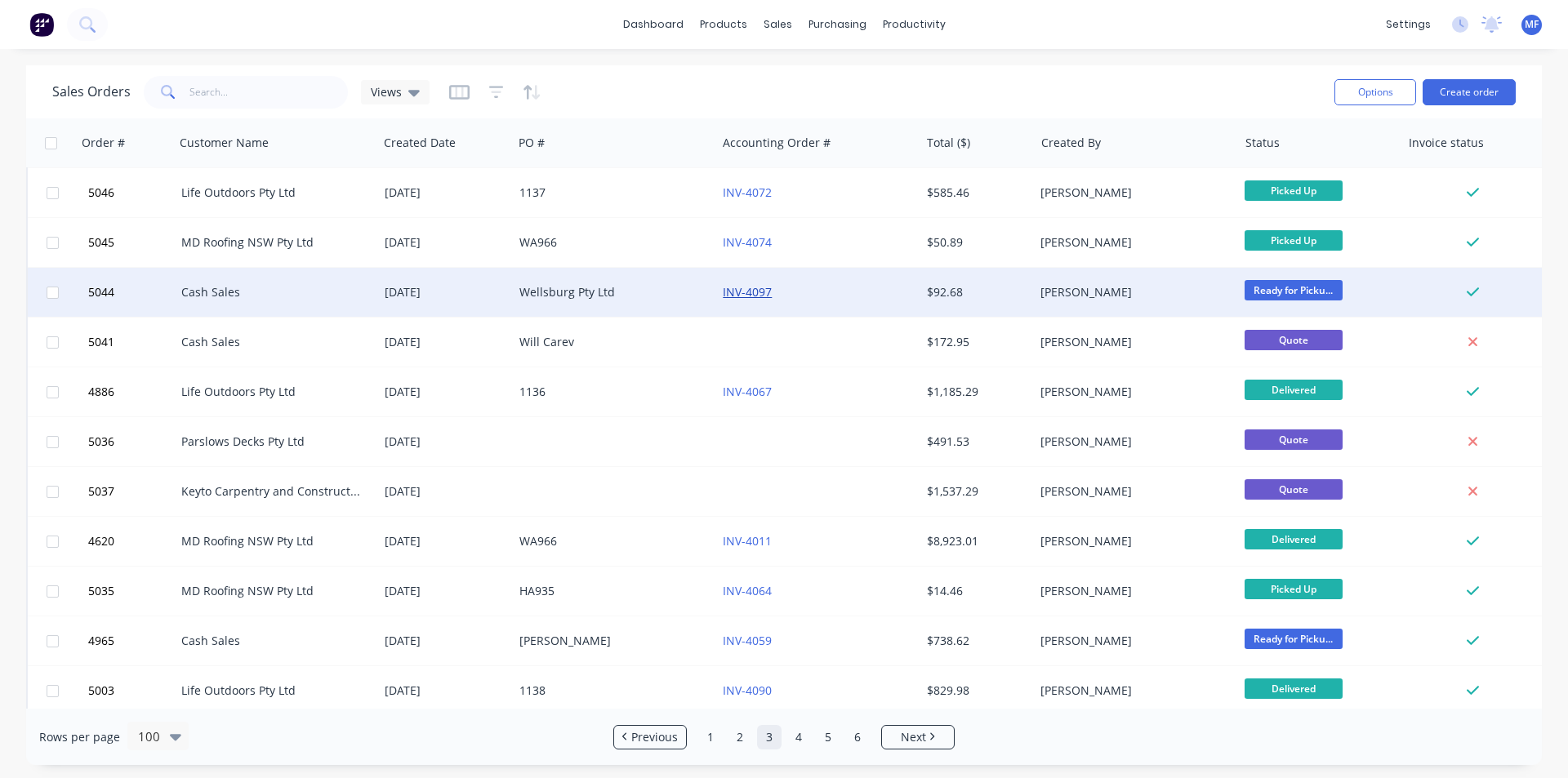
click at [747, 292] on link "INV-4097" at bounding box center [748, 292] width 49 height 16
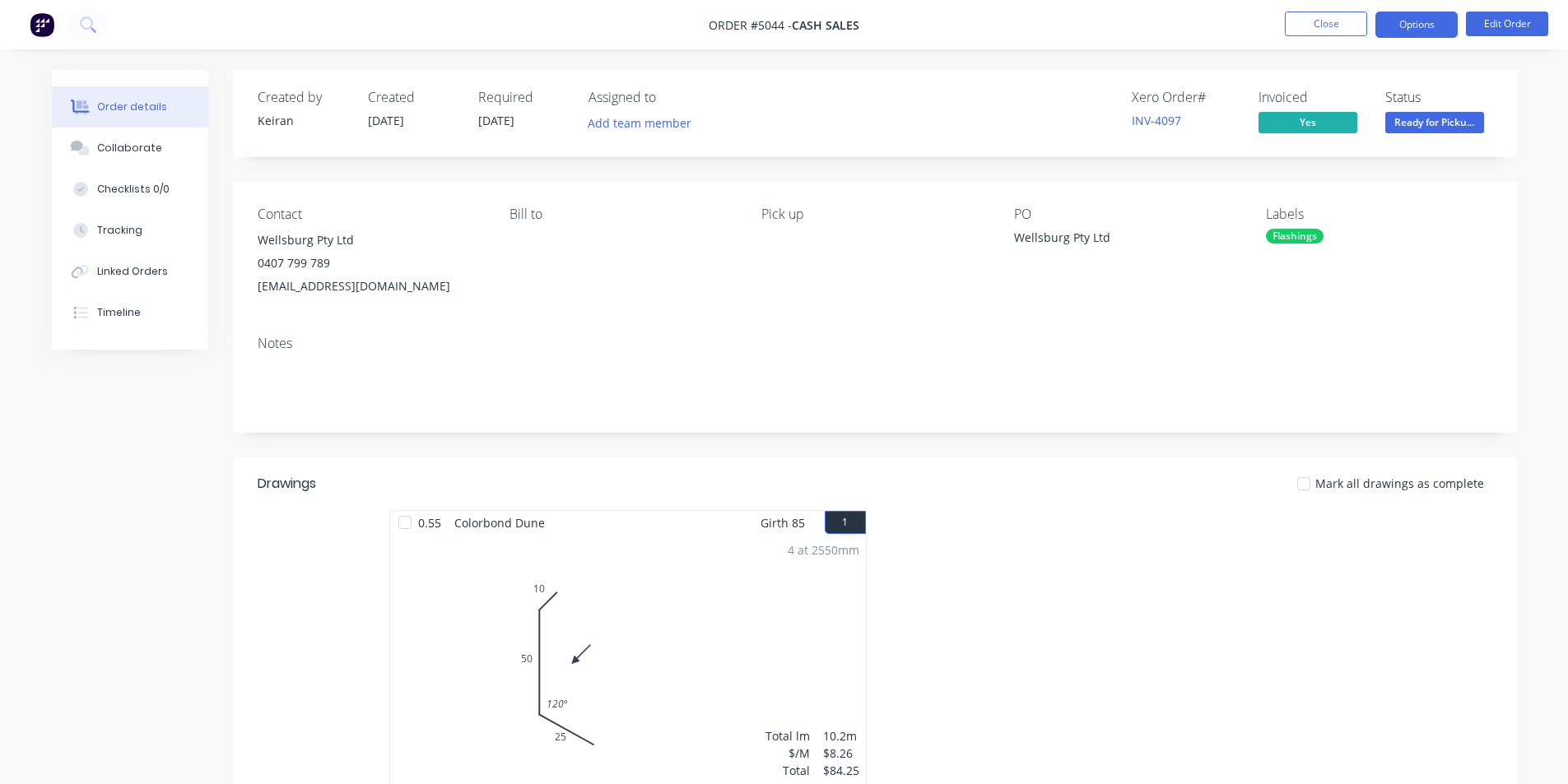
click at [1412, 17] on button "Options" at bounding box center [1417, 25] width 82 height 27
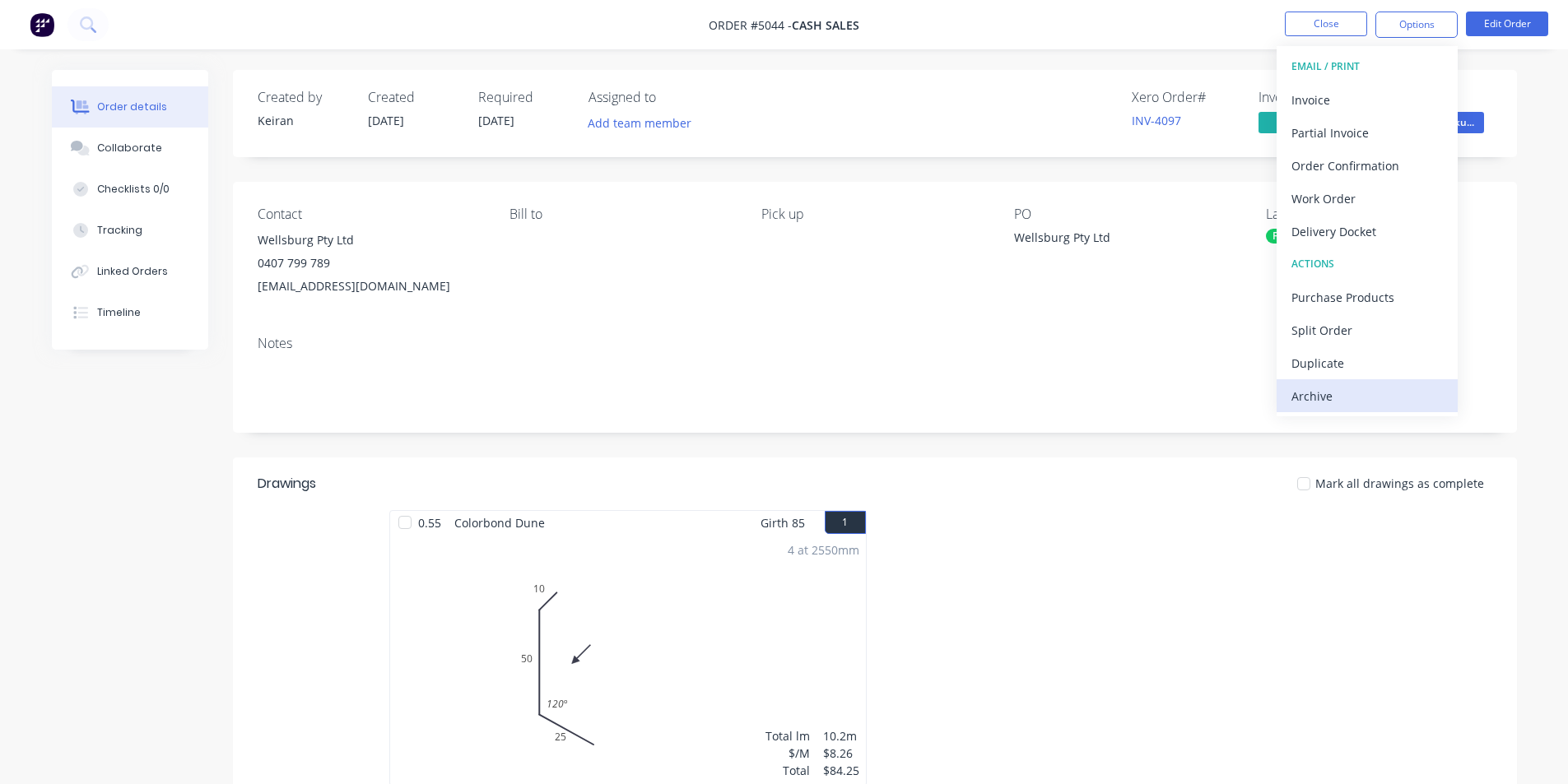
click at [1336, 388] on div "Archive" at bounding box center [1367, 396] width 151 height 24
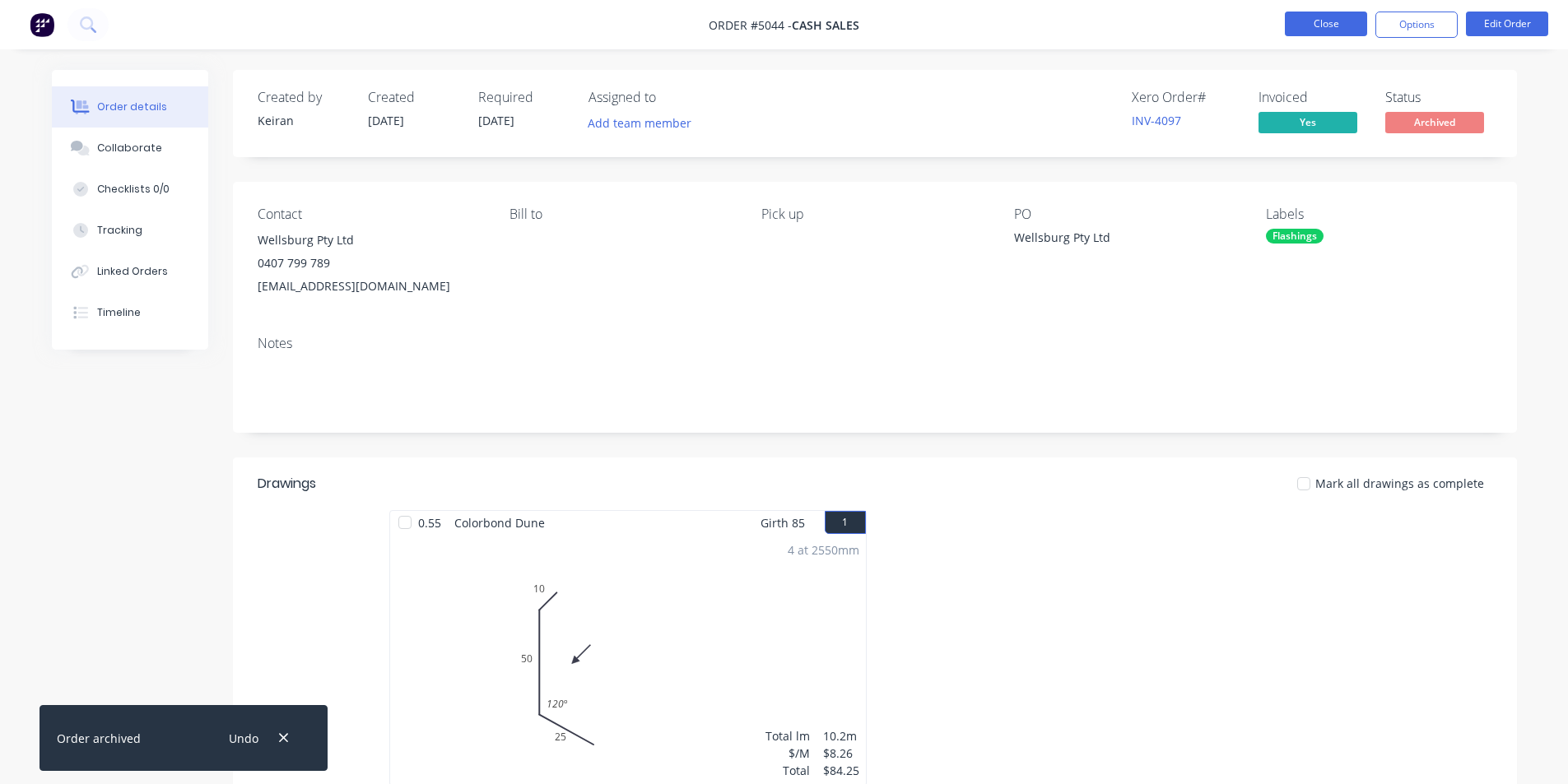
click at [1311, 25] on button "Close" at bounding box center [1326, 24] width 82 height 25
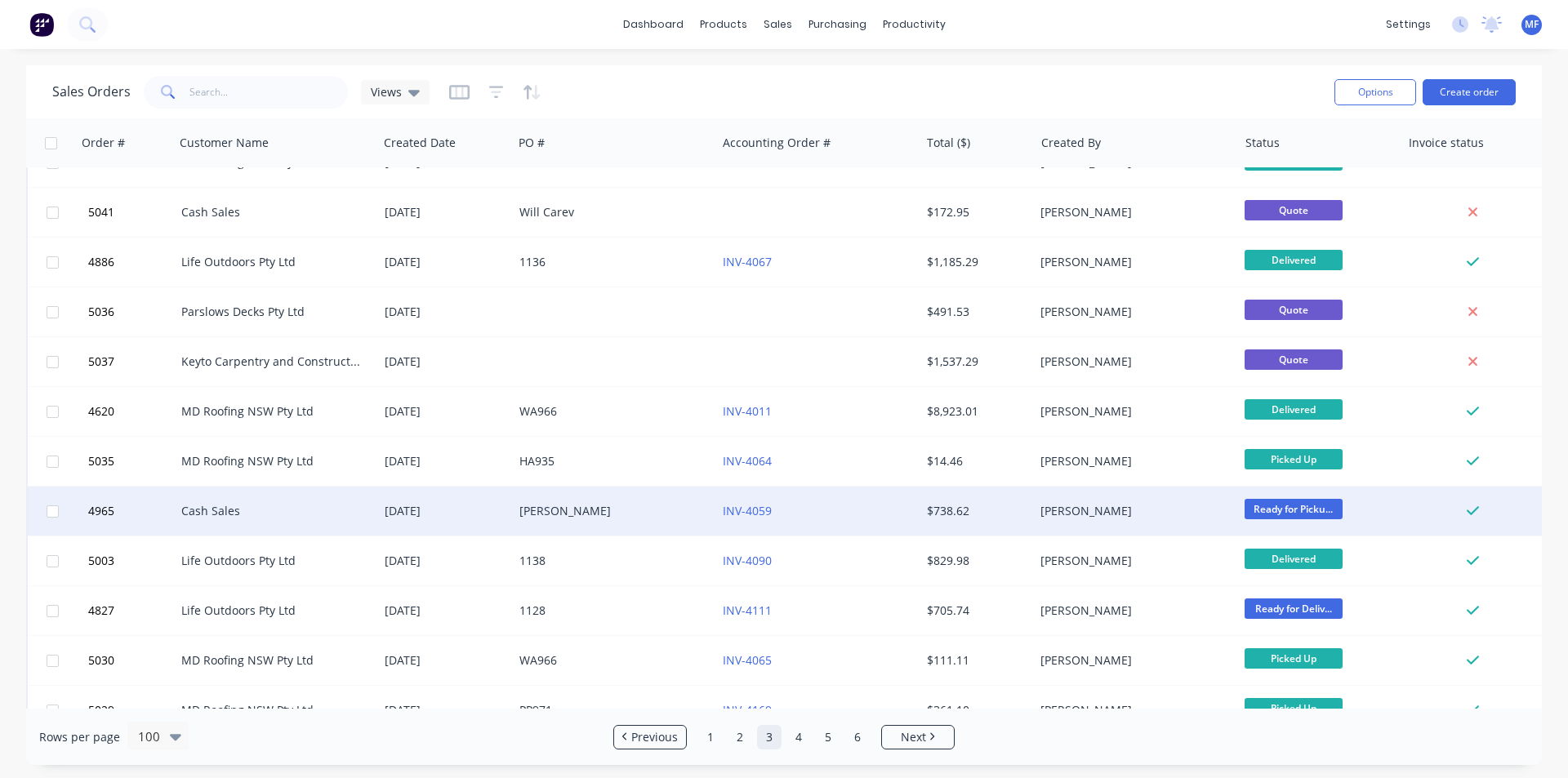
scroll to position [3022, 0]
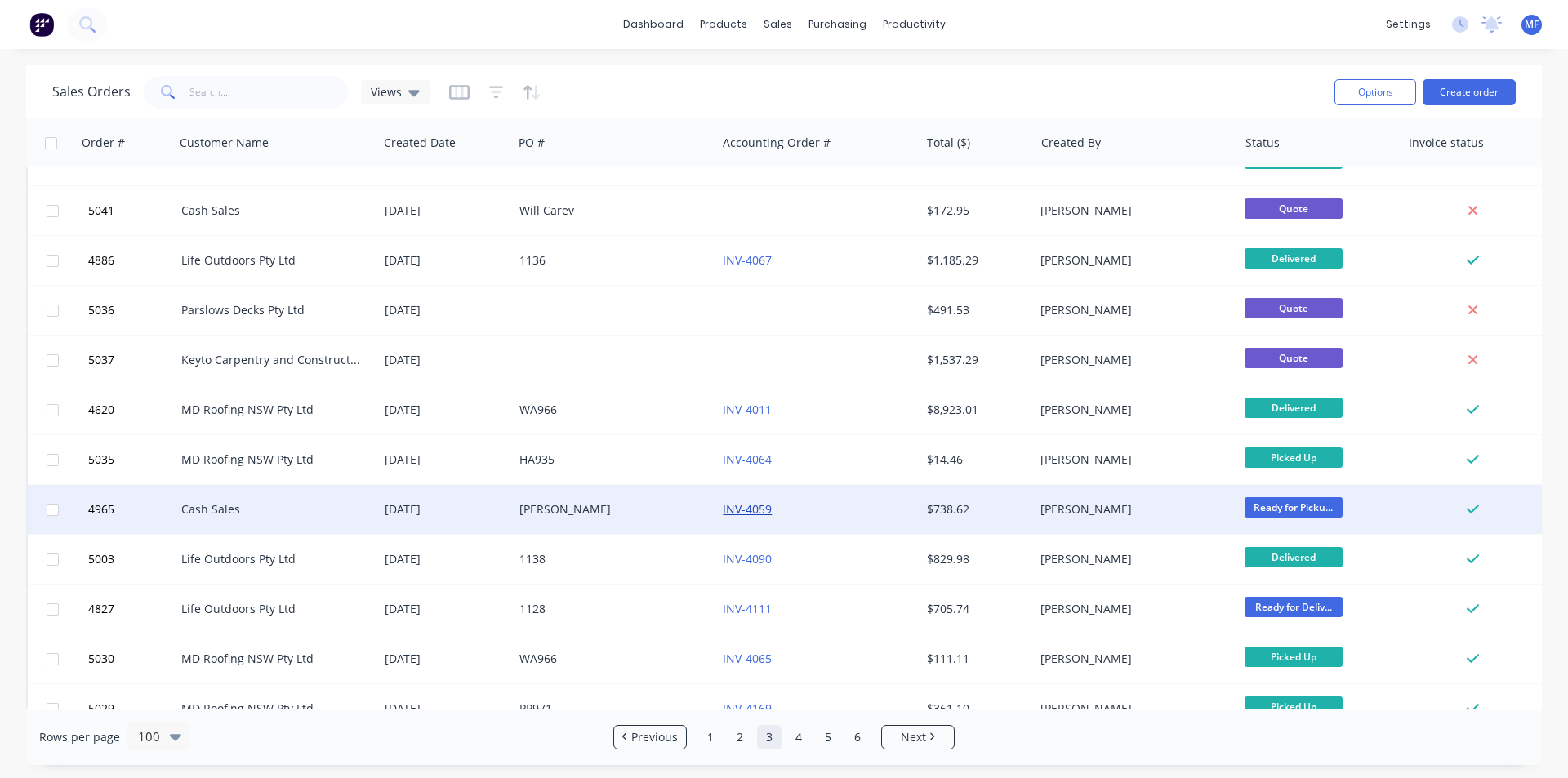
click at [755, 514] on link "INV-4059" at bounding box center [748, 509] width 49 height 16
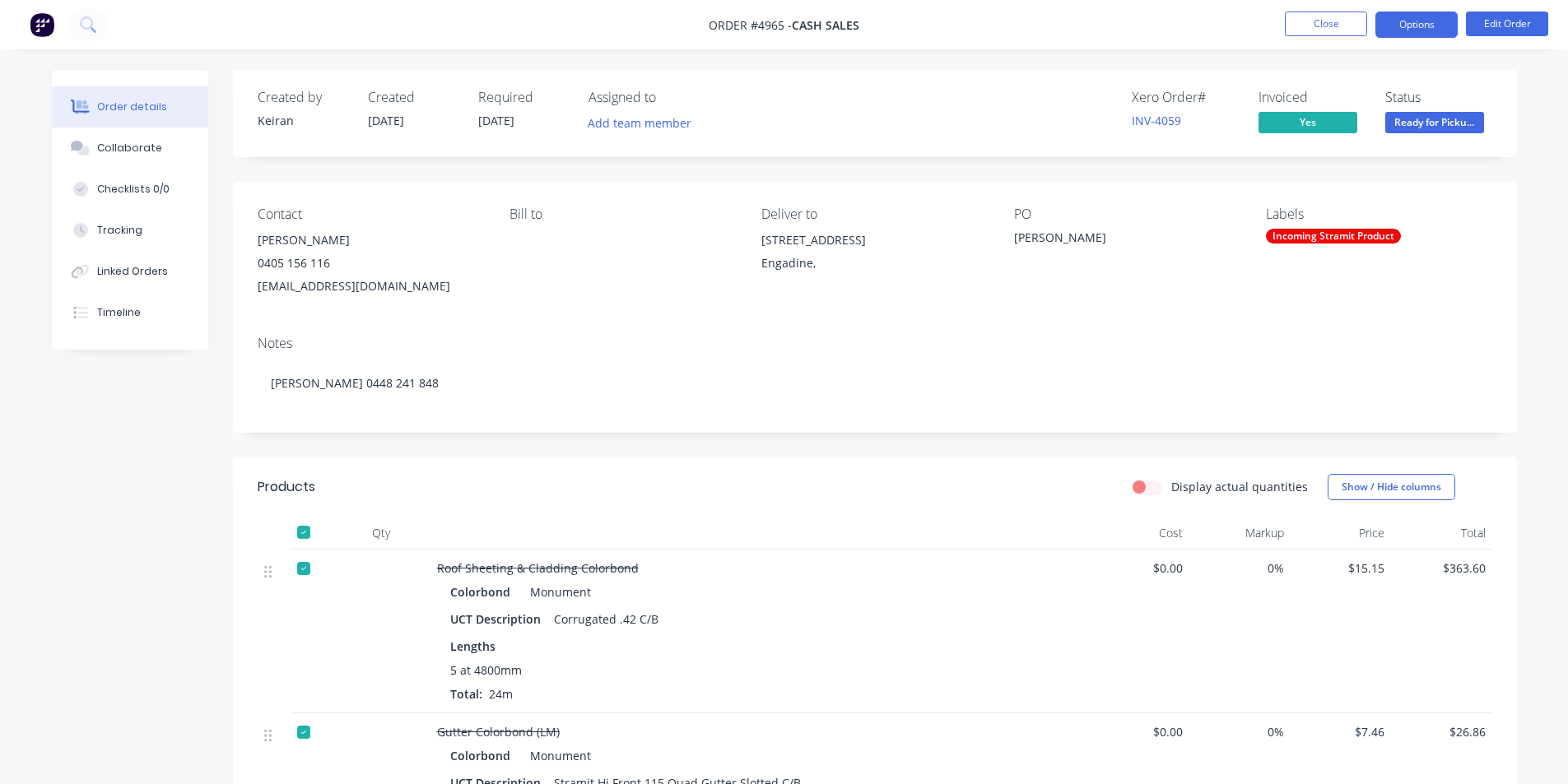
click at [1418, 30] on button "Options" at bounding box center [1417, 25] width 82 height 27
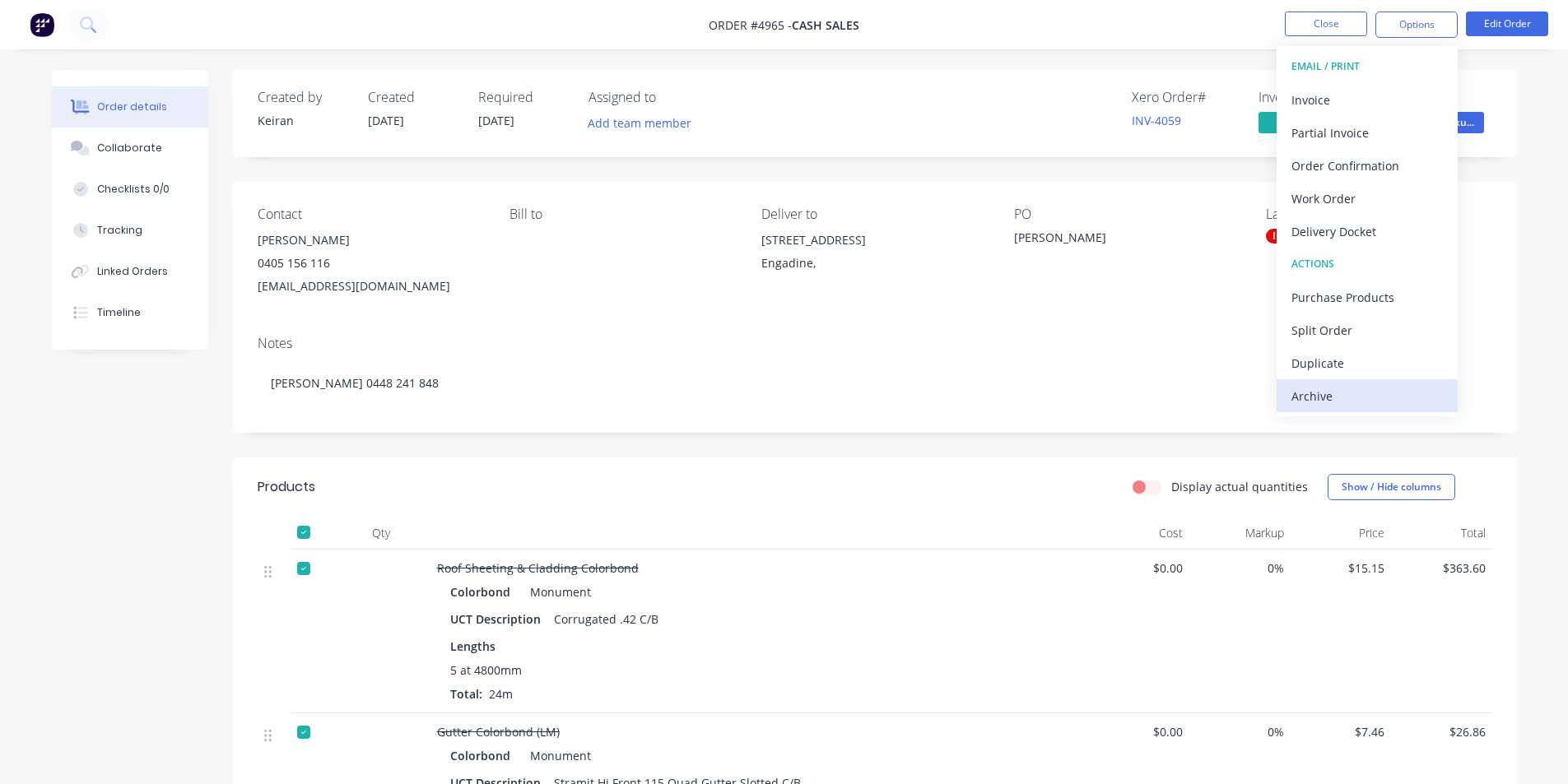
click at [1359, 397] on div "Archive" at bounding box center [1367, 396] width 151 height 24
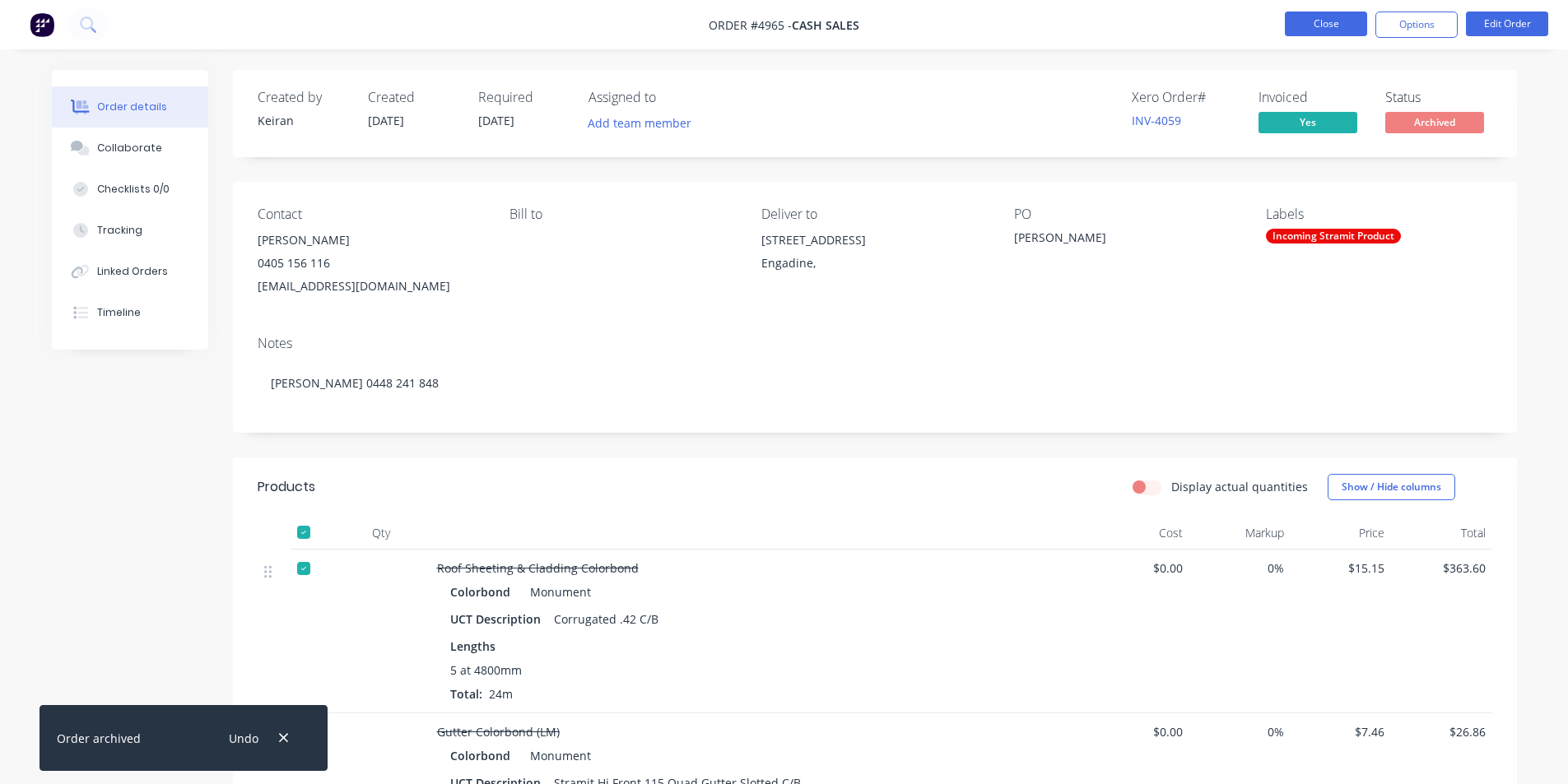
click at [1319, 27] on button "Close" at bounding box center [1326, 24] width 82 height 25
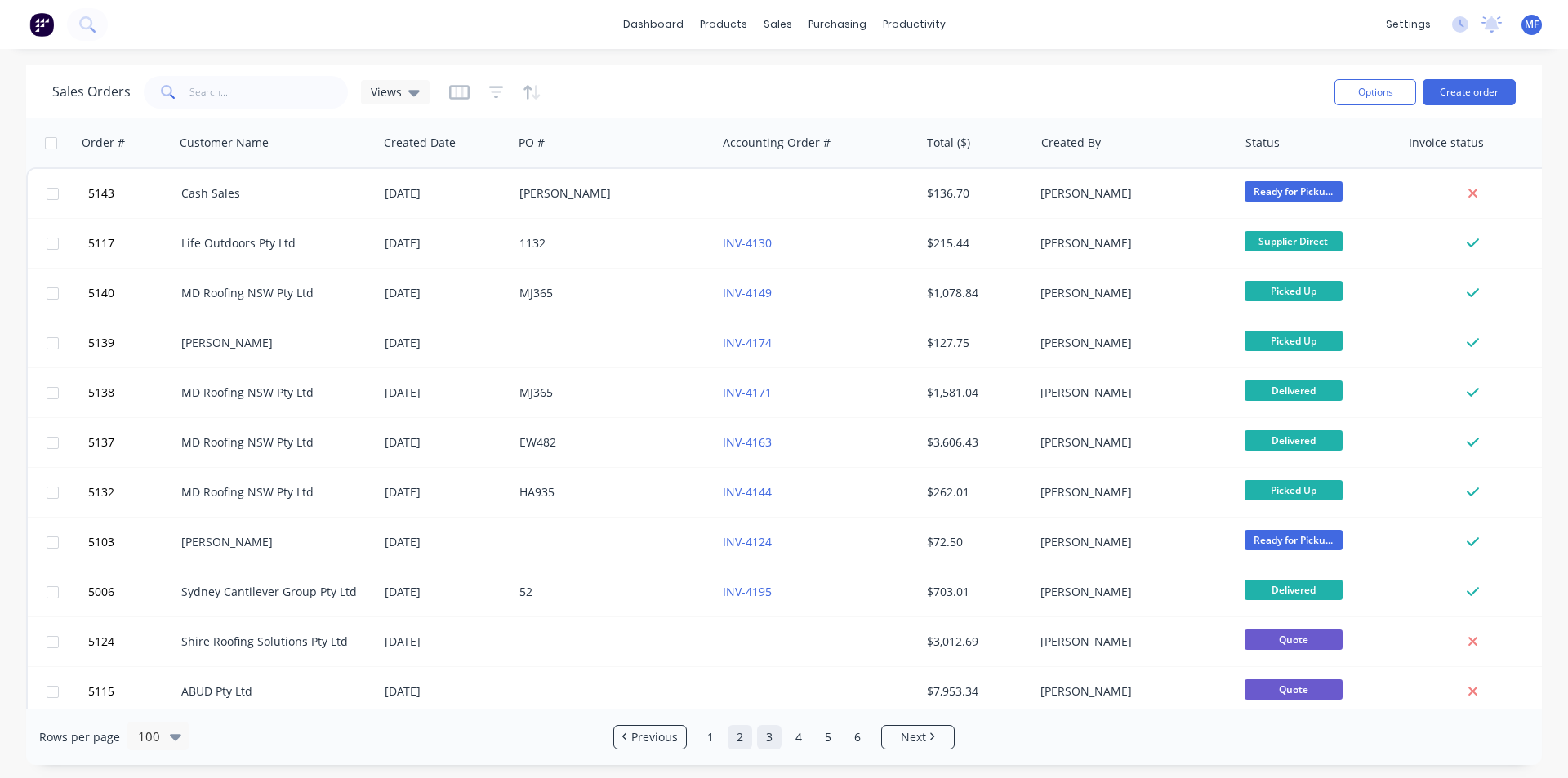
click at [741, 735] on link "2" at bounding box center [741, 738] width 25 height 25
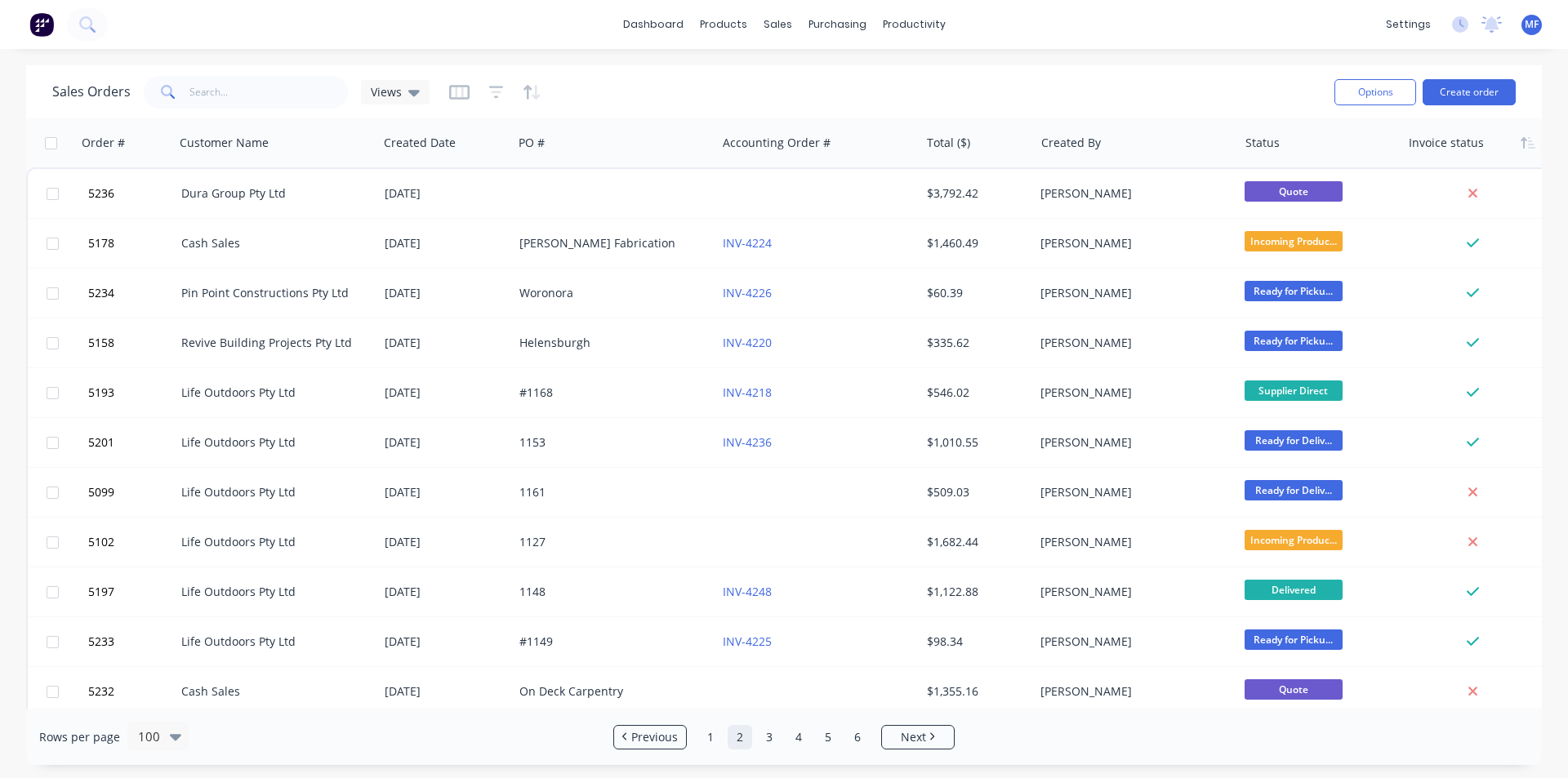
click at [1533, 158] on div at bounding box center [1475, 142] width 132 height 32
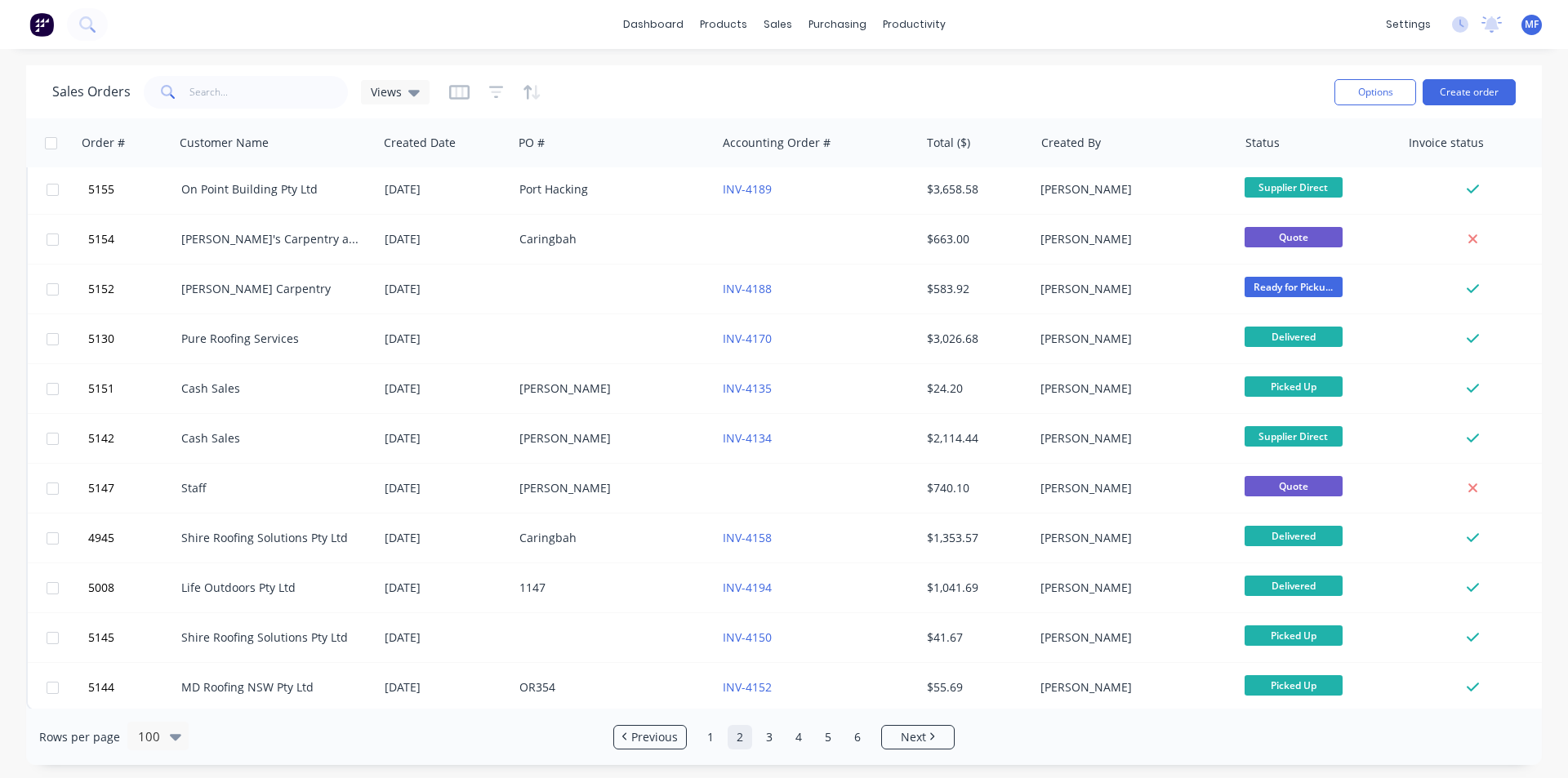
scroll to position [4448, 0]
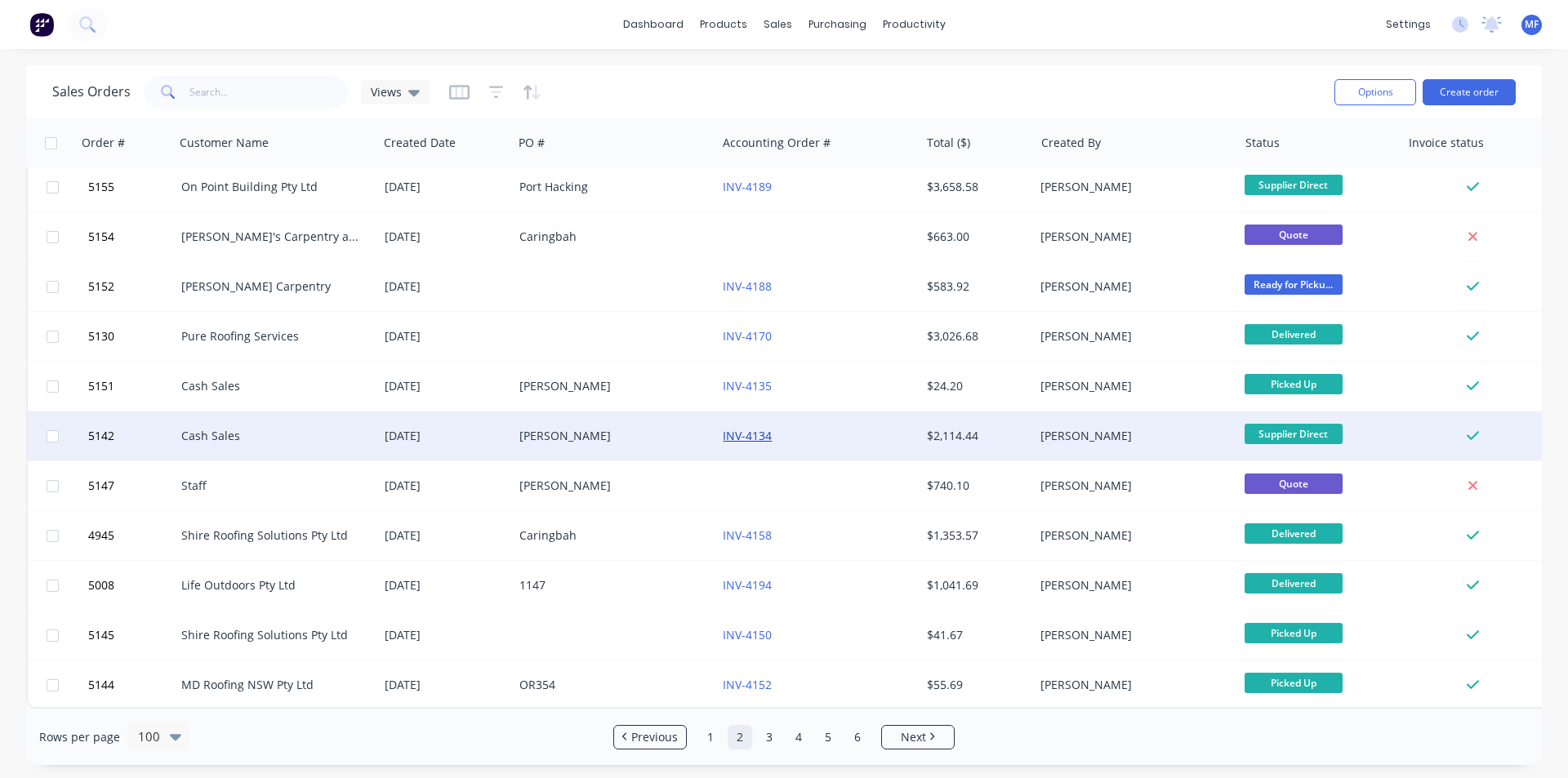
click at [754, 428] on link "INV-4134" at bounding box center [748, 436] width 49 height 16
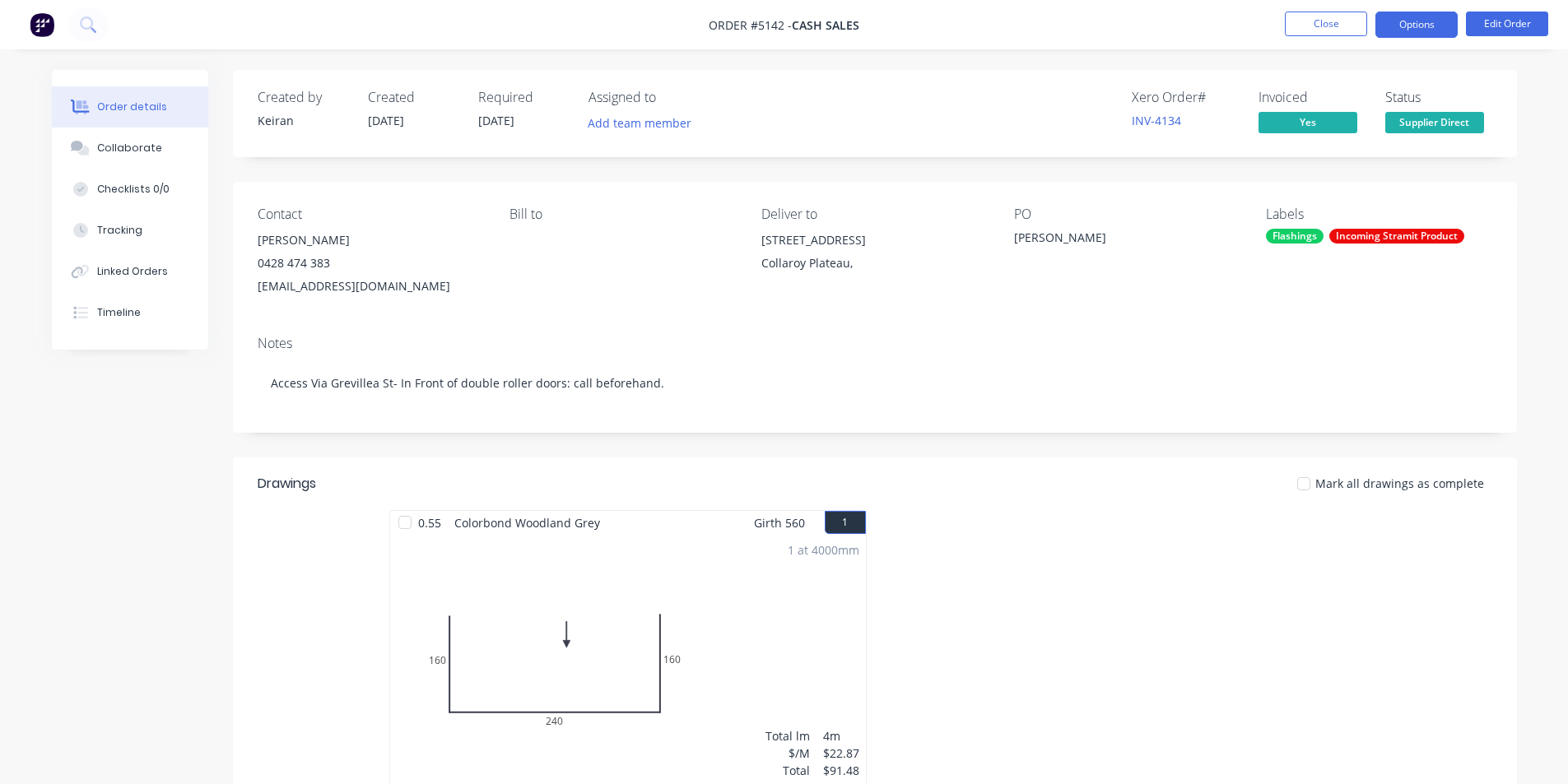
click at [1415, 26] on button "Options" at bounding box center [1417, 25] width 82 height 27
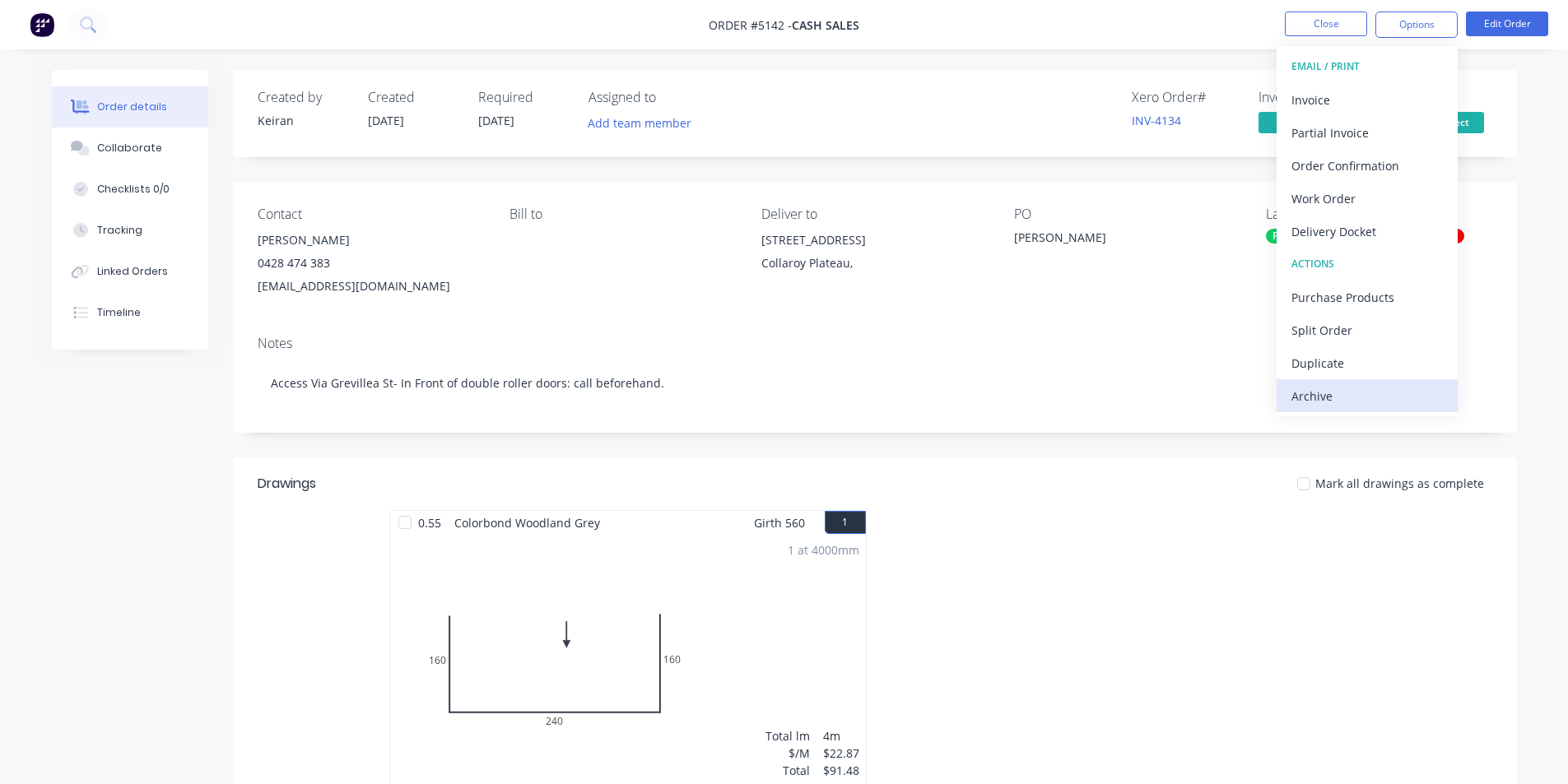
click at [1342, 401] on div "Archive" at bounding box center [1367, 396] width 151 height 24
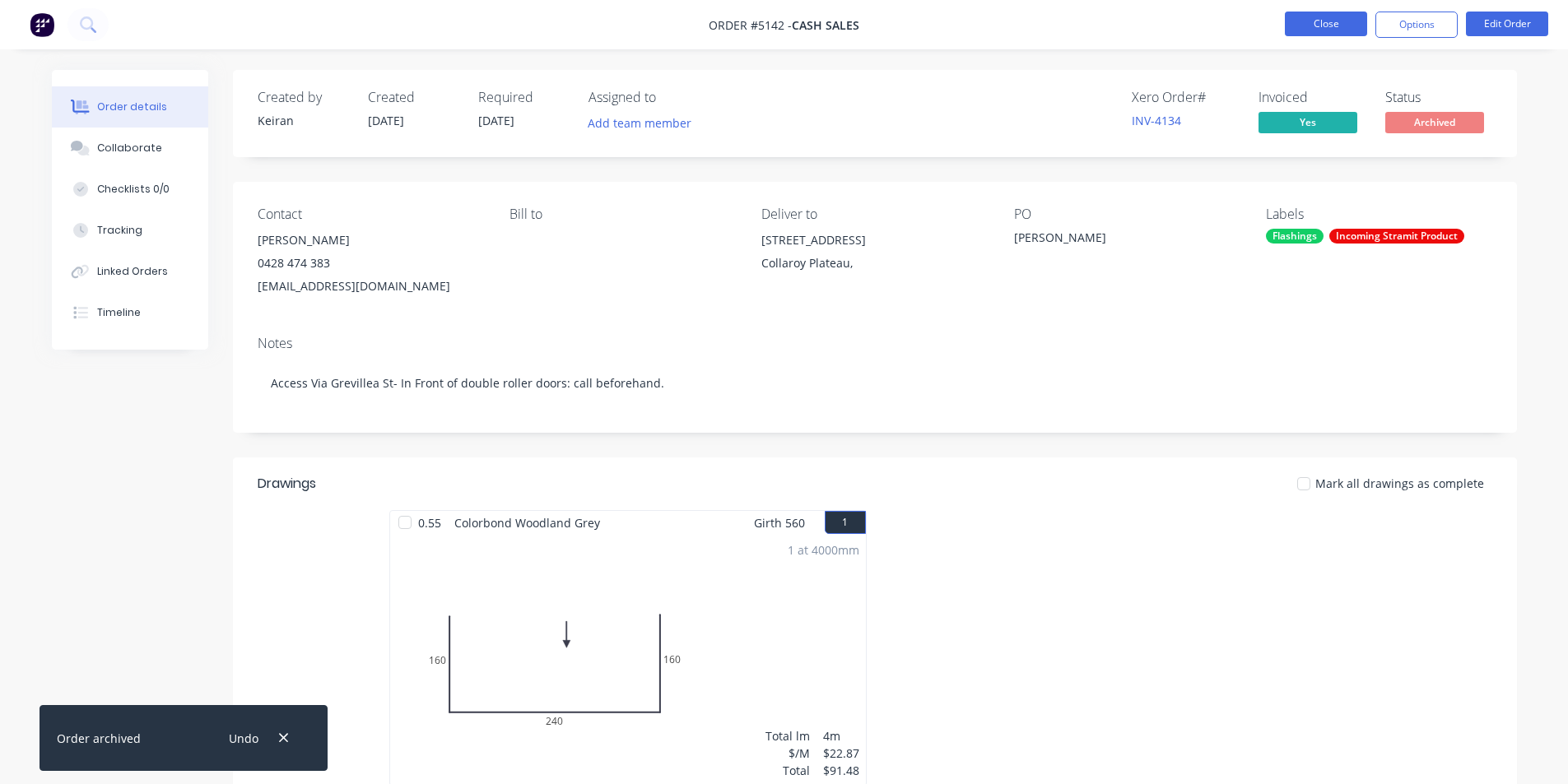
click at [1309, 33] on button "Close" at bounding box center [1326, 24] width 82 height 25
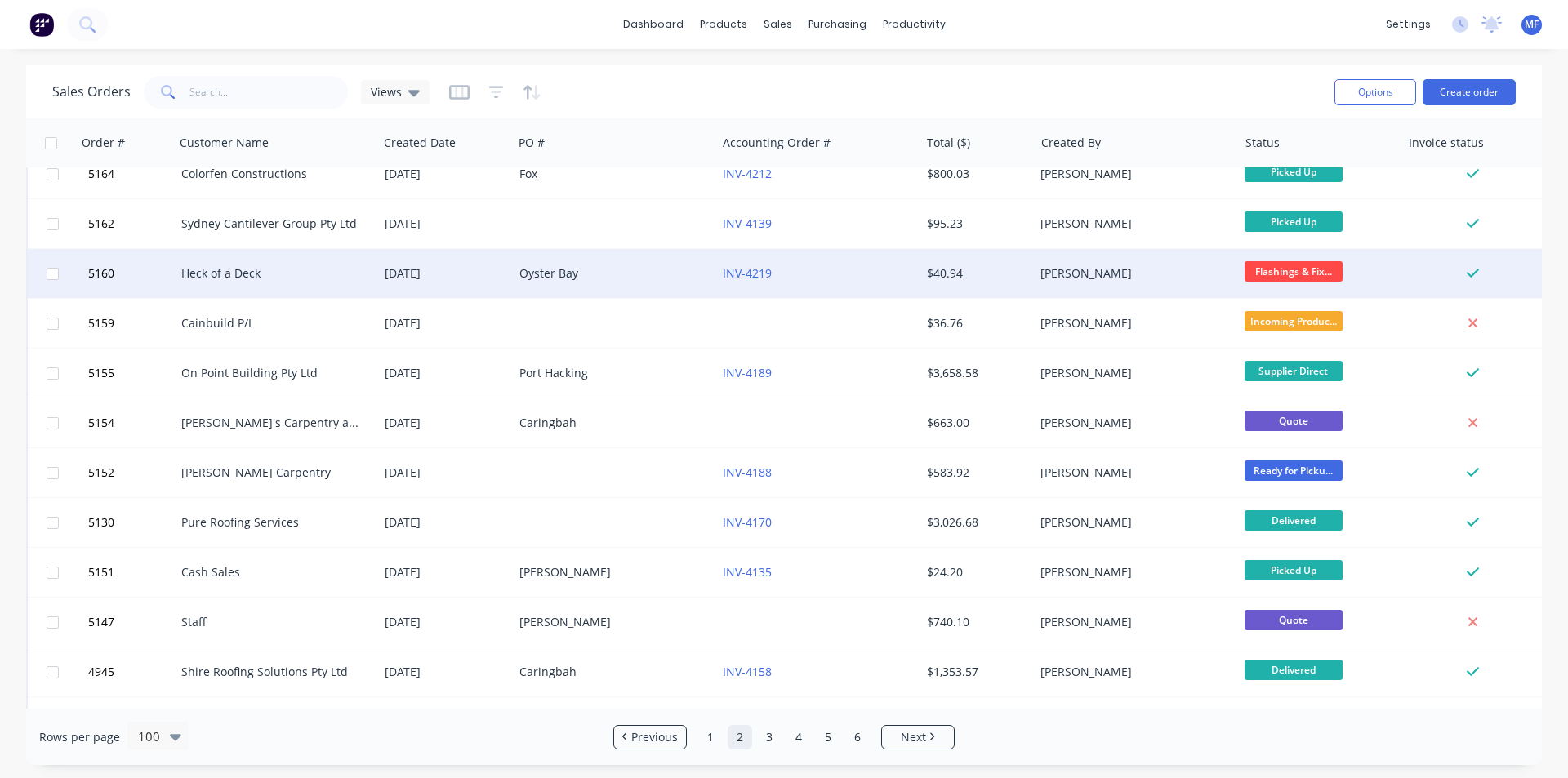
scroll to position [4448, 0]
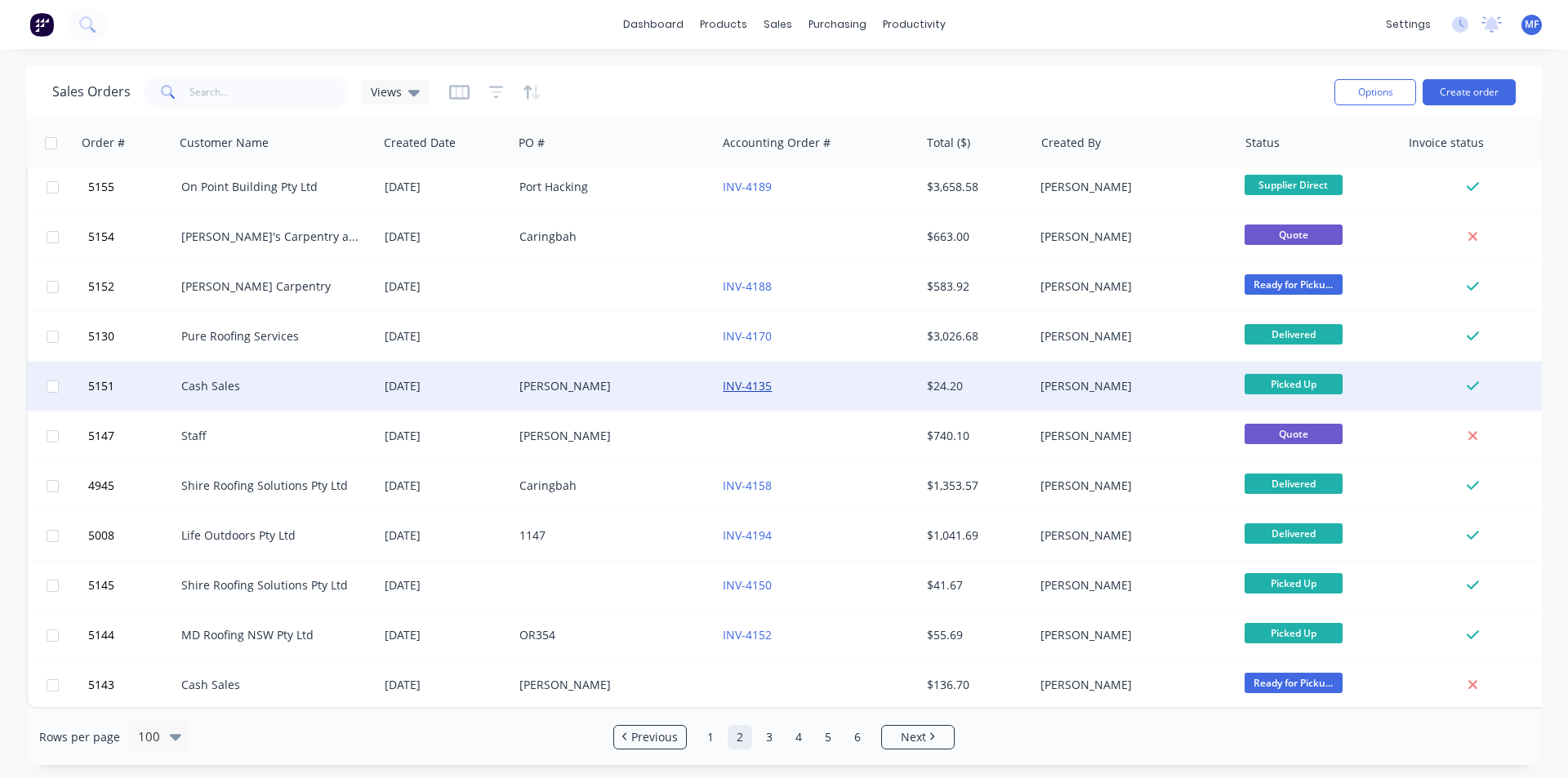
click at [756, 378] on link "INV-4135" at bounding box center [748, 386] width 49 height 16
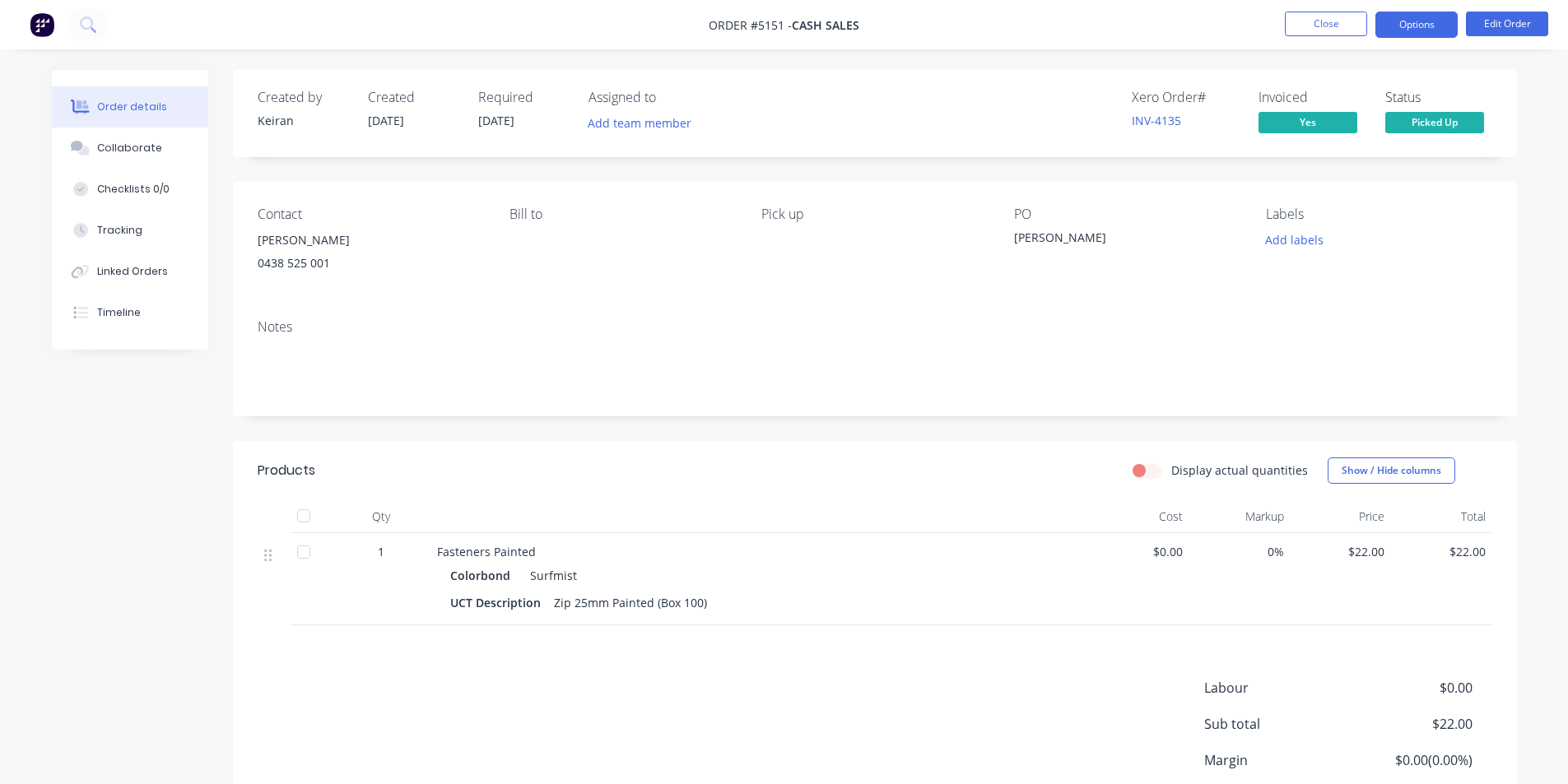
click at [1414, 22] on button "Options" at bounding box center [1417, 25] width 82 height 27
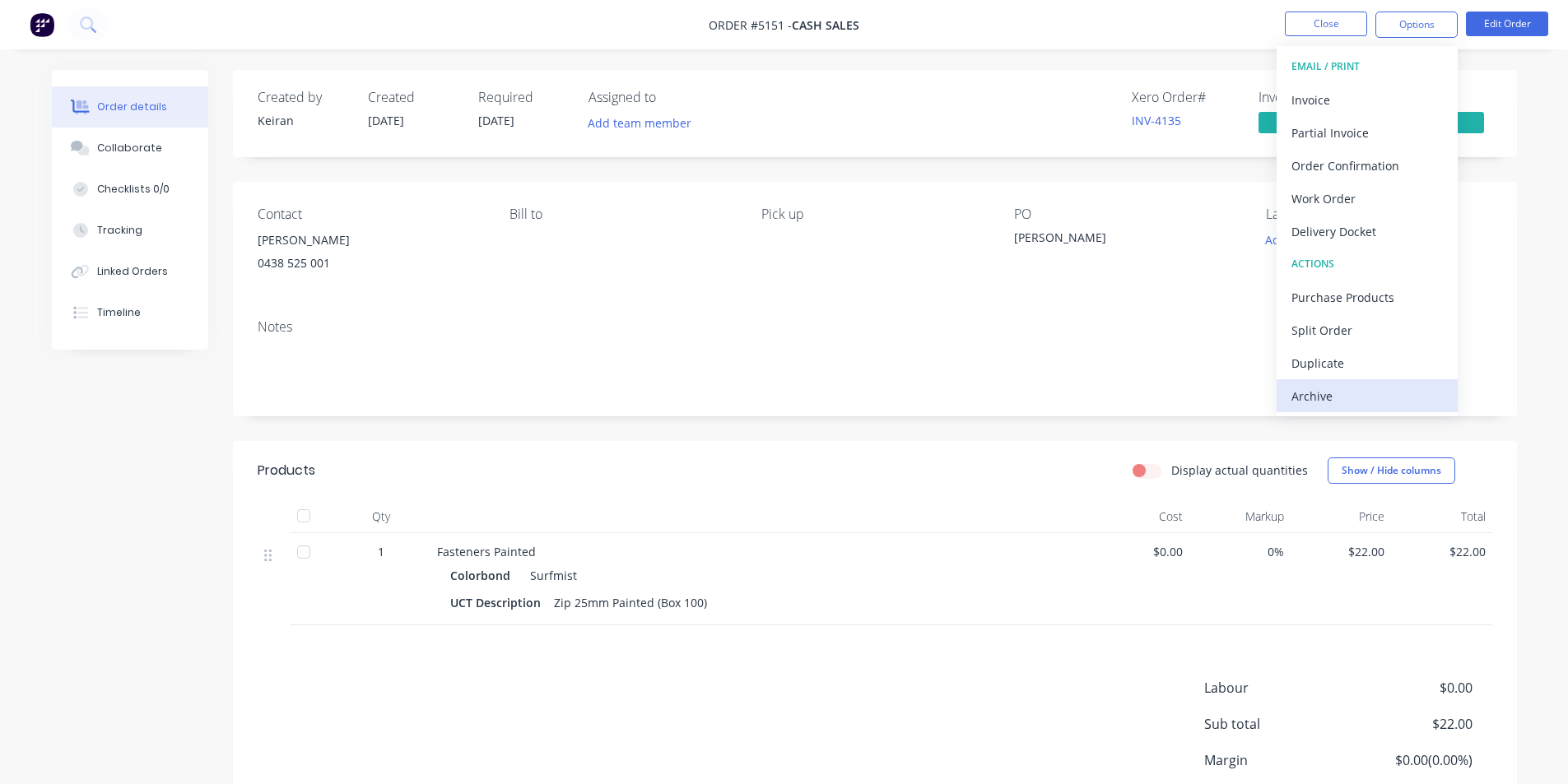
click at [1342, 397] on div "Archive" at bounding box center [1367, 396] width 151 height 24
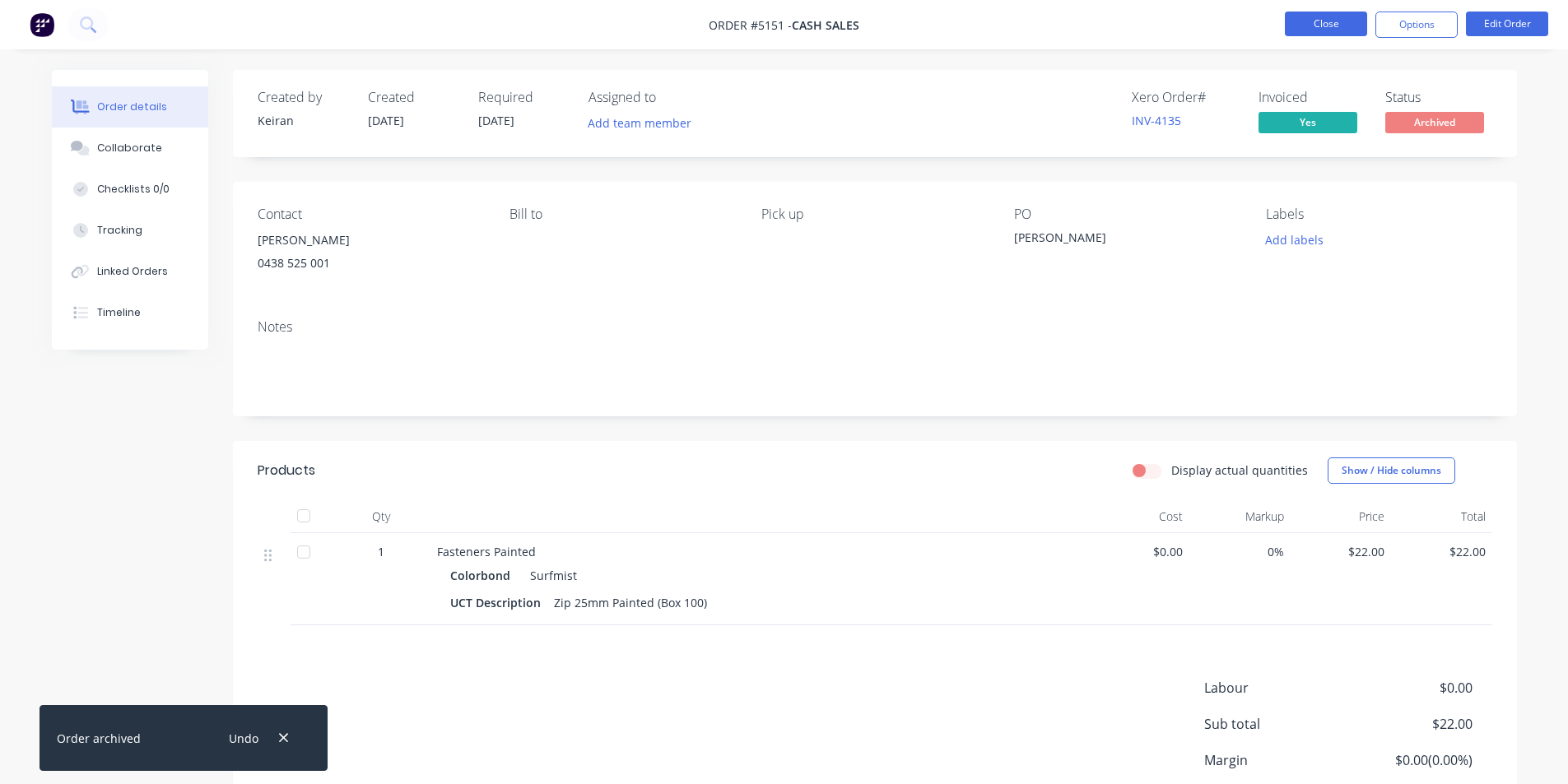
click at [1340, 20] on button "Close" at bounding box center [1326, 24] width 82 height 25
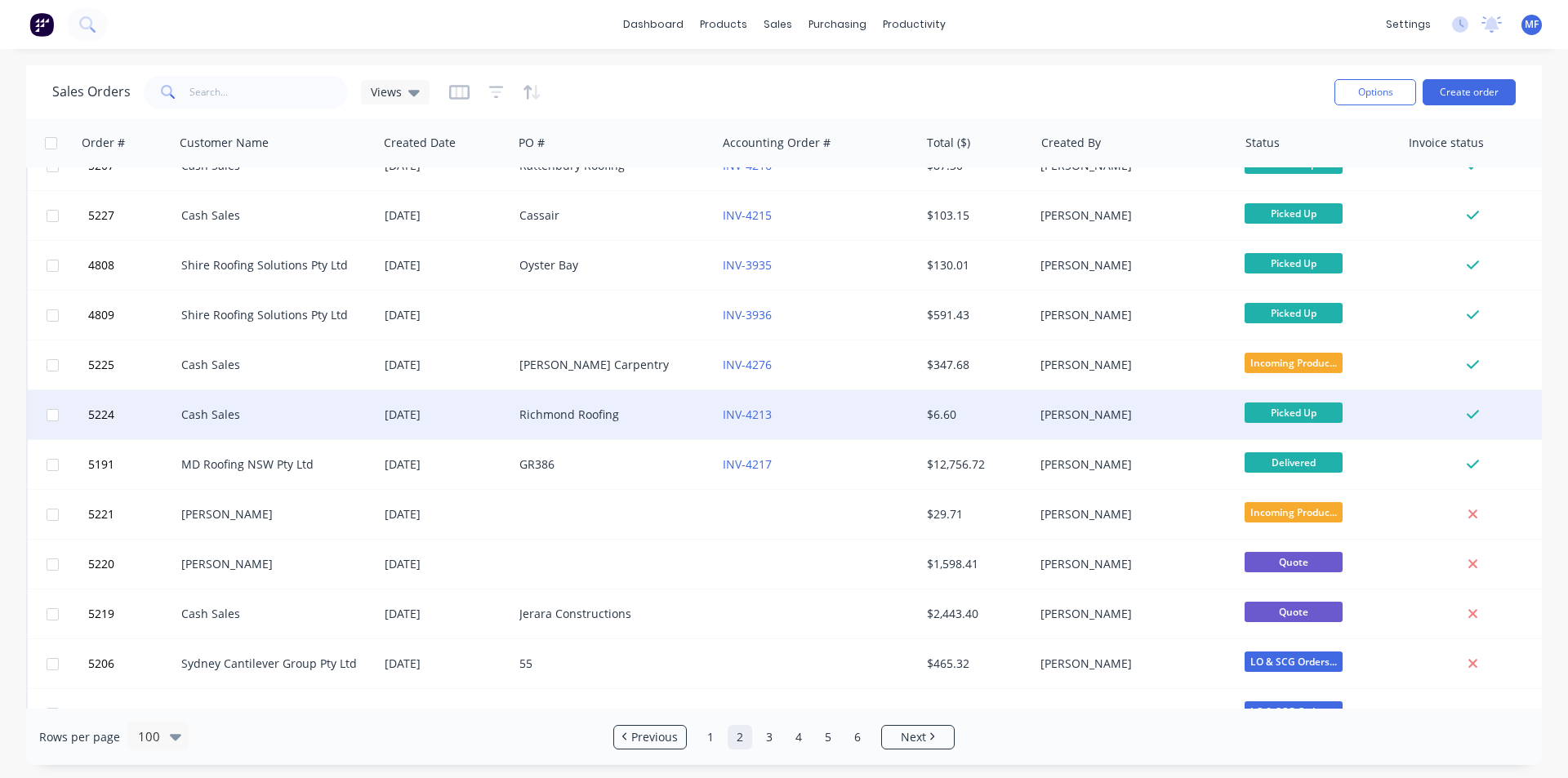
scroll to position [735, 0]
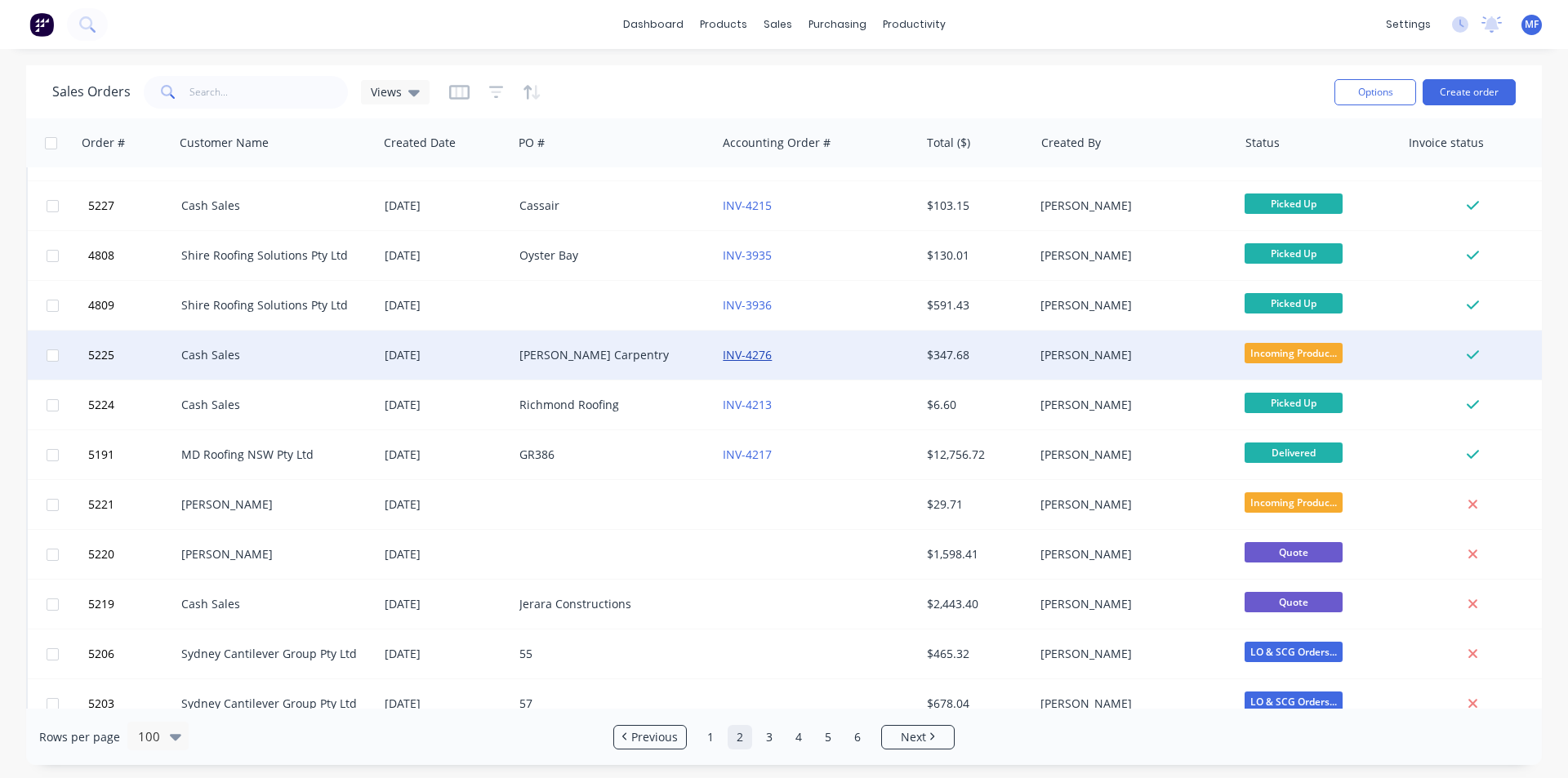
click at [744, 355] on link "INV-4276" at bounding box center [748, 355] width 49 height 16
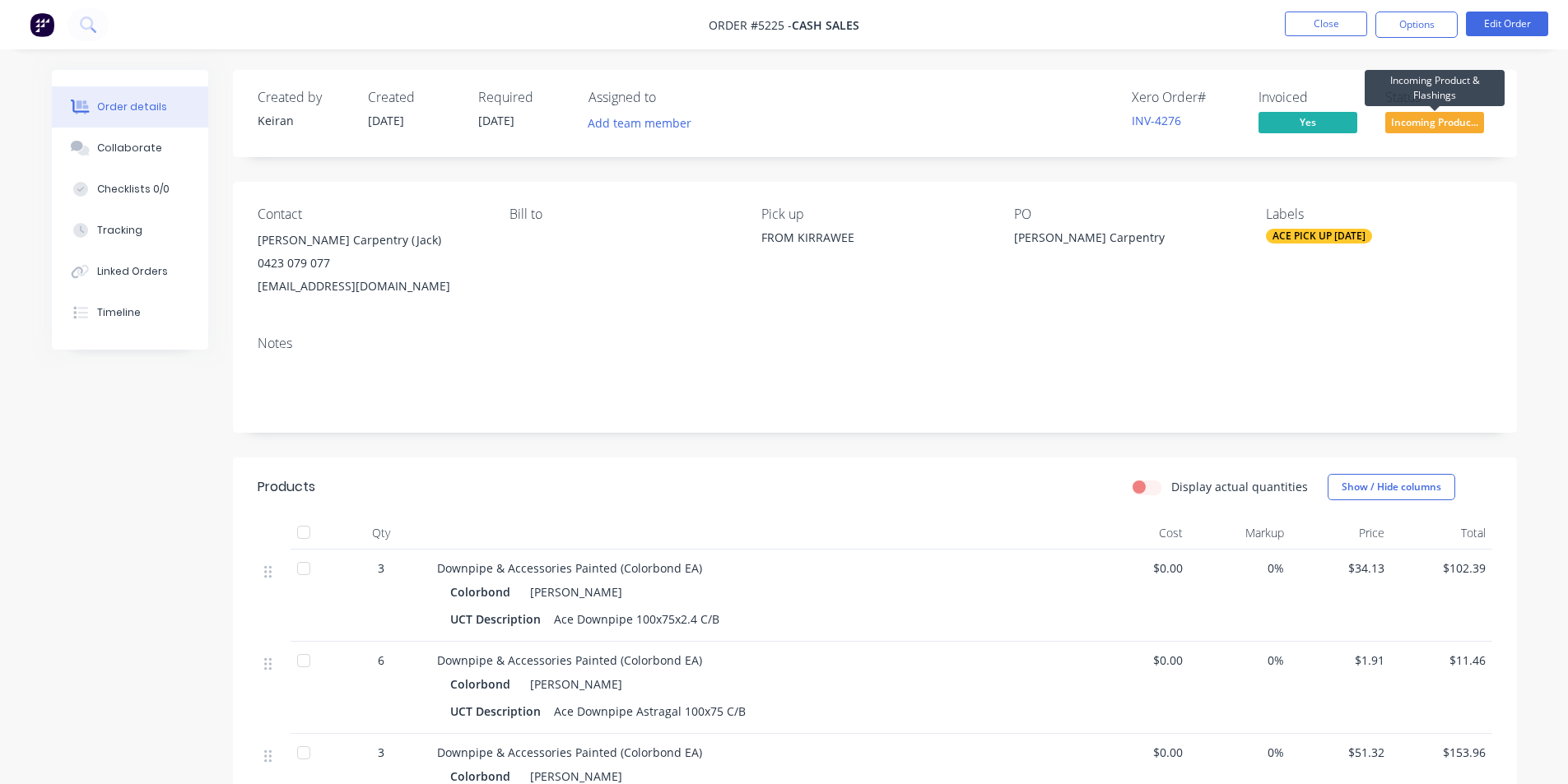
click at [1432, 114] on span "Incoming Produc..." at bounding box center [1435, 121] width 99 height 20
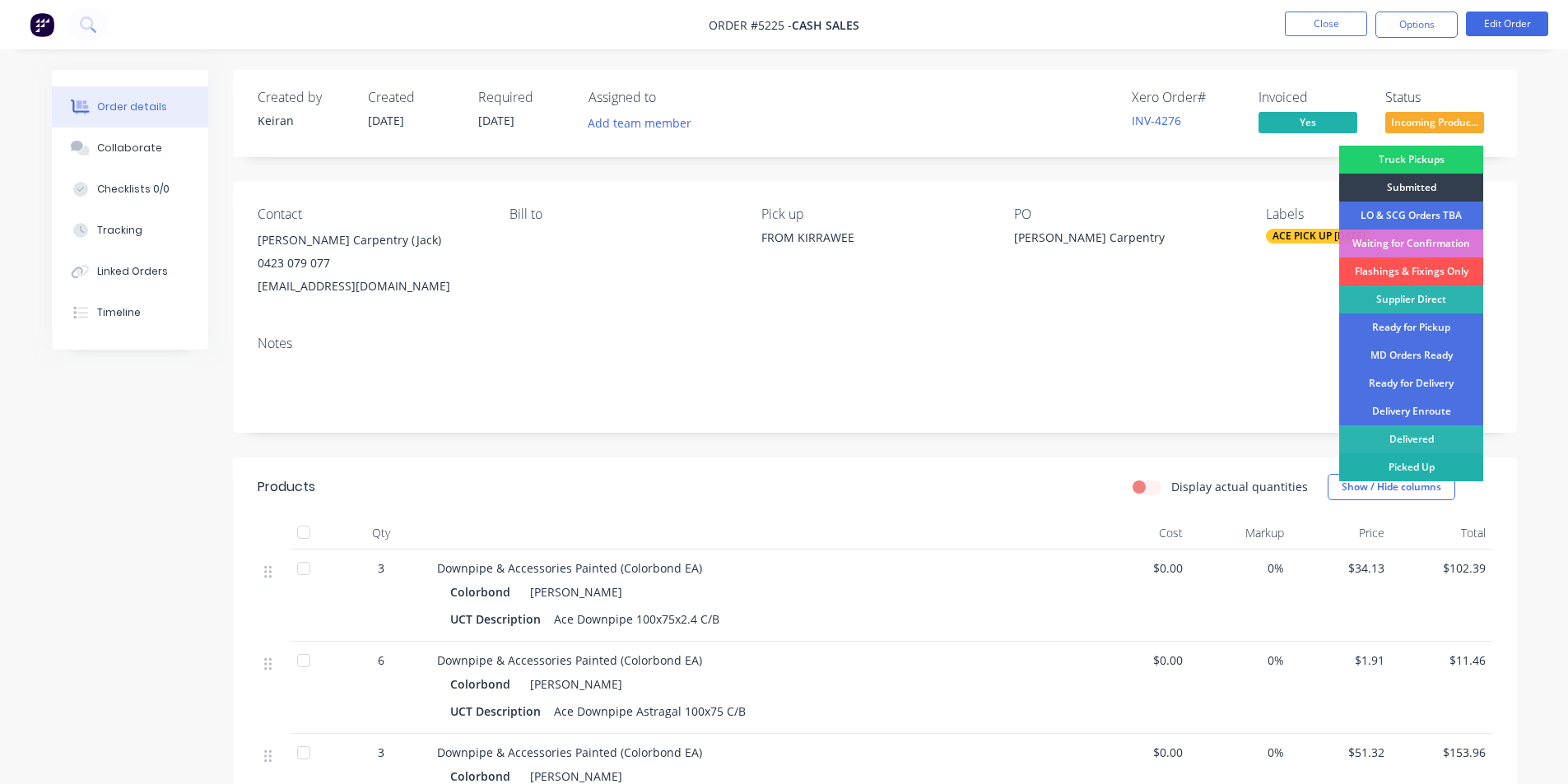
click at [1439, 463] on div "Picked Up" at bounding box center [1411, 467] width 144 height 28
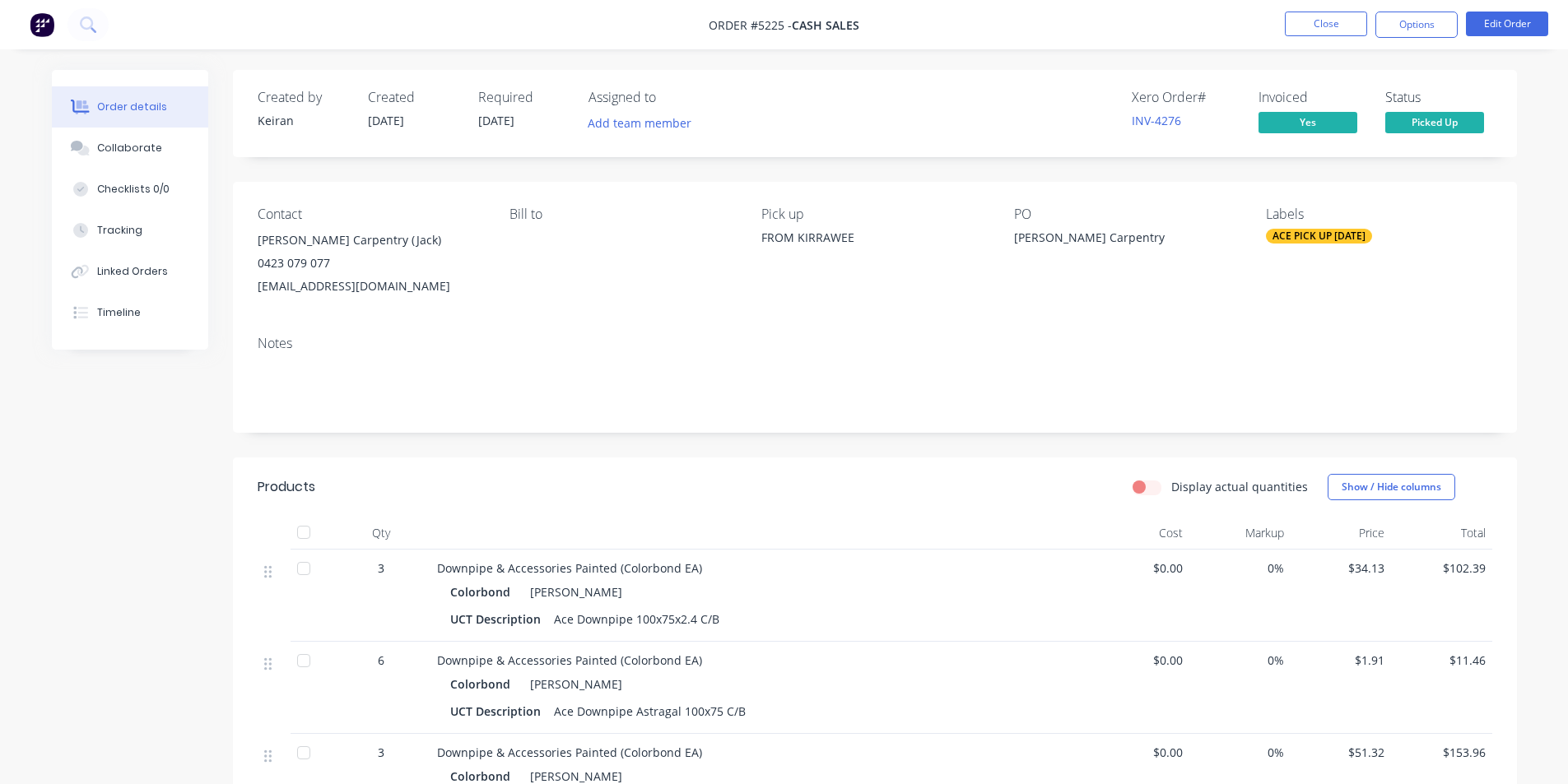
drag, startPoint x: 437, startPoint y: 282, endPoint x: 253, endPoint y: 281, distance: 184.0
click at [253, 281] on div "Contact Whitford Carpentry (Jack) 0423 079 077 whitfordcarpentry@outlook.com Bi…" at bounding box center [875, 252] width 1285 height 141
copy div "[EMAIL_ADDRESS][DOMAIN_NAME]"
click at [1038, 428] on div "Notes" at bounding box center [875, 378] width 1285 height 111
click at [1166, 118] on link "INV-4276" at bounding box center [1157, 120] width 50 height 16
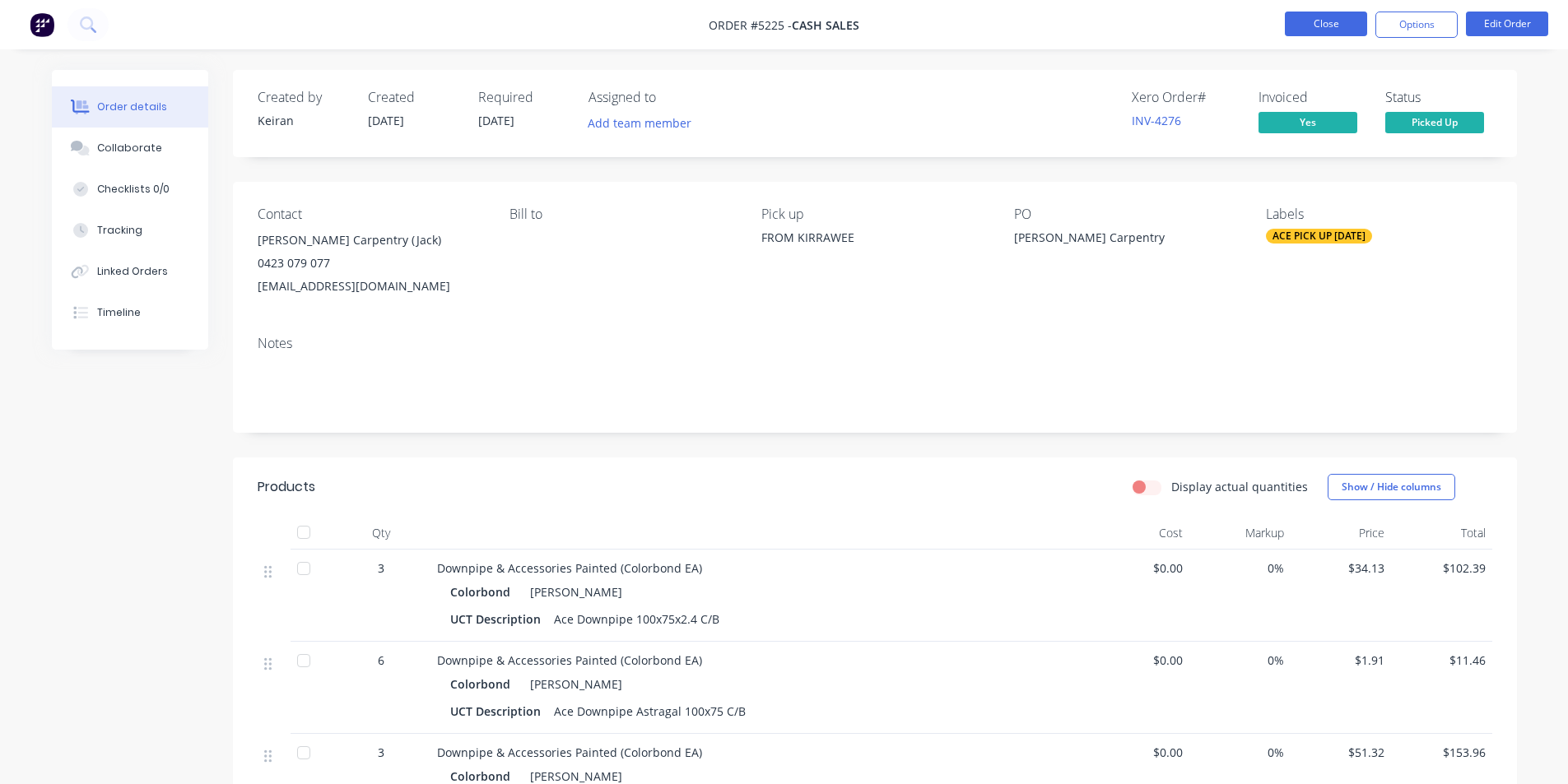
click at [1338, 20] on button "Close" at bounding box center [1326, 24] width 82 height 25
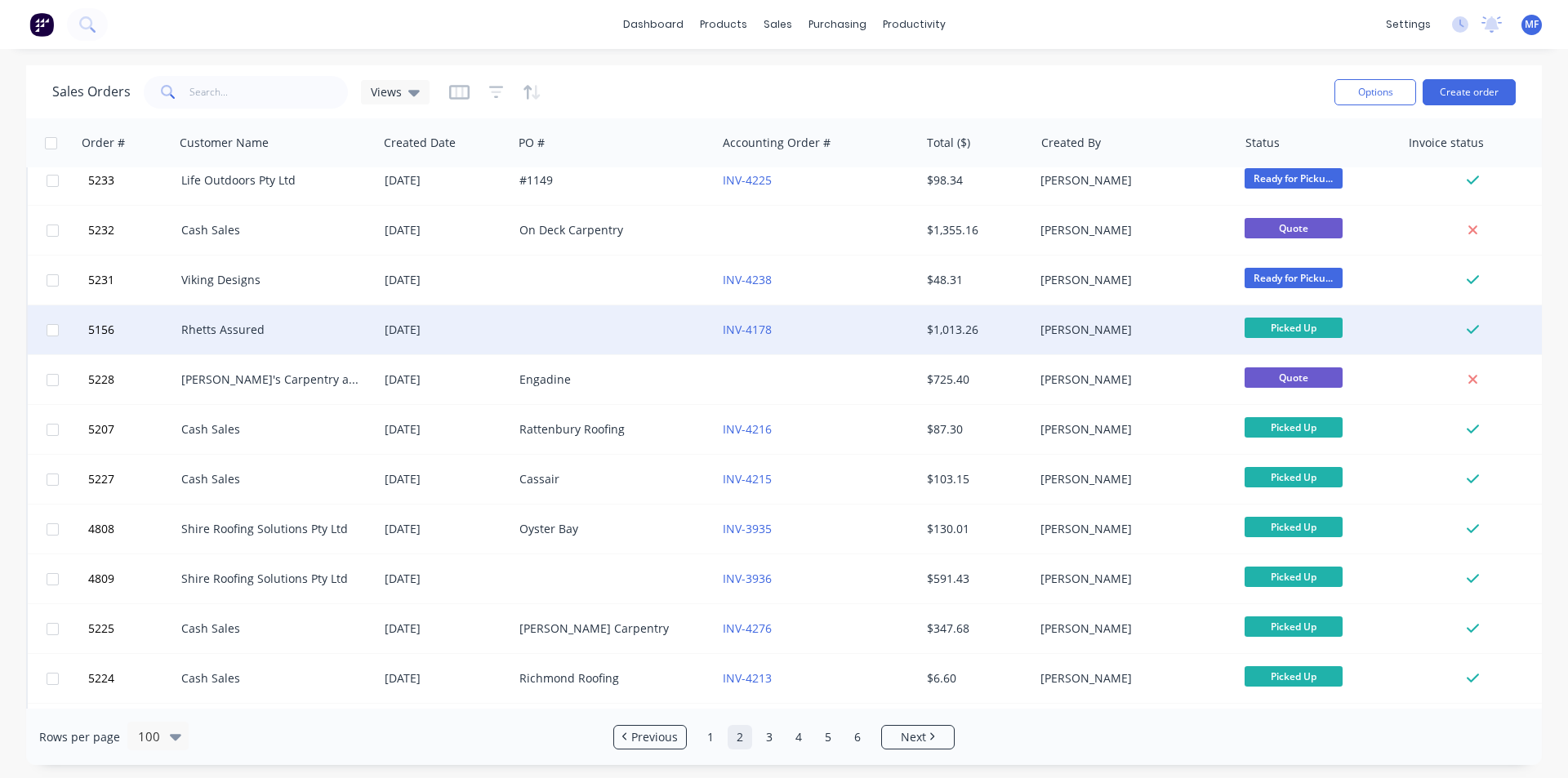
scroll to position [490, 0]
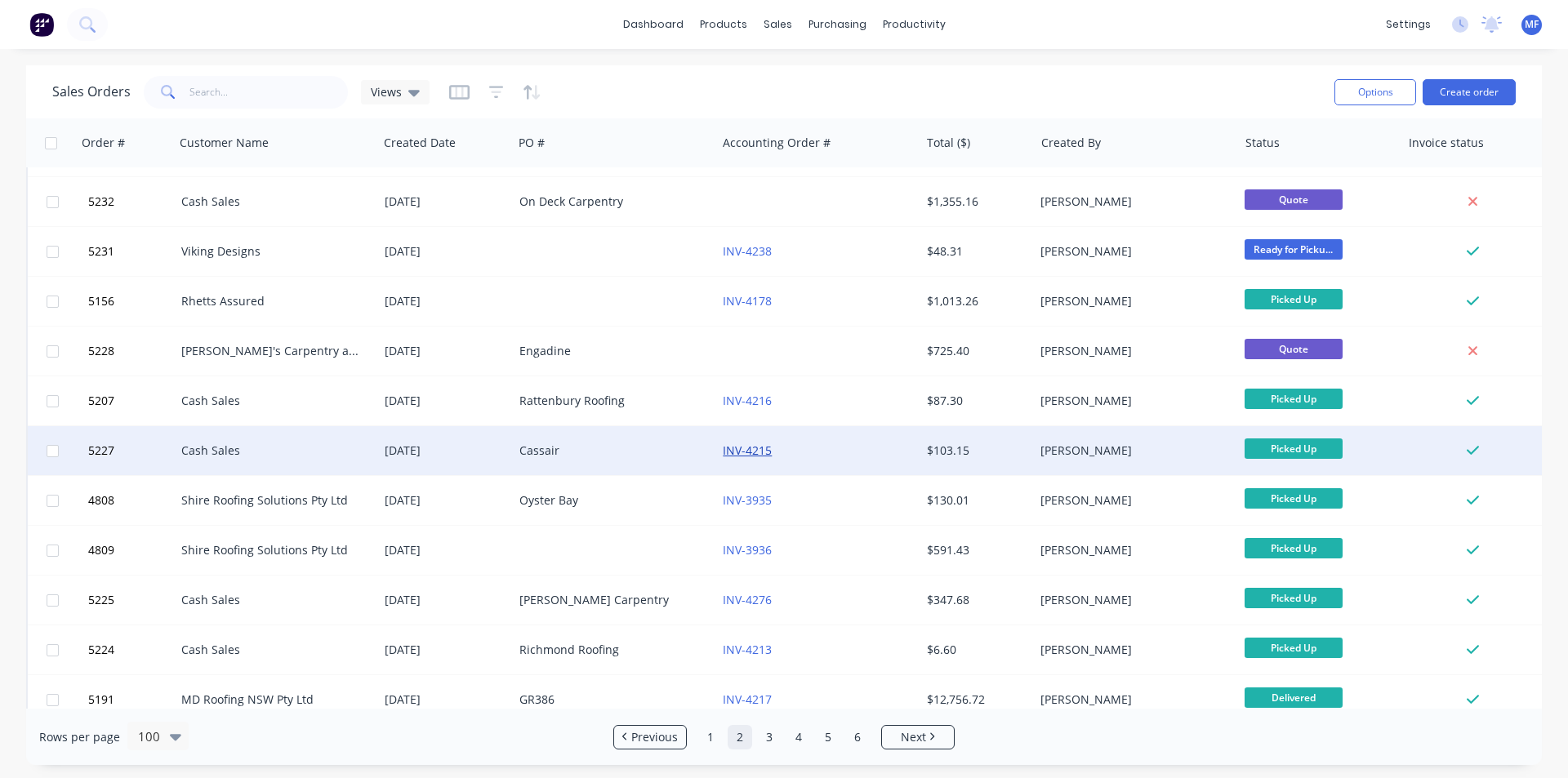
click at [752, 446] on link "INV-4215" at bounding box center [748, 450] width 49 height 16
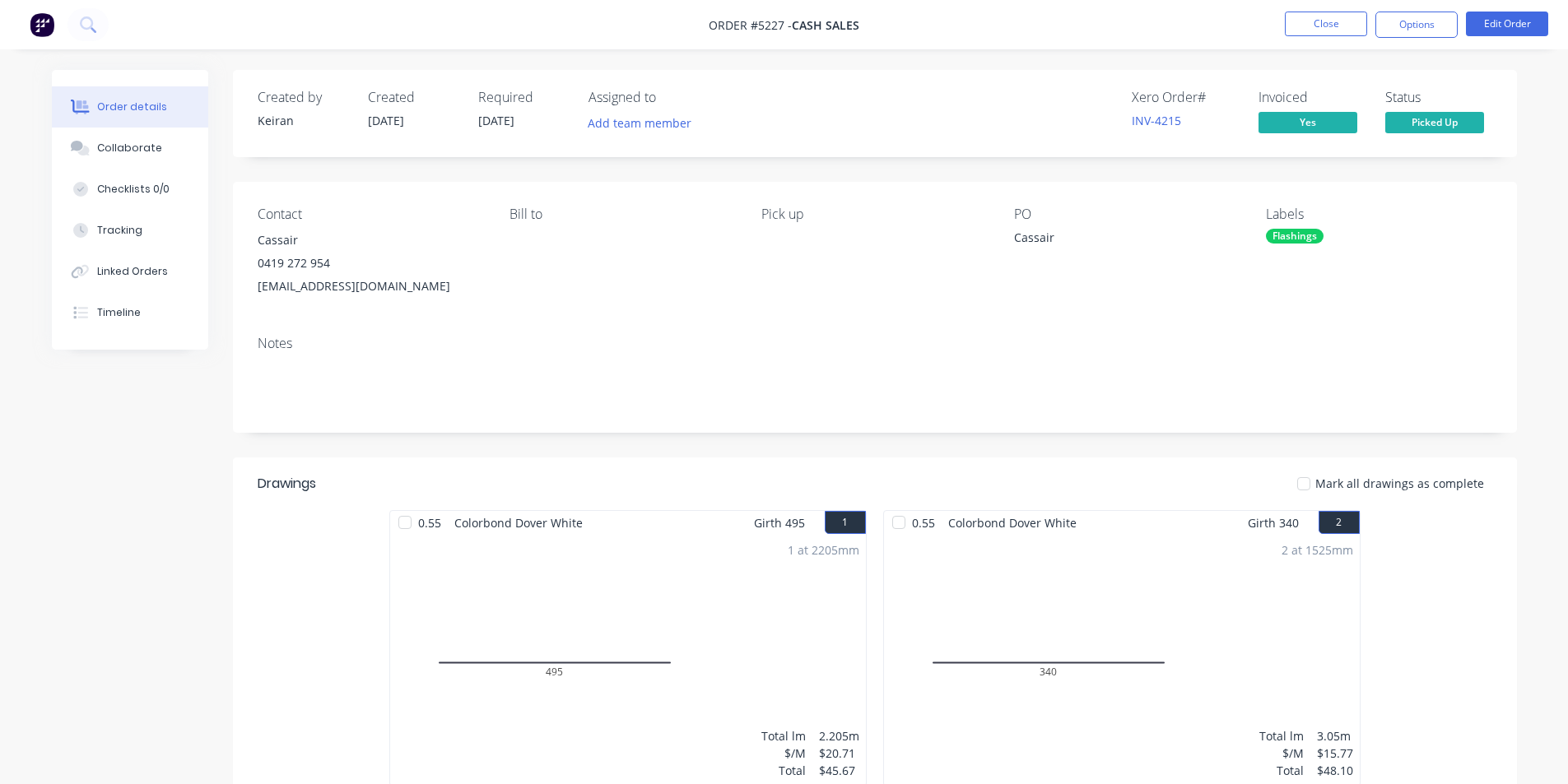
click at [1424, 10] on nav "Order #5227 - Cash Sales Close Options Edit Order" at bounding box center [784, 25] width 1568 height 50
drag, startPoint x: 1433, startPoint y: 17, endPoint x: 1411, endPoint y: 30, distance: 25.6
click at [1432, 17] on button "Options" at bounding box center [1417, 25] width 82 height 27
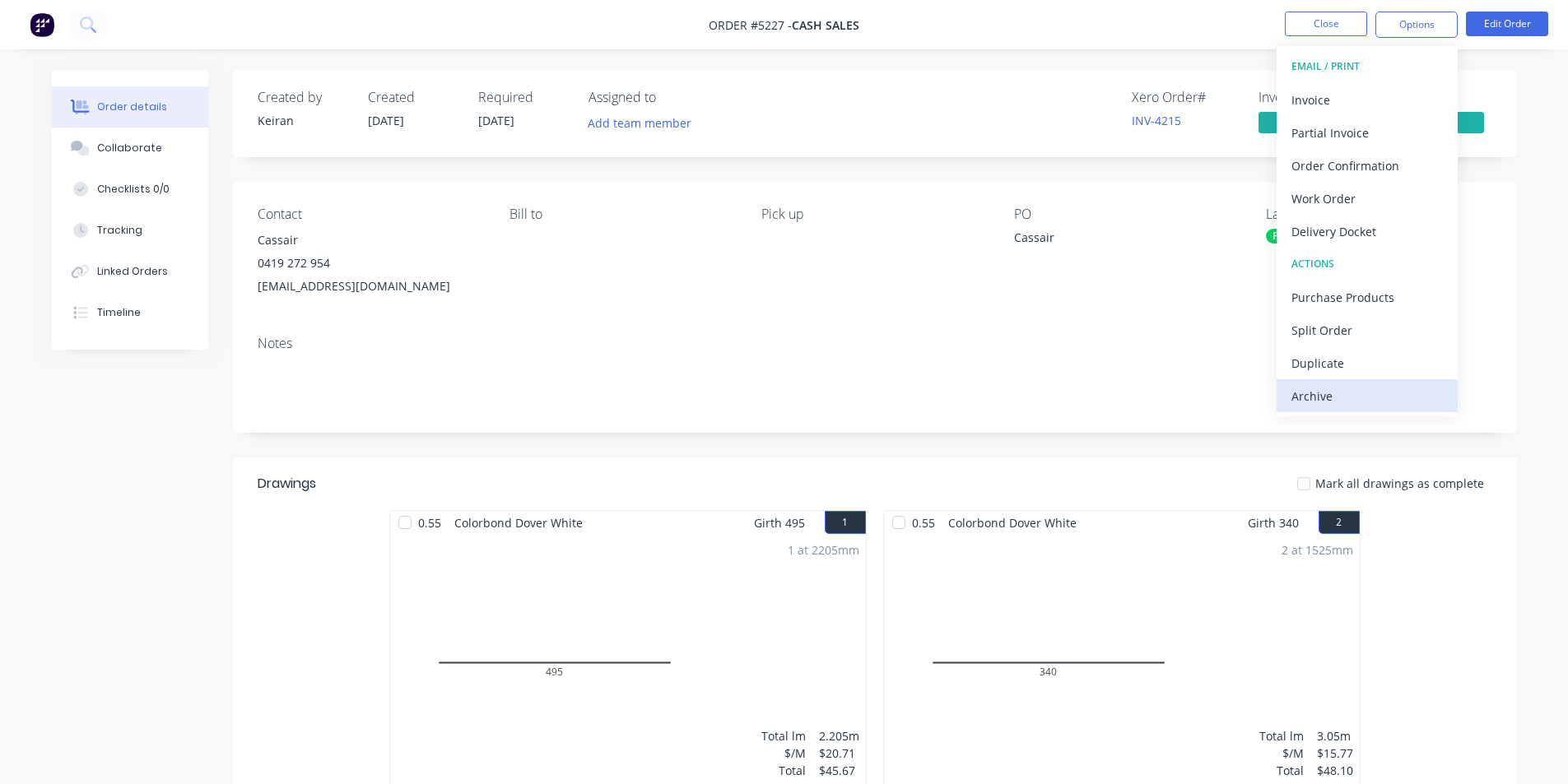
click at [1348, 399] on div "Archive" at bounding box center [1367, 396] width 151 height 24
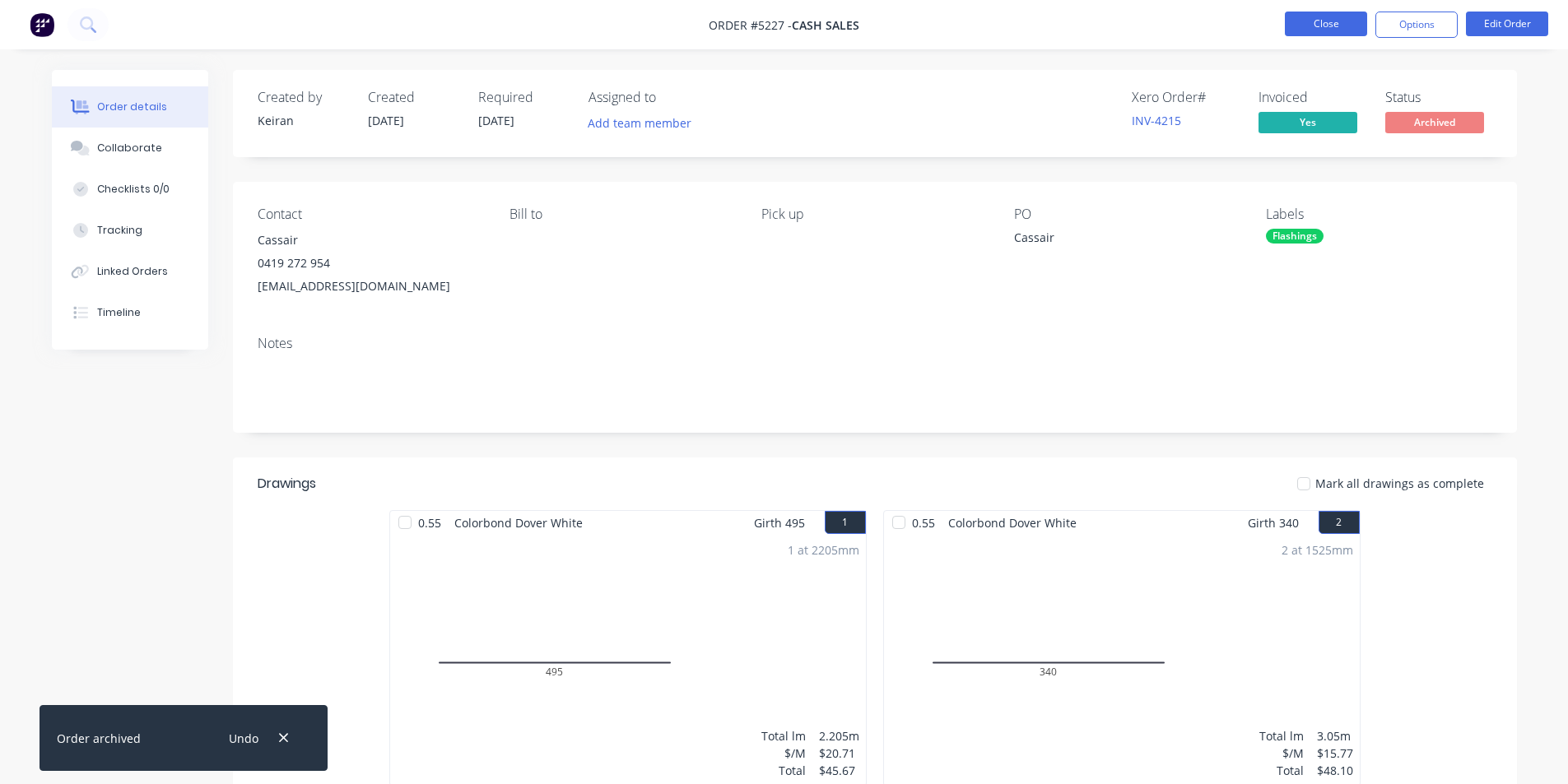
click at [1332, 25] on button "Close" at bounding box center [1326, 24] width 82 height 25
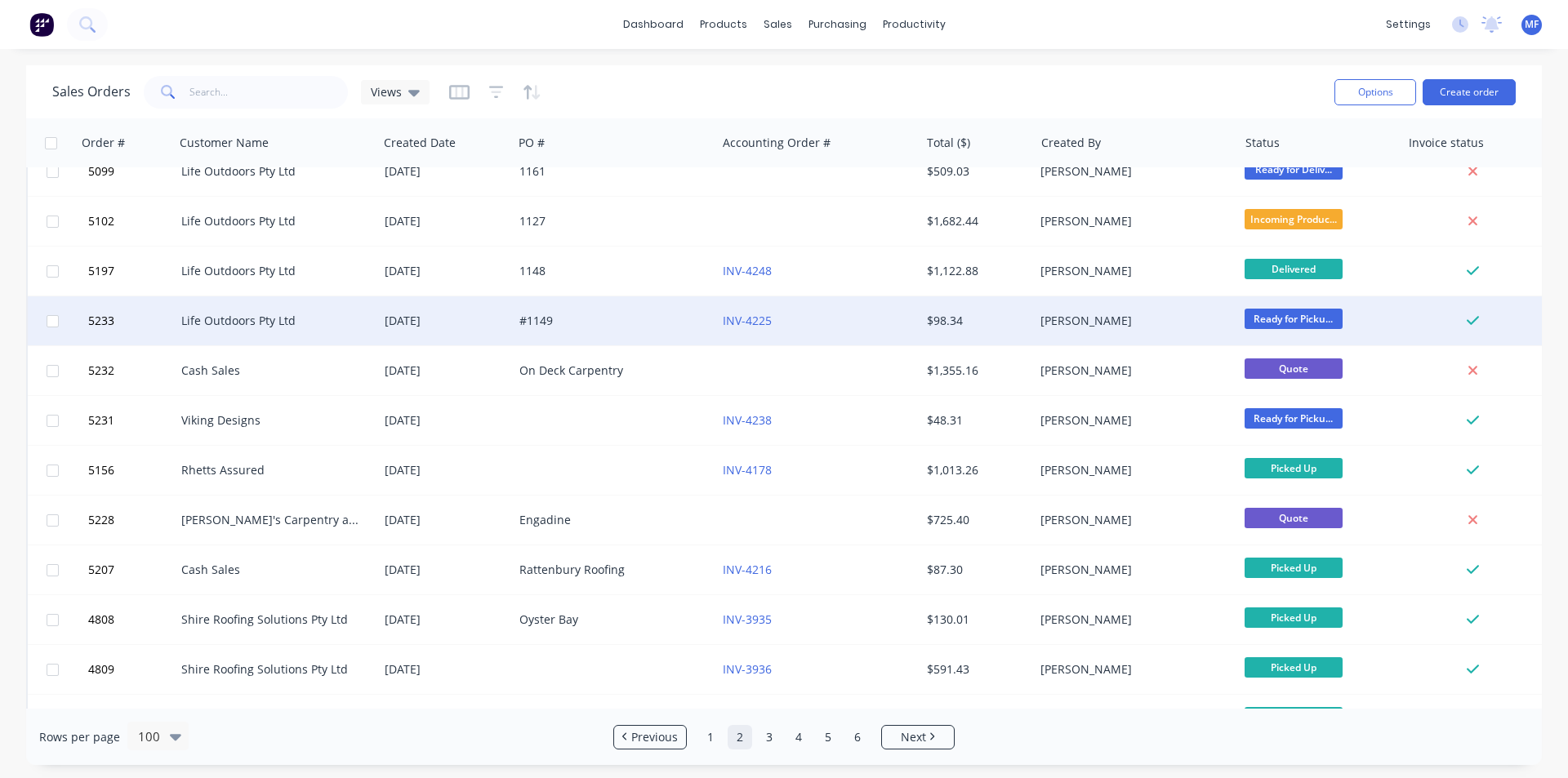
scroll to position [327, 0]
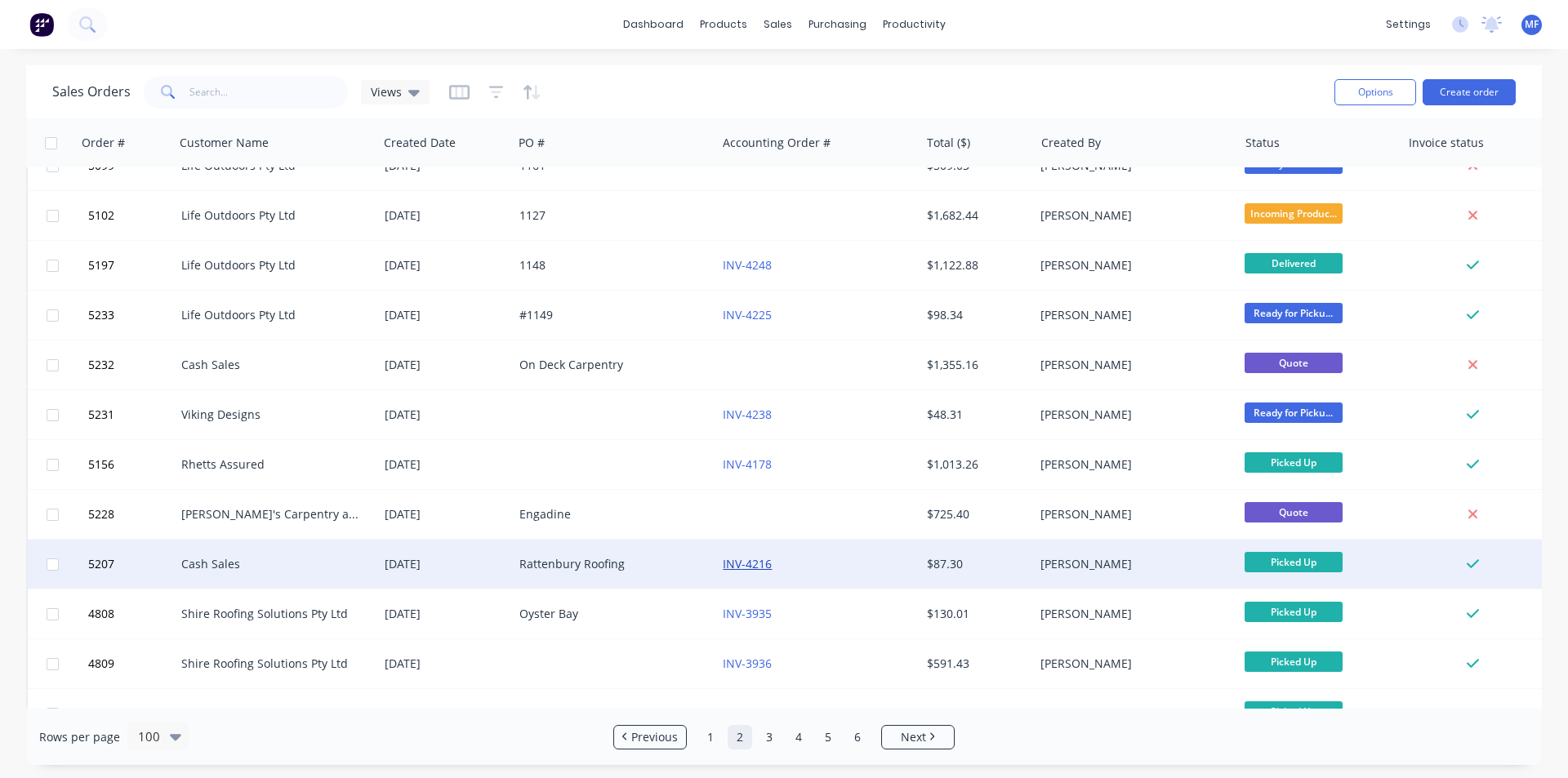
click at [751, 562] on link "INV-4216" at bounding box center [748, 564] width 49 height 16
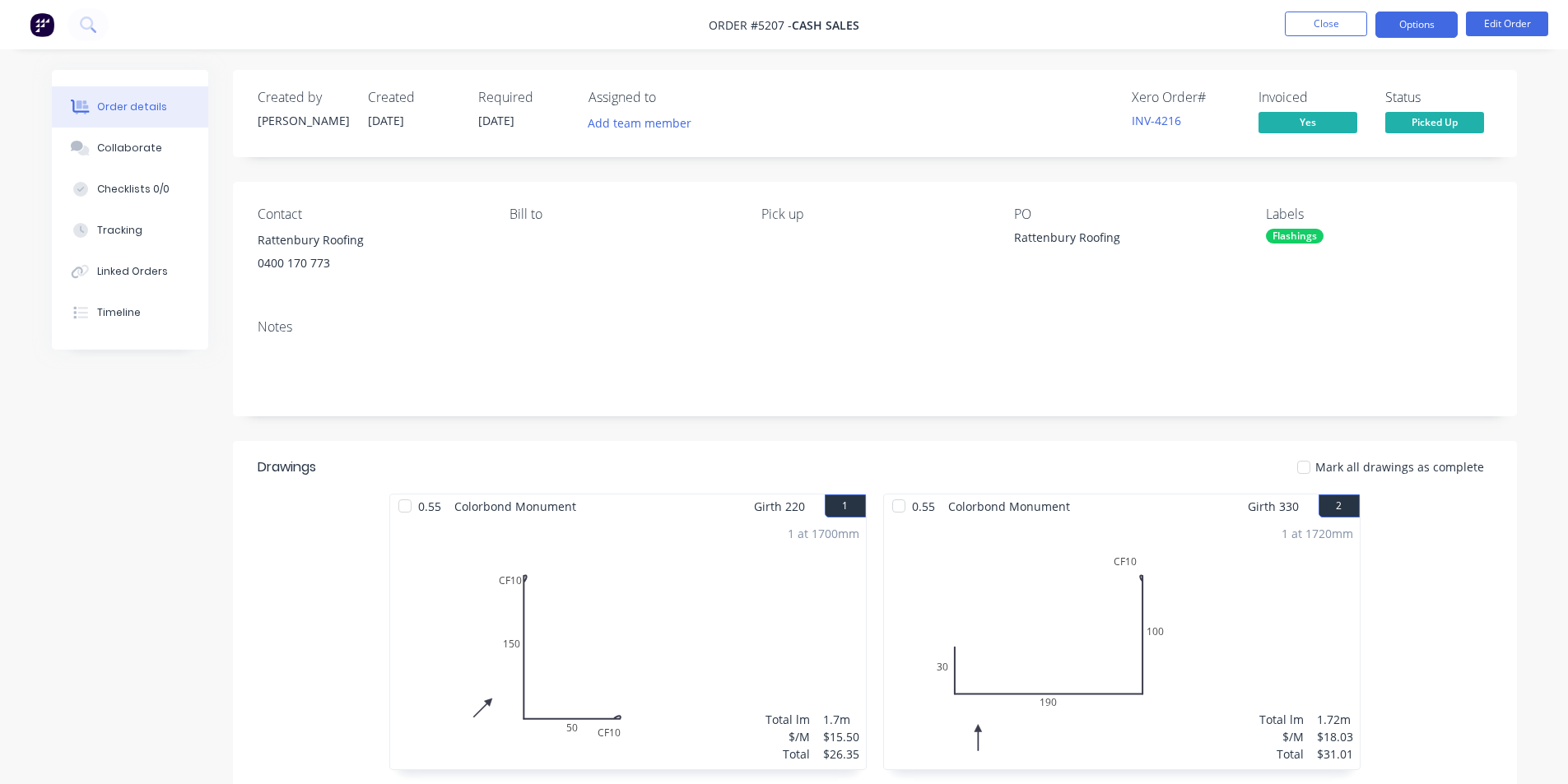
click at [1423, 29] on button "Options" at bounding box center [1417, 25] width 82 height 27
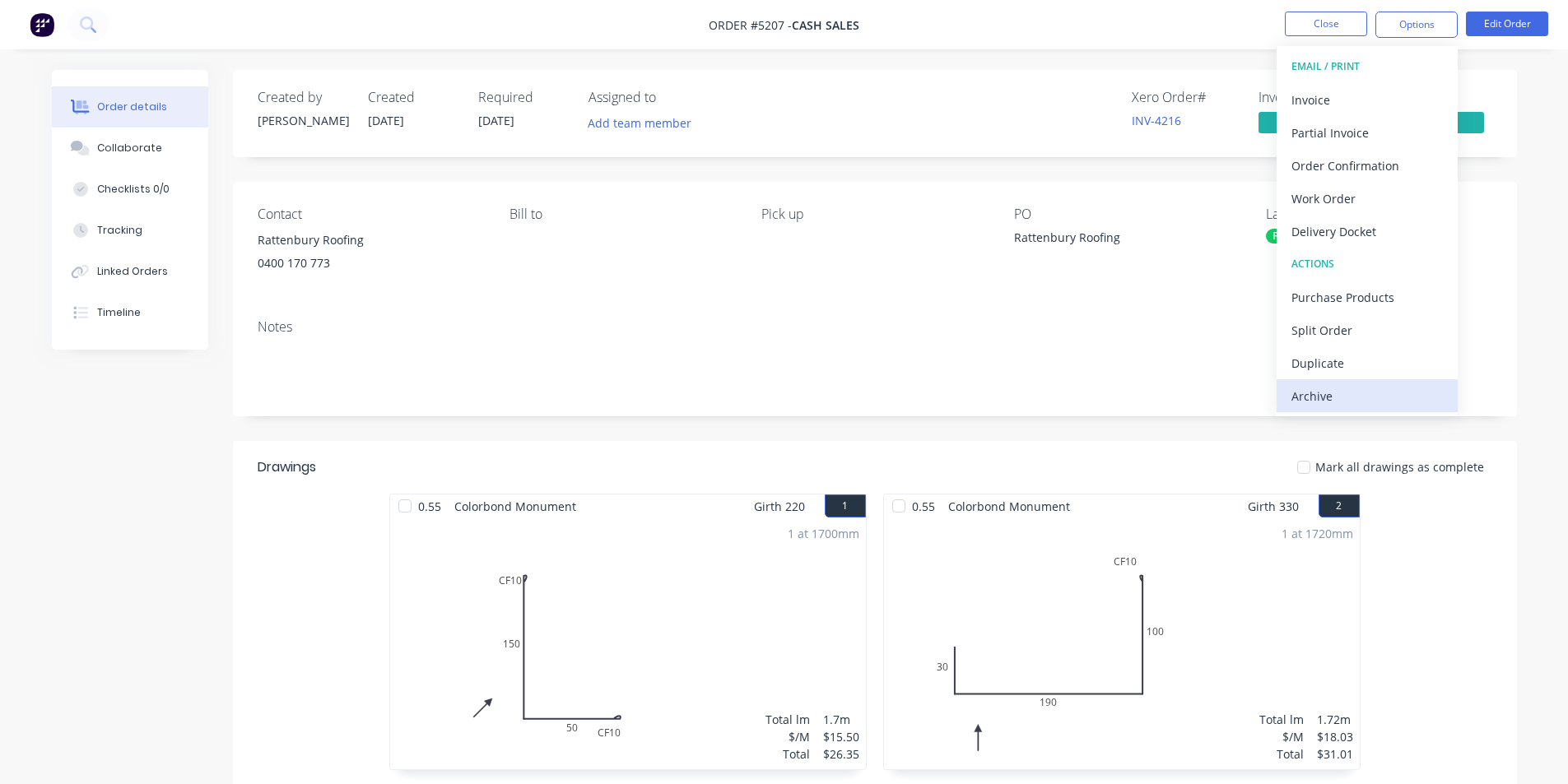
click at [1337, 394] on div "Archive" at bounding box center [1367, 396] width 151 height 24
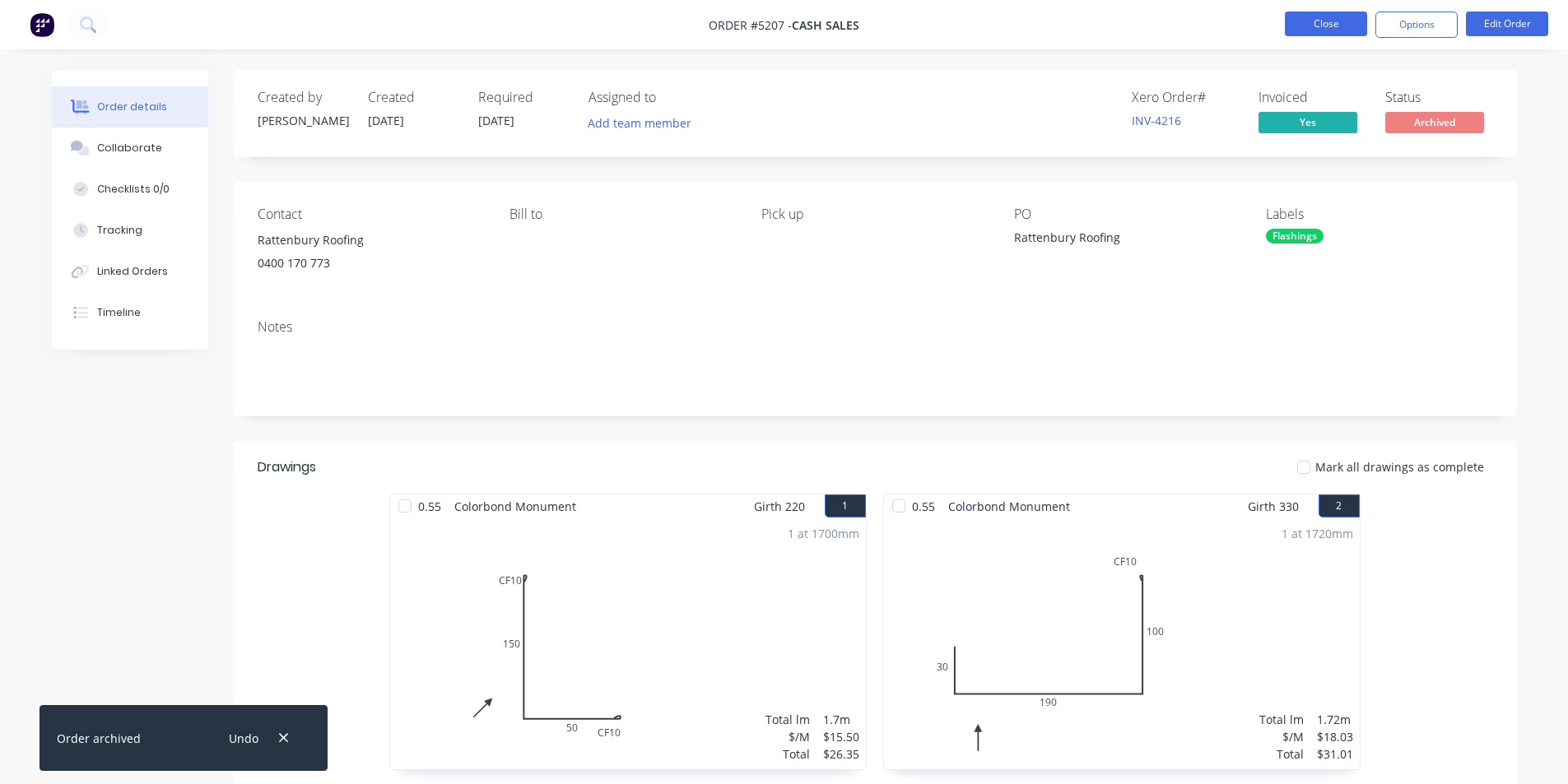
click at [1332, 27] on button "Close" at bounding box center [1326, 24] width 82 height 25
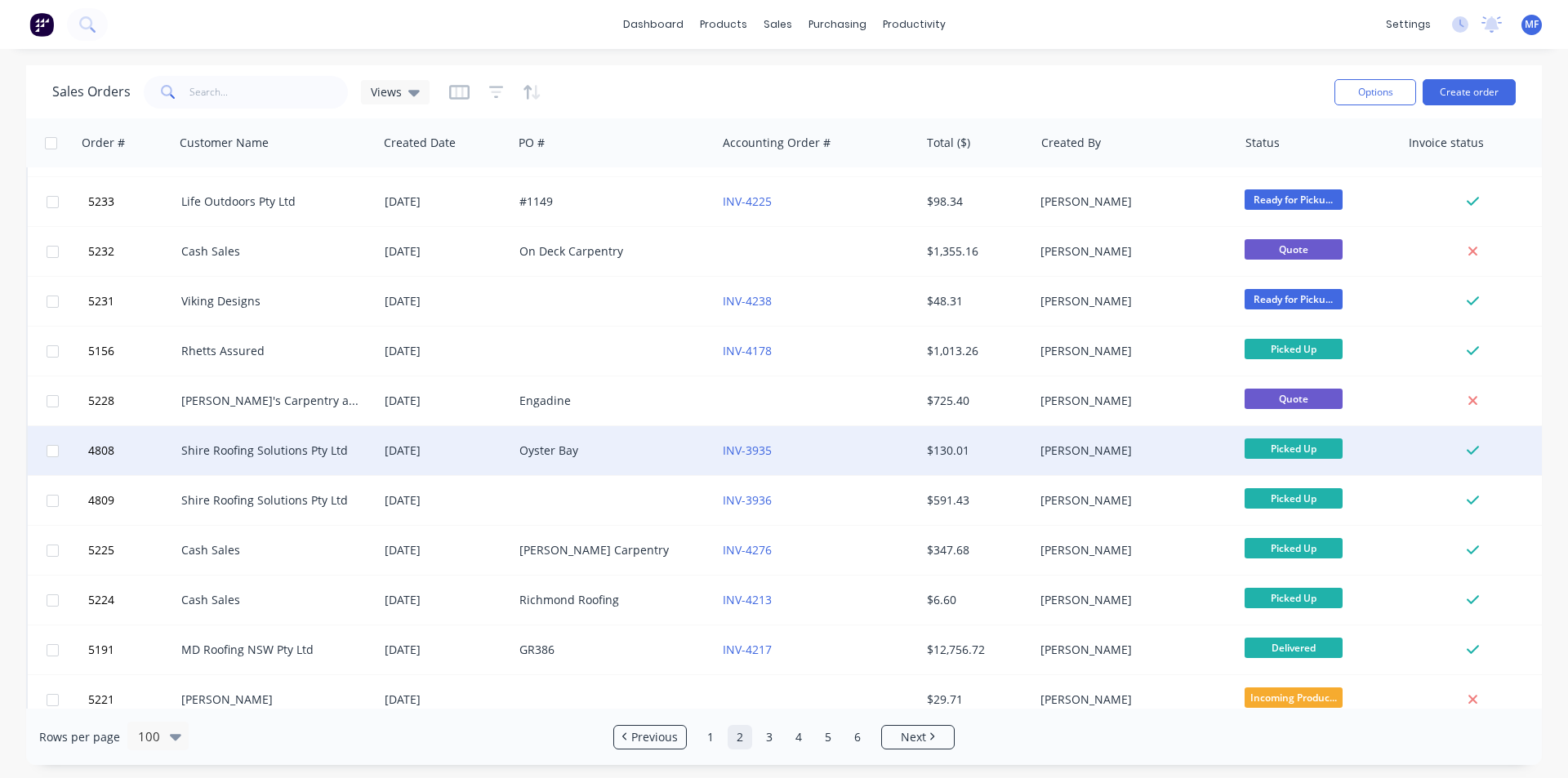
scroll to position [572, 0]
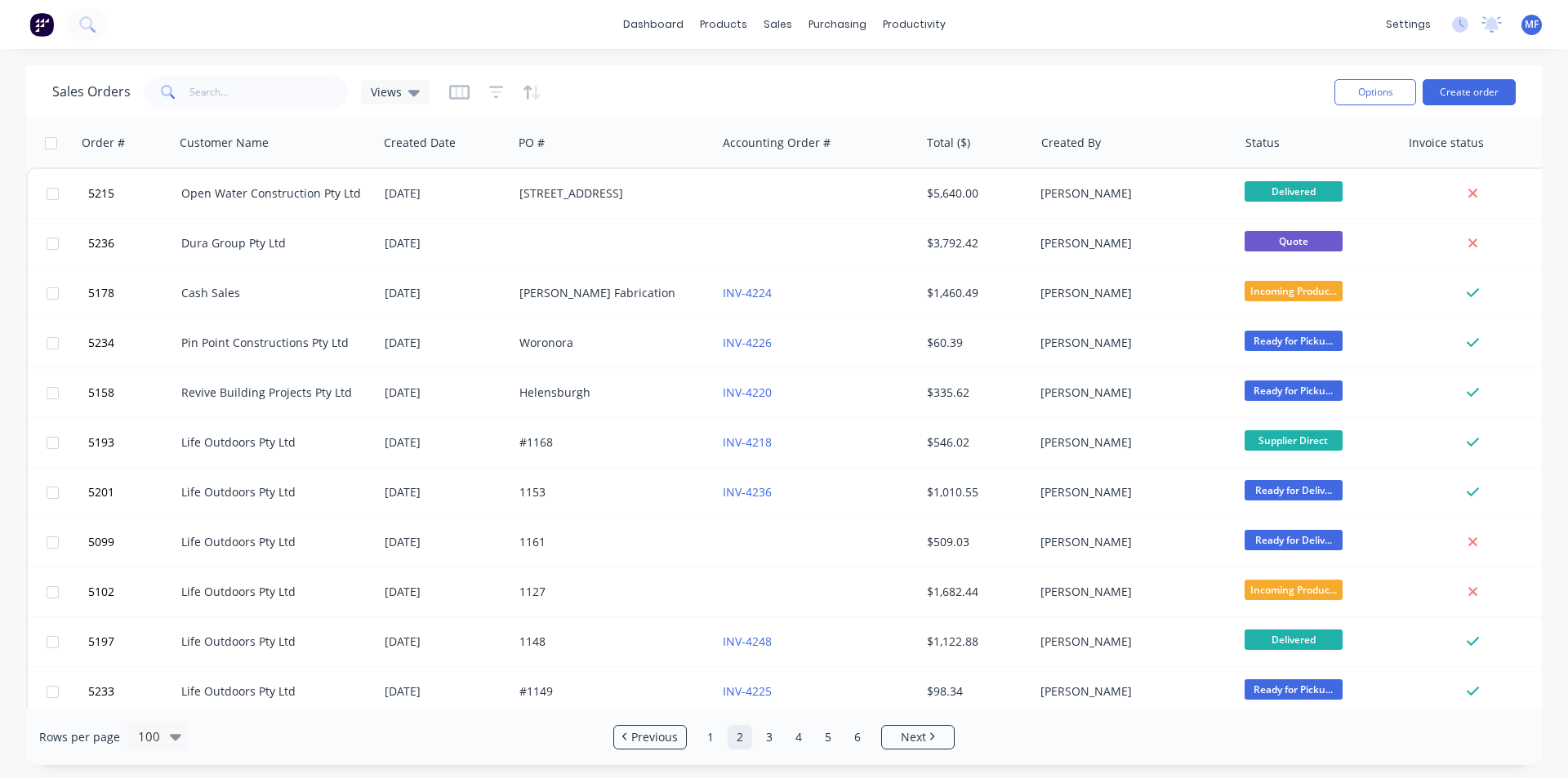
scroll to position [572, 0]
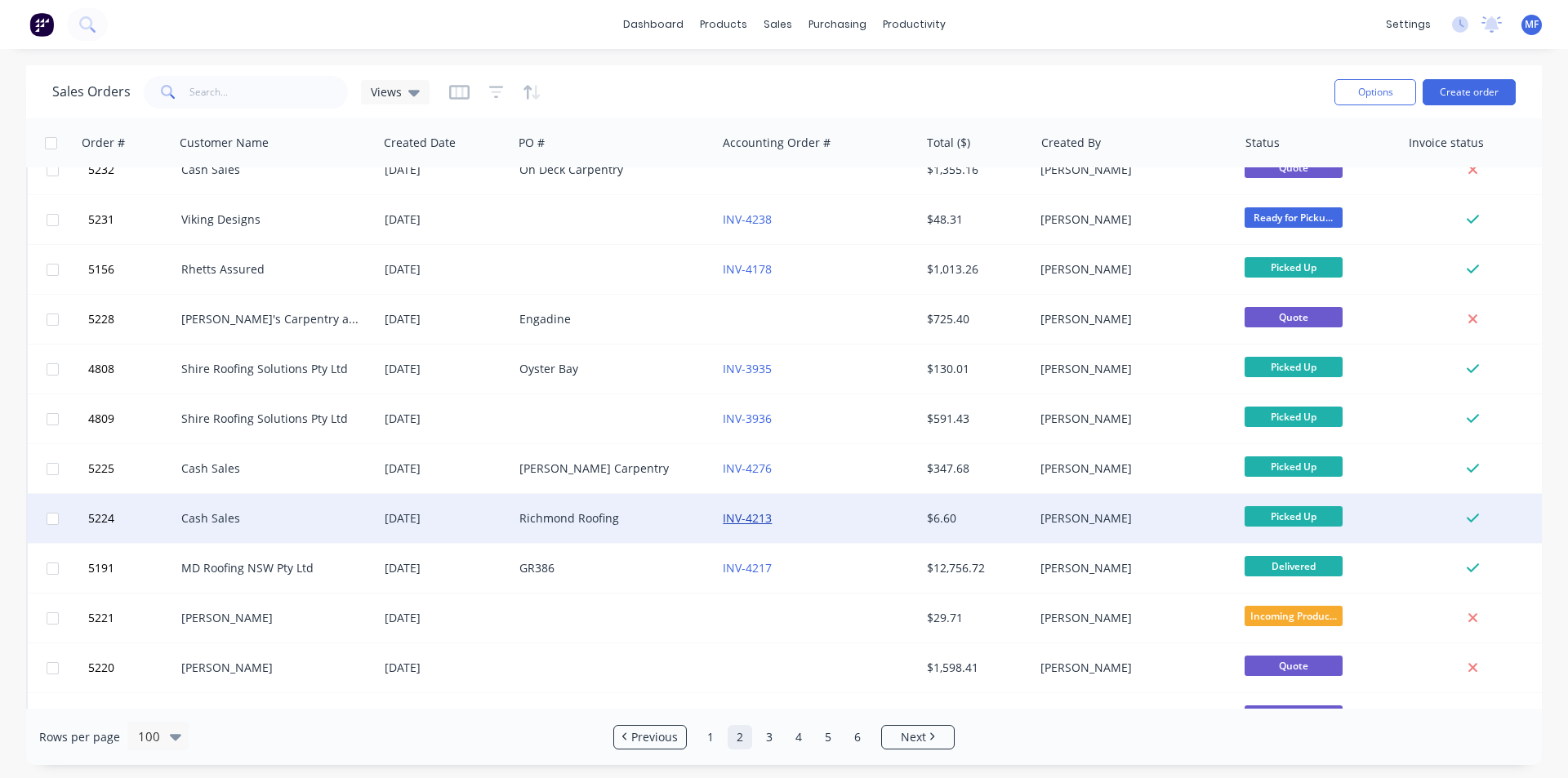
click at [756, 519] on link "INV-4213" at bounding box center [748, 518] width 49 height 16
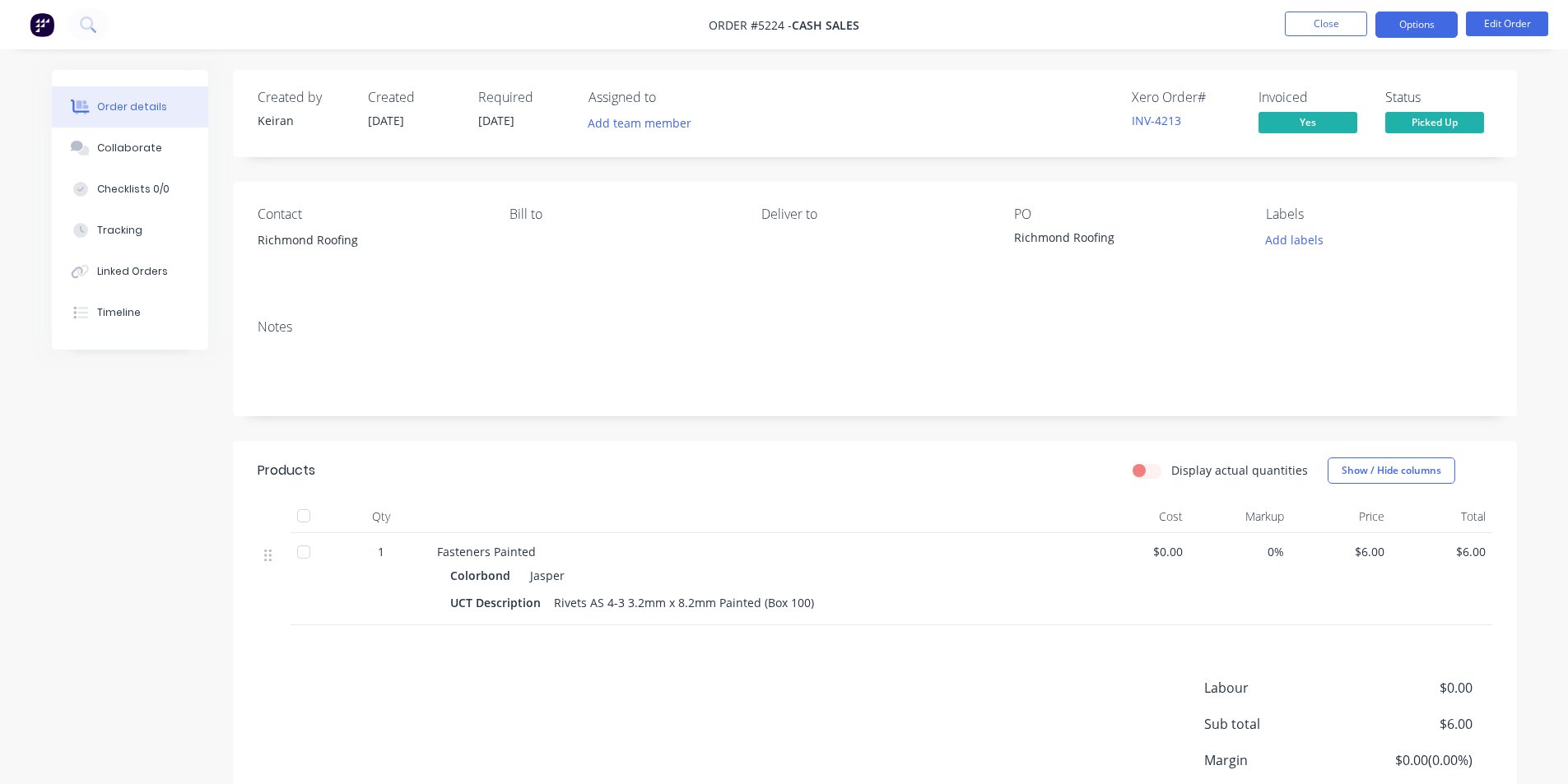
click at [1408, 14] on button "Options" at bounding box center [1417, 25] width 82 height 27
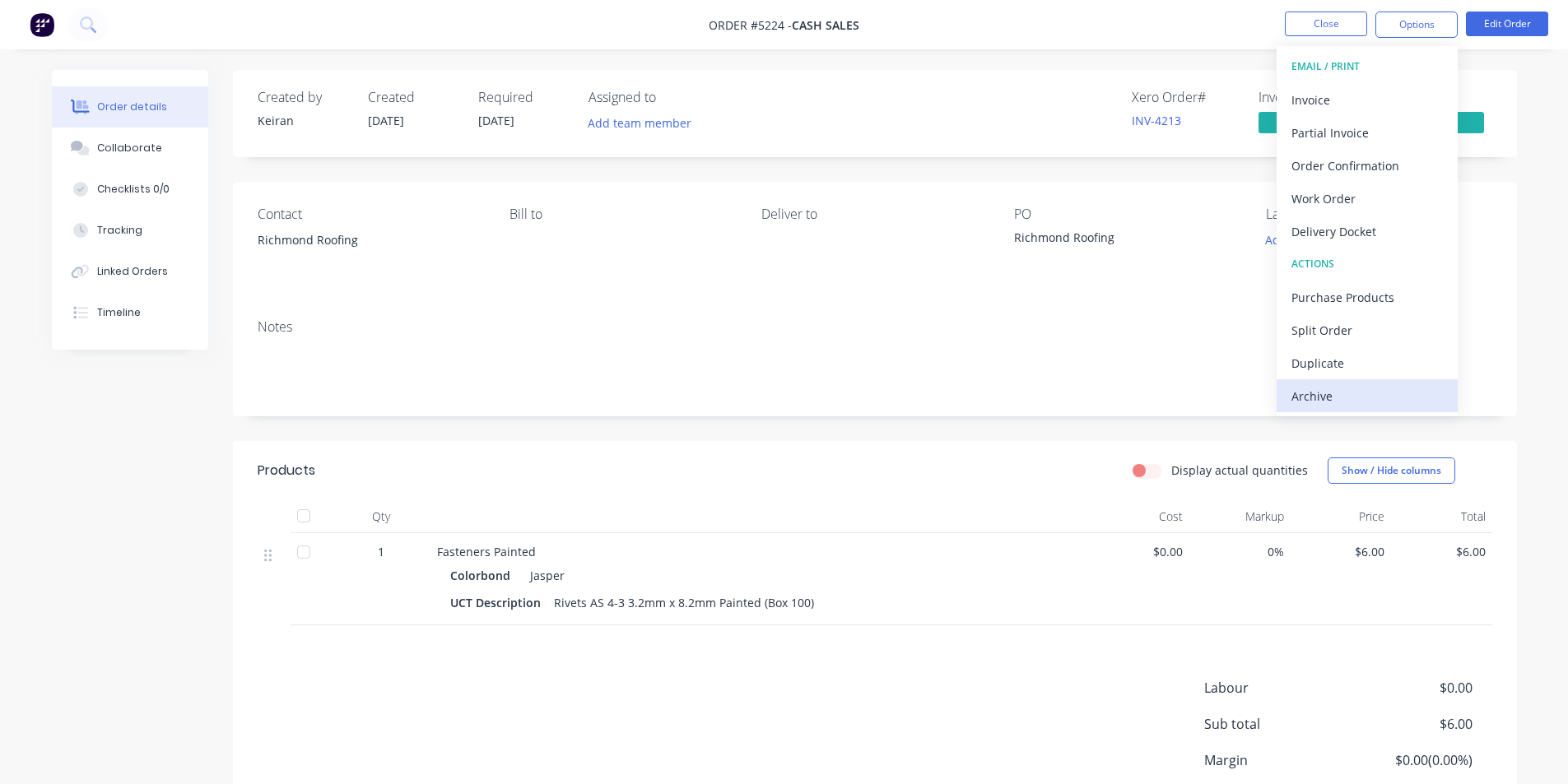
click at [1336, 399] on div "Archive" at bounding box center [1367, 396] width 151 height 24
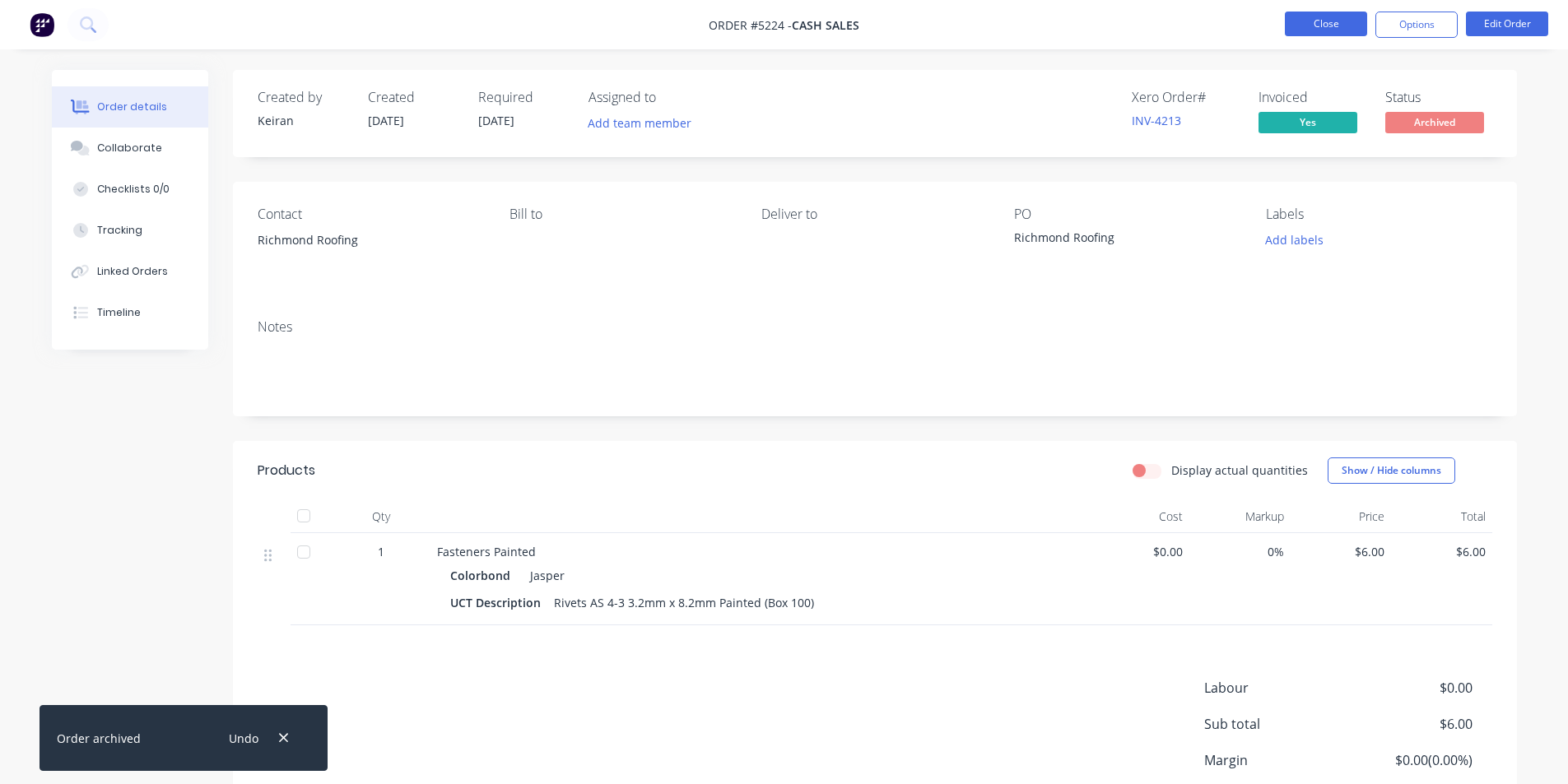
click at [1332, 22] on button "Close" at bounding box center [1326, 24] width 82 height 25
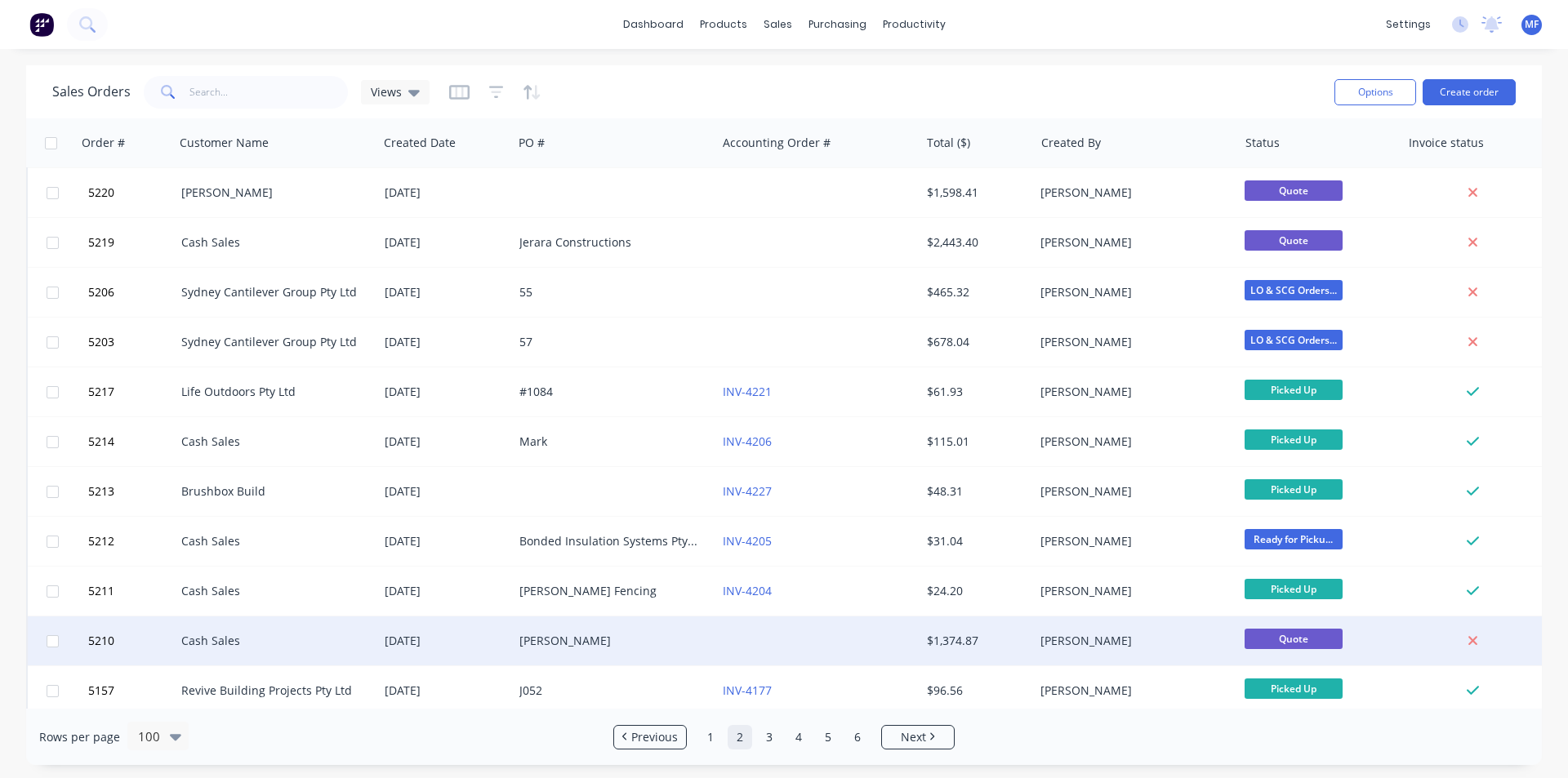
scroll to position [1307, 0]
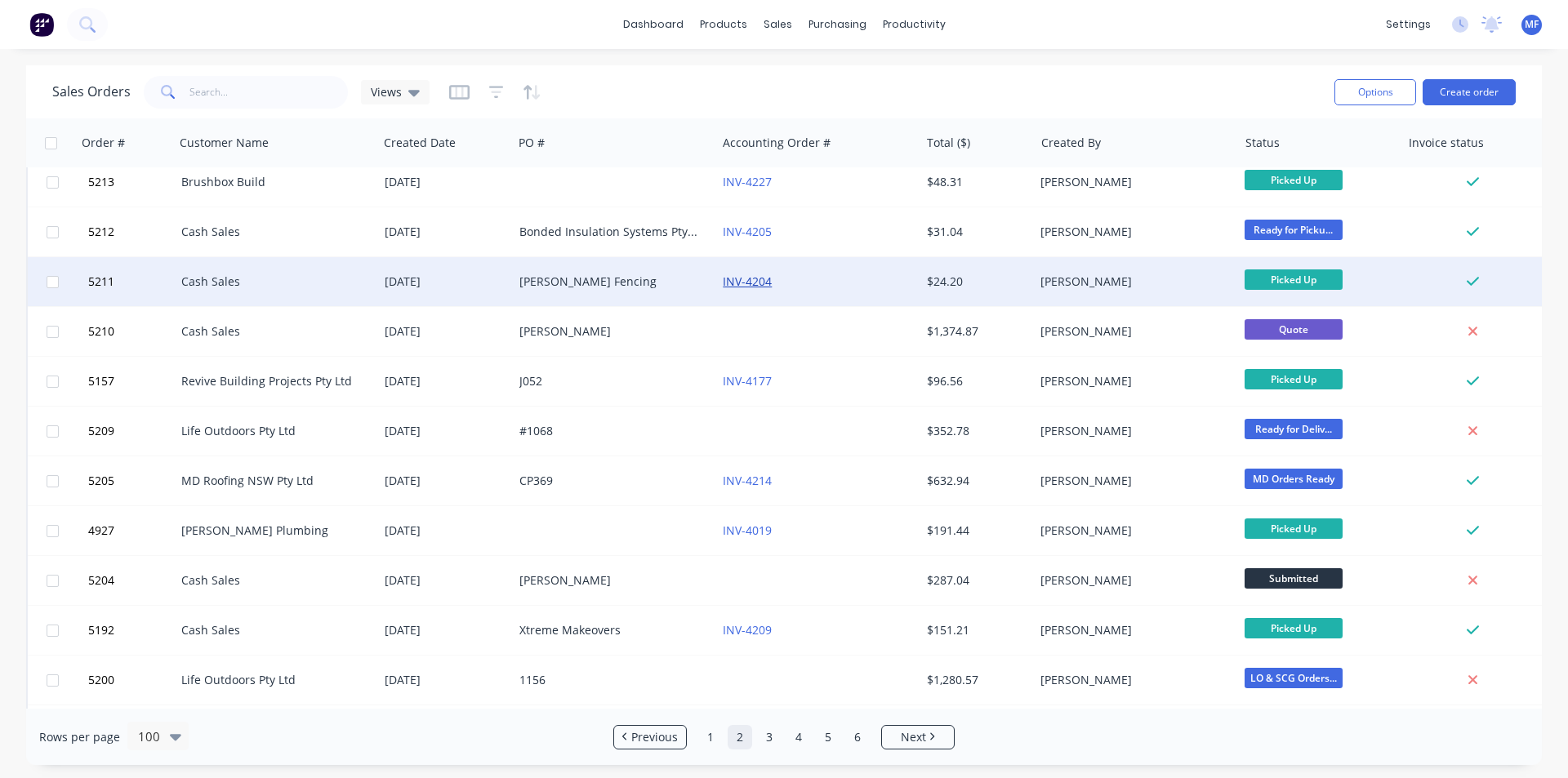
click at [751, 278] on link "INV-4204" at bounding box center [748, 282] width 49 height 16
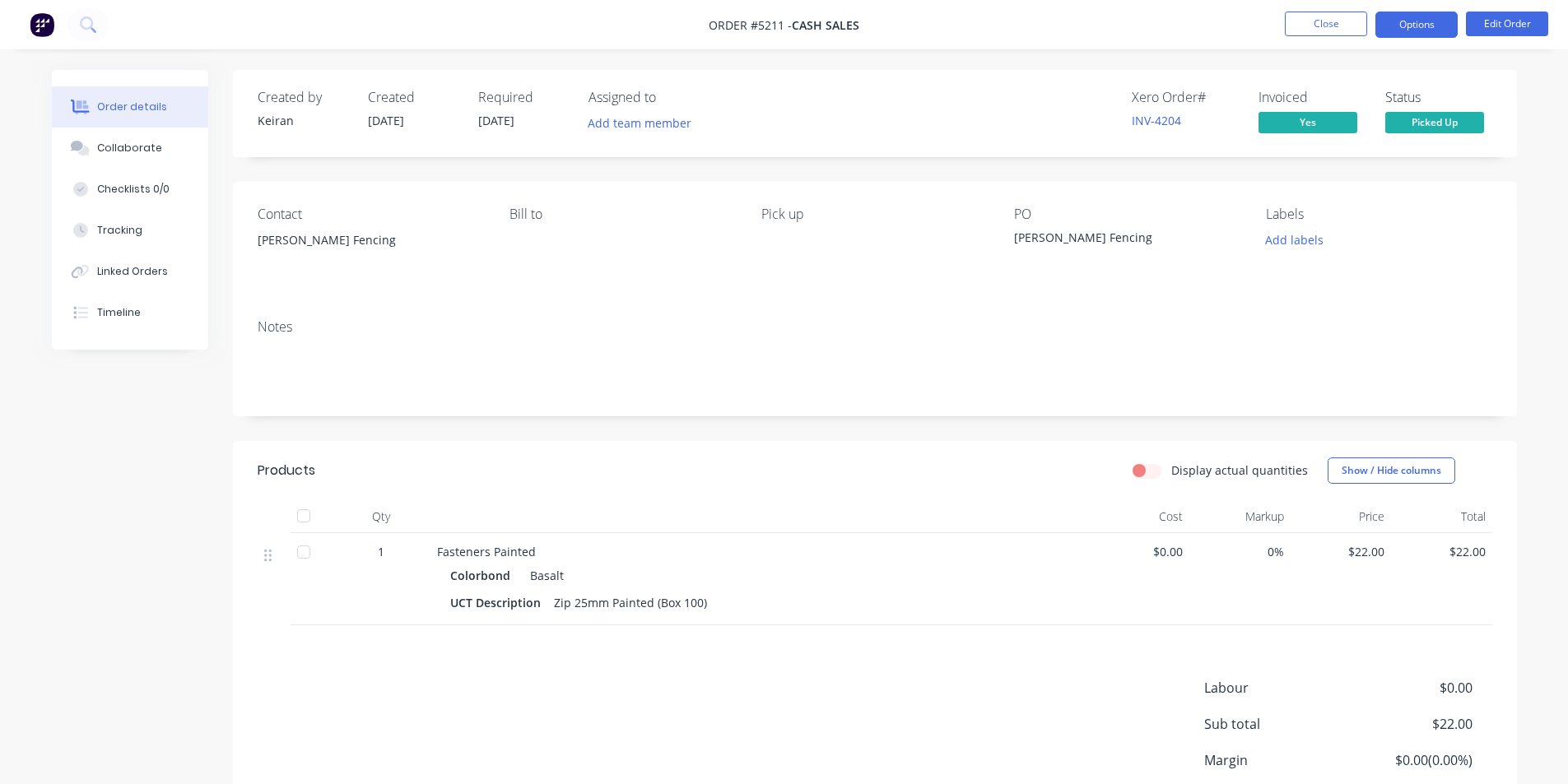
click at [1423, 29] on button "Options" at bounding box center [1417, 25] width 82 height 27
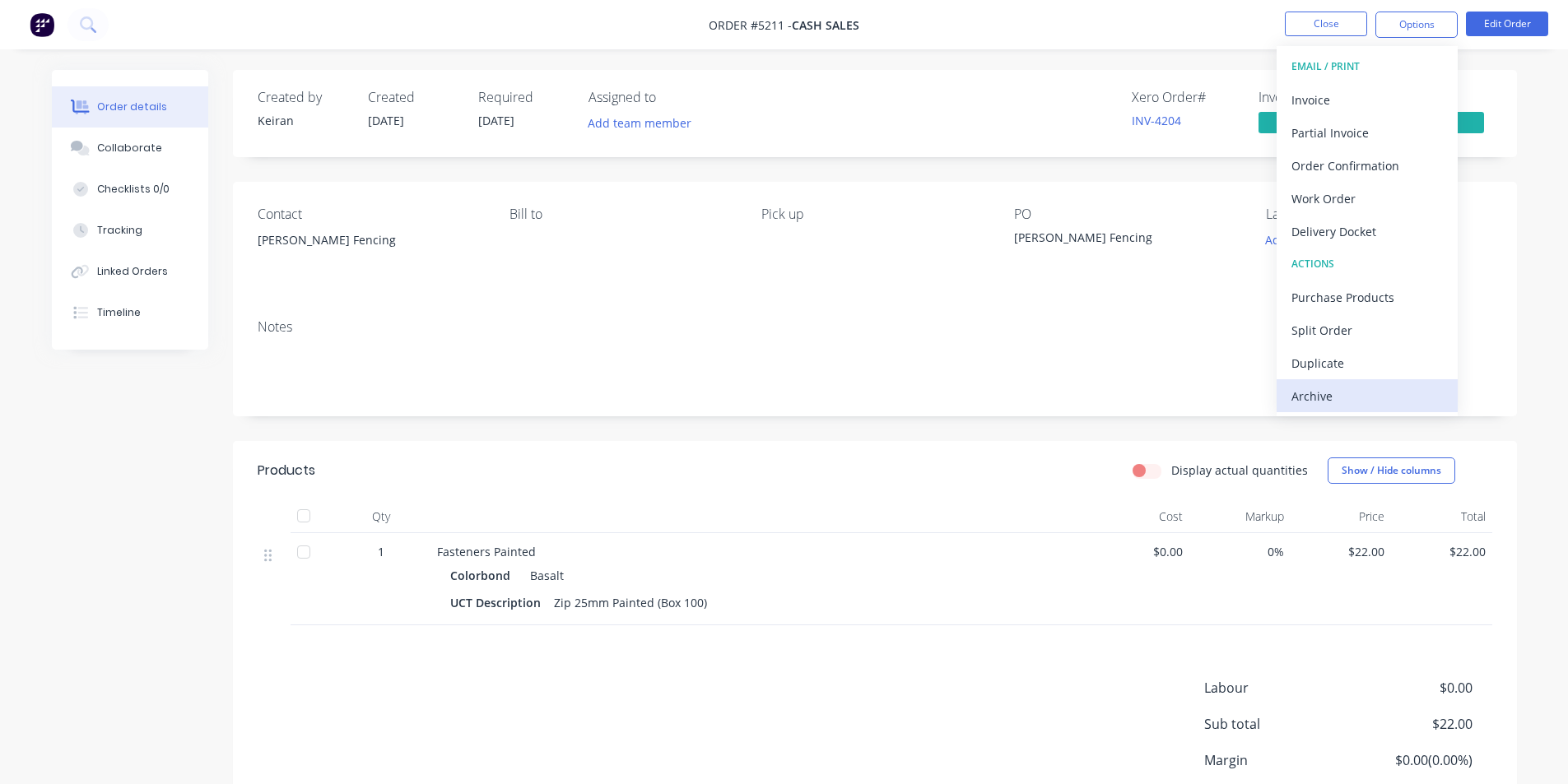
click at [1370, 405] on div "Archive" at bounding box center [1367, 396] width 151 height 24
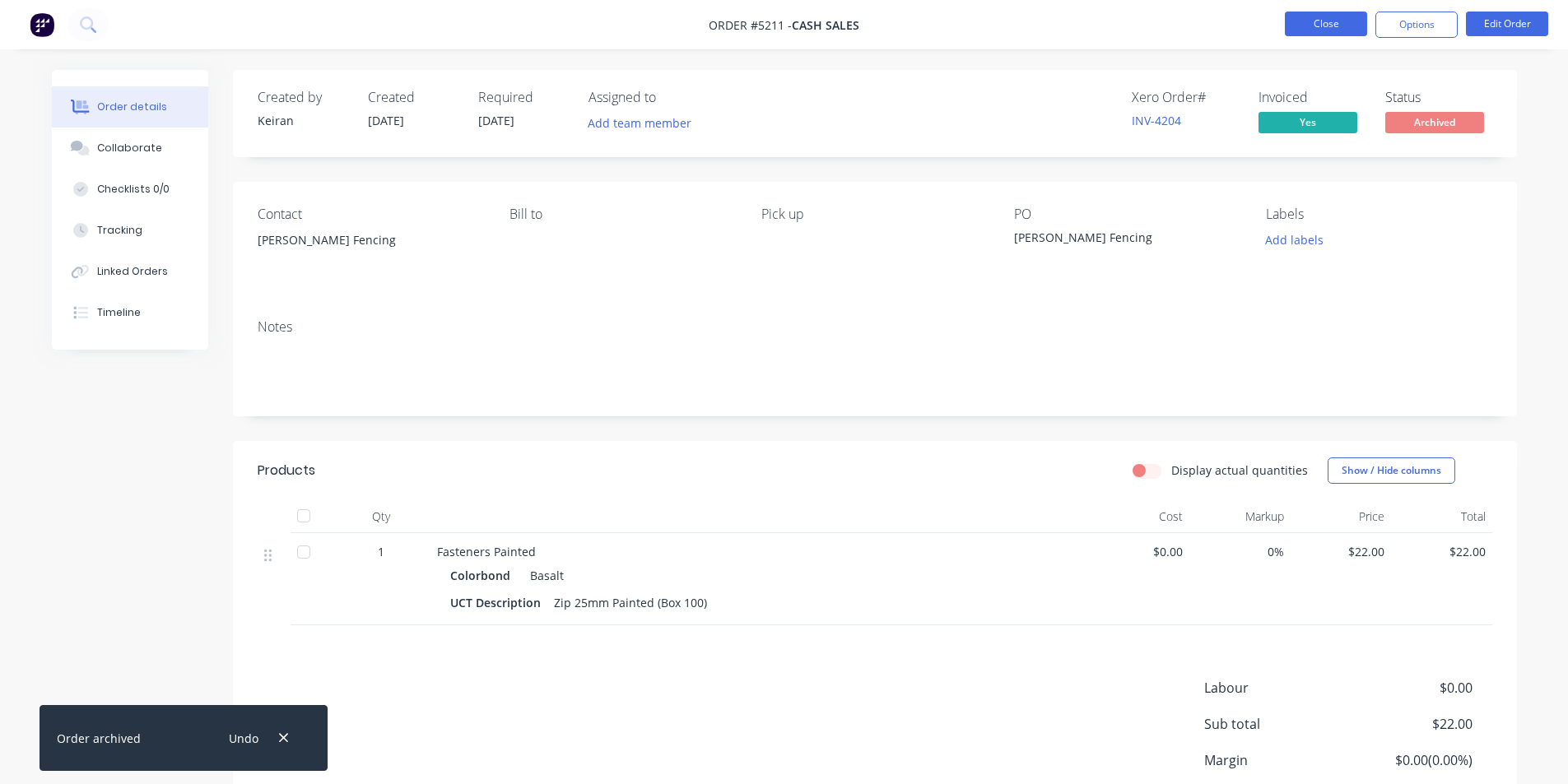
click at [1306, 22] on button "Close" at bounding box center [1326, 24] width 82 height 25
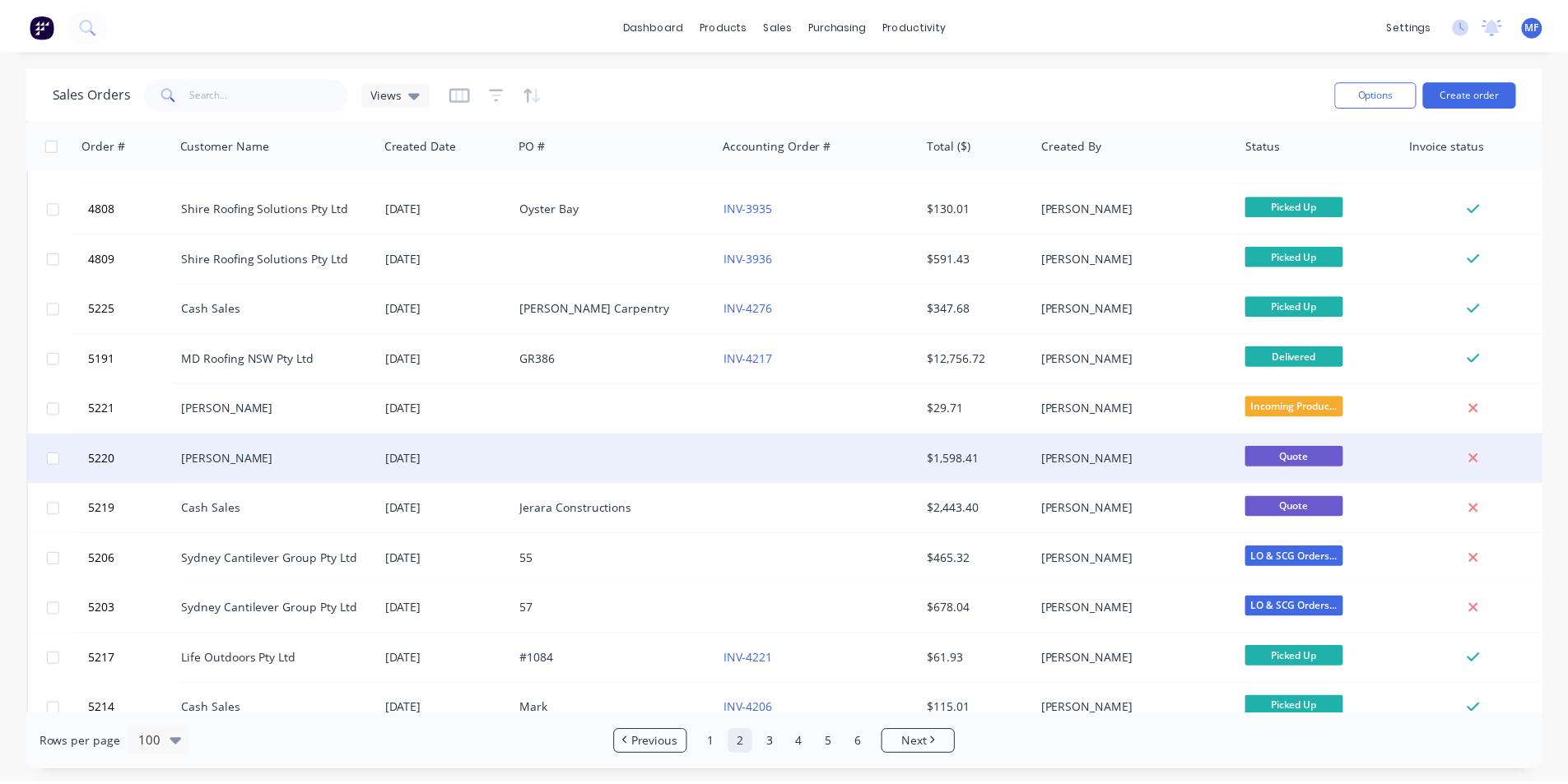
scroll to position [823, 0]
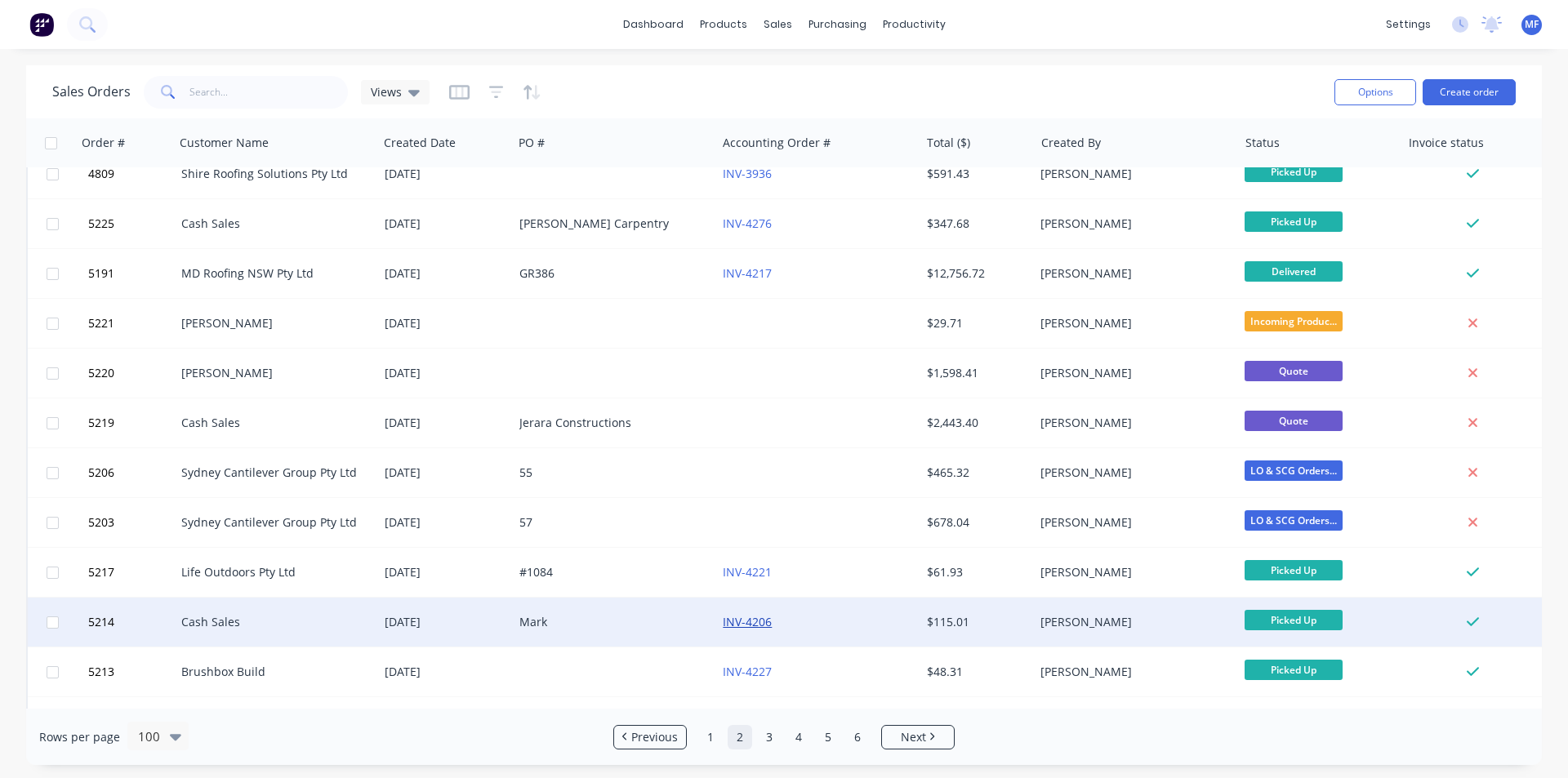
click at [752, 615] on link "INV-4206" at bounding box center [748, 622] width 49 height 16
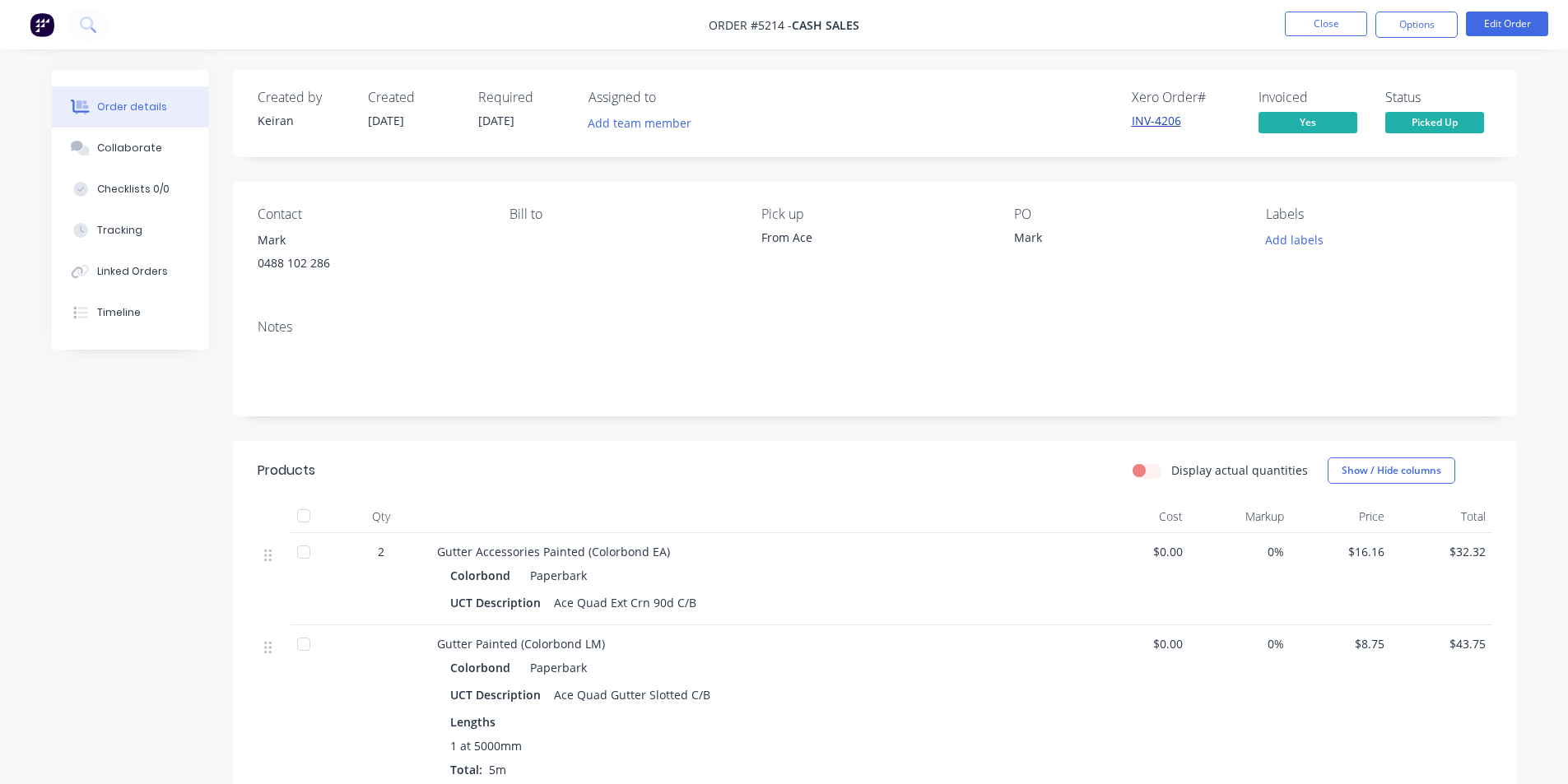
click at [1166, 123] on link "INV-4206" at bounding box center [1157, 120] width 50 height 16
click at [1428, 27] on button "Options" at bounding box center [1417, 25] width 82 height 27
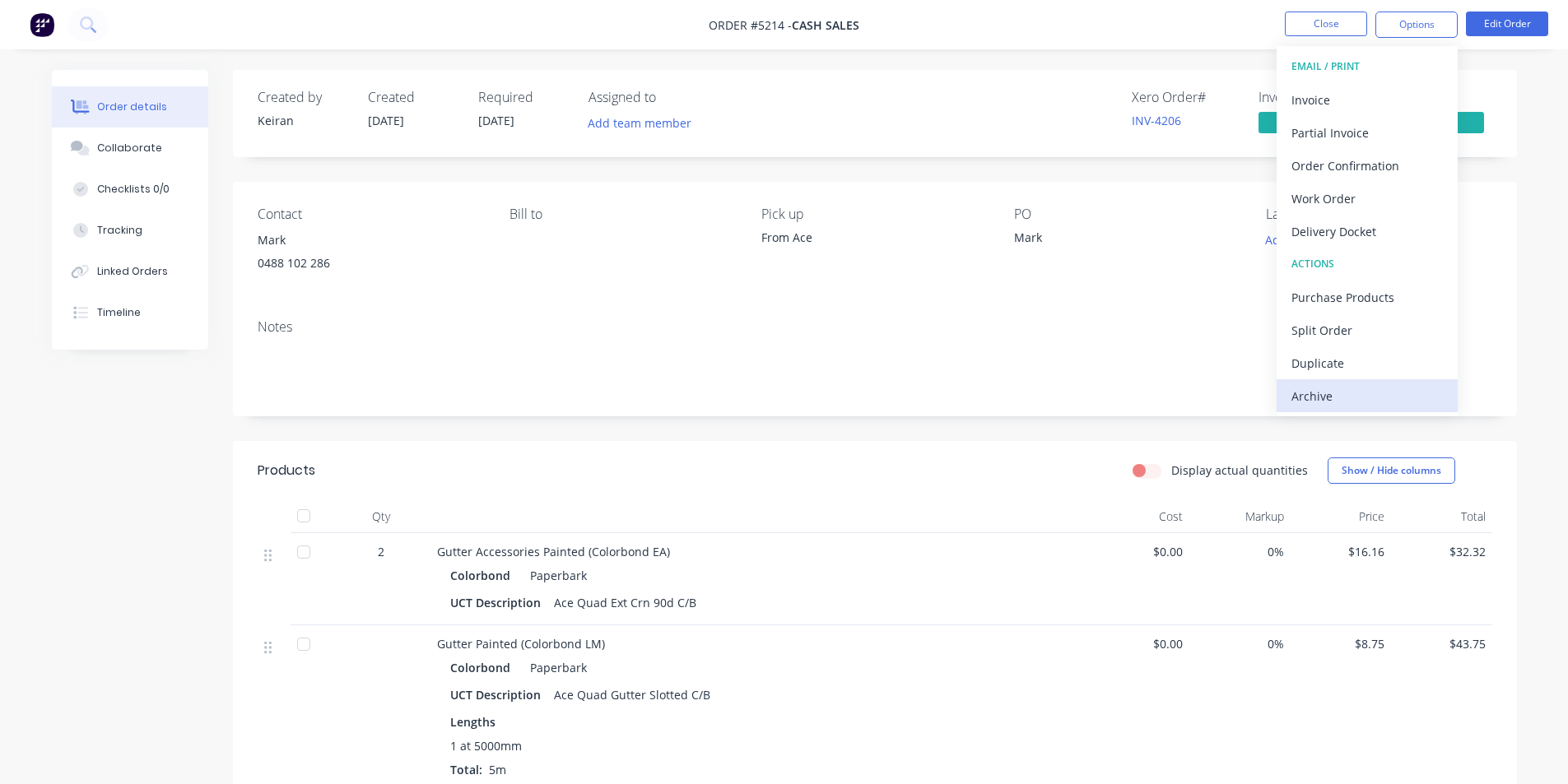
click at [1335, 395] on div "Archive" at bounding box center [1367, 396] width 151 height 24
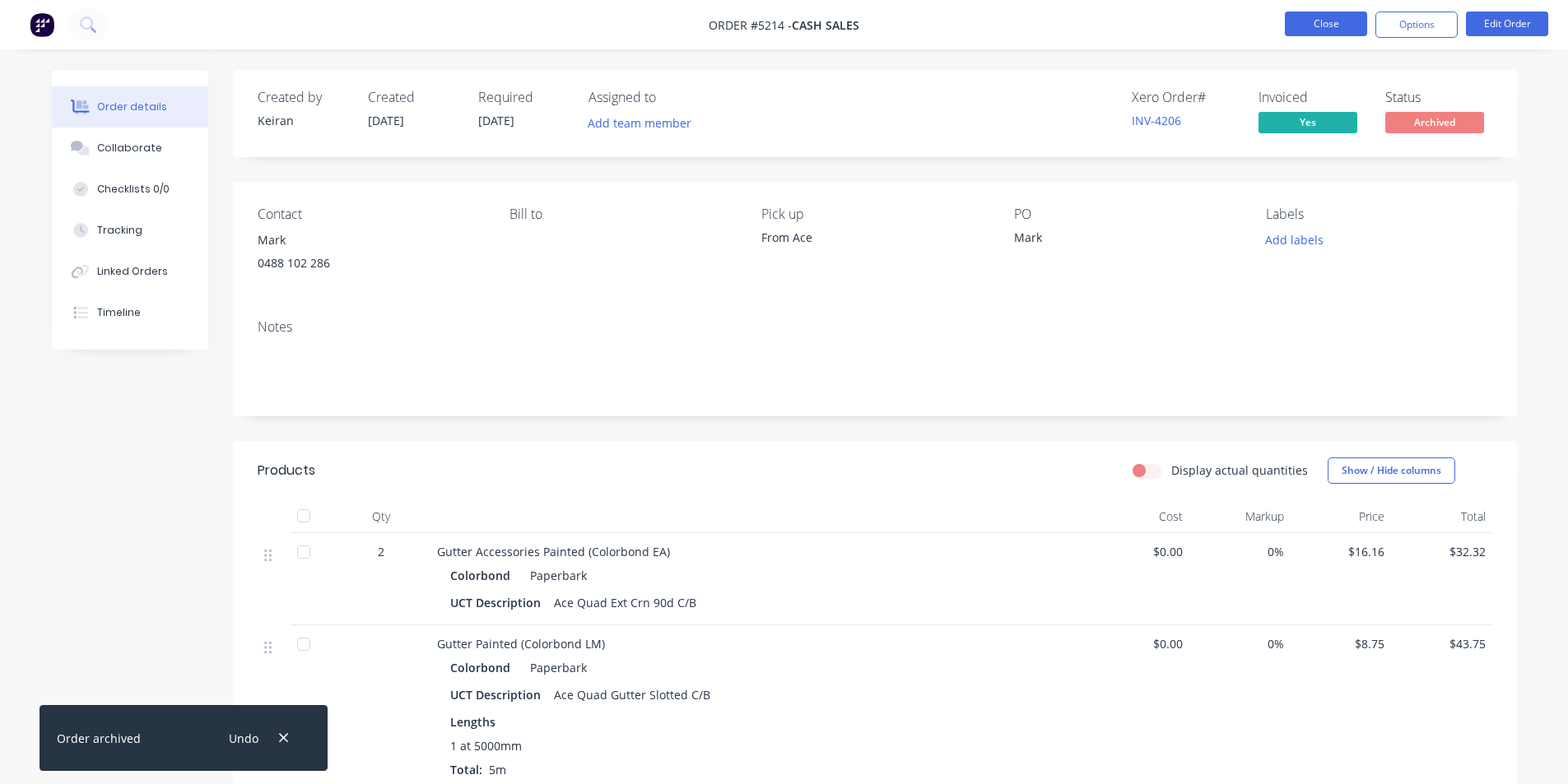
click at [1331, 19] on button "Close" at bounding box center [1326, 24] width 82 height 25
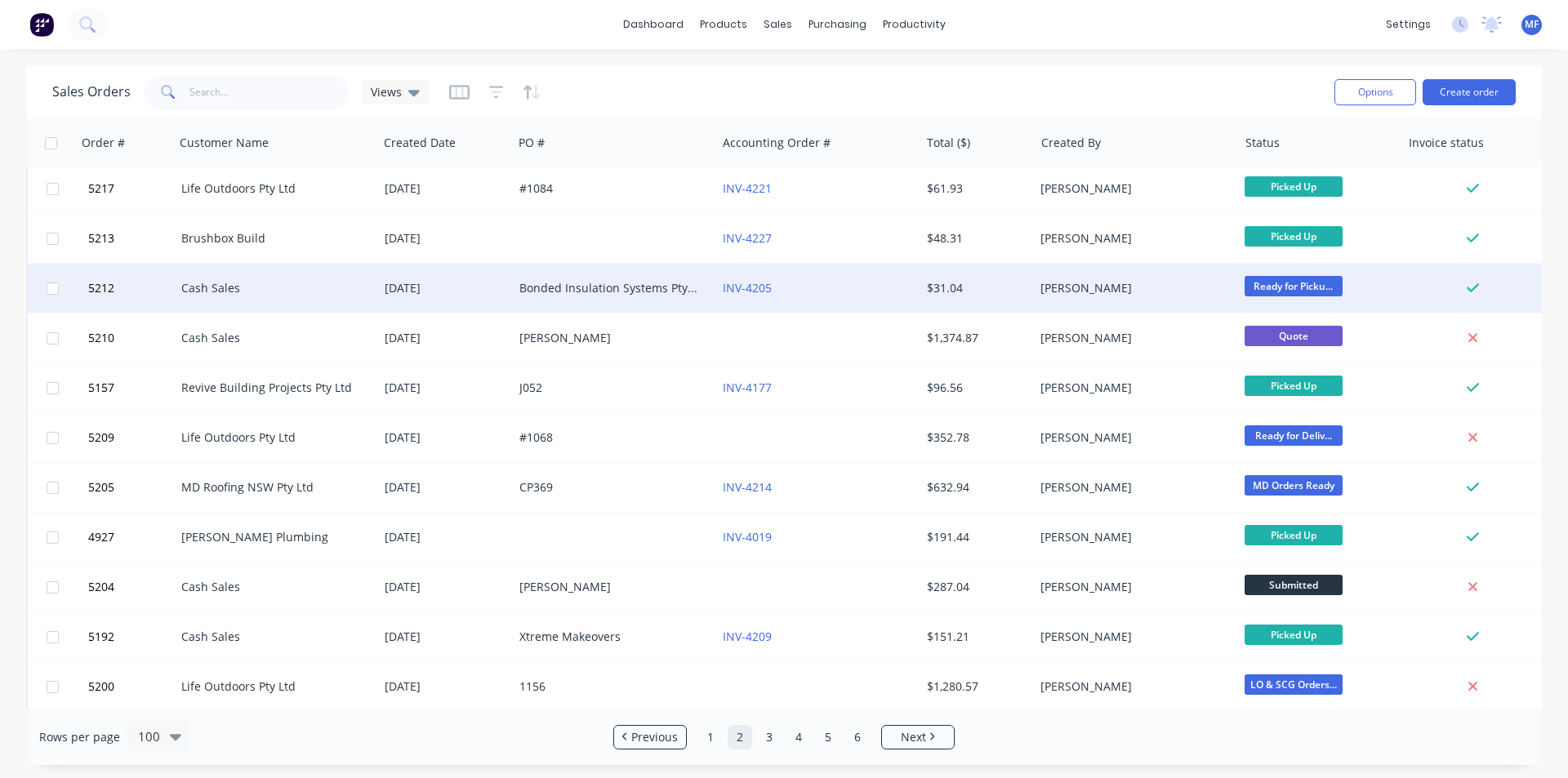
scroll to position [1307, 0]
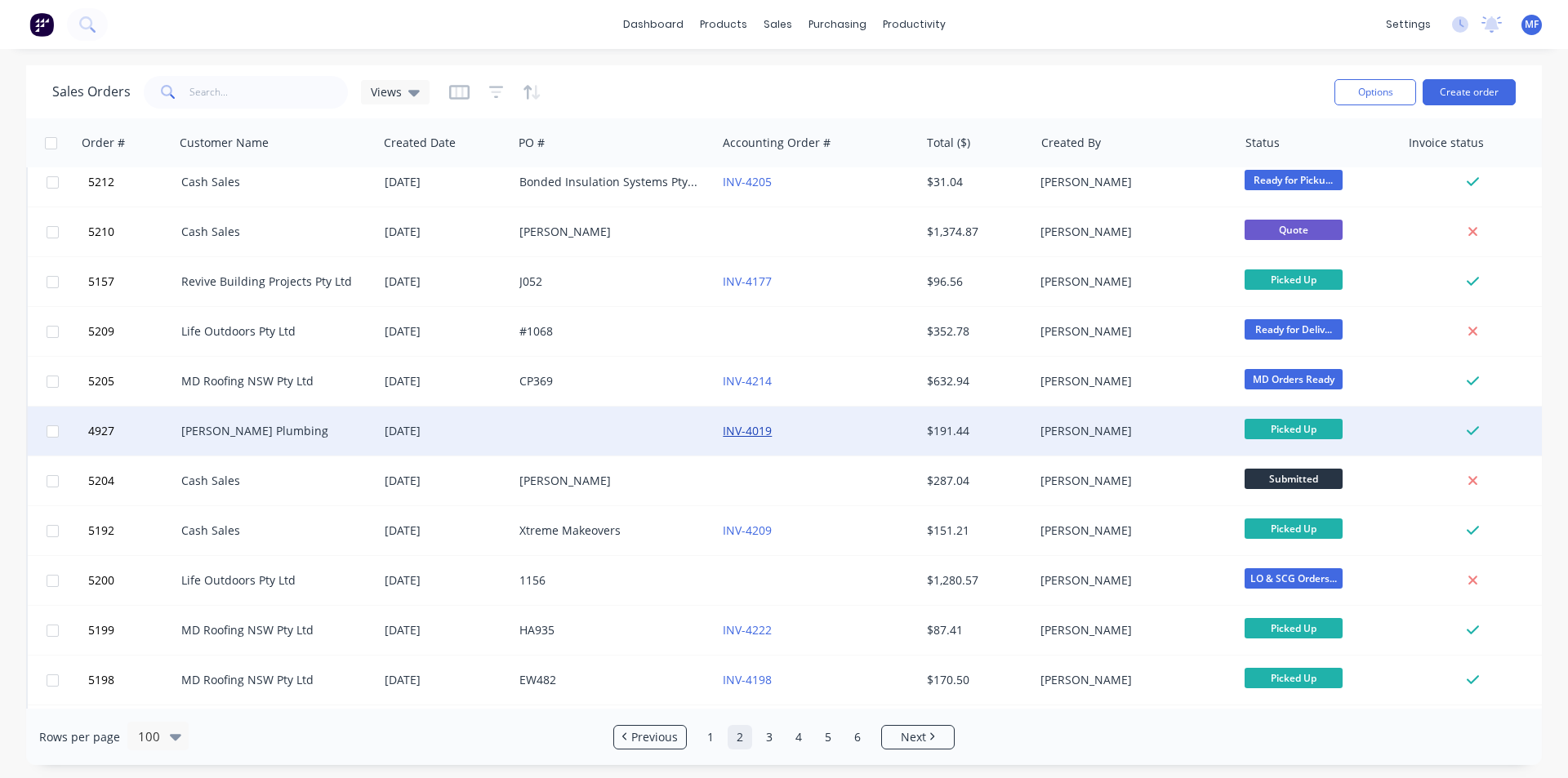
click at [757, 430] on link "INV-4019" at bounding box center [748, 431] width 49 height 16
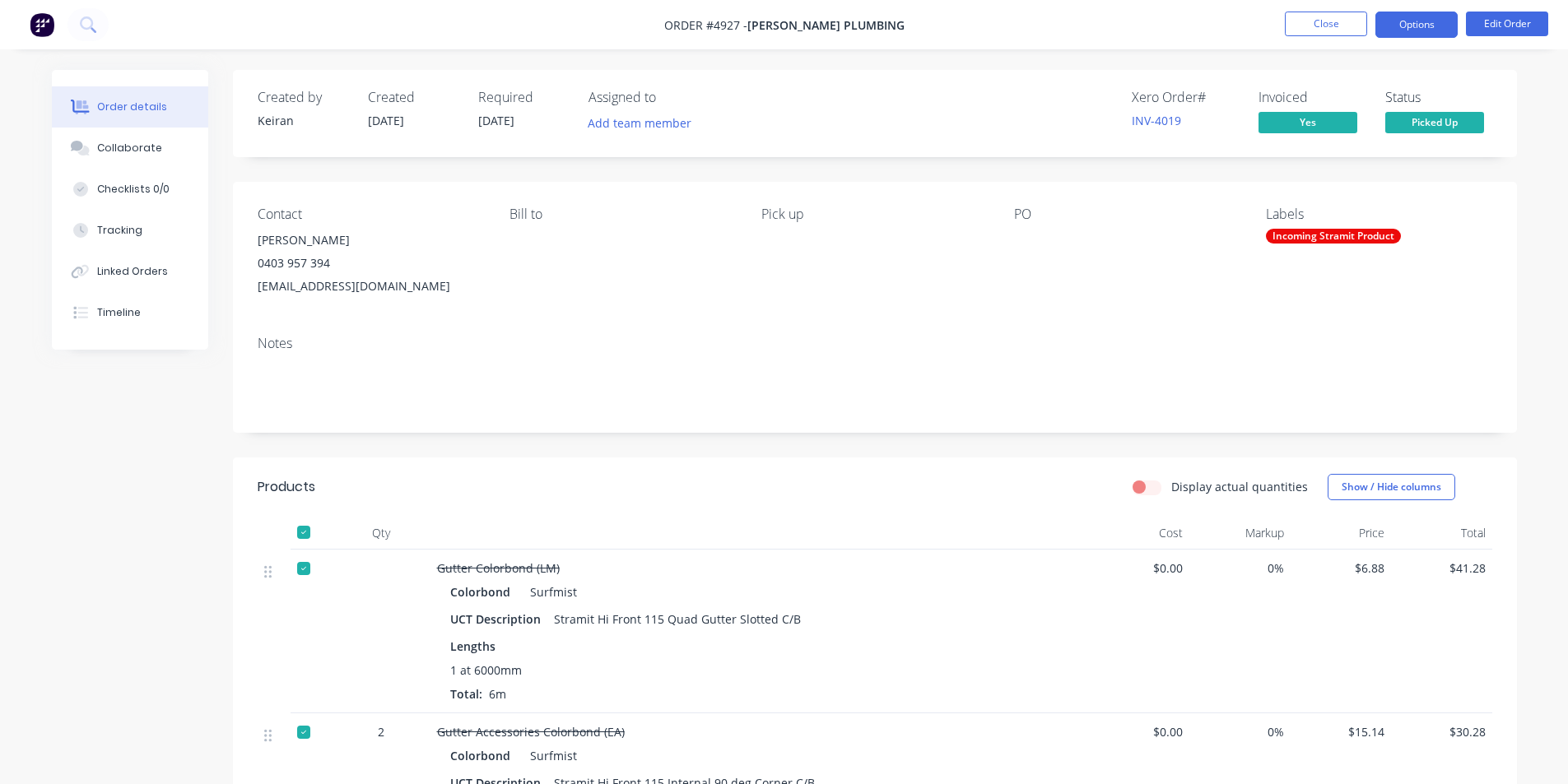
click at [1425, 22] on button "Options" at bounding box center [1417, 25] width 82 height 27
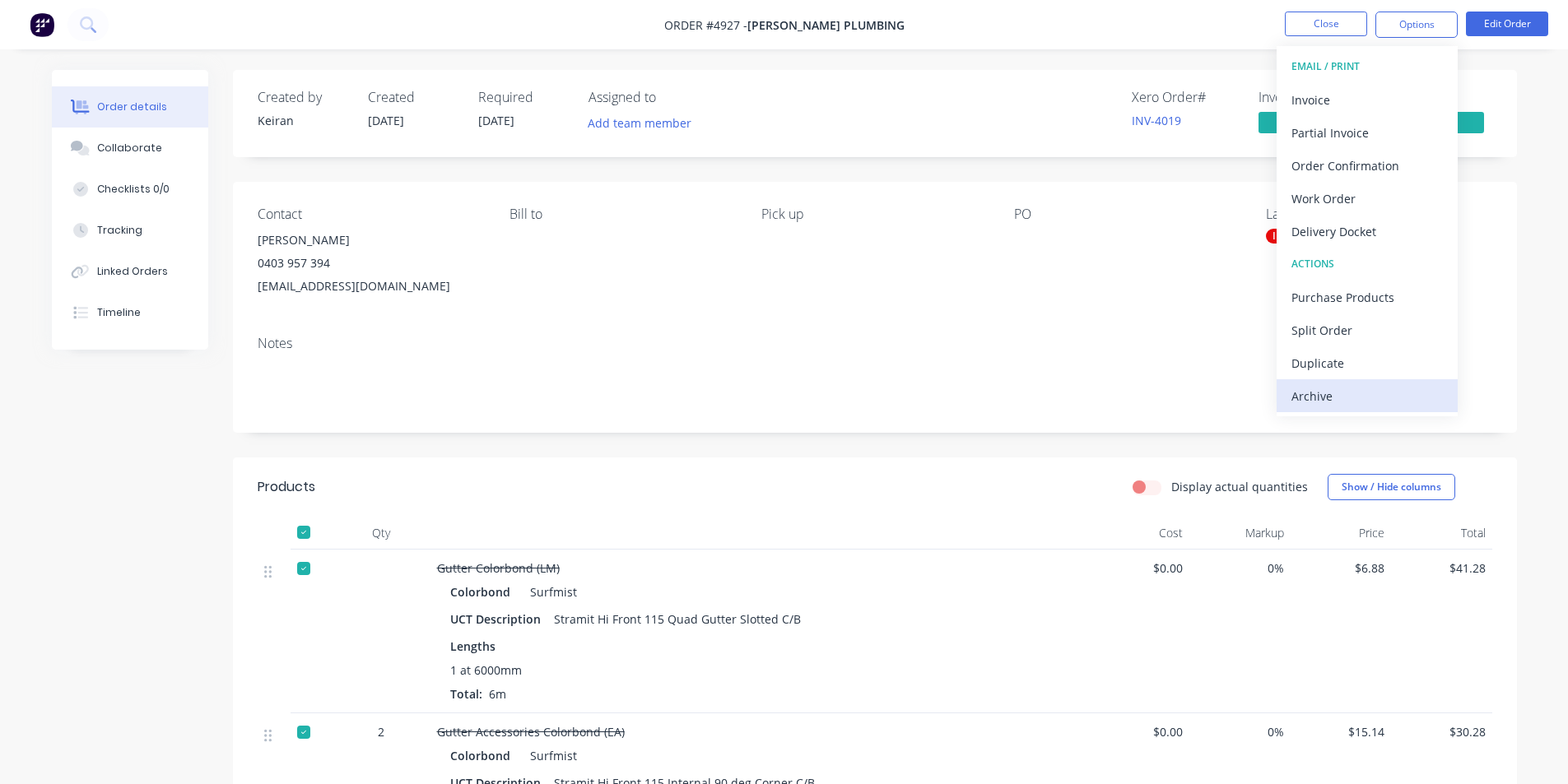
click at [1363, 396] on div "Archive" at bounding box center [1367, 396] width 151 height 24
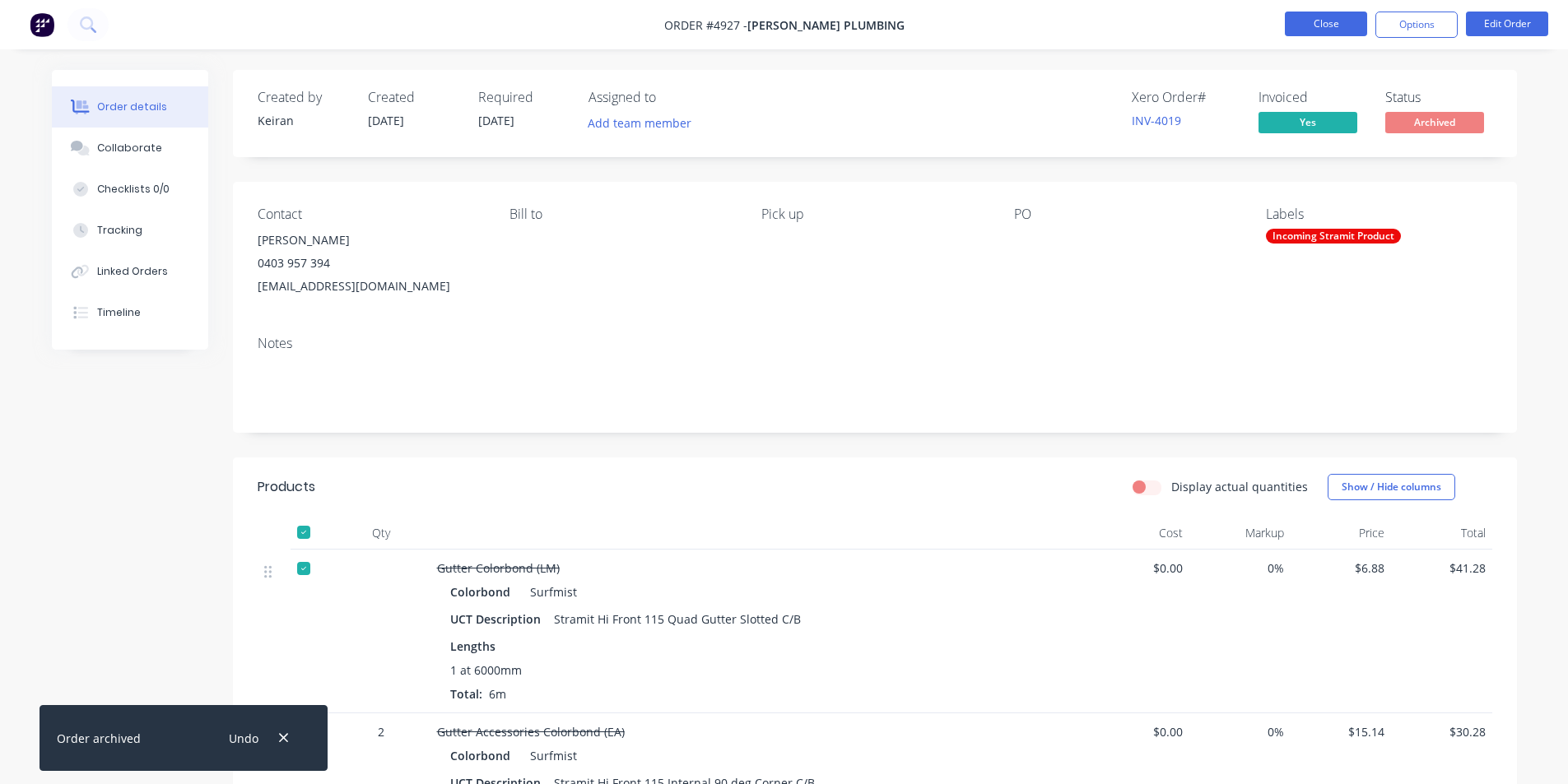
click at [1338, 16] on button "Close" at bounding box center [1326, 24] width 82 height 25
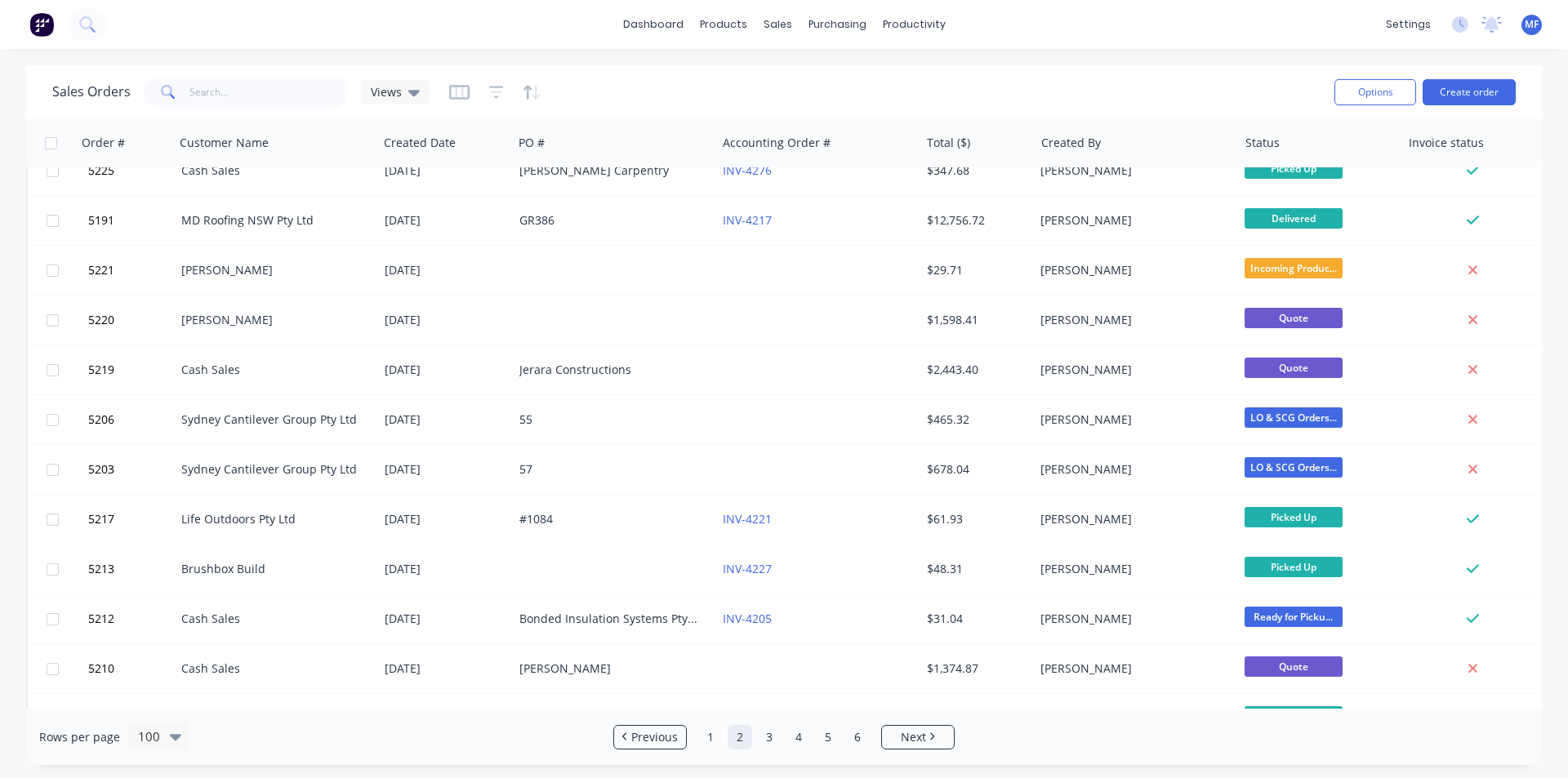
scroll to position [898, 0]
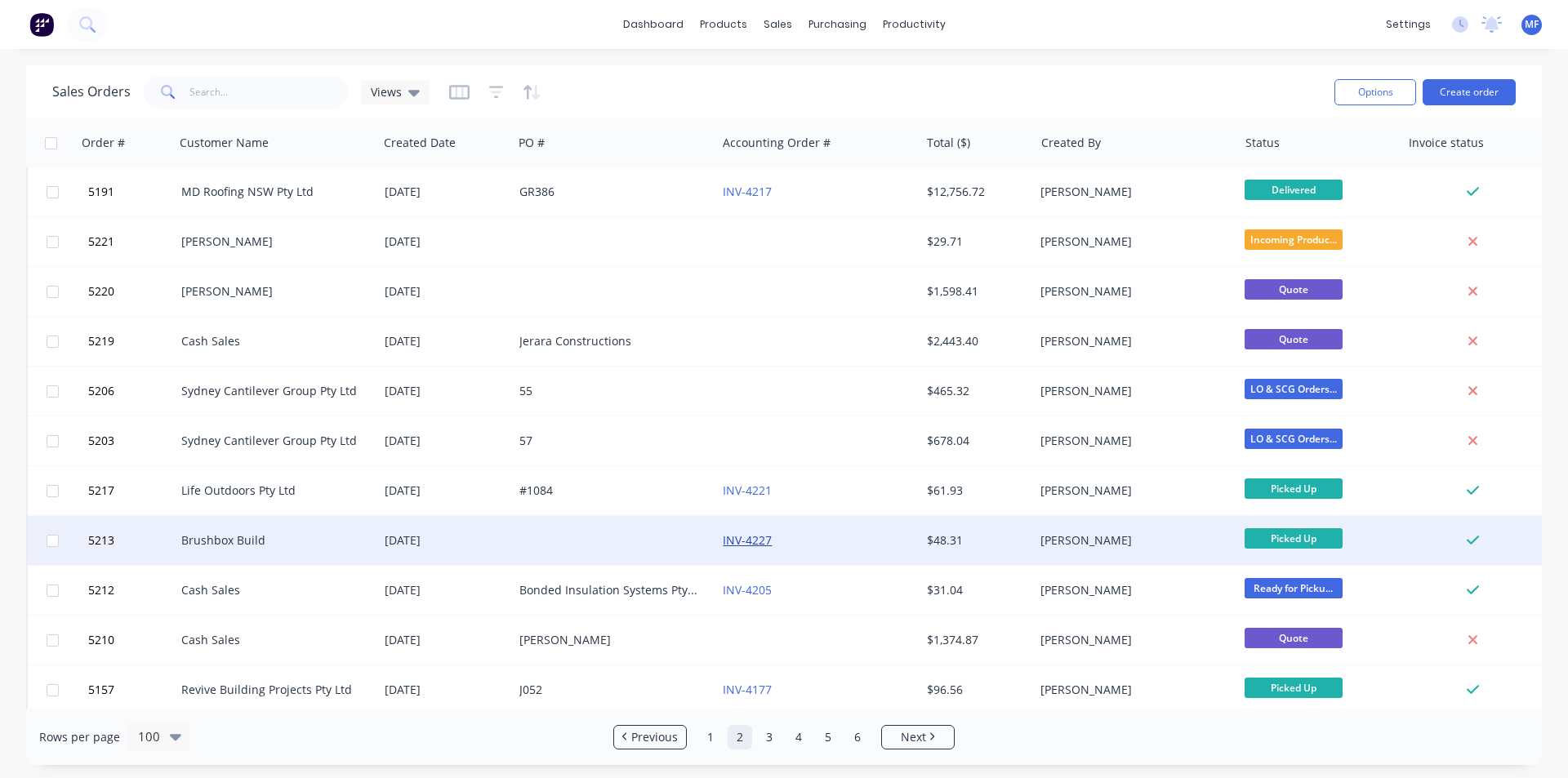
click at [753, 538] on link "INV-4227" at bounding box center [748, 540] width 49 height 16
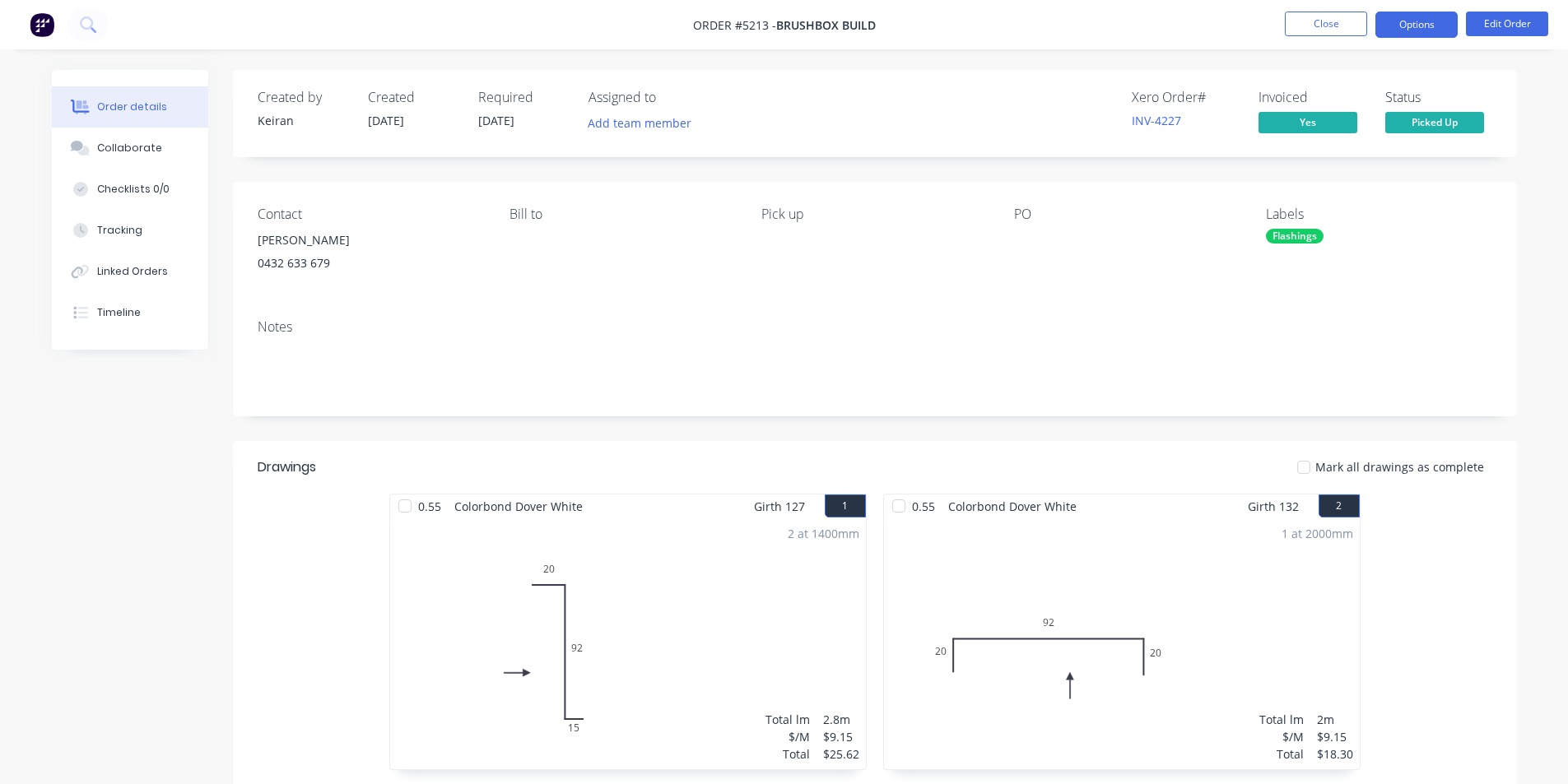
click at [1419, 19] on button "Options" at bounding box center [1417, 25] width 82 height 27
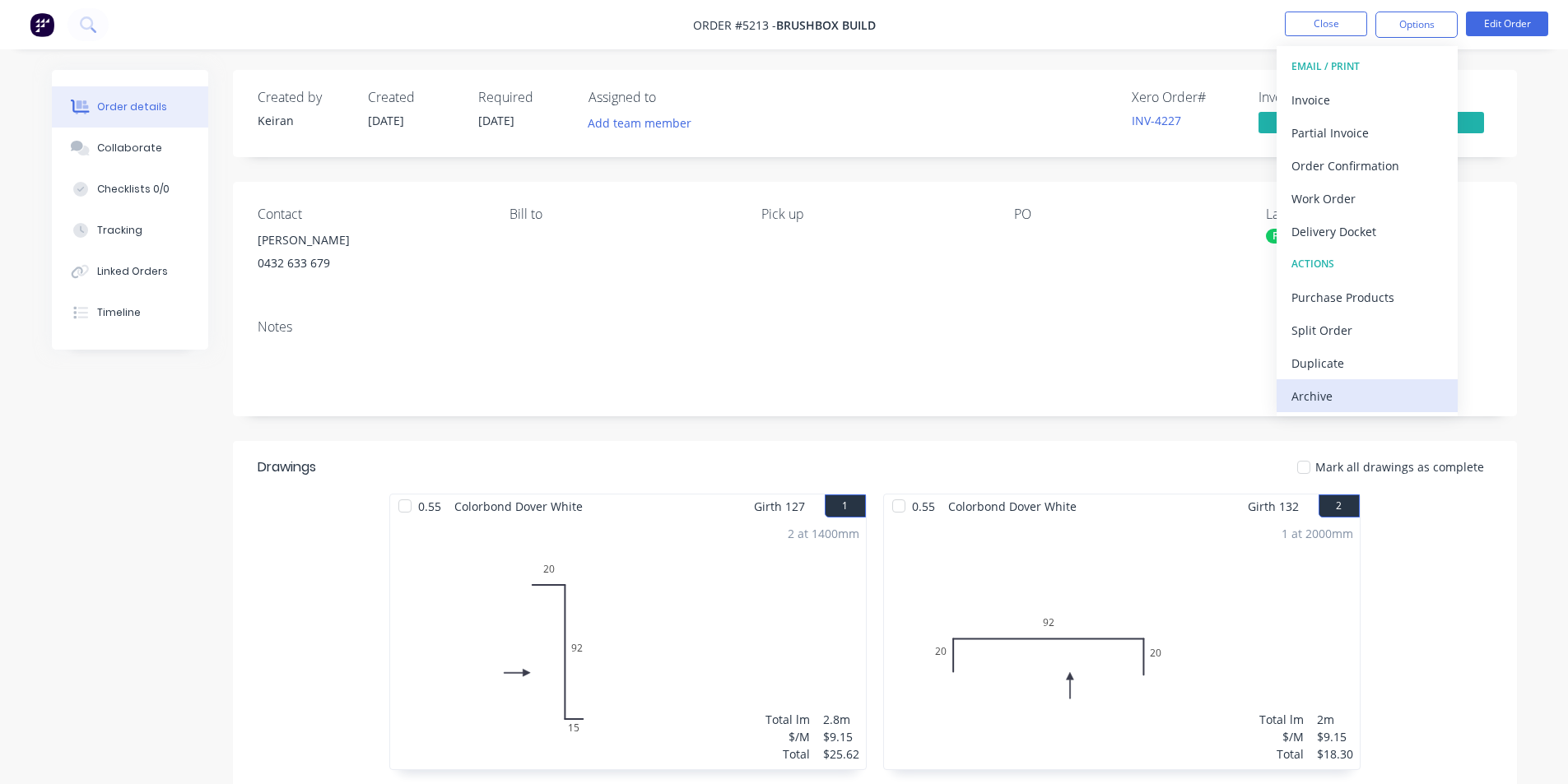
click at [1324, 400] on div "Archive" at bounding box center [1367, 396] width 151 height 24
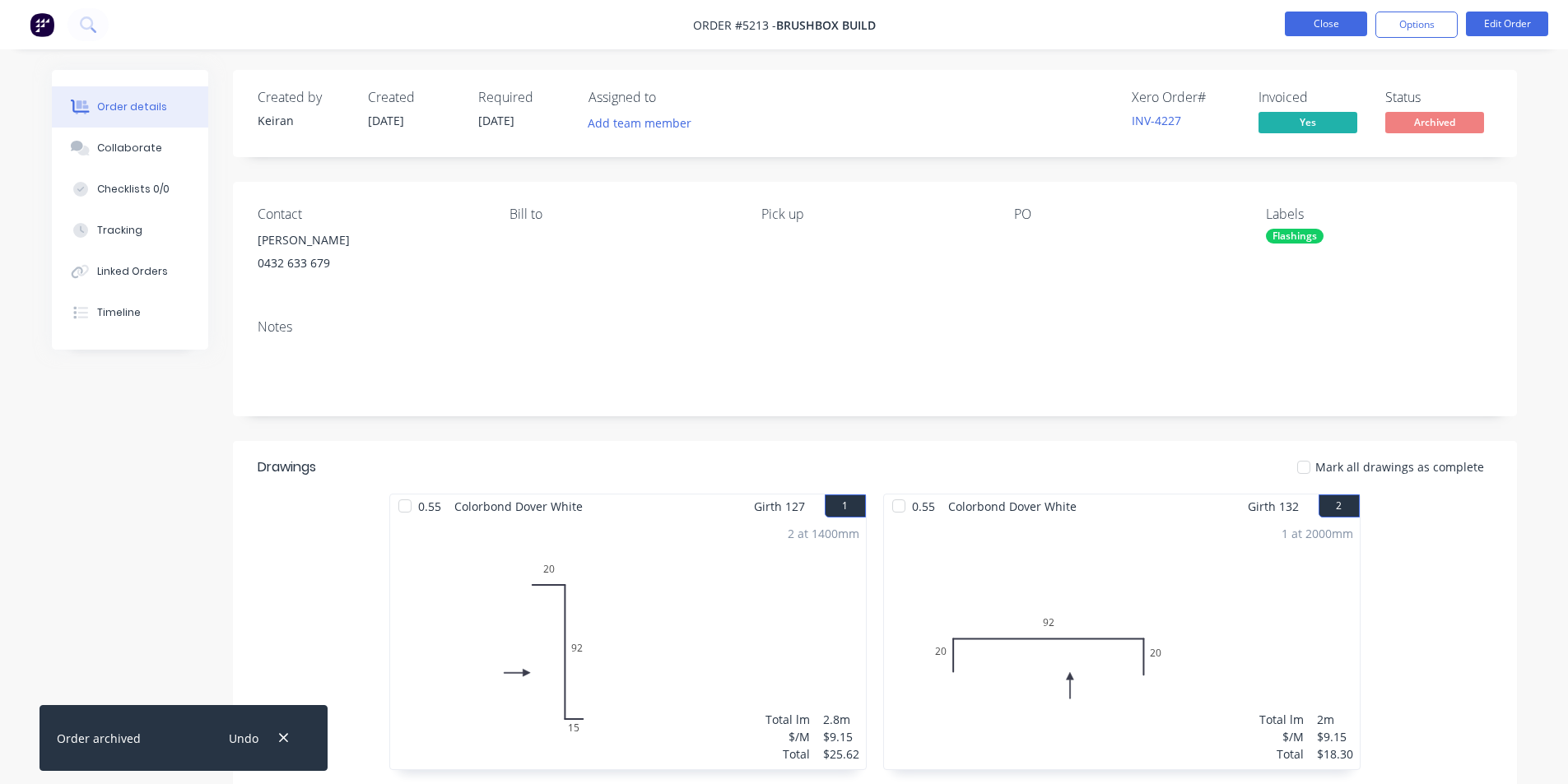
click at [1317, 21] on button "Close" at bounding box center [1326, 24] width 82 height 25
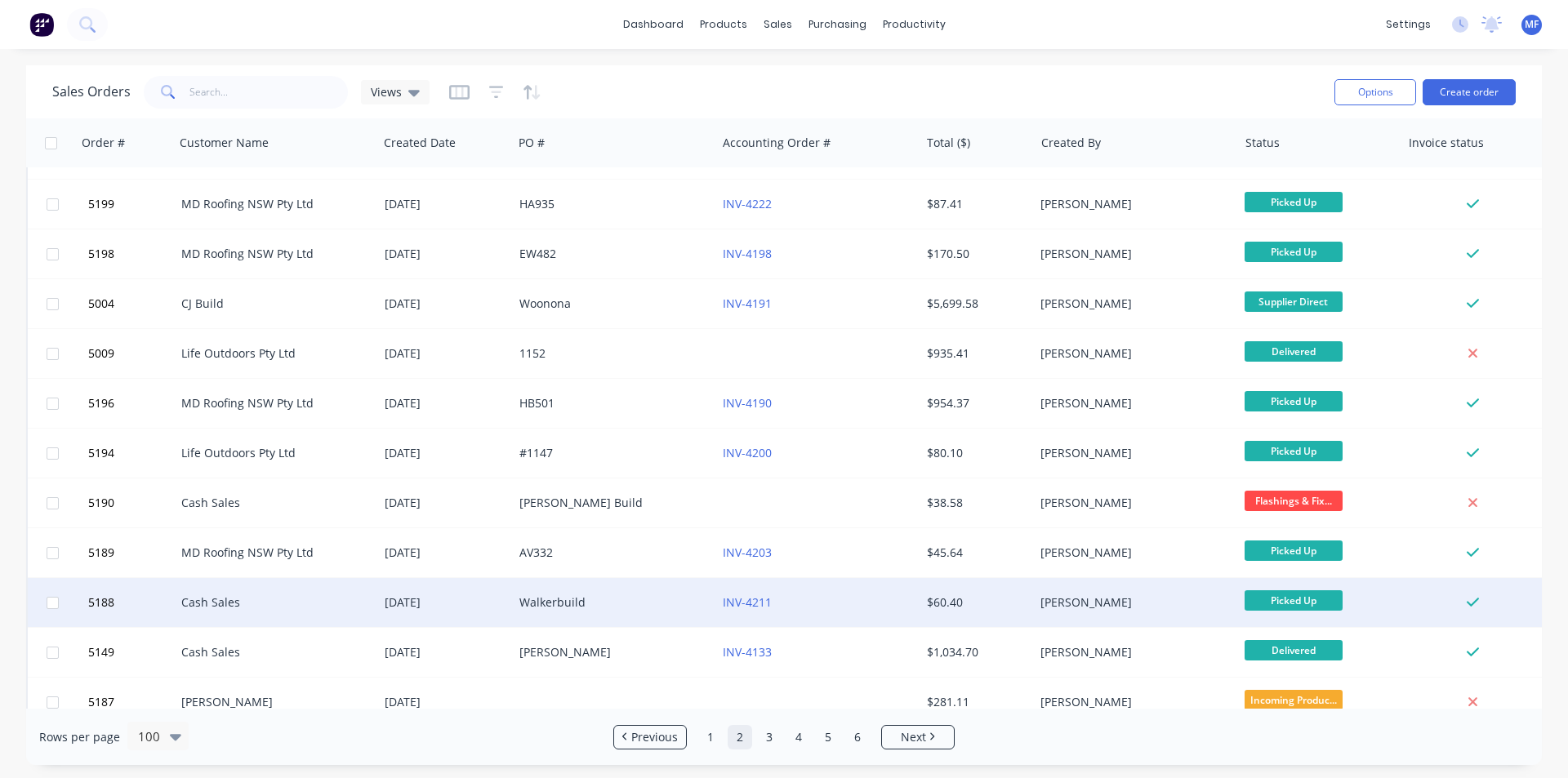
scroll to position [1715, 0]
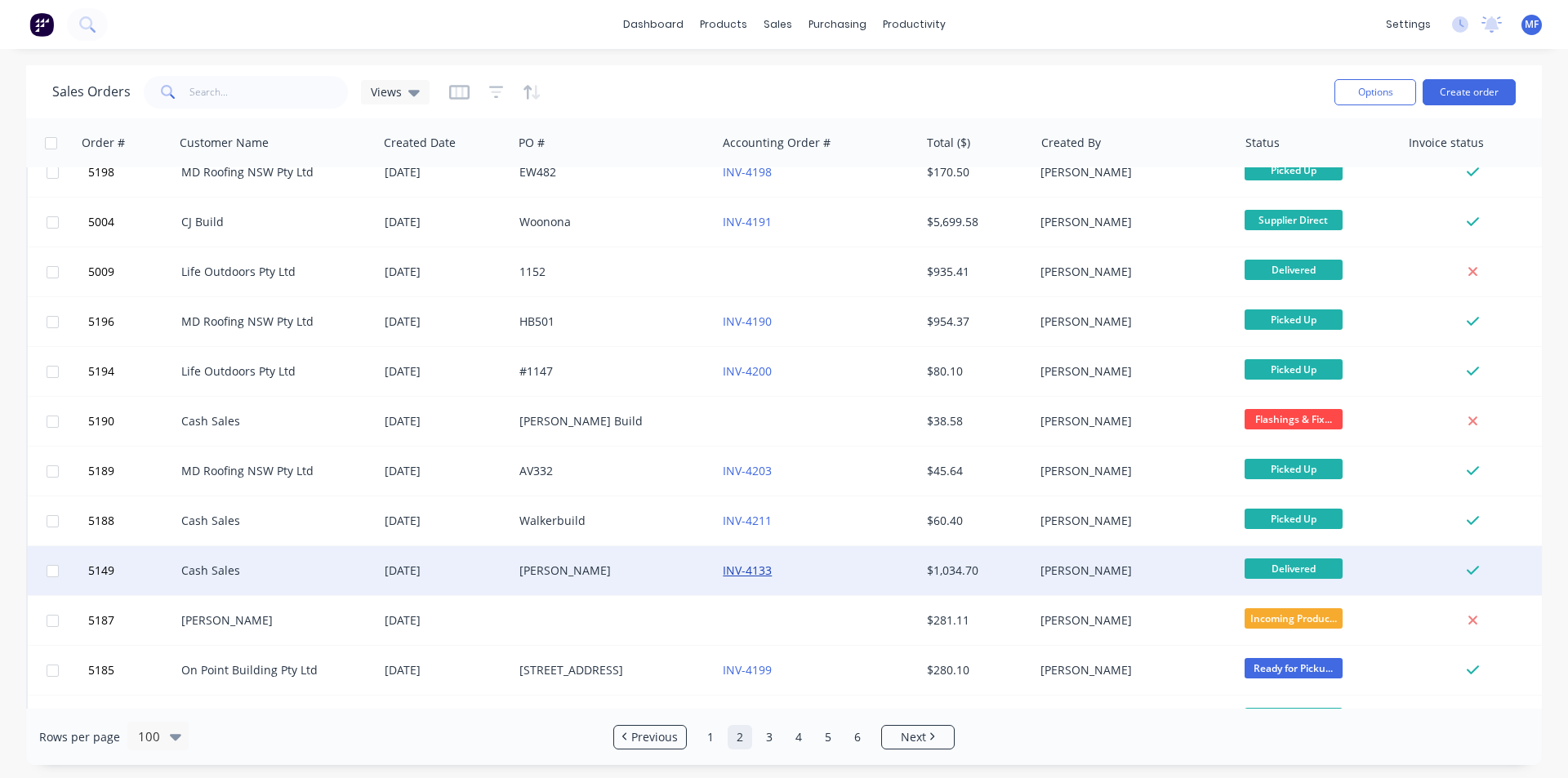
click at [752, 568] on link "INV-4133" at bounding box center [748, 571] width 49 height 16
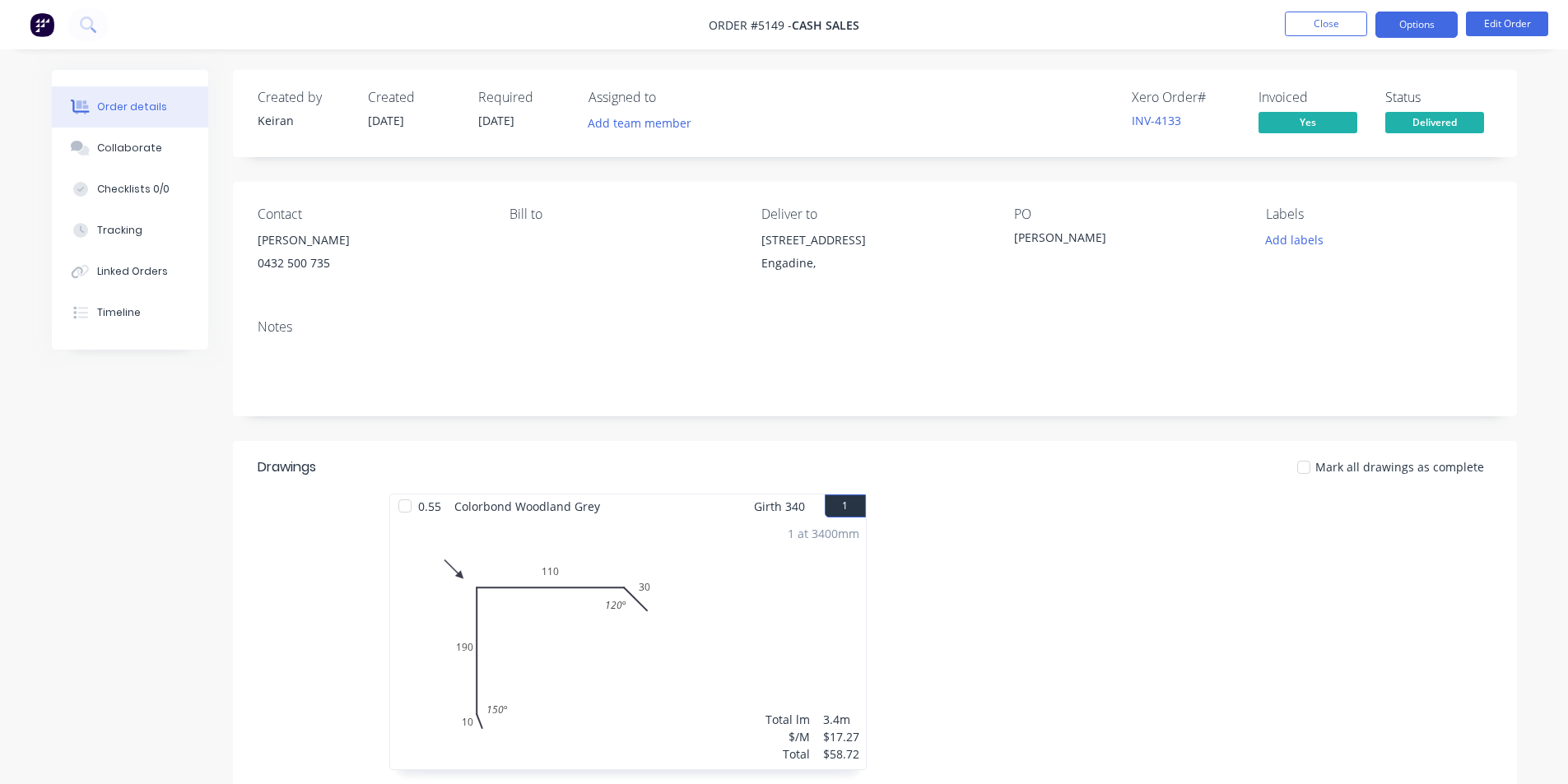
click at [1424, 26] on button "Options" at bounding box center [1417, 25] width 82 height 27
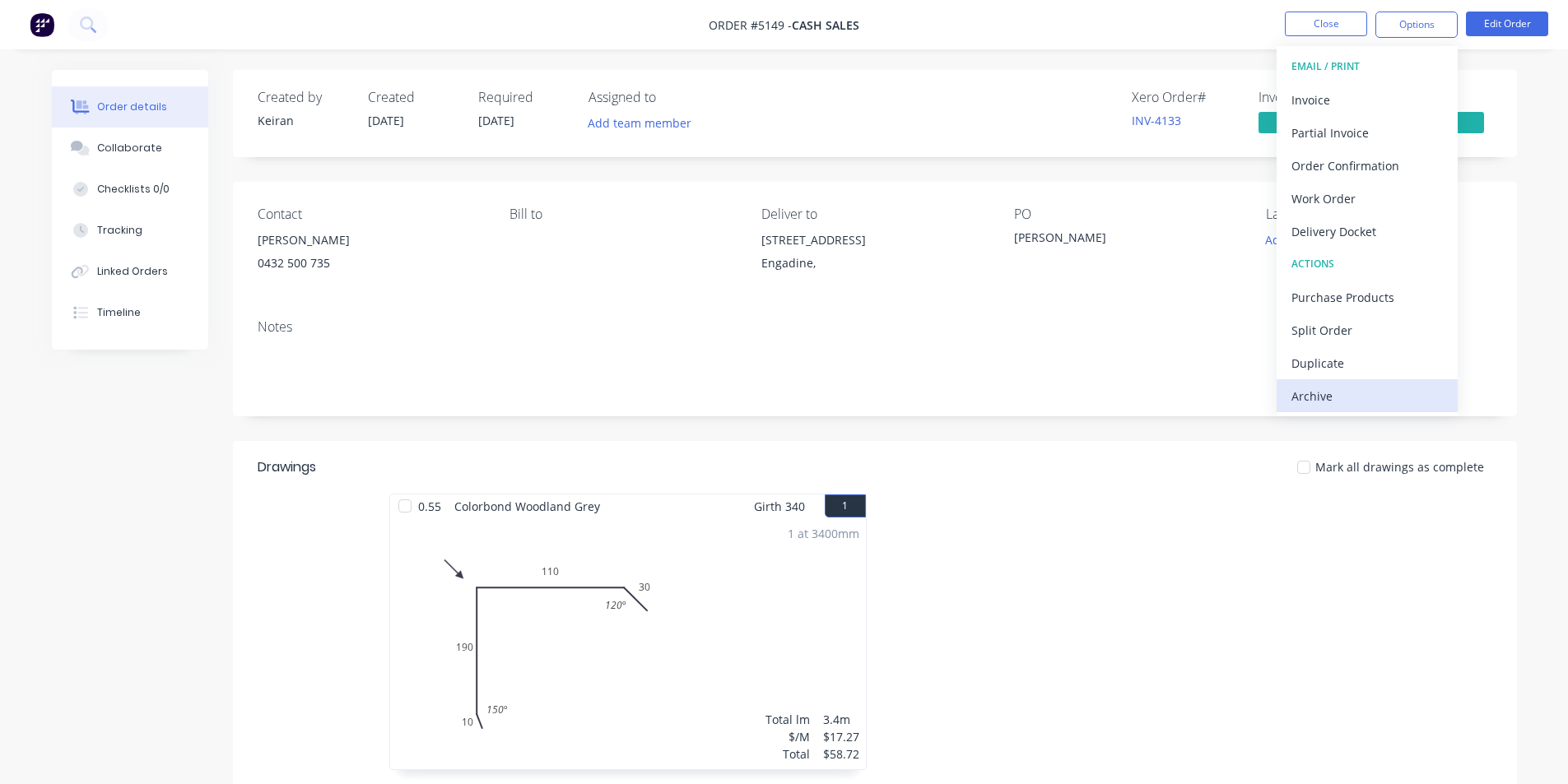
click at [1333, 402] on div "Archive" at bounding box center [1367, 396] width 151 height 24
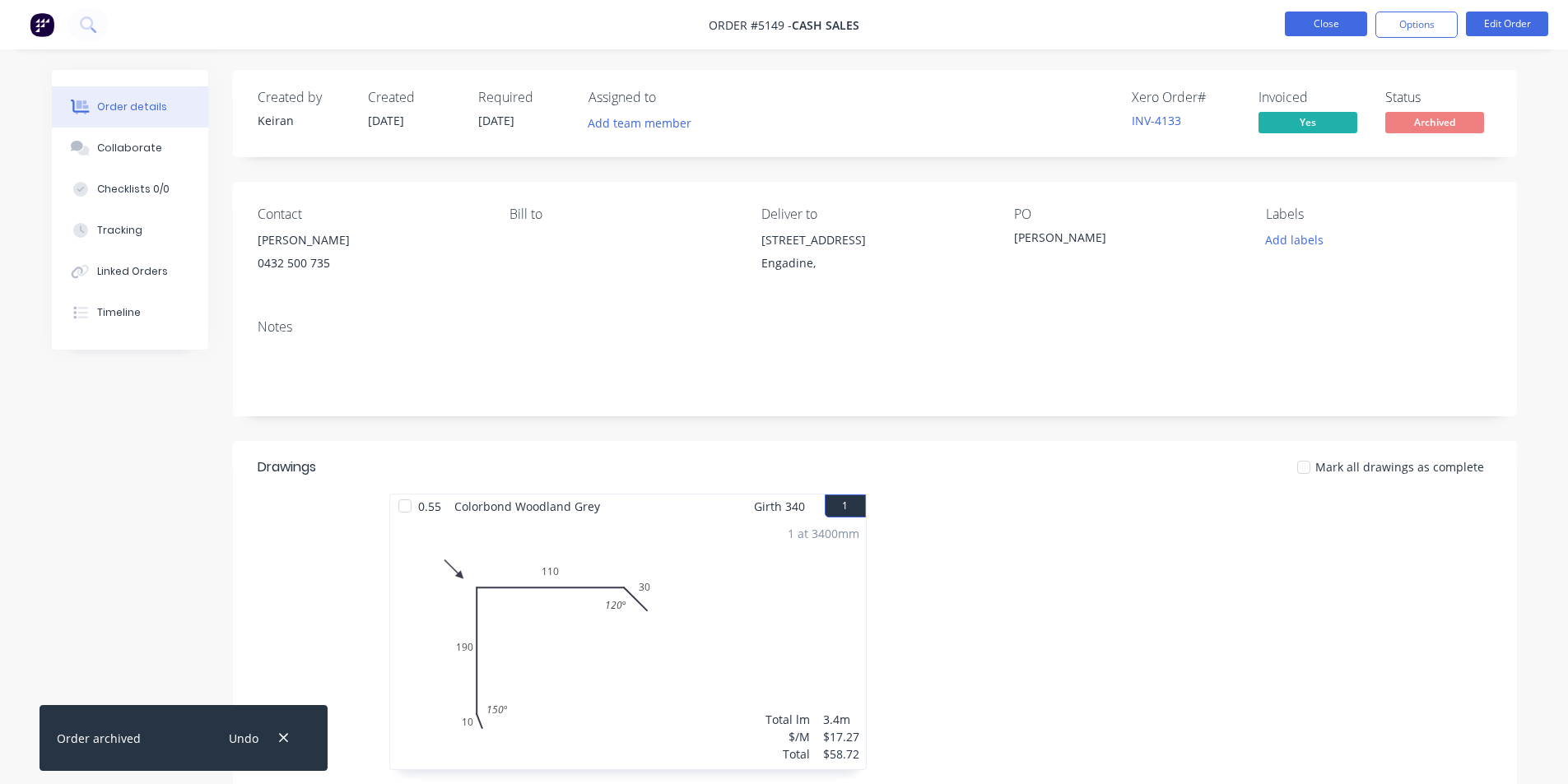
click at [1330, 31] on button "Close" at bounding box center [1326, 24] width 82 height 25
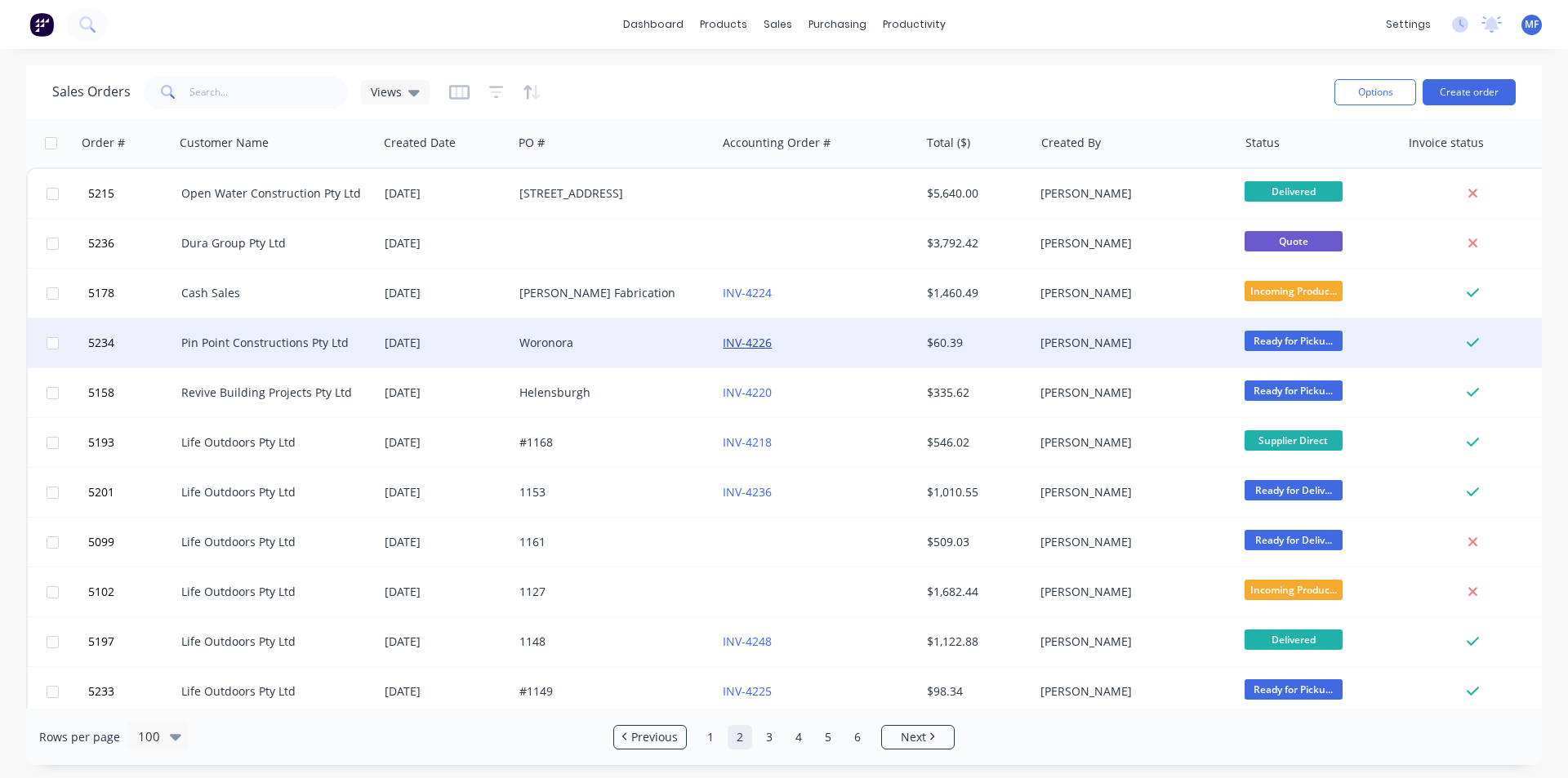
click at [750, 338] on link "INV-4226" at bounding box center [748, 342] width 49 height 16
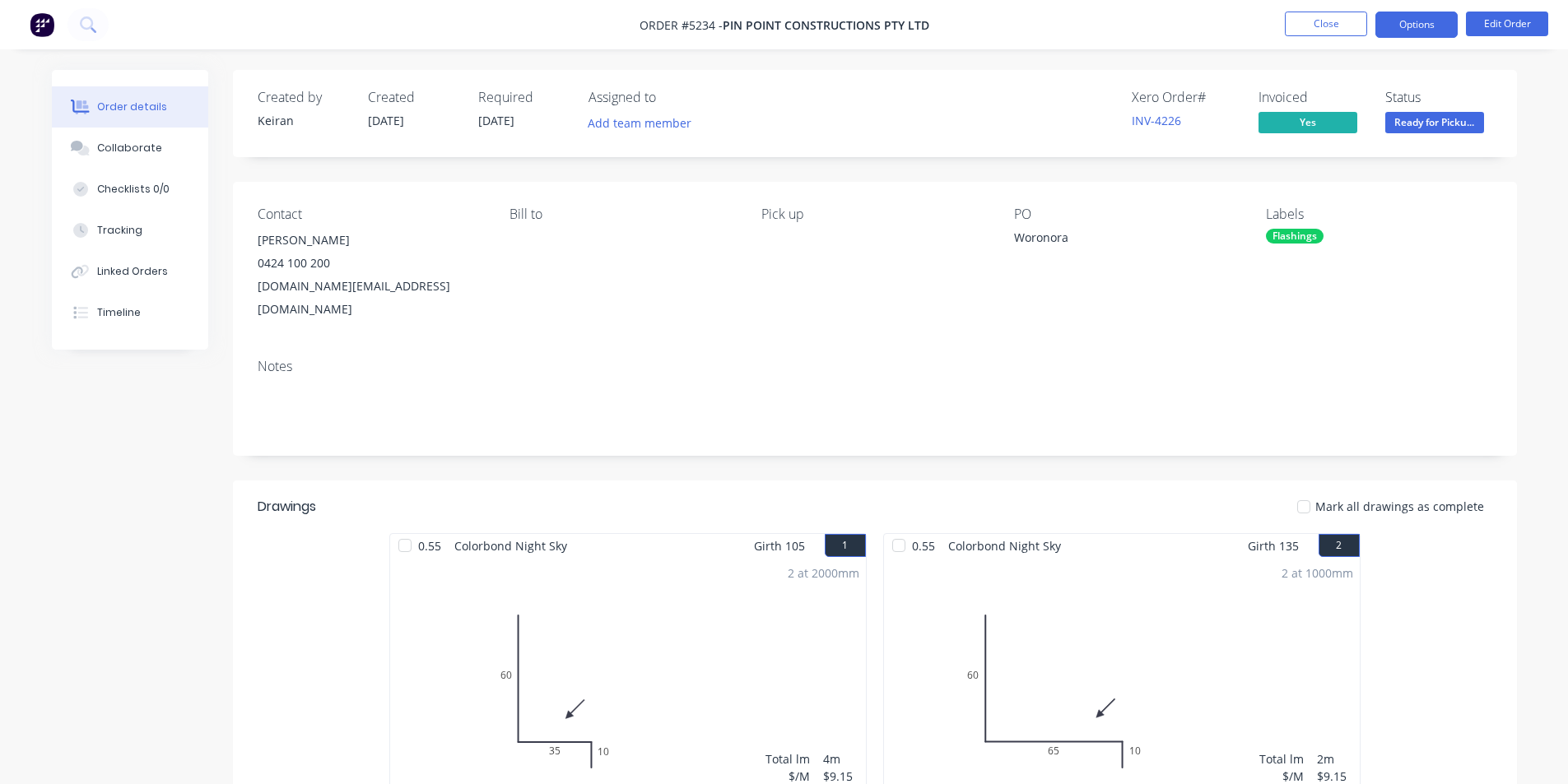
click at [1412, 32] on button "Options" at bounding box center [1417, 25] width 82 height 27
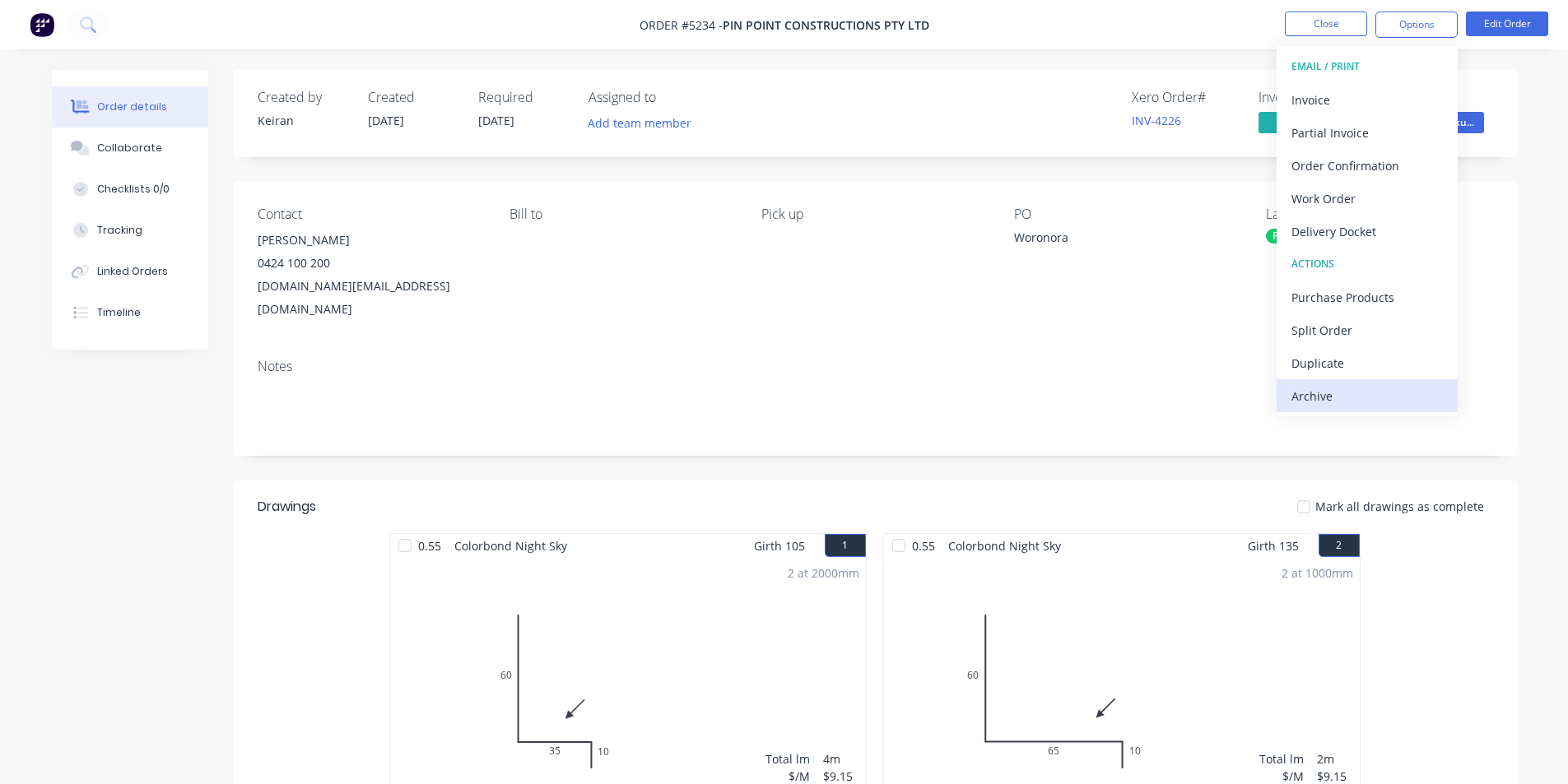
click at [1350, 398] on div "Archive" at bounding box center [1367, 396] width 151 height 24
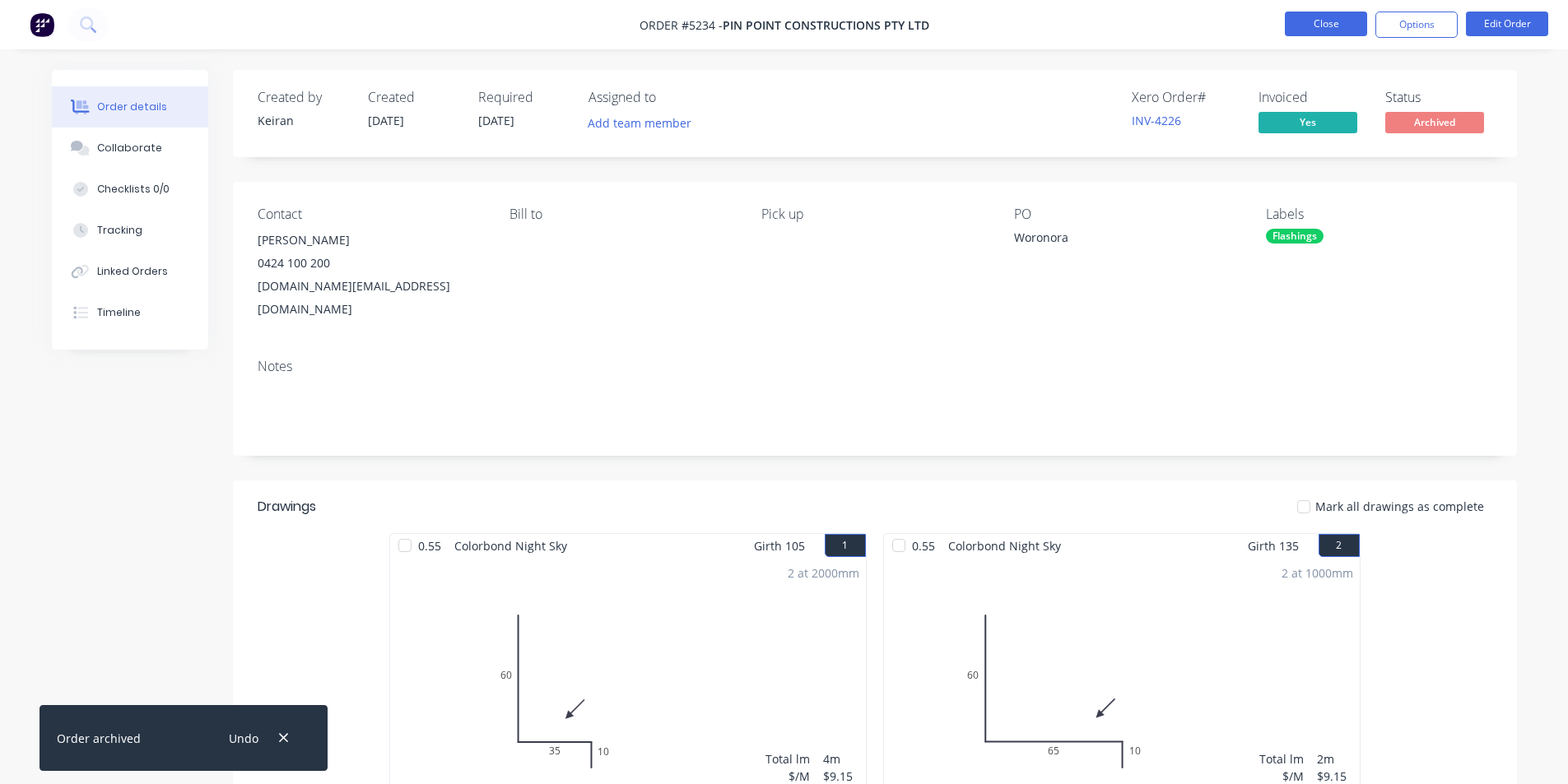
click at [1335, 24] on button "Close" at bounding box center [1326, 24] width 82 height 25
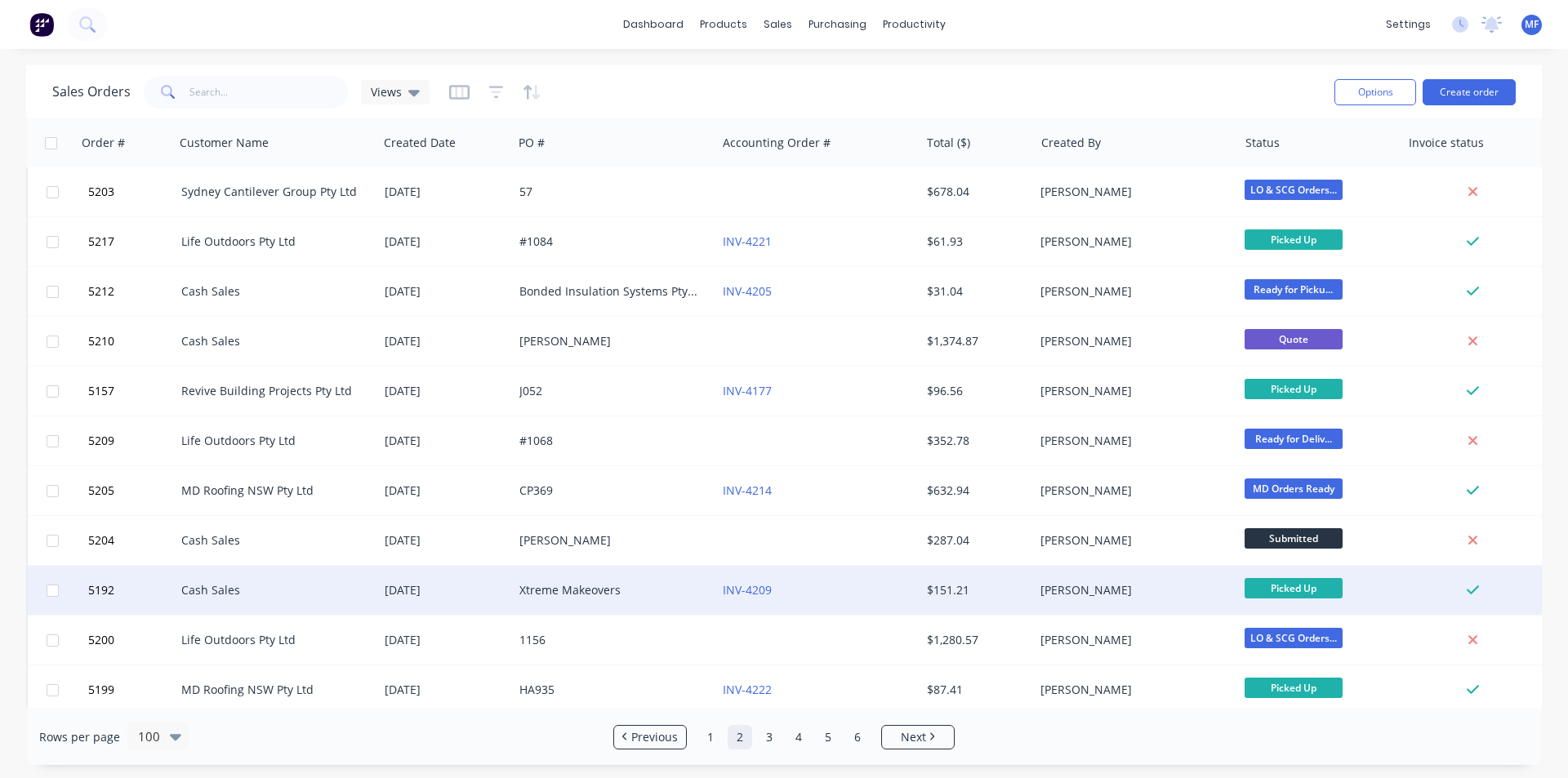
scroll to position [1225, 0]
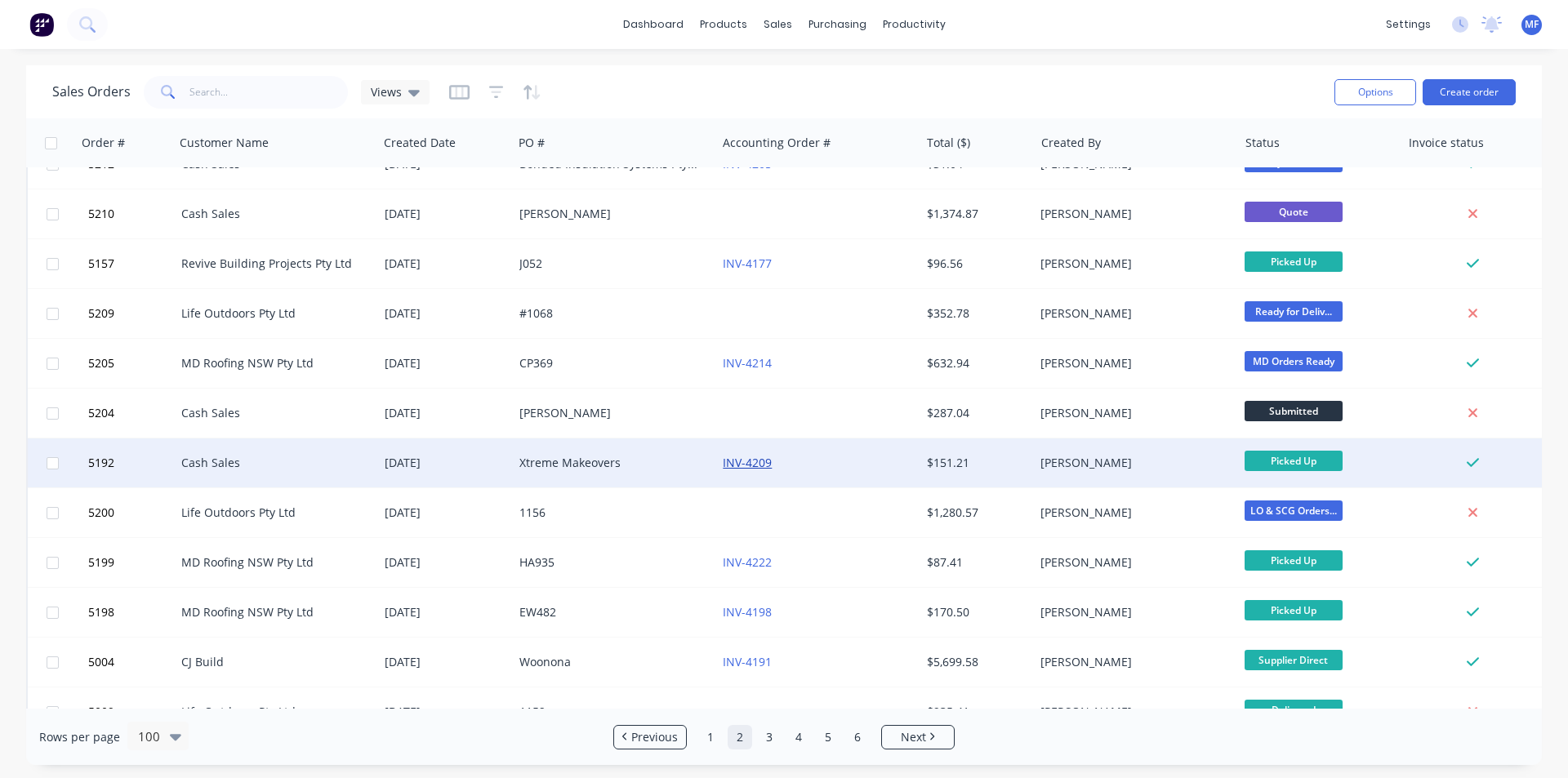
click at [748, 465] on link "INV-4209" at bounding box center [748, 463] width 49 height 16
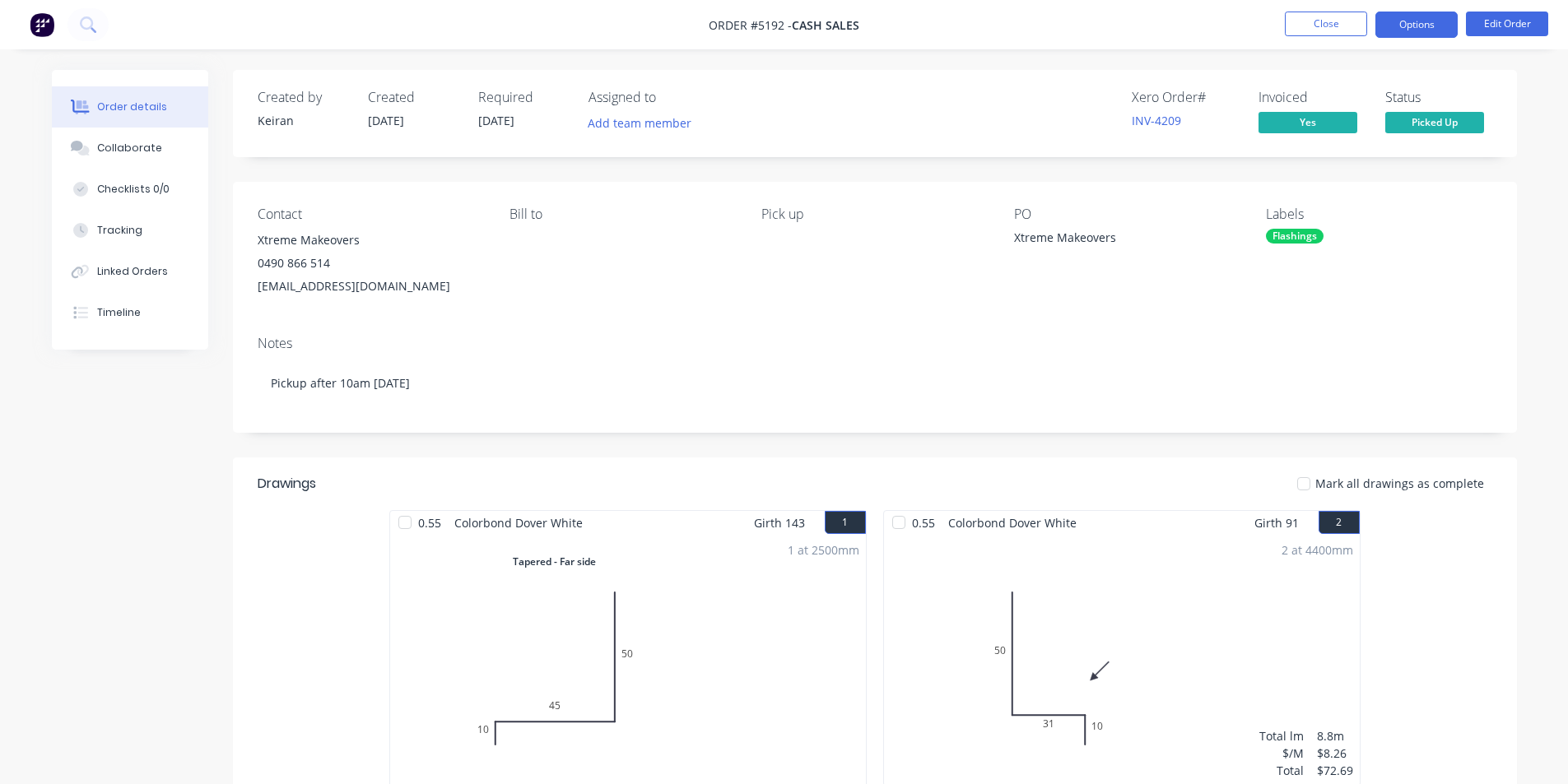
click at [1414, 27] on button "Options" at bounding box center [1417, 25] width 82 height 27
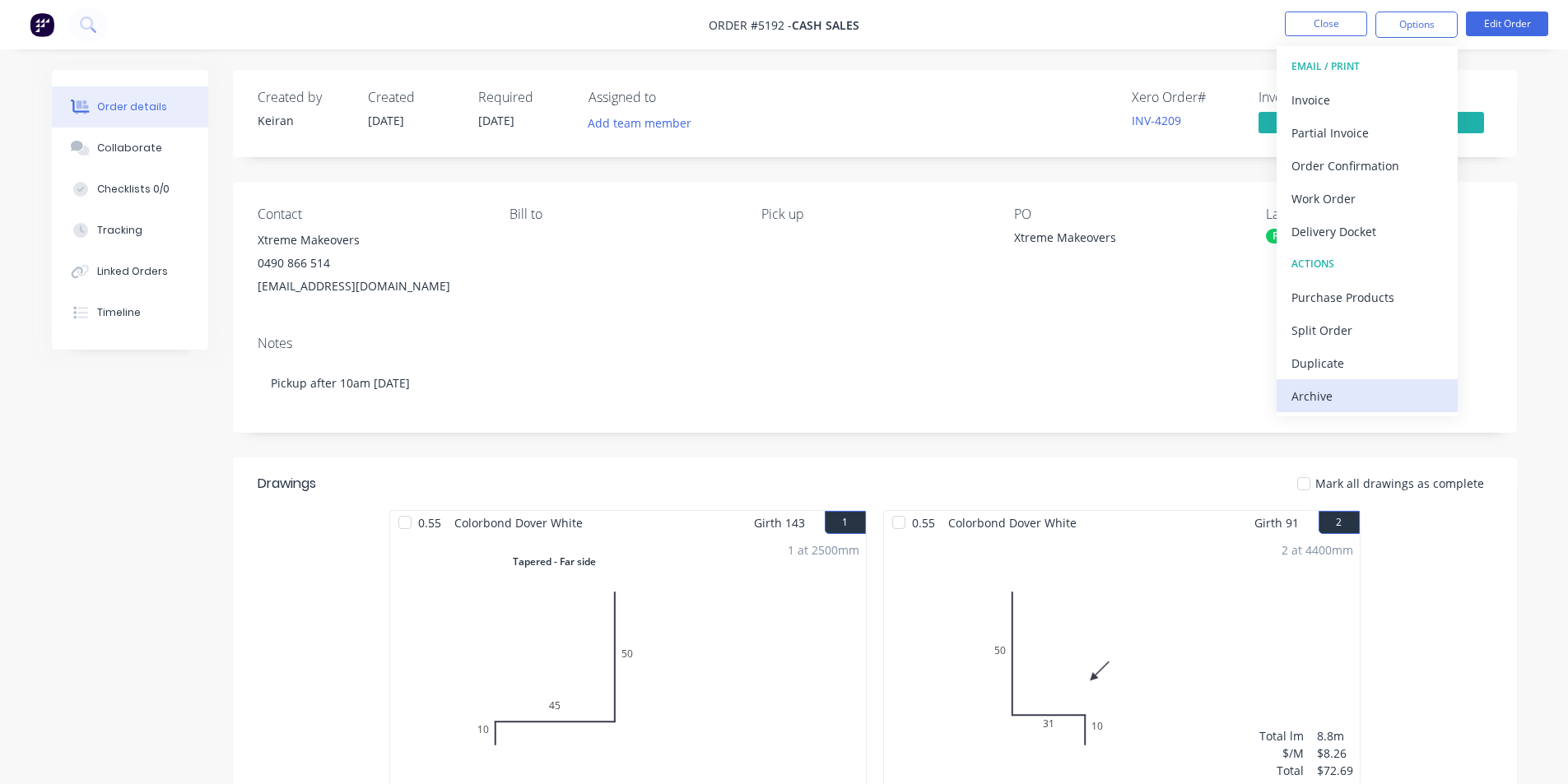
click at [1336, 396] on div "Archive" at bounding box center [1367, 396] width 151 height 24
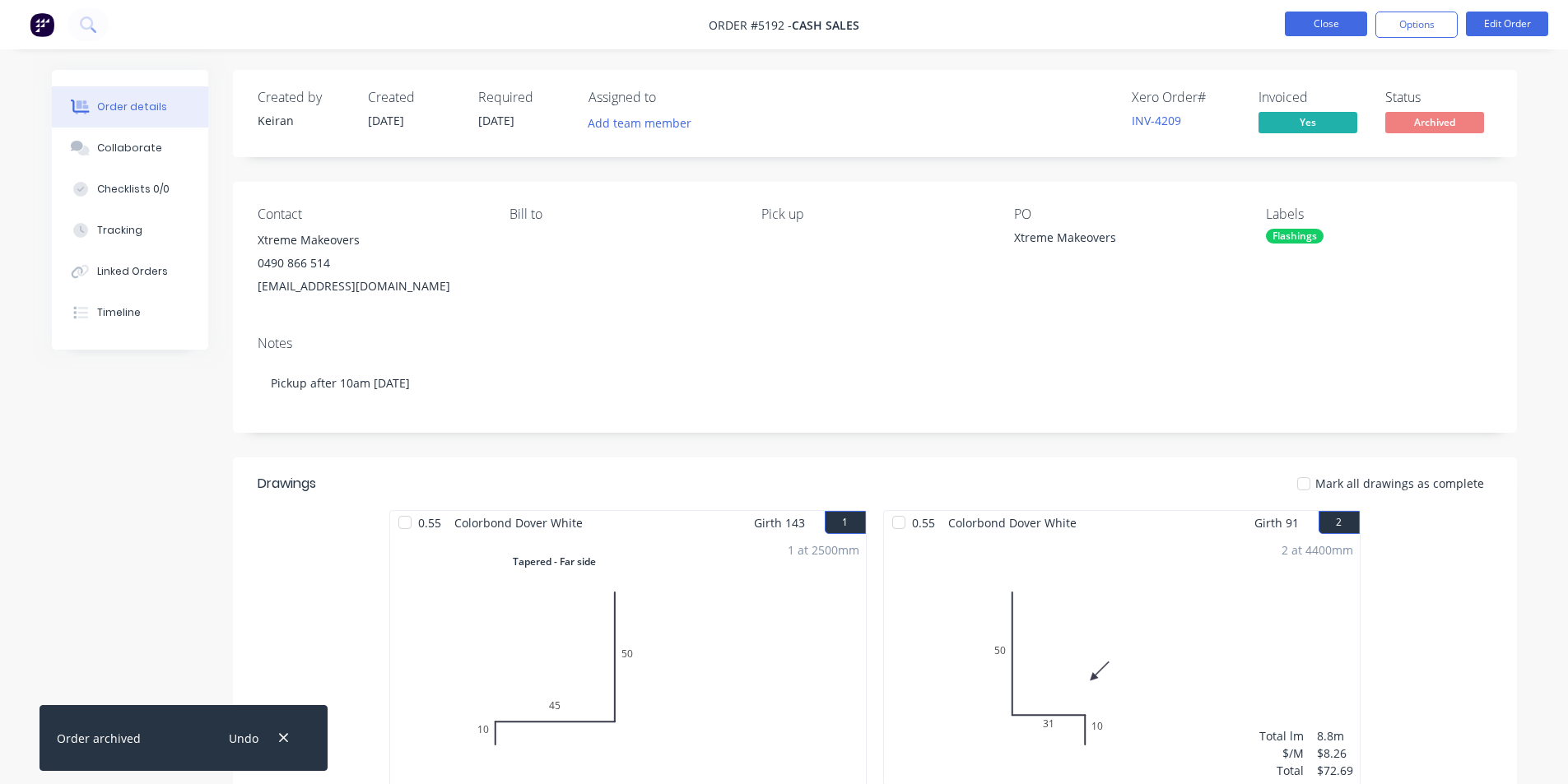
click at [1325, 26] on button "Close" at bounding box center [1326, 24] width 82 height 25
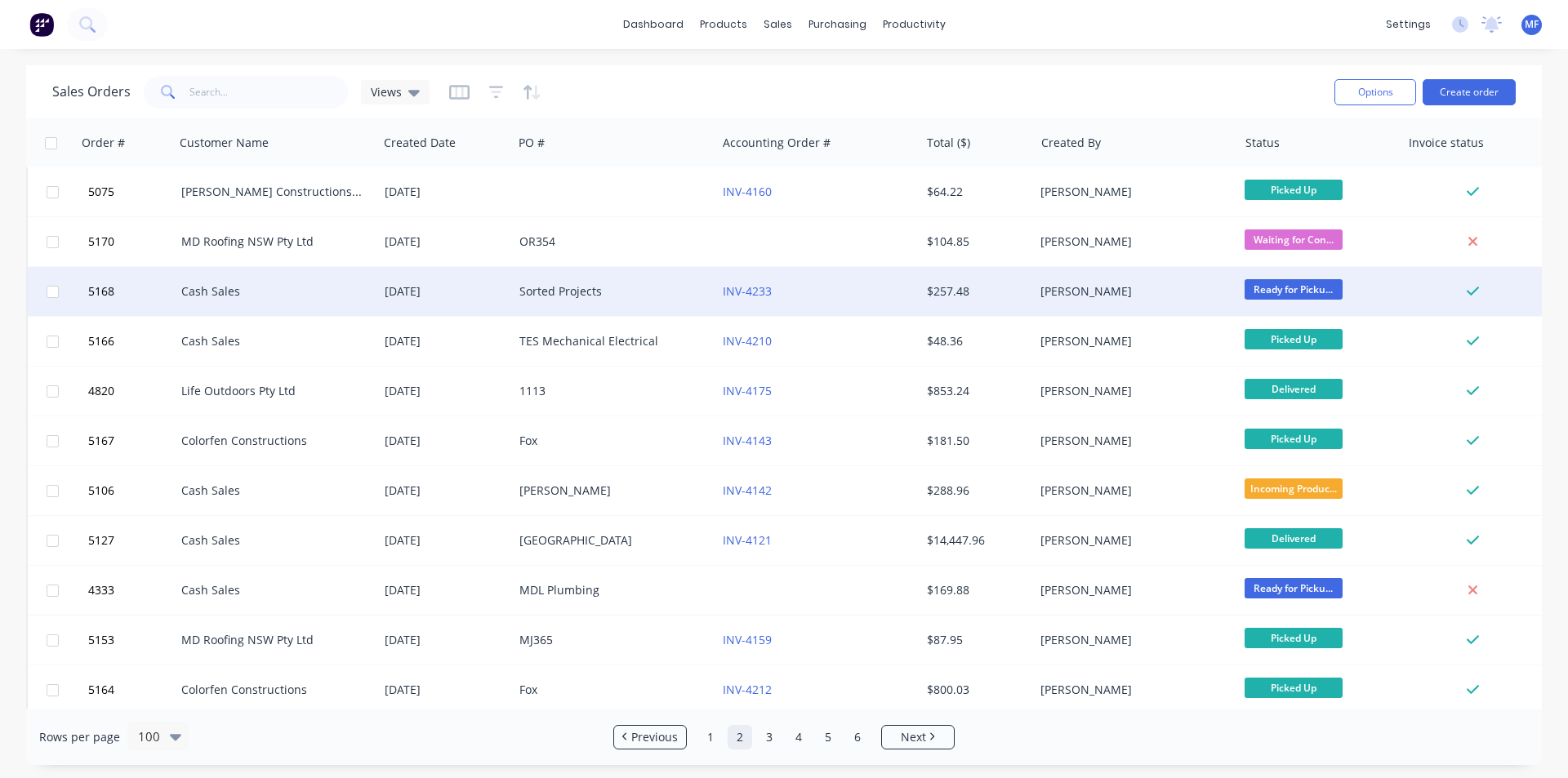
scroll to position [3511, 0]
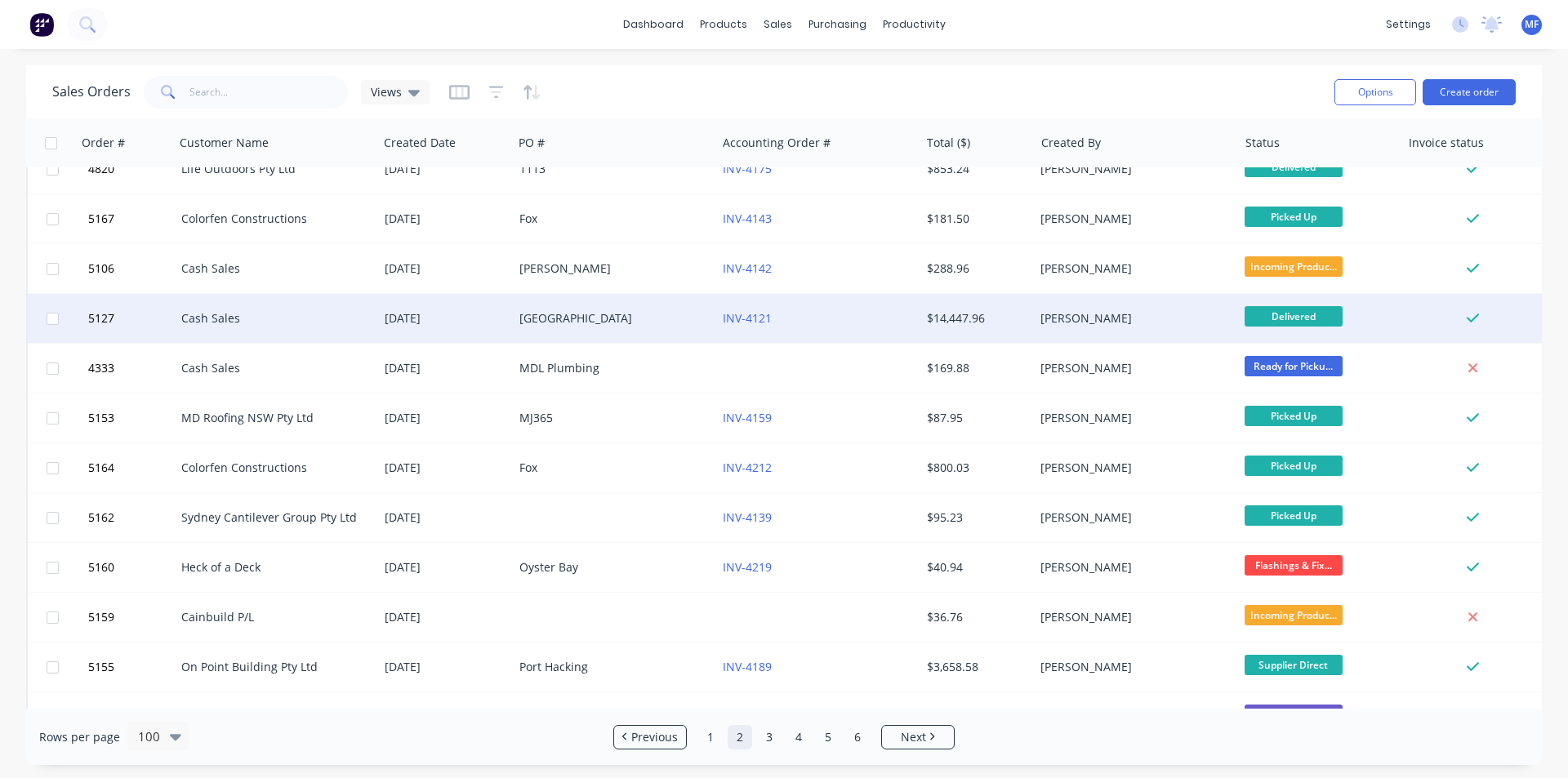
click at [544, 316] on div "[GEOGRAPHIC_DATA]" at bounding box center [610, 318] width 181 height 17
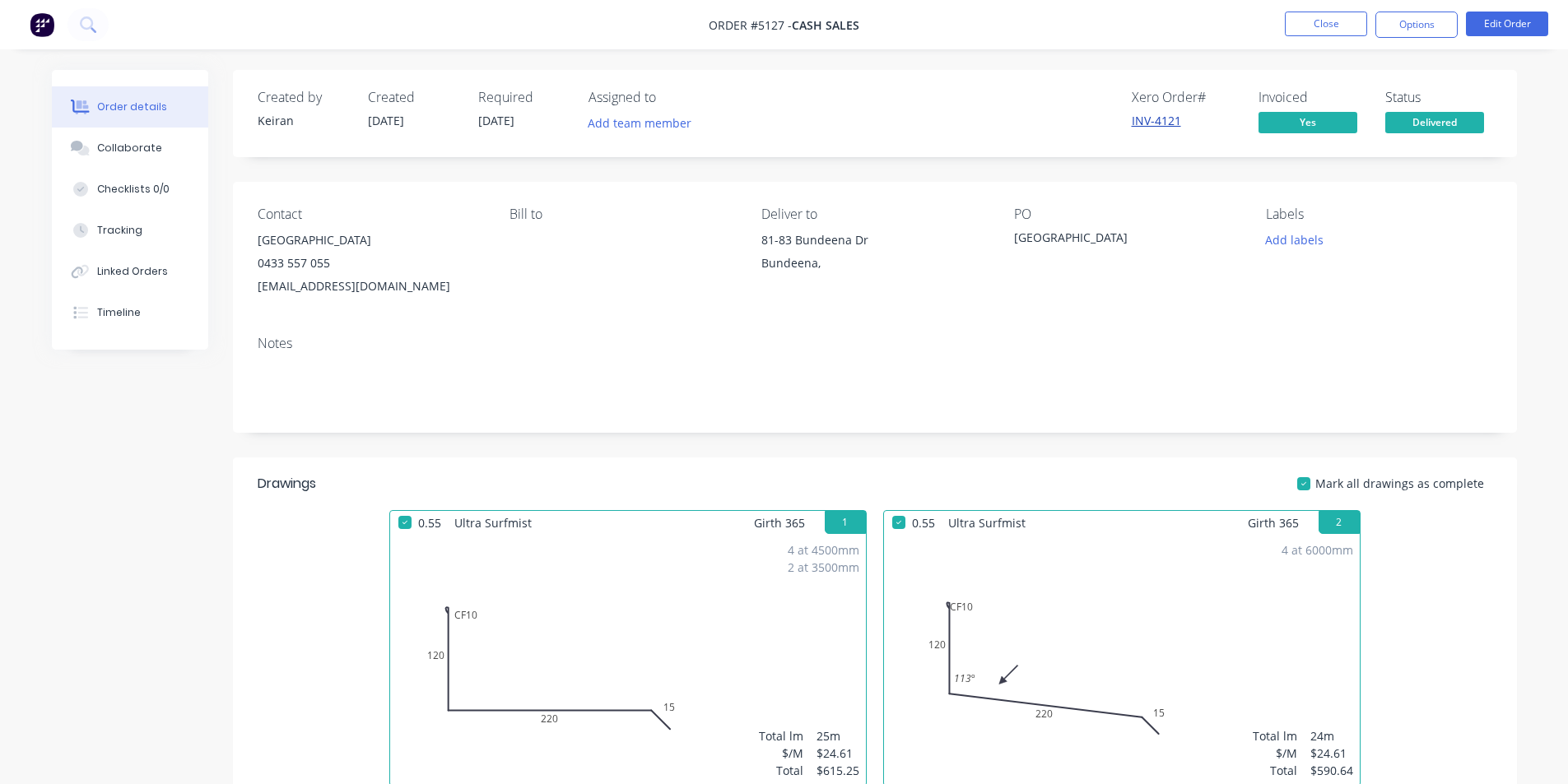
click at [1159, 116] on link "INV-4121" at bounding box center [1157, 120] width 50 height 16
click at [1412, 19] on button "Options" at bounding box center [1417, 25] width 82 height 27
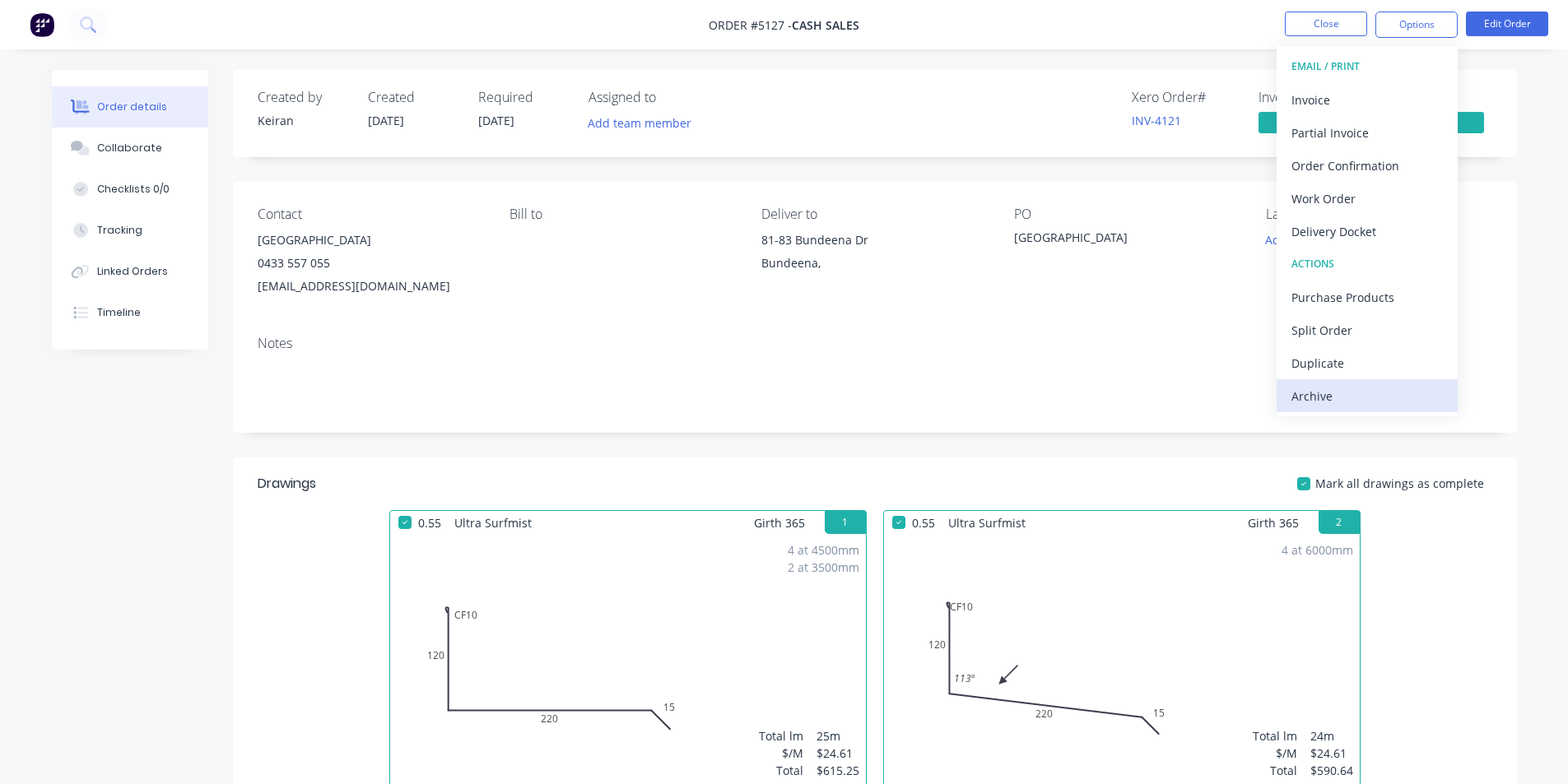
click at [1311, 393] on div "Archive" at bounding box center [1367, 396] width 151 height 24
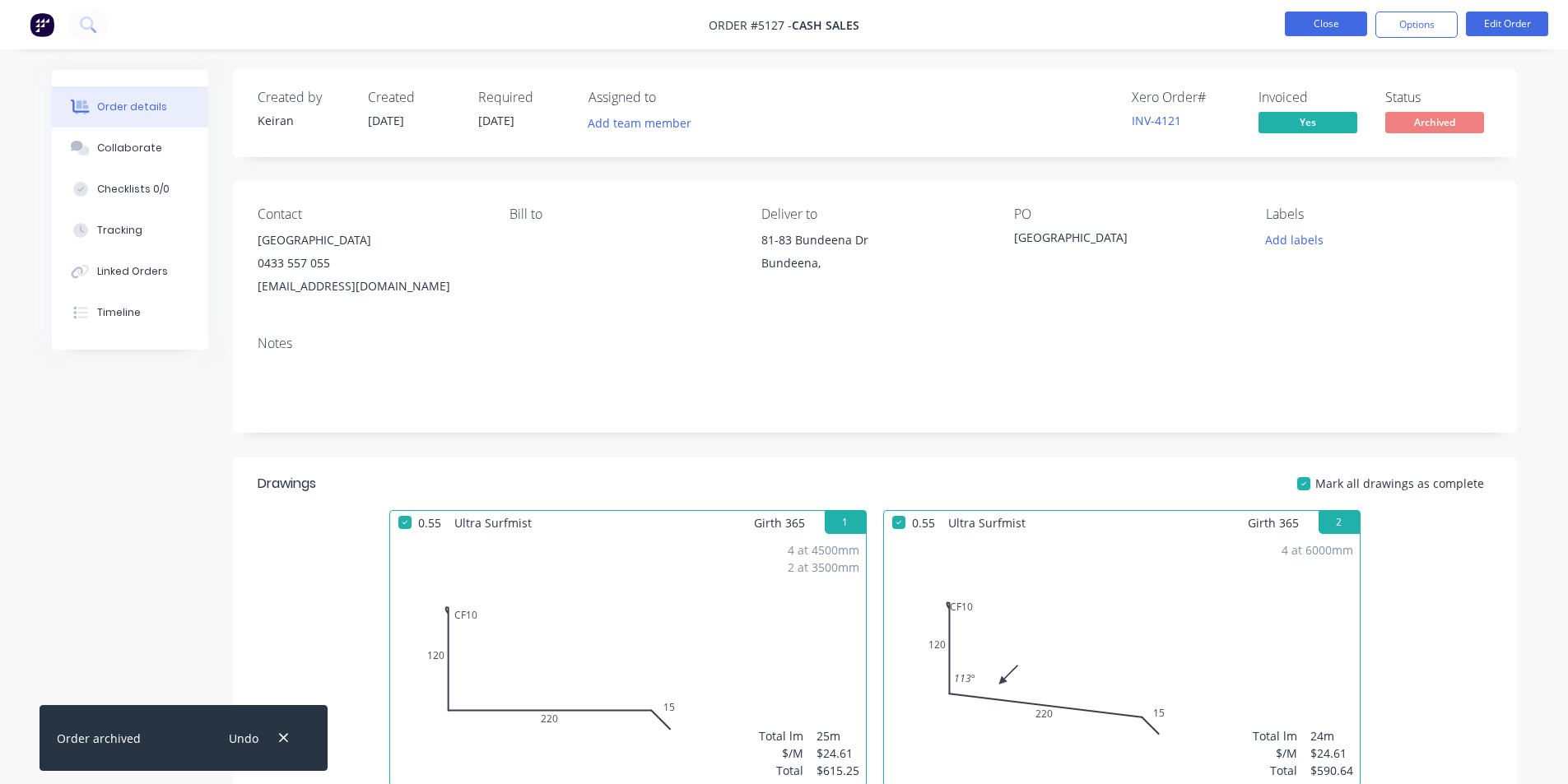
click at [1326, 27] on button "Close" at bounding box center [1326, 24] width 82 height 25
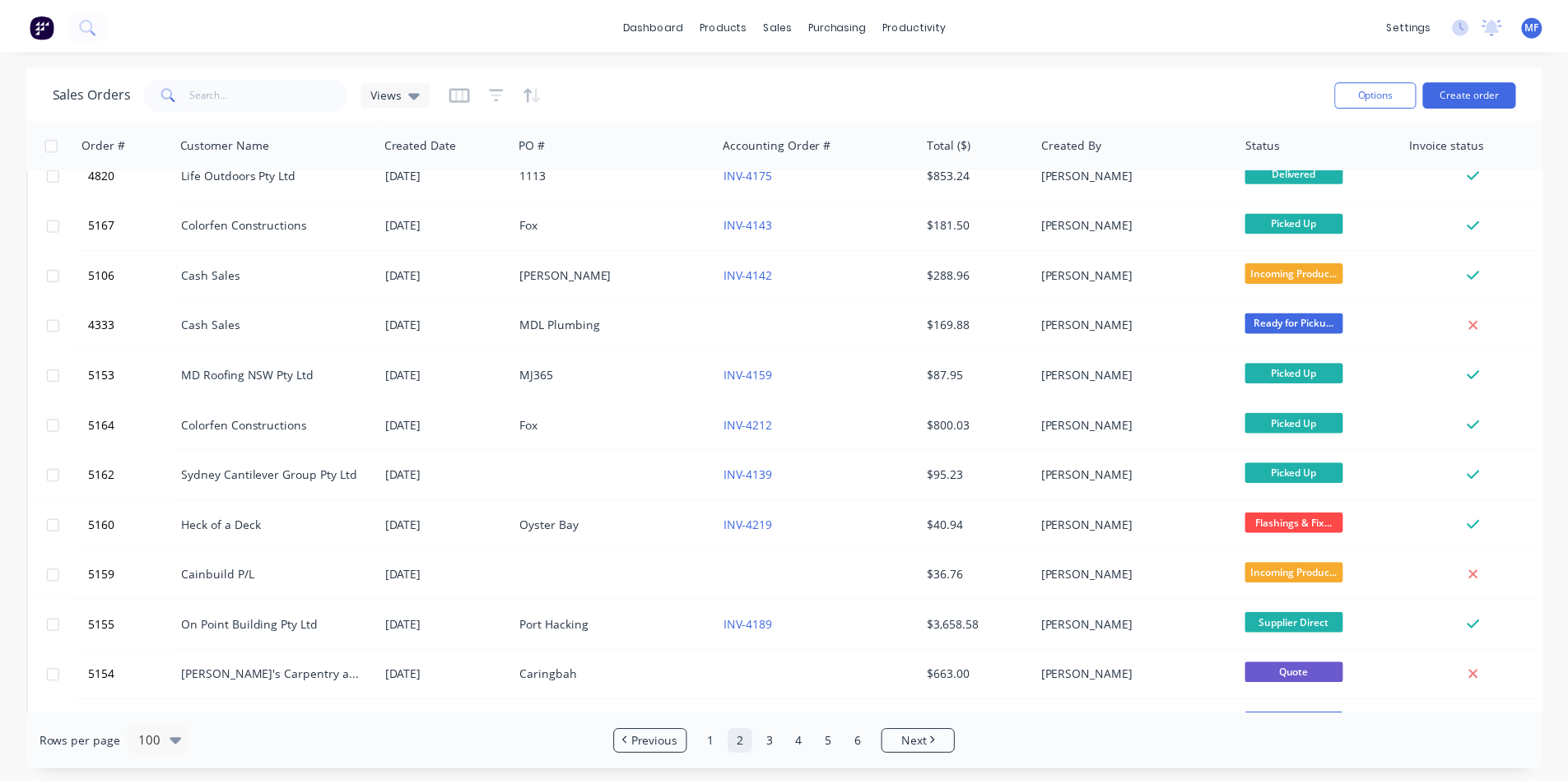
scroll to position [3494, 0]
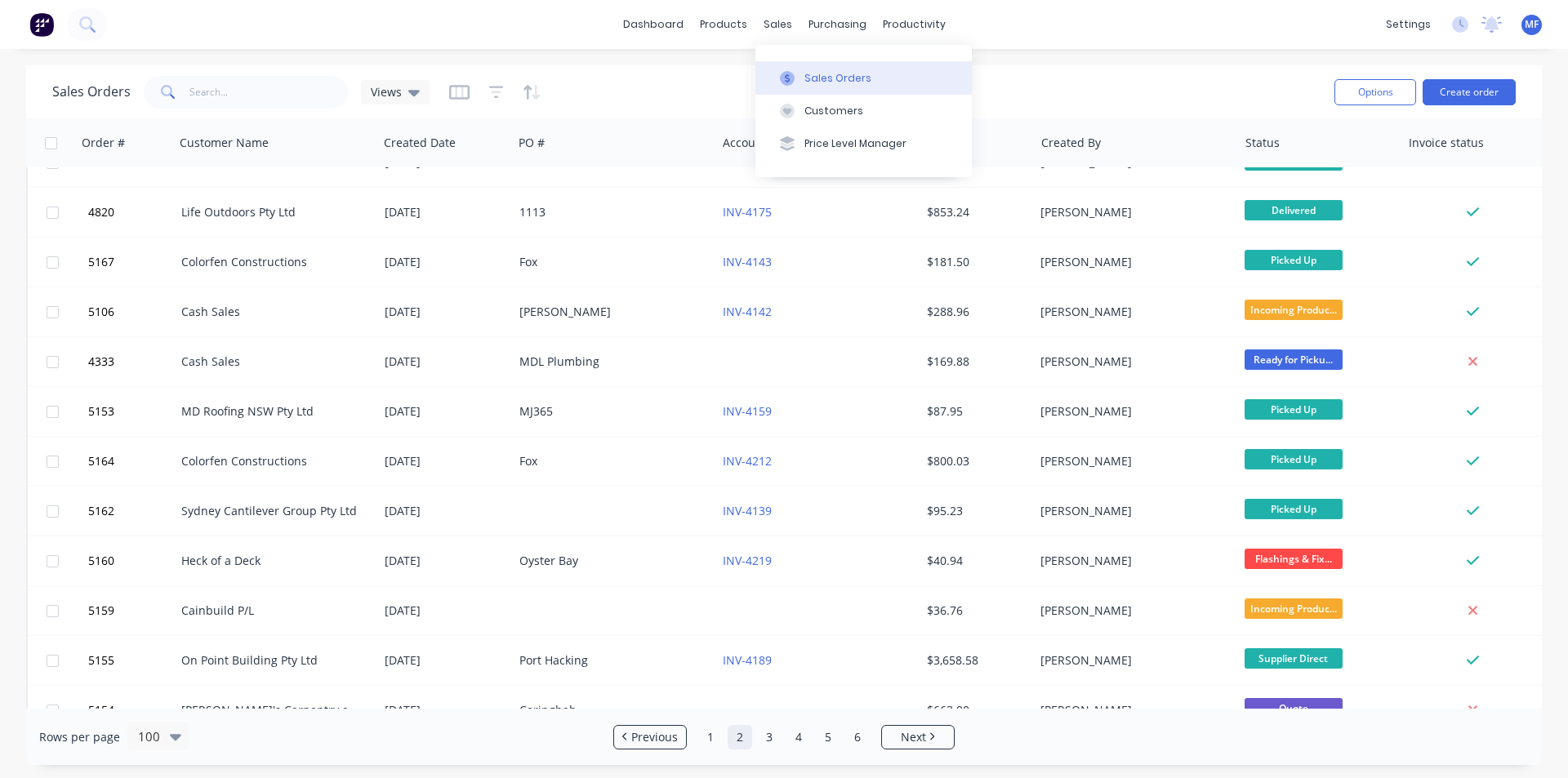
drag, startPoint x: 773, startPoint y: 22, endPoint x: 807, endPoint y: 64, distance: 54.0
click at [774, 22] on div "sales" at bounding box center [777, 25] width 45 height 25
click at [825, 102] on button "Customers" at bounding box center [863, 111] width 216 height 32
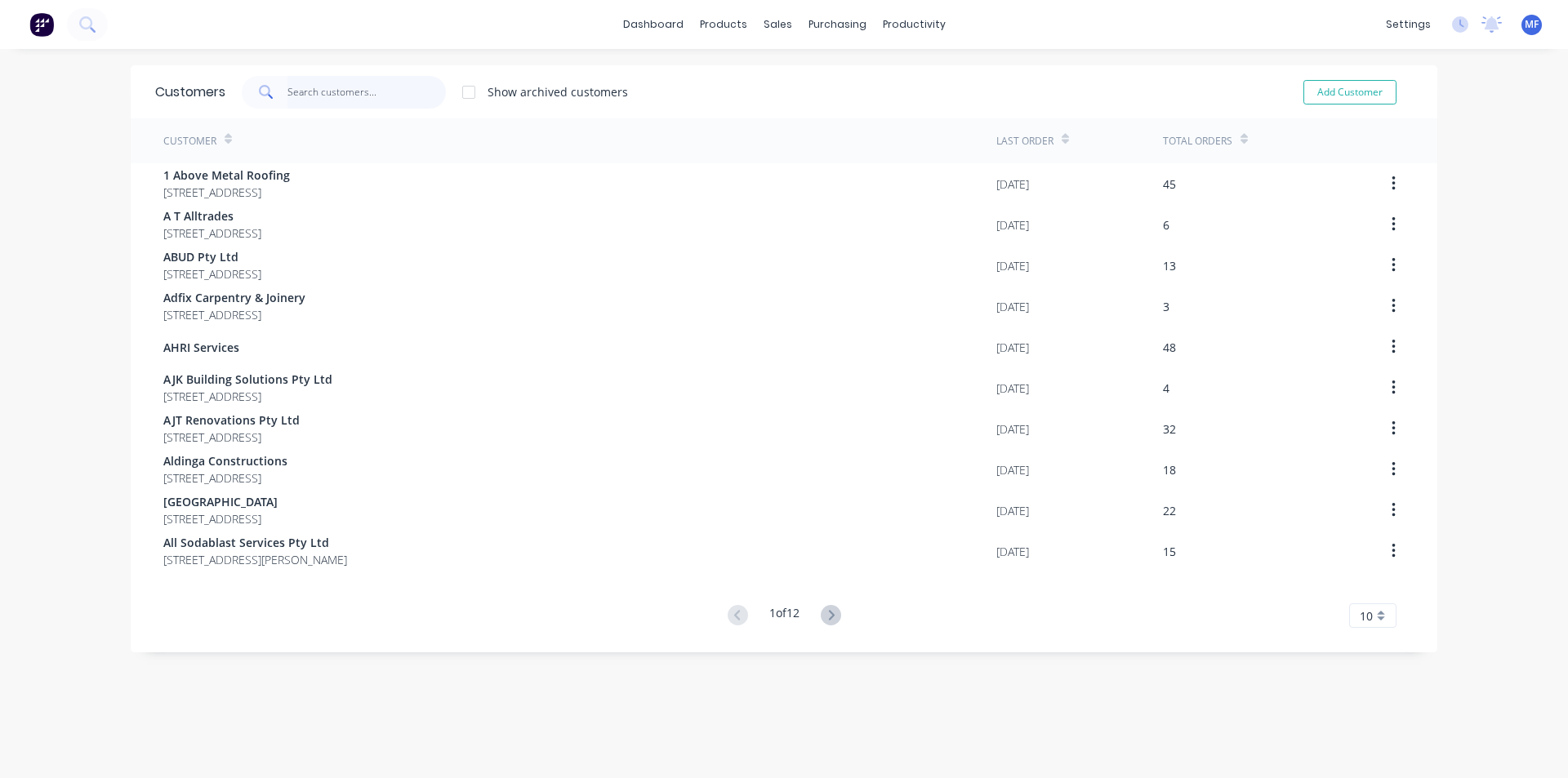
click at [295, 93] on input "text" at bounding box center [366, 91] width 159 height 32
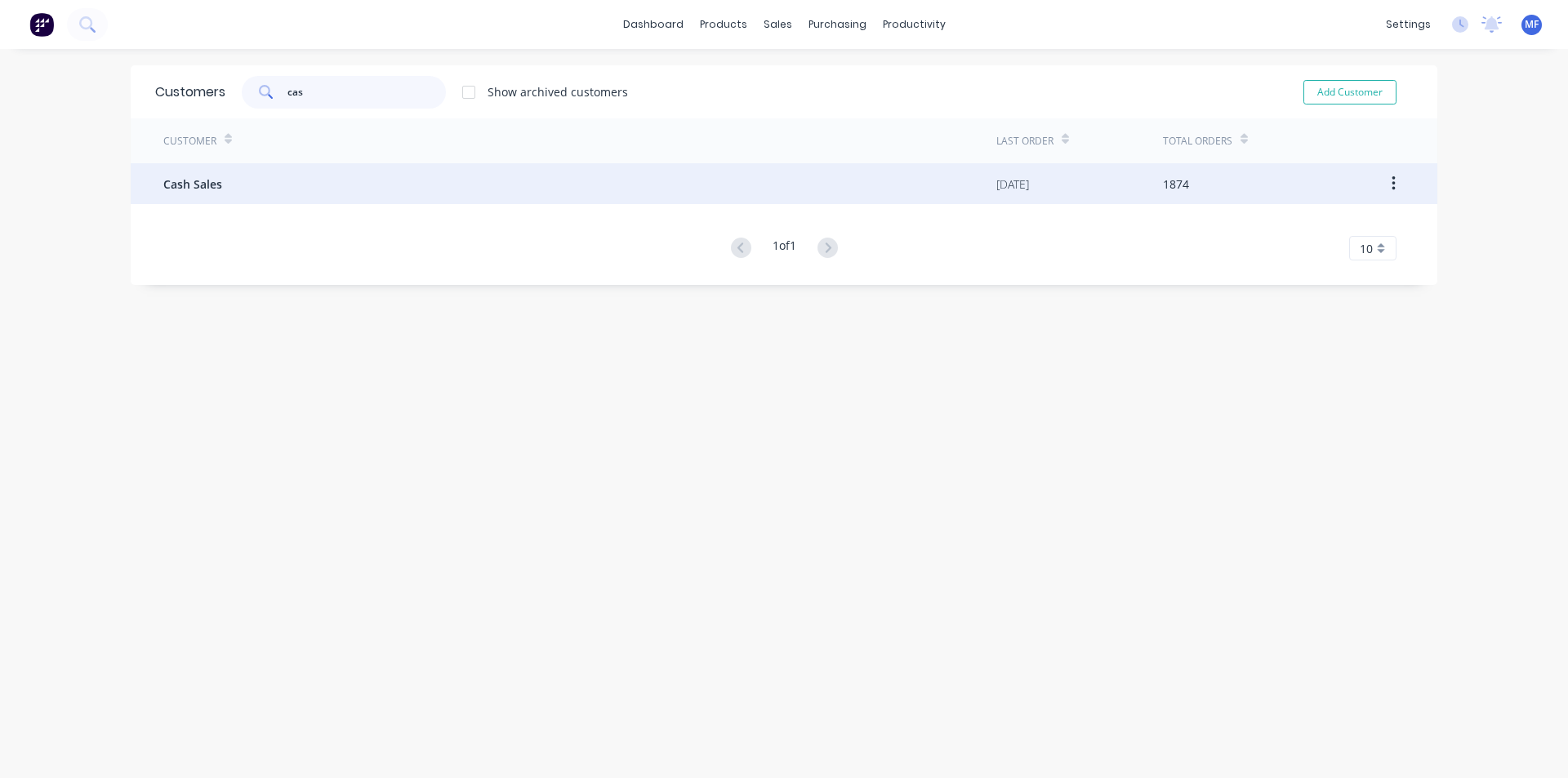
type input "cas"
click at [191, 190] on span "Cash Sales" at bounding box center [192, 184] width 59 height 18
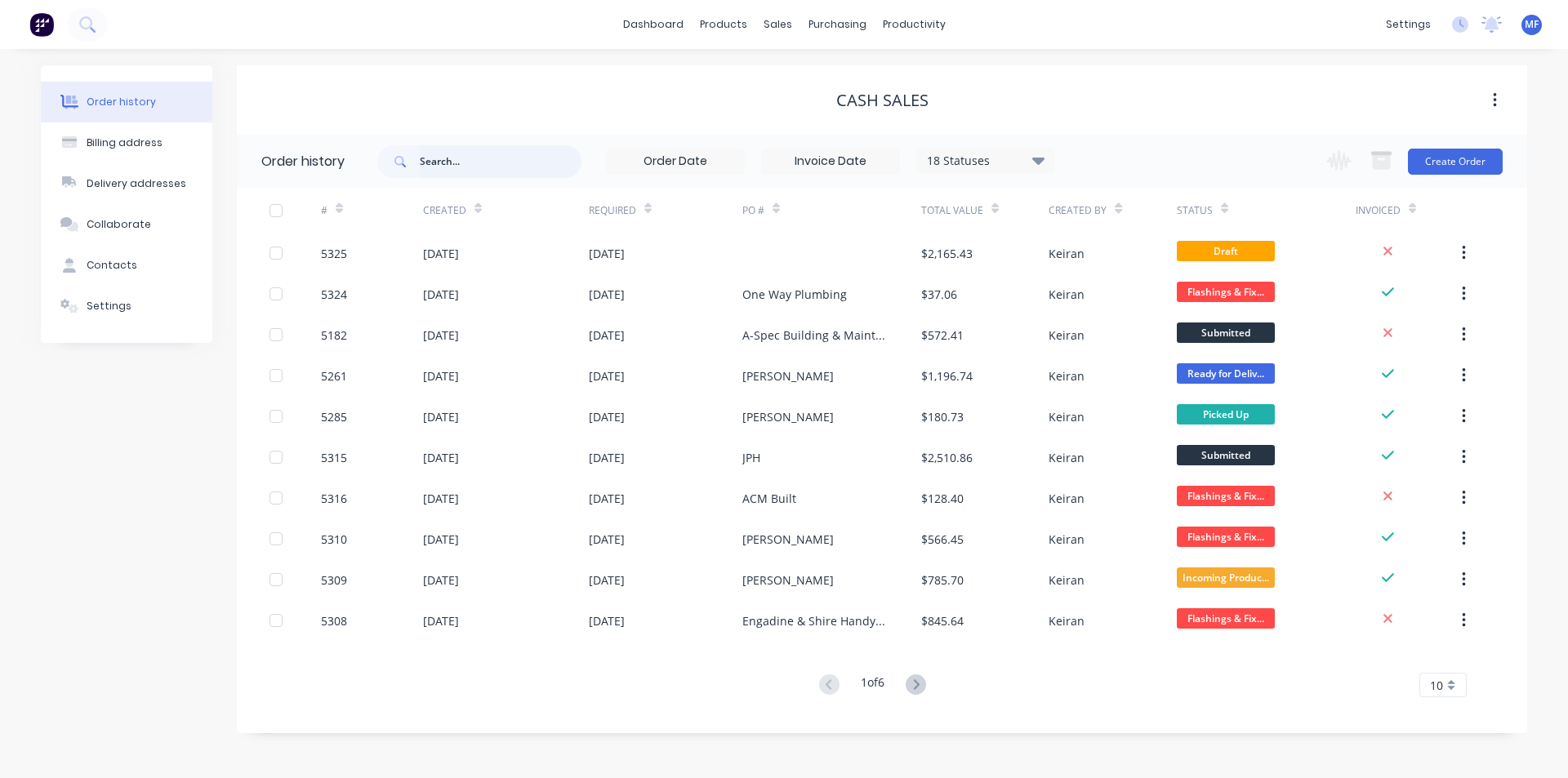
click at [438, 148] on input "text" at bounding box center [501, 162] width 162 height 32
type input "bunch"
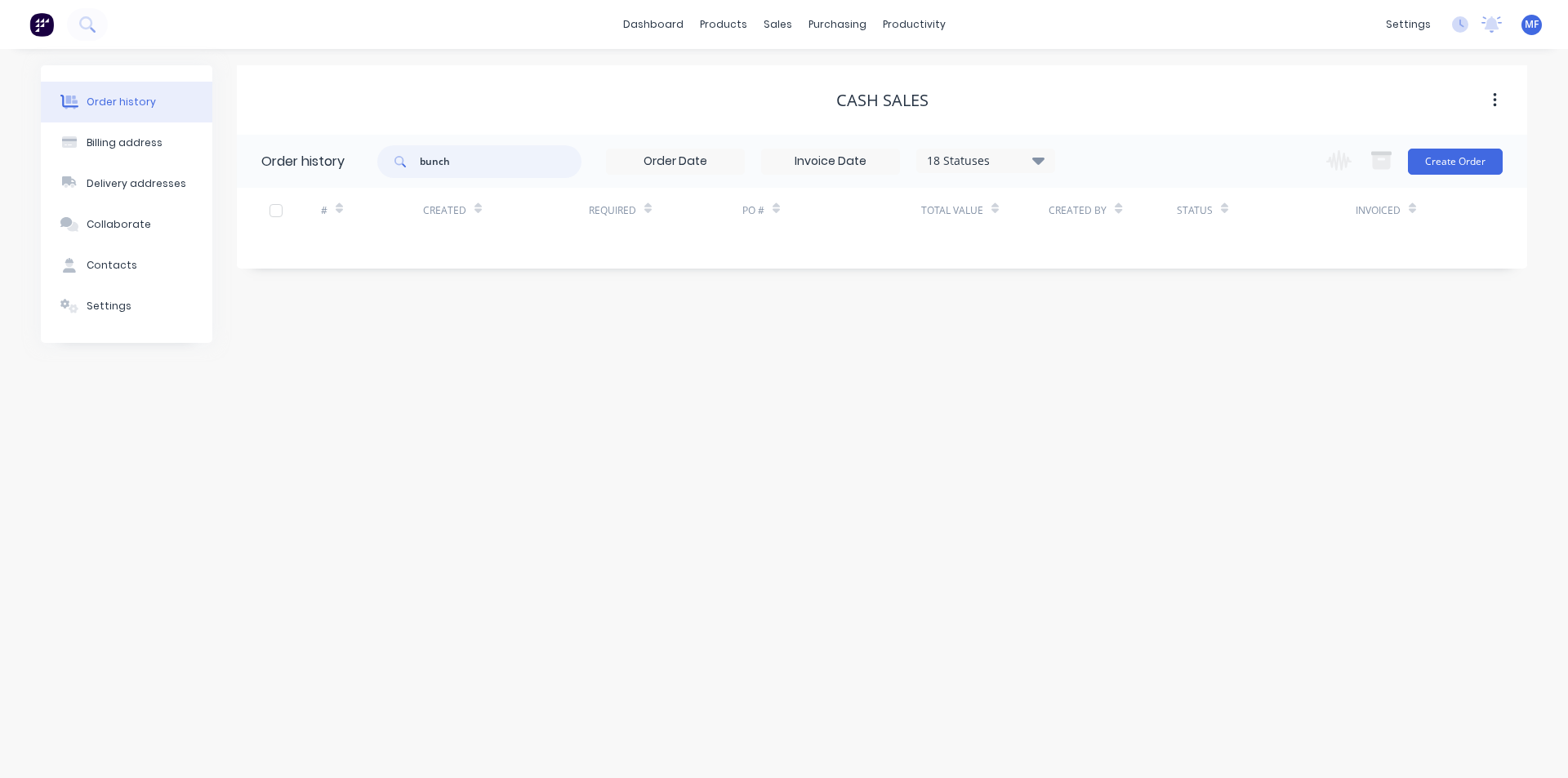
click at [481, 167] on input "bunch" at bounding box center [501, 162] width 162 height 32
click at [481, 166] on input "bunch" at bounding box center [501, 162] width 162 height 32
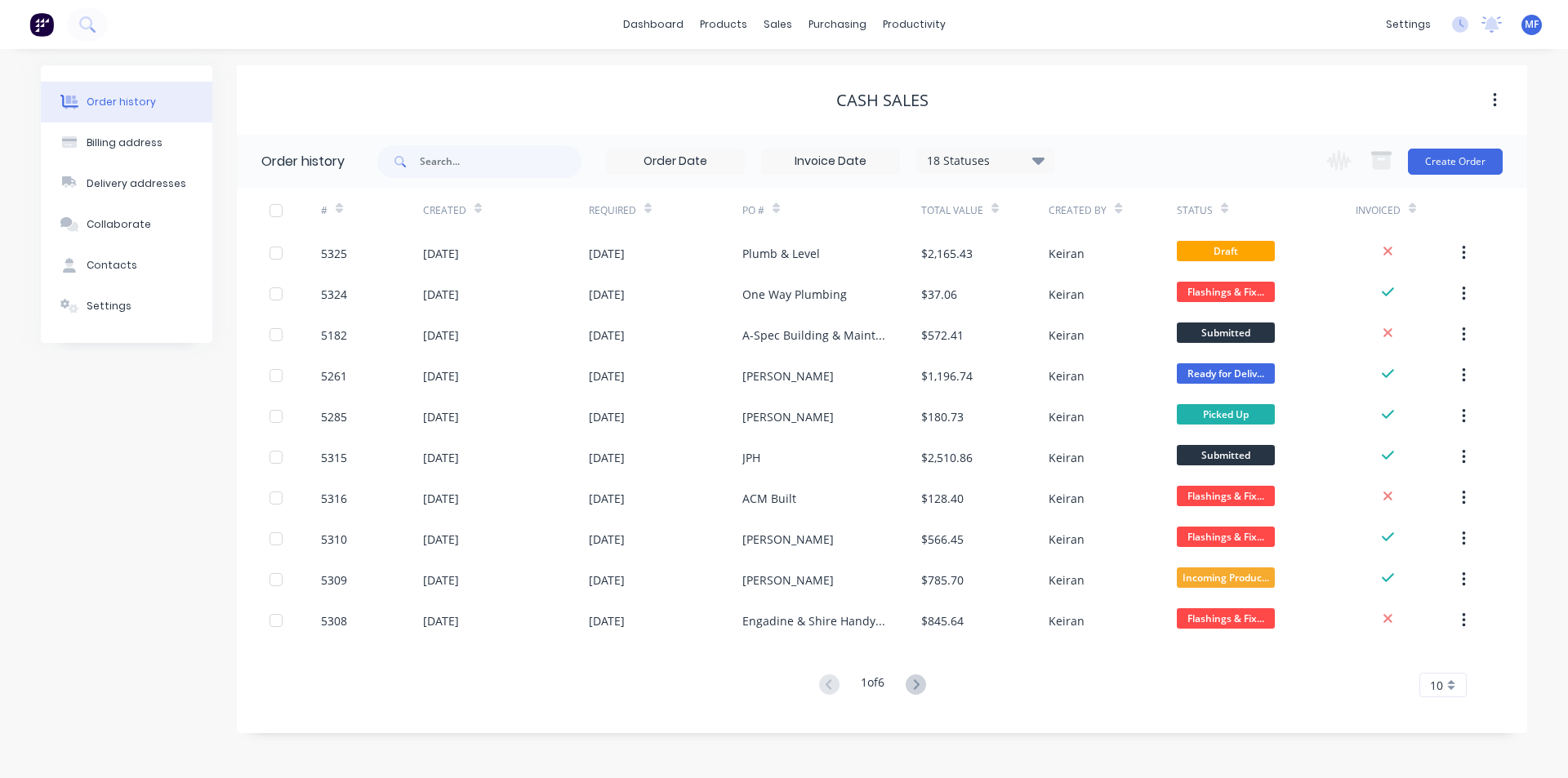
click at [1449, 683] on div "10" at bounding box center [1443, 685] width 47 height 25
click at [1453, 662] on div "35" at bounding box center [1443, 658] width 46 height 29
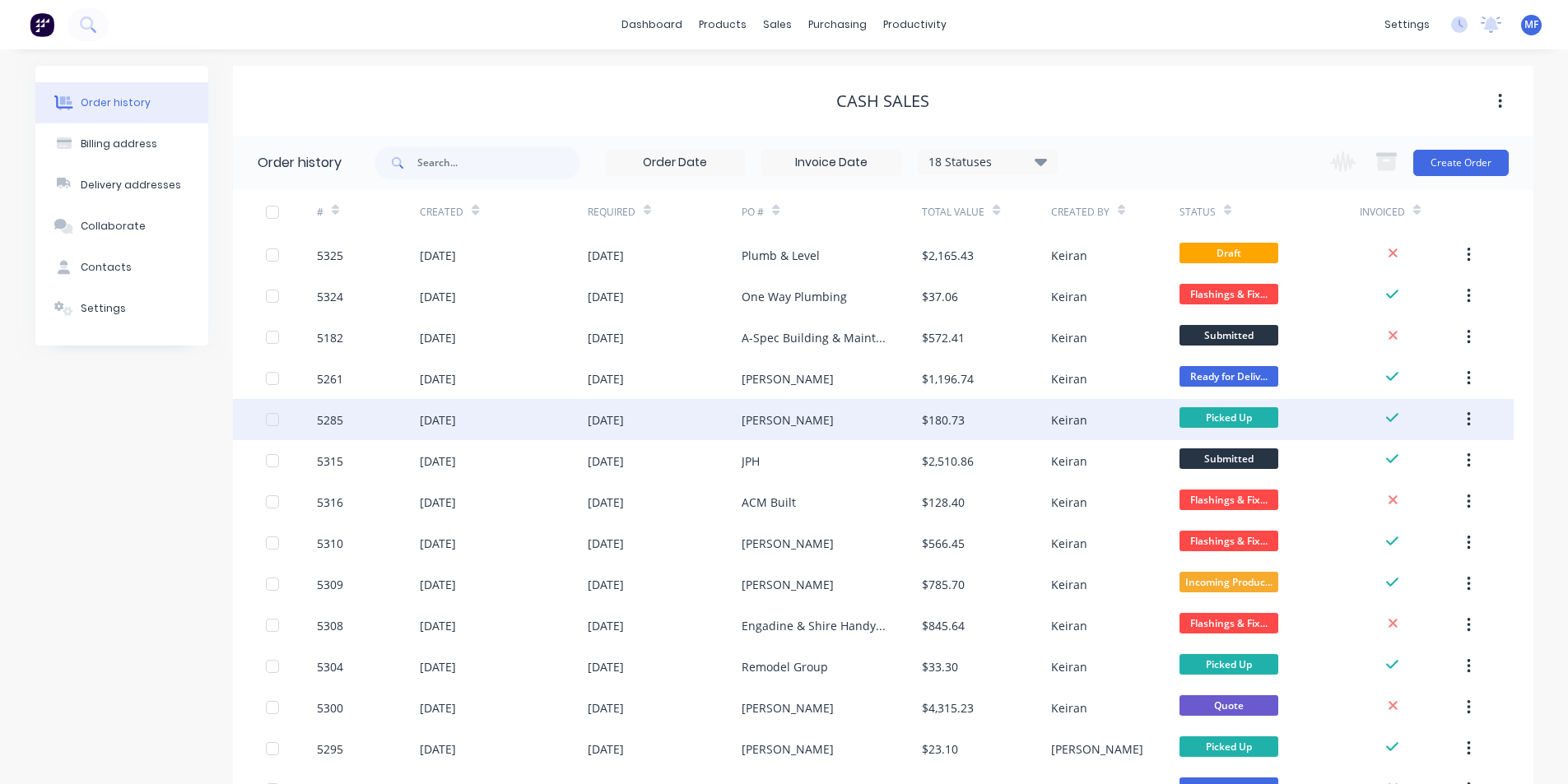
click at [962, 423] on div "$180.73" at bounding box center [943, 420] width 42 height 18
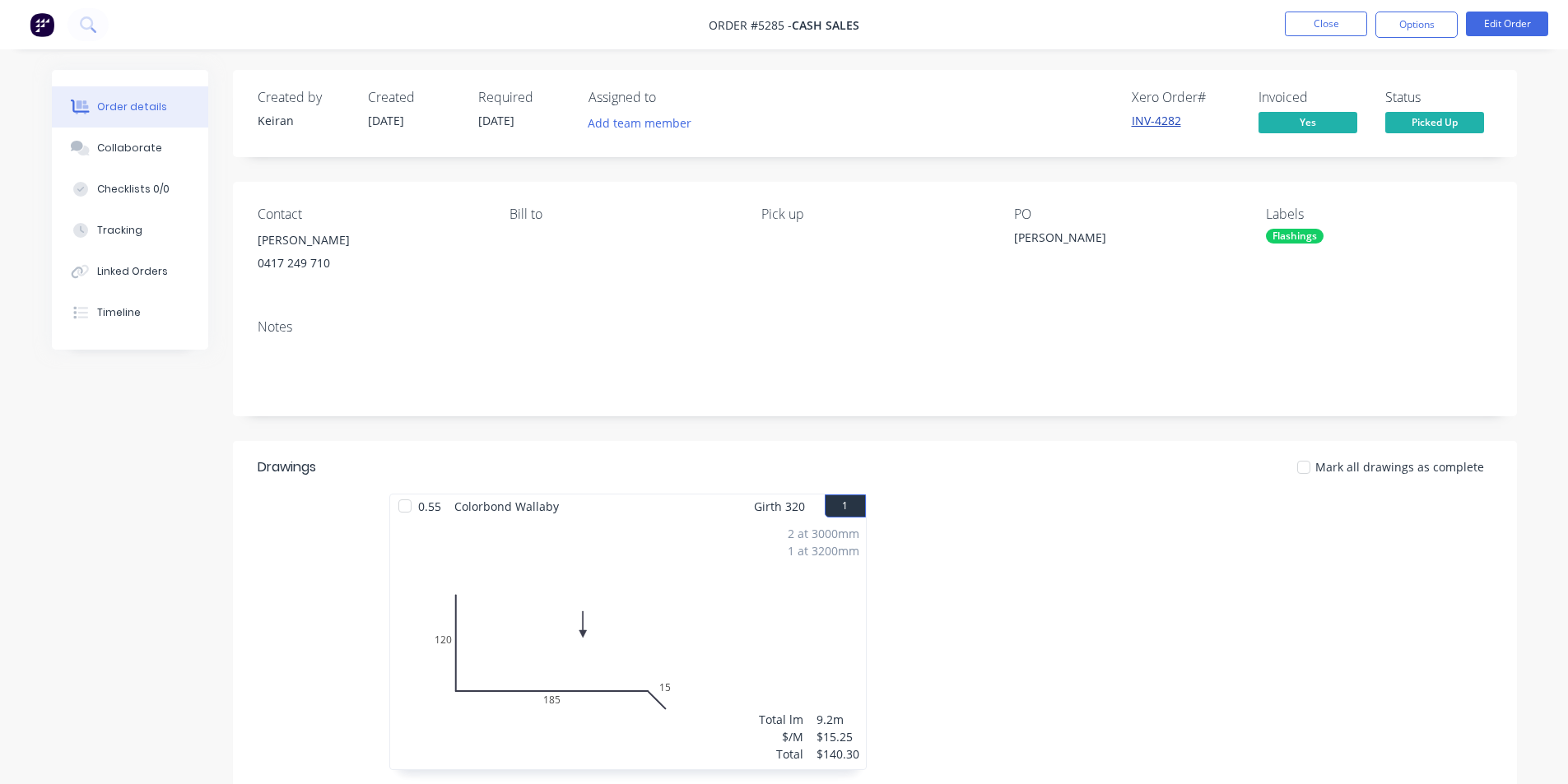
click at [1159, 120] on link "INV-4282" at bounding box center [1157, 120] width 50 height 16
click at [1431, 22] on button "Options" at bounding box center [1417, 25] width 82 height 27
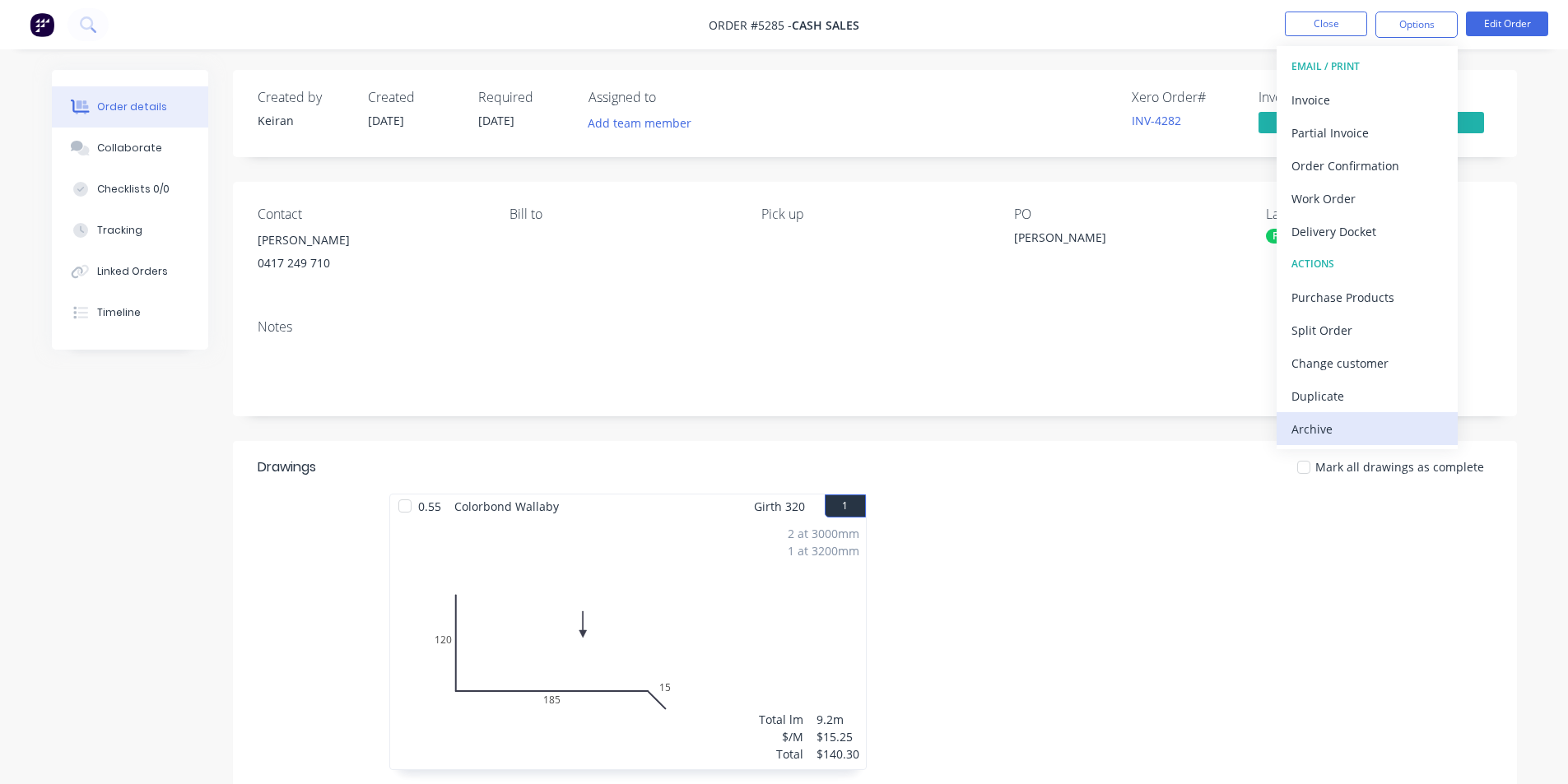
click at [1365, 427] on div "Archive" at bounding box center [1367, 428] width 151 height 24
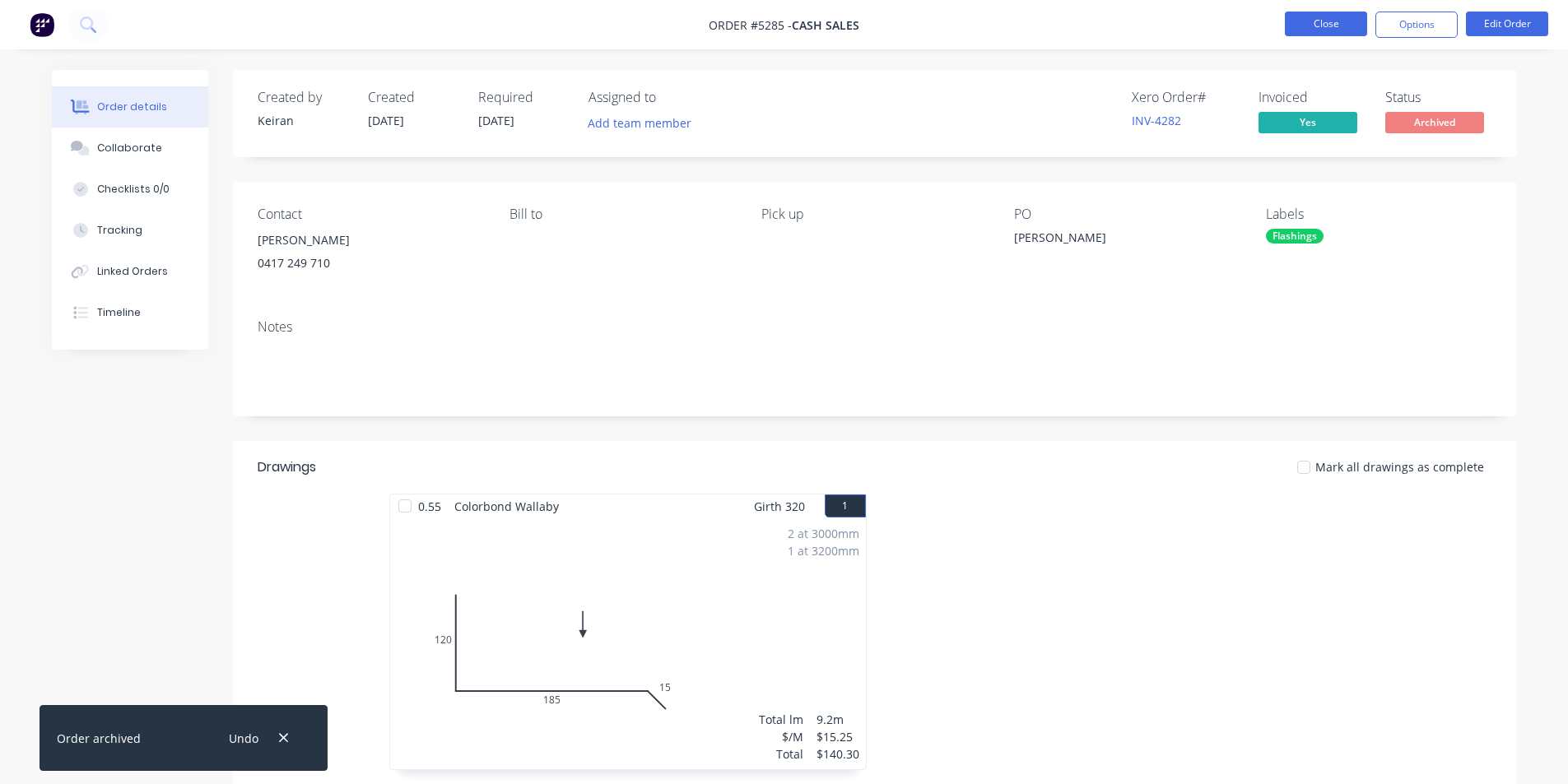
click at [1325, 22] on button "Close" at bounding box center [1326, 24] width 82 height 25
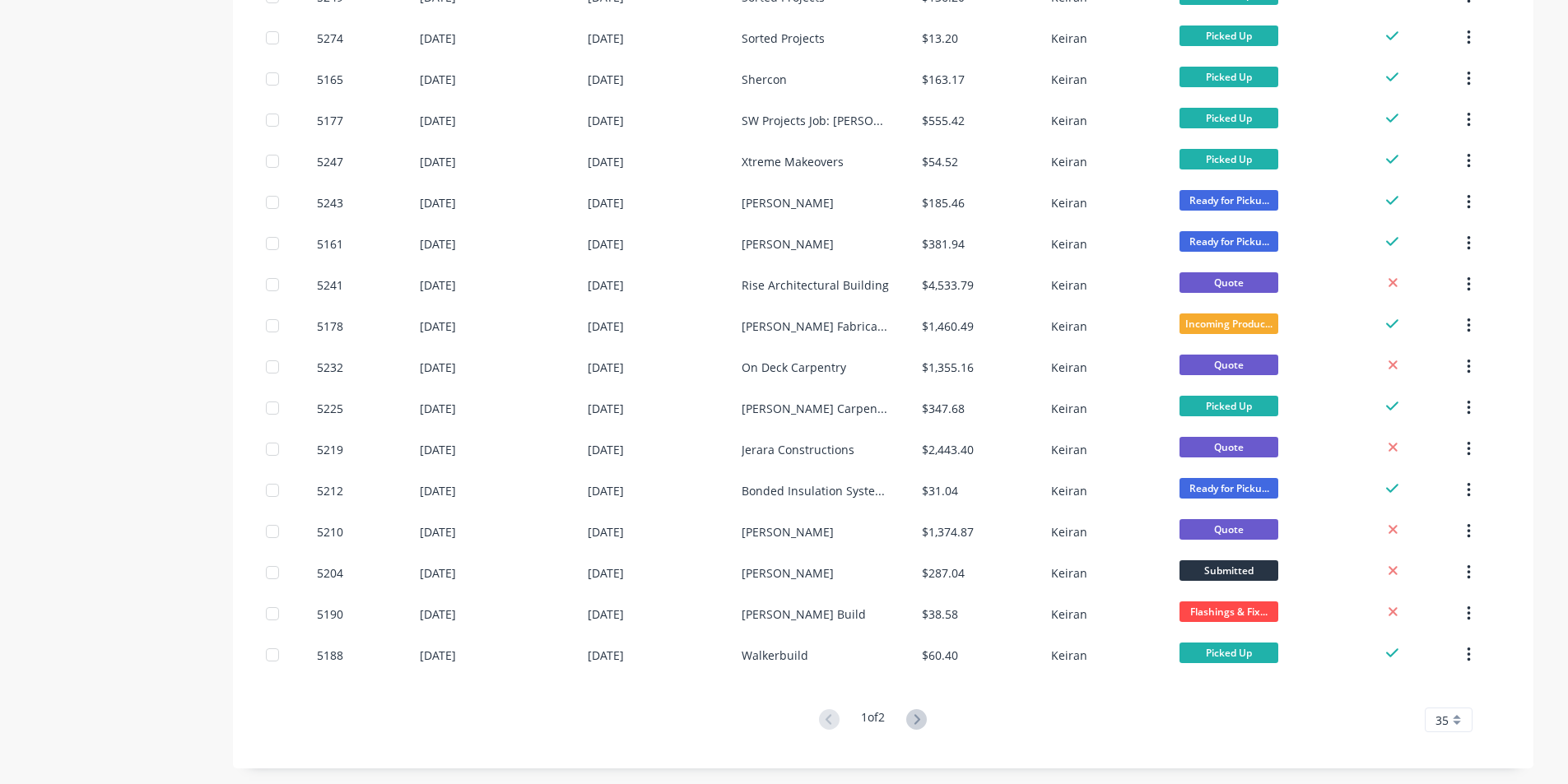
scroll to position [1000, 0]
click at [1450, 726] on div "35" at bounding box center [1449, 719] width 48 height 25
click at [927, 722] on icon at bounding box center [916, 719] width 20 height 20
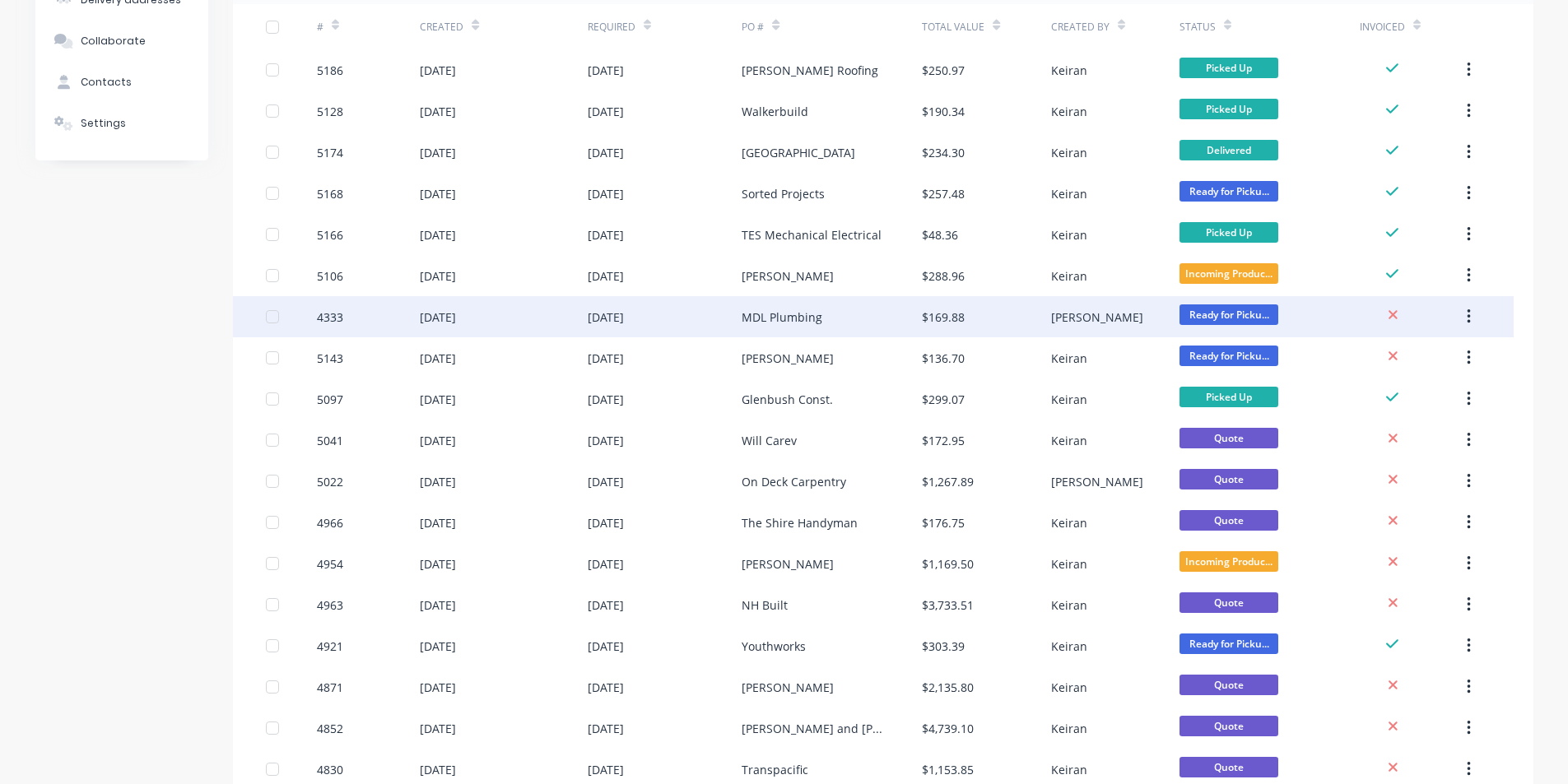
scroll to position [465, 0]
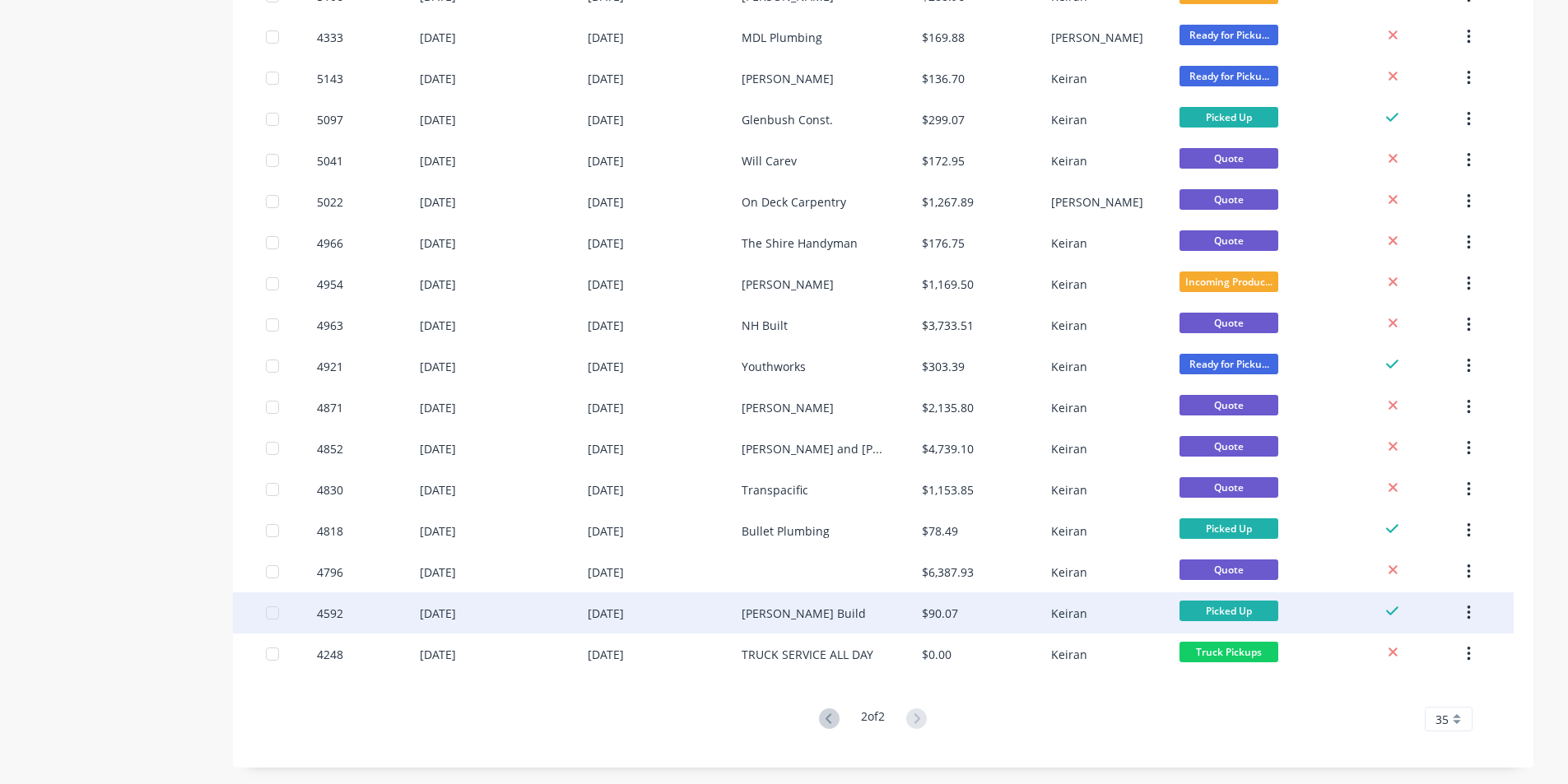
click at [1020, 611] on div "$90.07" at bounding box center [985, 613] width 128 height 41
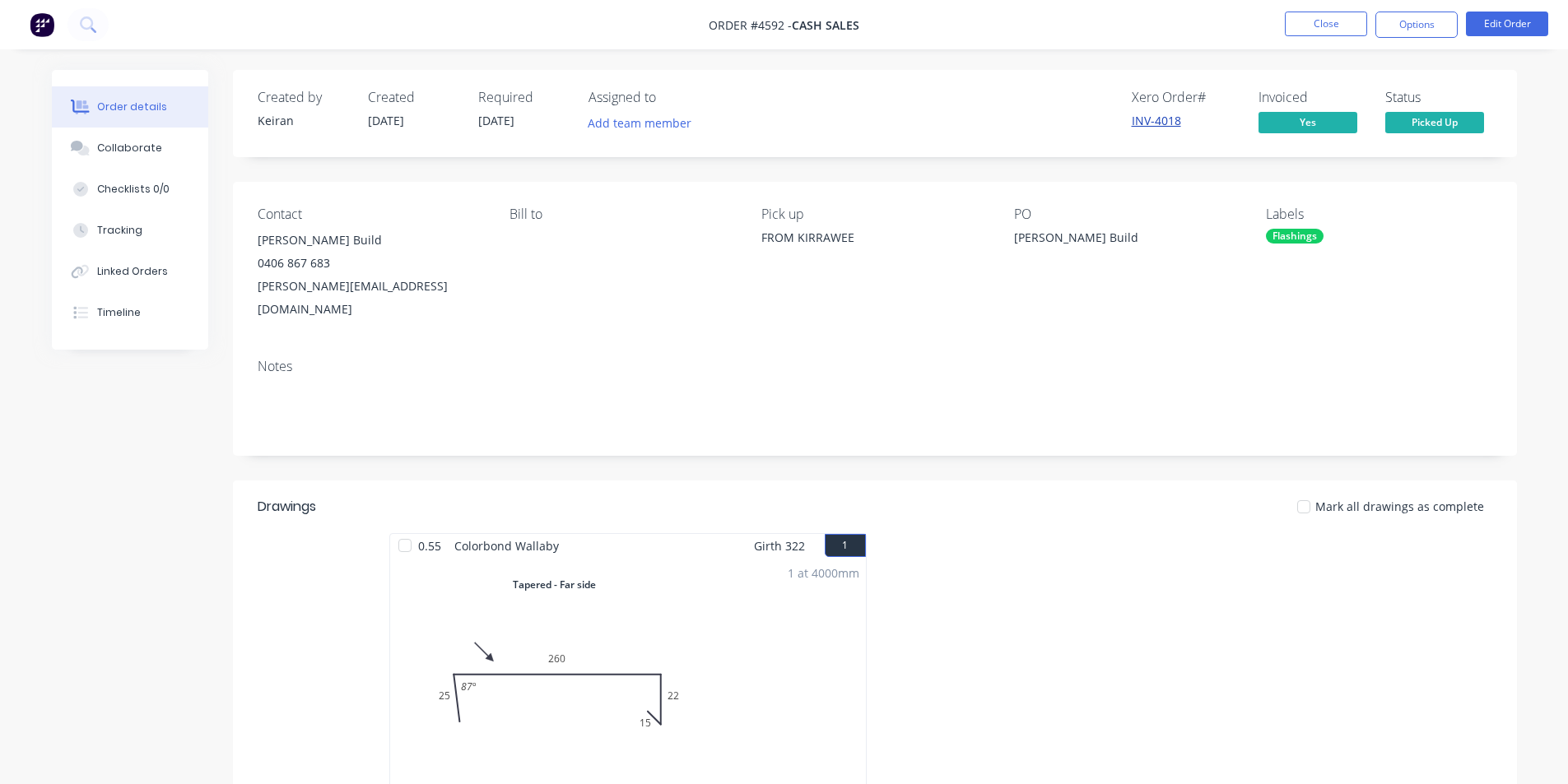
click at [1153, 122] on link "INV-4018" at bounding box center [1157, 120] width 50 height 16
click at [1417, 26] on button "Options" at bounding box center [1417, 25] width 82 height 27
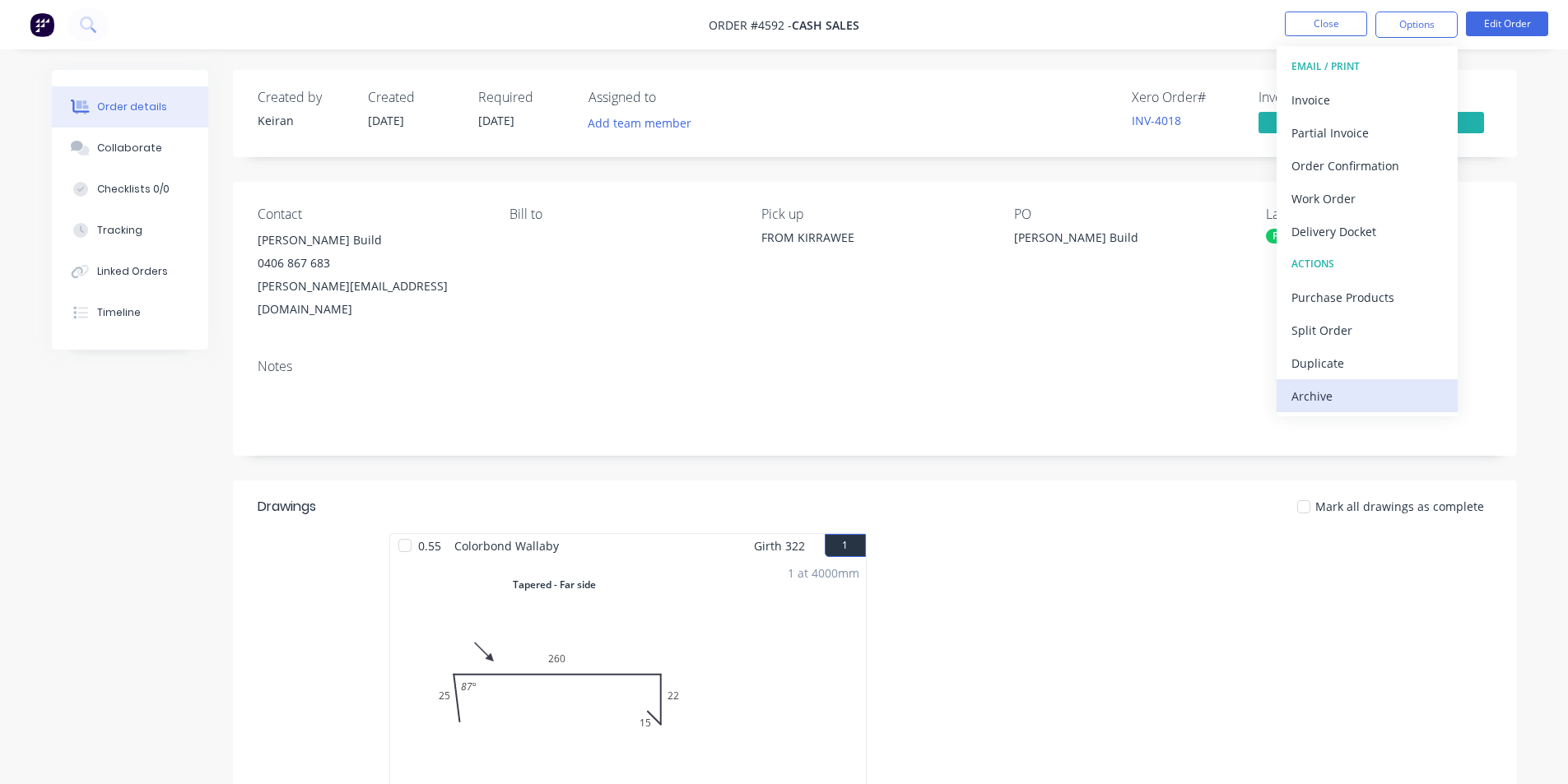
click at [1368, 400] on div "Archive" at bounding box center [1367, 396] width 151 height 24
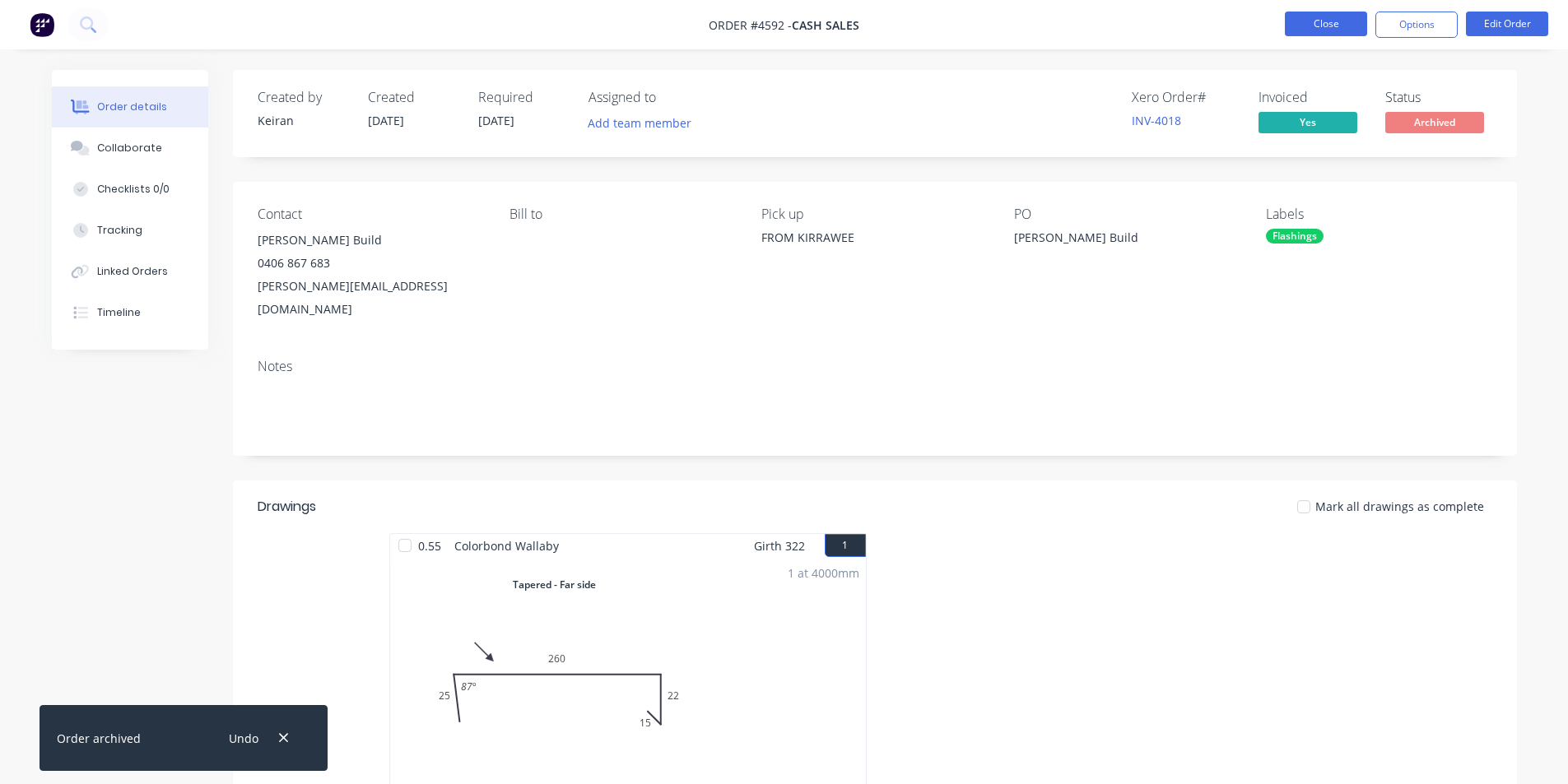
click at [1321, 21] on button "Close" at bounding box center [1326, 24] width 82 height 25
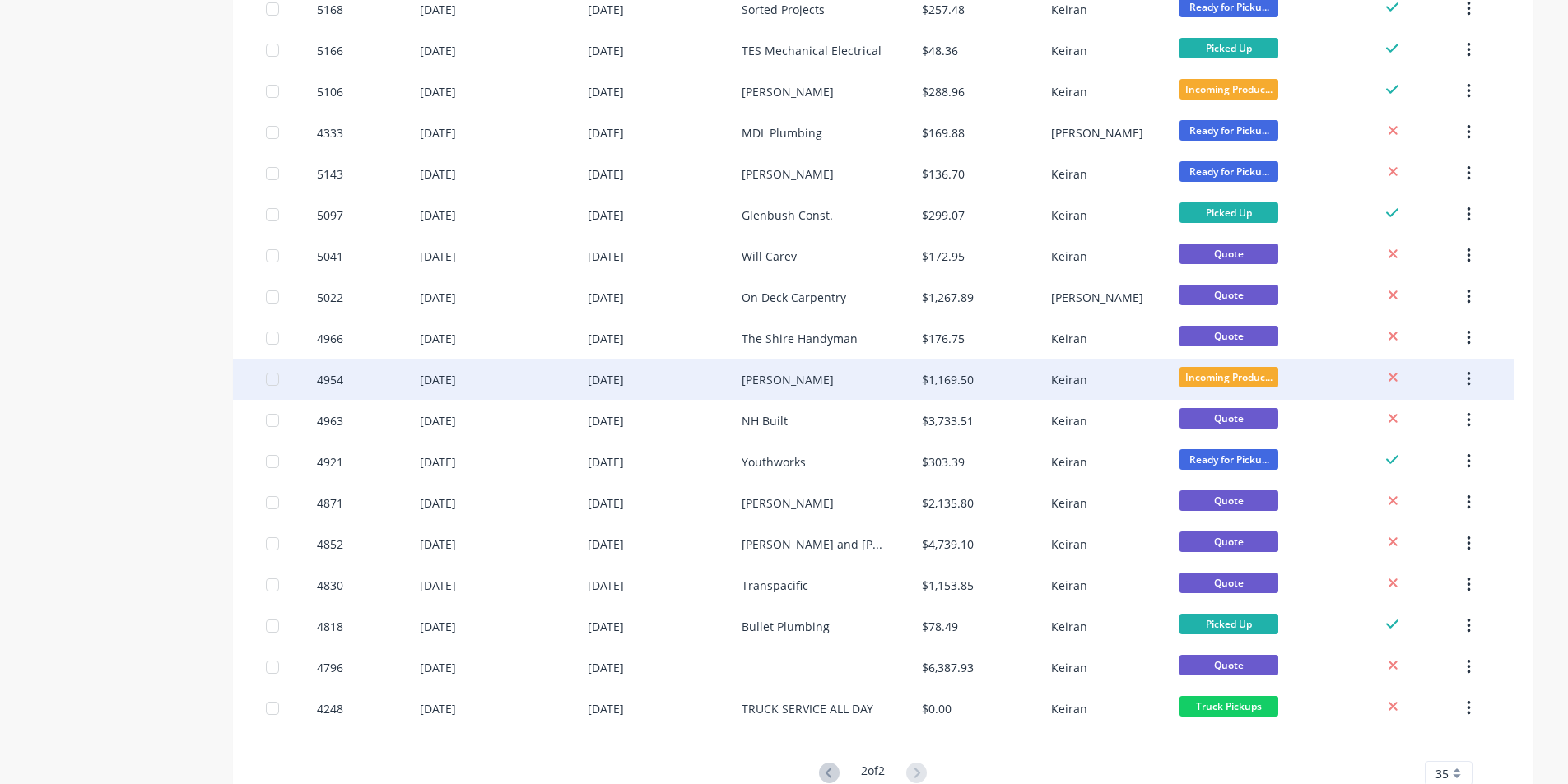
scroll to position [424, 0]
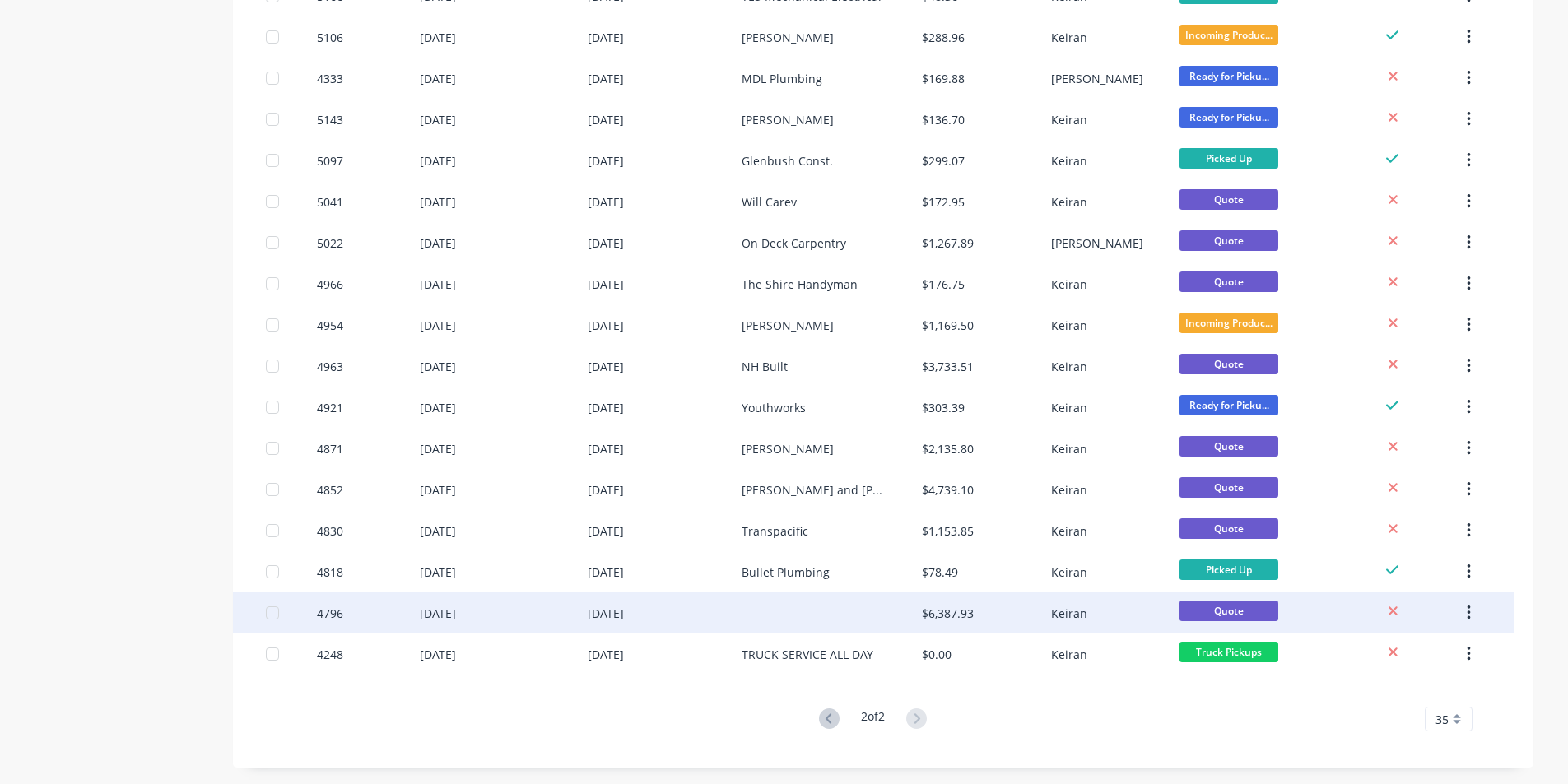
click at [1473, 609] on button "button" at bounding box center [1470, 612] width 39 height 29
click at [1424, 649] on div "Archive" at bounding box center [1410, 656] width 127 height 24
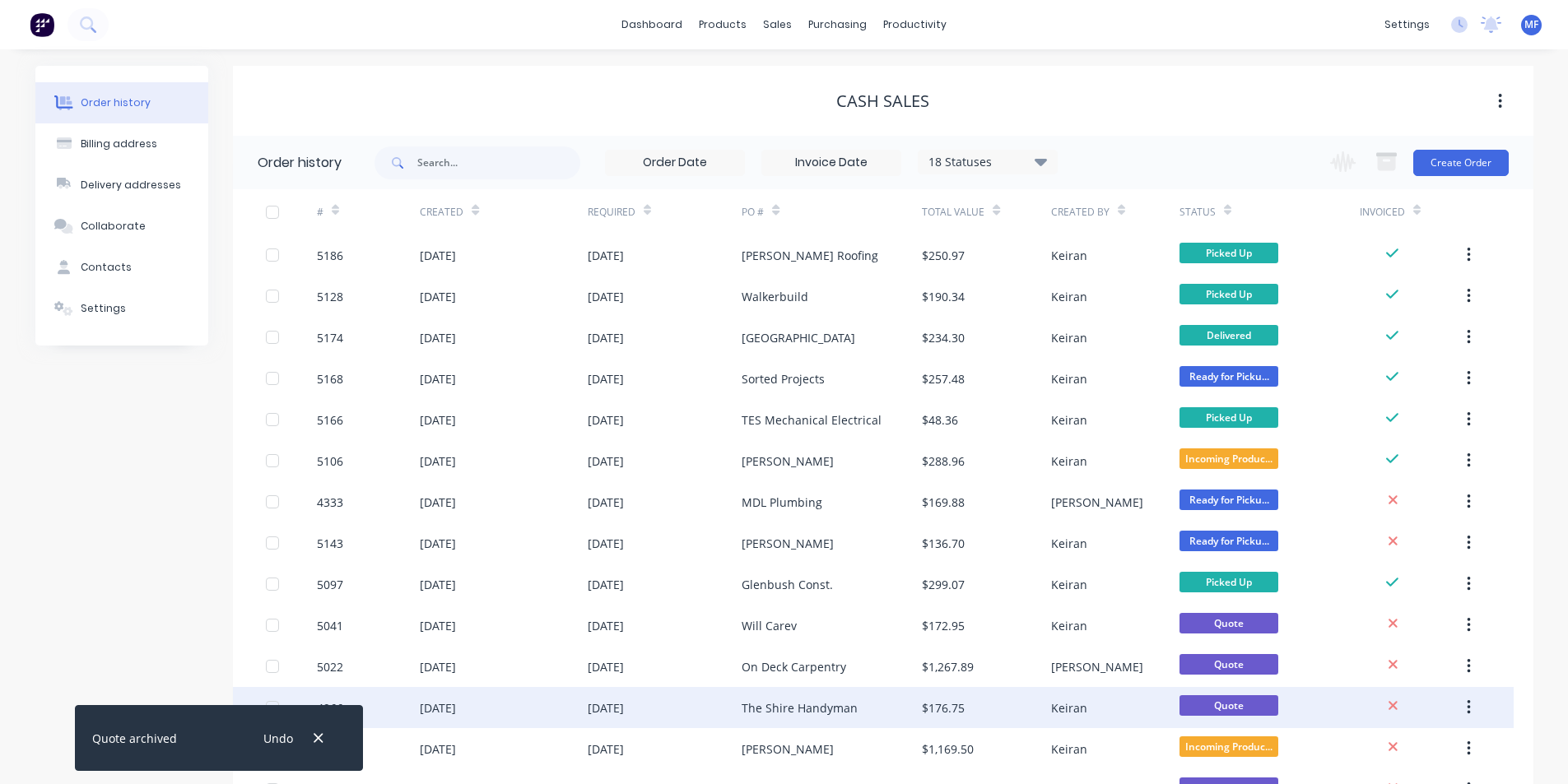
scroll to position [382, 0]
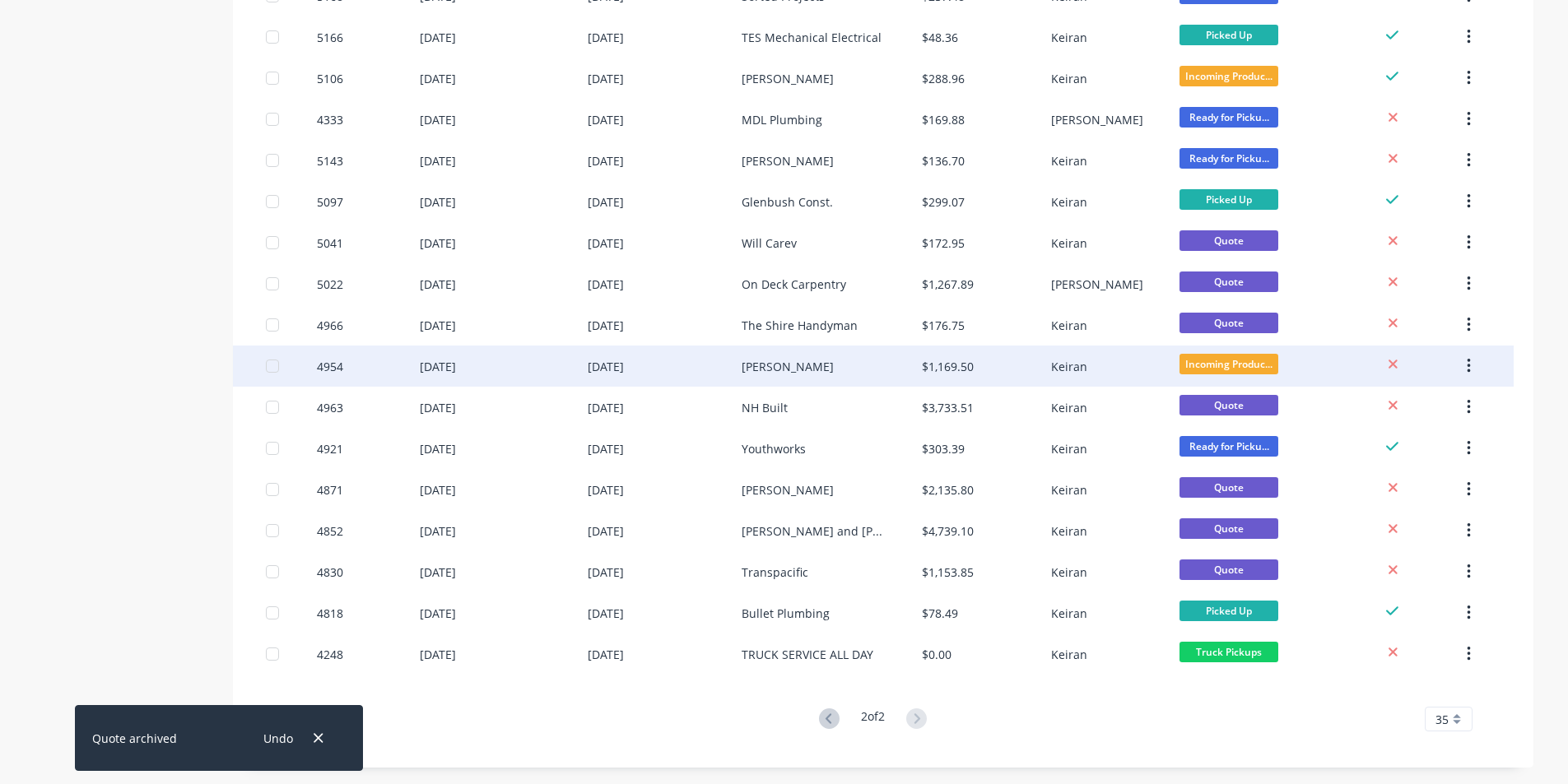
click at [1464, 365] on button "button" at bounding box center [1470, 365] width 39 height 29
click at [1396, 404] on div "Archive" at bounding box center [1410, 409] width 127 height 24
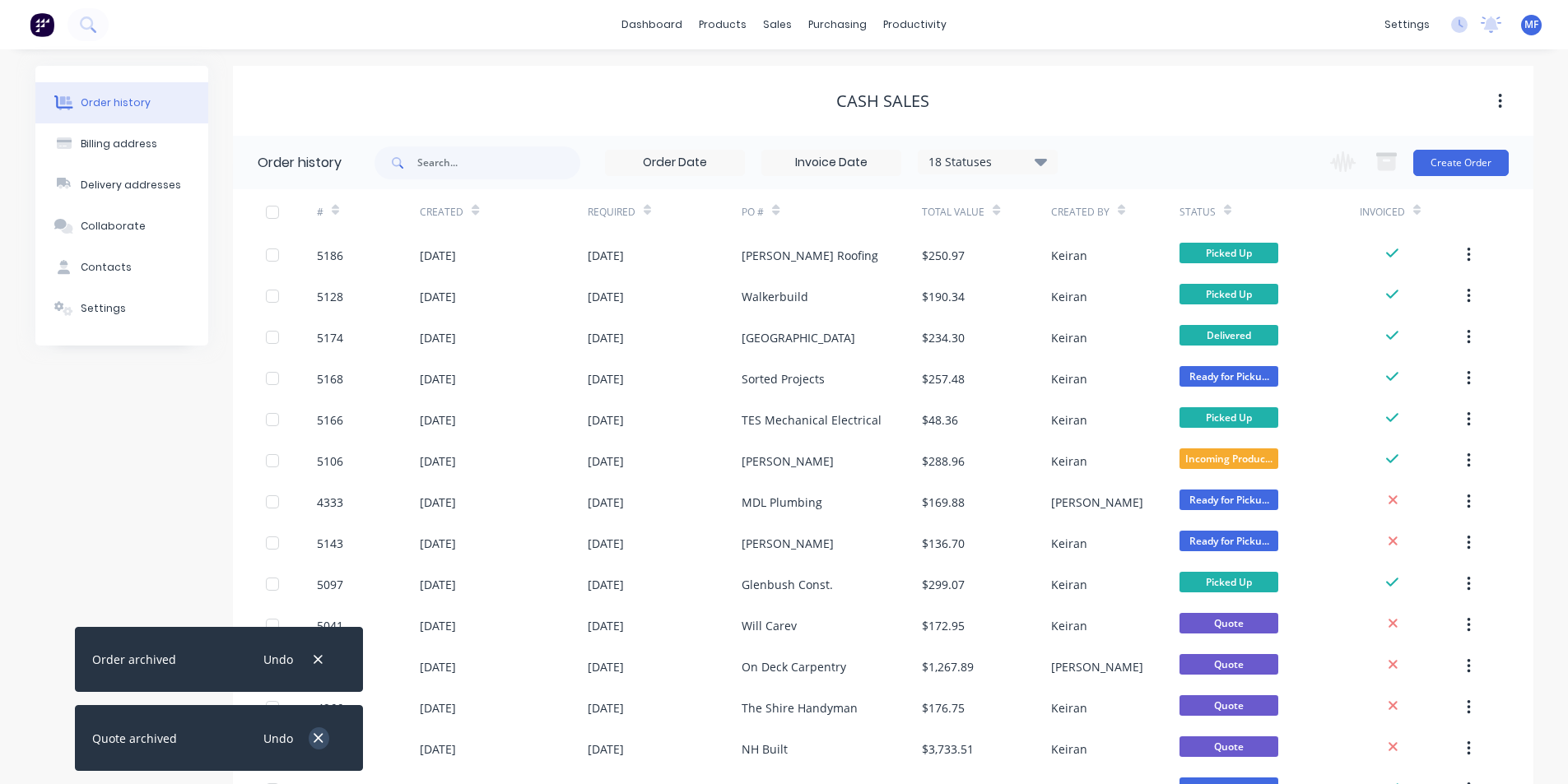
click at [321, 736] on icon "button" at bounding box center [319, 738] width 9 height 9
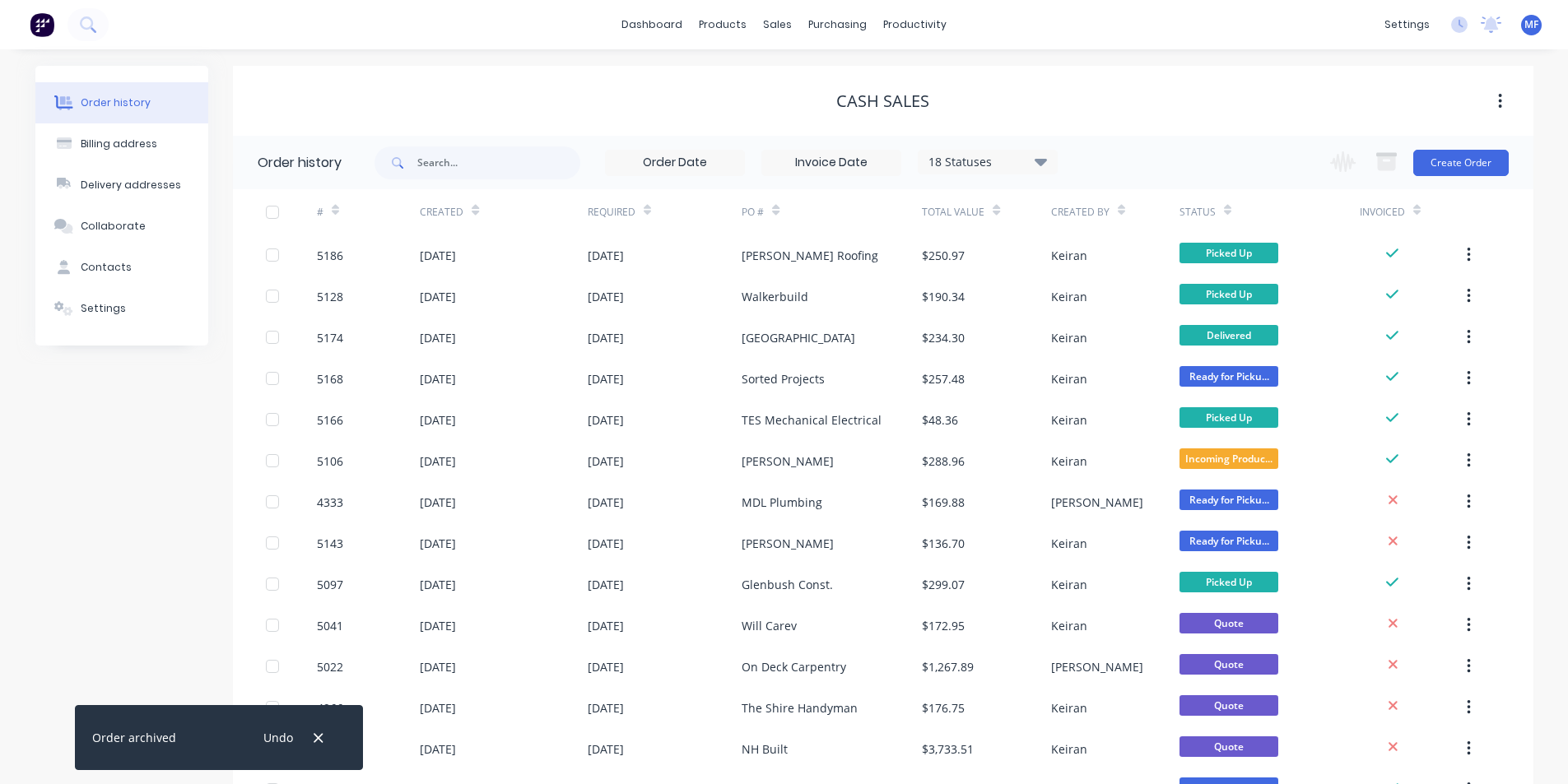
click at [321, 736] on icon "button" at bounding box center [319, 738] width 9 height 9
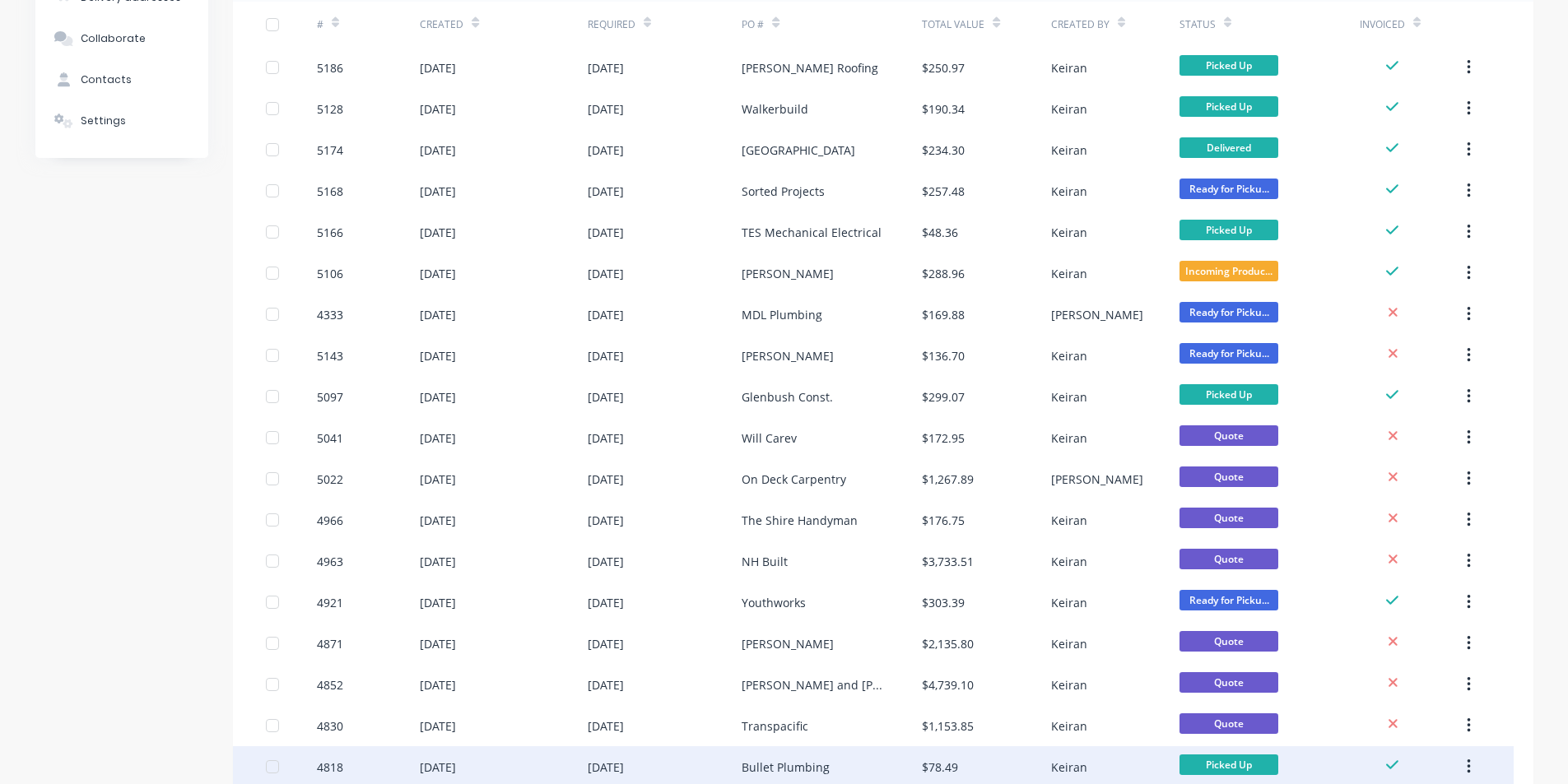
scroll to position [342, 0]
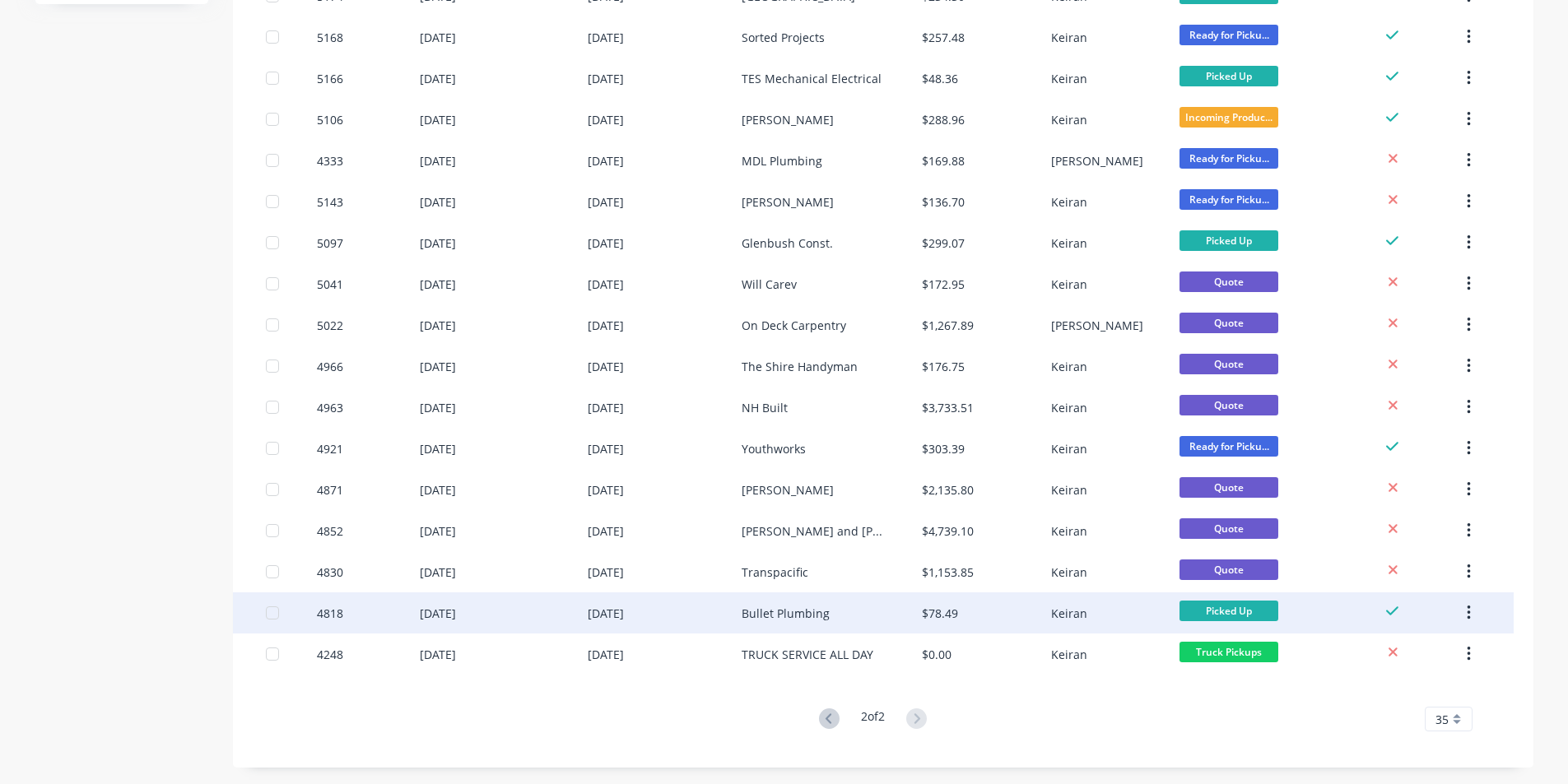
click at [804, 608] on div "Bullet Plumbing" at bounding box center [785, 613] width 88 height 18
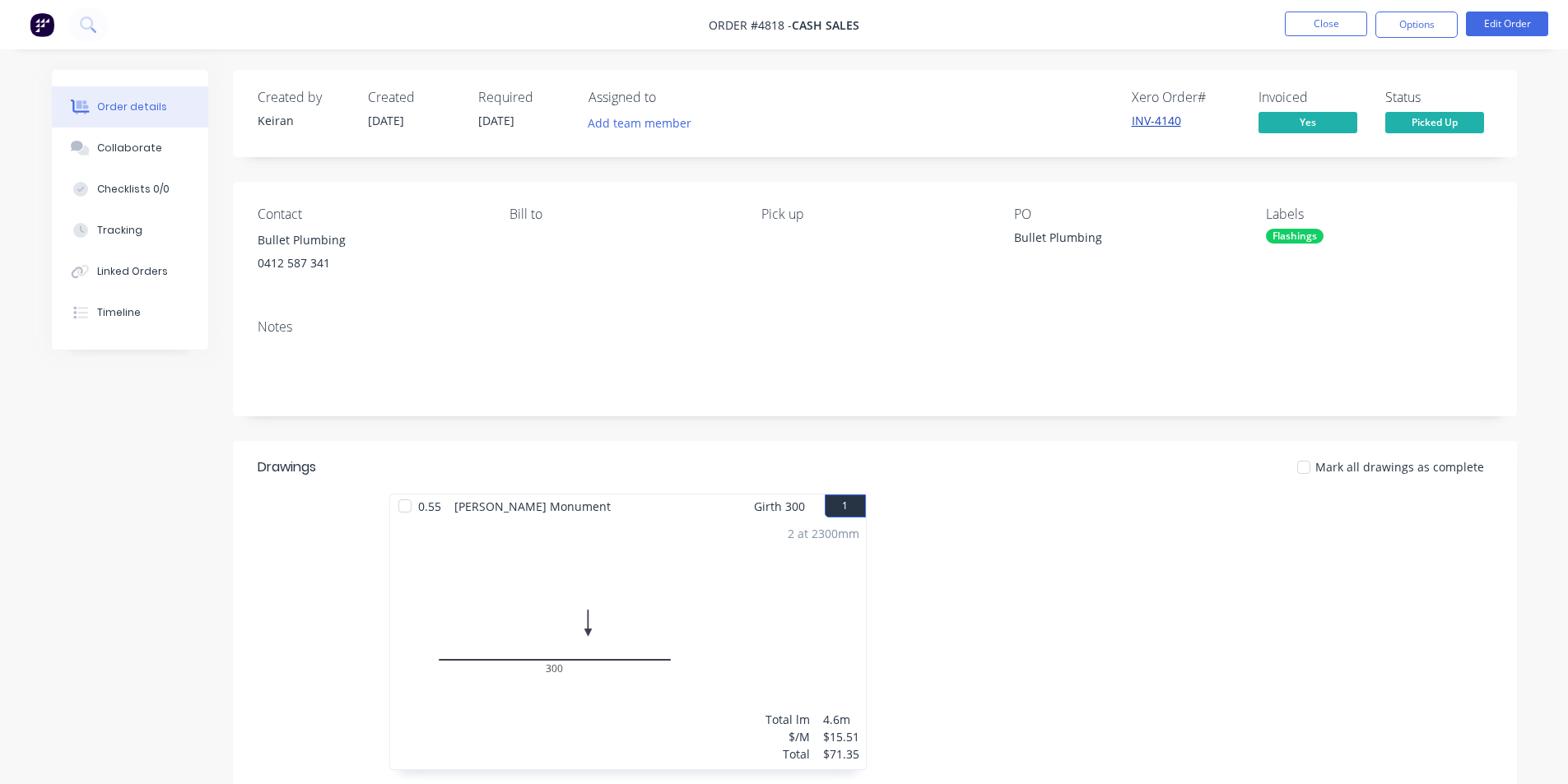
click at [1147, 119] on link "INV-4140" at bounding box center [1157, 120] width 50 height 16
click at [1406, 23] on button "Options" at bounding box center [1417, 25] width 82 height 27
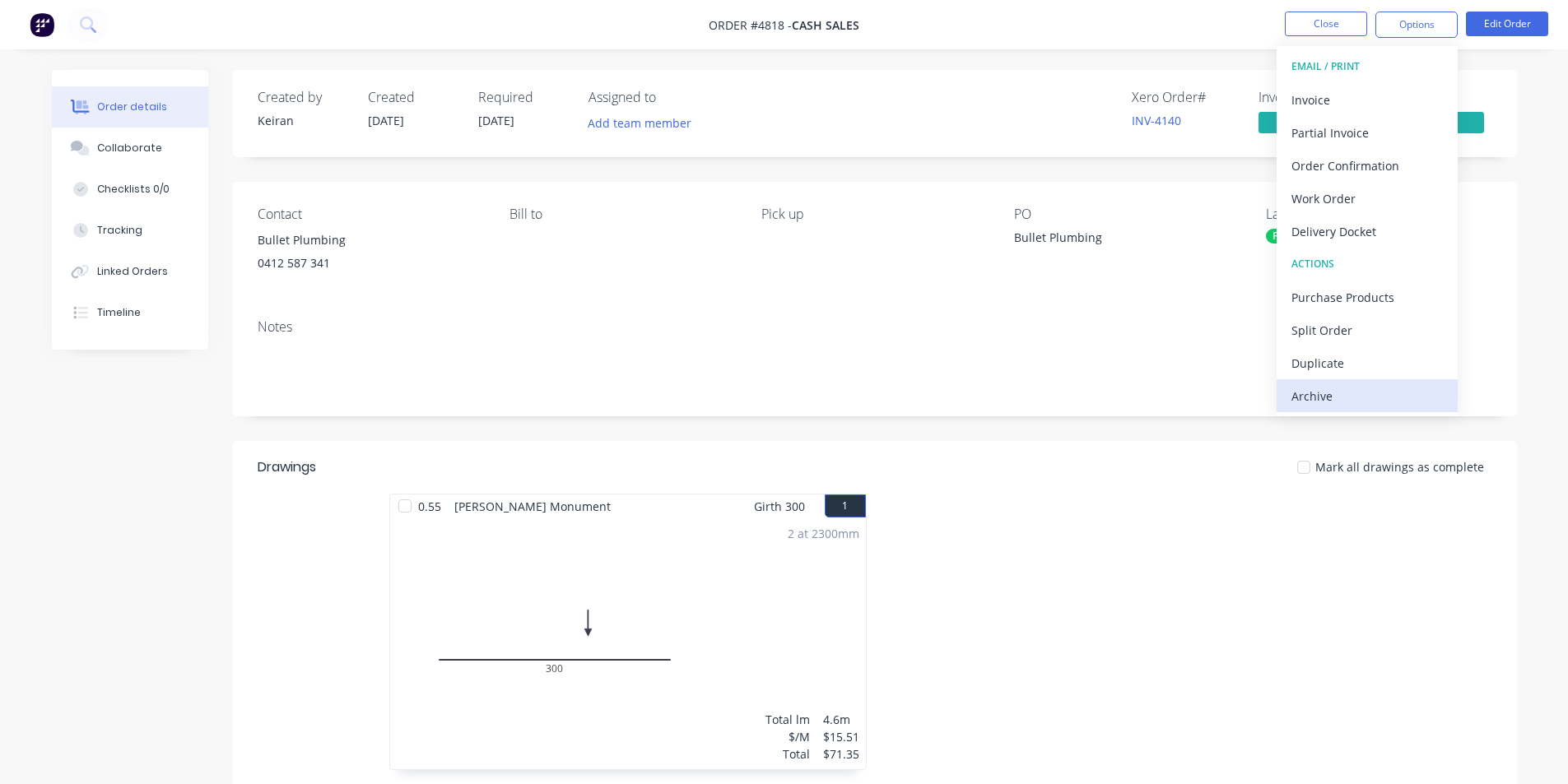
click at [1333, 390] on div "Archive" at bounding box center [1367, 396] width 151 height 24
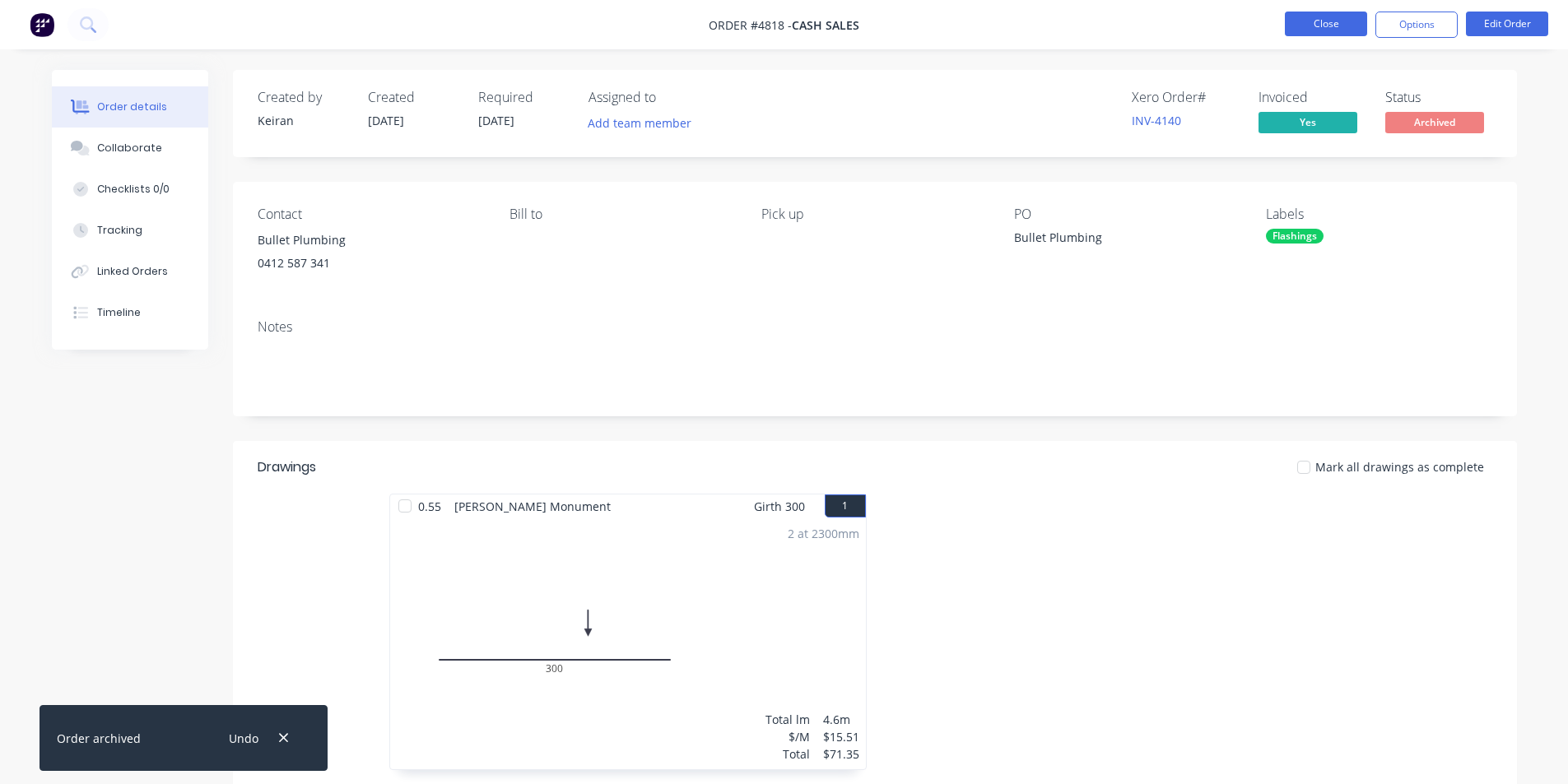
click at [1340, 26] on button "Close" at bounding box center [1326, 24] width 82 height 25
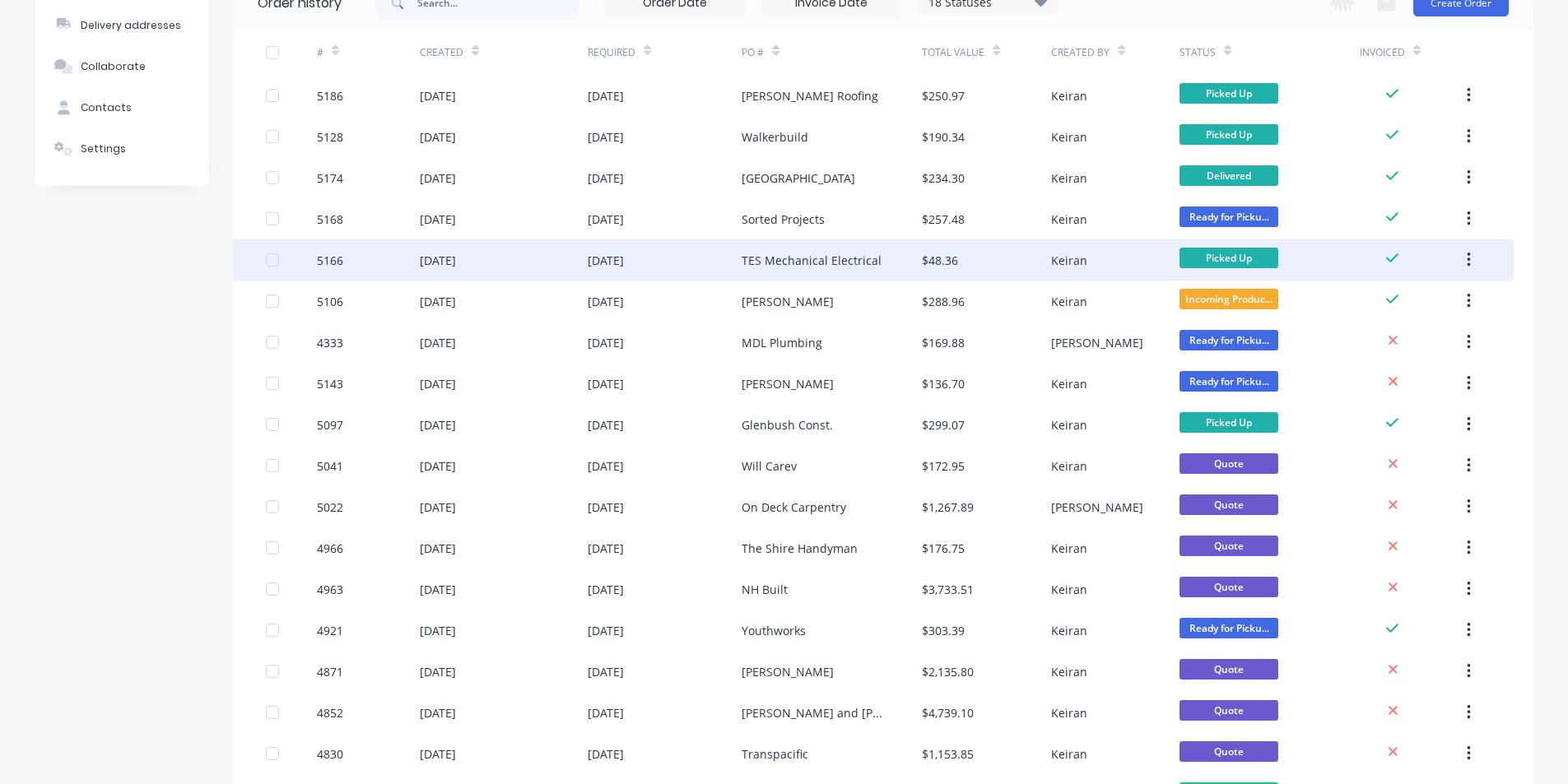
scroll to position [300, 0]
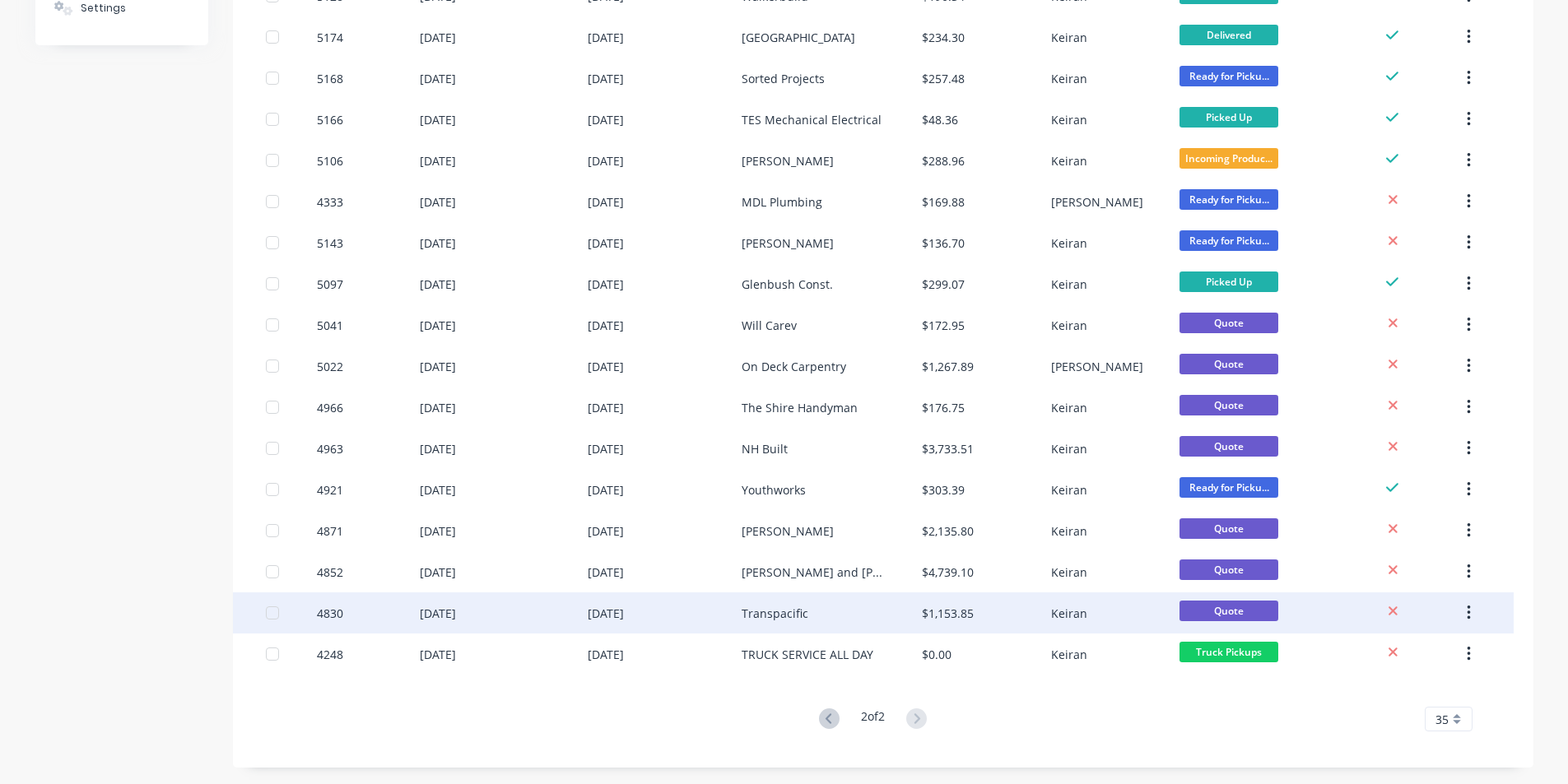
click at [1468, 610] on icon "button" at bounding box center [1469, 613] width 4 height 18
click at [1429, 648] on div "Archive" at bounding box center [1410, 656] width 127 height 24
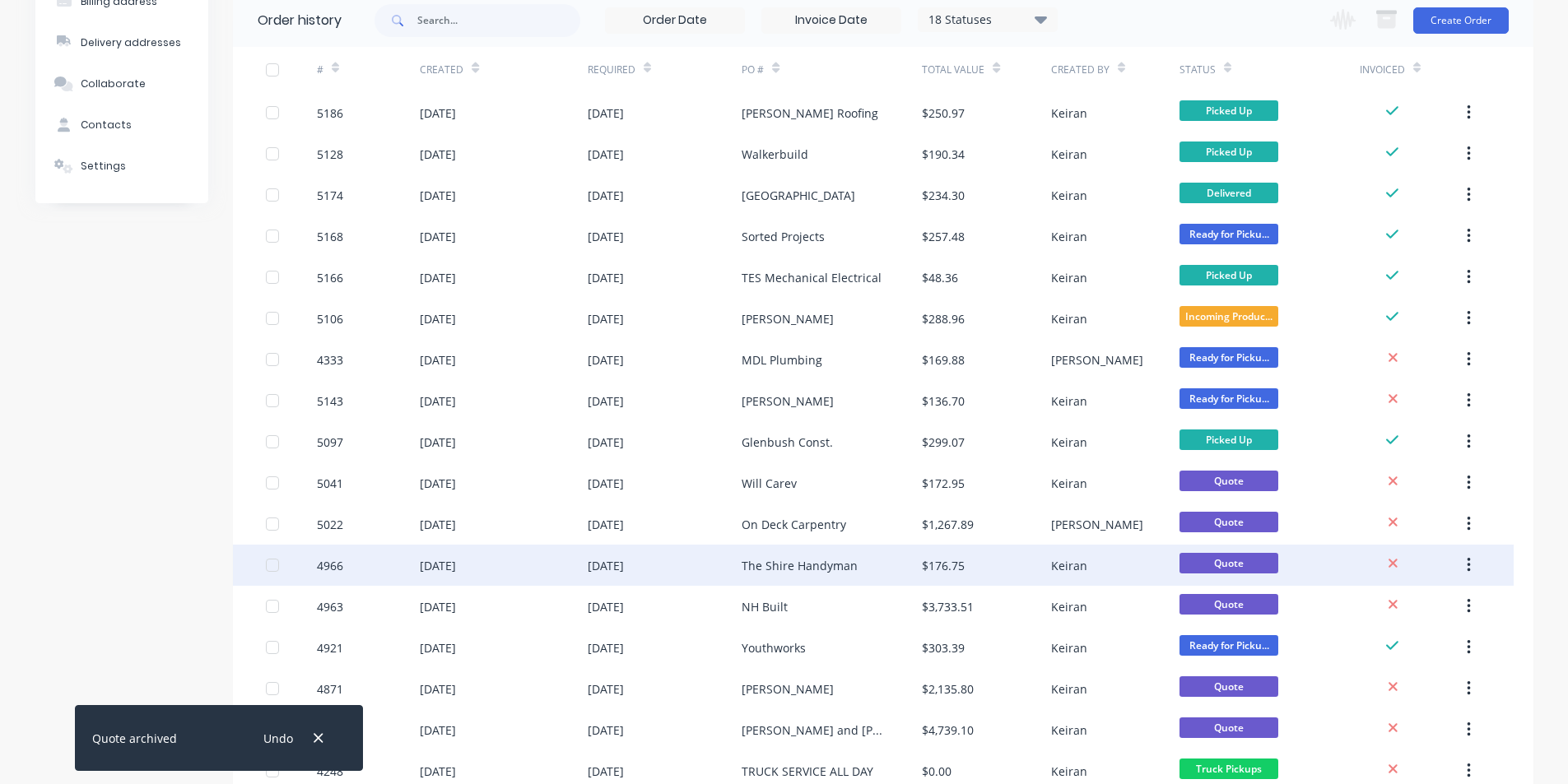
scroll to position [259, 0]
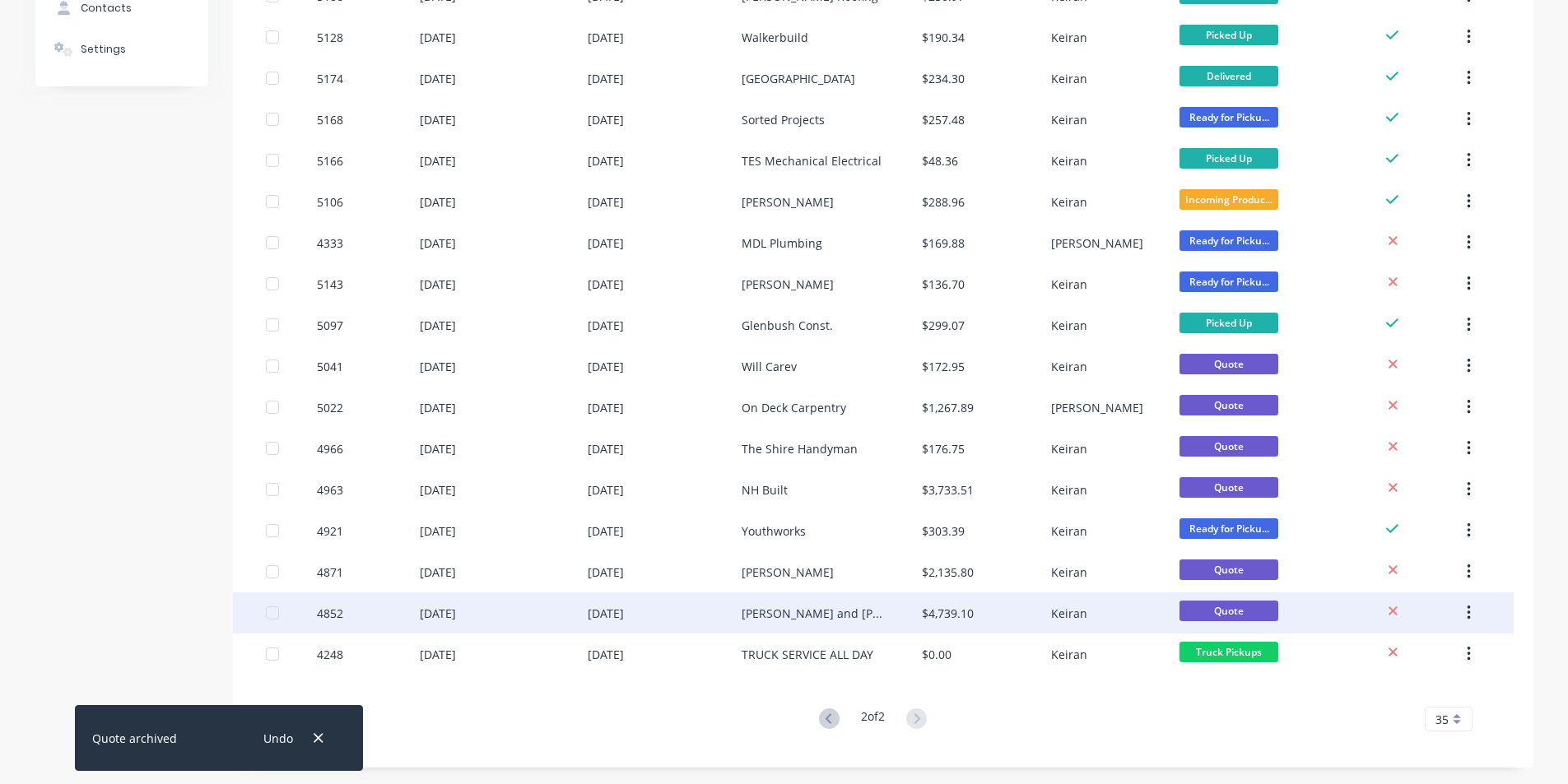
click at [1471, 606] on icon "button" at bounding box center [1470, 612] width 4 height 15
click at [1415, 649] on div "Archive" at bounding box center [1410, 656] width 127 height 24
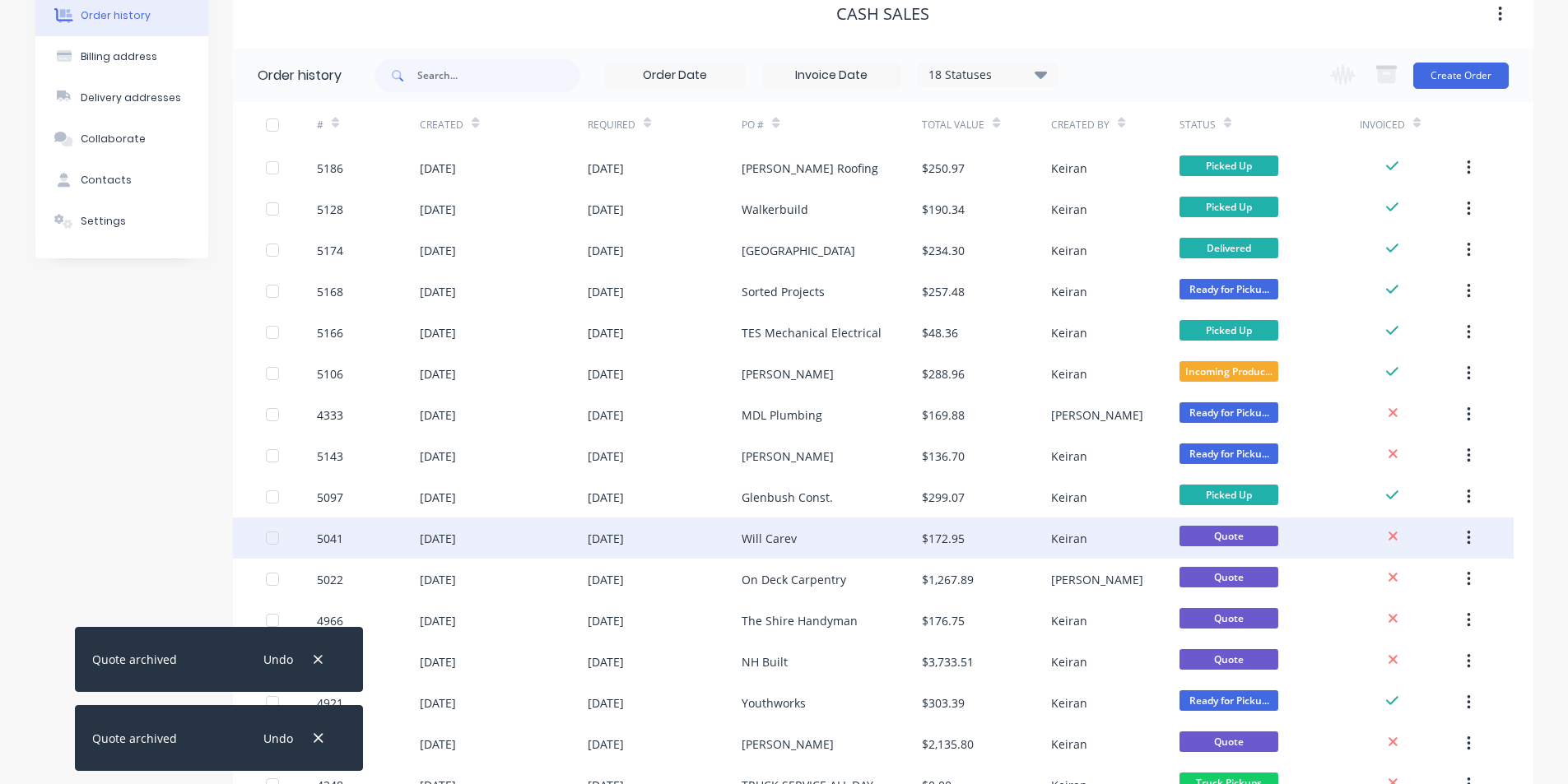
scroll to position [218, 0]
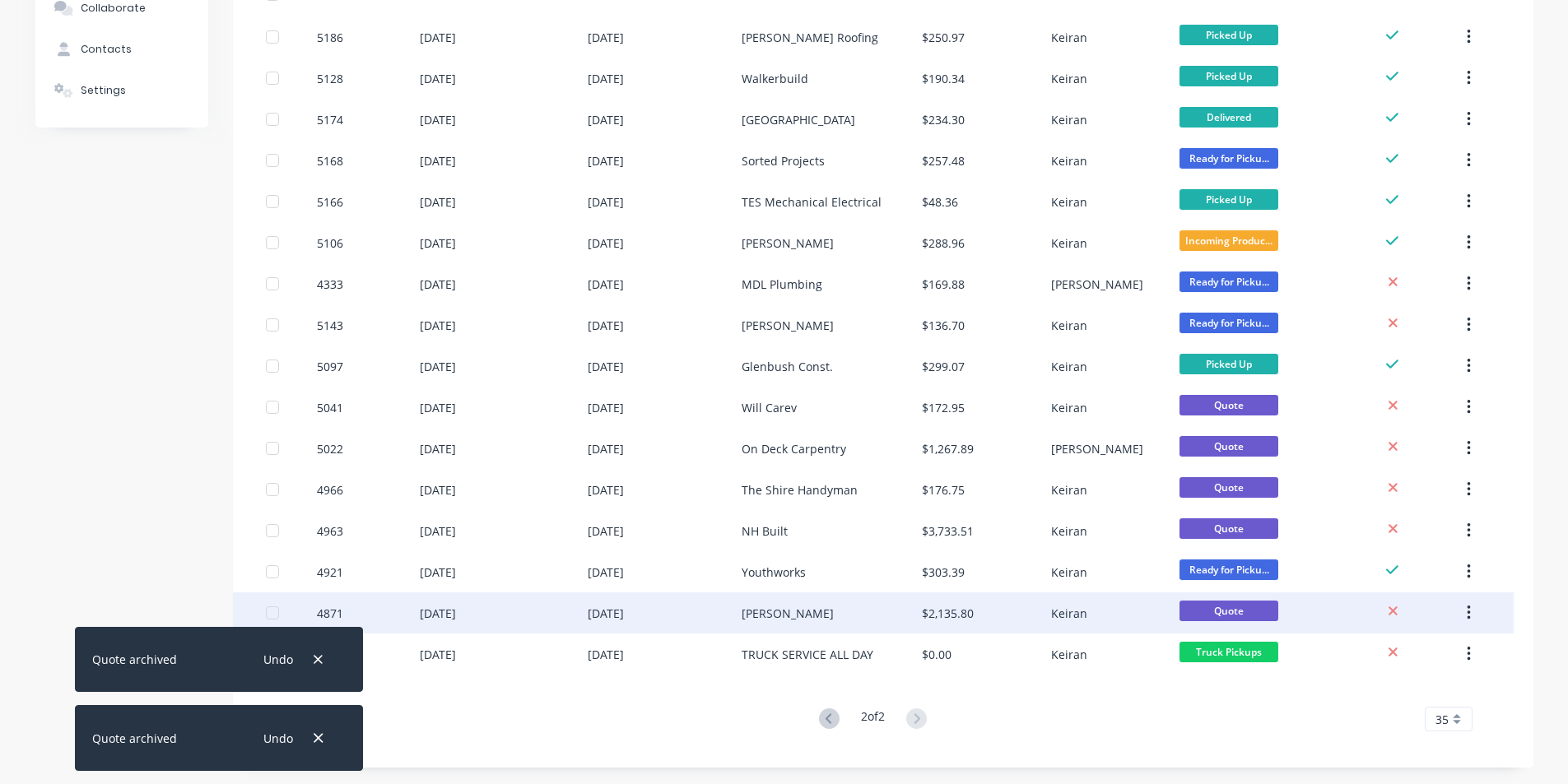
click at [1471, 606] on icon "button" at bounding box center [1470, 612] width 4 height 15
click at [1405, 651] on div "Archive" at bounding box center [1410, 656] width 127 height 24
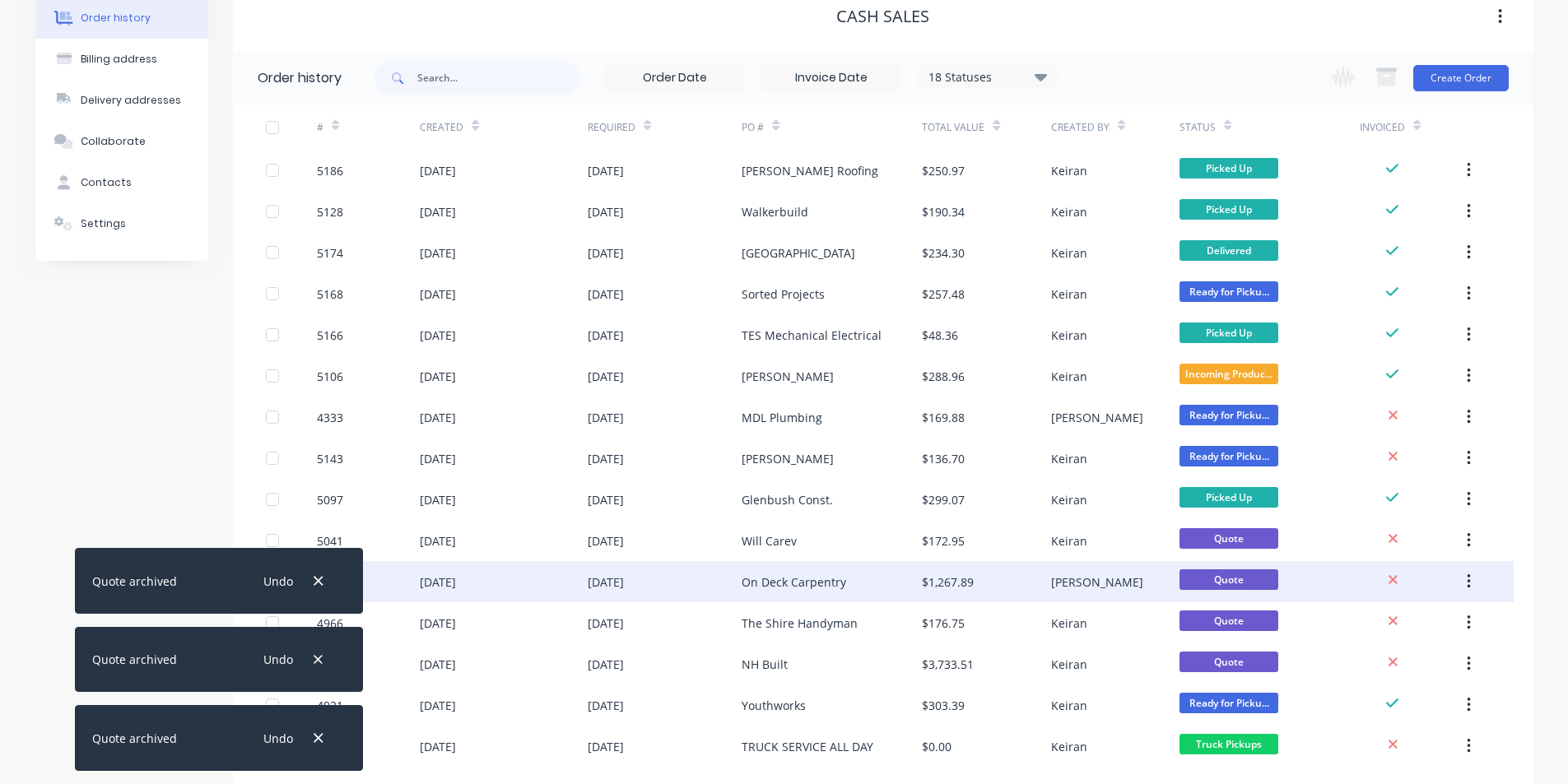
scroll to position [177, 0]
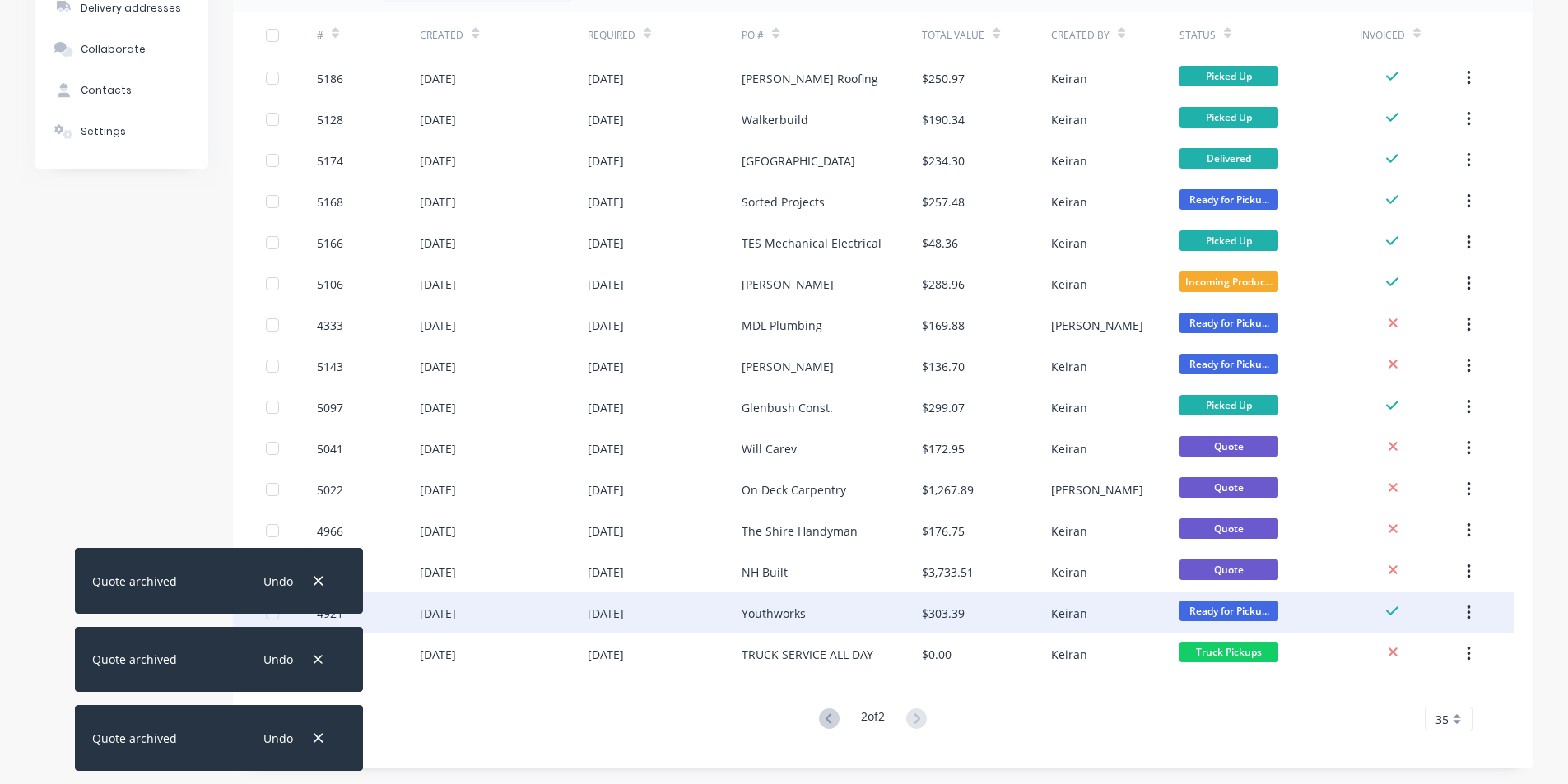
click at [971, 606] on div "$303.39" at bounding box center [985, 613] width 128 height 41
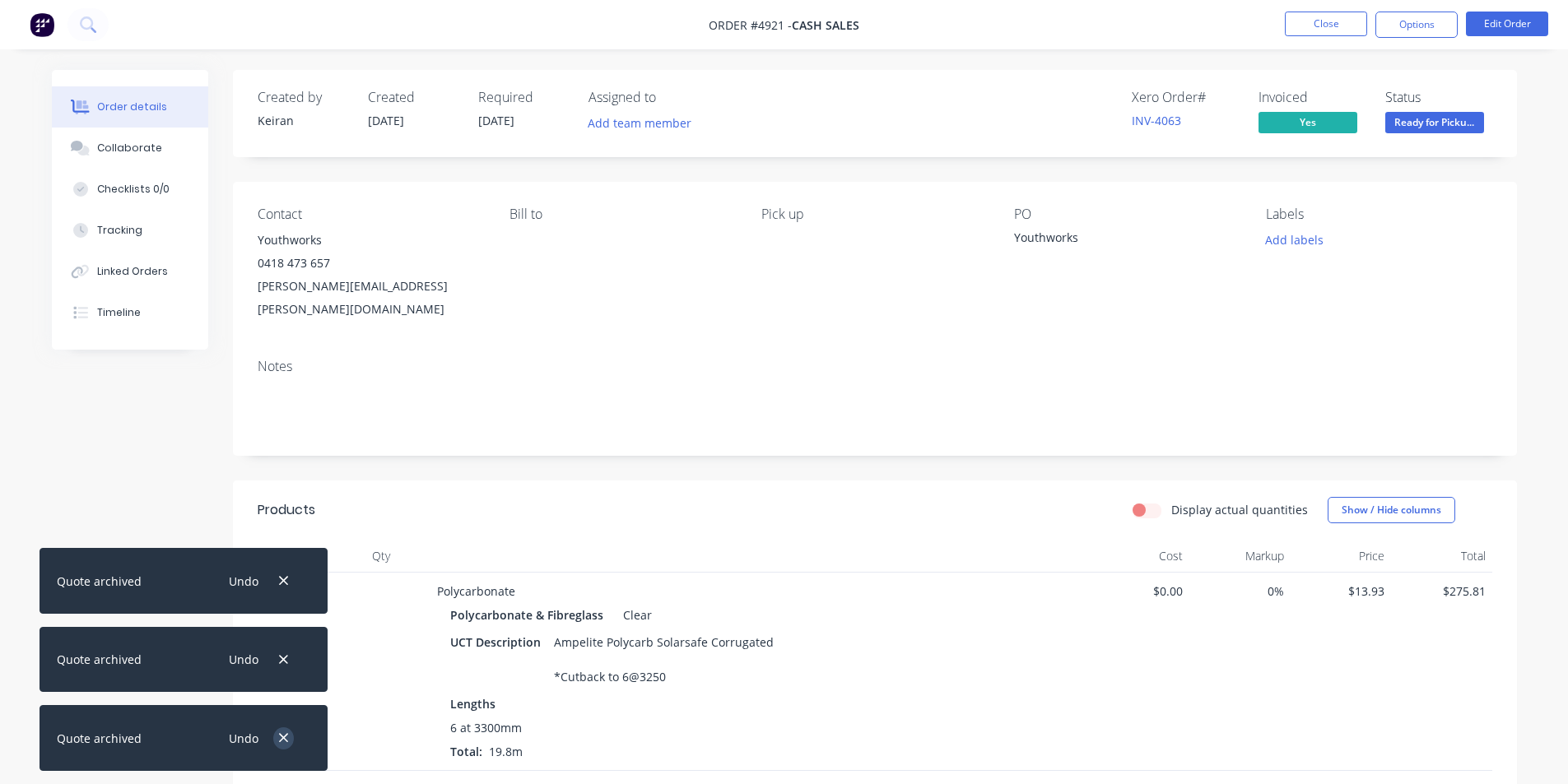
click at [278, 732] on icon "button" at bounding box center [283, 738] width 11 height 15
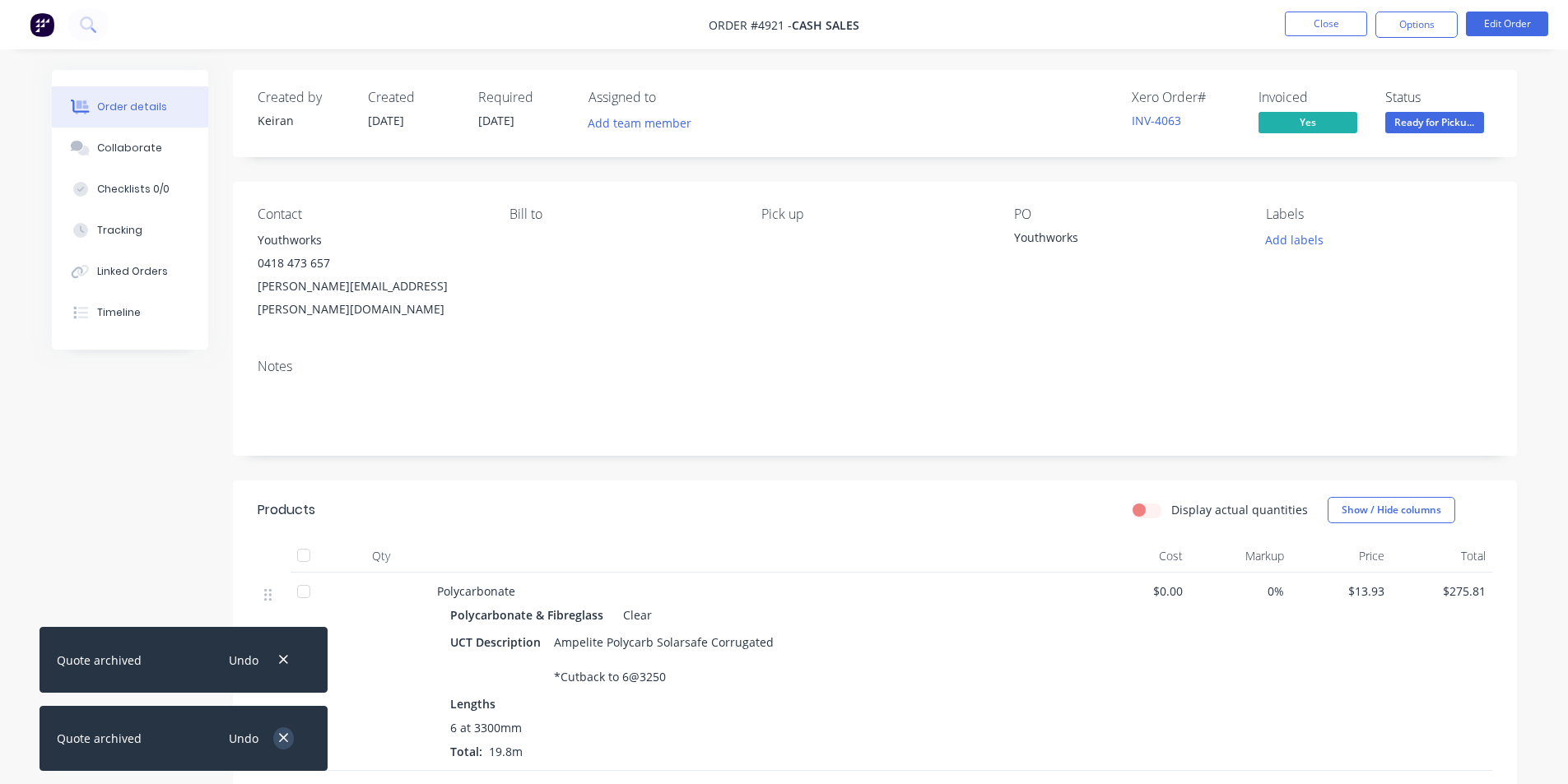
click at [278, 732] on icon "button" at bounding box center [283, 738] width 11 height 15
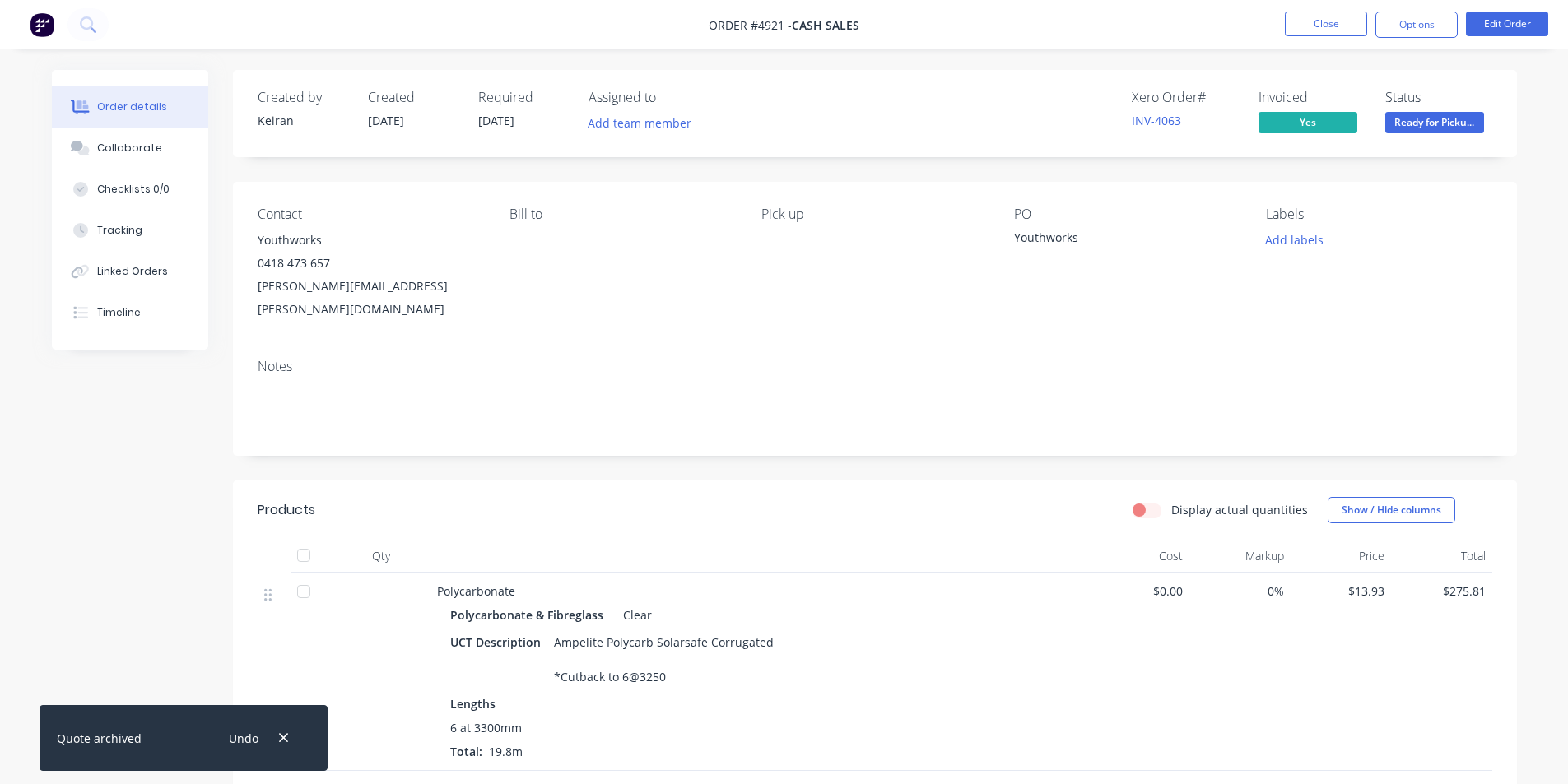
click at [278, 732] on icon "button" at bounding box center [283, 738] width 11 height 15
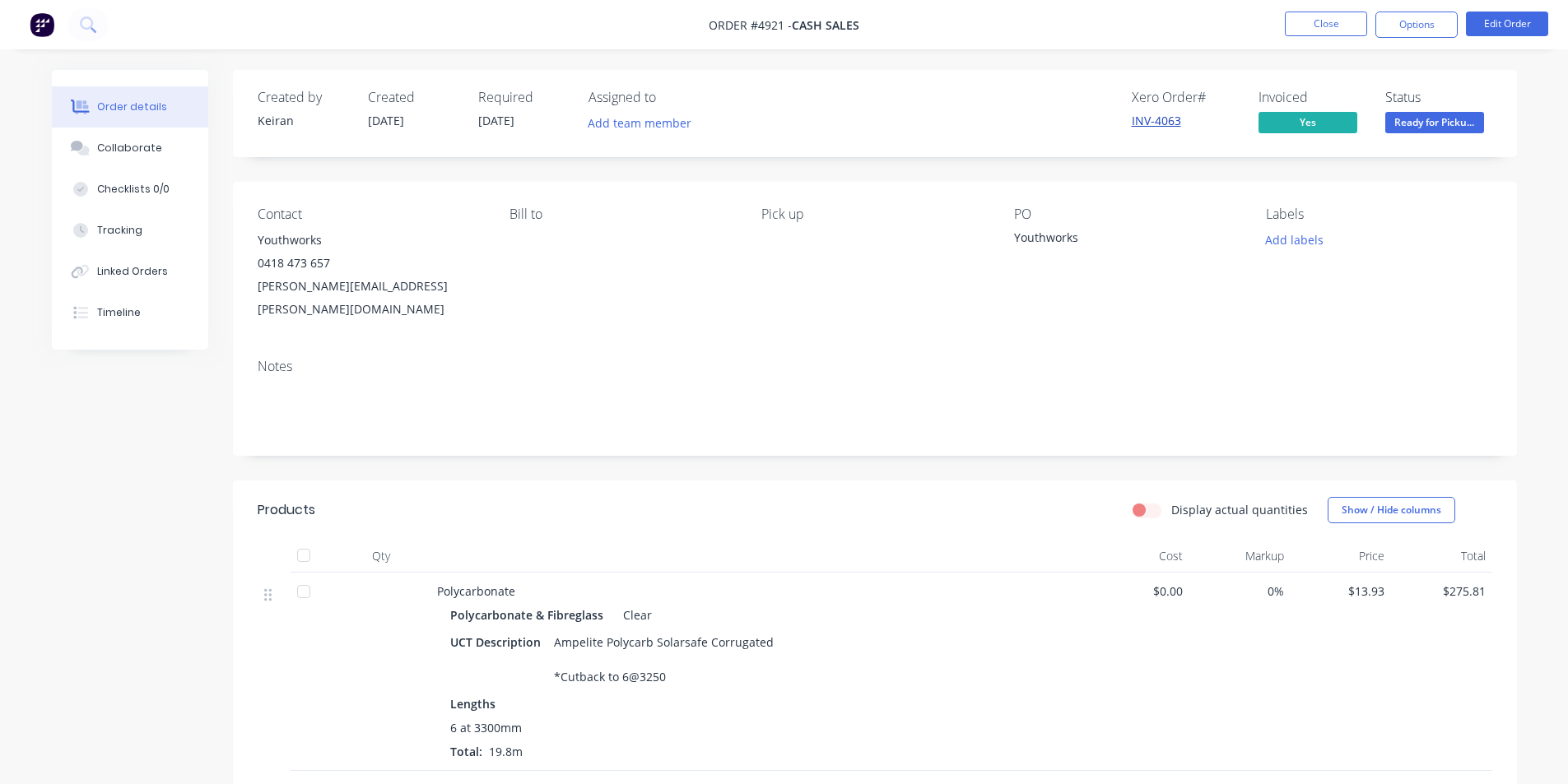
click at [1160, 121] on link "INV-4063" at bounding box center [1157, 120] width 50 height 16
click at [1421, 26] on button "Options" at bounding box center [1417, 25] width 82 height 27
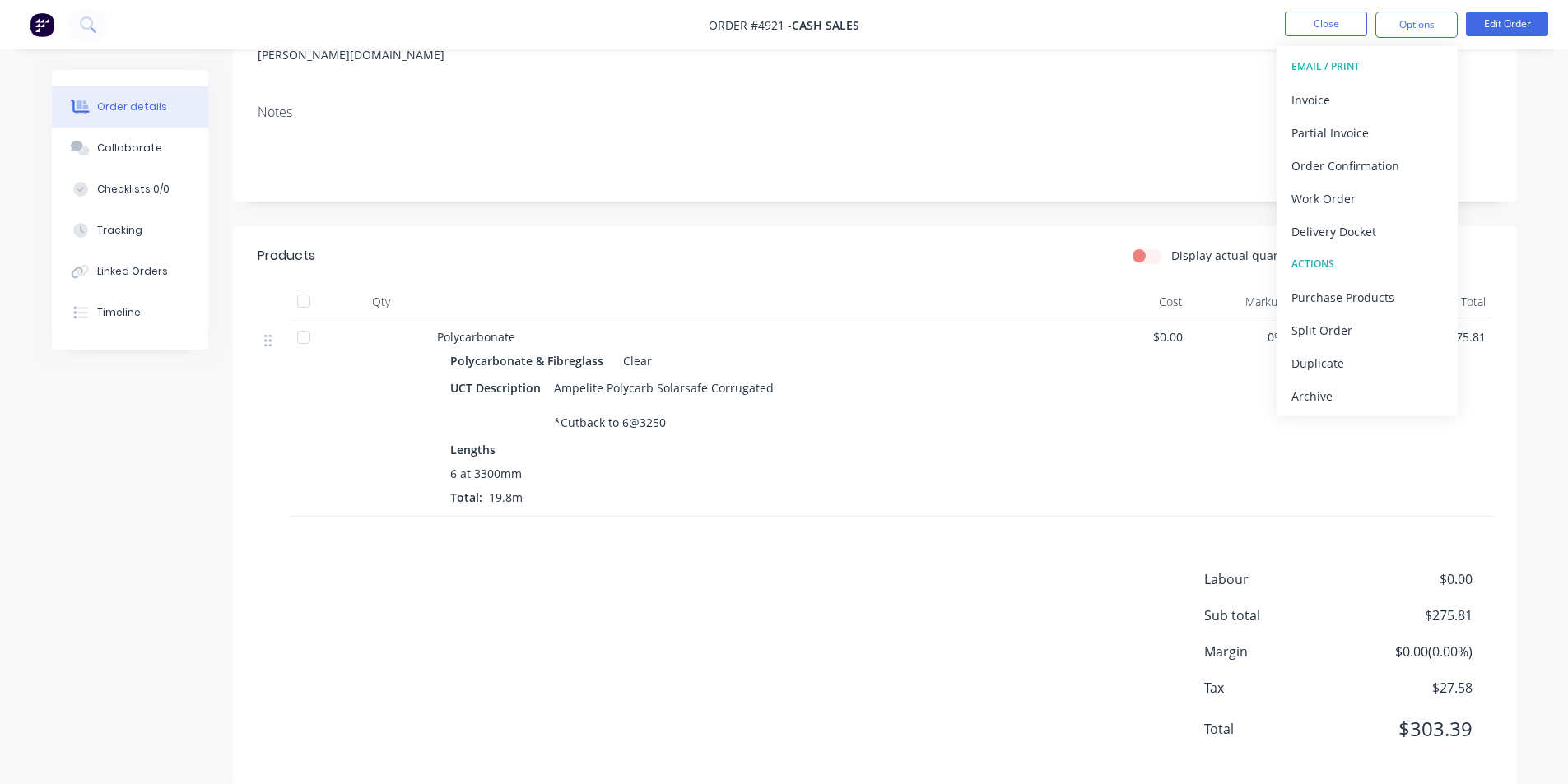
scroll to position [257, 0]
click at [1031, 185] on div "Created by [PERSON_NAME] Created [DATE] Required [DATE] Assigned to Add team me…" at bounding box center [875, 297] width 1285 height 969
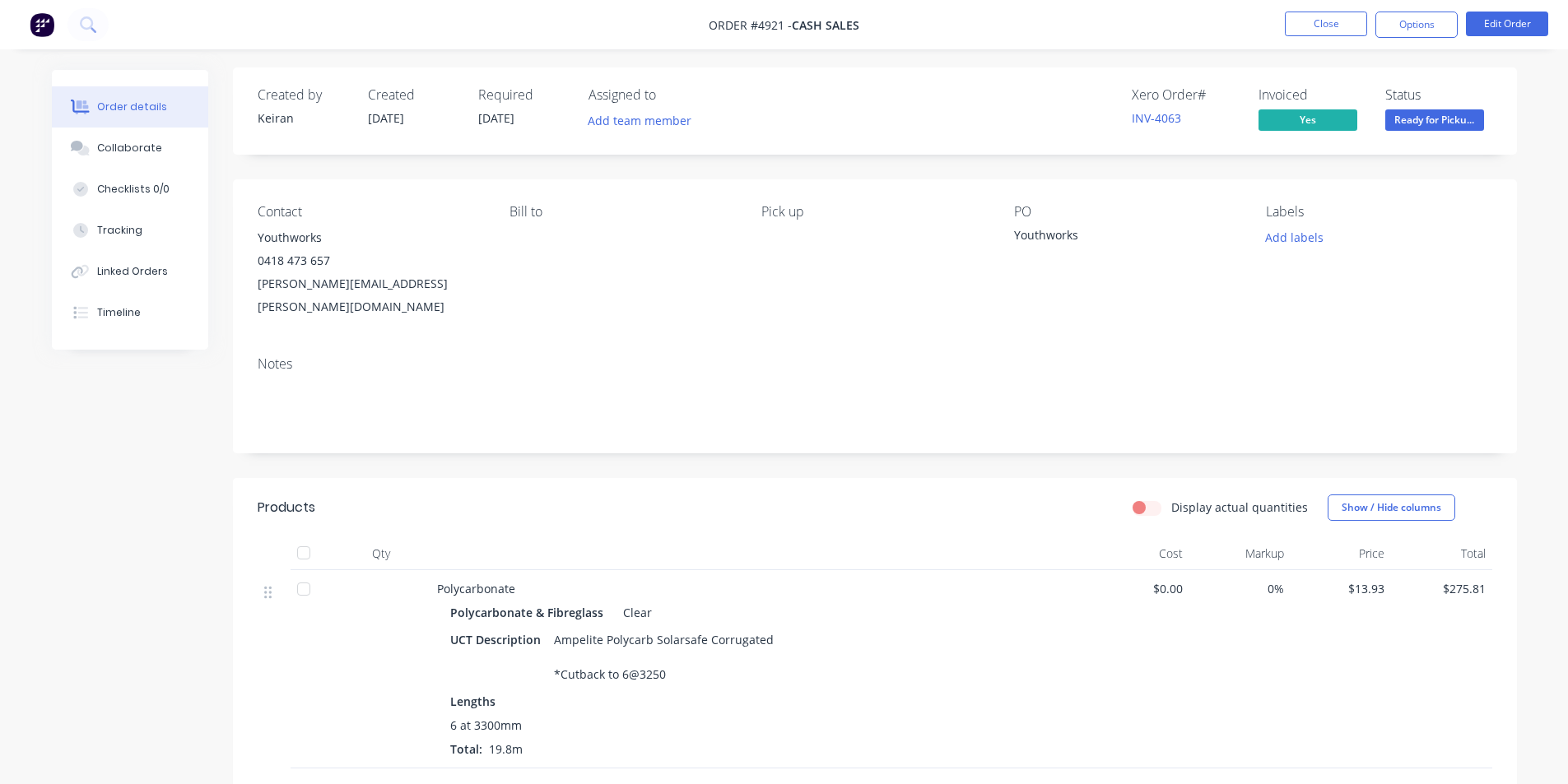
scroll to position [0, 0]
click at [1147, 121] on link "INV-4063" at bounding box center [1157, 120] width 50 height 16
click at [1425, 14] on button "Options" at bounding box center [1417, 25] width 82 height 27
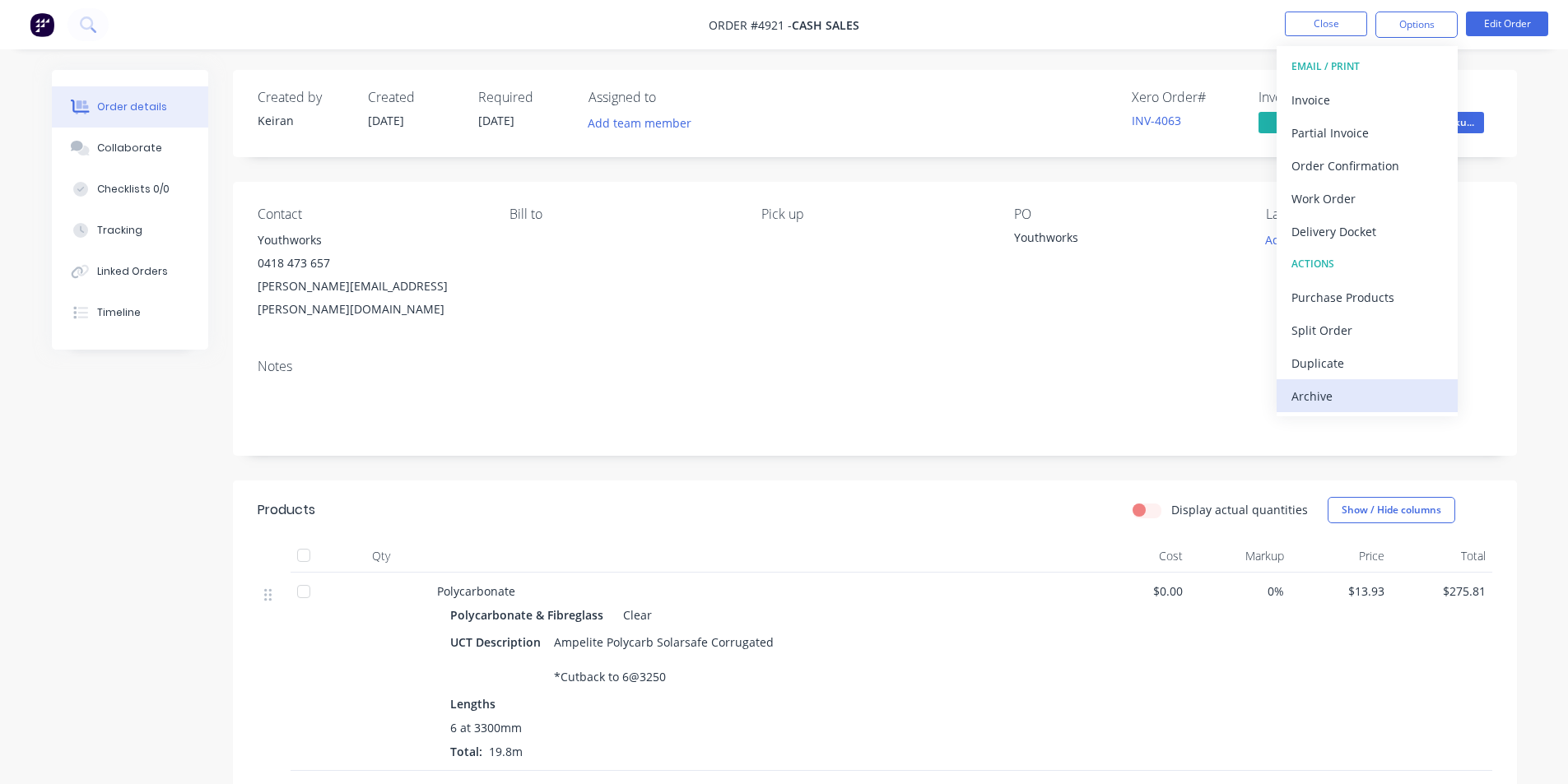
click at [1342, 399] on div "Archive" at bounding box center [1367, 396] width 151 height 24
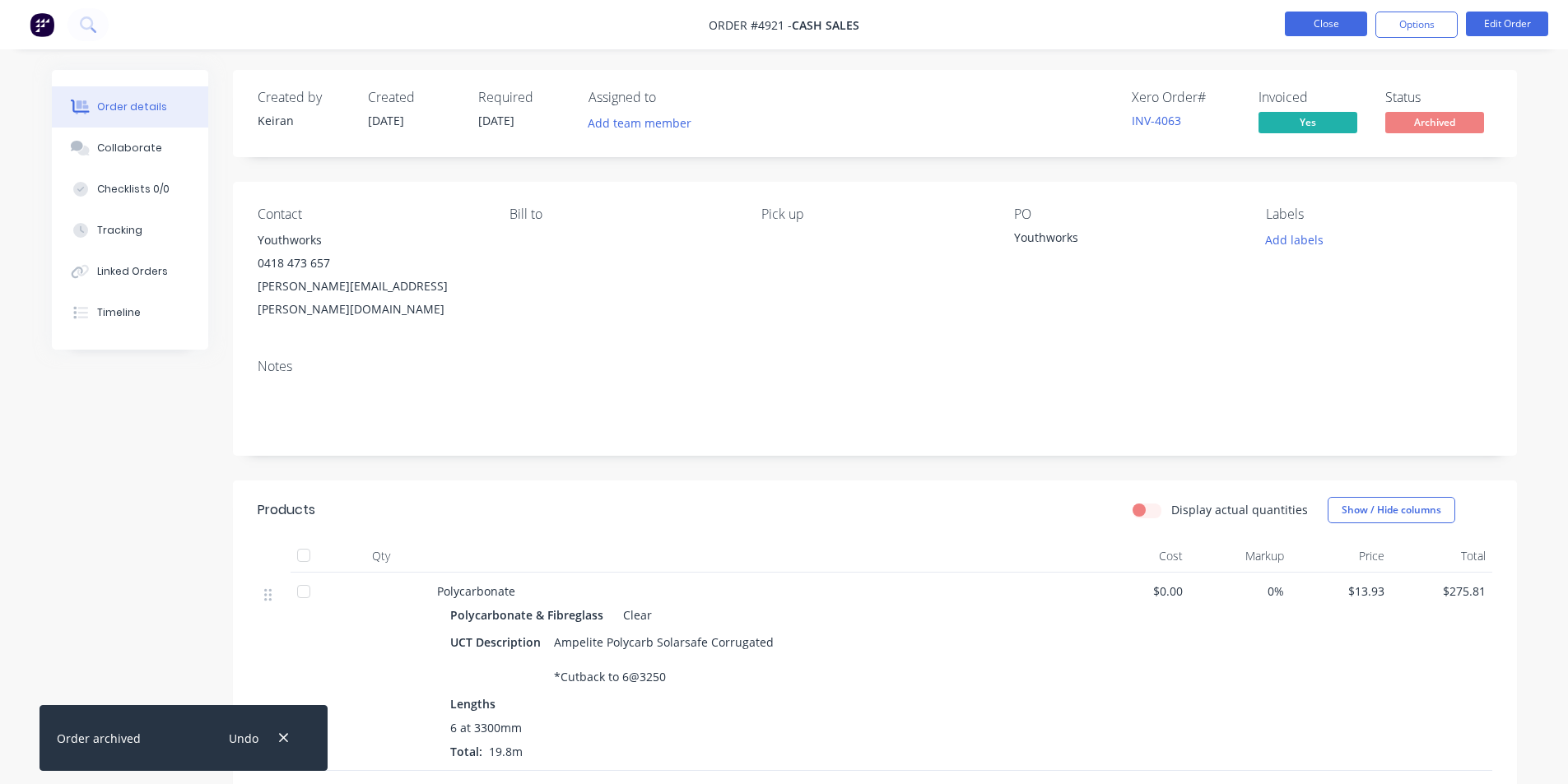
click at [1309, 29] on button "Close" at bounding box center [1326, 24] width 82 height 25
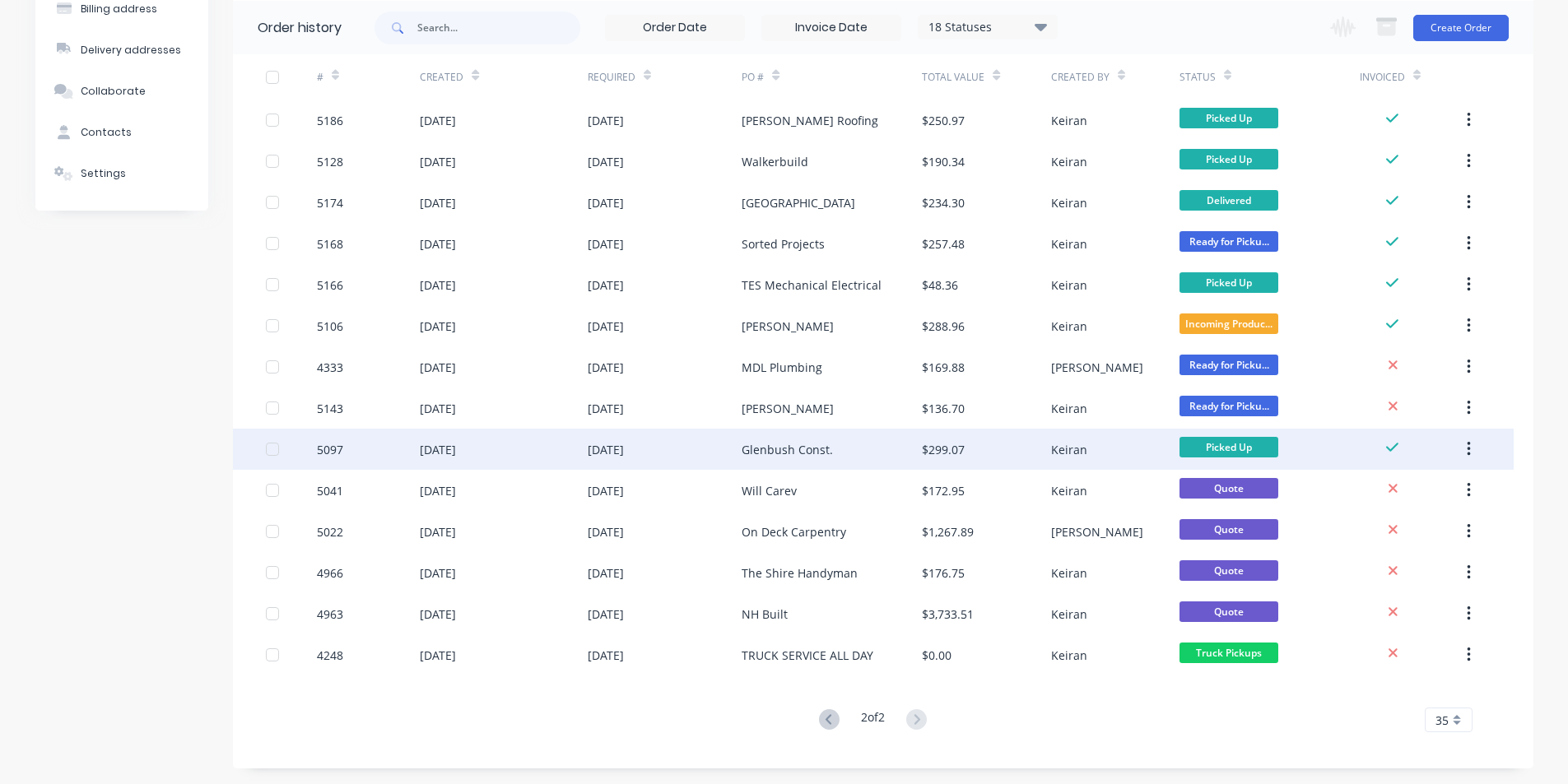
scroll to position [135, 0]
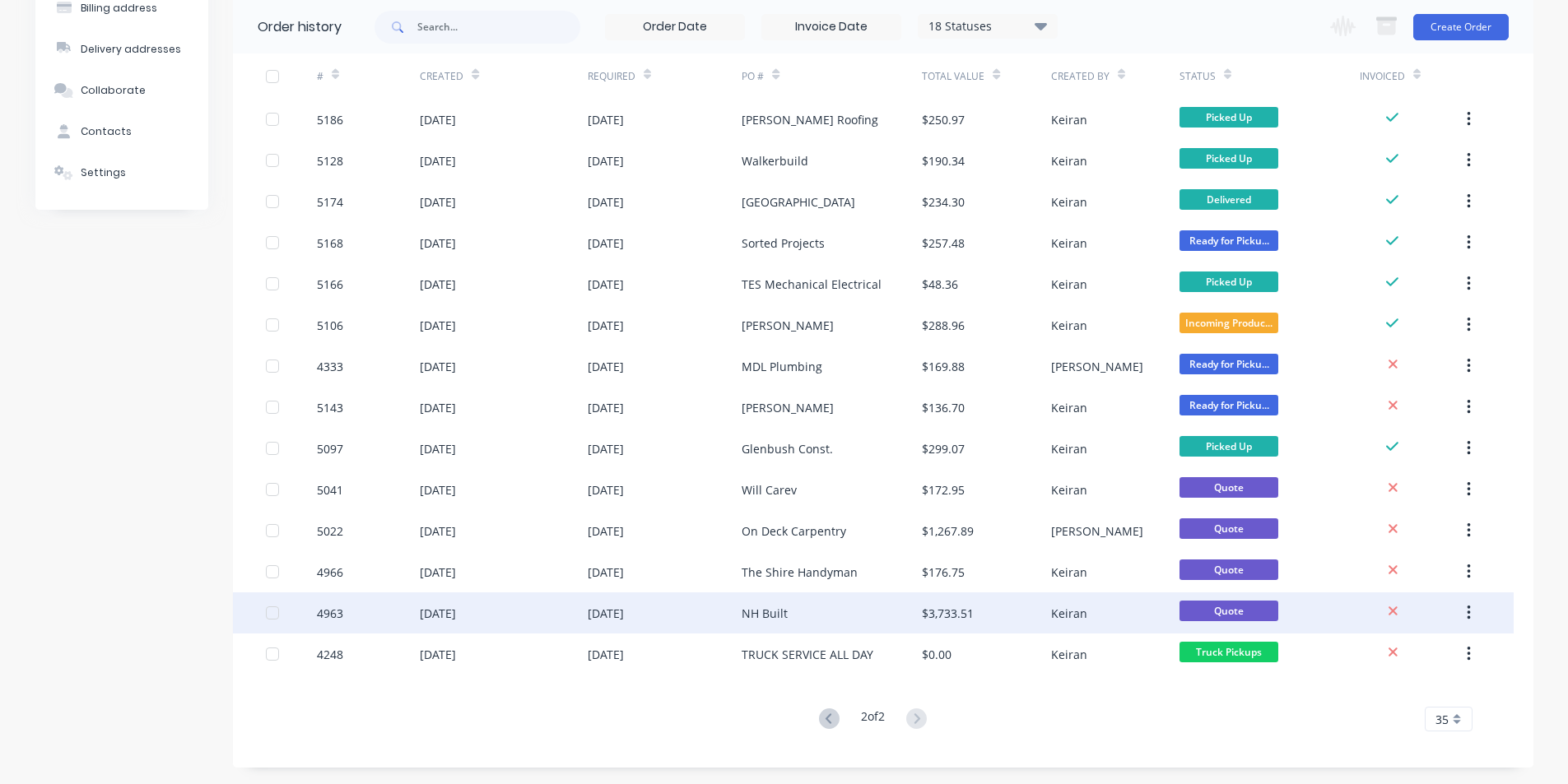
click at [1473, 614] on button "button" at bounding box center [1470, 612] width 39 height 29
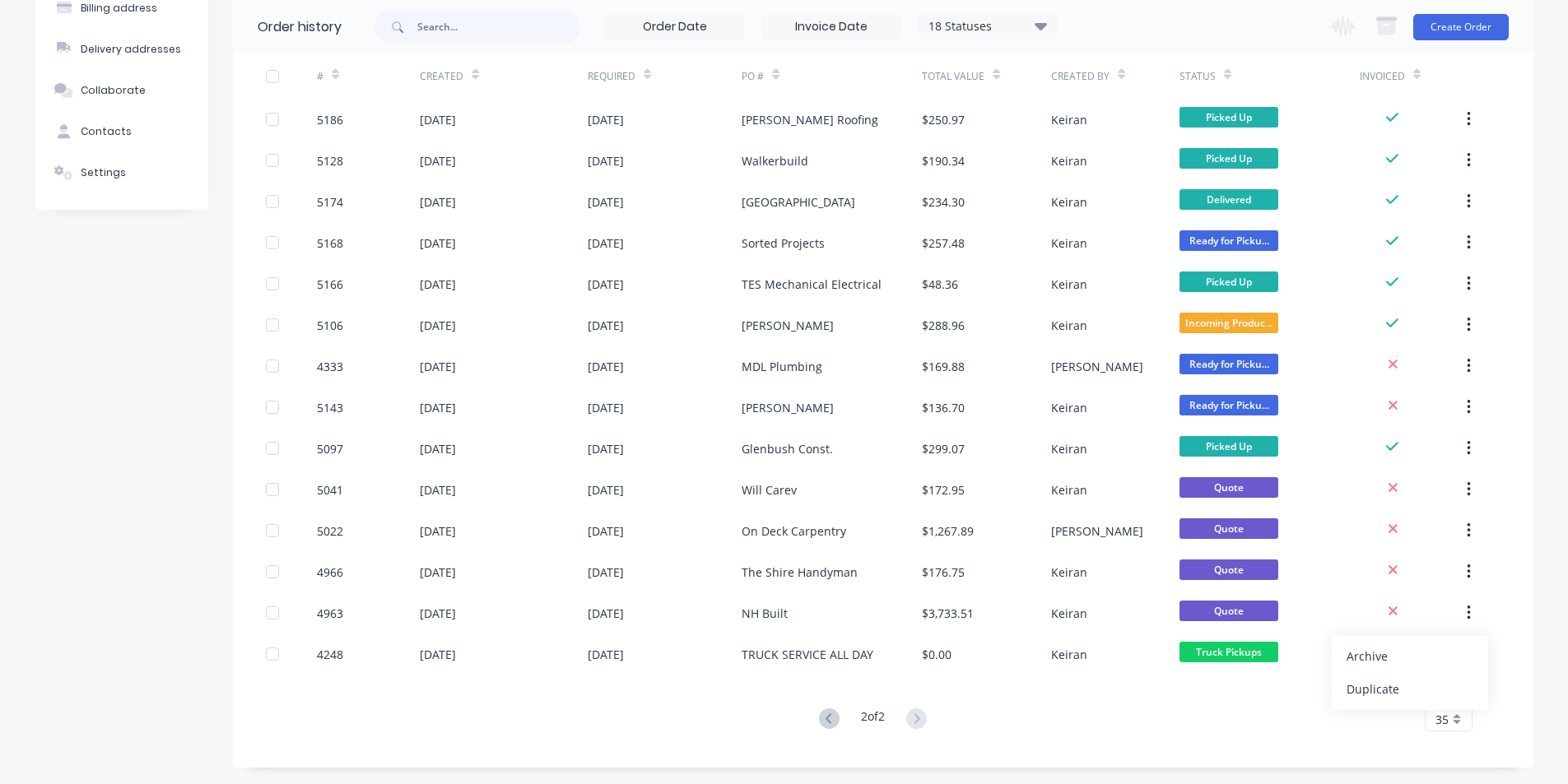
click at [1440, 651] on div "Archive" at bounding box center [1410, 656] width 127 height 24
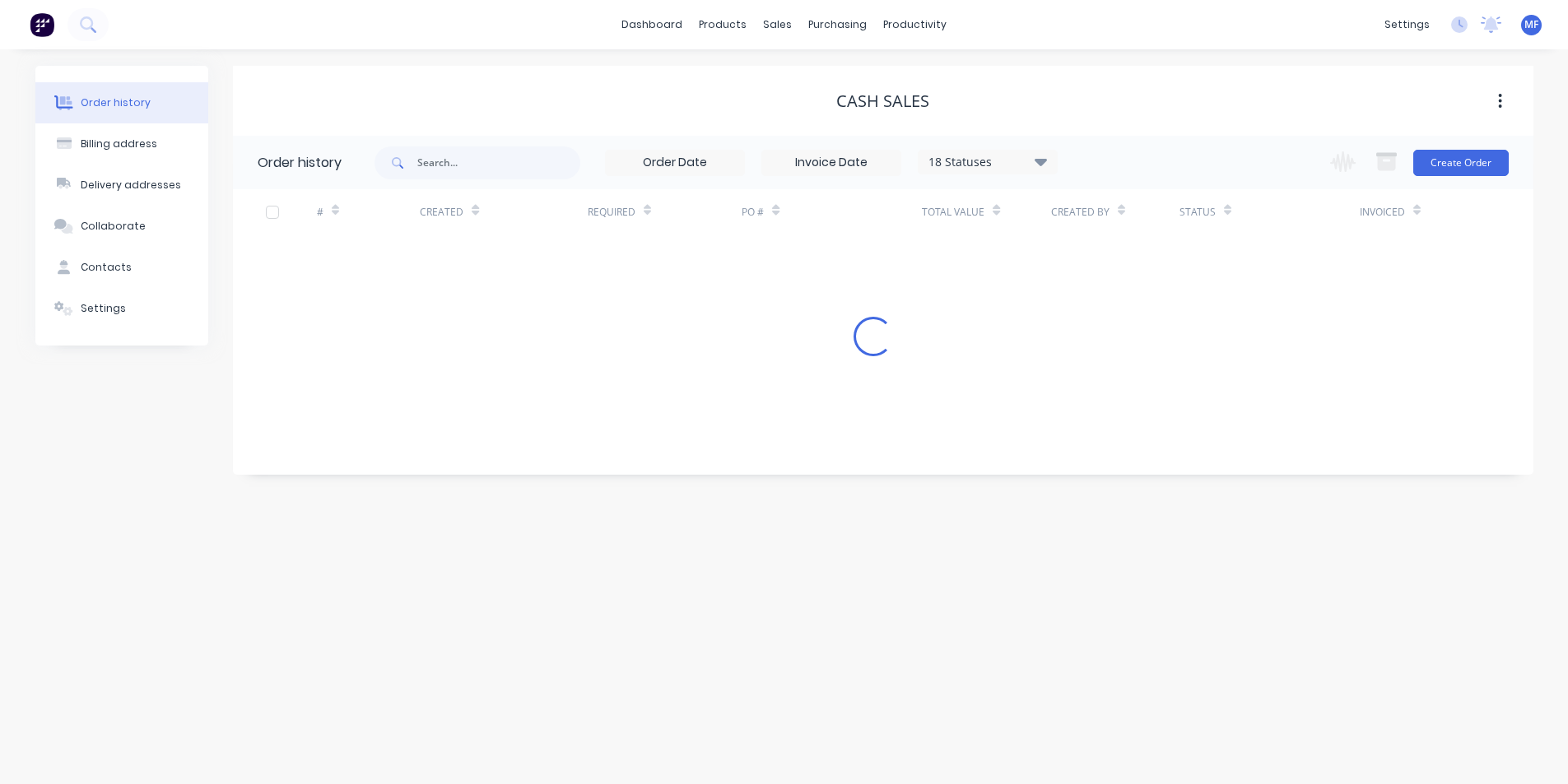
scroll to position [0, 0]
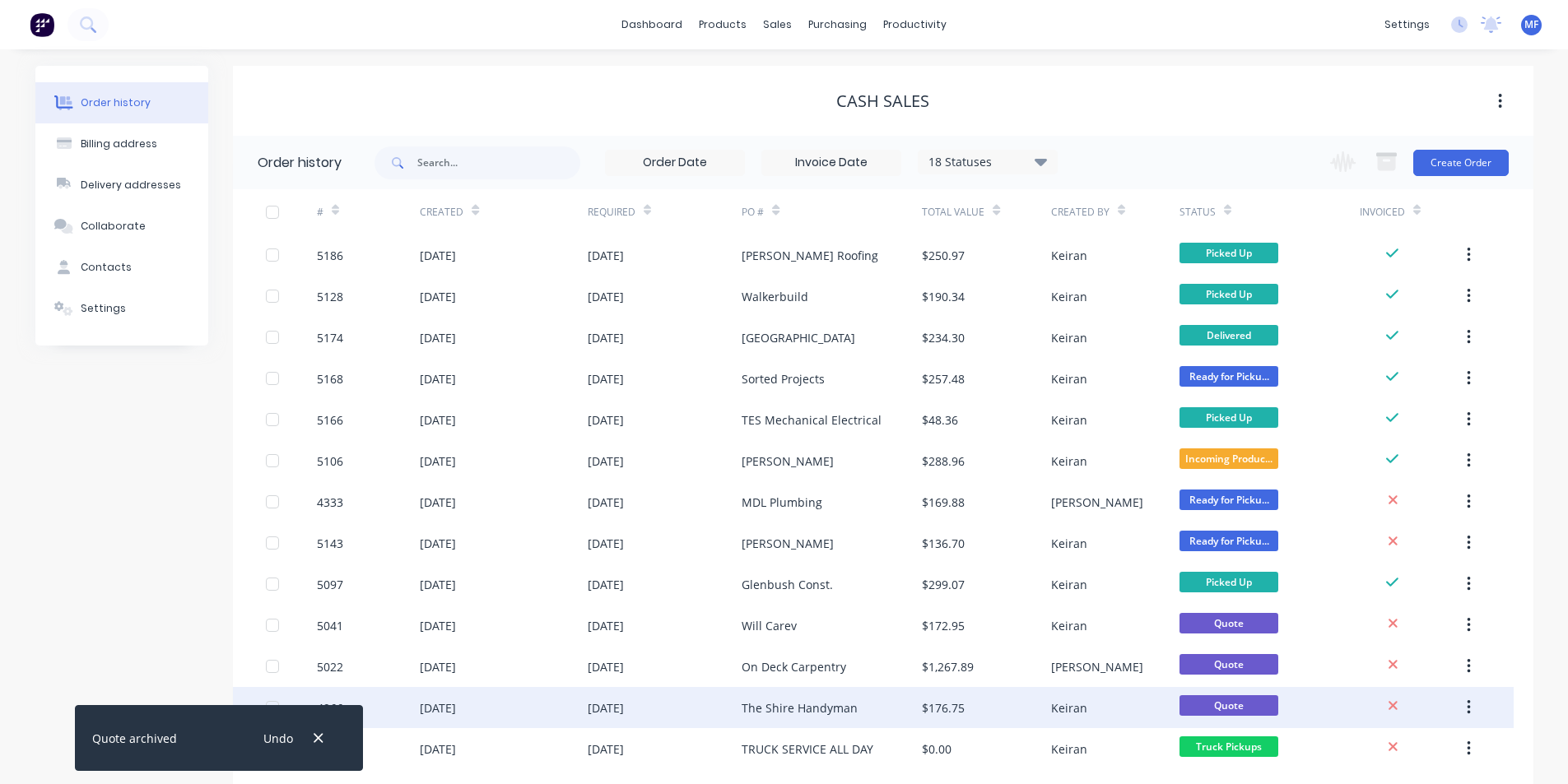
click at [1468, 703] on icon "button" at bounding box center [1469, 707] width 4 height 18
click at [1435, 742] on div "Archive" at bounding box center [1410, 750] width 127 height 24
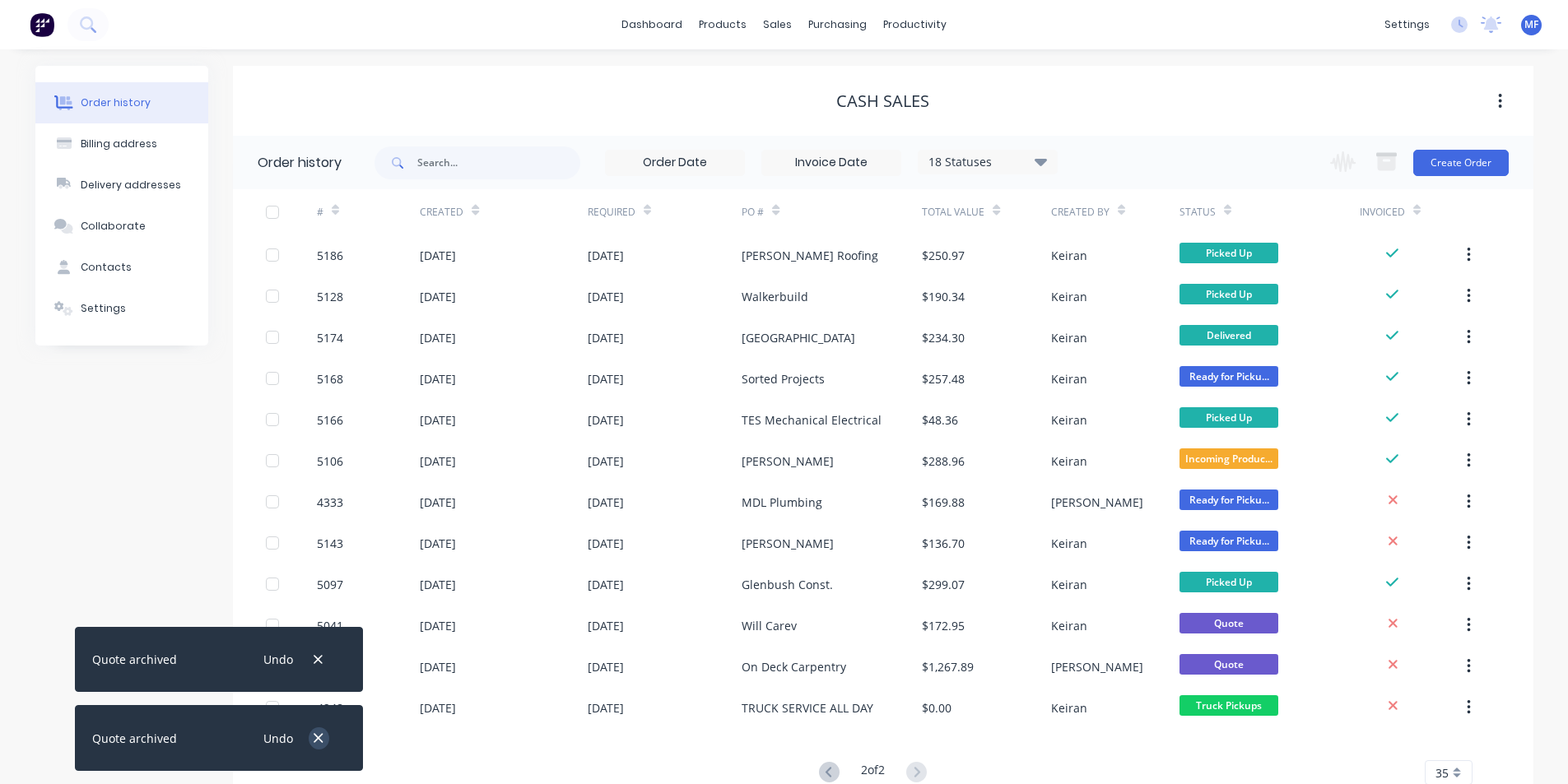
click at [321, 736] on icon "button" at bounding box center [319, 738] width 9 height 9
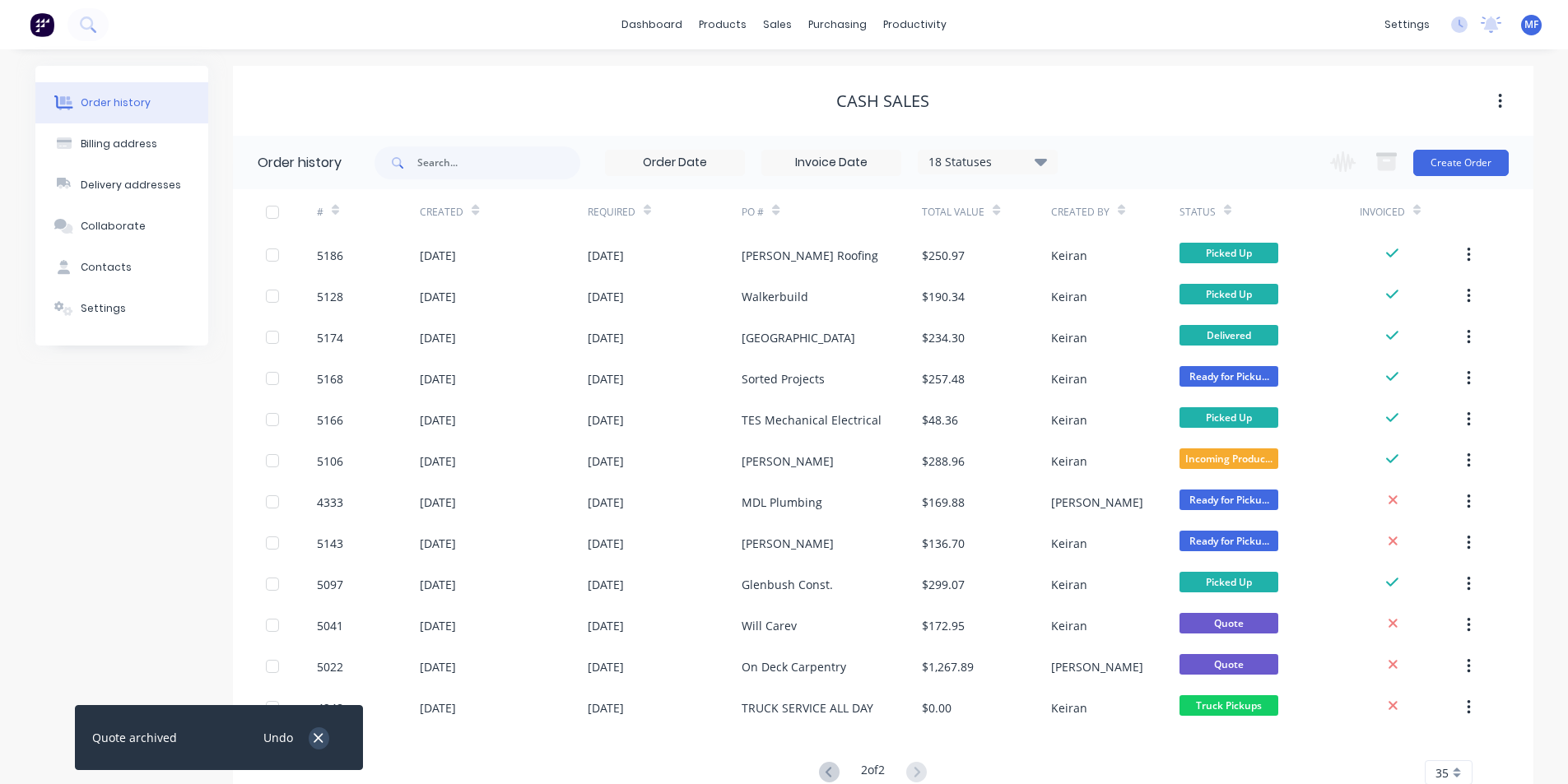
click at [316, 737] on icon "button" at bounding box center [318, 738] width 11 height 15
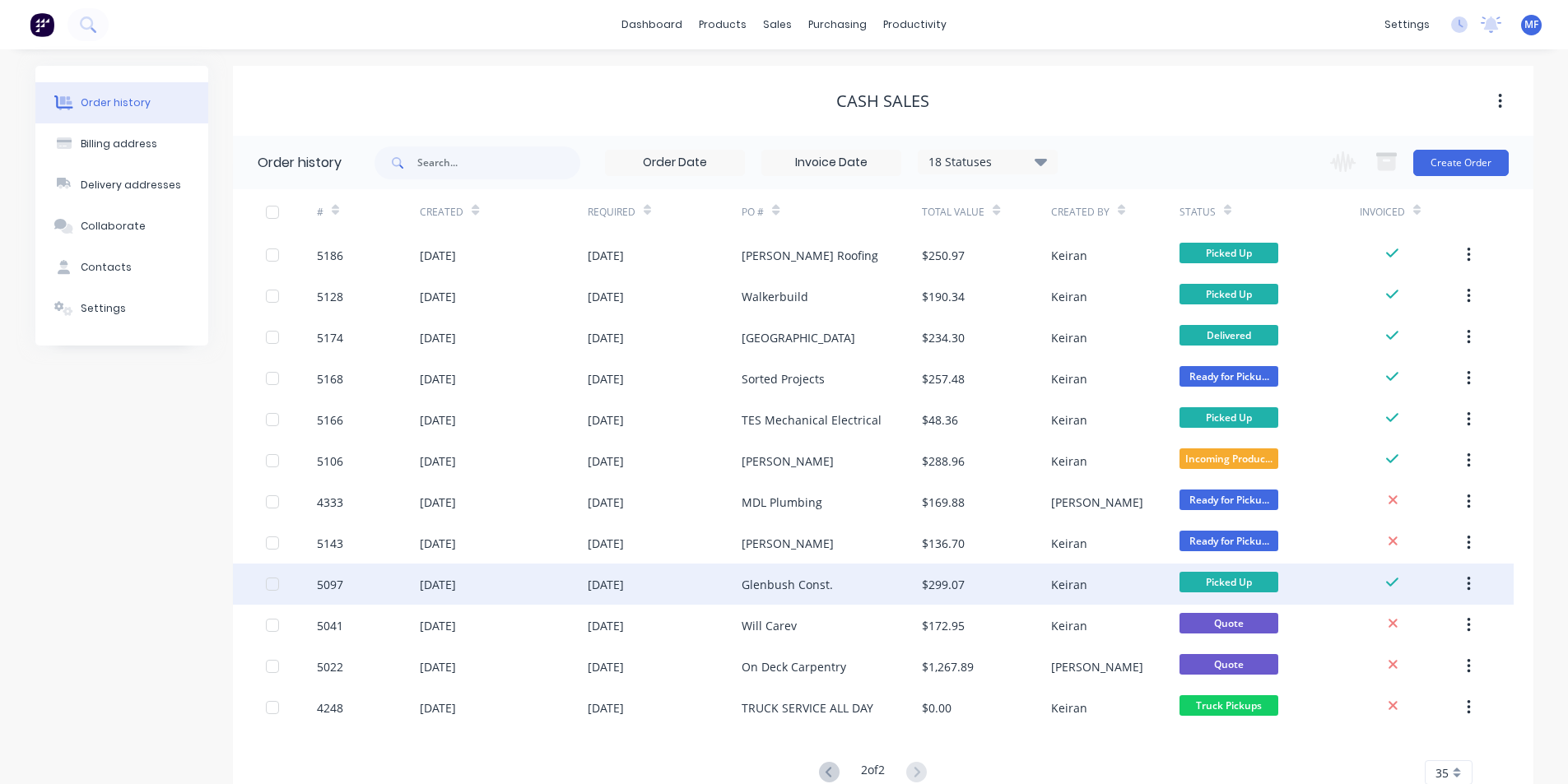
click at [1119, 579] on div "Keiran" at bounding box center [1115, 584] width 128 height 41
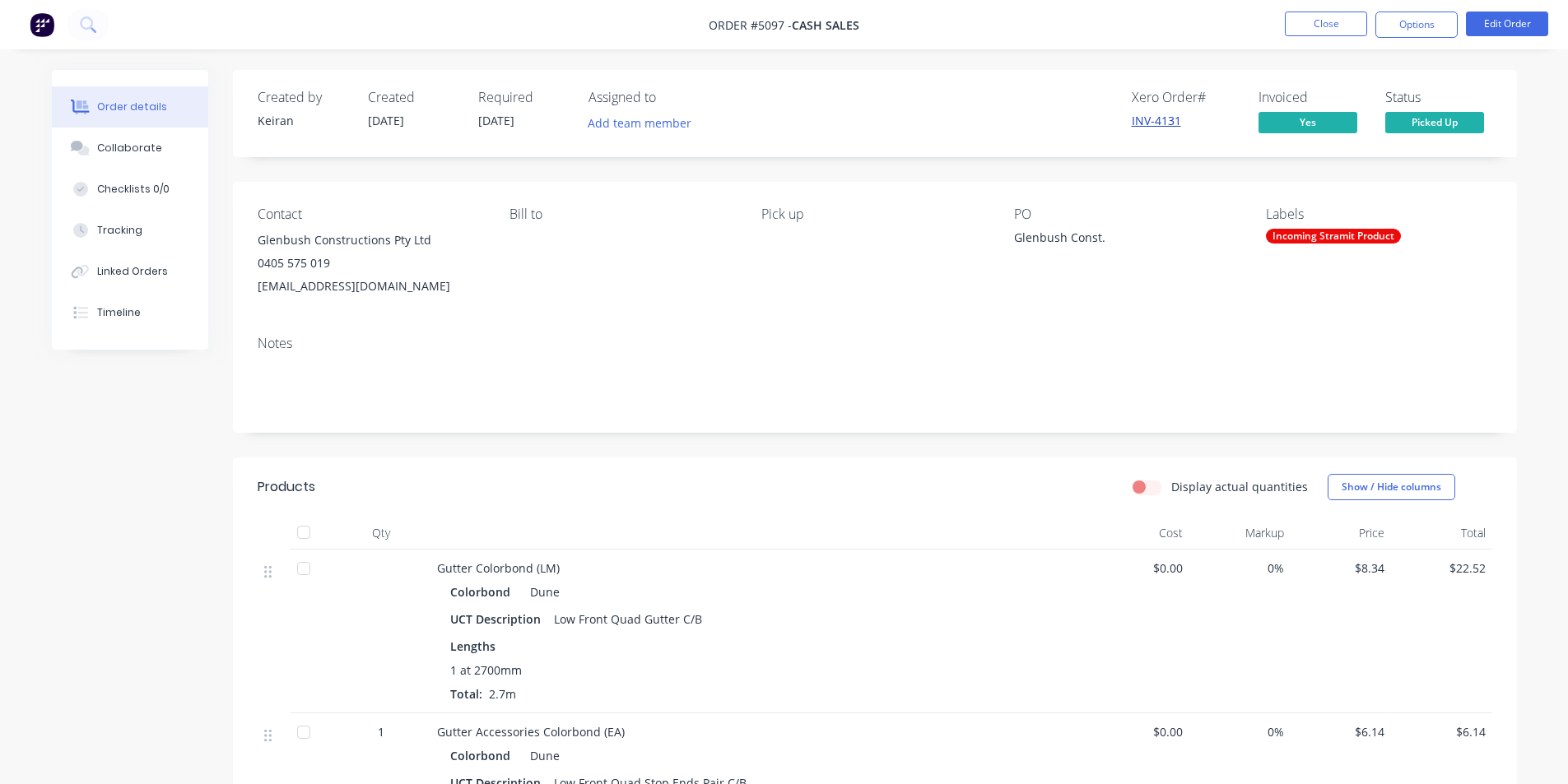
click at [1156, 121] on link "INV-4131" at bounding box center [1157, 120] width 50 height 16
click at [1158, 118] on link "INV-4131" at bounding box center [1157, 120] width 50 height 16
click at [1320, 21] on button "Close" at bounding box center [1326, 24] width 82 height 25
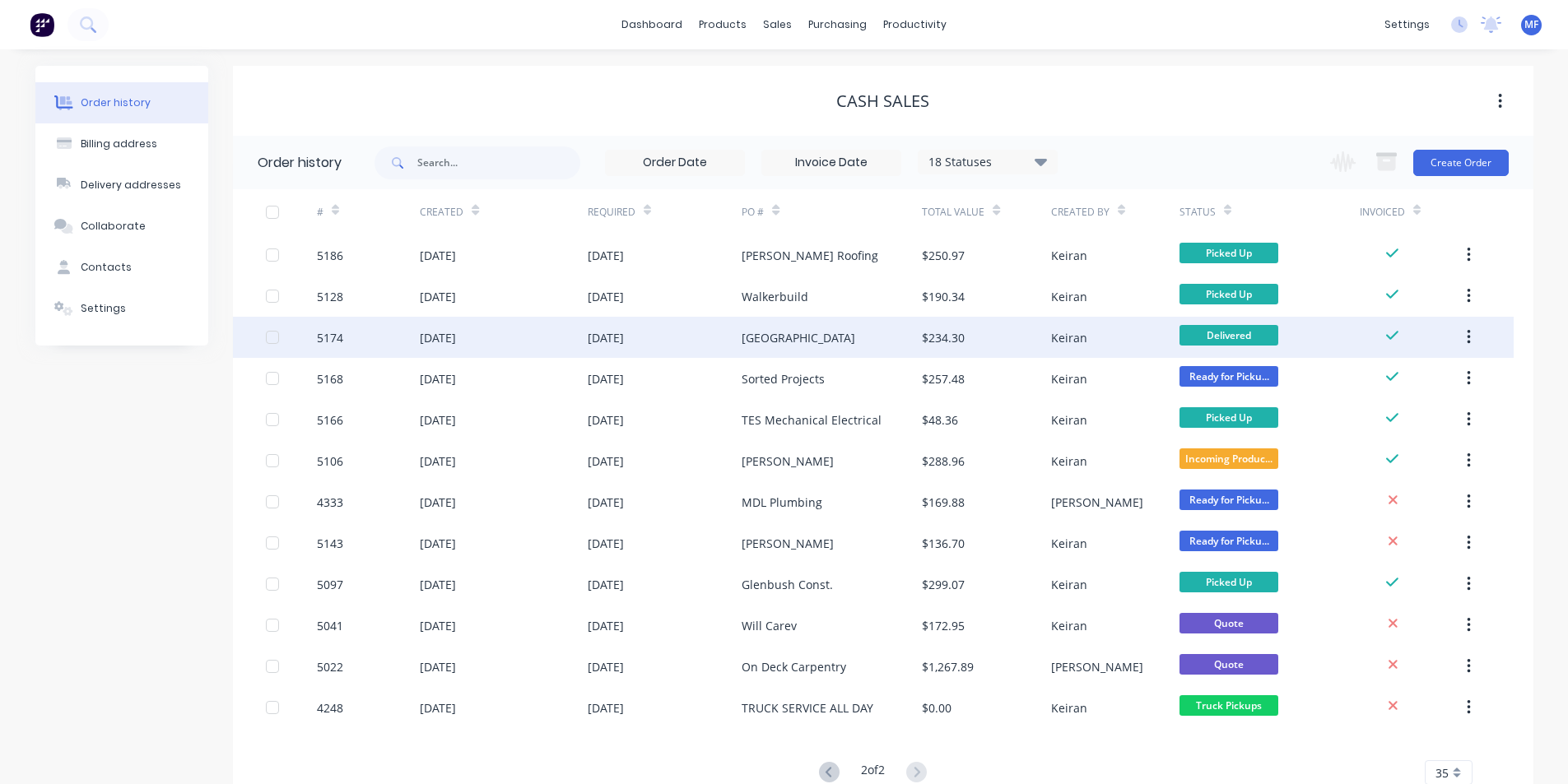
scroll to position [53, 0]
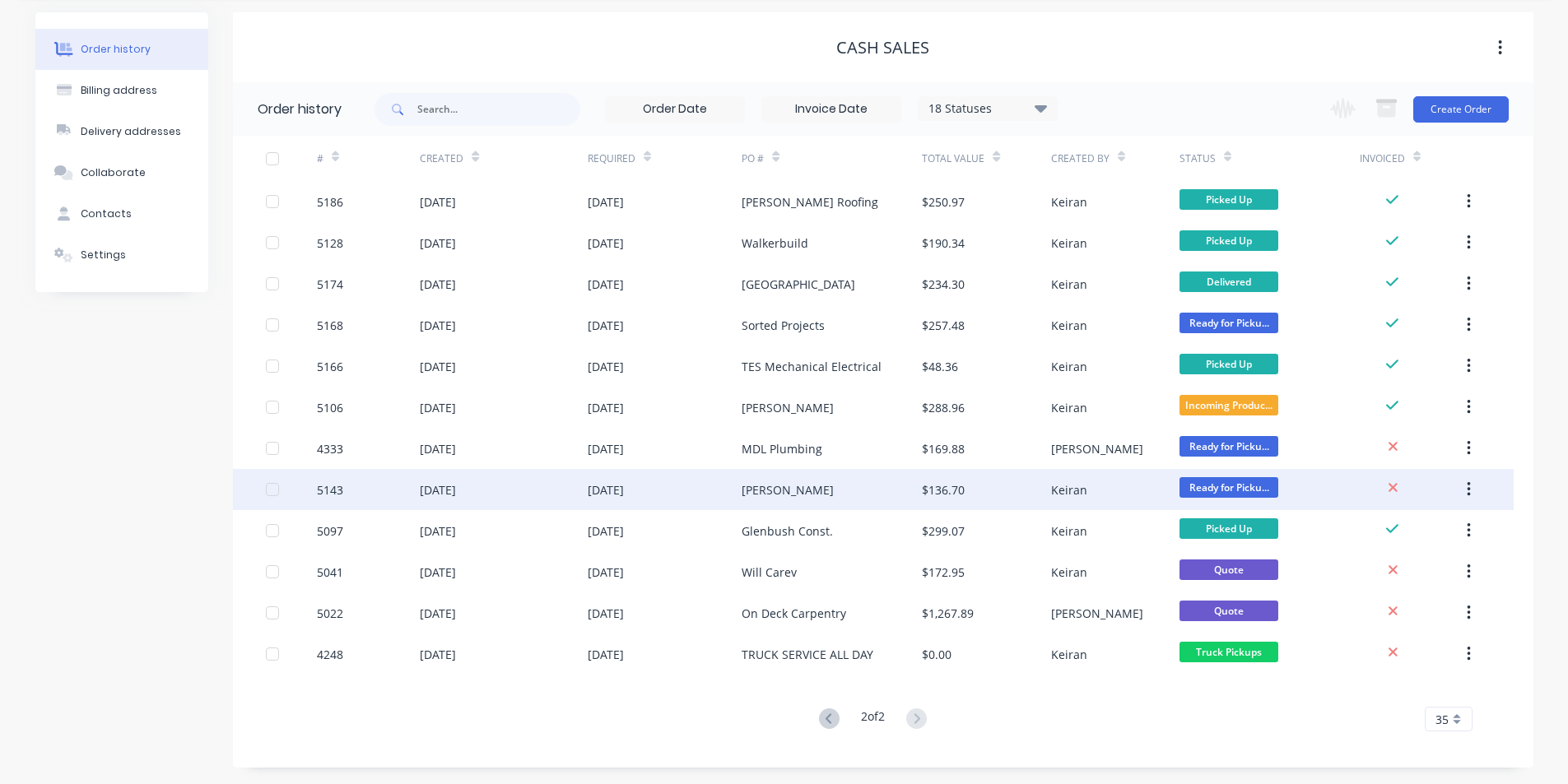
click at [974, 488] on div "$136.70" at bounding box center [985, 489] width 128 height 41
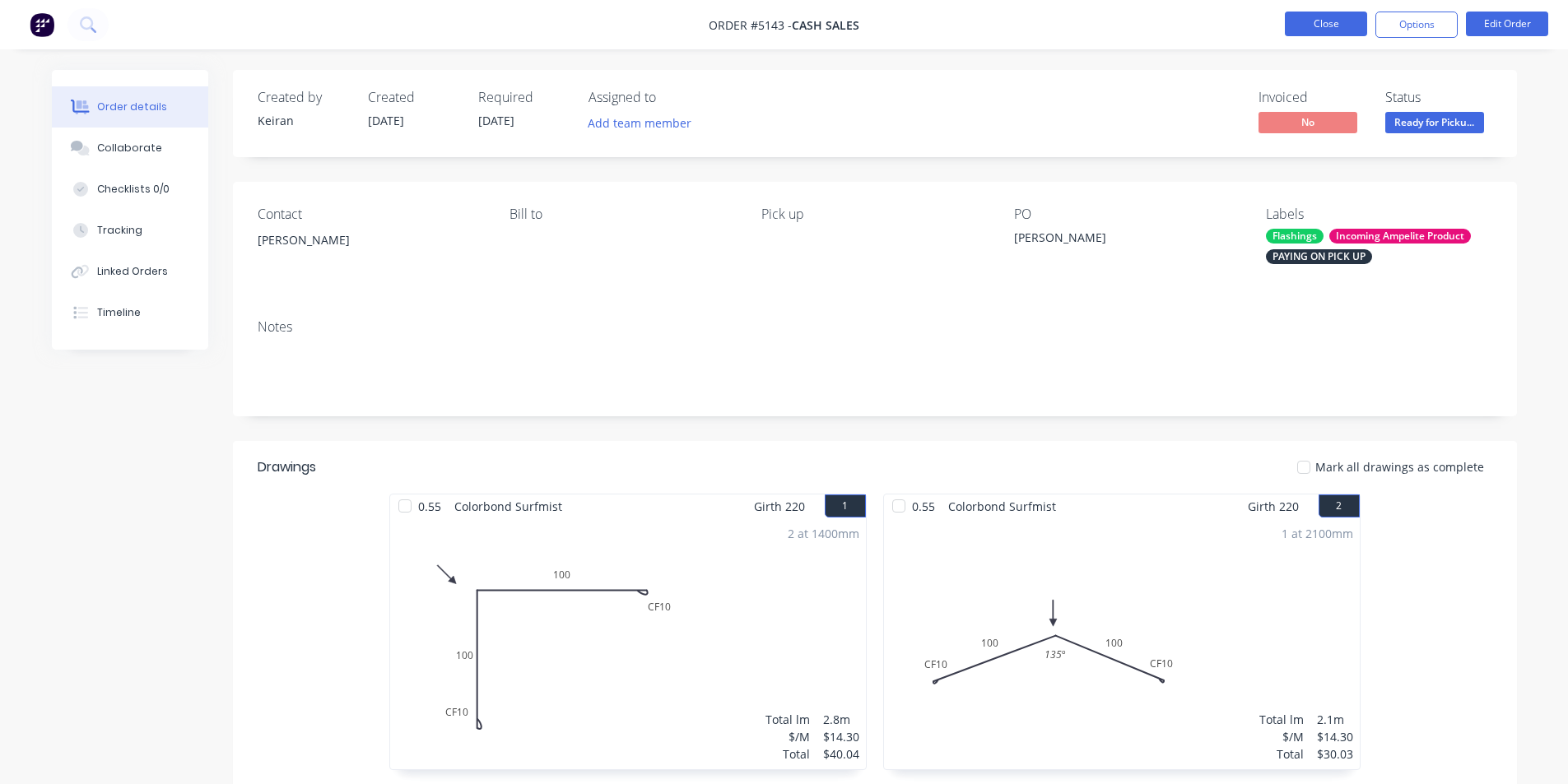
click at [1300, 16] on button "Close" at bounding box center [1326, 24] width 82 height 25
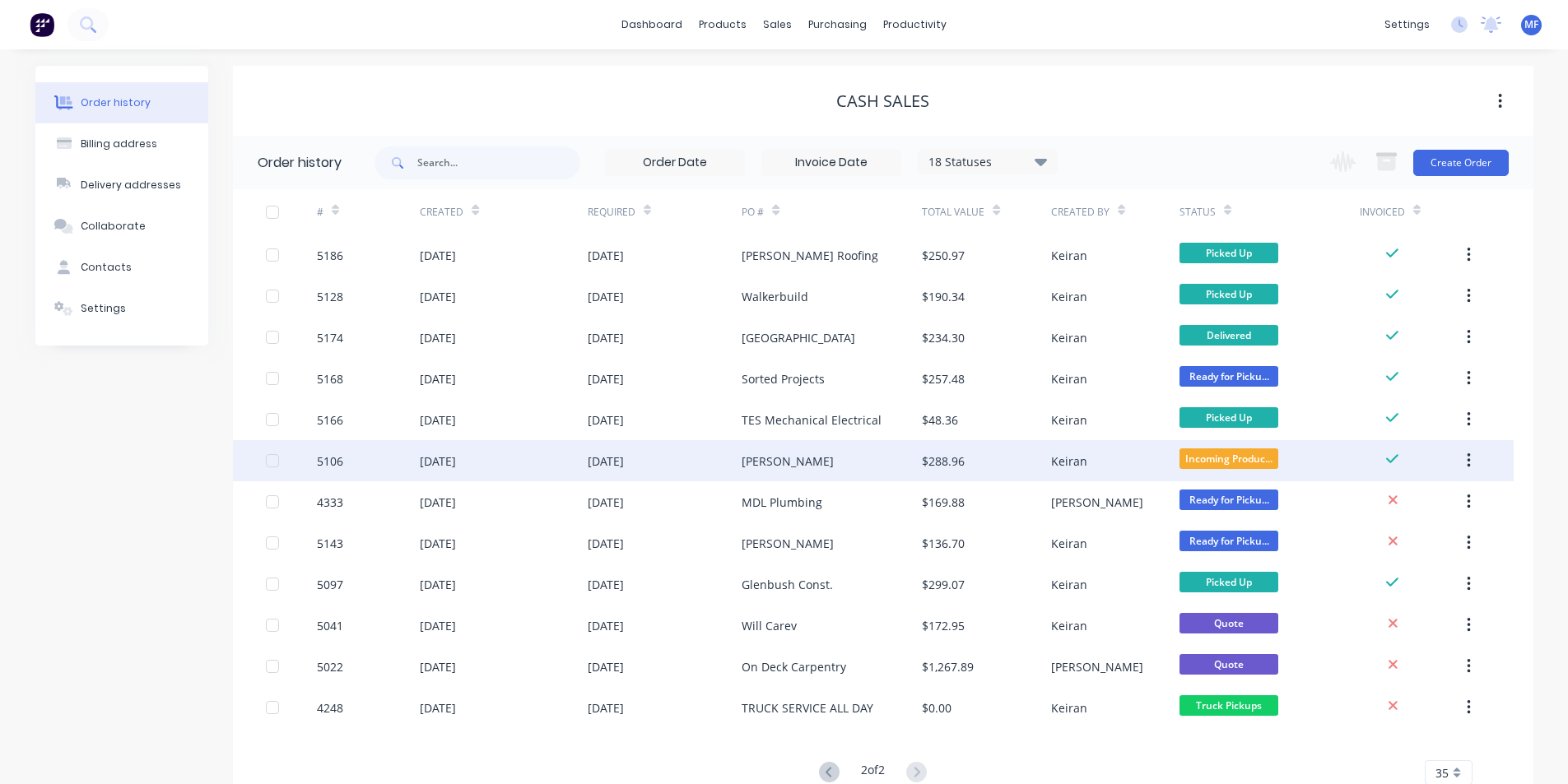
click at [775, 462] on div "[PERSON_NAME]" at bounding box center [832, 460] width 181 height 41
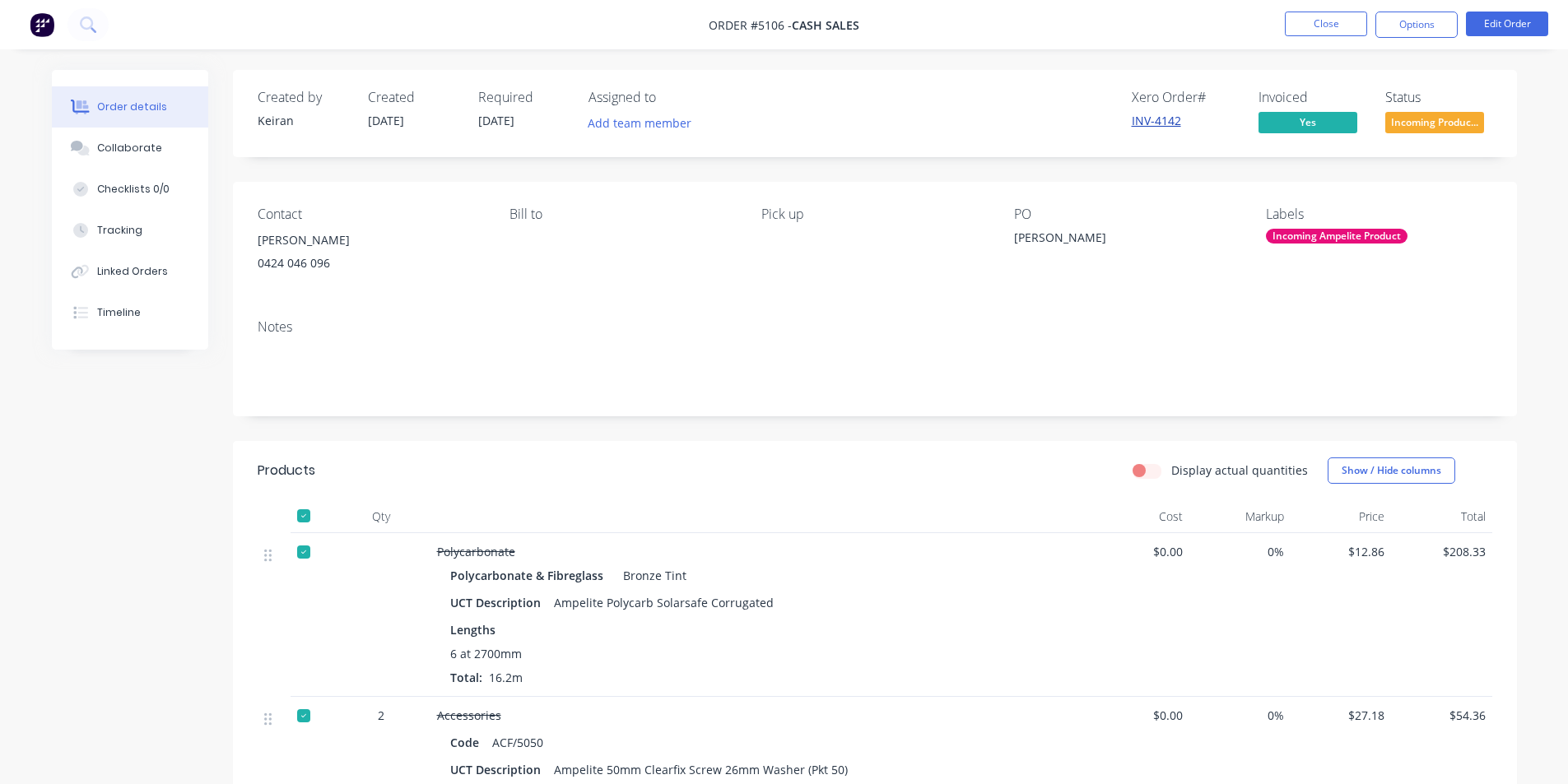
click at [1154, 115] on link "INV-4142" at bounding box center [1157, 120] width 50 height 16
click at [1434, 17] on button "Options" at bounding box center [1417, 25] width 82 height 27
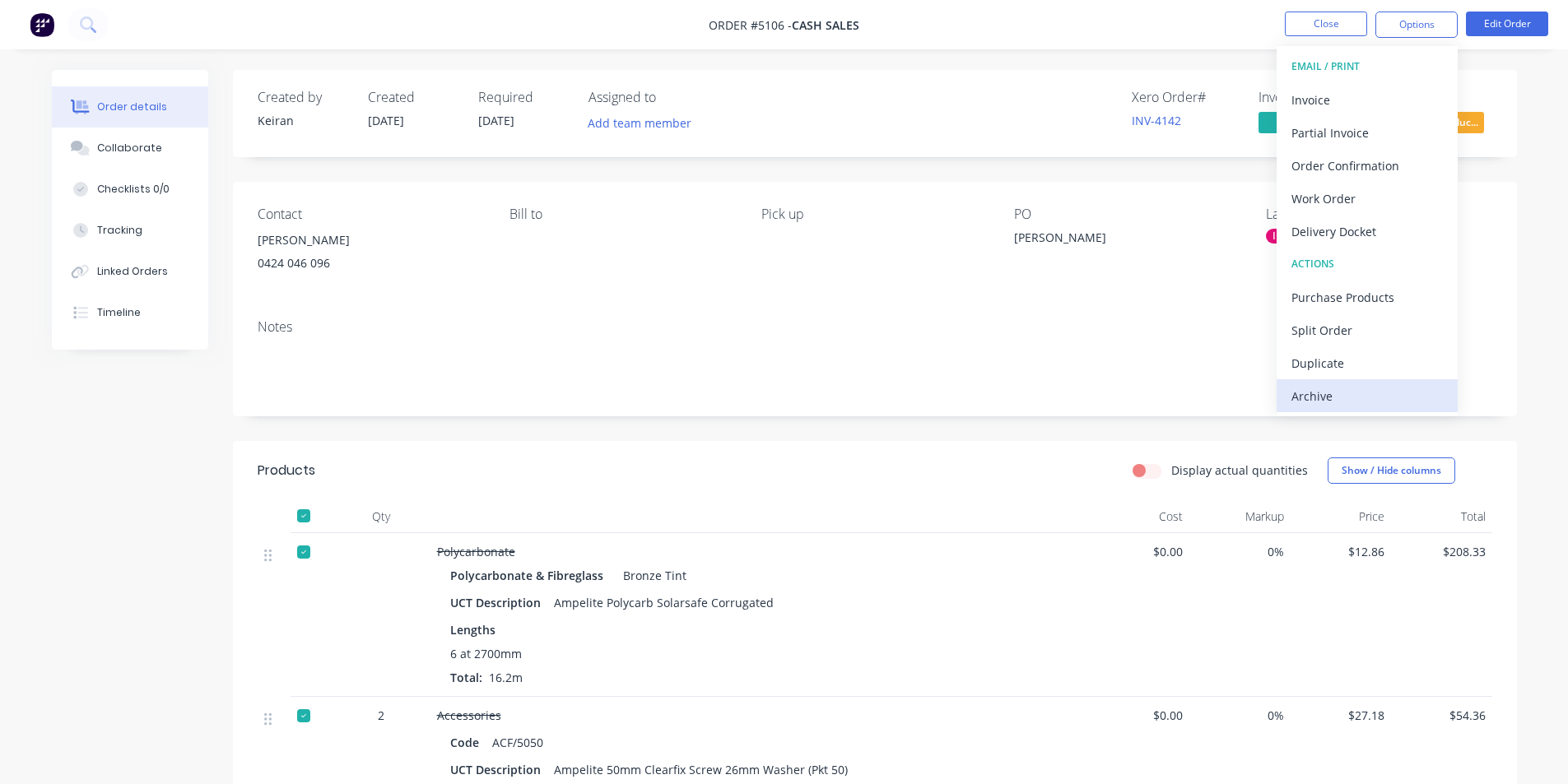
click at [1316, 396] on div "Archive" at bounding box center [1367, 396] width 151 height 24
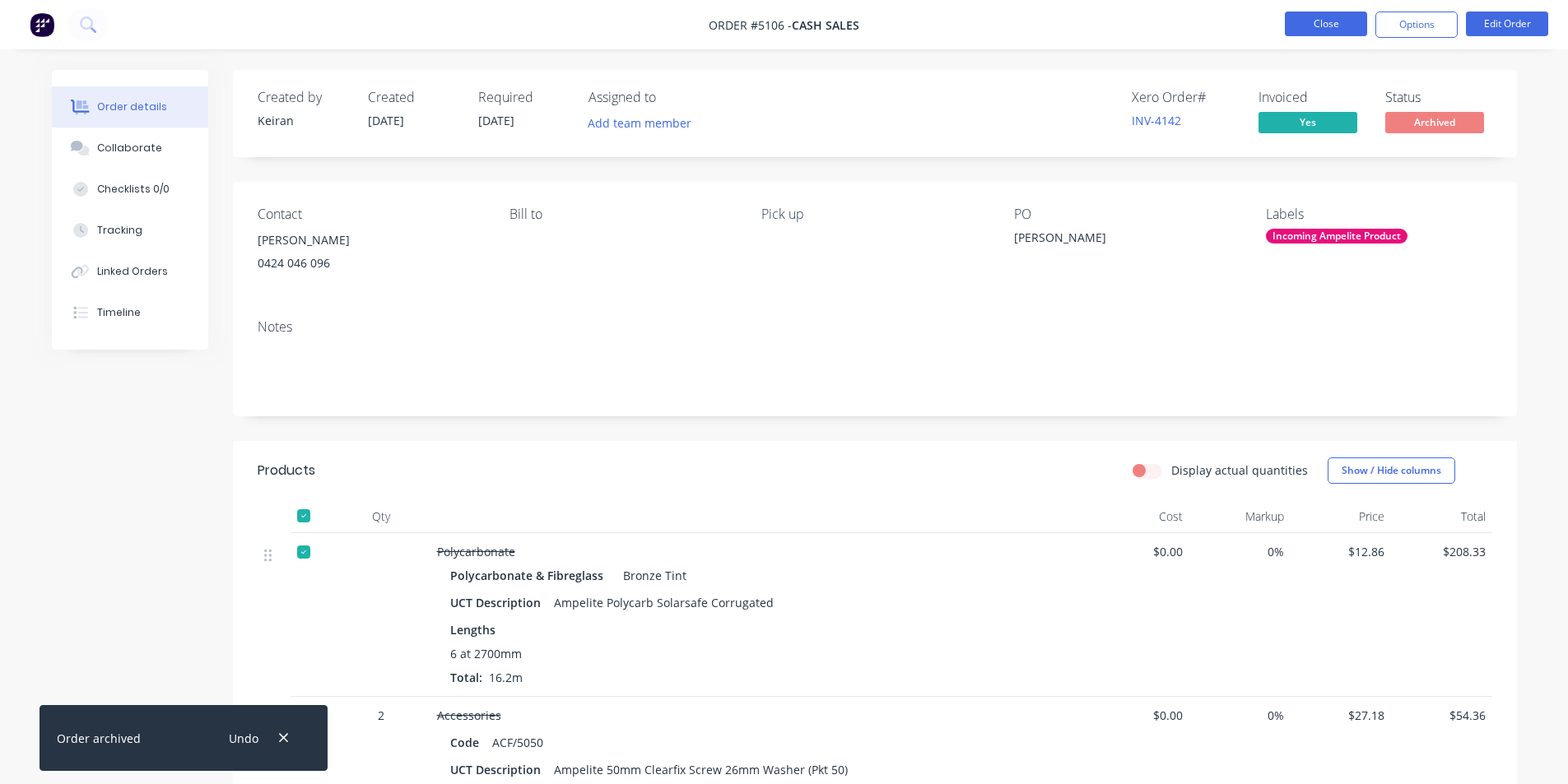
click at [1314, 21] on button "Close" at bounding box center [1326, 24] width 82 height 25
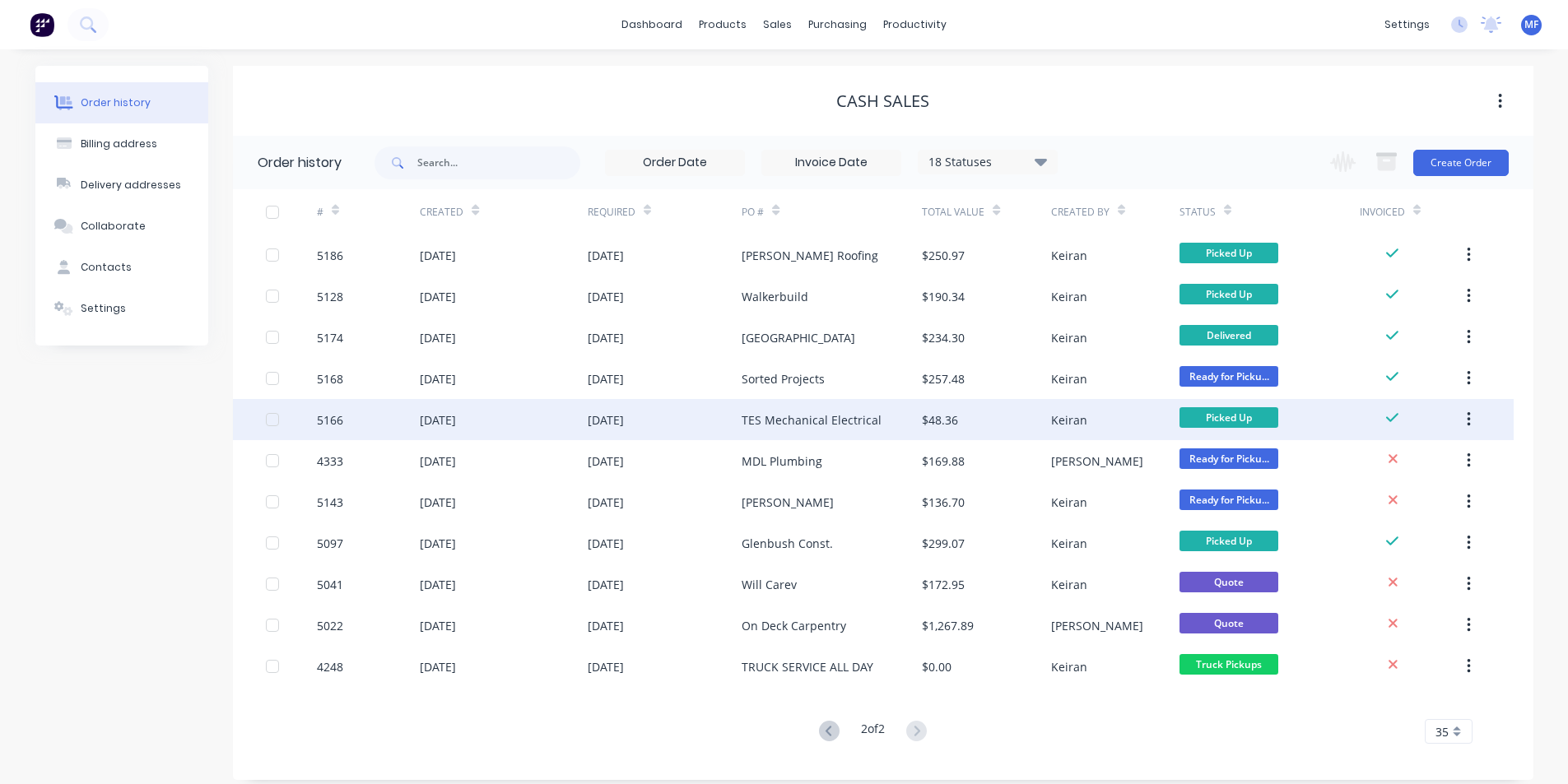
click at [819, 421] on div "TES Mechanical Electrical" at bounding box center [812, 420] width 140 height 18
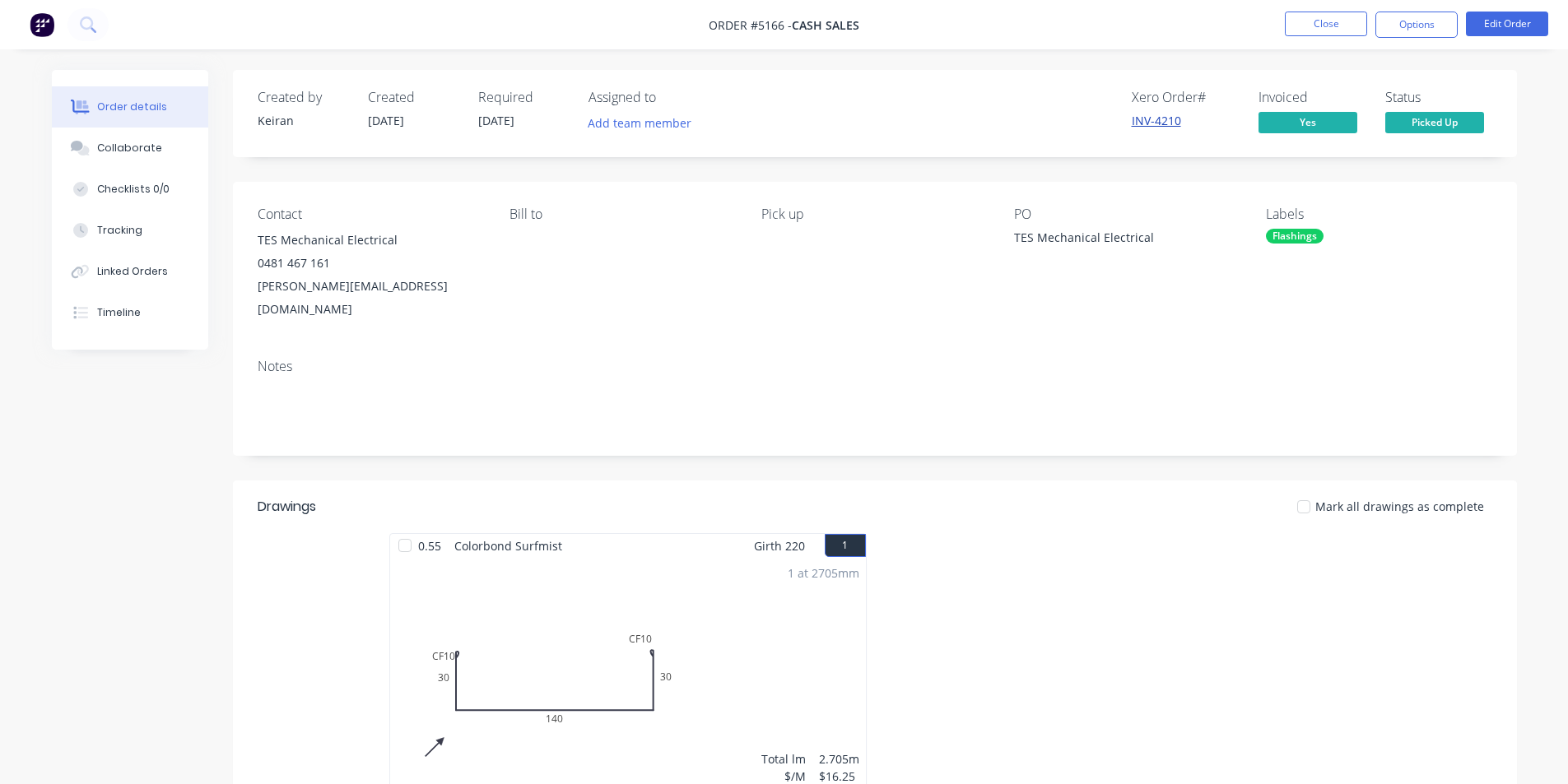
click at [1155, 123] on link "INV-4210" at bounding box center [1157, 120] width 50 height 16
click at [1416, 27] on button "Options" at bounding box center [1417, 25] width 82 height 27
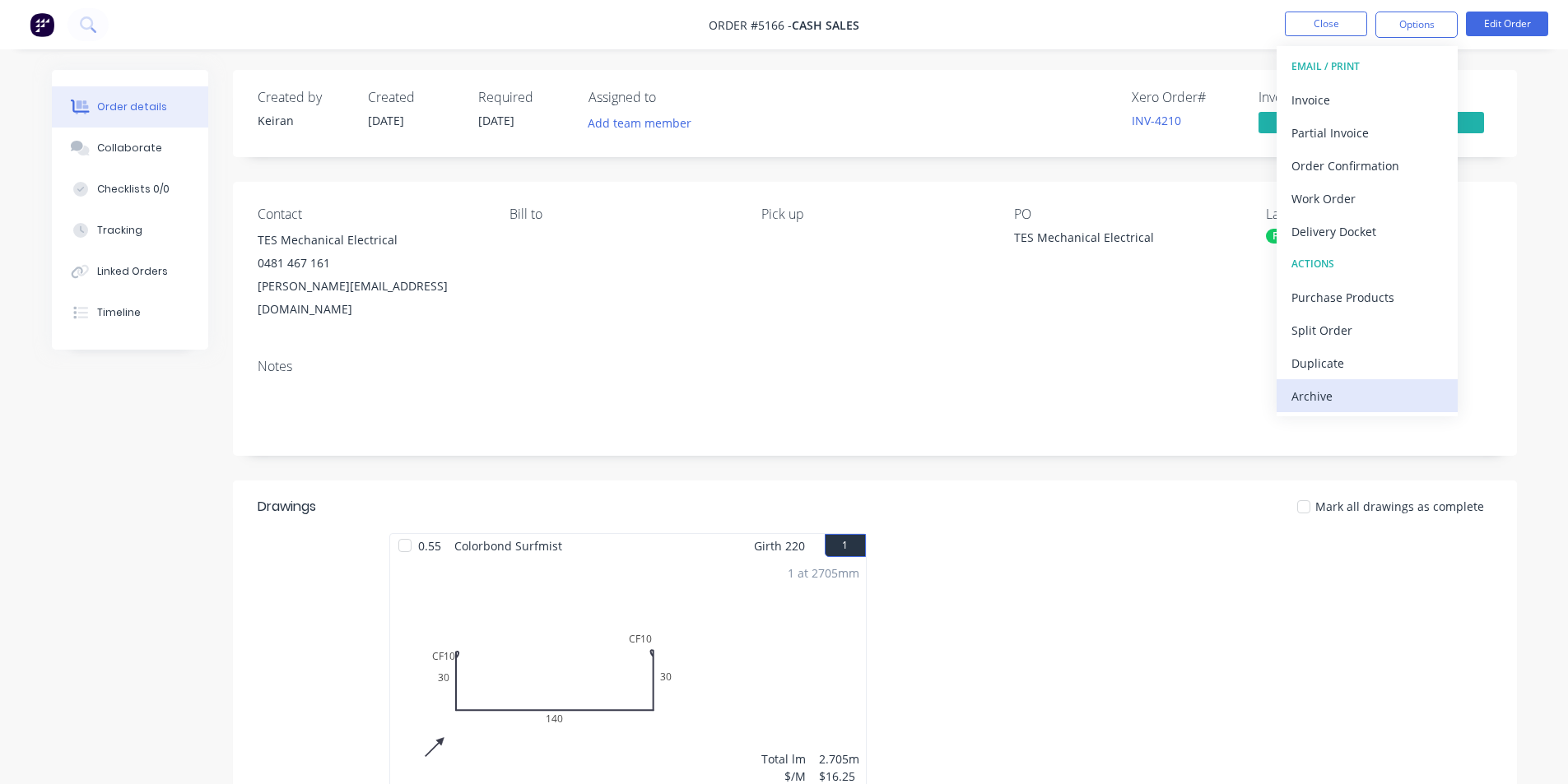
click at [1325, 397] on div "Archive" at bounding box center [1367, 396] width 151 height 24
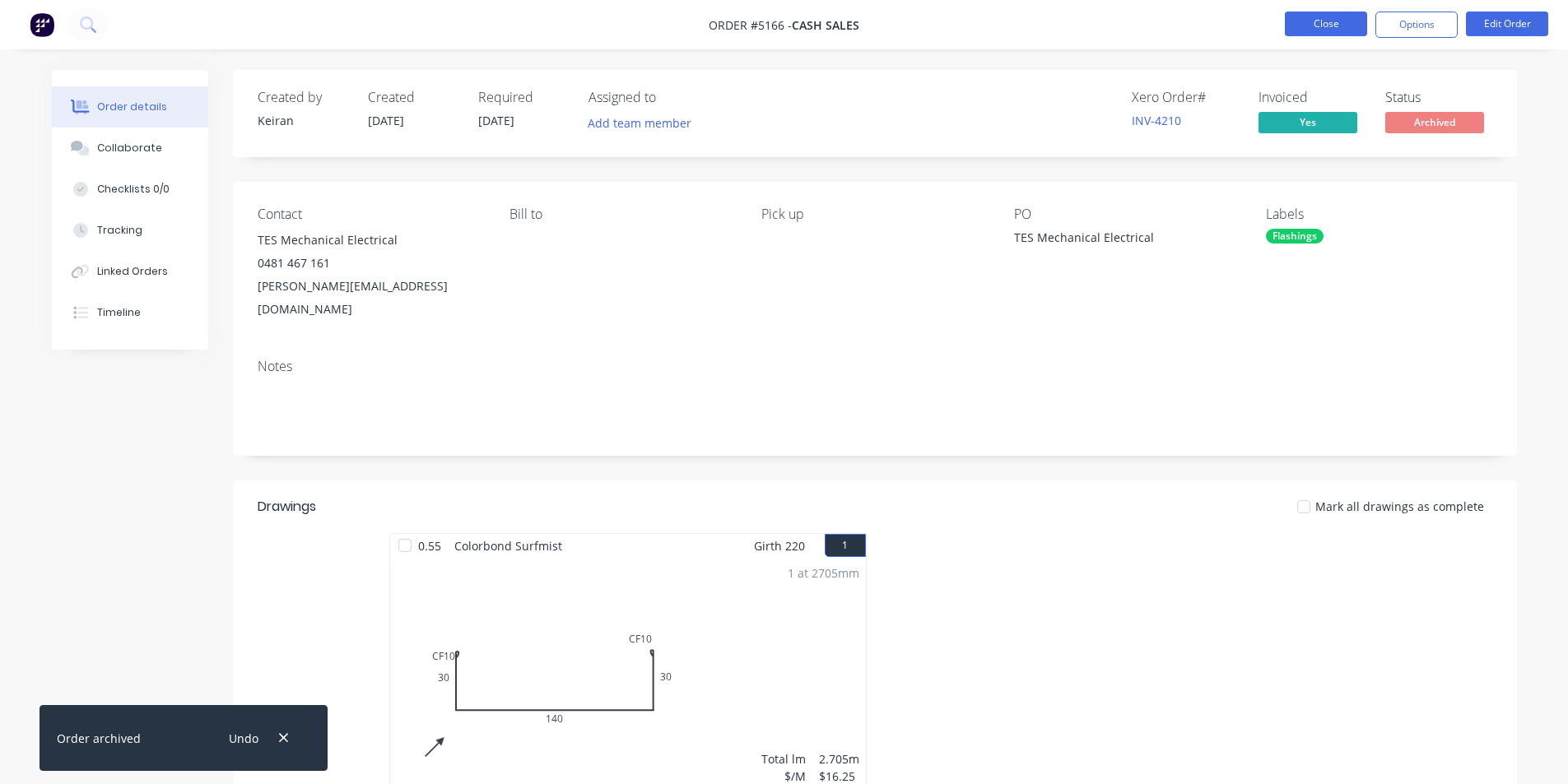
click at [1324, 20] on button "Close" at bounding box center [1326, 24] width 82 height 25
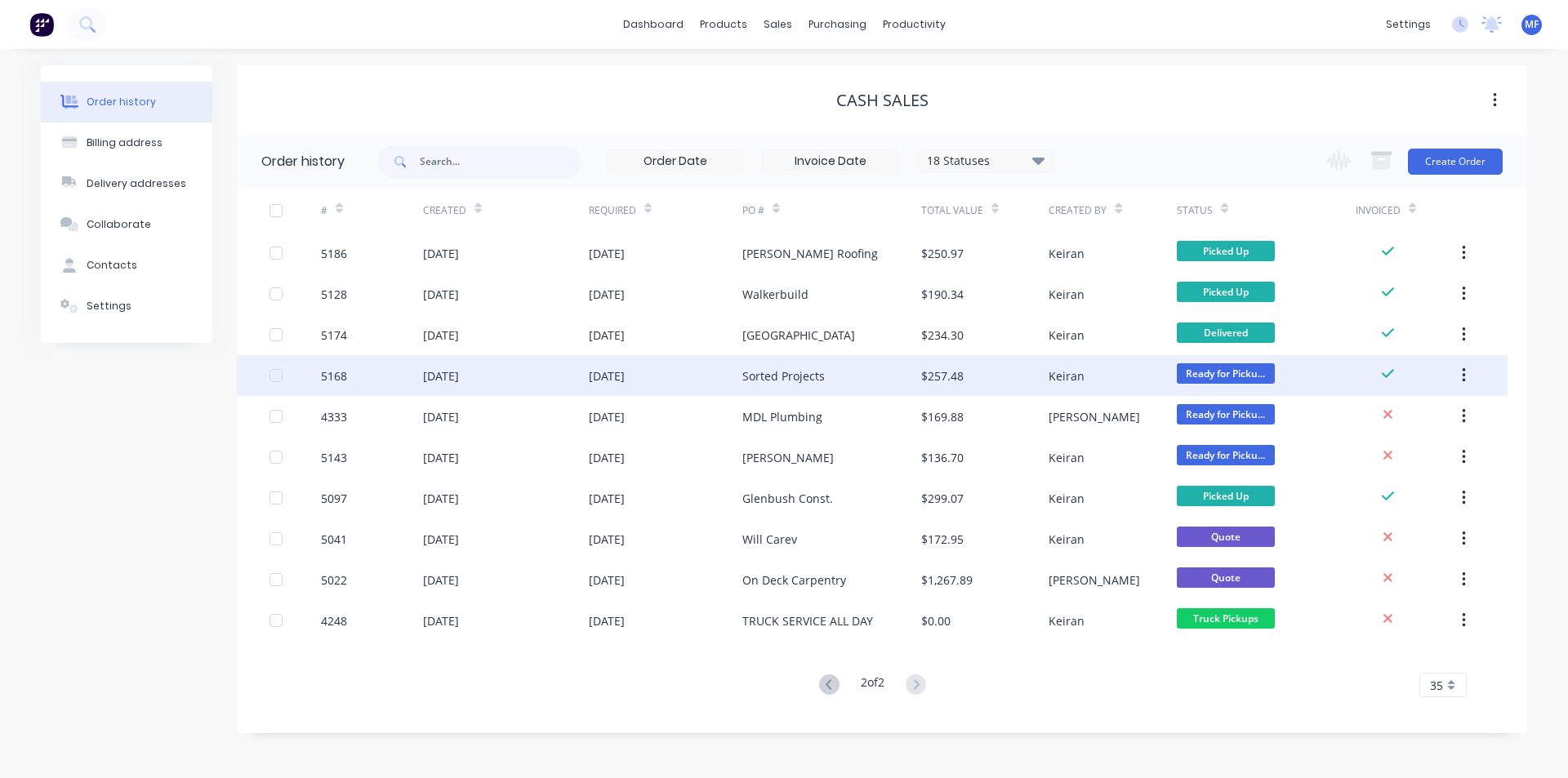
click at [1052, 371] on div "Keiran" at bounding box center [1066, 376] width 36 height 18
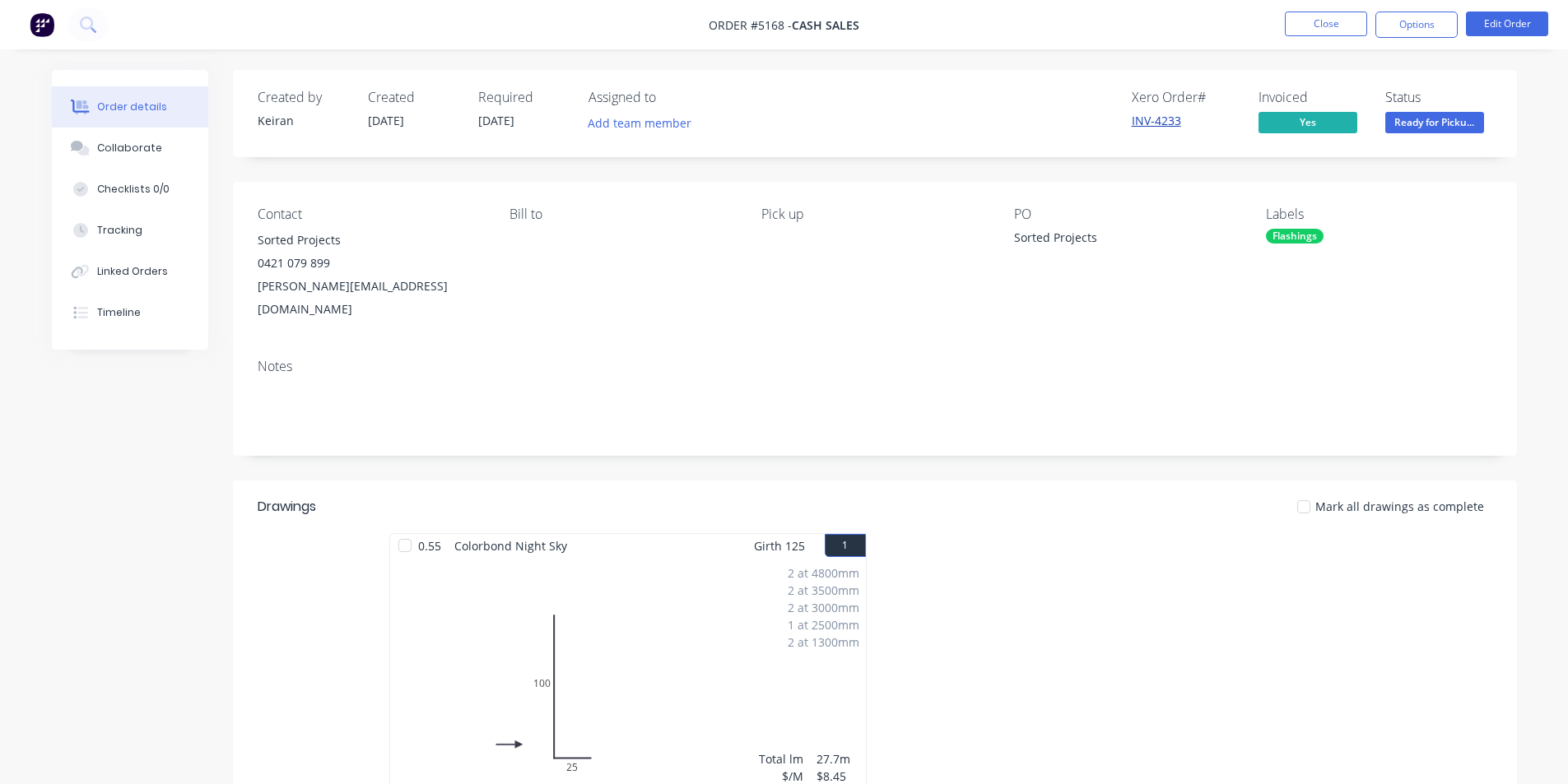
click at [1156, 121] on link "INV-4233" at bounding box center [1157, 120] width 50 height 16
click at [1431, 22] on button "Options" at bounding box center [1417, 25] width 82 height 27
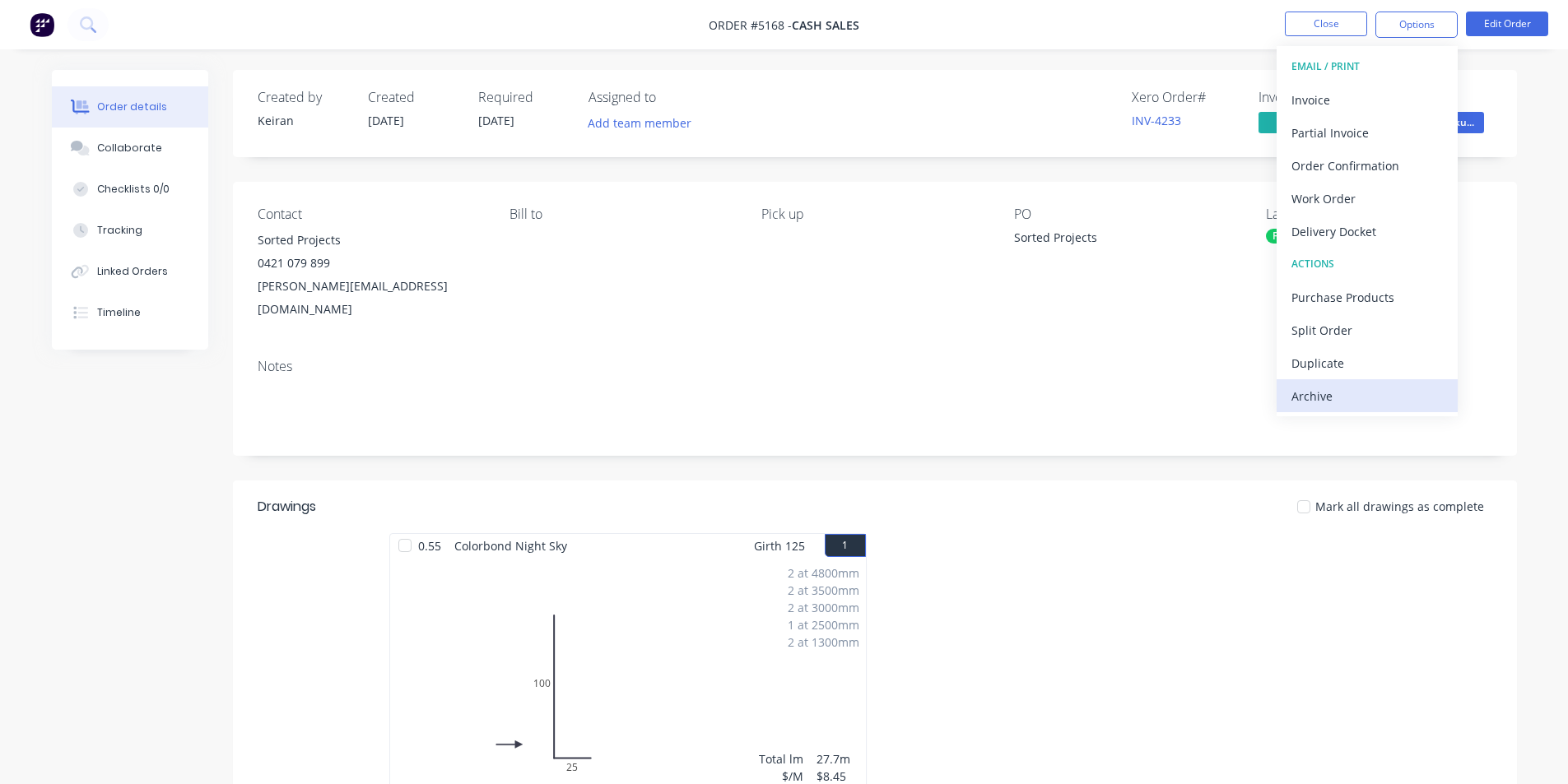
click at [1341, 395] on div "Archive" at bounding box center [1367, 396] width 151 height 24
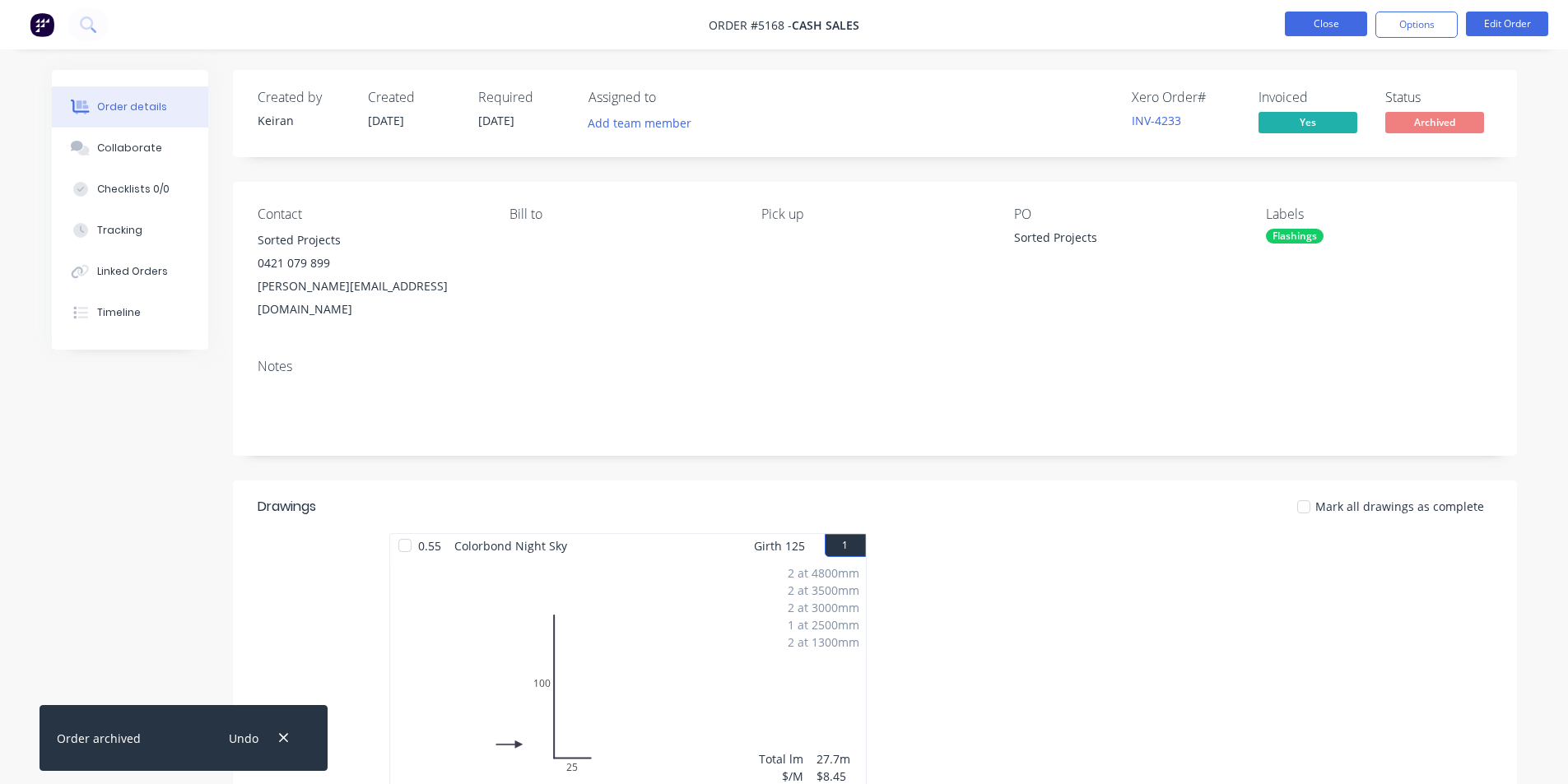
click at [1330, 27] on button "Close" at bounding box center [1326, 24] width 82 height 25
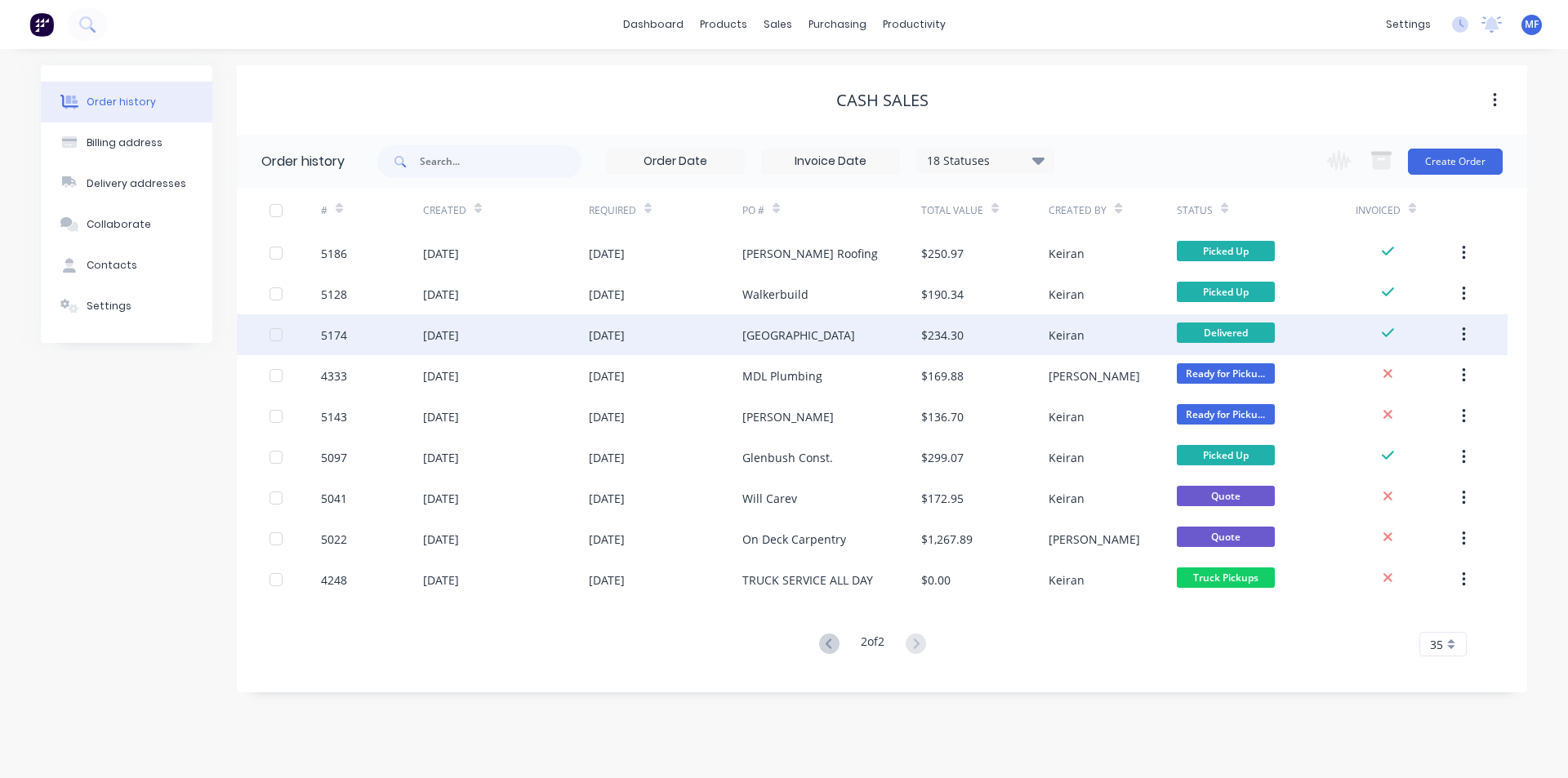
click at [845, 333] on div "[GEOGRAPHIC_DATA]" at bounding box center [832, 335] width 179 height 40
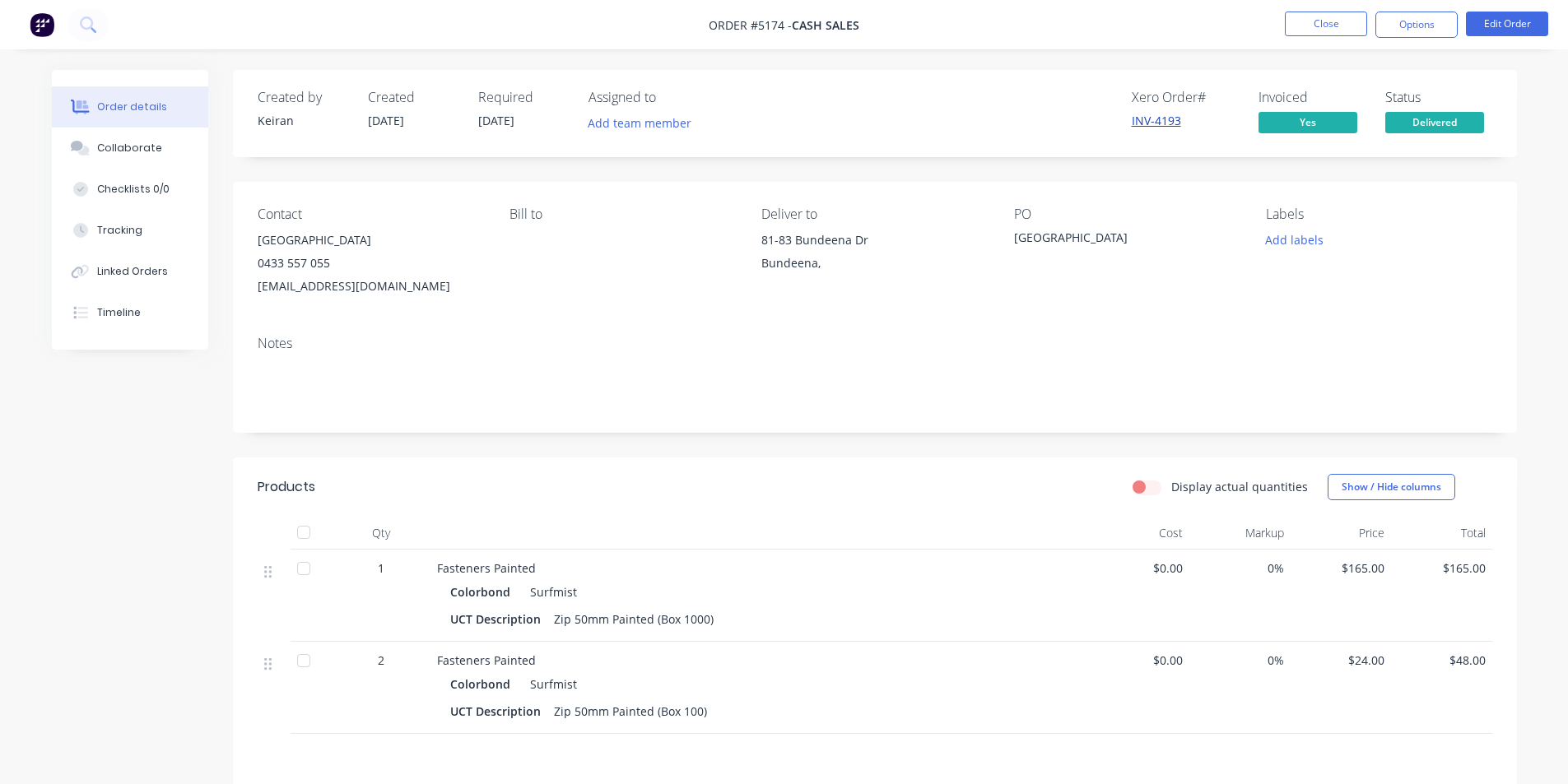
click at [1166, 119] on link "INV-4193" at bounding box center [1157, 120] width 50 height 16
drag, startPoint x: 1425, startPoint y: 34, endPoint x: 1424, endPoint y: 42, distance: 8.1
click at [1425, 35] on button "Options" at bounding box center [1417, 25] width 82 height 27
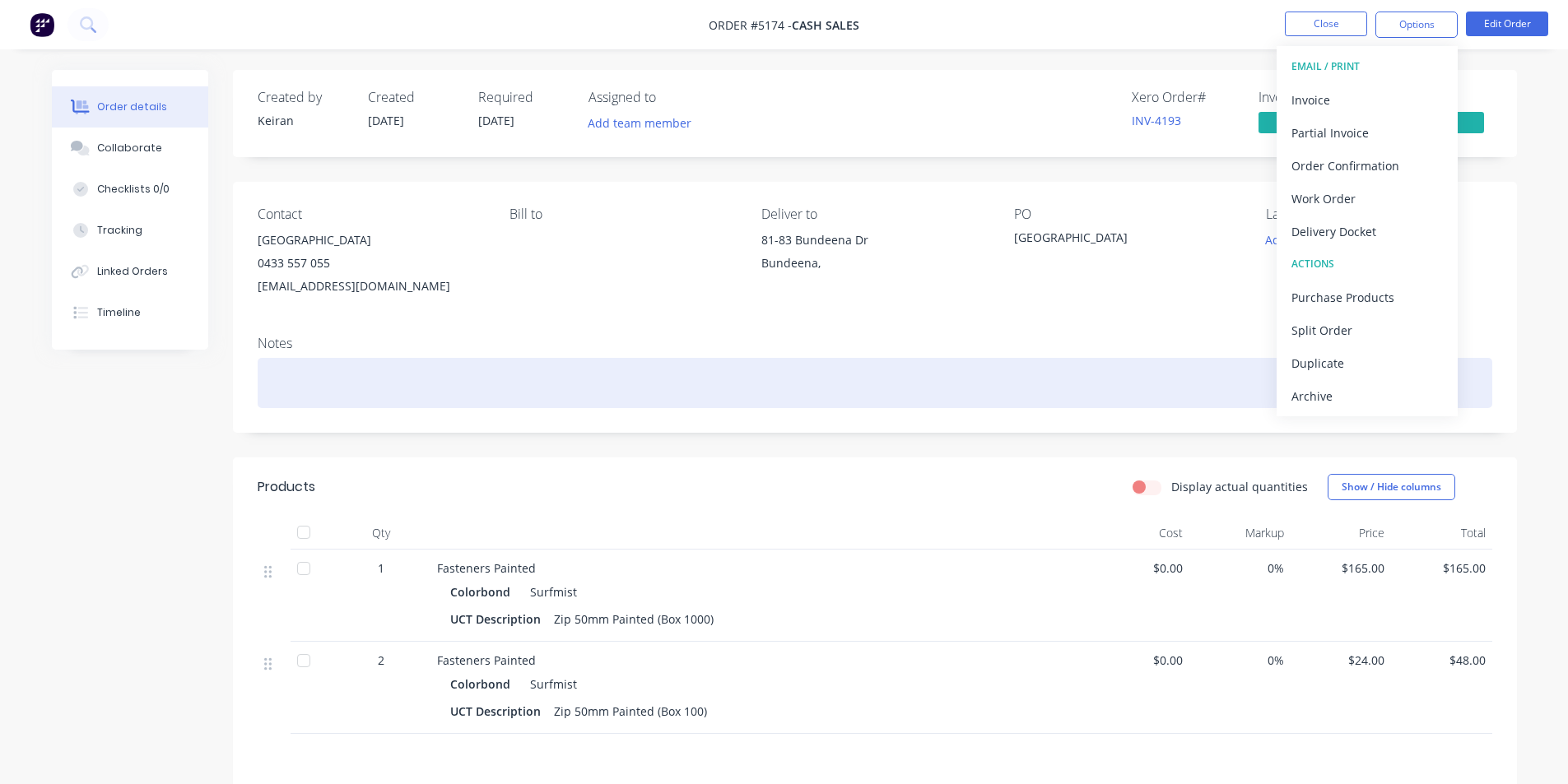
click at [1318, 392] on div "Archive" at bounding box center [1367, 396] width 151 height 24
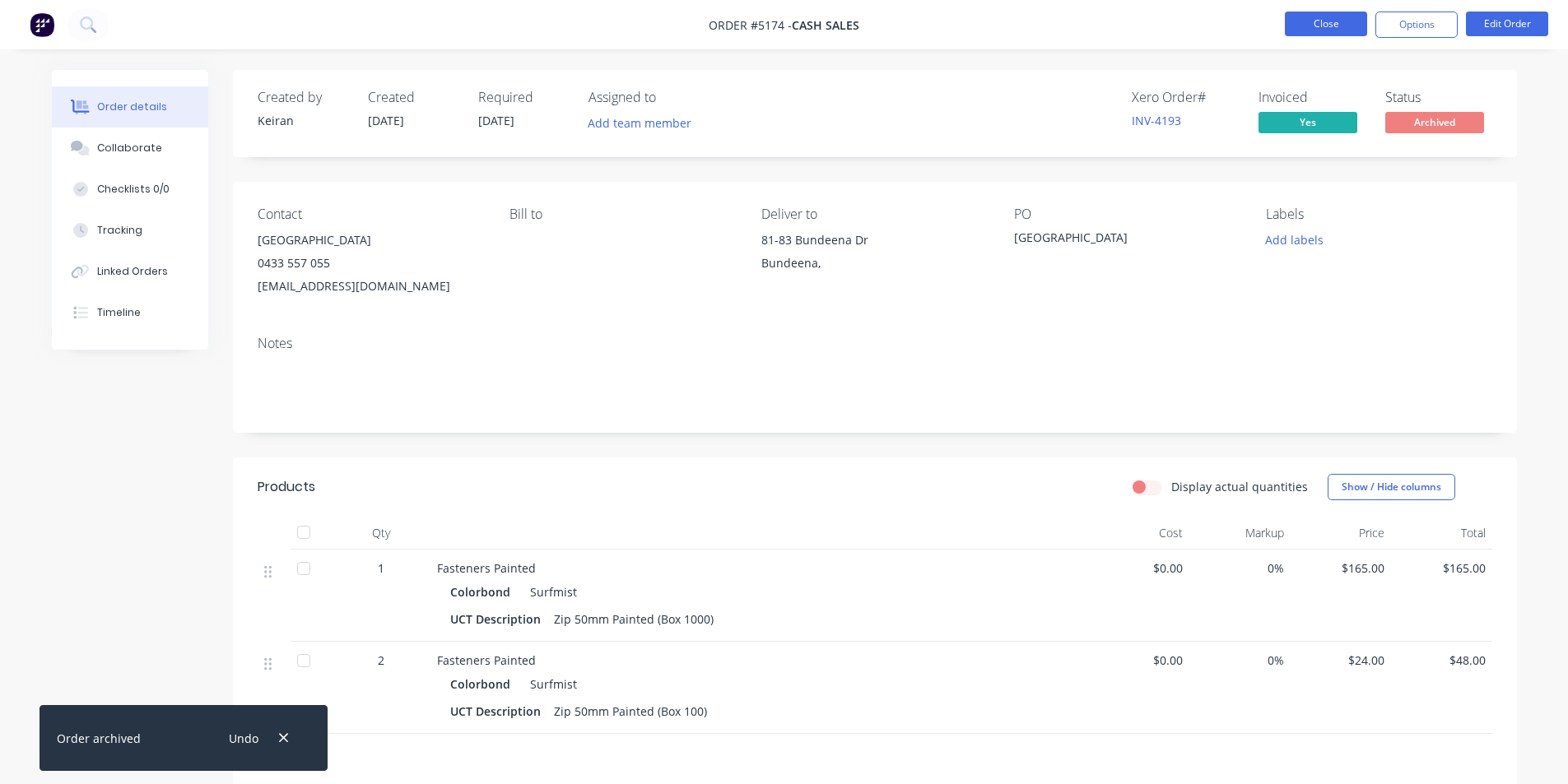
click at [1324, 24] on button "Close" at bounding box center [1326, 24] width 82 height 25
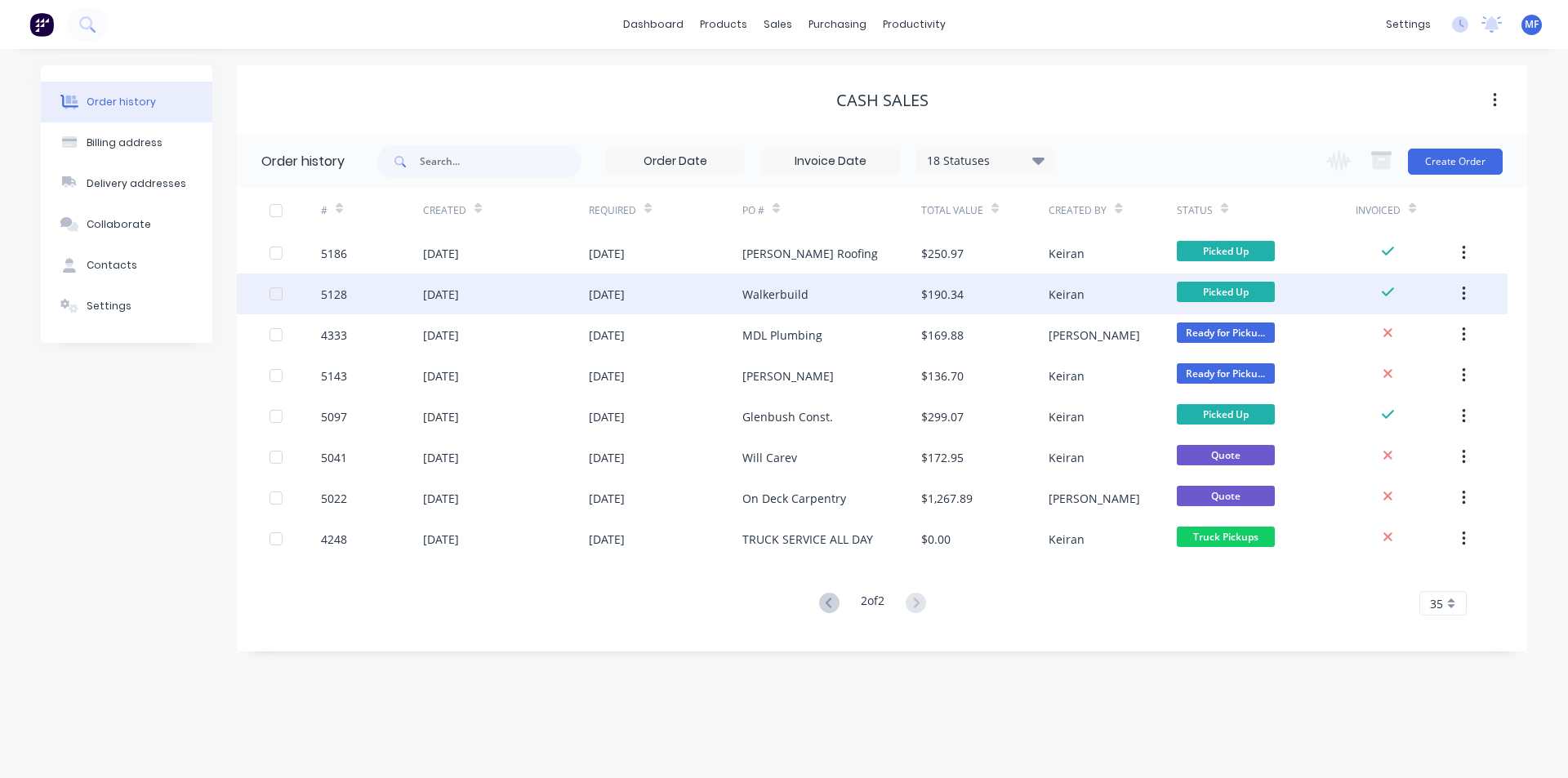
click at [975, 292] on div "$190.34" at bounding box center [985, 294] width 127 height 40
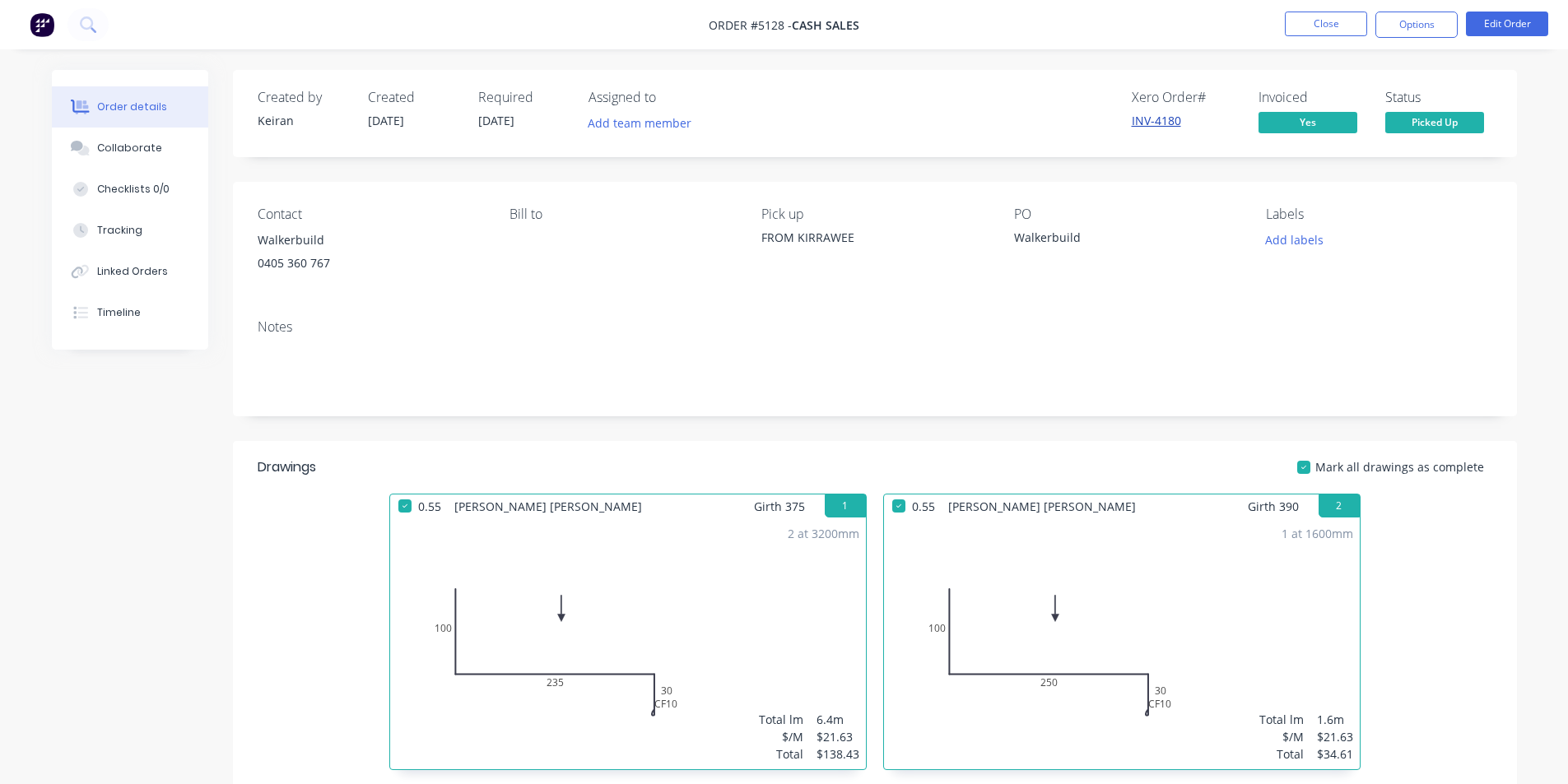
click at [1162, 125] on link "INV-4180" at bounding box center [1157, 120] width 50 height 16
click at [1411, 29] on button "Options" at bounding box center [1417, 25] width 82 height 27
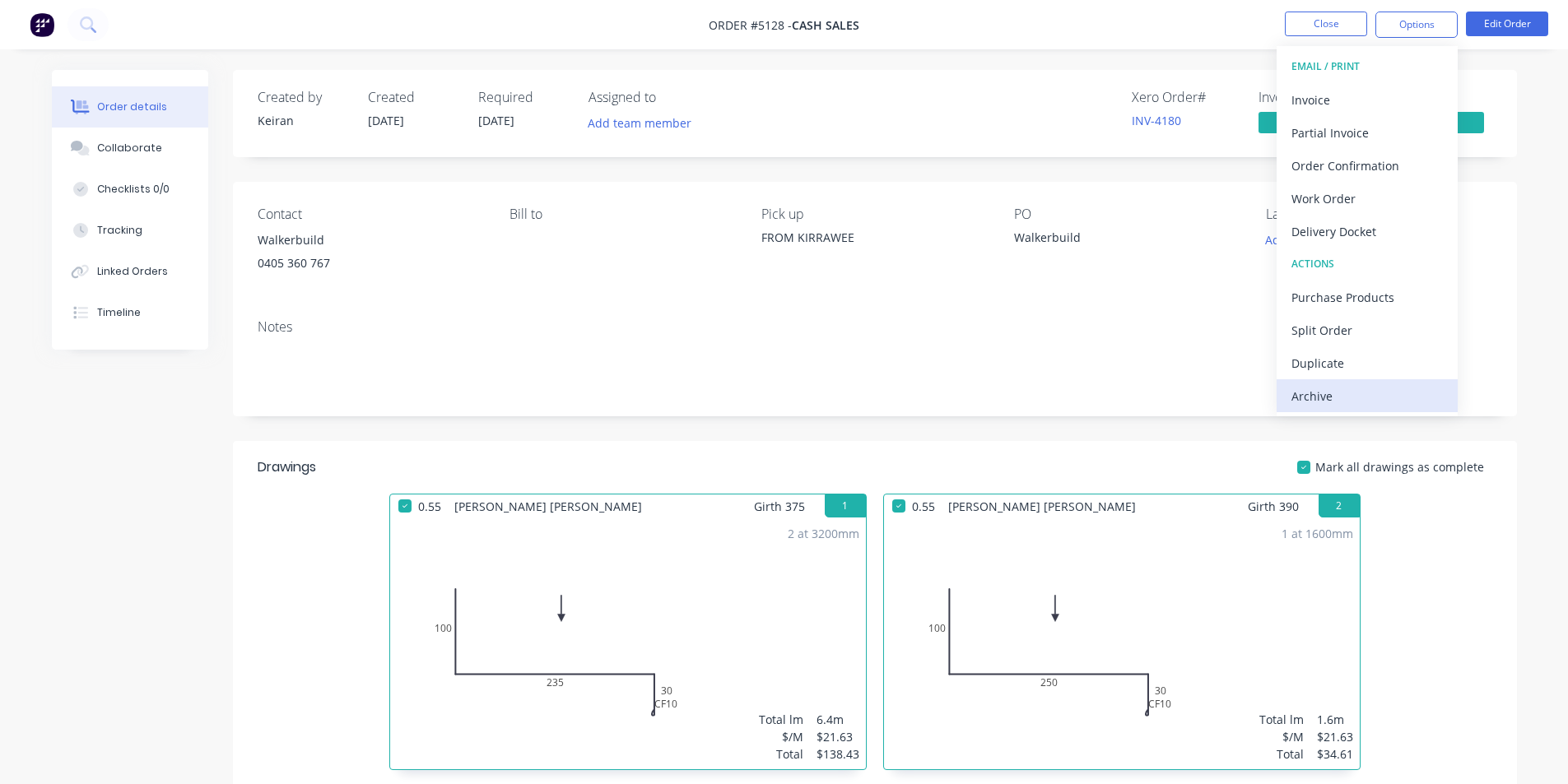
click at [1322, 395] on div "Archive" at bounding box center [1367, 396] width 151 height 24
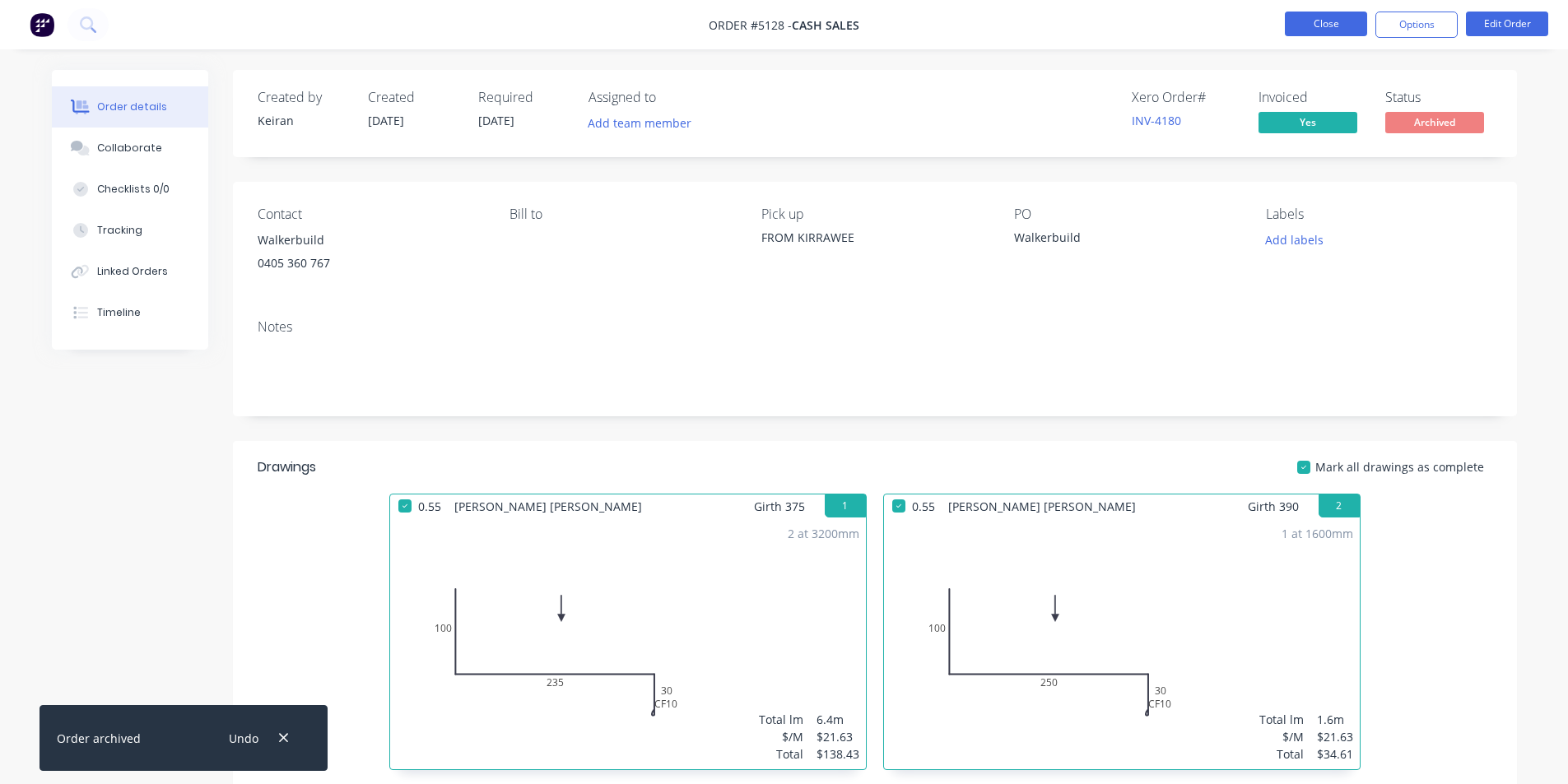
click at [1340, 27] on button "Close" at bounding box center [1326, 24] width 82 height 25
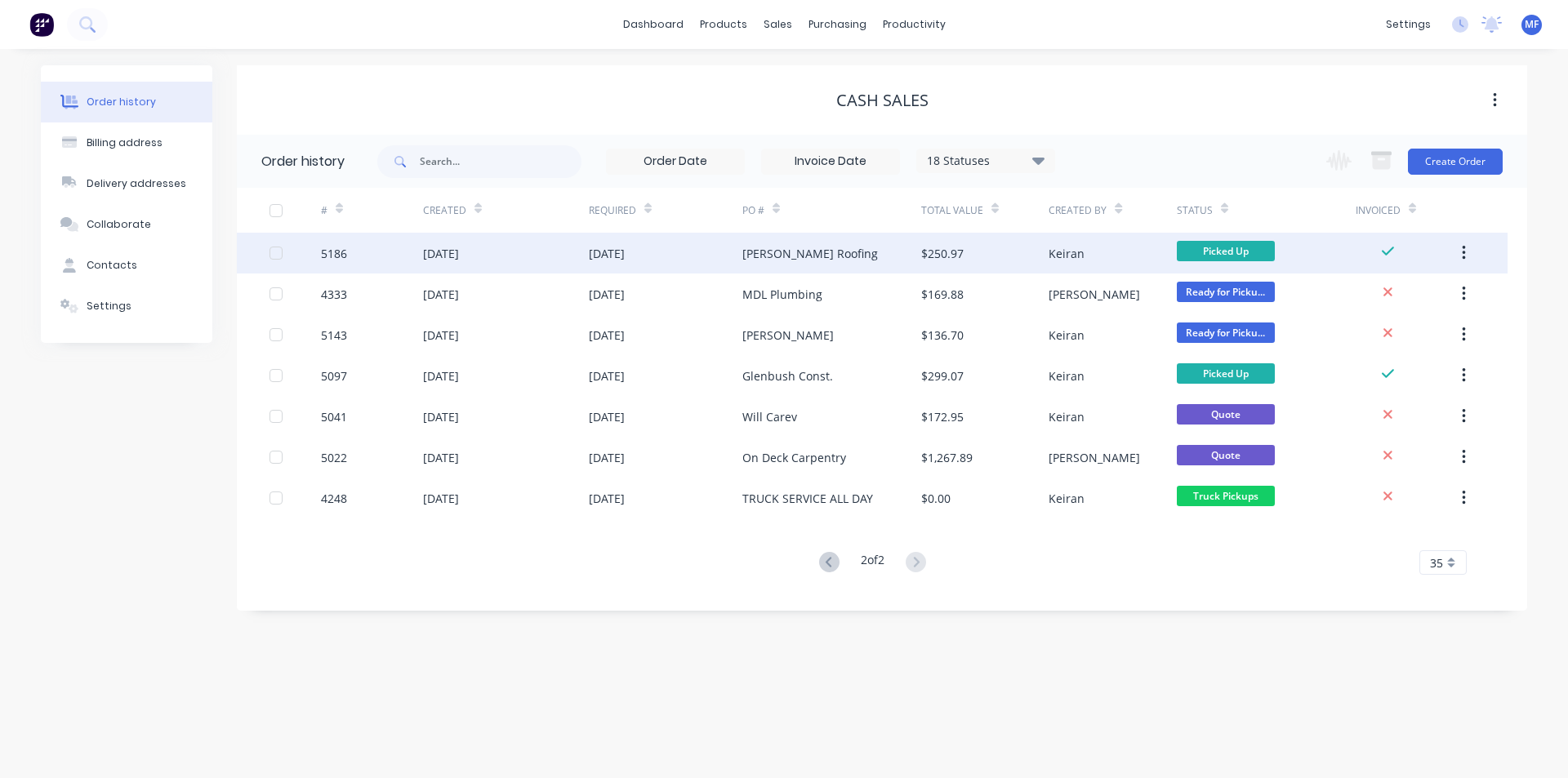
click at [801, 245] on div "[PERSON_NAME] Roofing" at bounding box center [810, 254] width 135 height 18
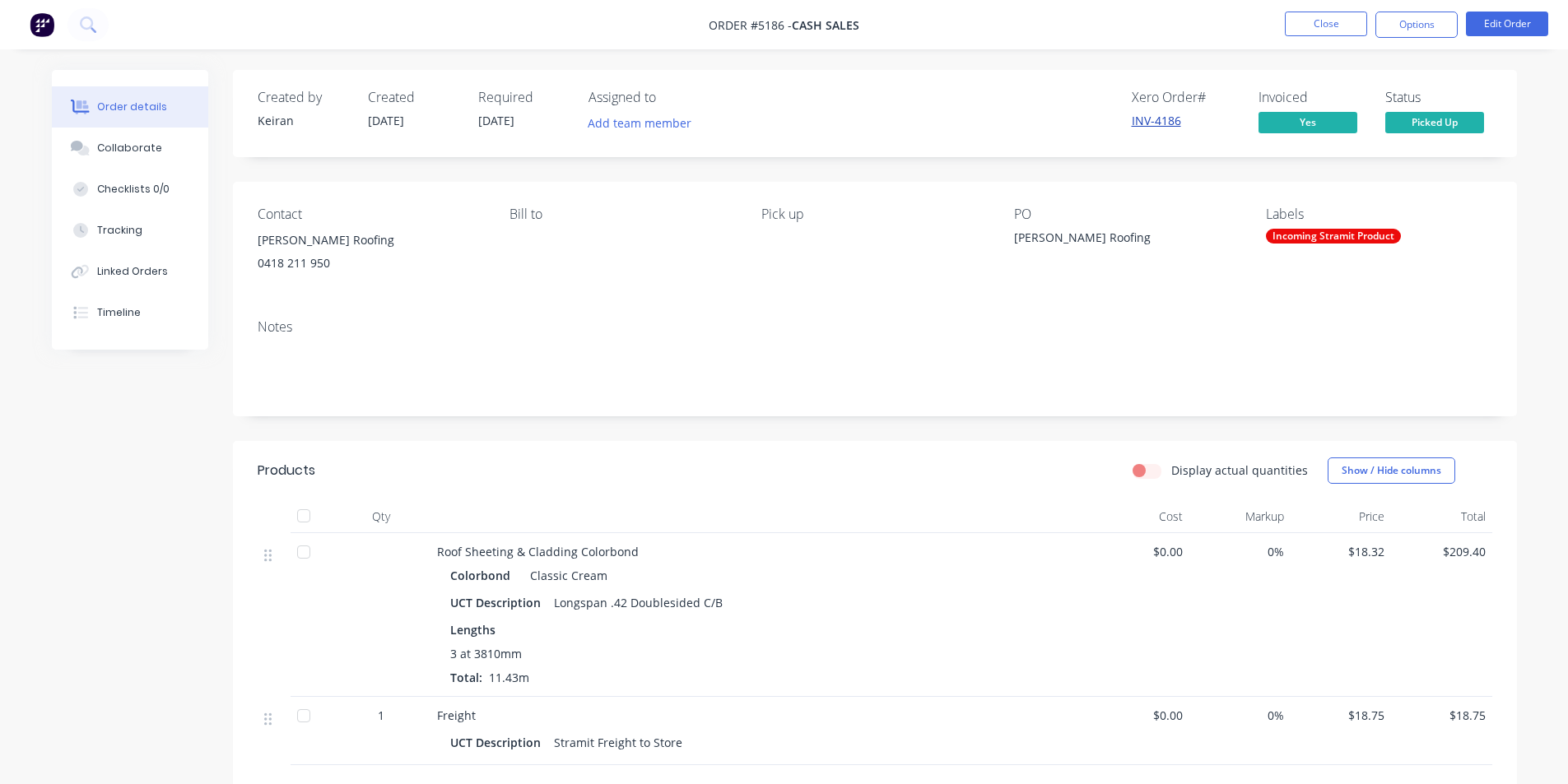
click at [1156, 117] on link "INV-4186" at bounding box center [1157, 120] width 50 height 16
click at [1419, 24] on button "Options" at bounding box center [1417, 25] width 82 height 27
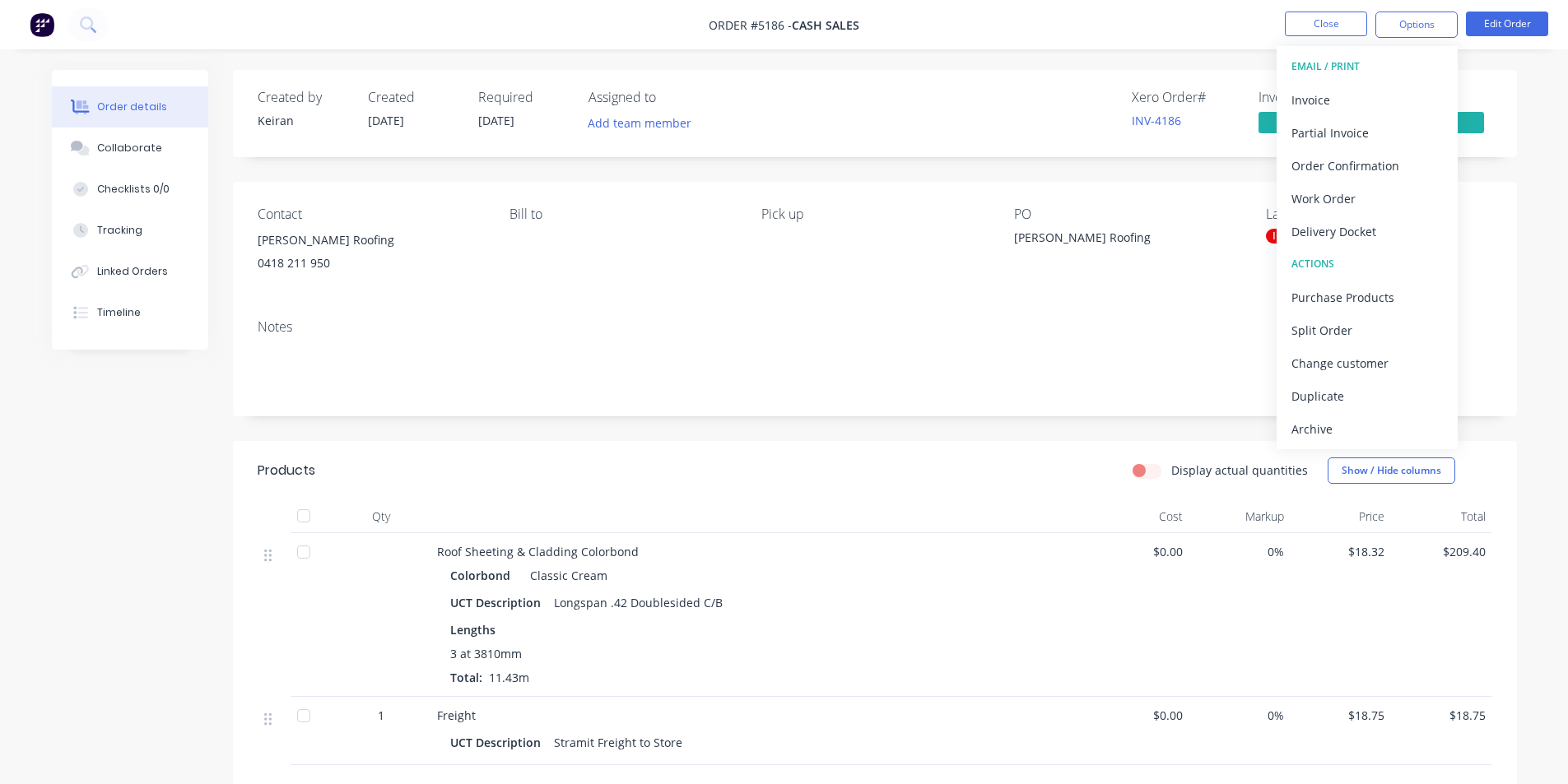
click at [1337, 424] on div "Archive" at bounding box center [1367, 428] width 151 height 24
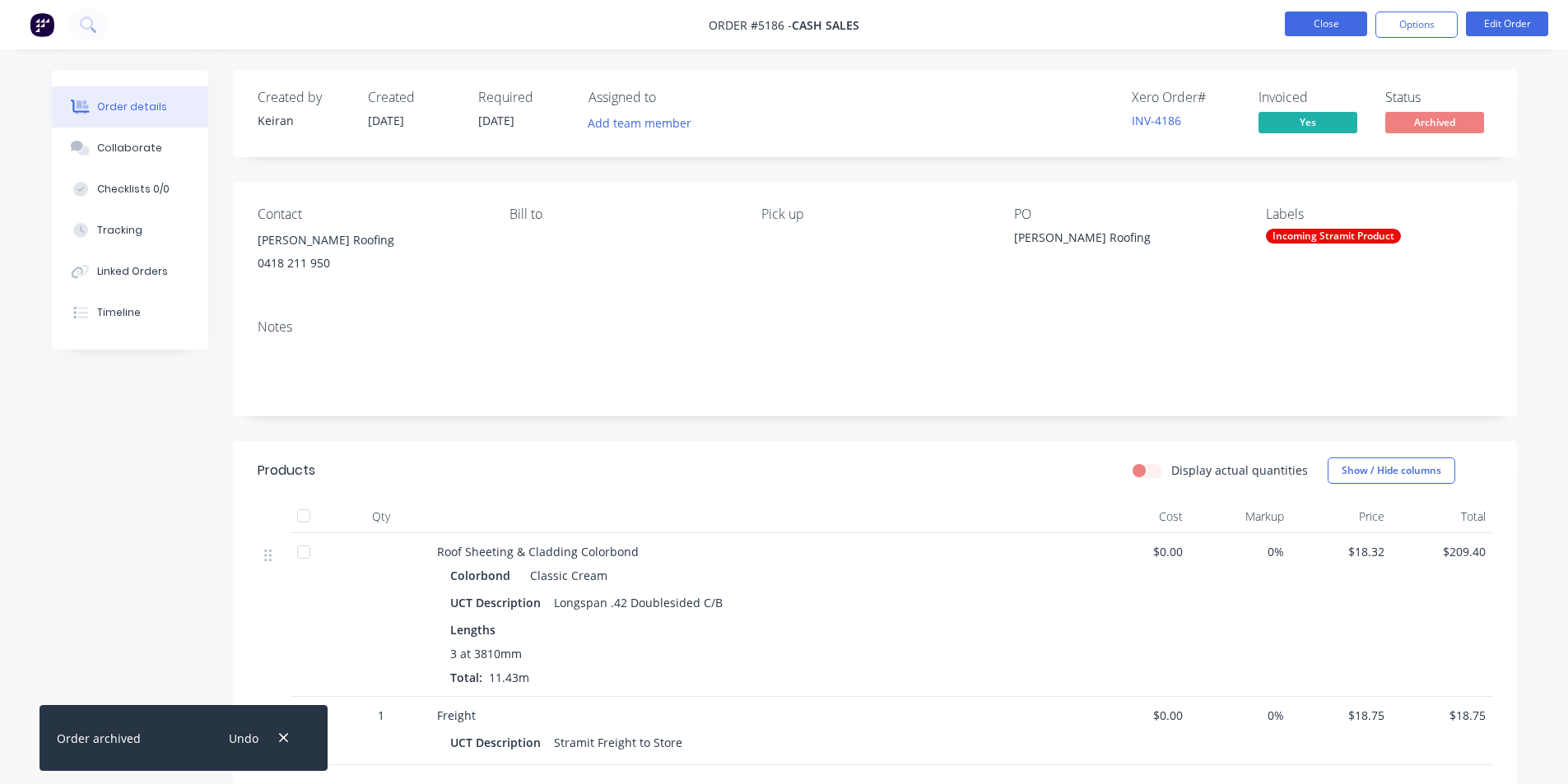
click at [1340, 21] on button "Close" at bounding box center [1326, 24] width 82 height 25
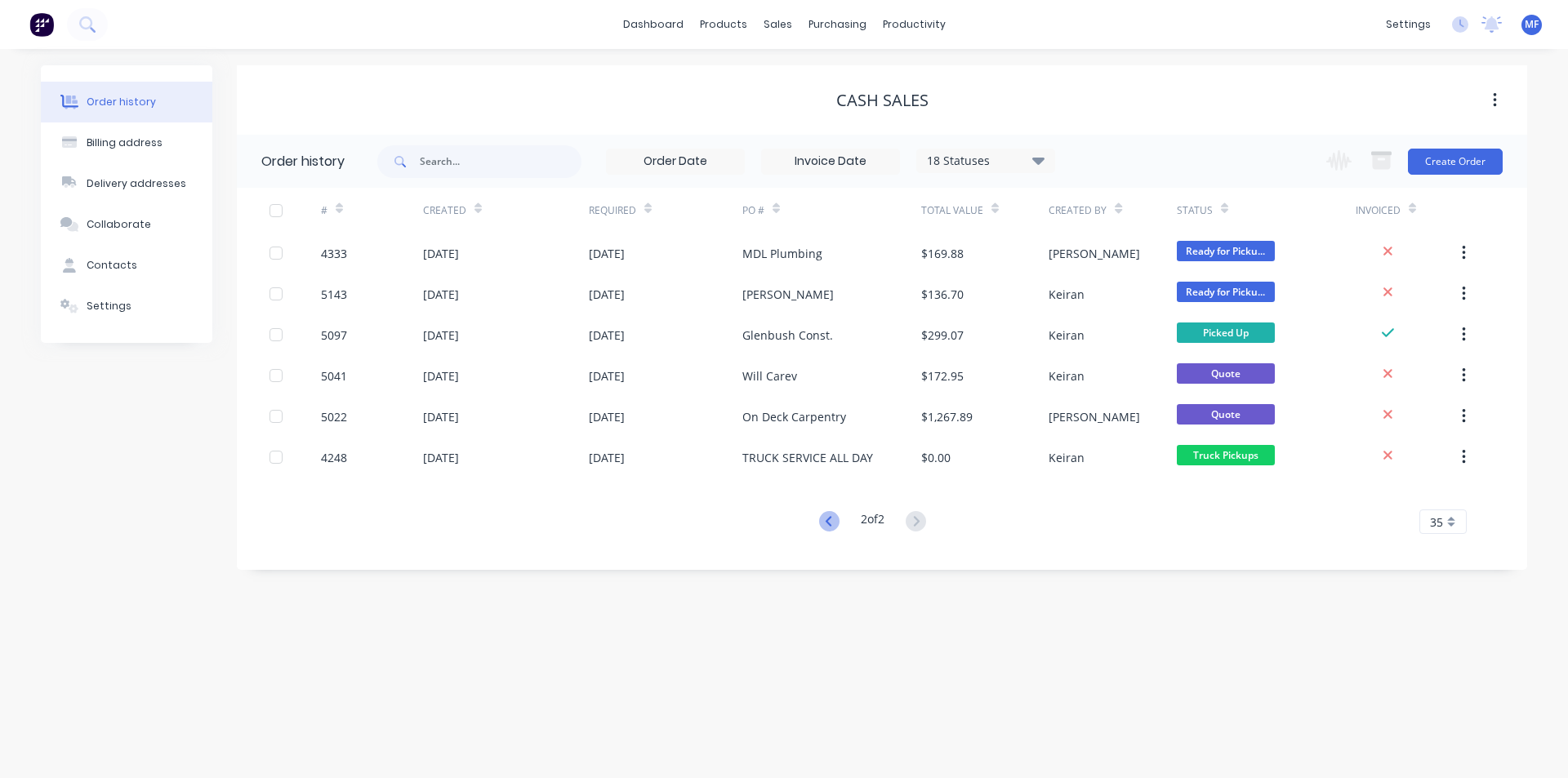
click at [821, 522] on icon at bounding box center [829, 521] width 20 height 20
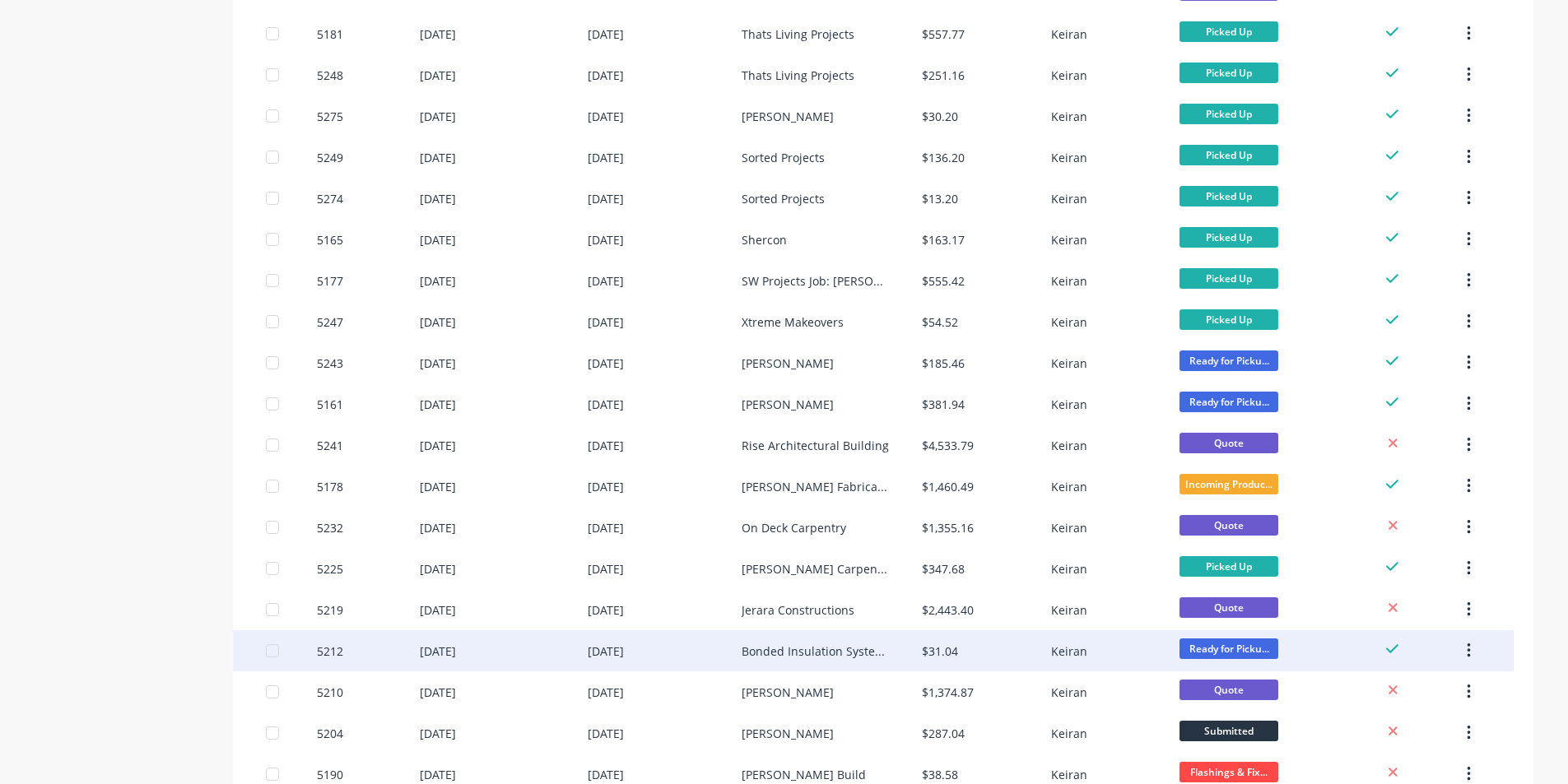
scroll to position [1000, 0]
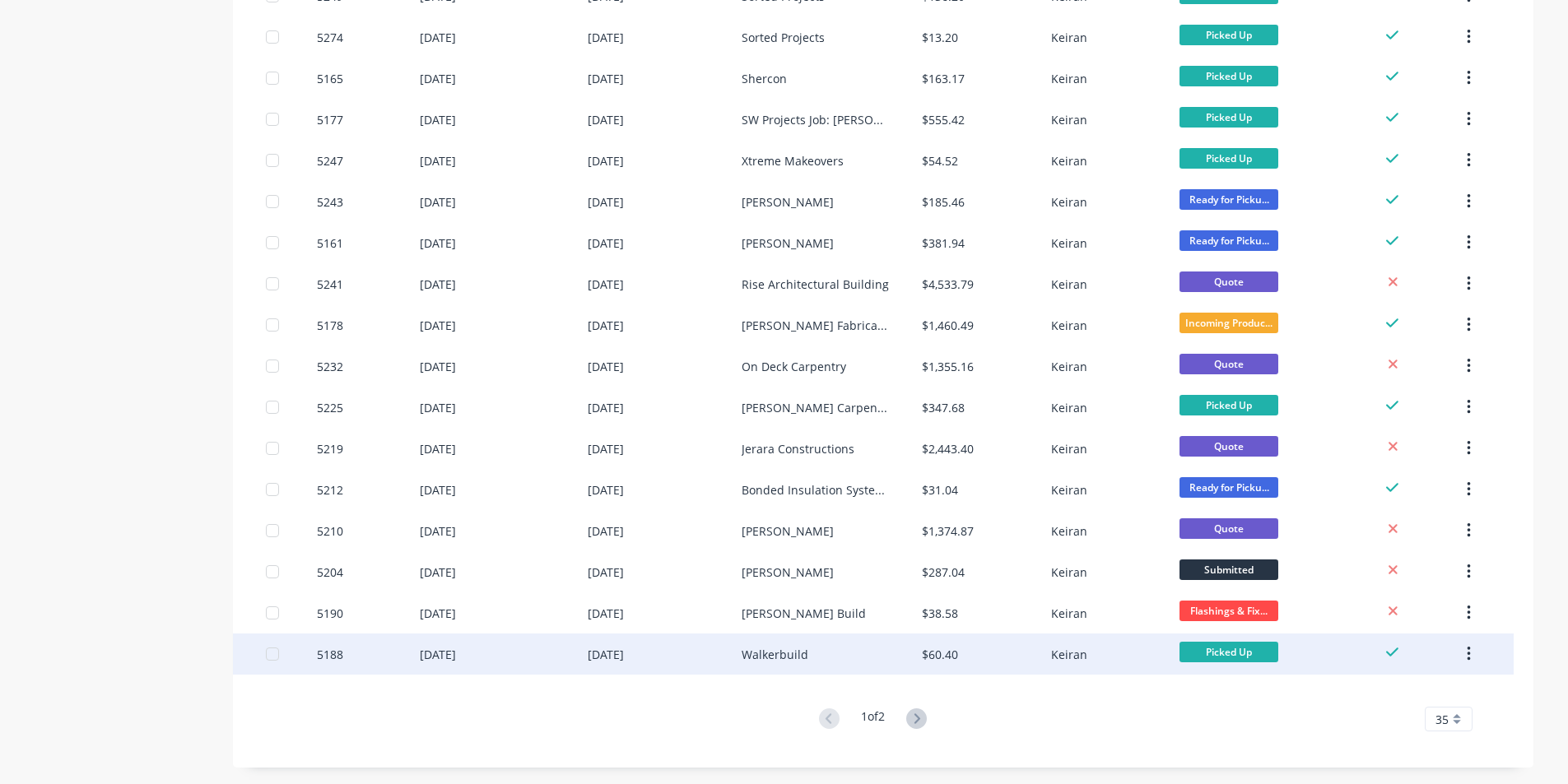
click at [786, 649] on div "Walkerbuild" at bounding box center [775, 655] width 66 height 18
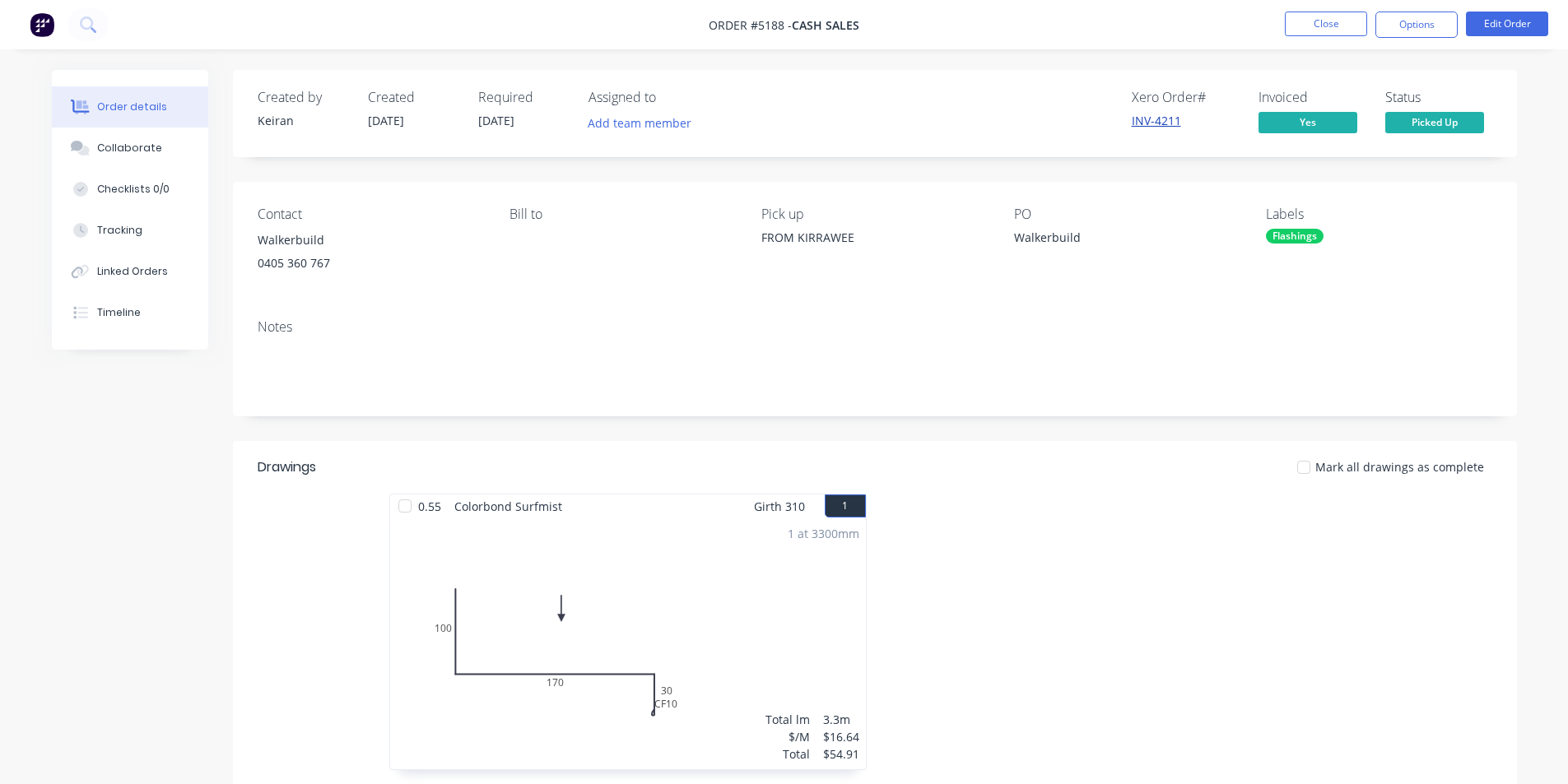
click at [1147, 112] on link "INV-4211" at bounding box center [1157, 120] width 50 height 16
click at [1418, 21] on button "Options" at bounding box center [1417, 25] width 82 height 27
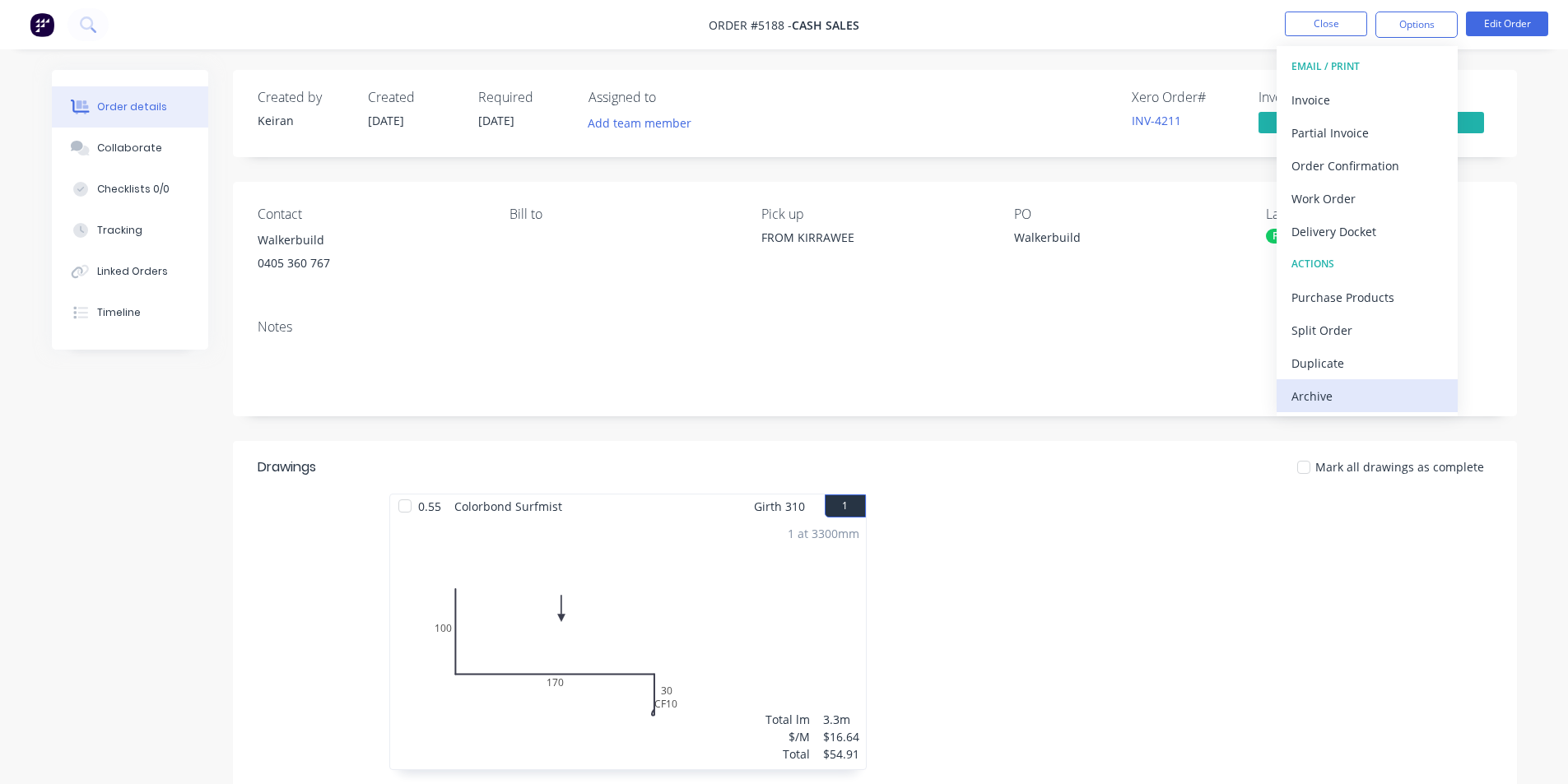
click at [1321, 393] on div "Archive" at bounding box center [1367, 396] width 151 height 24
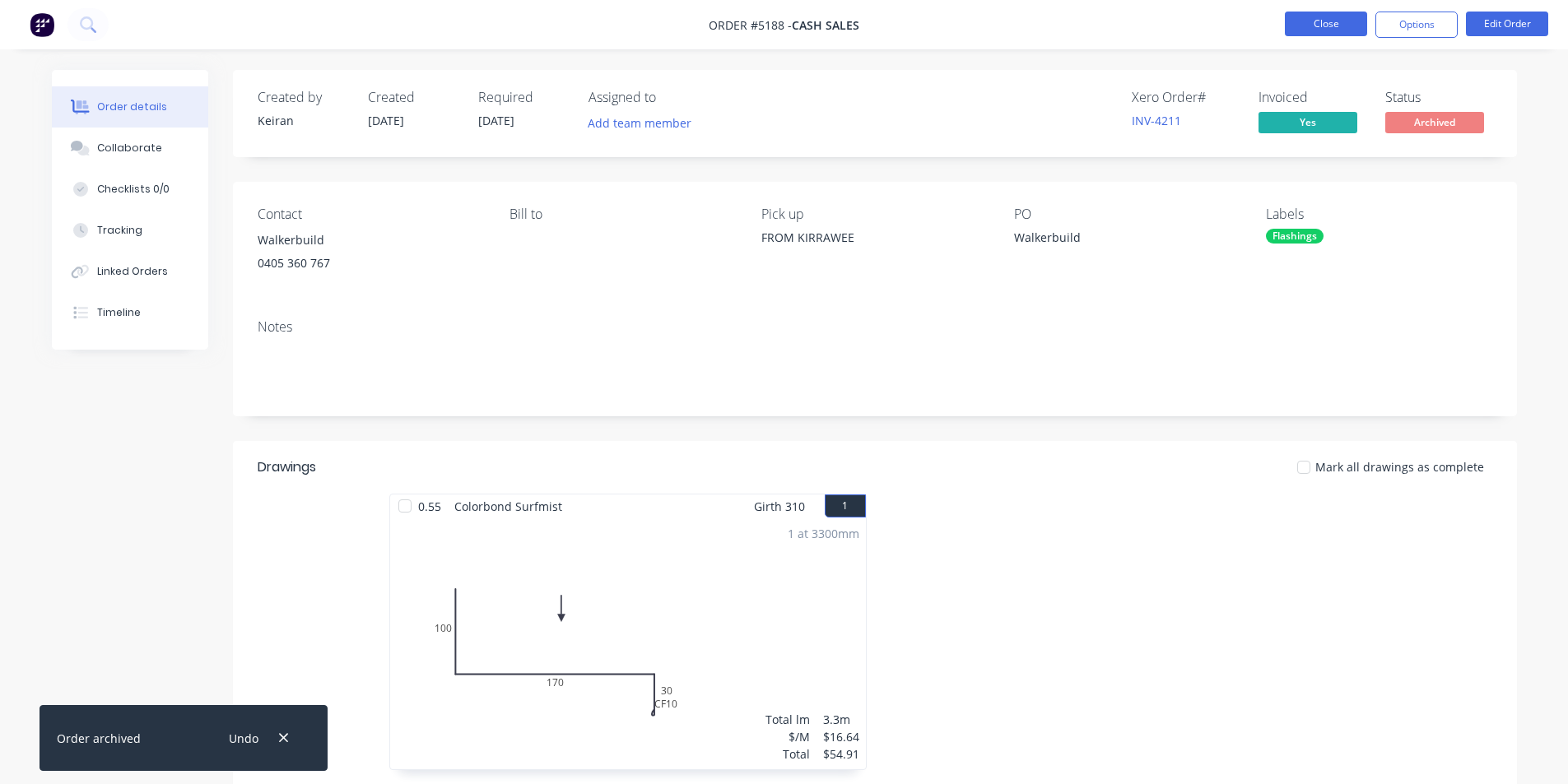
click at [1344, 21] on button "Close" at bounding box center [1326, 24] width 82 height 25
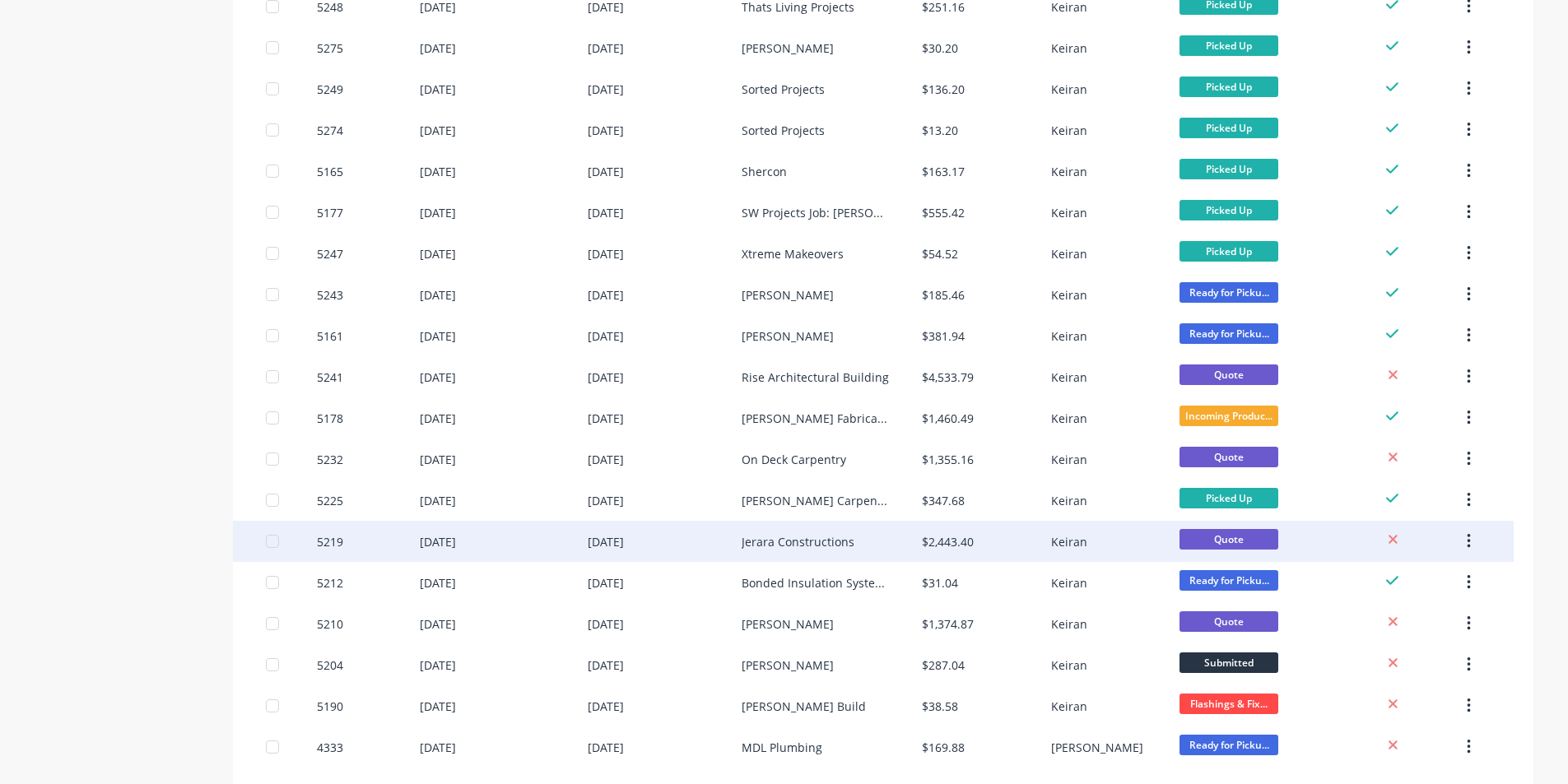
scroll to position [1000, 0]
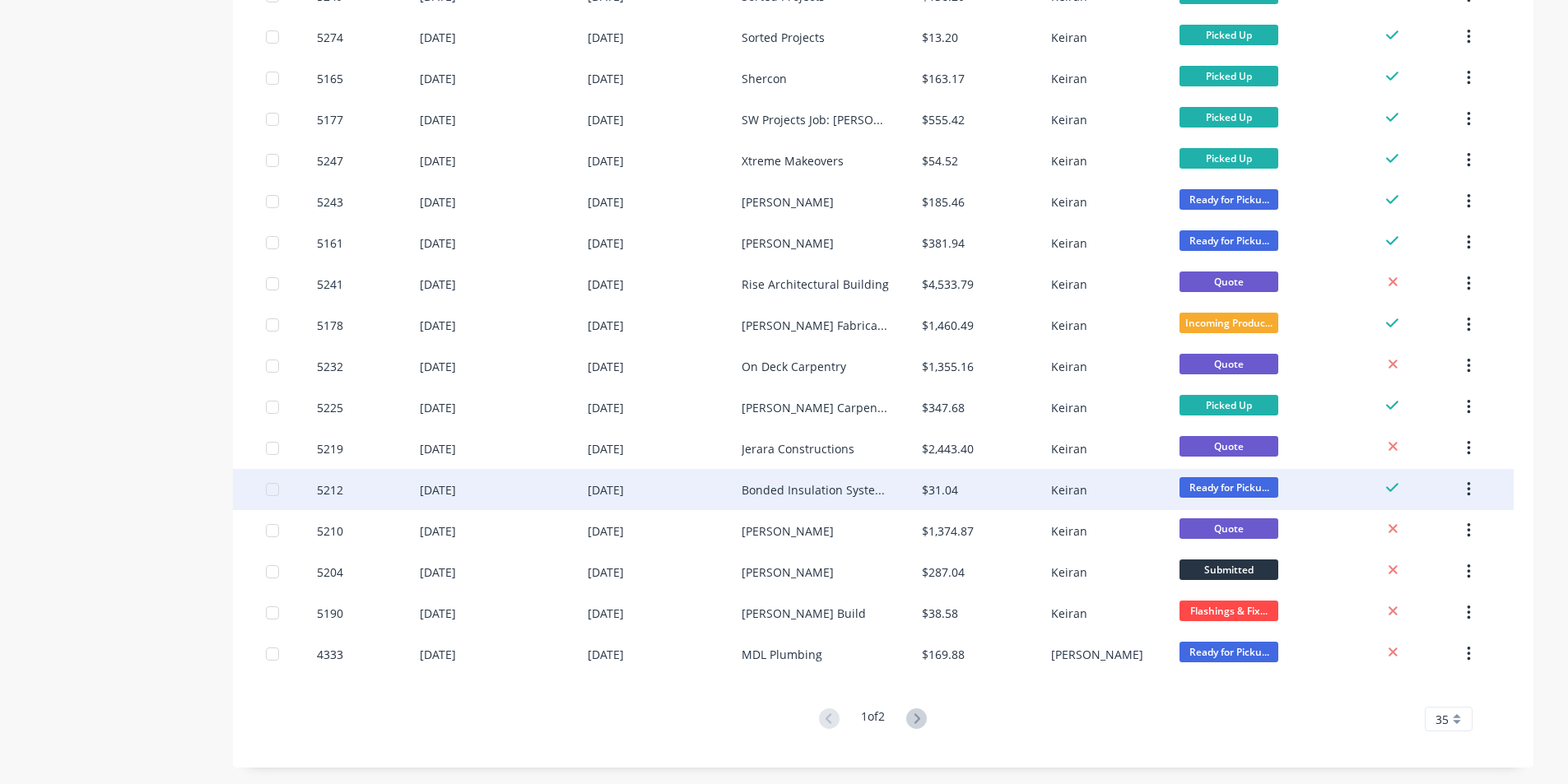
click at [879, 490] on div "Bonded Insulation Systems Pty Ltd" at bounding box center [815, 490] width 147 height 18
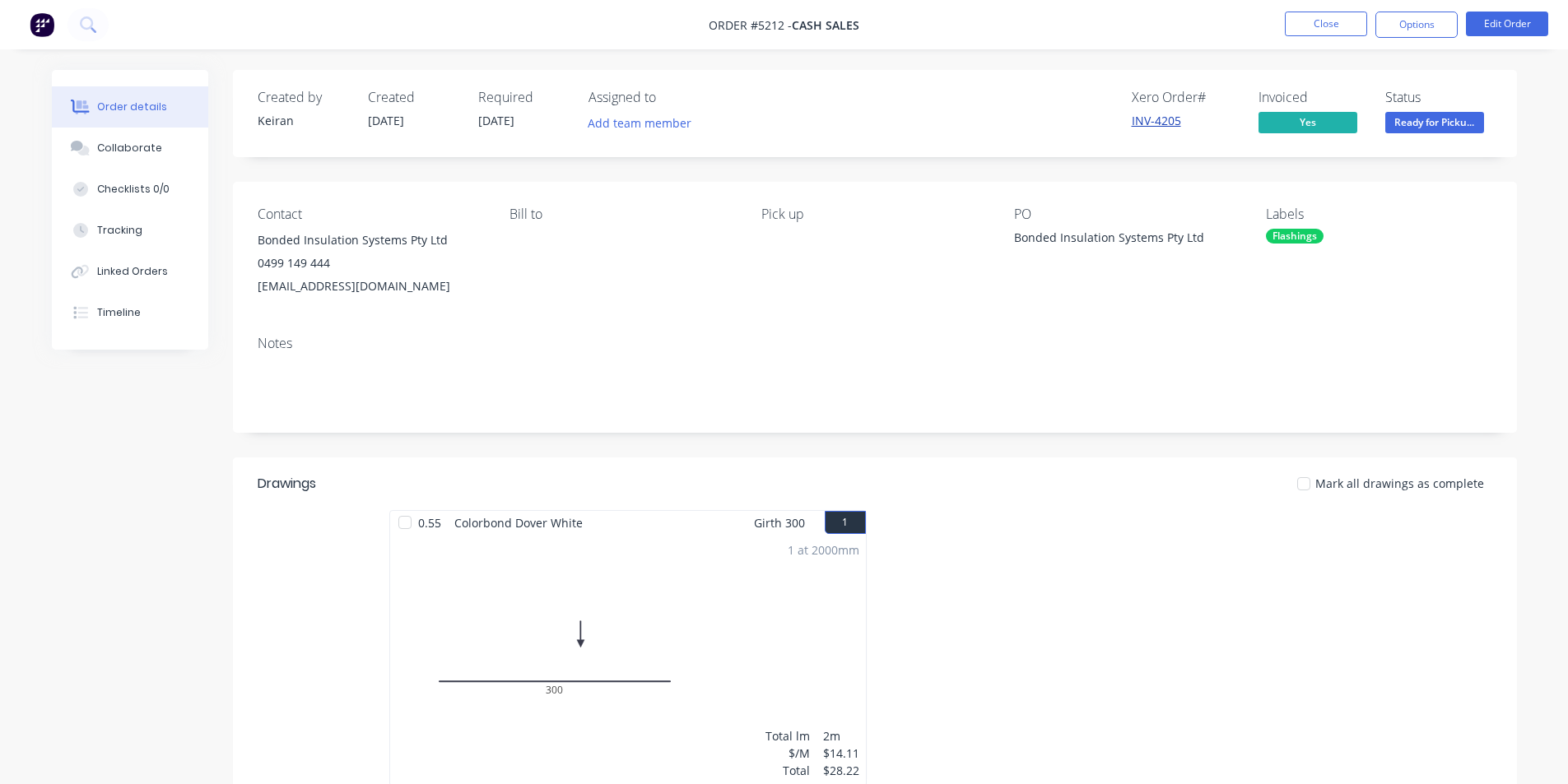
click at [1147, 119] on link "INV-4205" at bounding box center [1157, 120] width 50 height 16
click at [1414, 19] on button "Options" at bounding box center [1417, 25] width 82 height 27
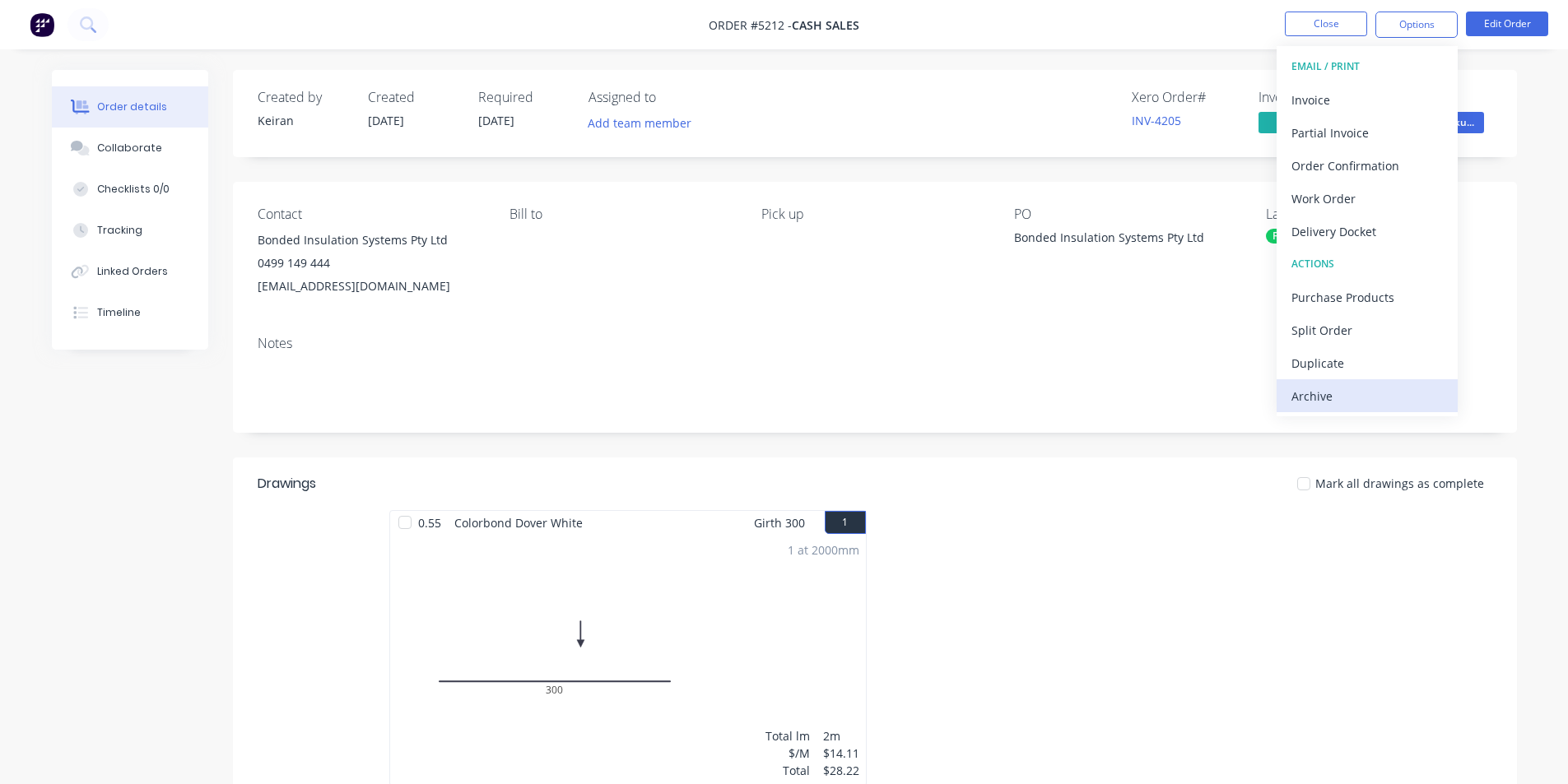
click at [1332, 396] on div "Archive" at bounding box center [1367, 396] width 151 height 24
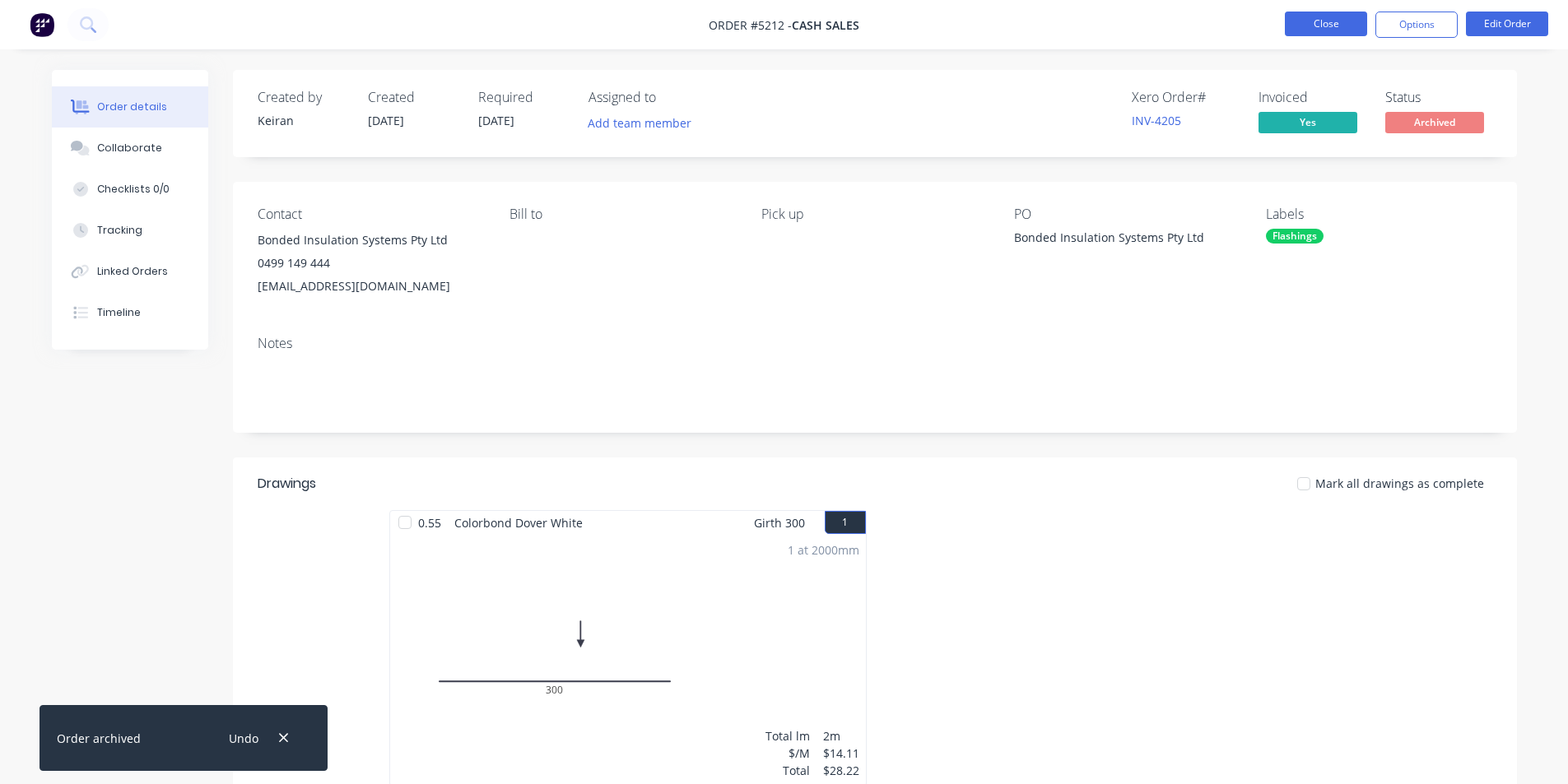
click at [1343, 25] on button "Close" at bounding box center [1326, 24] width 82 height 25
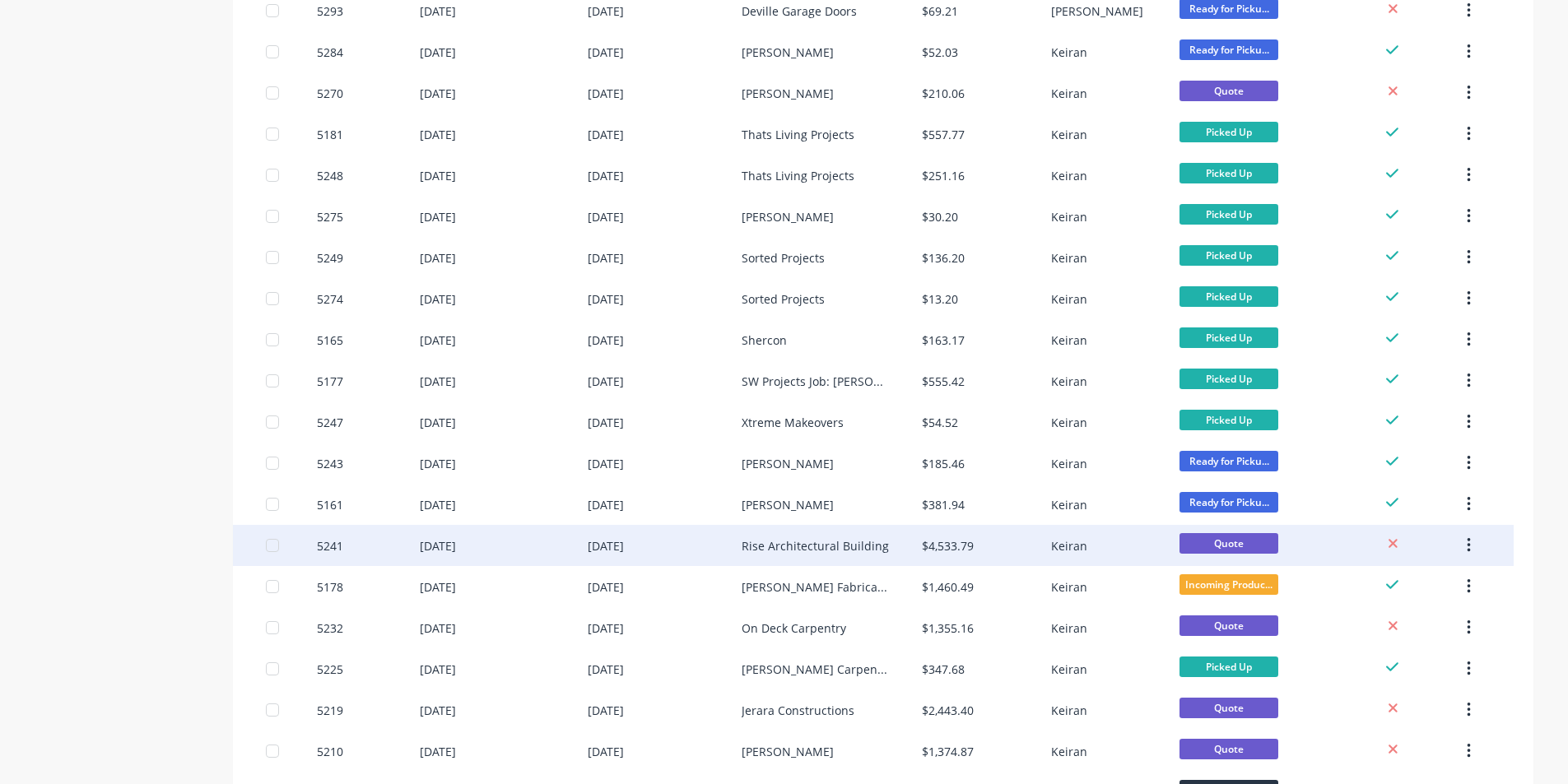
scroll to position [988, 0]
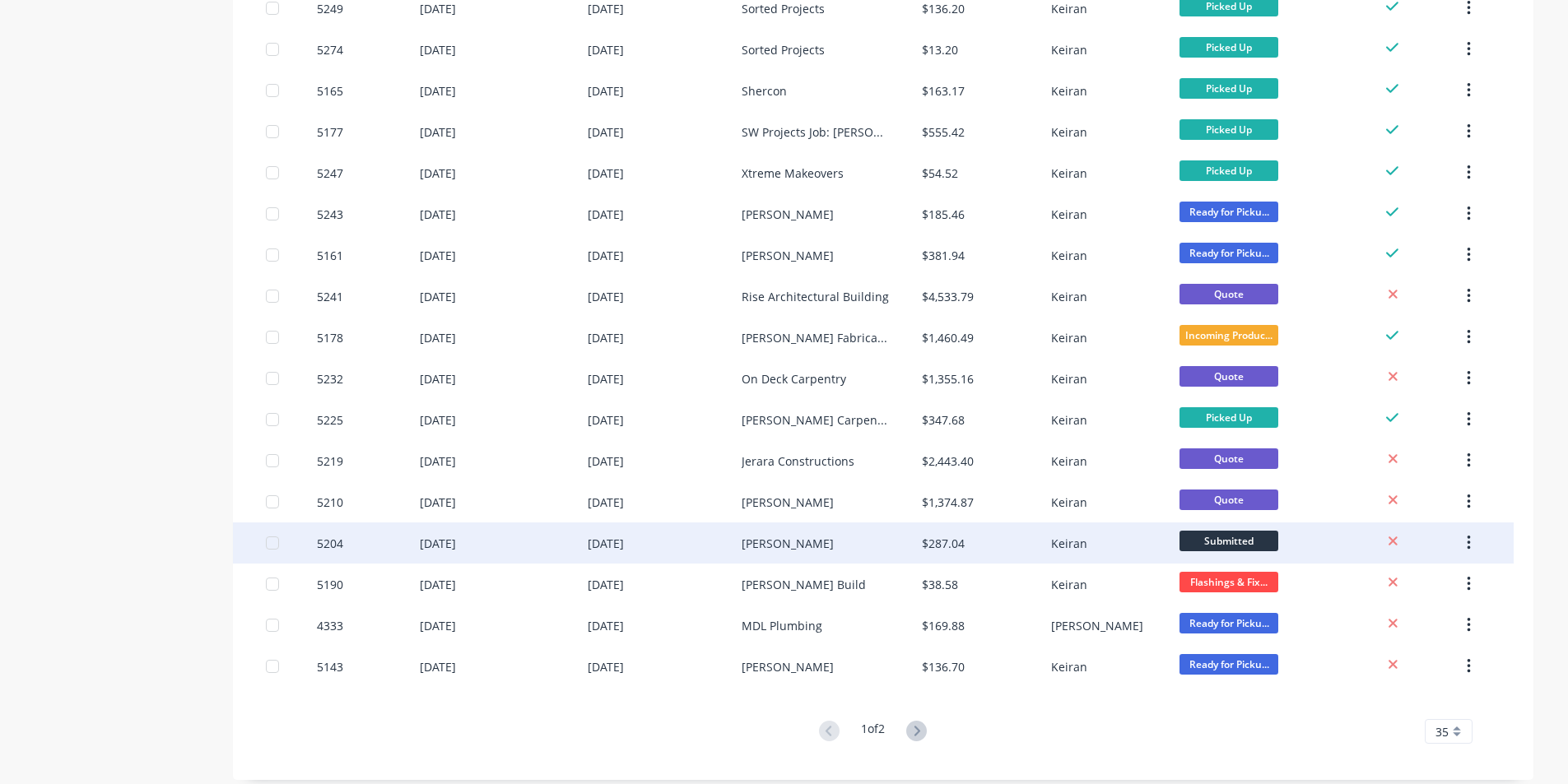
click at [796, 545] on div "[PERSON_NAME]" at bounding box center [788, 543] width 92 height 18
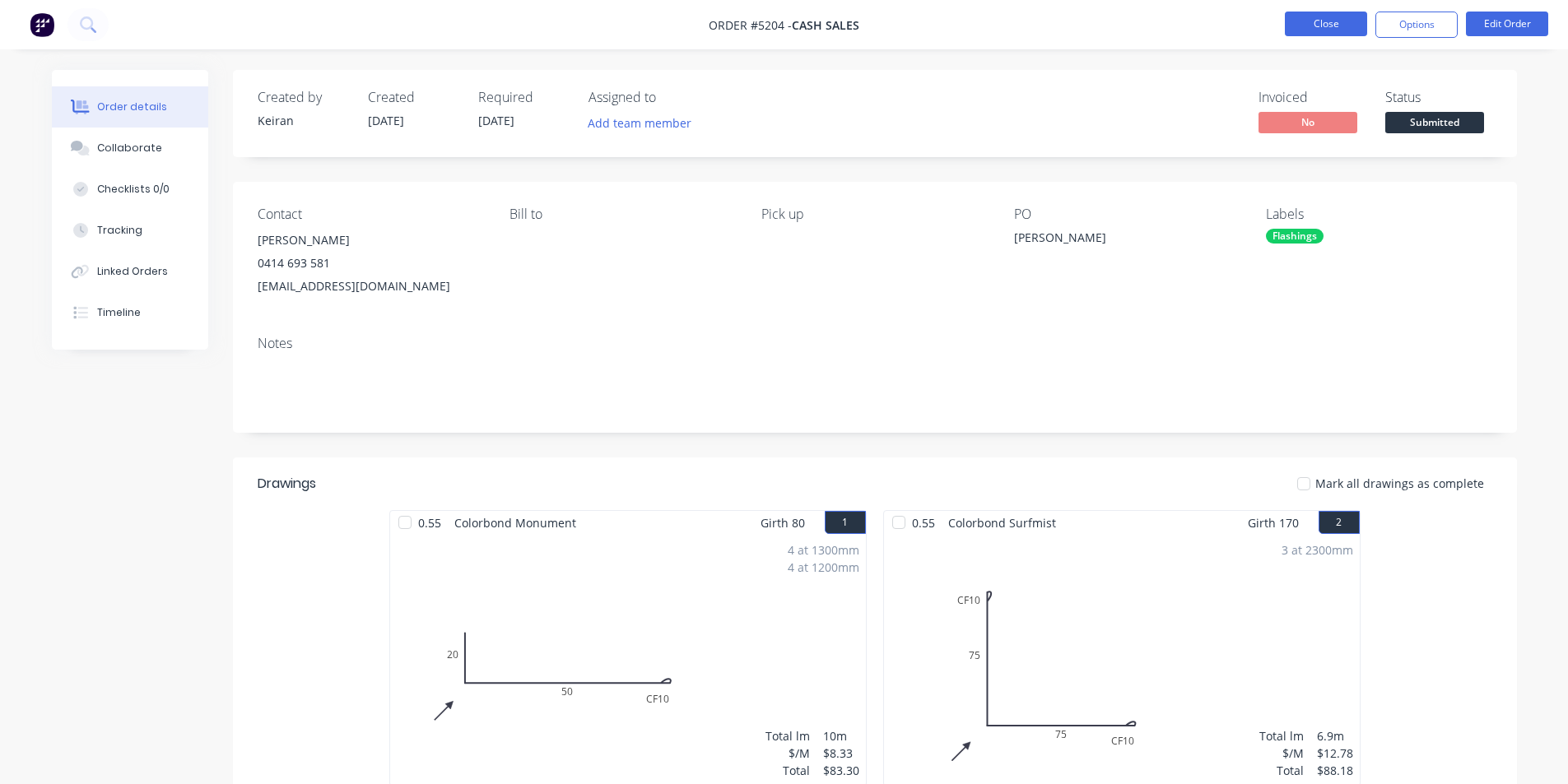
click at [1313, 27] on button "Close" at bounding box center [1326, 24] width 82 height 25
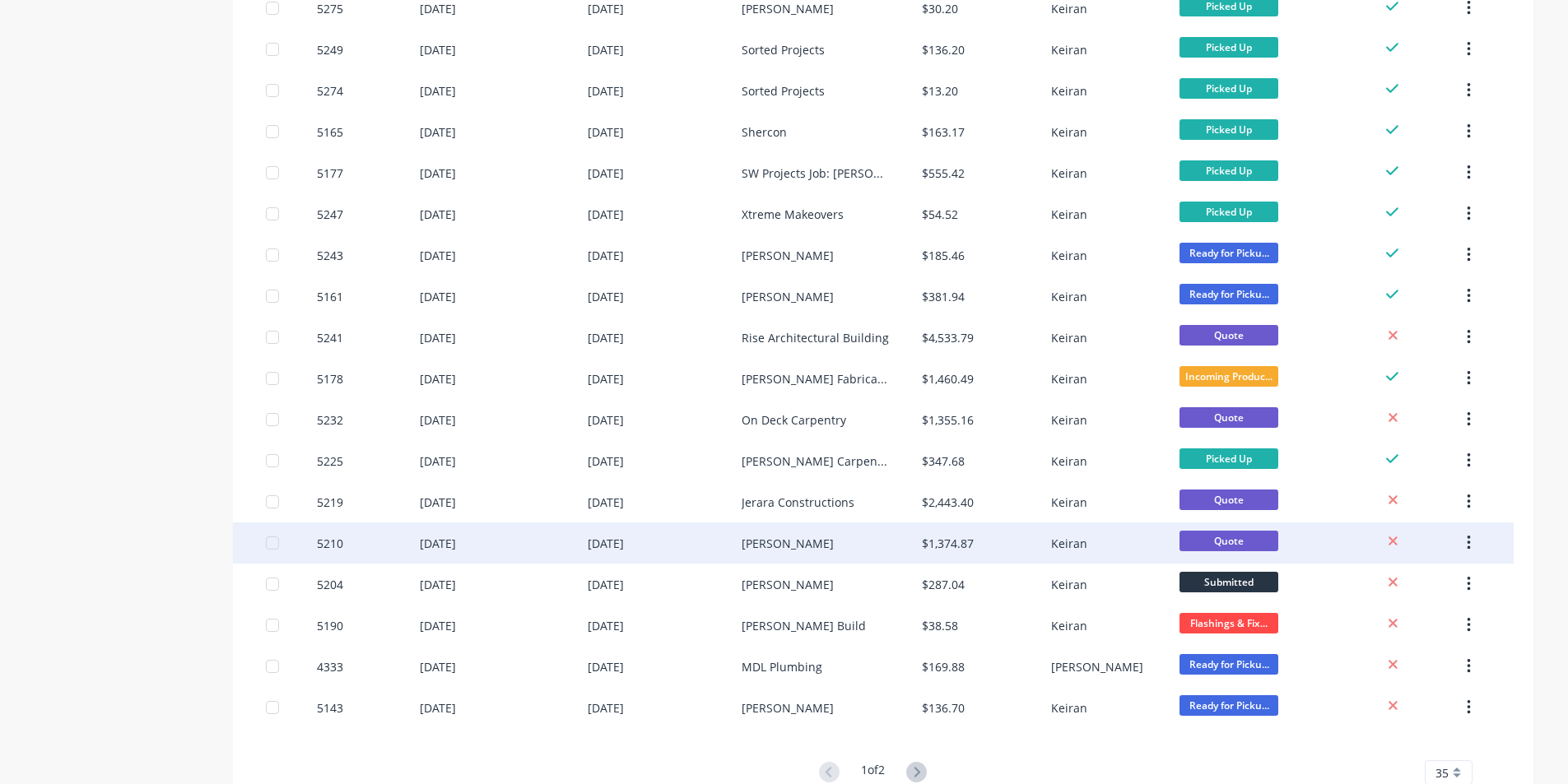
scroll to position [918, 0]
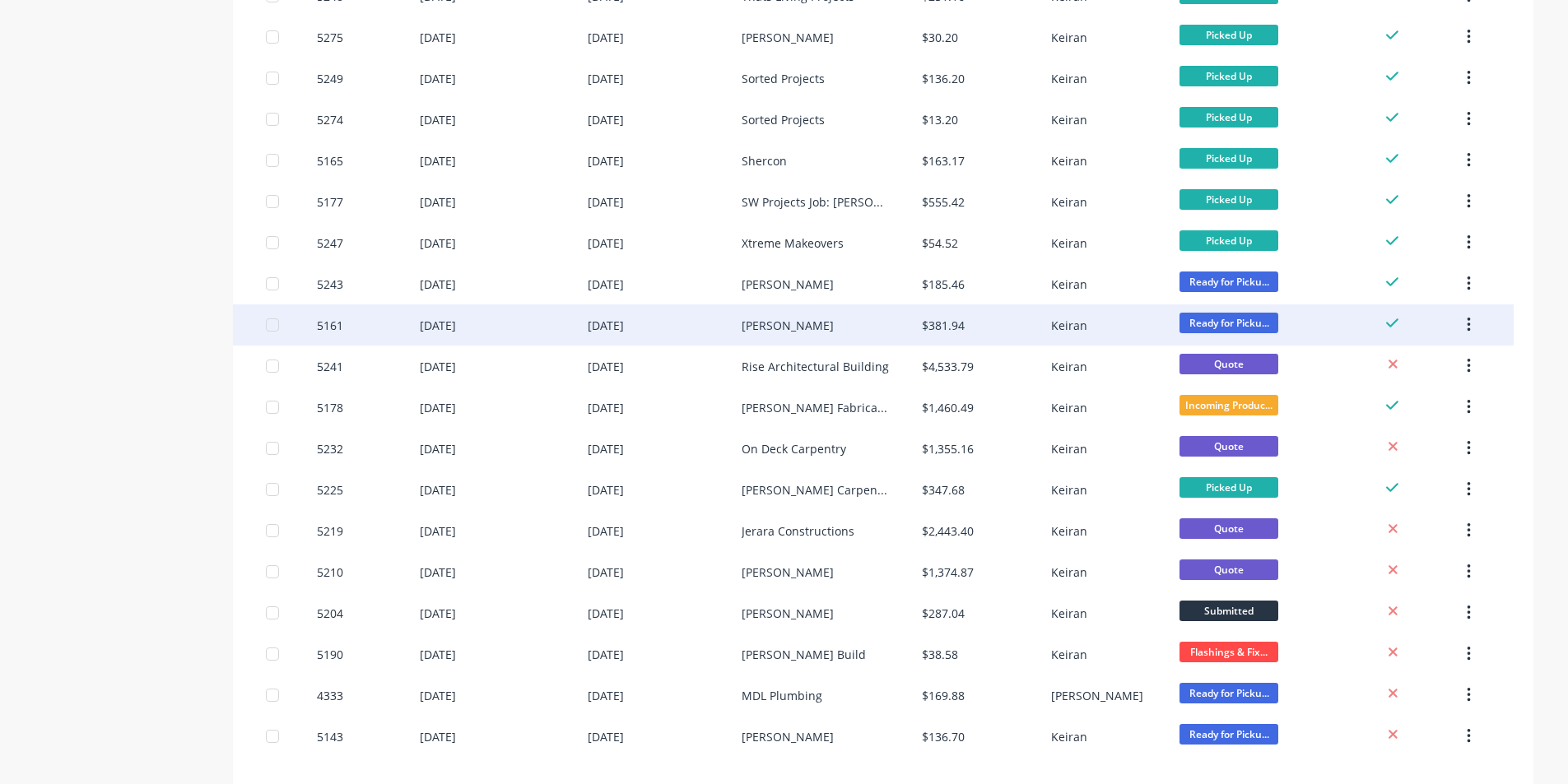
click at [869, 334] on div "[PERSON_NAME]" at bounding box center [832, 325] width 181 height 41
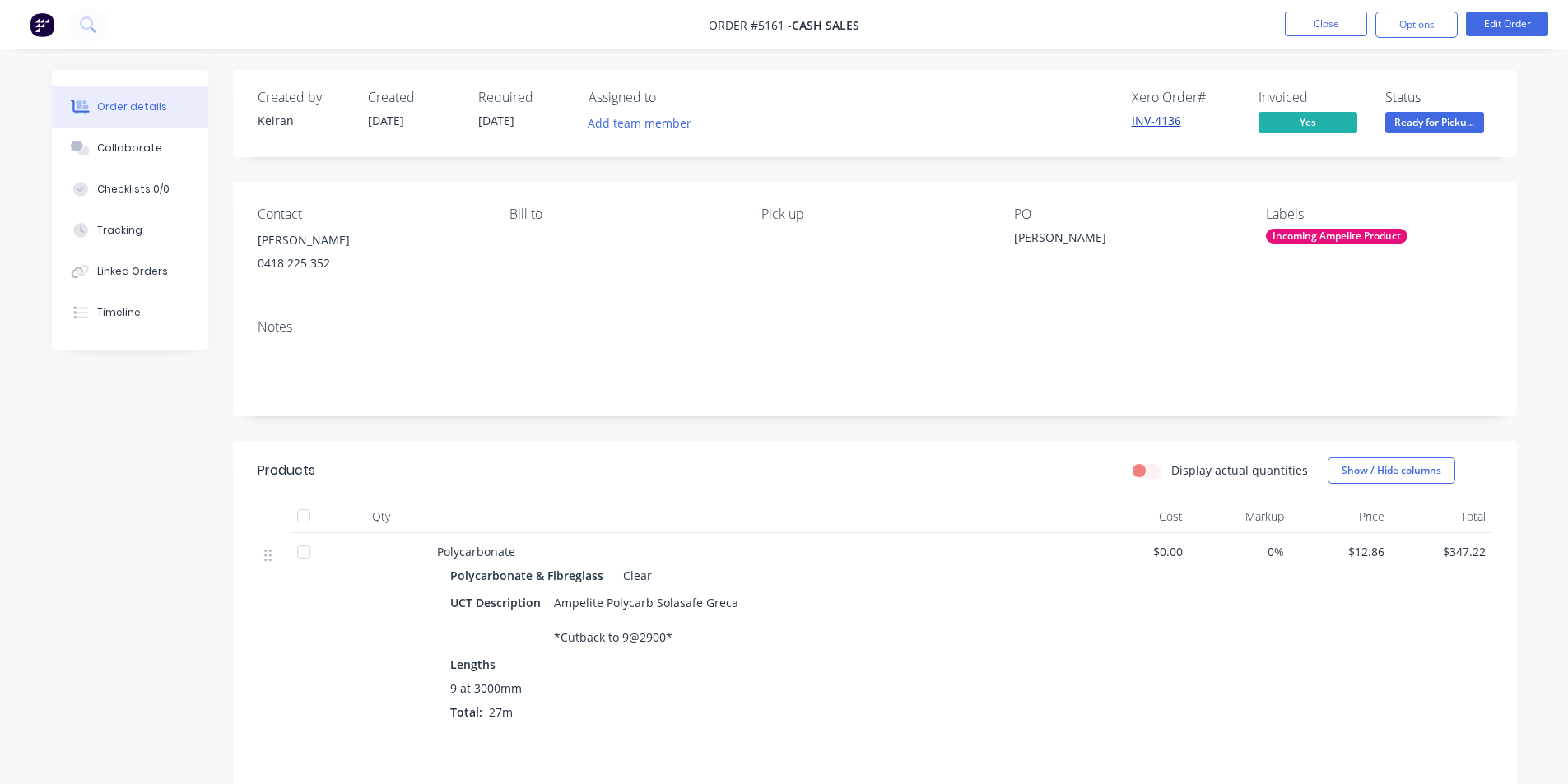
click at [1168, 123] on link "INV-4136" at bounding box center [1157, 120] width 50 height 16
click at [1417, 27] on button "Options" at bounding box center [1417, 25] width 82 height 27
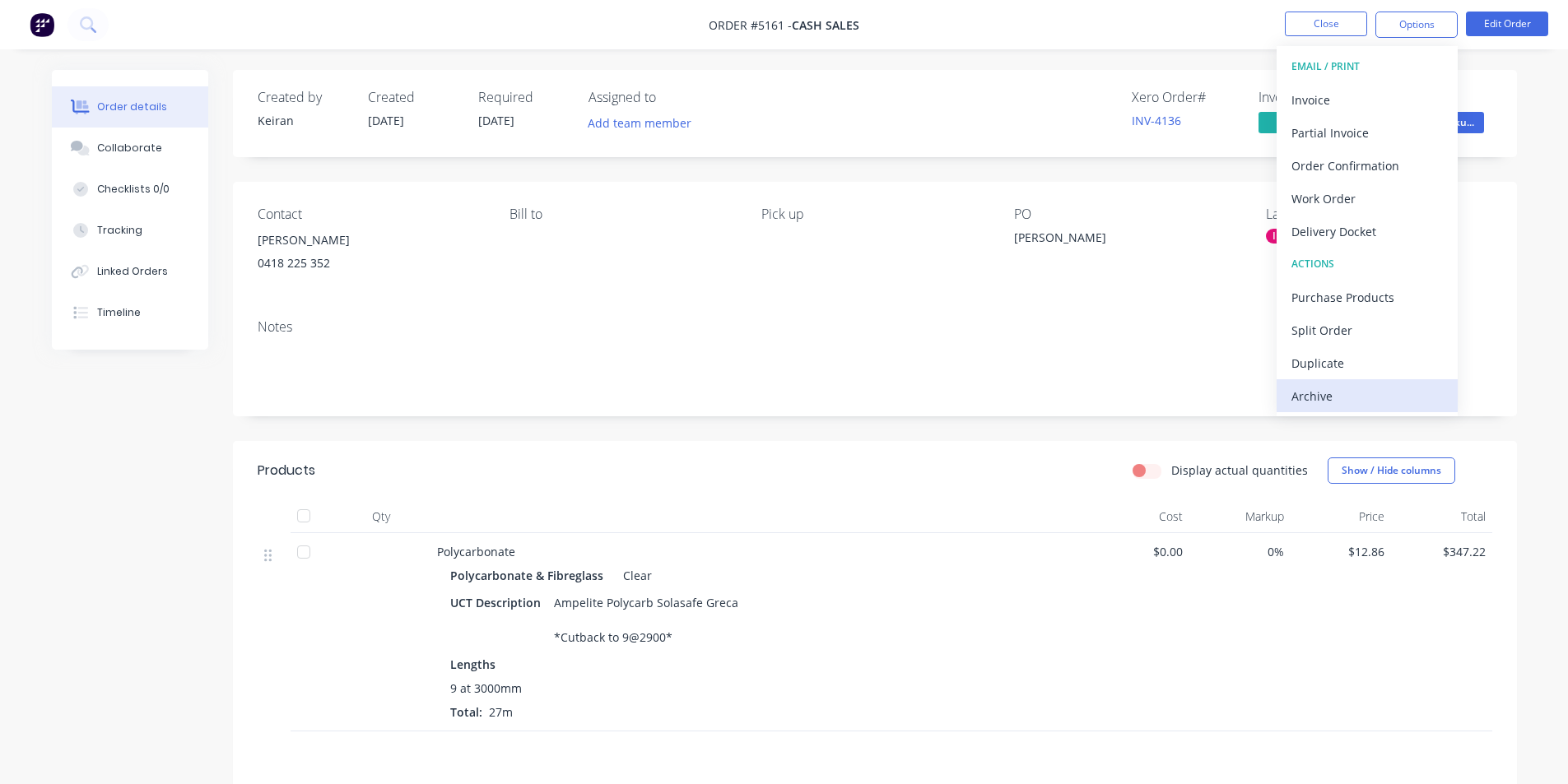
click at [1344, 398] on div "Archive" at bounding box center [1367, 396] width 151 height 24
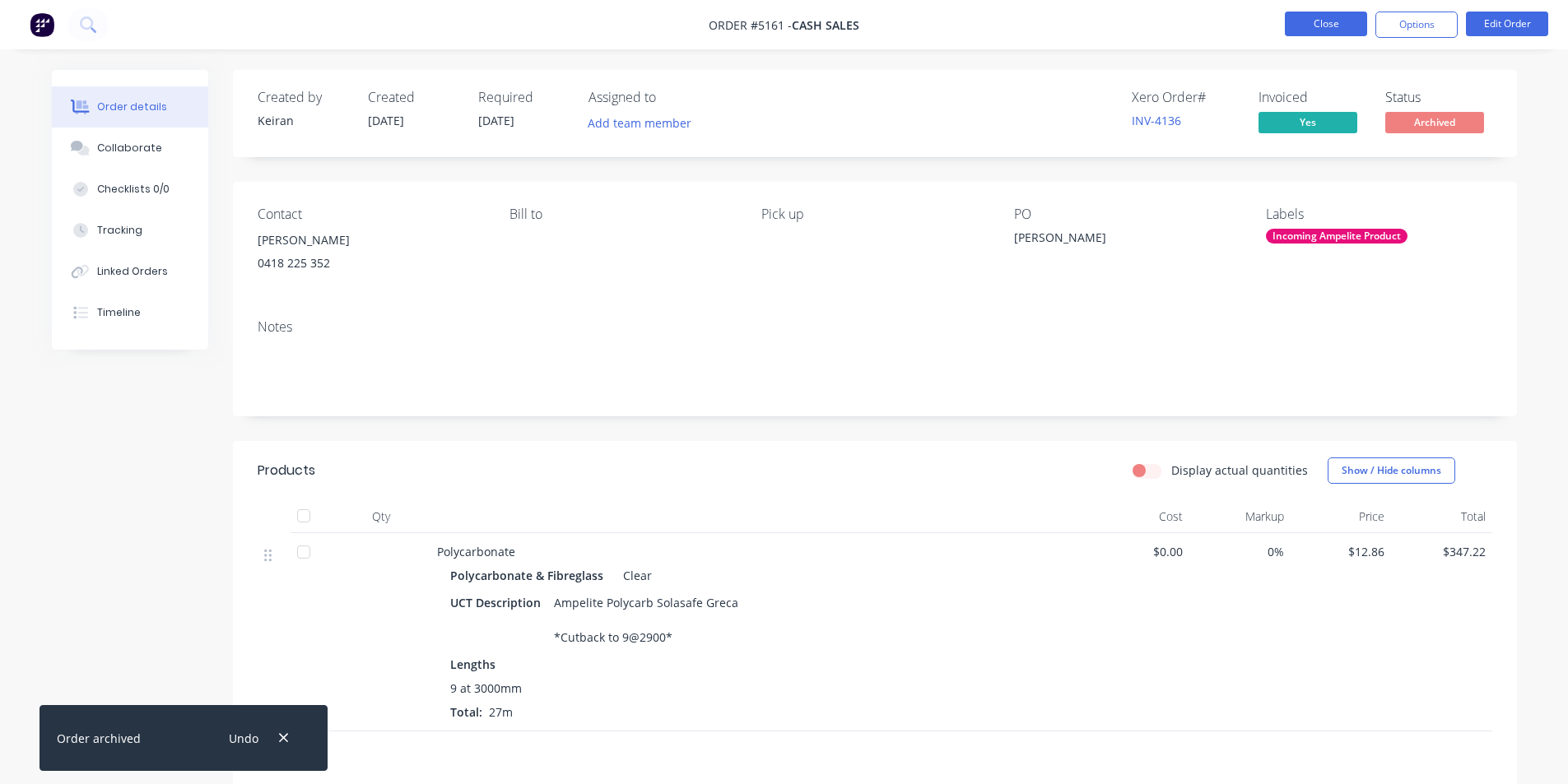
click at [1331, 21] on button "Close" at bounding box center [1326, 24] width 82 height 25
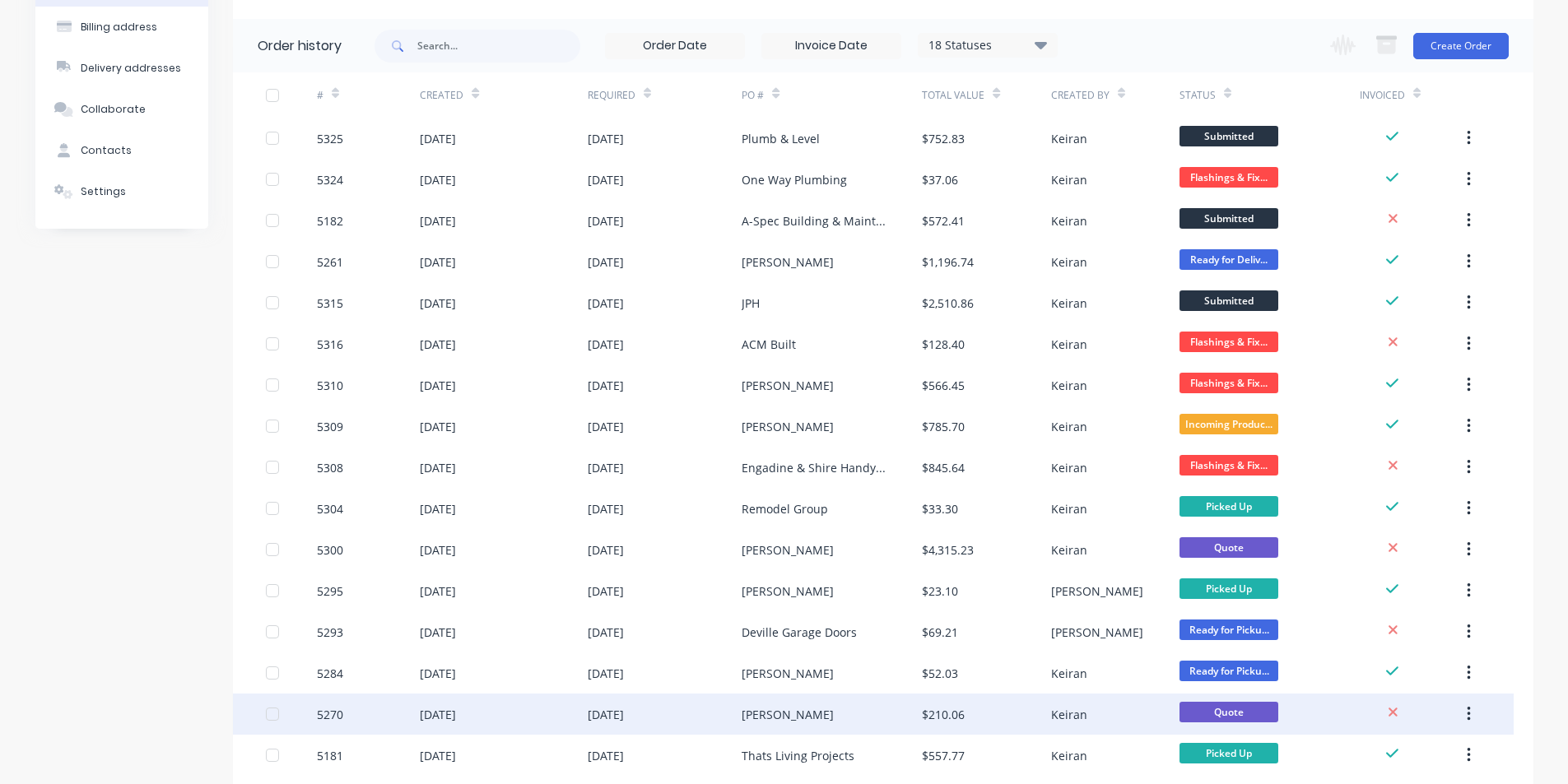
scroll to position [165, 0]
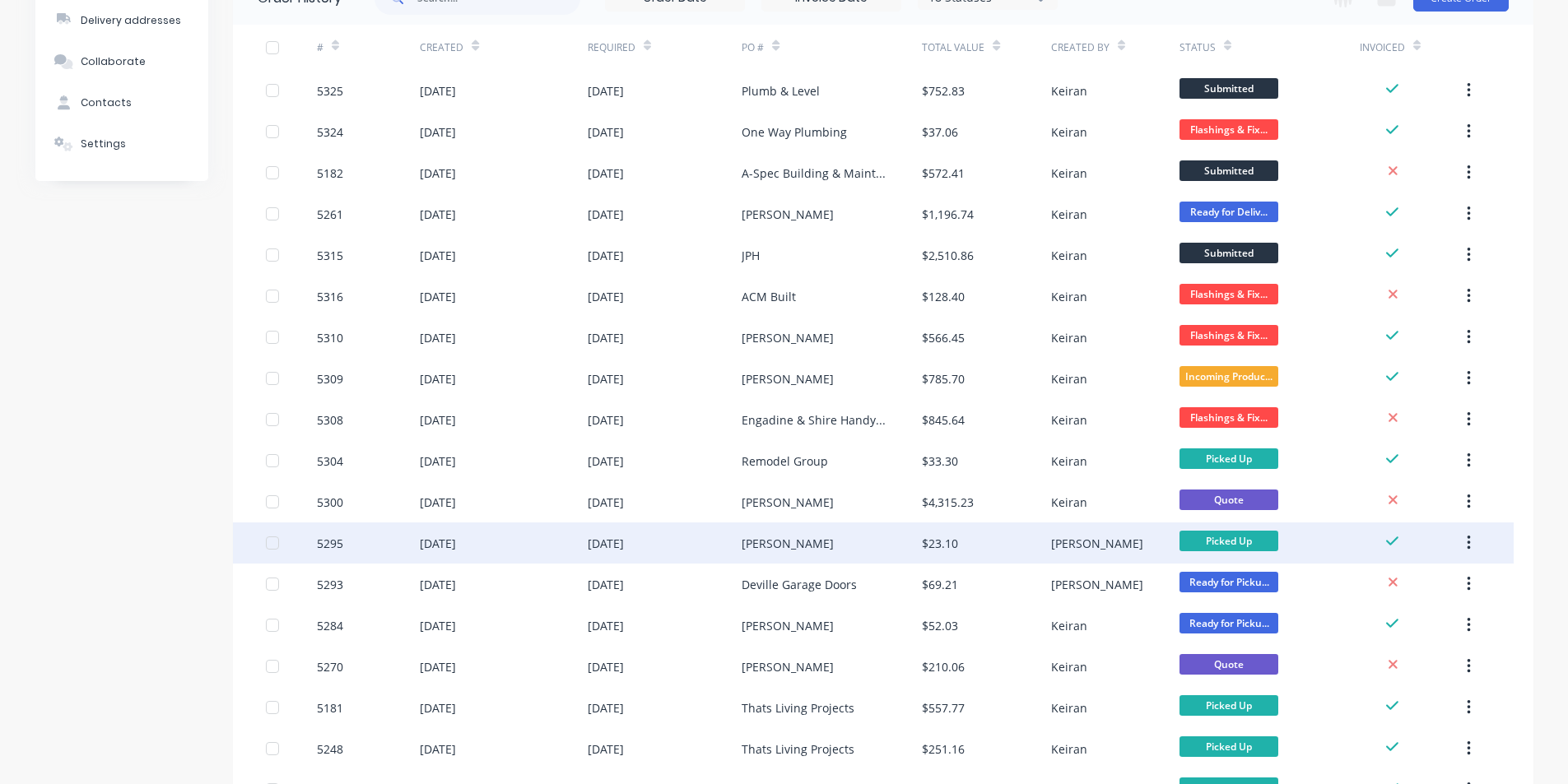
click at [852, 544] on div "[PERSON_NAME]" at bounding box center [832, 542] width 181 height 41
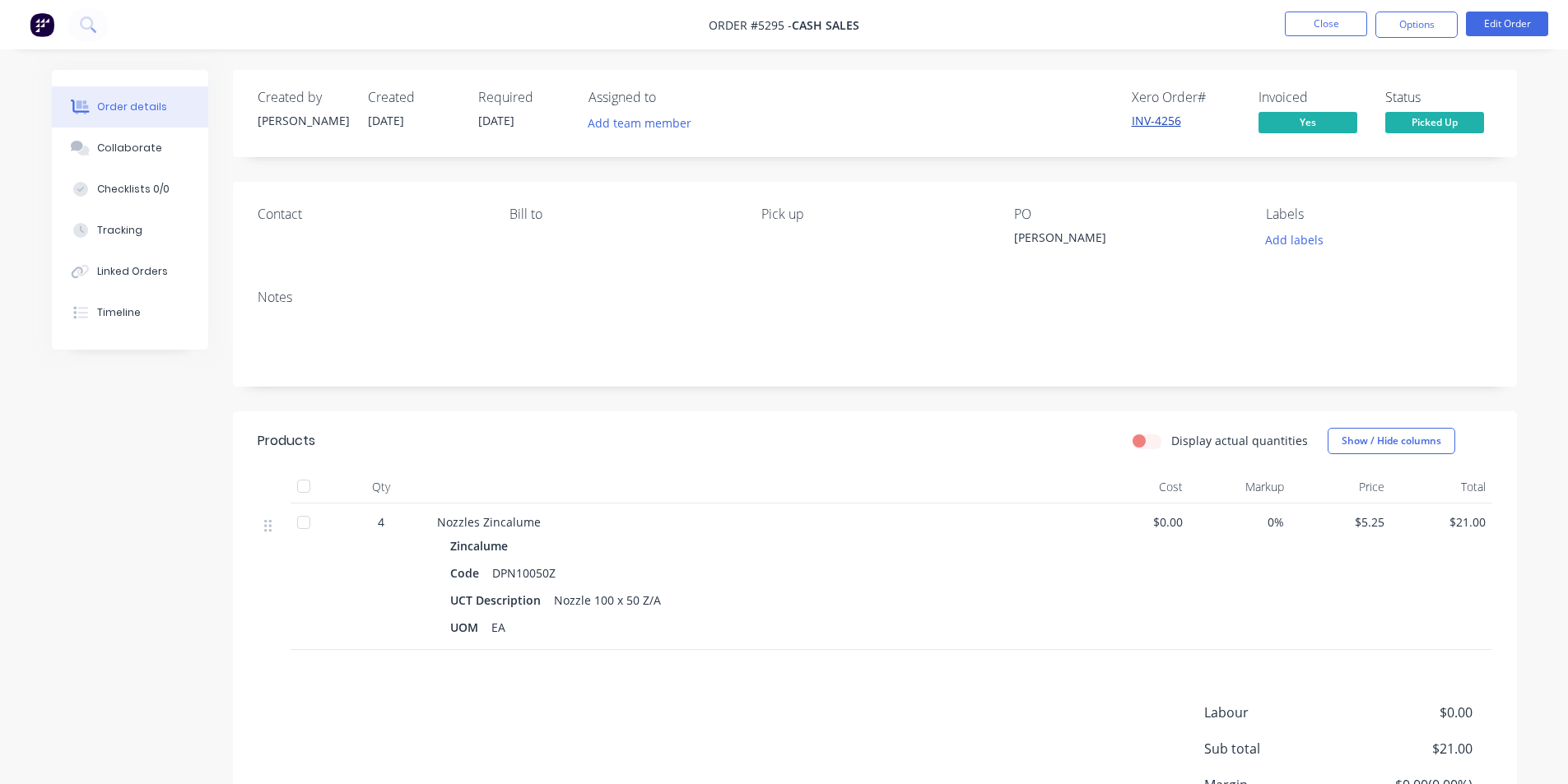
click at [1162, 118] on link "INV-4256" at bounding box center [1157, 120] width 50 height 16
click at [1425, 26] on button "Options" at bounding box center [1417, 25] width 82 height 27
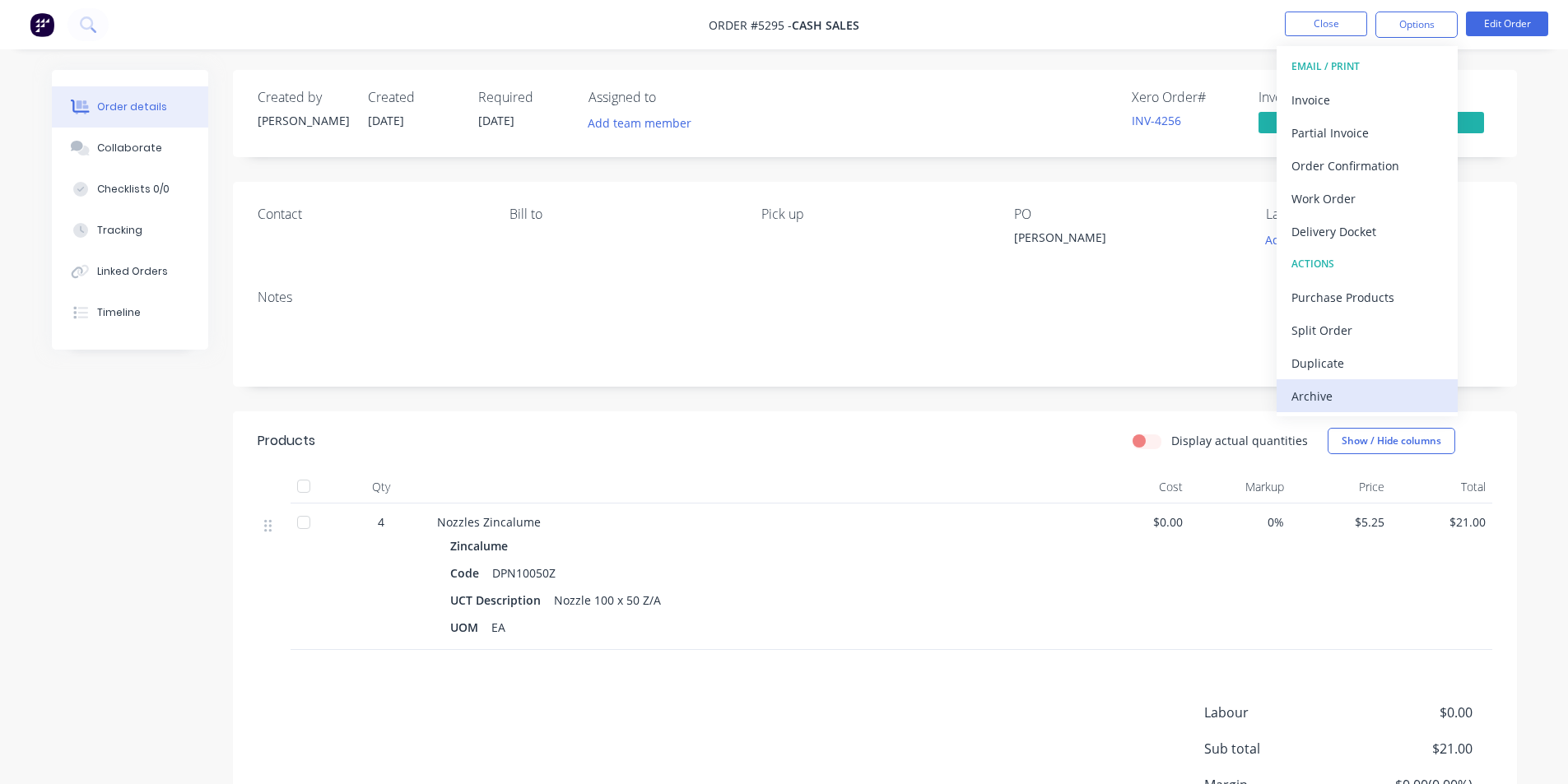
click at [1340, 396] on div "Archive" at bounding box center [1367, 396] width 151 height 24
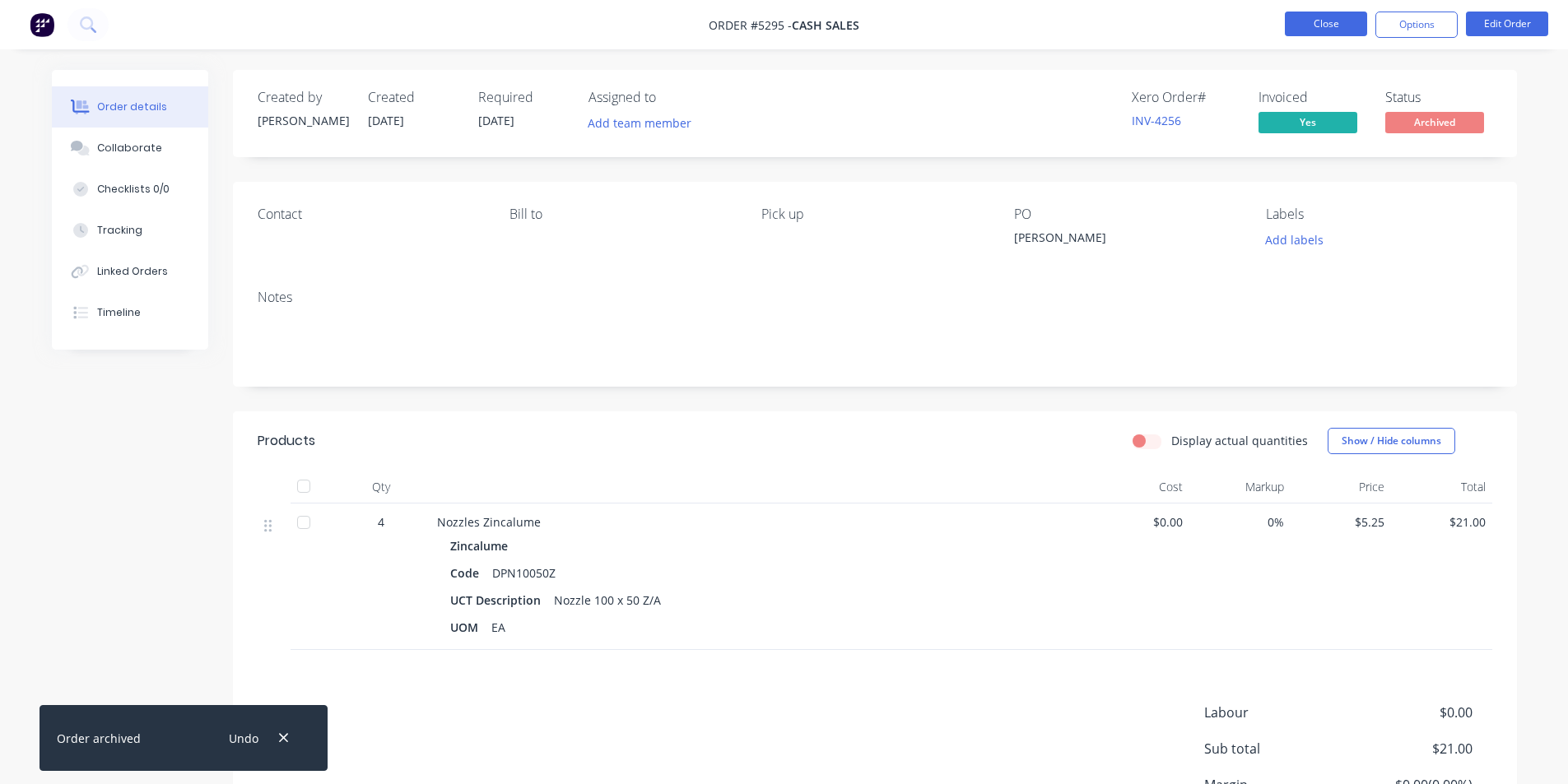
click at [1320, 26] on button "Close" at bounding box center [1326, 24] width 82 height 25
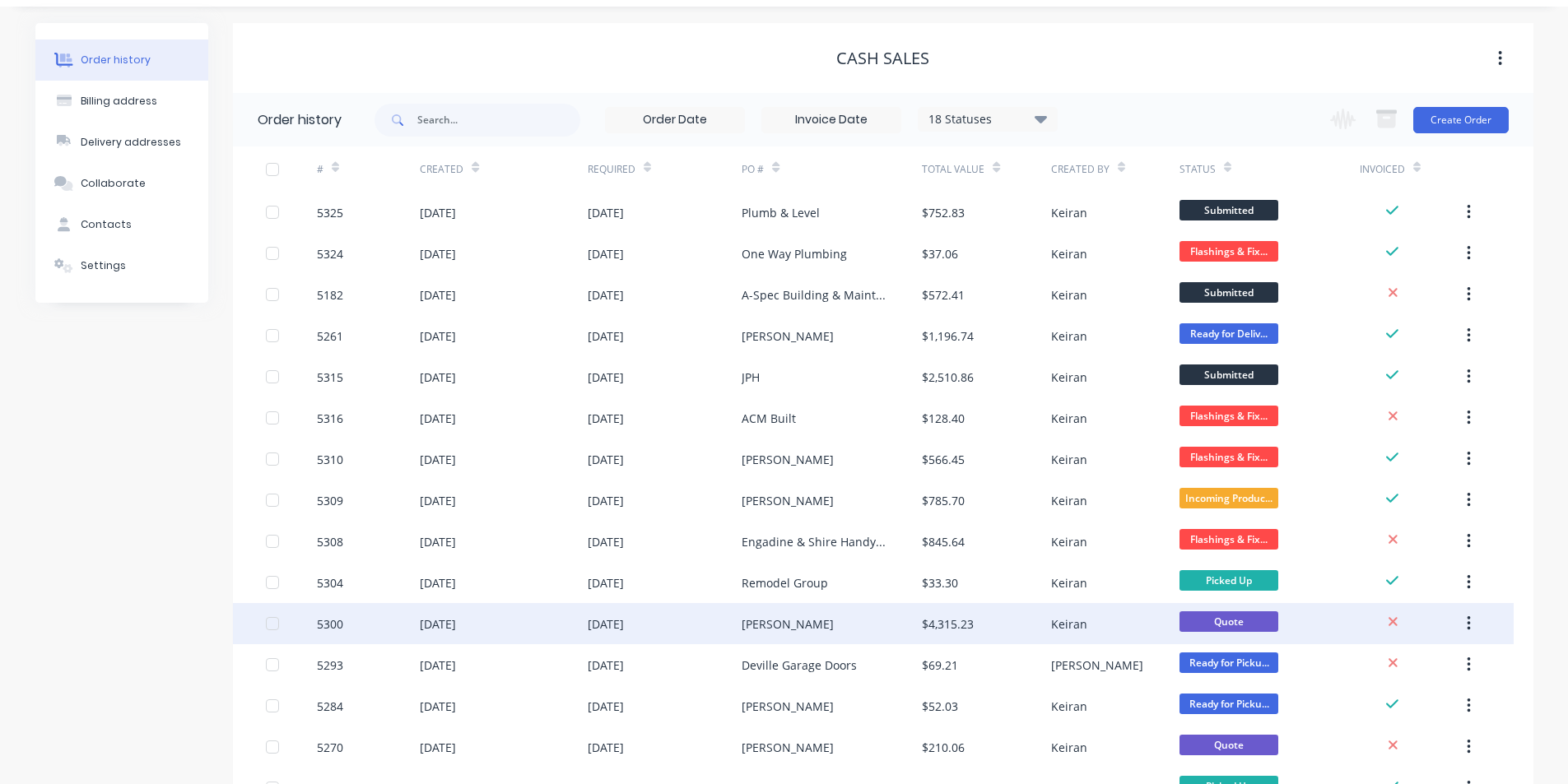
scroll to position [82, 0]
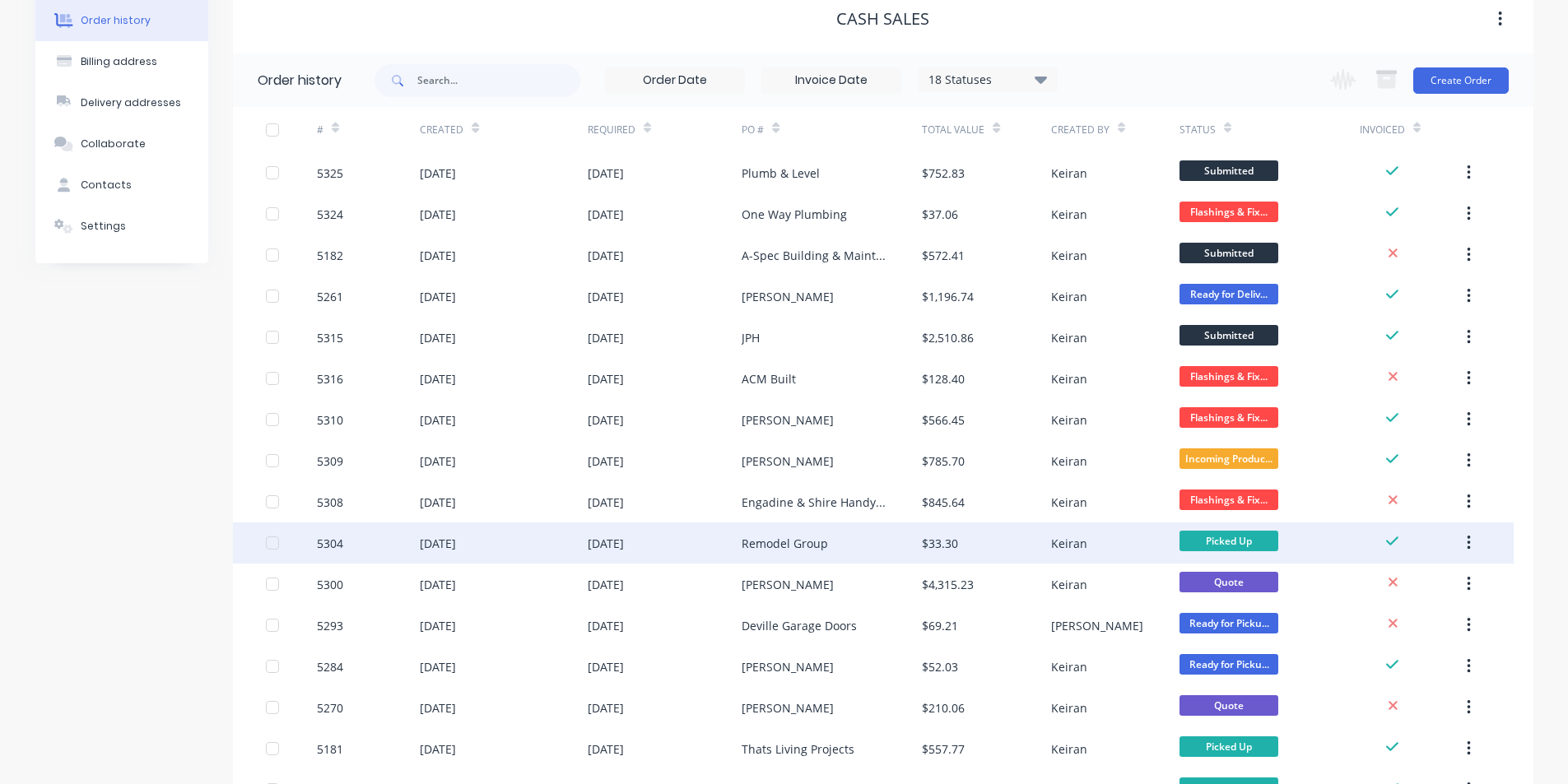
click at [807, 546] on div "Remodel Group" at bounding box center [785, 543] width 87 height 18
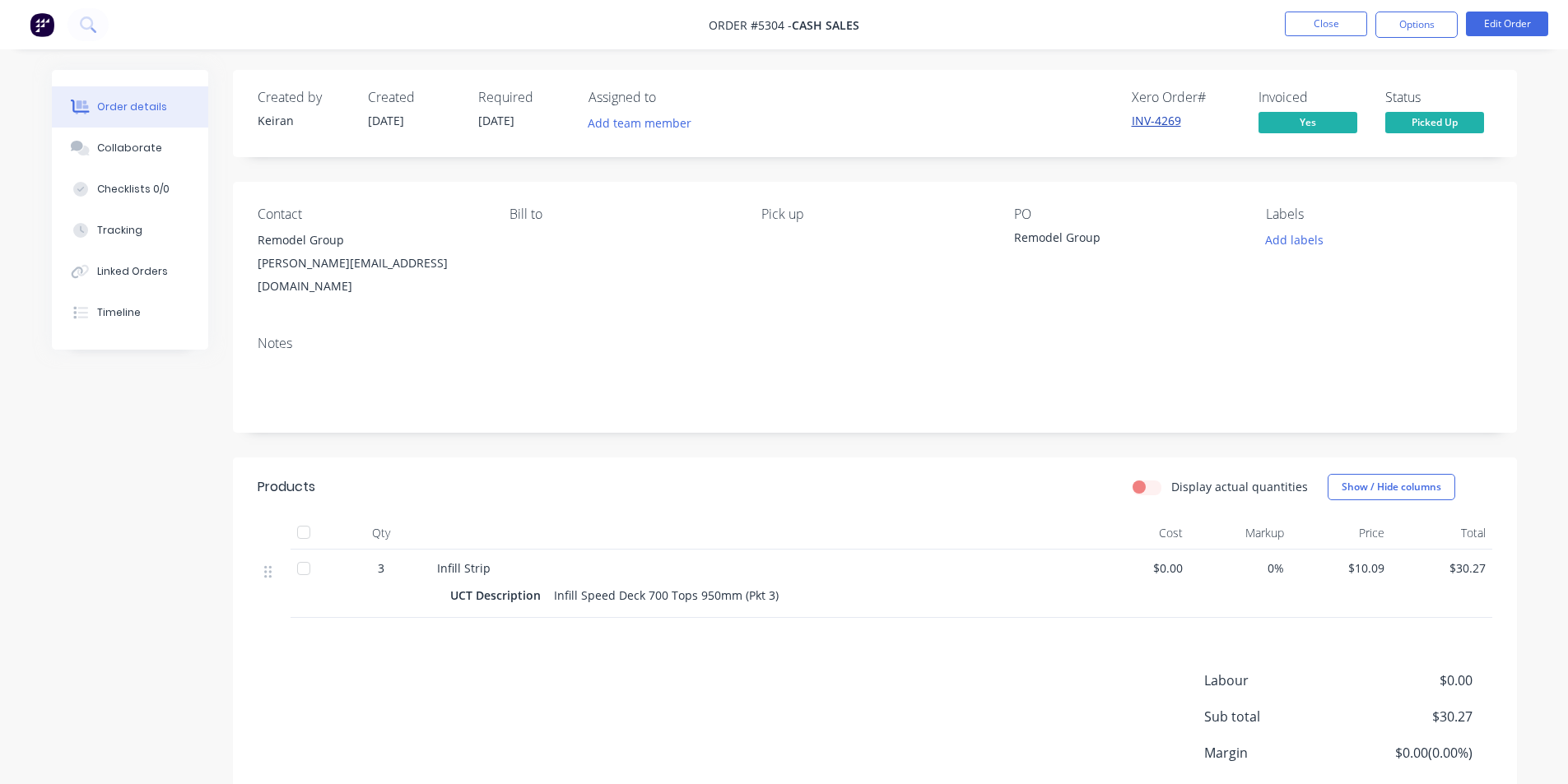
click at [1169, 114] on link "INV-4269" at bounding box center [1157, 120] width 50 height 16
click at [1405, 28] on button "Options" at bounding box center [1417, 25] width 82 height 27
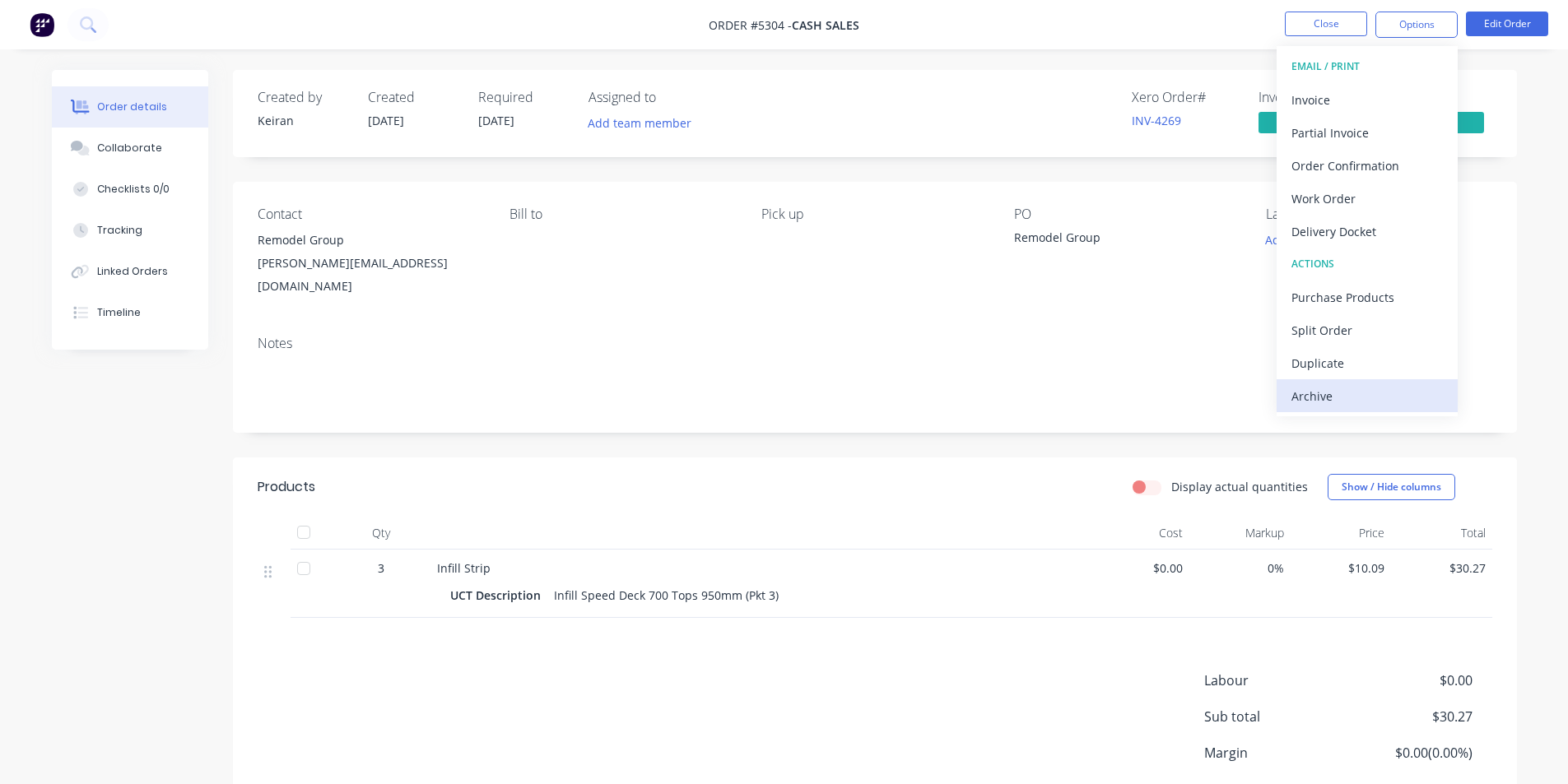
click at [1316, 396] on div "Archive" at bounding box center [1367, 396] width 151 height 24
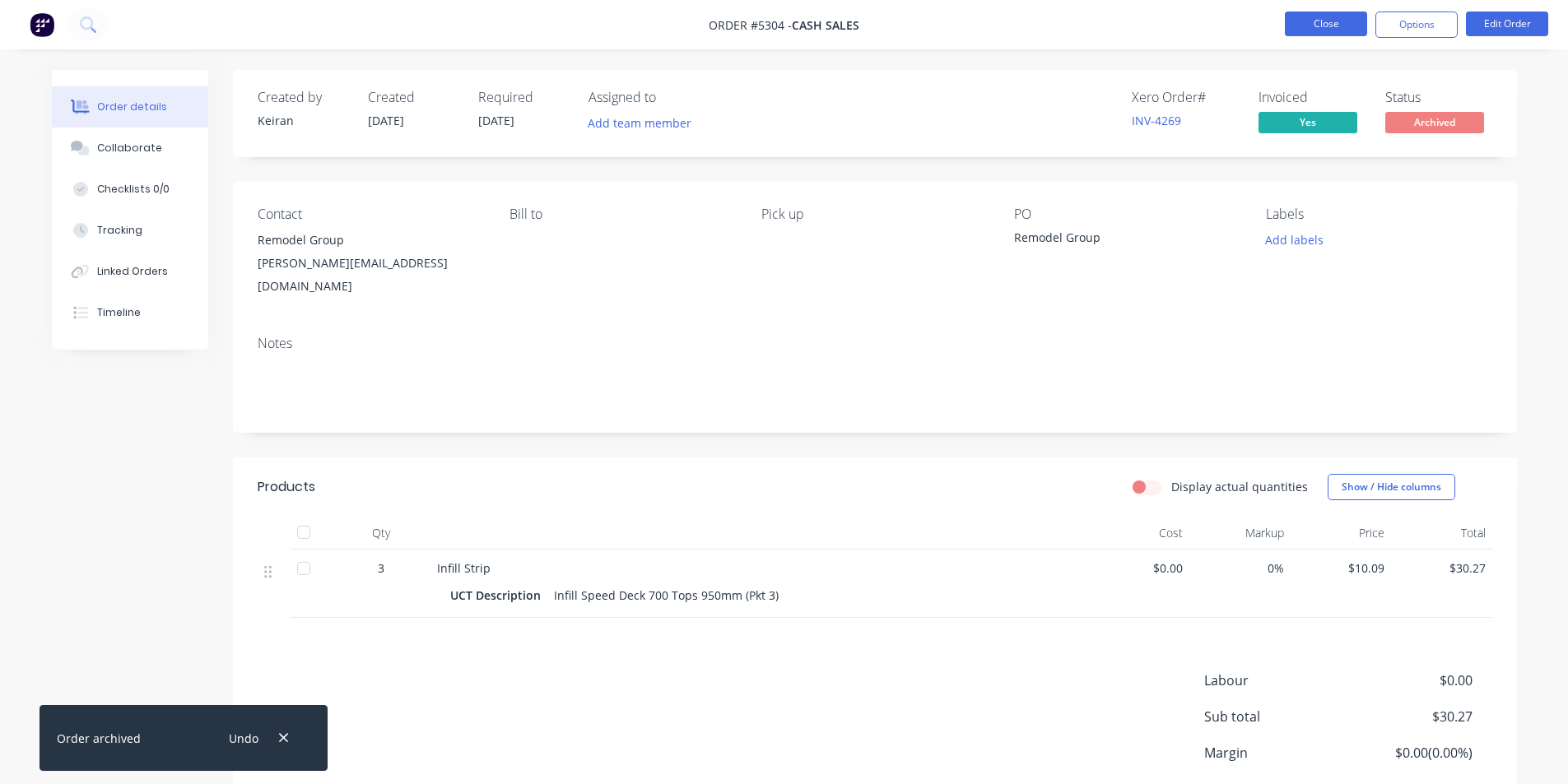
click at [1320, 18] on button "Close" at bounding box center [1326, 24] width 82 height 25
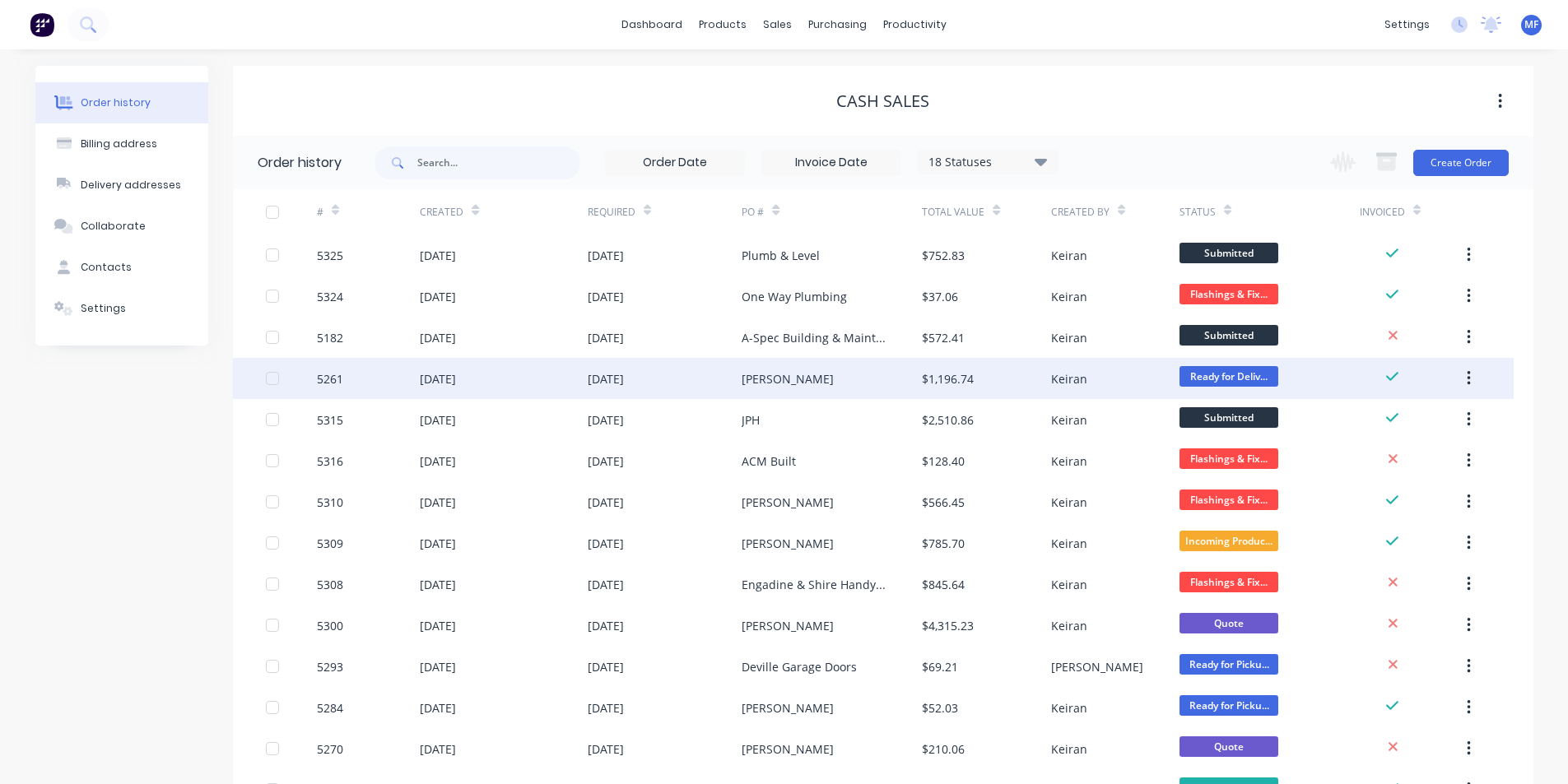
click at [830, 376] on div "[PERSON_NAME]" at bounding box center [788, 379] width 92 height 18
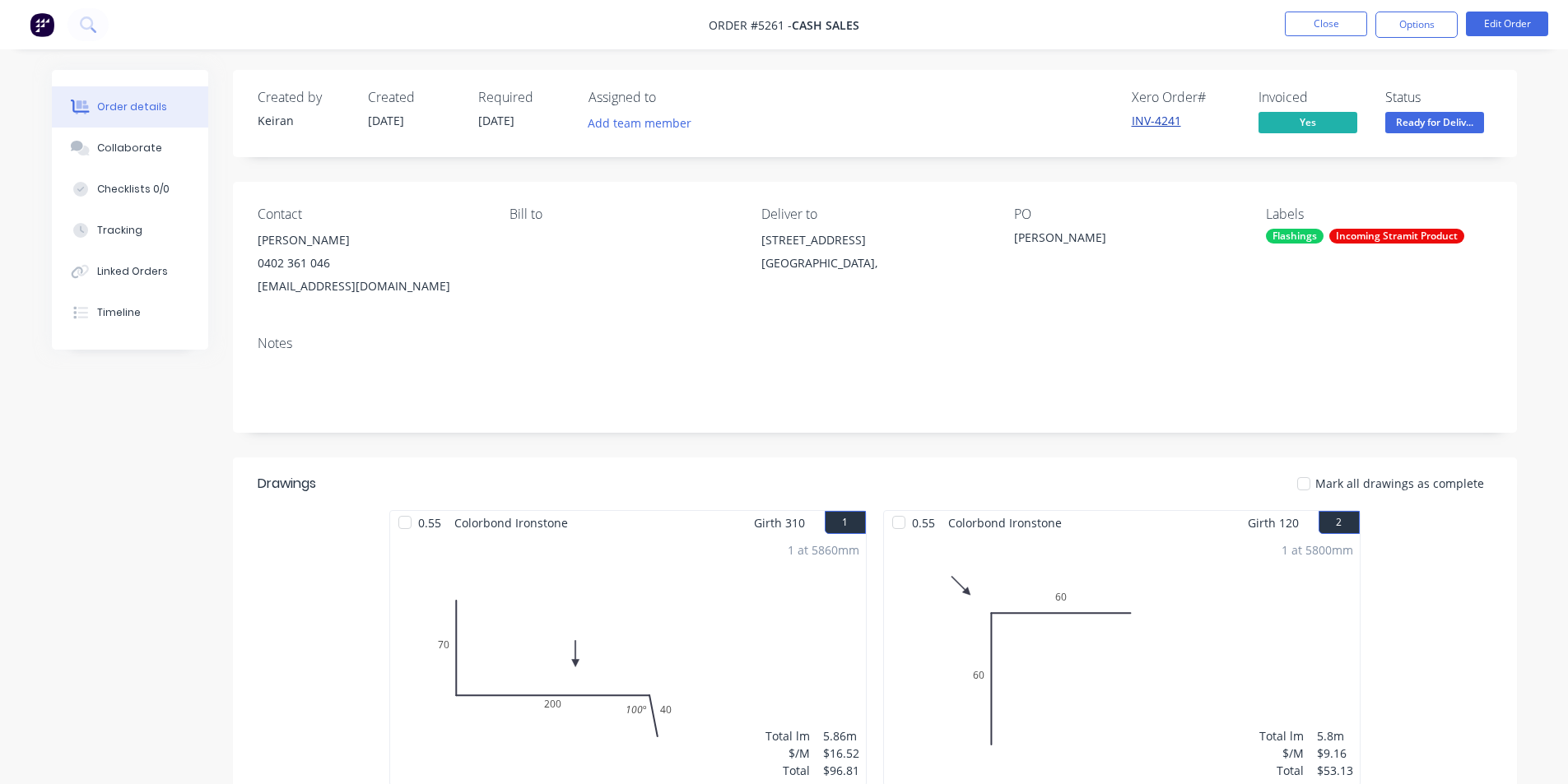
click at [1155, 113] on link "INV-4241" at bounding box center [1157, 120] width 50 height 16
click at [1302, 29] on button "Close" at bounding box center [1326, 24] width 82 height 25
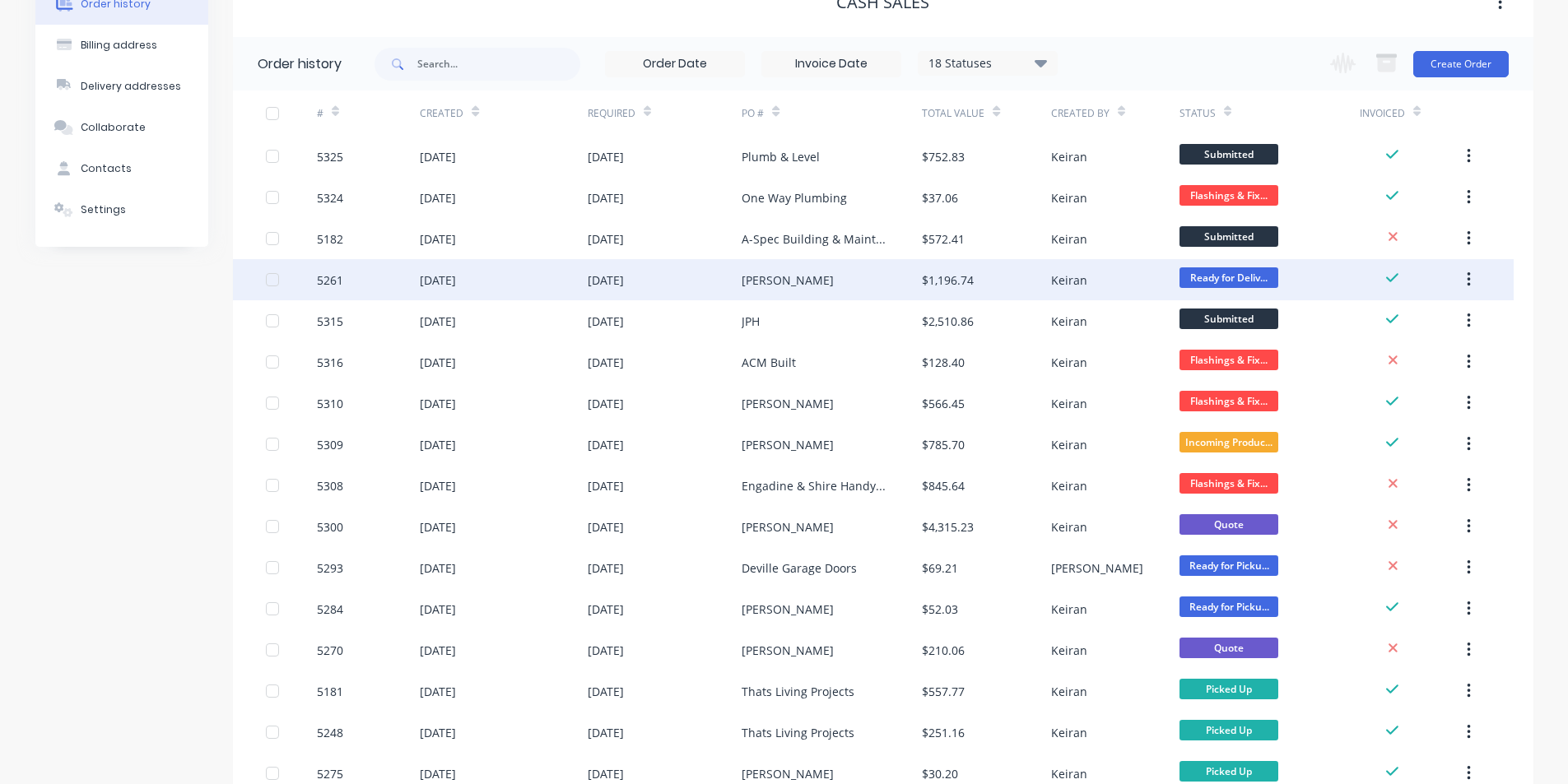
scroll to position [165, 0]
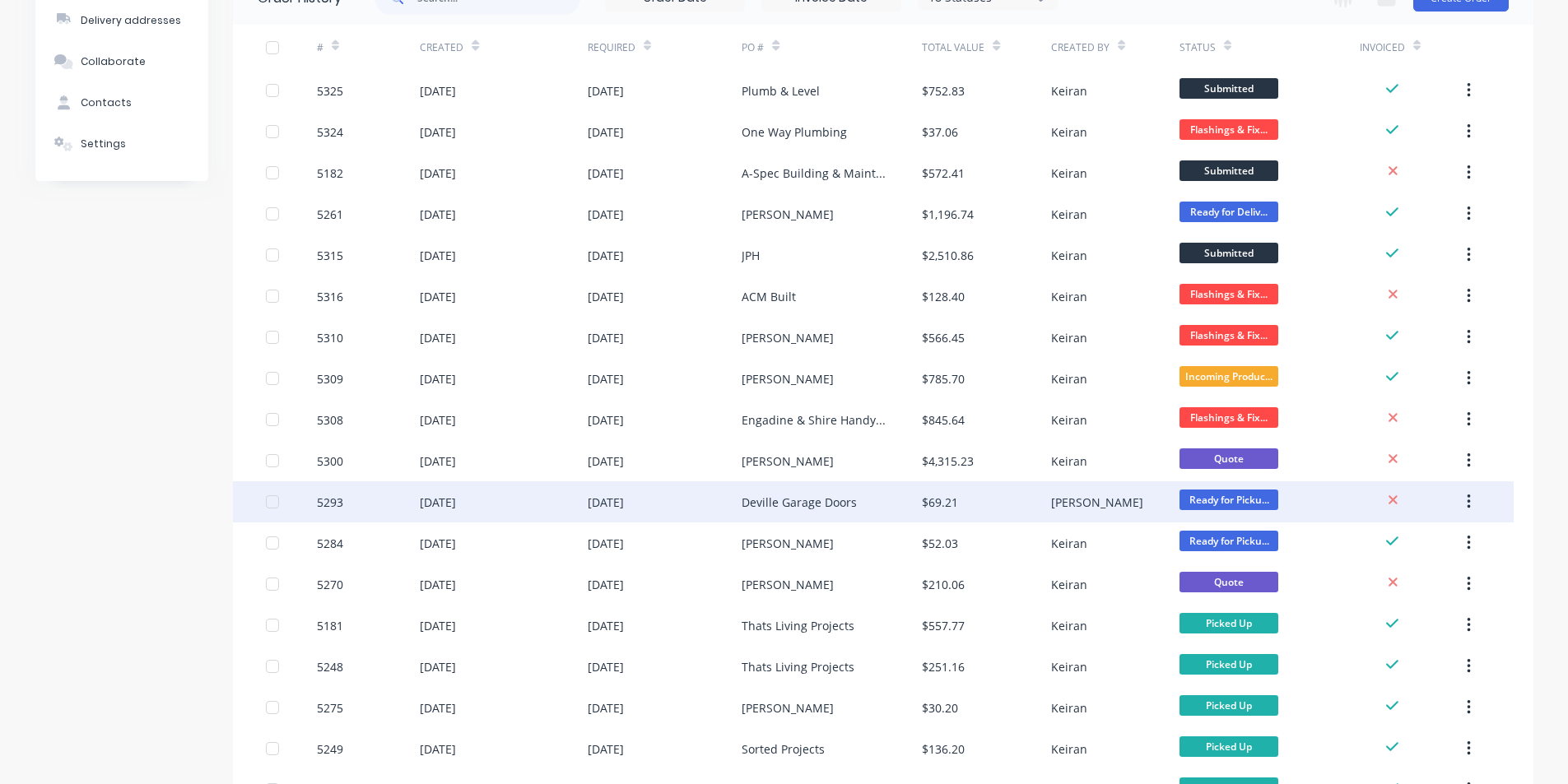
click at [861, 502] on div "Deville Garage Doors" at bounding box center [832, 502] width 181 height 41
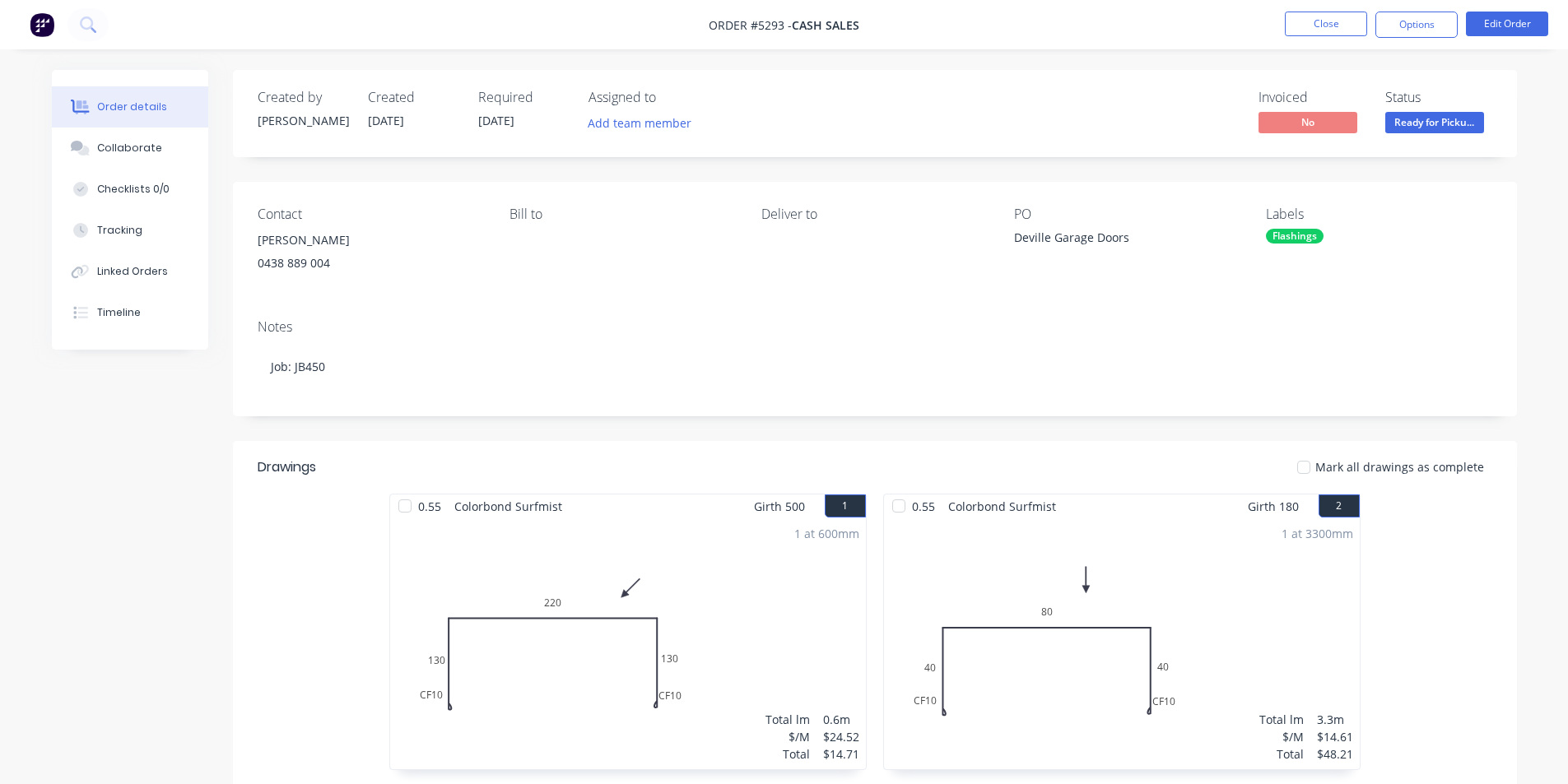
drag, startPoint x: 1298, startPoint y: 258, endPoint x: 1286, endPoint y: 234, distance: 26.8
click at [1286, 234] on div "Flashings" at bounding box center [1294, 236] width 58 height 15
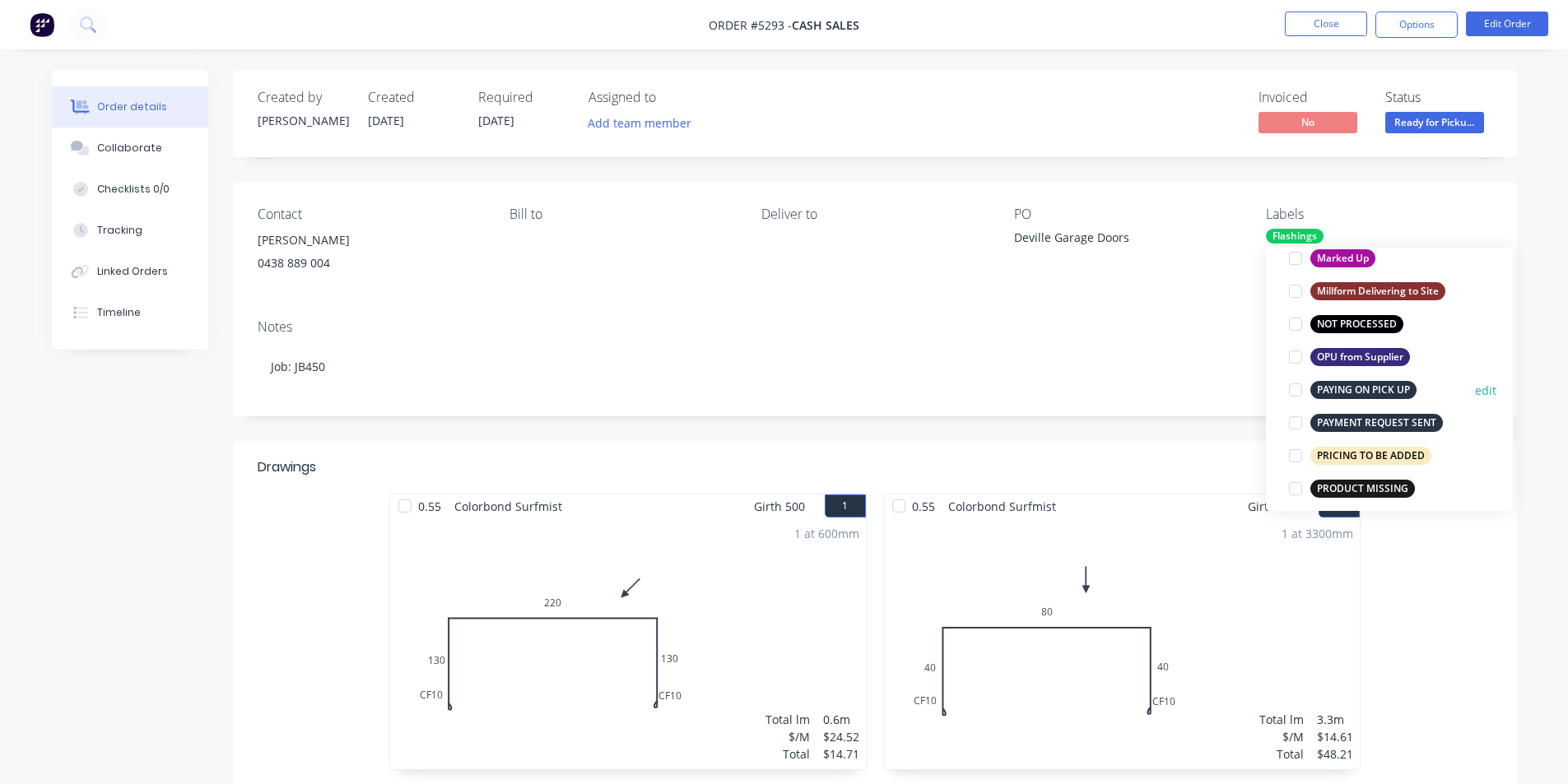
scroll to position [988, 0]
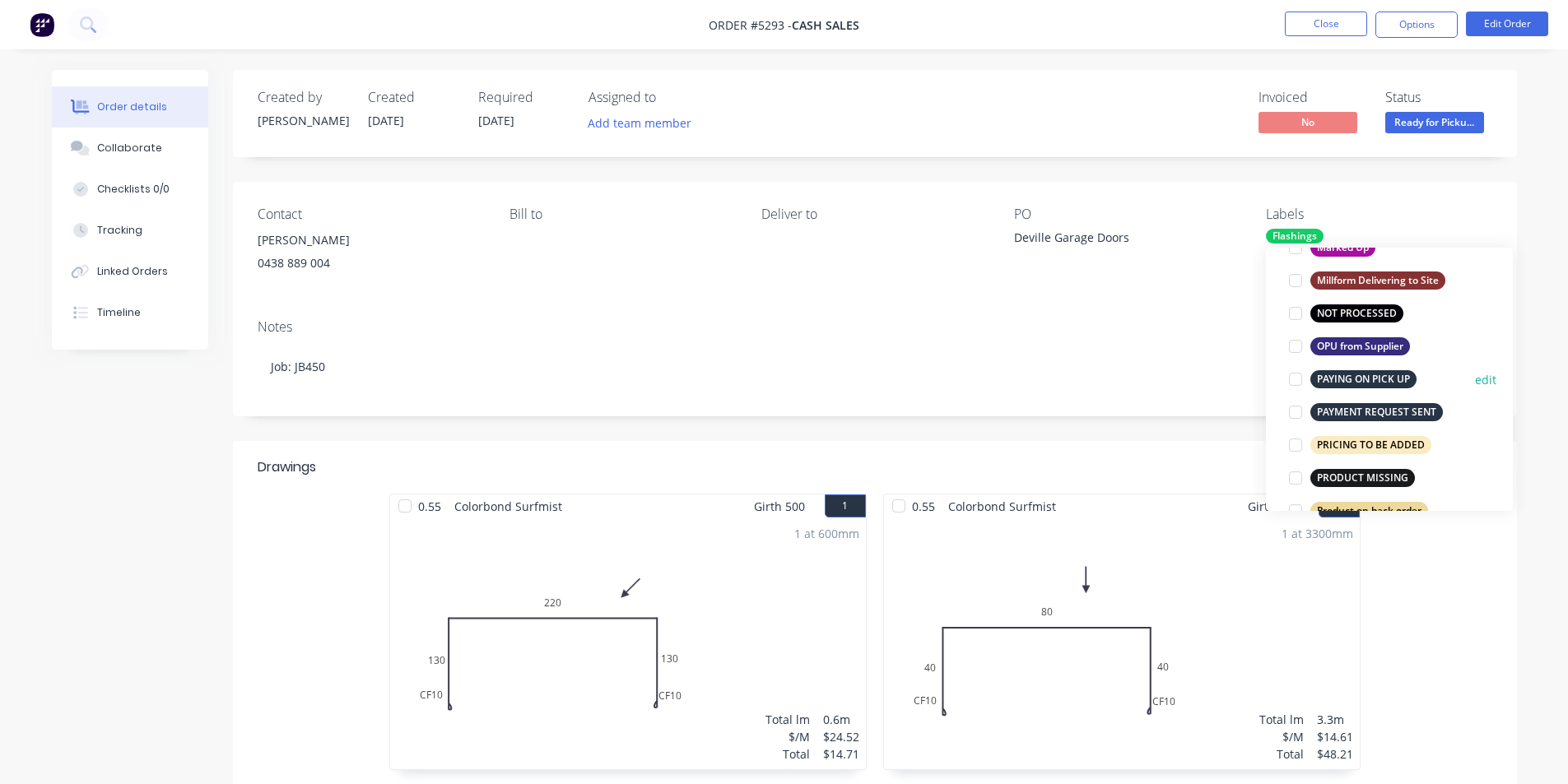
click at [1296, 375] on div at bounding box center [1295, 379] width 33 height 33
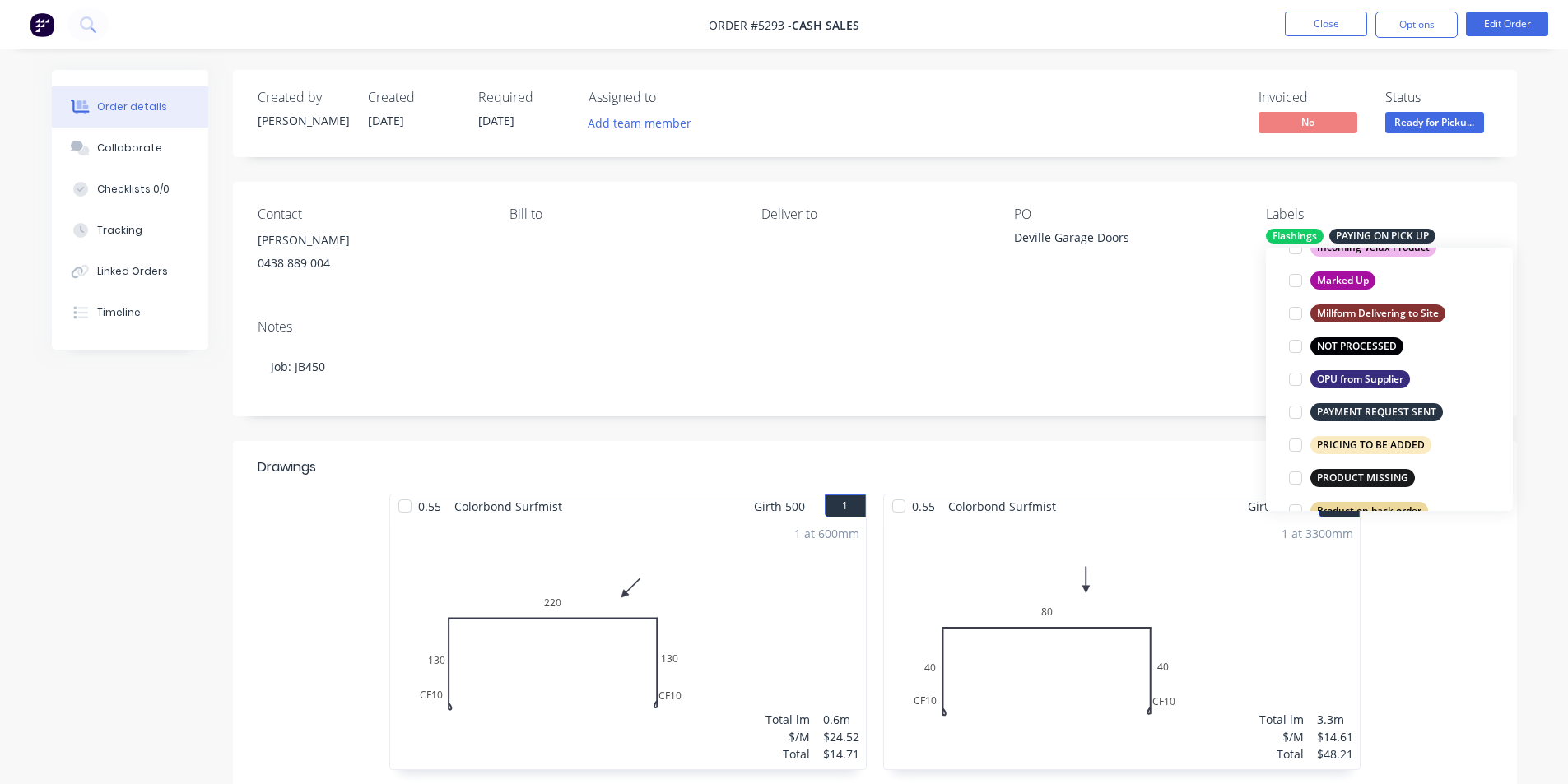
scroll to position [33, 0]
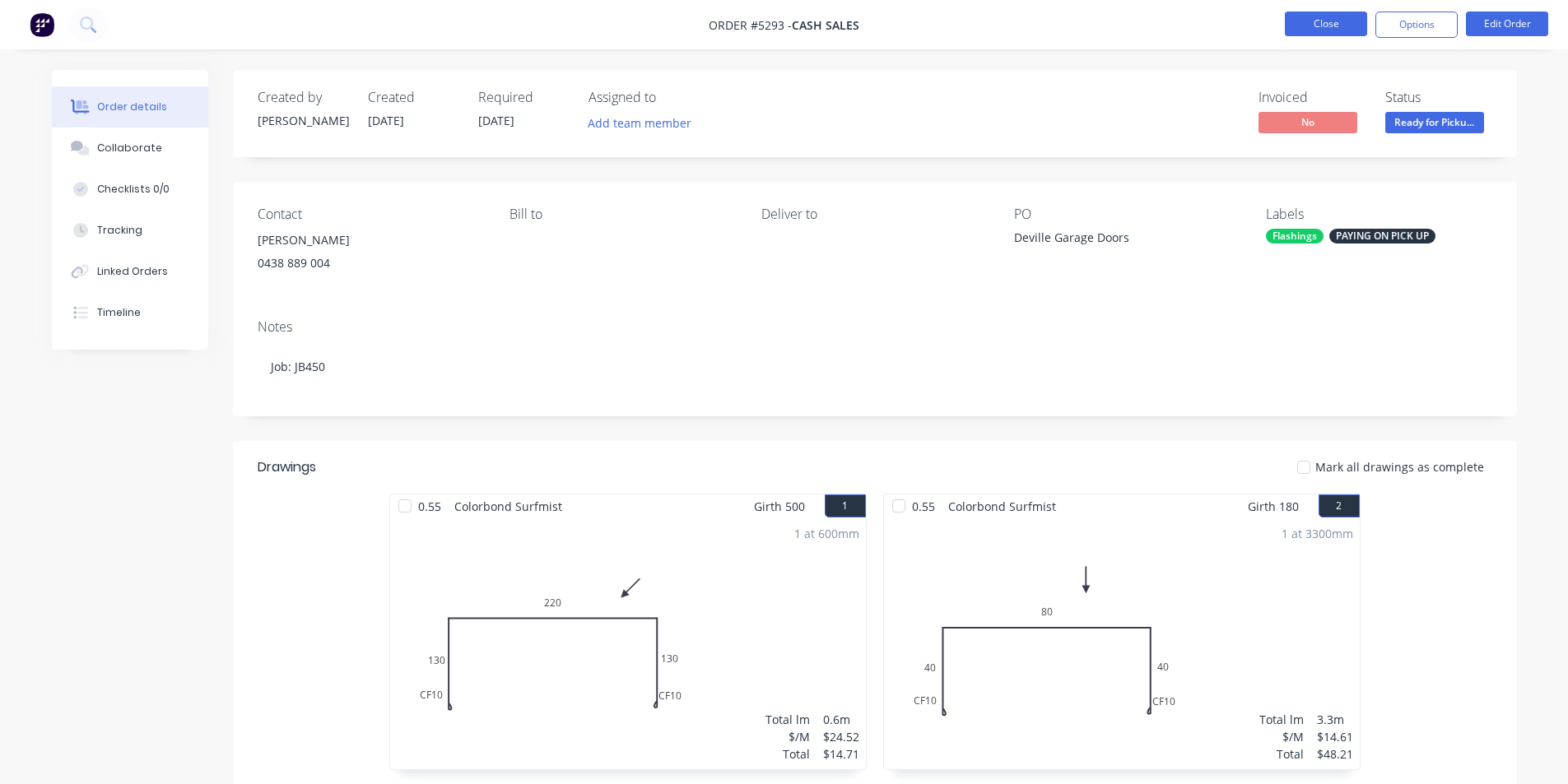
click at [1332, 18] on button "Close" at bounding box center [1326, 24] width 82 height 25
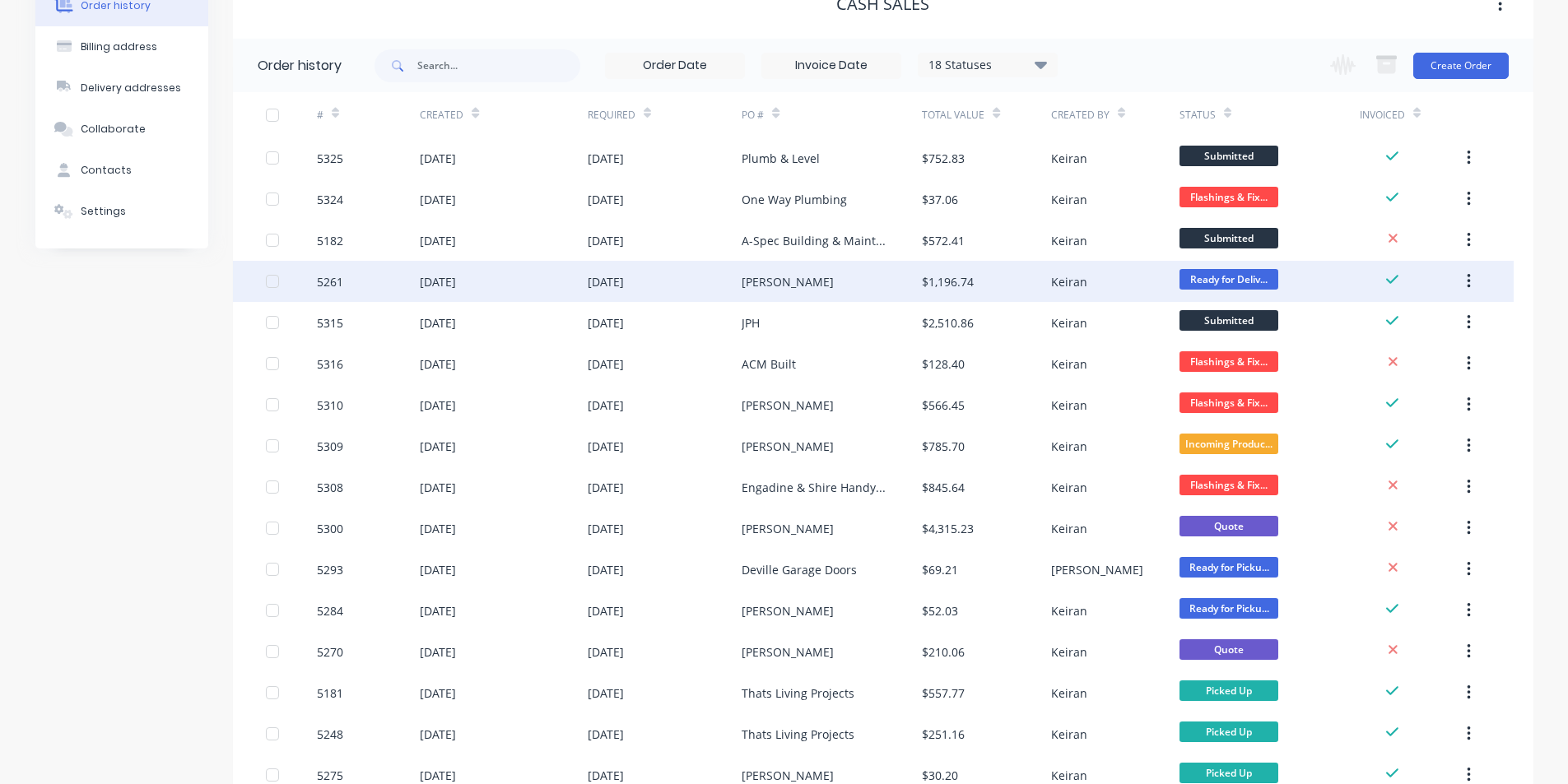
scroll to position [494, 0]
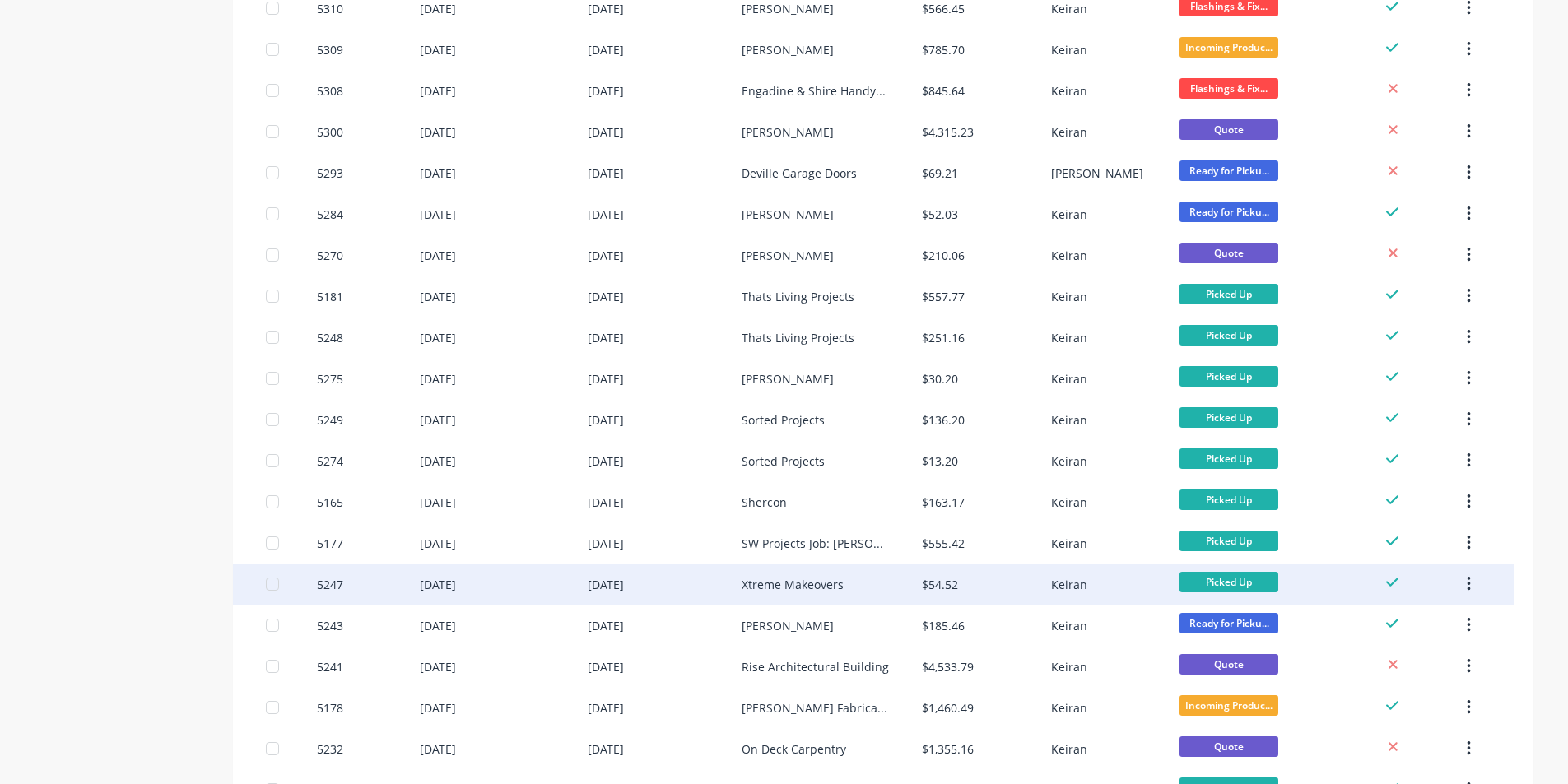
click at [865, 581] on div "Xtreme Makeovers" at bounding box center [832, 584] width 181 height 41
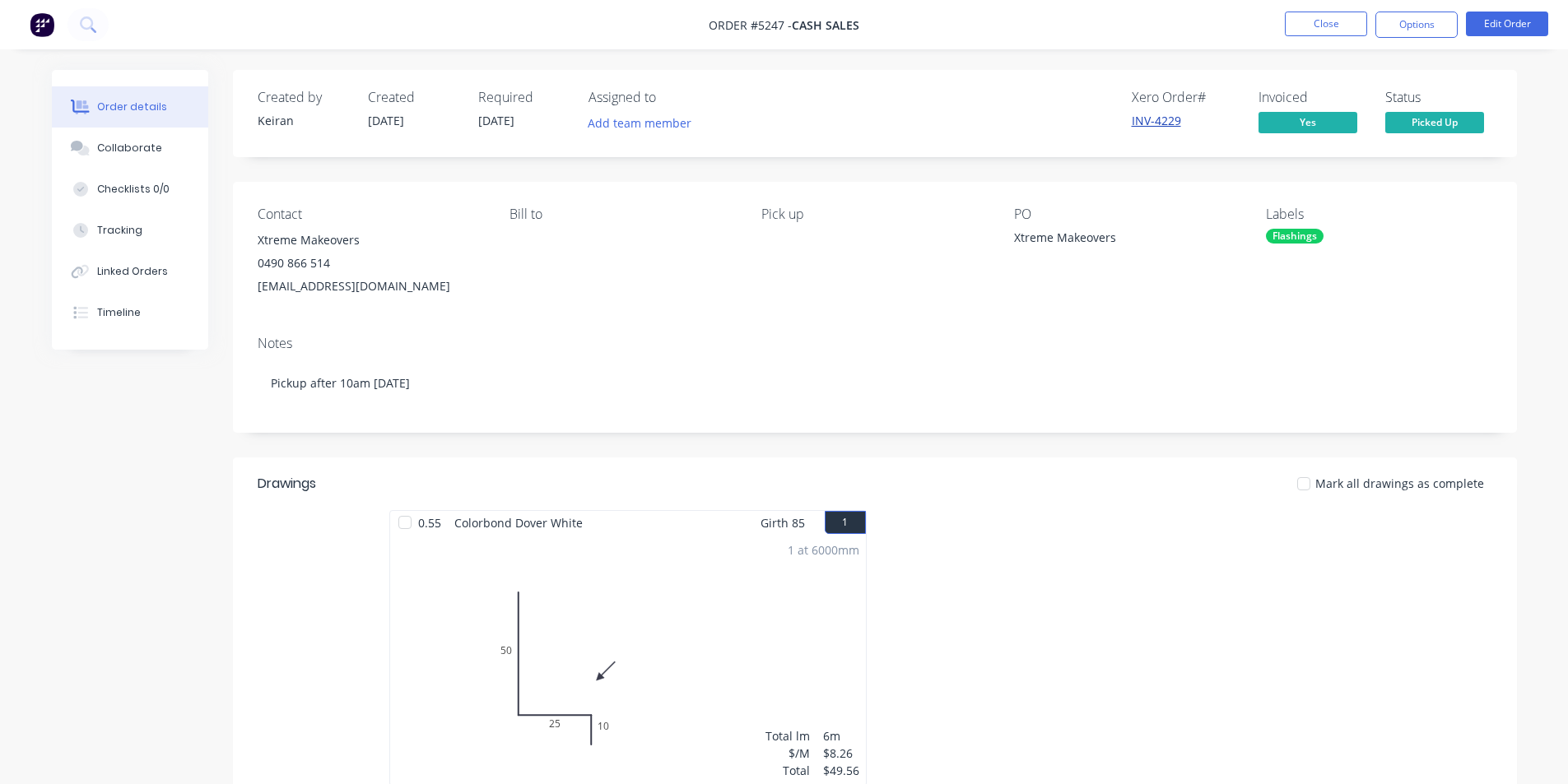
click at [1156, 123] on link "INV-4229" at bounding box center [1157, 120] width 50 height 16
click at [1421, 26] on button "Options" at bounding box center [1417, 25] width 82 height 27
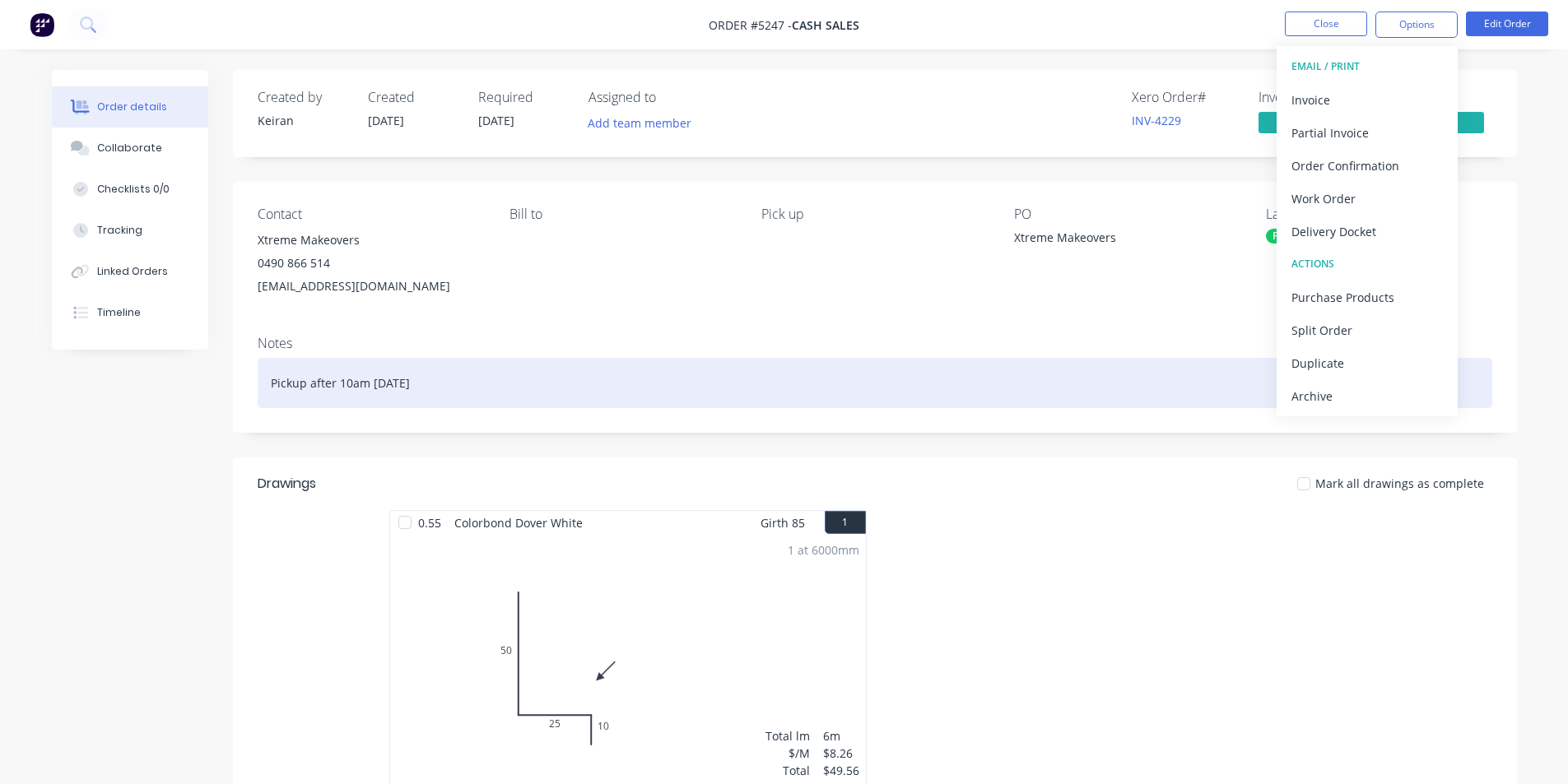
click at [1341, 393] on div "Archive" at bounding box center [1367, 396] width 151 height 24
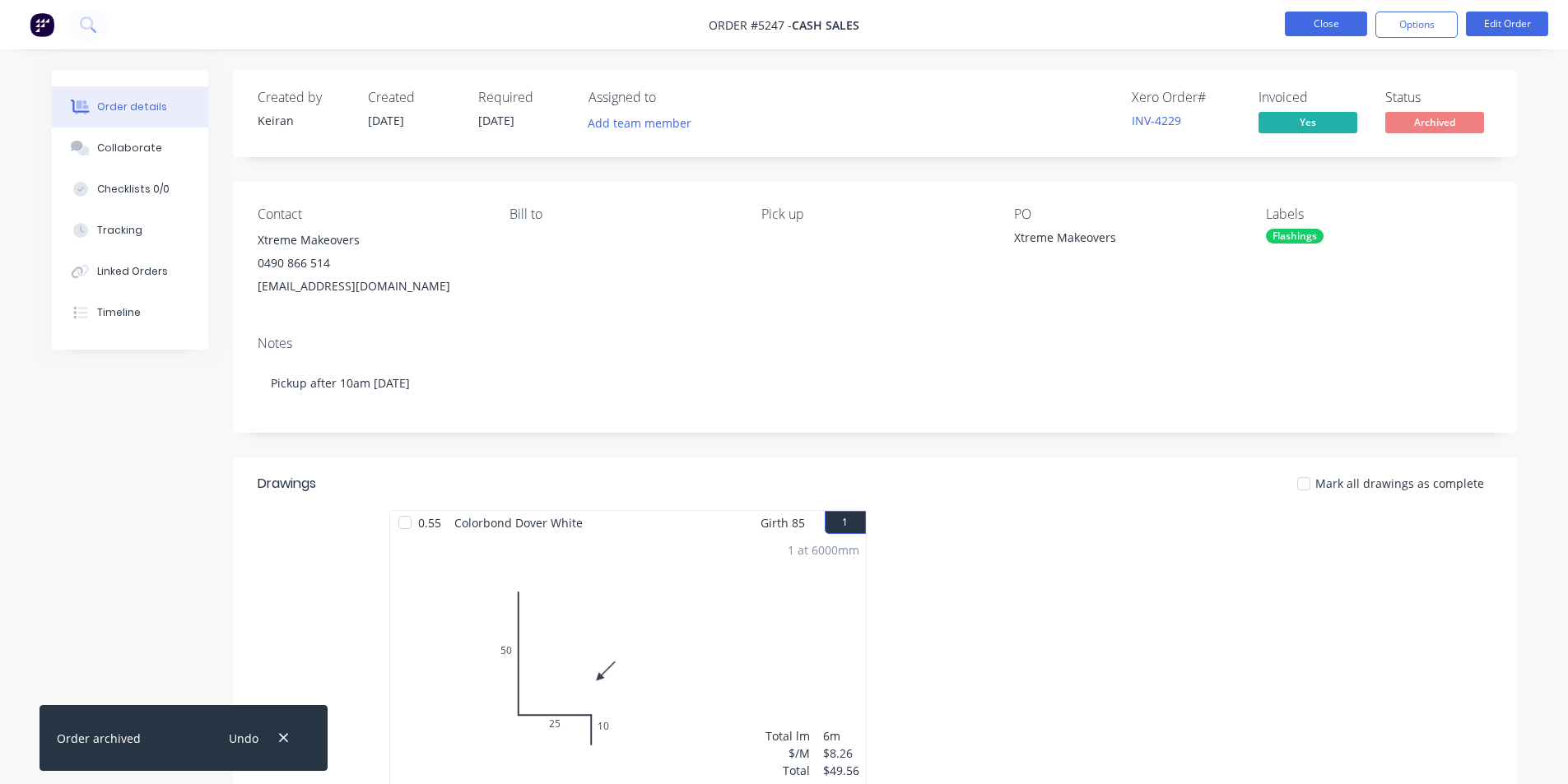
click at [1321, 20] on button "Close" at bounding box center [1326, 24] width 82 height 25
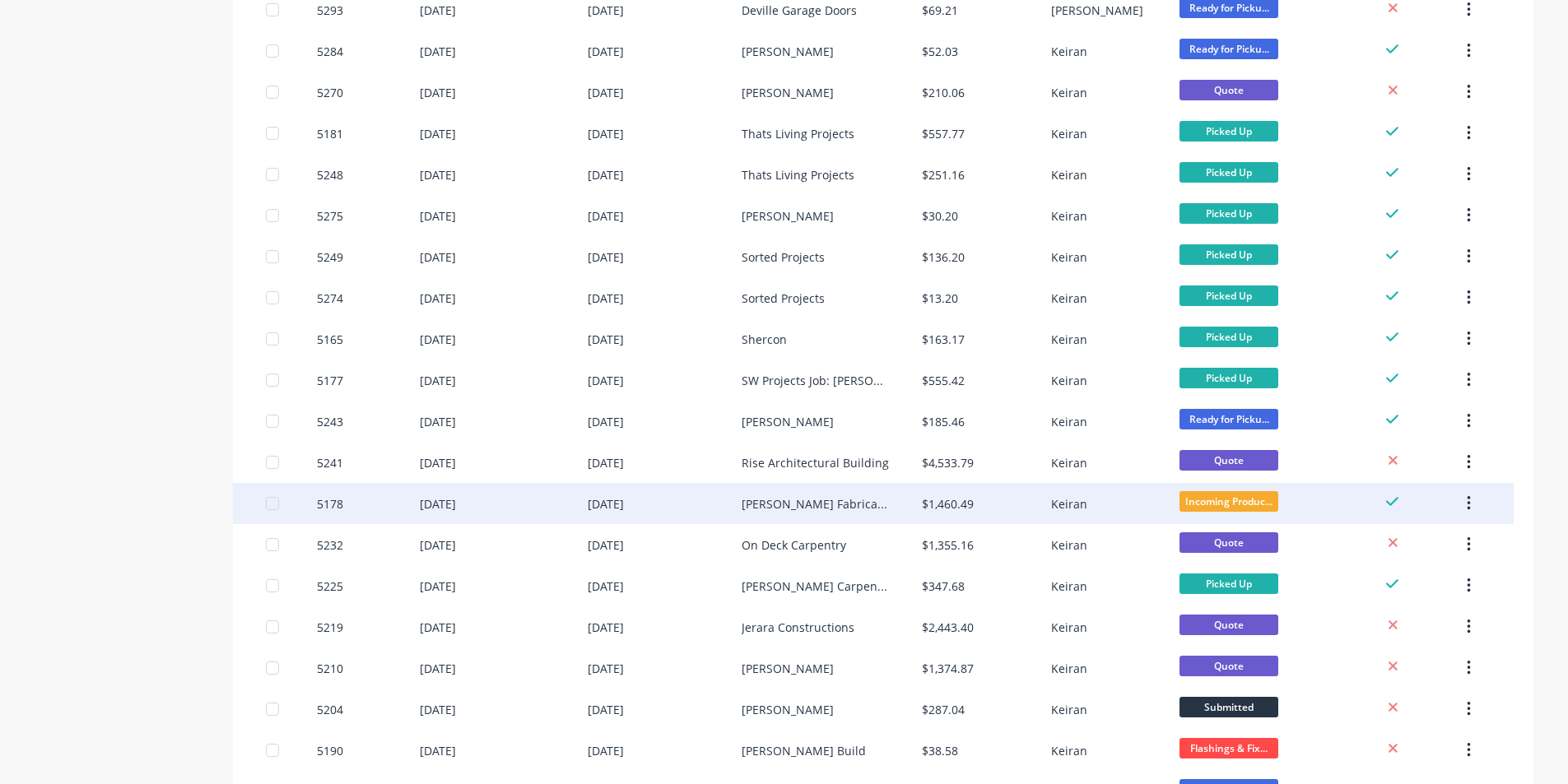
scroll to position [658, 0]
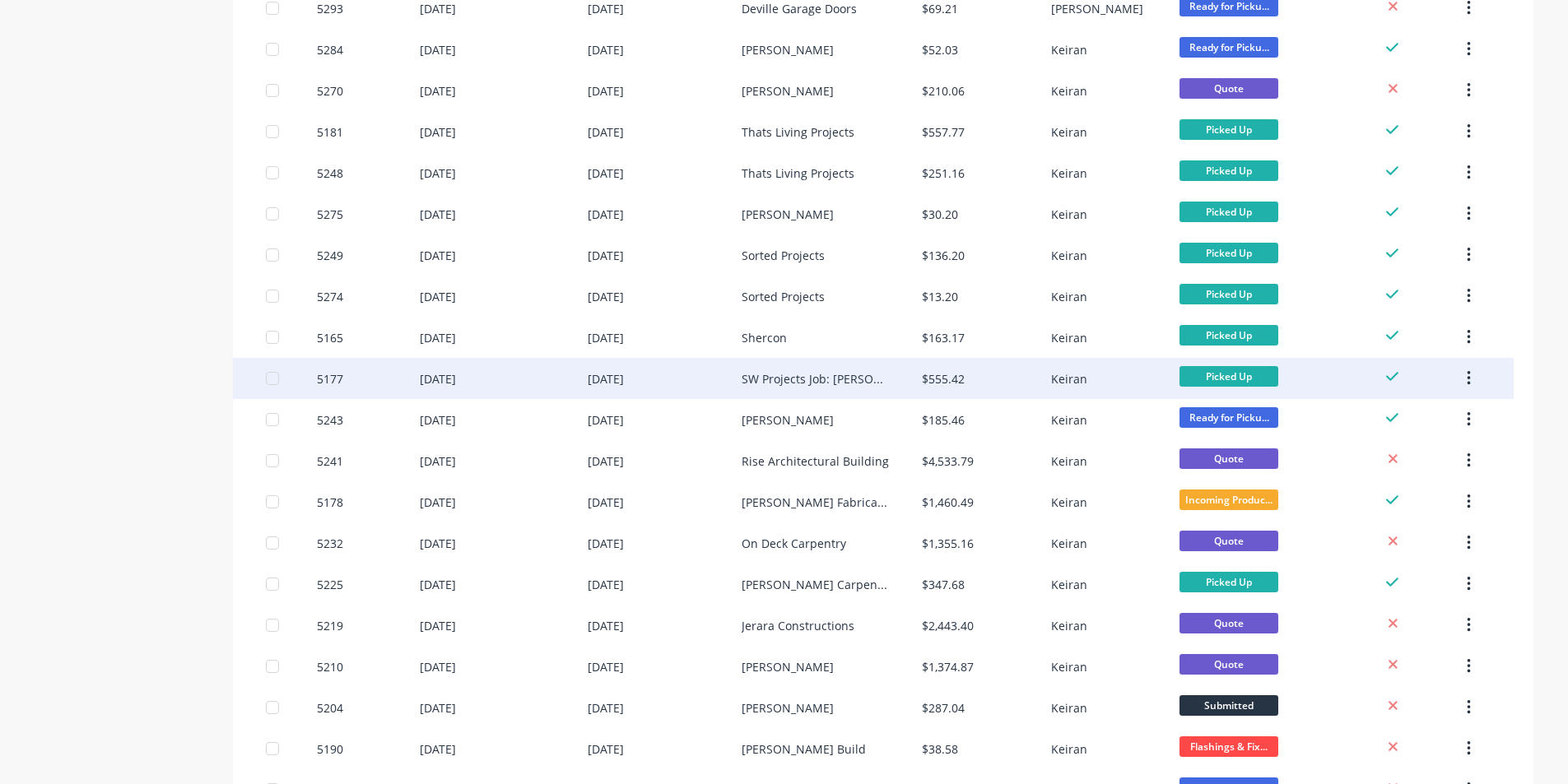
click at [786, 381] on div "SW Projects Job: [PERSON_NAME]" at bounding box center [815, 379] width 147 height 18
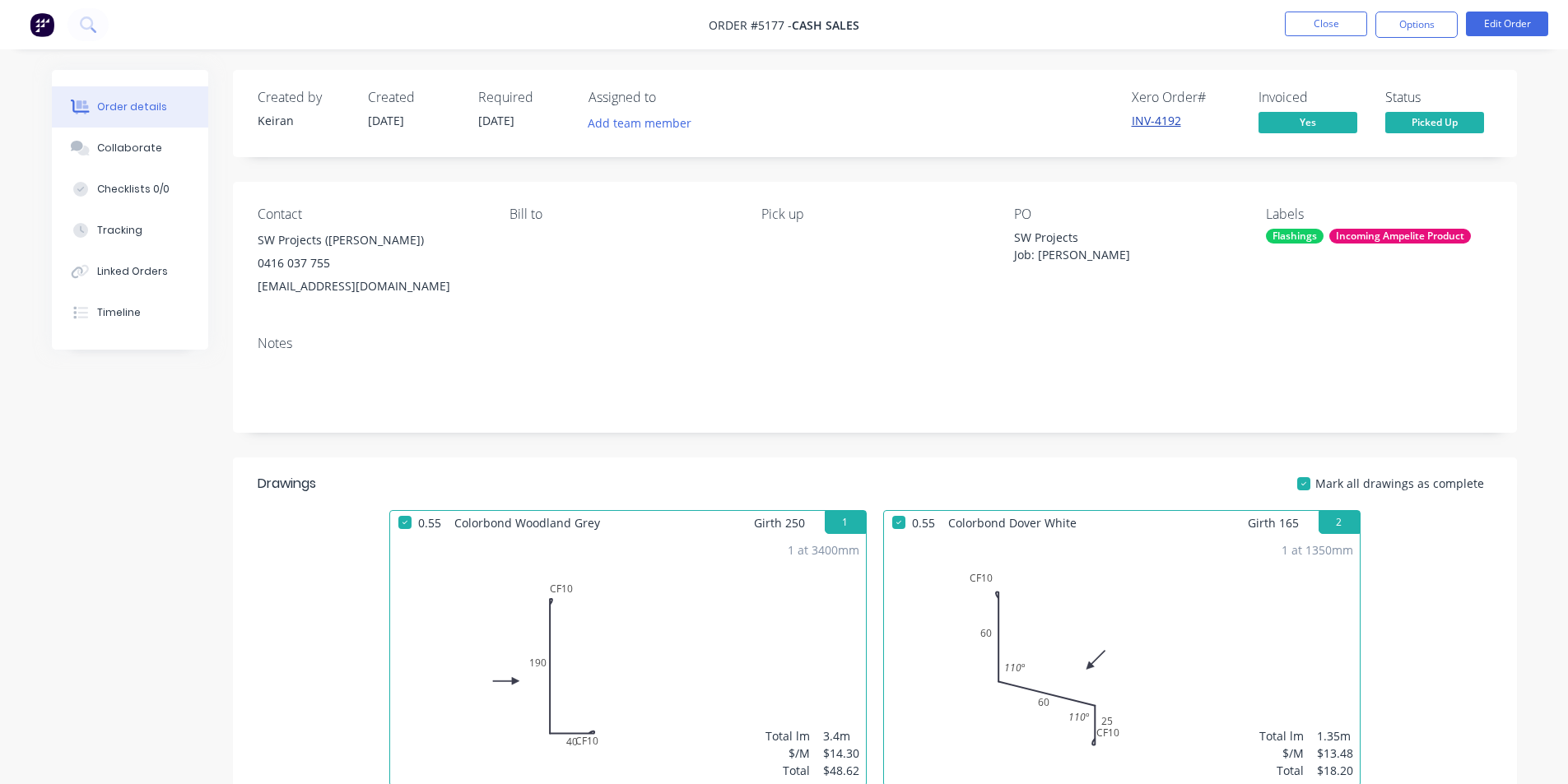
click at [1140, 116] on link "INV-4192" at bounding box center [1157, 120] width 50 height 16
click at [1435, 28] on button "Options" at bounding box center [1417, 25] width 82 height 27
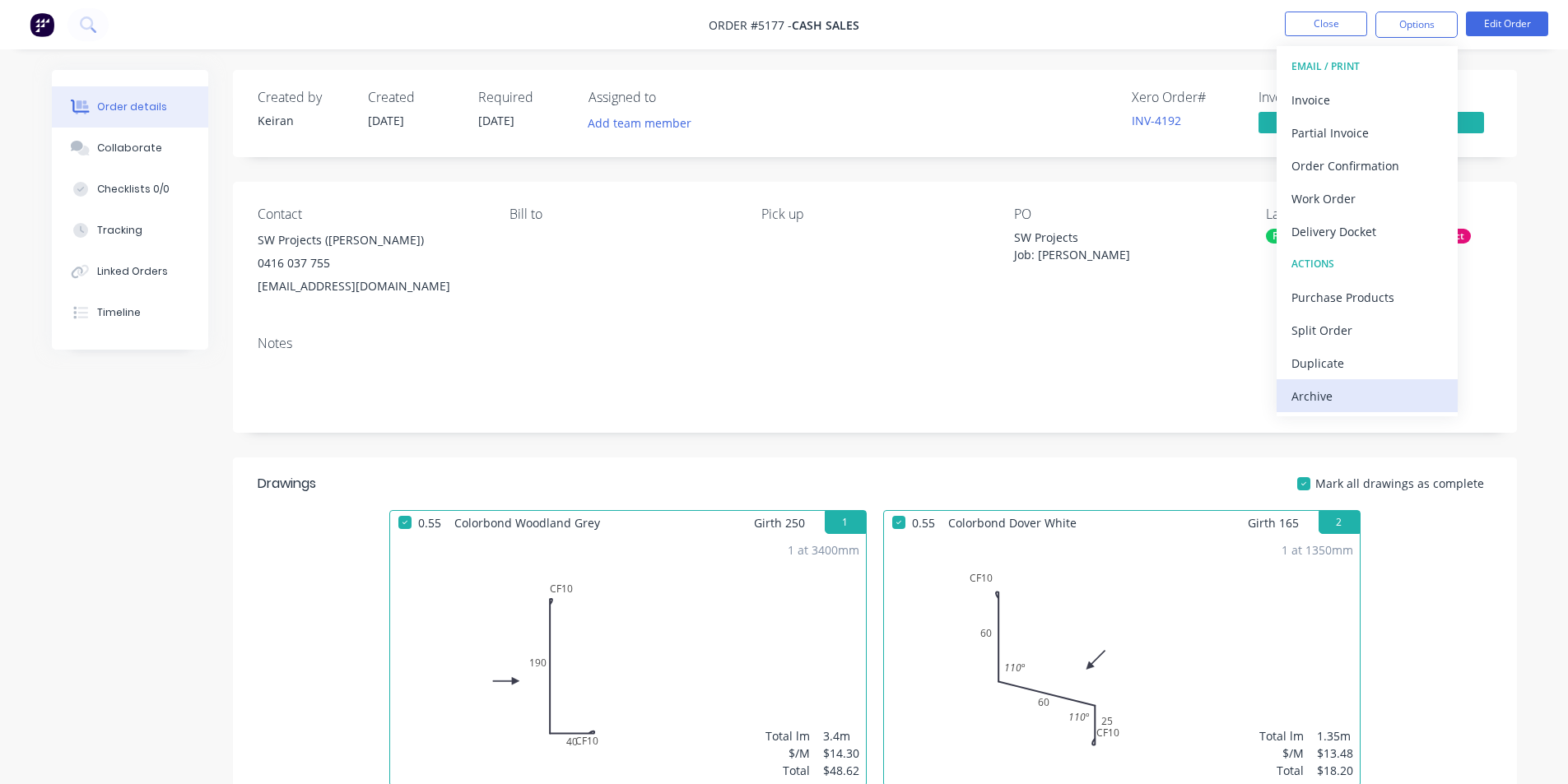
click at [1356, 402] on div "Archive" at bounding box center [1367, 396] width 151 height 24
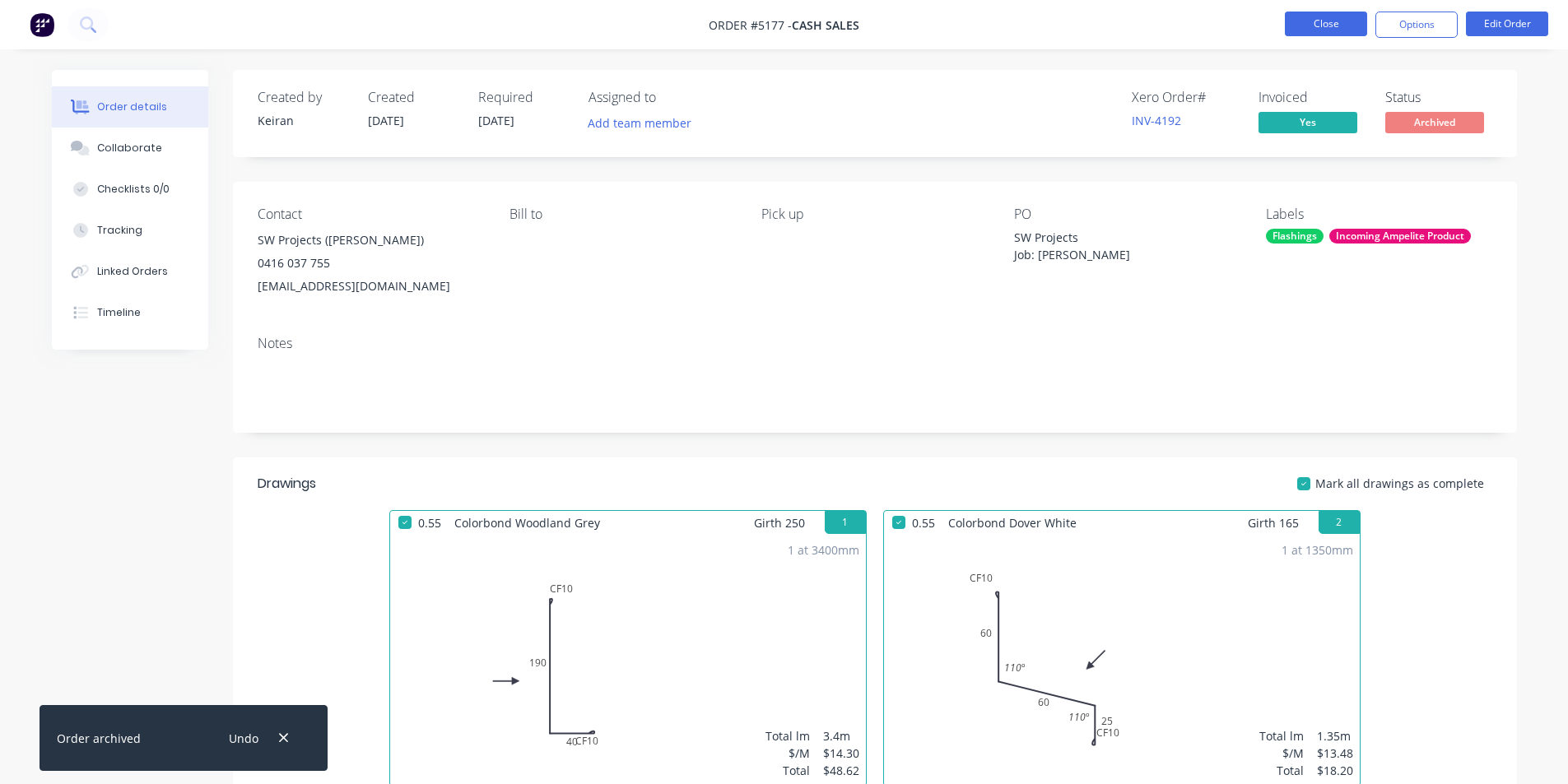
click at [1325, 24] on button "Close" at bounding box center [1326, 24] width 82 height 25
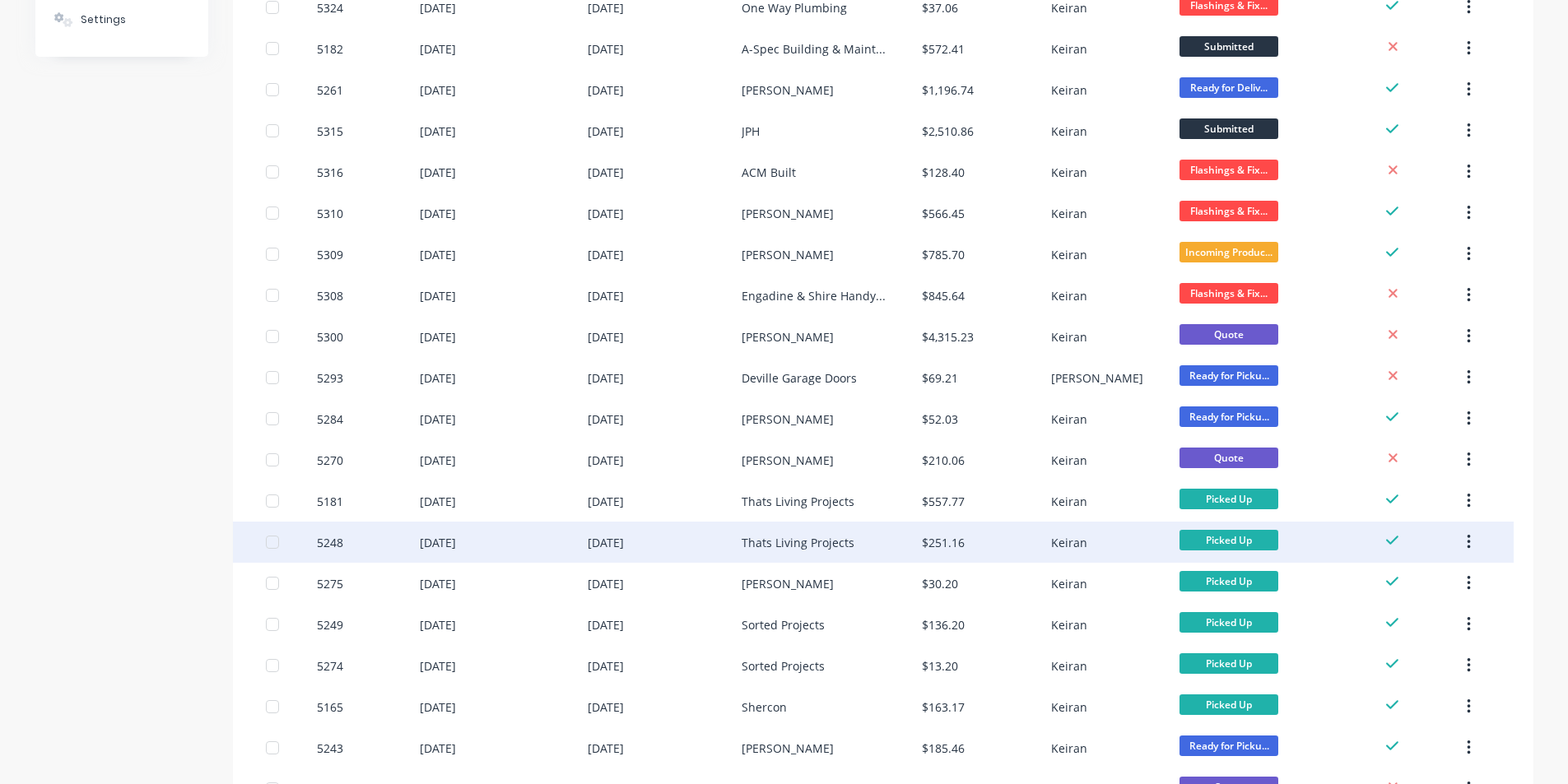
scroll to position [494, 0]
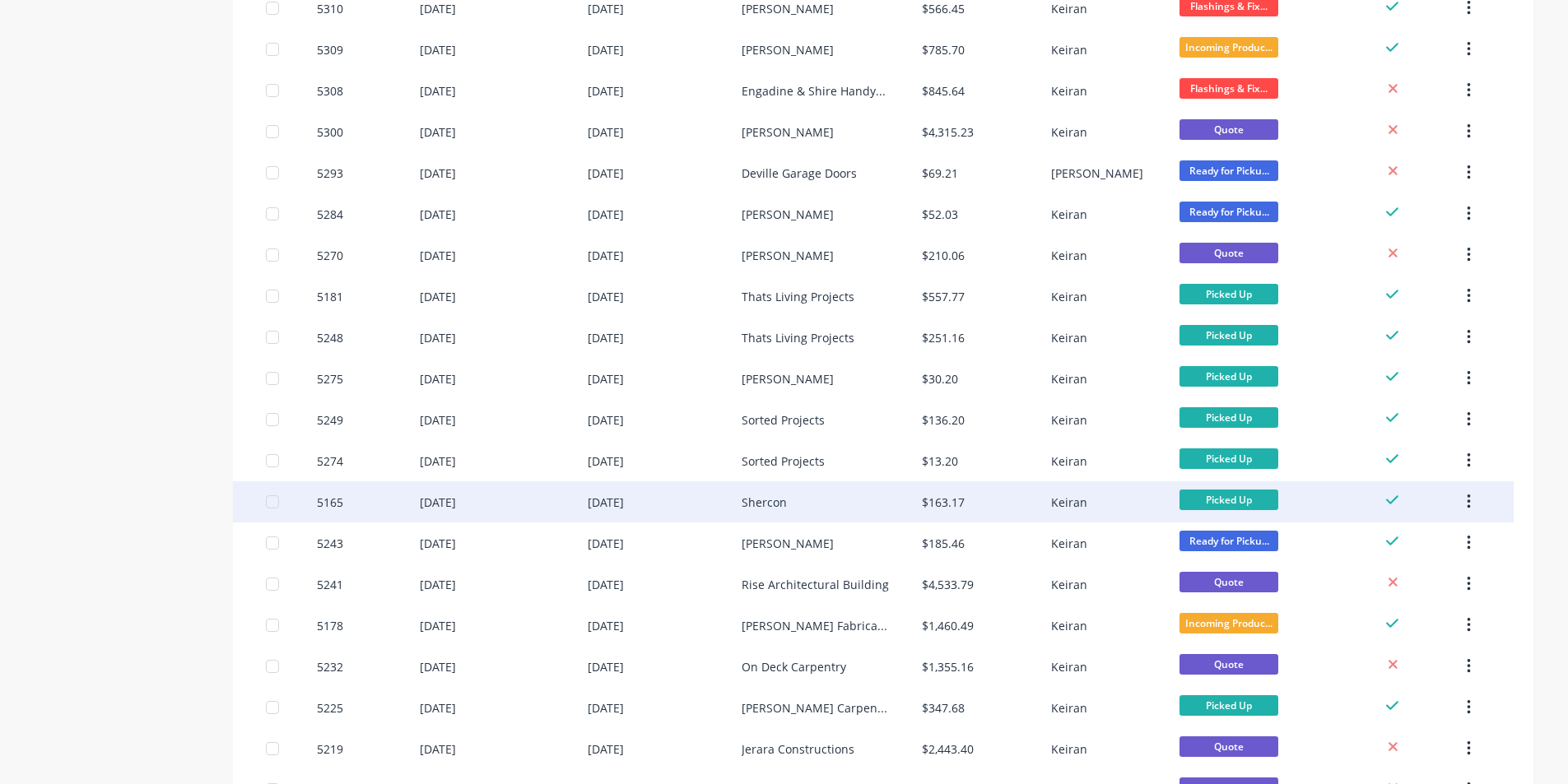
click at [779, 499] on div "Shercon" at bounding box center [764, 503] width 45 height 18
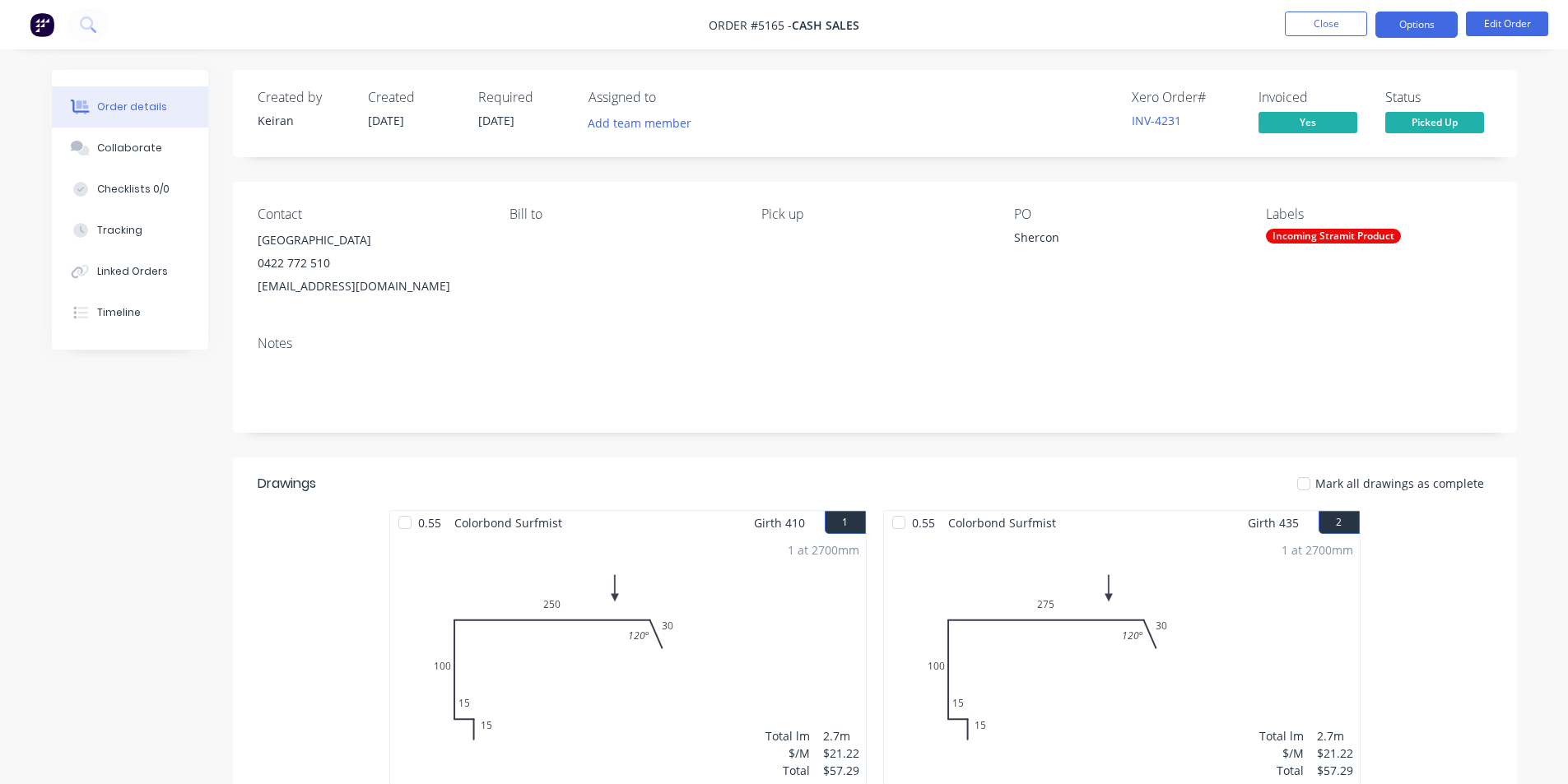
click at [1424, 29] on button "Options" at bounding box center [1417, 25] width 82 height 27
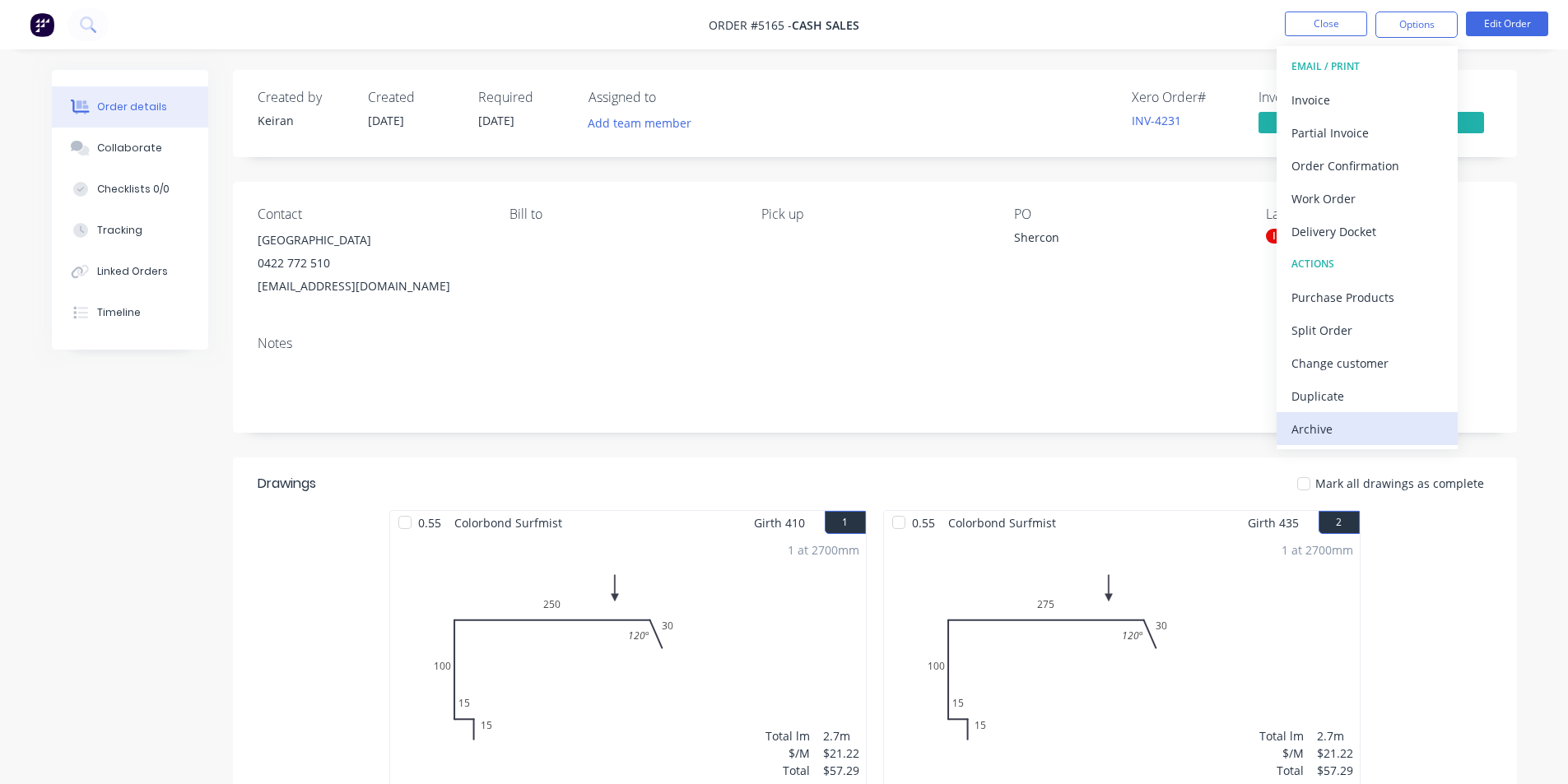
click at [1327, 435] on div "Archive" at bounding box center [1367, 428] width 151 height 24
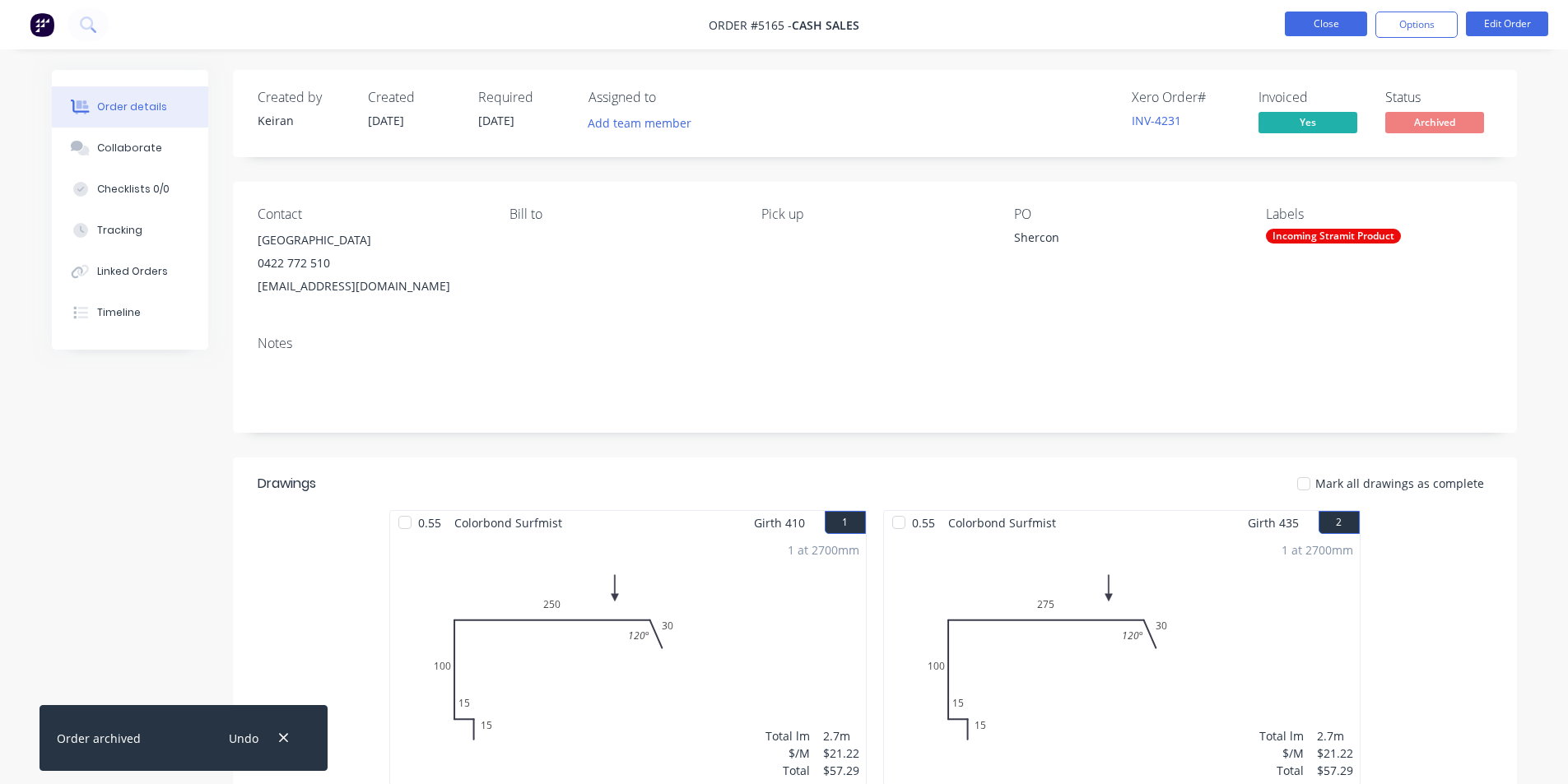
click at [1314, 24] on button "Close" at bounding box center [1326, 24] width 82 height 25
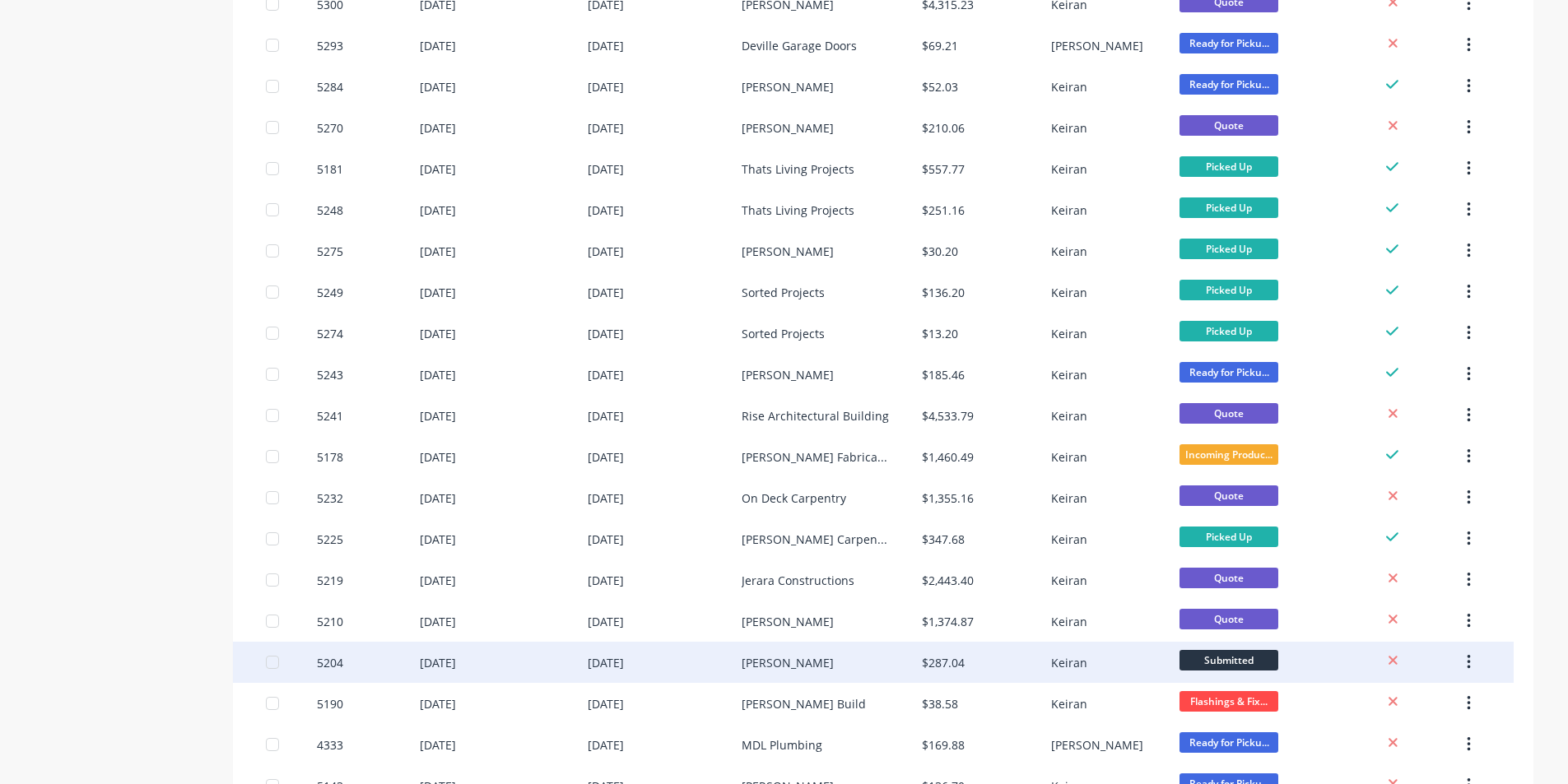
scroll to position [658, 0]
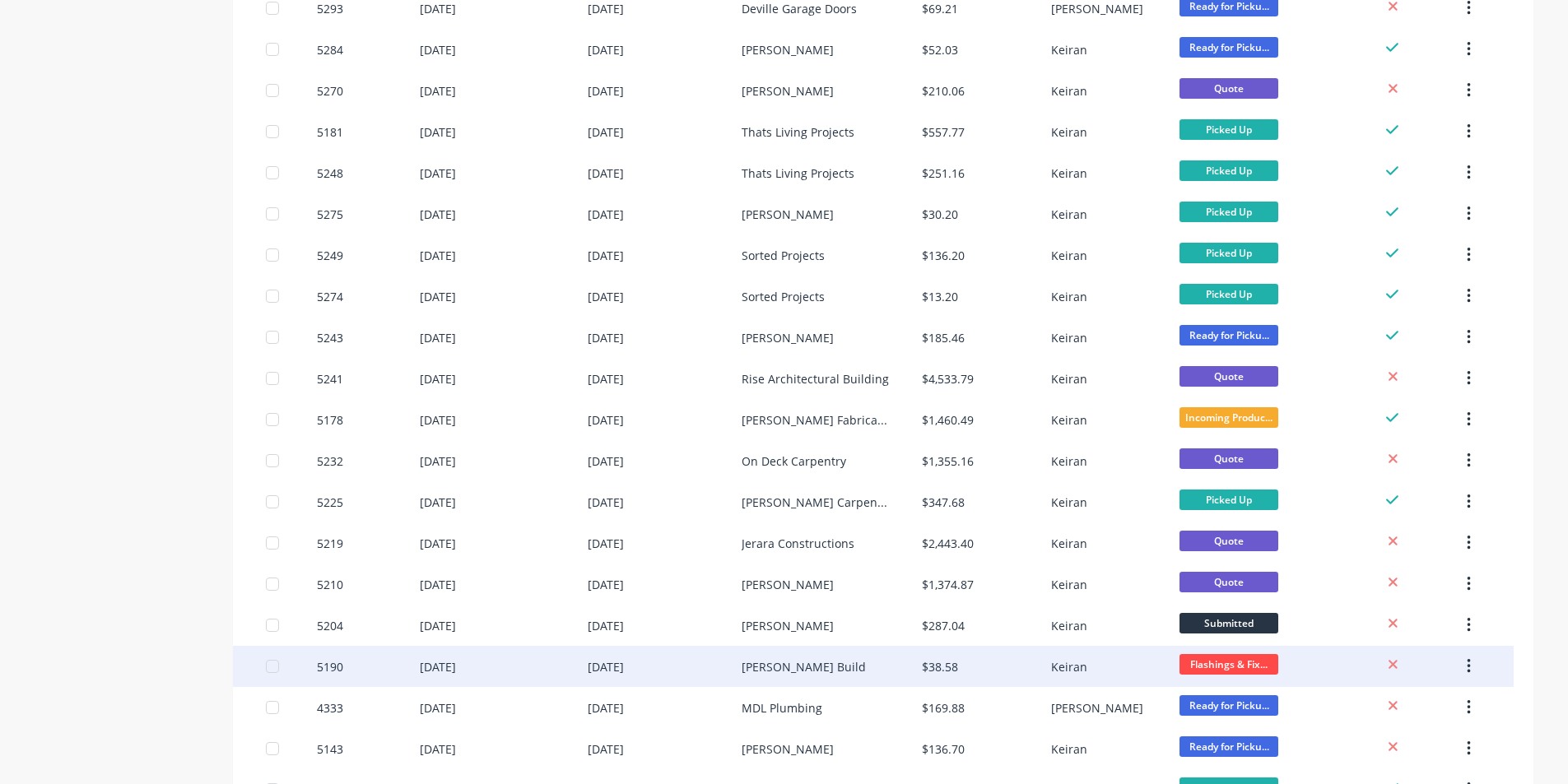
click at [933, 671] on div "$38.58" at bounding box center [939, 667] width 36 height 18
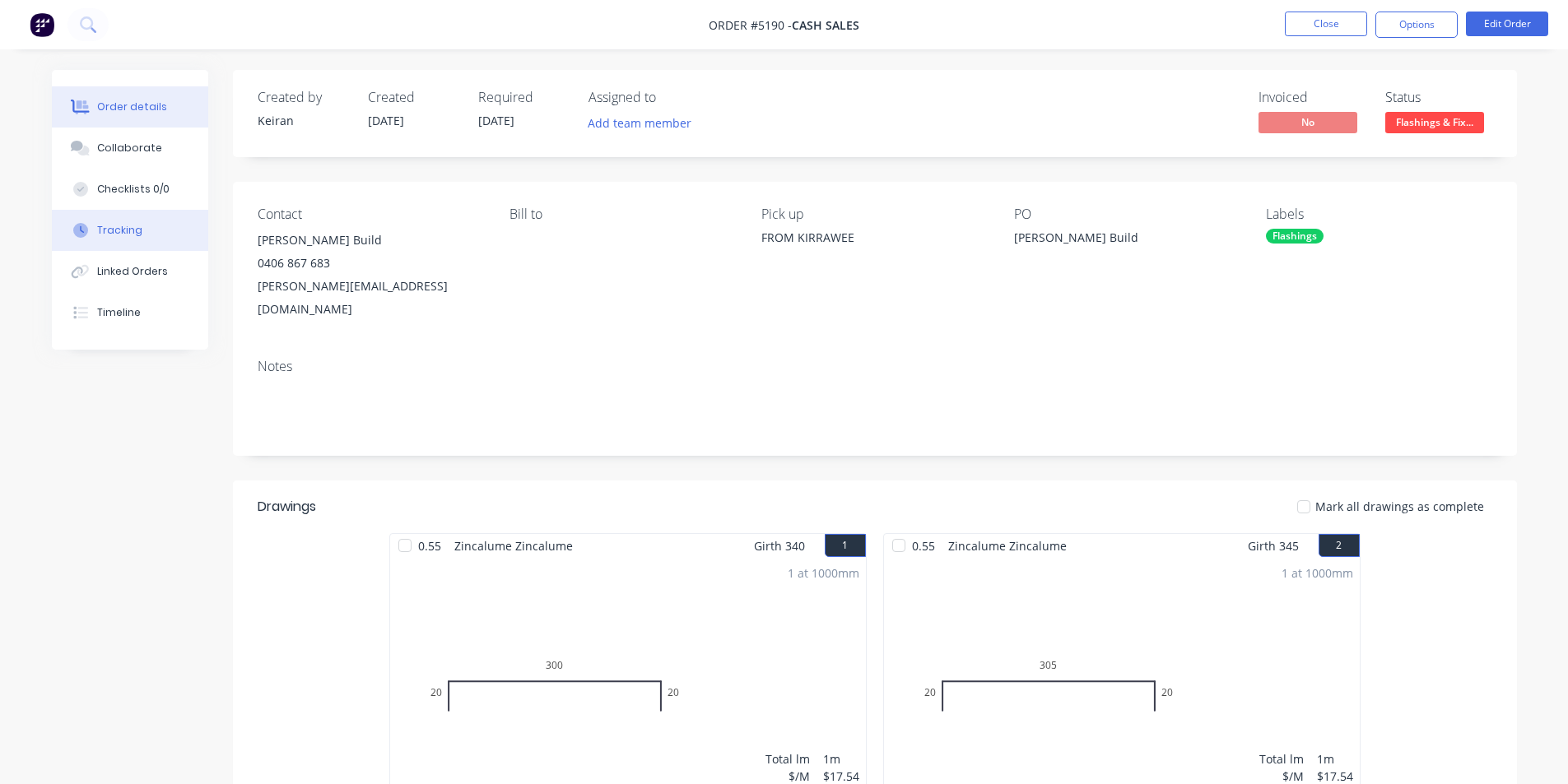
click at [127, 236] on div "Tracking" at bounding box center [120, 230] width 45 height 15
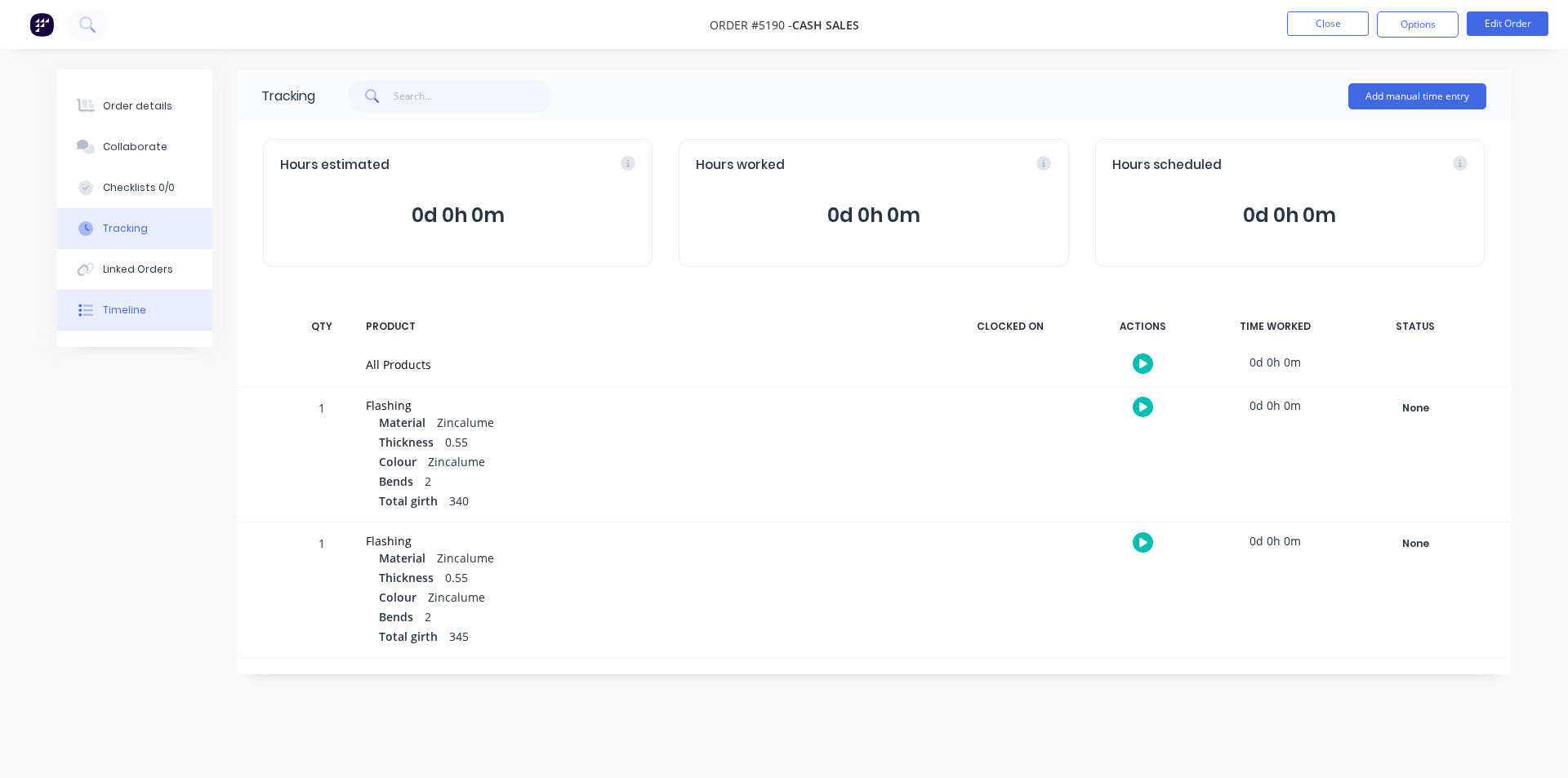
click at [146, 313] on button "Timeline" at bounding box center [134, 310] width 155 height 40
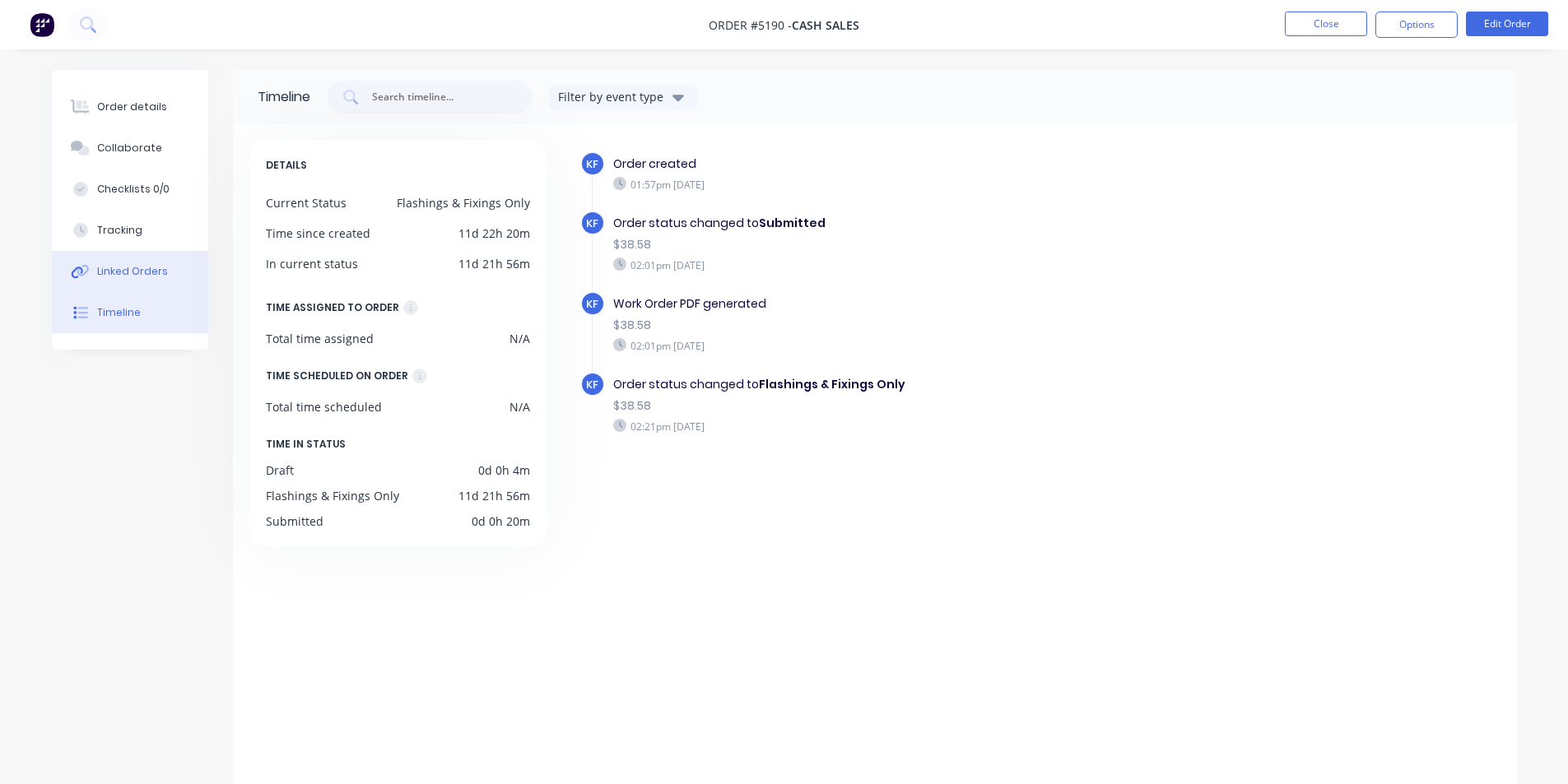
click at [146, 270] on div "Linked Orders" at bounding box center [133, 271] width 71 height 15
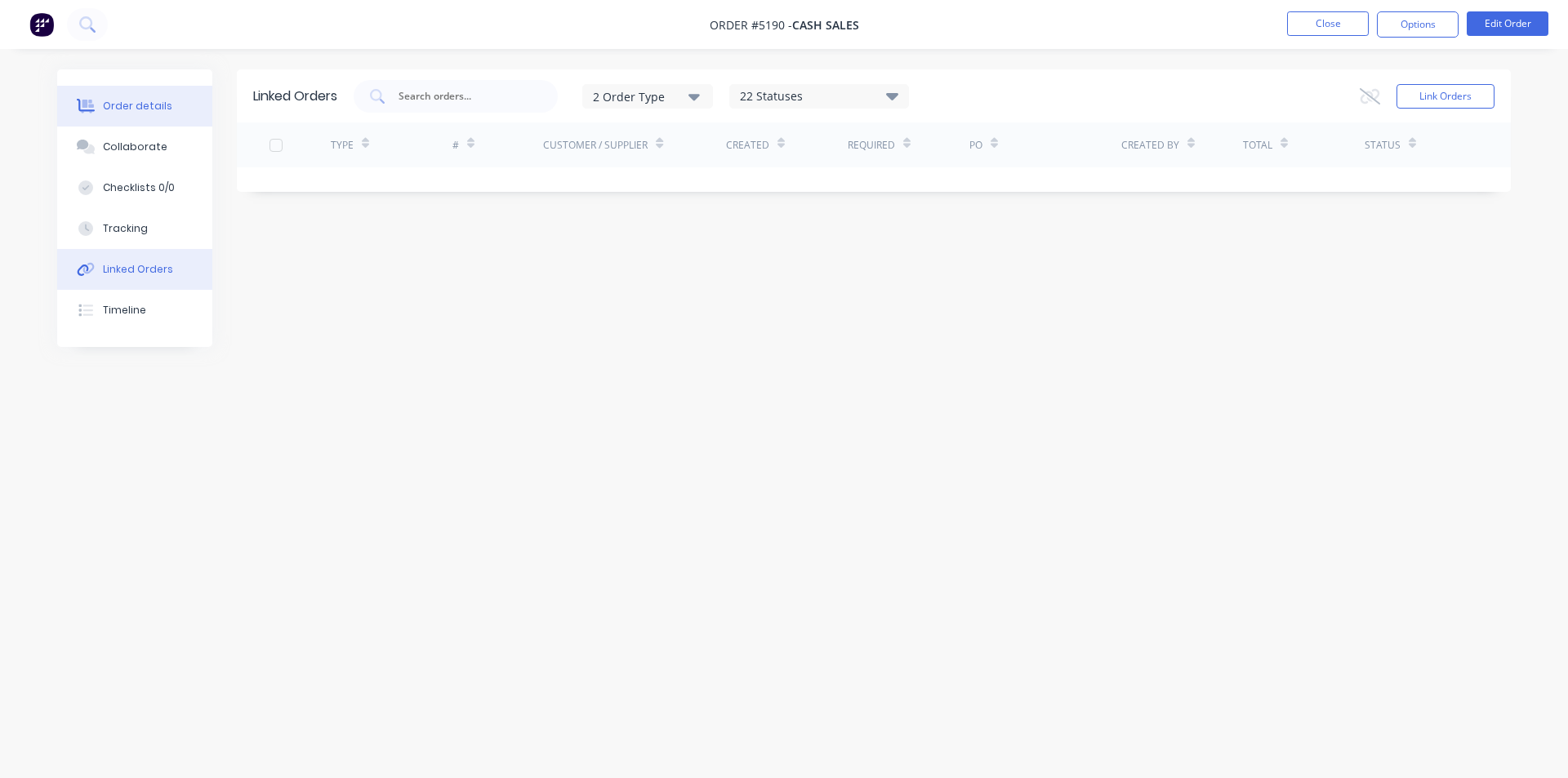
click at [123, 117] on button "Order details" at bounding box center [134, 106] width 155 height 40
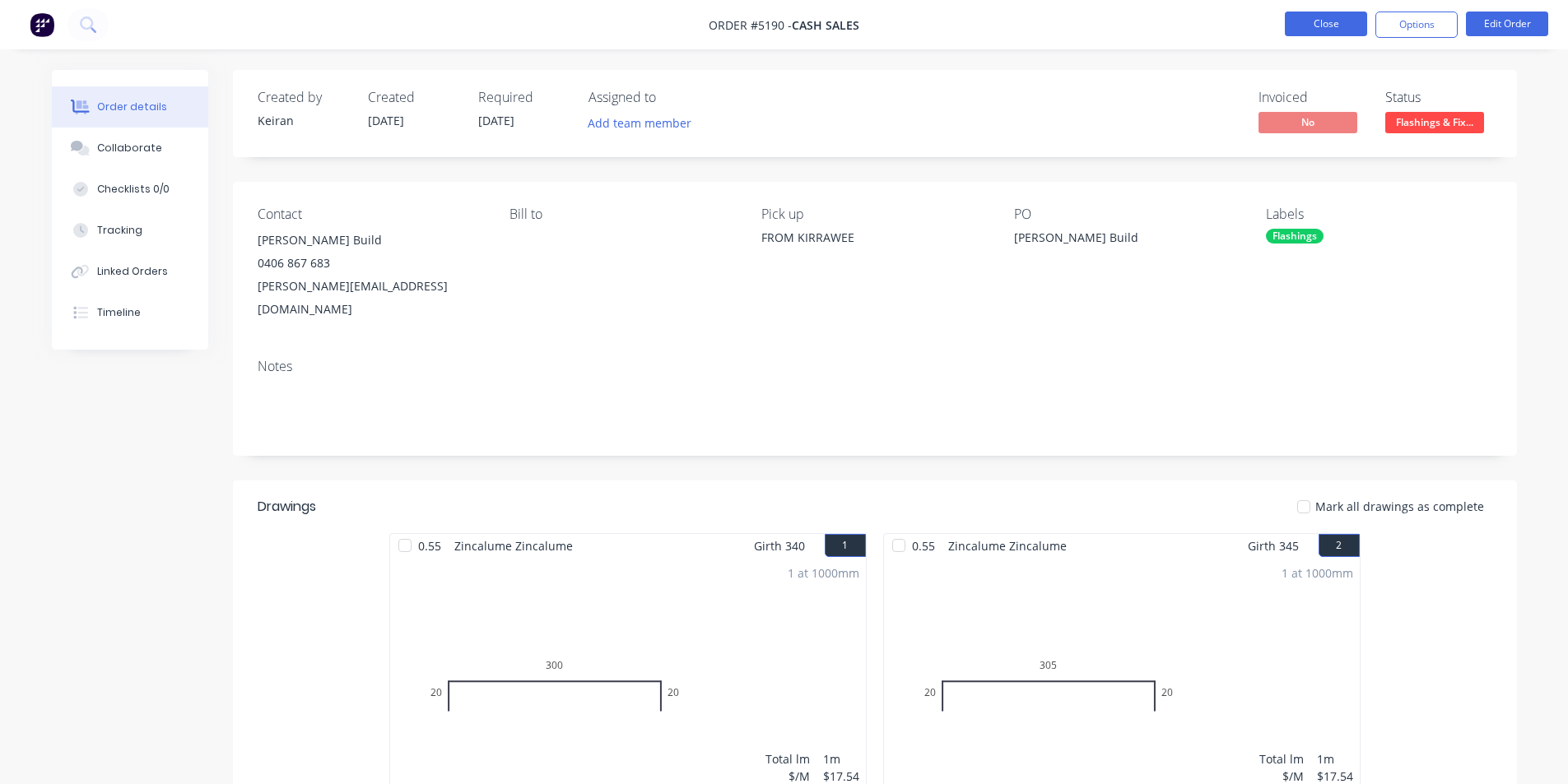
click at [1324, 29] on button "Close" at bounding box center [1326, 24] width 82 height 25
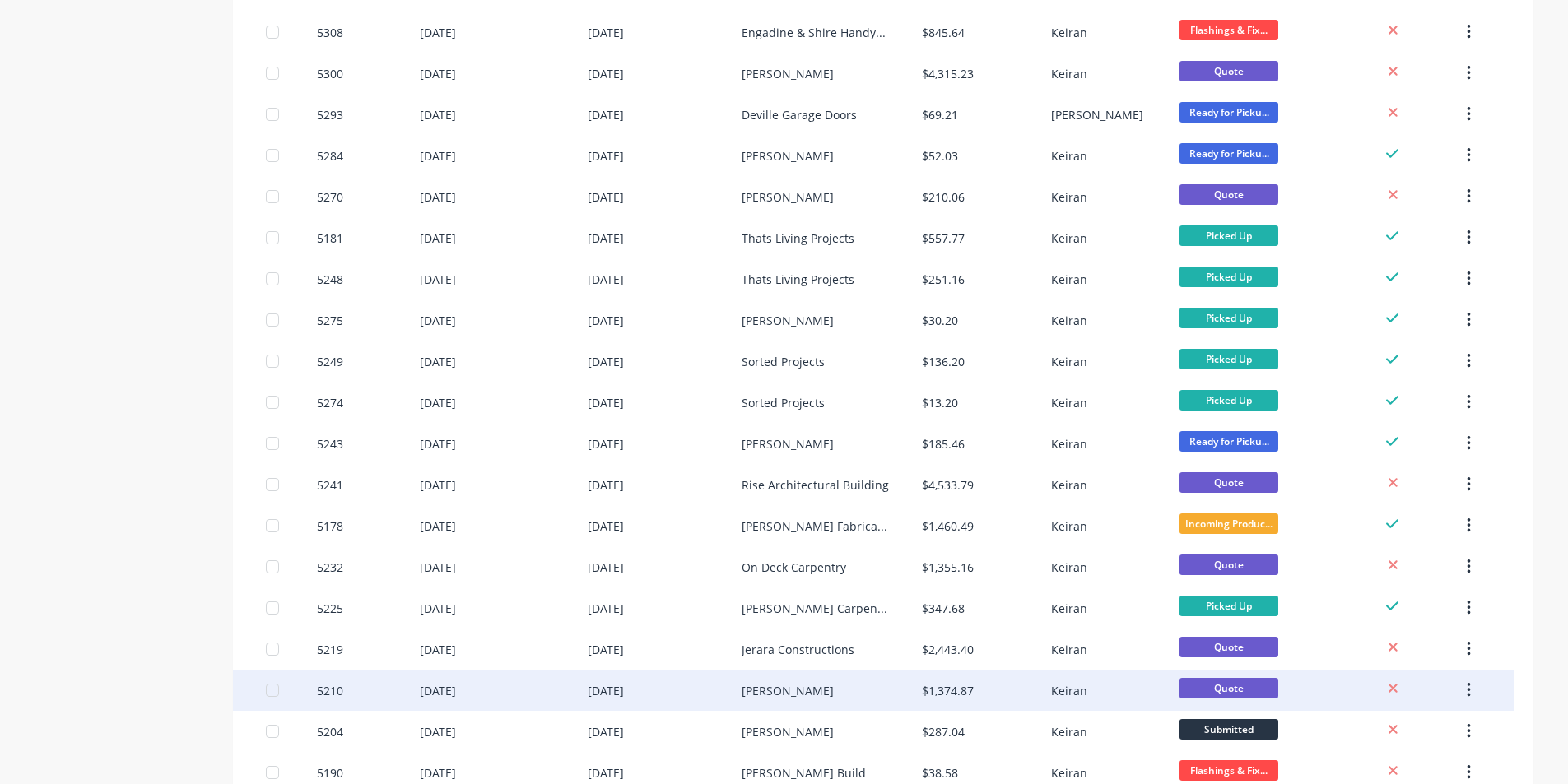
scroll to position [576, 0]
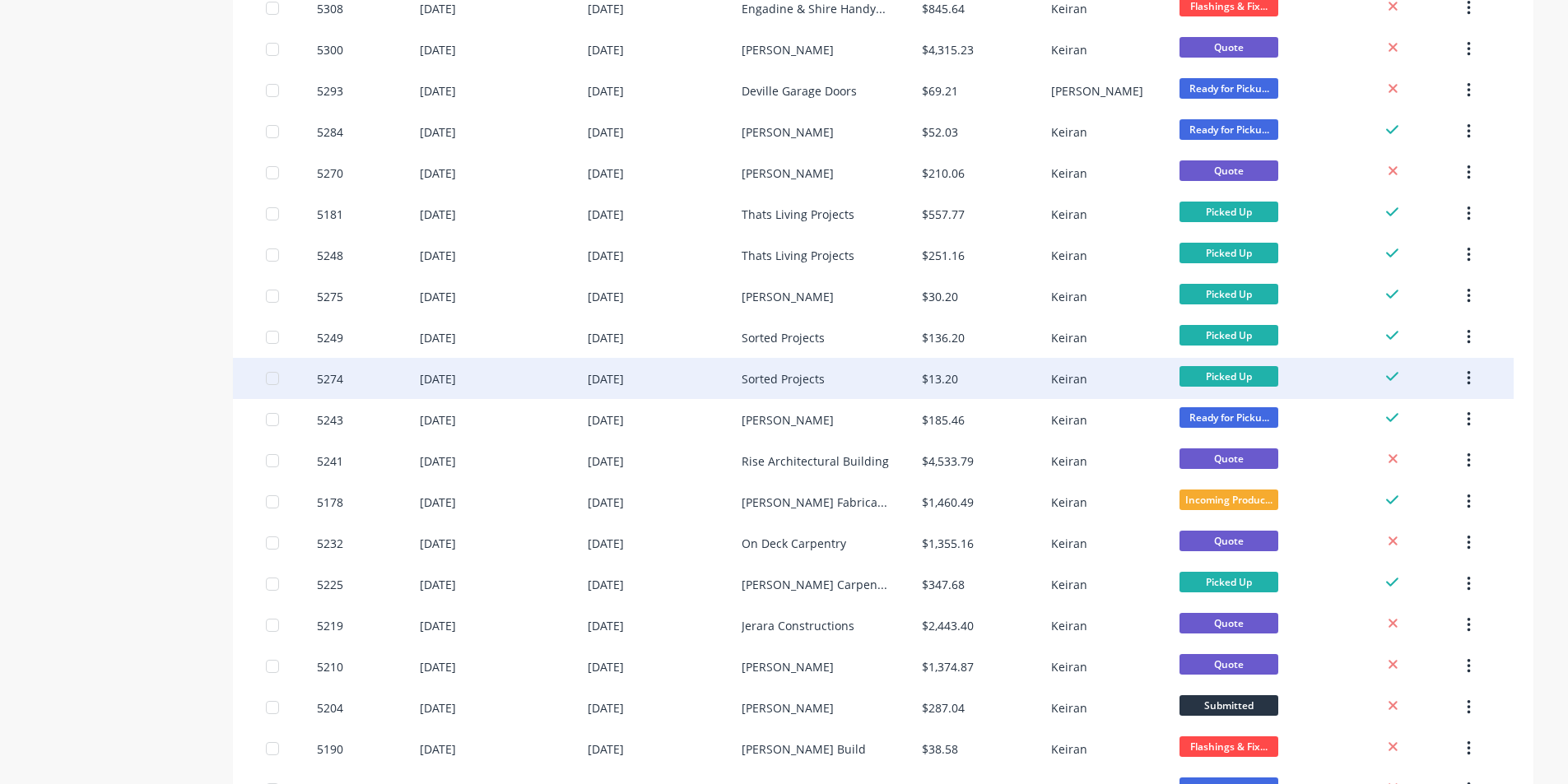
click at [776, 377] on div "Sorted Projects" at bounding box center [784, 379] width 83 height 18
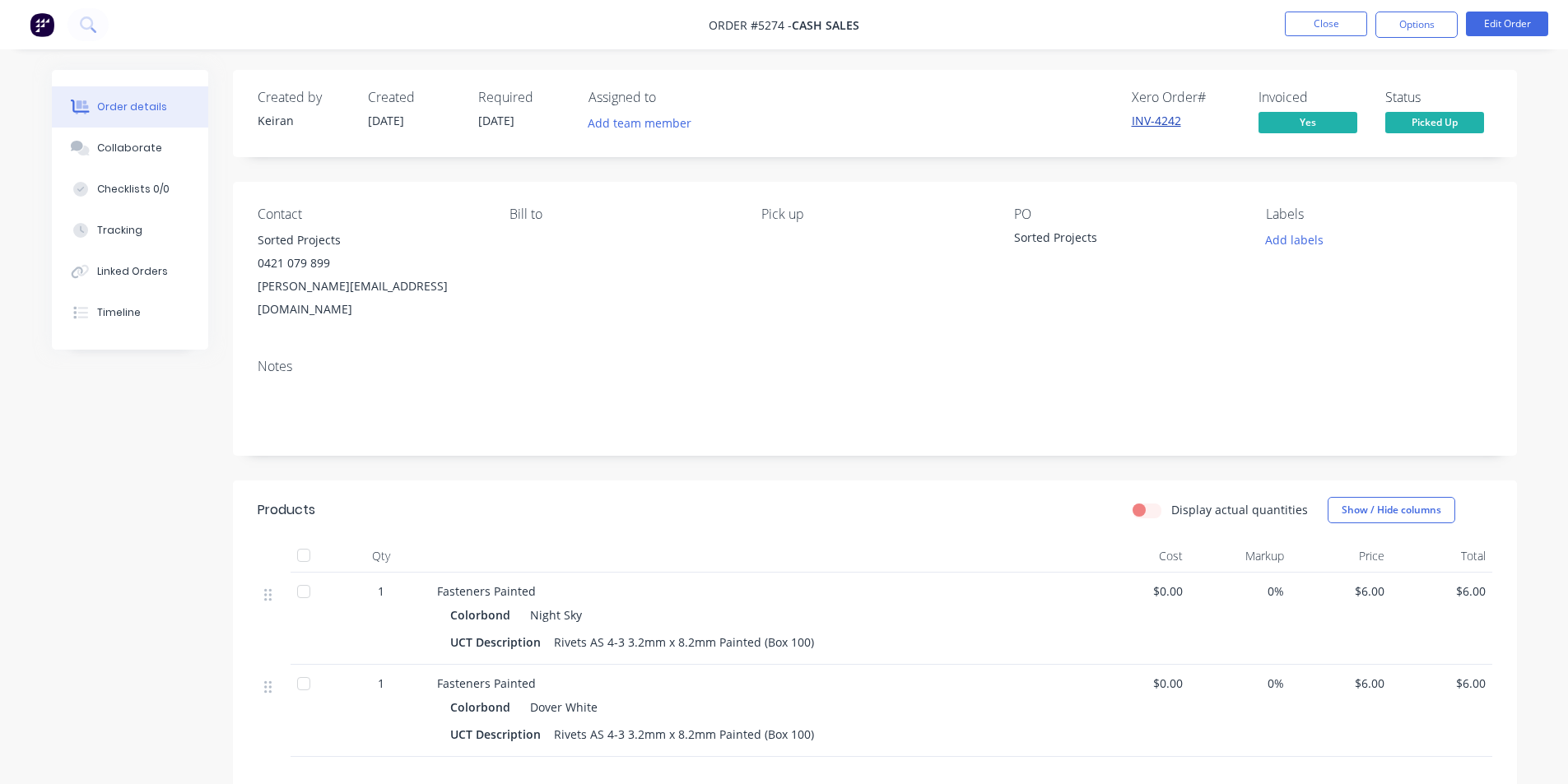
click at [1152, 126] on link "INV-4242" at bounding box center [1157, 120] width 50 height 16
click at [1426, 33] on button "Options" at bounding box center [1417, 25] width 82 height 27
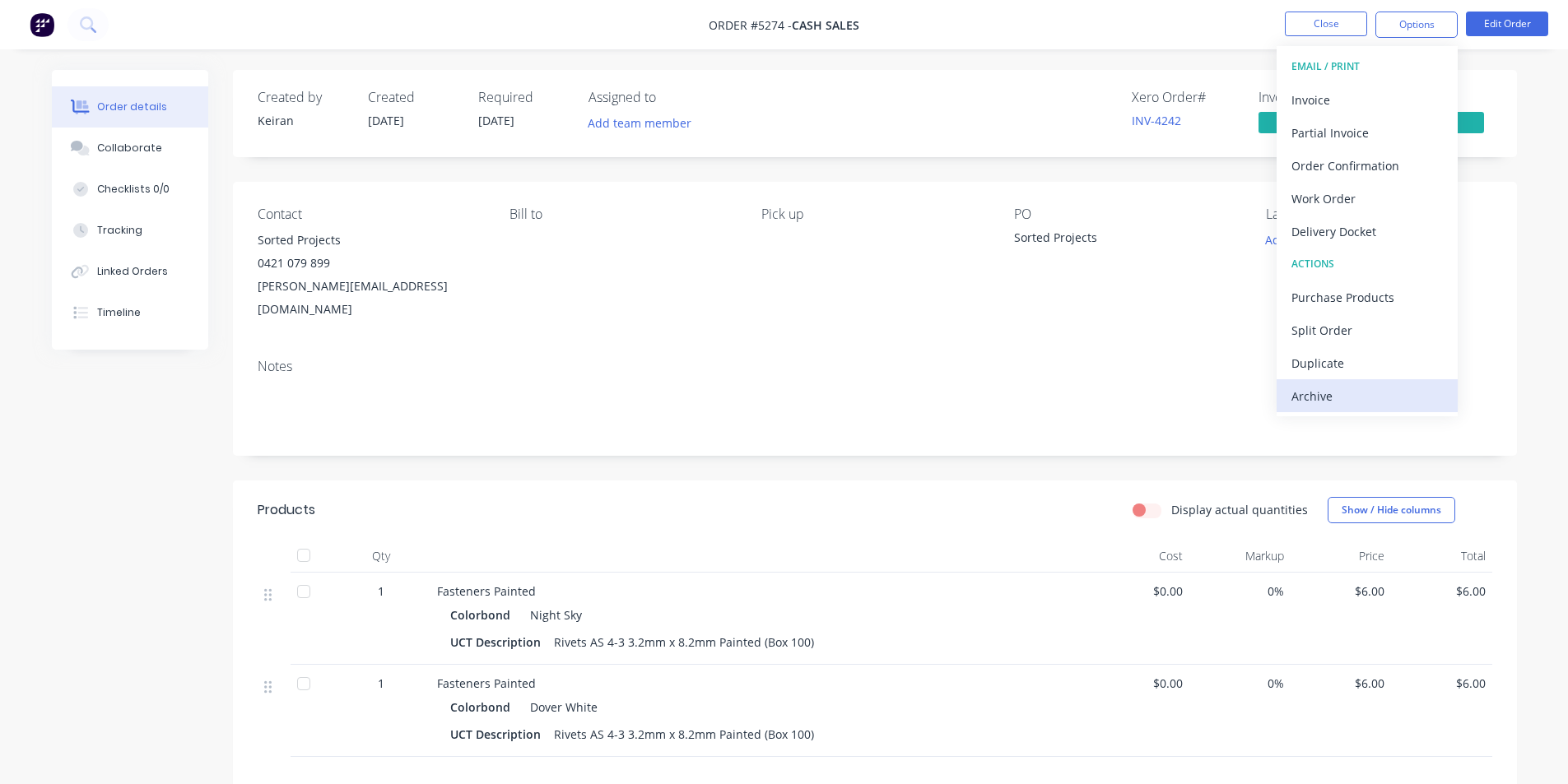
click at [1340, 400] on div "Archive" at bounding box center [1367, 396] width 151 height 24
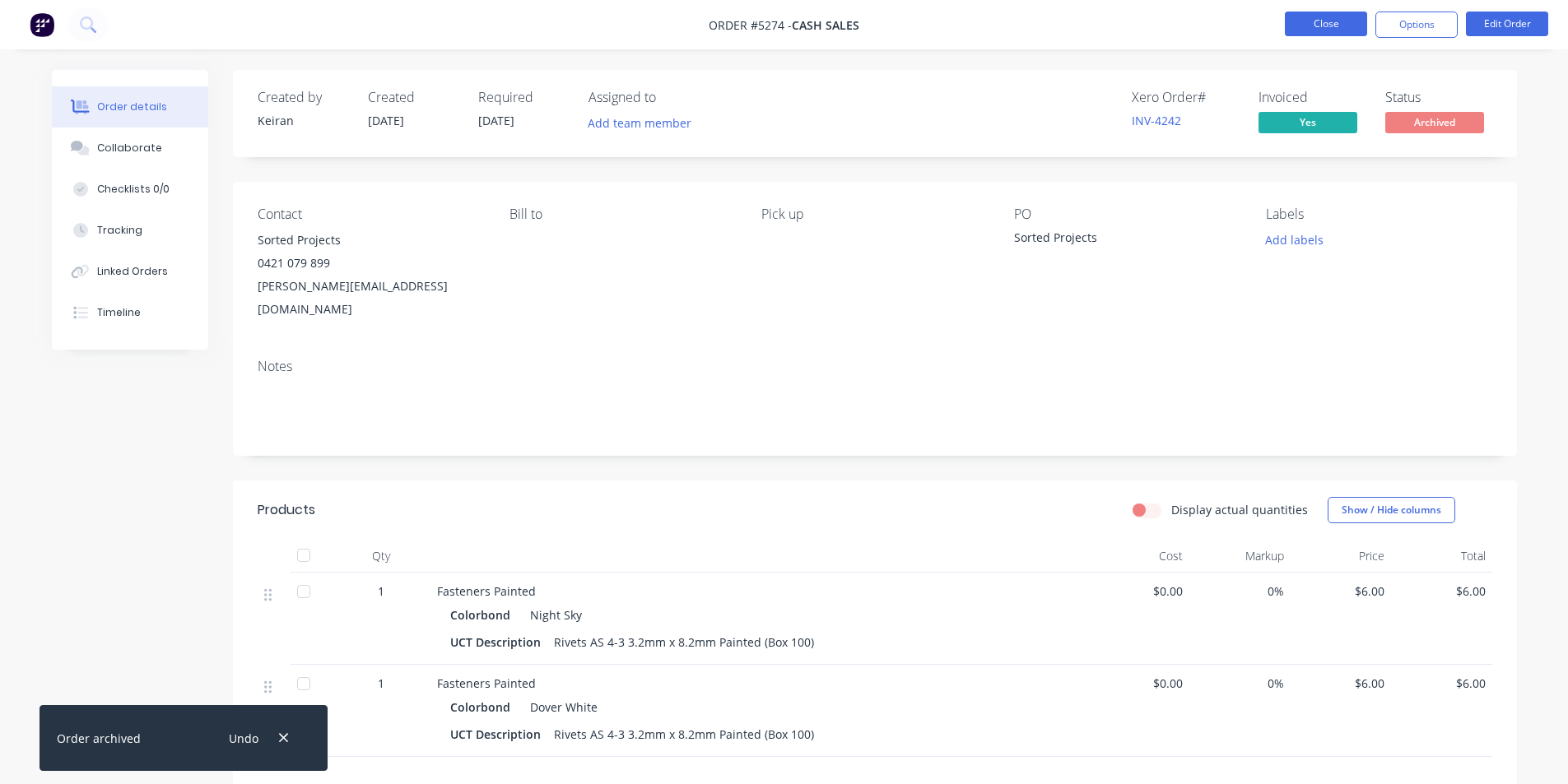
click at [1337, 29] on button "Close" at bounding box center [1326, 24] width 82 height 25
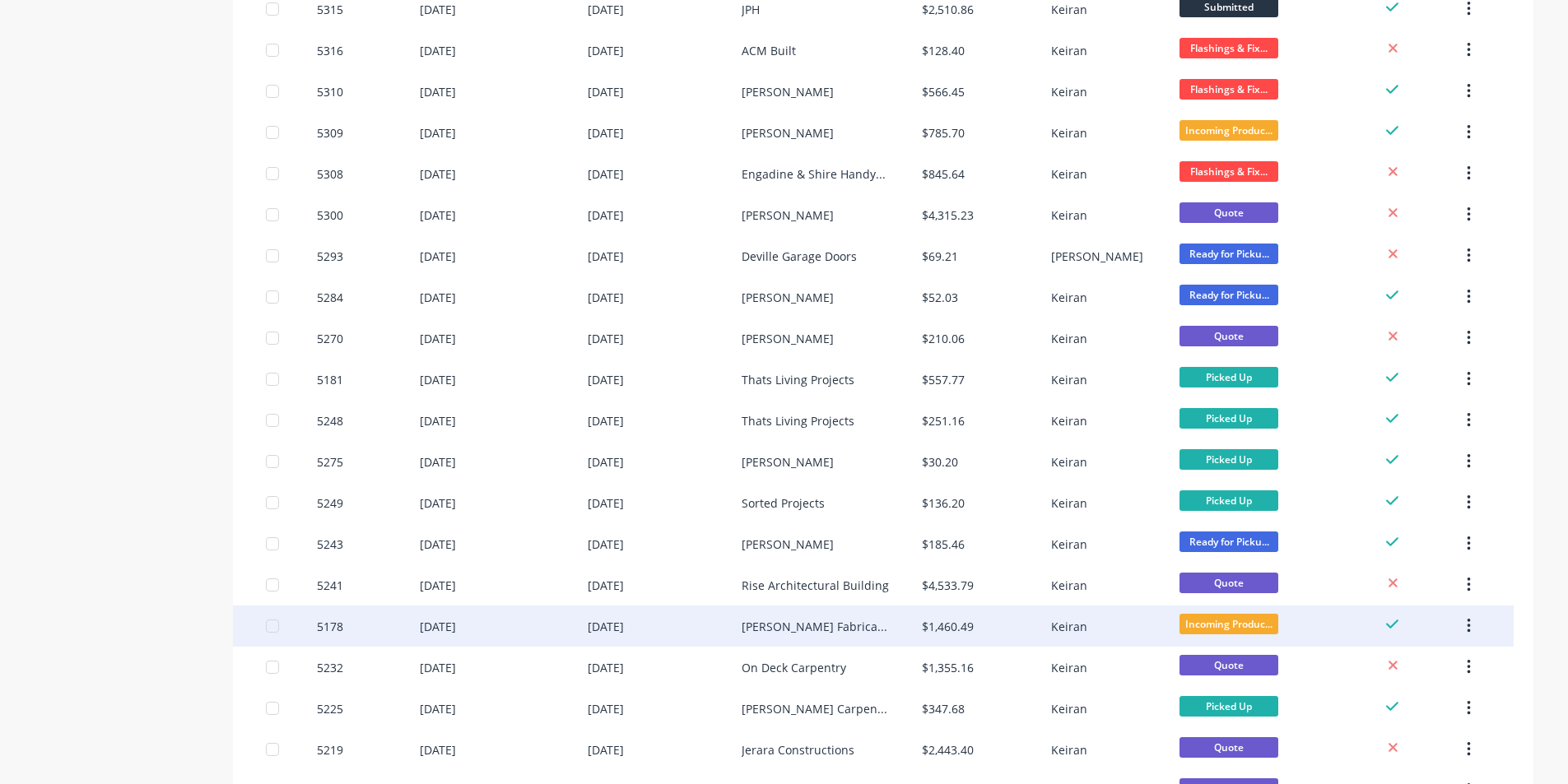
scroll to position [411, 0]
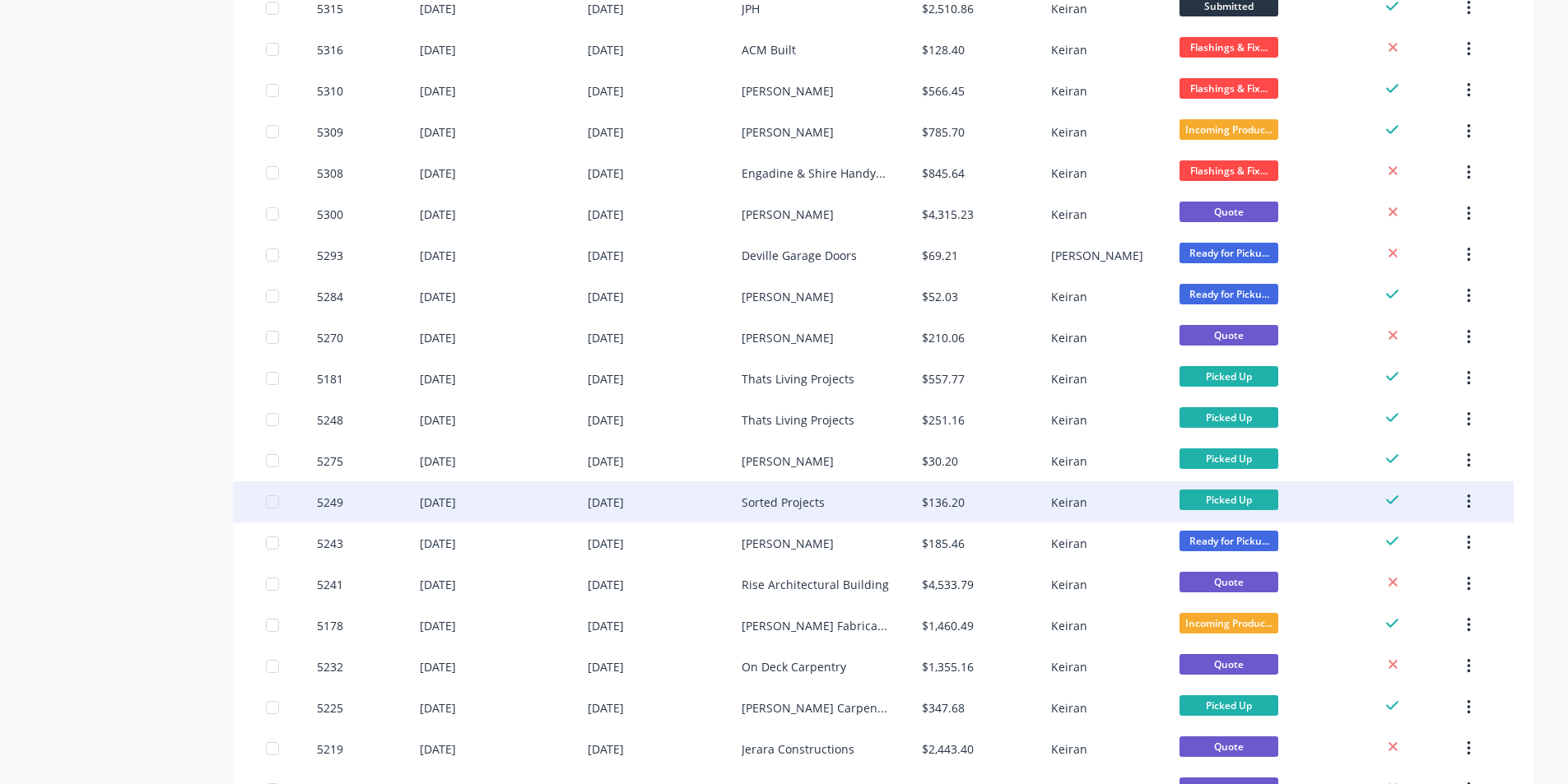
click at [943, 504] on div "$136.20" at bounding box center [943, 503] width 42 height 18
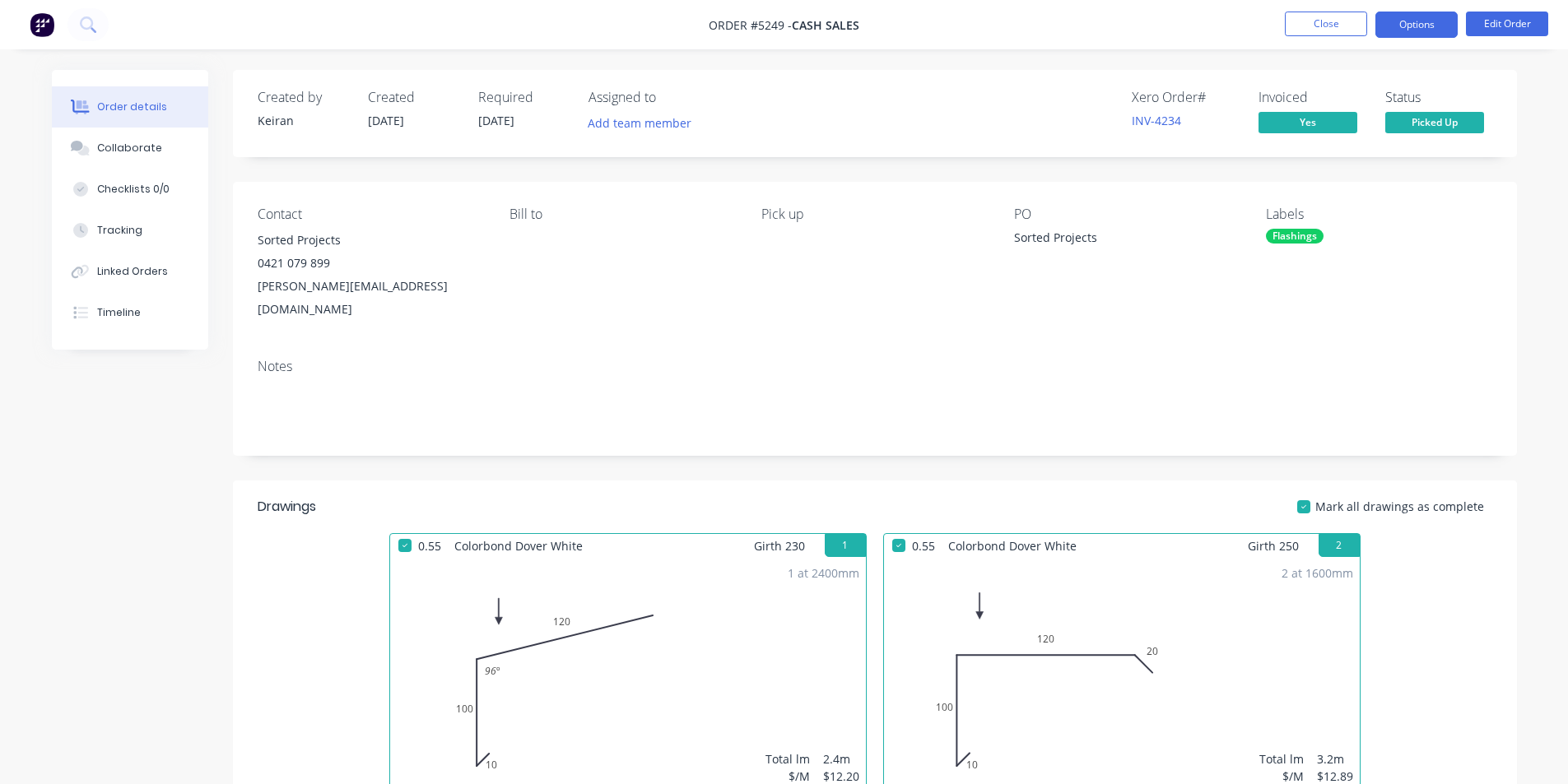
click at [1431, 28] on button "Options" at bounding box center [1417, 25] width 82 height 27
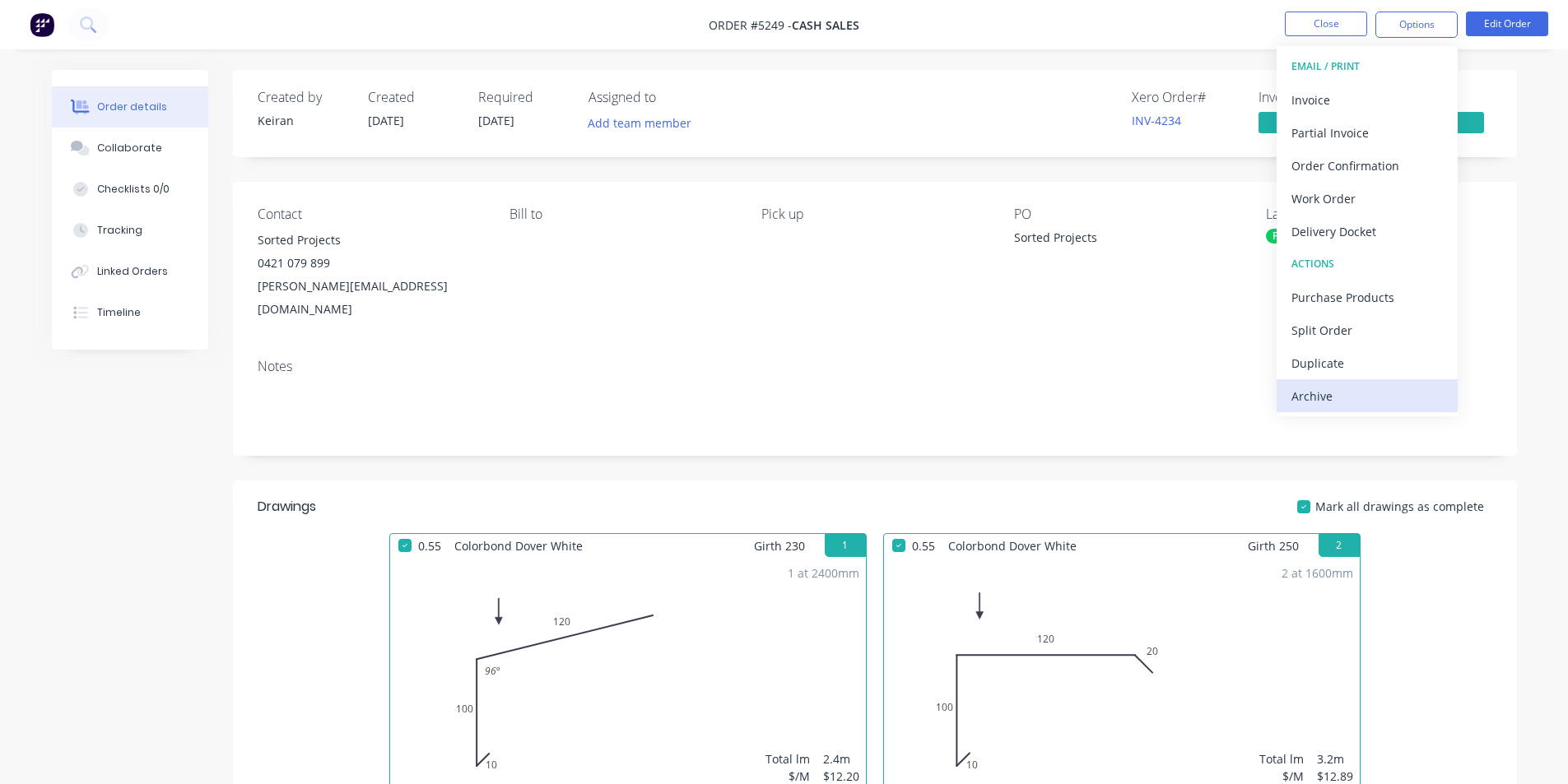
click at [1320, 396] on div "Archive" at bounding box center [1367, 396] width 151 height 24
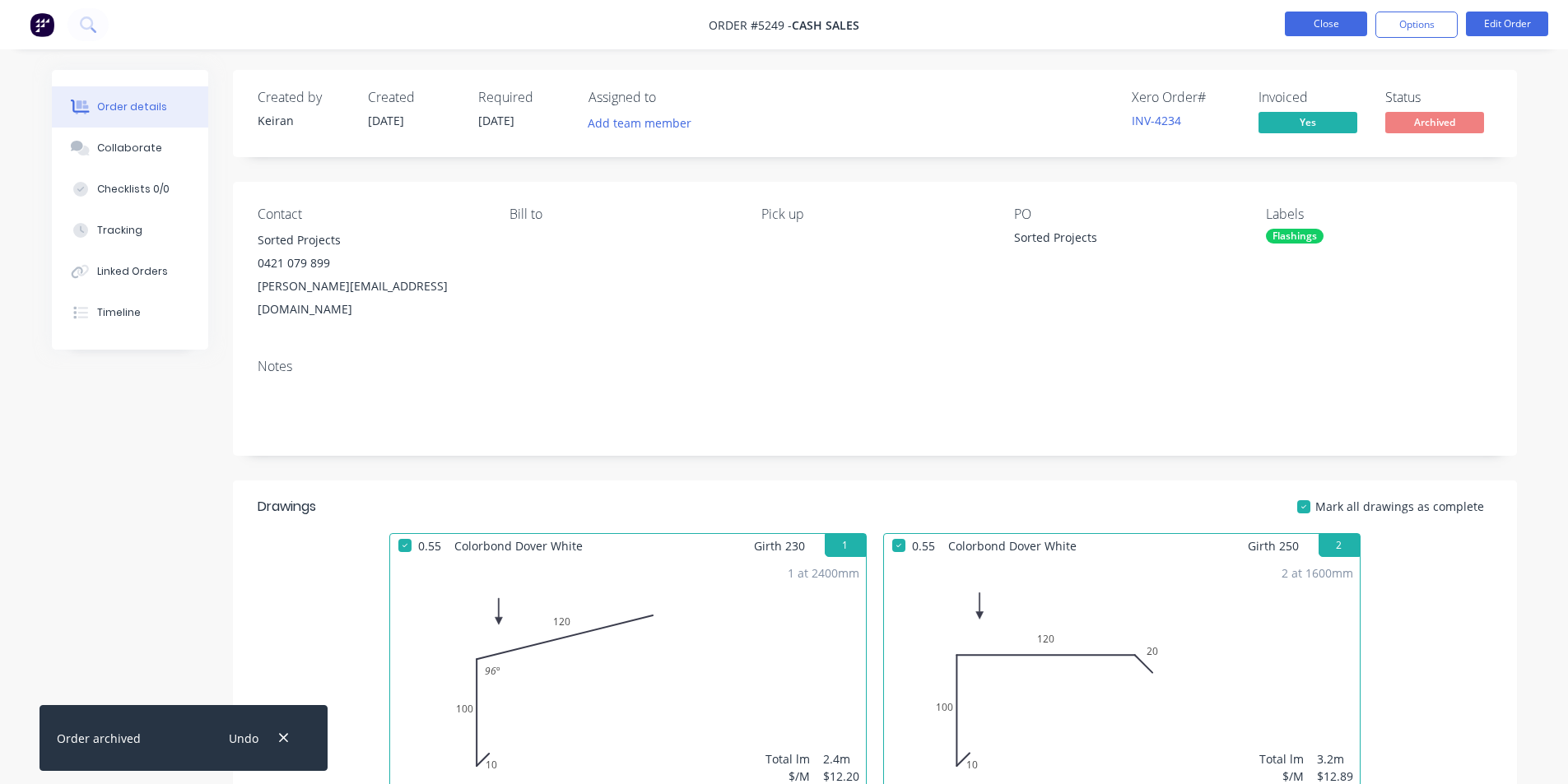
click at [1327, 23] on button "Close" at bounding box center [1326, 24] width 82 height 25
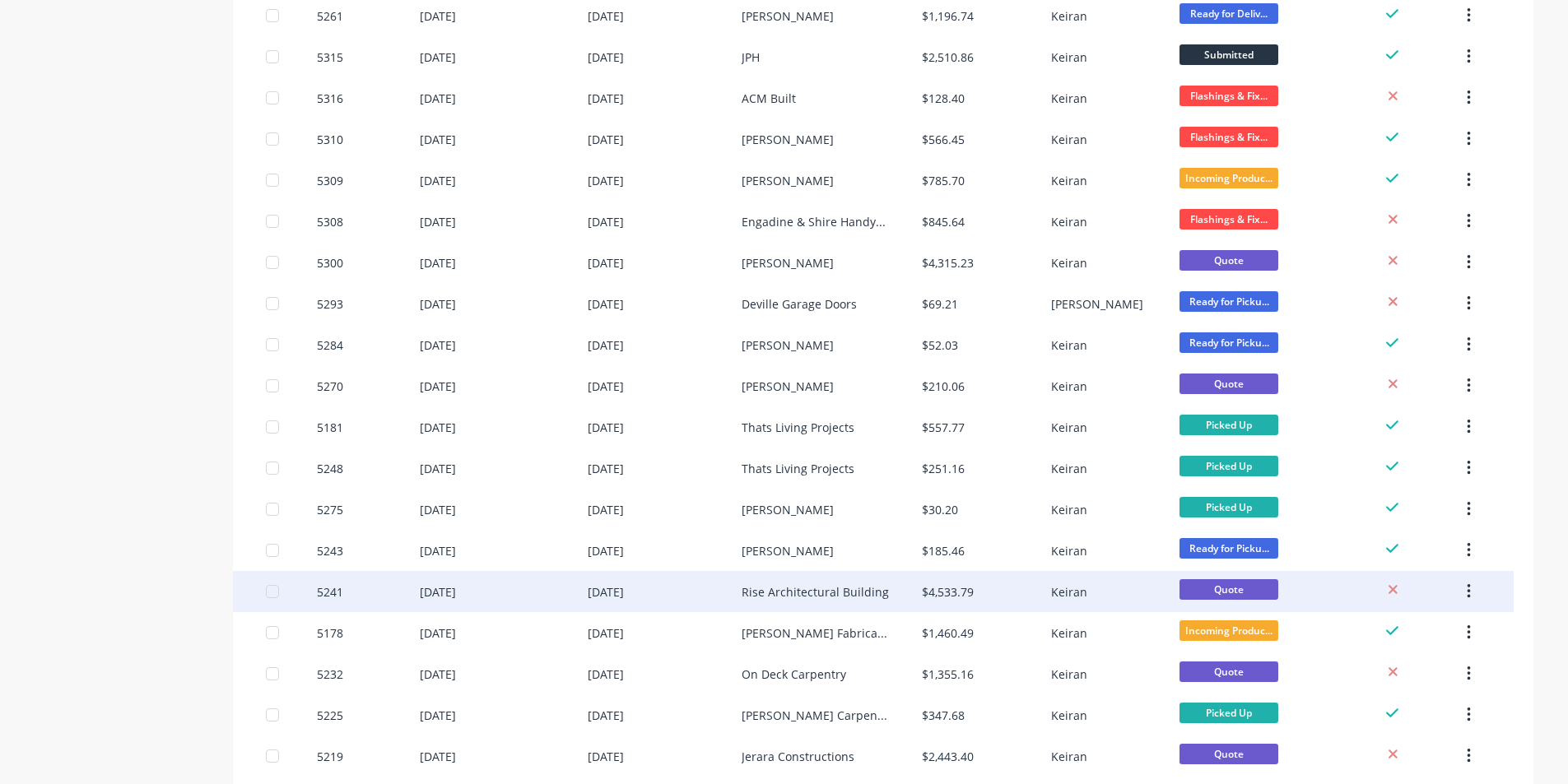
scroll to position [411, 0]
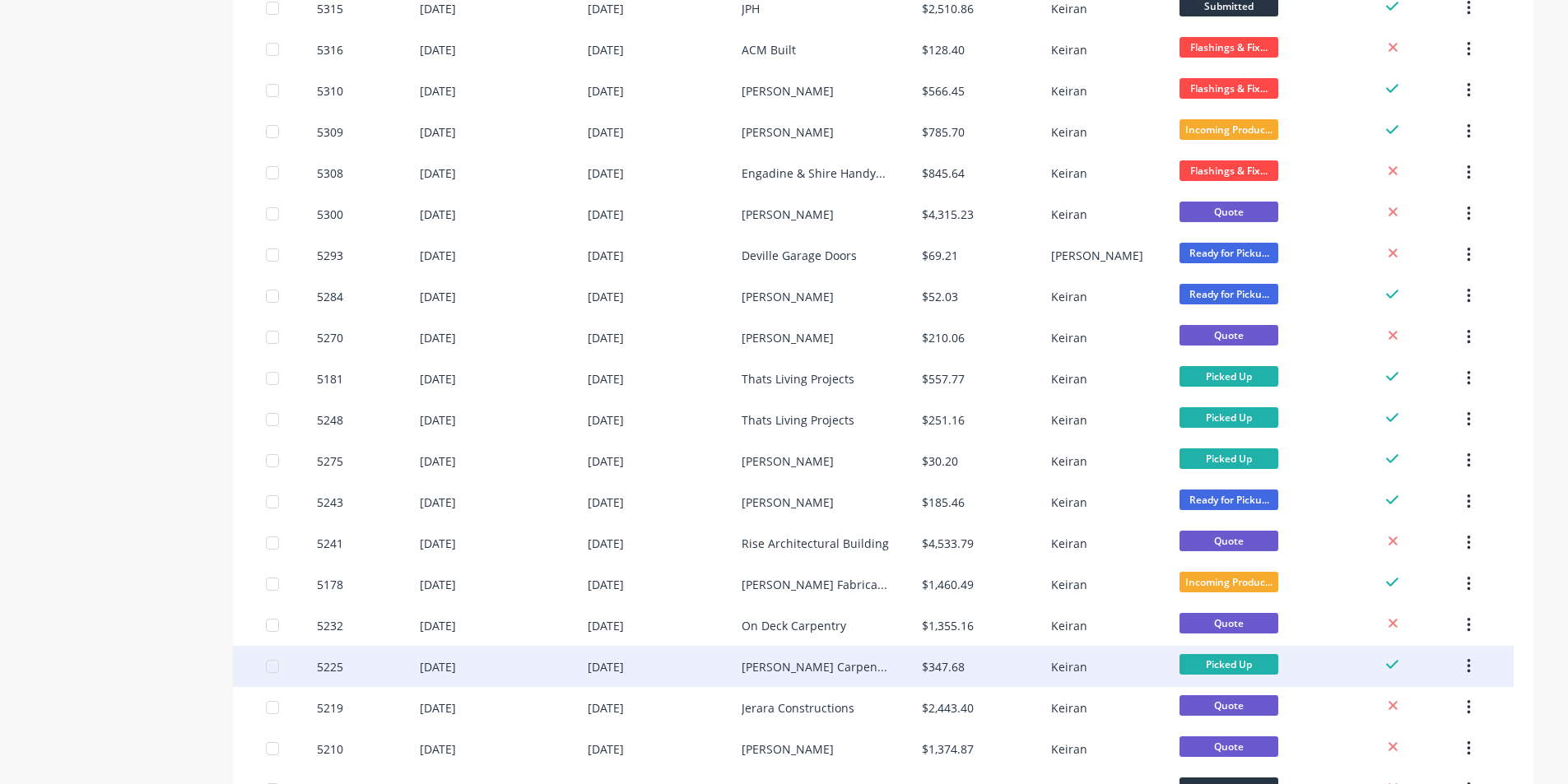
click at [946, 664] on div "$347.68" at bounding box center [943, 667] width 42 height 18
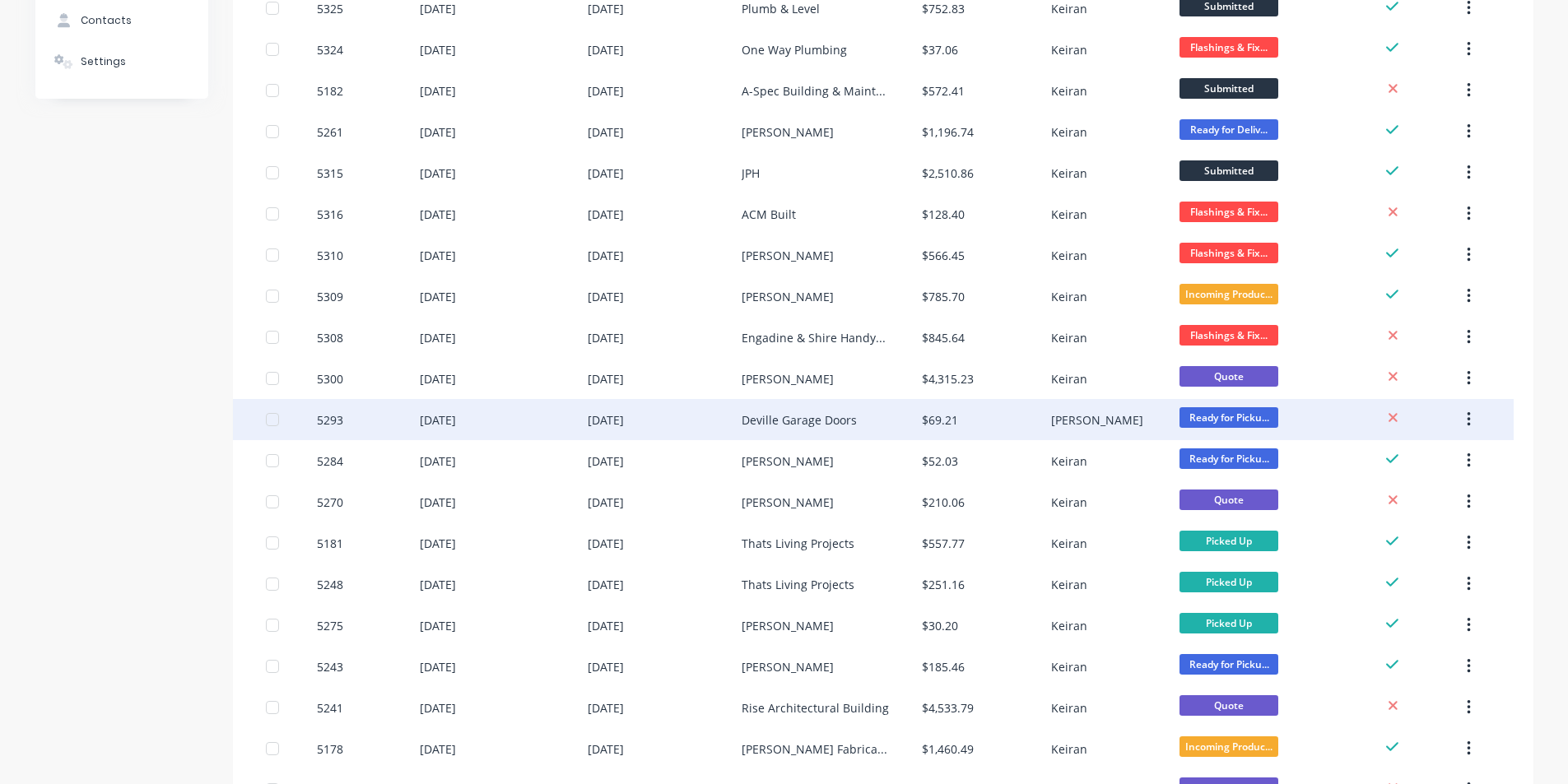
scroll to position [329, 0]
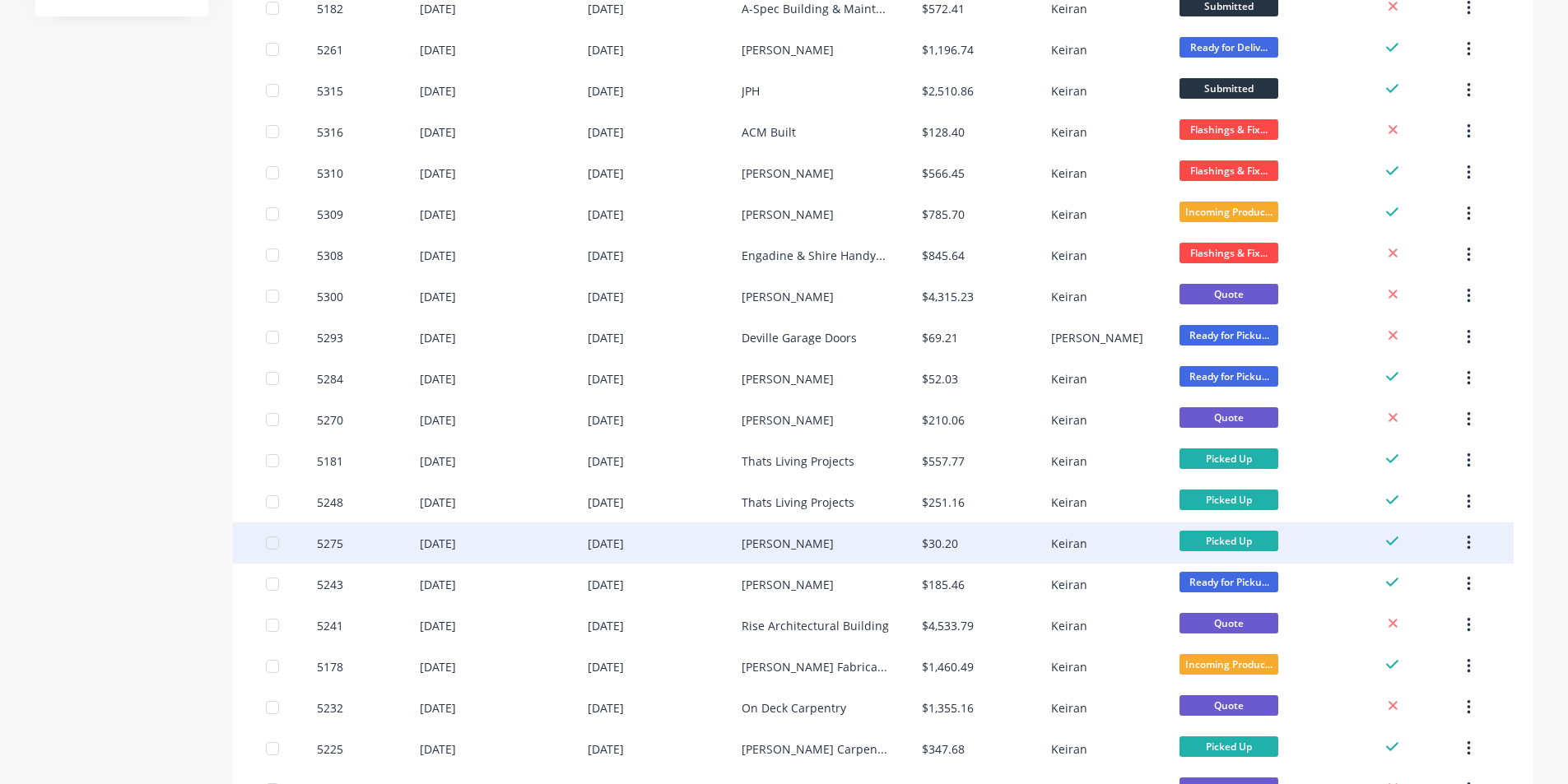
click at [1072, 541] on div "Keiran" at bounding box center [1069, 543] width 36 height 18
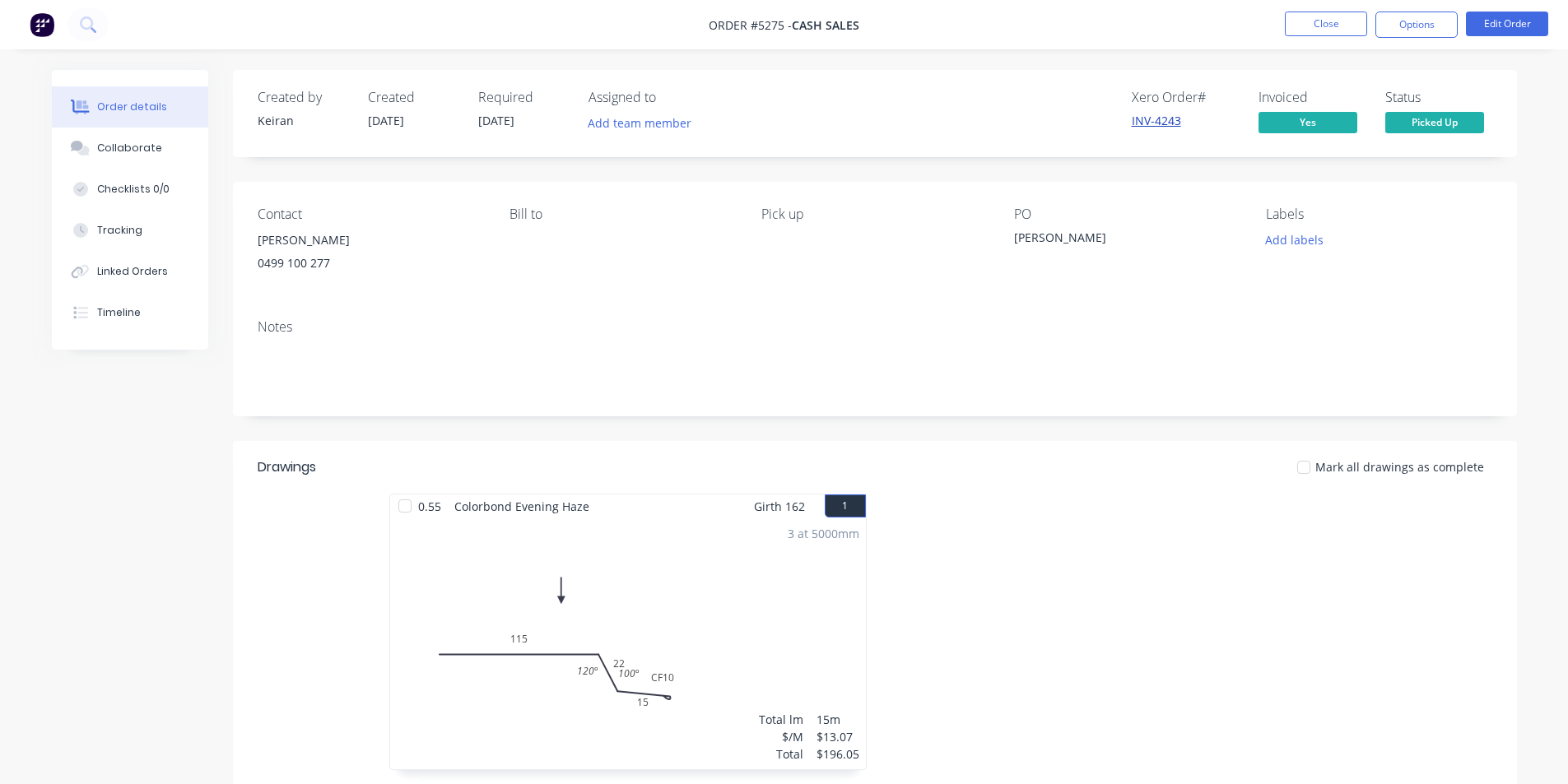
click at [1166, 118] on link "INV-4243" at bounding box center [1157, 120] width 50 height 16
click at [1414, 25] on button "Options" at bounding box center [1417, 25] width 82 height 27
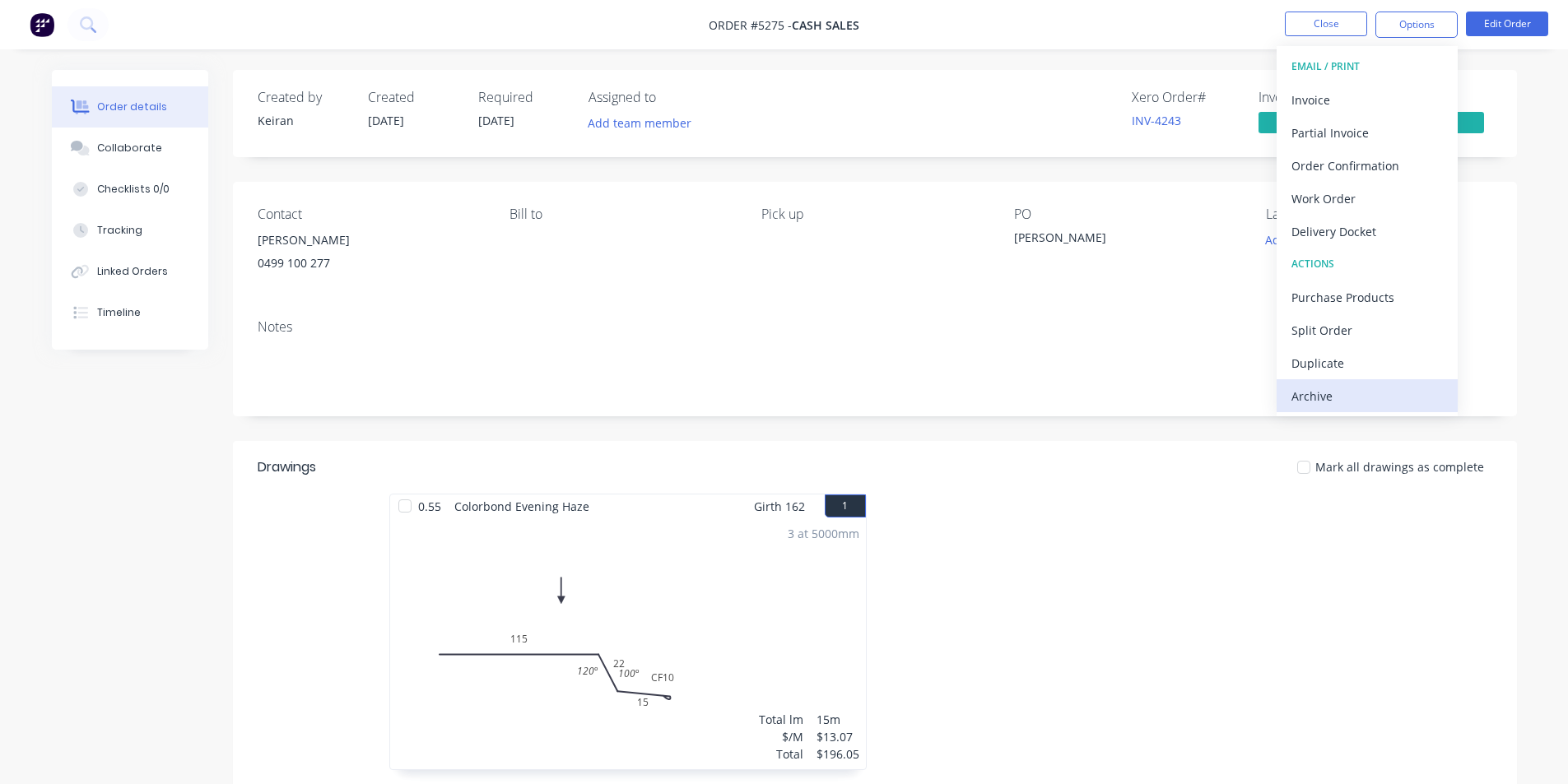
click at [1332, 390] on div "Archive" at bounding box center [1367, 396] width 151 height 24
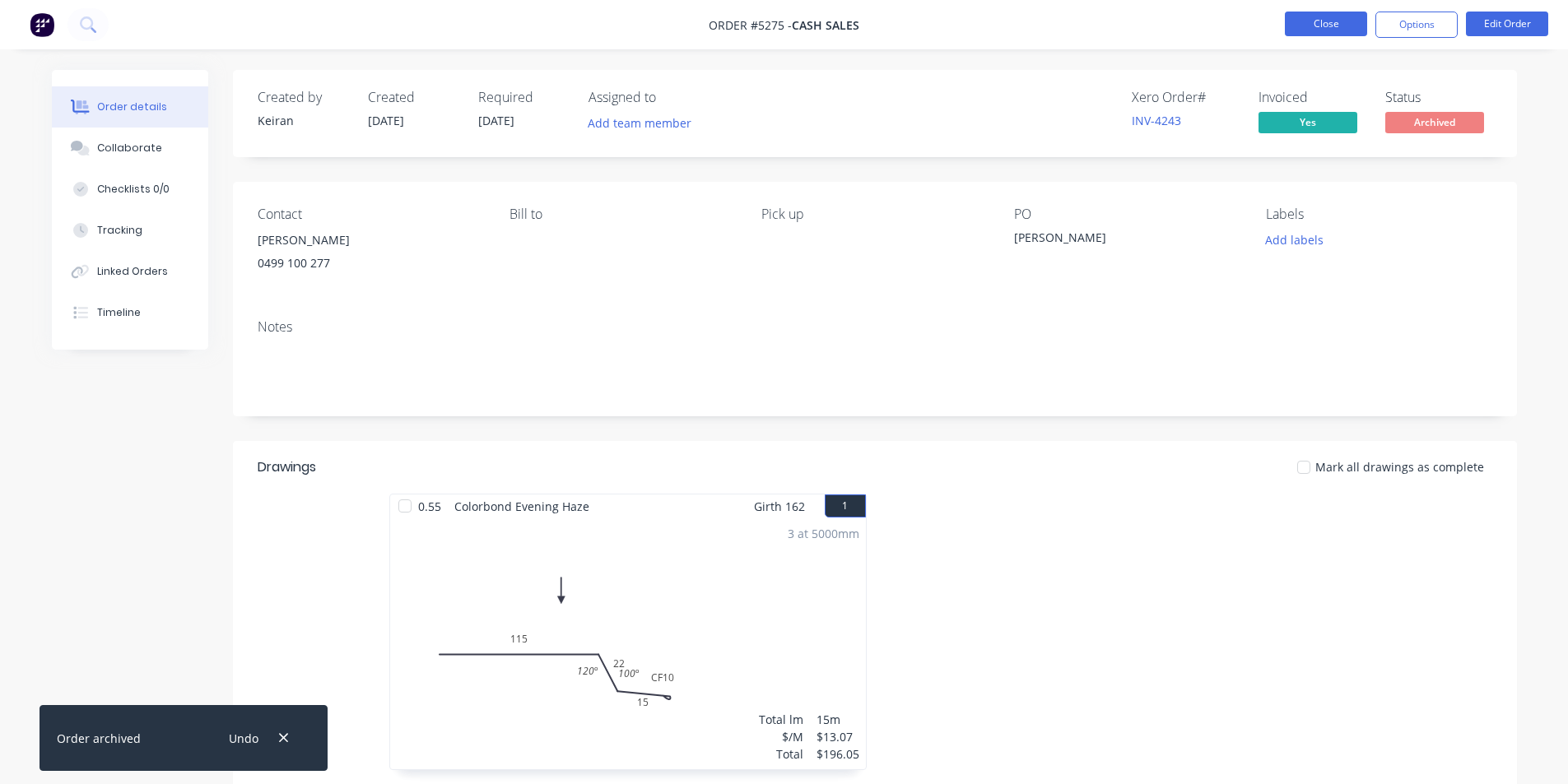
click at [1328, 24] on button "Close" at bounding box center [1326, 24] width 82 height 25
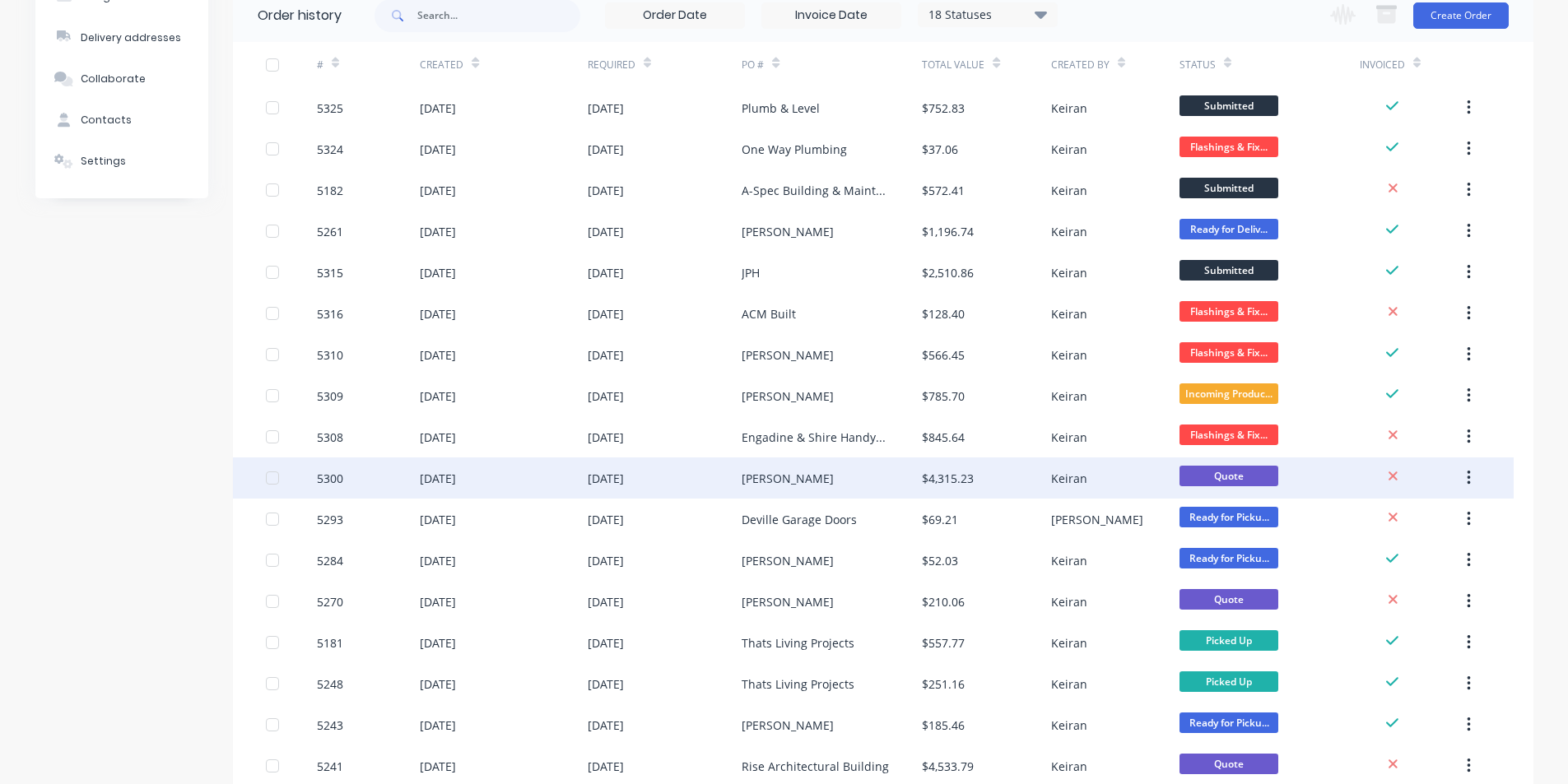
scroll to position [247, 0]
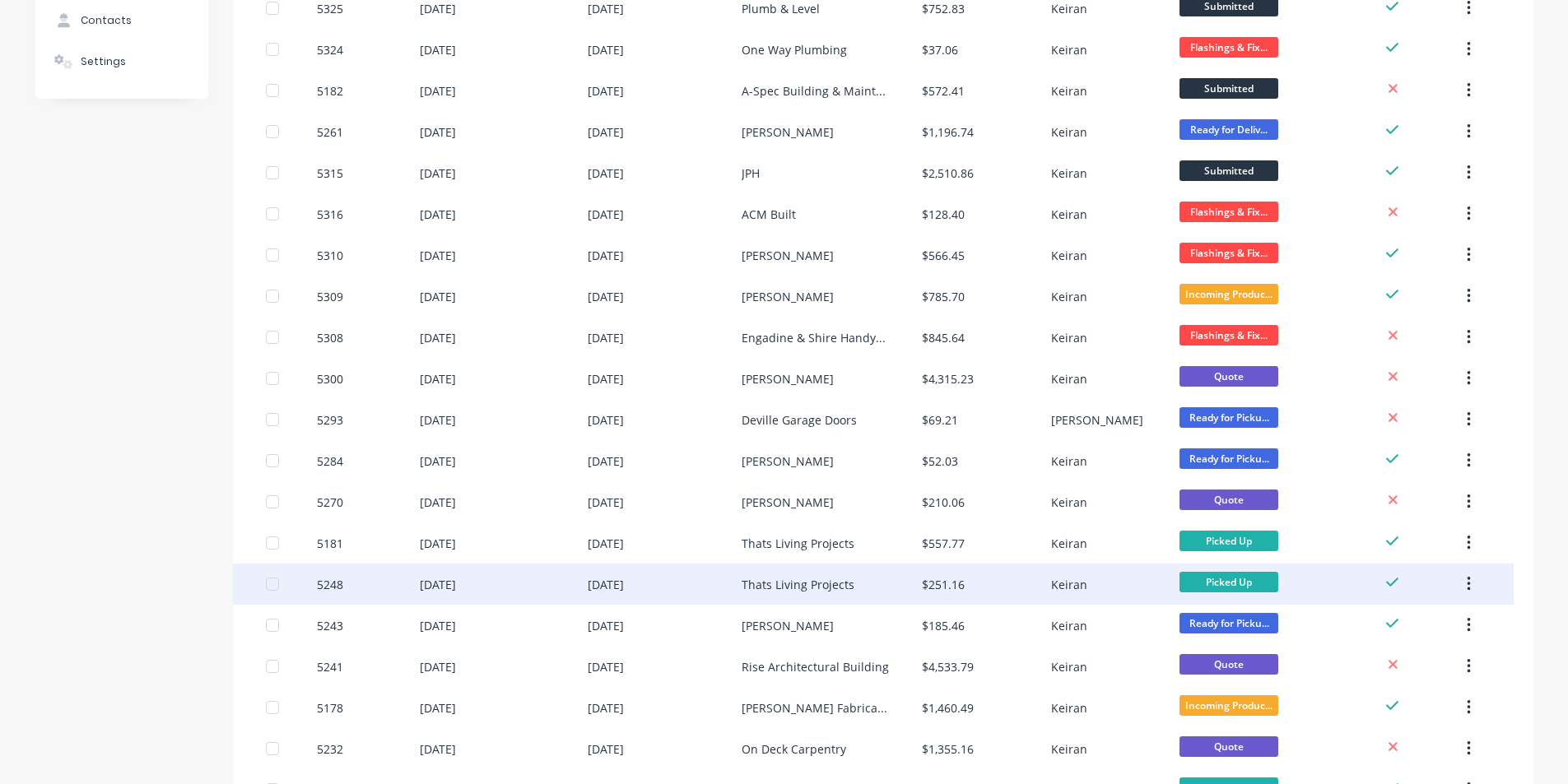
click at [877, 580] on div "Thats Living Projects" at bounding box center [832, 584] width 181 height 41
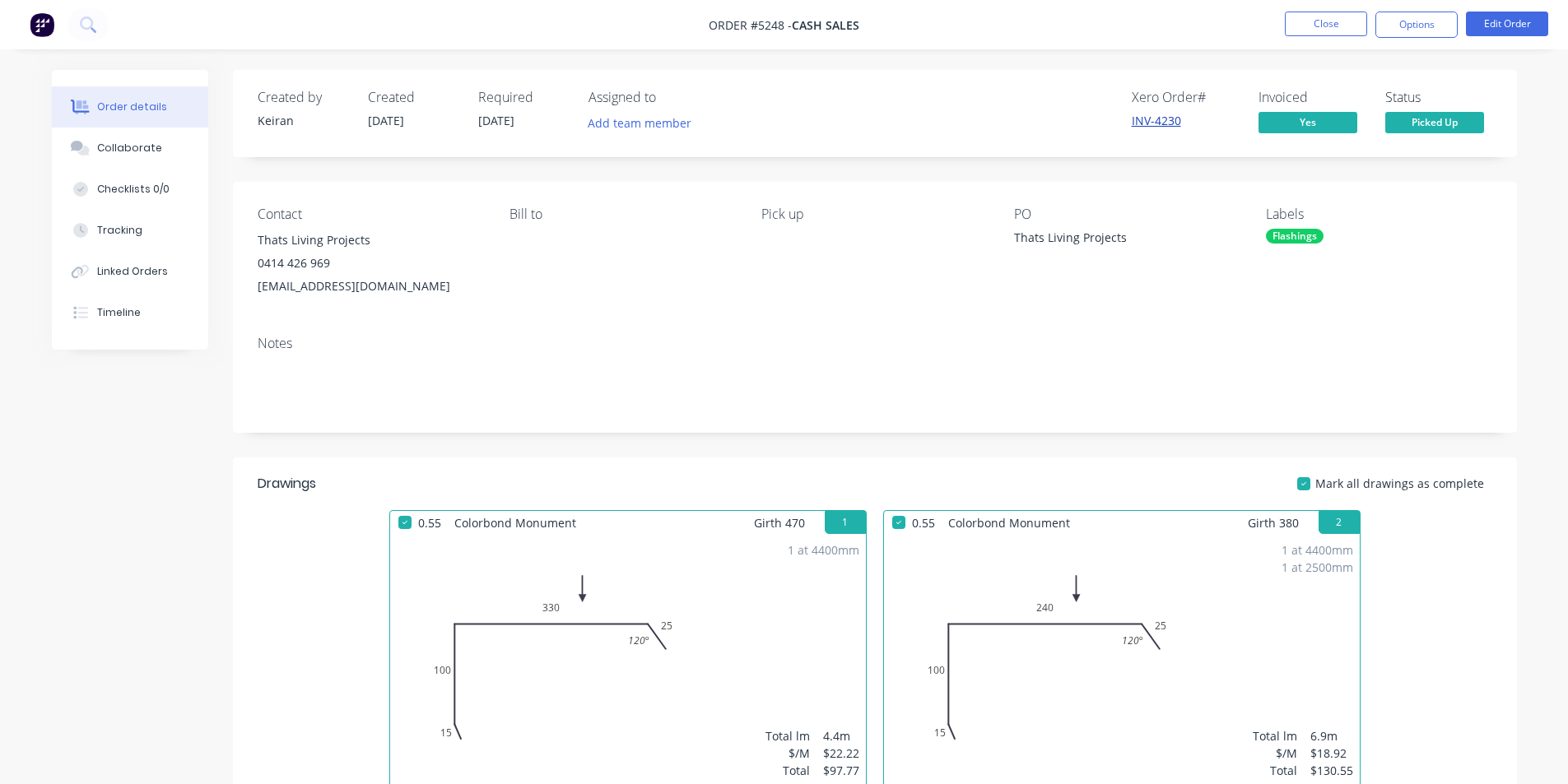
click at [1163, 121] on link "INV-4230" at bounding box center [1157, 120] width 50 height 16
click at [1401, 24] on button "Options" at bounding box center [1417, 25] width 82 height 27
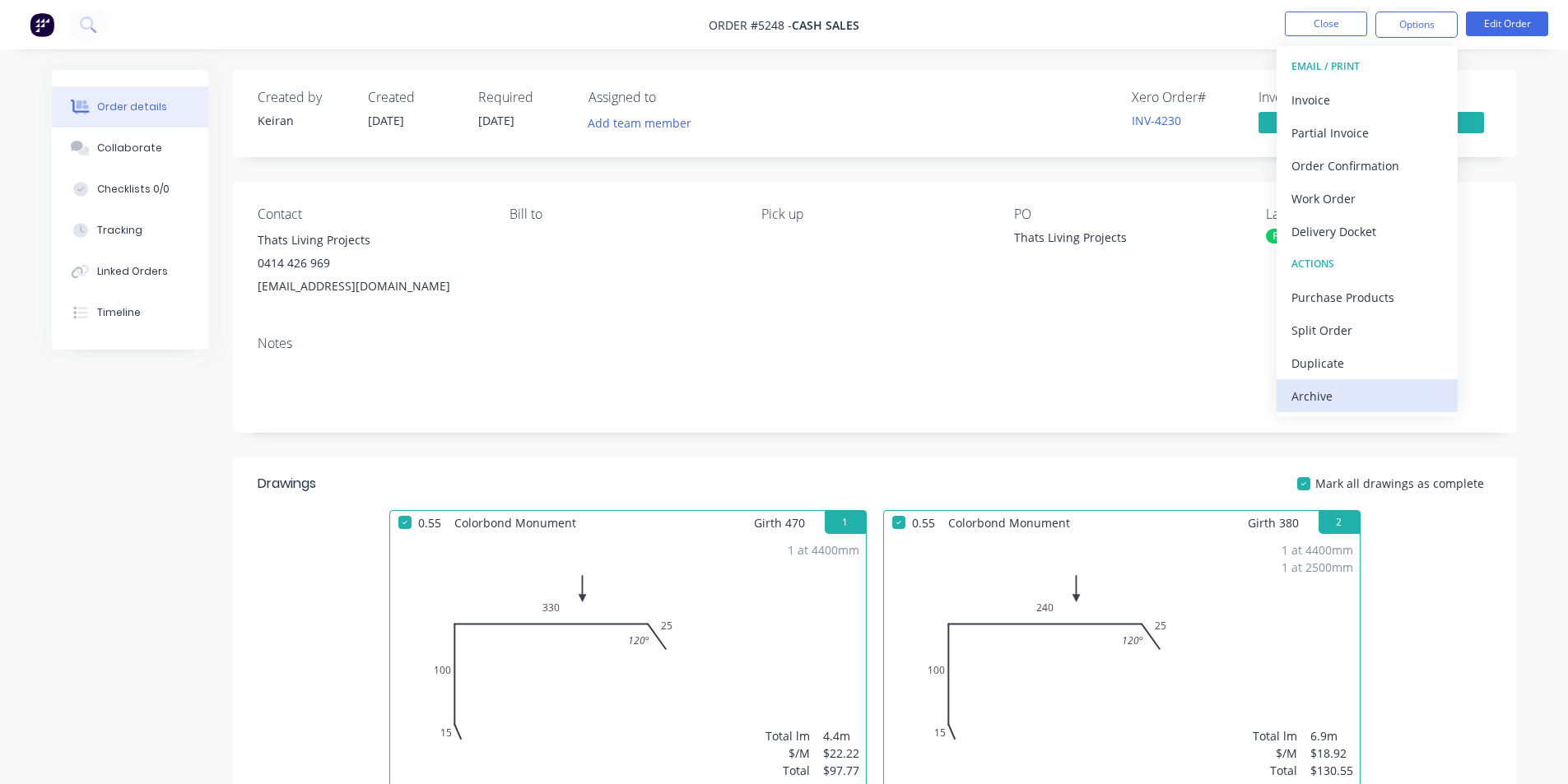
click at [1324, 393] on div "Archive" at bounding box center [1367, 396] width 151 height 24
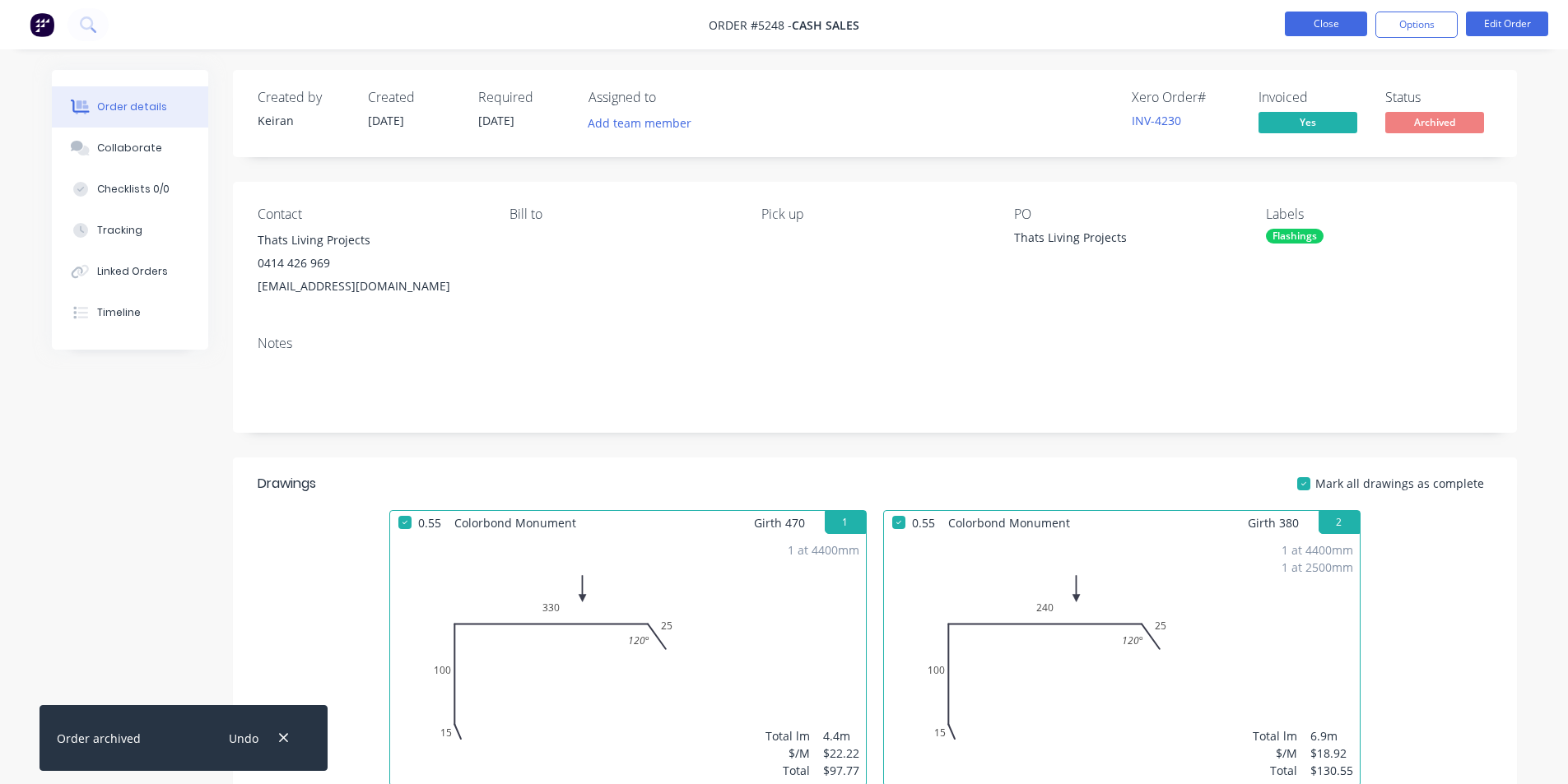
click at [1319, 27] on button "Close" at bounding box center [1326, 24] width 82 height 25
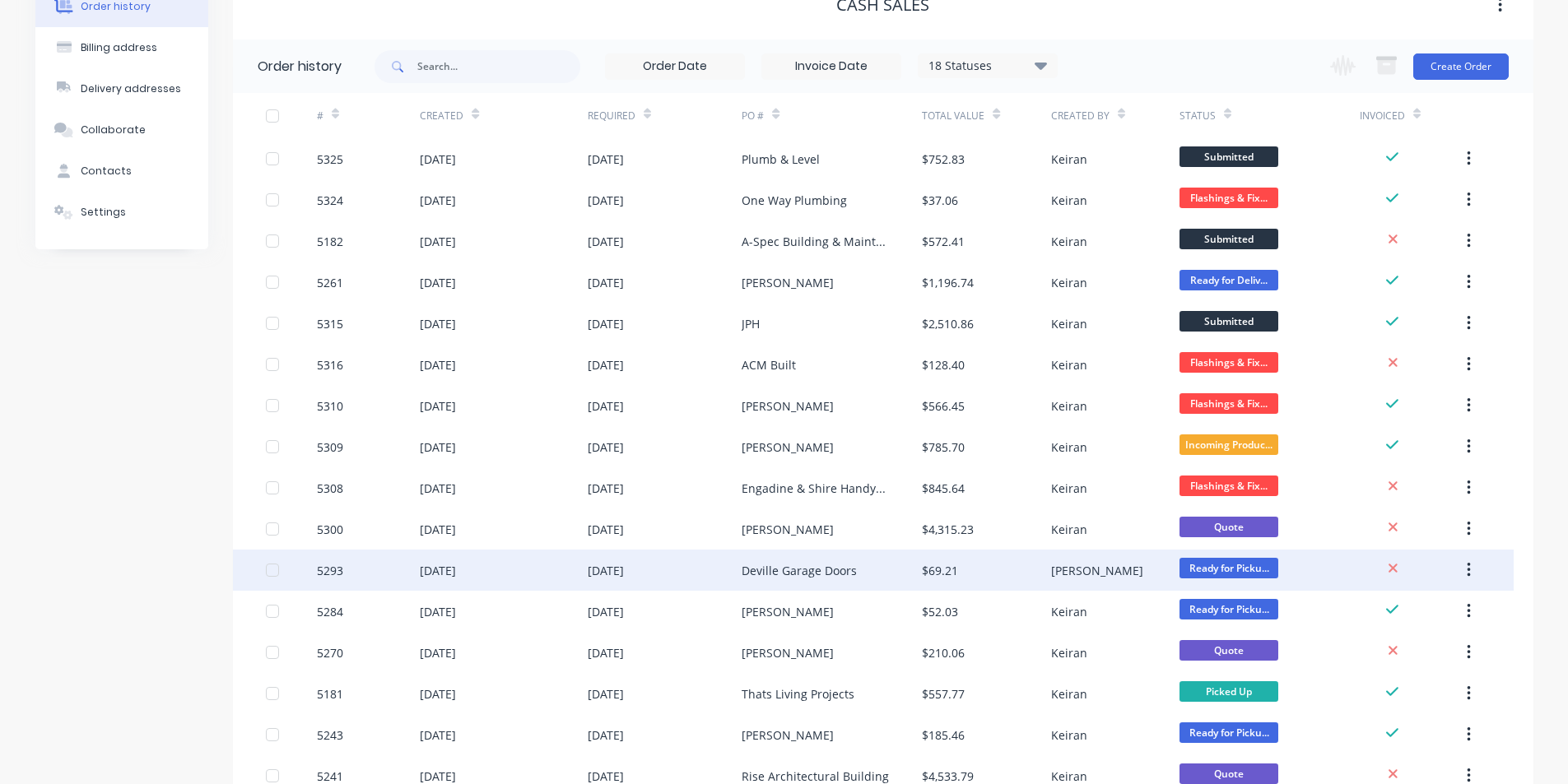
scroll to position [494, 0]
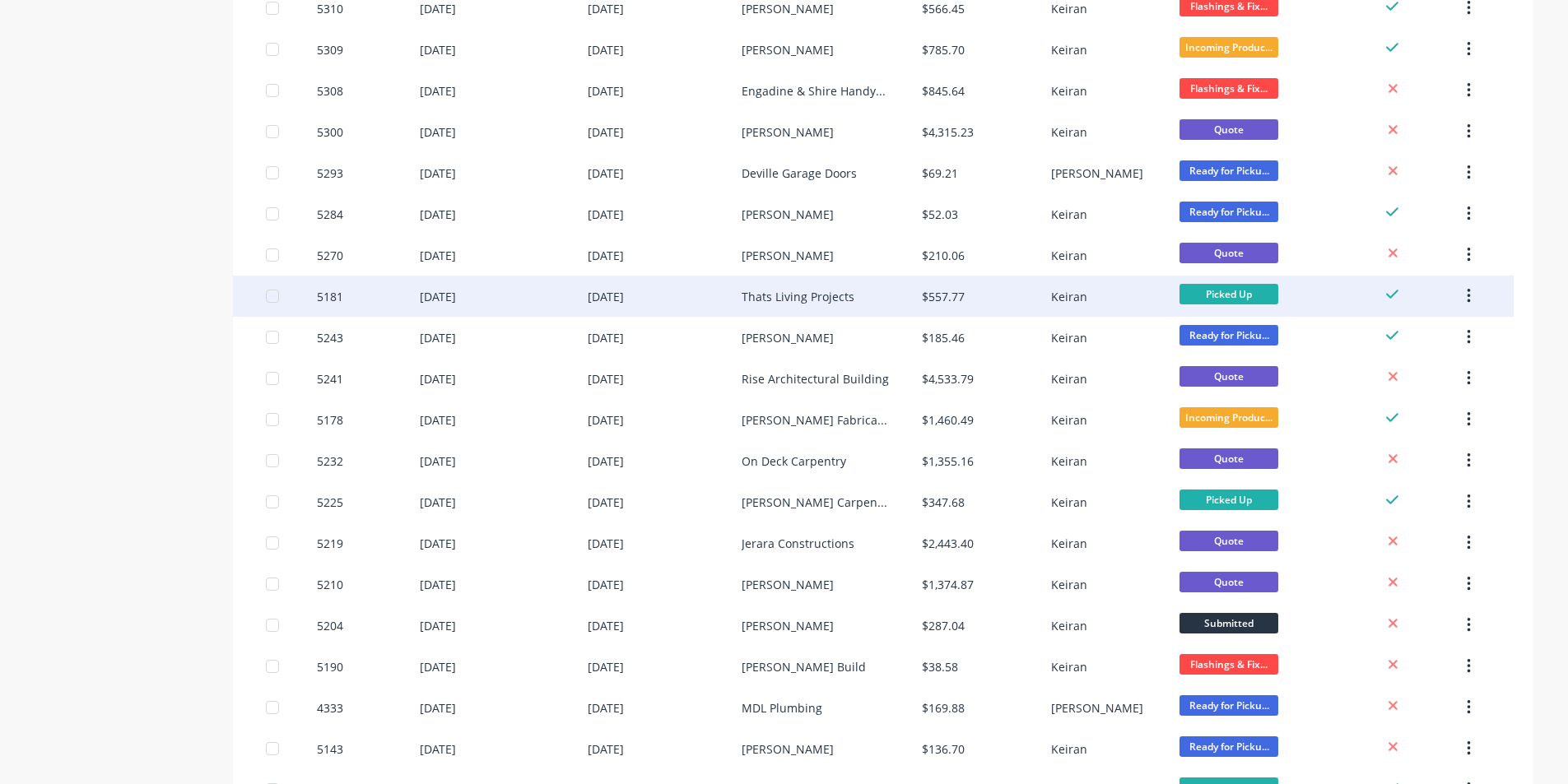
click at [806, 293] on div "Thats Living Projects" at bounding box center [798, 296] width 112 height 18
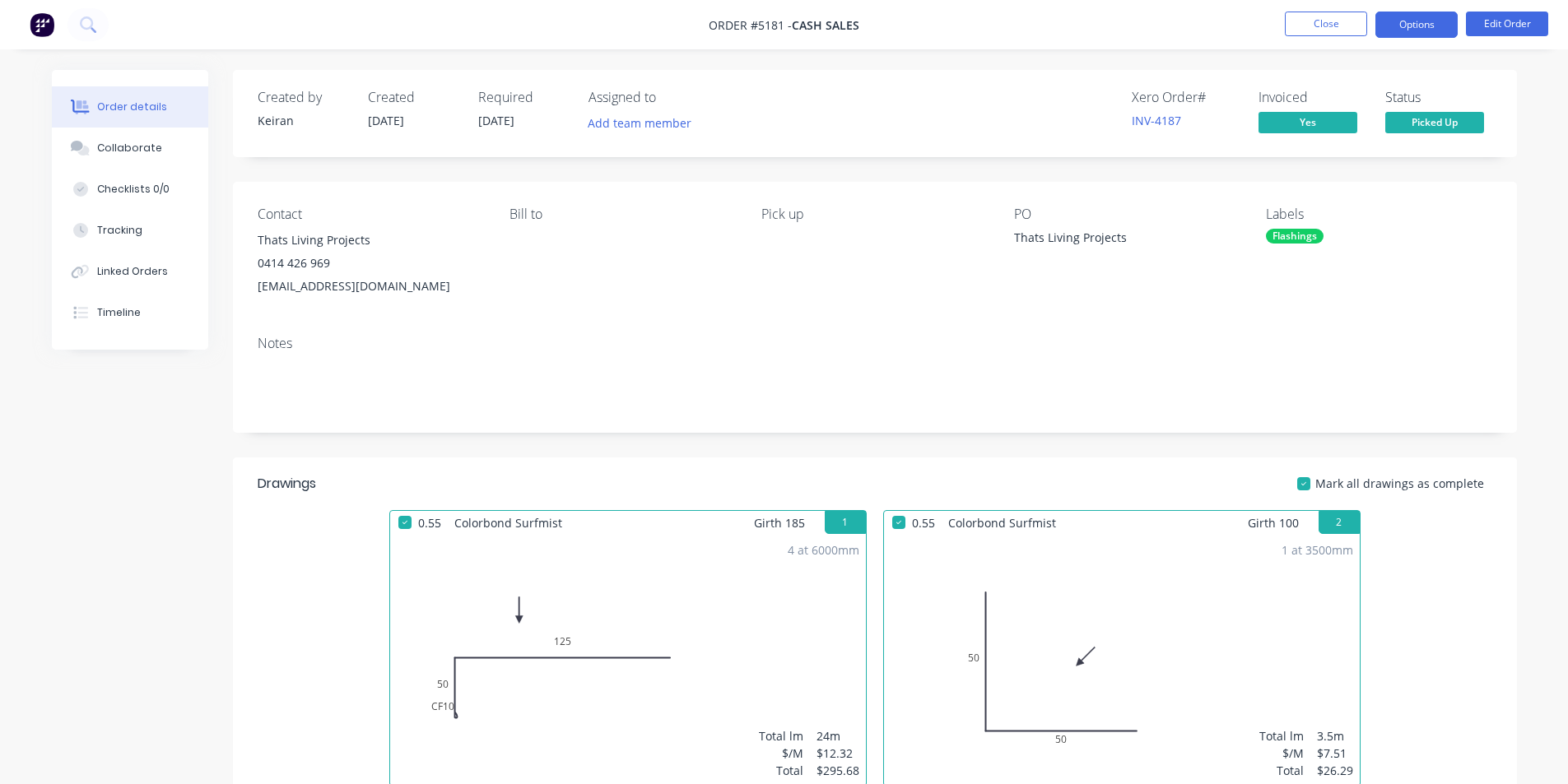
click at [1413, 27] on button "Options" at bounding box center [1417, 25] width 82 height 27
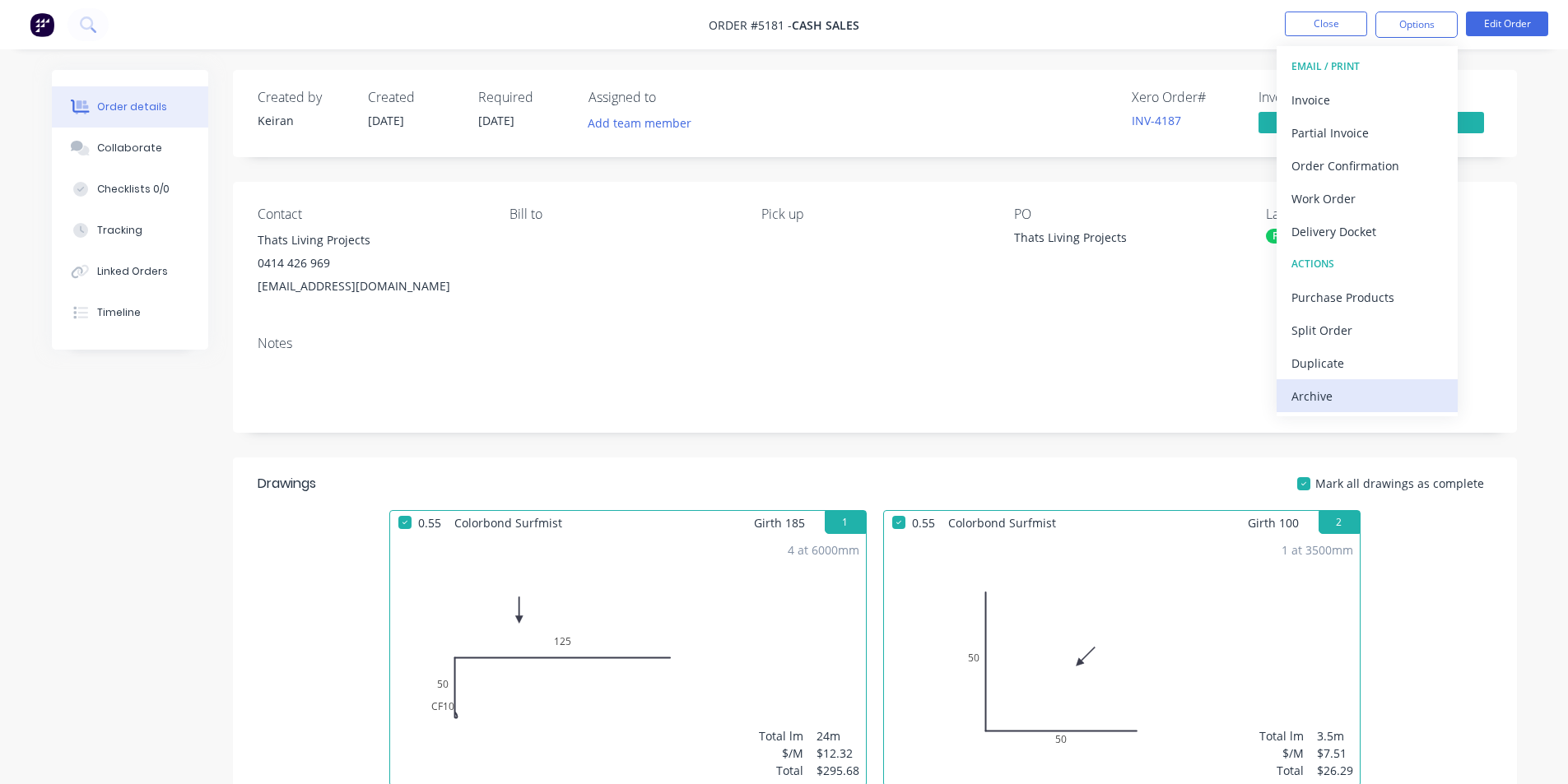
click at [1328, 393] on div "Archive" at bounding box center [1367, 396] width 151 height 24
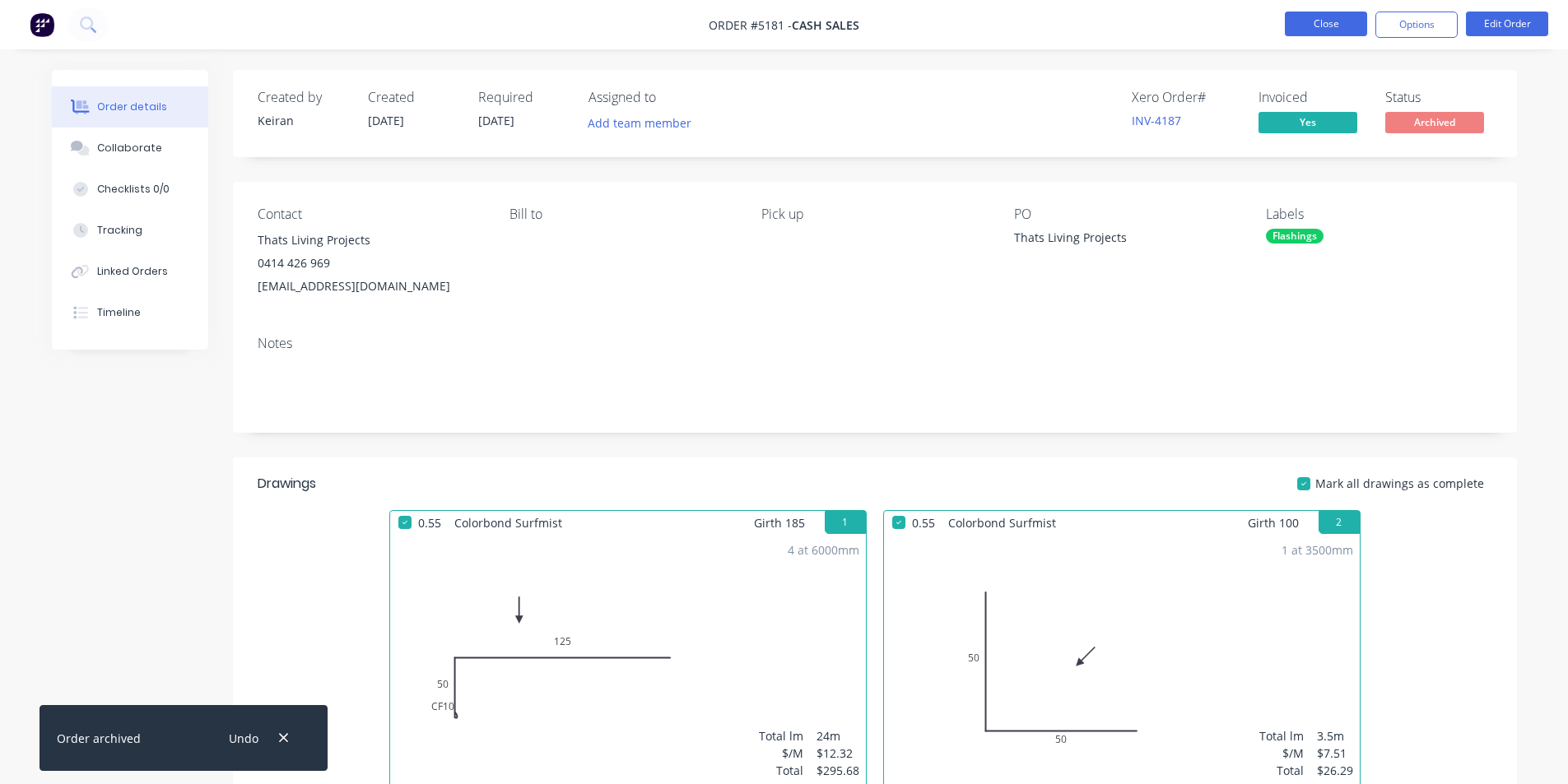
click at [1325, 18] on button "Close" at bounding box center [1326, 24] width 82 height 25
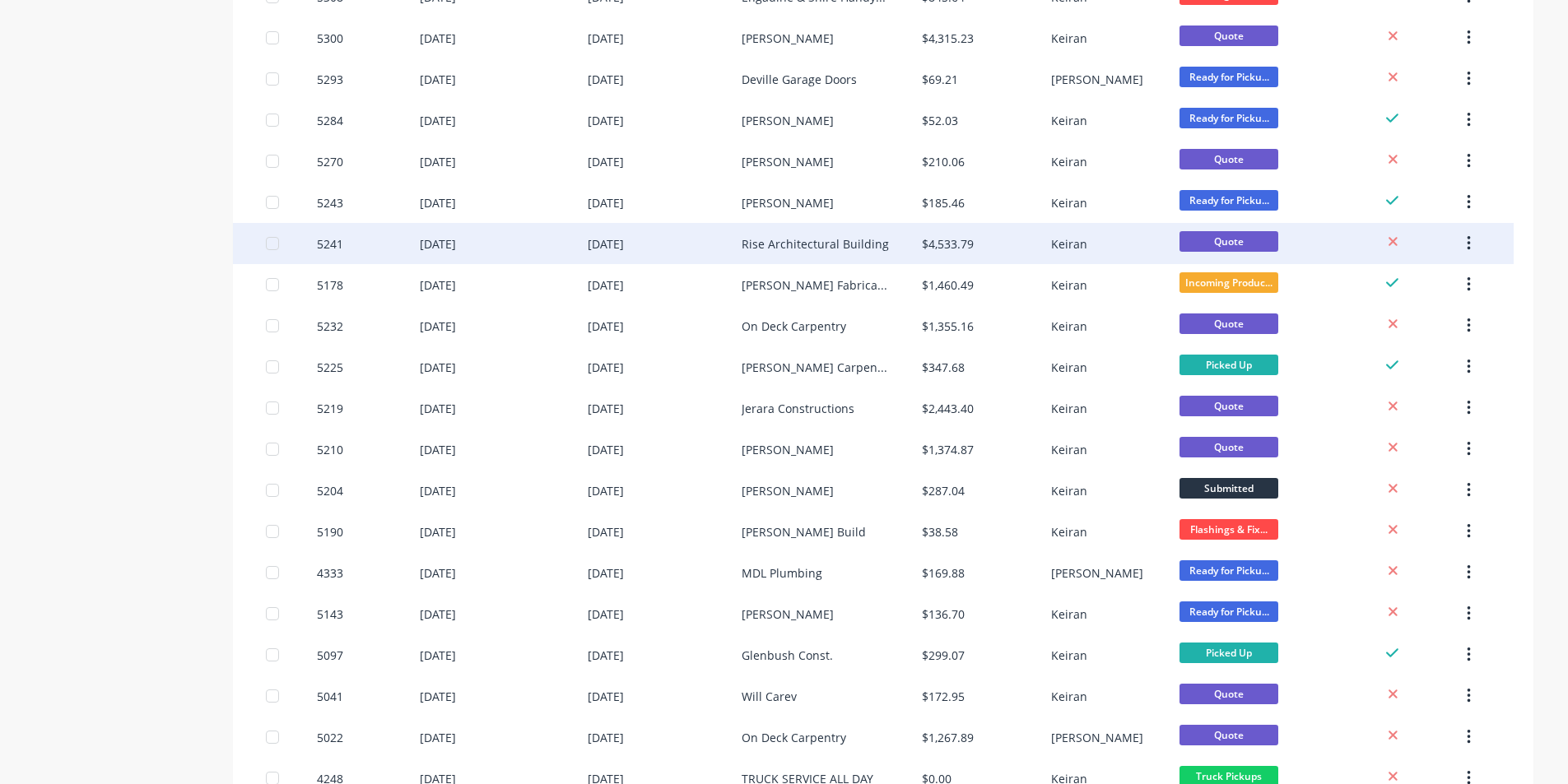
scroll to position [547, 0]
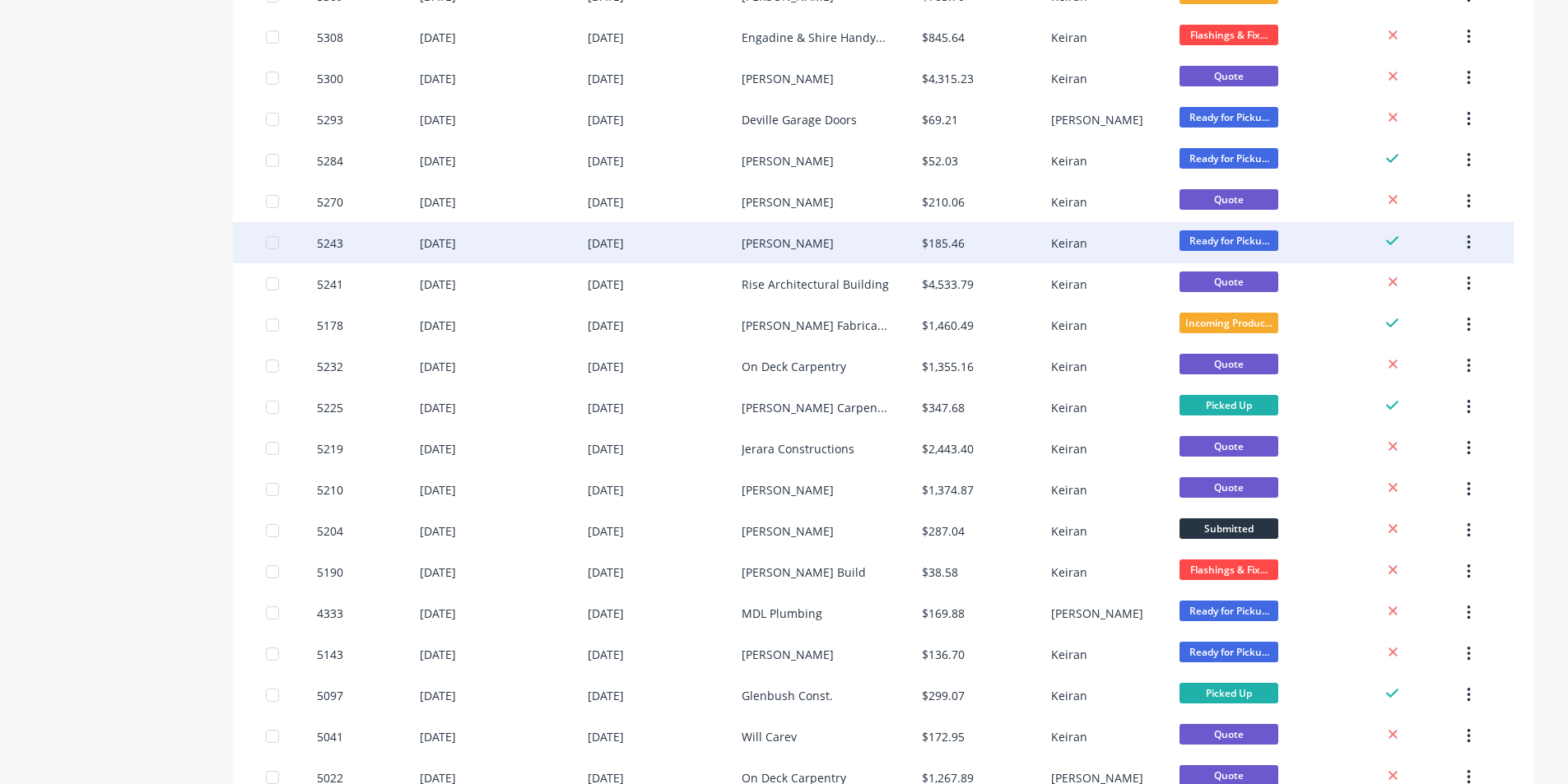
click at [777, 242] on div "[PERSON_NAME]" at bounding box center [832, 242] width 181 height 41
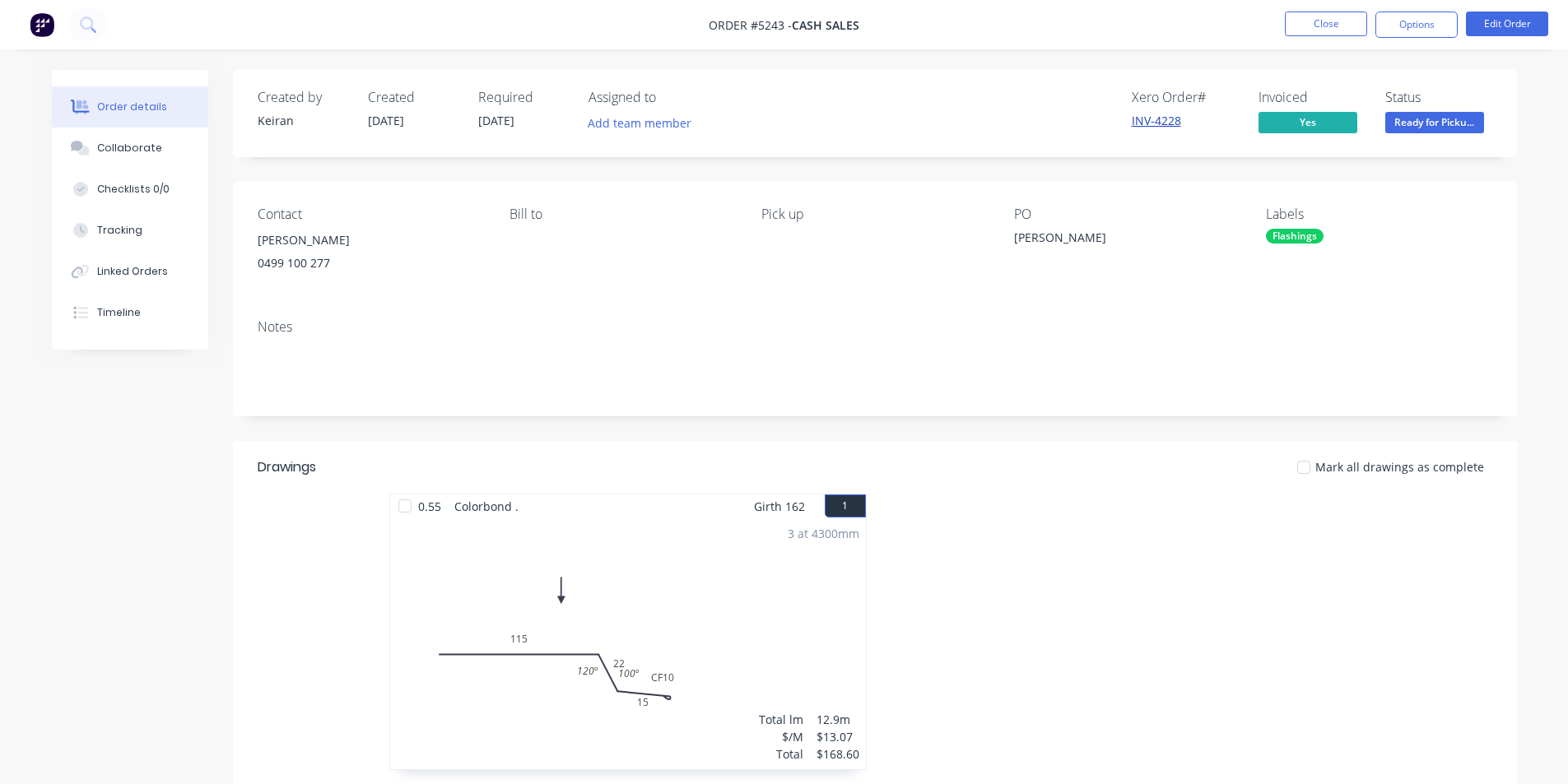
click at [1166, 119] on link "INV-4228" at bounding box center [1157, 120] width 50 height 16
click at [1335, 29] on button "Close" at bounding box center [1326, 24] width 82 height 25
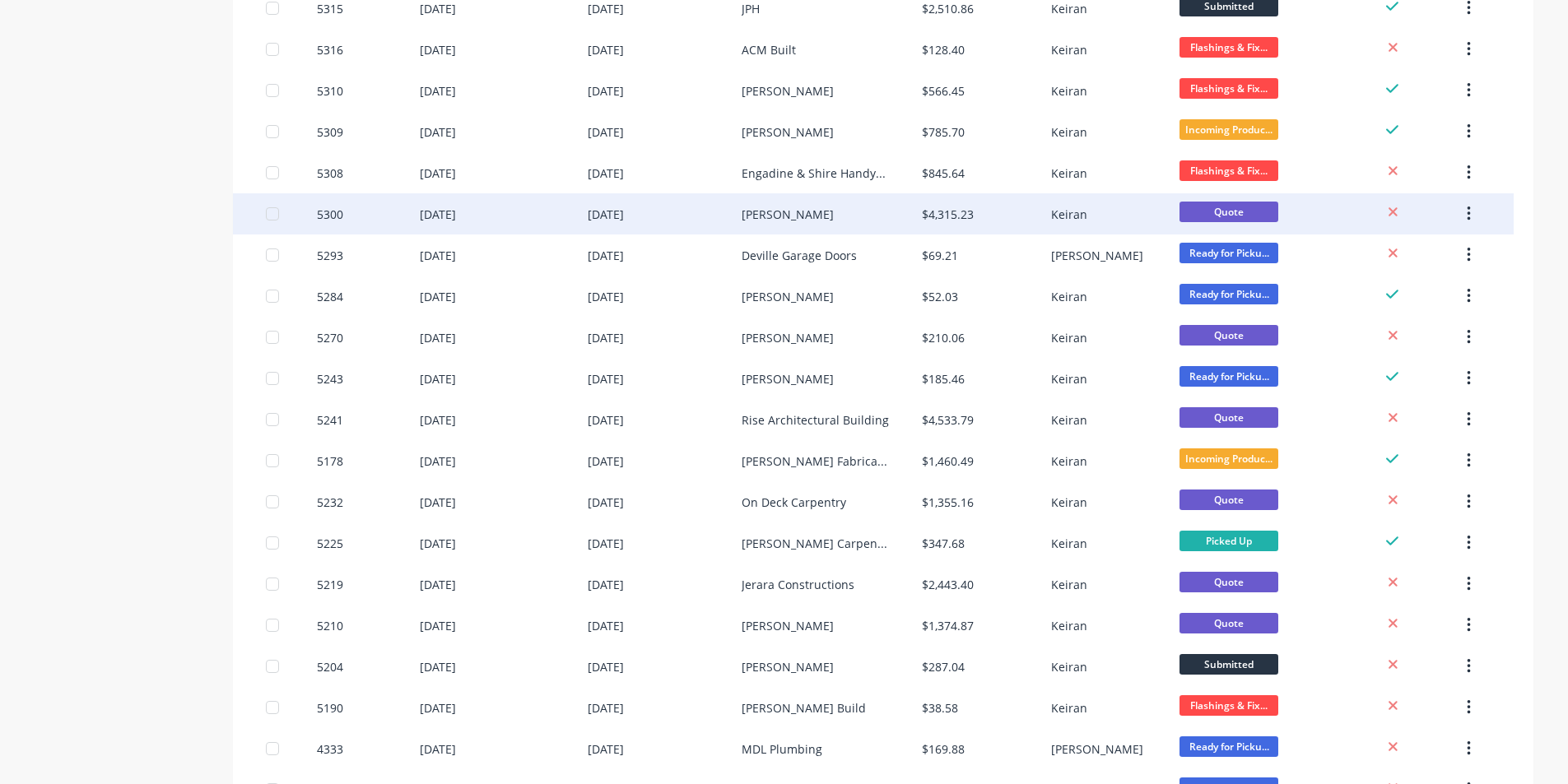
scroll to position [382, 0]
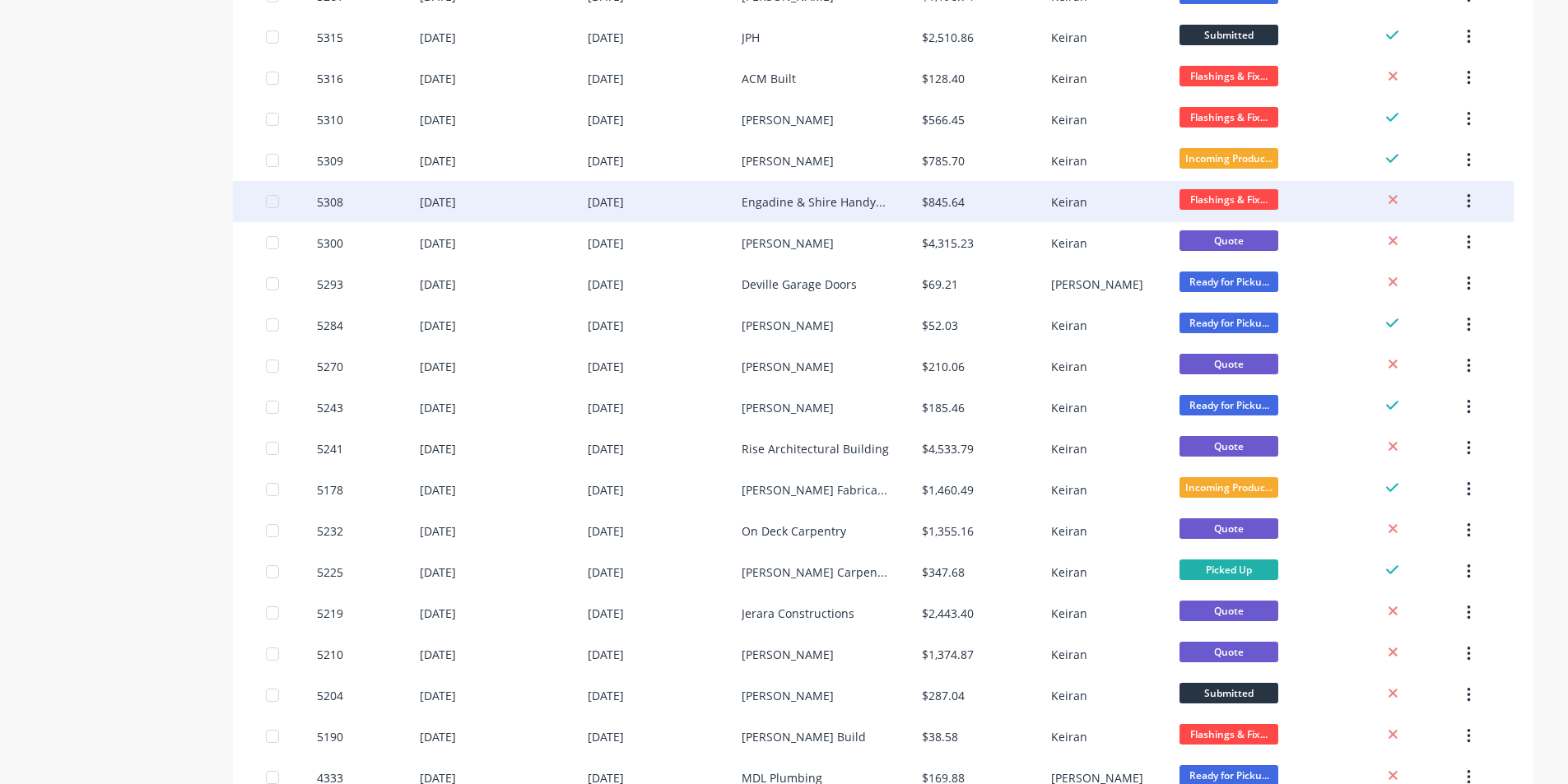
click at [827, 196] on div "Engadine & Shire Handyman Services" at bounding box center [815, 203] width 147 height 18
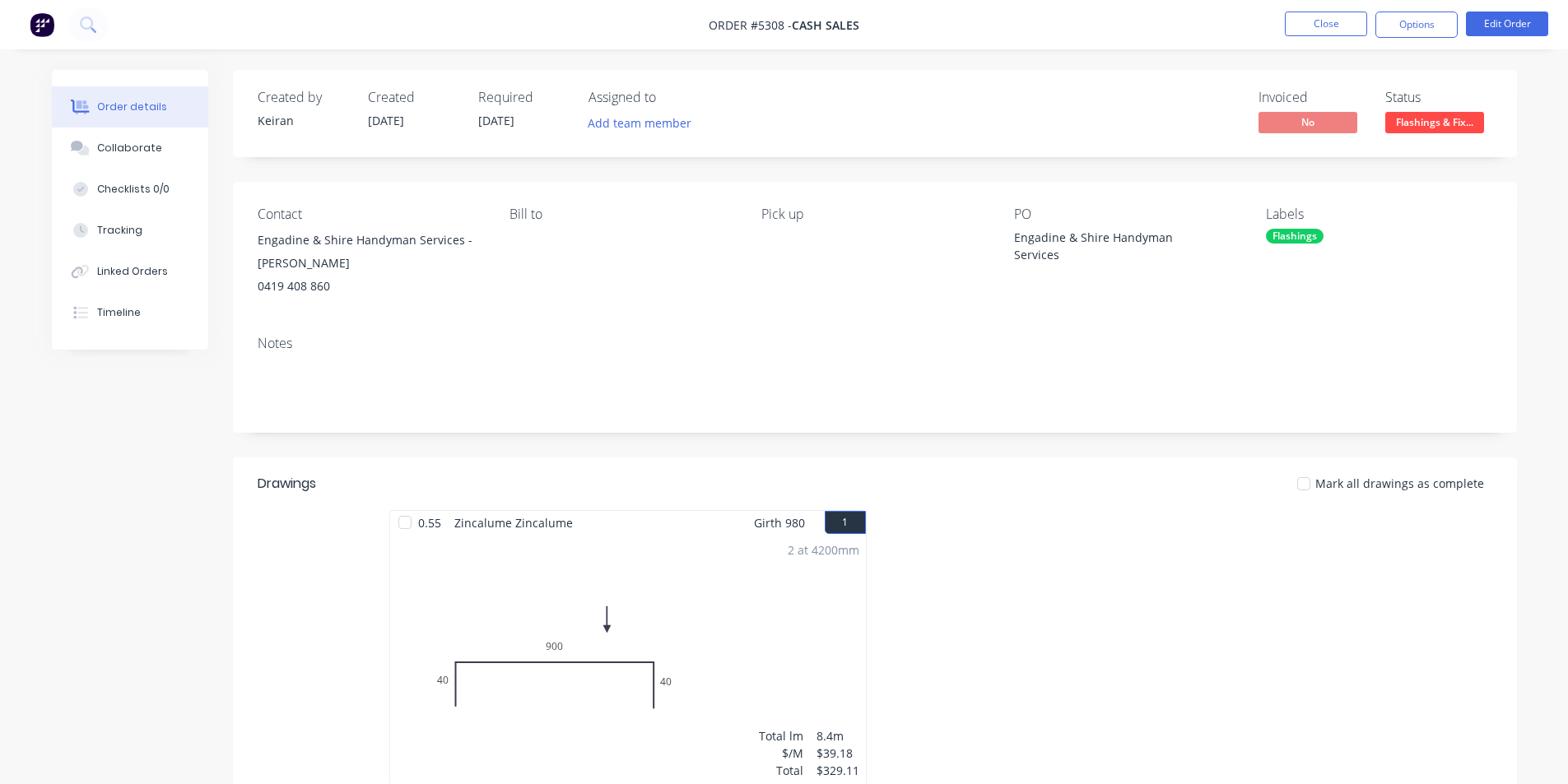
click at [1286, 230] on div "Flashings" at bounding box center [1294, 236] width 58 height 15
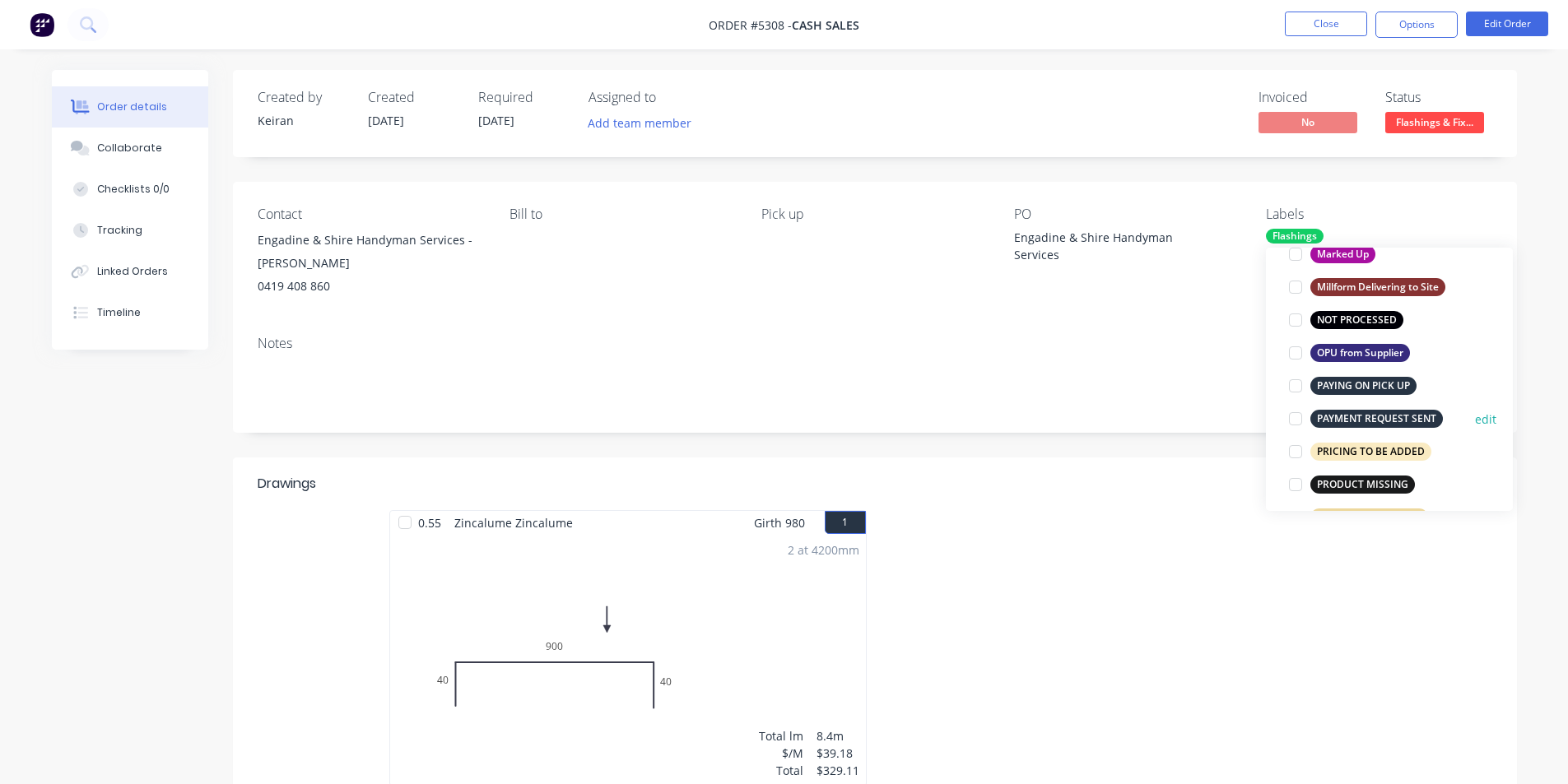
scroll to position [988, 0]
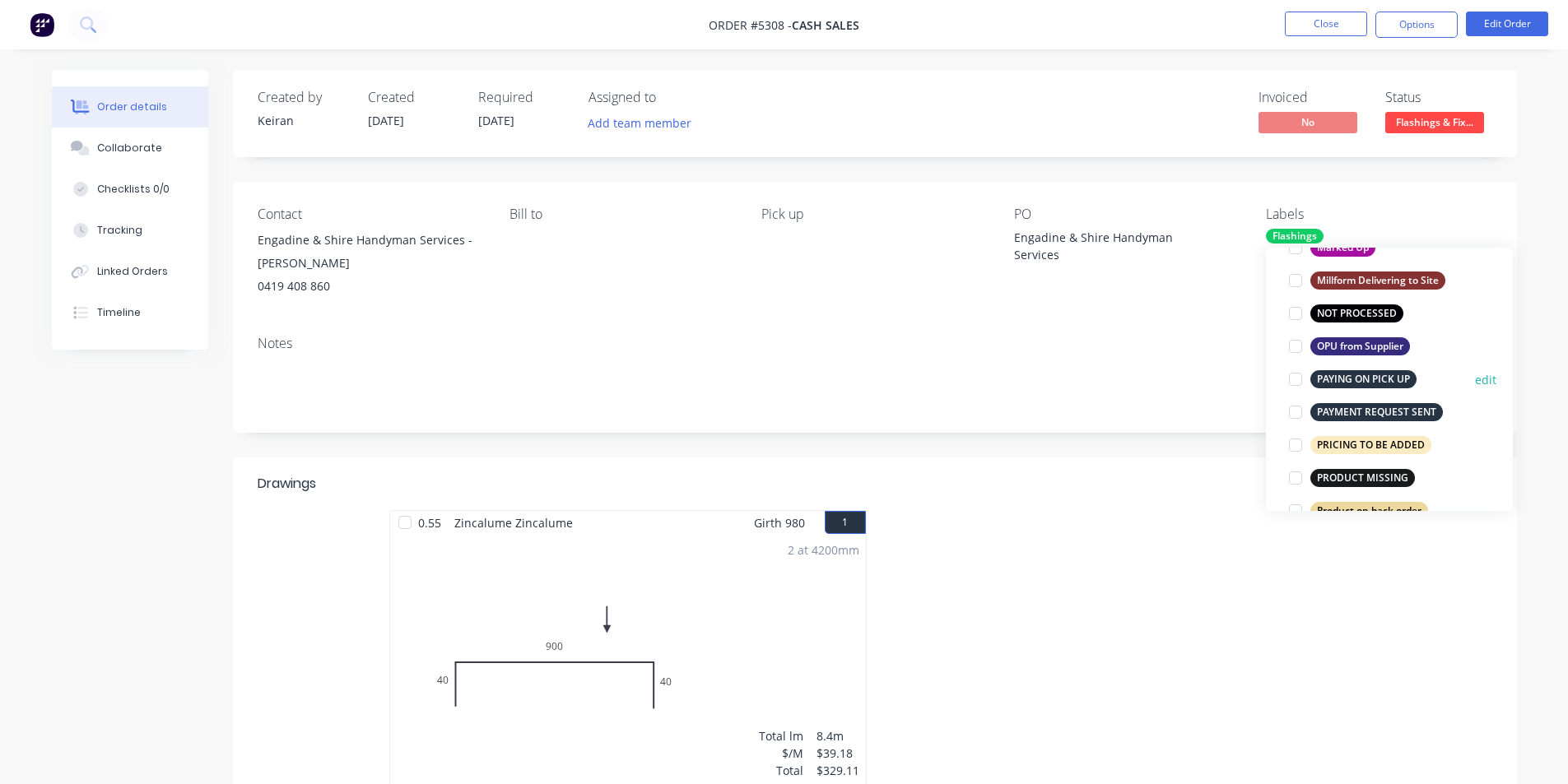
click at [1295, 379] on div at bounding box center [1295, 379] width 33 height 33
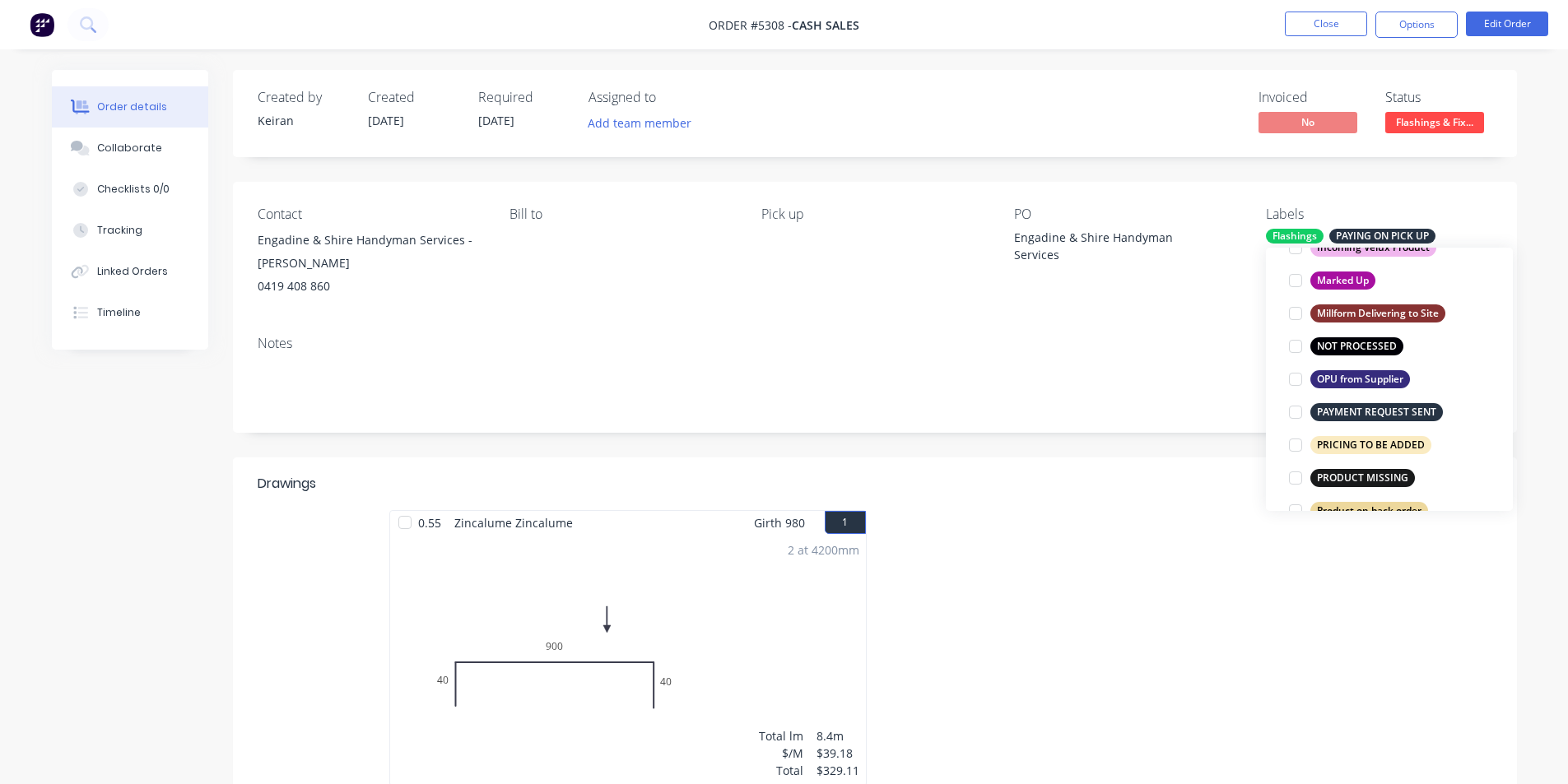
scroll to position [33, 0]
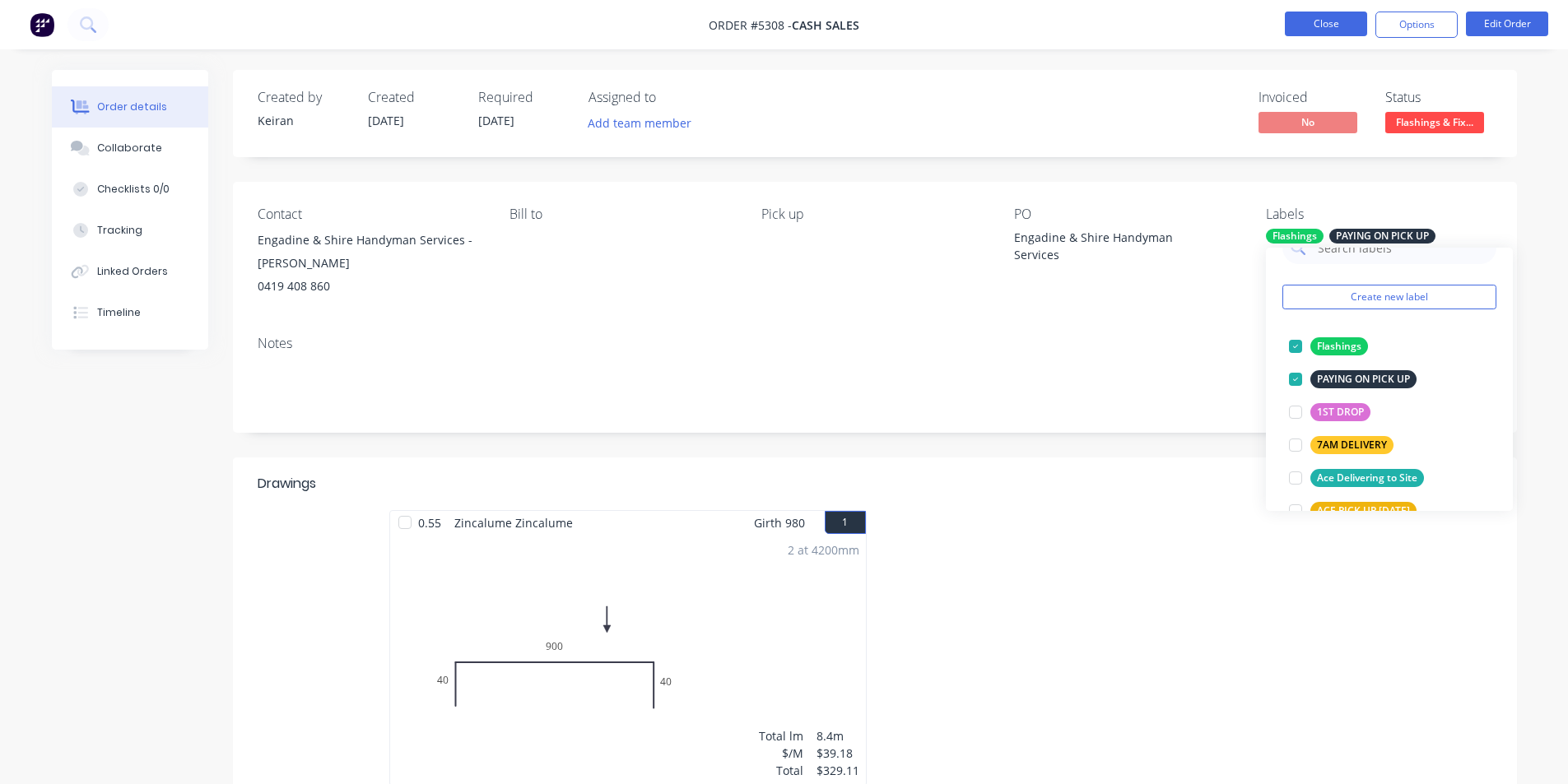
click at [1337, 25] on button "Close" at bounding box center [1326, 24] width 82 height 25
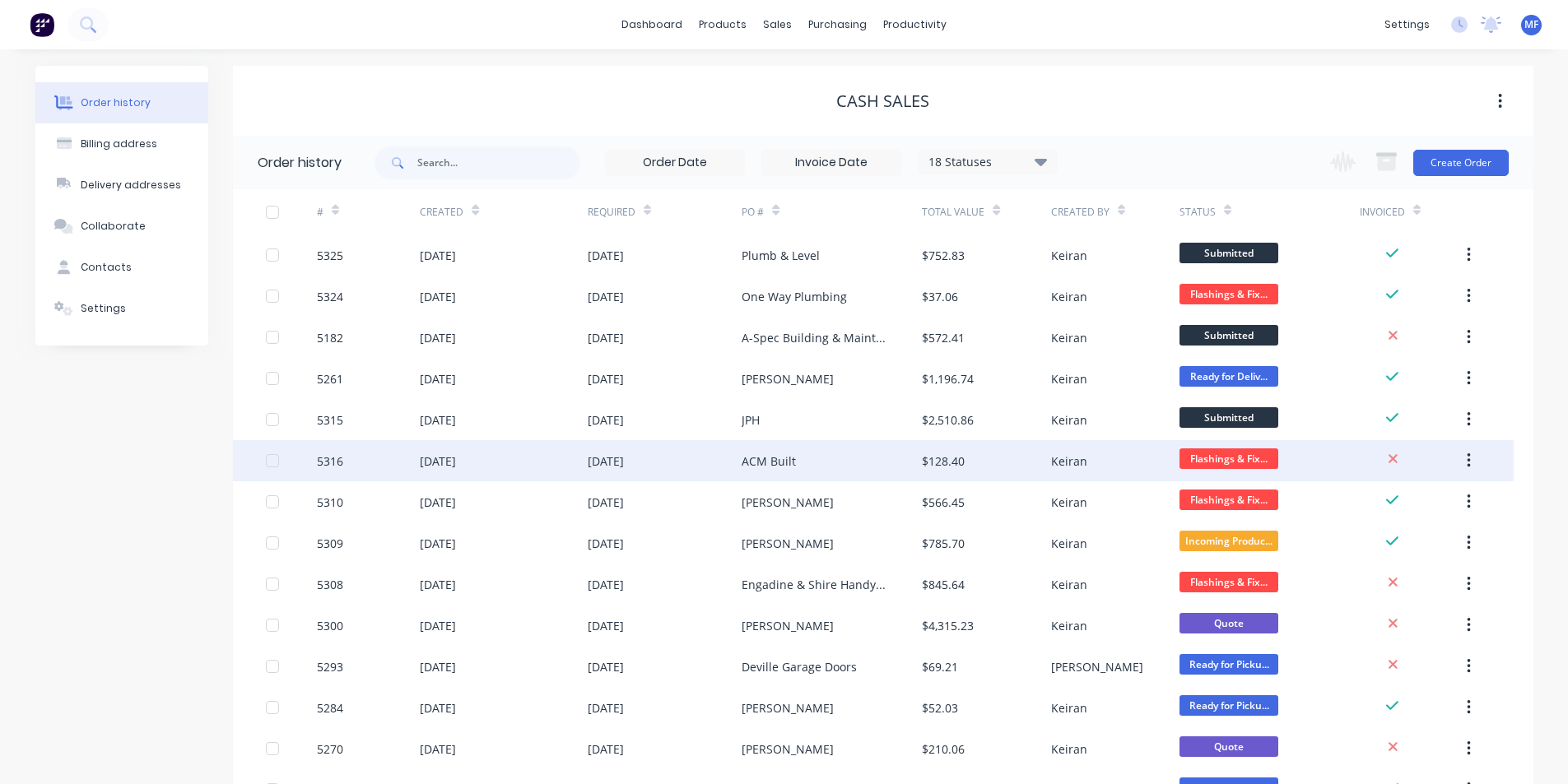
click at [1042, 461] on div "$128.40" at bounding box center [985, 460] width 128 height 41
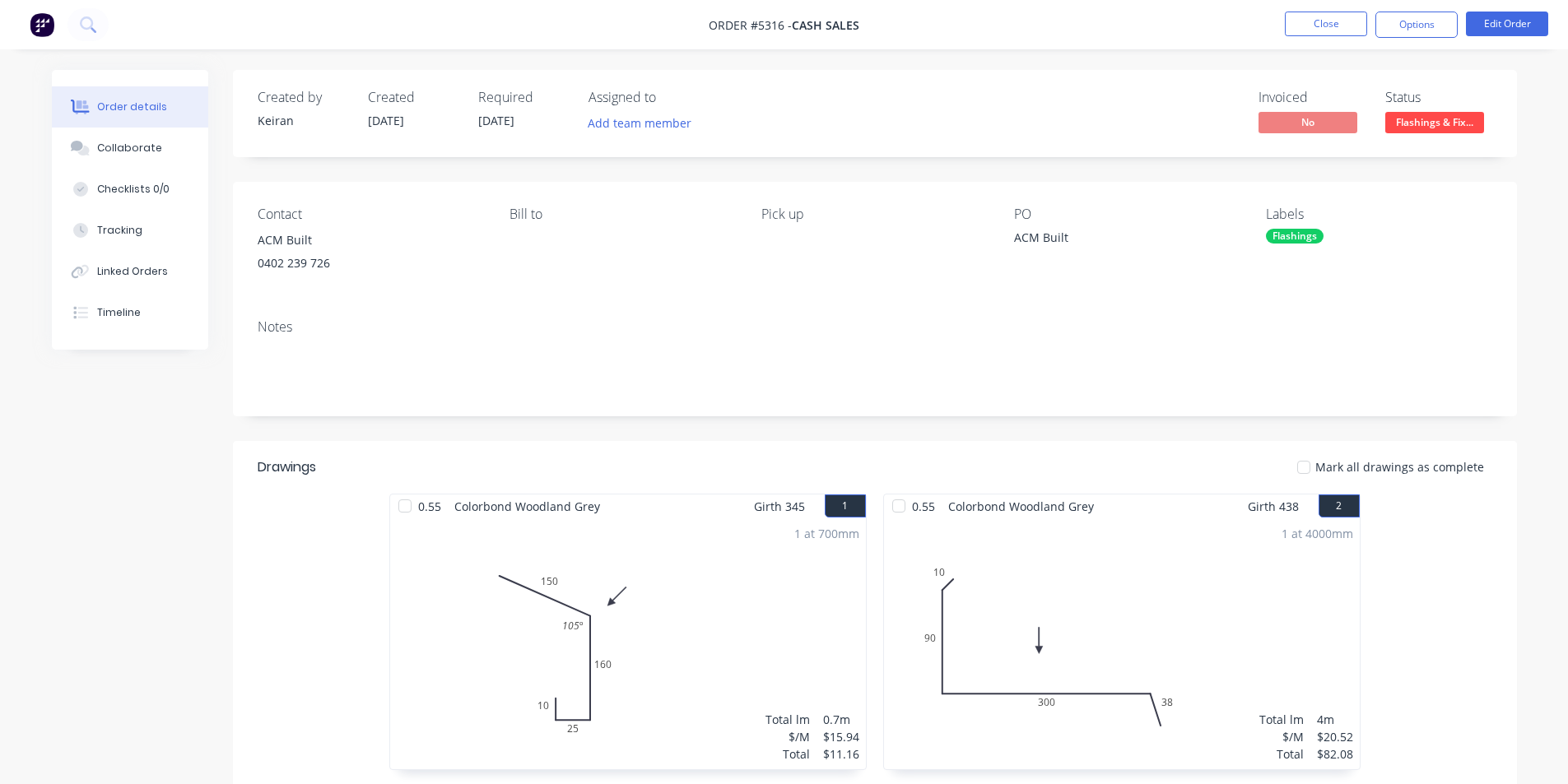
click at [1288, 233] on div "Flashings" at bounding box center [1294, 236] width 58 height 15
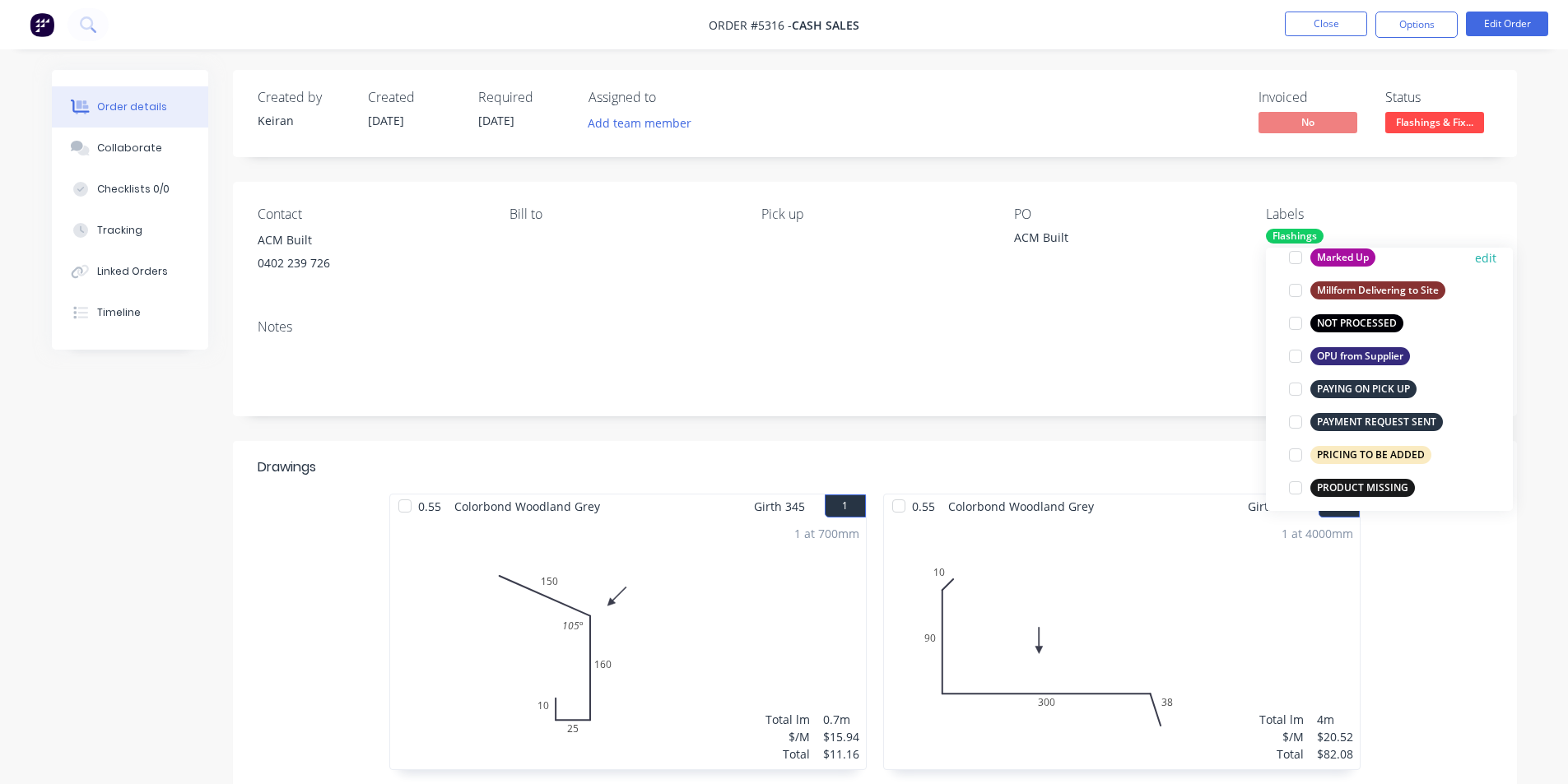
scroll to position [988, 0]
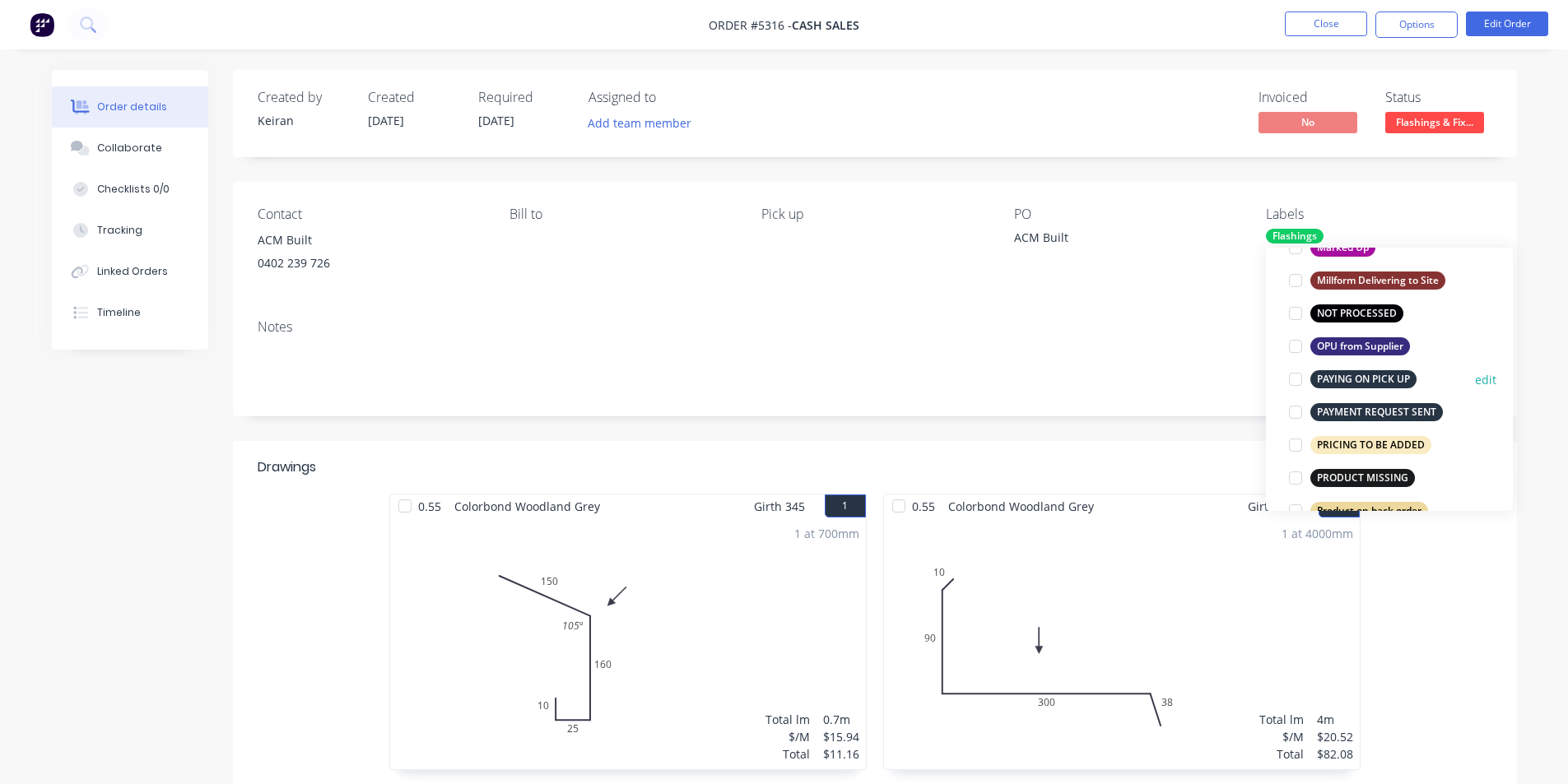
click at [1292, 380] on div at bounding box center [1295, 379] width 33 height 33
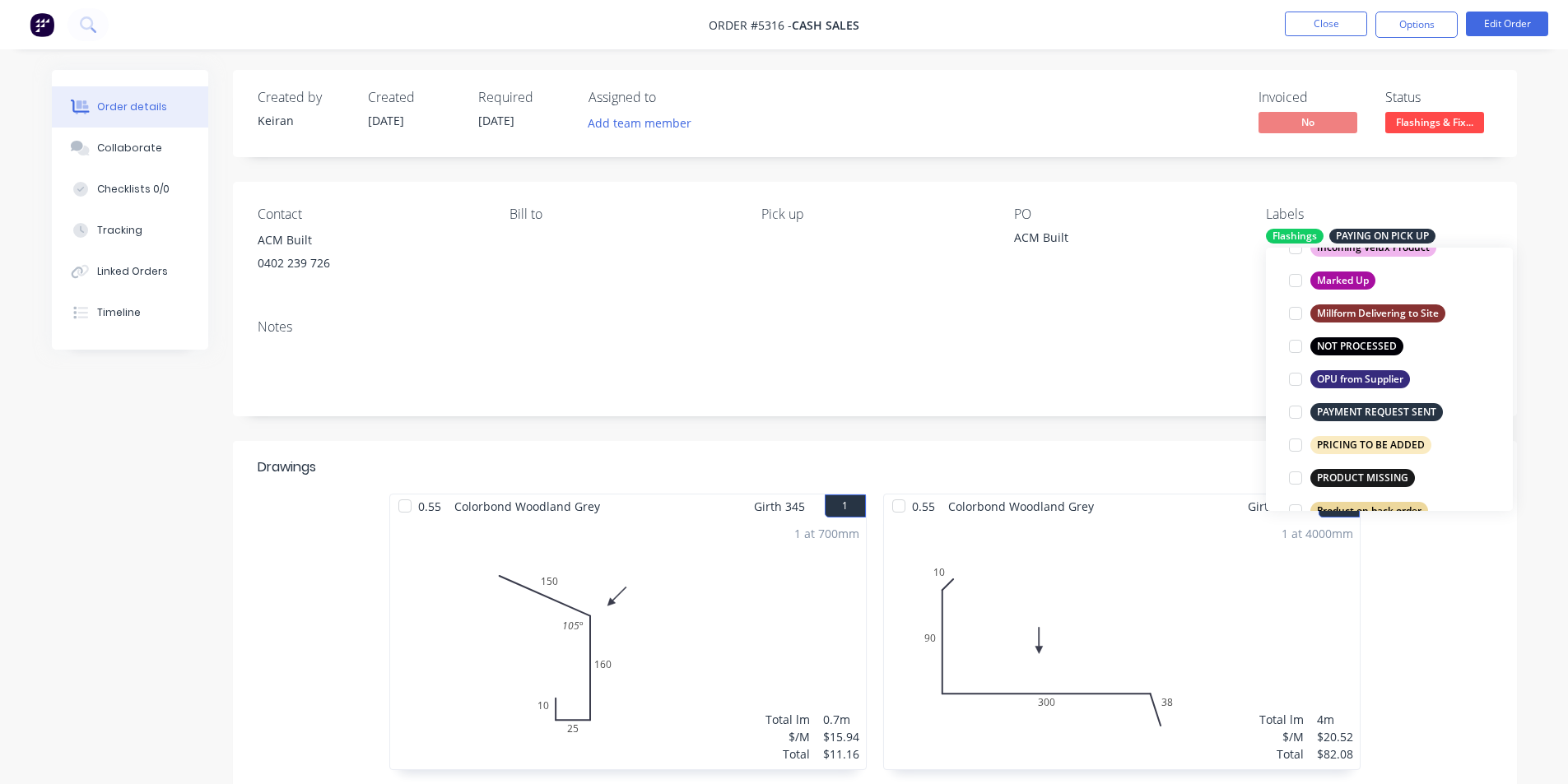
scroll to position [33, 0]
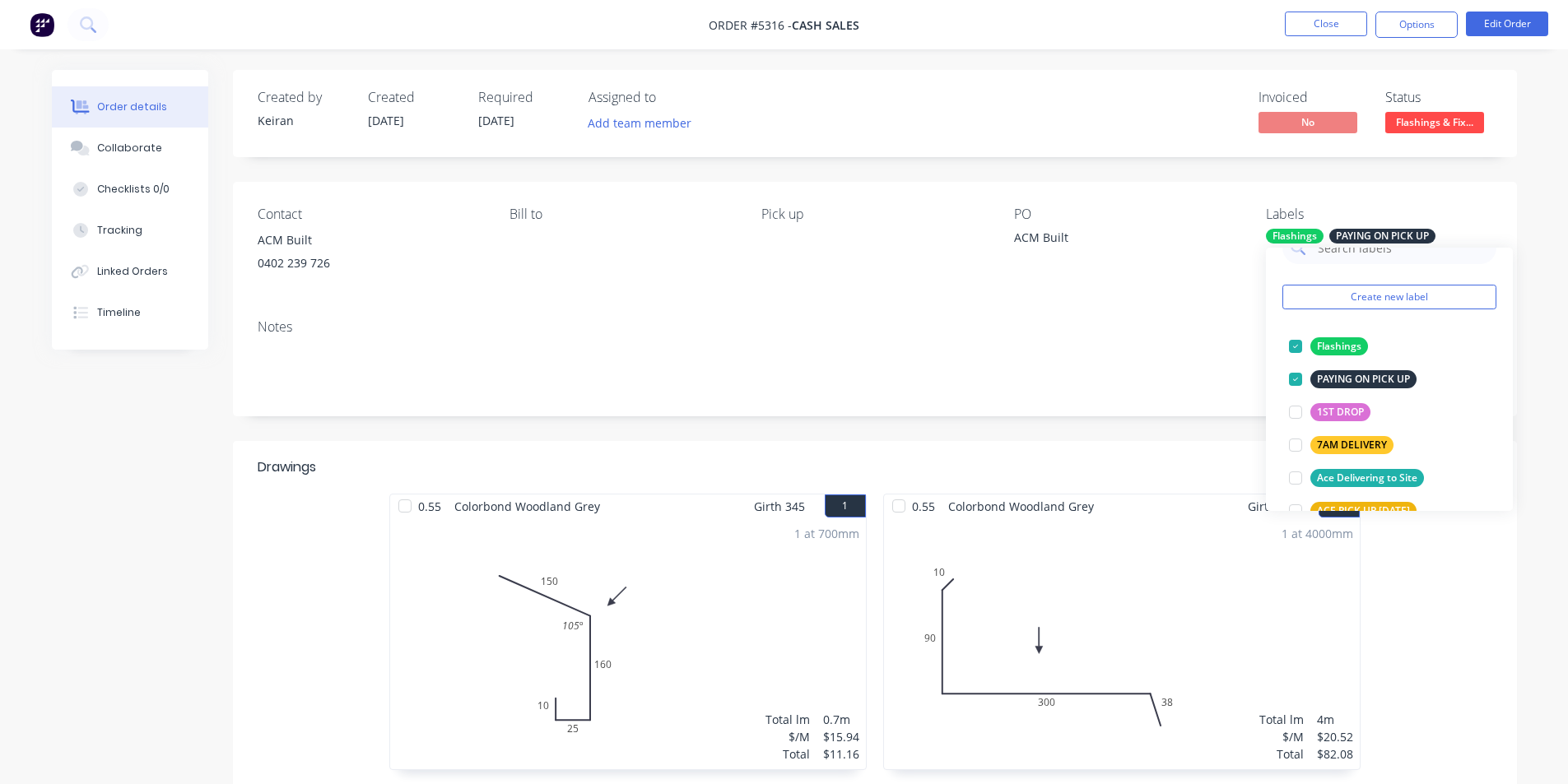
drag, startPoint x: 1230, startPoint y: 308, endPoint x: 1227, endPoint y: 293, distance: 15.3
click at [1228, 304] on div "Contact ACM Built [PHONE_NUMBER] Bill to Pick up PO ACM Built Labels Flashings …" at bounding box center [875, 299] width 1285 height 234
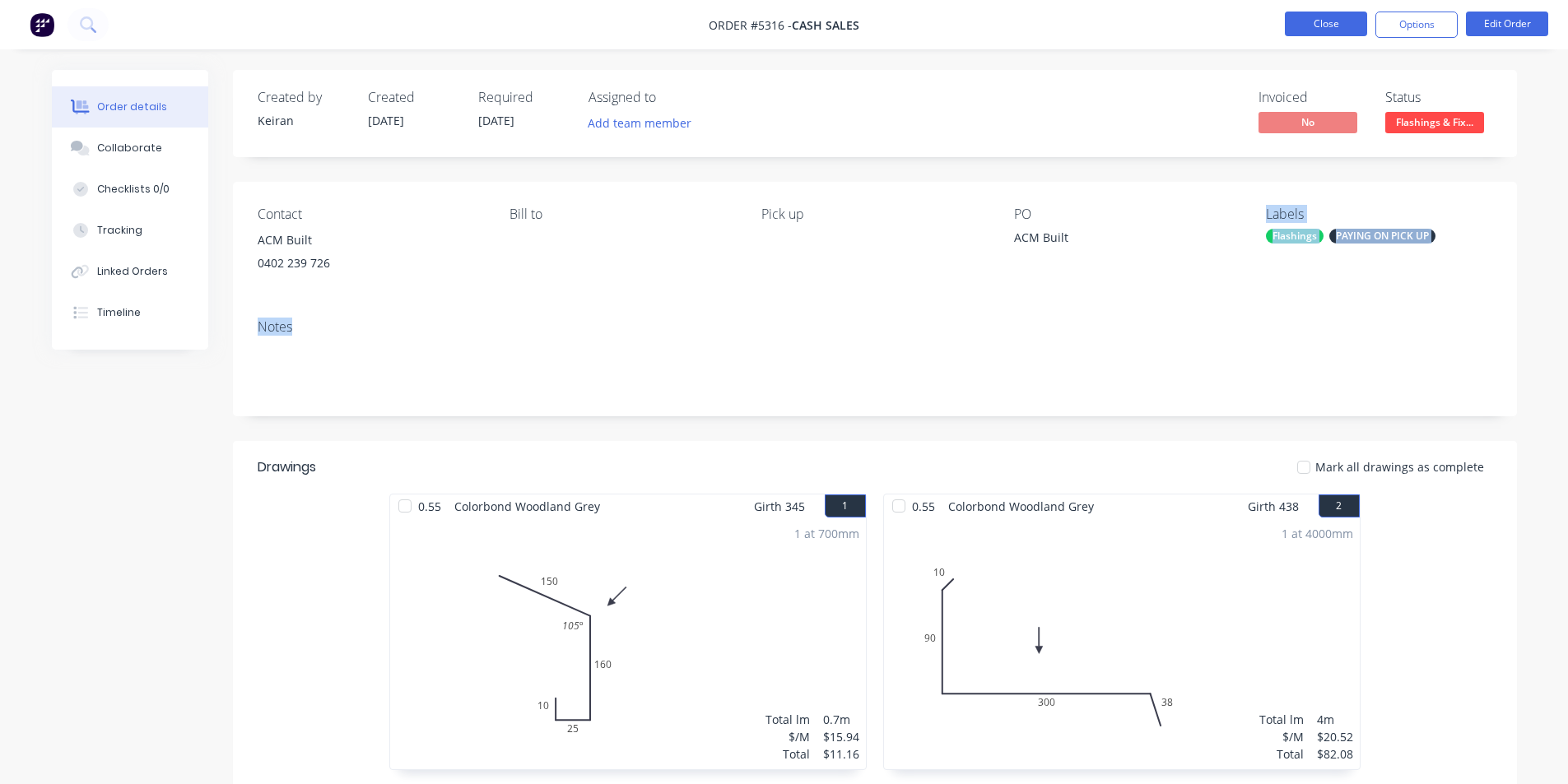
click at [1321, 28] on button "Close" at bounding box center [1326, 24] width 82 height 25
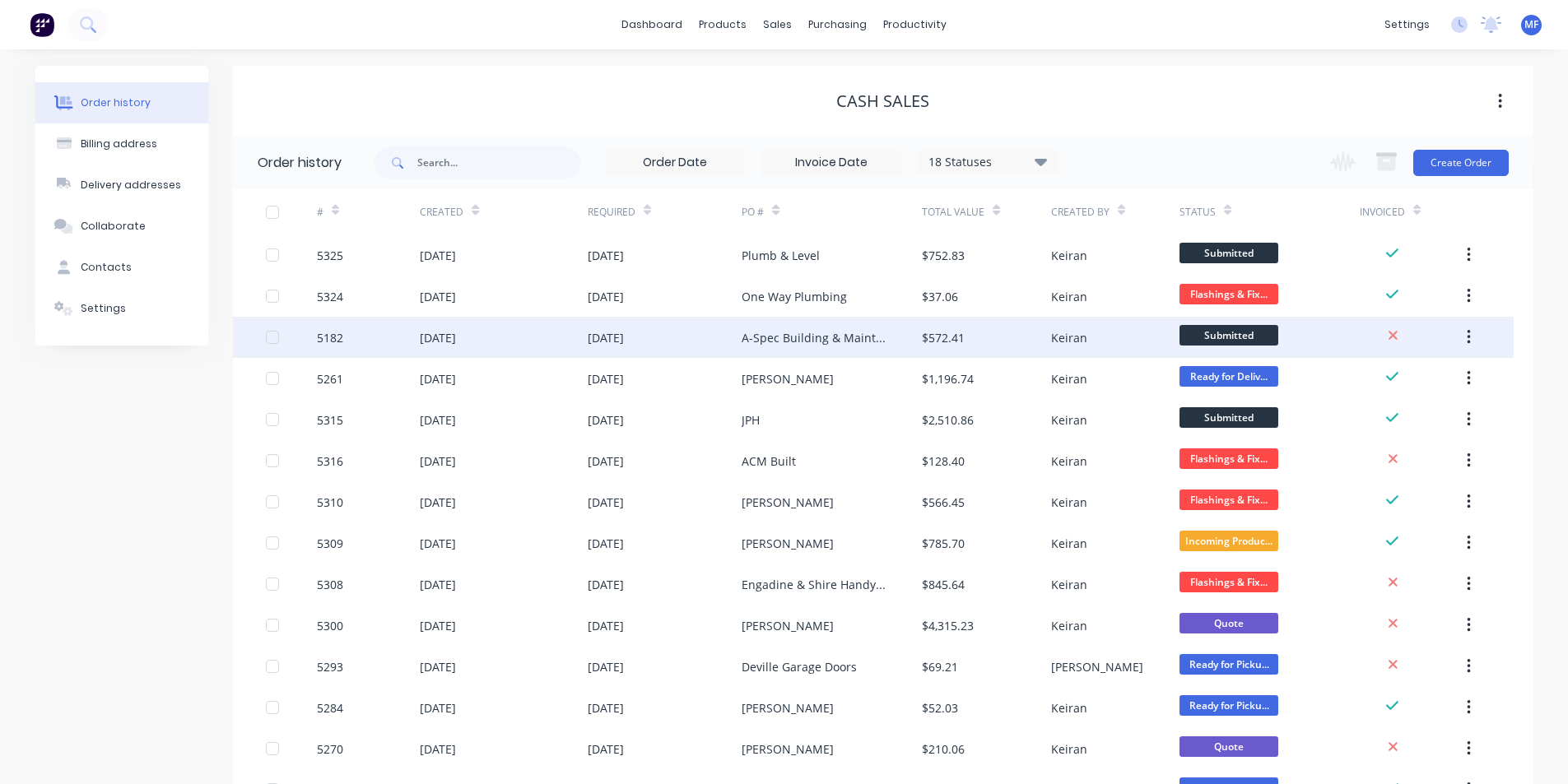
click at [961, 334] on div "$572.41" at bounding box center [943, 338] width 42 height 18
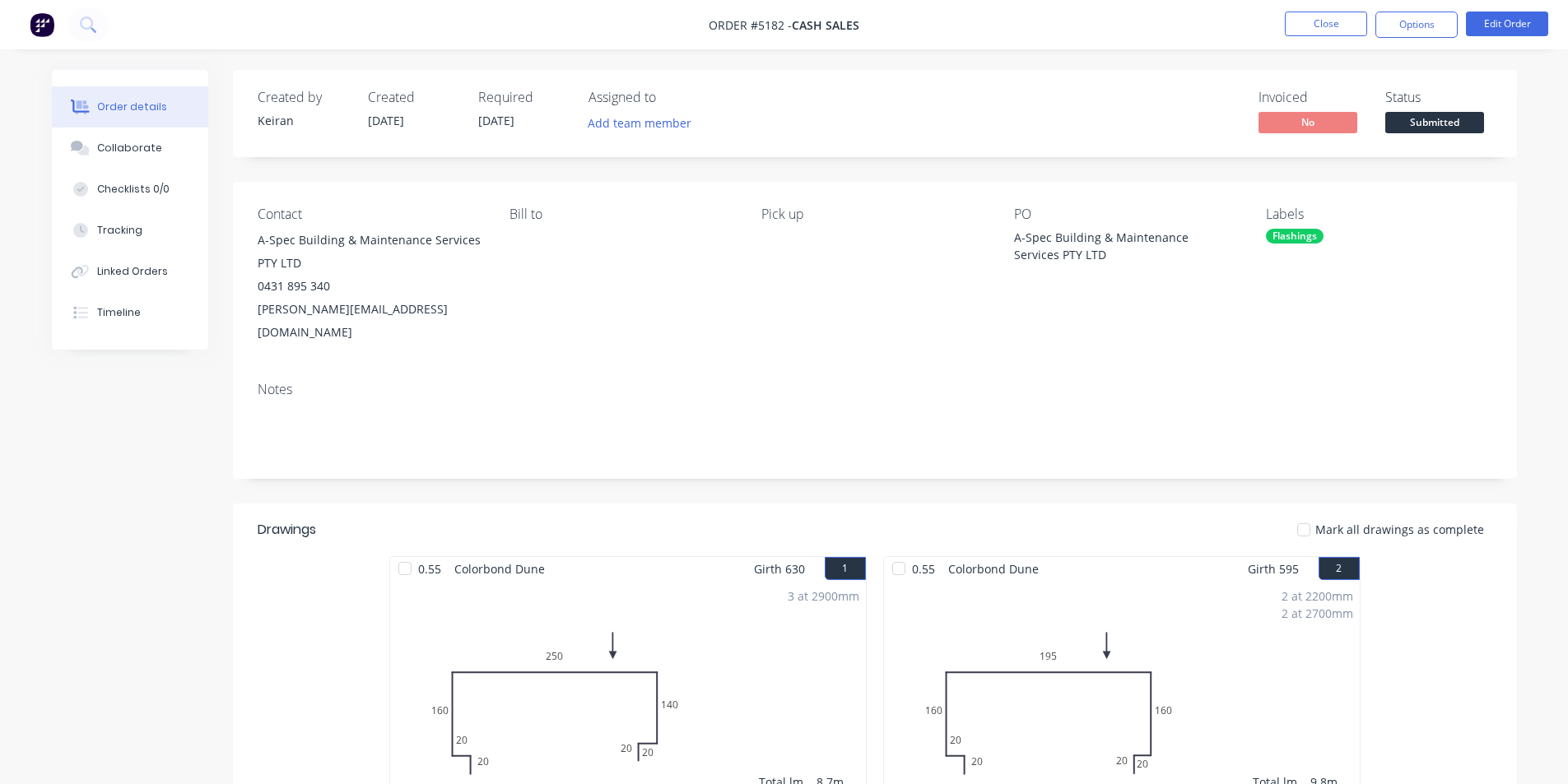
click at [1286, 237] on div "Flashings" at bounding box center [1294, 236] width 58 height 15
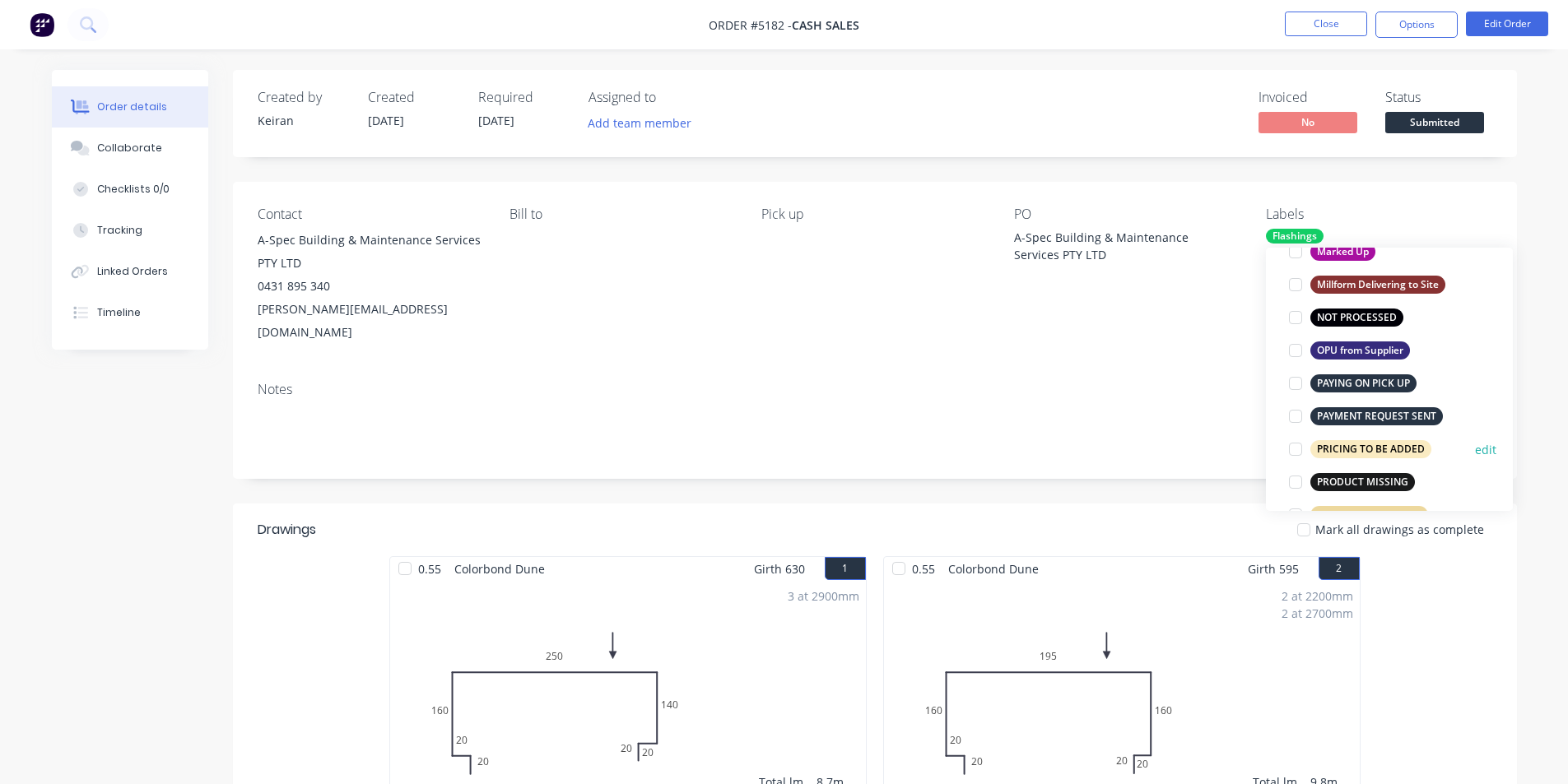
scroll to position [988, 0]
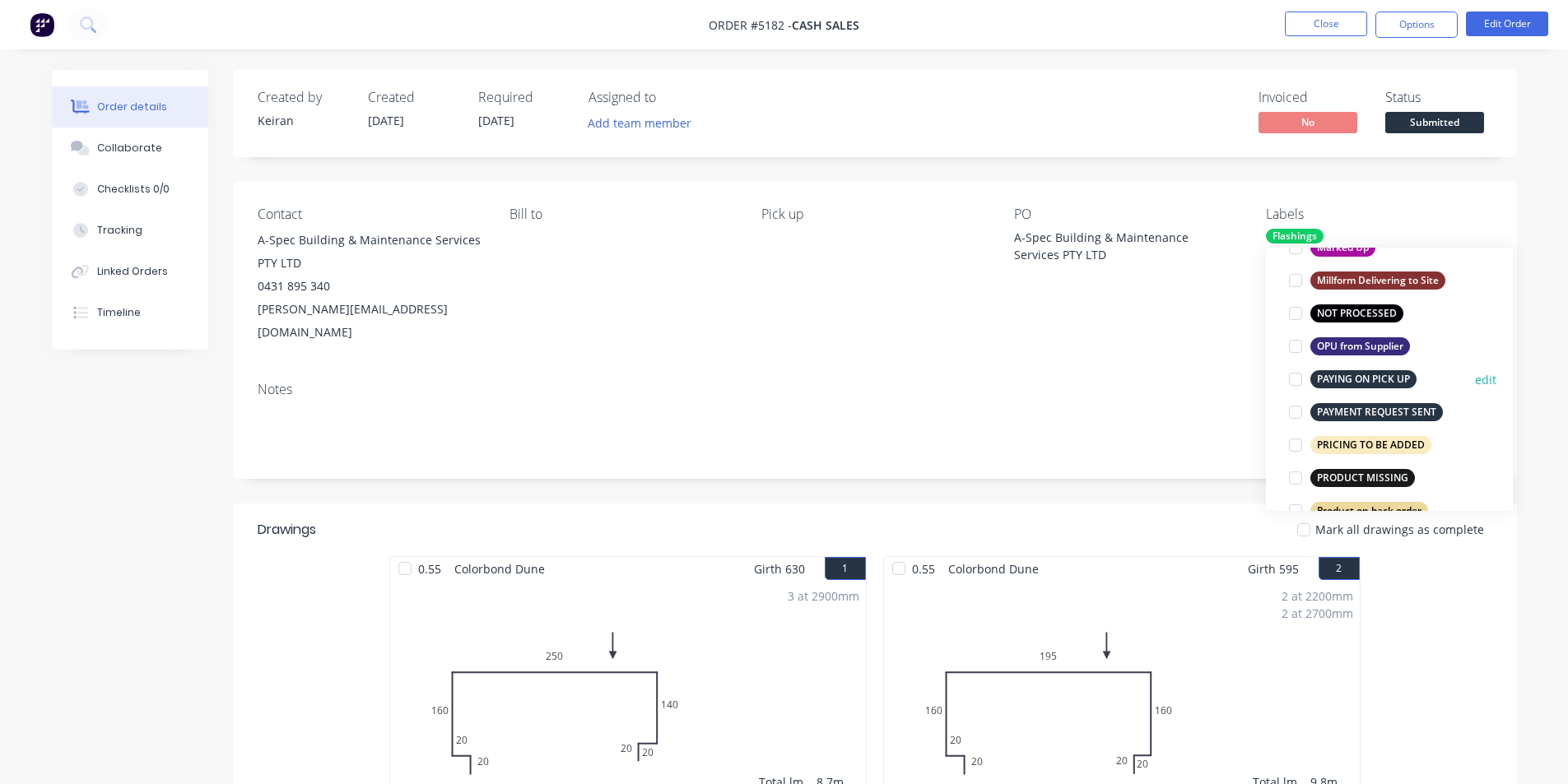
click at [1295, 378] on div at bounding box center [1295, 379] width 33 height 33
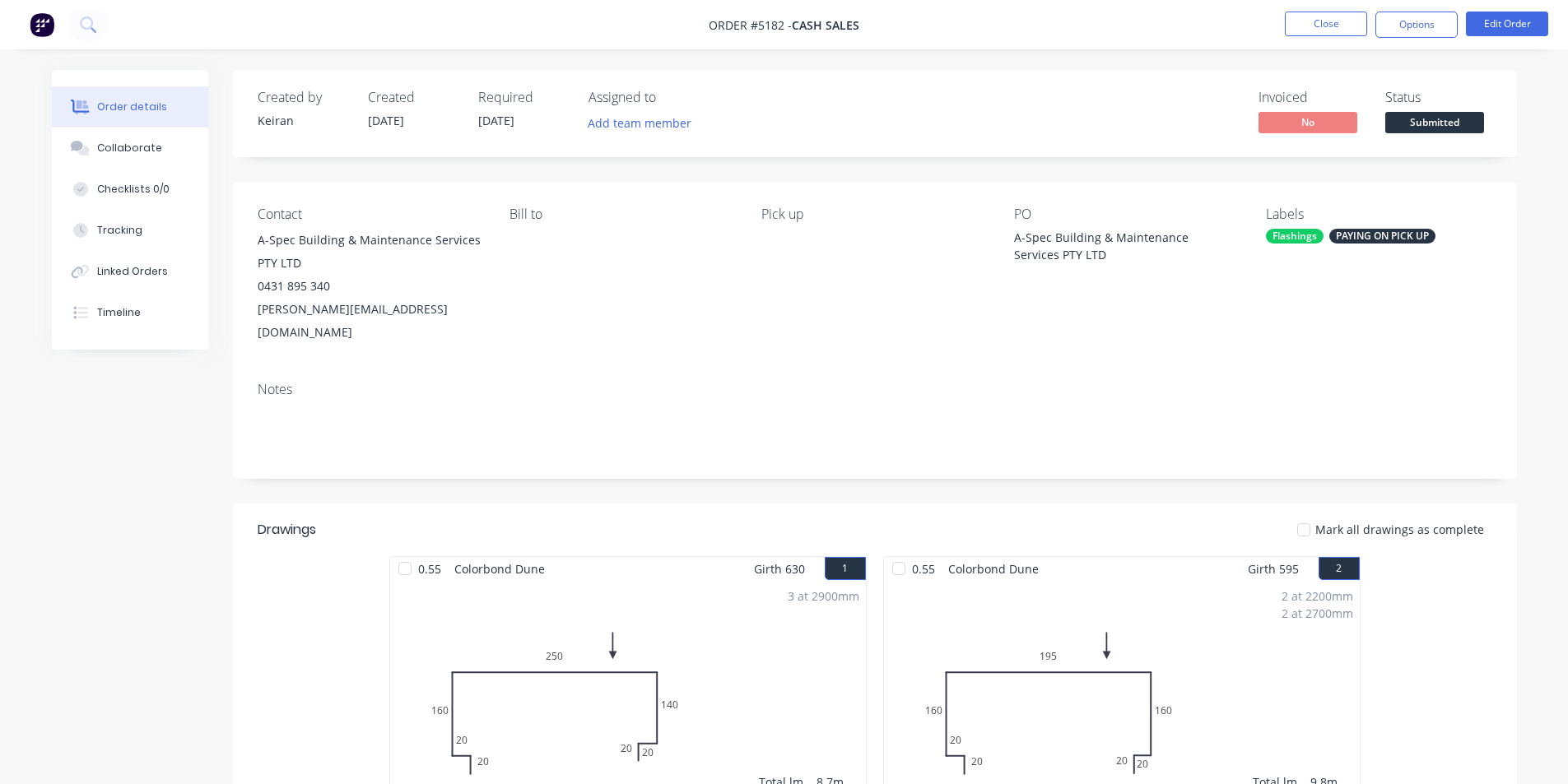
click at [1211, 381] on div "Notes" at bounding box center [875, 389] width 1235 height 16
click at [1332, 18] on button "Close" at bounding box center [1326, 24] width 82 height 25
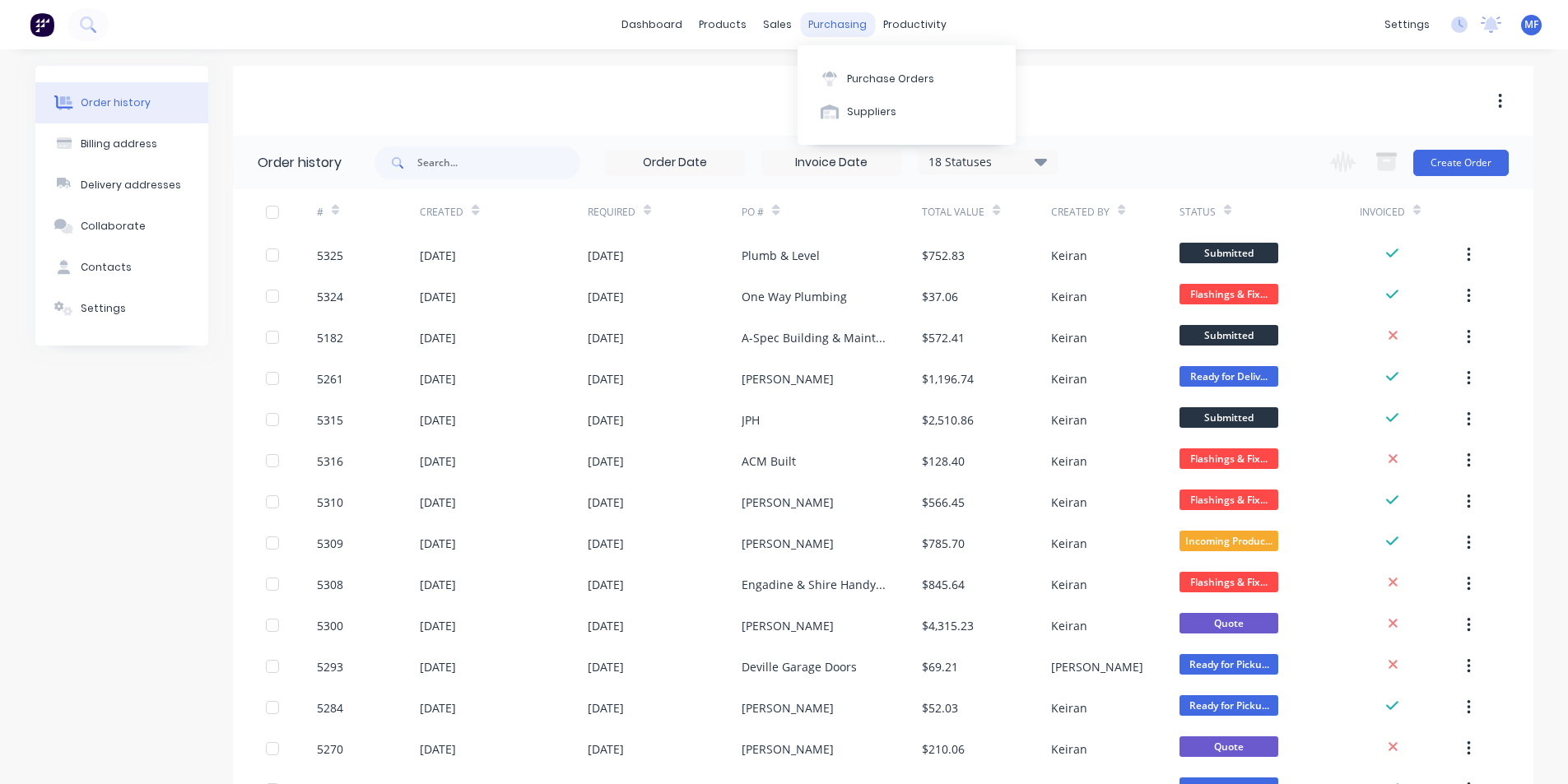
click at [839, 14] on div "purchasing" at bounding box center [838, 25] width 75 height 25
click at [863, 111] on div "Suppliers" at bounding box center [872, 111] width 50 height 15
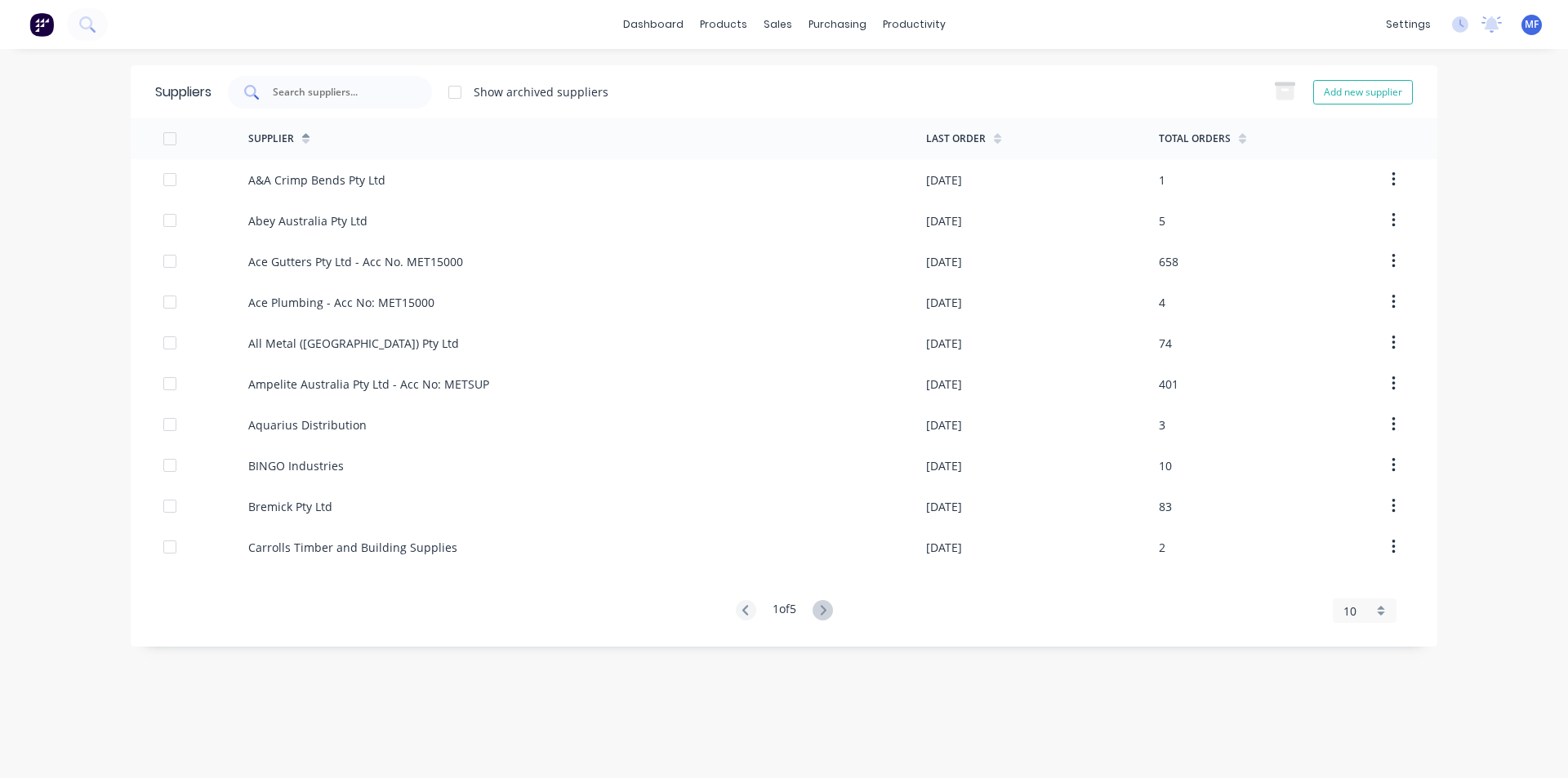
click at [308, 79] on div at bounding box center [329, 91] width 204 height 32
drag, startPoint x: 822, startPoint y: 21, endPoint x: 840, endPoint y: 51, distance: 35.0
click at [822, 20] on div "purchasing" at bounding box center [837, 25] width 75 height 25
click at [867, 76] on div "Purchase Orders" at bounding box center [890, 78] width 87 height 15
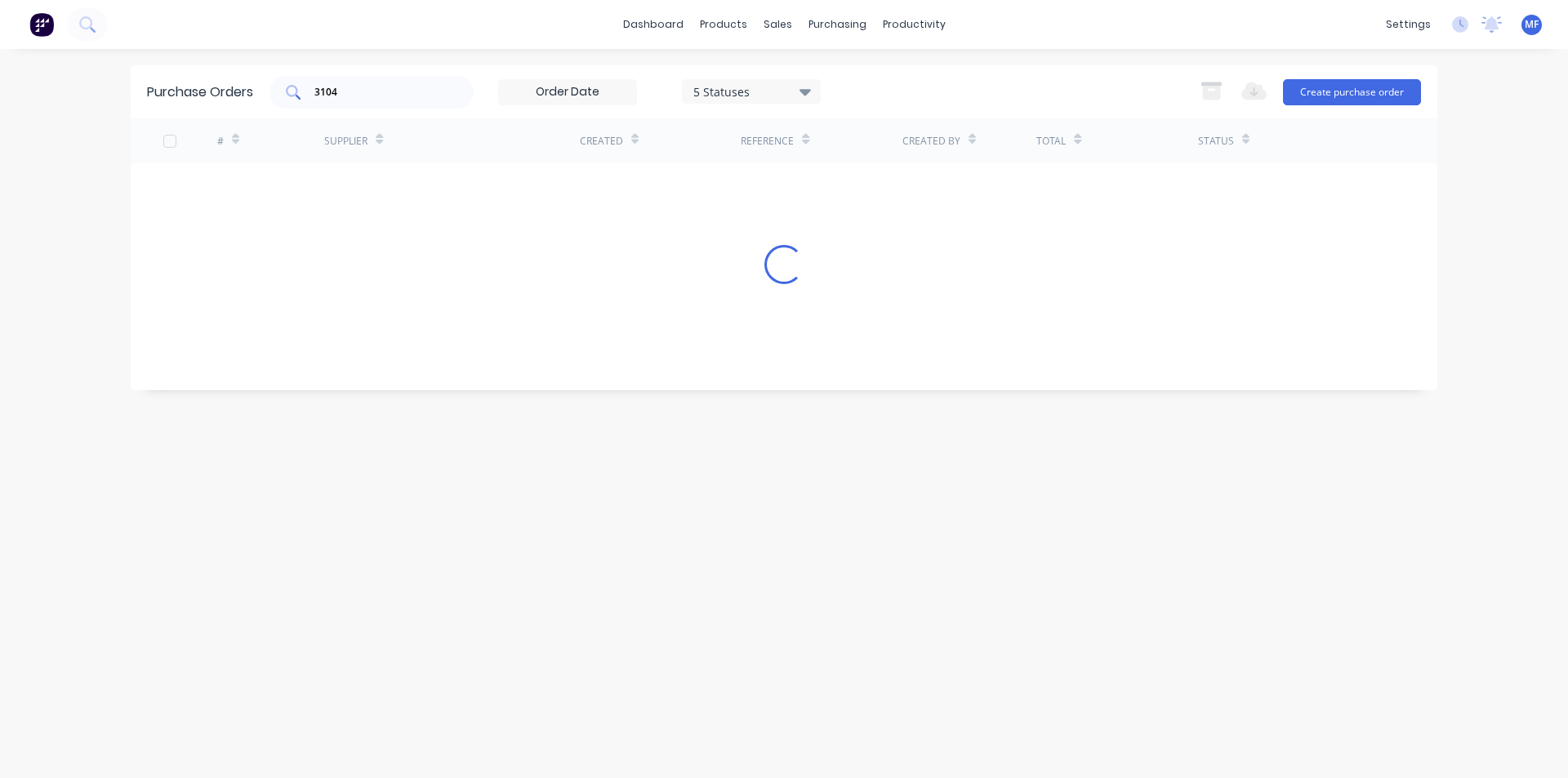
click at [390, 87] on input "3104" at bounding box center [380, 92] width 135 height 17
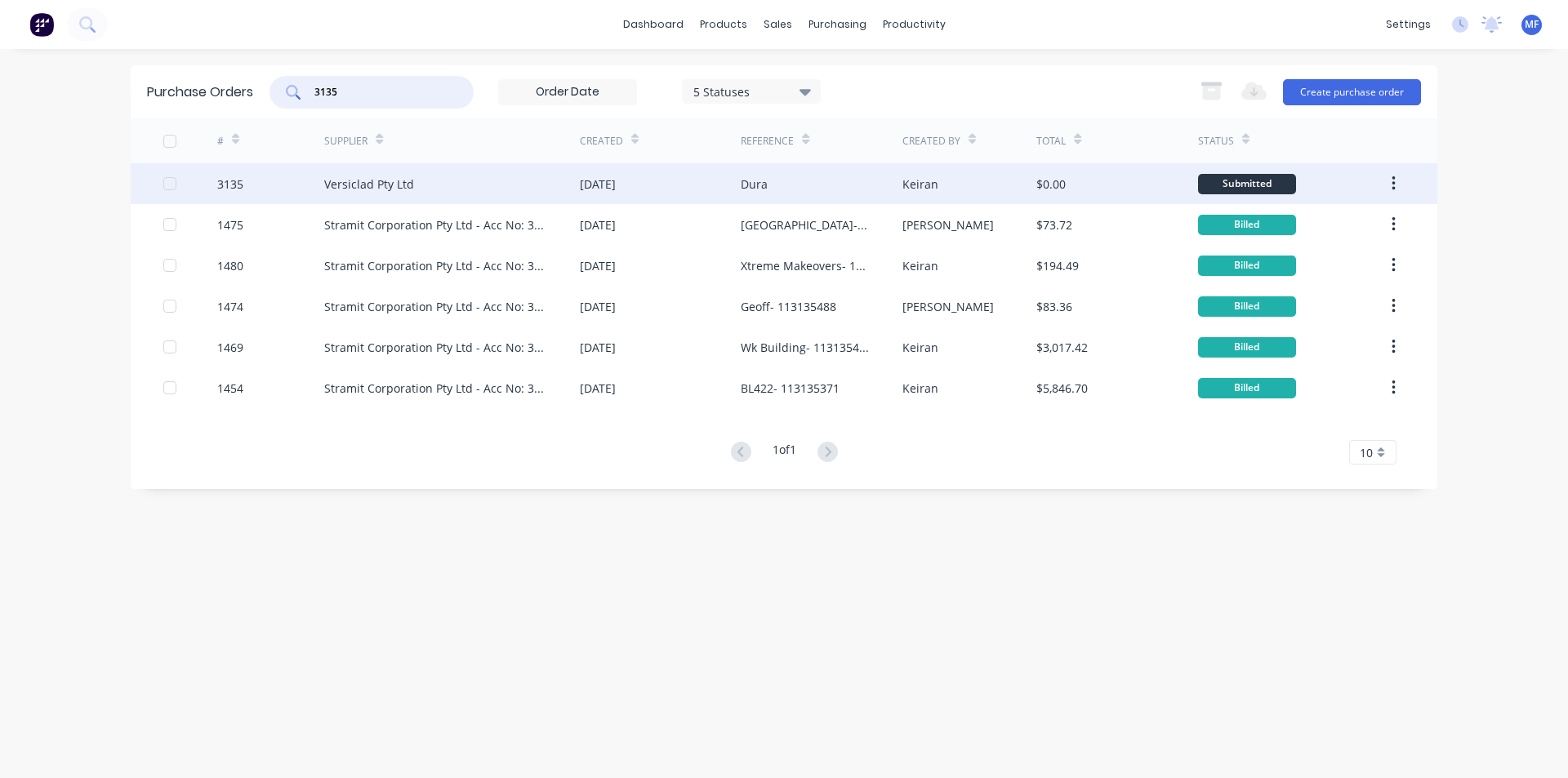
type input "3135"
click at [354, 174] on div "Versiclad Pty Ltd" at bounding box center [452, 184] width 256 height 40
type textarea "x"
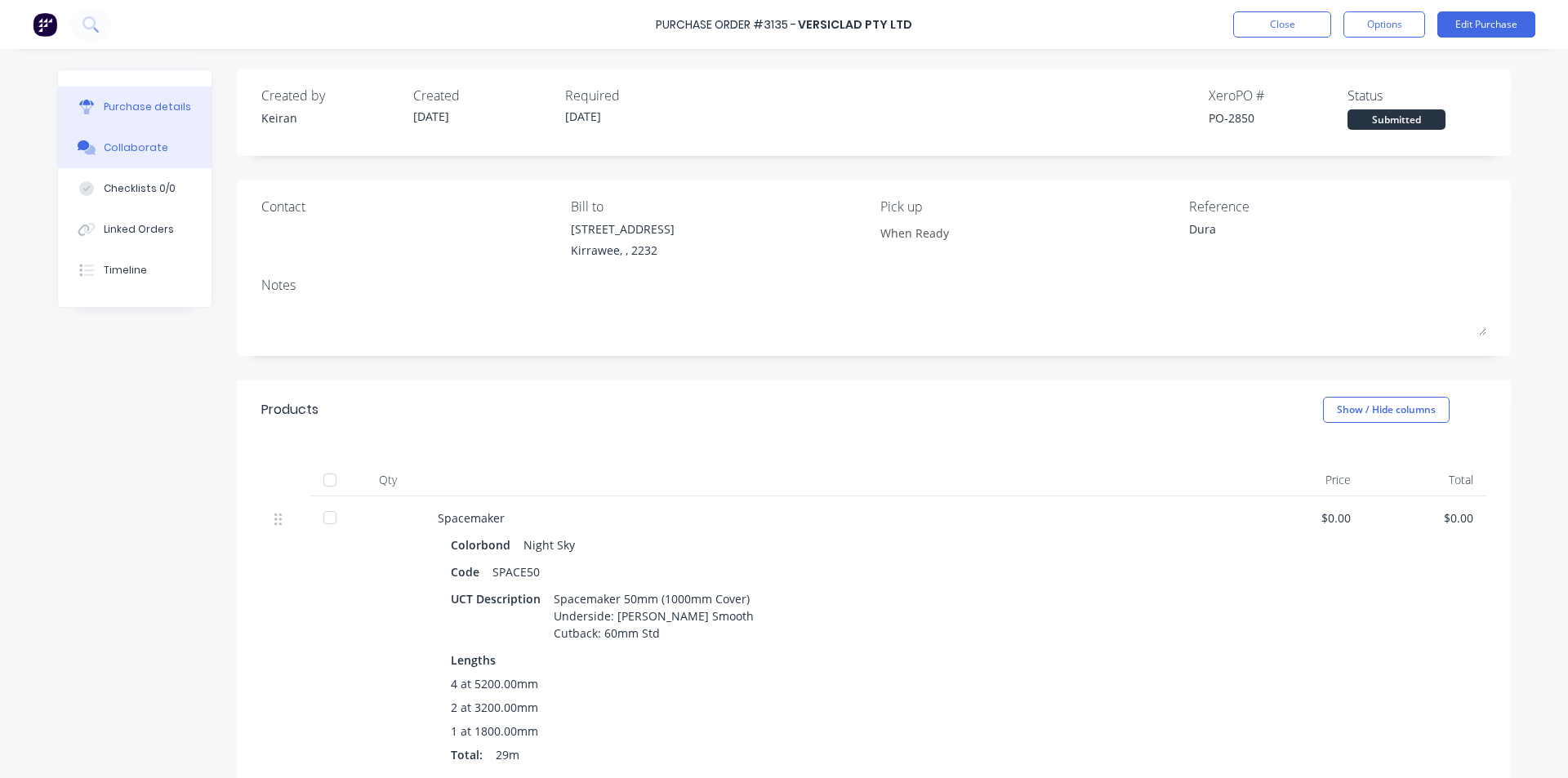
click at [136, 144] on div "Collaborate" at bounding box center [135, 148] width 64 height 15
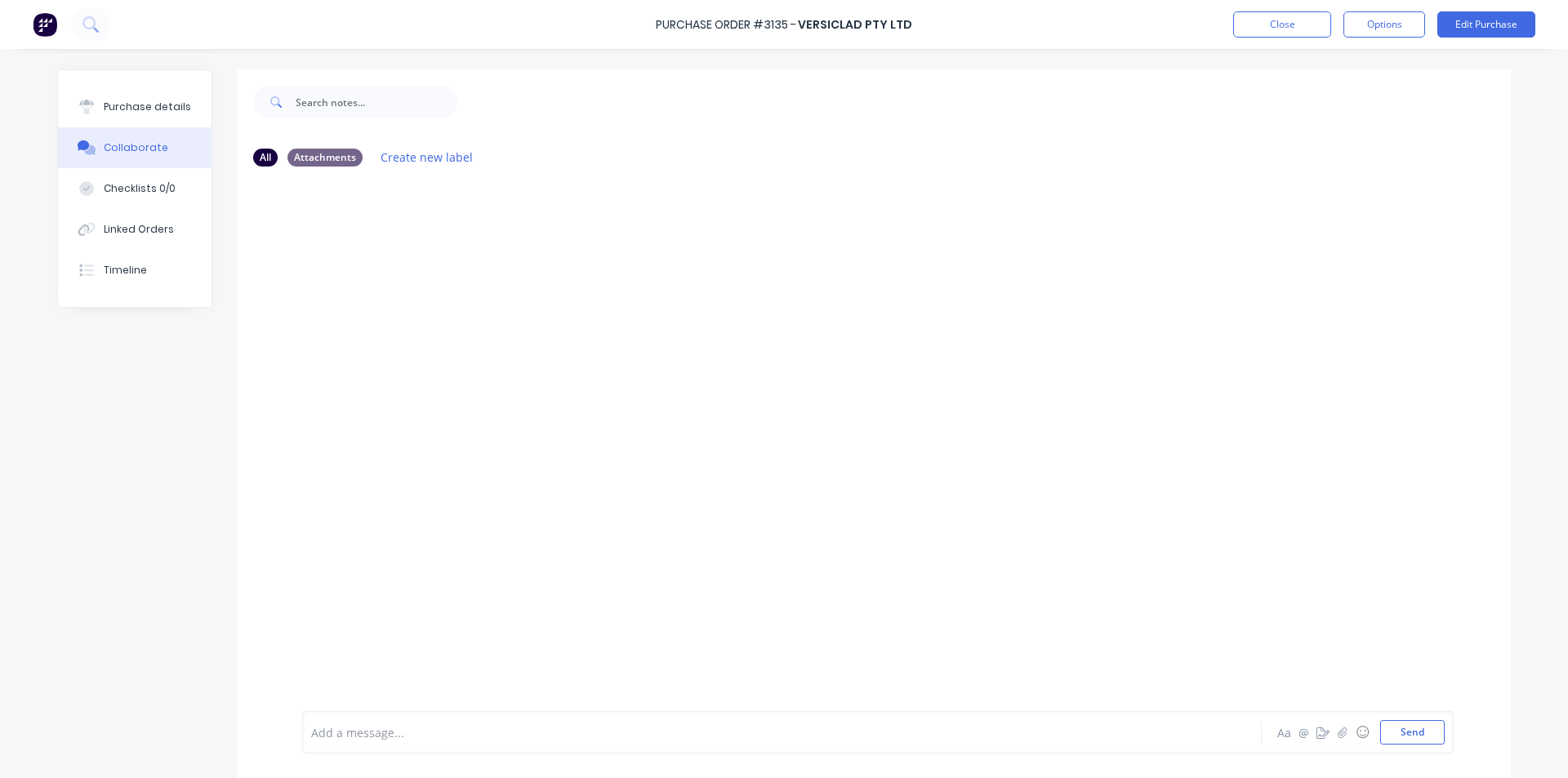
click at [689, 282] on div at bounding box center [874, 445] width 1275 height 531
click at [1409, 729] on button "Send" at bounding box center [1412, 732] width 64 height 25
click at [1145, 296] on div "MF You 12:22pm [DATE] Sales Order - 80216.pdf Labels Download Delete" at bounding box center [874, 277] width 1275 height 147
click at [1299, 20] on button "Close" at bounding box center [1283, 25] width 98 height 26
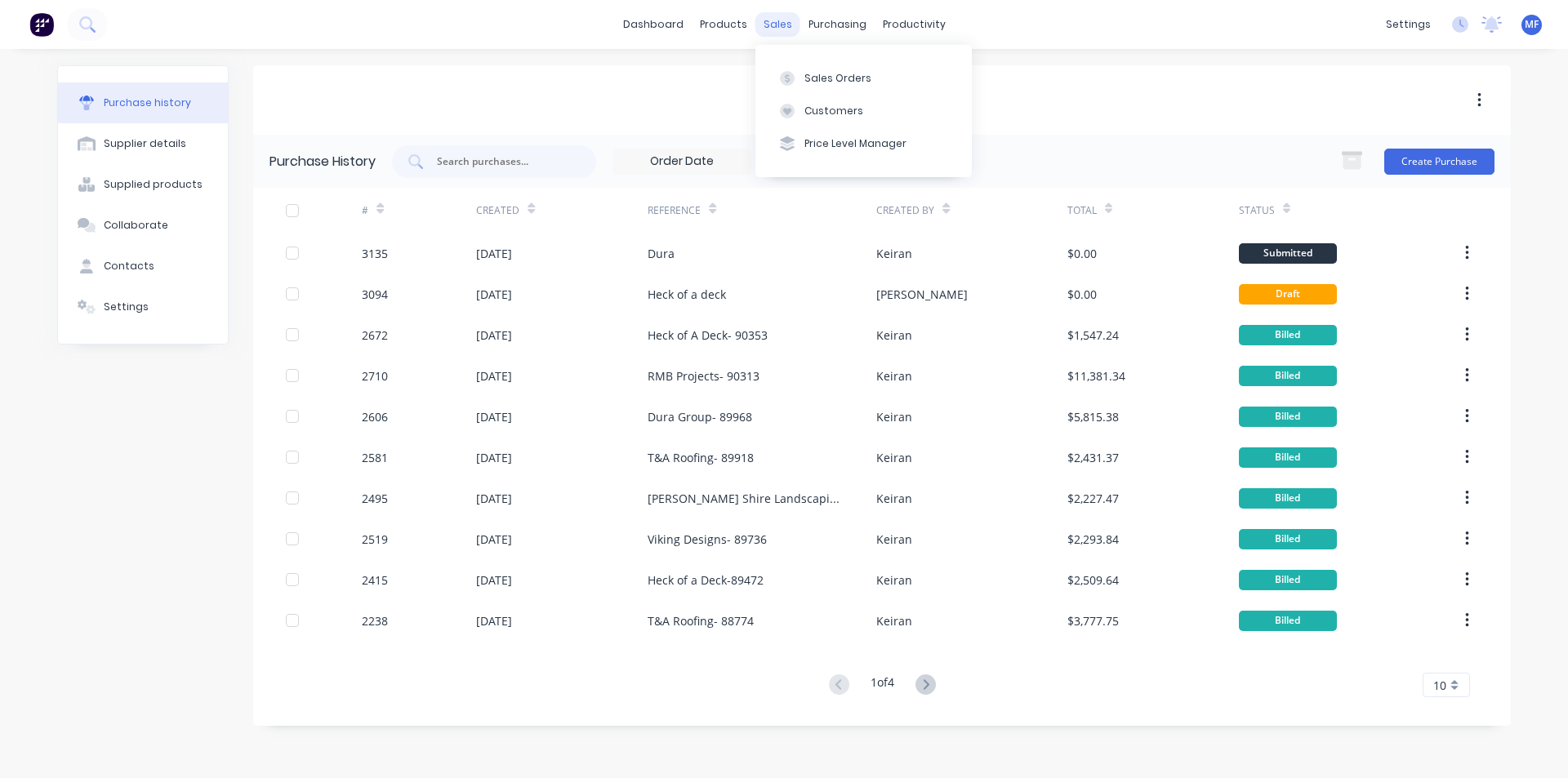
click at [773, 18] on div "sales" at bounding box center [777, 25] width 45 height 25
click at [827, 22] on div "purchasing" at bounding box center [837, 25] width 75 height 25
drag, startPoint x: 831, startPoint y: 21, endPoint x: 844, endPoint y: 49, distance: 30.9
click at [831, 21] on div "purchasing" at bounding box center [837, 25] width 75 height 25
click at [866, 71] on div "Purchase Orders" at bounding box center [890, 78] width 87 height 15
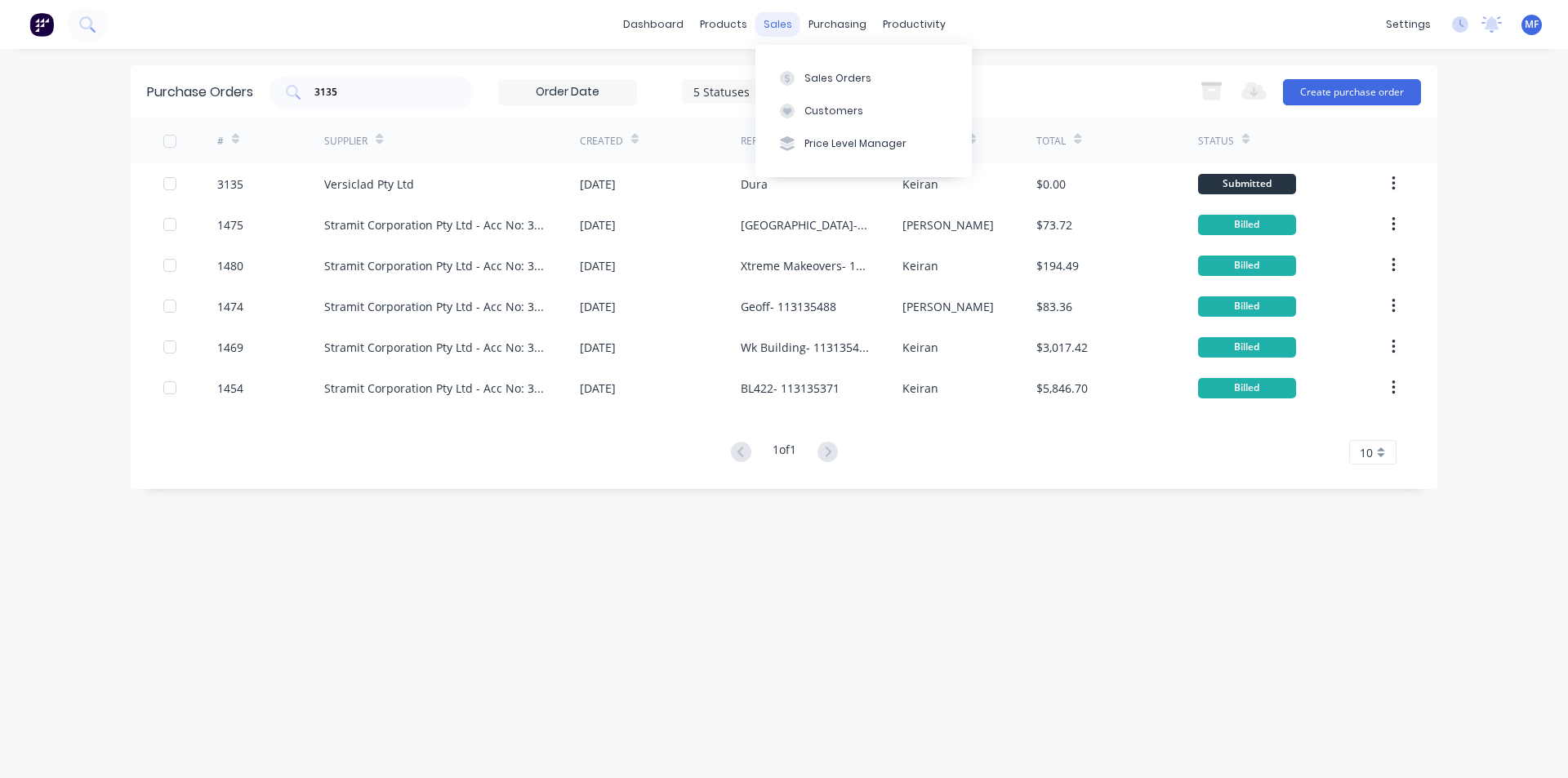
click at [775, 19] on div "sales" at bounding box center [777, 25] width 45 height 25
click at [816, 81] on div "Sales Orders" at bounding box center [838, 78] width 67 height 15
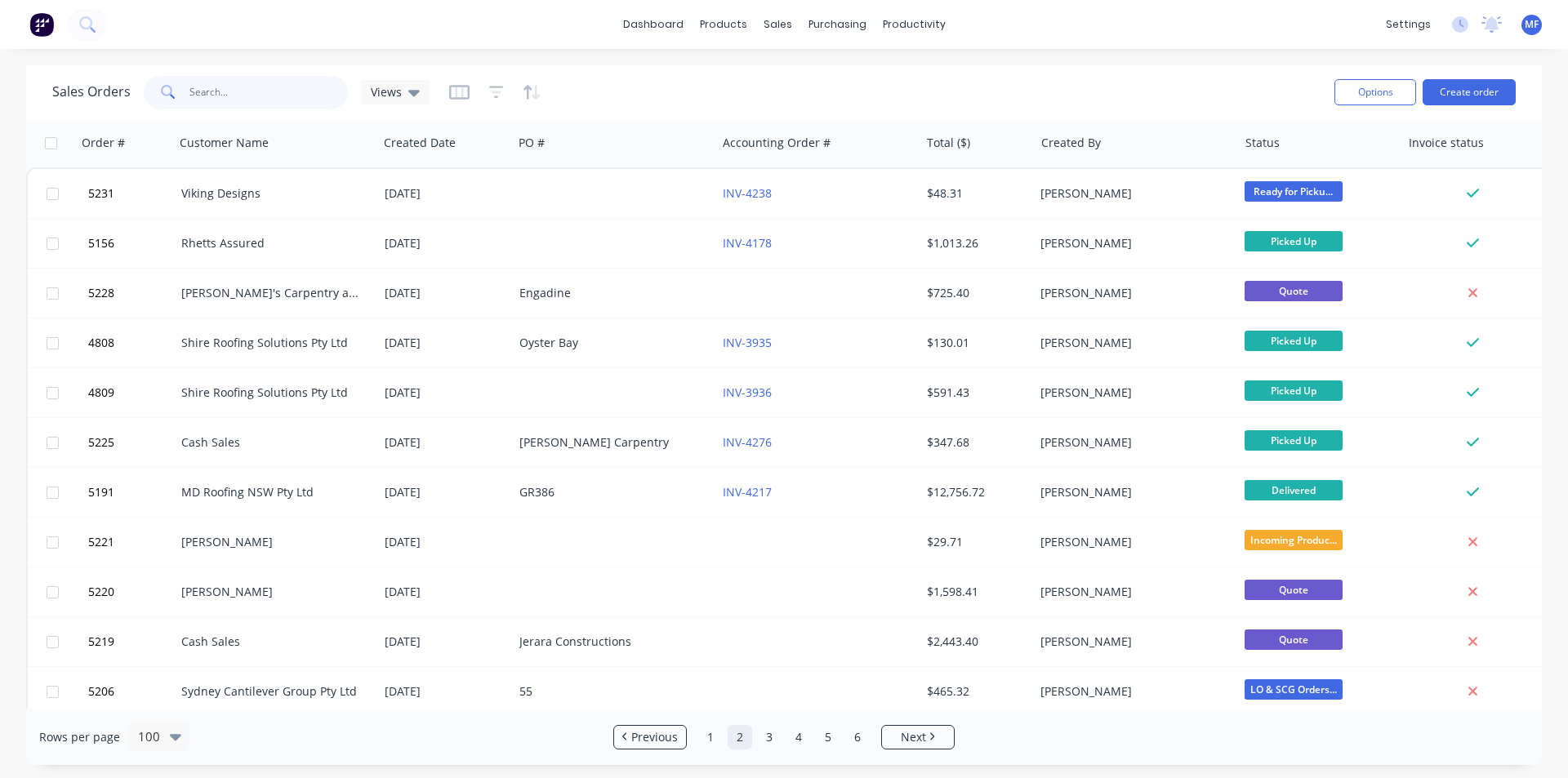
click at [230, 97] on input "text" at bounding box center [269, 91] width 159 height 32
click at [814, 21] on div "purchasing" at bounding box center [837, 25] width 75 height 25
click at [843, 74] on button "Purchase Orders" at bounding box center [906, 77] width 216 height 32
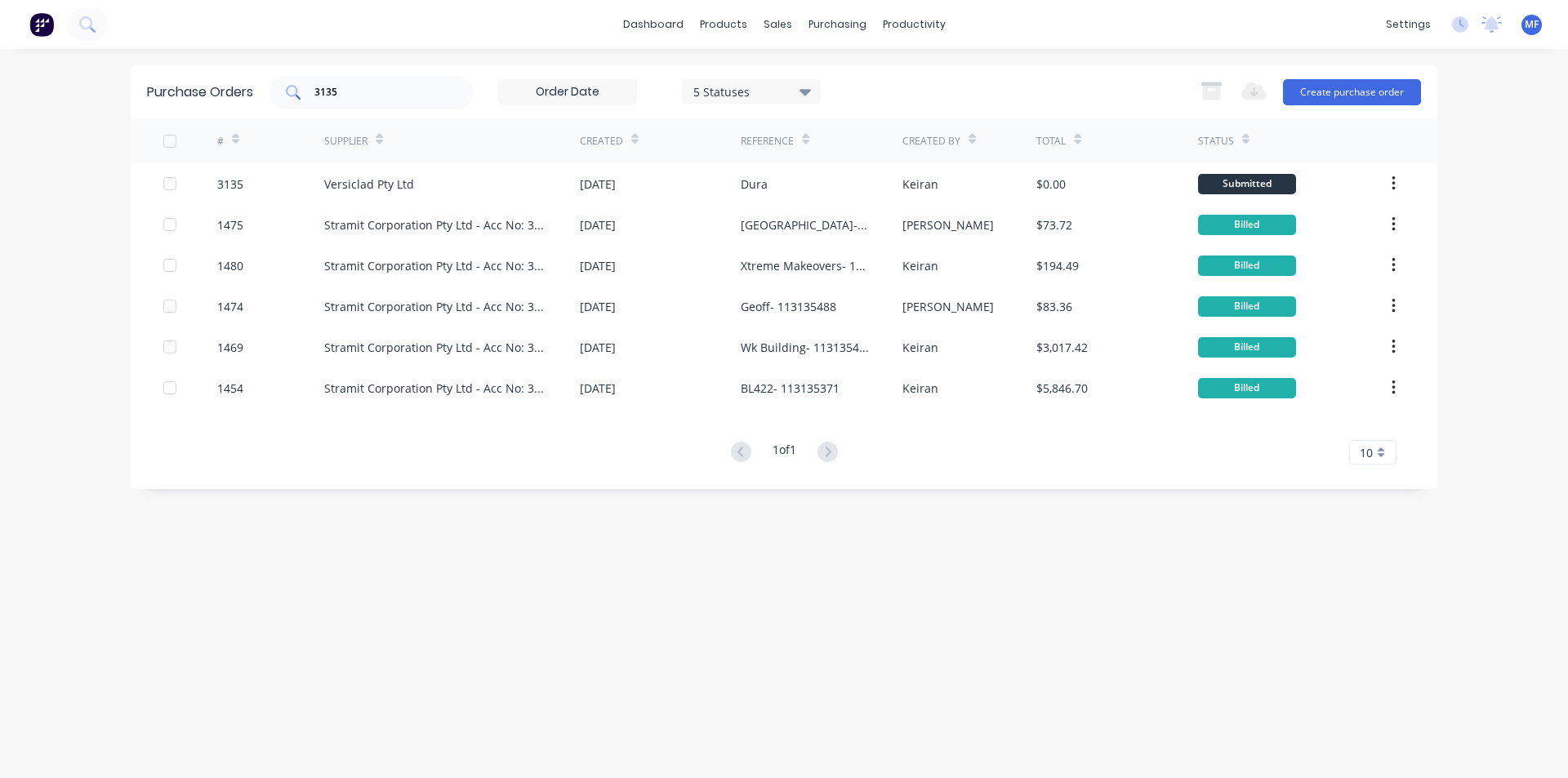
click at [365, 101] on div "3135" at bounding box center [372, 91] width 204 height 32
click at [365, 100] on div "3135" at bounding box center [372, 91] width 204 height 32
click at [378, 95] on input "3135" at bounding box center [380, 92] width 135 height 17
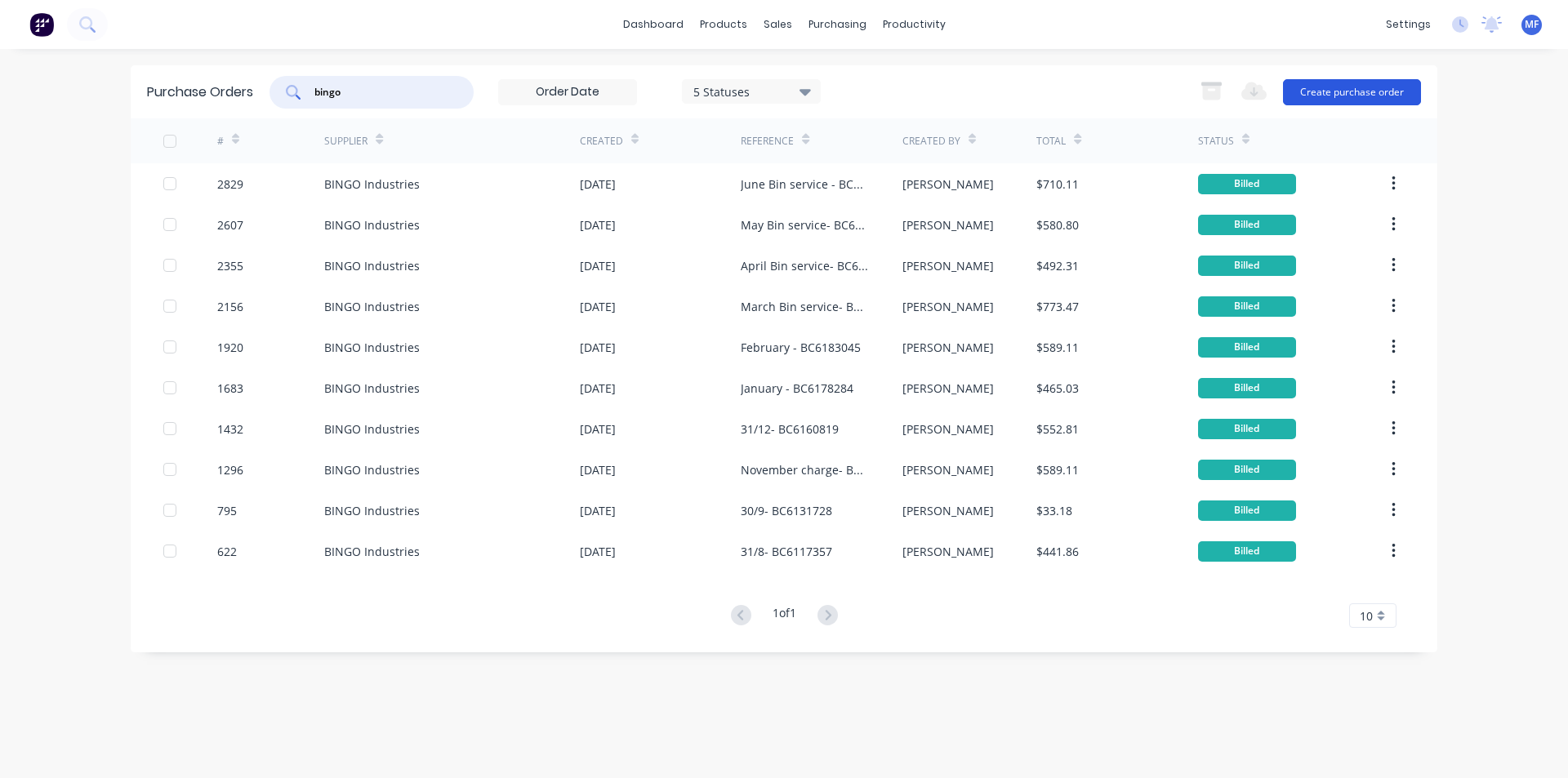
type input "bingo"
click at [1346, 87] on button "Create purchase order" at bounding box center [1352, 92] width 138 height 26
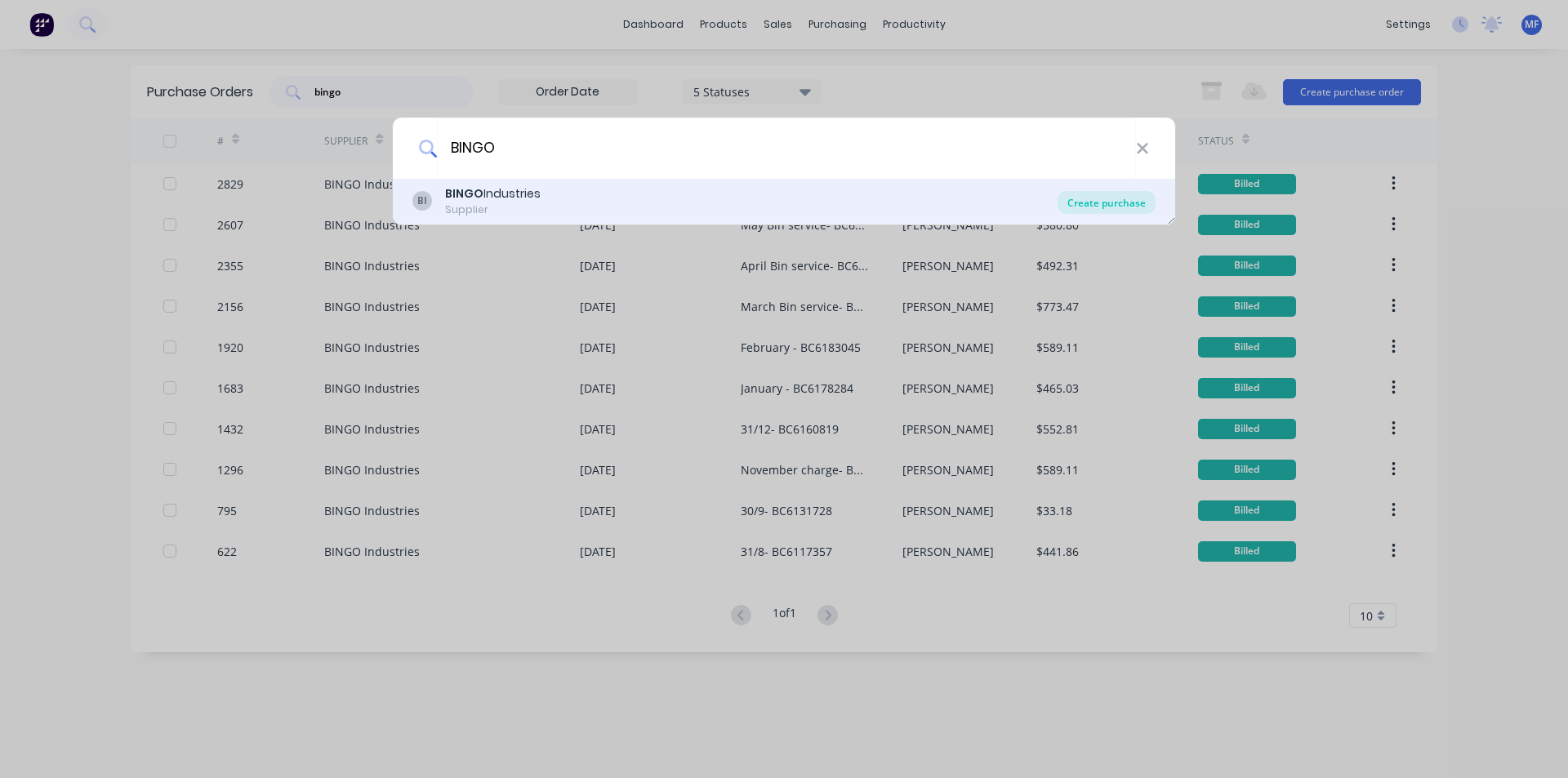
type input "BINGO"
click at [1112, 204] on div "Create purchase" at bounding box center [1107, 203] width 98 height 23
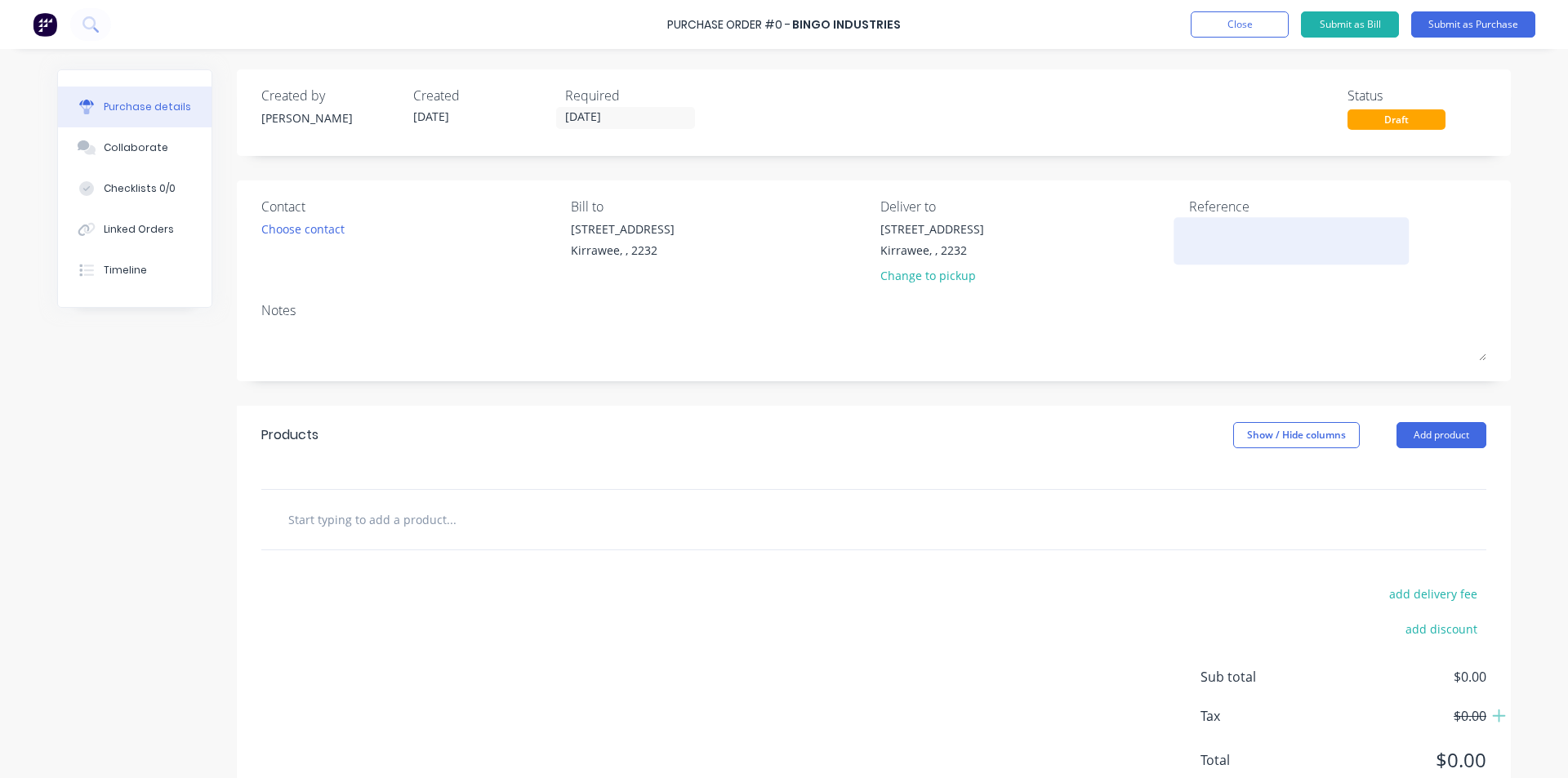
click at [1200, 225] on textarea at bounding box center [1291, 239] width 204 height 37
type textarea "JULY Bin Service"
type textarea "x"
type textarea "[DATE] Bin Service"
type textarea "x"
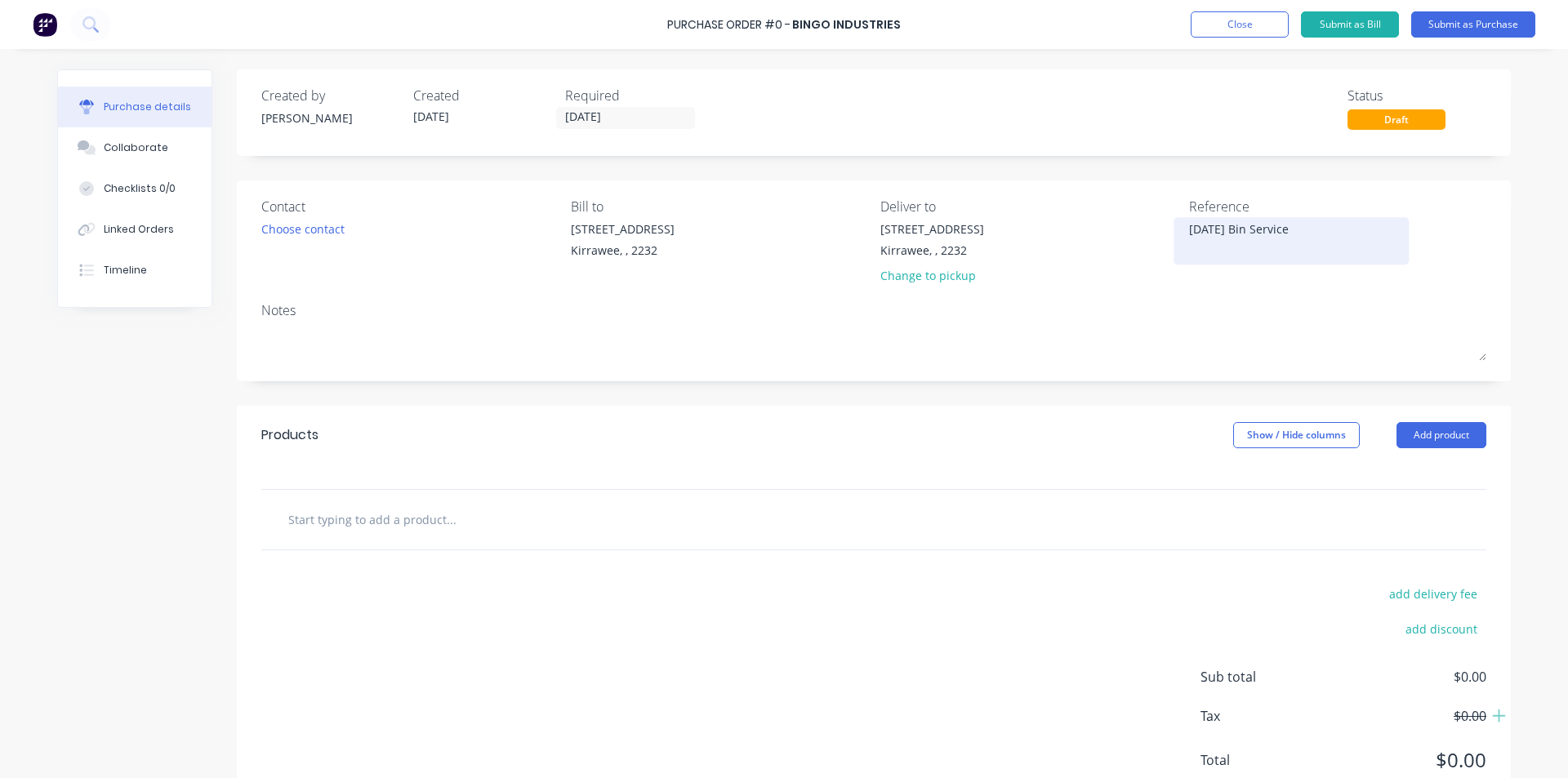
type textarea "JU Bin Service"
type textarea "x"
type textarea "J Bin Service"
type textarea "x"
type textarea "Bin Service"
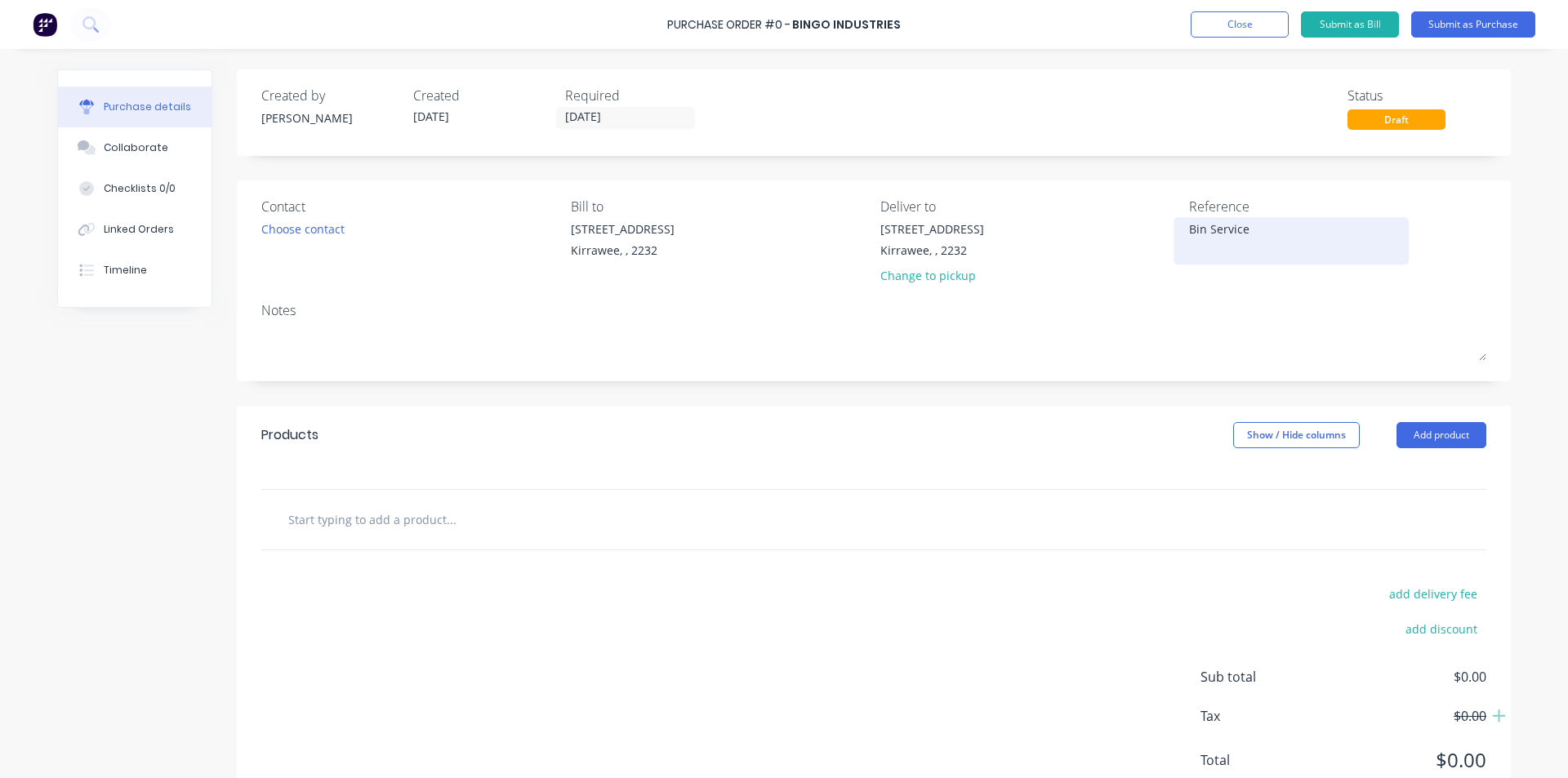
type textarea "x"
type textarea "J Bin Service"
type textarea "x"
type textarea "JU Bin Service"
type textarea "x"
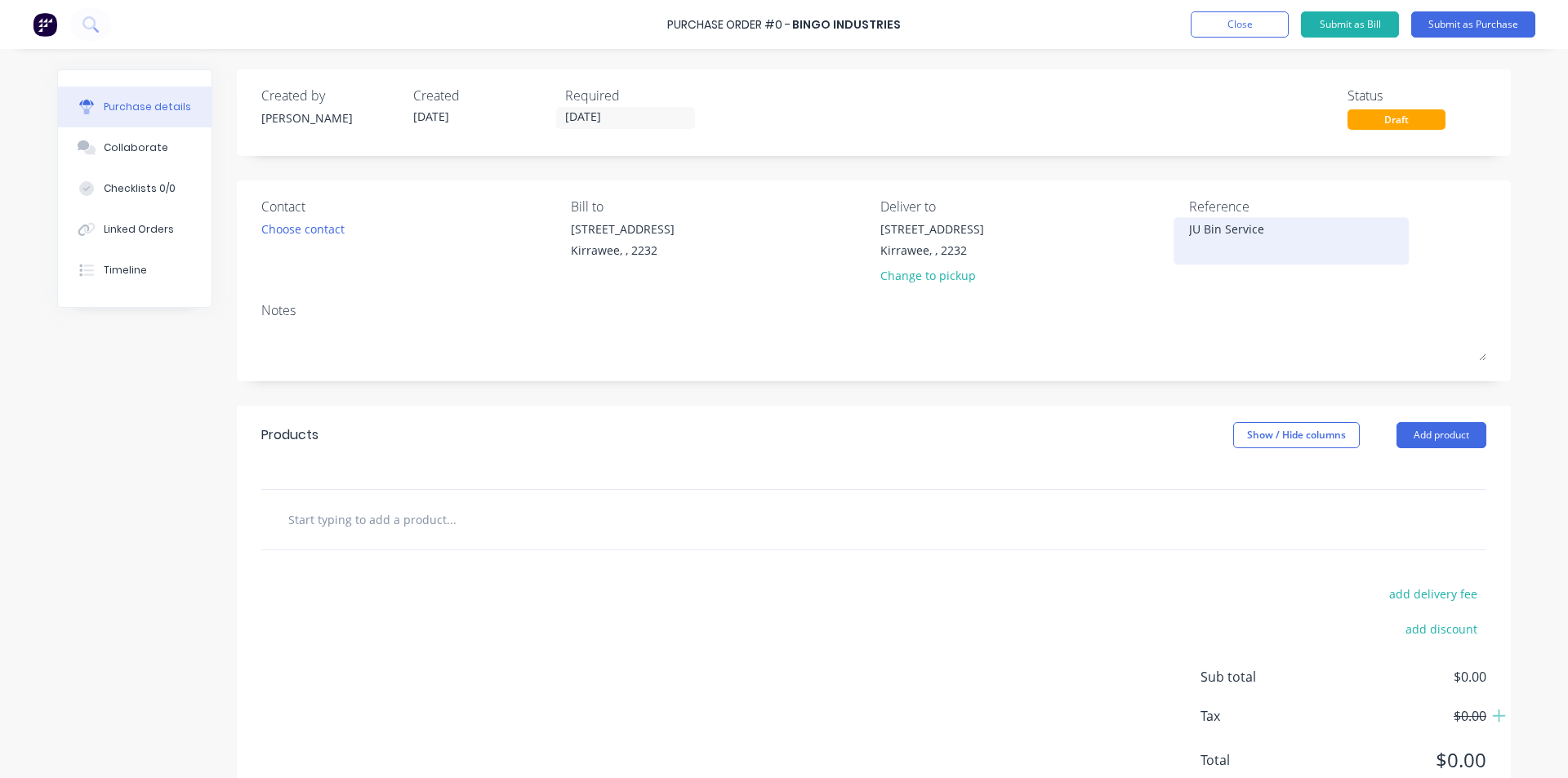
type textarea "[DATE] Bin Service"
type textarea "x"
type textarea "JULY Bin Service"
type textarea "x"
click at [1281, 227] on textarea "JULY Bin Service" at bounding box center [1291, 239] width 204 height 37
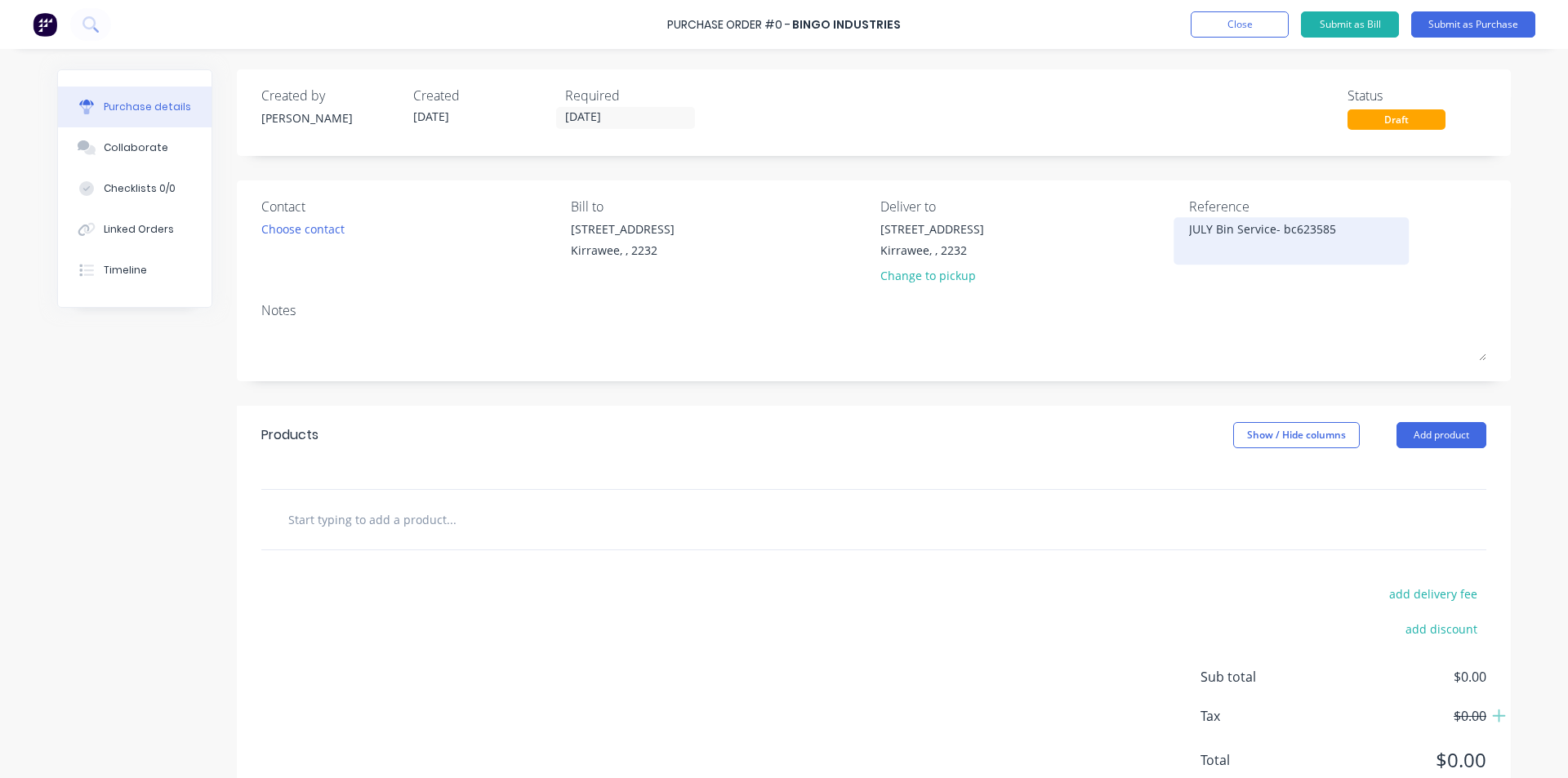
type textarea "JULY Bin Service- bc6235856"
type textarea "x"
click at [1289, 228] on textarea "JULY Bin Service- bc6235856" at bounding box center [1291, 239] width 204 height 37
type textarea "JULY Bin Service- BC6235856"
type textarea "x"
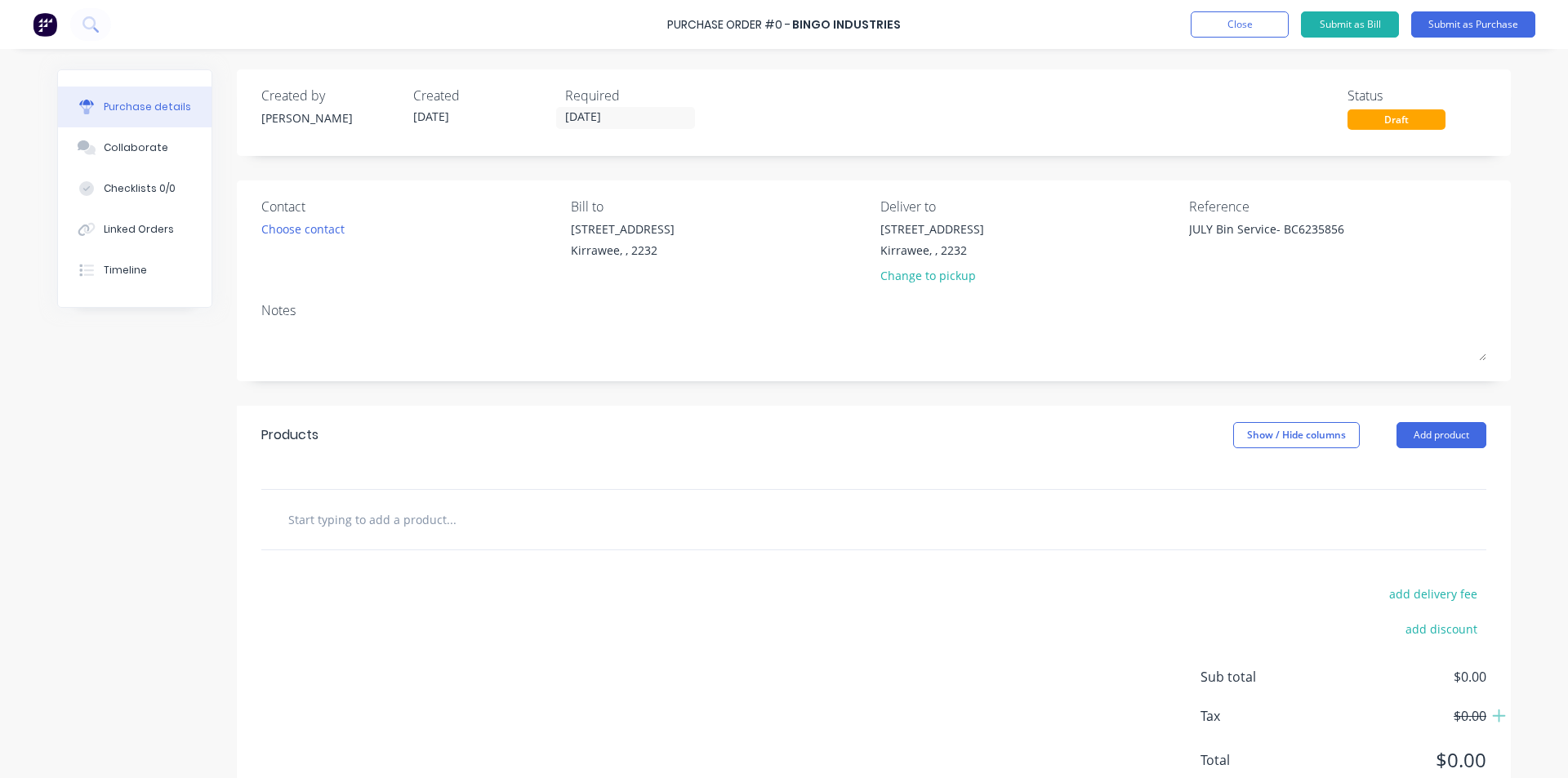
type textarea "JULY Bin Service- BC6235856"
click at [778, 496] on div at bounding box center [874, 520] width 1225 height 60
click at [392, 518] on input "text" at bounding box center [451, 519] width 327 height 32
type textarea "x"
type input "p"
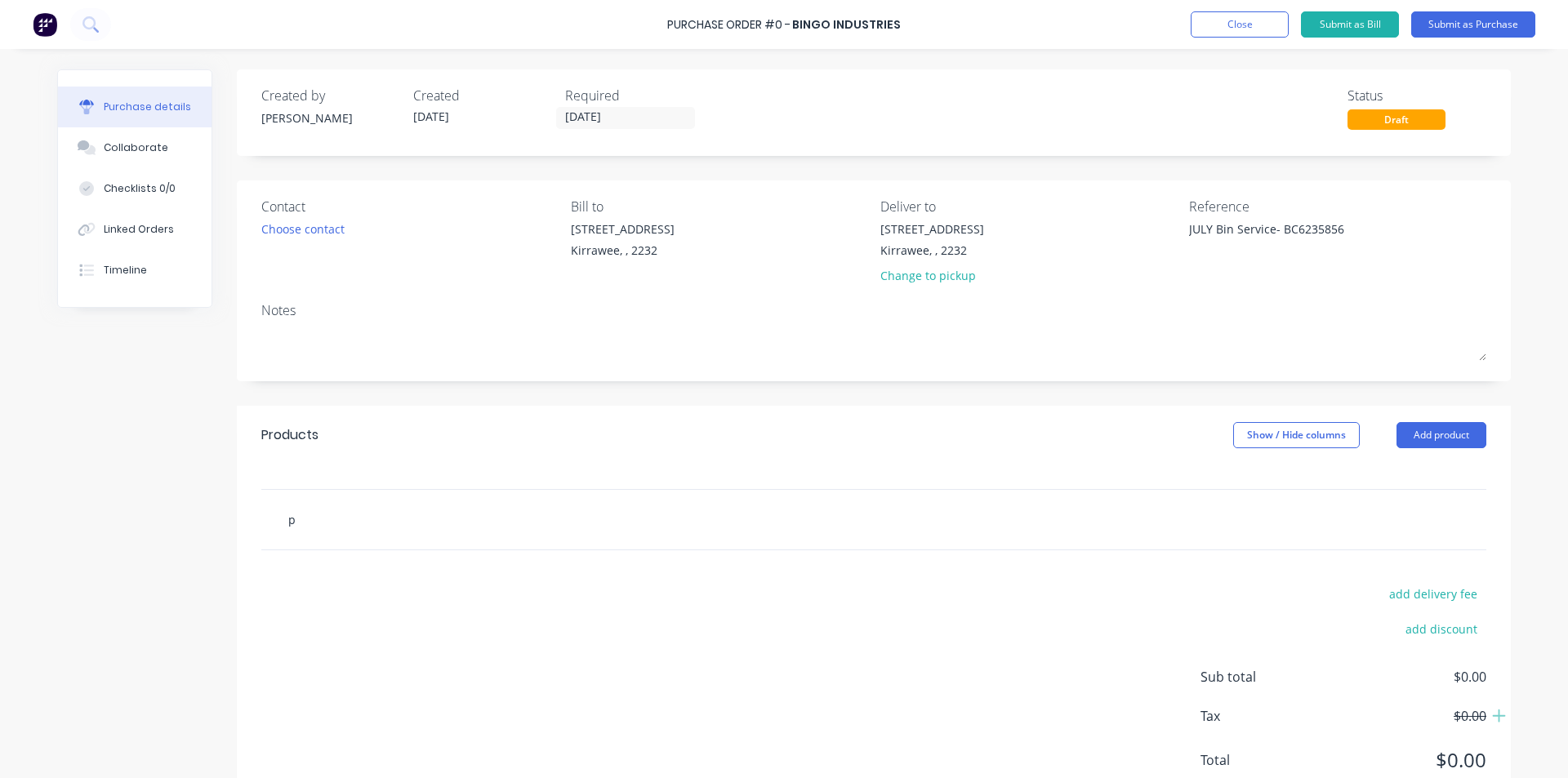
type textarea "x"
type input "pA"
type textarea "x"
type input "pAP"
type textarea "x"
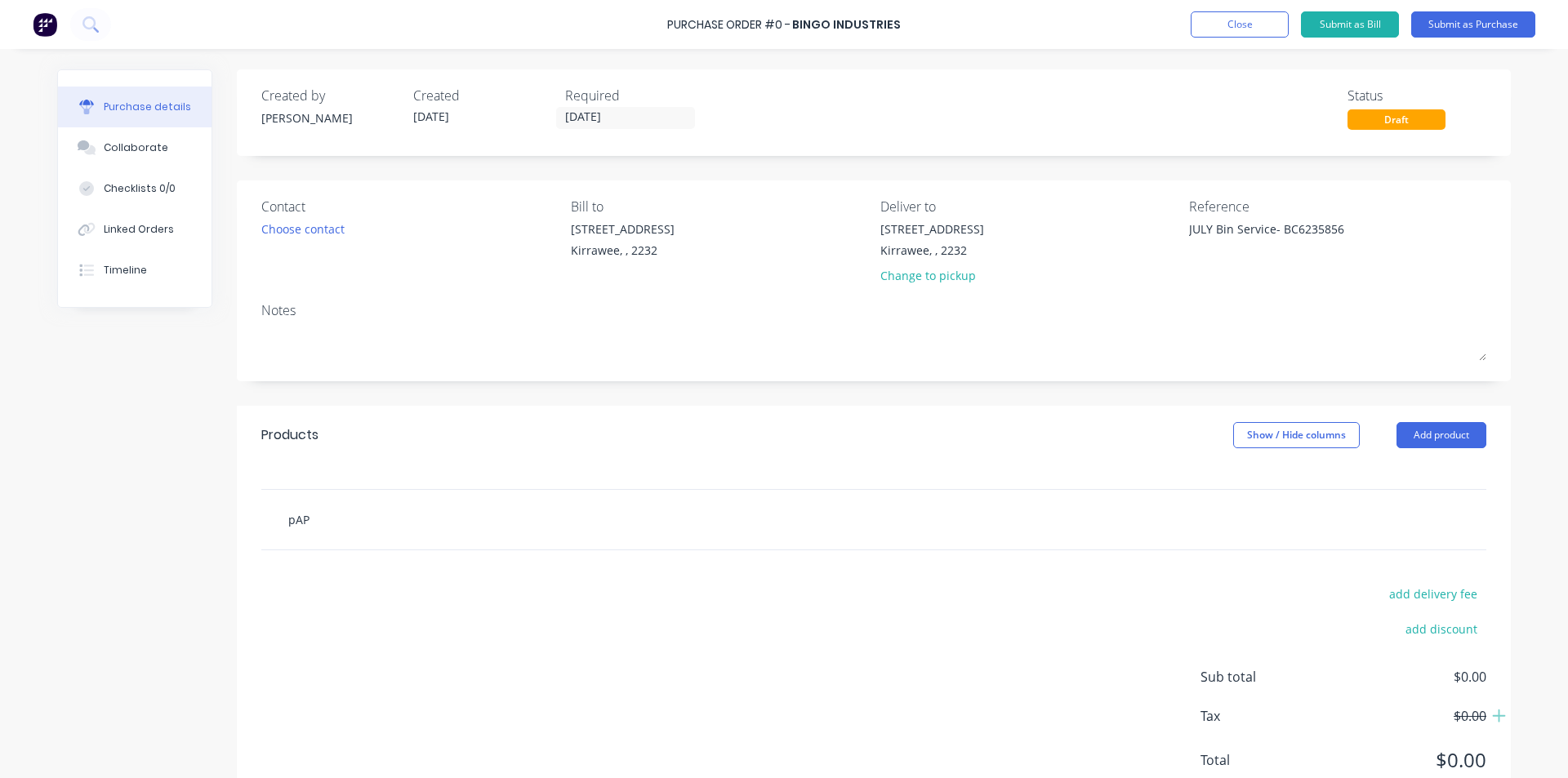
type input "[PERSON_NAME]"
type textarea "x"
type input "pAPER"
type textarea "x"
type input "pAPER"
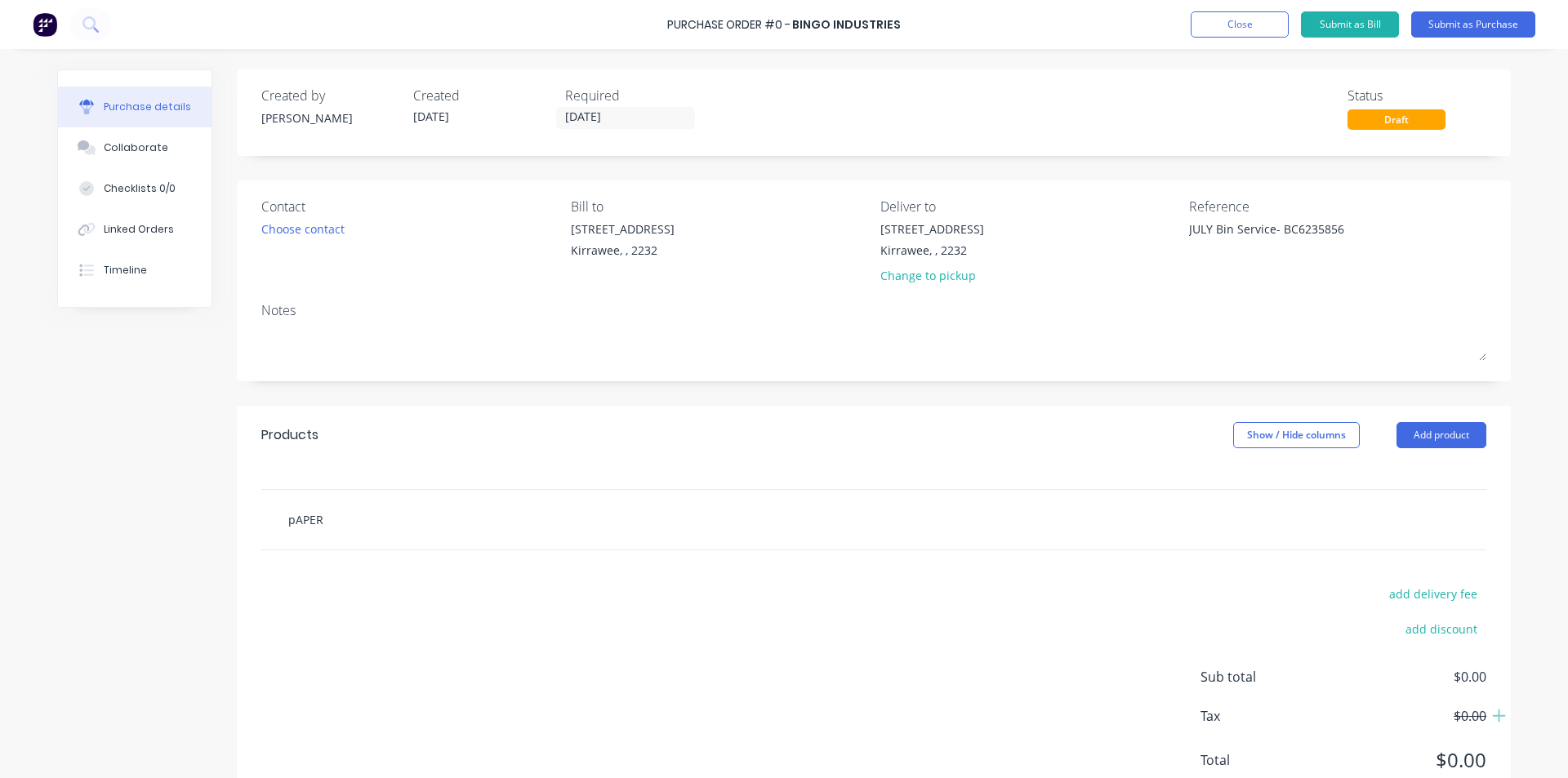
type textarea "x"
type input "pAPER"
type textarea "x"
type input "[PERSON_NAME]"
type textarea "x"
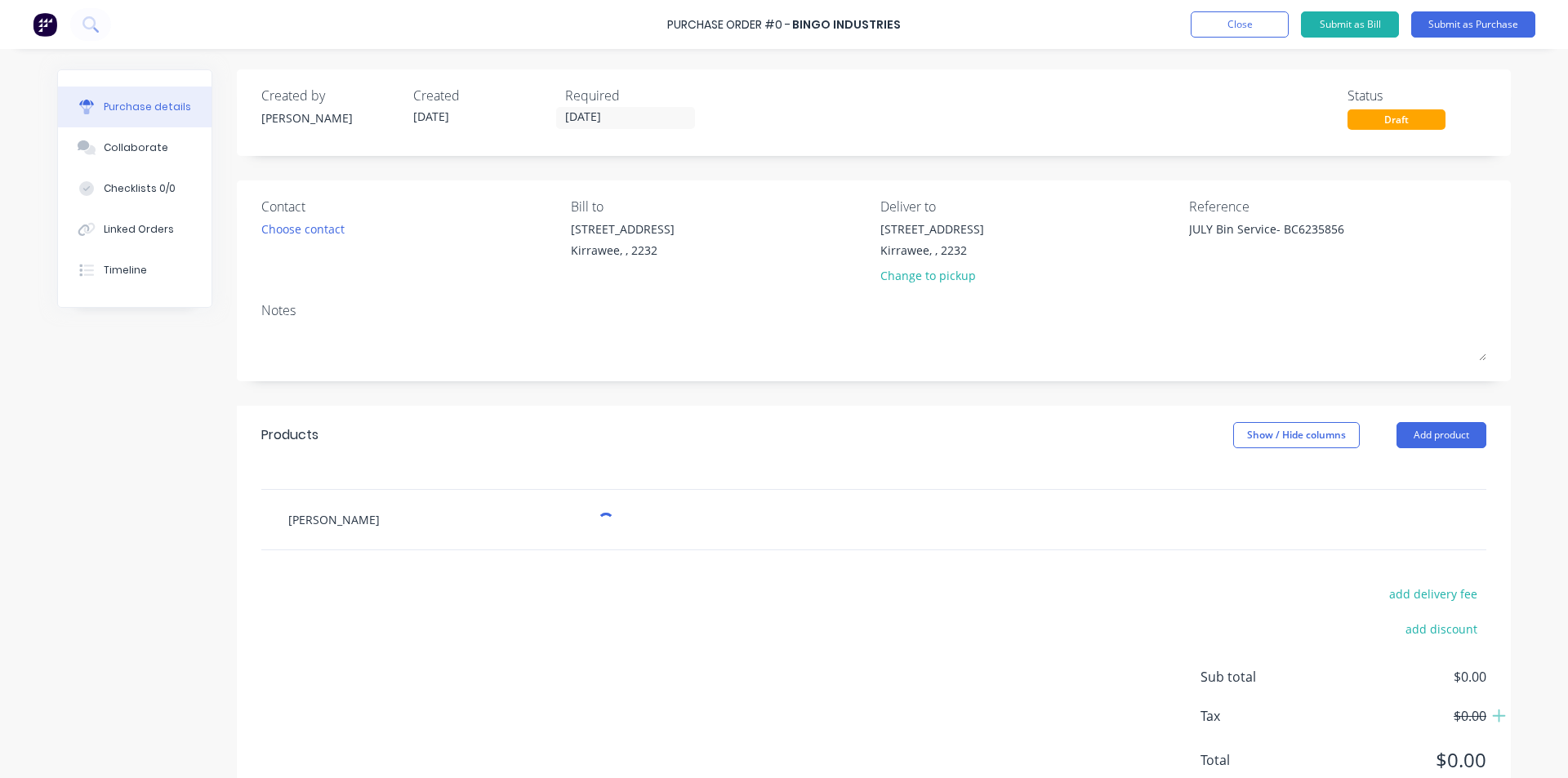
type input "pAP"
type textarea "x"
type input "pA"
type textarea "x"
type input "p"
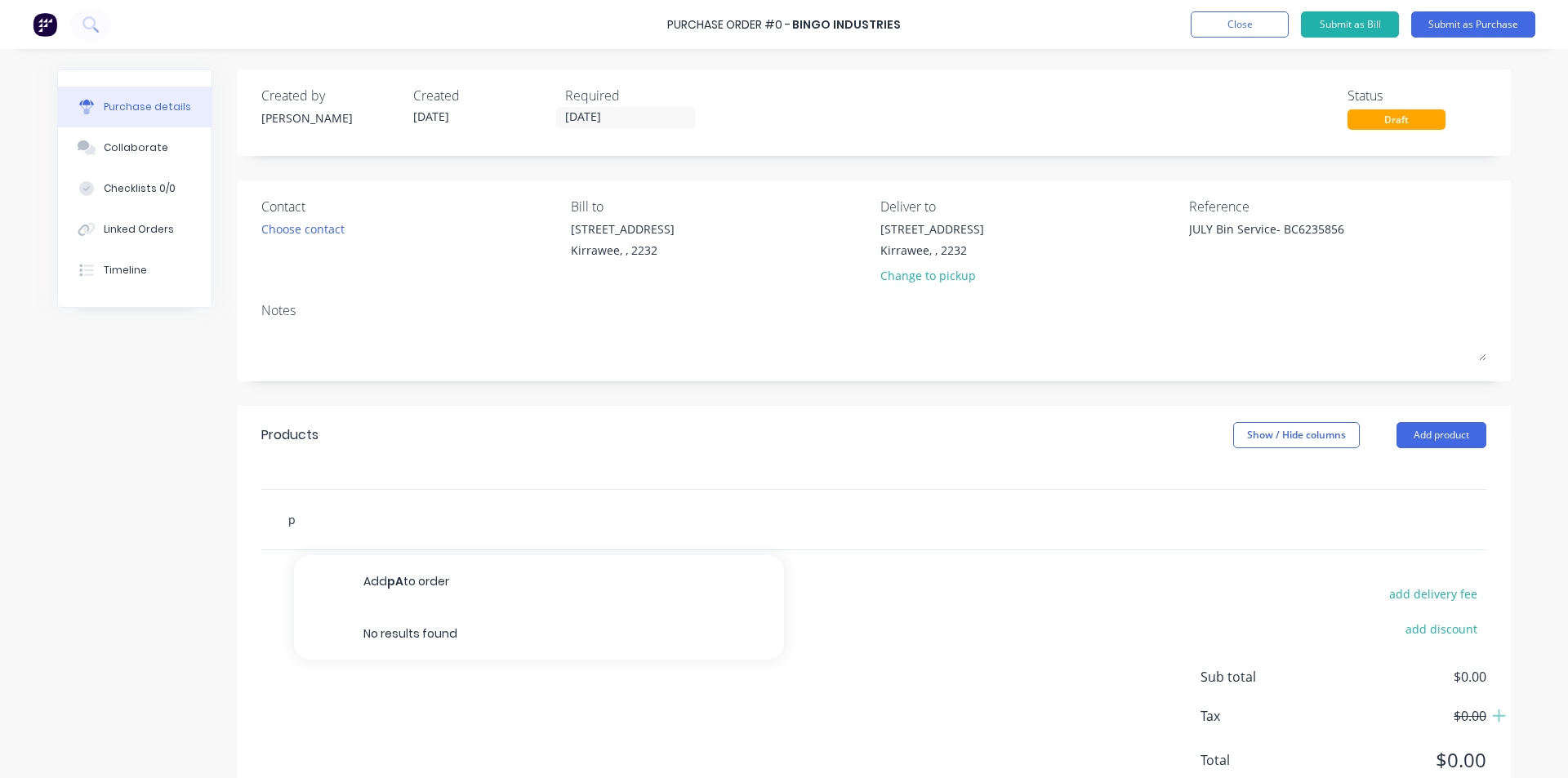
type textarea "x"
type input "g"
type textarea "x"
type input "gE"
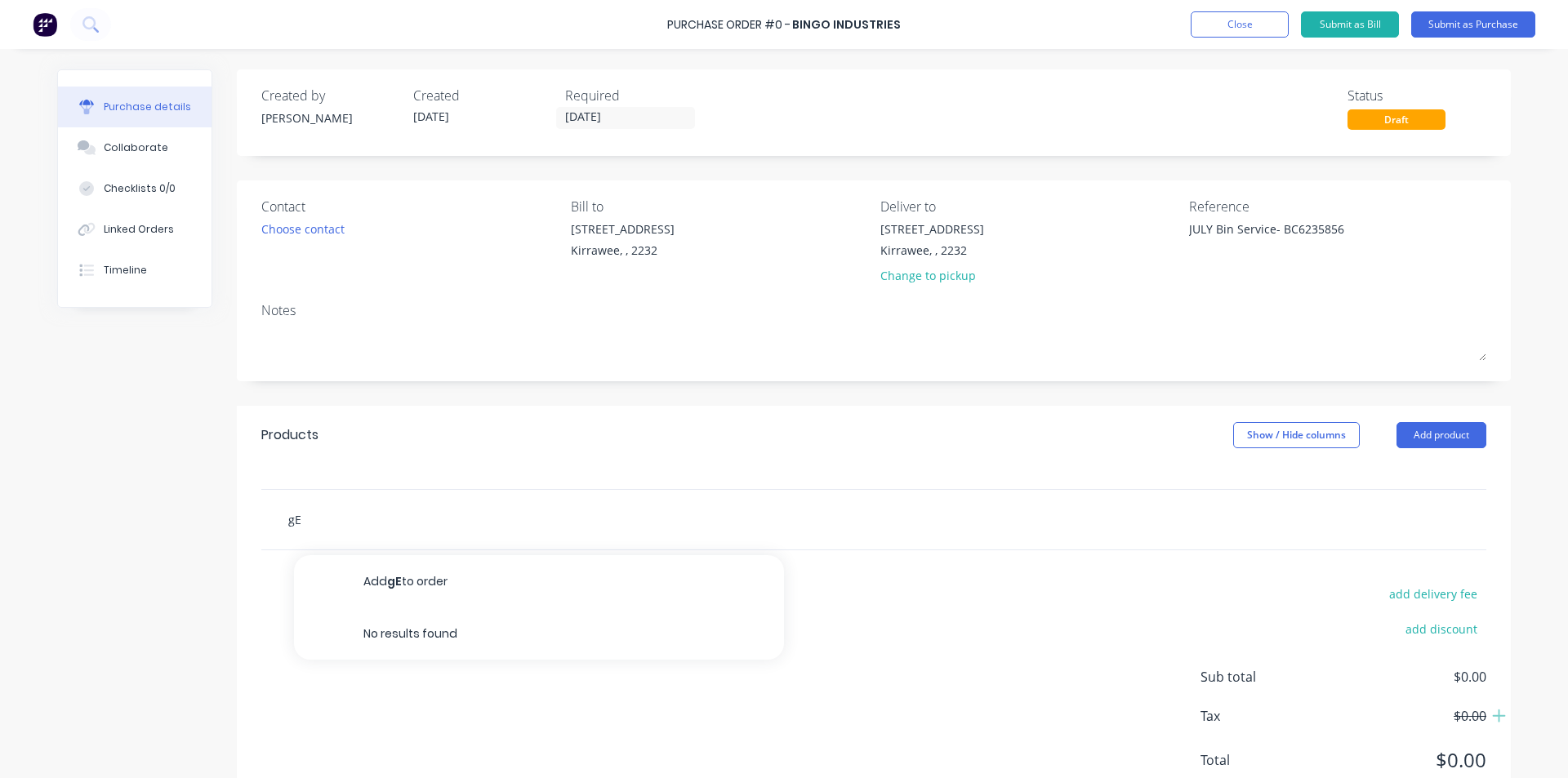
type textarea "x"
type input "gEN"
type textarea "x"
type input "gENE"
type textarea "x"
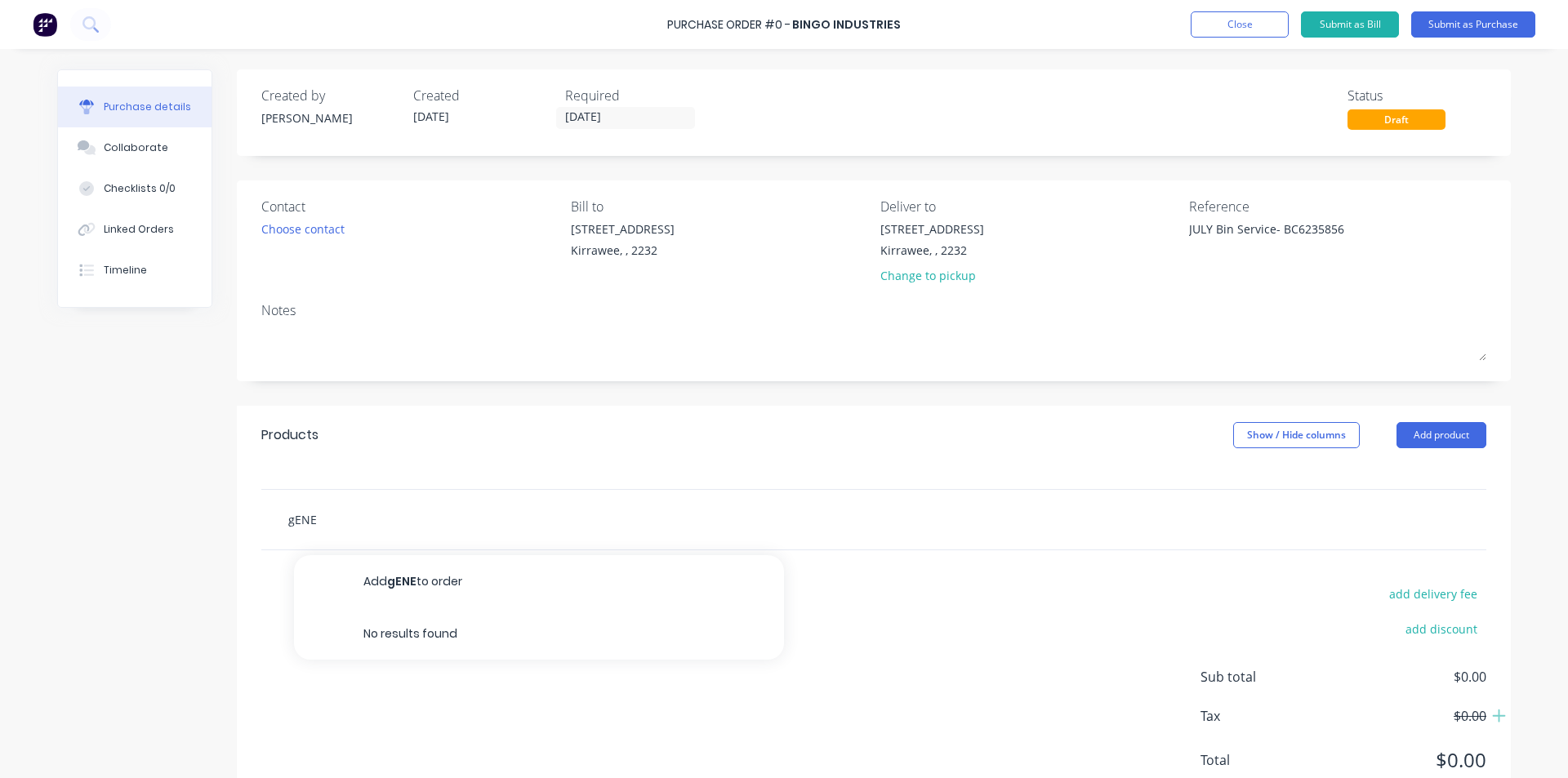
type input "gENER"
type textarea "x"
type input "gENERA"
type textarea "x"
type input "gENER"
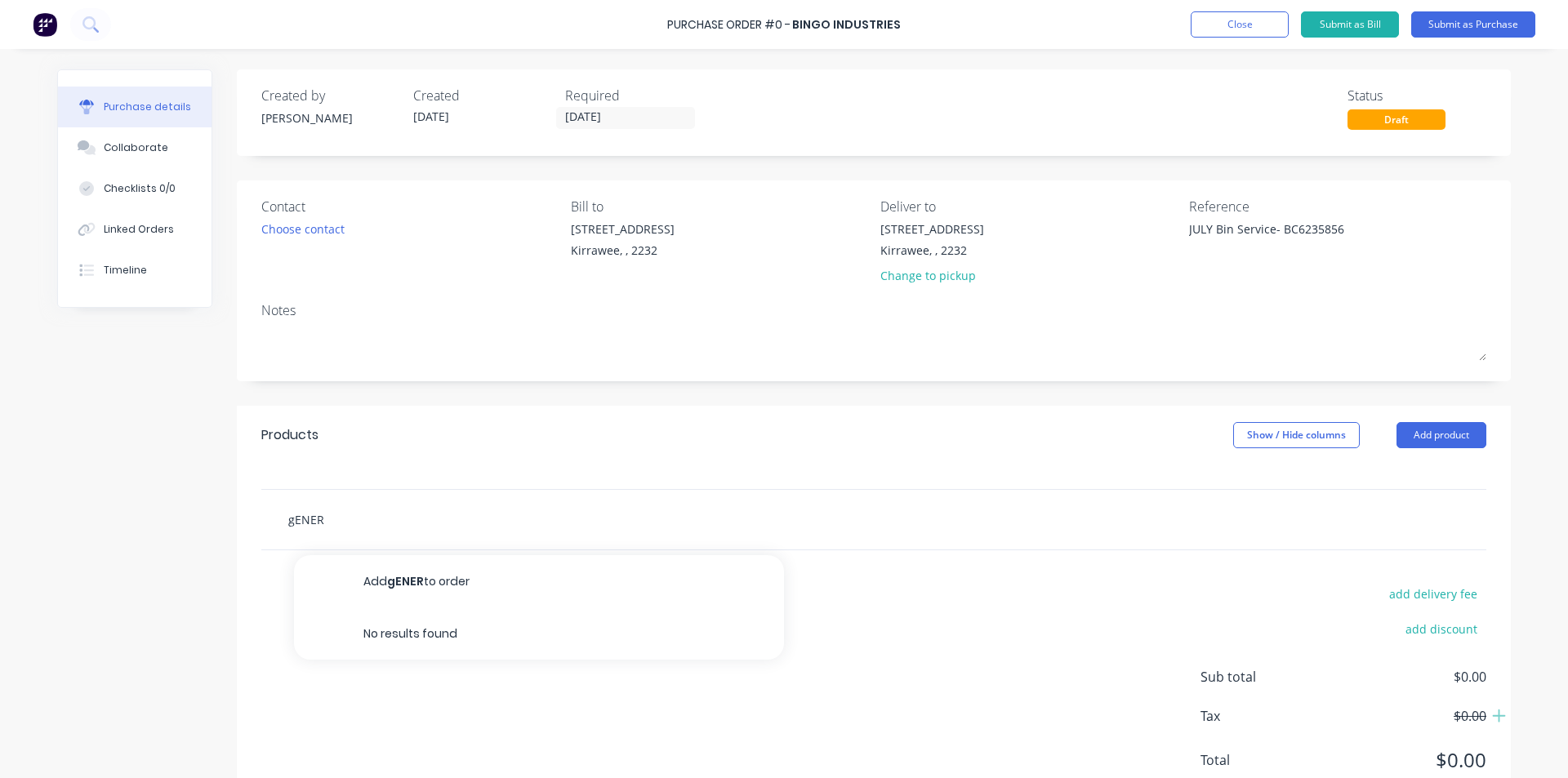
type textarea "x"
type input "gENE"
type textarea "x"
type input "gEN"
type textarea "x"
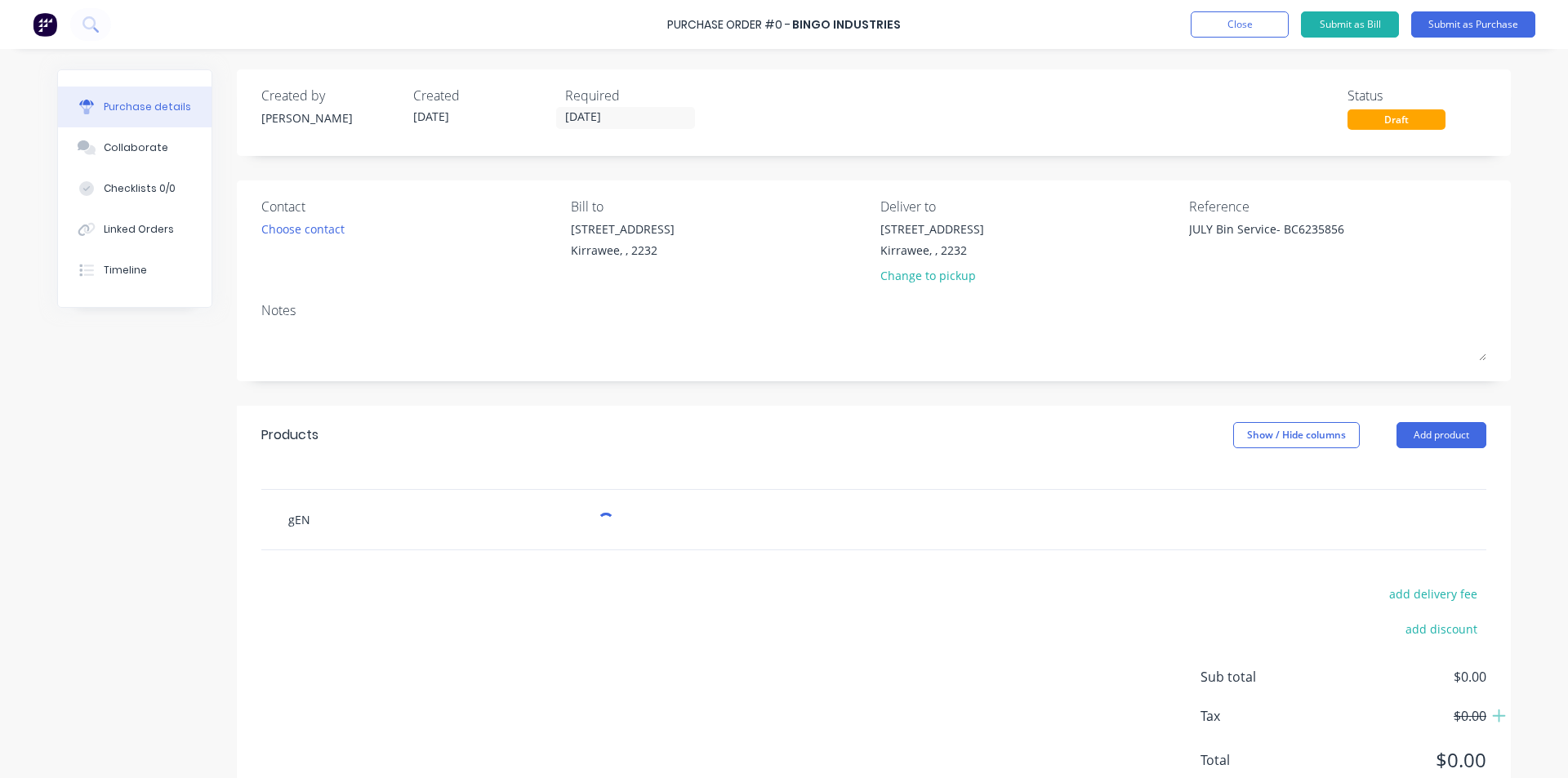
type input "gE"
type textarea "x"
type input "g"
type textarea "x"
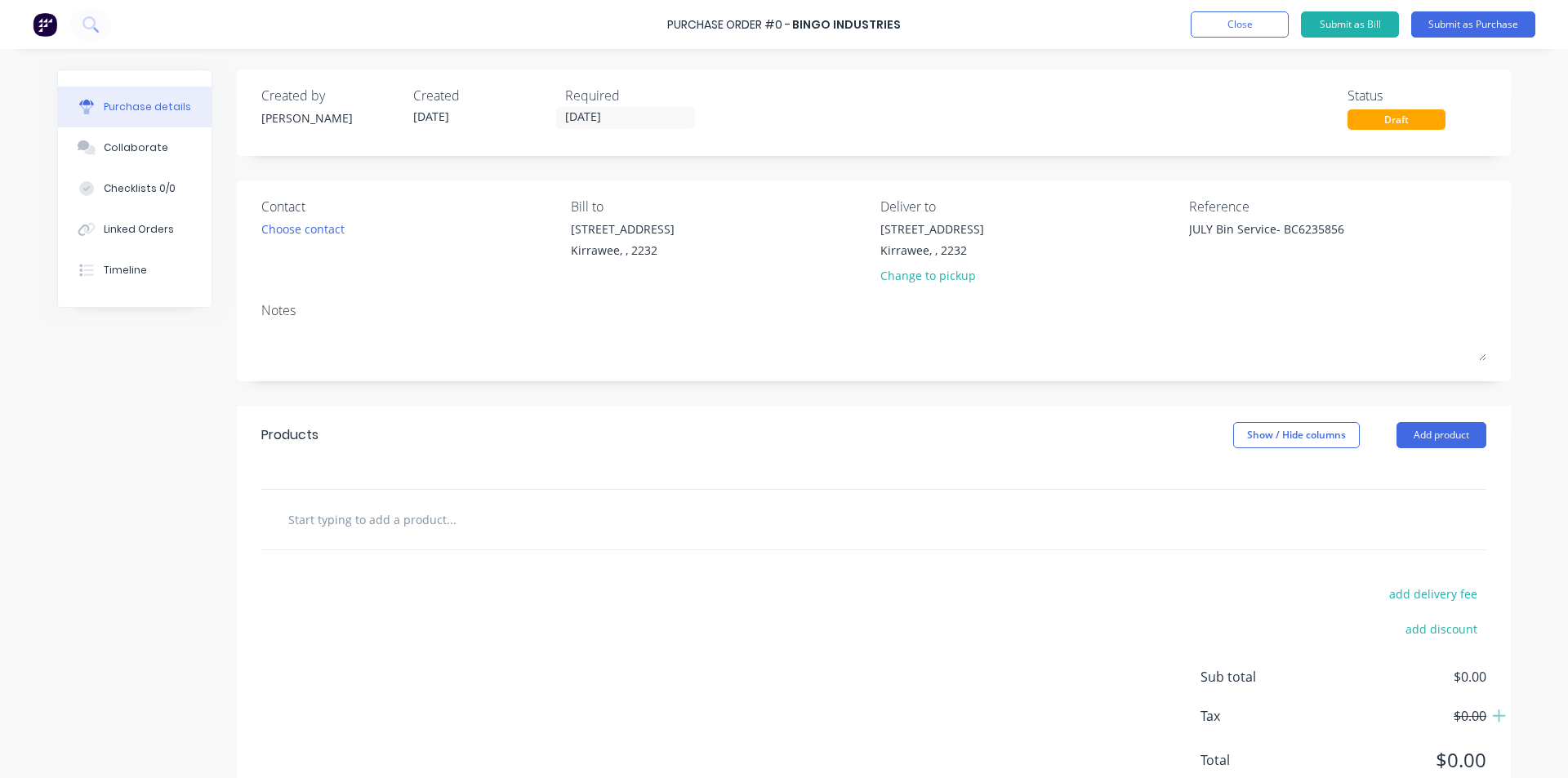
type input "G"
type textarea "x"
type input "Ge"
type textarea "x"
type input "Gen"
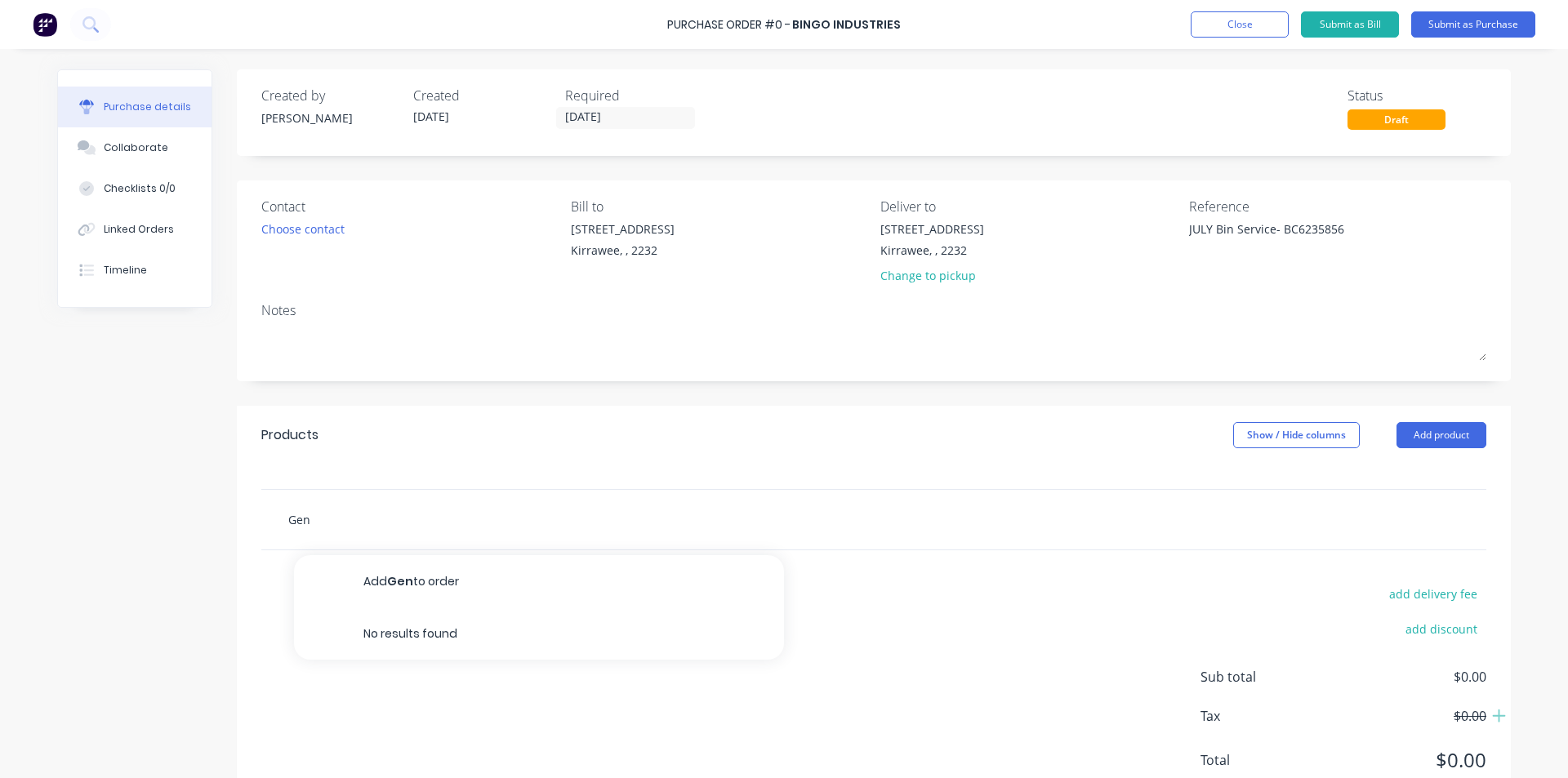
type textarea "x"
type input "Gene"
type textarea "x"
type input "Gener"
type textarea "x"
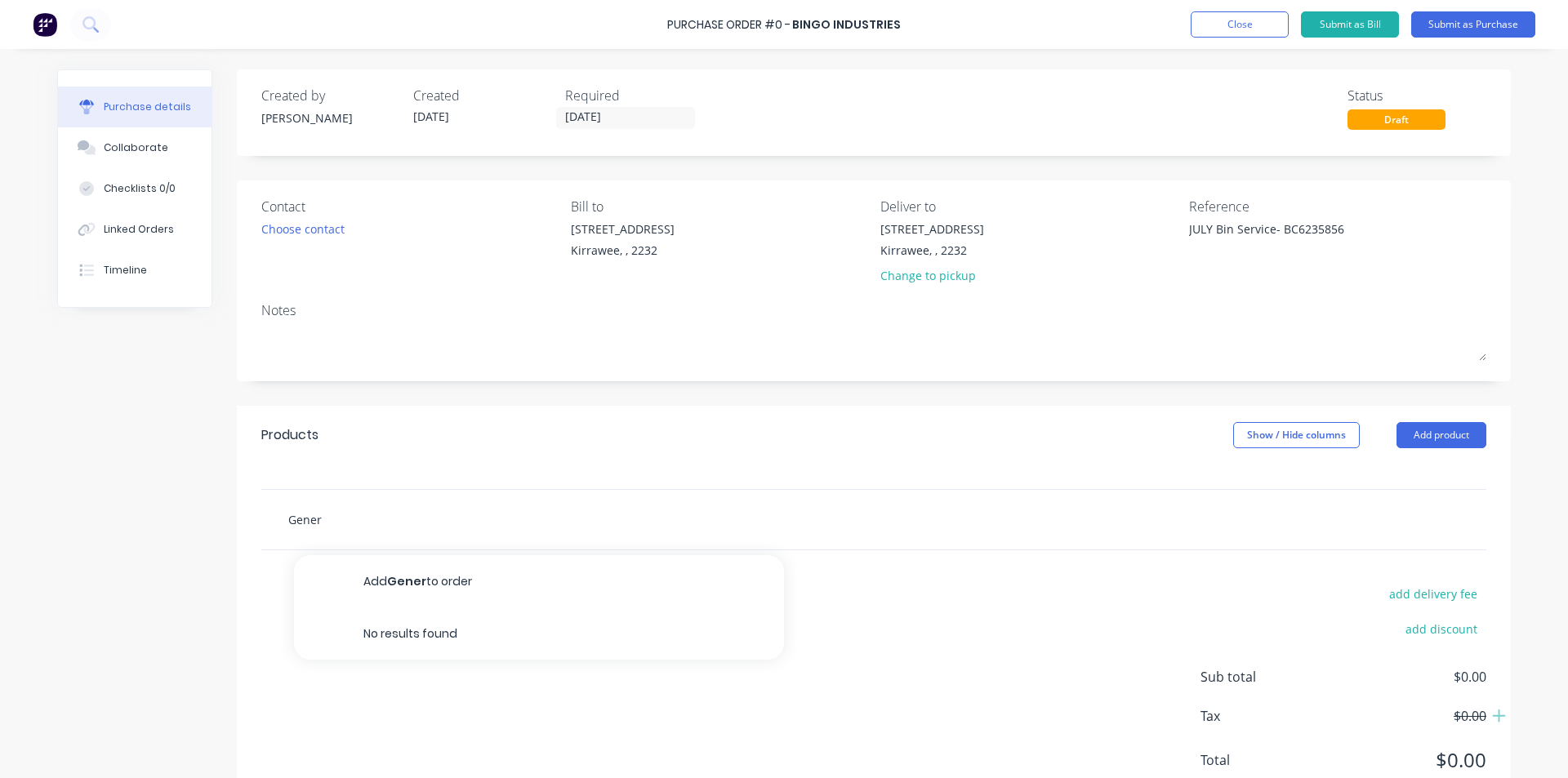
type input "Genera"
type textarea "x"
type input "General"
type textarea "x"
type input "General"
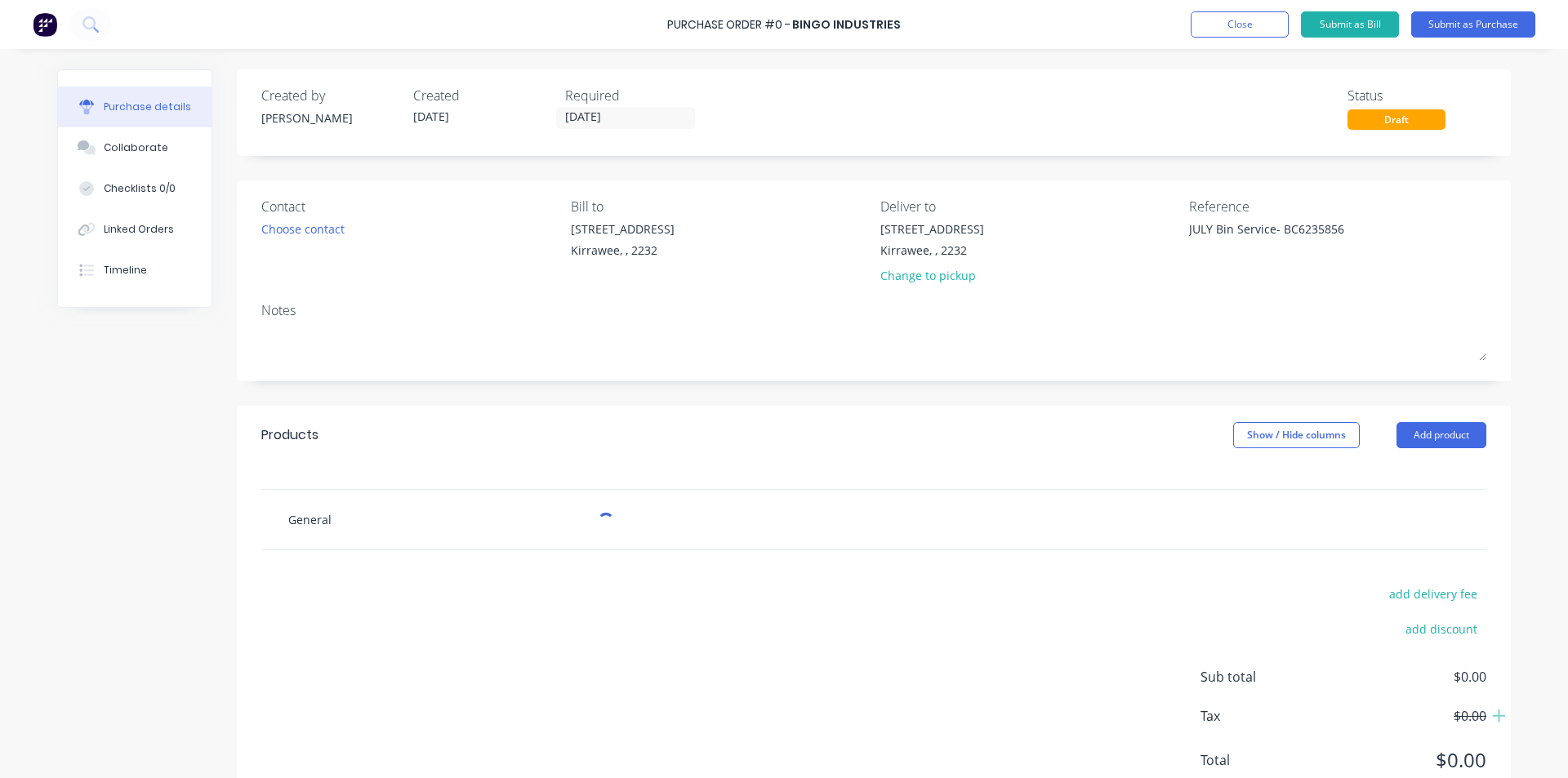
type textarea "x"
type input "General w"
type textarea "x"
type input "General wa"
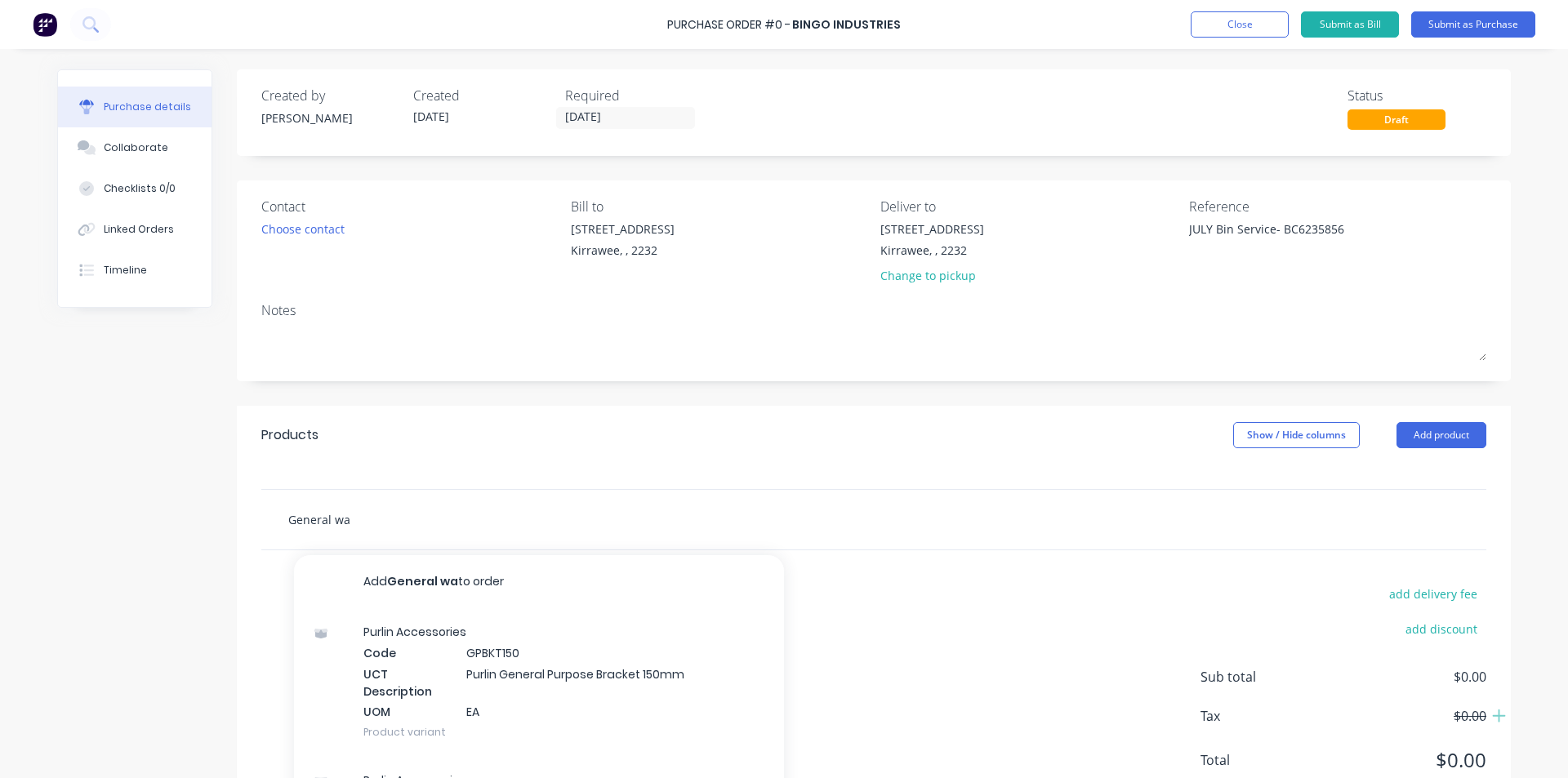
type textarea "x"
type input "General was"
type textarea "x"
type input "General wast"
type textarea "x"
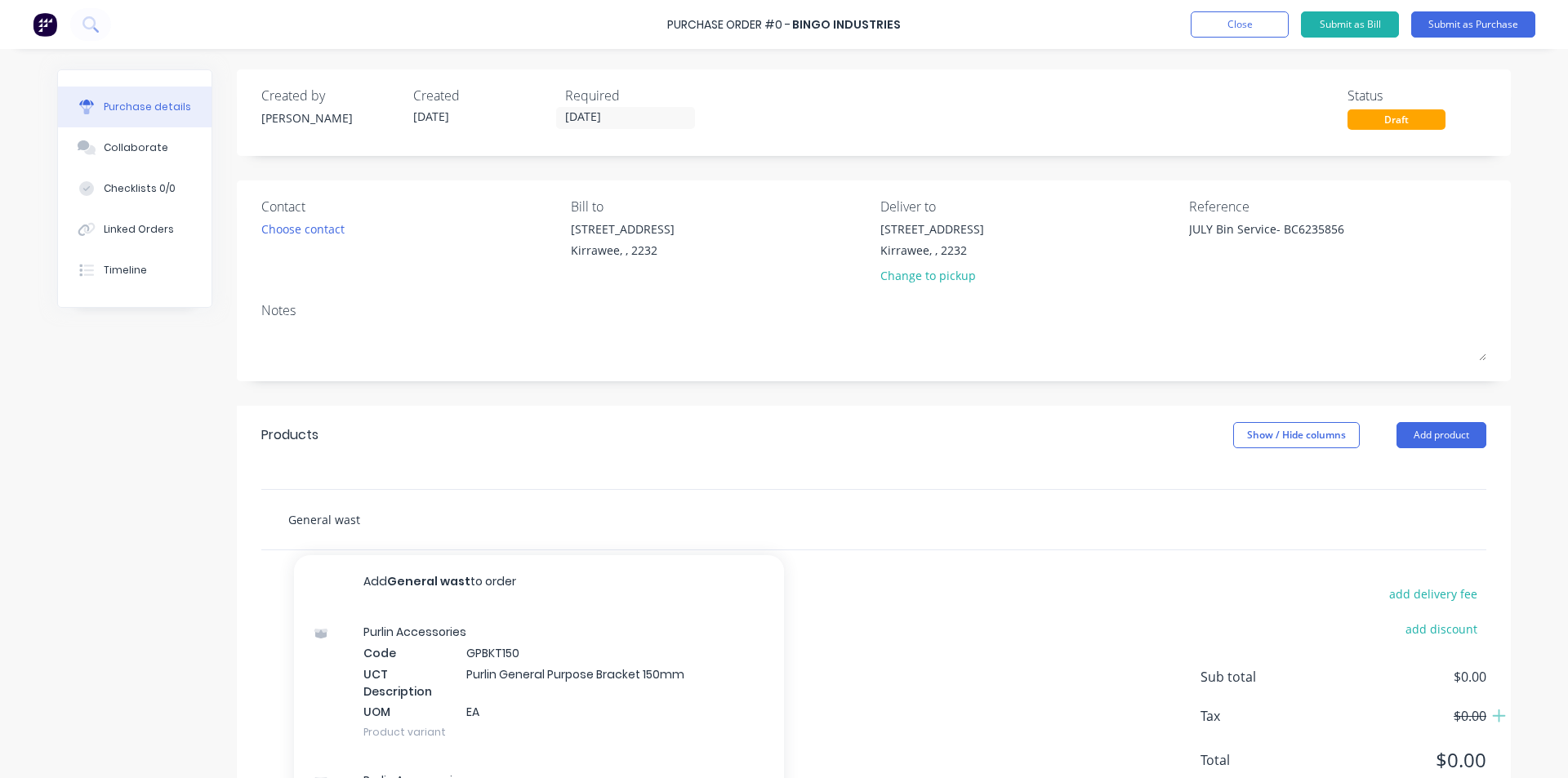
type input "General waste"
type textarea "x"
type input "General wast"
type textarea "x"
type input "General was"
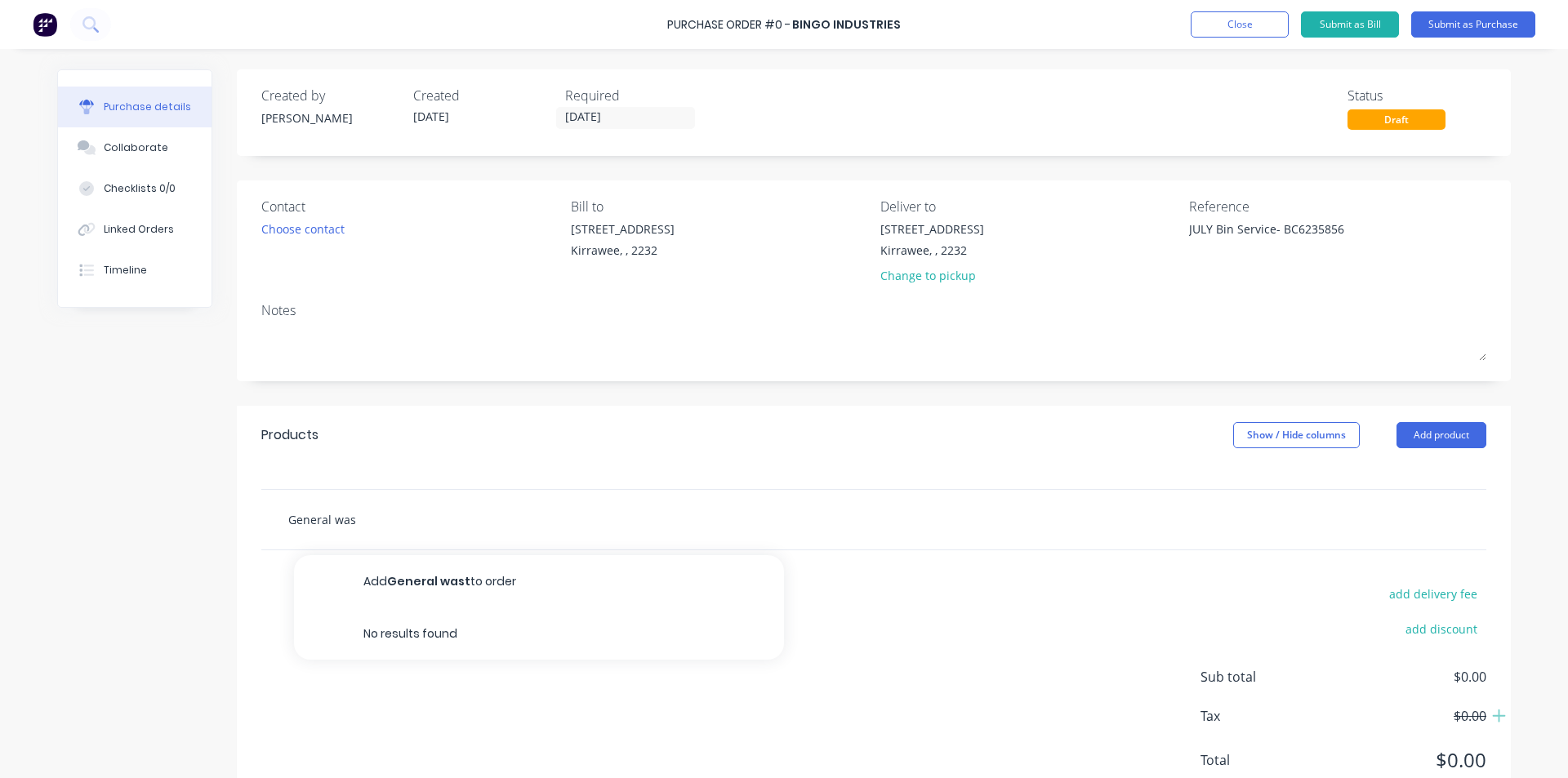
type textarea "x"
type input "General wa"
type textarea "x"
type input "General w"
type textarea "x"
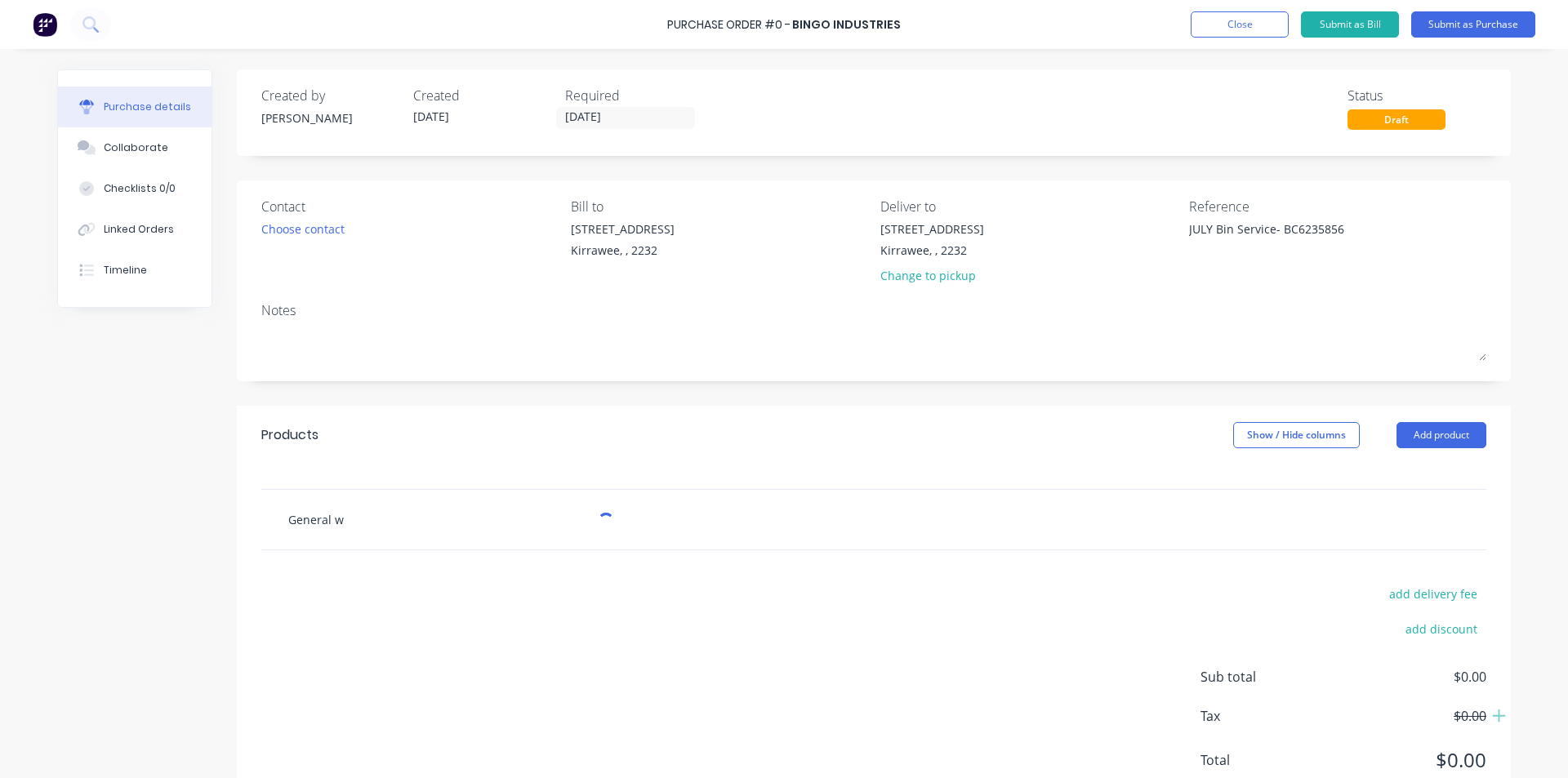
type input "General"
type textarea "x"
type input "General"
type textarea "x"
type input "Genera"
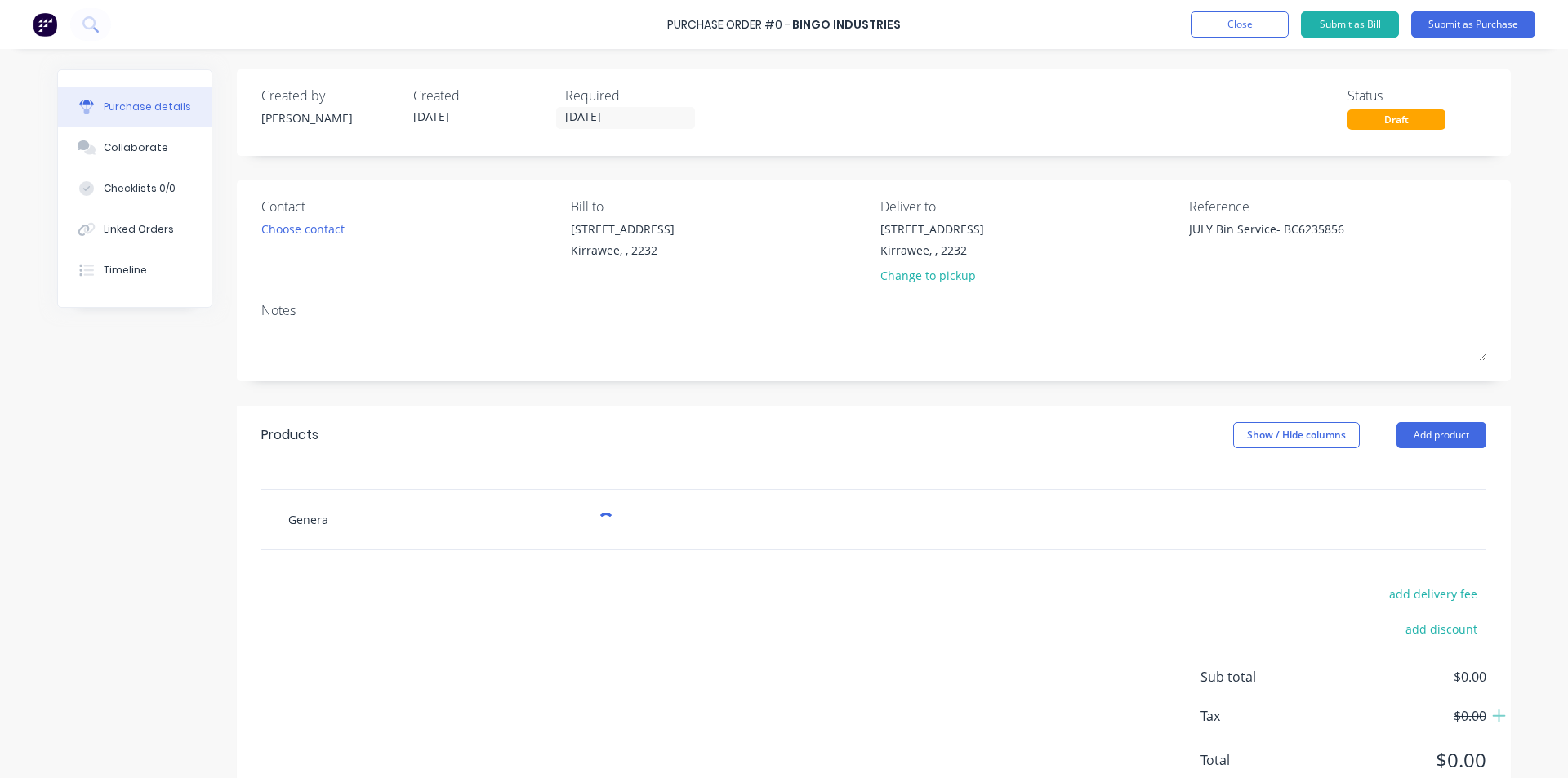
type textarea "x"
type input "Gener"
type textarea "x"
type input "Gene"
type textarea "x"
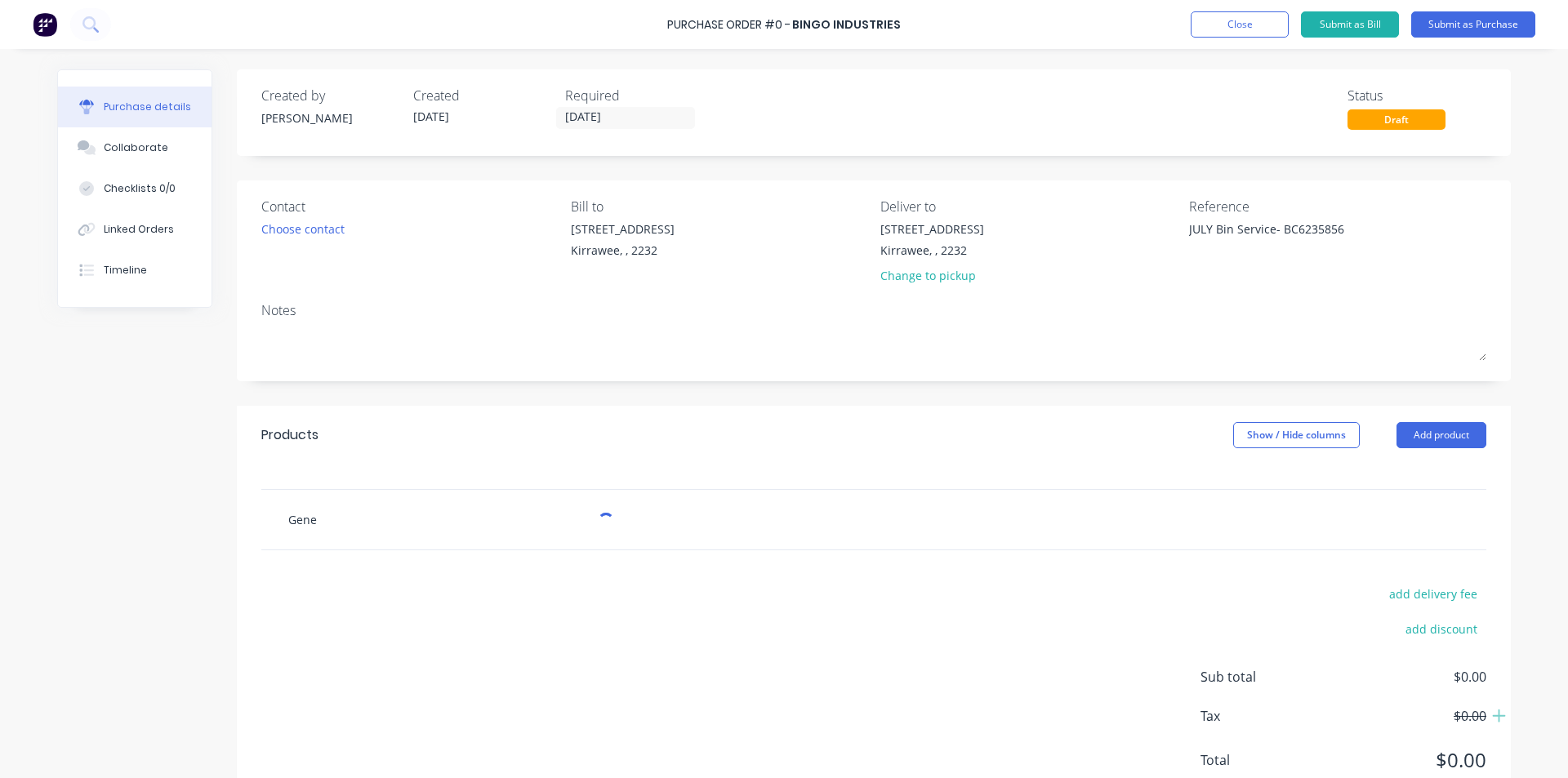
type input "Gen"
type textarea "x"
type input "Ge"
type textarea "x"
type input "G"
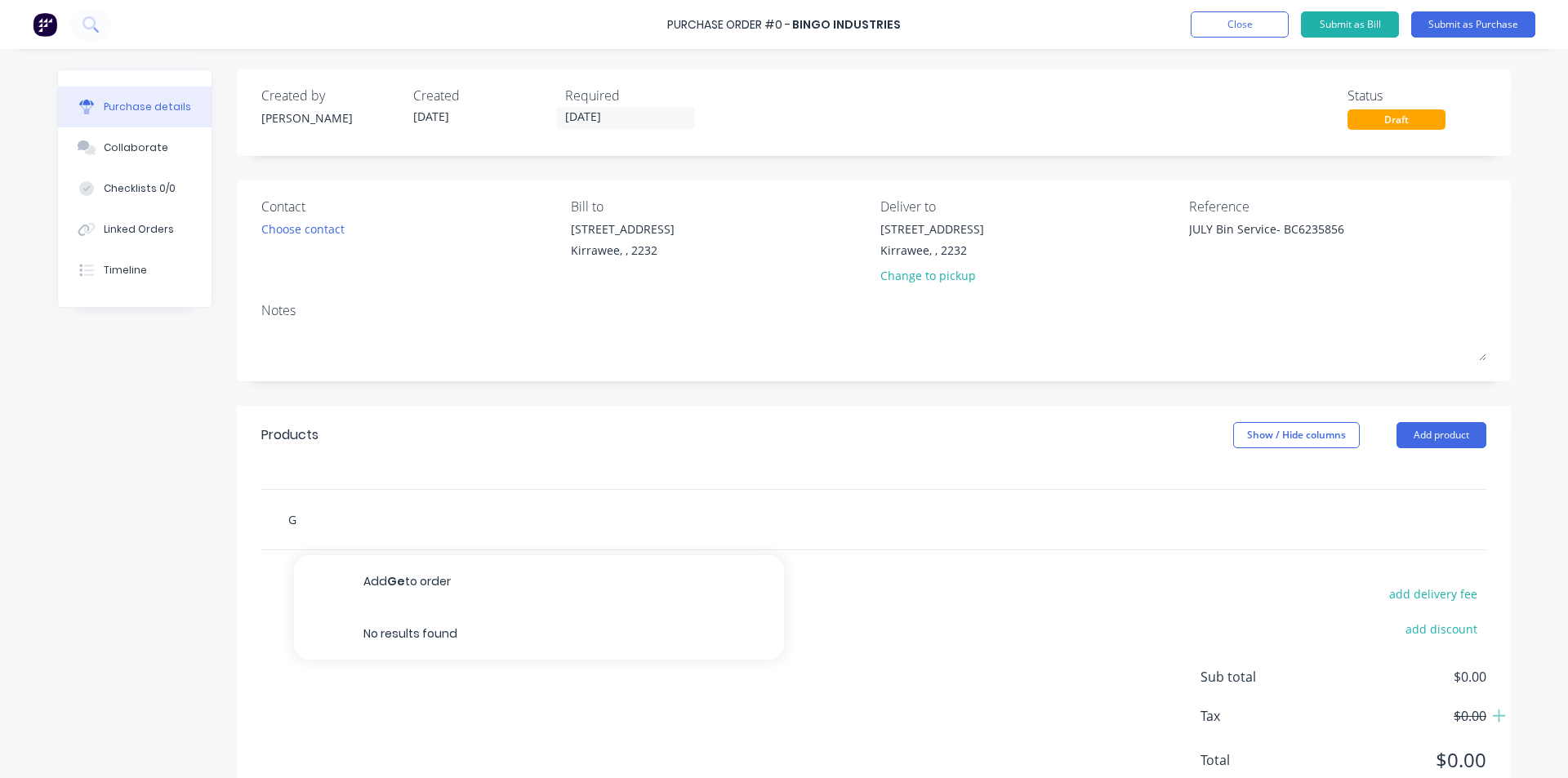
type textarea "x"
click at [1484, 23] on button "Submit as Purchase" at bounding box center [1473, 25] width 124 height 26
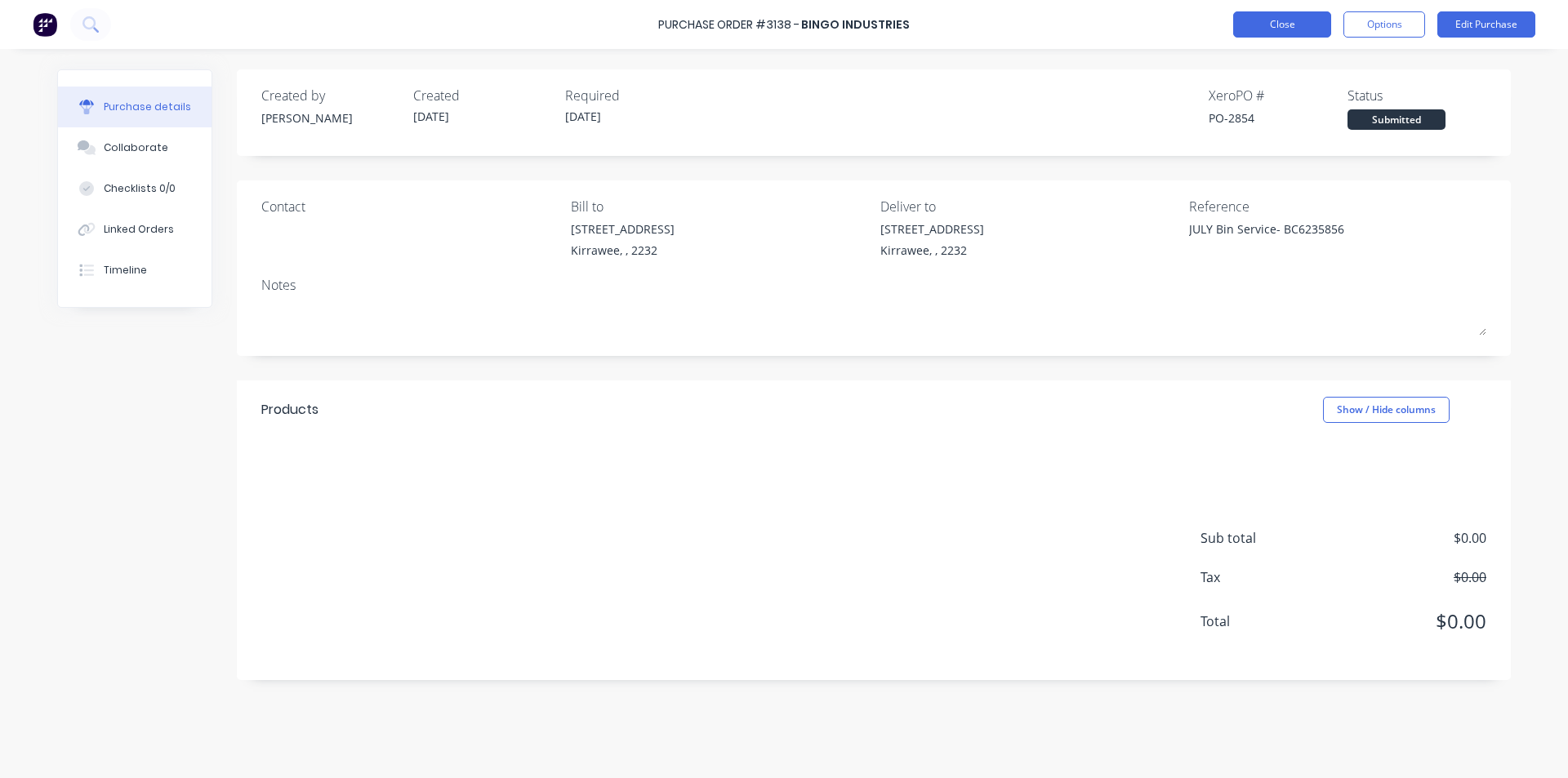
click at [1268, 23] on button "Close" at bounding box center [1283, 25] width 98 height 26
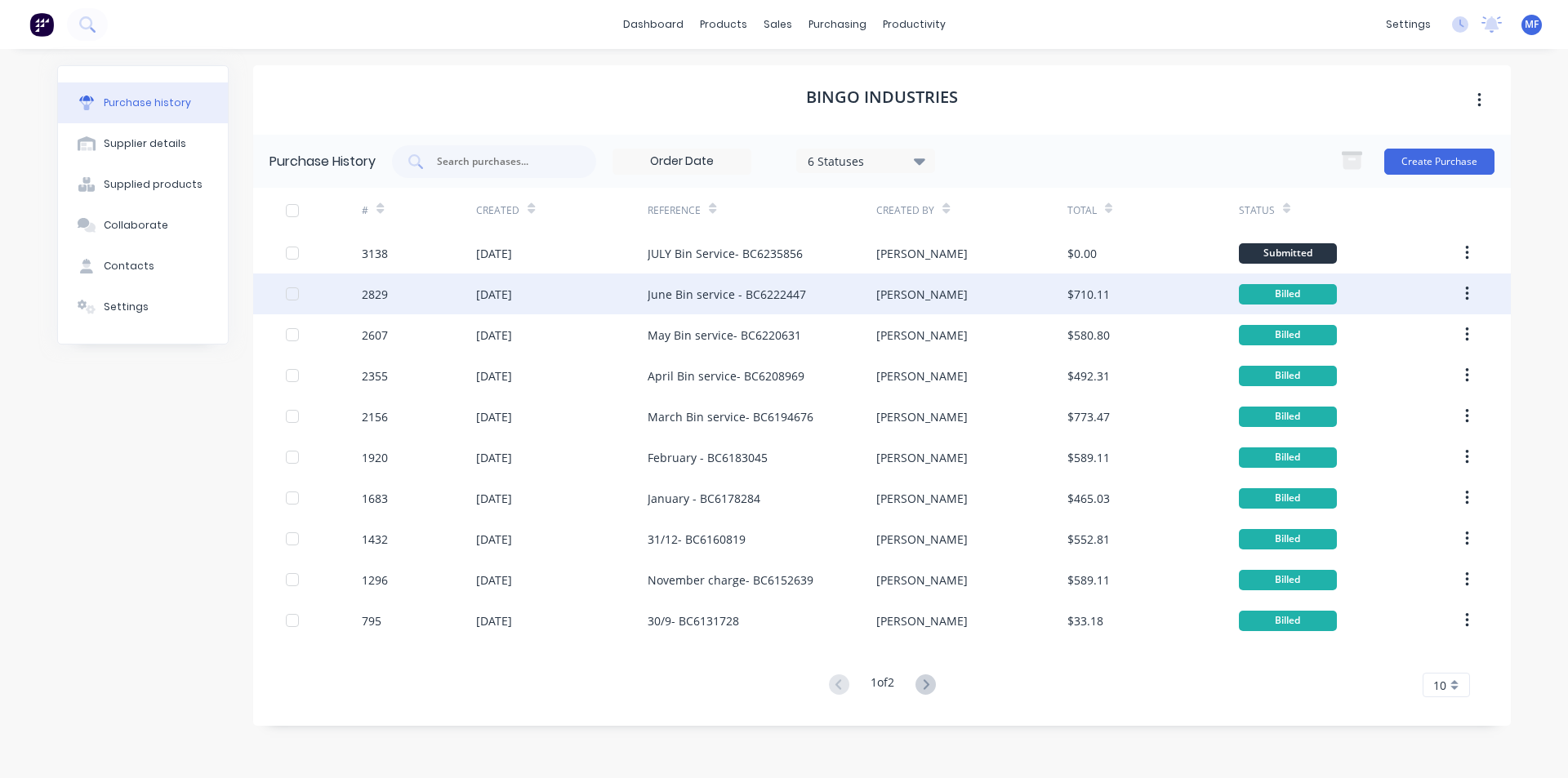
click at [857, 289] on div "June Bin service - BC6222447" at bounding box center [762, 294] width 228 height 40
type textarea "x"
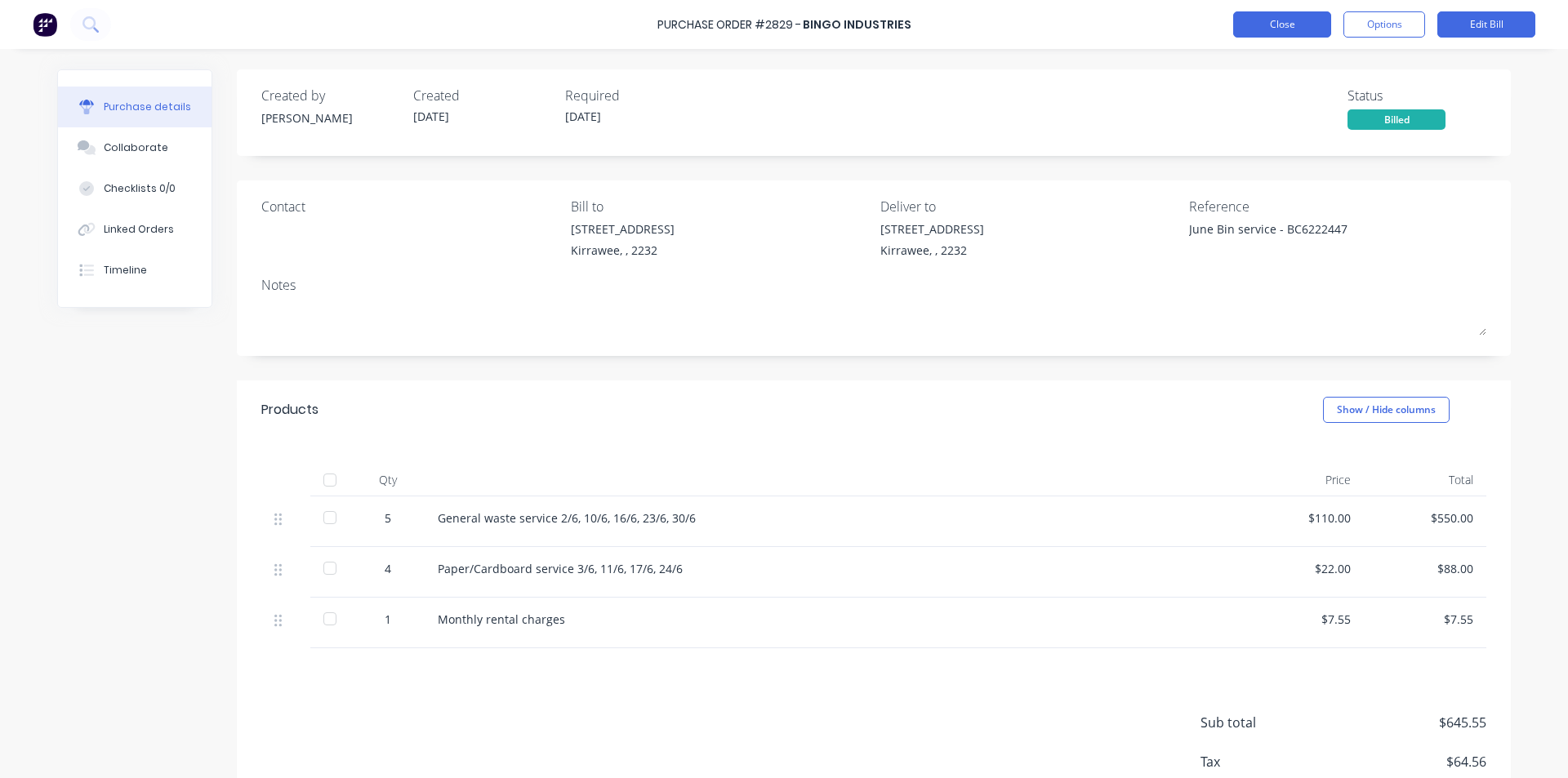
click at [1269, 32] on button "Close" at bounding box center [1283, 25] width 98 height 26
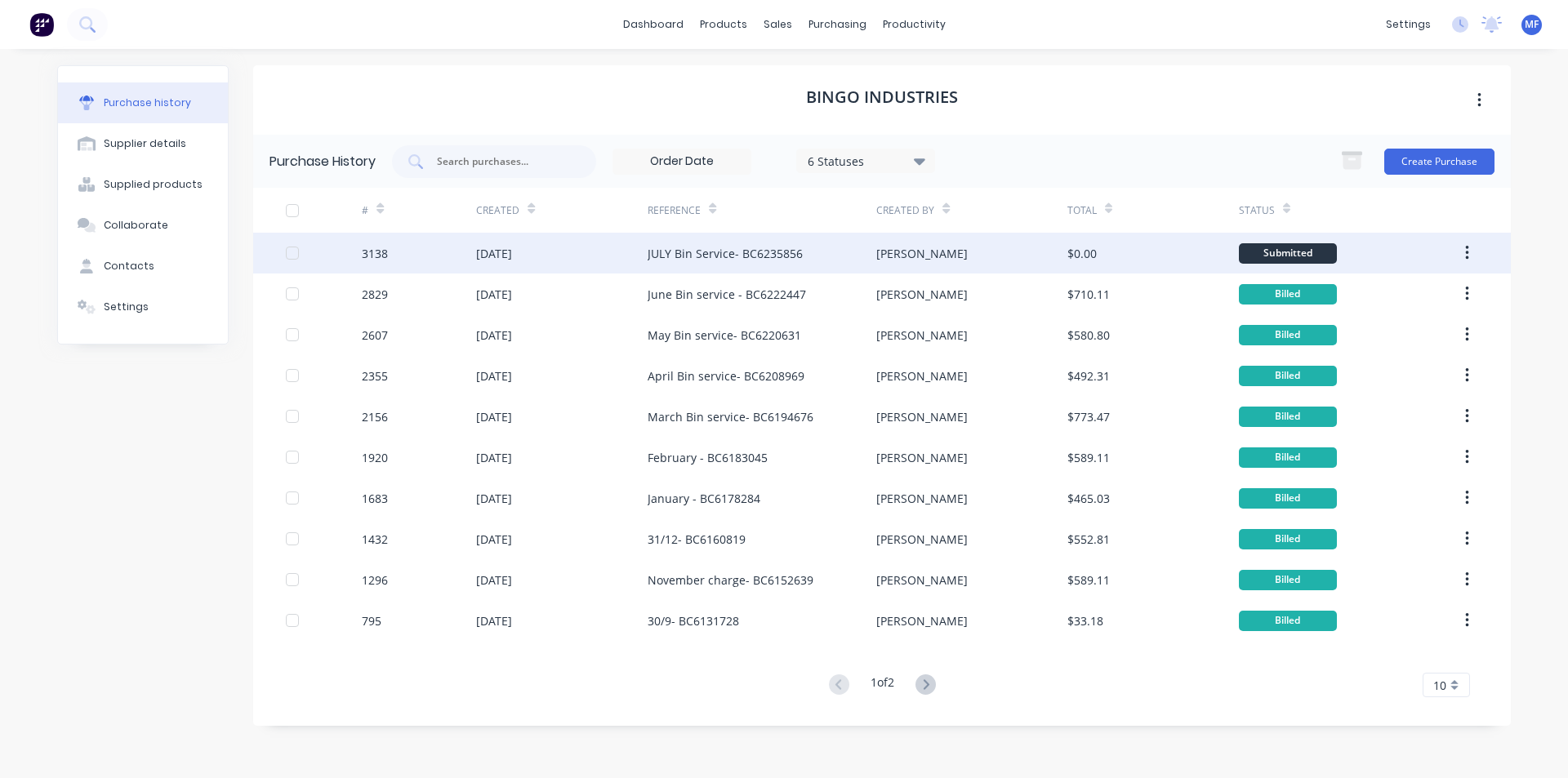
click at [1087, 251] on div "$0.00" at bounding box center [1081, 254] width 29 height 18
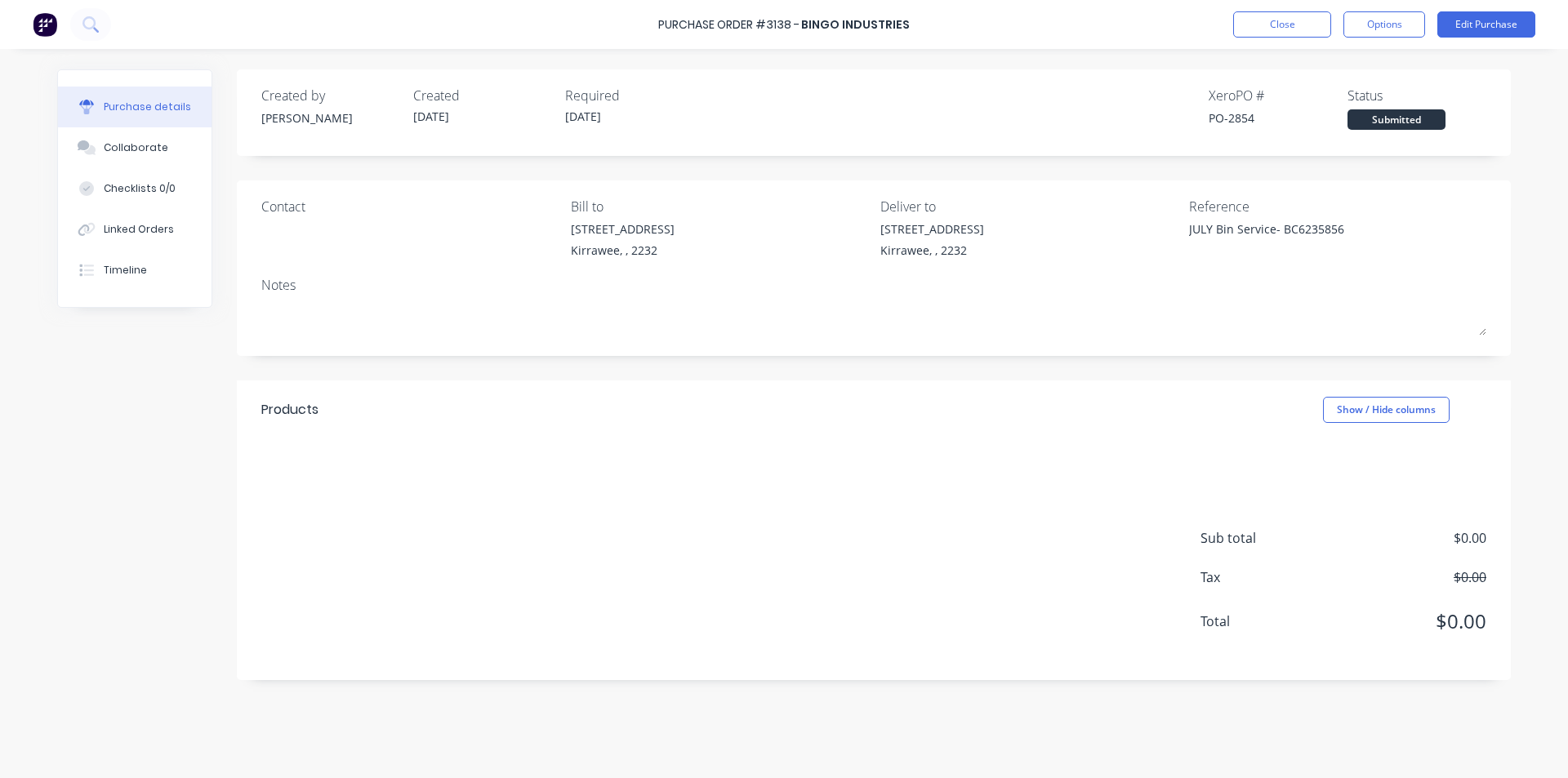
click at [437, 449] on div at bounding box center [874, 451] width 1275 height 25
click at [635, 486] on div "Sub total $0.00 Tax $0.00 Total $0.00" at bounding box center [874, 572] width 1275 height 216
click at [1496, 25] on button "Edit Purchase" at bounding box center [1487, 25] width 98 height 26
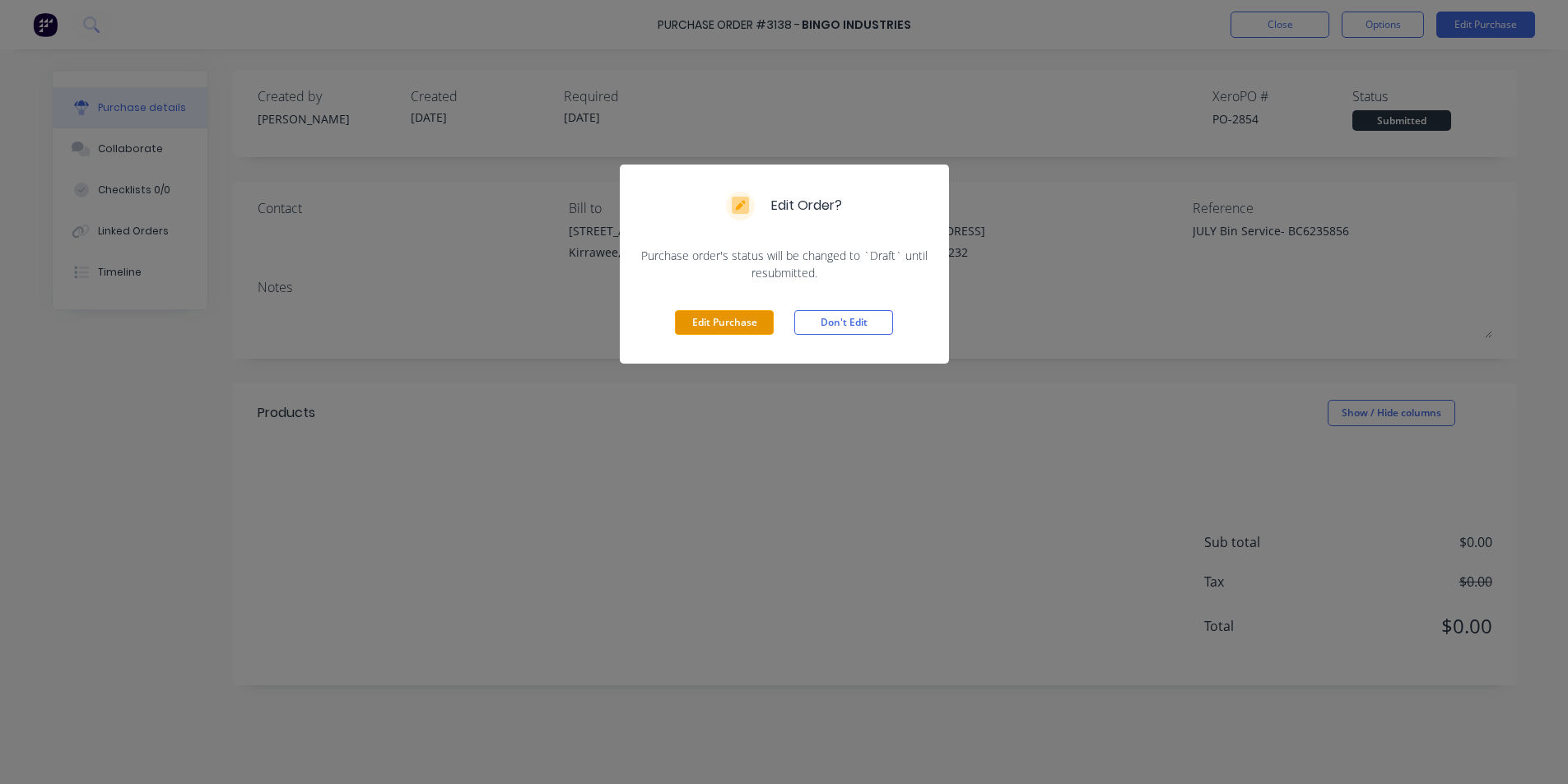
click at [713, 315] on button "Edit Purchase" at bounding box center [724, 323] width 99 height 25
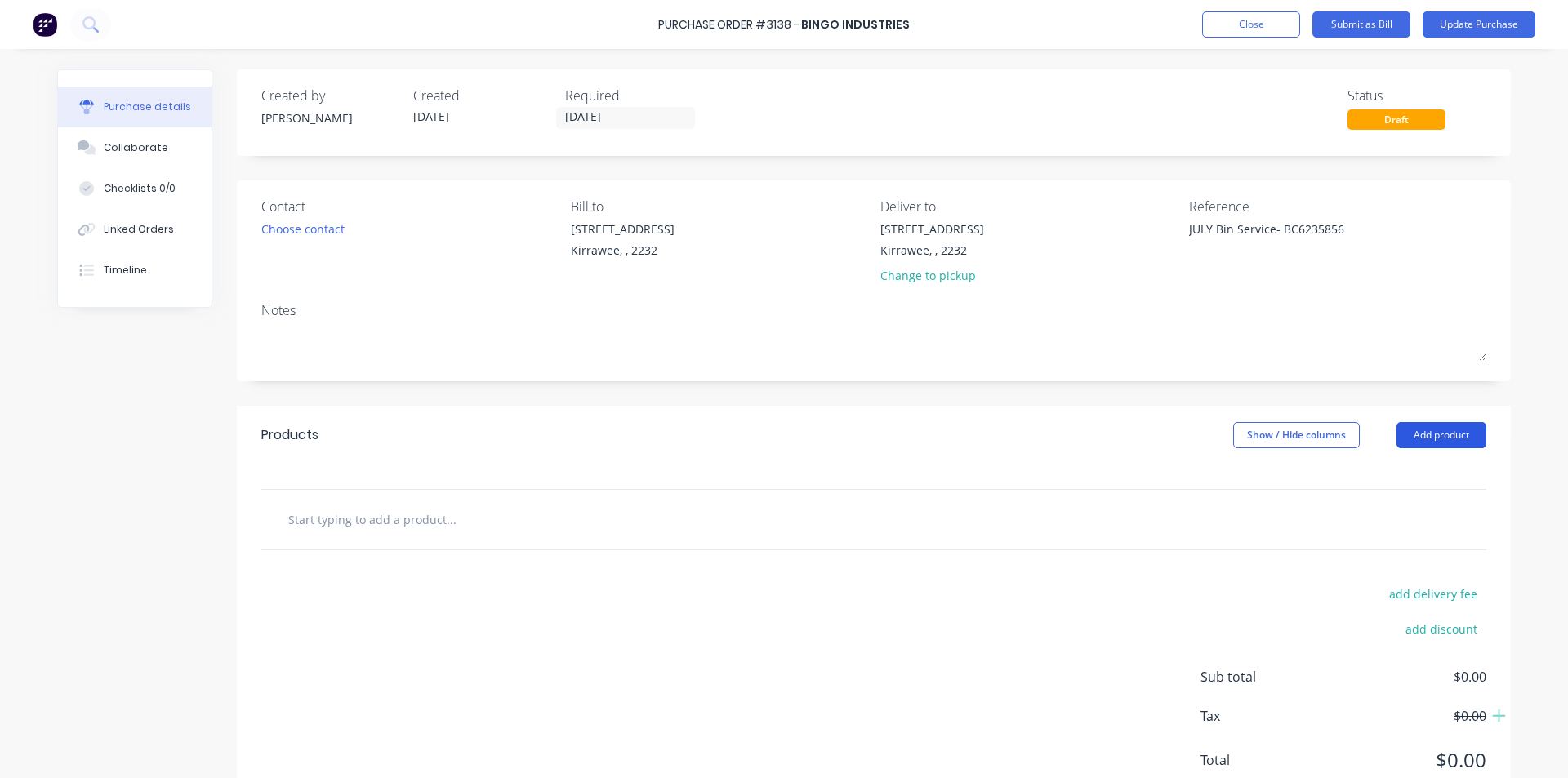
click at [1434, 432] on button "Add product" at bounding box center [1442, 436] width 90 height 26
click at [393, 532] on input "text" at bounding box center [451, 519] width 327 height 32
click at [1470, 420] on div "Products Show / Hide columns Add product" at bounding box center [874, 435] width 1275 height 59
click at [1456, 435] on button "Add product" at bounding box center [1442, 436] width 90 height 26
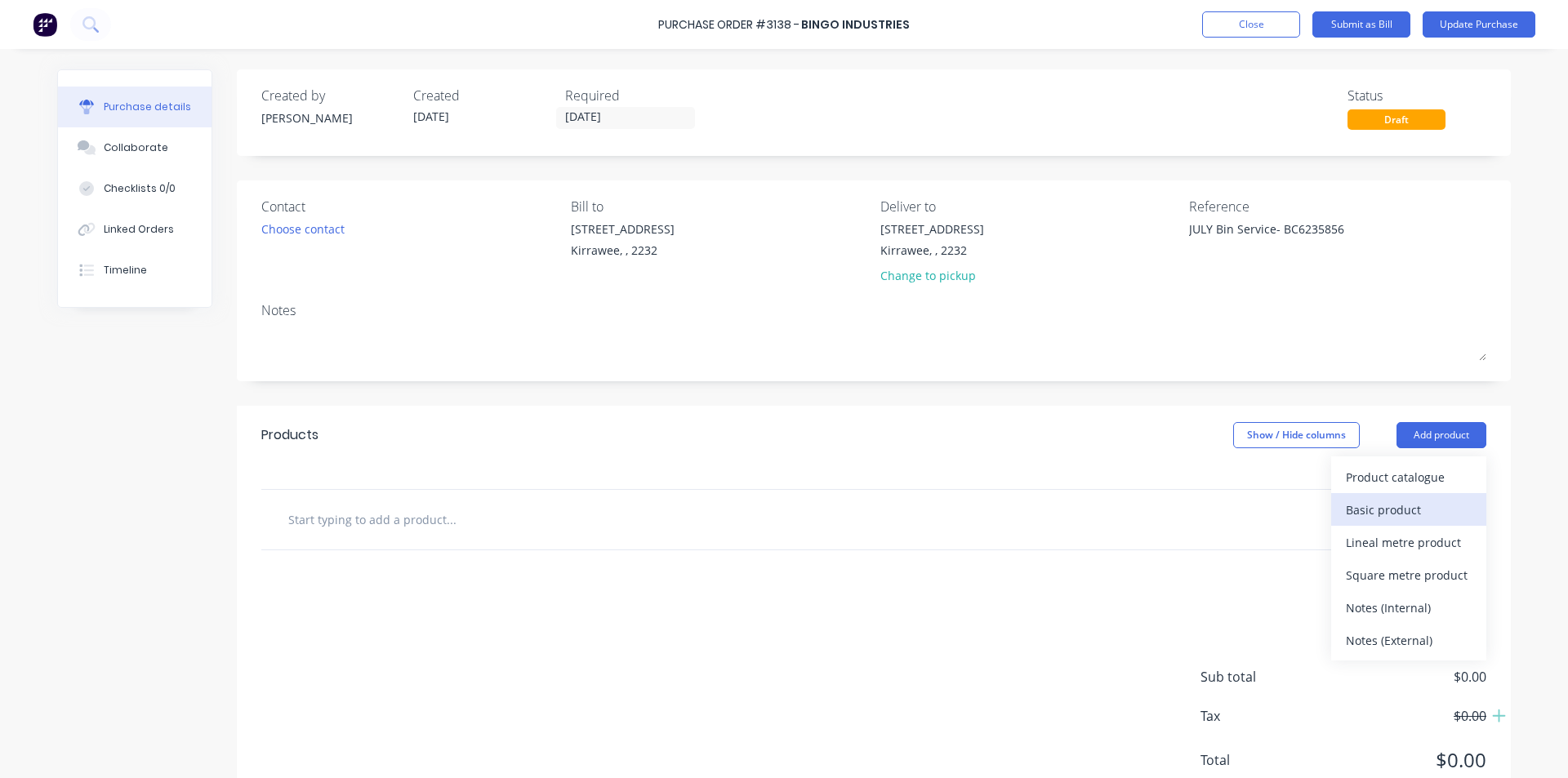
click at [1419, 514] on div "Basic product" at bounding box center [1408, 509] width 126 height 24
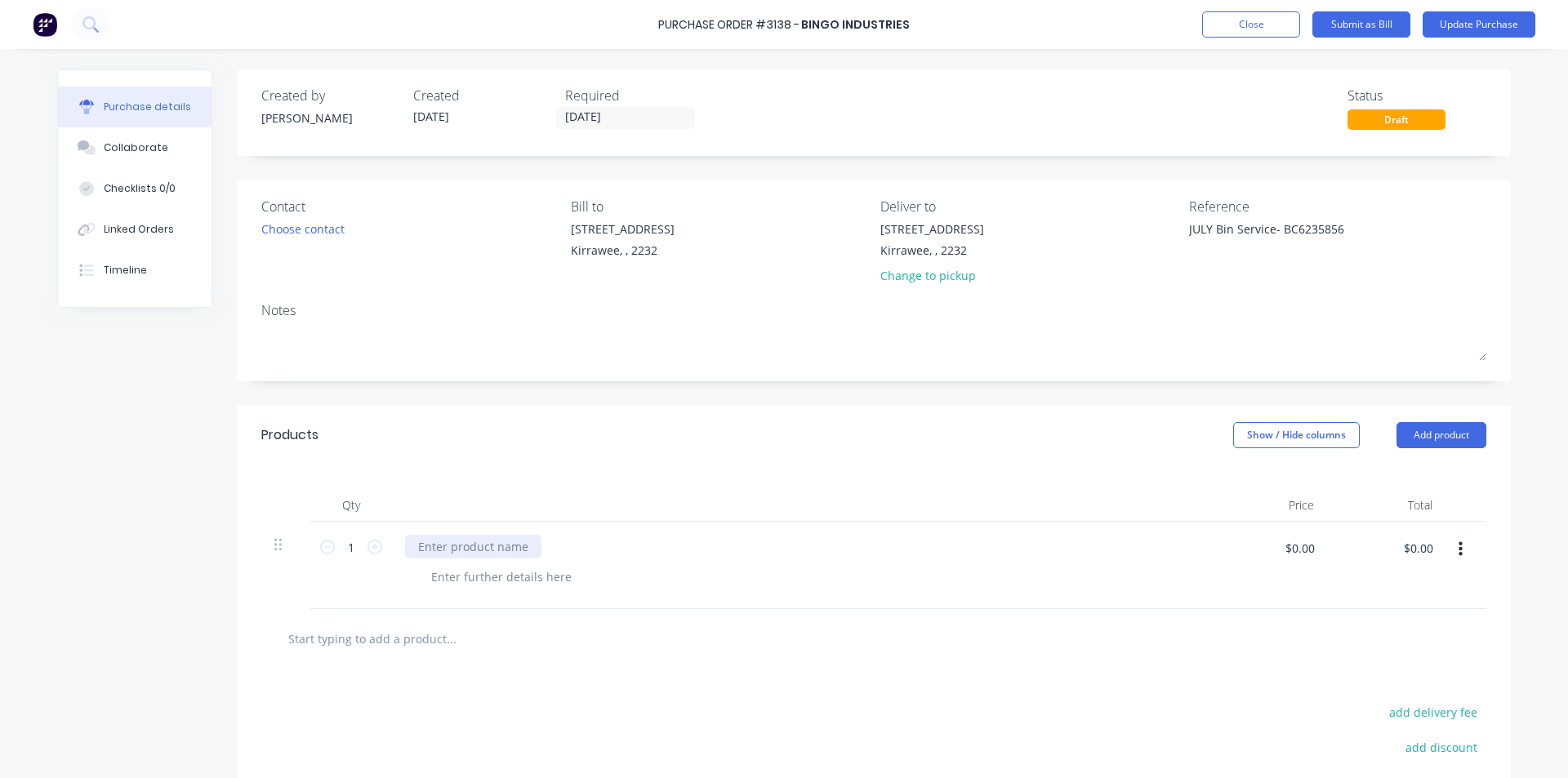
type textarea "x"
click at [476, 548] on div at bounding box center [473, 546] width 136 height 24
click at [574, 546] on div "General waste service 7/7, 14/,, 21/7, 28/7" at bounding box center [530, 546] width 250 height 24
click at [1320, 545] on div "$0.00 $0.00" at bounding box center [1268, 565] width 119 height 87
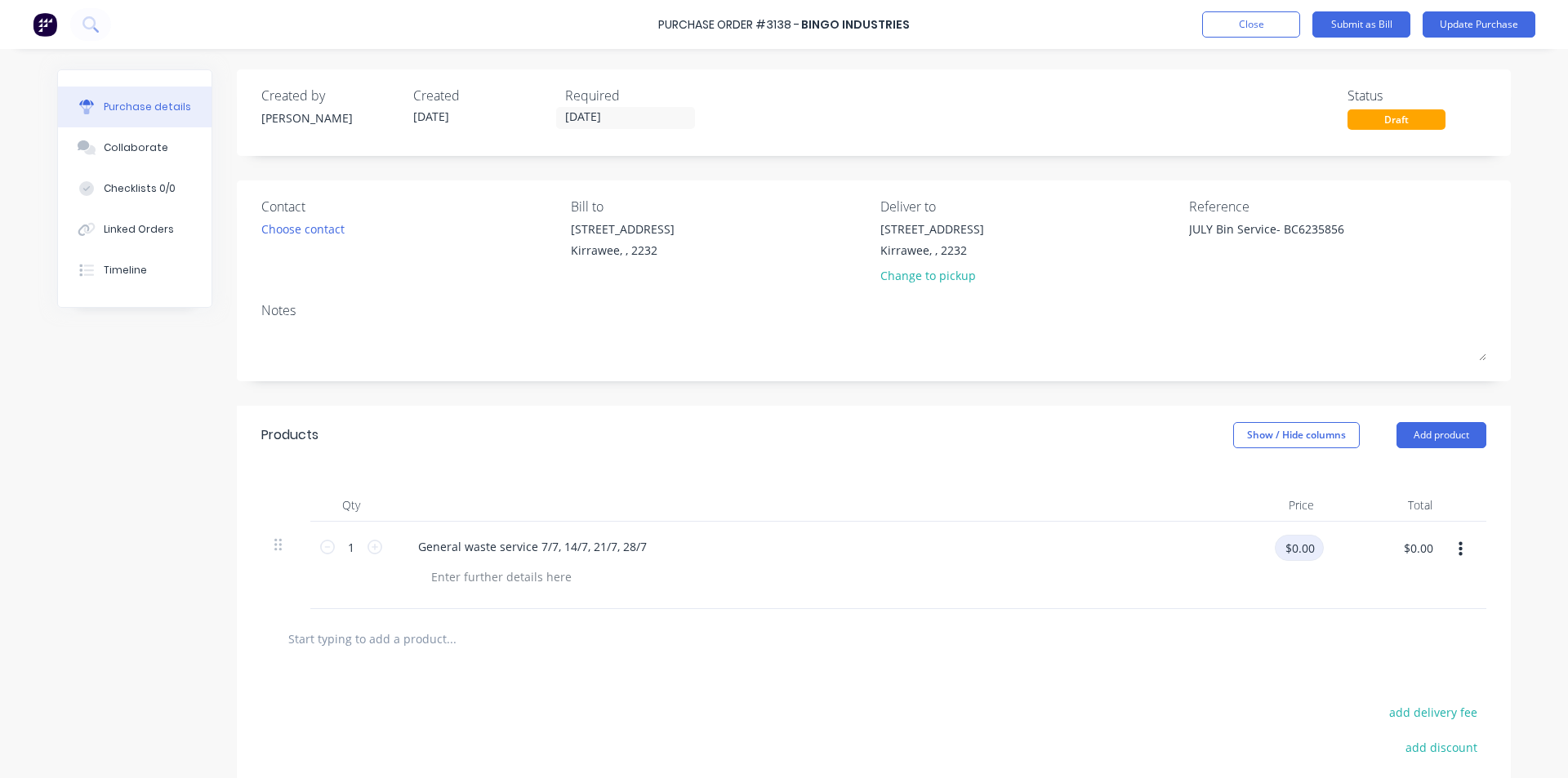
type textarea "x"
click at [1298, 553] on input "$0.00" at bounding box center [1300, 548] width 49 height 26
type input "123.20"
type textarea "x"
type input "$123.20"
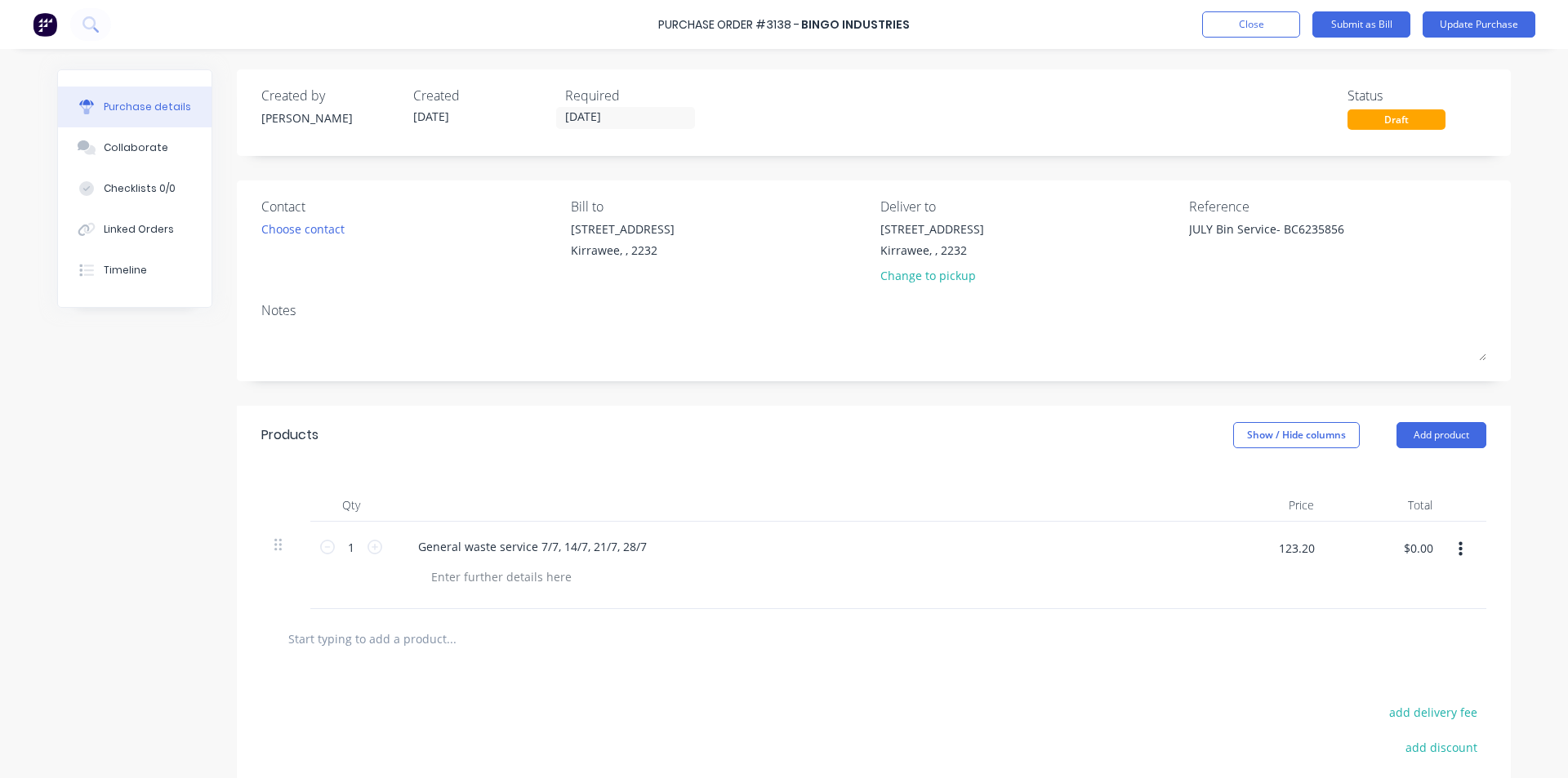
type input "$123.20"
click at [367, 549] on icon at bounding box center [374, 547] width 15 height 15
type textarea "x"
type input "2"
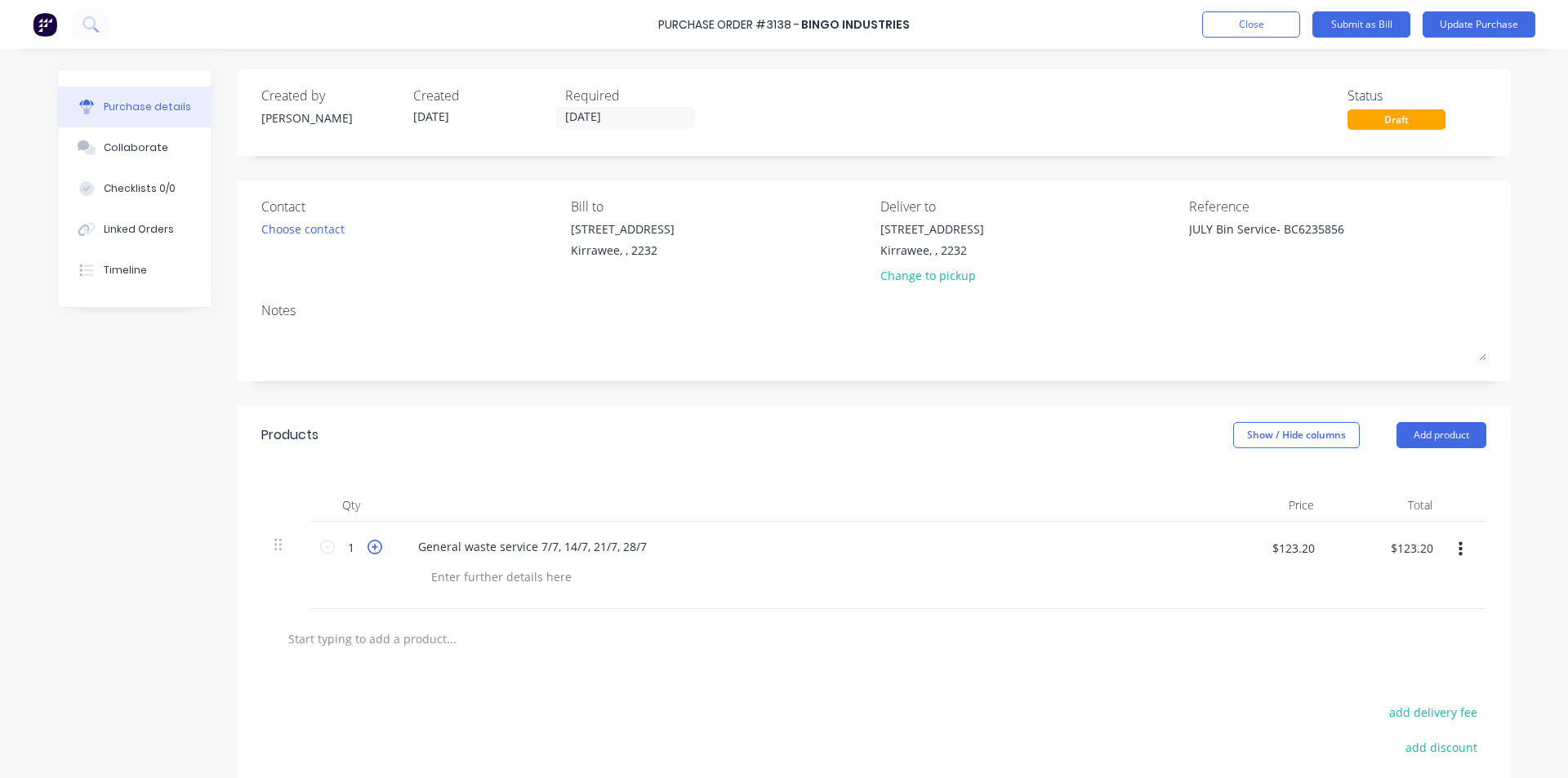
type input "$246.40"
click at [367, 549] on icon at bounding box center [374, 547] width 15 height 15
type textarea "x"
type input "3"
type input "$369.60"
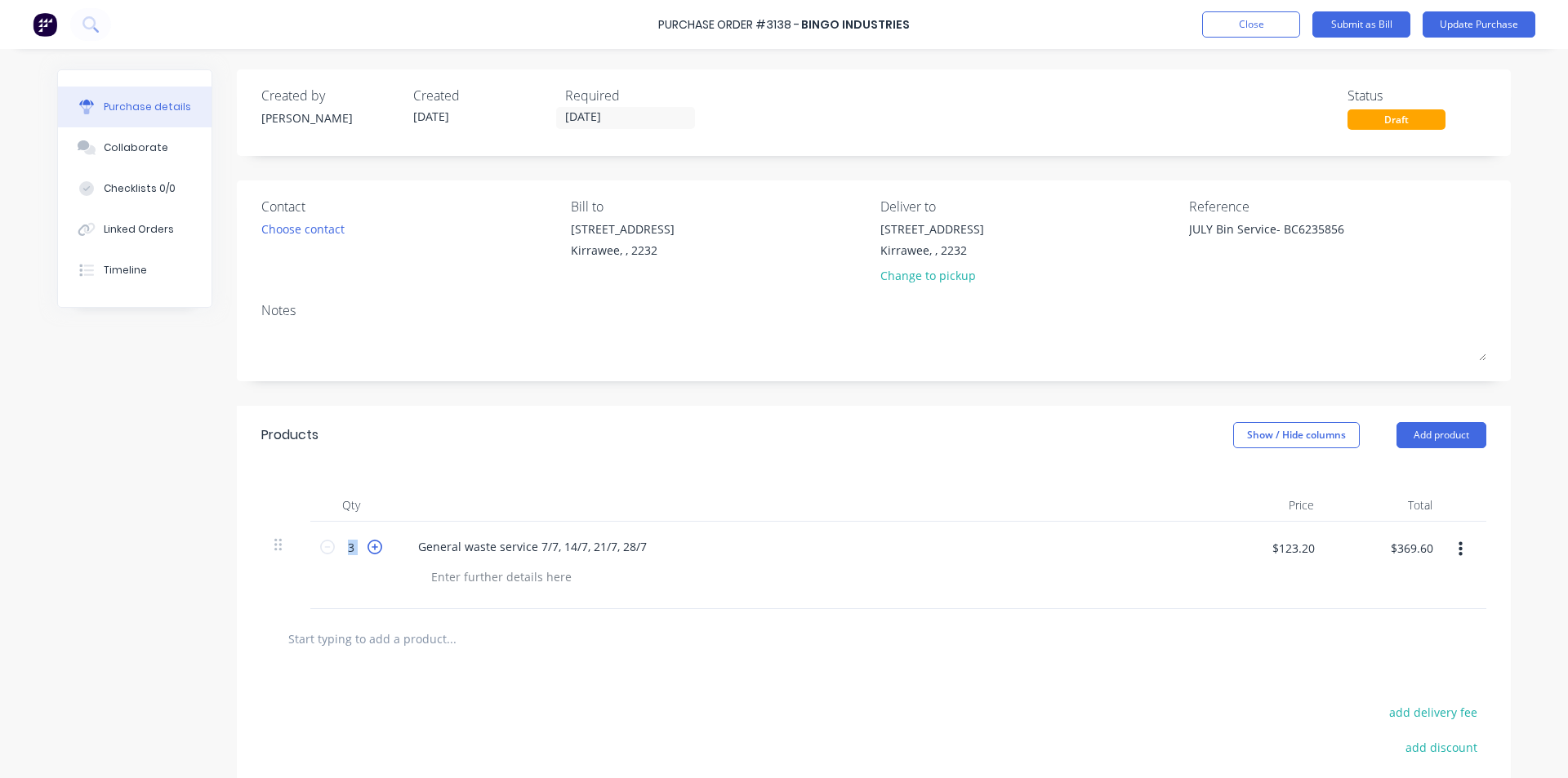
click at [367, 550] on icon at bounding box center [374, 547] width 15 height 15
type textarea "x"
type input "4"
type input "$492.80"
click at [415, 638] on input "text" at bounding box center [451, 638] width 327 height 32
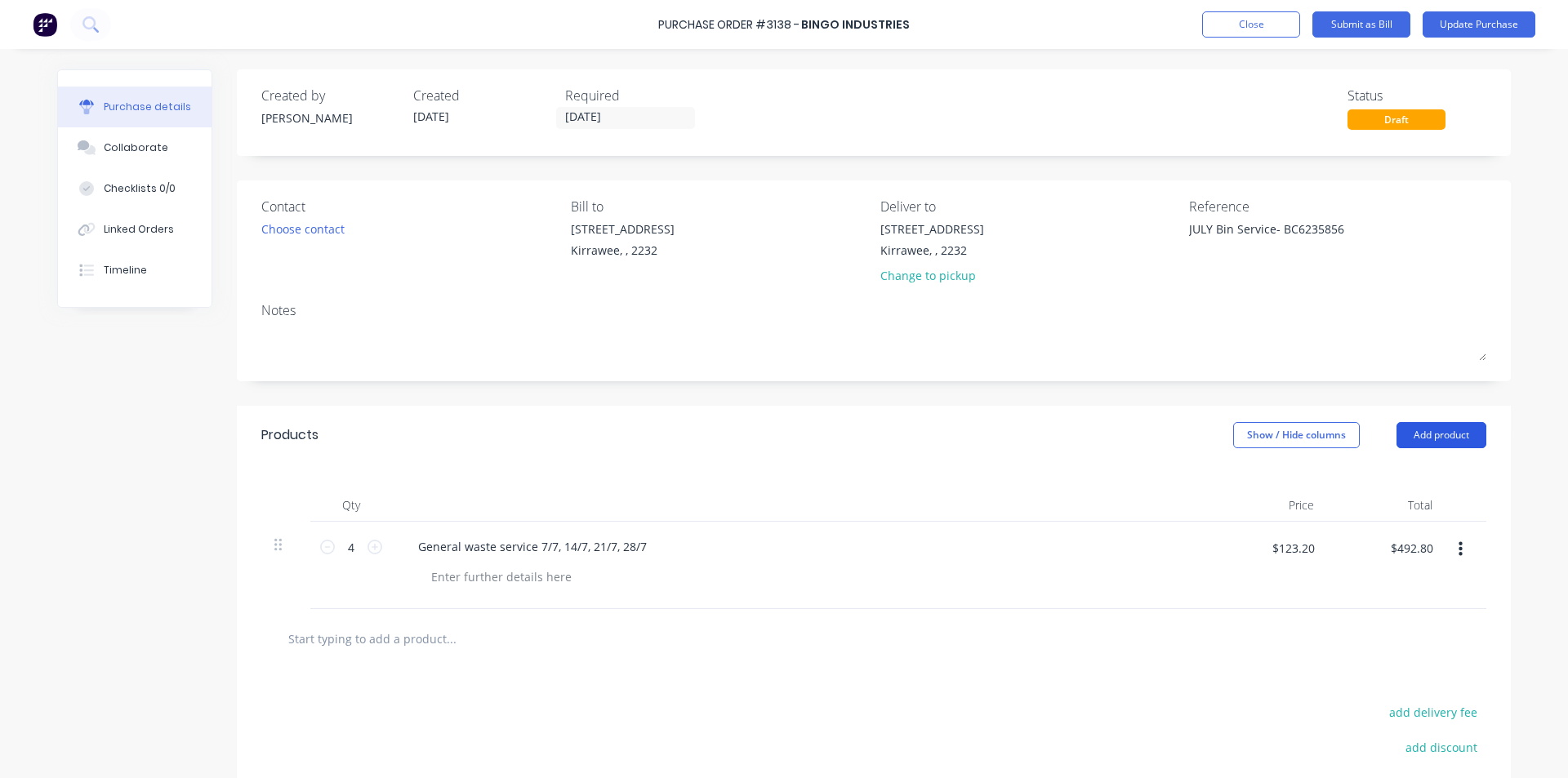
click at [1446, 441] on button "Add product" at bounding box center [1442, 436] width 90 height 26
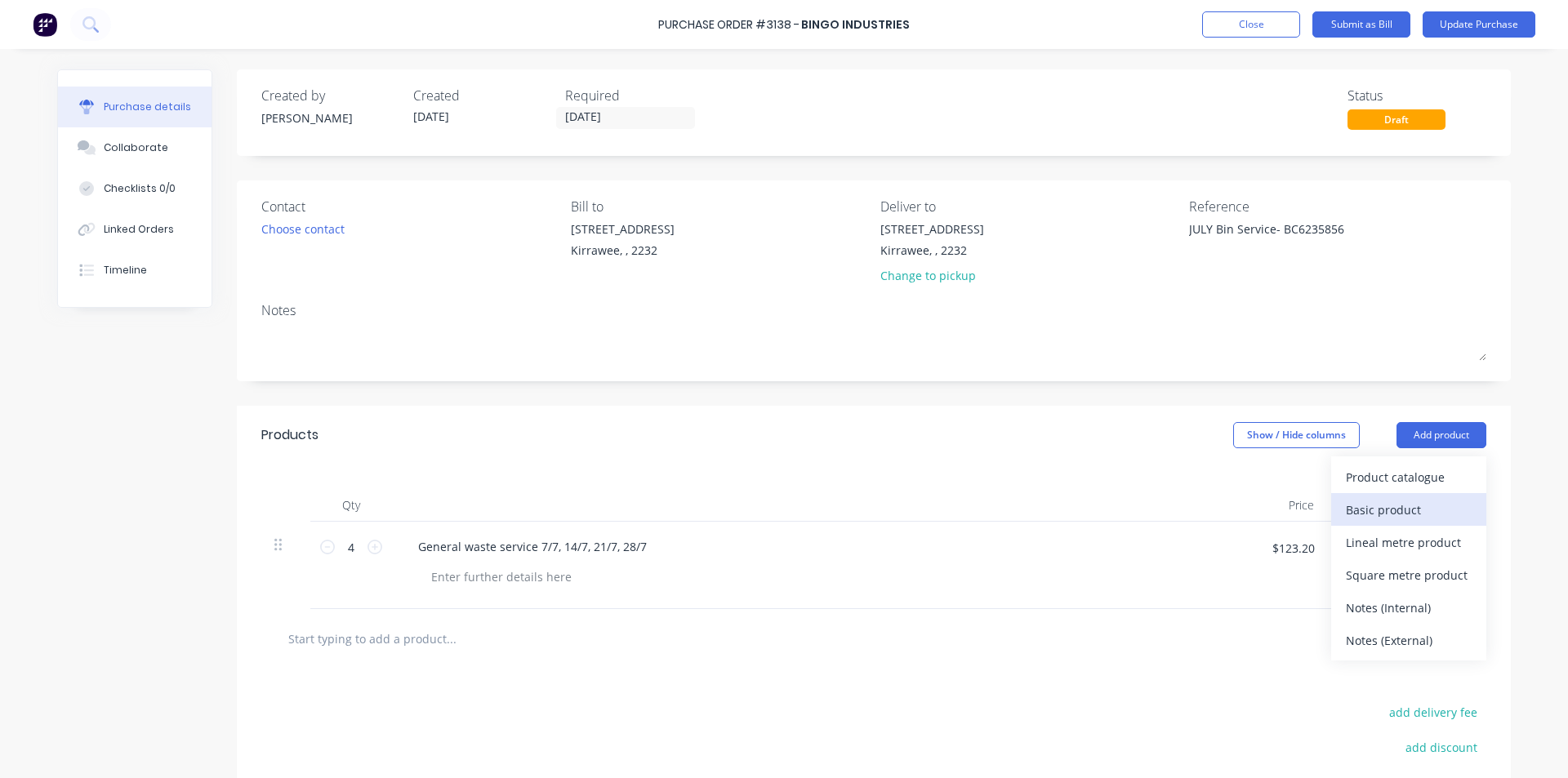
click at [1410, 511] on div "Basic product" at bounding box center [1408, 509] width 126 height 24
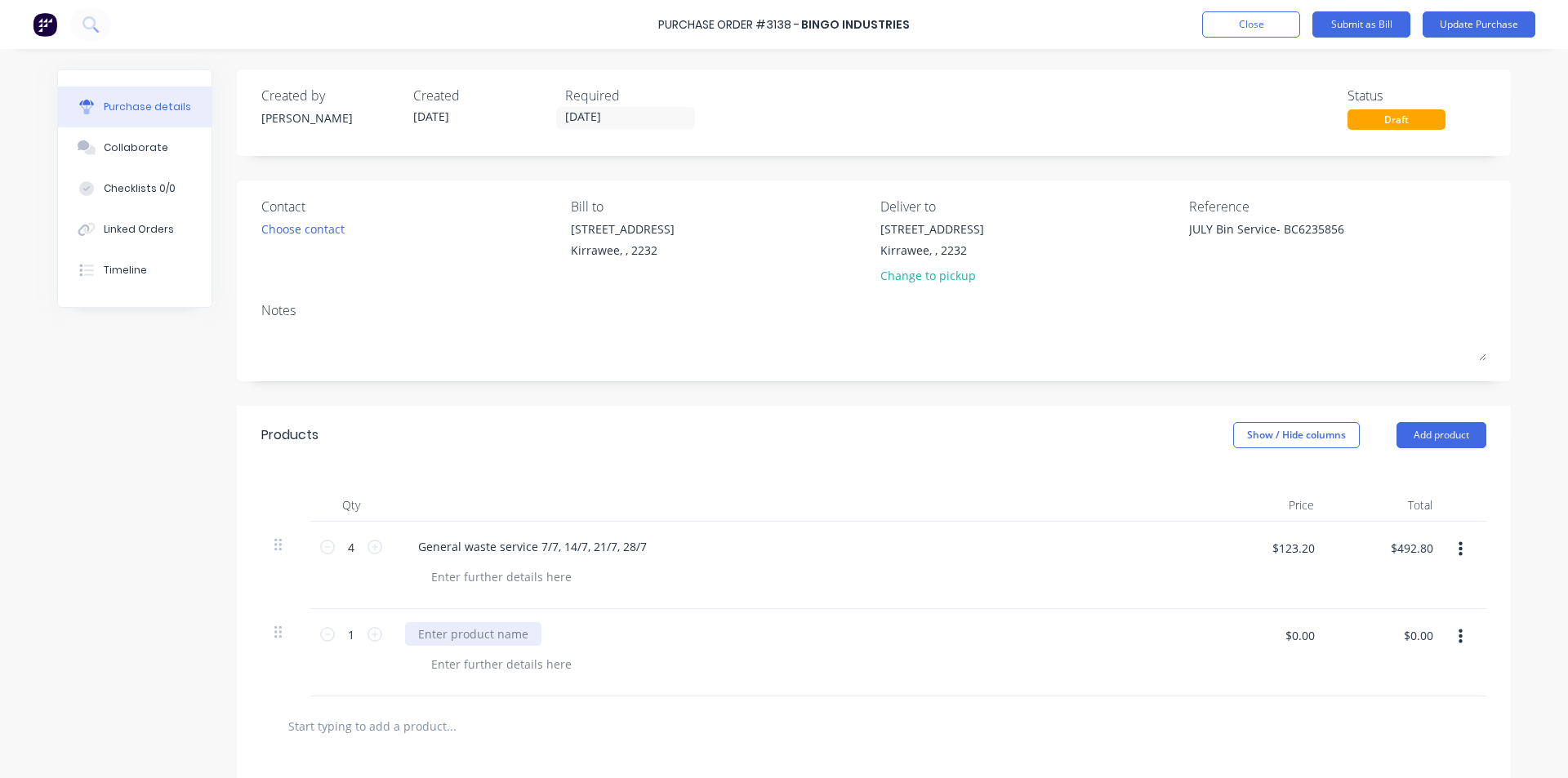
type textarea "x"
click at [491, 634] on div at bounding box center [473, 634] width 136 height 24
type textarea "x"
click at [1297, 623] on input "$0.00" at bounding box center [1300, 636] width 49 height 26
type input "30"
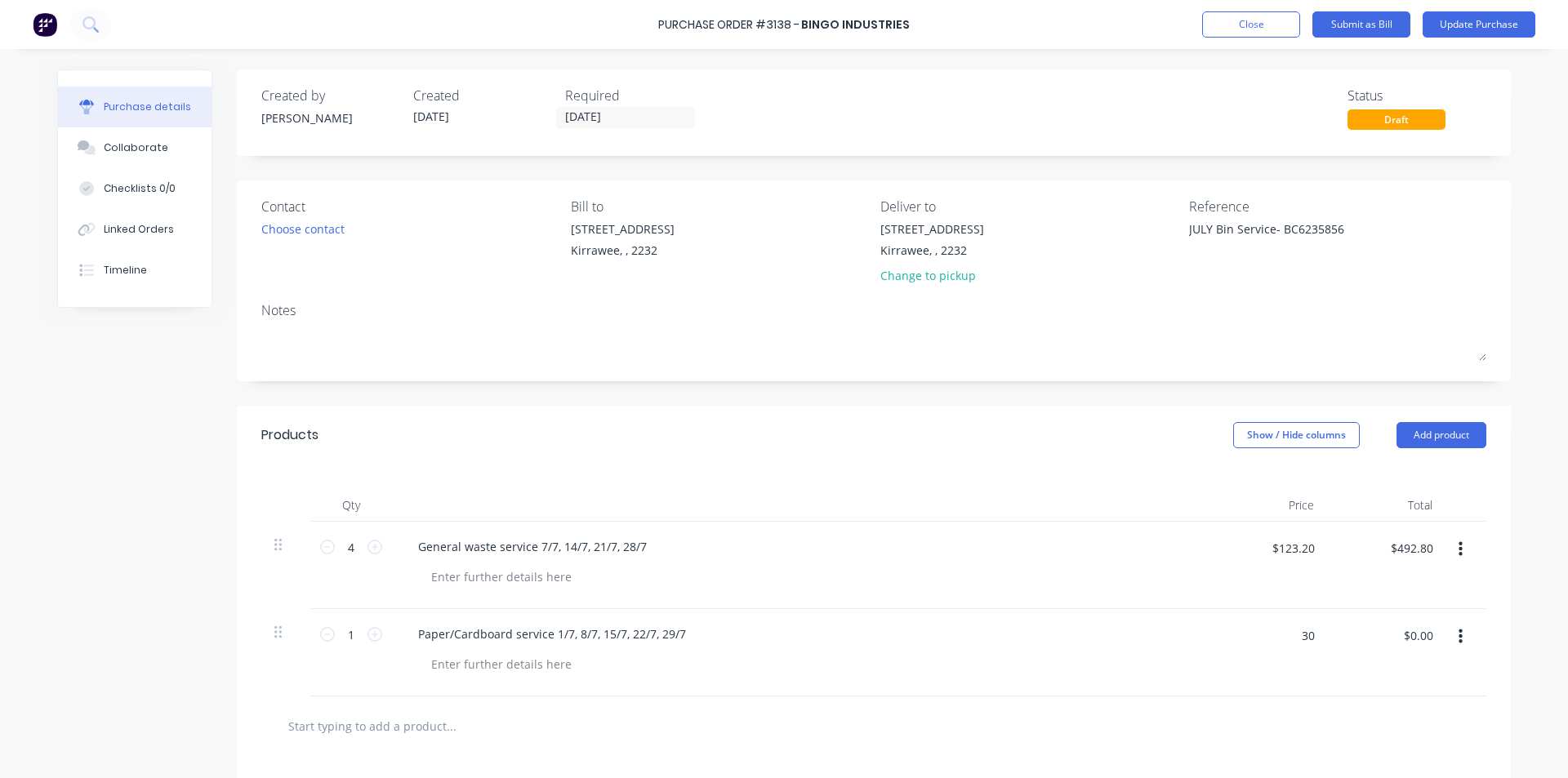
type textarea "x"
type input "$30.00"
click at [1280, 681] on div "$30.00 30" at bounding box center [1268, 652] width 119 height 87
click at [372, 640] on icon at bounding box center [374, 634] width 15 height 15
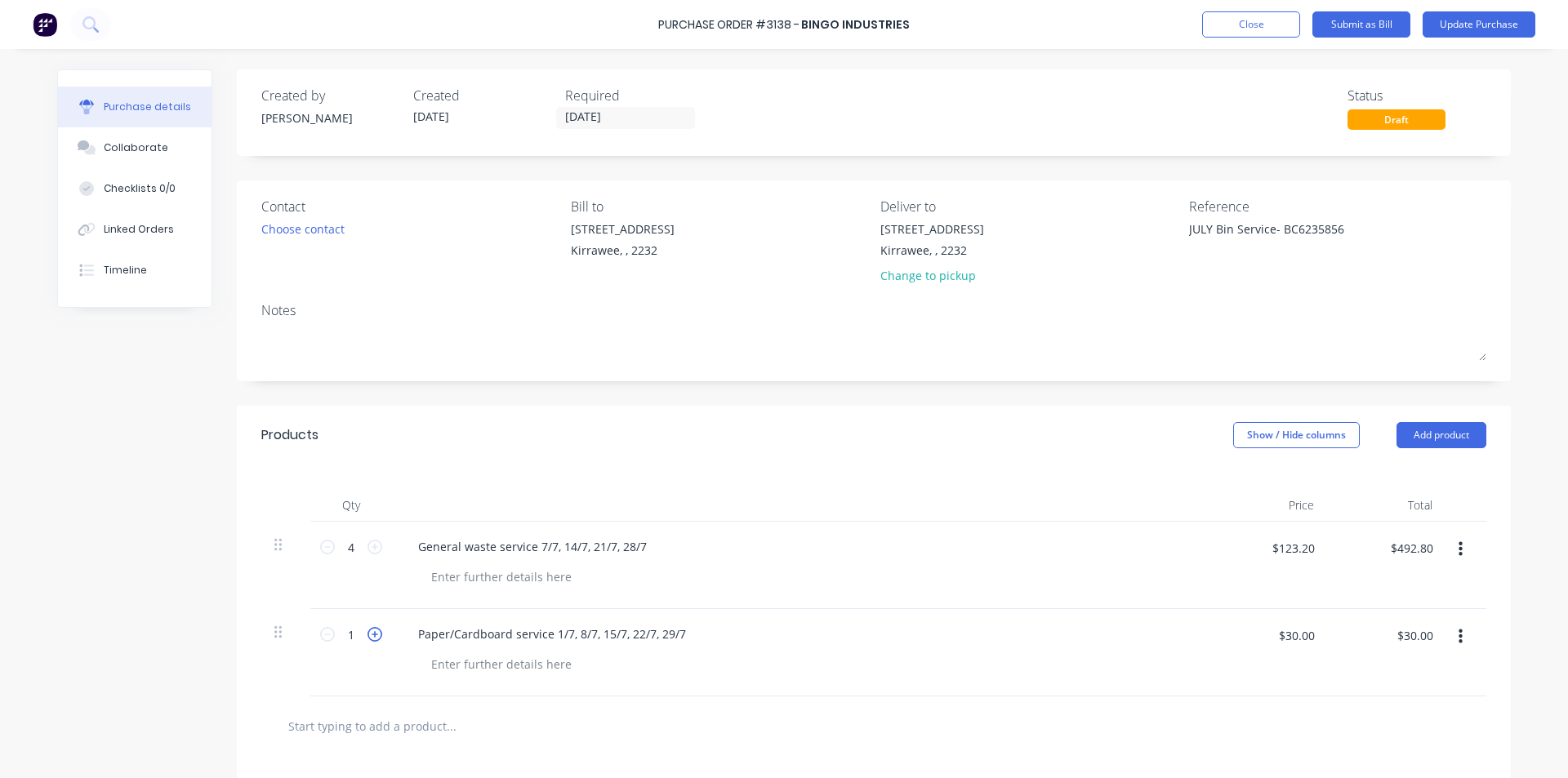
type textarea "x"
type input "2"
type input "$60.00"
click at [372, 640] on icon at bounding box center [374, 634] width 15 height 15
type textarea "x"
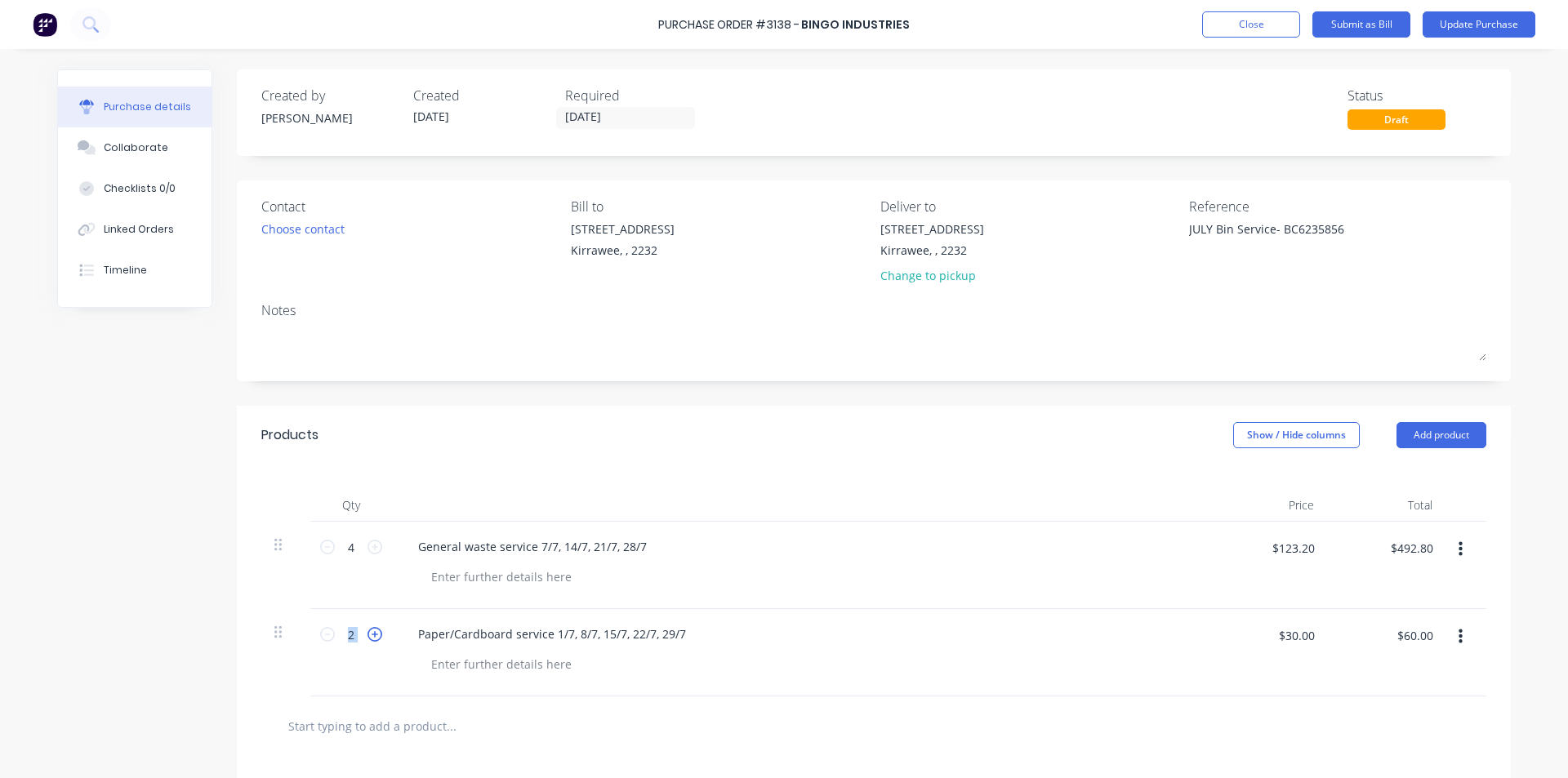
type input "3"
type input "$90.00"
click at [372, 640] on icon at bounding box center [374, 634] width 15 height 15
type textarea "x"
type input "4"
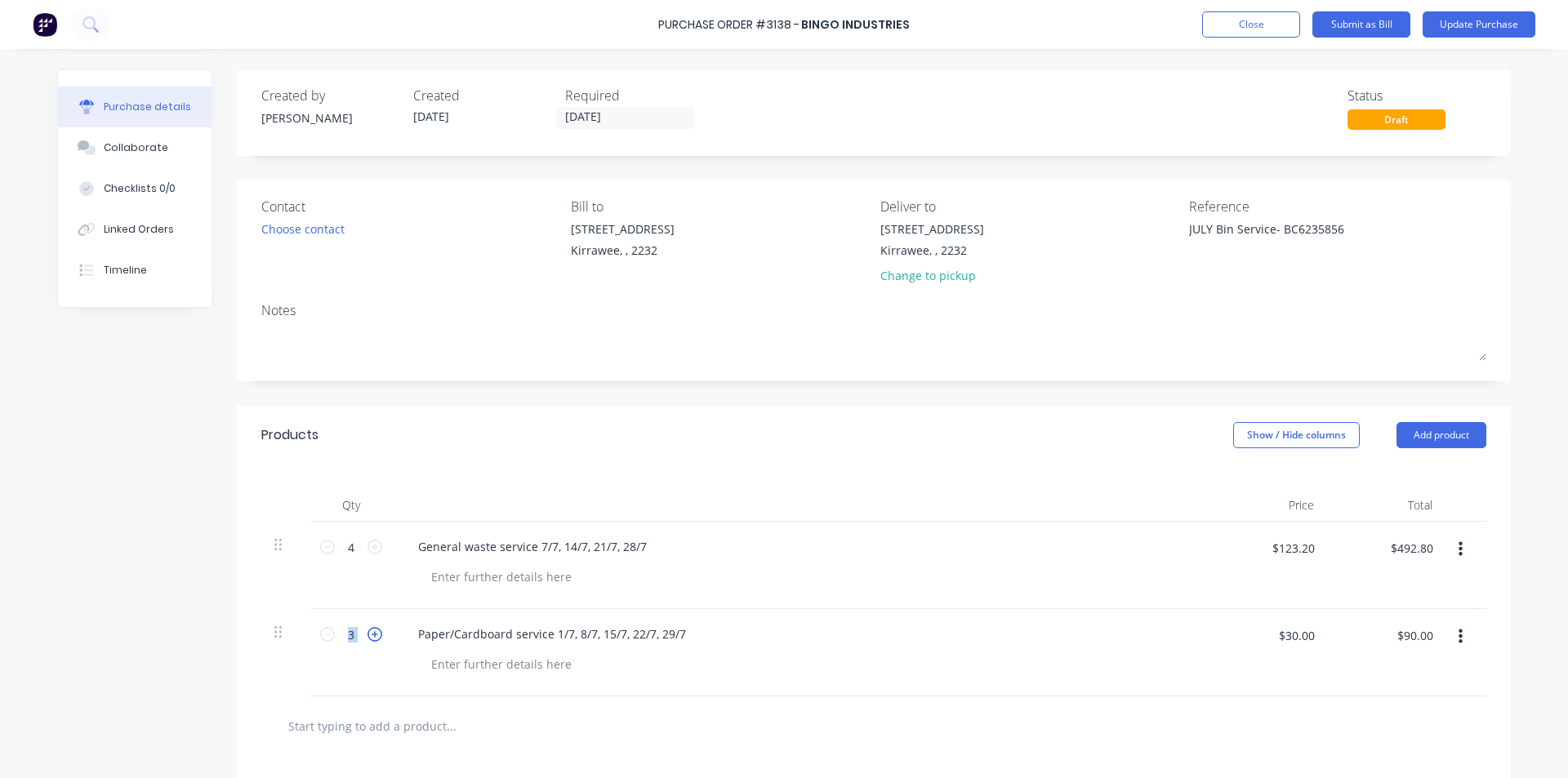
type input "$120.00"
click at [372, 640] on icon at bounding box center [374, 634] width 15 height 15
type textarea "x"
type input "5"
type input "$150.00"
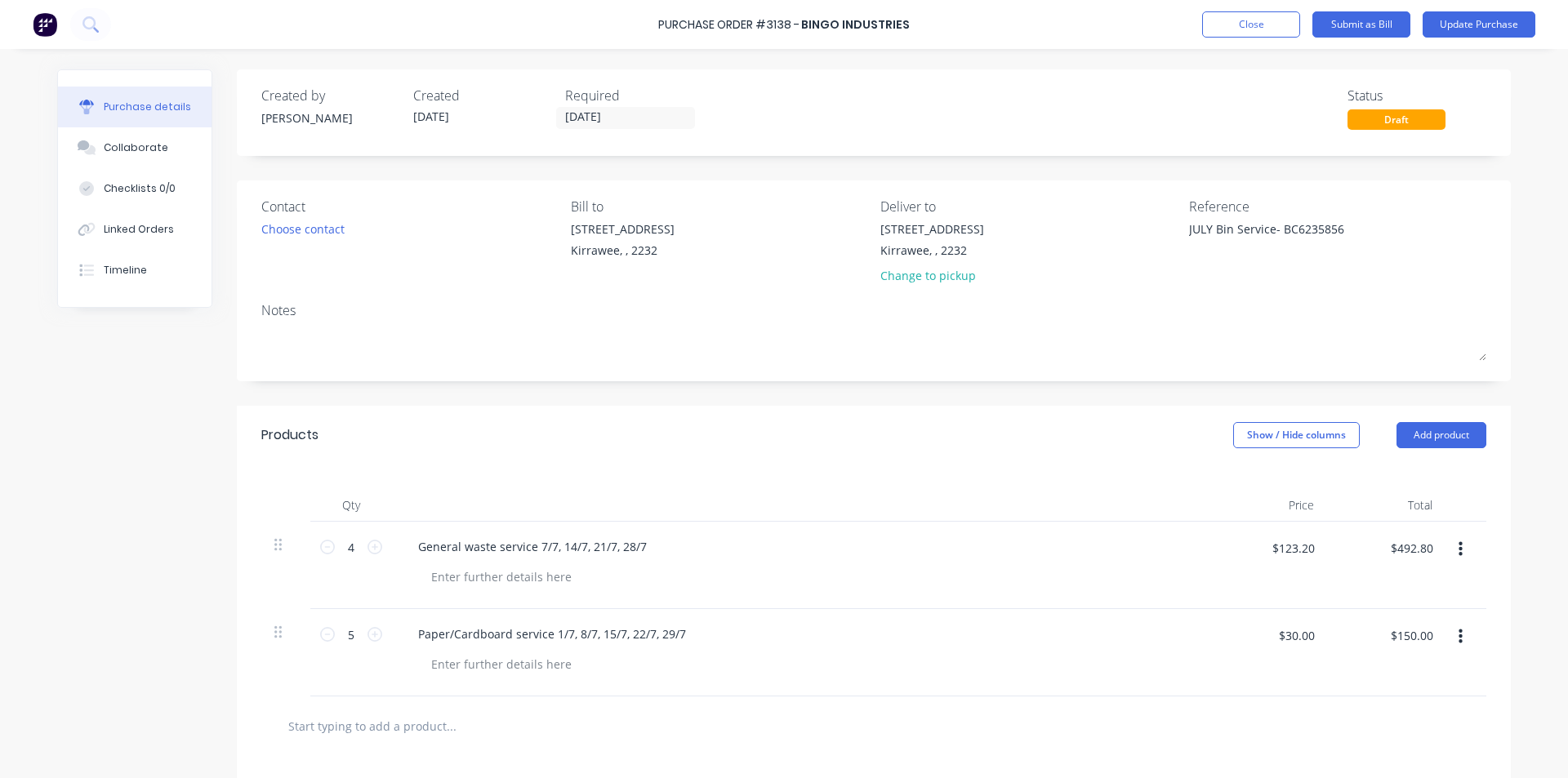
click at [441, 723] on input "text" at bounding box center [451, 725] width 327 height 32
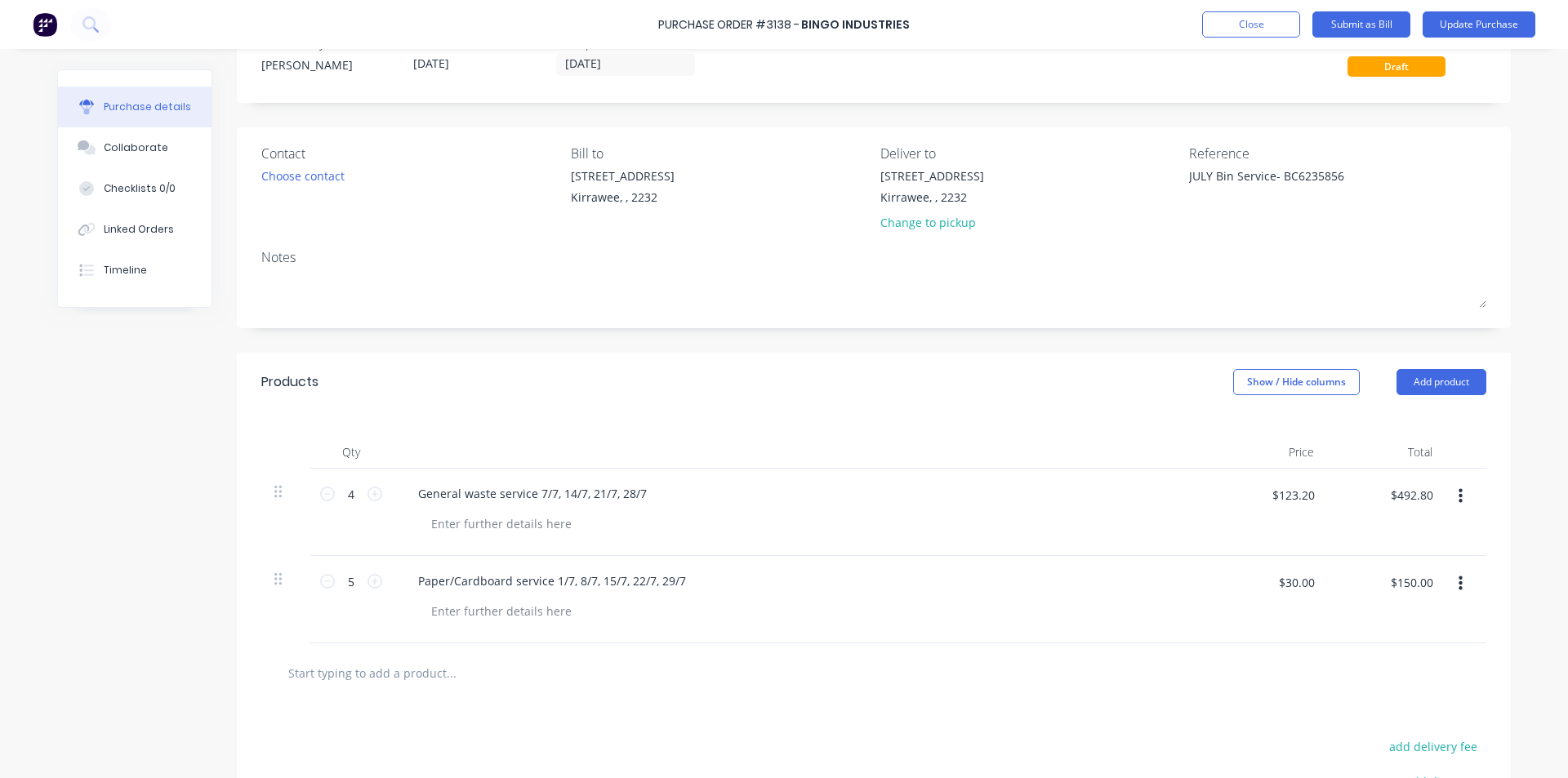
scroll to position [82, 0]
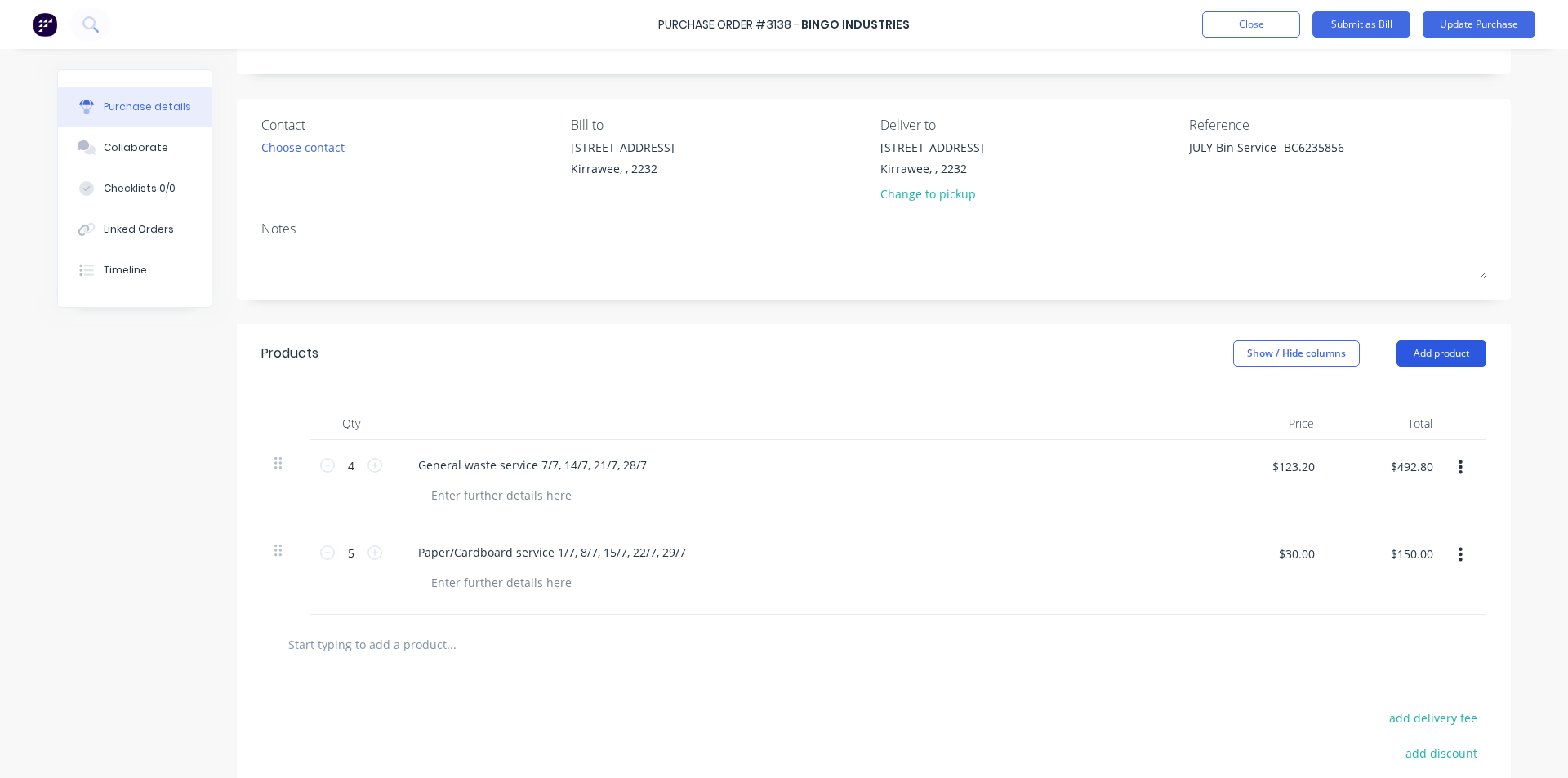
click at [1421, 343] on button "Add product" at bounding box center [1442, 354] width 90 height 26
click at [1391, 427] on div "Basic product" at bounding box center [1408, 428] width 126 height 24
type textarea "x"
click at [478, 639] on div at bounding box center [473, 639] width 136 height 24
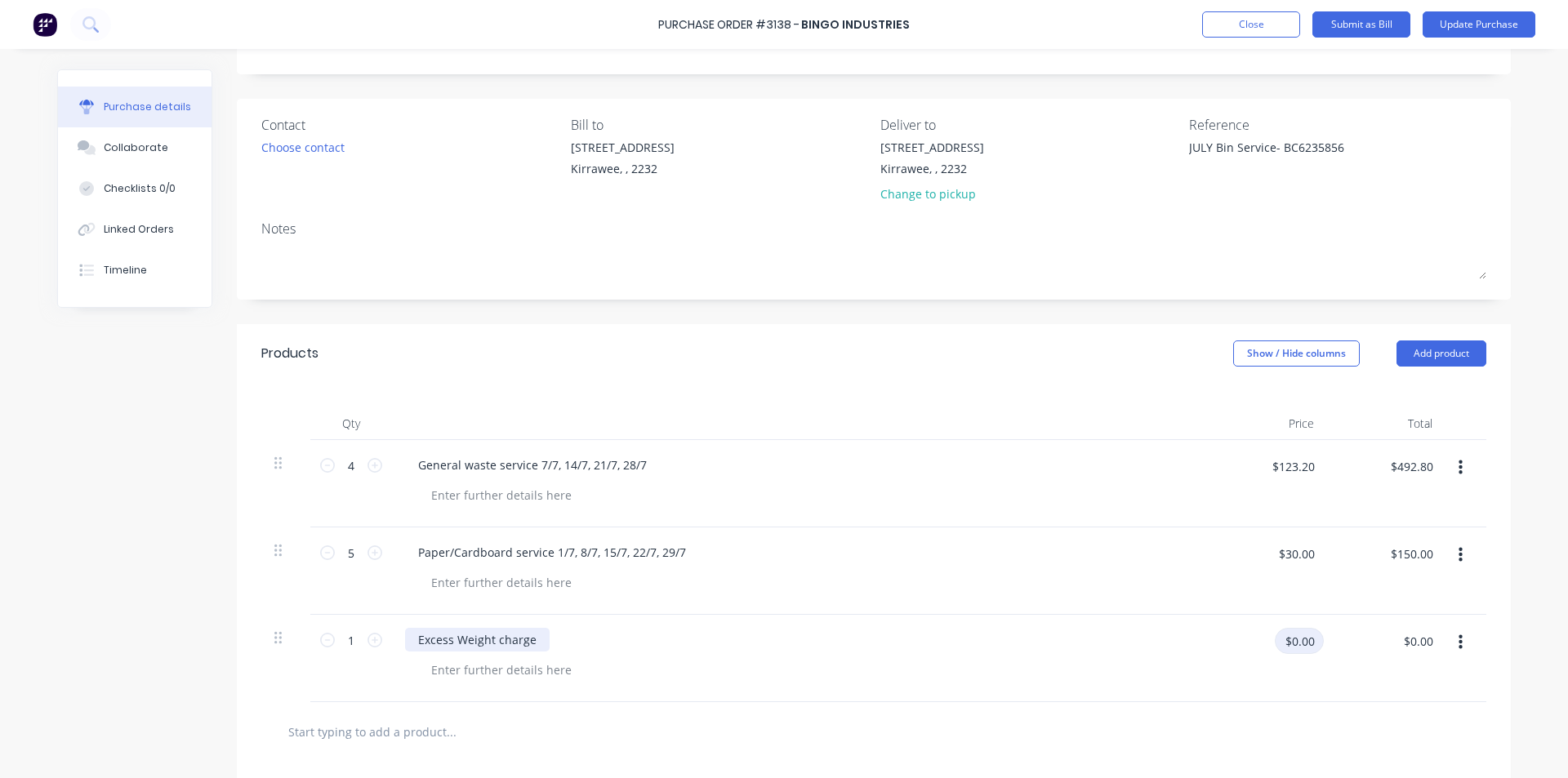
type textarea "x"
type input "10.20"
type textarea "x"
type input "$10.20"
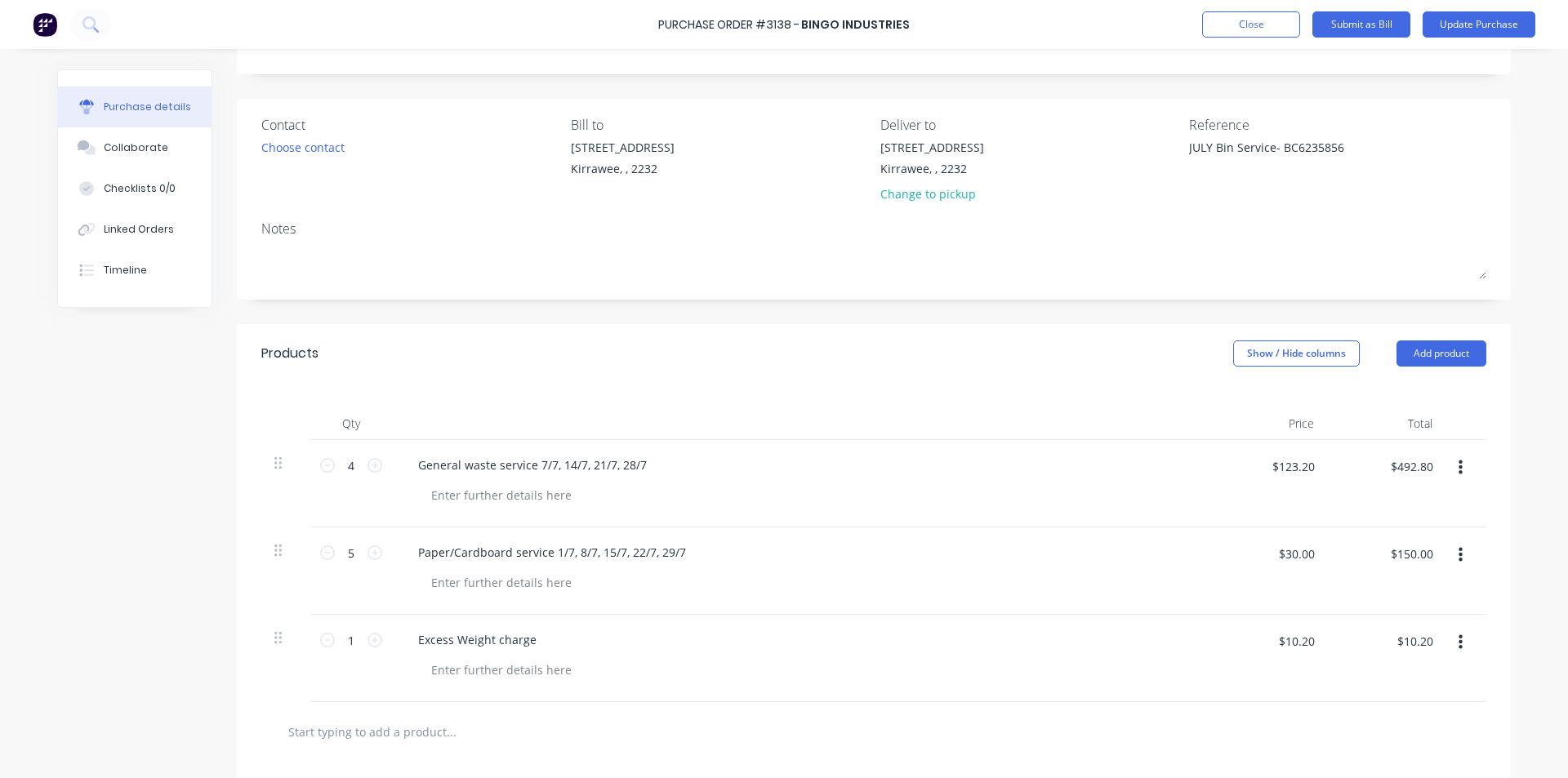
click at [1036, 671] on div at bounding box center [806, 669] width 777 height 24
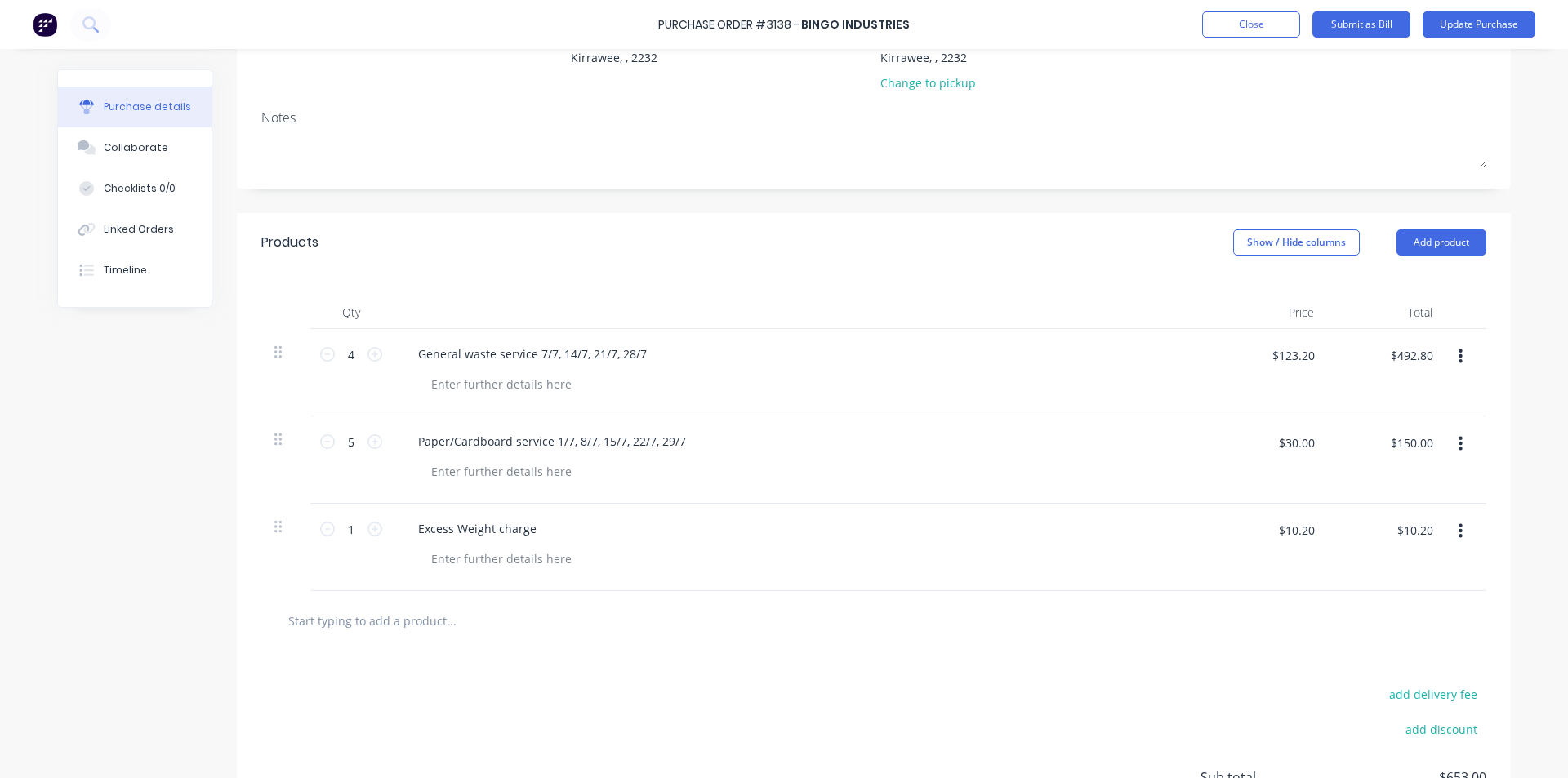
scroll to position [0, 0]
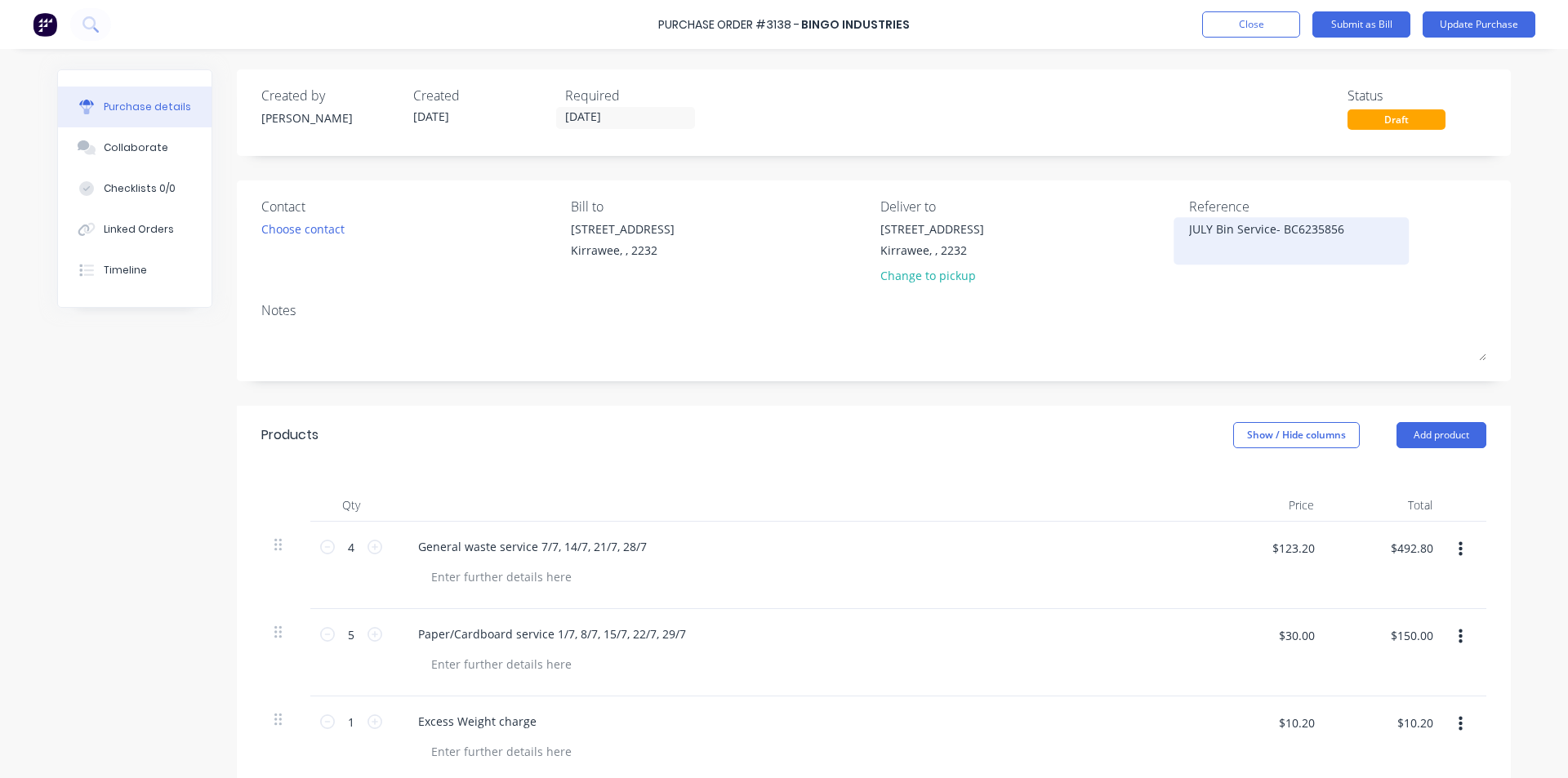
drag, startPoint x: 1267, startPoint y: 229, endPoint x: 1183, endPoint y: 233, distance: 84.1
click at [1189, 233] on textarea "JULY Bin Service- BC6235856" at bounding box center [1291, 239] width 204 height 37
click at [1461, 234] on div "JULY Bin Service- BC6235856" at bounding box center [1338, 241] width 297 height 40
click at [1374, 22] on button "Submit as Bill" at bounding box center [1362, 25] width 98 height 26
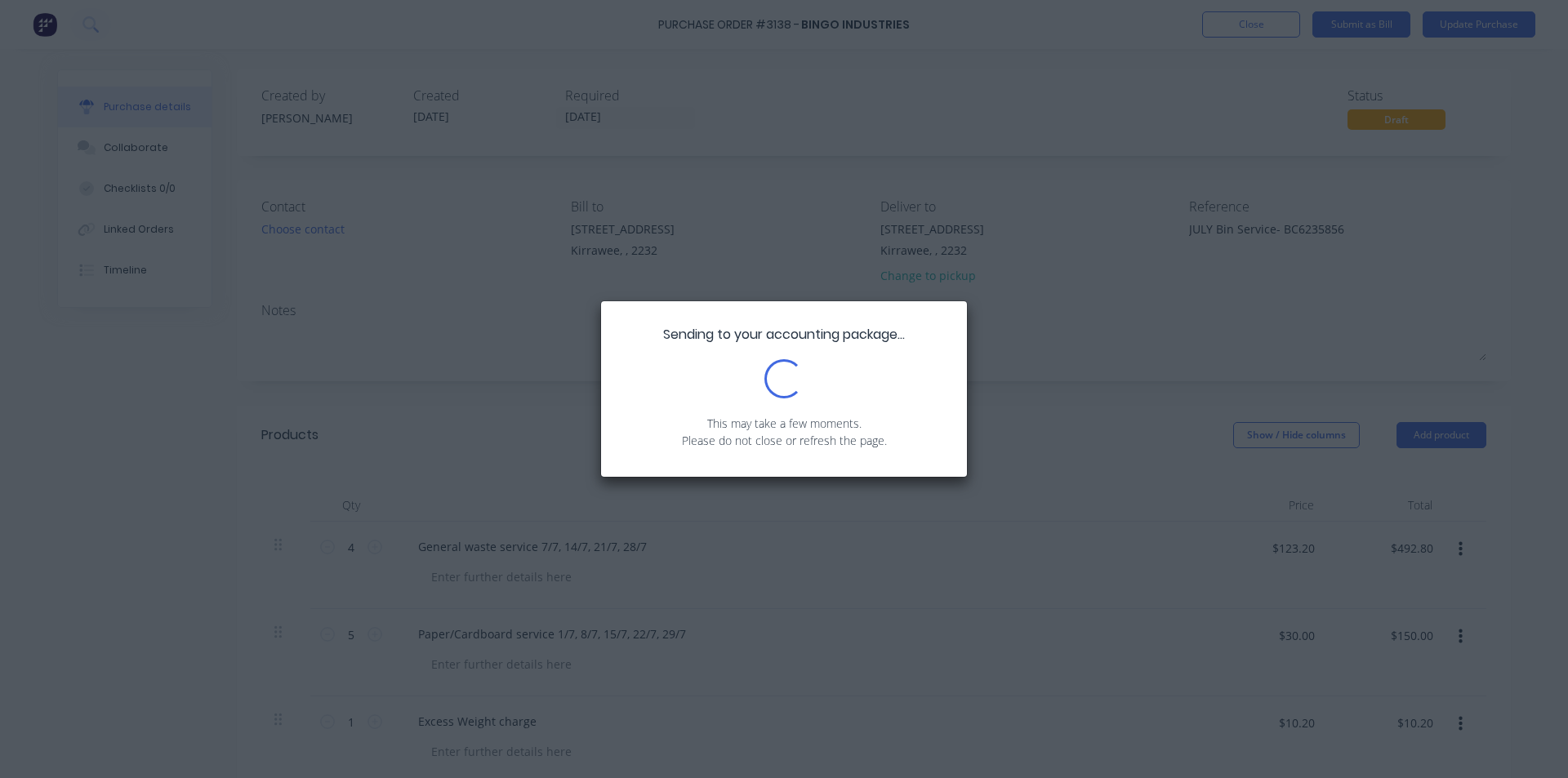
type textarea "x"
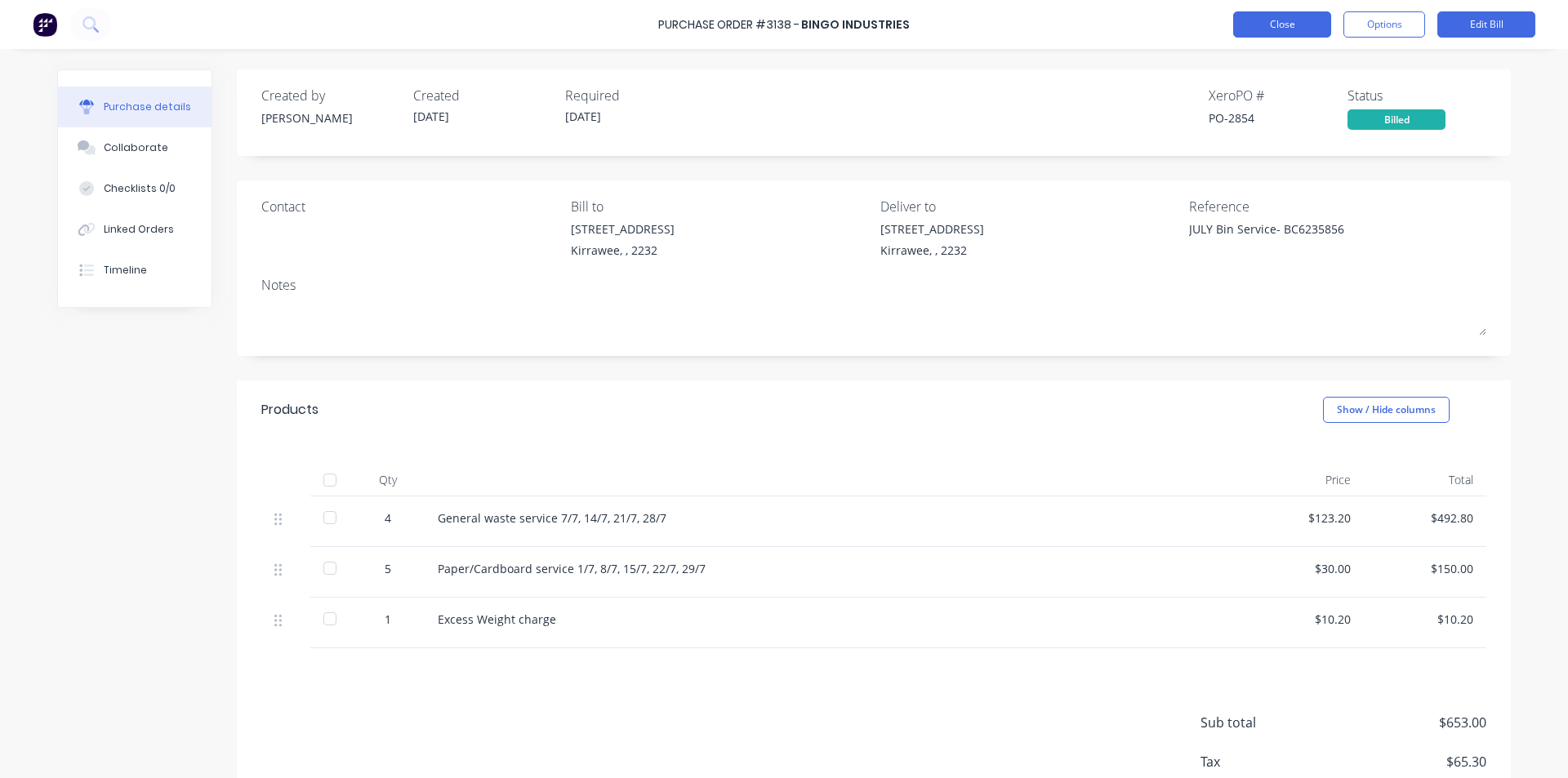
click at [1295, 34] on button "Close" at bounding box center [1283, 25] width 98 height 26
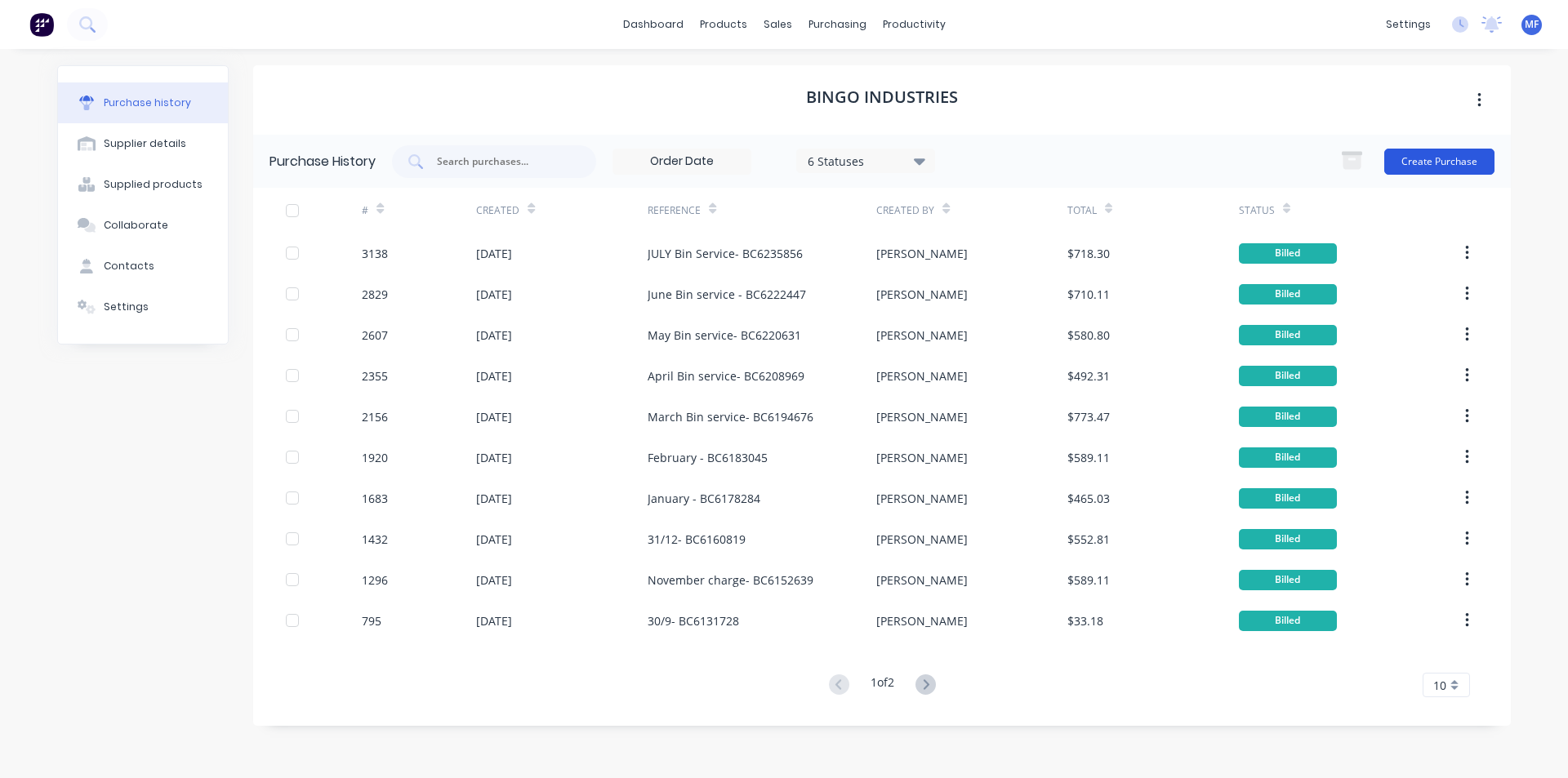
click at [1444, 161] on button "Create Purchase" at bounding box center [1440, 162] width 111 height 26
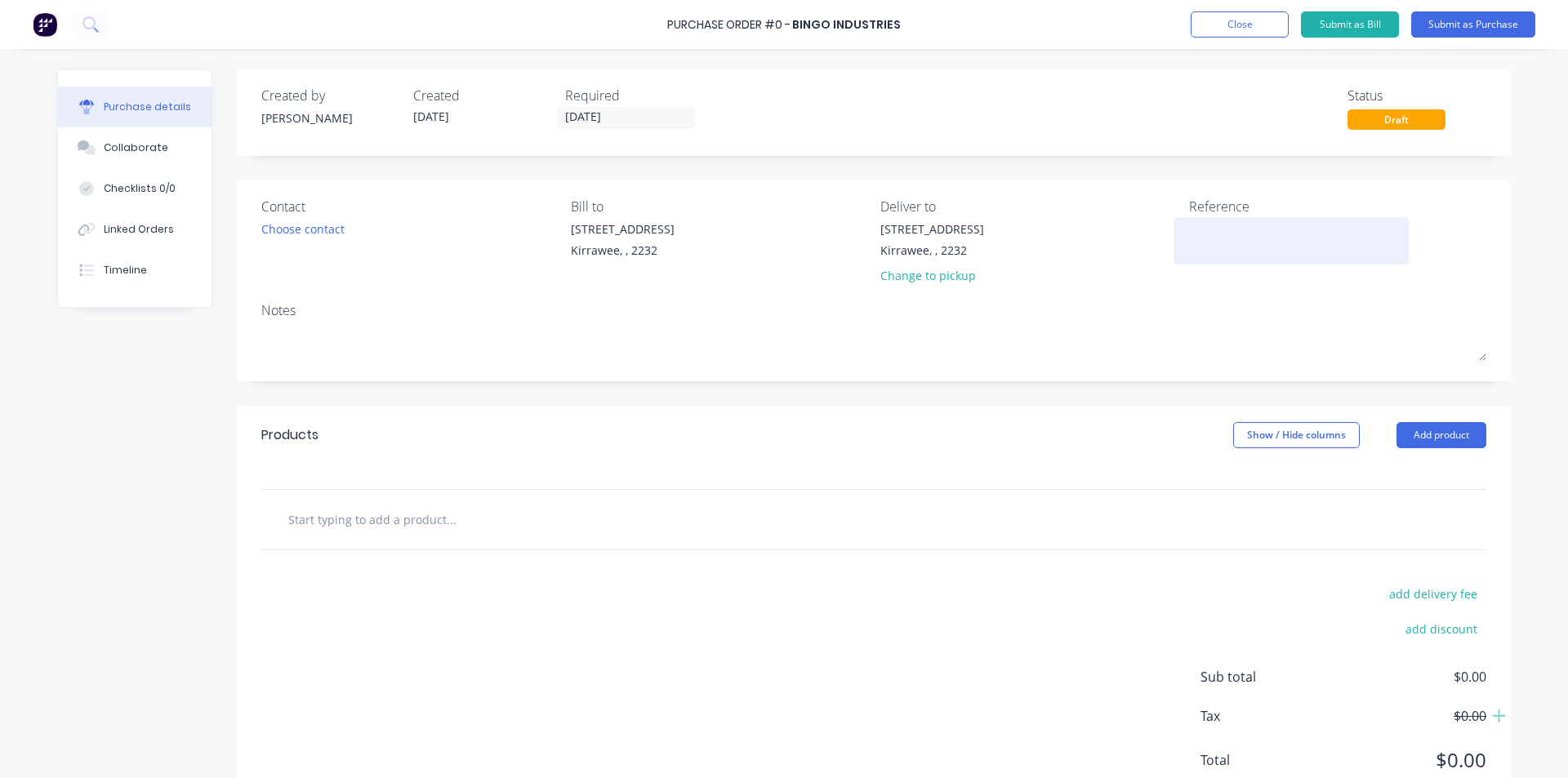
click at [1214, 242] on textarea at bounding box center [1291, 239] width 204 height 37
paste textarea "JULY Bin Service"
type textarea "JULY Bin Rental - BC624"
type textarea "x"
type textarea "JULY Bin Rental - BC6242"
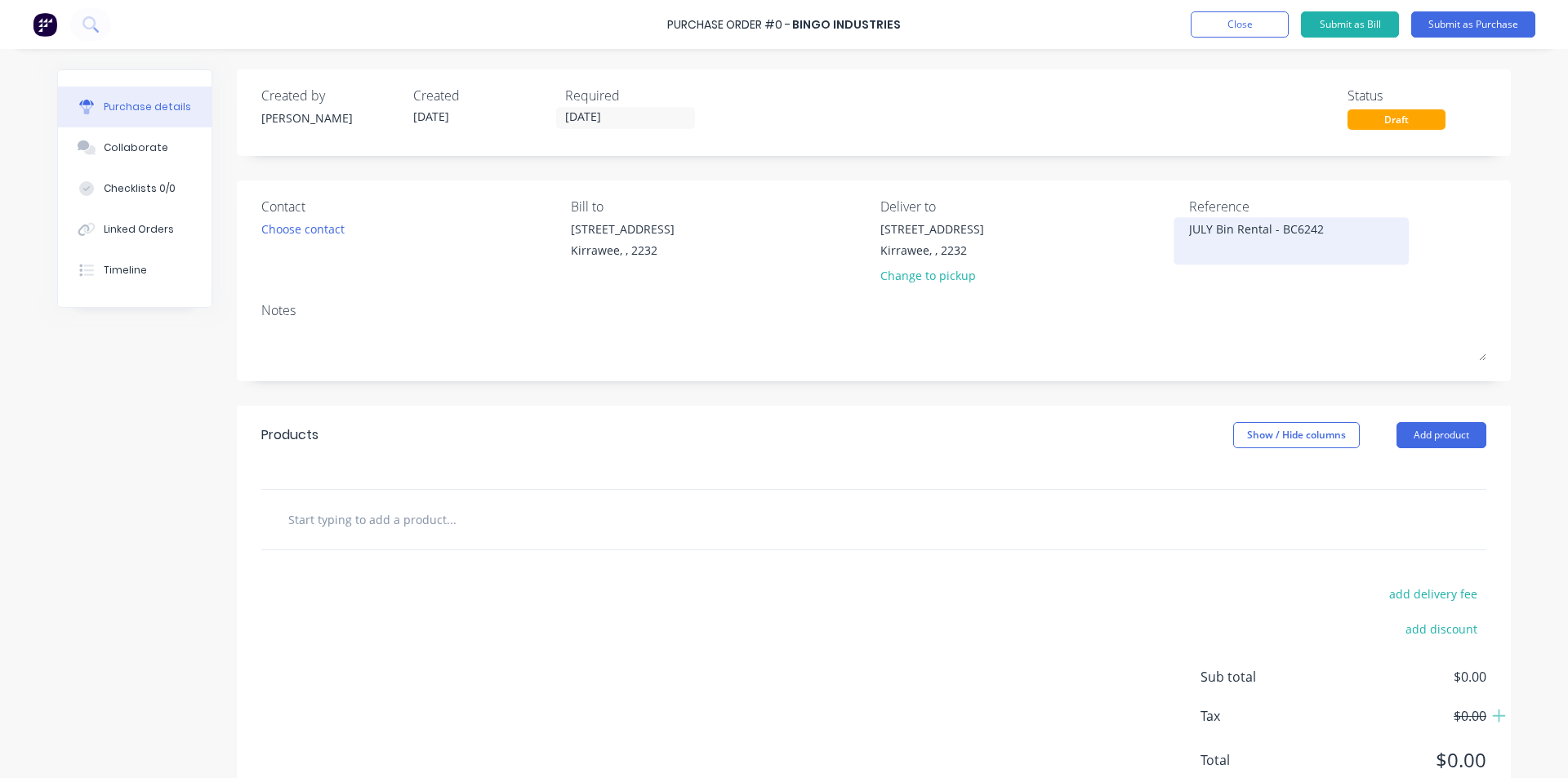
type textarea "x"
type textarea "JULY Bin Rental - BC62423"
type textarea "x"
type textarea "JULY Bin Rental - BC624238"
type textarea "x"
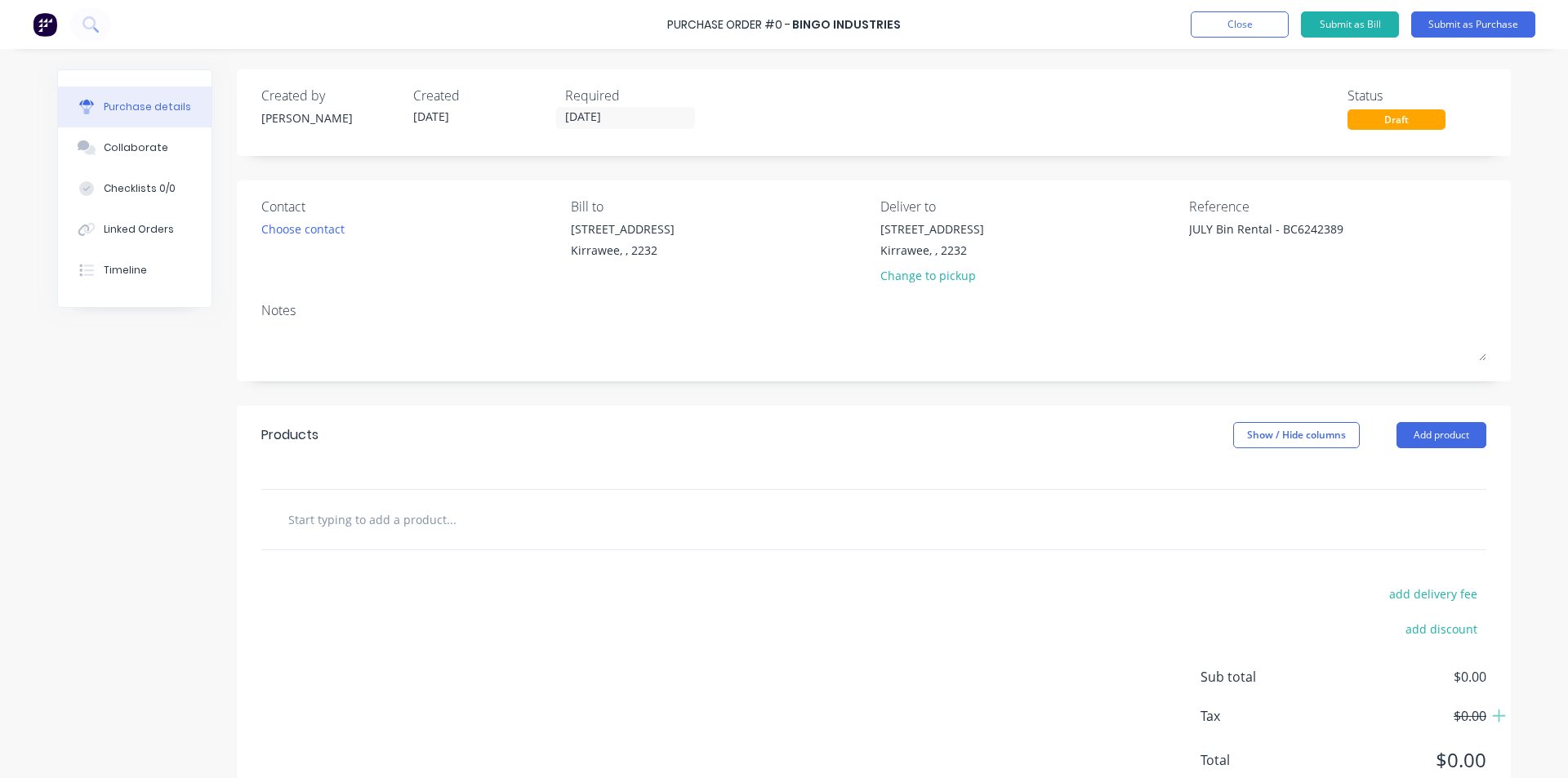
type textarea "JULY Bin Rental - BC6242389"
type textarea "x"
type textarea "JULY Bin Rental - BC6242389"
click at [475, 527] on input "text" at bounding box center [451, 519] width 327 height 32
click at [1420, 435] on button "Add product" at bounding box center [1442, 436] width 90 height 26
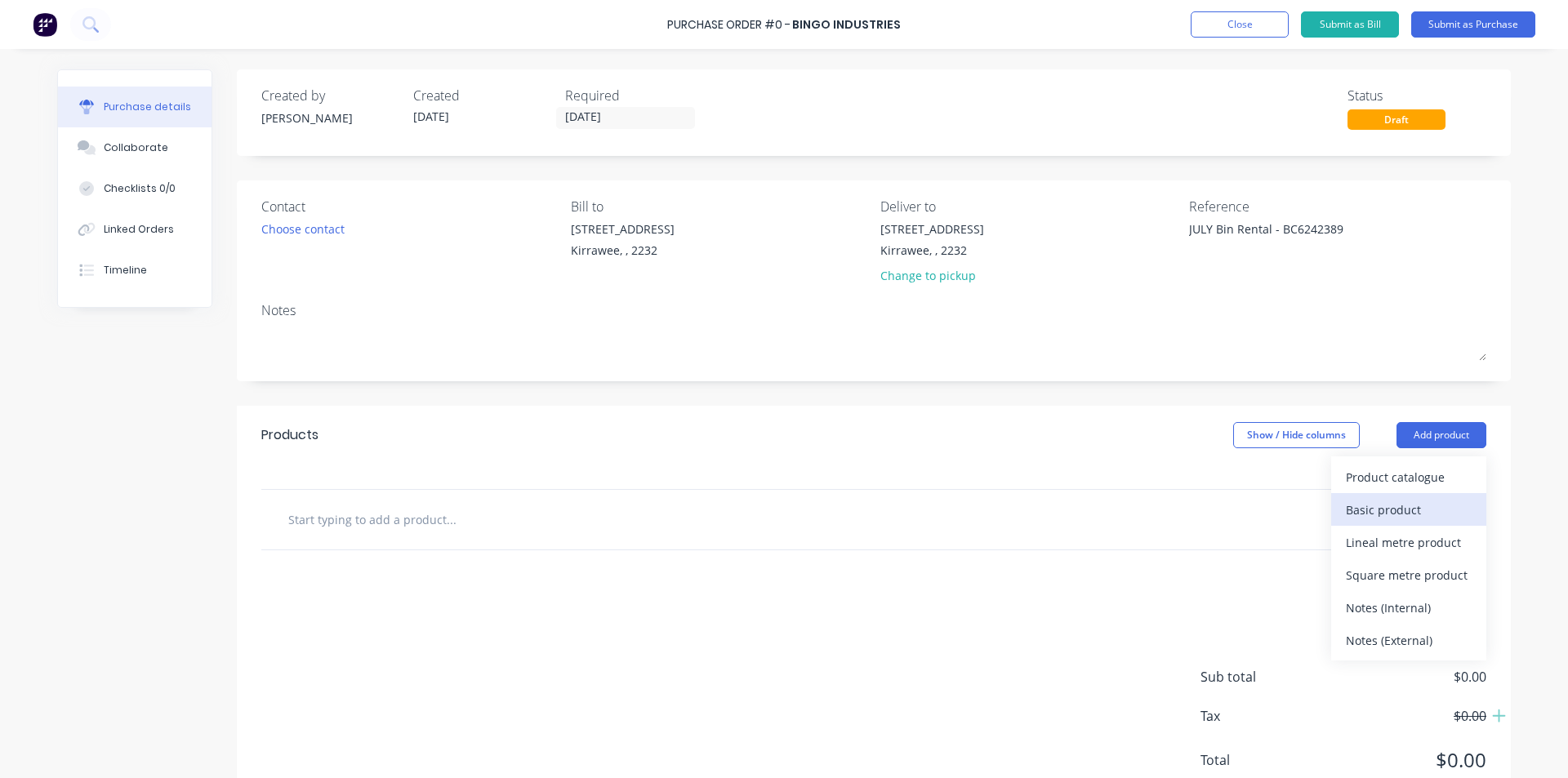
click at [1377, 516] on div "Basic product" at bounding box center [1408, 509] width 126 height 24
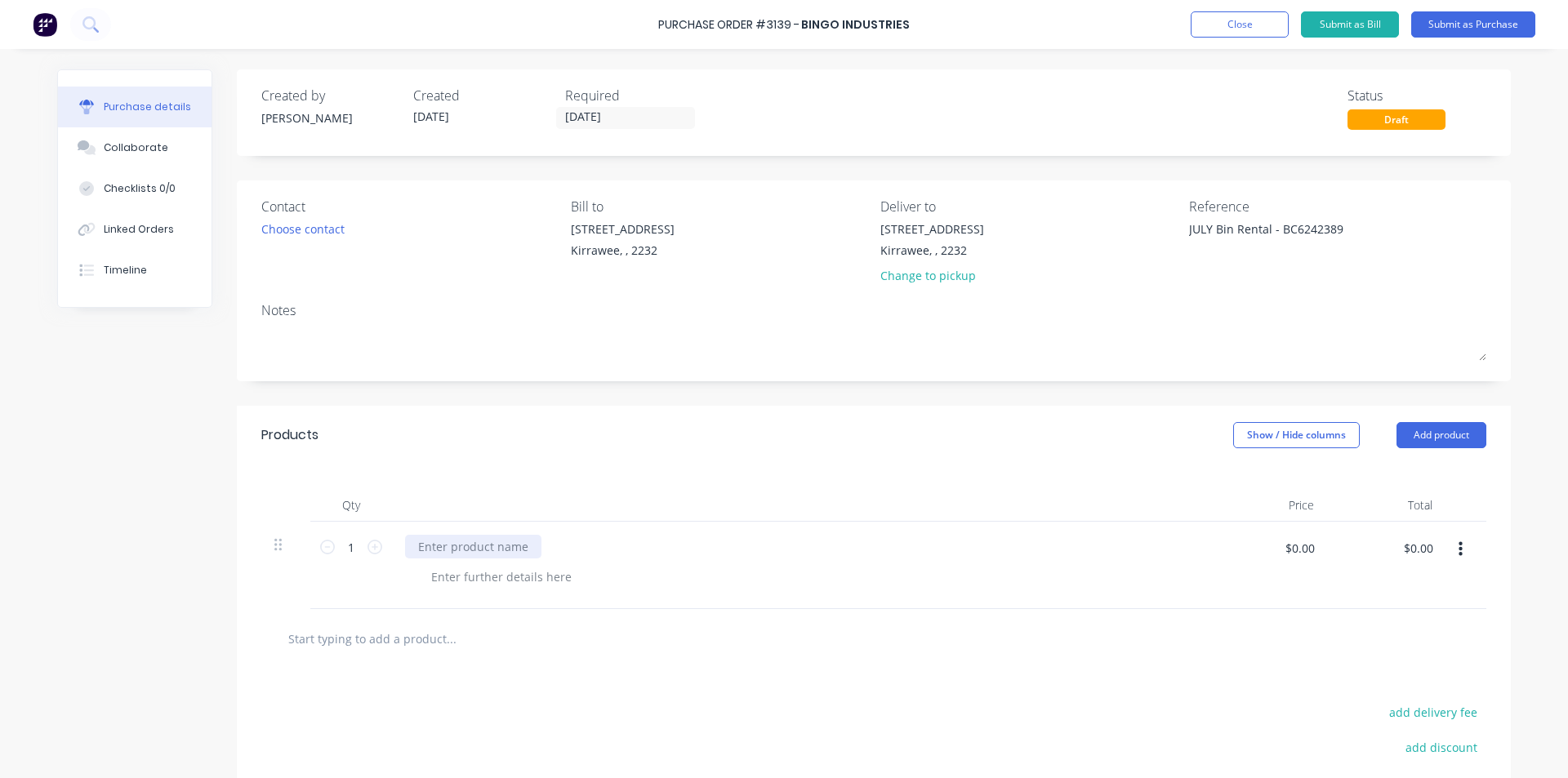
type textarea "x"
click at [465, 544] on div at bounding box center [473, 546] width 136 height 24
type textarea "x"
type input "9.55"
type textarea "x"
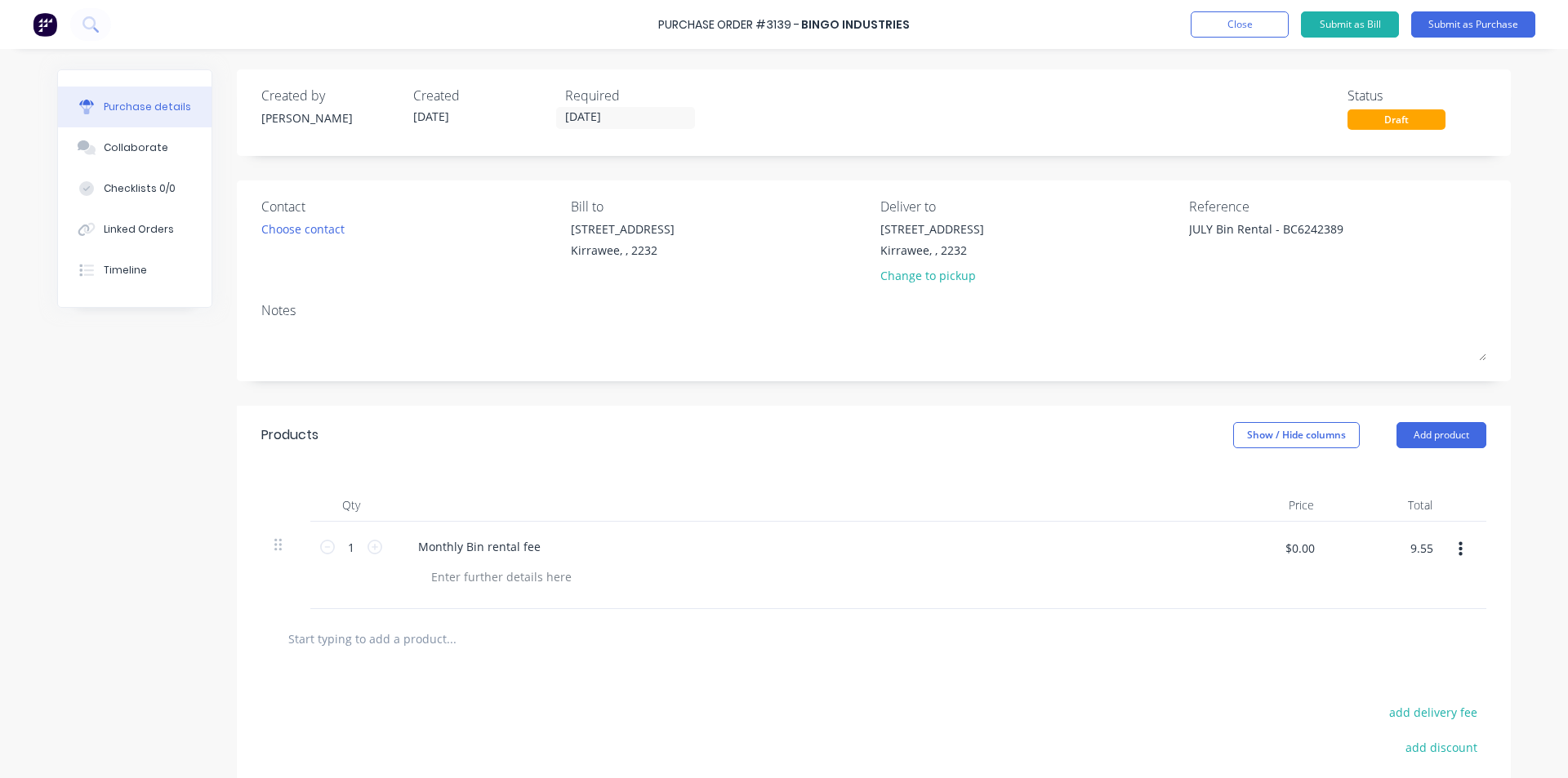
type input "$9.55"
click at [957, 632] on div at bounding box center [873, 638] width 1199 height 32
click at [1378, 24] on button "Submit as Bill" at bounding box center [1350, 25] width 98 height 26
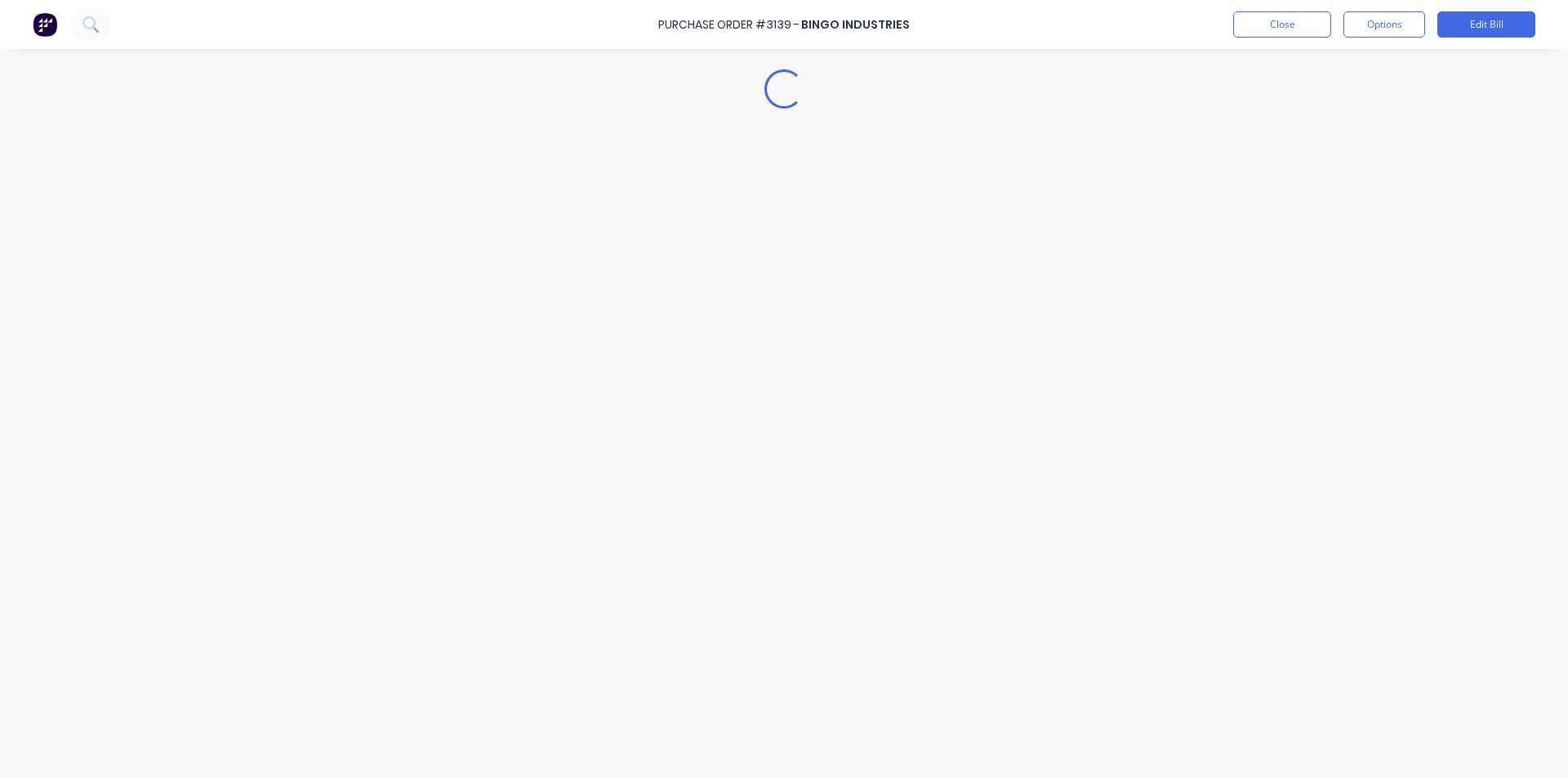
type textarea "x"
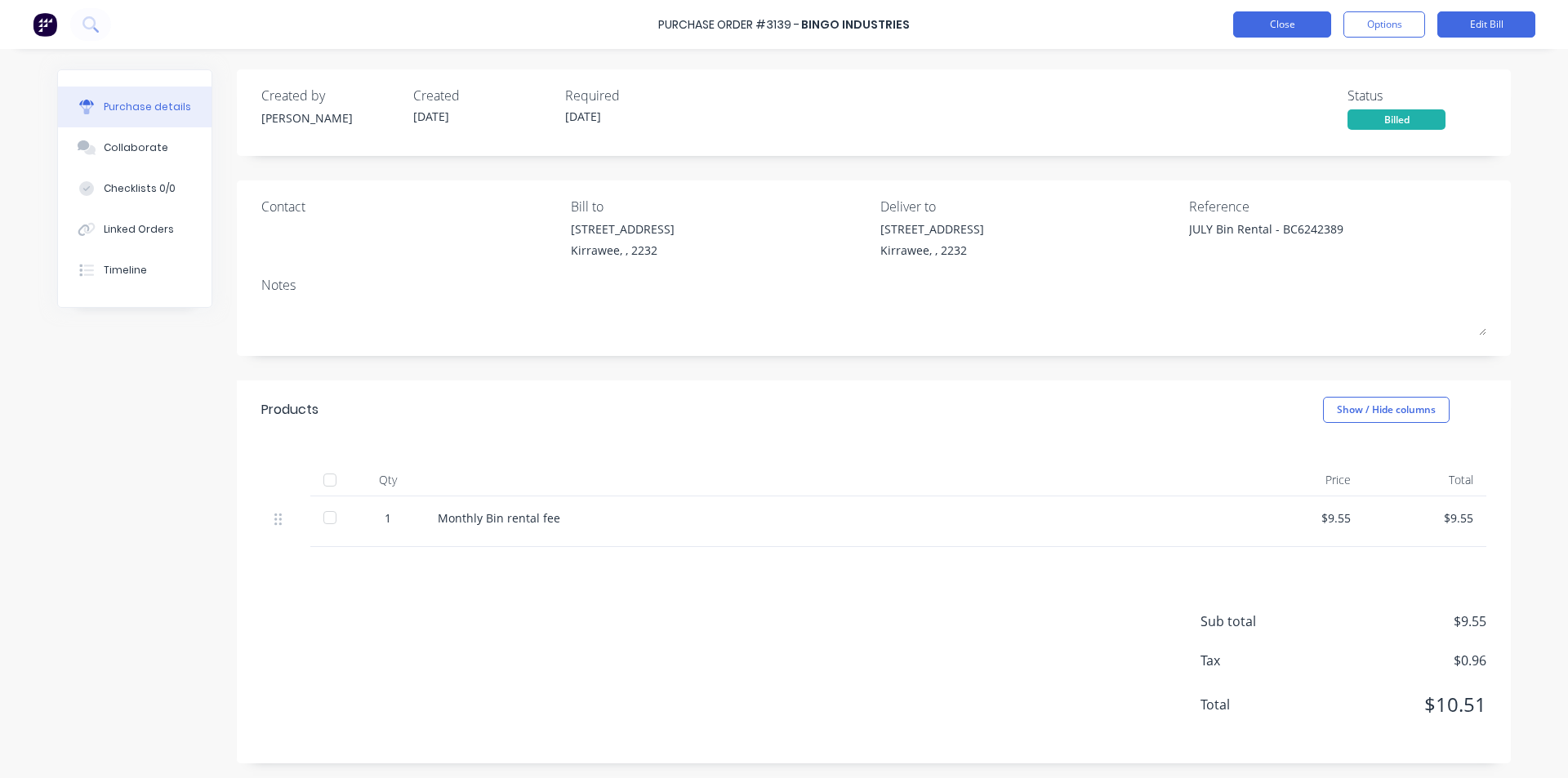
click at [1268, 22] on button "Close" at bounding box center [1283, 25] width 98 height 26
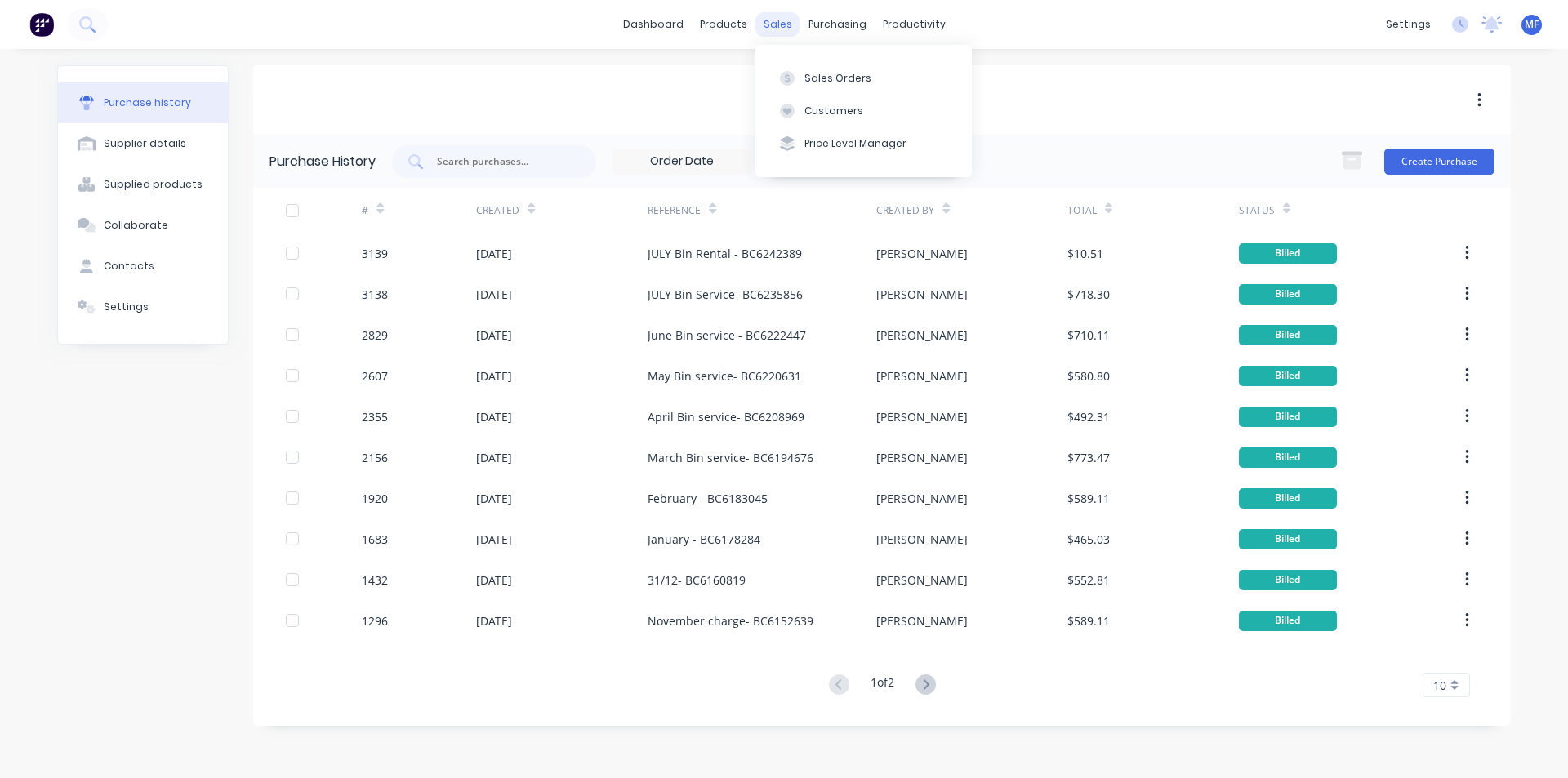
click at [786, 24] on div "sales" at bounding box center [777, 25] width 45 height 25
click at [775, 24] on div "sales" at bounding box center [777, 25] width 45 height 25
click at [828, 111] on div "Customers" at bounding box center [834, 111] width 59 height 15
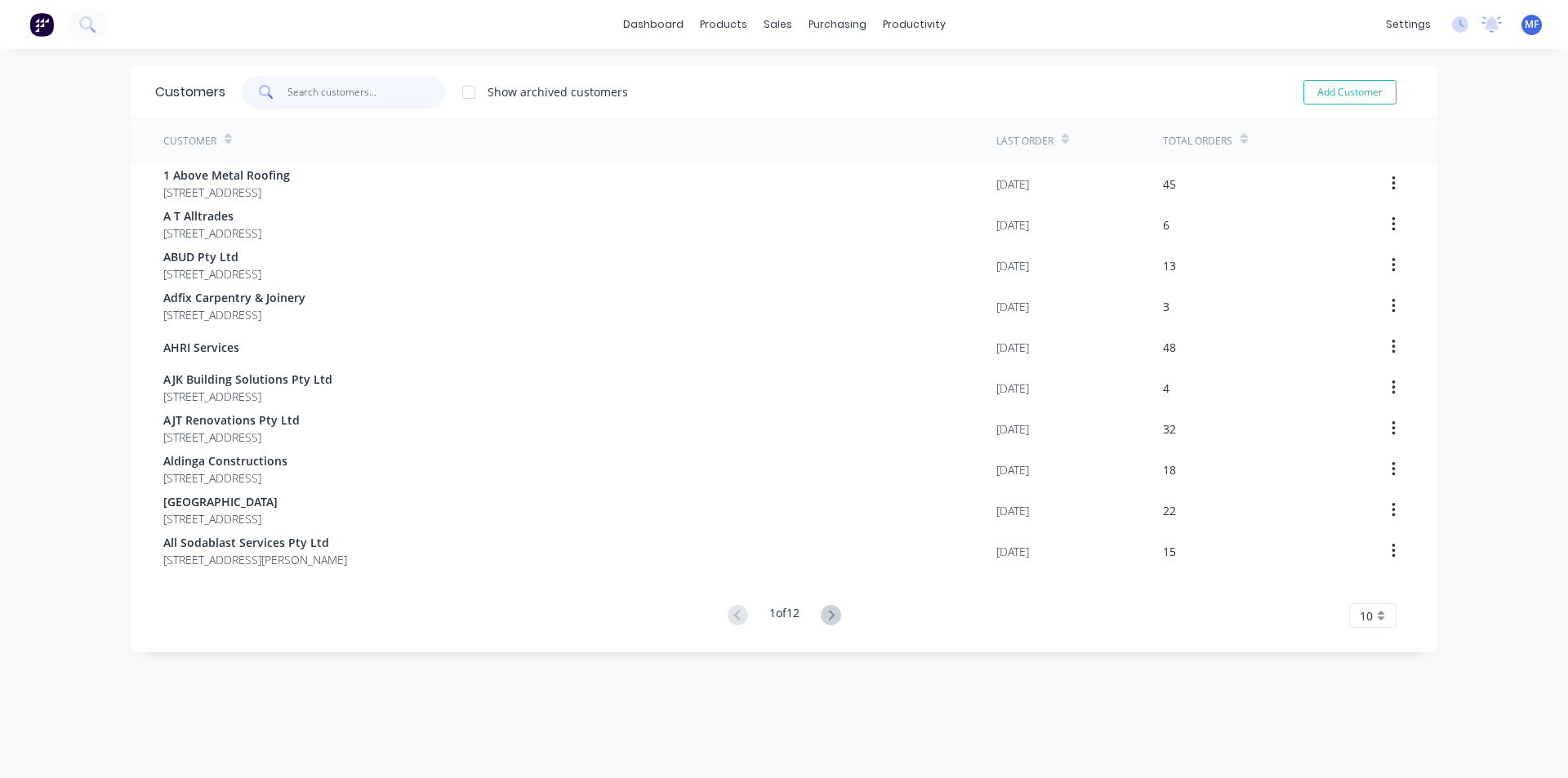
click at [371, 91] on input "text" at bounding box center [366, 91] width 159 height 32
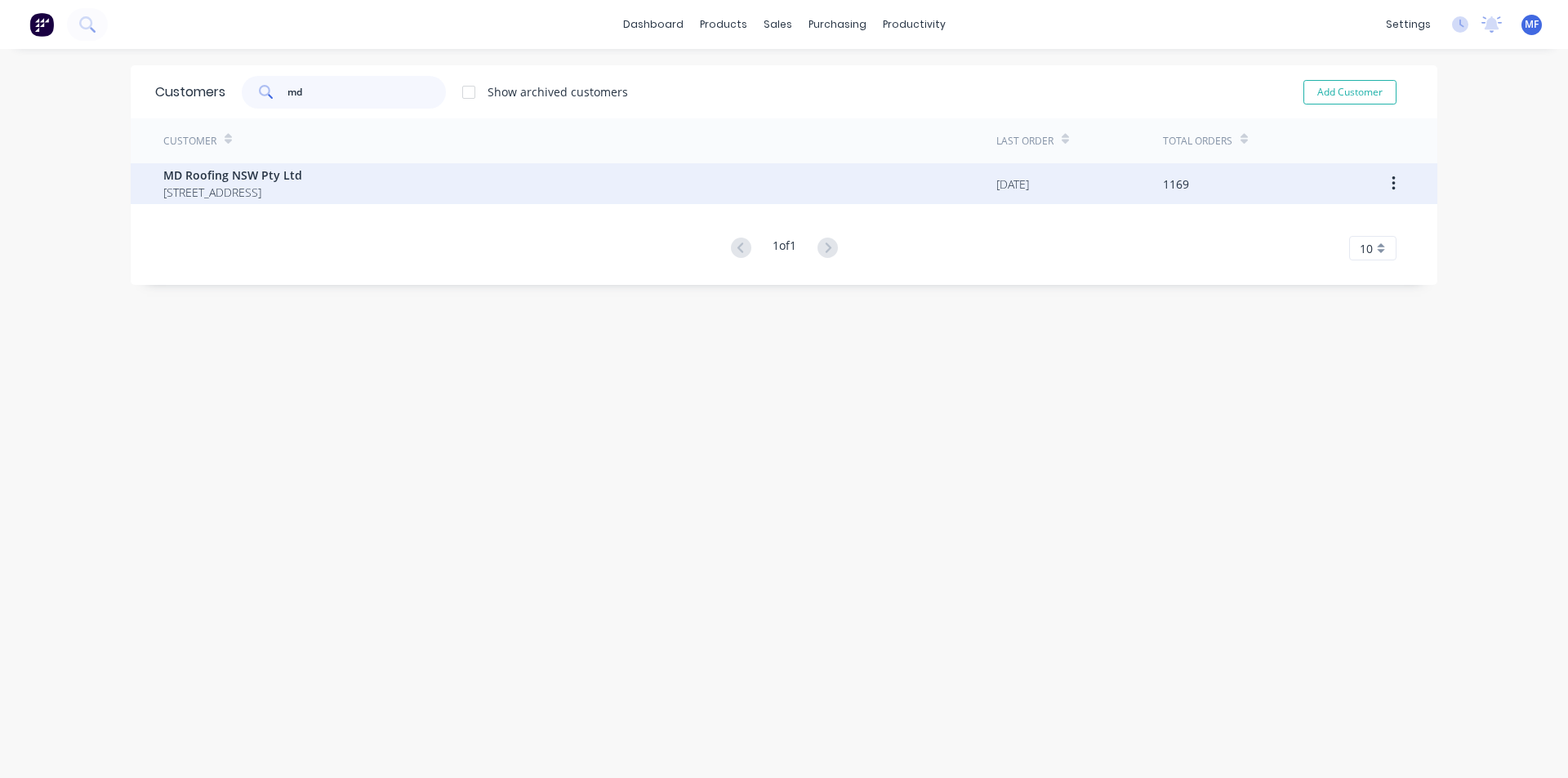
type input "md"
click at [209, 181] on span "MD Roofing NSW Pty Ltd" at bounding box center [233, 176] width 139 height 18
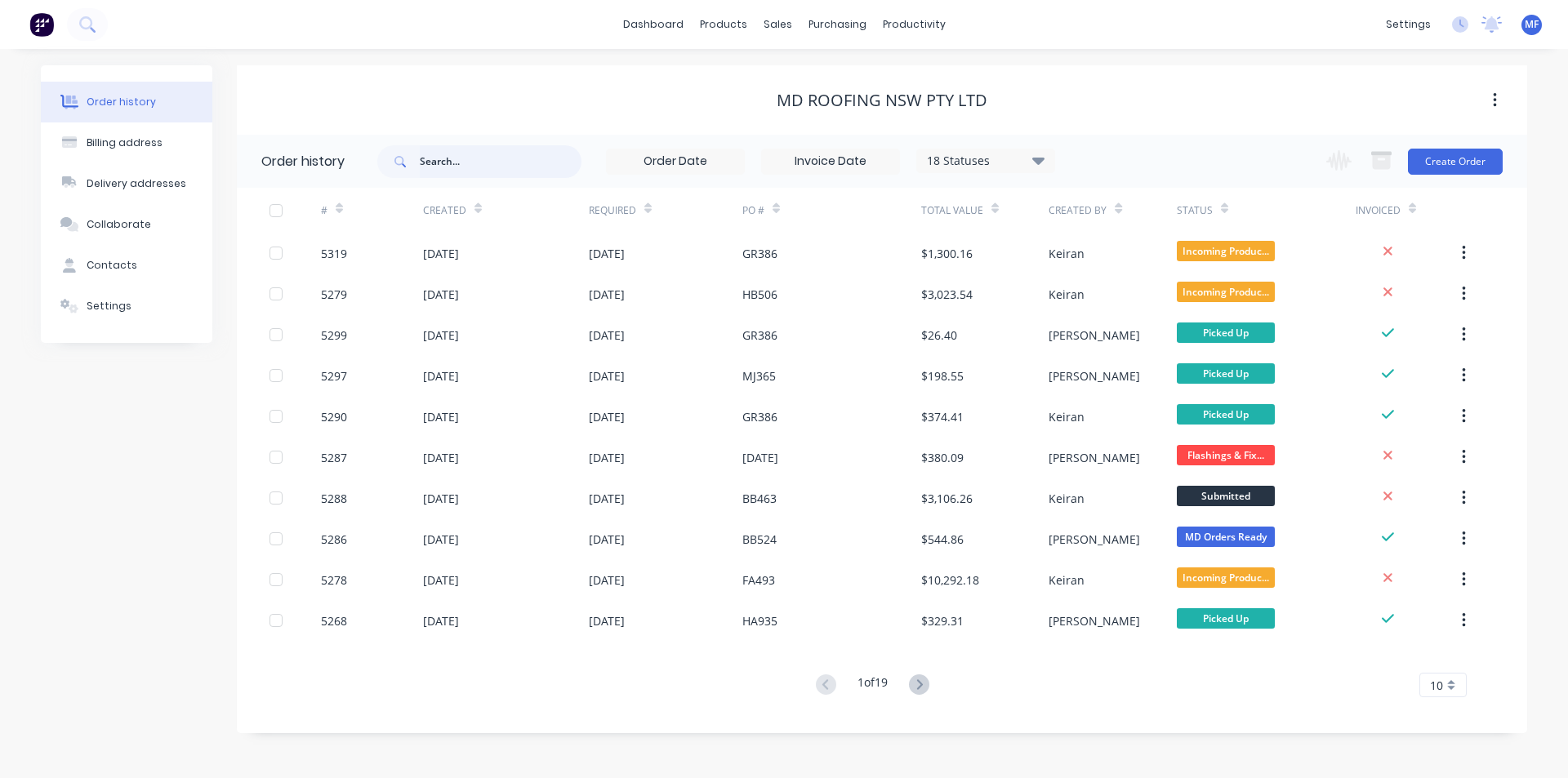
click at [499, 169] on input "text" at bounding box center [501, 162] width 162 height 32
click at [501, 151] on input "text" at bounding box center [501, 162] width 162 height 32
click at [505, 157] on input "text" at bounding box center [501, 162] width 162 height 32
type input "ge424"
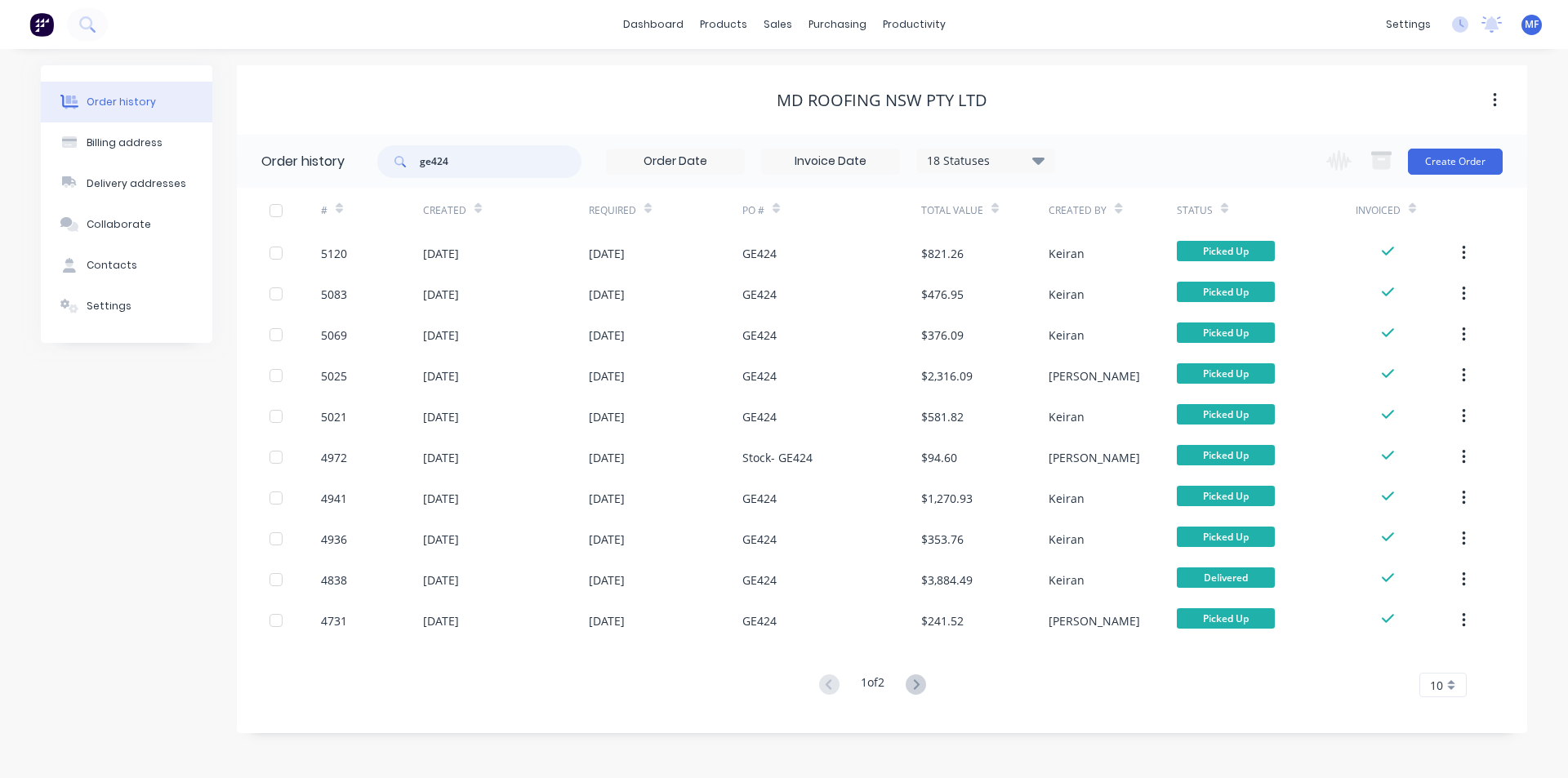
click at [468, 160] on input "ge424" at bounding box center [501, 162] width 162 height 32
click at [828, 16] on div "purchasing" at bounding box center [837, 25] width 75 height 25
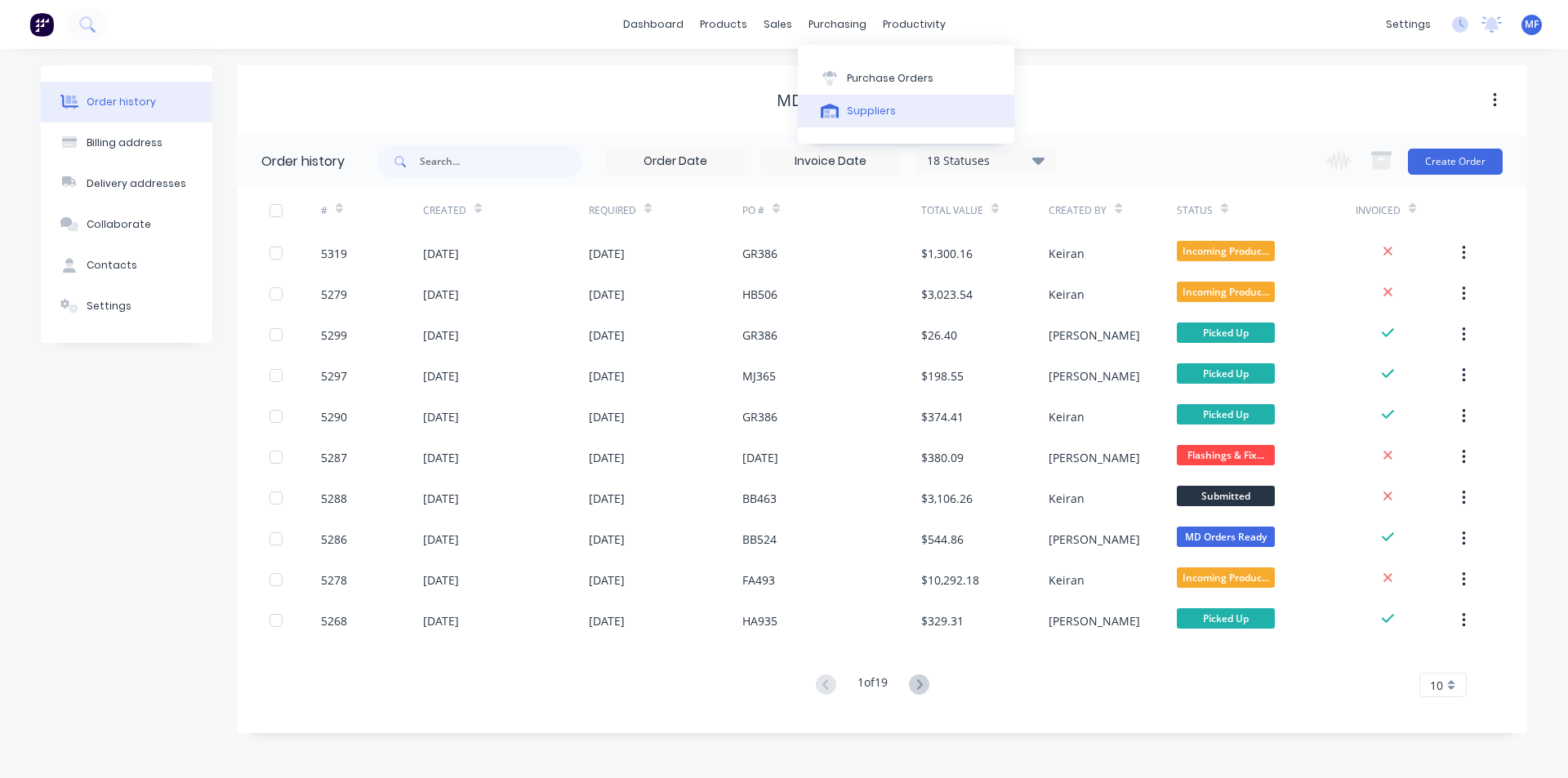
click at [902, 112] on button "Suppliers" at bounding box center [906, 111] width 216 height 32
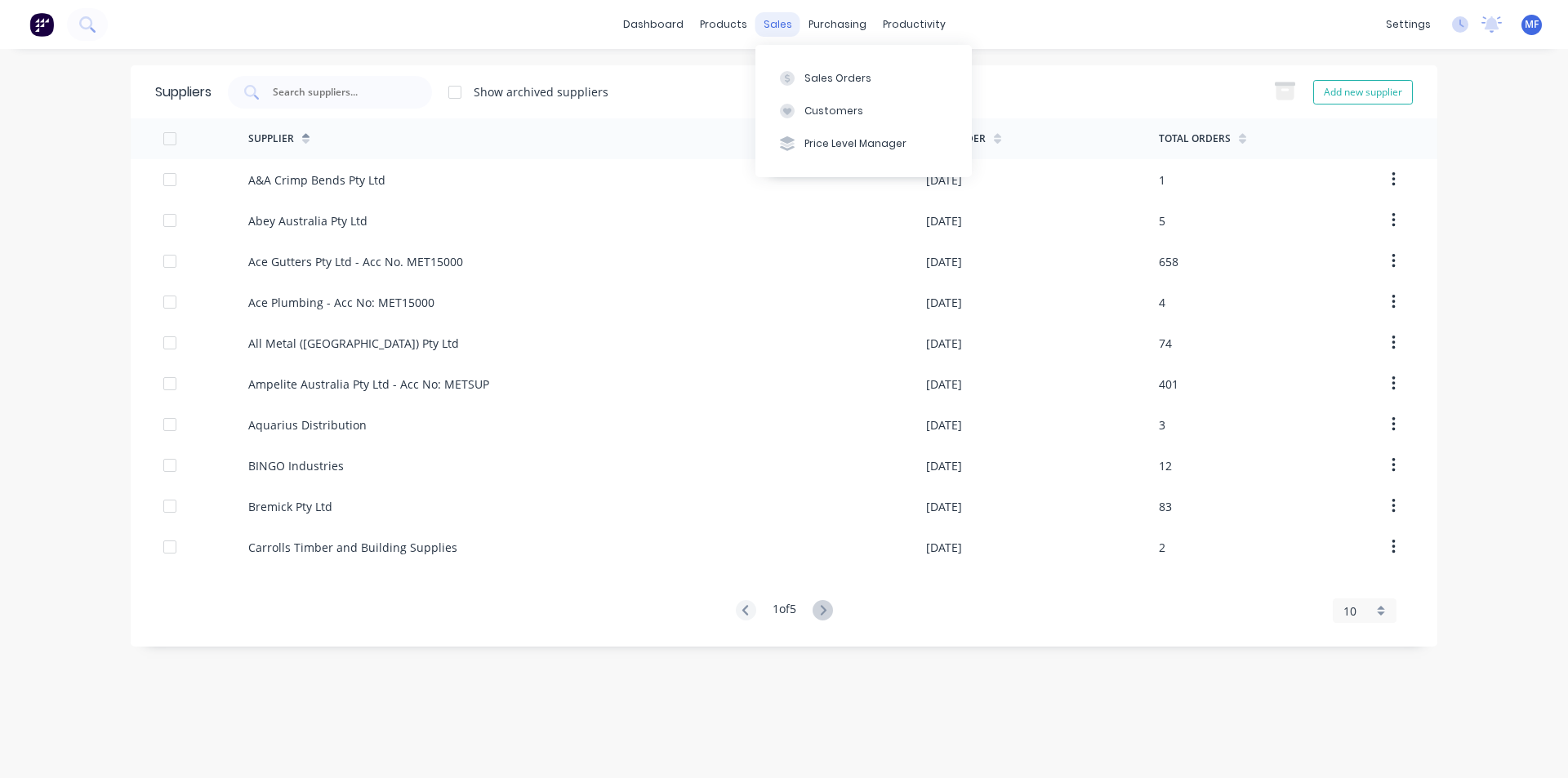
click at [775, 22] on div "sales" at bounding box center [777, 25] width 45 height 25
click at [820, 111] on div "Customers" at bounding box center [834, 111] width 59 height 15
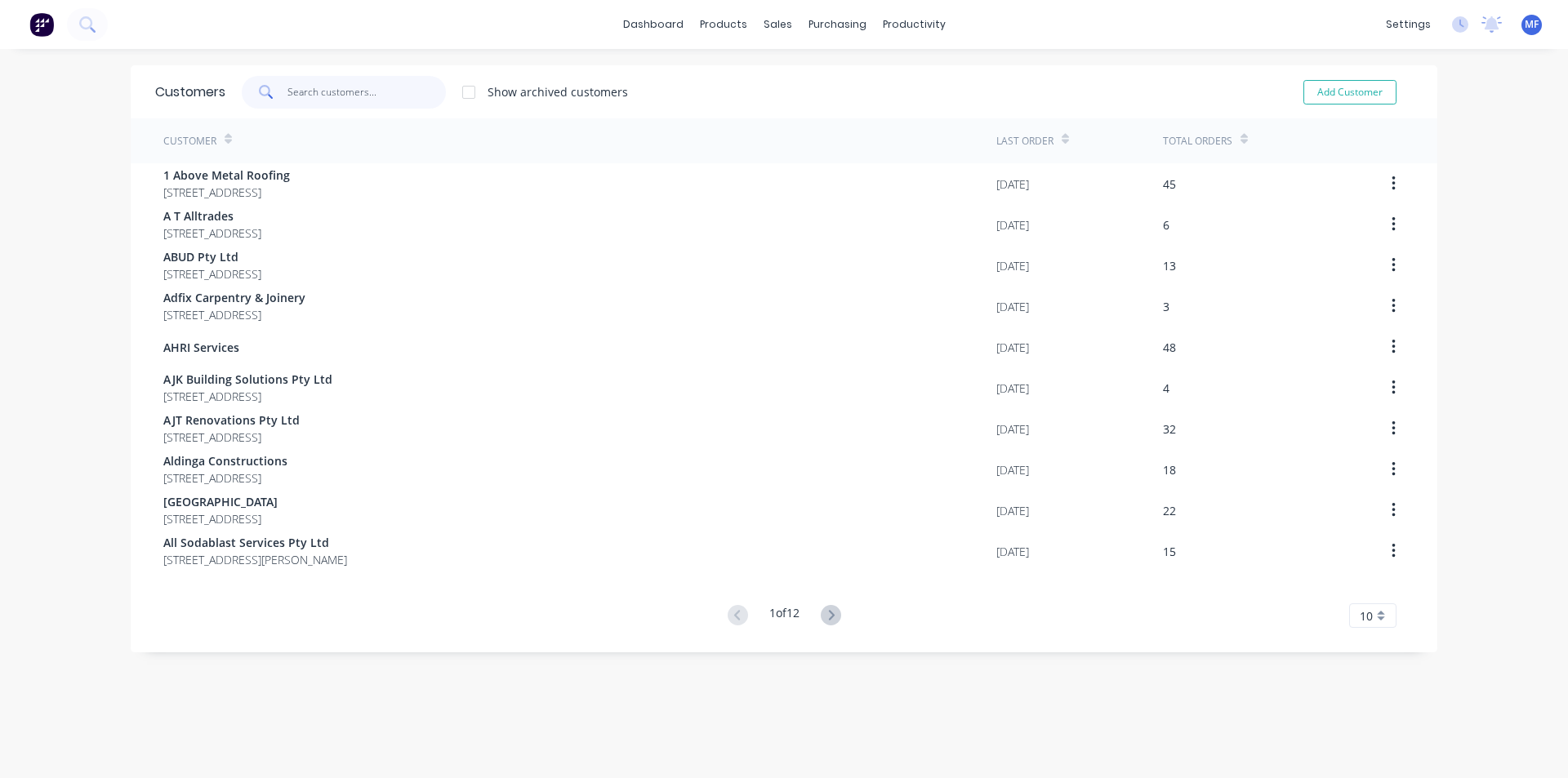
click at [311, 88] on input "text" at bounding box center [366, 91] width 159 height 32
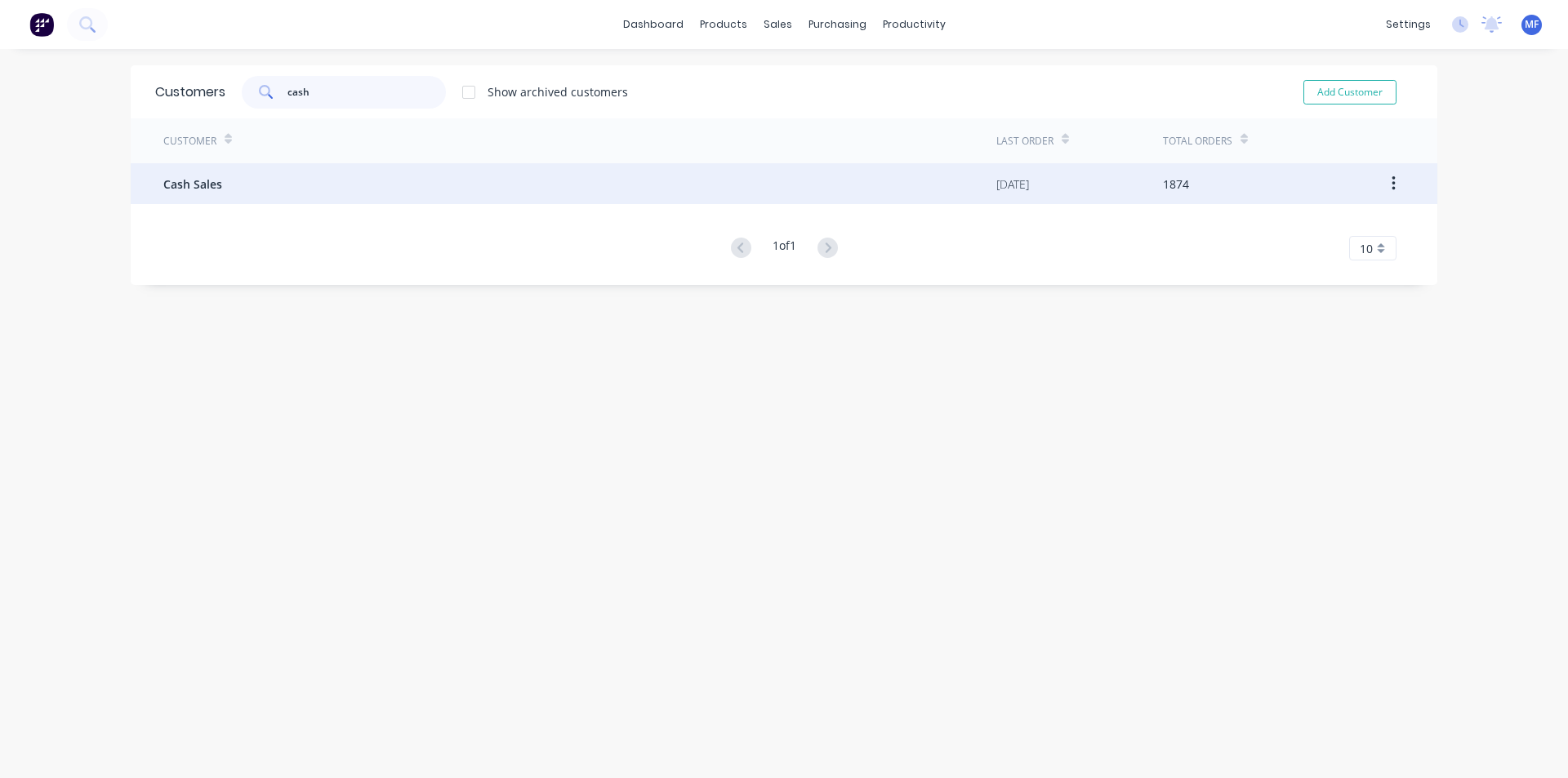
type input "cash"
click at [244, 179] on div "Cash Sales" at bounding box center [580, 184] width 833 height 40
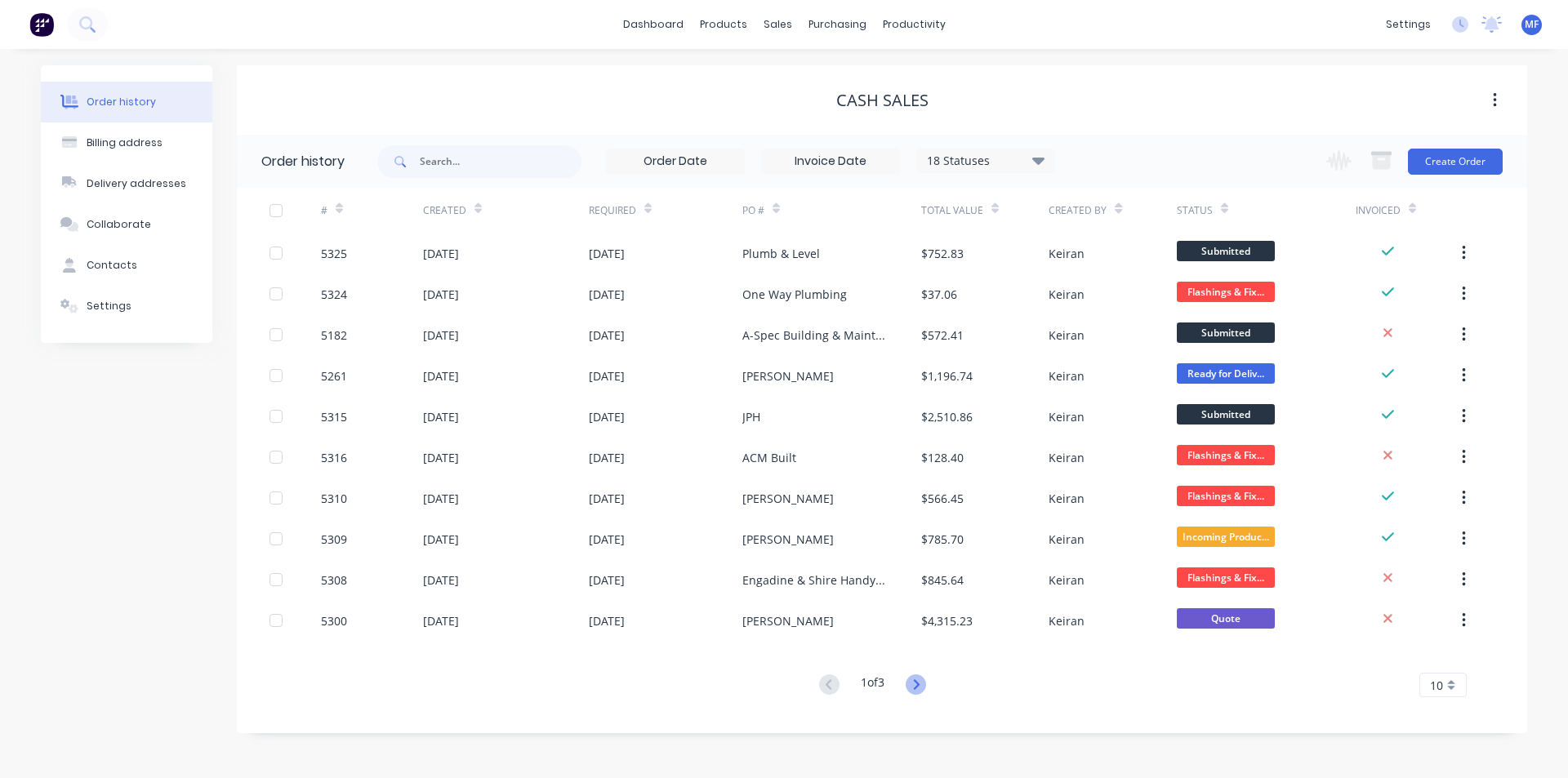
click at [915, 684] on icon at bounding box center [915, 684] width 20 height 20
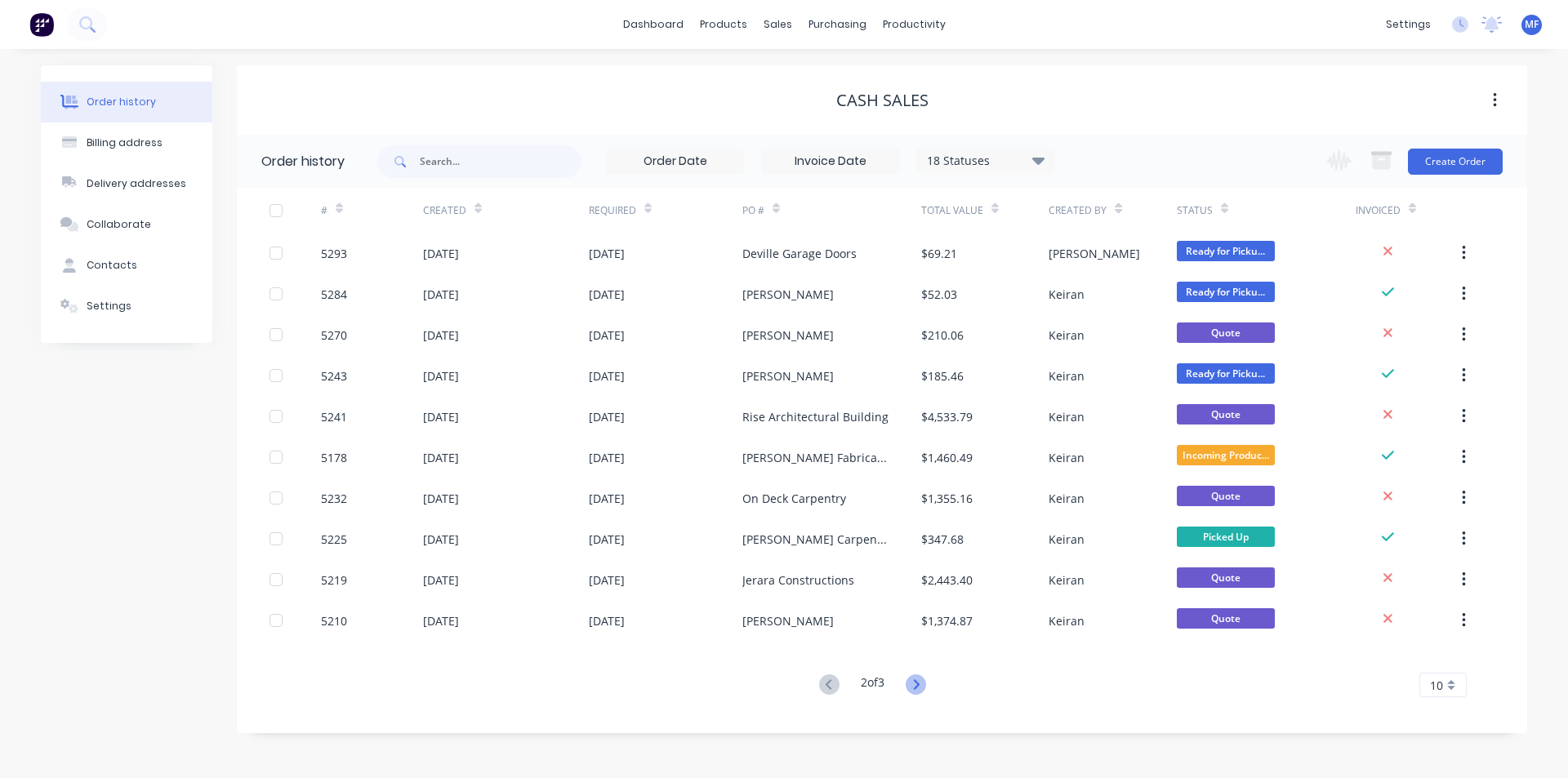
click at [924, 687] on icon at bounding box center [915, 684] width 20 height 20
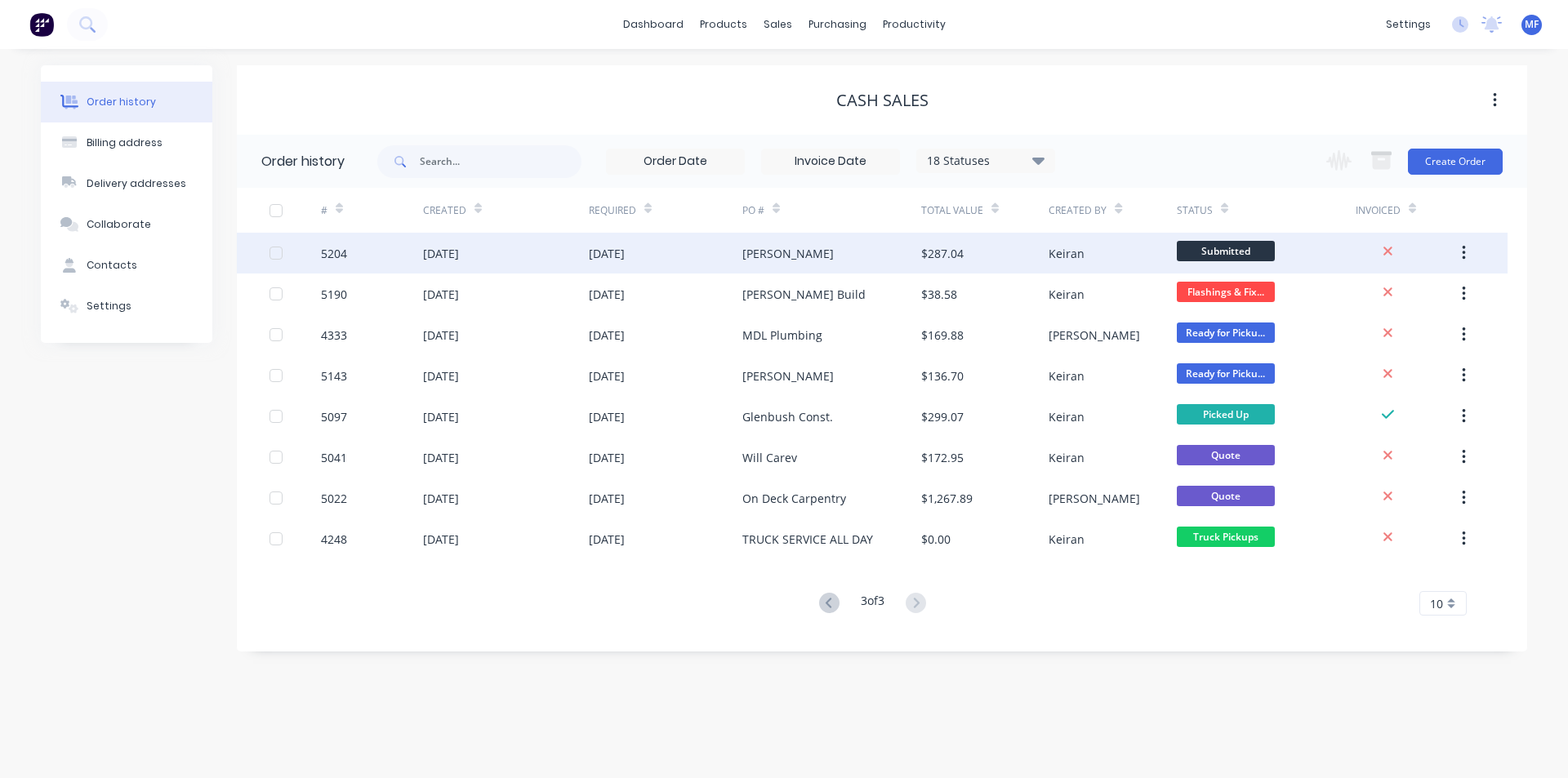
click at [938, 256] on div "$287.04" at bounding box center [943, 254] width 42 height 18
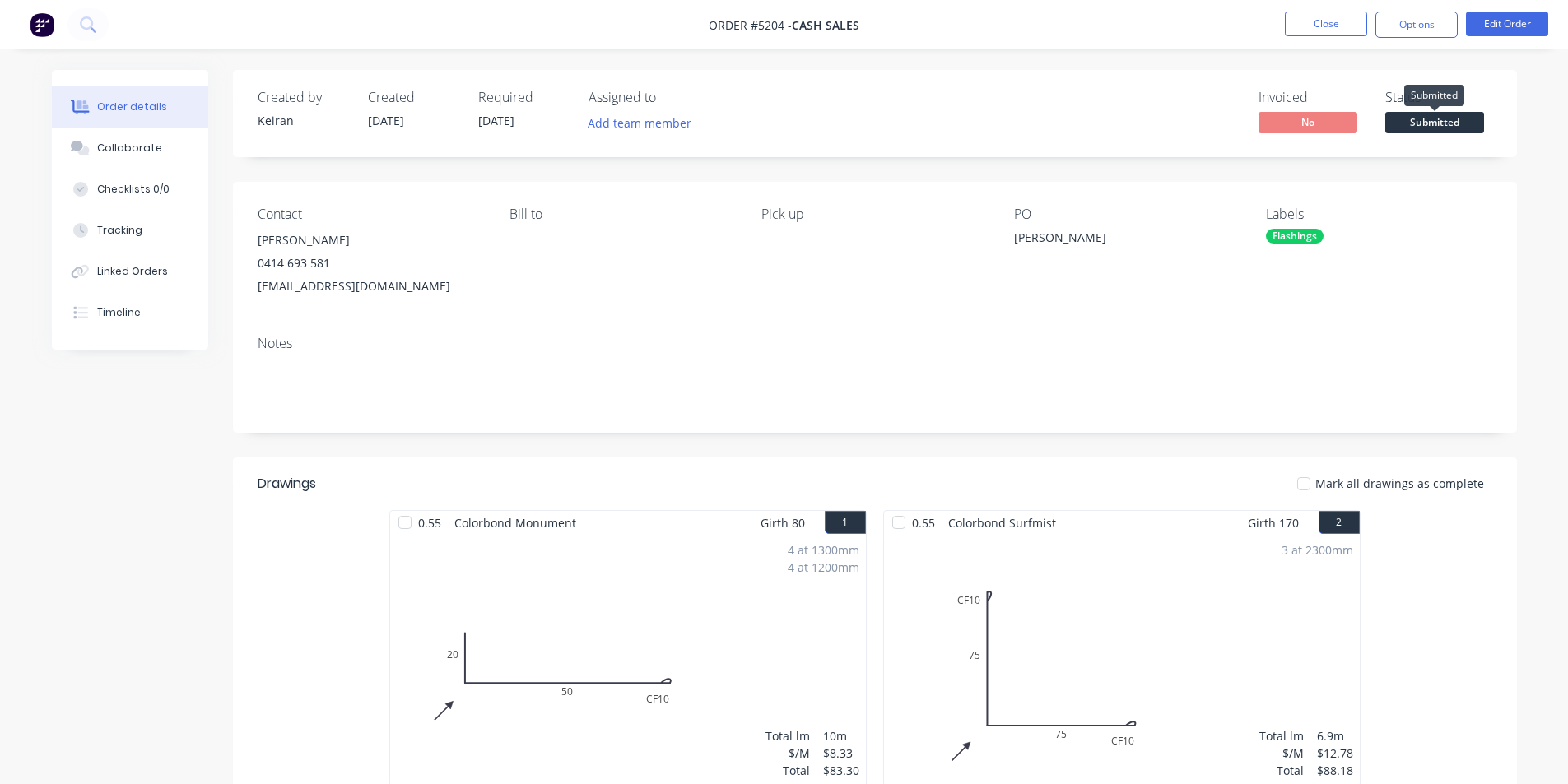
click at [1449, 123] on span "Submitted" at bounding box center [1435, 121] width 99 height 20
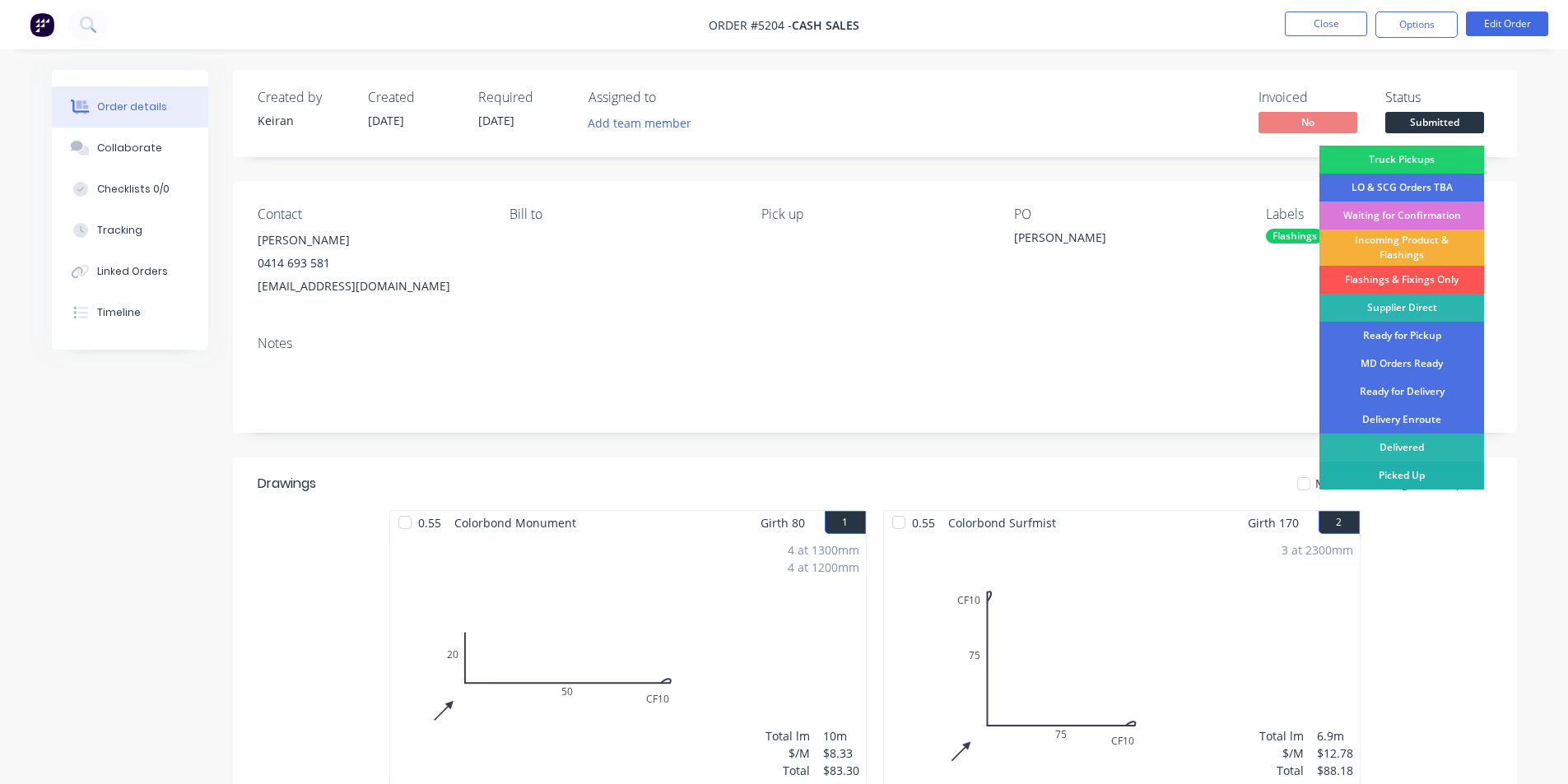
click at [1415, 473] on div "Picked Up" at bounding box center [1402, 476] width 165 height 28
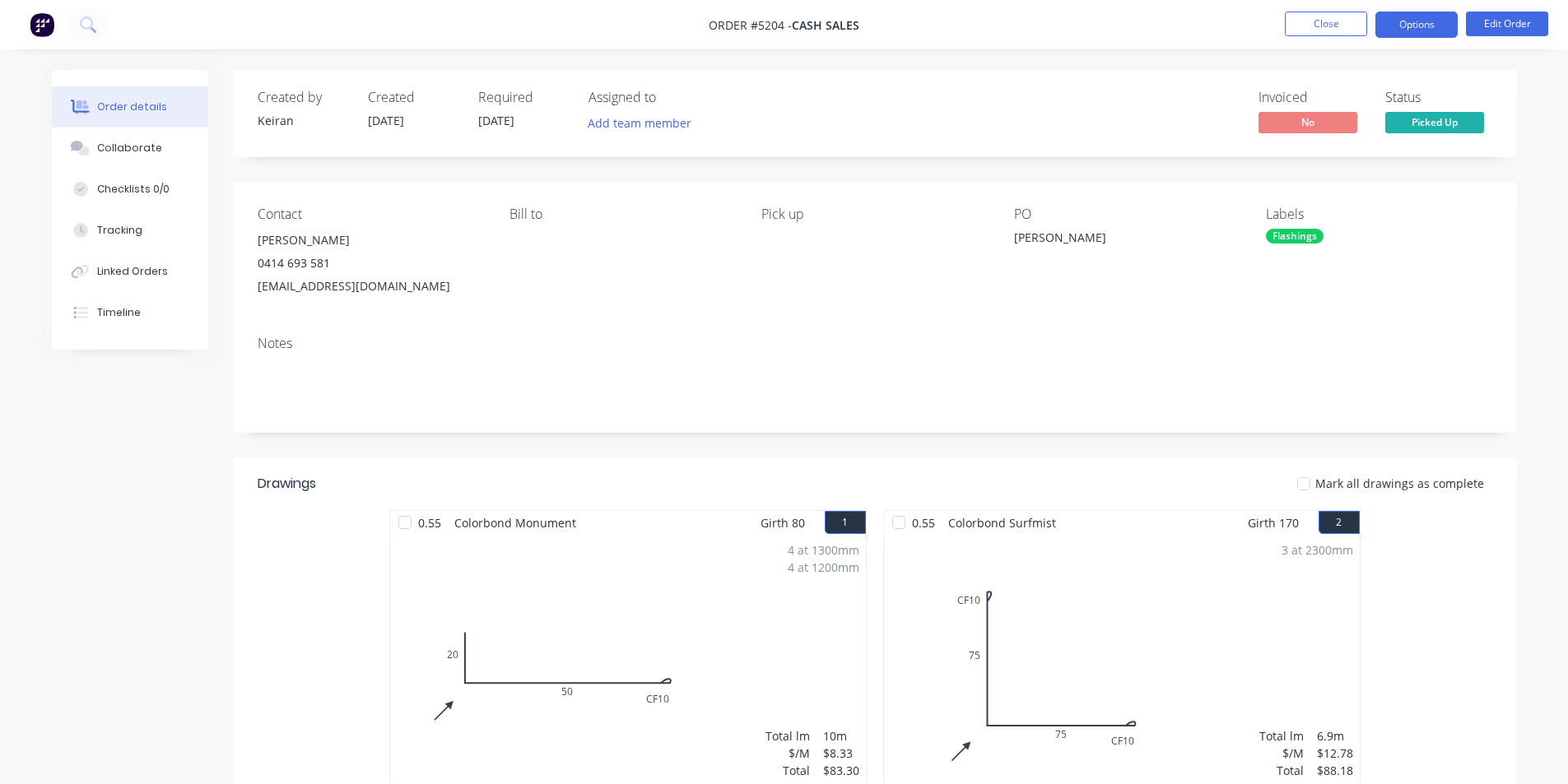
click at [1403, 25] on button "Options" at bounding box center [1417, 25] width 82 height 27
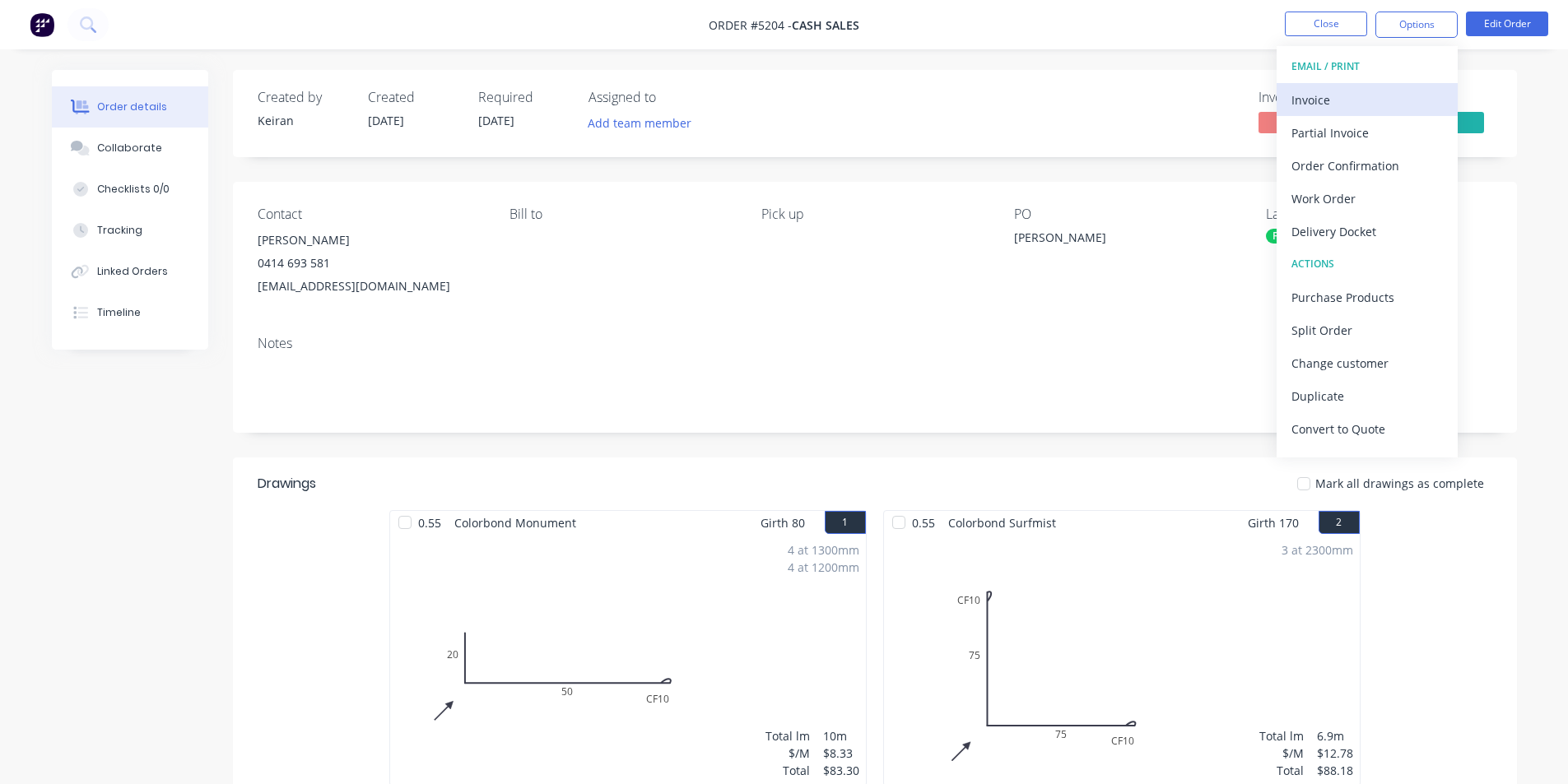
click at [1321, 95] on div "Invoice" at bounding box center [1367, 99] width 151 height 24
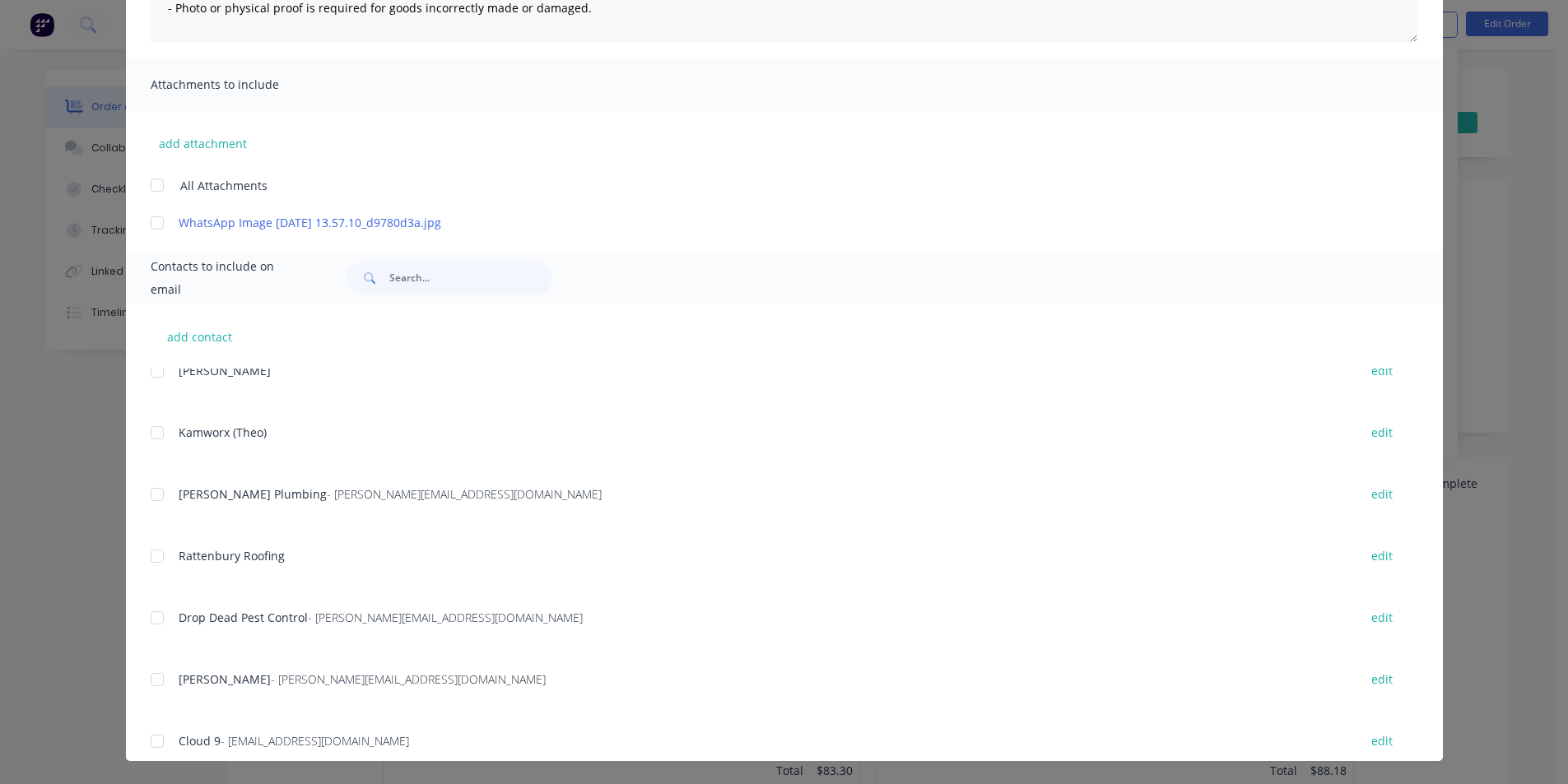
scroll to position [576, 0]
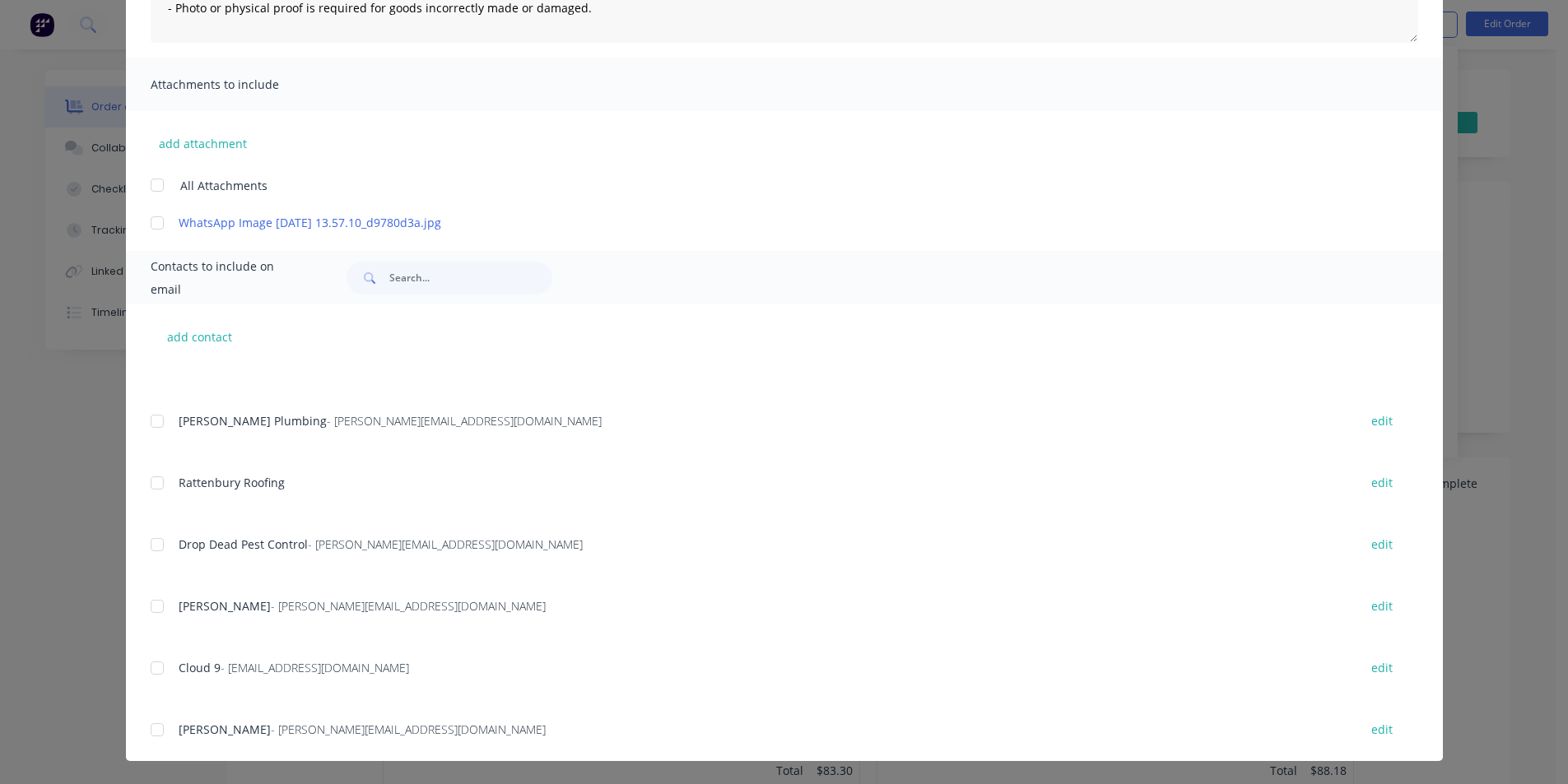
type textarea "Returns Policy: - Only stock items can be returned for refund, credit or exchan…"
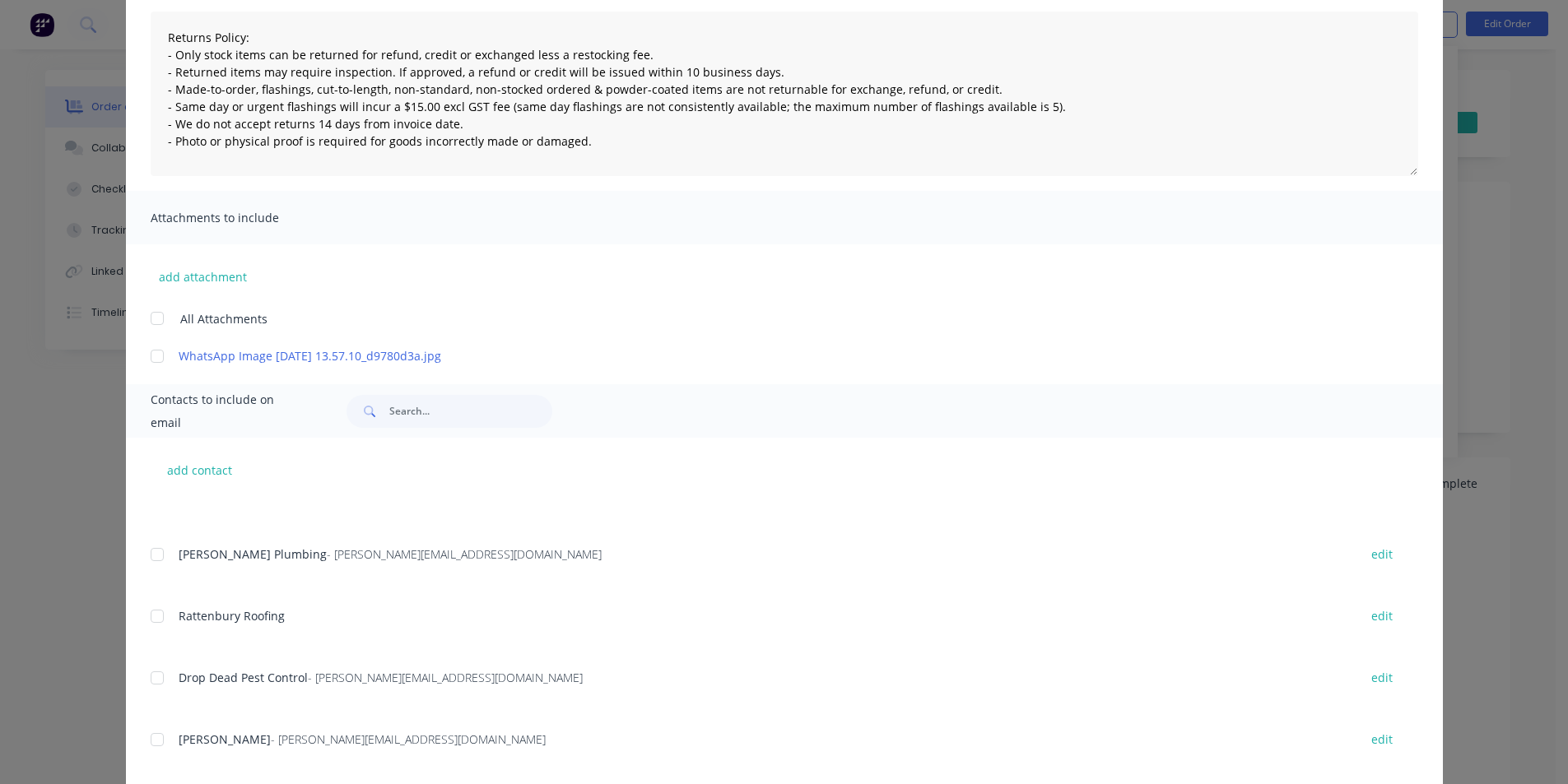
scroll to position [0, 0]
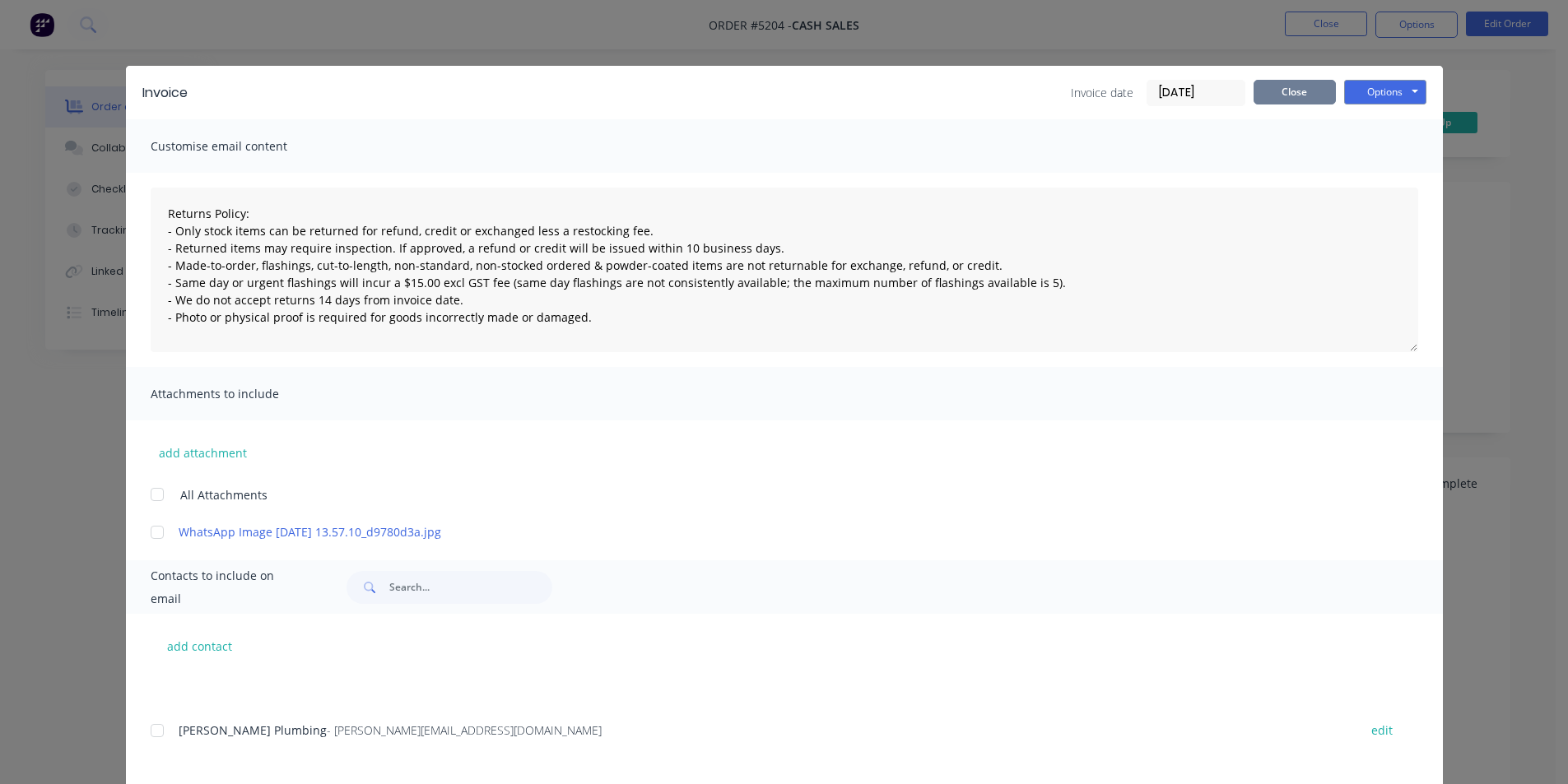
click at [1300, 92] on button "Close" at bounding box center [1294, 92] width 82 height 25
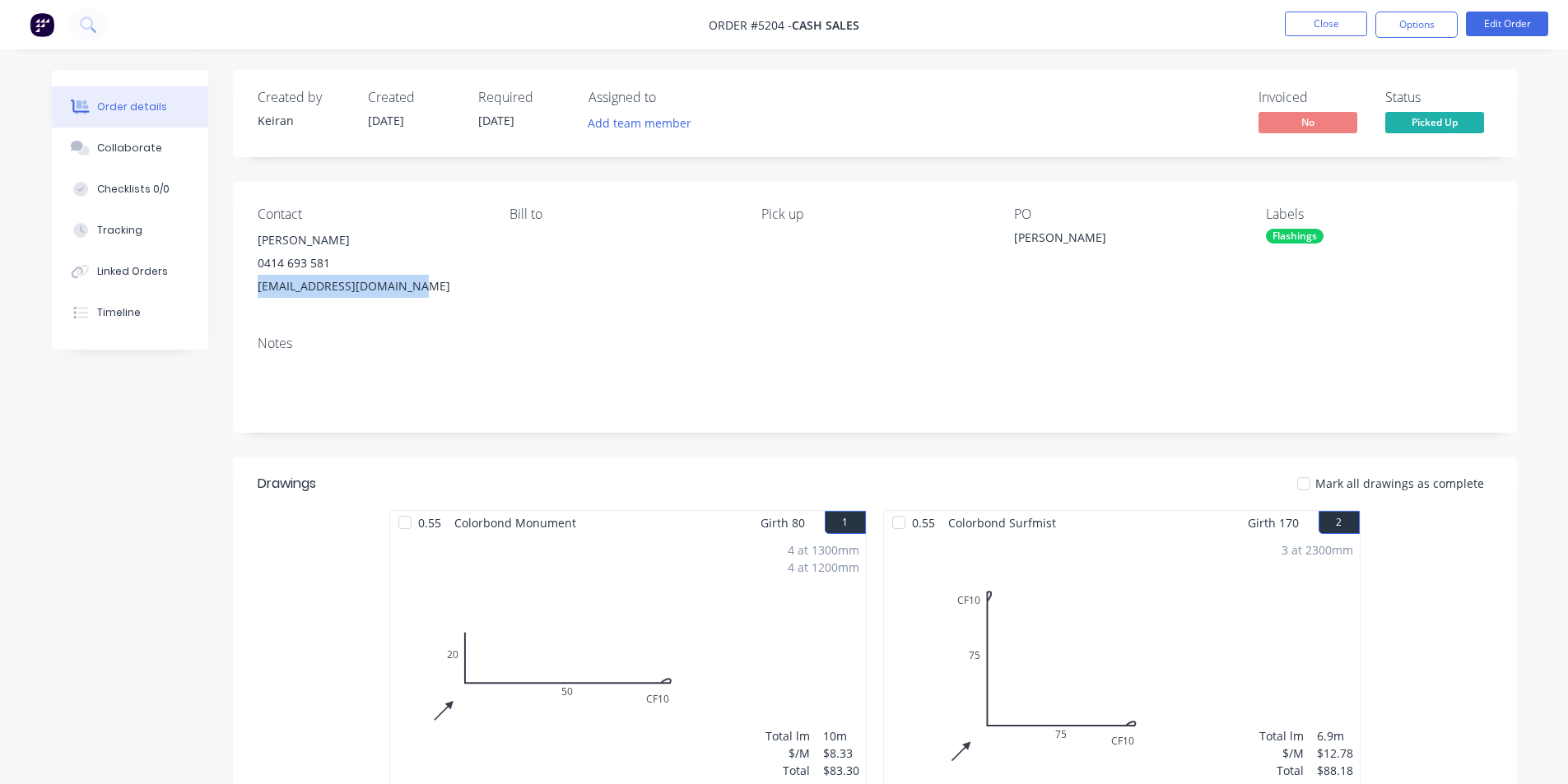
drag, startPoint x: 421, startPoint y: 286, endPoint x: 256, endPoint y: 282, distance: 165.0
click at [256, 282] on div "Contact John Baker 0414 693 581 jbmachinetools1@gmail.com Bill to Pick up PO Jo…" at bounding box center [875, 252] width 1285 height 141
copy div "[EMAIL_ADDRESS][DOMAIN_NAME]"
click at [1417, 18] on button "Options" at bounding box center [1417, 25] width 82 height 27
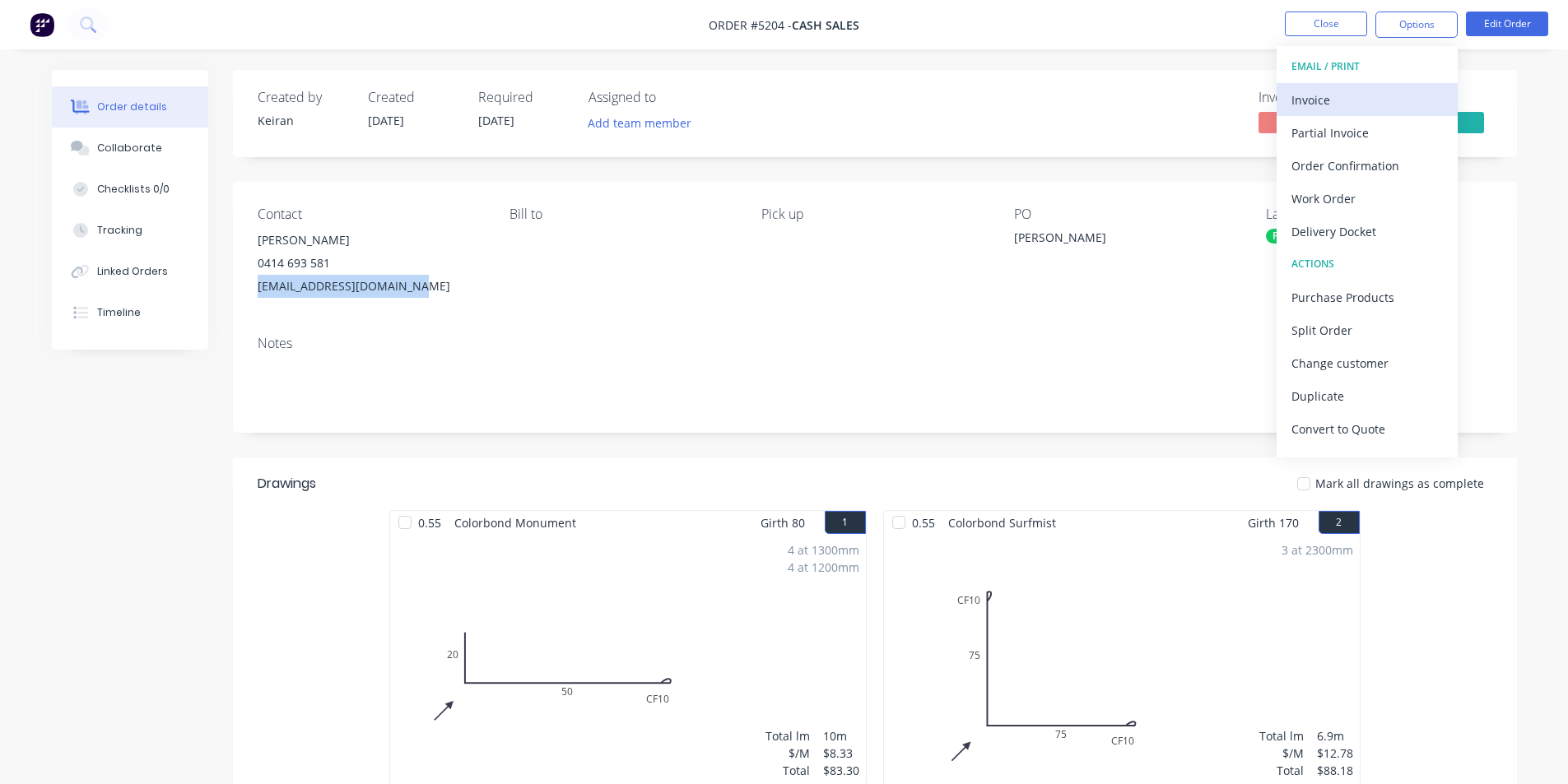
click at [1332, 96] on div "Invoice" at bounding box center [1367, 99] width 151 height 24
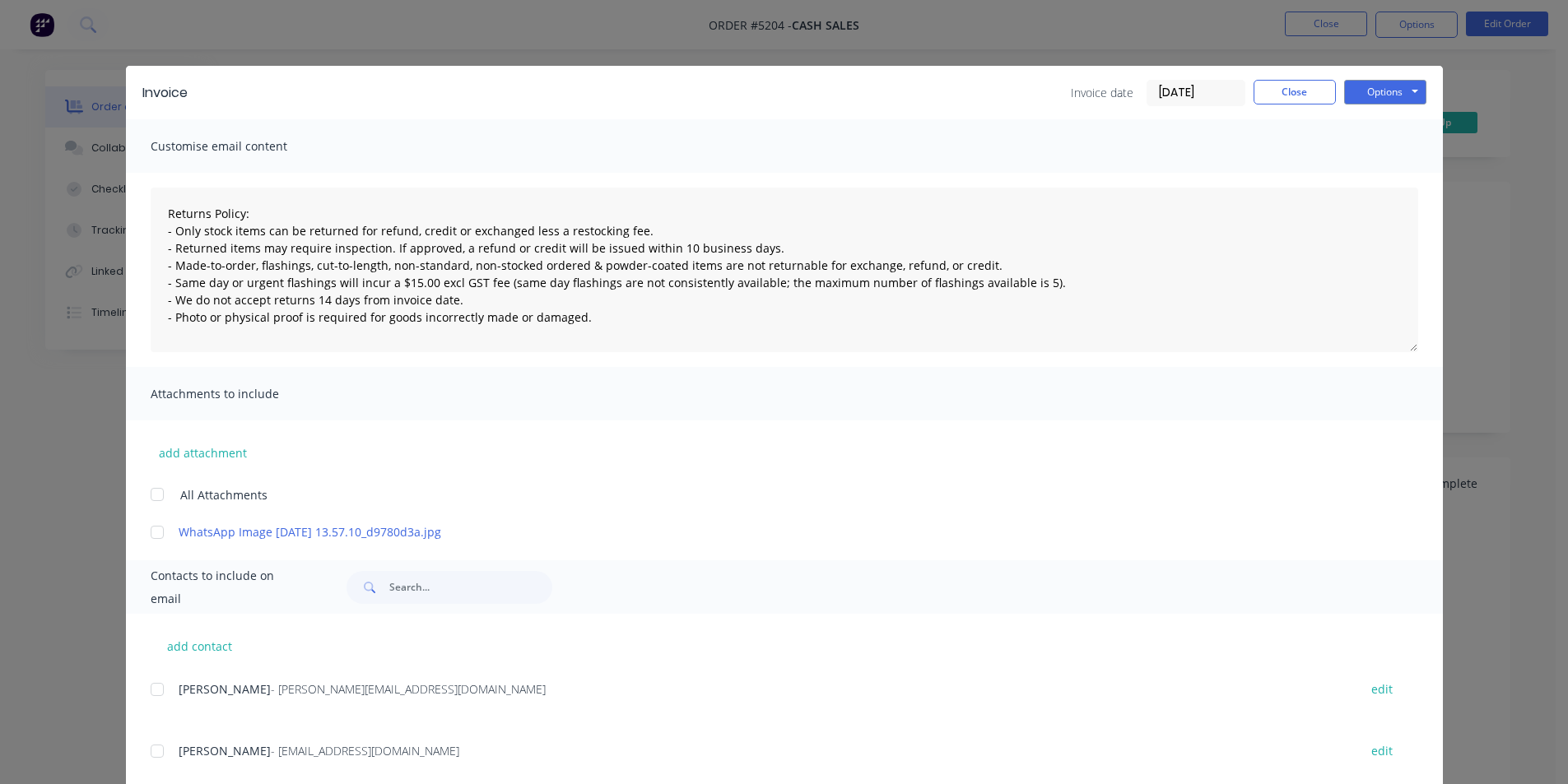
click at [288, 146] on span "Customise email content" at bounding box center [241, 146] width 182 height 23
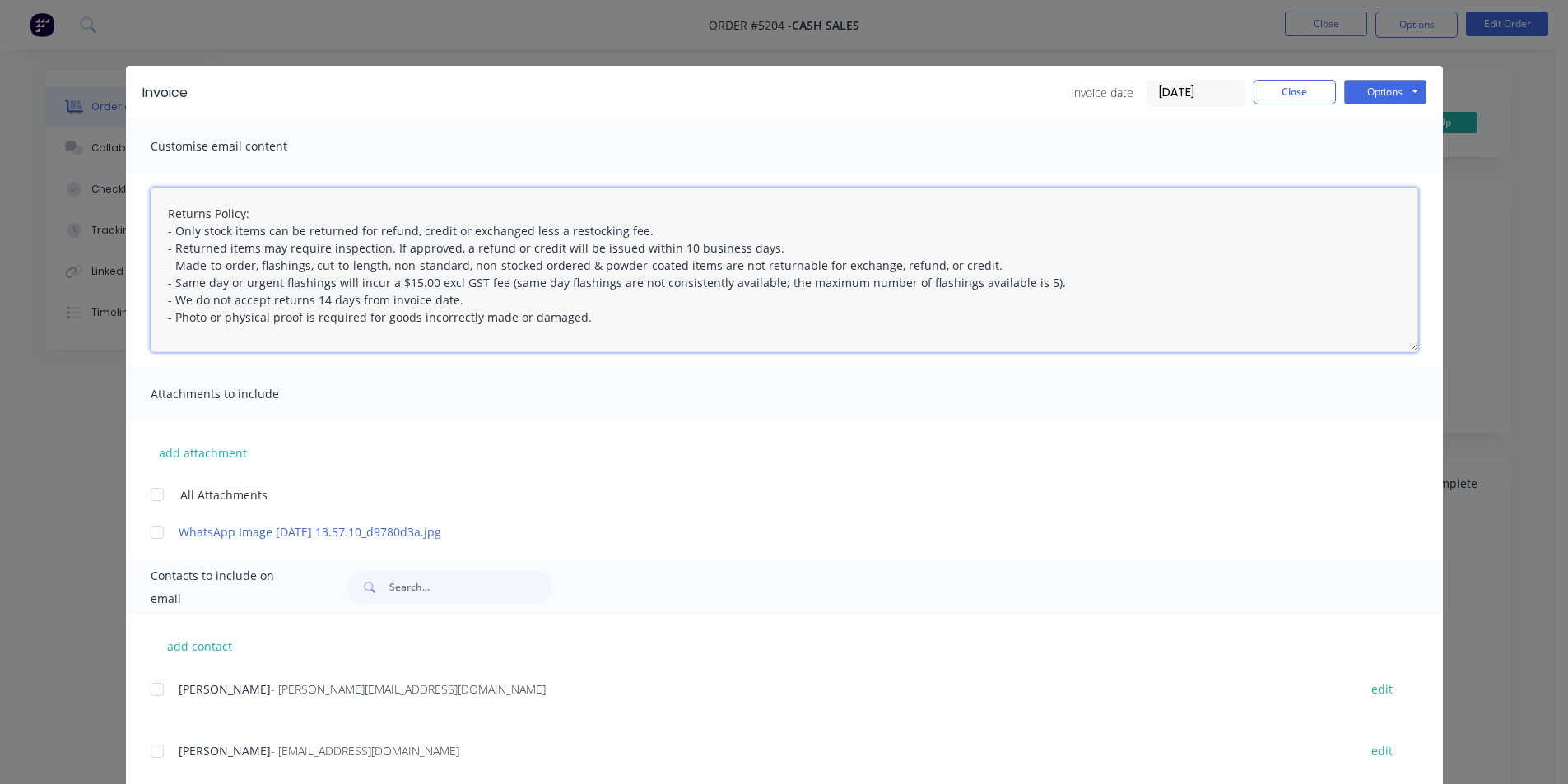
click at [152, 214] on textarea "Returns Policy: - Only stock items can be returned for refund, credit or exchan…" at bounding box center [784, 270] width 1268 height 165
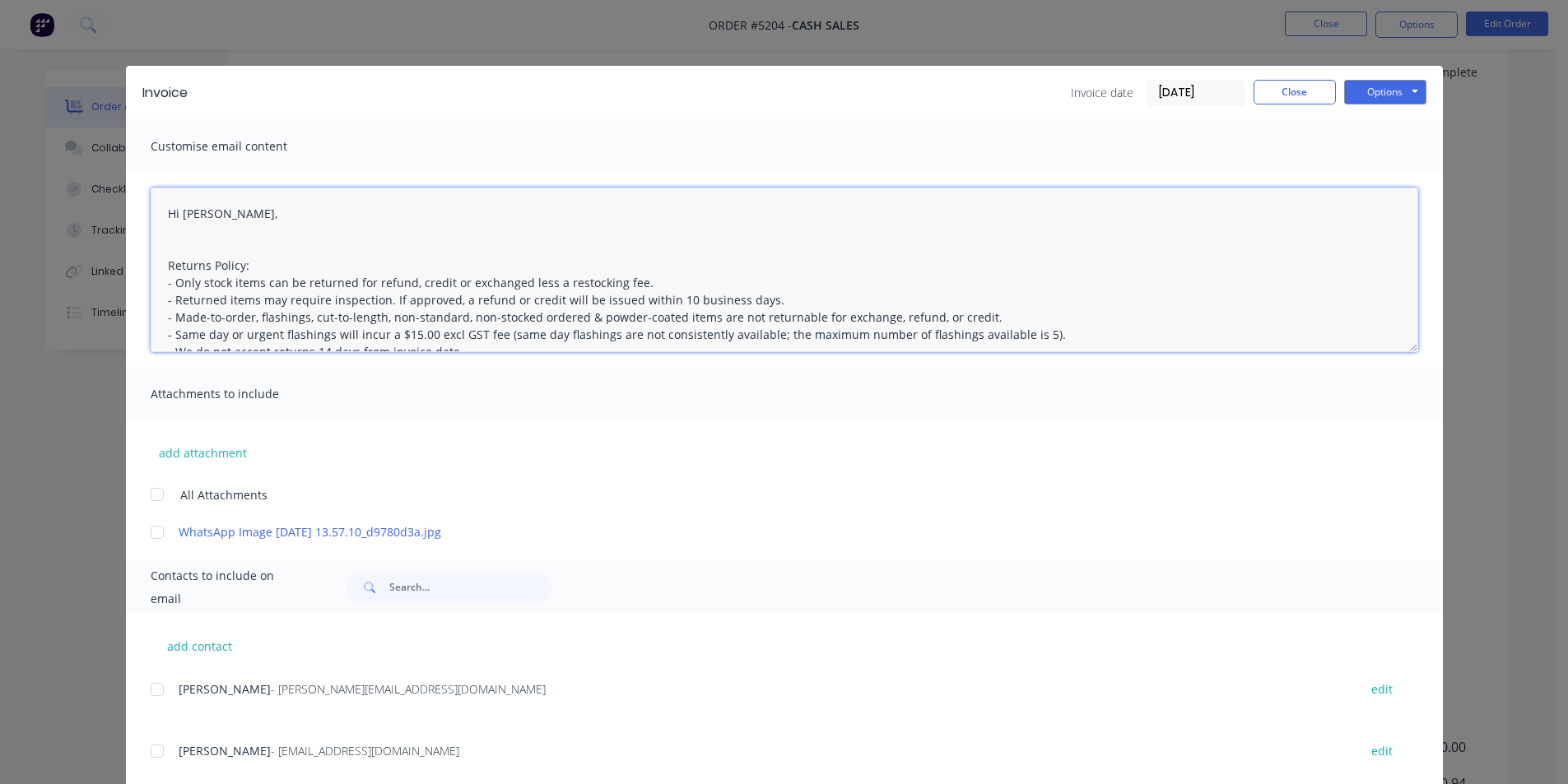
scroll to position [42, 0]
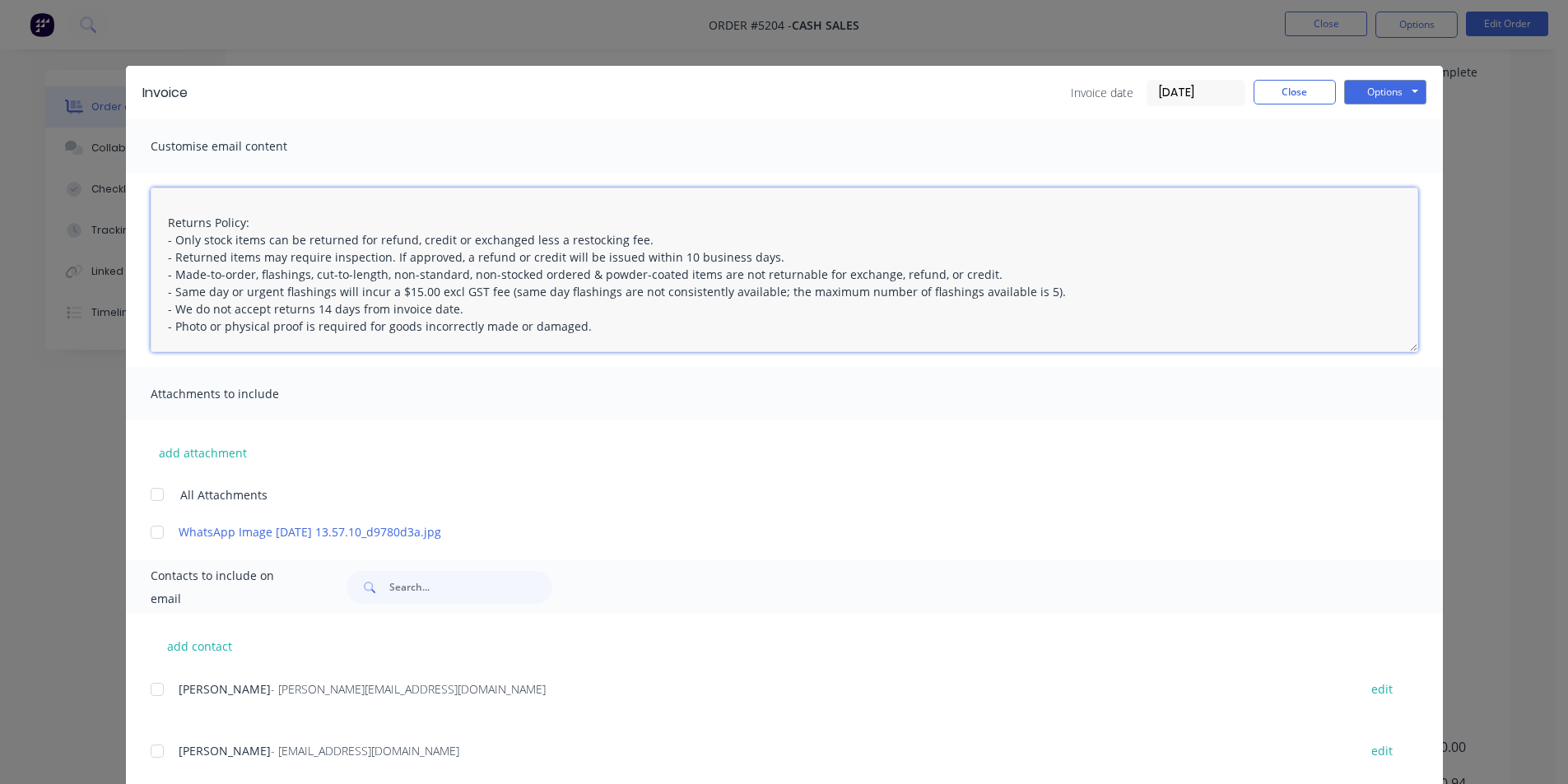
drag, startPoint x: 169, startPoint y: 246, endPoint x: 786, endPoint y: 396, distance: 635.0
click at [786, 396] on div "Customise email content Hi John, Returns Policy: - Only stock items can be retu…" at bounding box center [784, 330] width 1317 height 421
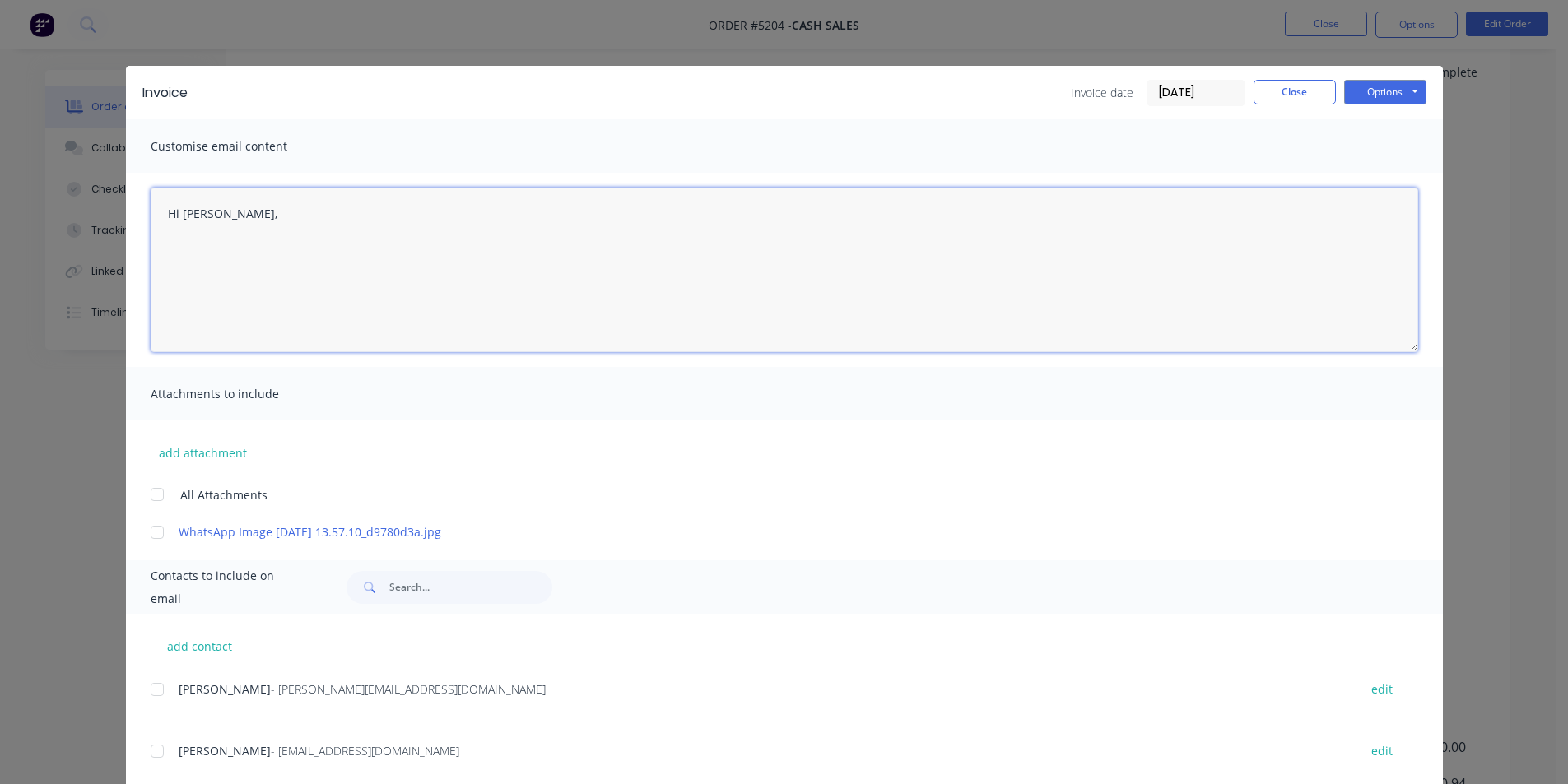
scroll to position [0, 0]
click at [255, 213] on textarea "Hi John," at bounding box center [784, 270] width 1268 height 165
click at [310, 229] on textarea "Hi John, Please find attached invoice. Theresa has paid your invoice" at bounding box center [784, 270] width 1268 height 165
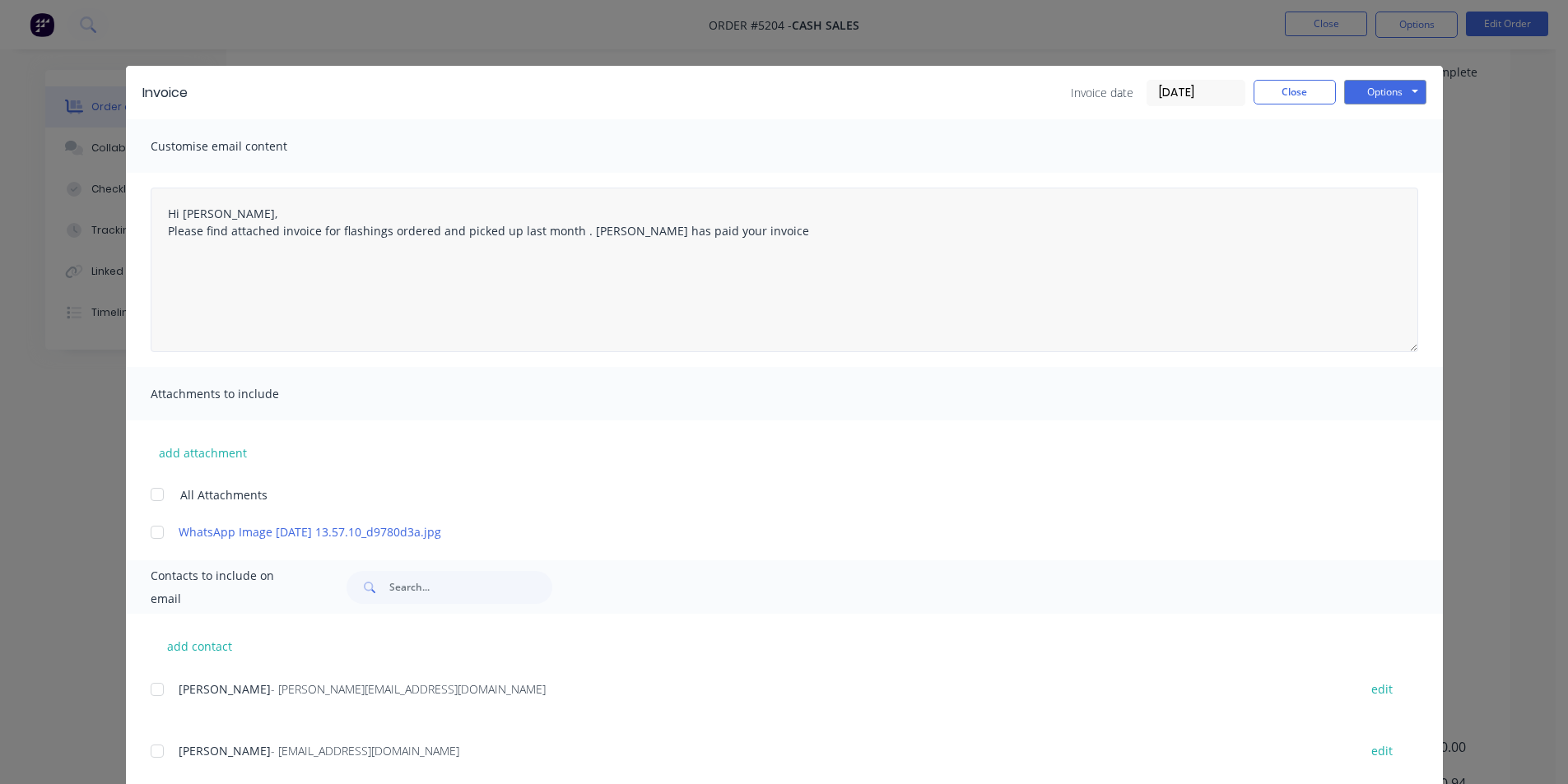
drag, startPoint x: 970, startPoint y: 127, endPoint x: 1006, endPoint y: 278, distance: 155.2
click at [1007, 278] on div "Customise email content Hi John, Please find attached invoice for flashings ord…" at bounding box center [784, 330] width 1317 height 421
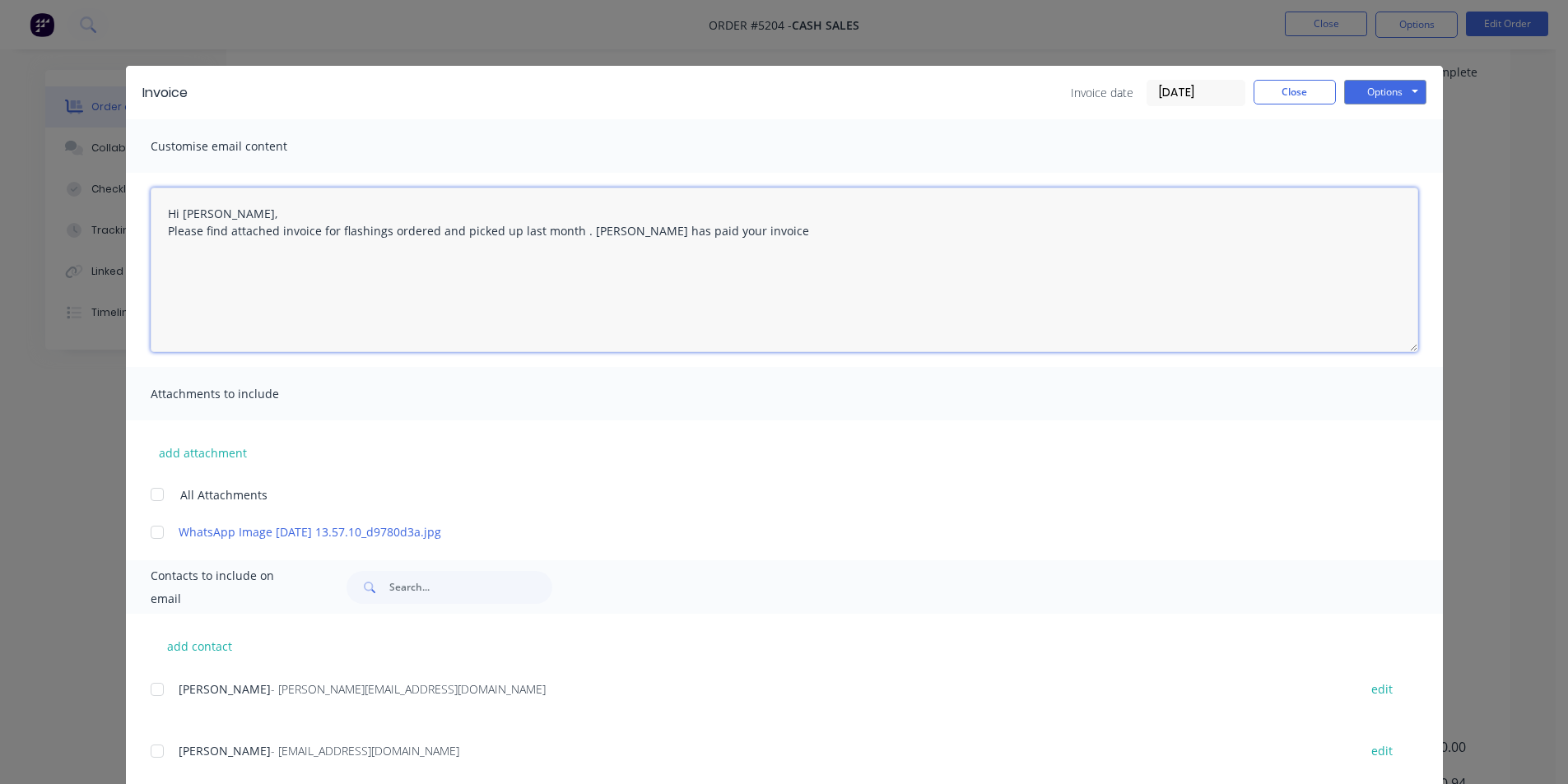
drag, startPoint x: 973, startPoint y: 264, endPoint x: 908, endPoint y: 266, distance: 65.0
click at [972, 264] on textarea "Hi John, Please find attached invoice for flashings ordered and picked up last …" at bounding box center [784, 270] width 1268 height 165
click at [581, 231] on textarea "Hi John, Please find attached invoice for flashings ordered and picked up last …" at bounding box center [784, 270] width 1268 height 165
click at [735, 233] on textarea "Hi John, Please find attached invoice for flashings ordered and picked up last …" at bounding box center [784, 270] width 1268 height 165
click at [363, 296] on textarea "Hi John, Please find attached invoice for flashings ordered and picked up last …" at bounding box center [784, 270] width 1268 height 165
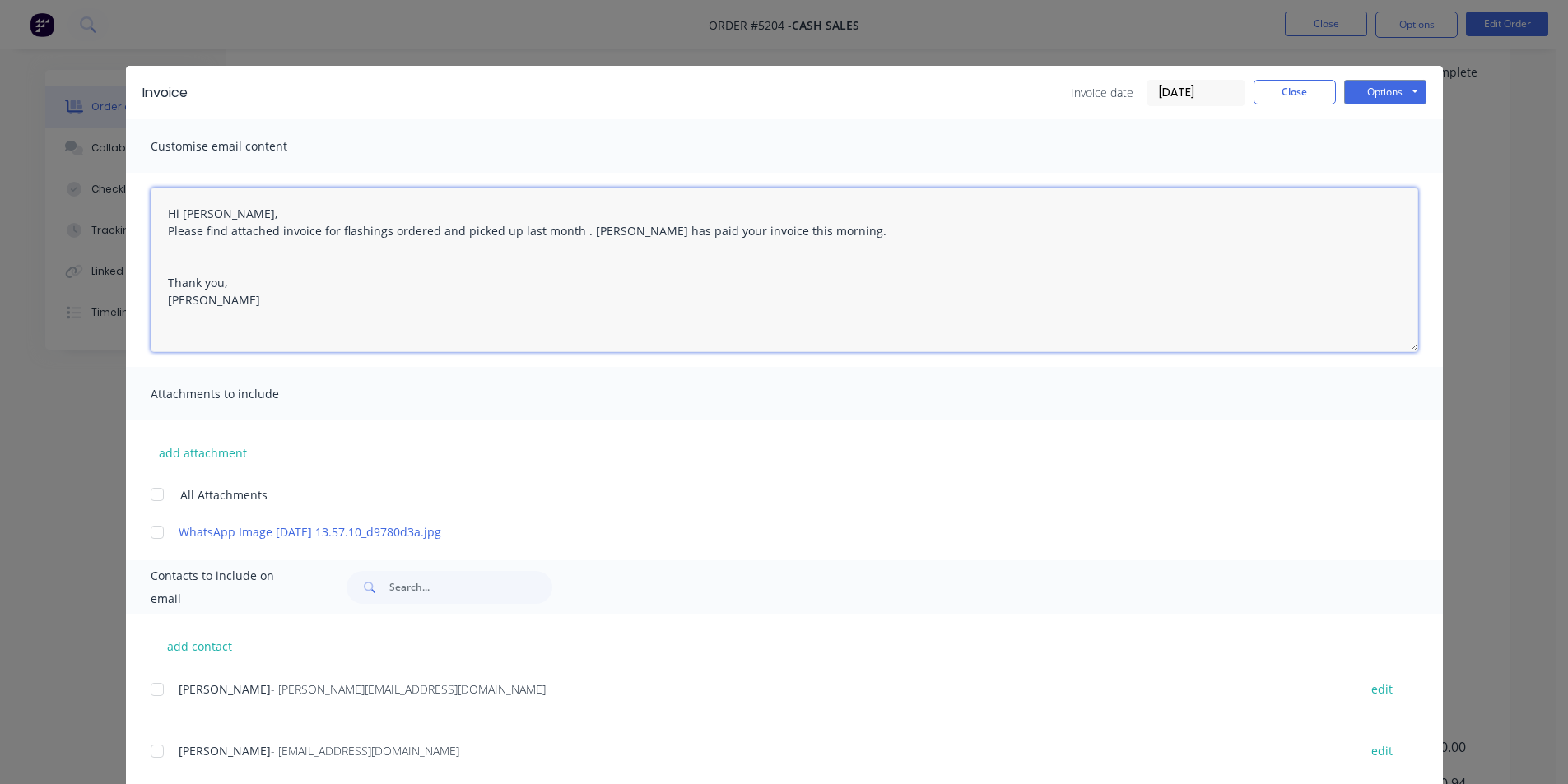
click at [839, 225] on textarea "Hi John, Please find attached invoice for flashings ordered and picked up last …" at bounding box center [784, 270] width 1268 height 165
click at [573, 226] on textarea "Hi John, Please find attached invoice for flashings ordered and picked up last …" at bounding box center [784, 270] width 1268 height 165
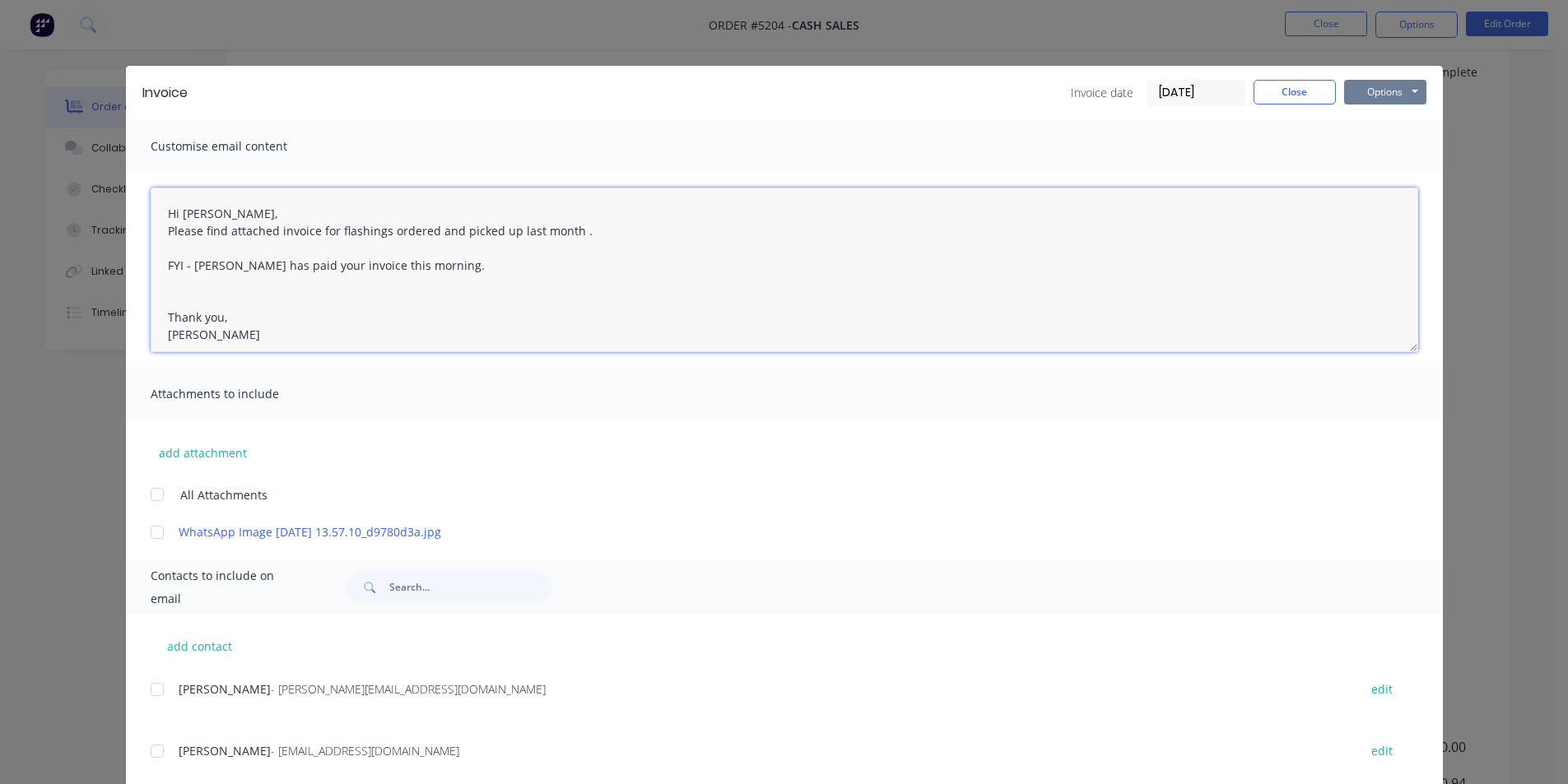
type textarea "Hi John, Please find attached invoice for flashings ordered and picked up last …"
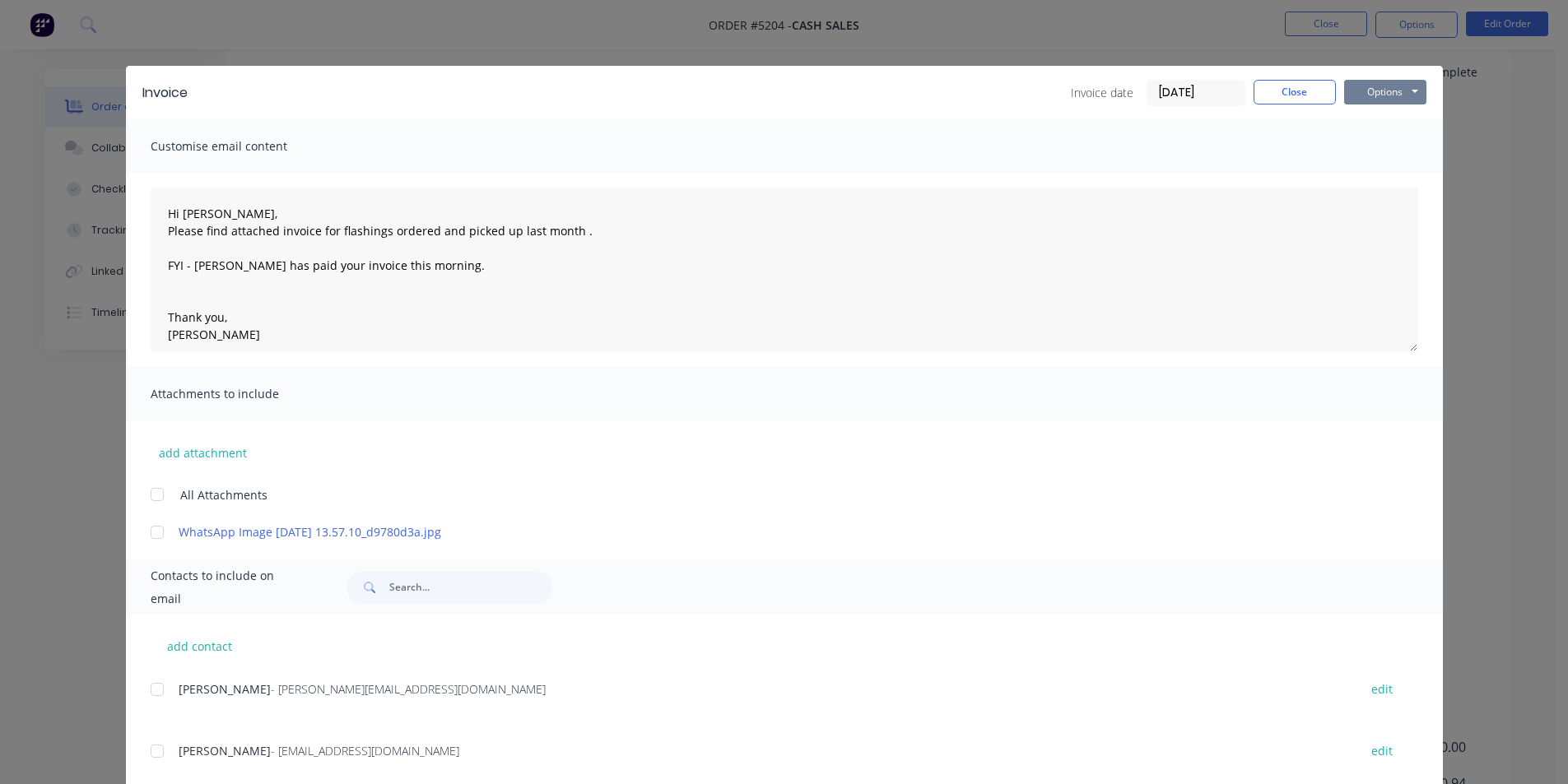
click at [1379, 99] on button "Options" at bounding box center [1385, 92] width 82 height 25
click at [189, 649] on button "add contact" at bounding box center [200, 646] width 99 height 25
select select "AU"
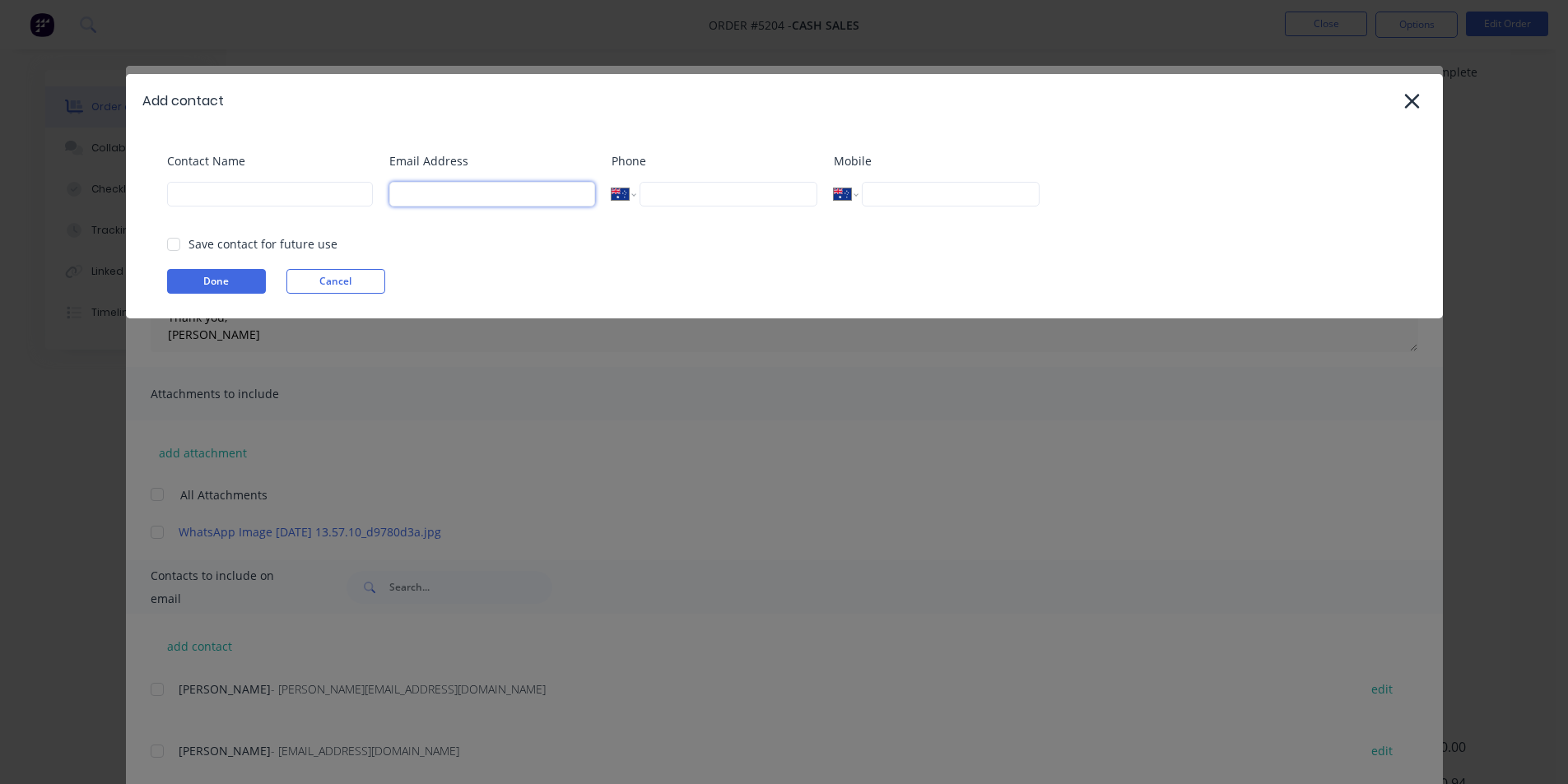
click at [444, 194] on input at bounding box center [492, 195] width 205 height 25
paste input "[EMAIL_ADDRESS][DOMAIN_NAME]"
type input "[EMAIL_ADDRESS][DOMAIN_NAME]"
click at [284, 204] on input at bounding box center [270, 195] width 205 height 25
click at [1192, 219] on div "Contact Name Email Address jbmachinetools1@gmail.com Phone International Afghan…" at bounding box center [784, 223] width 1317 height 191
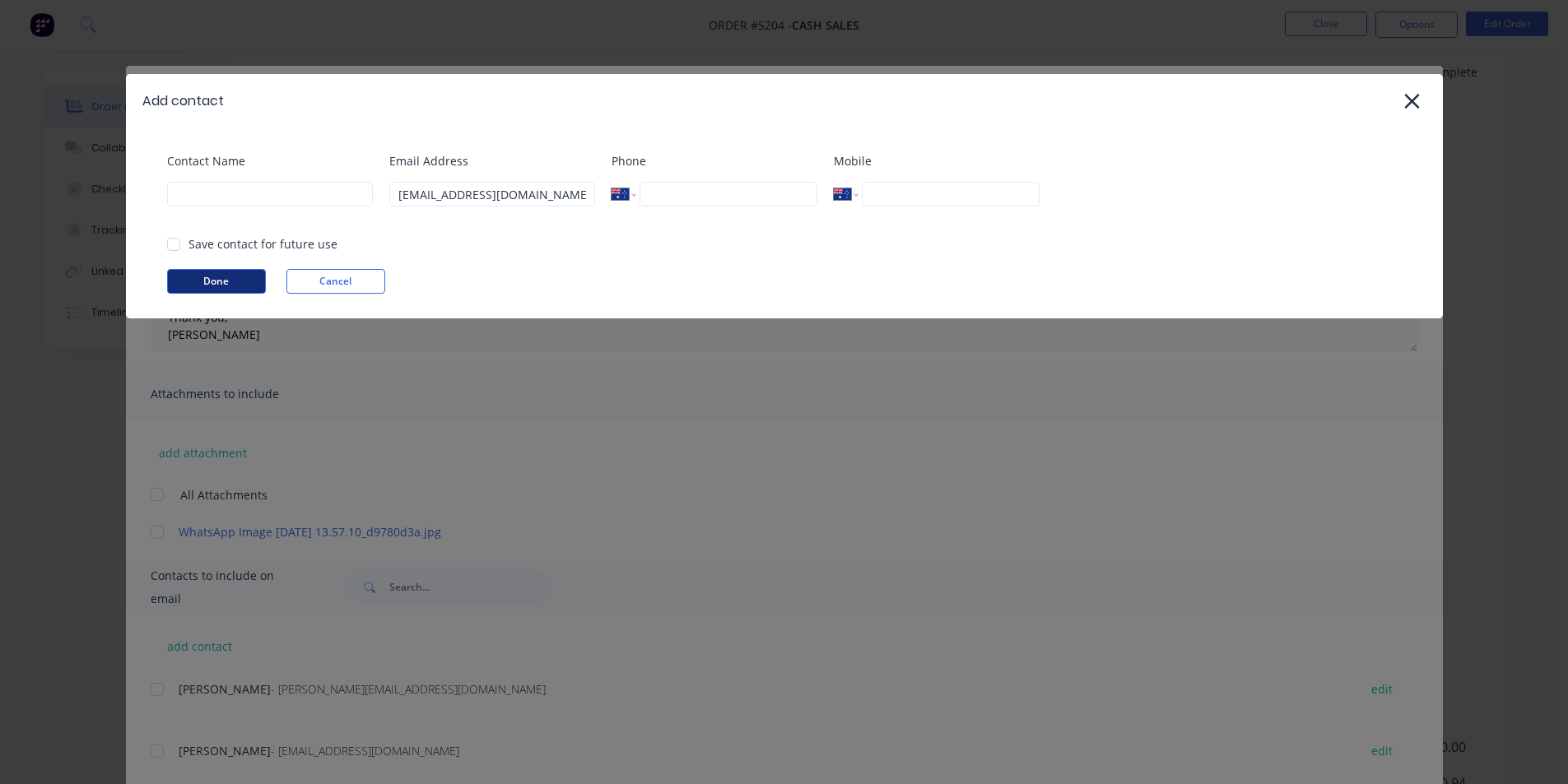
click at [215, 279] on button "Done" at bounding box center [217, 281] width 99 height 25
click at [266, 204] on input at bounding box center [270, 195] width 205 height 25
type input "j"
type input "John"
click at [228, 278] on button "Done" at bounding box center [217, 281] width 99 height 25
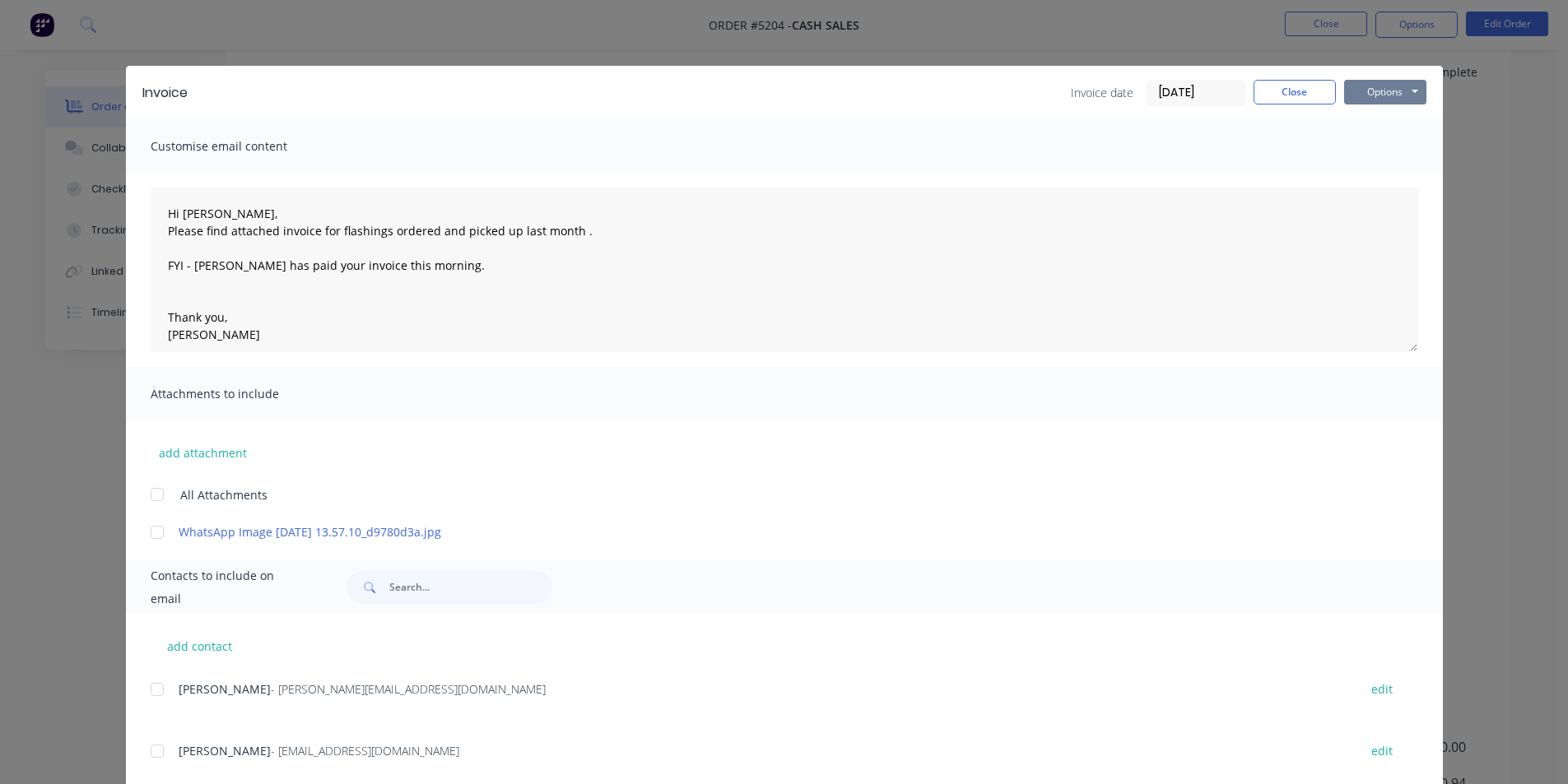
click at [1379, 91] on button "Options" at bounding box center [1385, 92] width 82 height 25
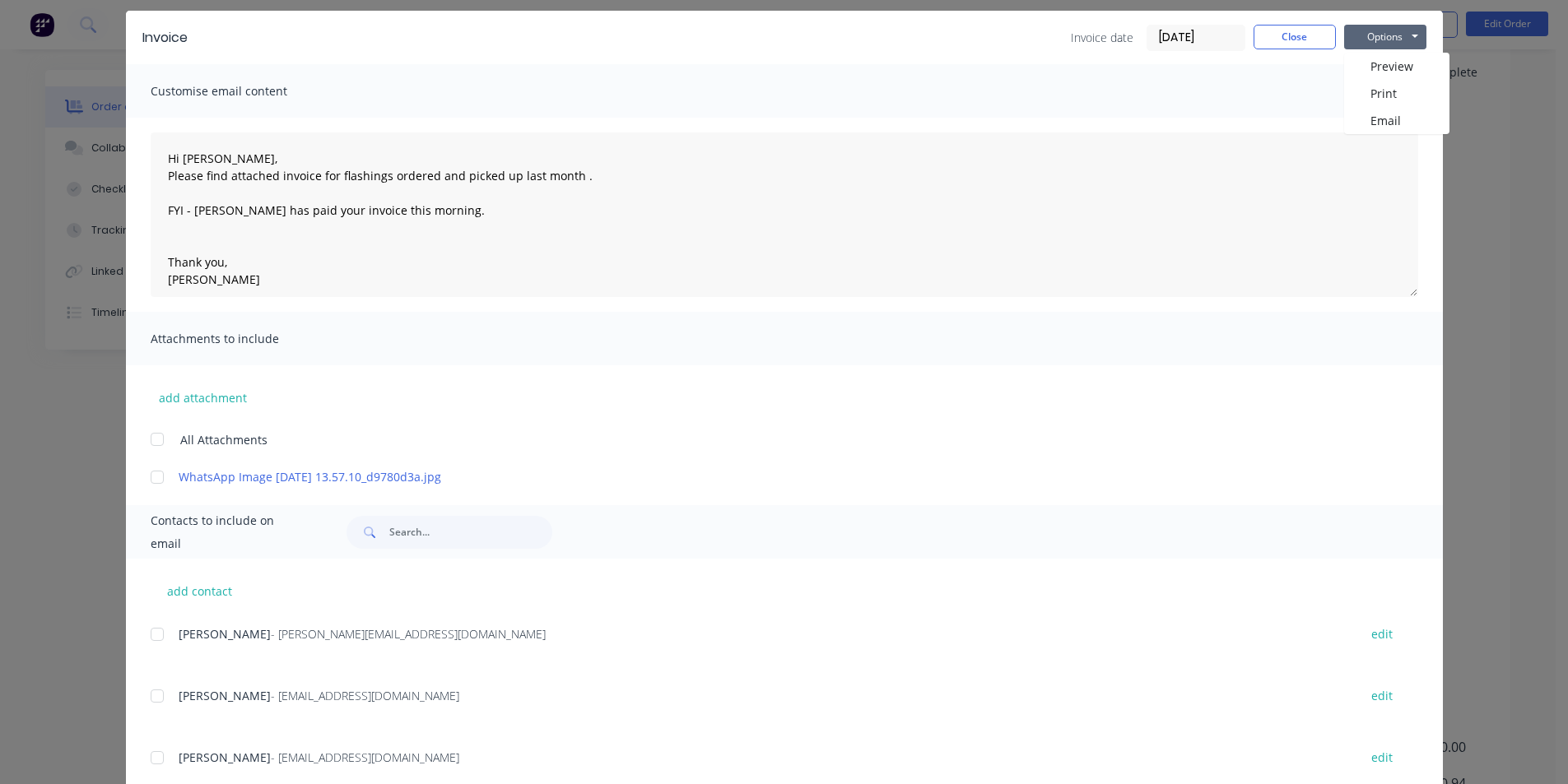
scroll to position [310, 0]
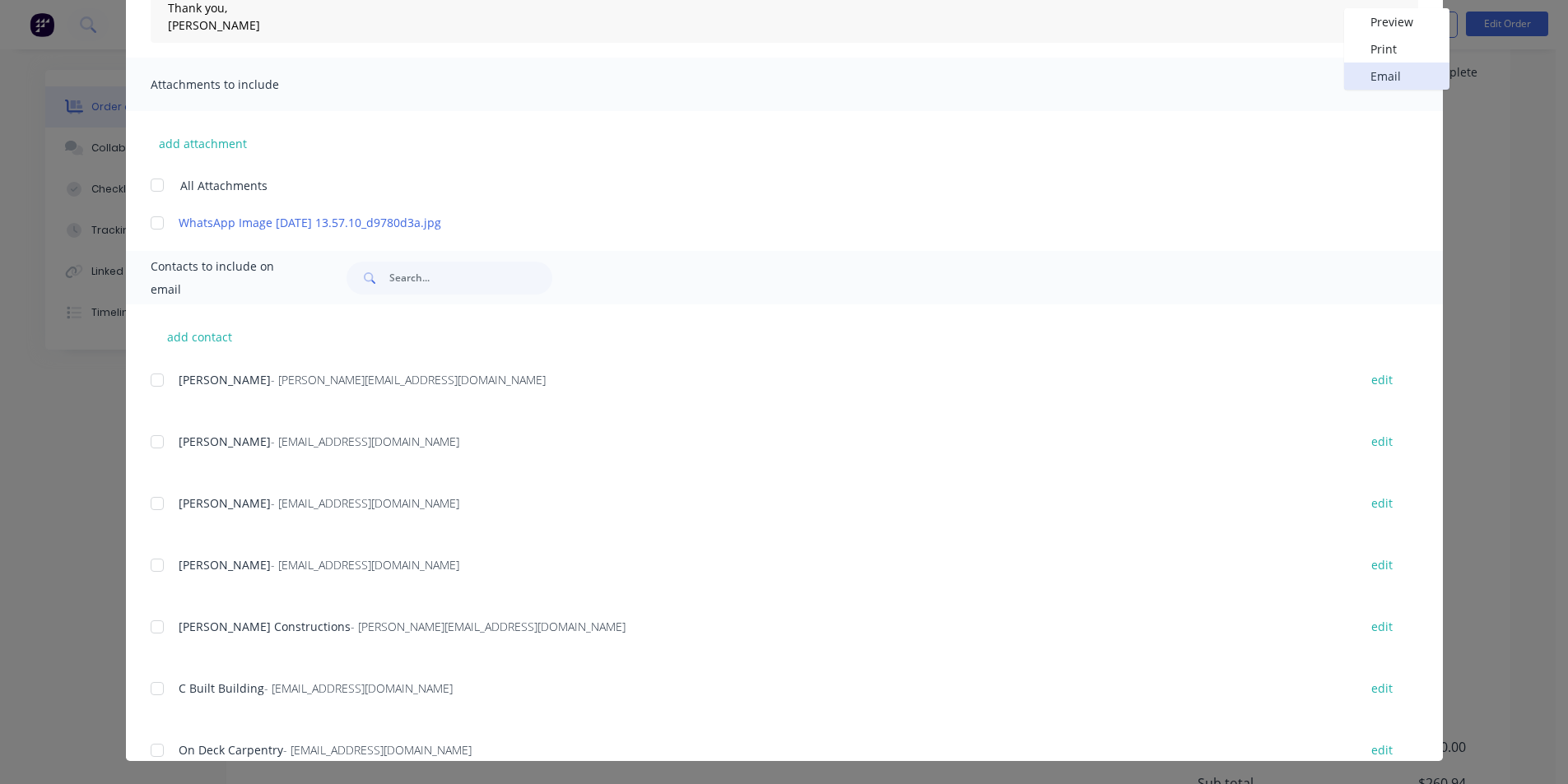
click at [1385, 80] on button "Email" at bounding box center [1396, 76] width 105 height 27
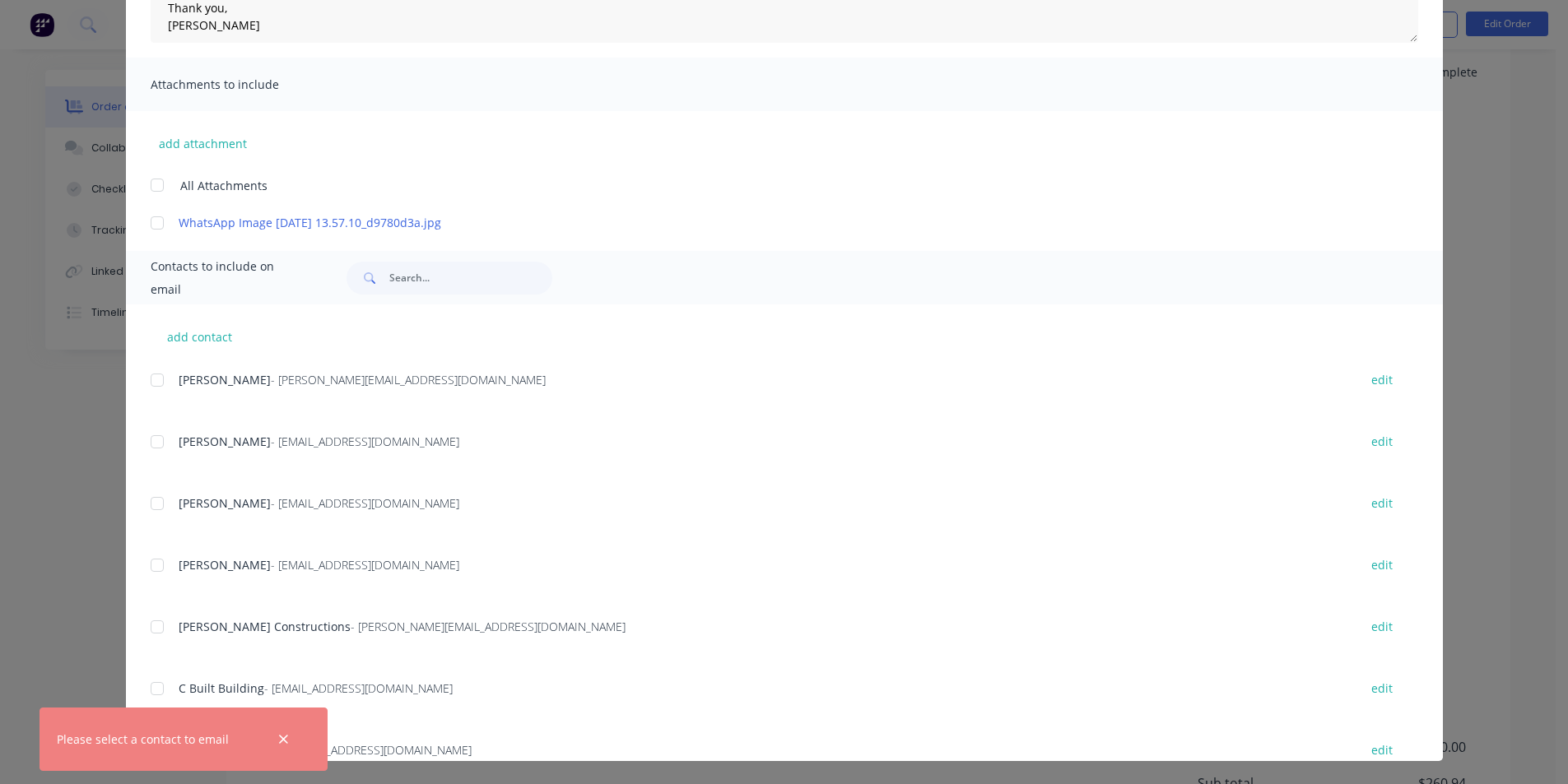
drag, startPoint x: 288, startPoint y: 738, endPoint x: 323, endPoint y: 735, distance: 35.1
click at [289, 738] on icon "button" at bounding box center [283, 740] width 11 height 15
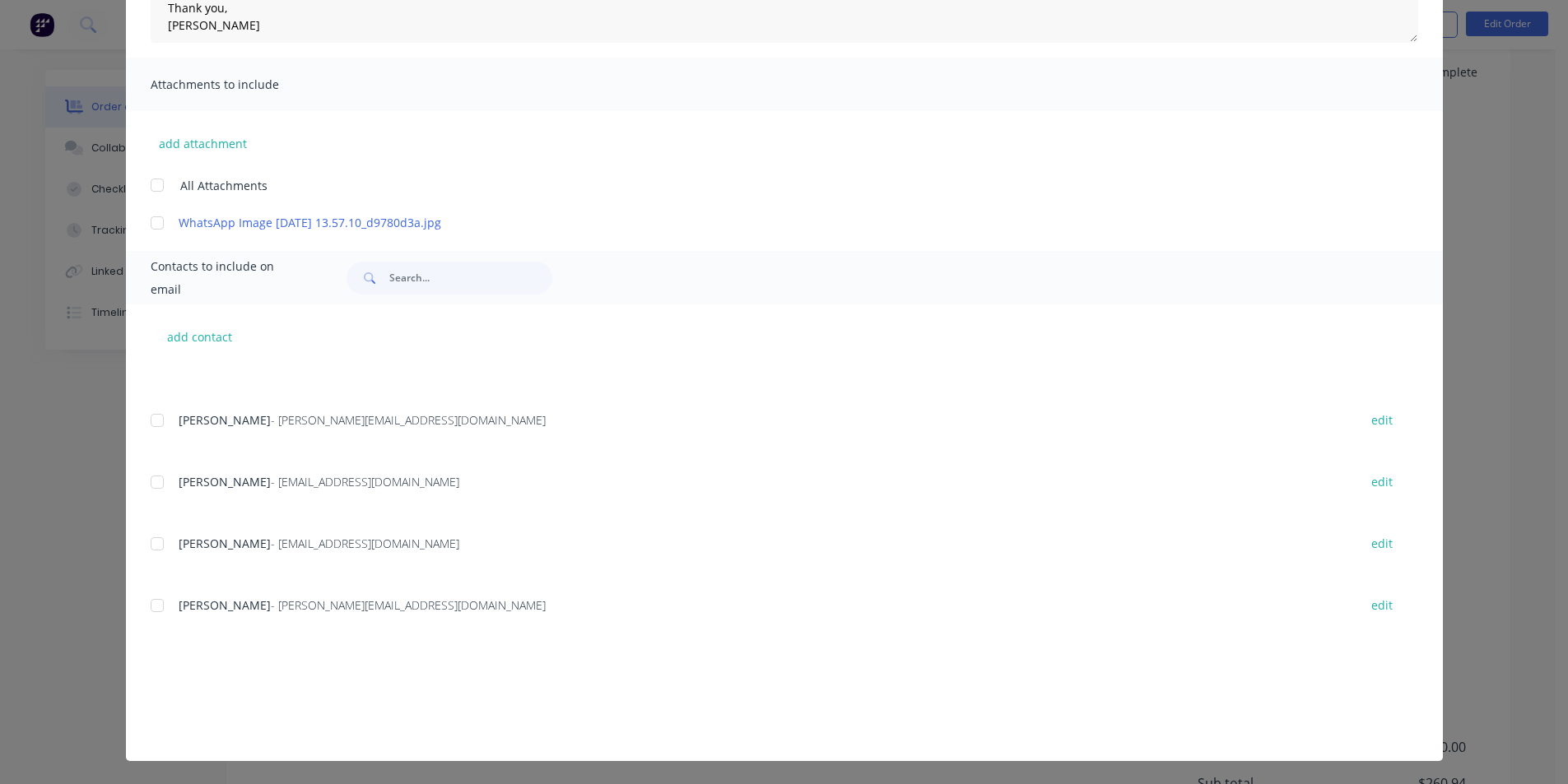
scroll to position [3495, 0]
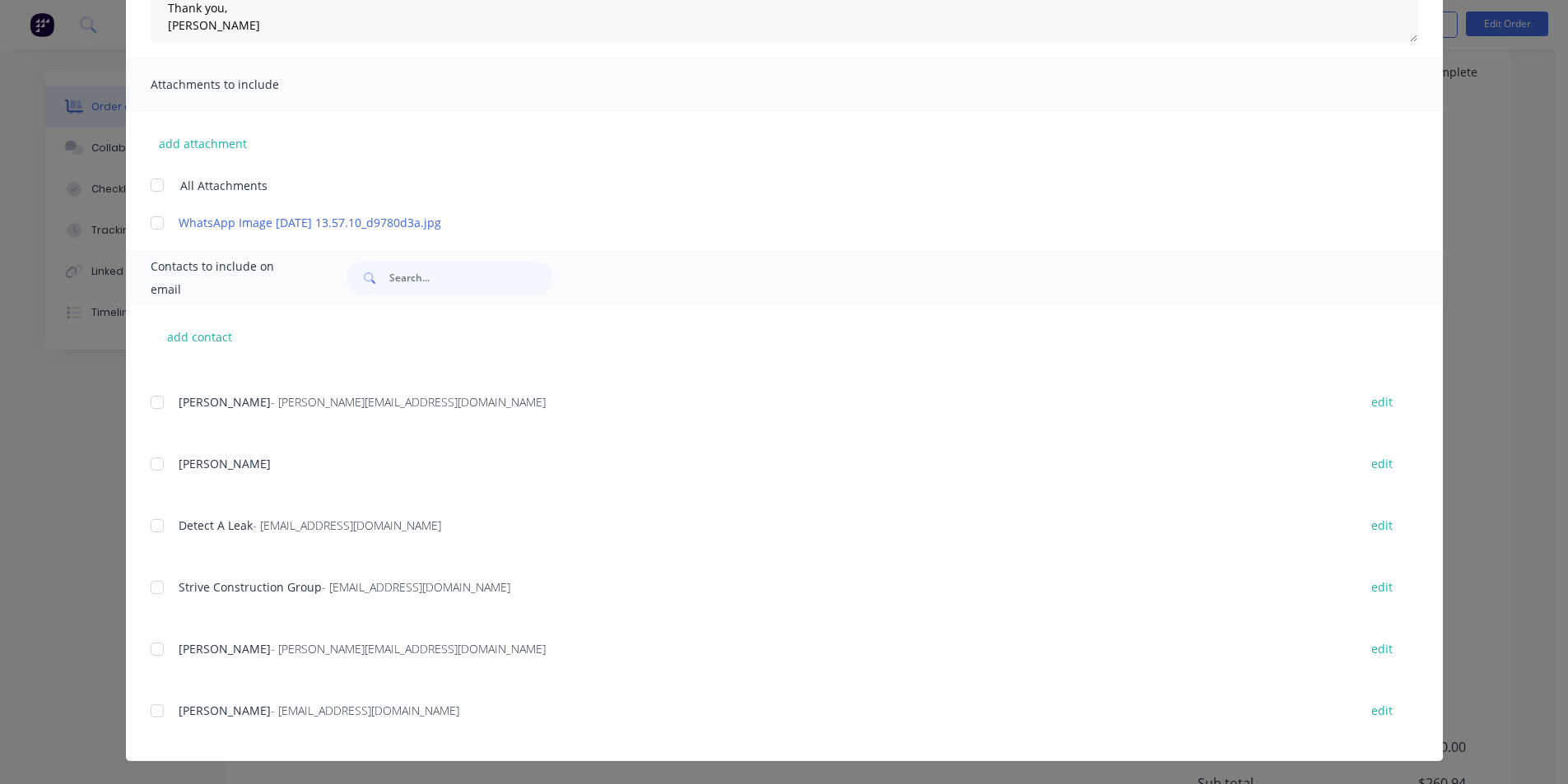
click at [152, 713] on div at bounding box center [157, 711] width 33 height 33
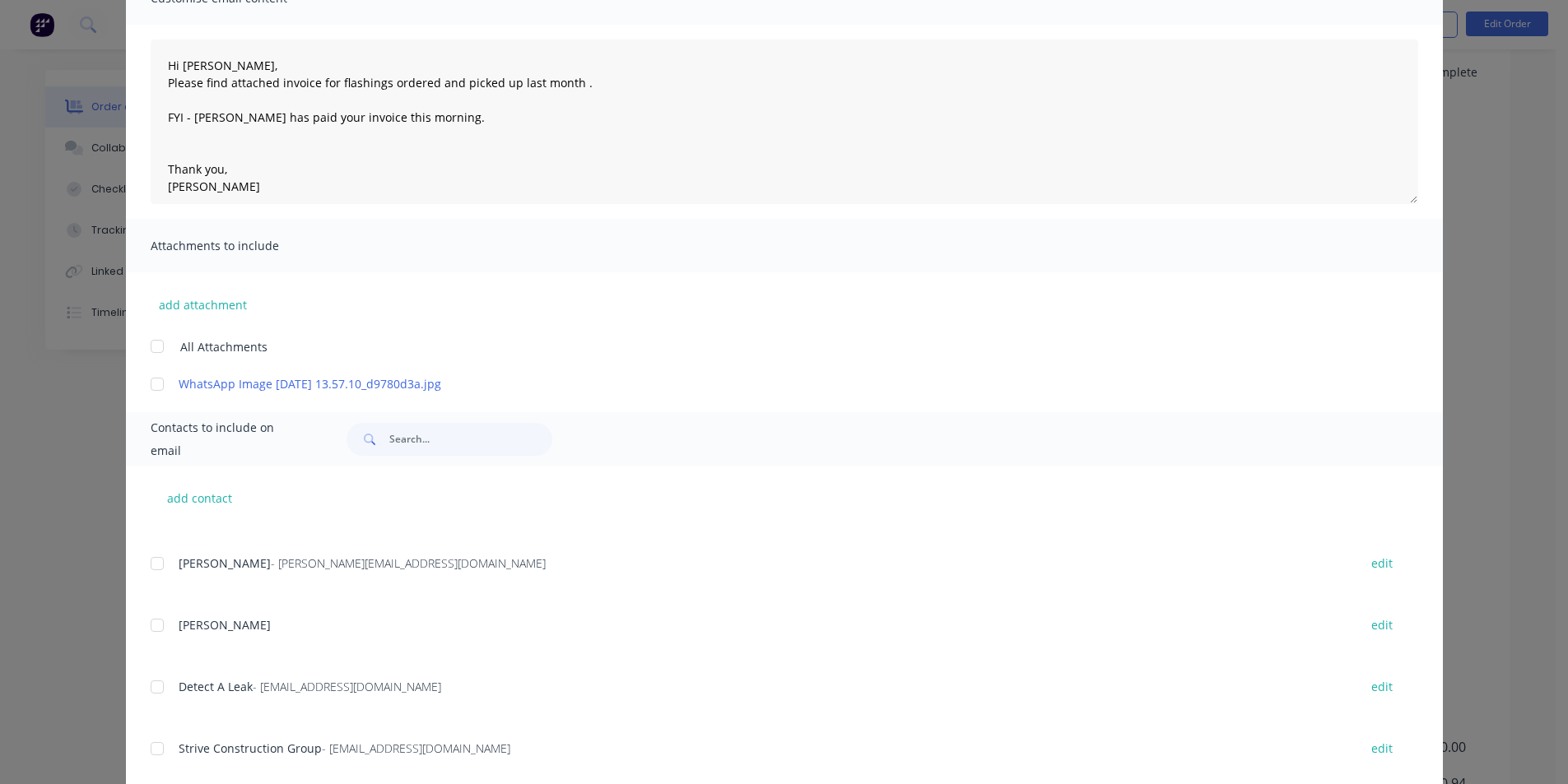
scroll to position [0, 0]
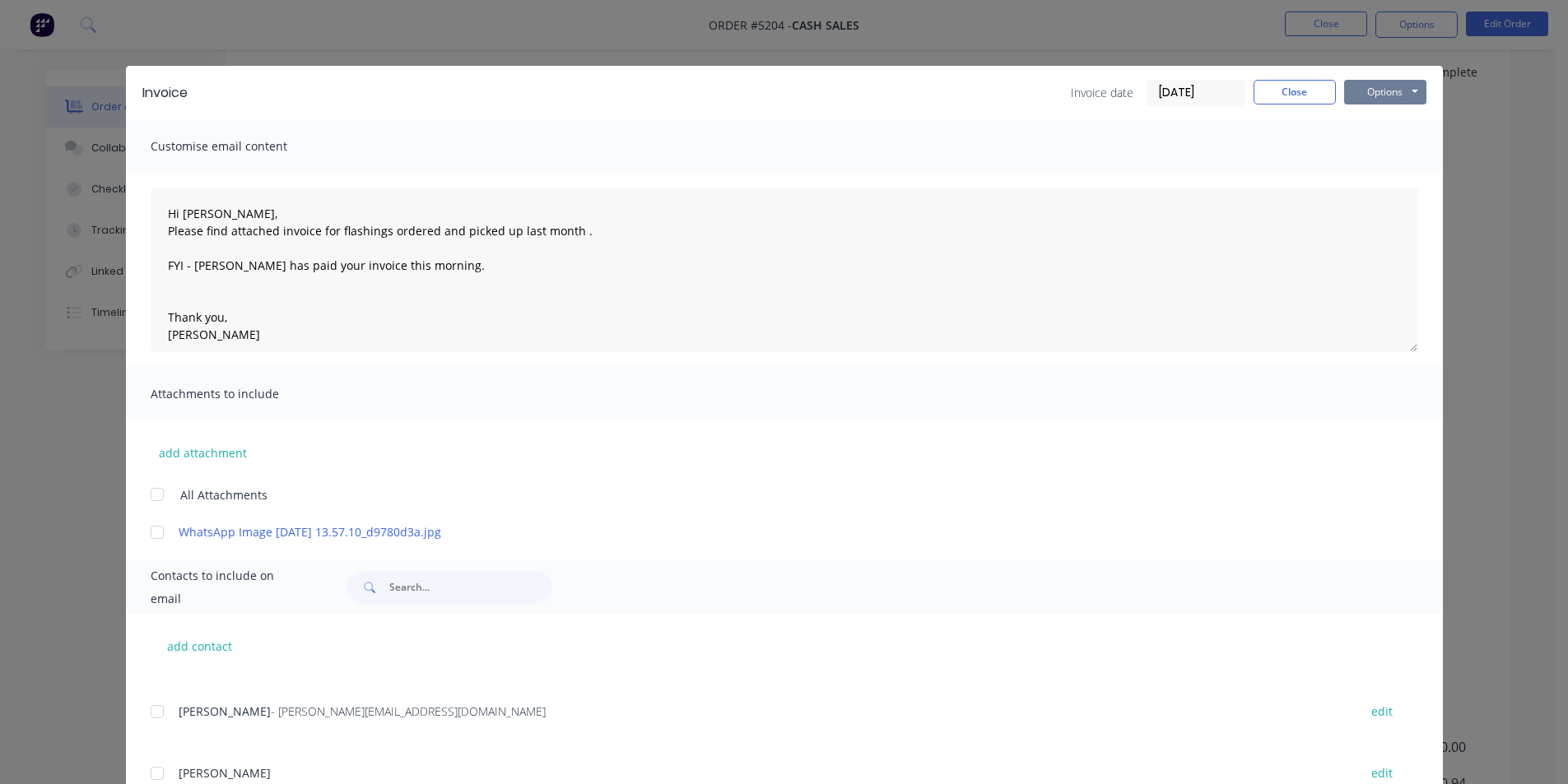
click at [1402, 96] on button "Options" at bounding box center [1385, 92] width 82 height 25
click at [1378, 174] on button "Email" at bounding box center [1396, 175] width 105 height 27
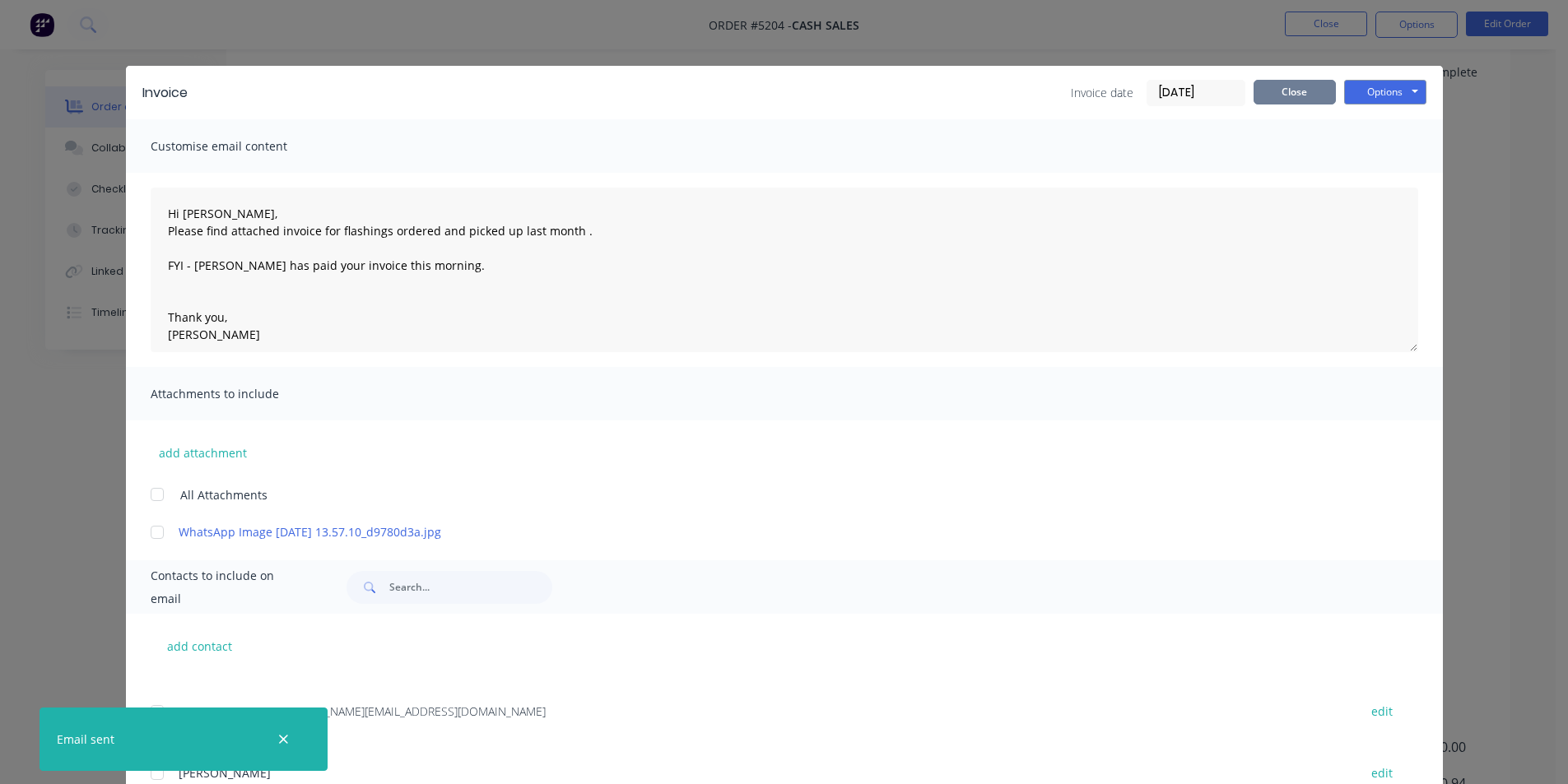
click at [1301, 95] on button "Close" at bounding box center [1294, 92] width 82 height 25
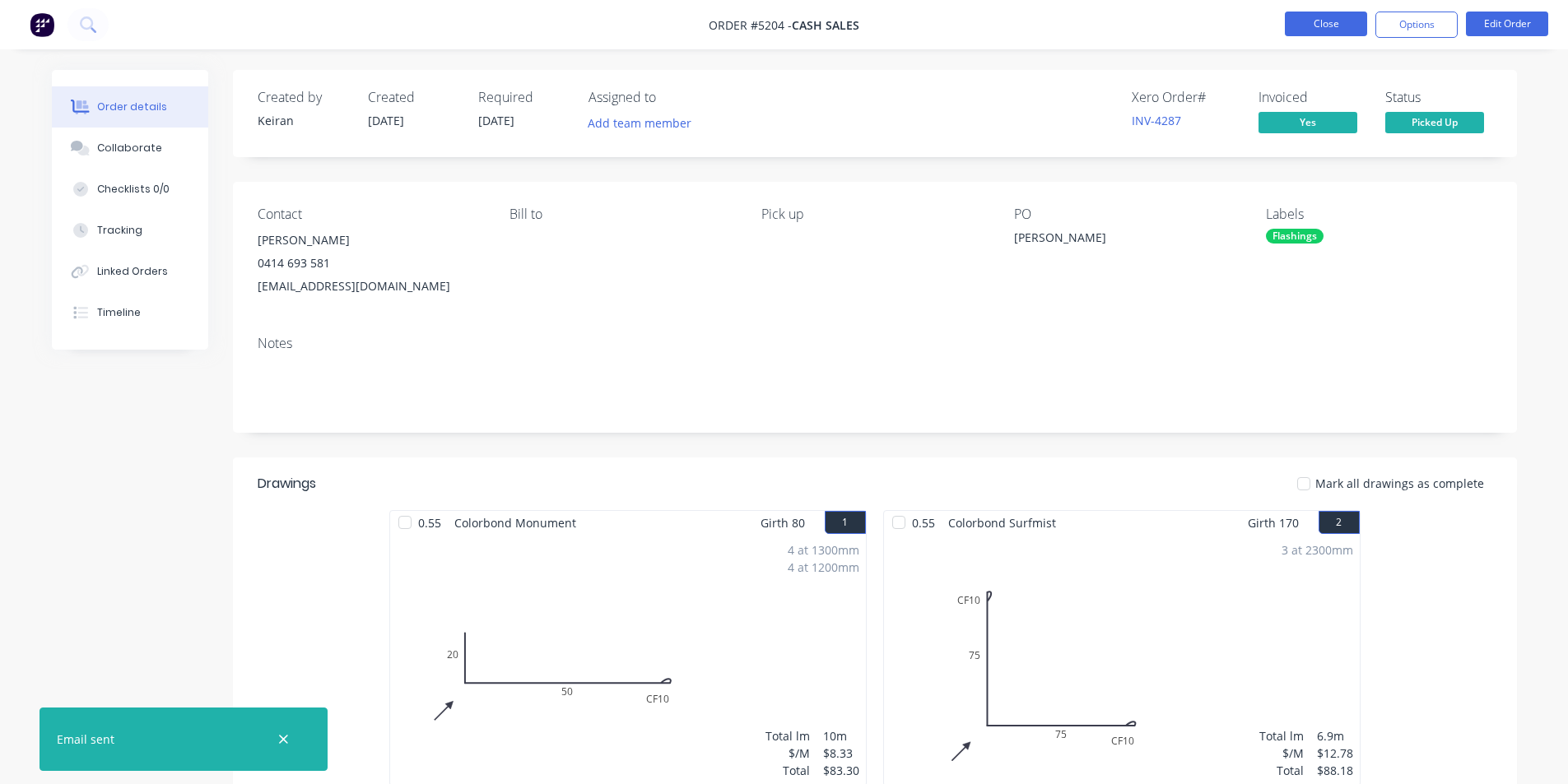
click at [1322, 20] on button "Close" at bounding box center [1326, 24] width 82 height 25
